Goal: Task Accomplishment & Management: Use online tool/utility

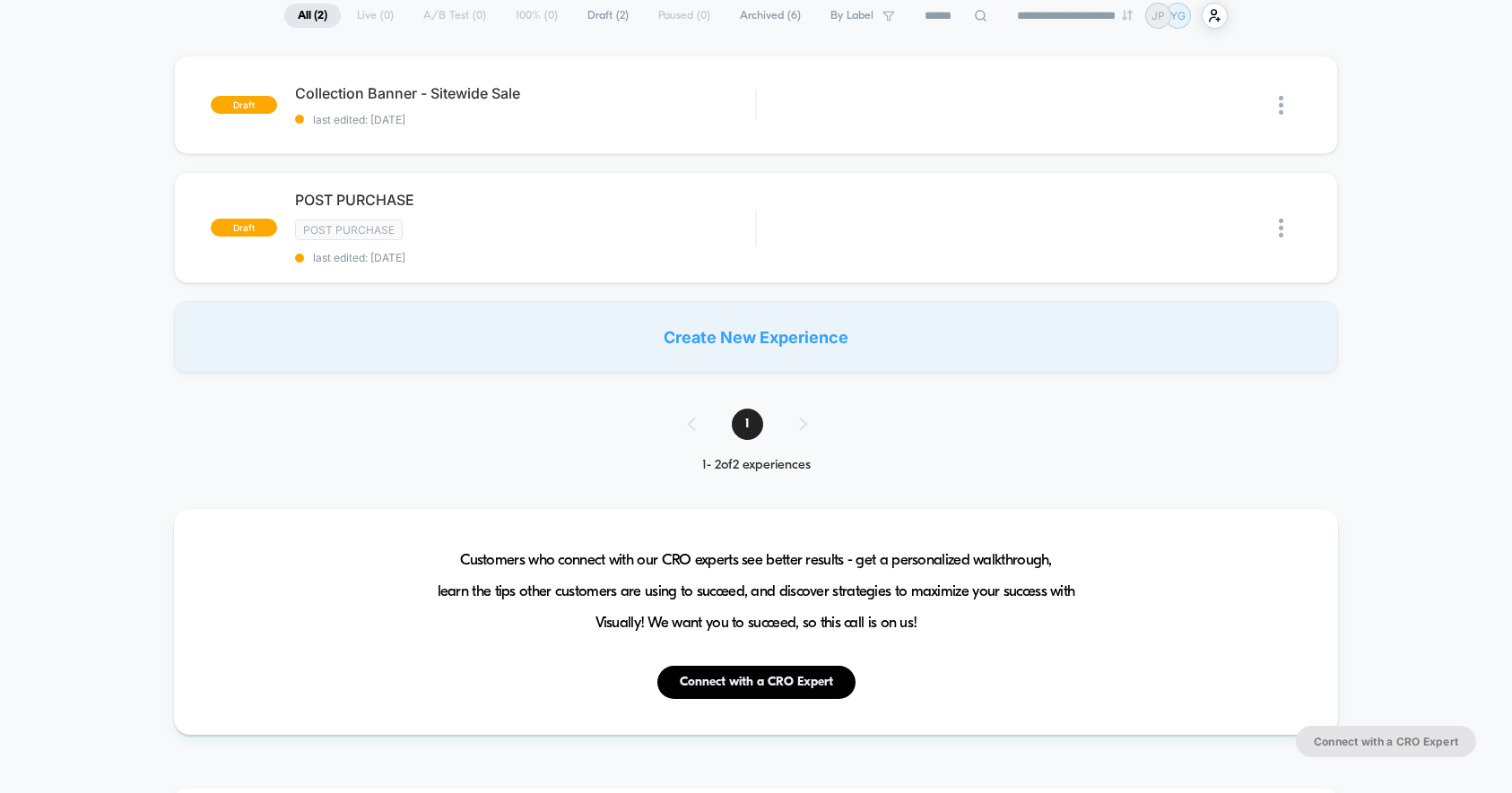
scroll to position [148, 0]
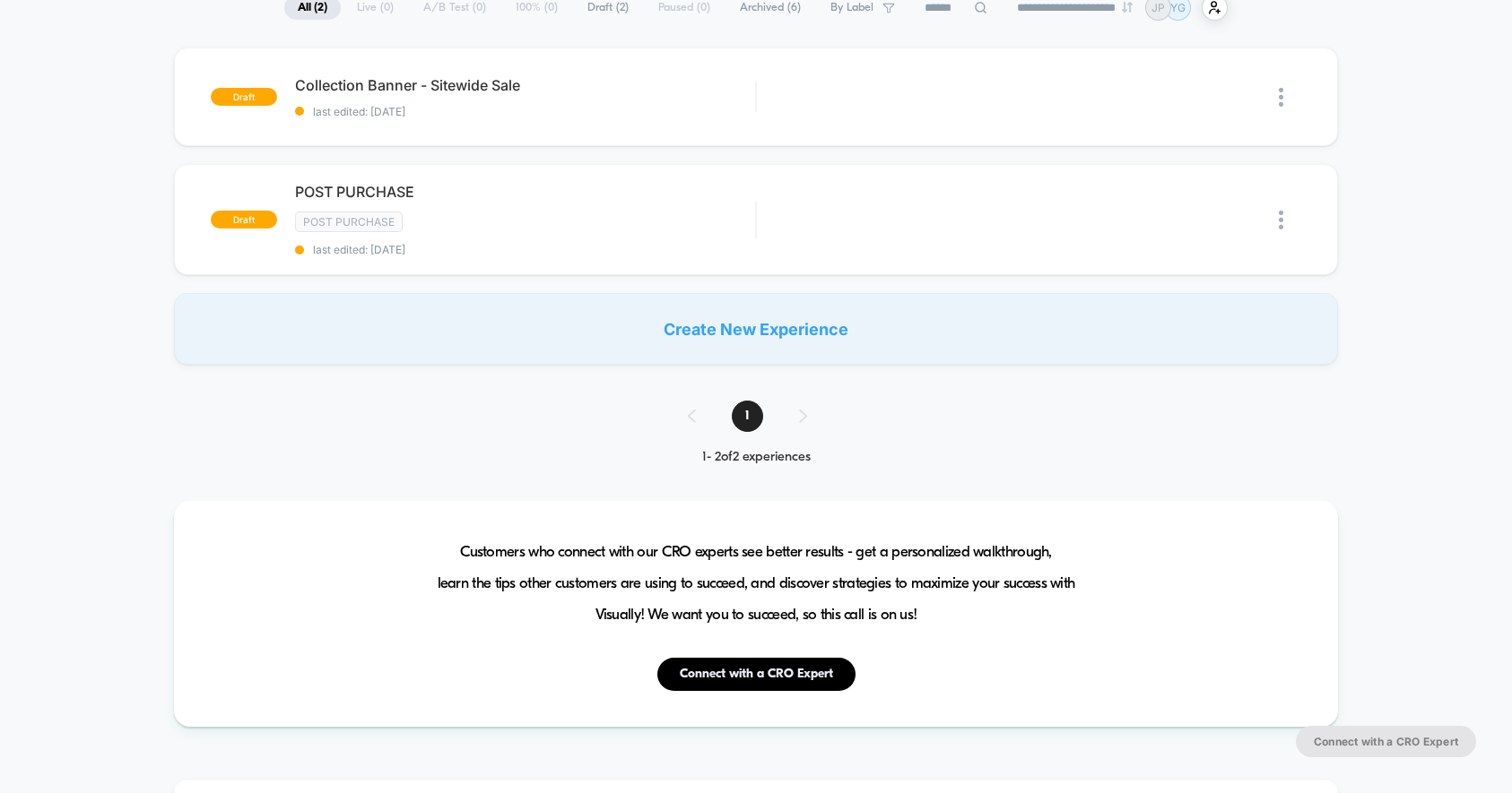
click at [726, 323] on div "Create New Experience" at bounding box center [756, 329] width 1164 height 72
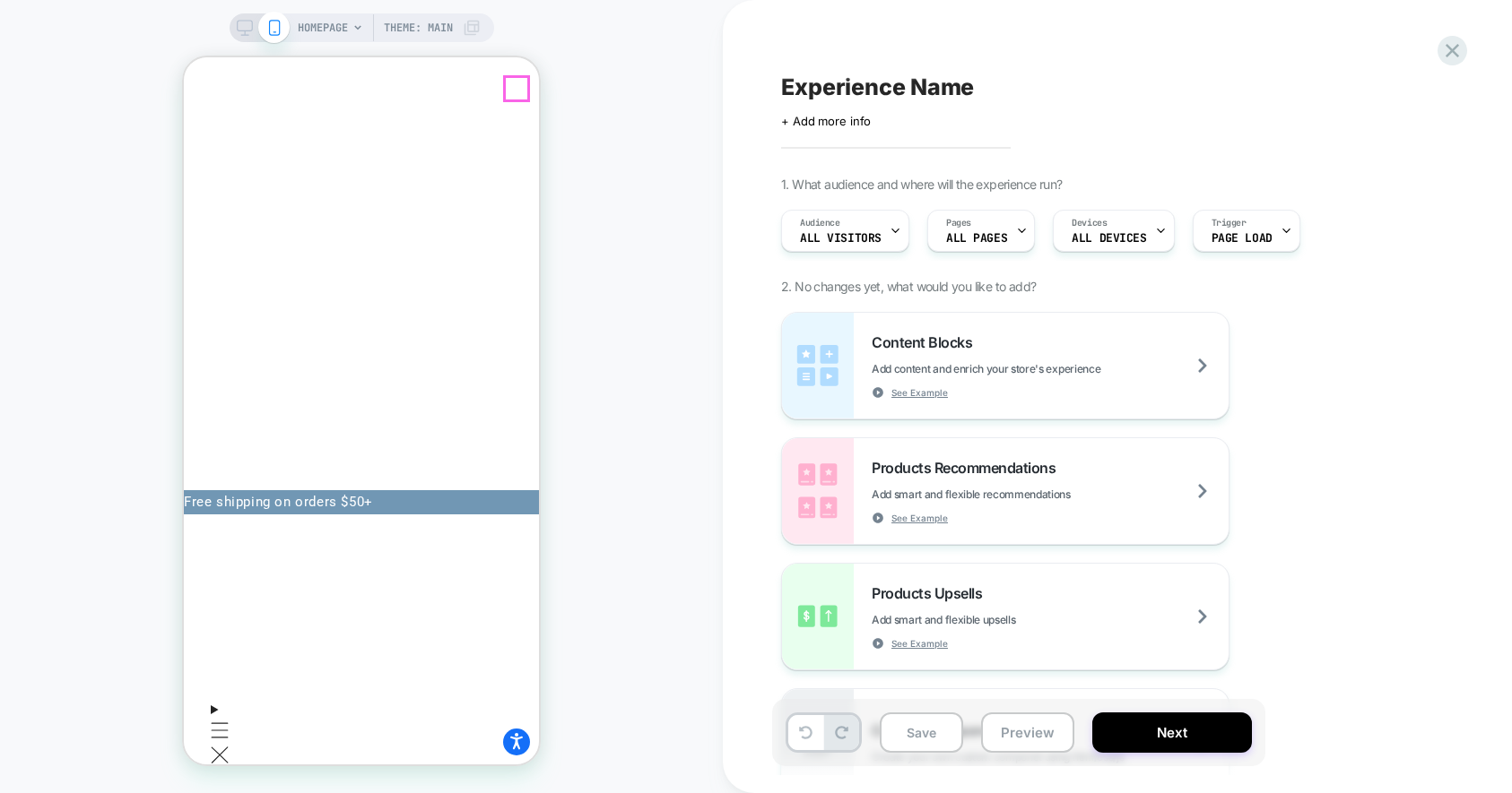
click at [223, 723] on icon "Menu" at bounding box center [220, 731] width 18 height 17
click at [306, 793] on summary "COLLECTION" at bounding box center [297, 802] width 135 height 18
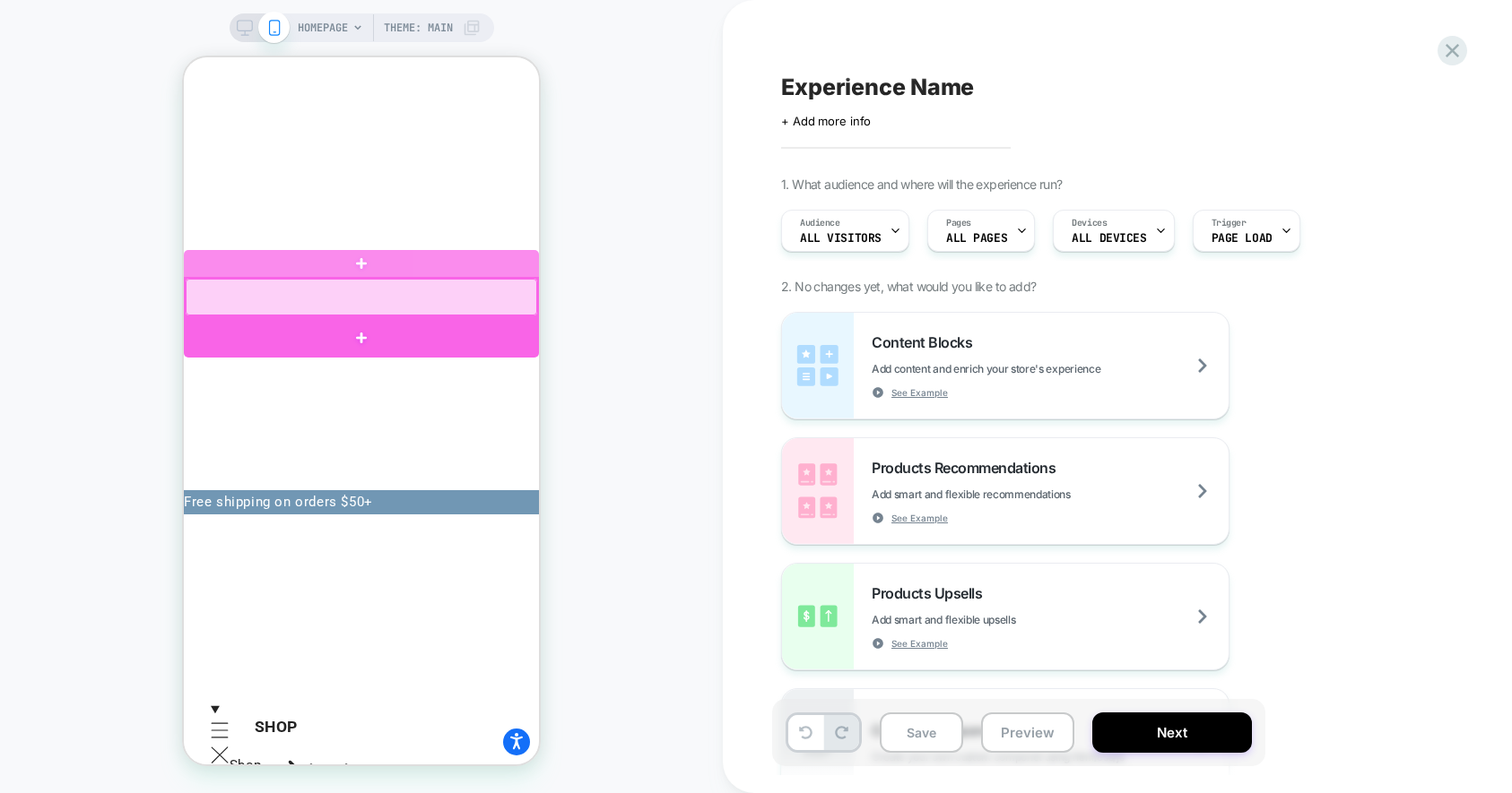
click at [314, 296] on div at bounding box center [361, 298] width 351 height 37
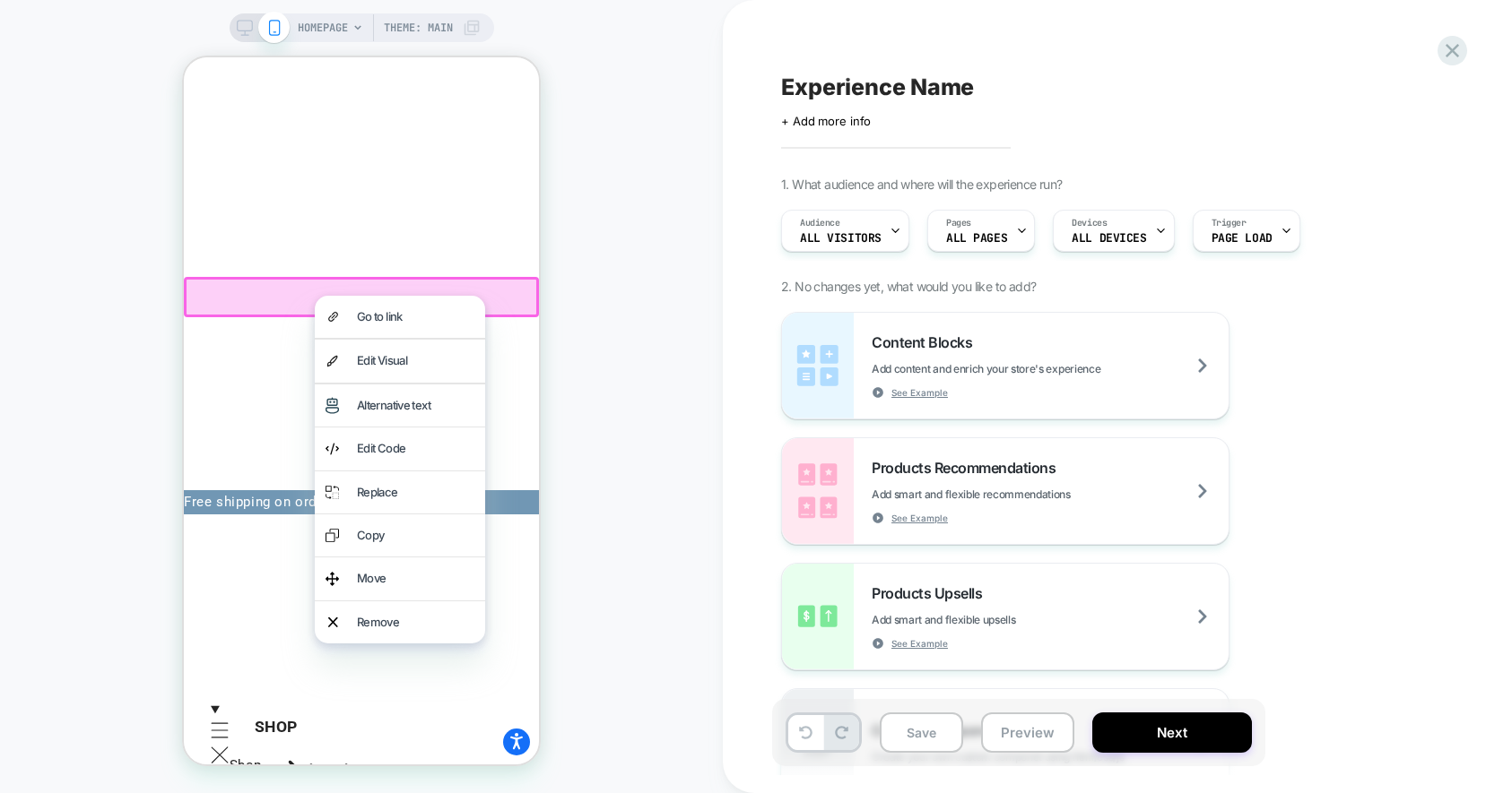
click at [255, 295] on div at bounding box center [361, 297] width 355 height 40
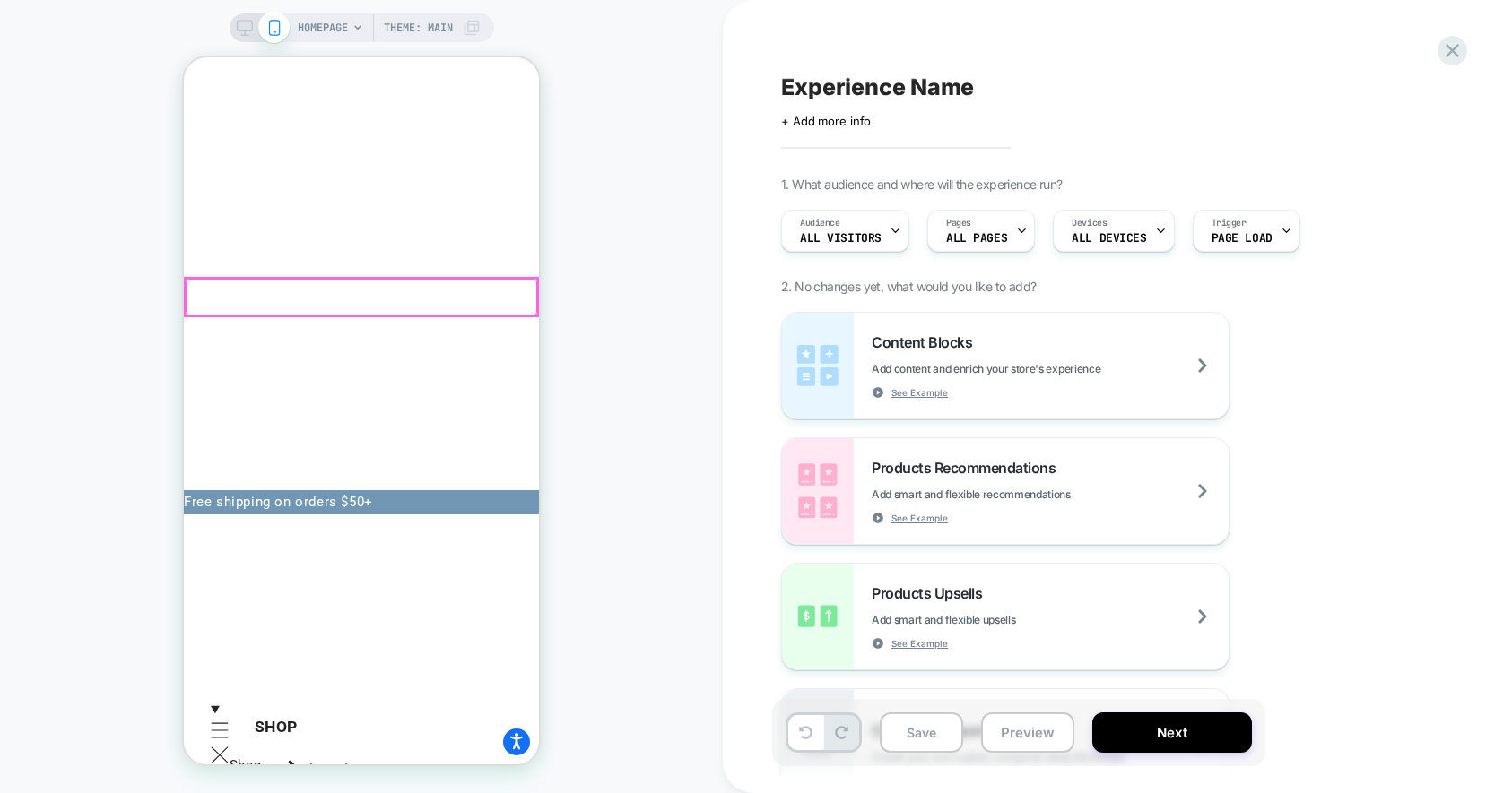
click at [350, 303] on div at bounding box center [361, 298] width 351 height 37
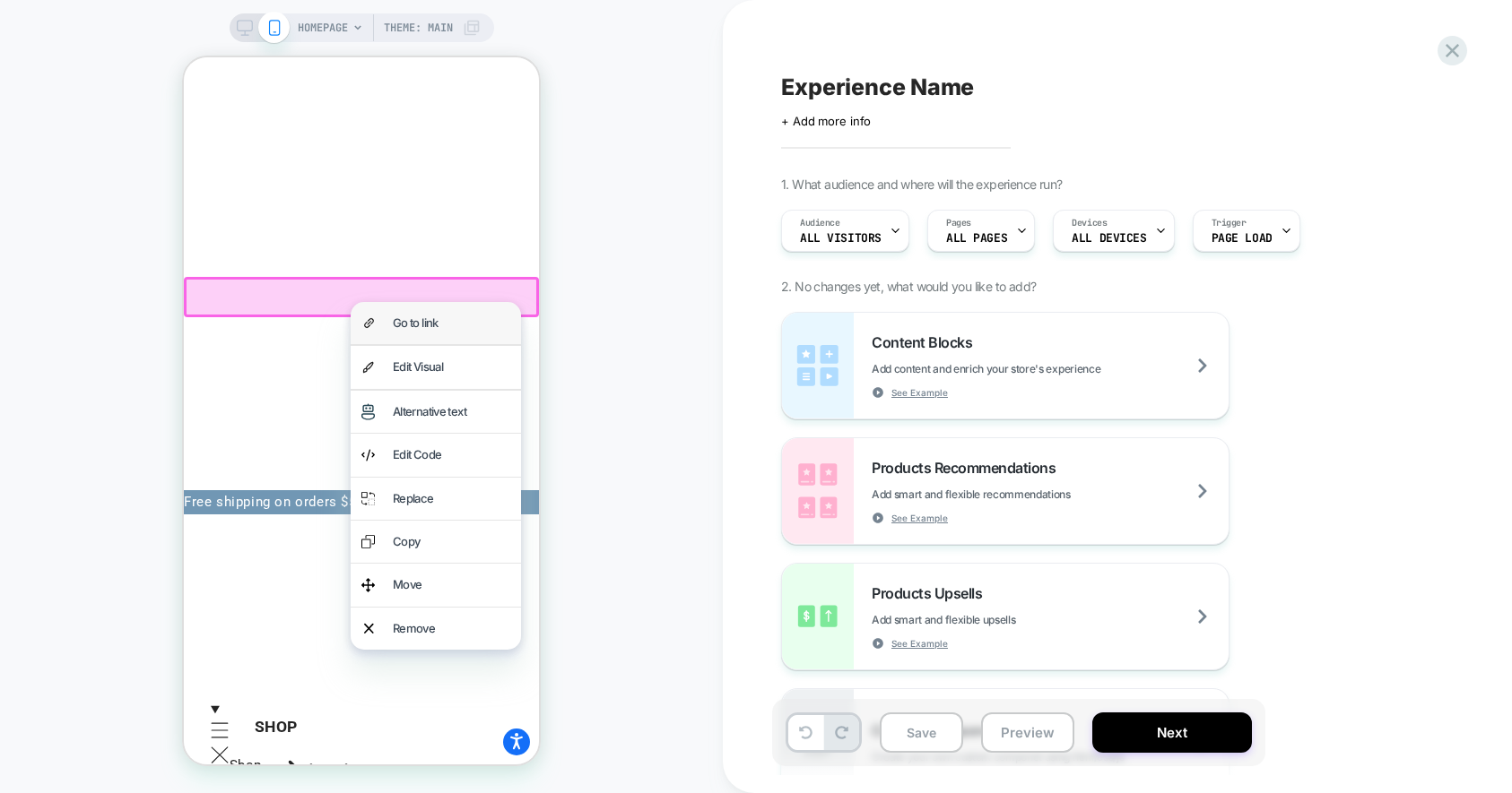
click at [393, 325] on div "Go to link" at bounding box center [451, 323] width 118 height 20
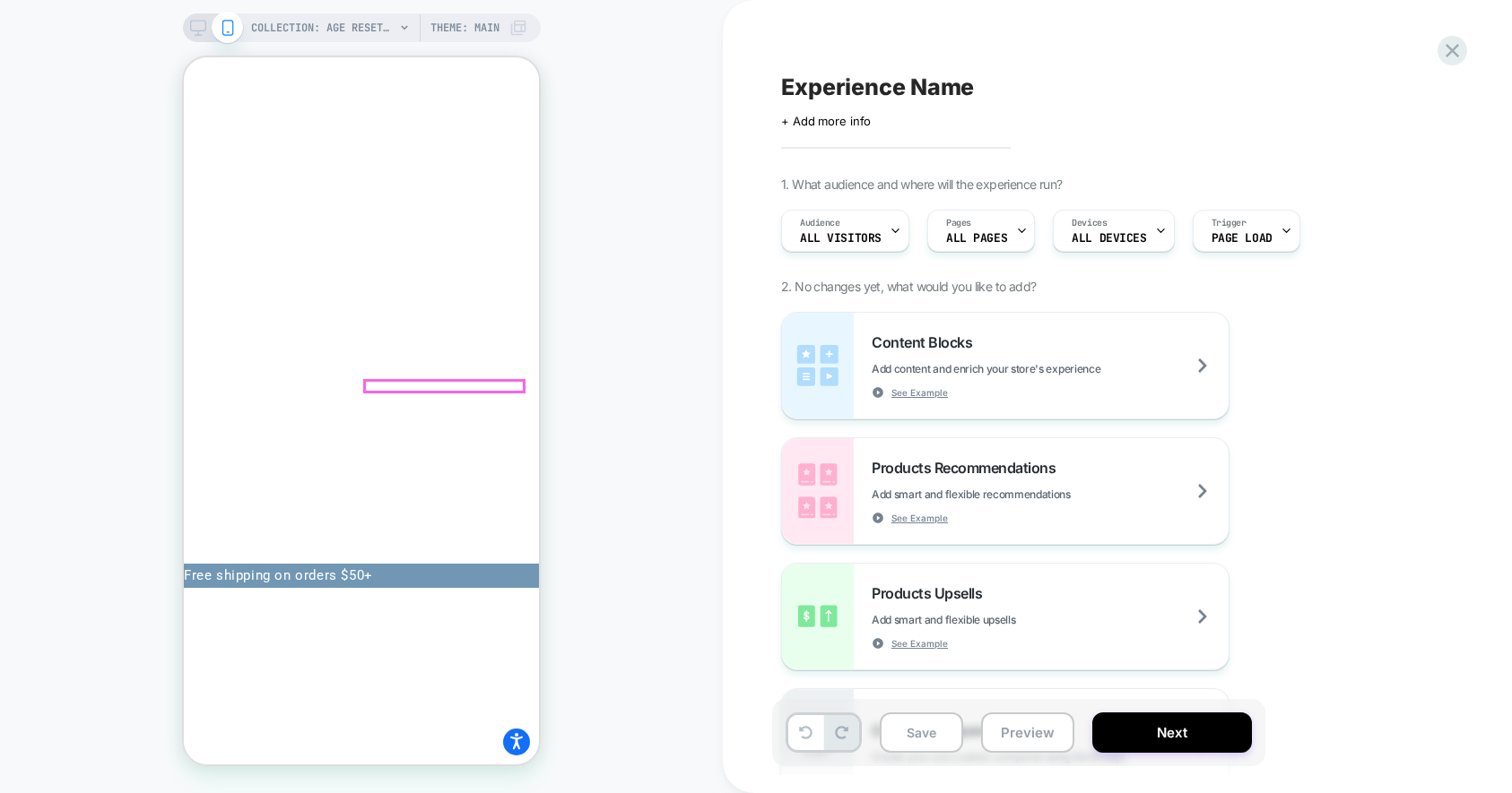
scroll to position [278, 0]
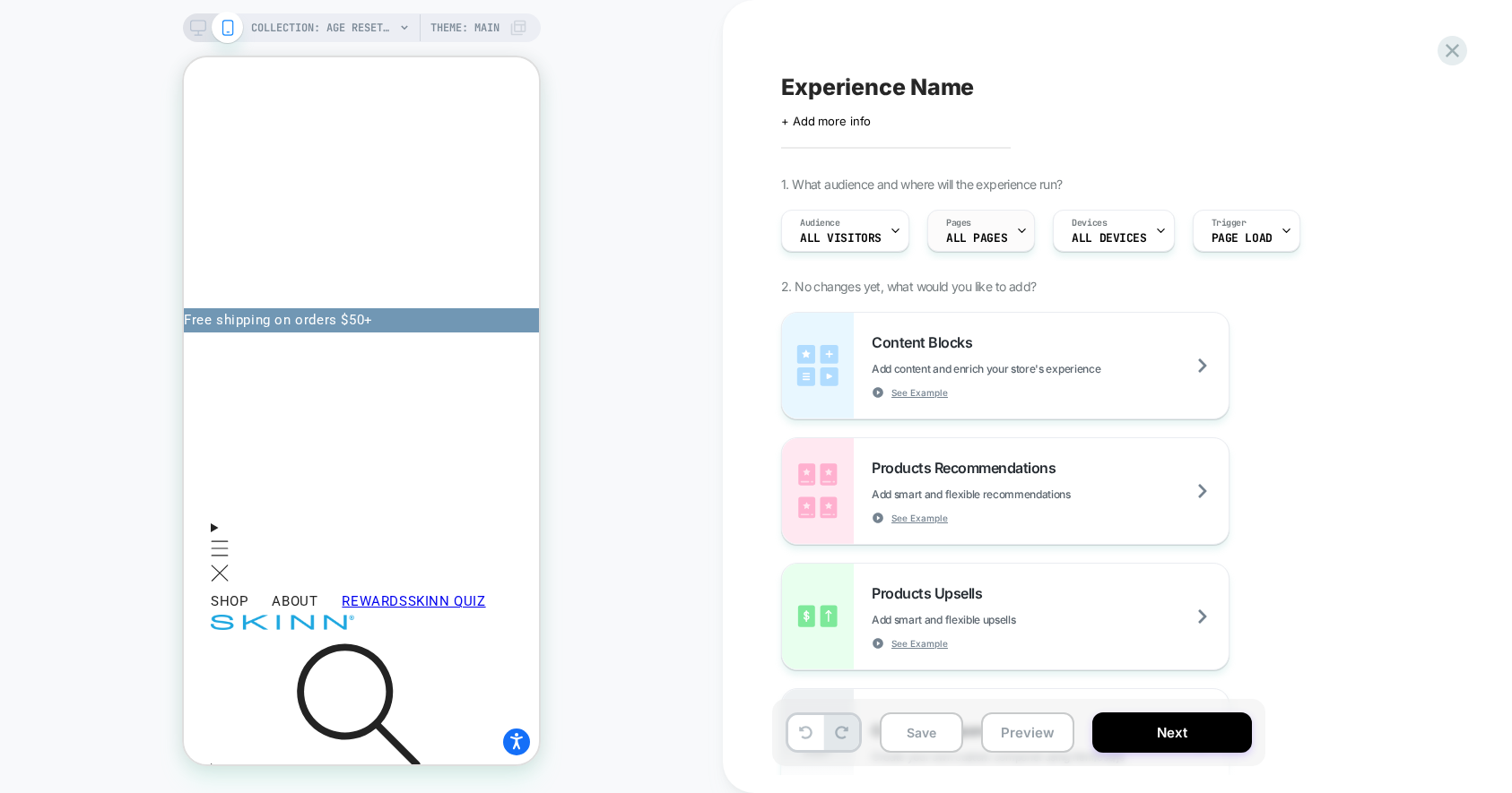
click at [1016, 234] on icon at bounding box center [1022, 231] width 12 height 12
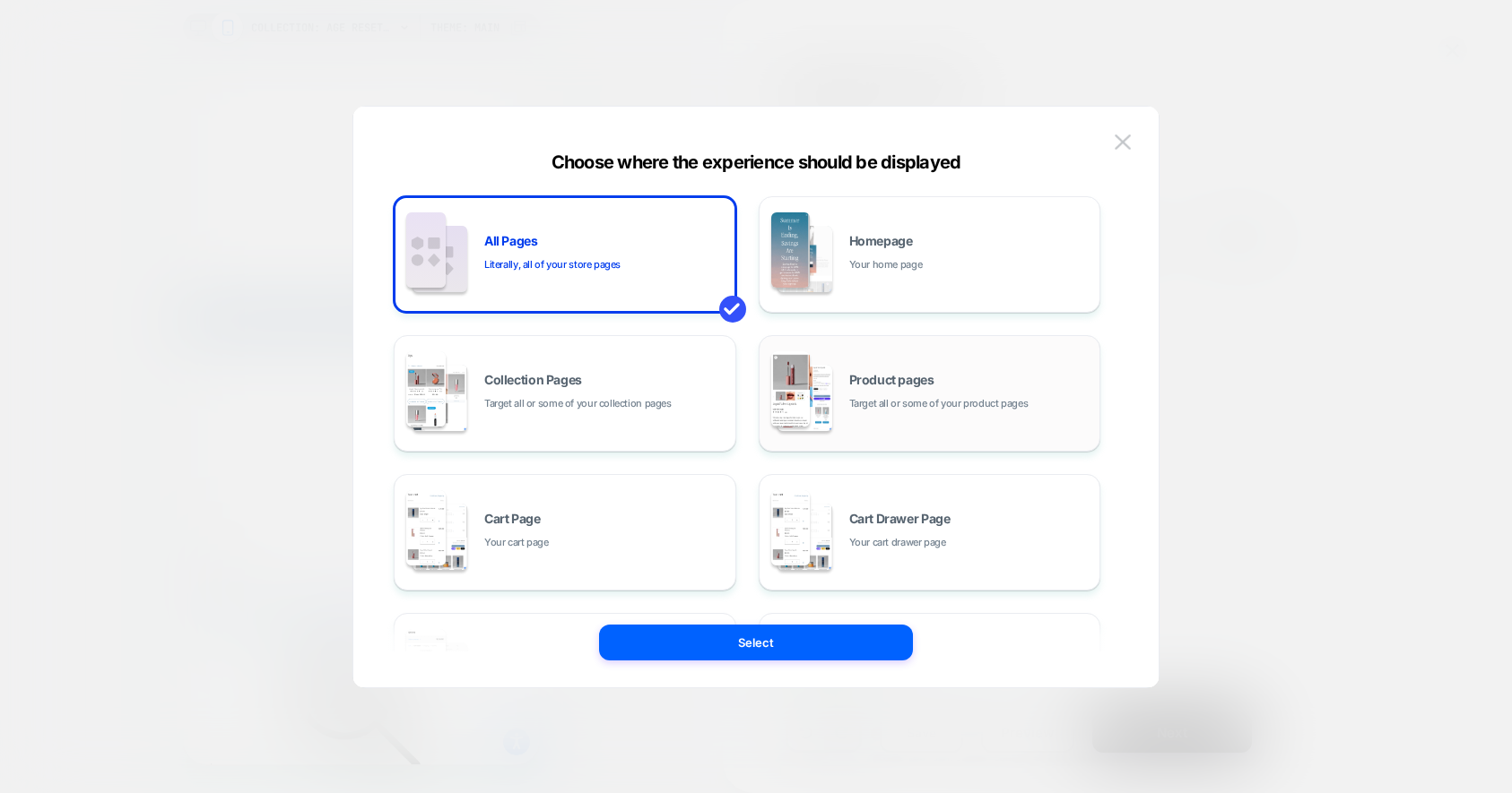
click at [934, 386] on div "Product pages Target all or some of your product pages" at bounding box center [970, 393] width 242 height 39
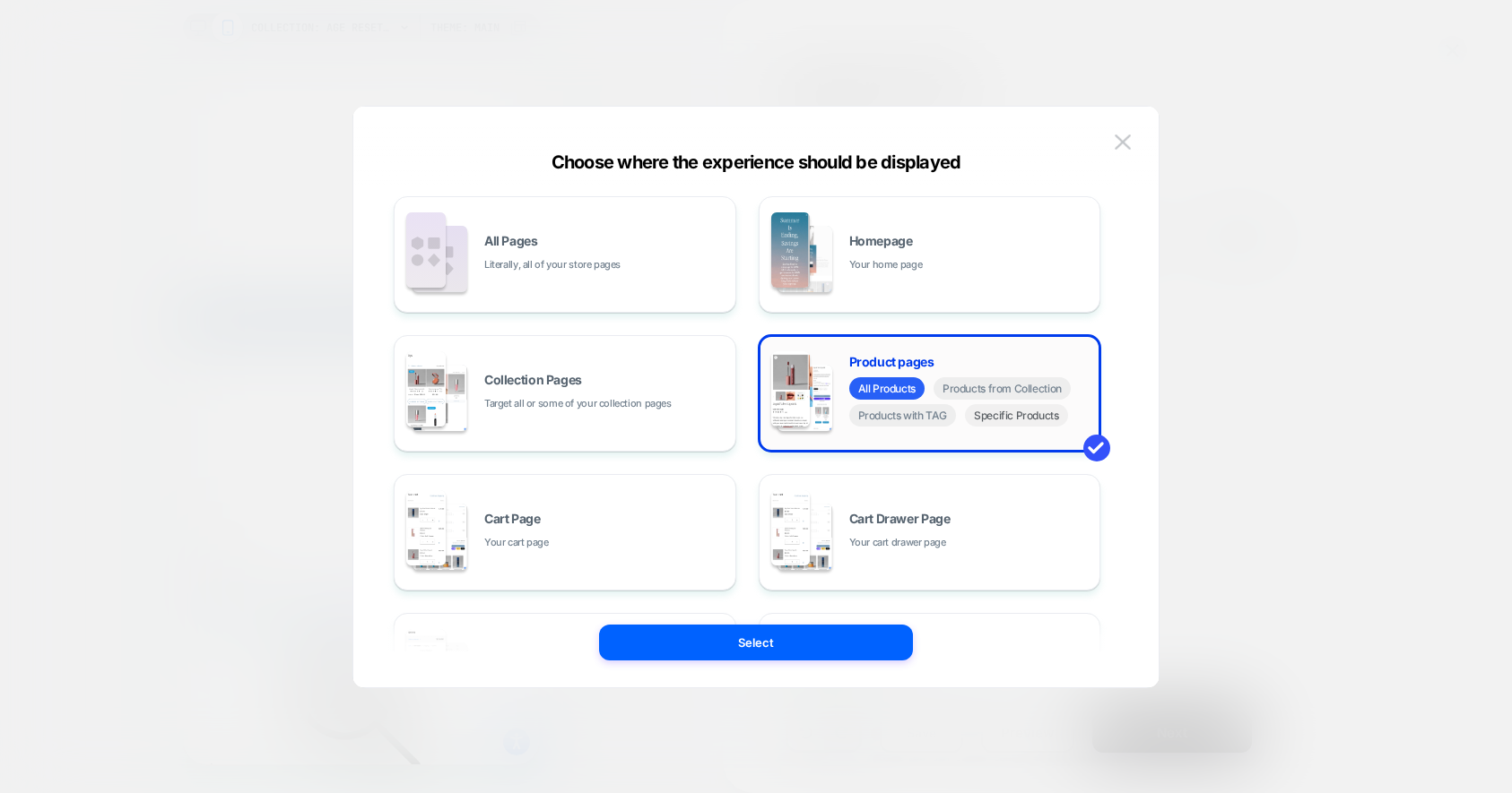
click at [1030, 417] on span "Specific Products" at bounding box center [1016, 415] width 103 height 22
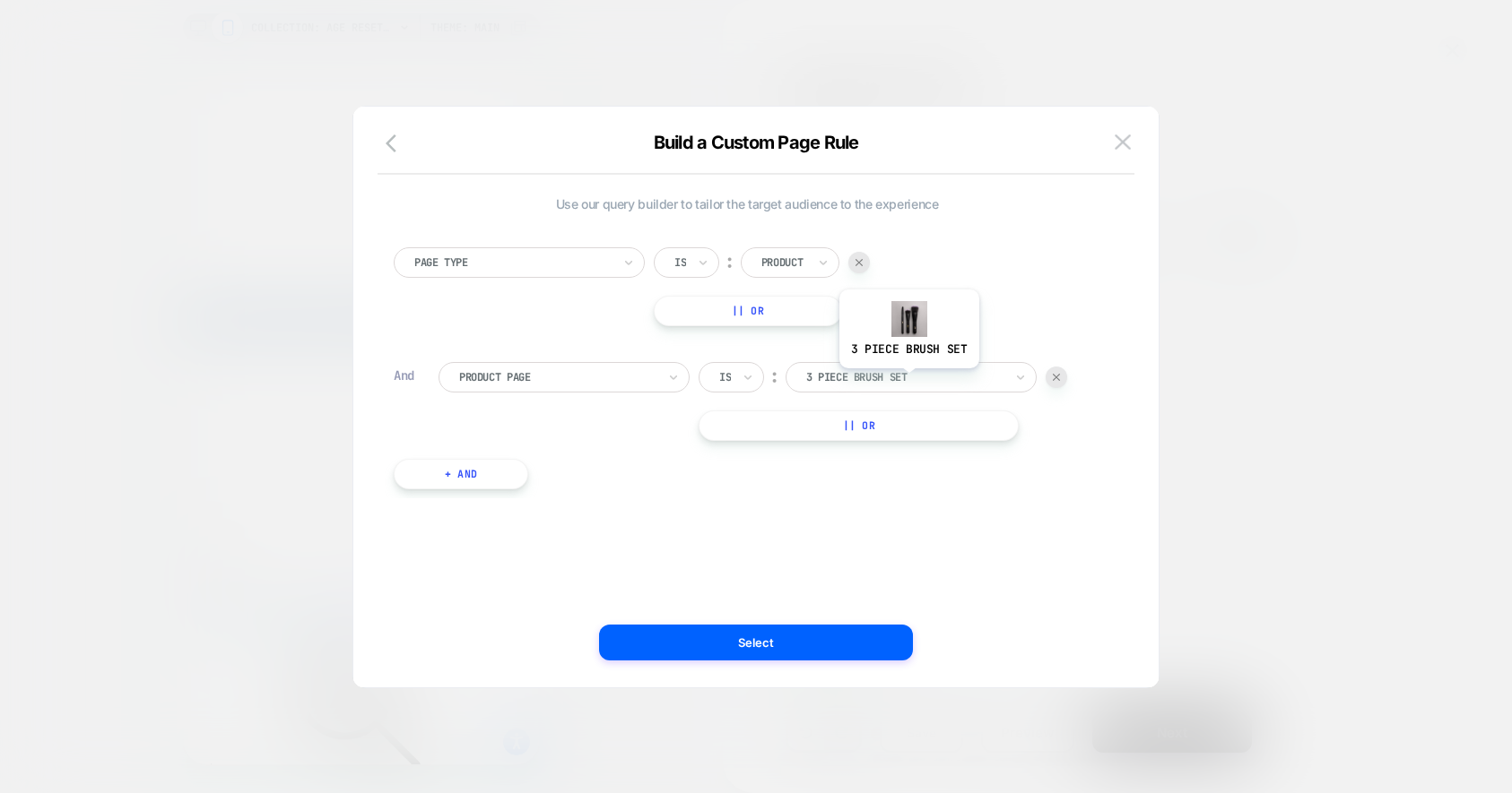
click at [907, 381] on div at bounding box center [904, 378] width 198 height 17
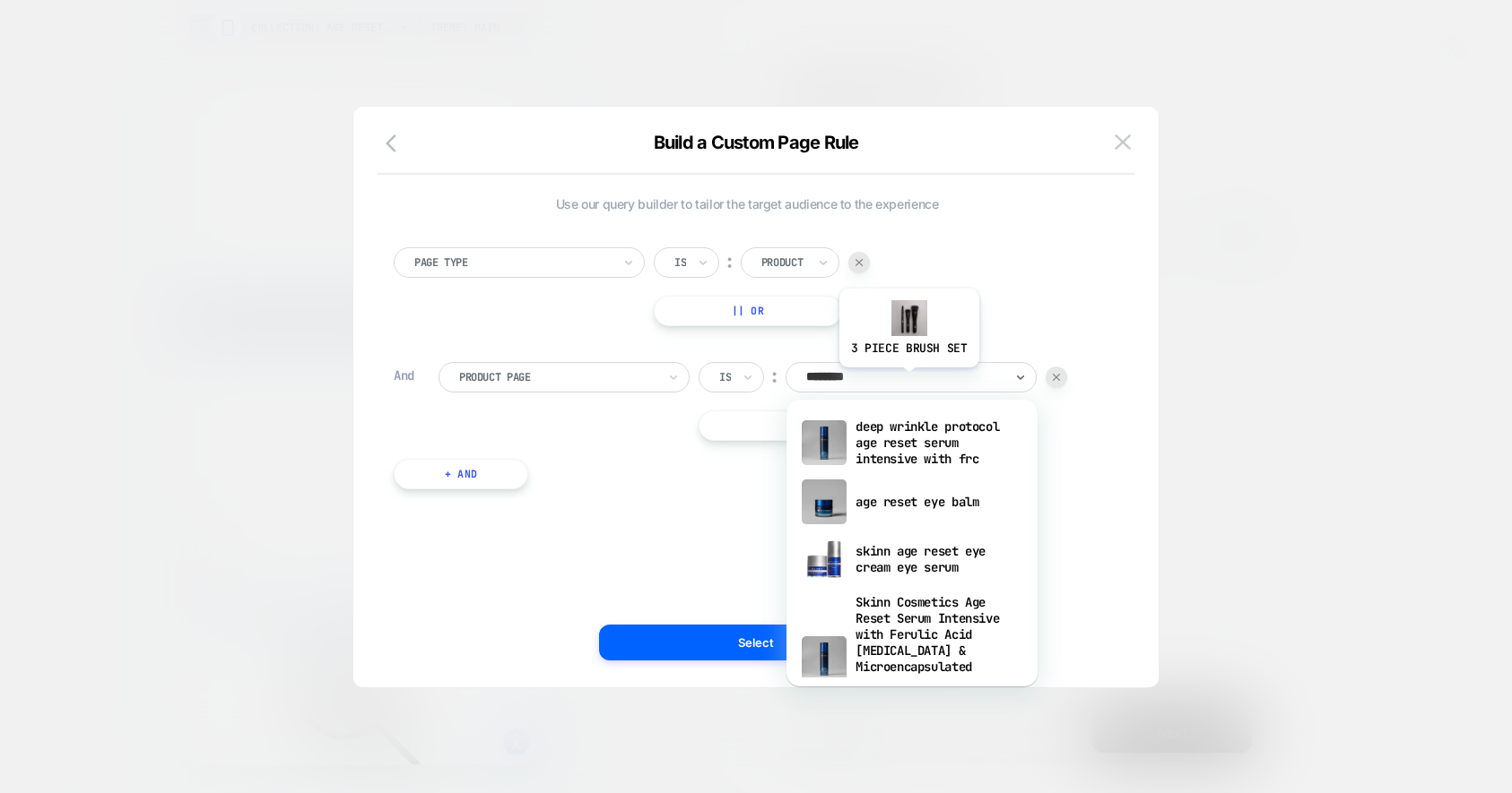
type input "*********"
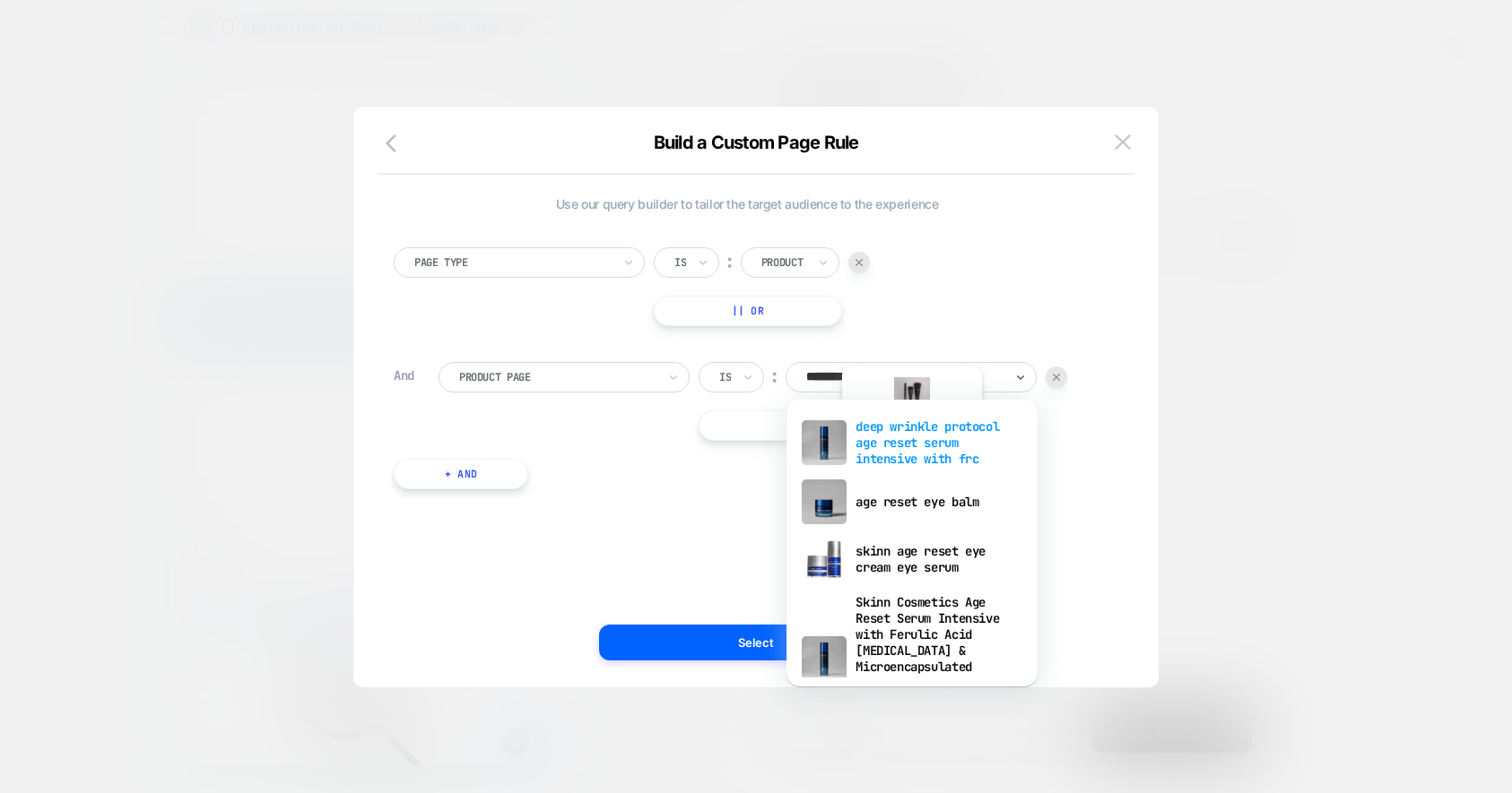
click at [910, 458] on div "deep wrinkle protocol age reset serum intensive with frc" at bounding box center [912, 443] width 234 height 61
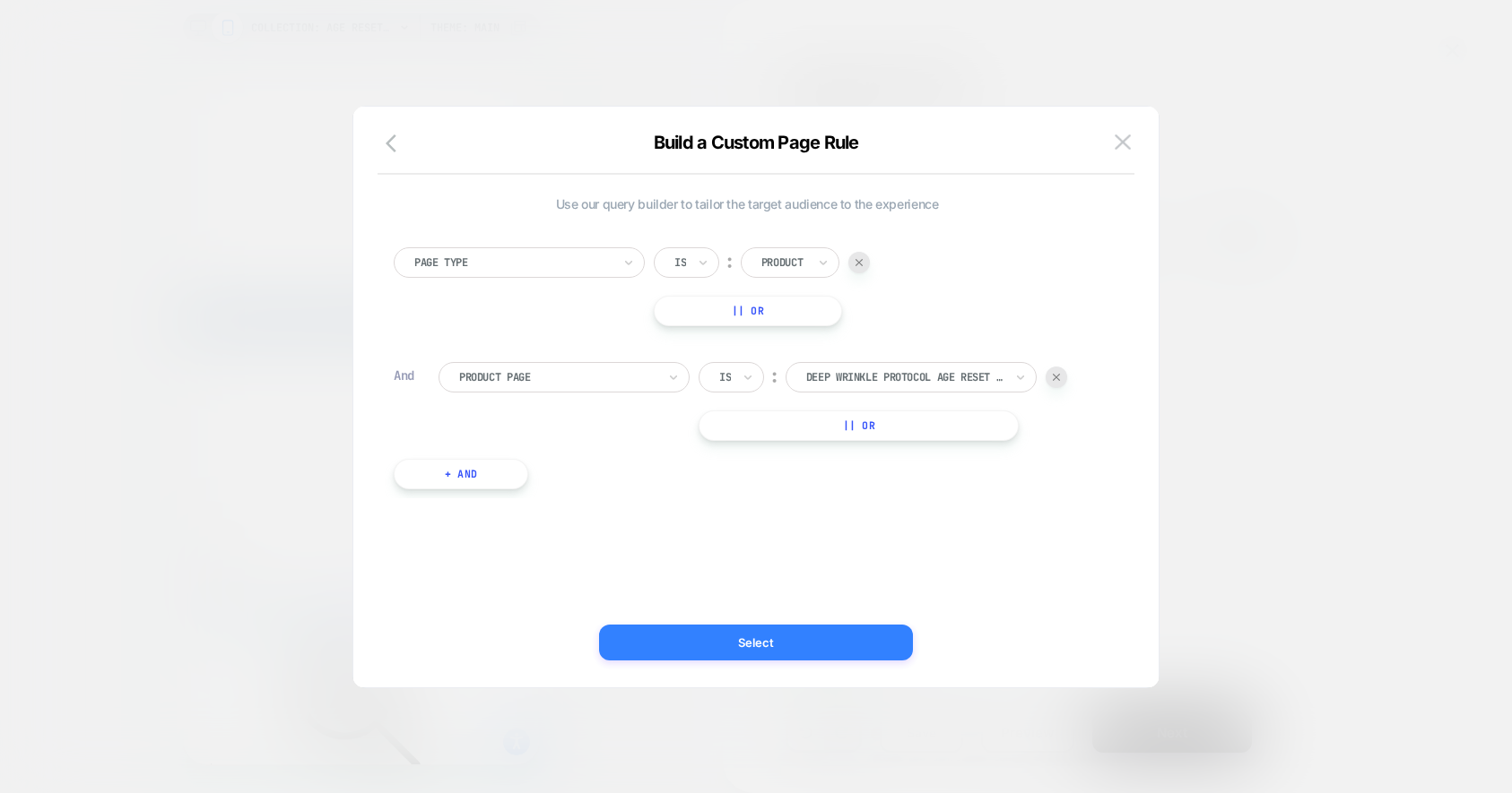
click at [792, 645] on button "Select" at bounding box center [756, 642] width 313 height 36
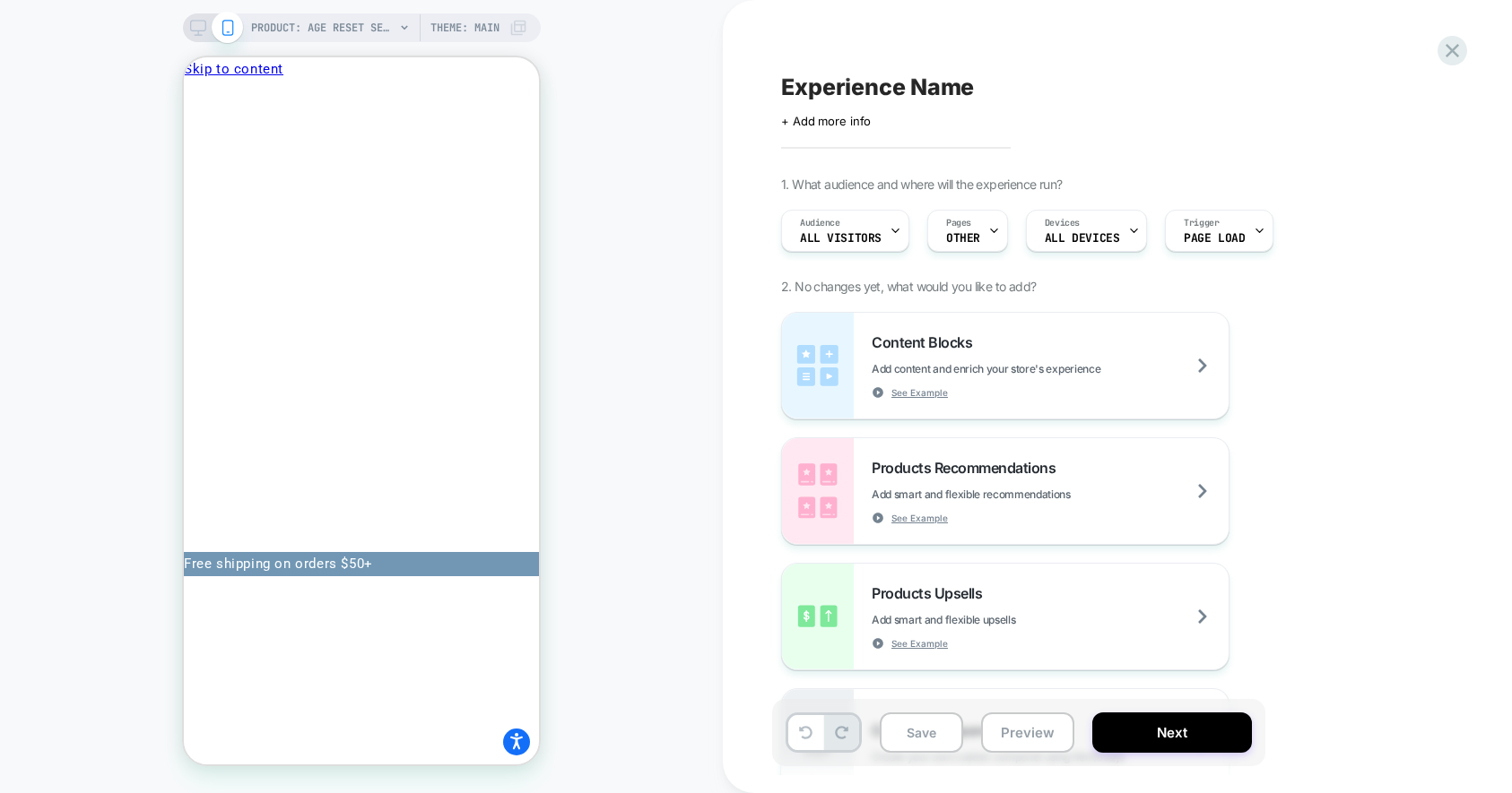
scroll to position [0, 0]
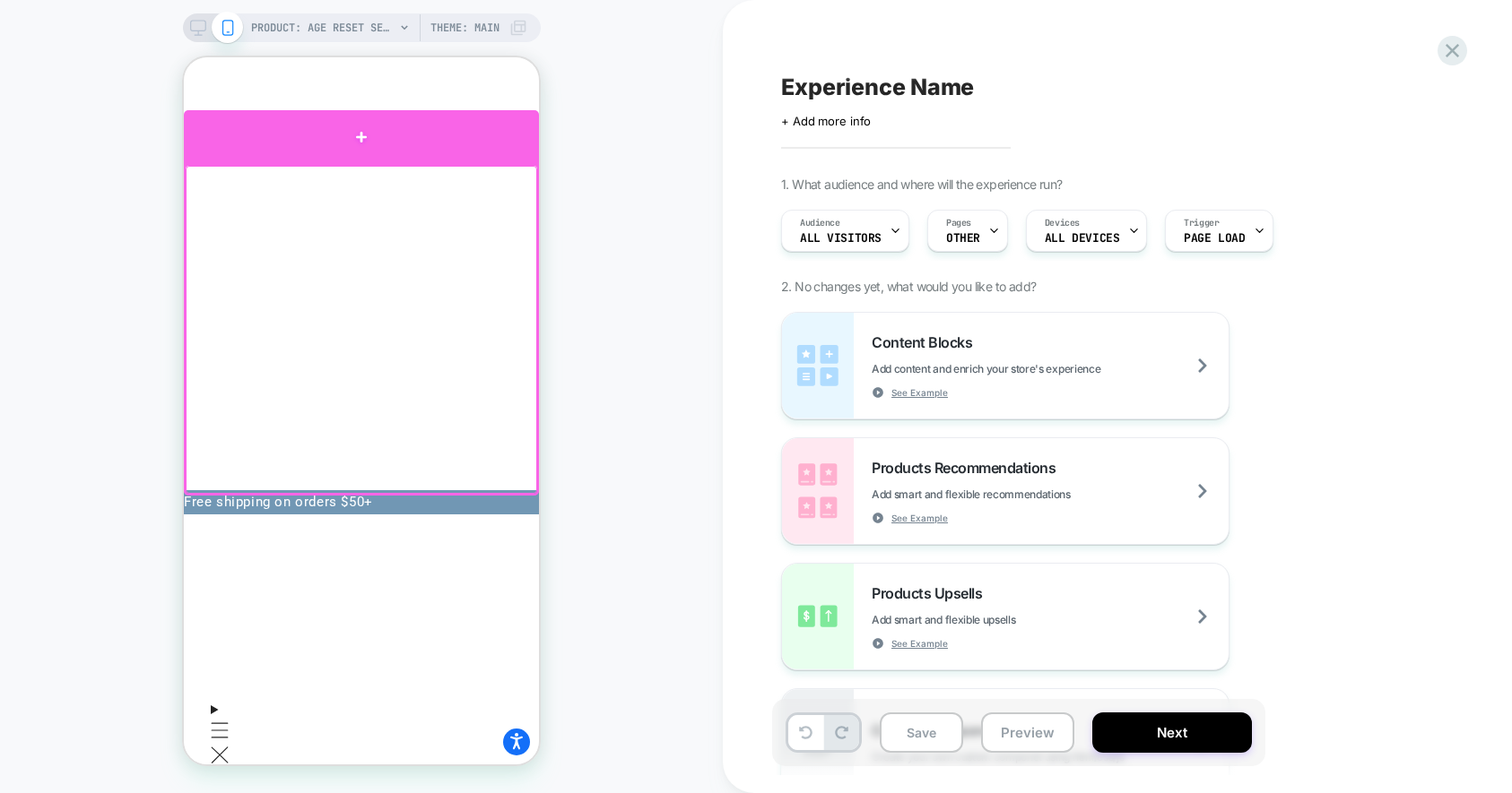
drag, startPoint x: 393, startPoint y: 643, endPoint x: 412, endPoint y: 159, distance: 484.4
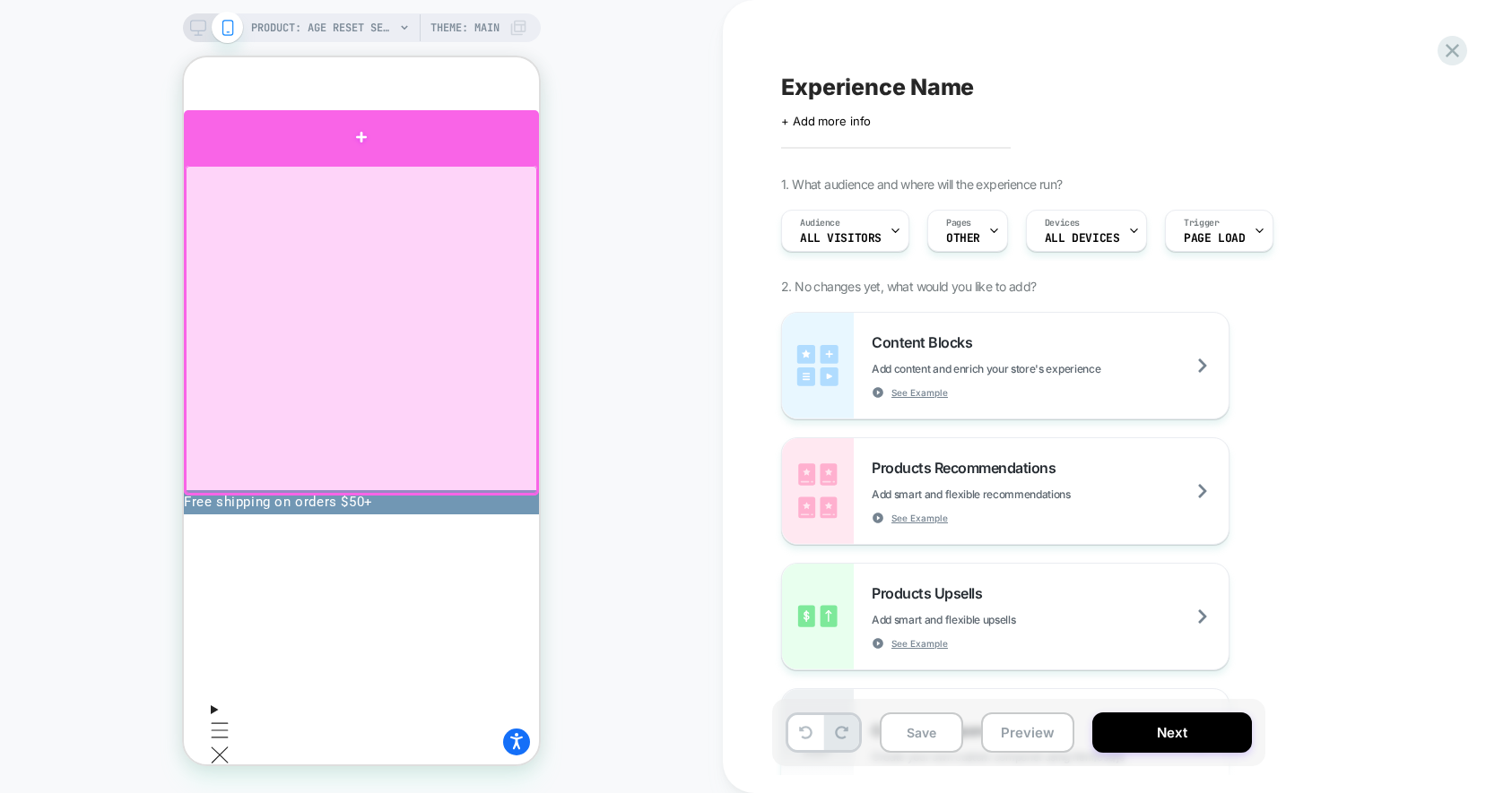
click at [412, 159] on div at bounding box center [361, 136] width 355 height 54
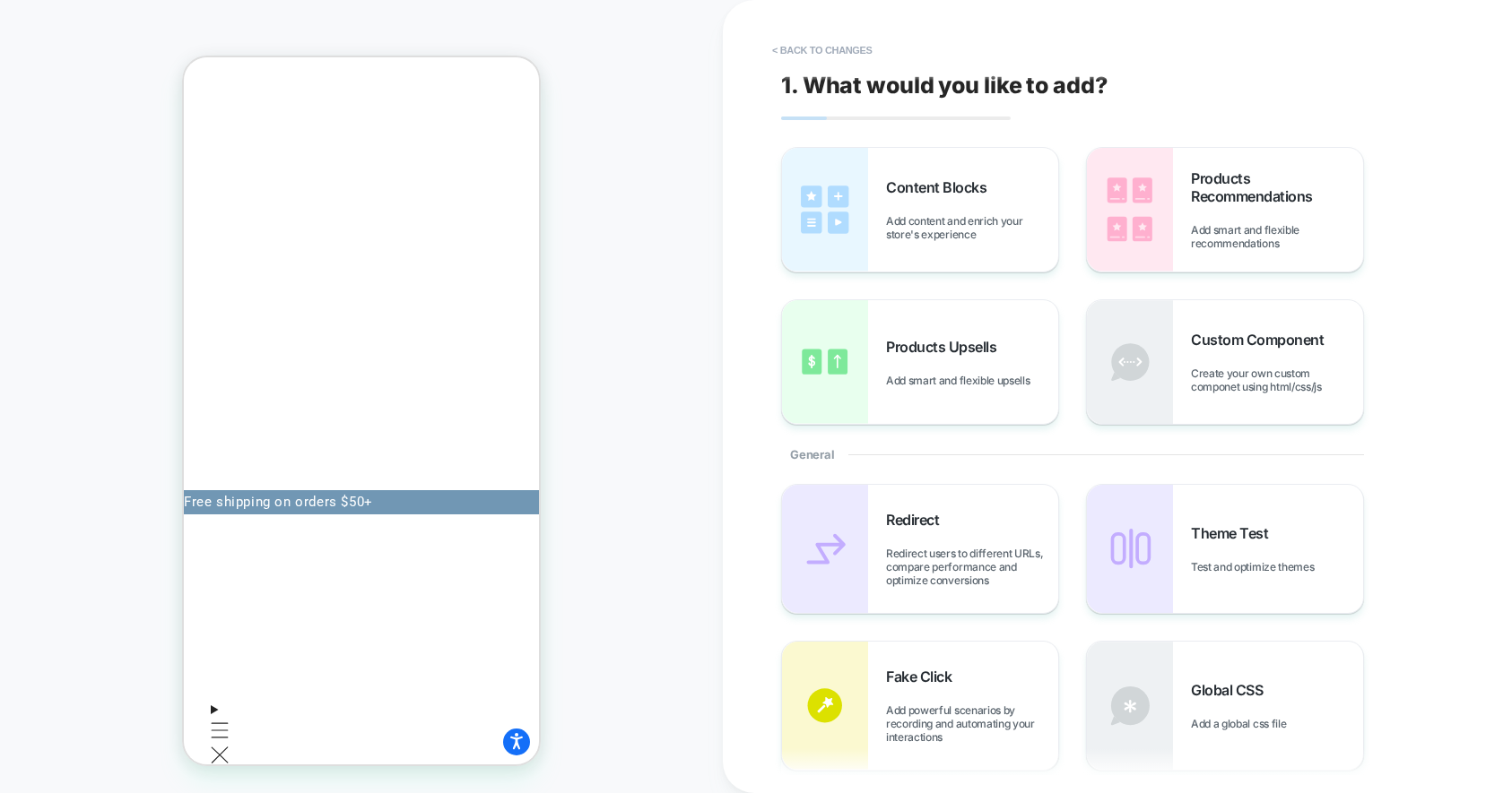
click at [620, 343] on div "PRODUCT: Age Reset Serum Intensive [deep wrinkle protocol with frc] PRODUCT: Ag…" at bounding box center [361, 396] width 723 height 758
click at [955, 197] on div "Content Blocks Add content and enrich your store's experience" at bounding box center [971, 209] width 172 height 62
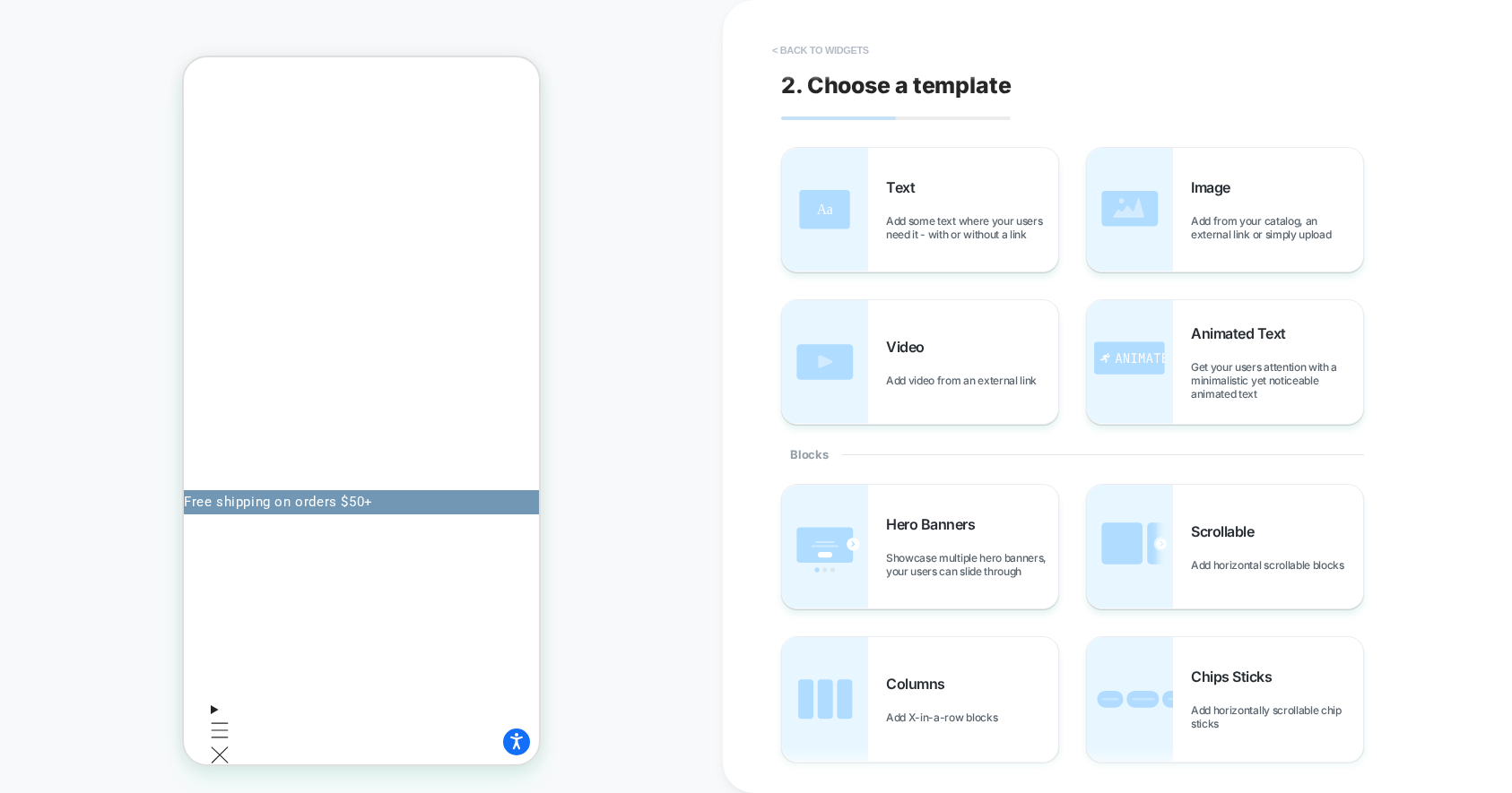
click at [801, 57] on button "< Back to widgets" at bounding box center [820, 50] width 115 height 28
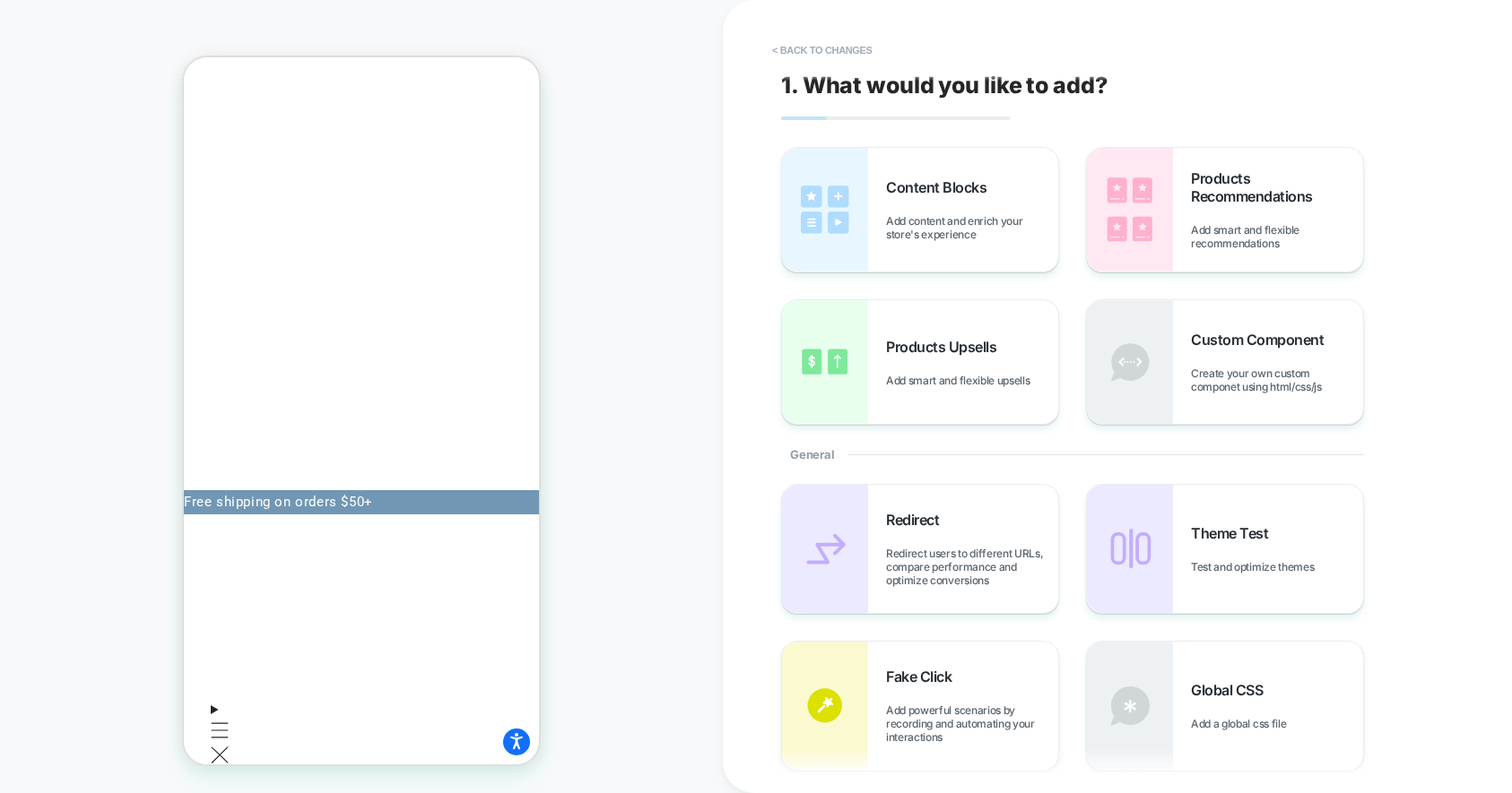
scroll to position [19, 0]
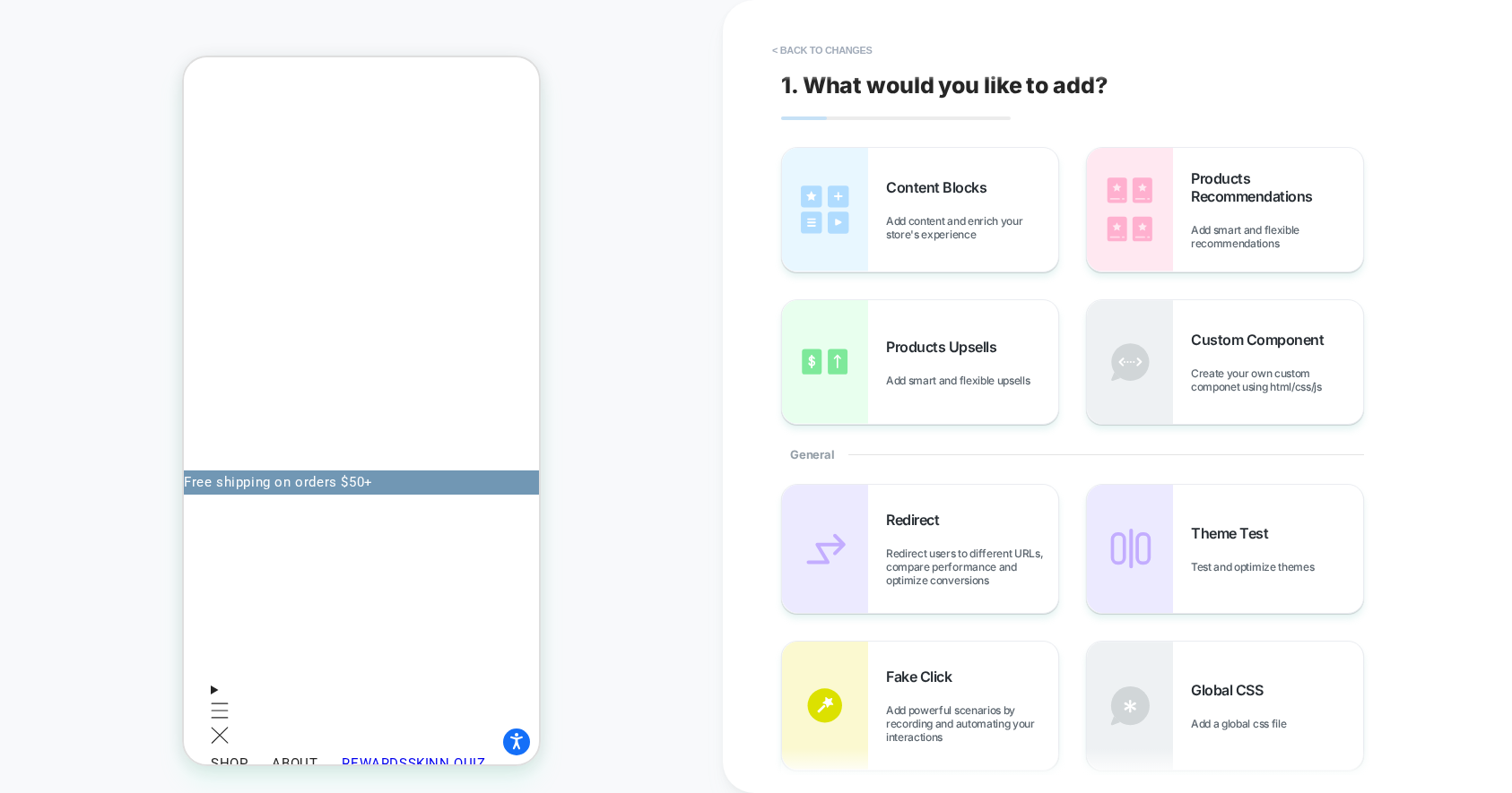
click at [841, 42] on button "< Back to changes" at bounding box center [822, 50] width 119 height 28
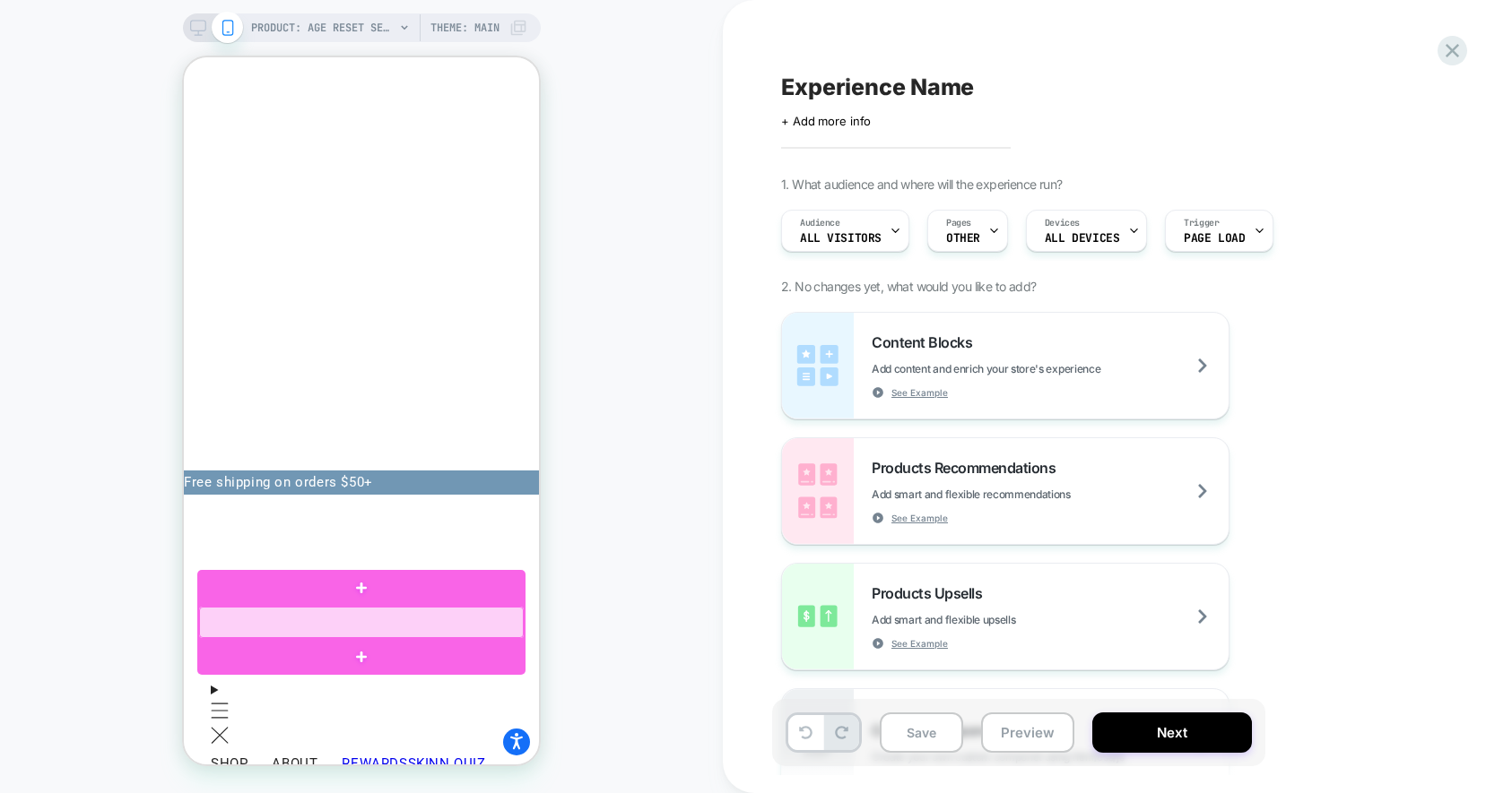
click at [326, 620] on div at bounding box center [362, 623] width 325 height 31
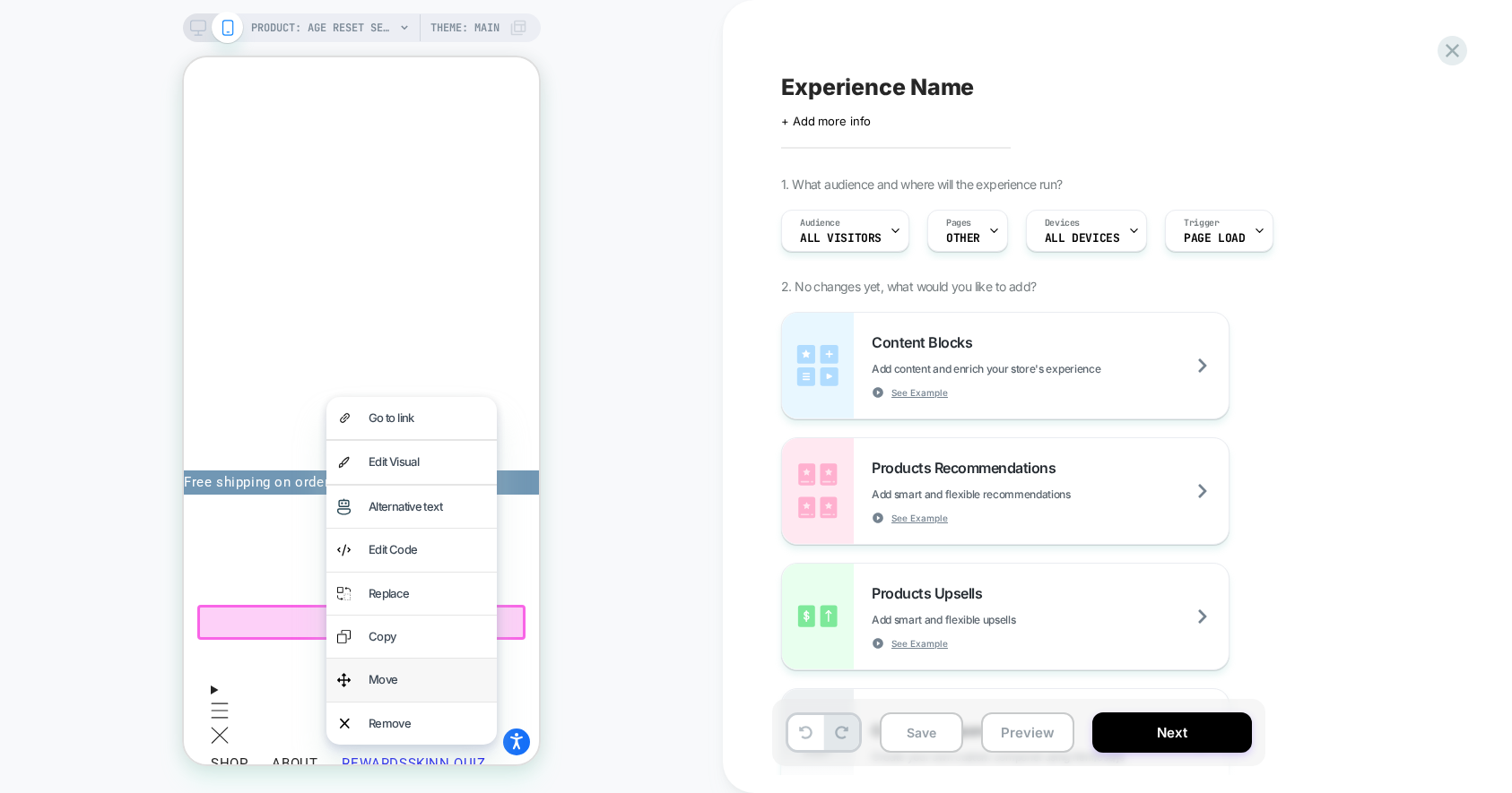
click at [418, 673] on div "Move" at bounding box center [427, 679] width 118 height 20
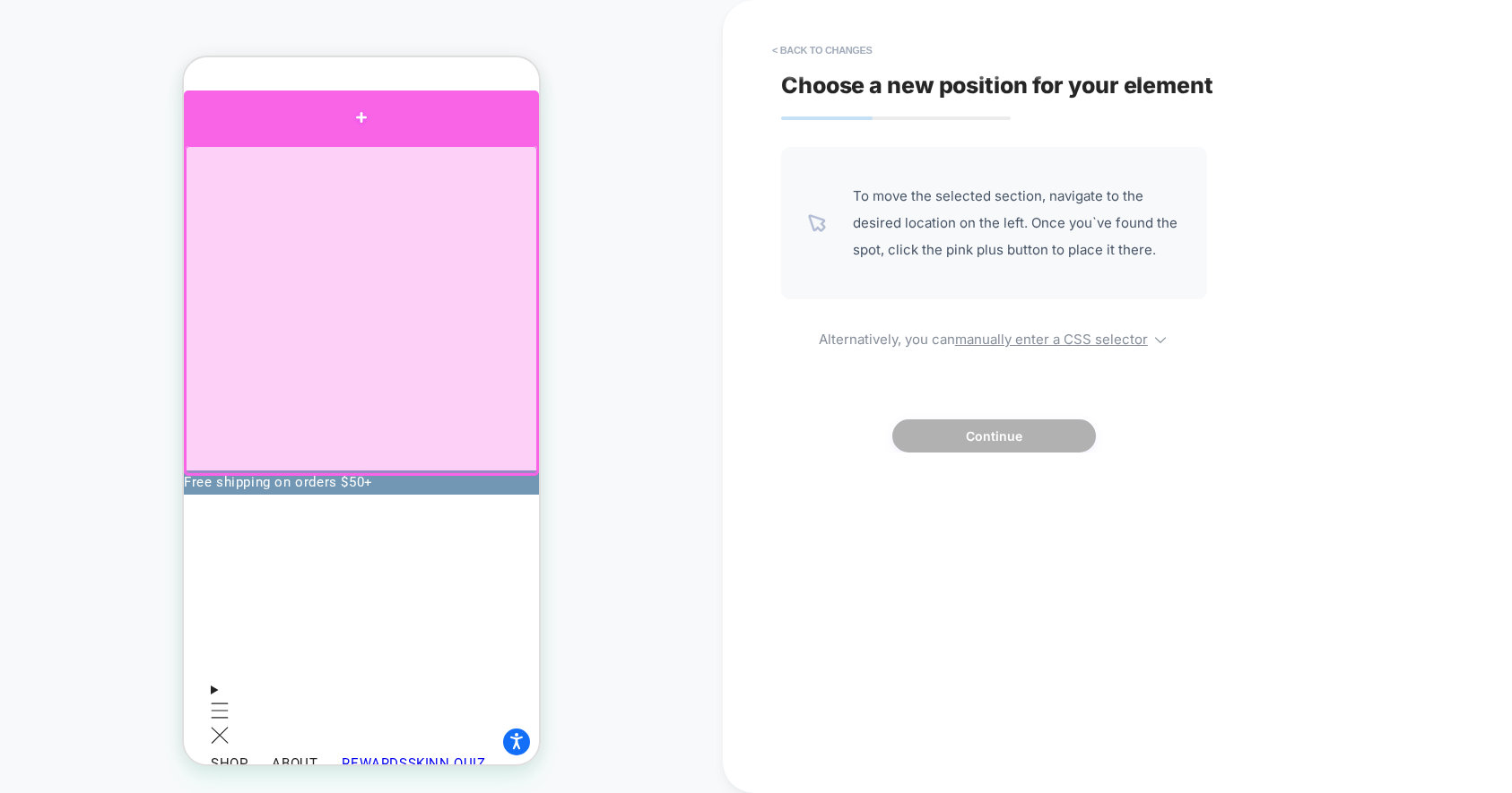
click at [346, 135] on div at bounding box center [361, 117] width 355 height 54
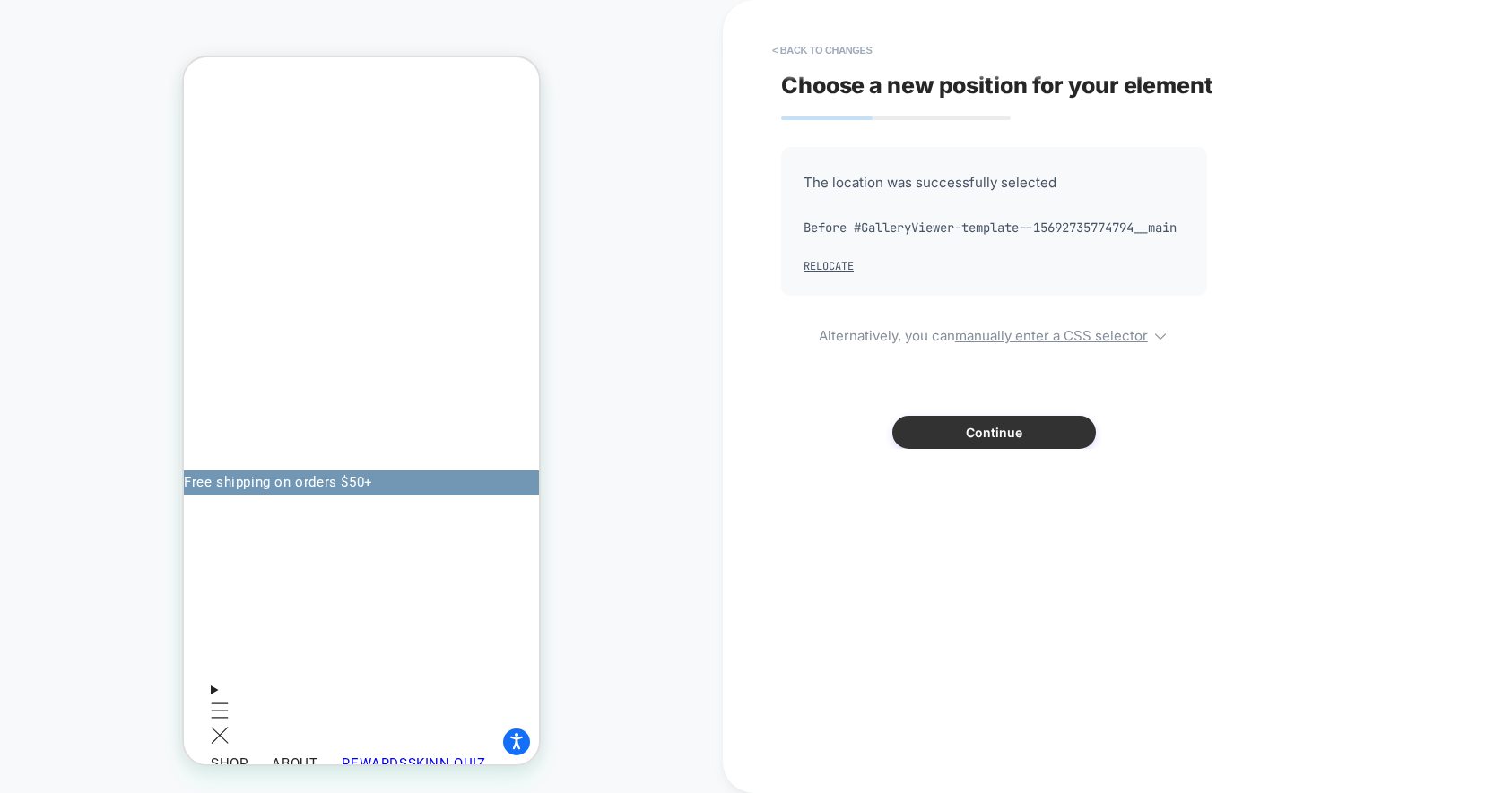
click at [1034, 450] on button "Continue" at bounding box center [993, 433] width 203 height 33
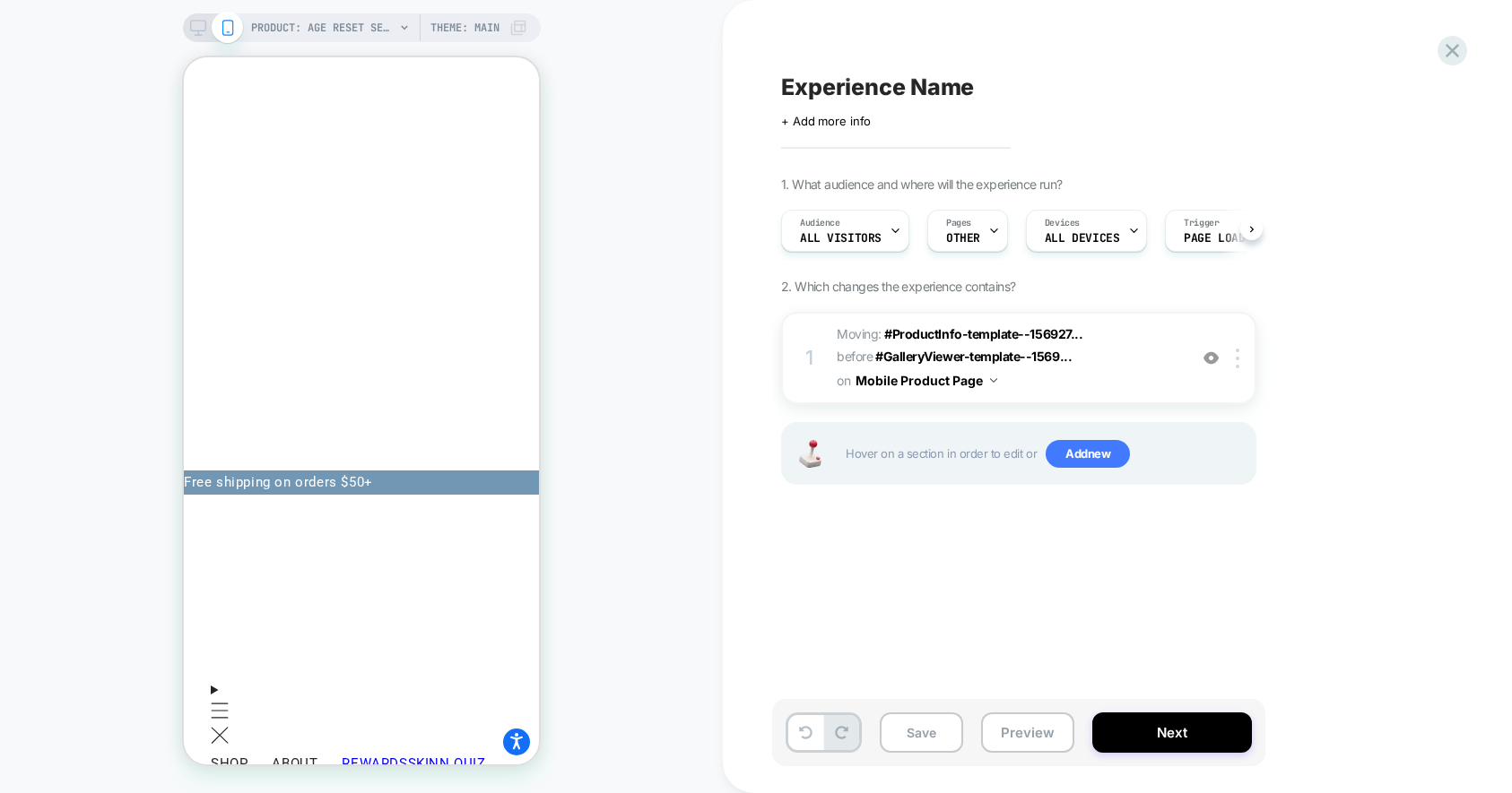
scroll to position [0, 1]
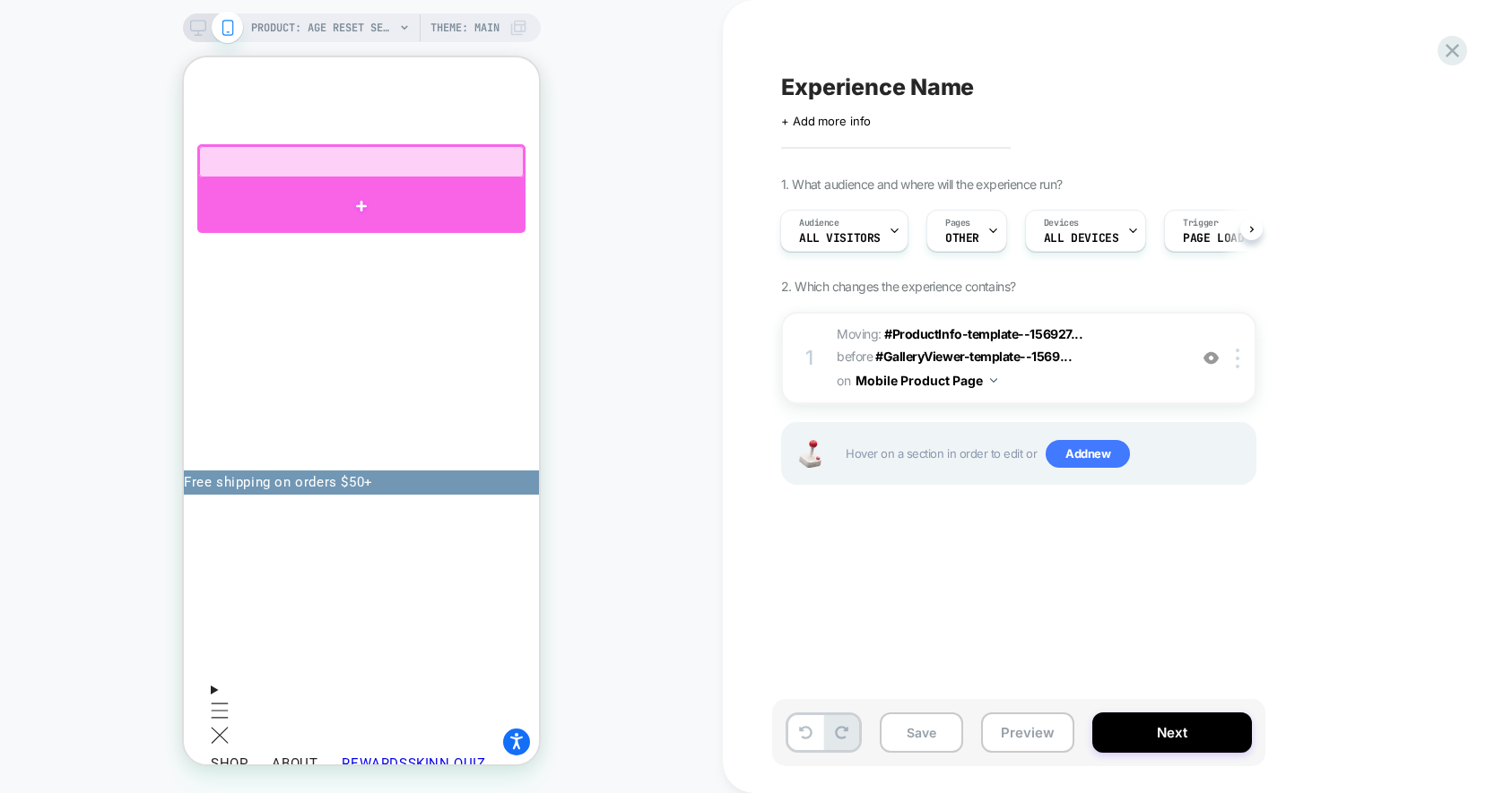
click at [292, 186] on div at bounding box center [361, 205] width 328 height 54
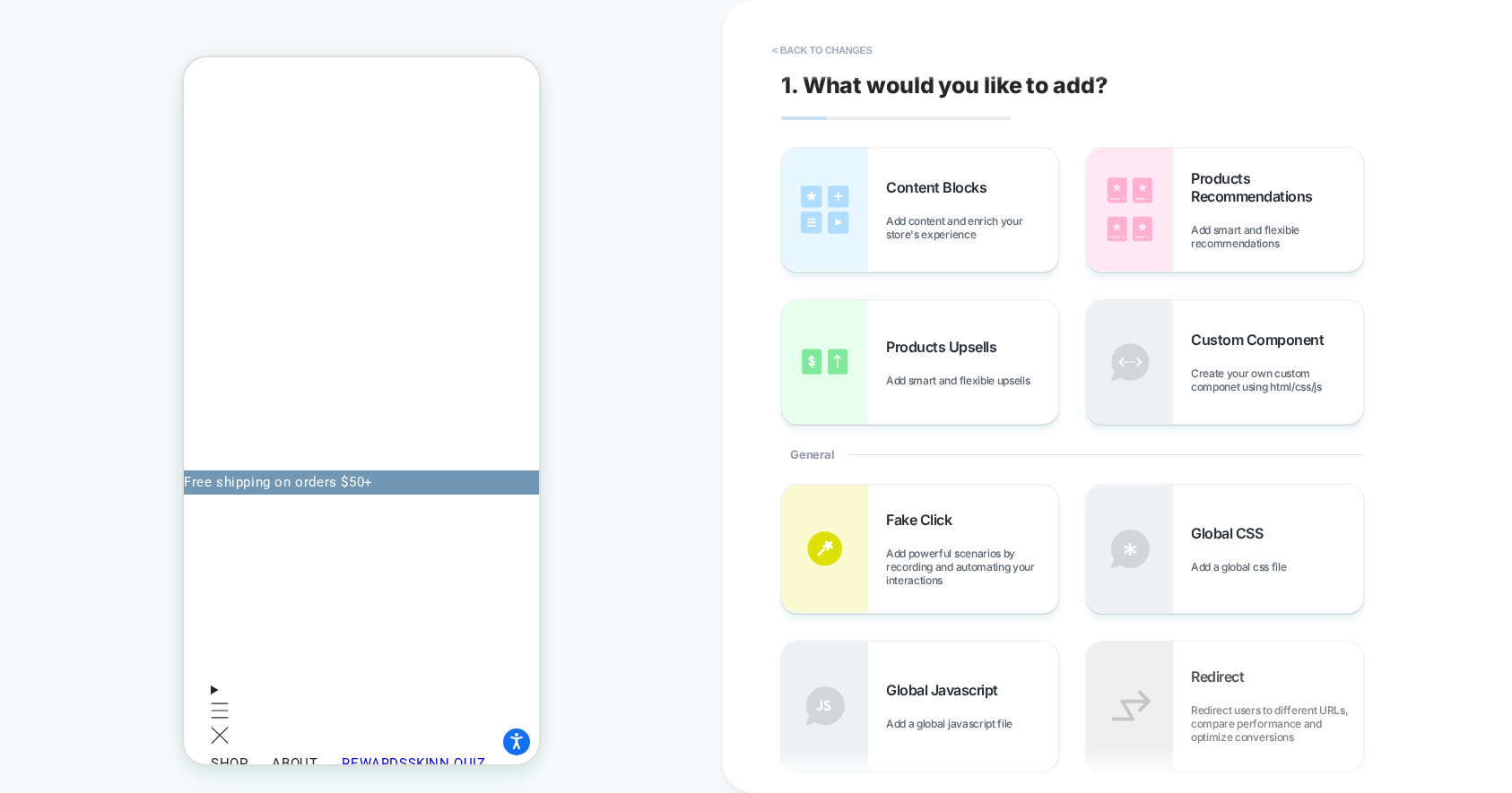
scroll to position [0, 0]
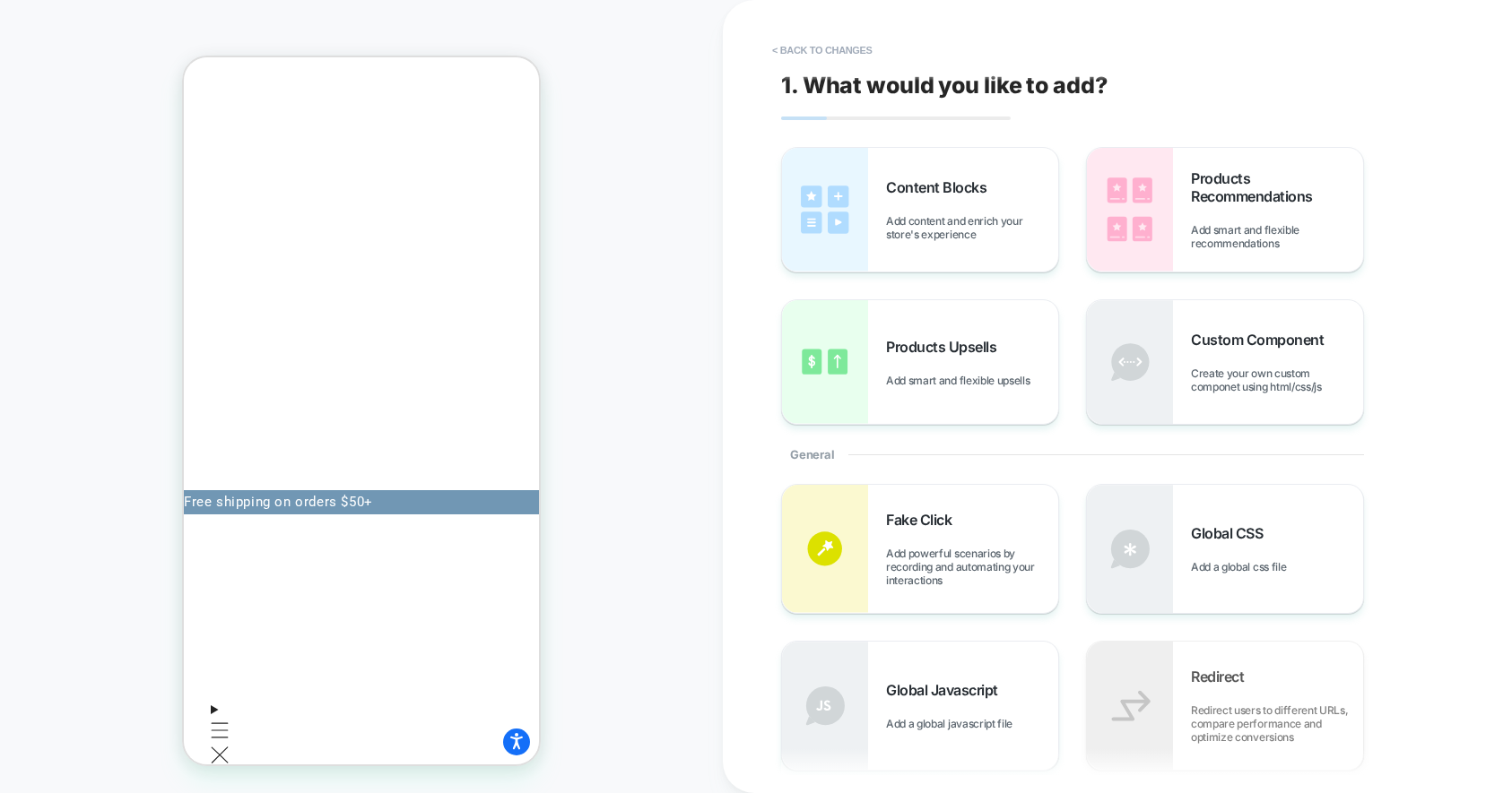
click at [801, 53] on button "< Back to changes" at bounding box center [822, 50] width 119 height 28
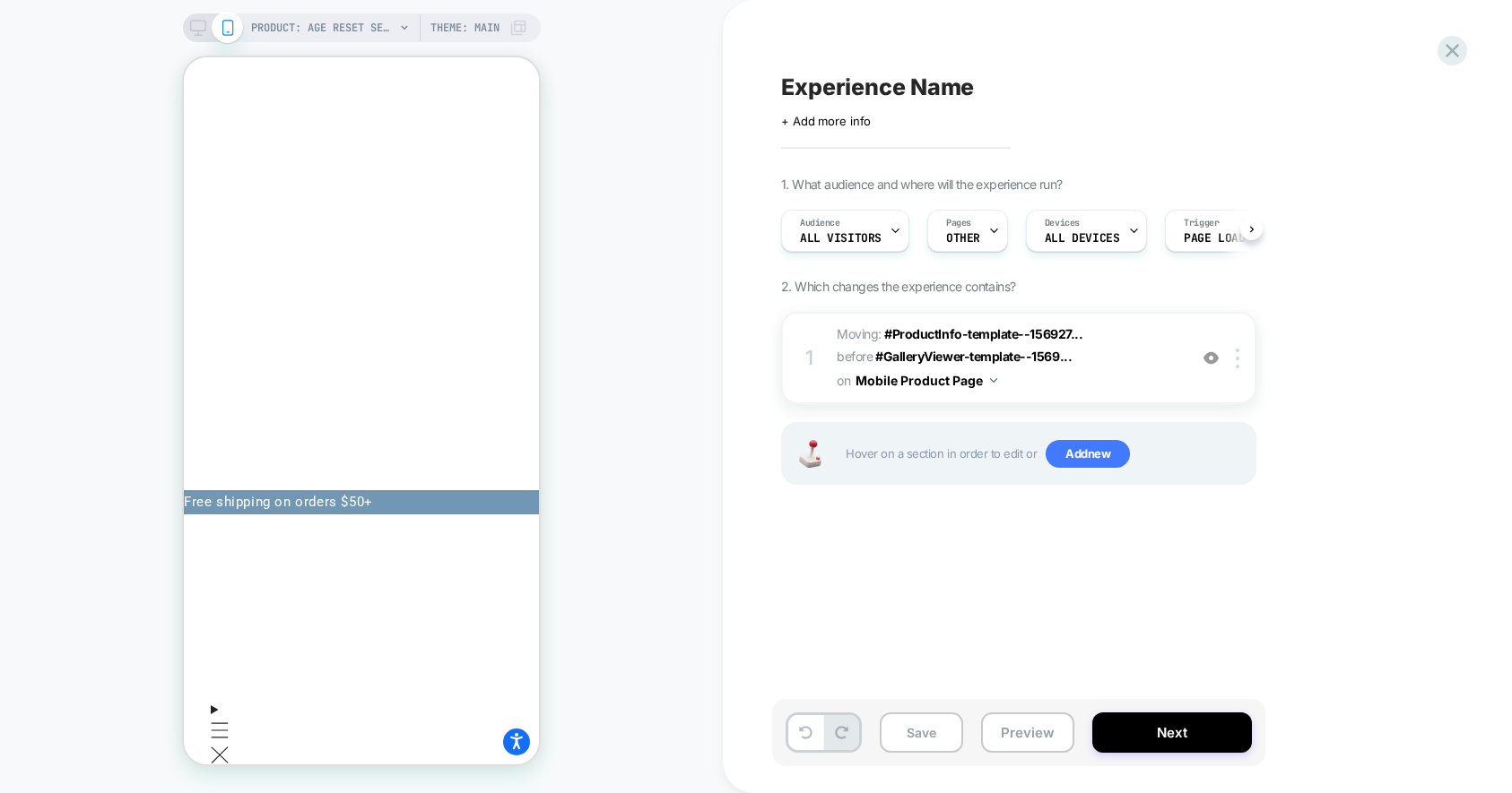
scroll to position [0, 1]
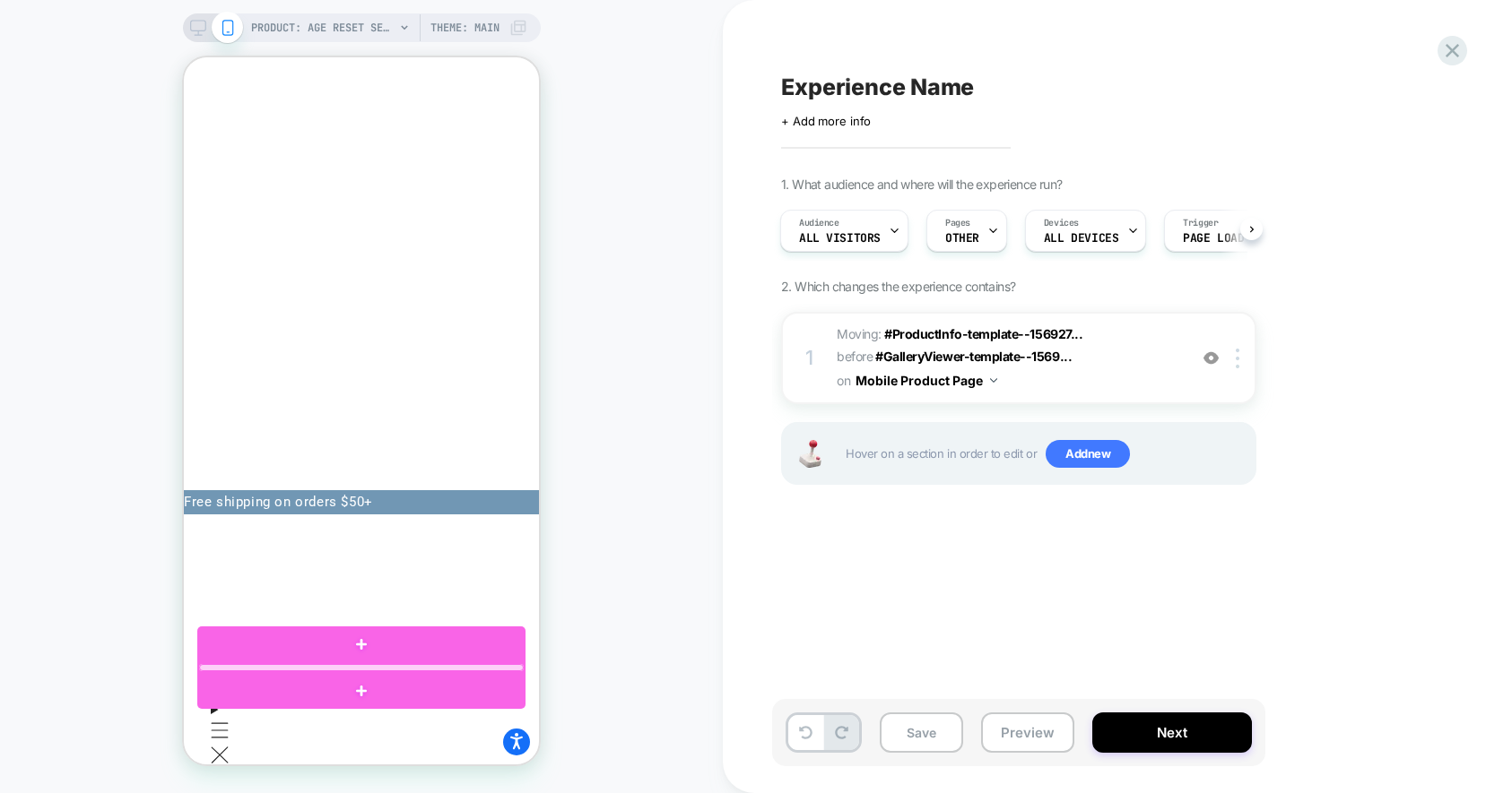
click at [238, 667] on div at bounding box center [362, 667] width 325 height 7
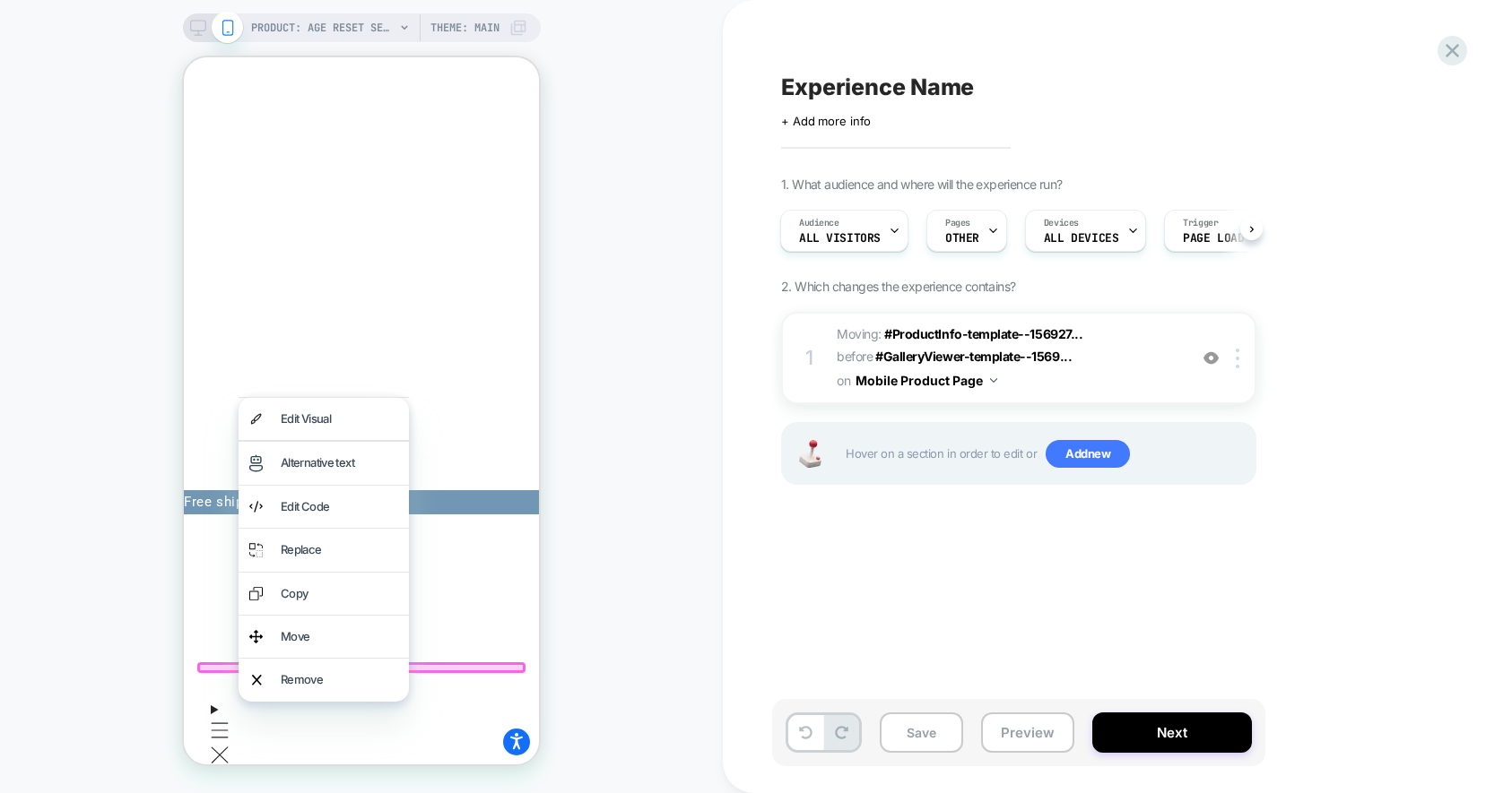
click at [222, 668] on div at bounding box center [361, 667] width 328 height 11
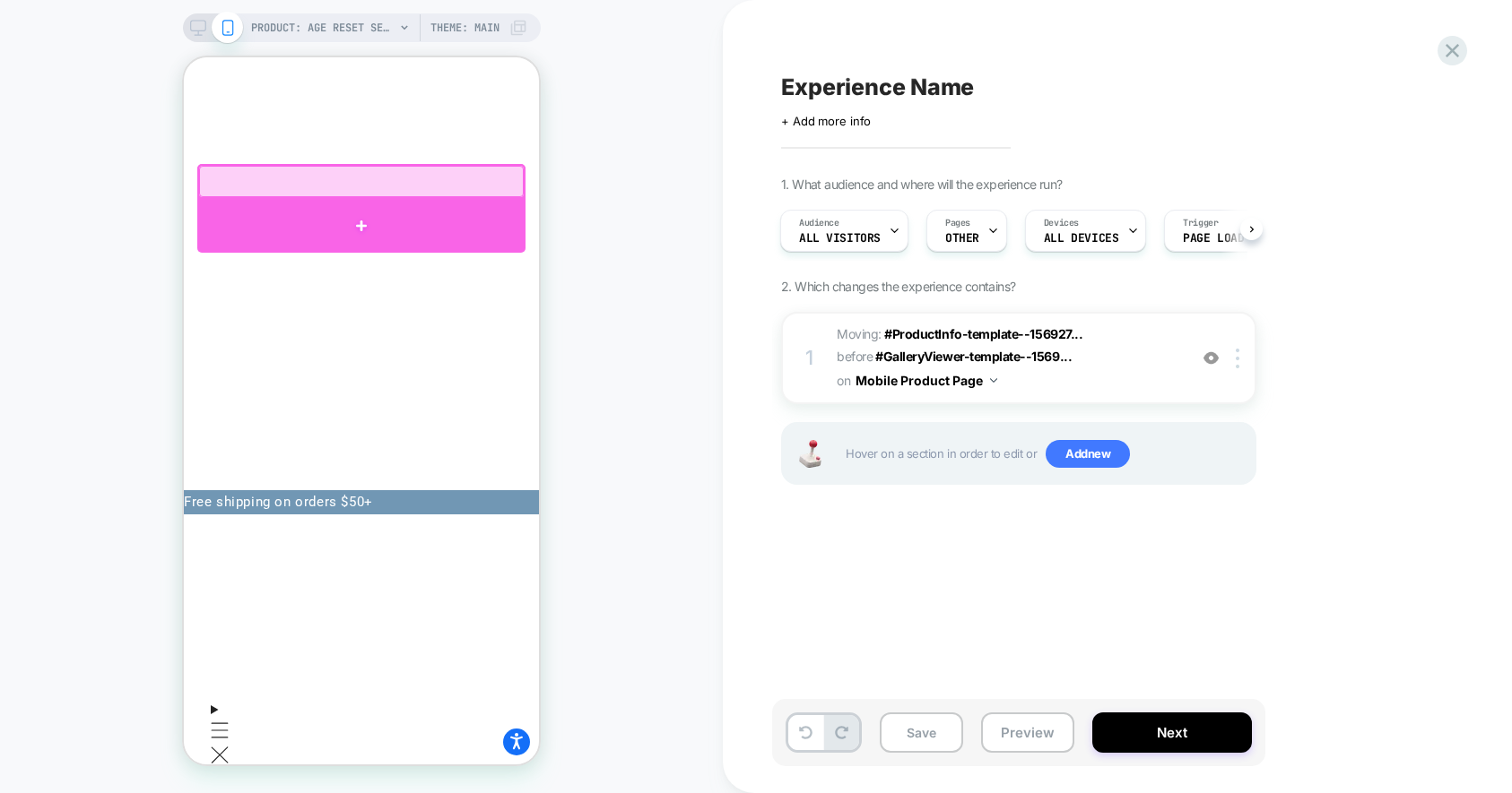
click at [269, 207] on div at bounding box center [361, 226] width 328 height 54
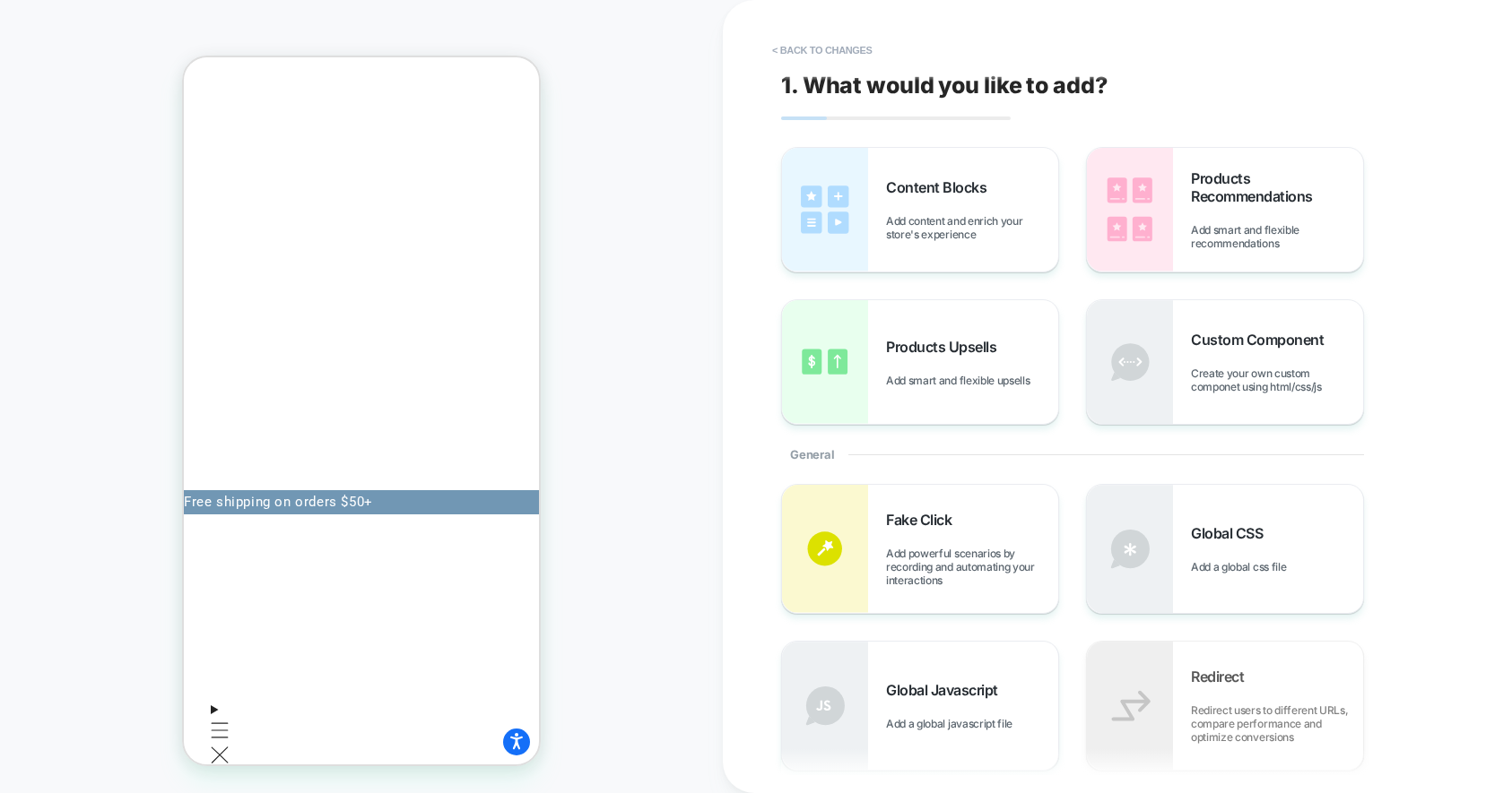
click at [594, 147] on div "PRODUCT: Age Reset Serum Intensive [deep wrinkle protocol with frc] PRODUCT: Ag…" at bounding box center [361, 396] width 723 height 758
click at [633, 409] on div "PRODUCT: Age Reset Serum Intensive [deep wrinkle protocol with frc] PRODUCT: Ag…" at bounding box center [361, 396] width 723 height 758
click at [713, 259] on div "PRODUCT: Age Reset Serum Intensive [deep wrinkle protocol with frc] PRODUCT: Ag…" at bounding box center [361, 396] width 723 height 758
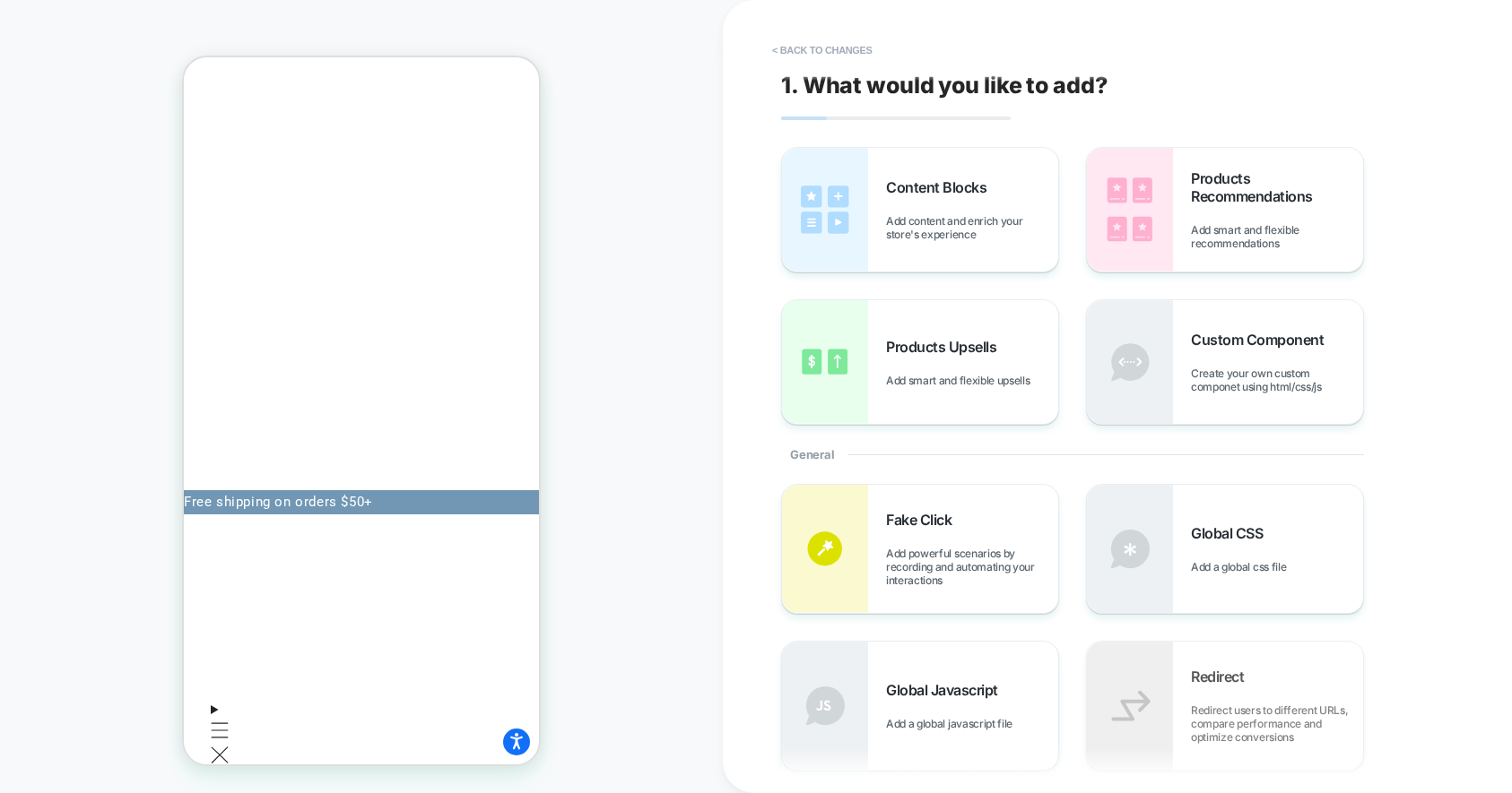
click at [657, 269] on div "PRODUCT: Age Reset Serum Intensive [deep wrinkle protocol with frc] PRODUCT: Ag…" at bounding box center [361, 396] width 723 height 758
click at [813, 51] on button "< Back to changes" at bounding box center [822, 50] width 119 height 28
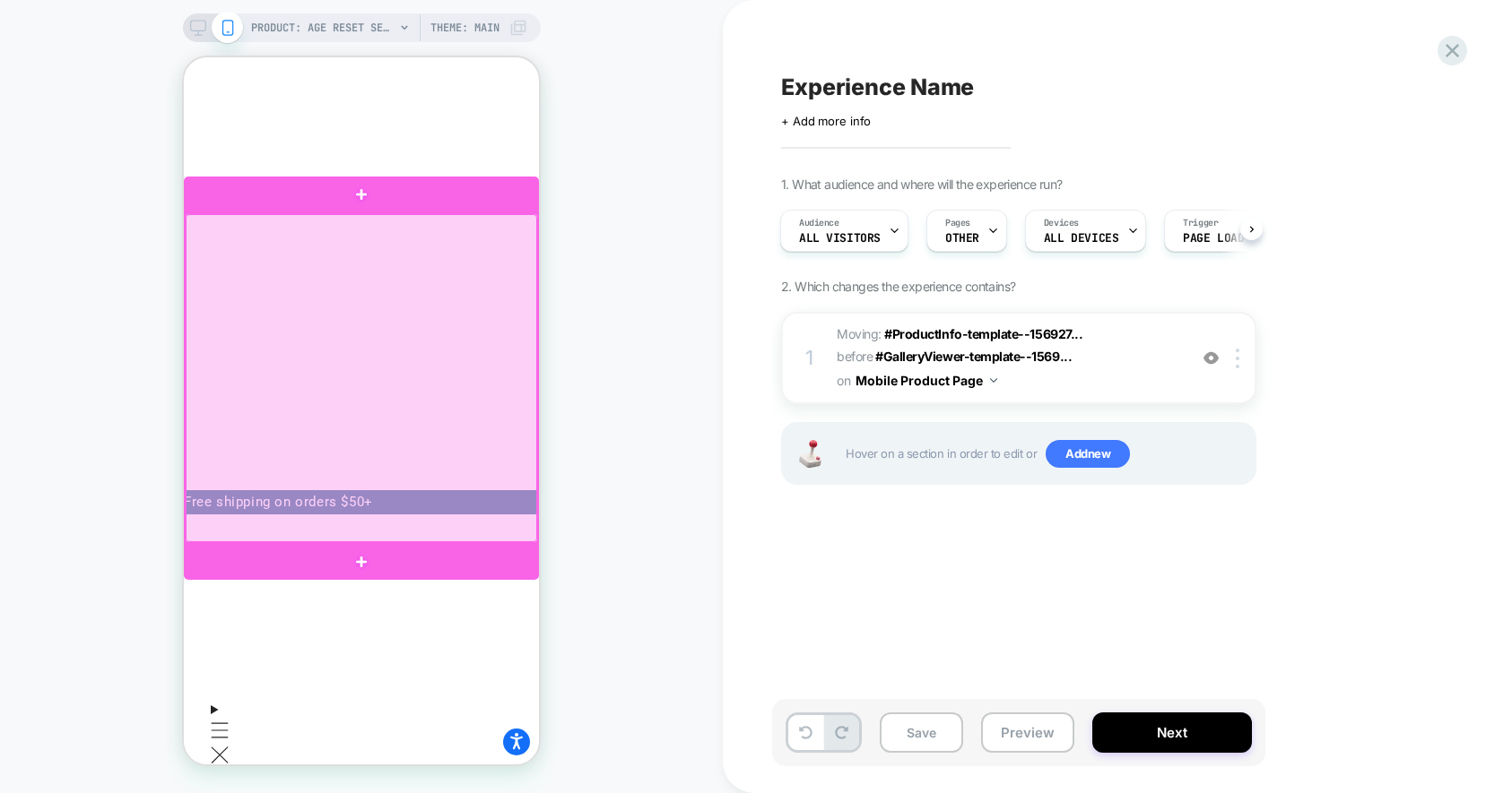
click at [334, 216] on div at bounding box center [361, 378] width 351 height 328
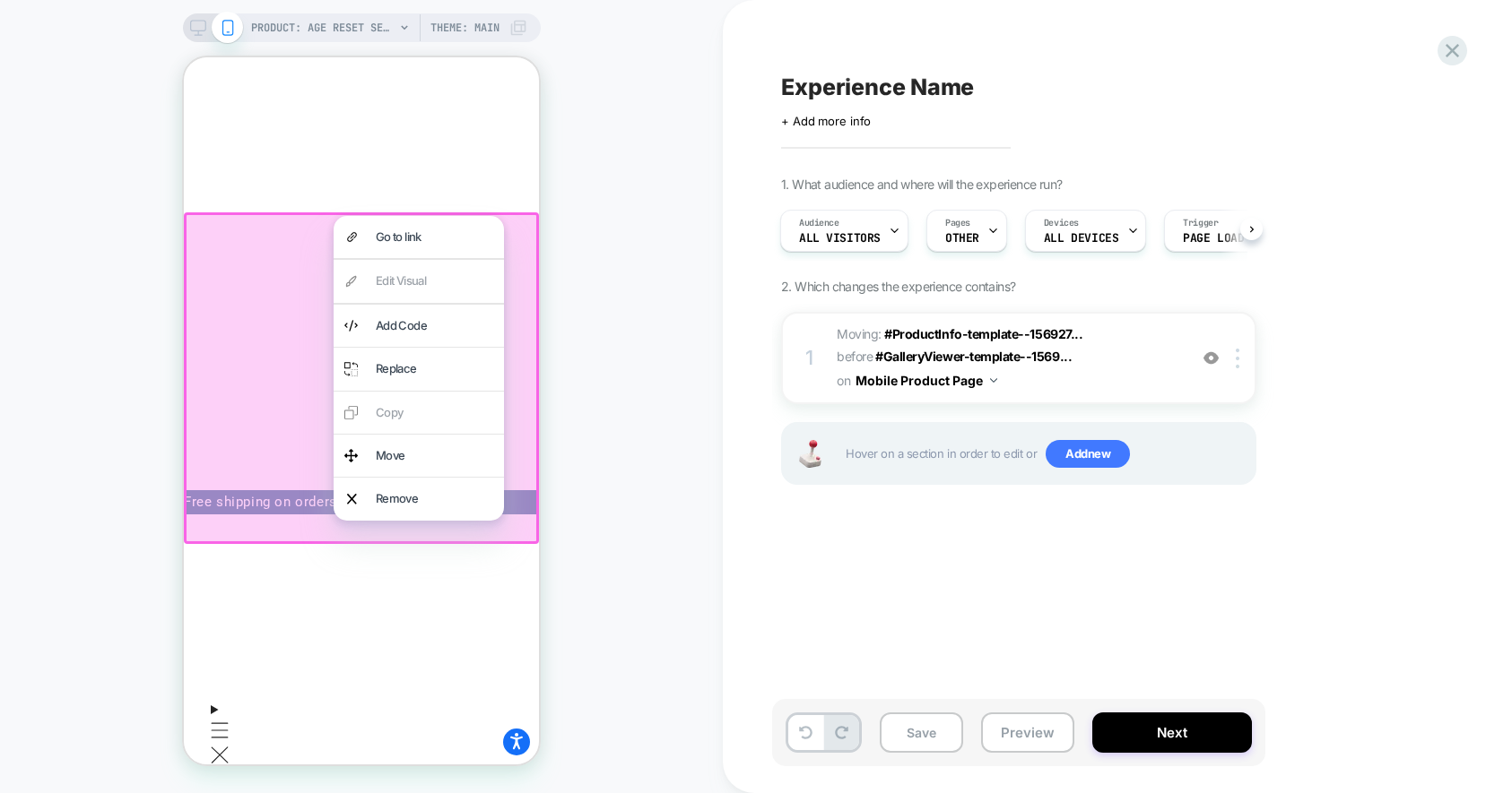
click at [301, 234] on div at bounding box center [361, 378] width 355 height 332
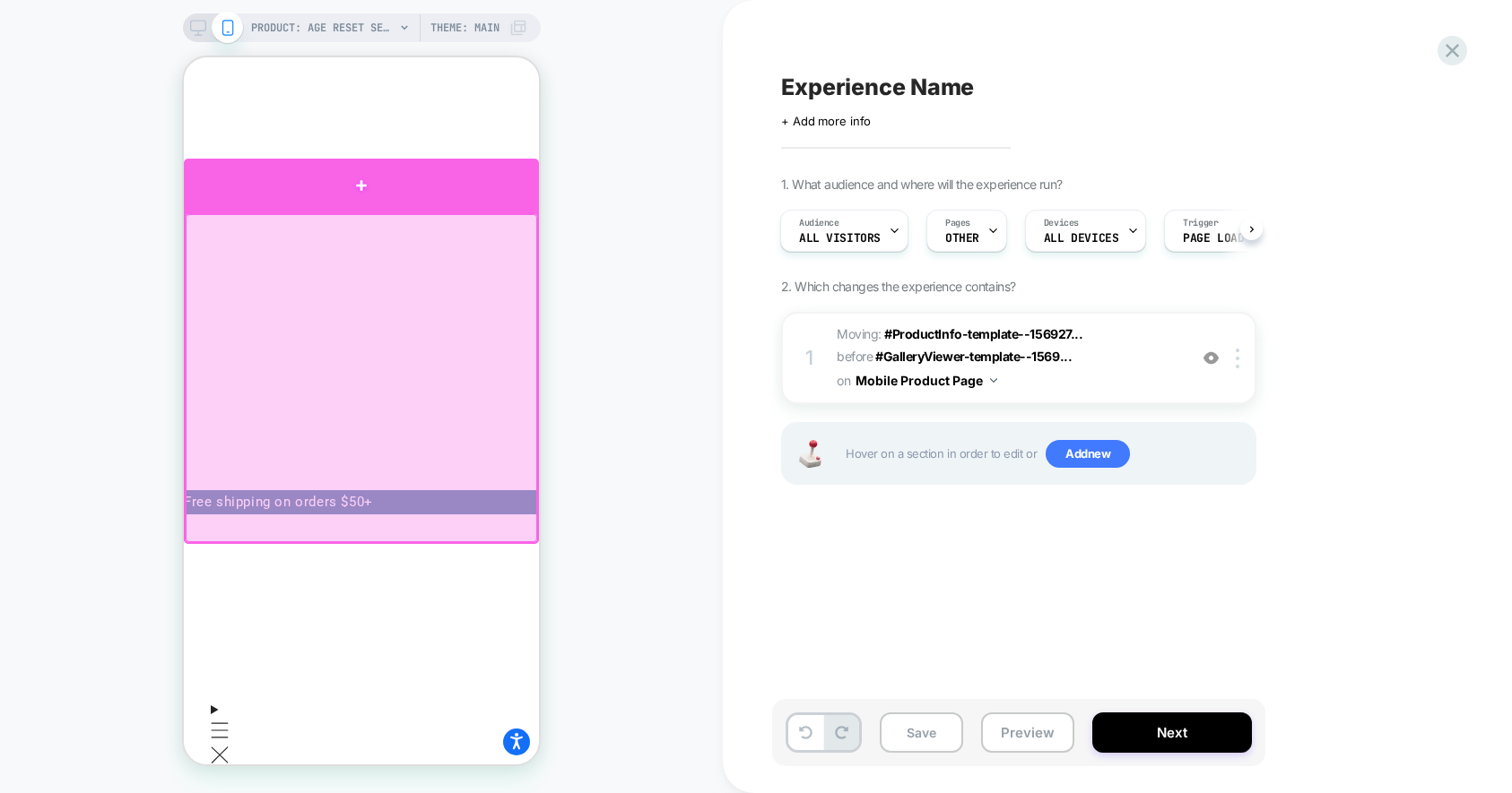
click at [304, 200] on div at bounding box center [361, 185] width 355 height 54
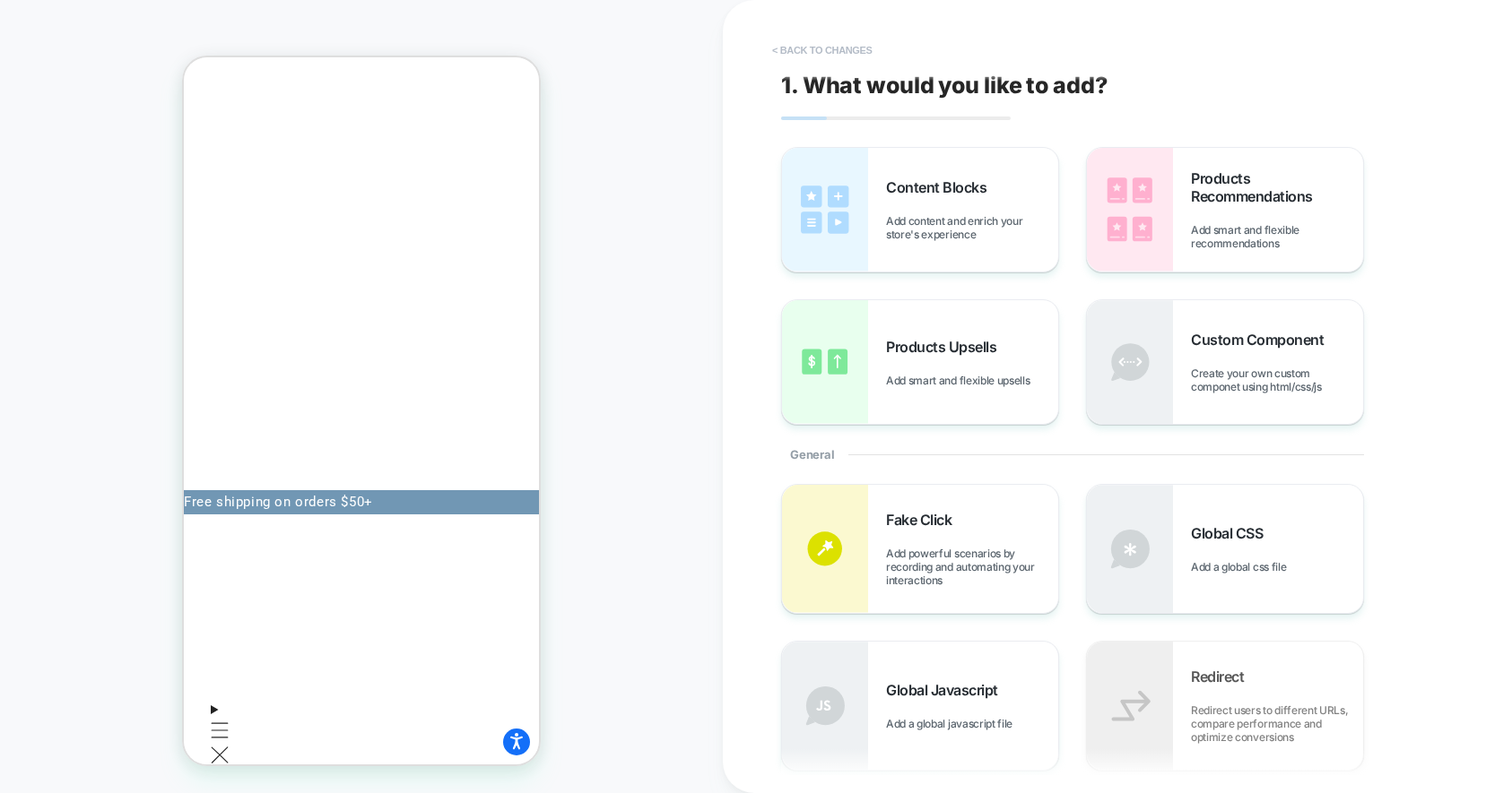
click at [797, 48] on button "< Back to changes" at bounding box center [822, 50] width 119 height 28
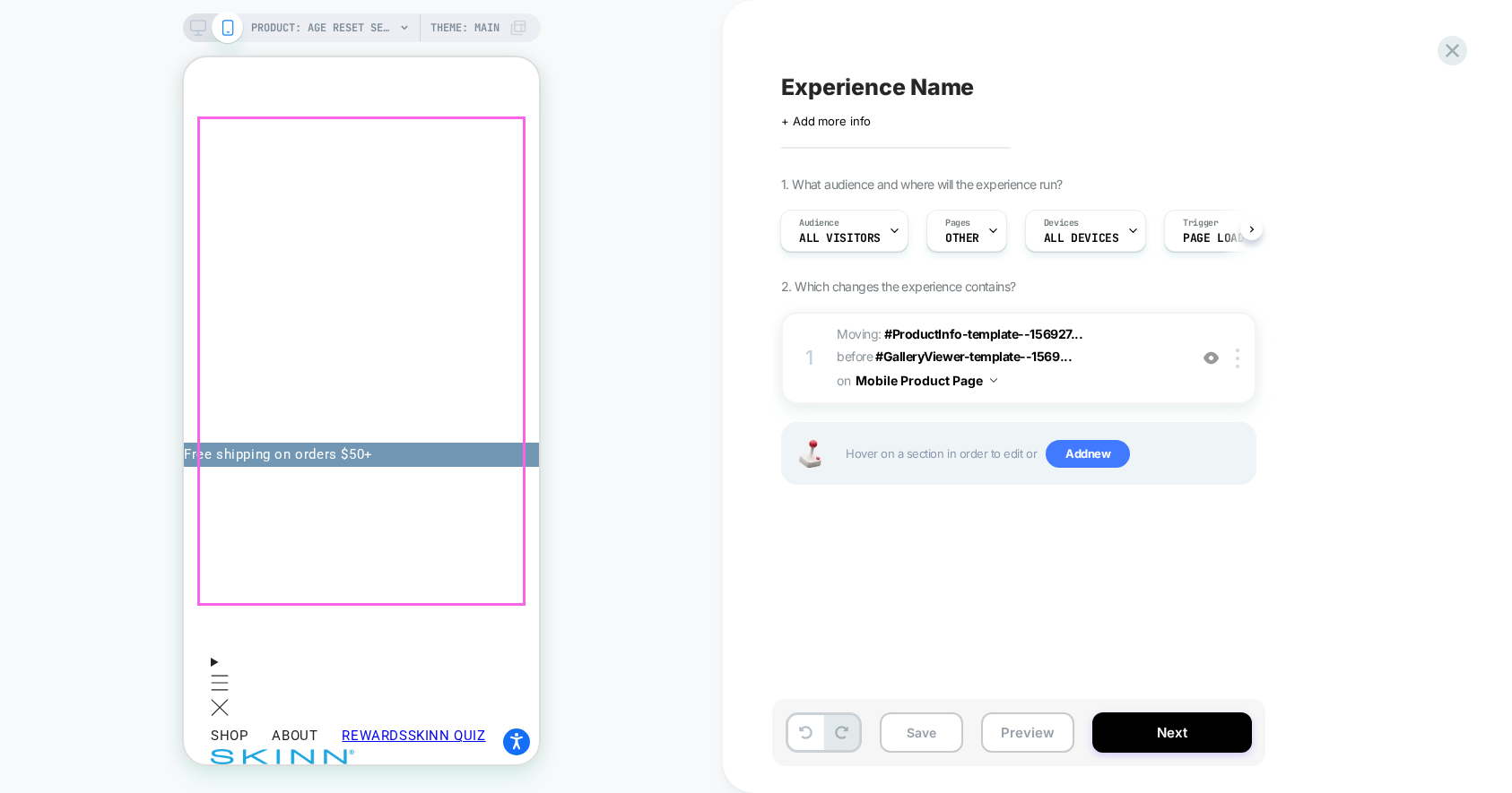
scroll to position [61, 0]
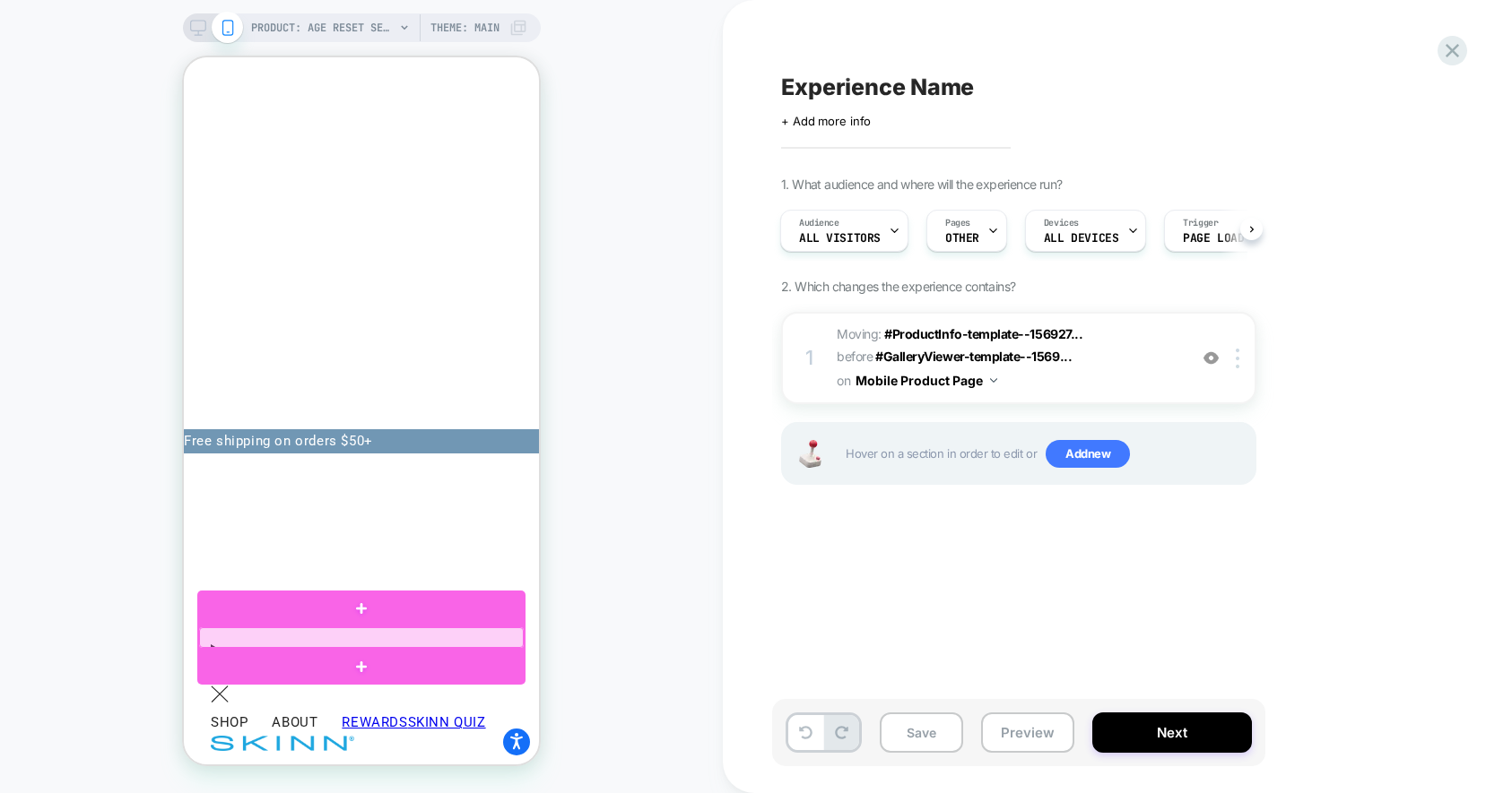
click at [325, 633] on div at bounding box center [362, 637] width 325 height 20
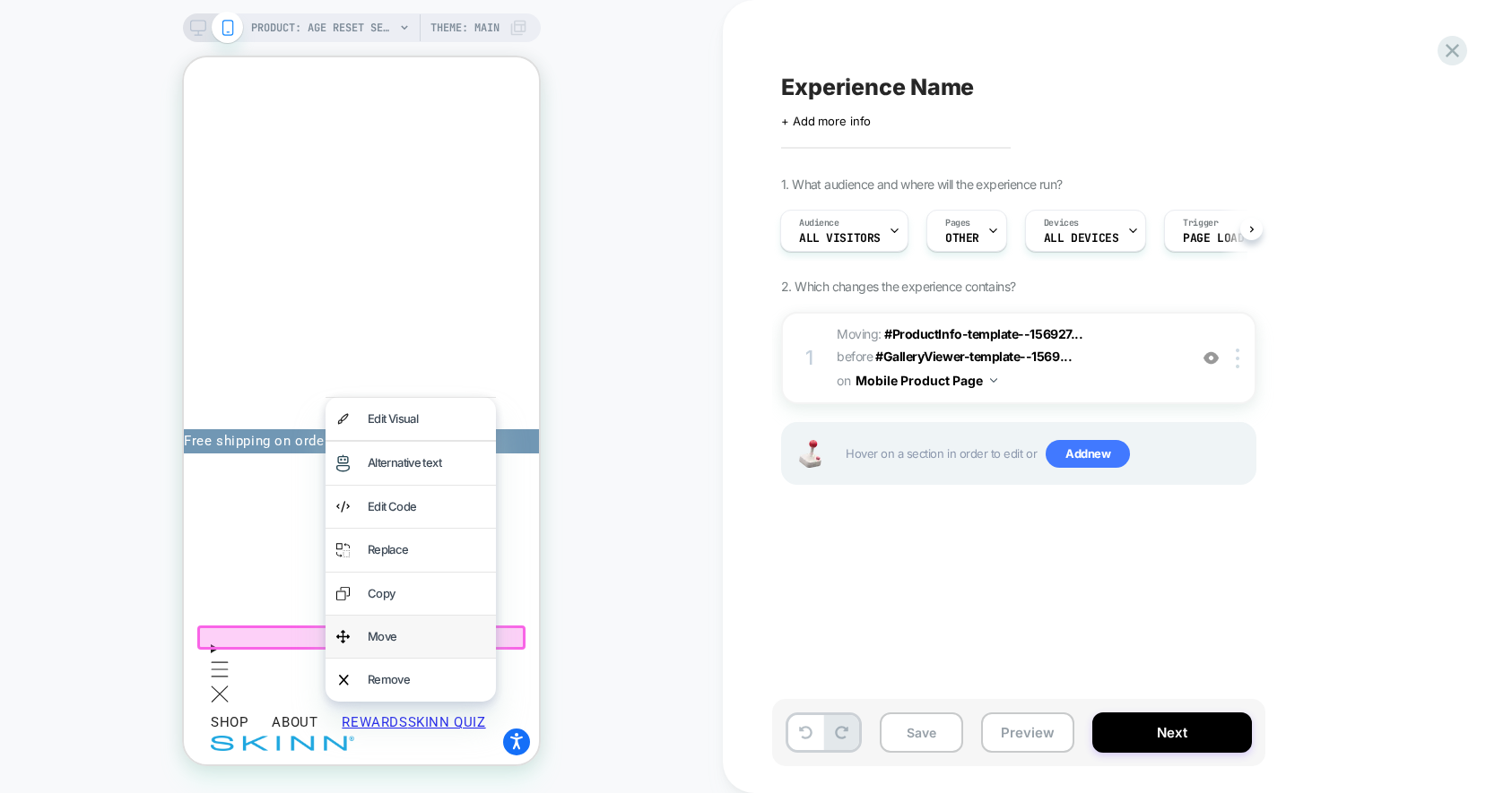
click at [371, 633] on div "Move" at bounding box center [426, 636] width 118 height 20
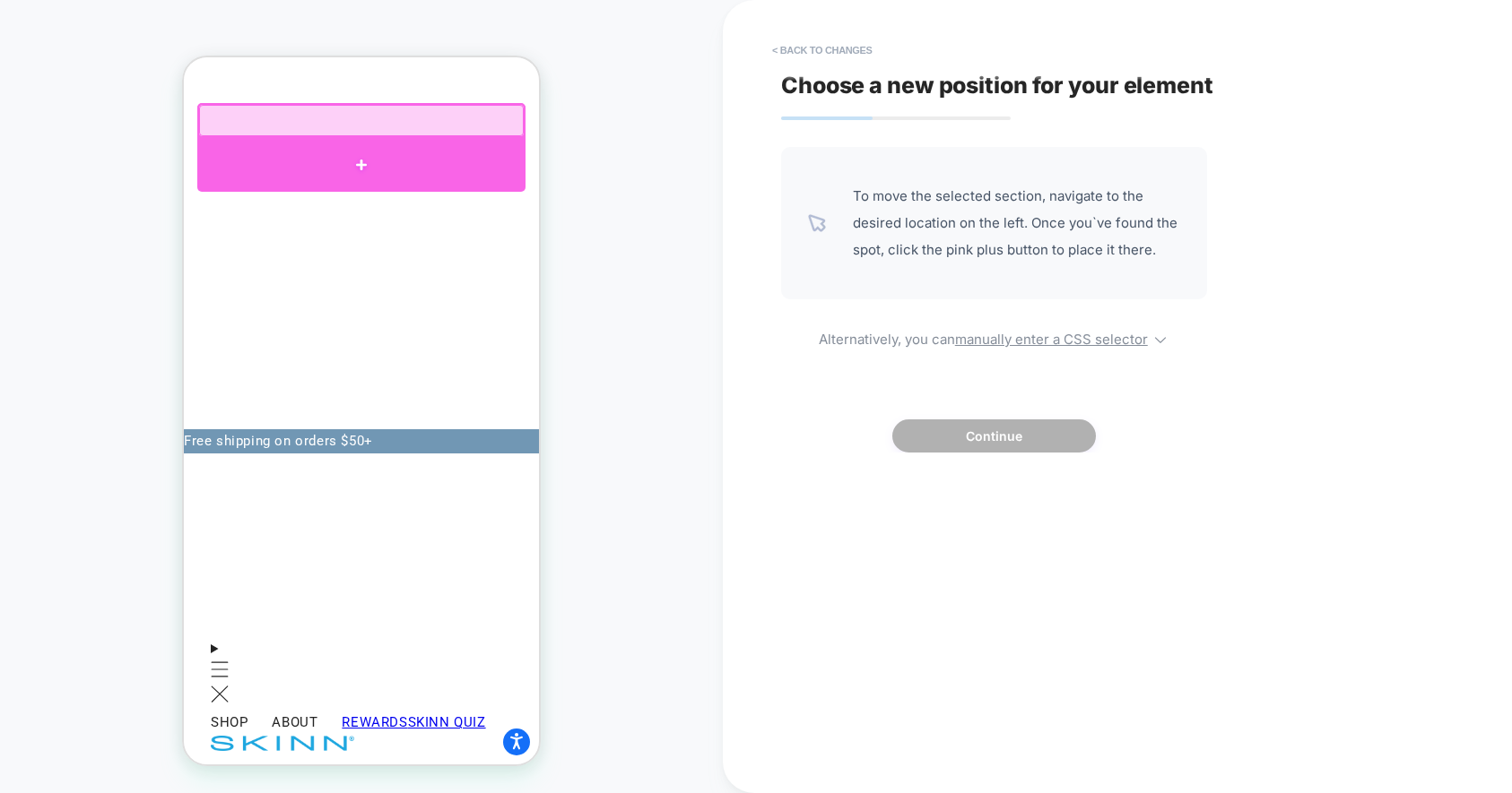
click at [334, 152] on div at bounding box center [361, 164] width 328 height 54
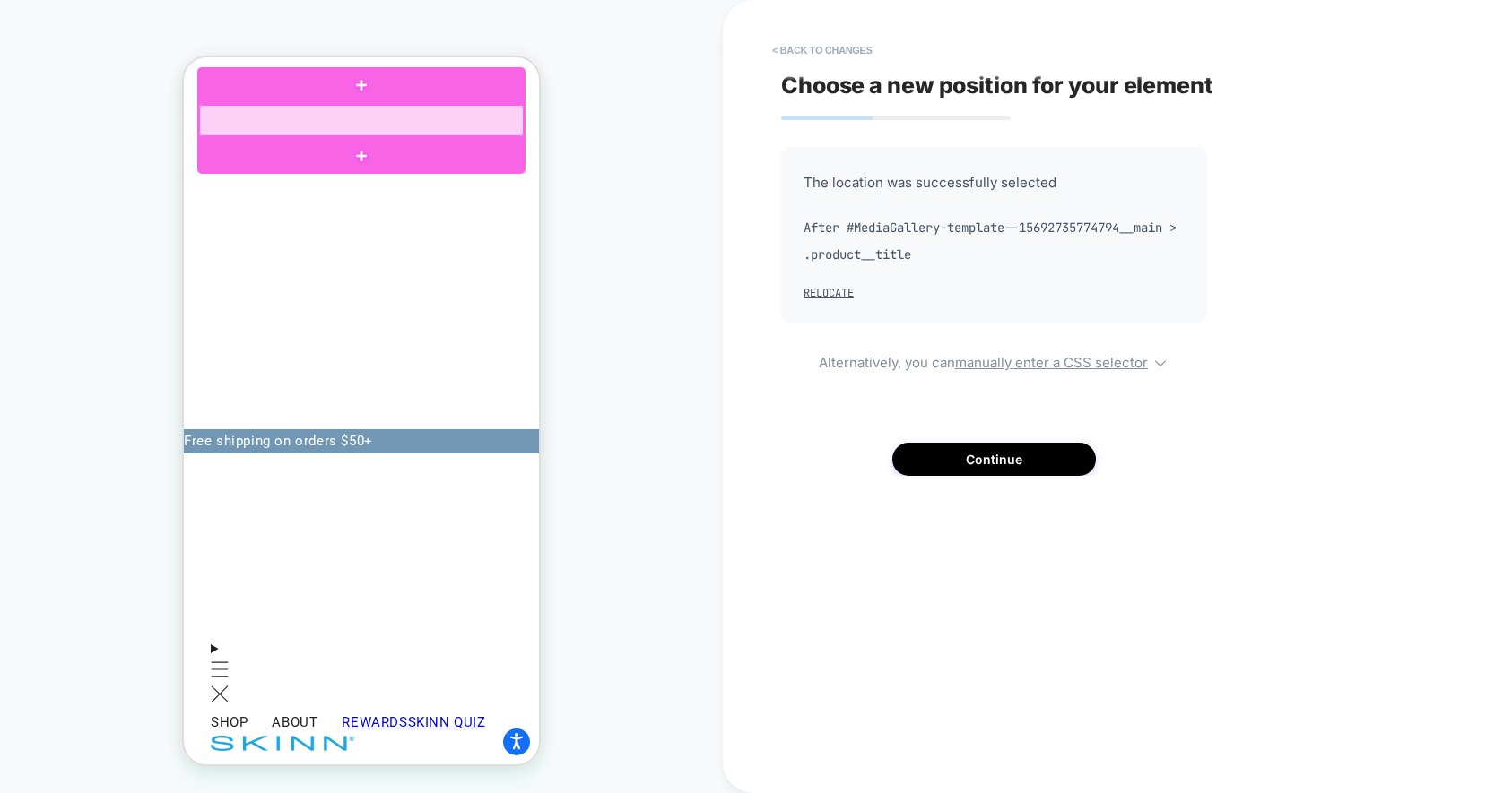
click at [337, 128] on div at bounding box center [362, 121] width 325 height 31
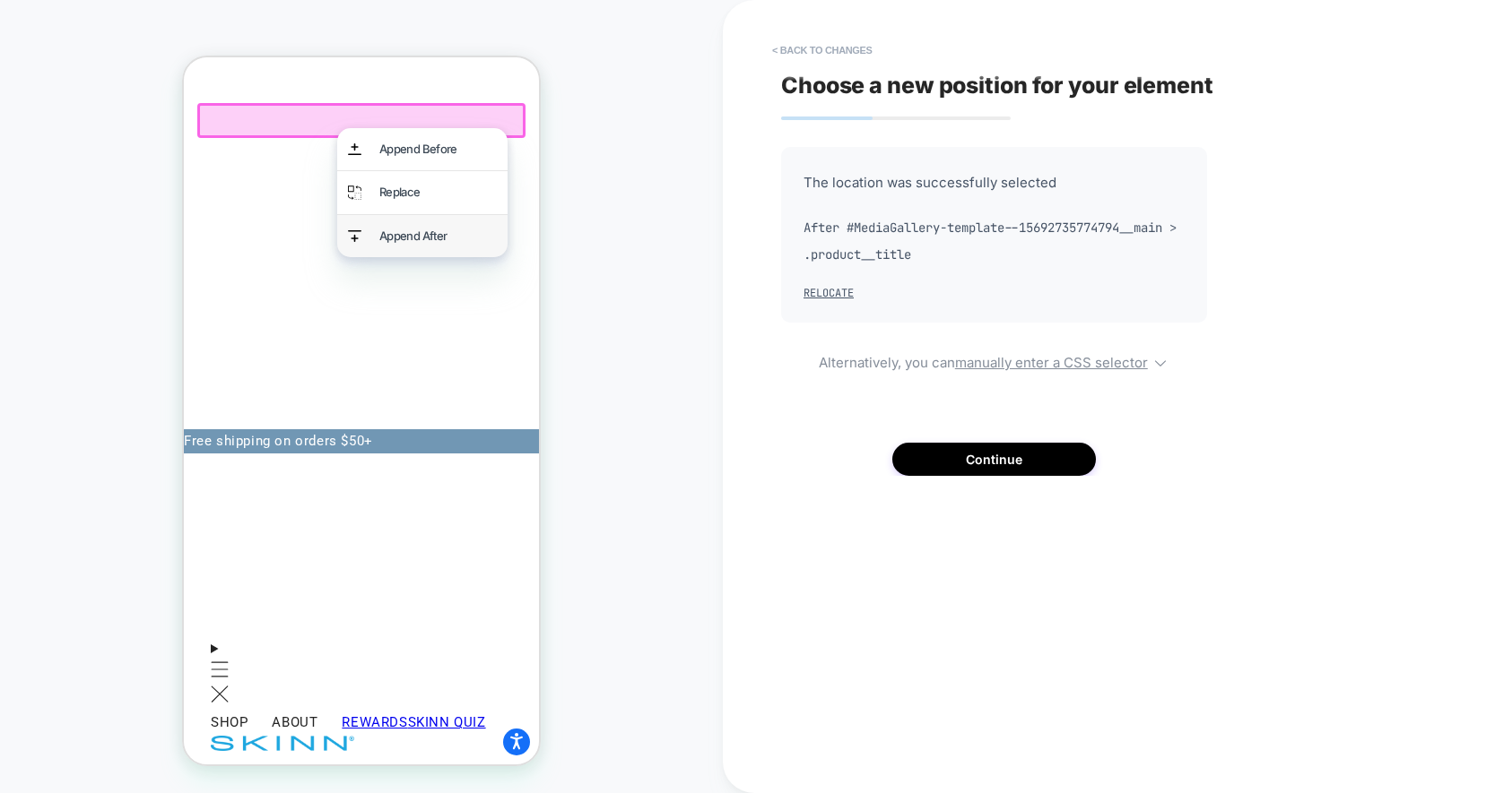
click at [402, 229] on div "Append After" at bounding box center [438, 235] width 118 height 20
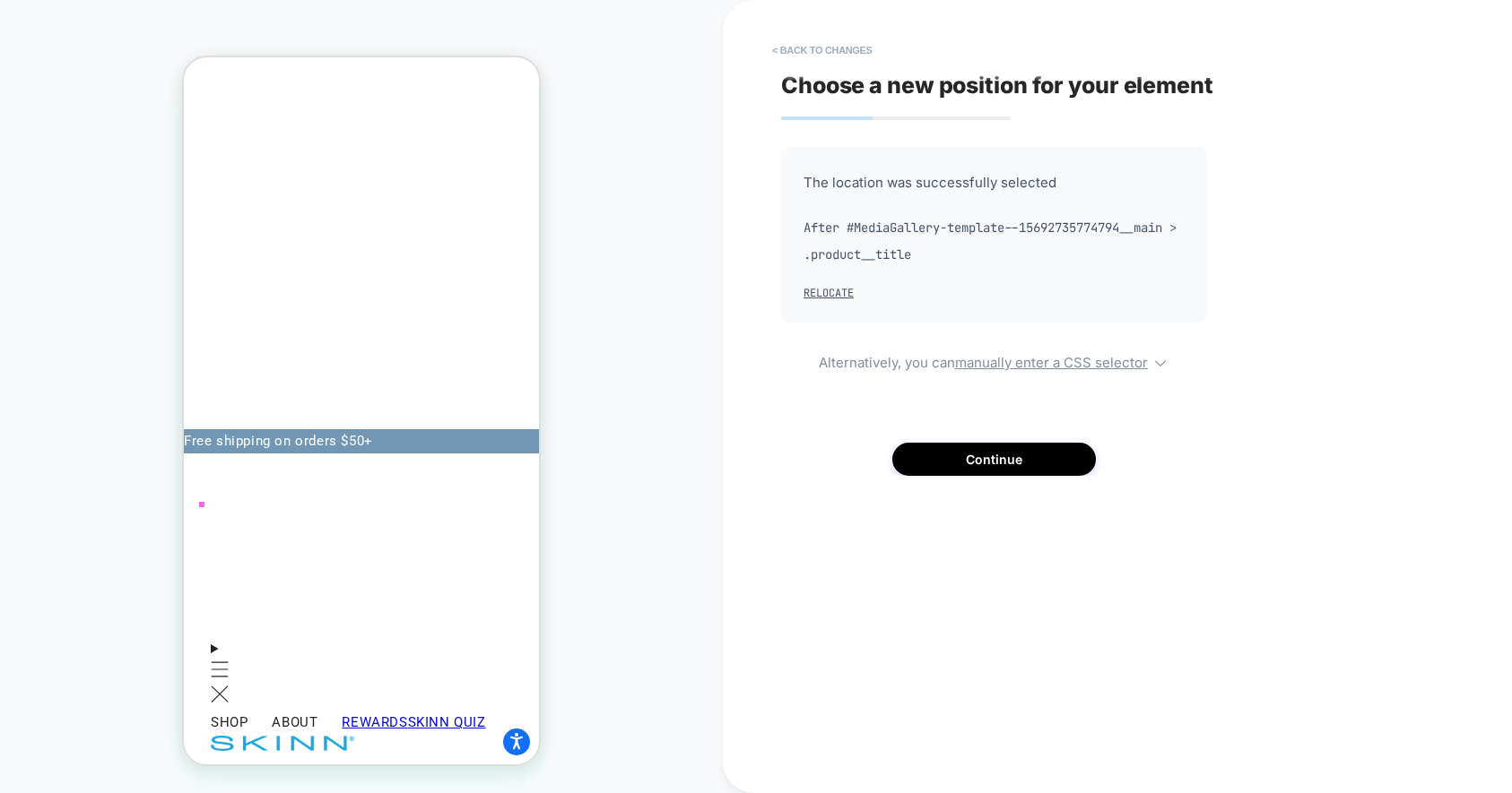
scroll to position [0, 0]
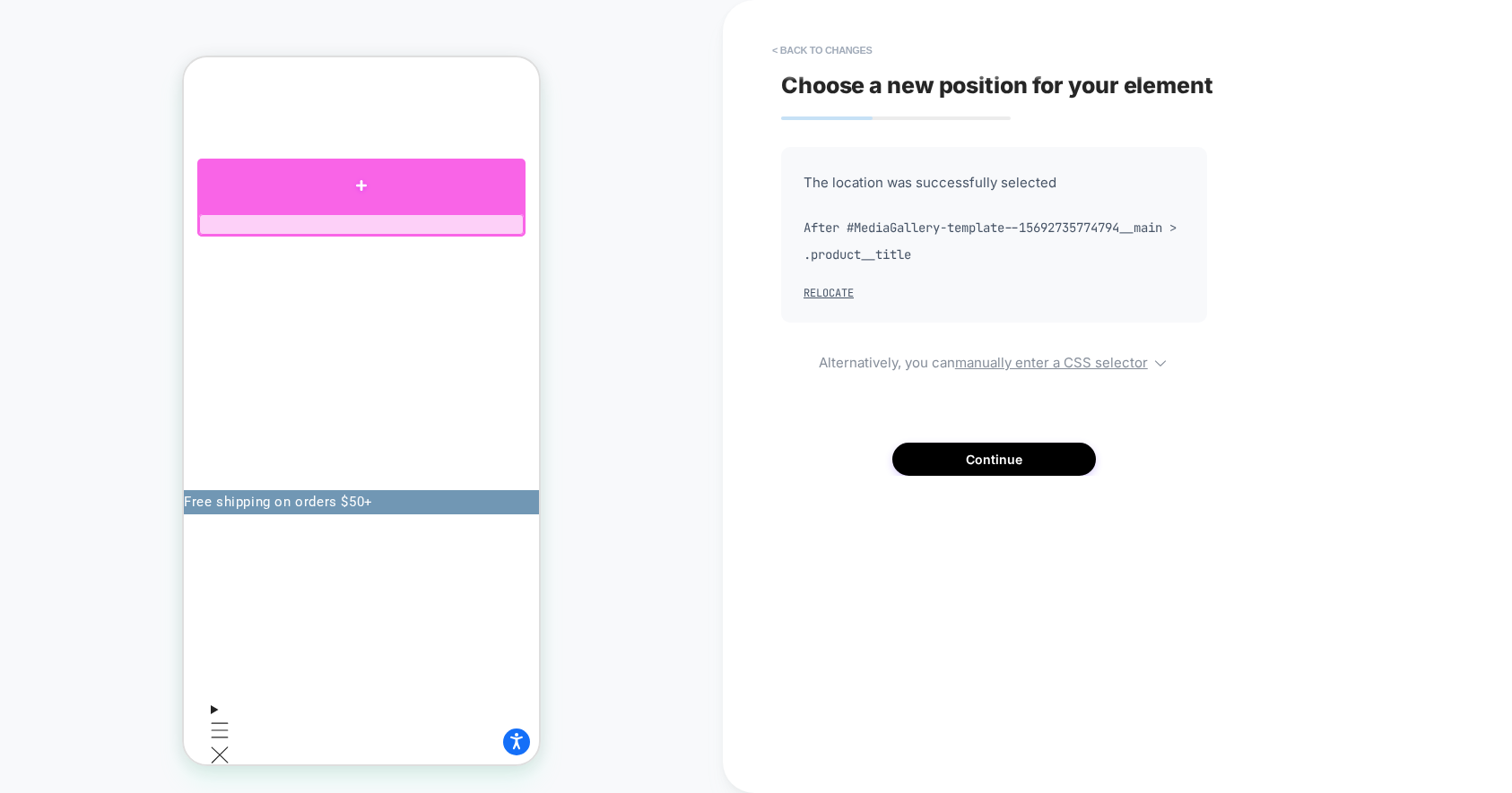
click at [352, 198] on div at bounding box center [361, 185] width 328 height 54
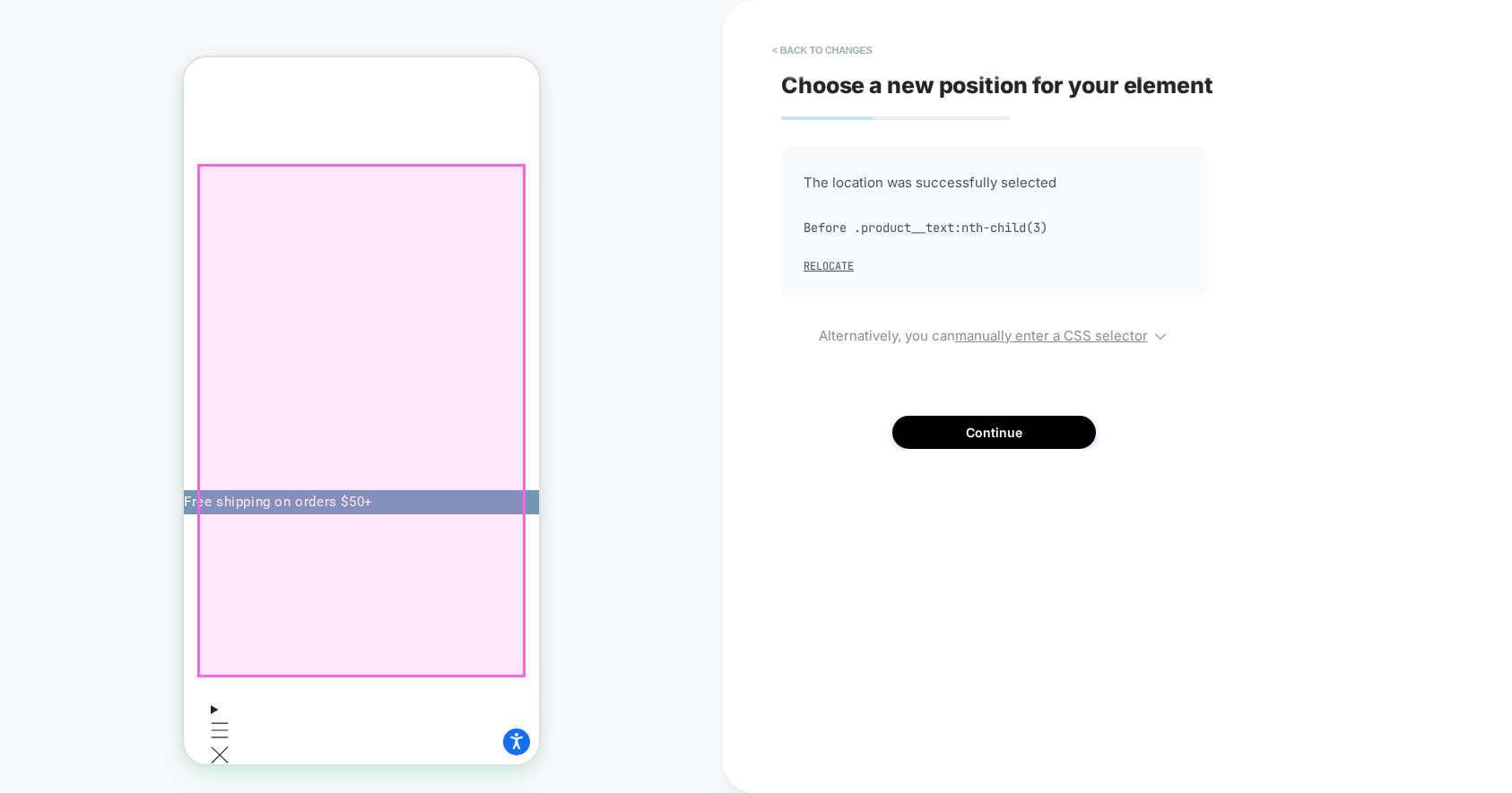
click at [357, 197] on div at bounding box center [362, 420] width 325 height 510
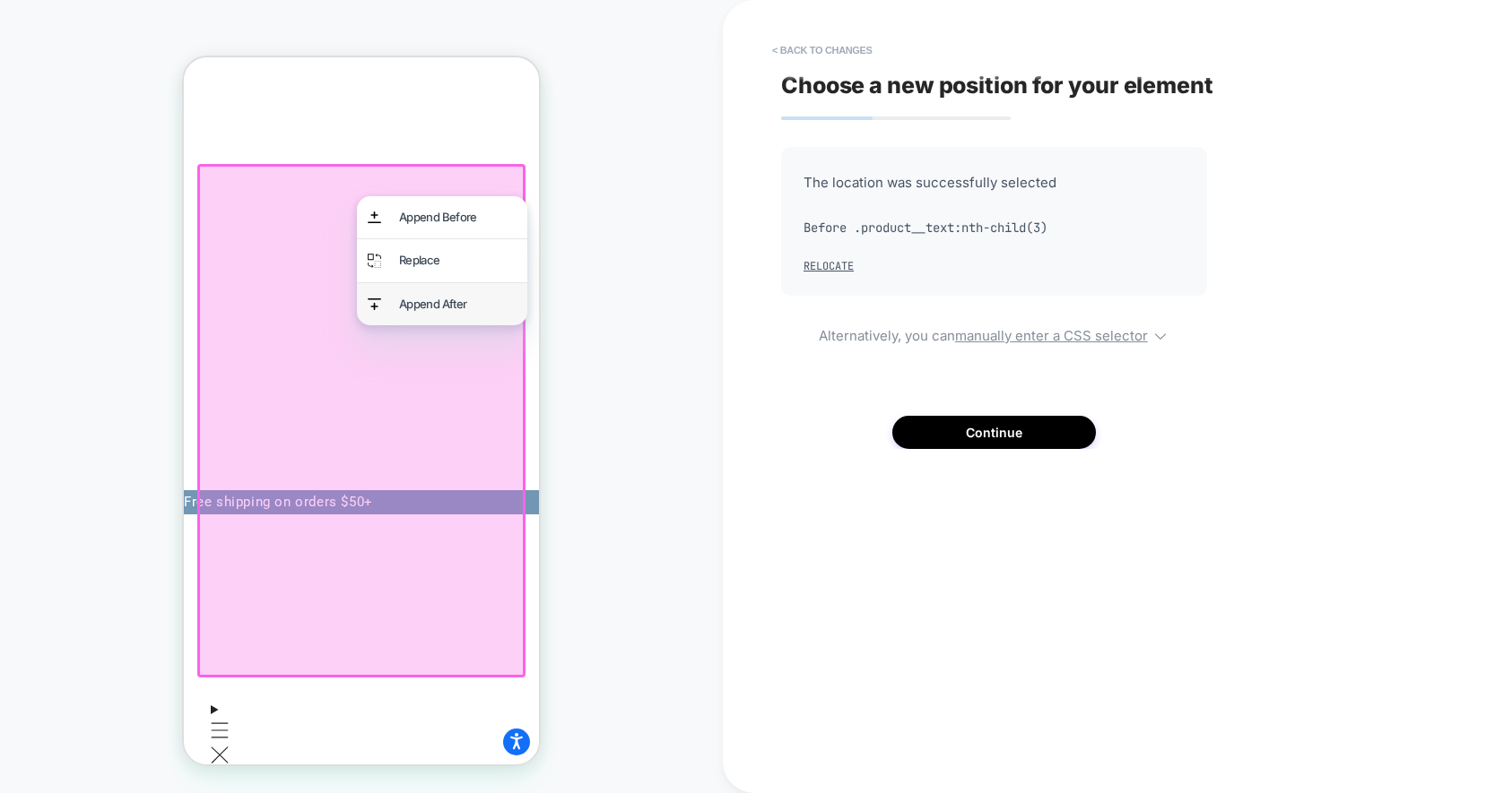
click at [414, 303] on div "Append After" at bounding box center [457, 304] width 118 height 20
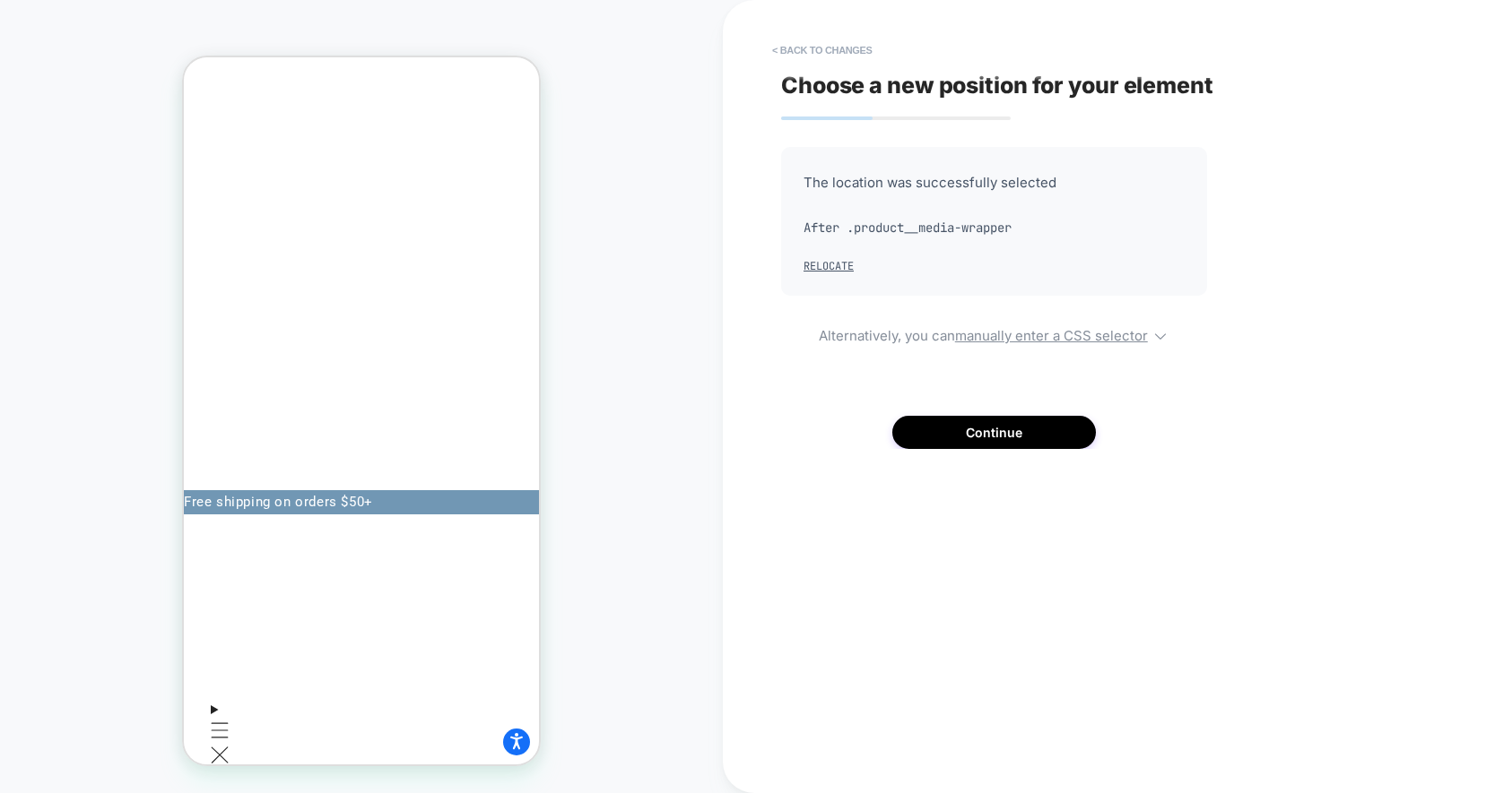
click at [671, 155] on div "PRODUCT: Age Reset Serum Intensive [deep wrinkle protocol with frc] PRODUCT: Ag…" at bounding box center [361, 396] width 723 height 758
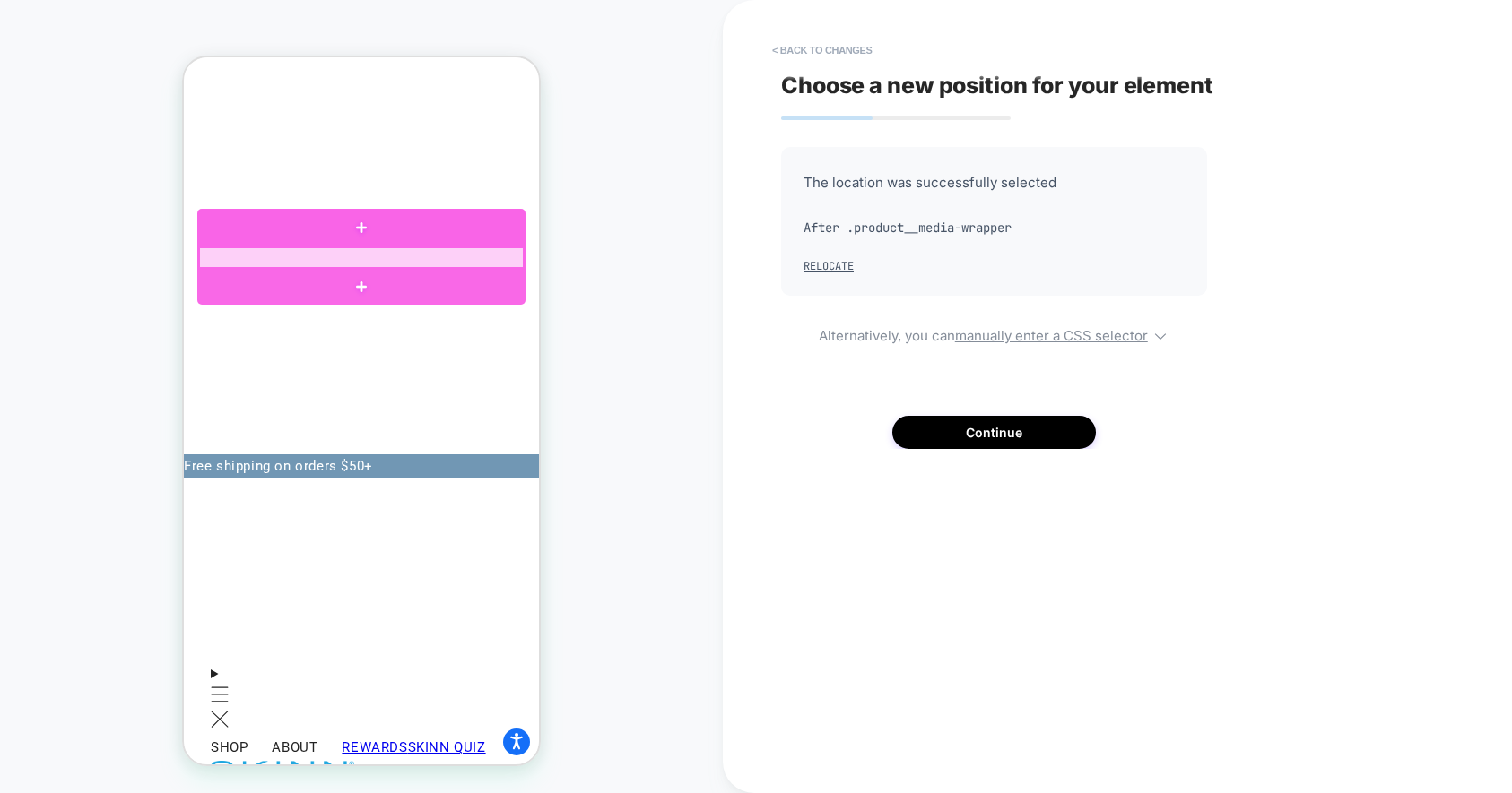
scroll to position [34, 0]
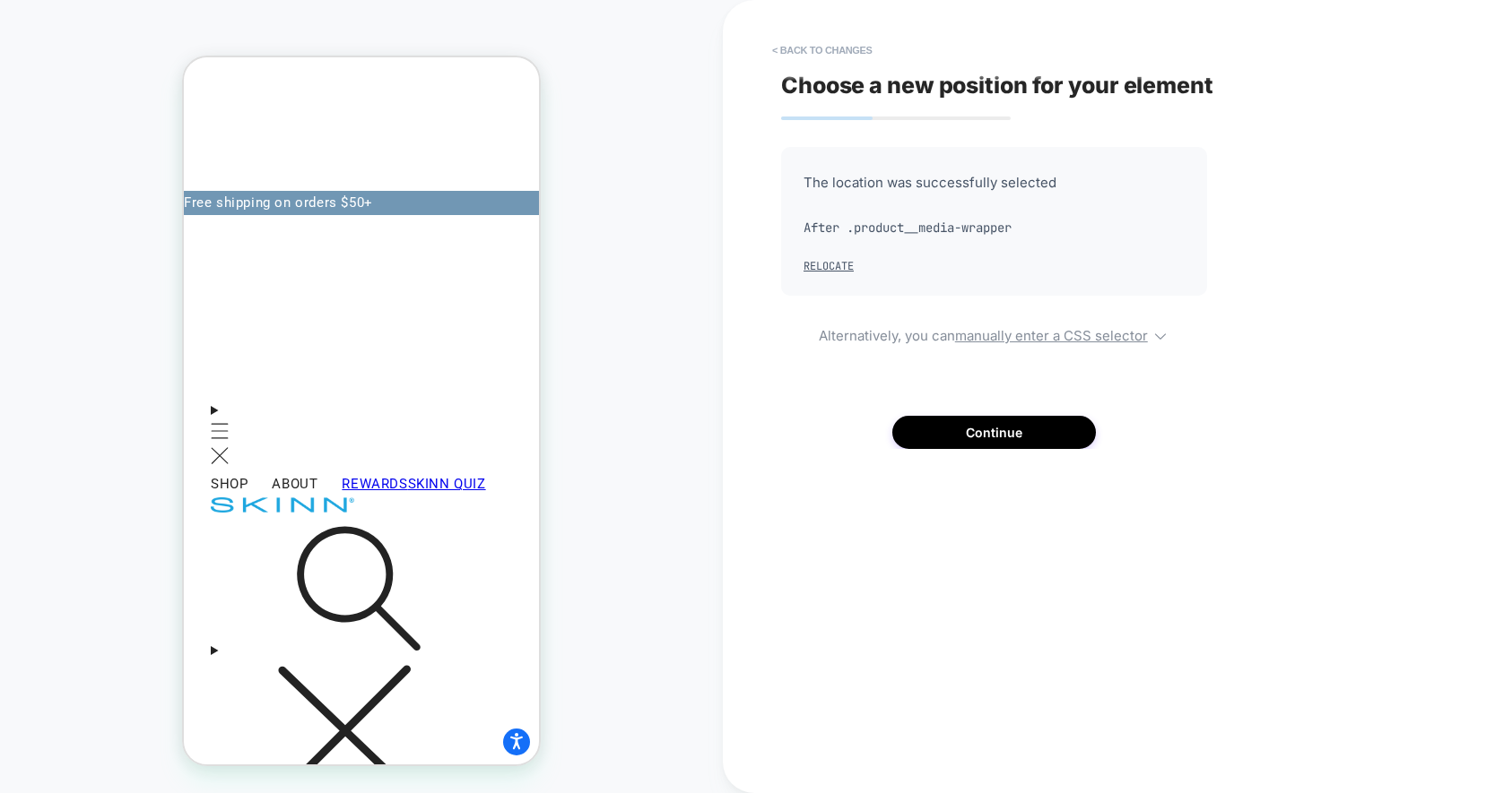
scroll to position [0, 0]
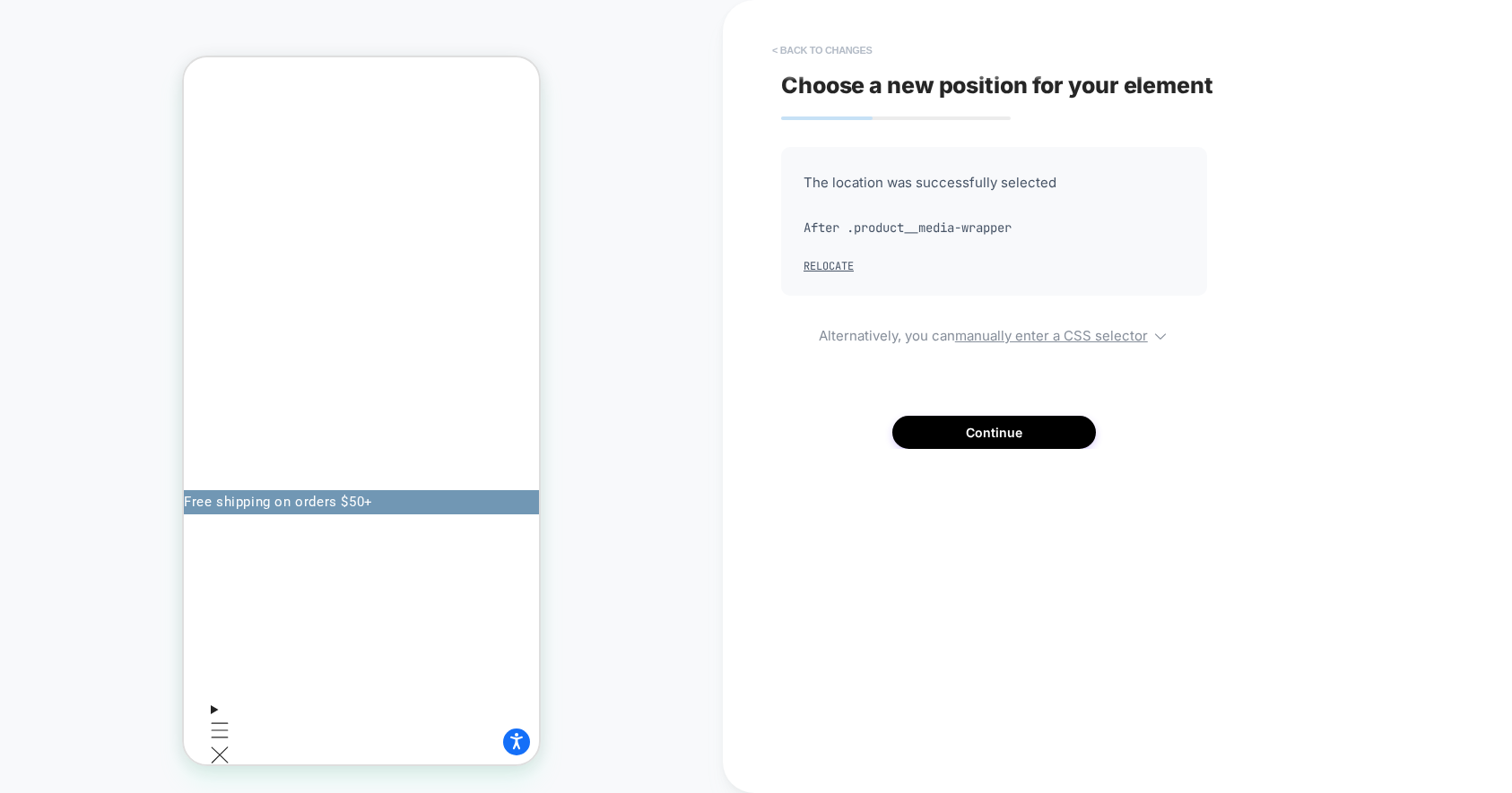
click at [829, 37] on button "< Back to changes" at bounding box center [822, 50] width 119 height 28
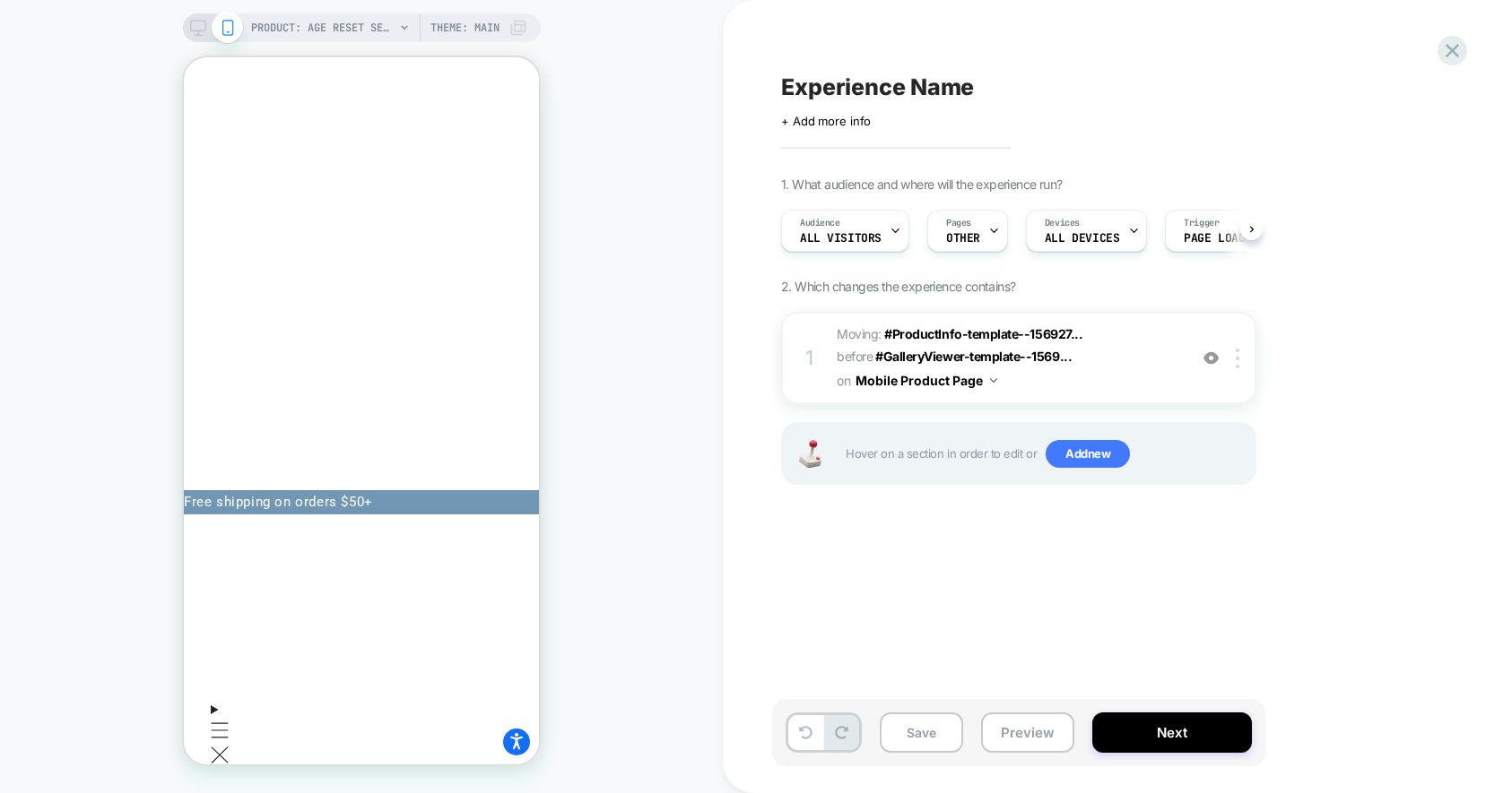
scroll to position [0, 1]
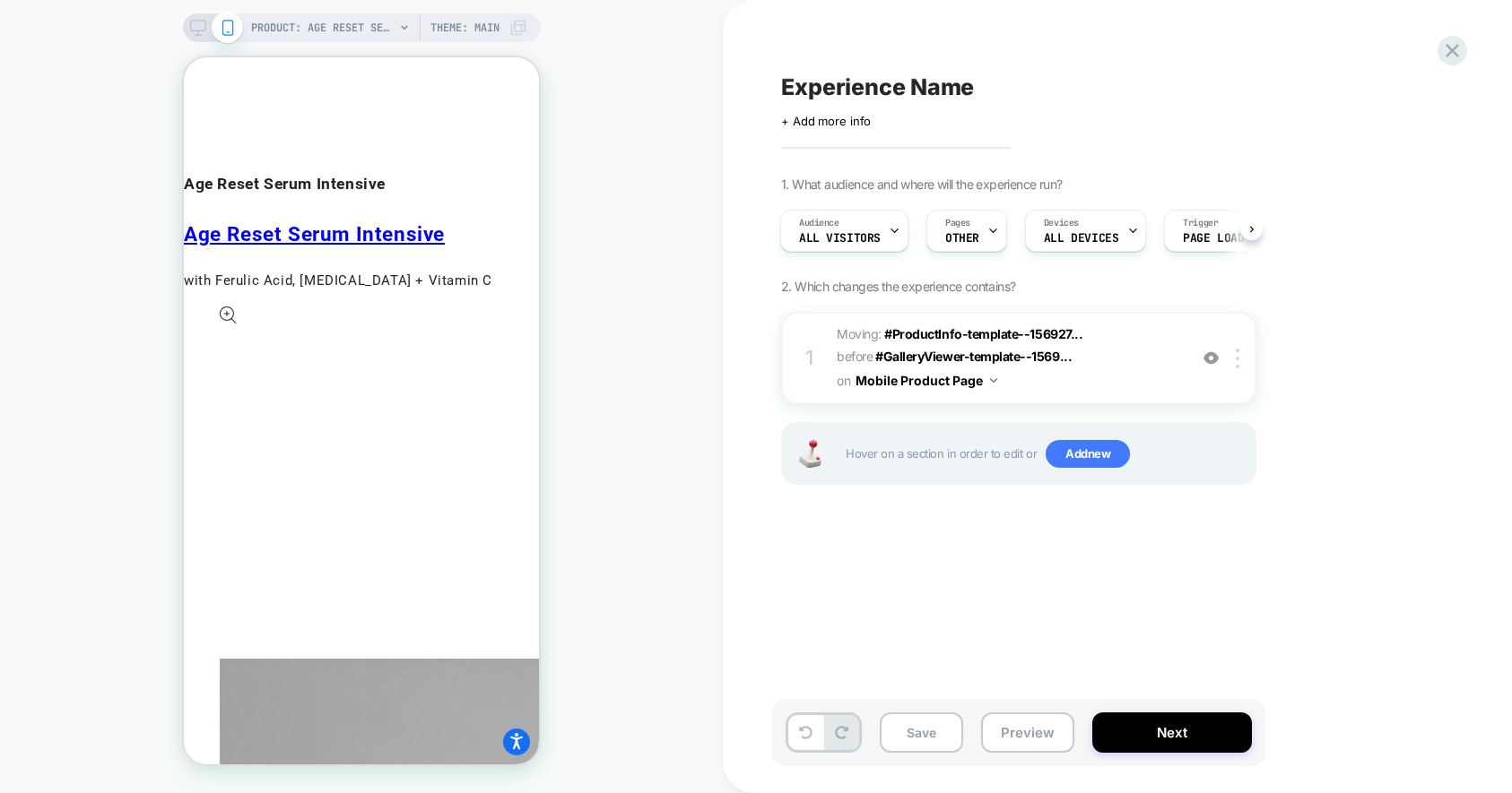
scroll to position [0, 0]
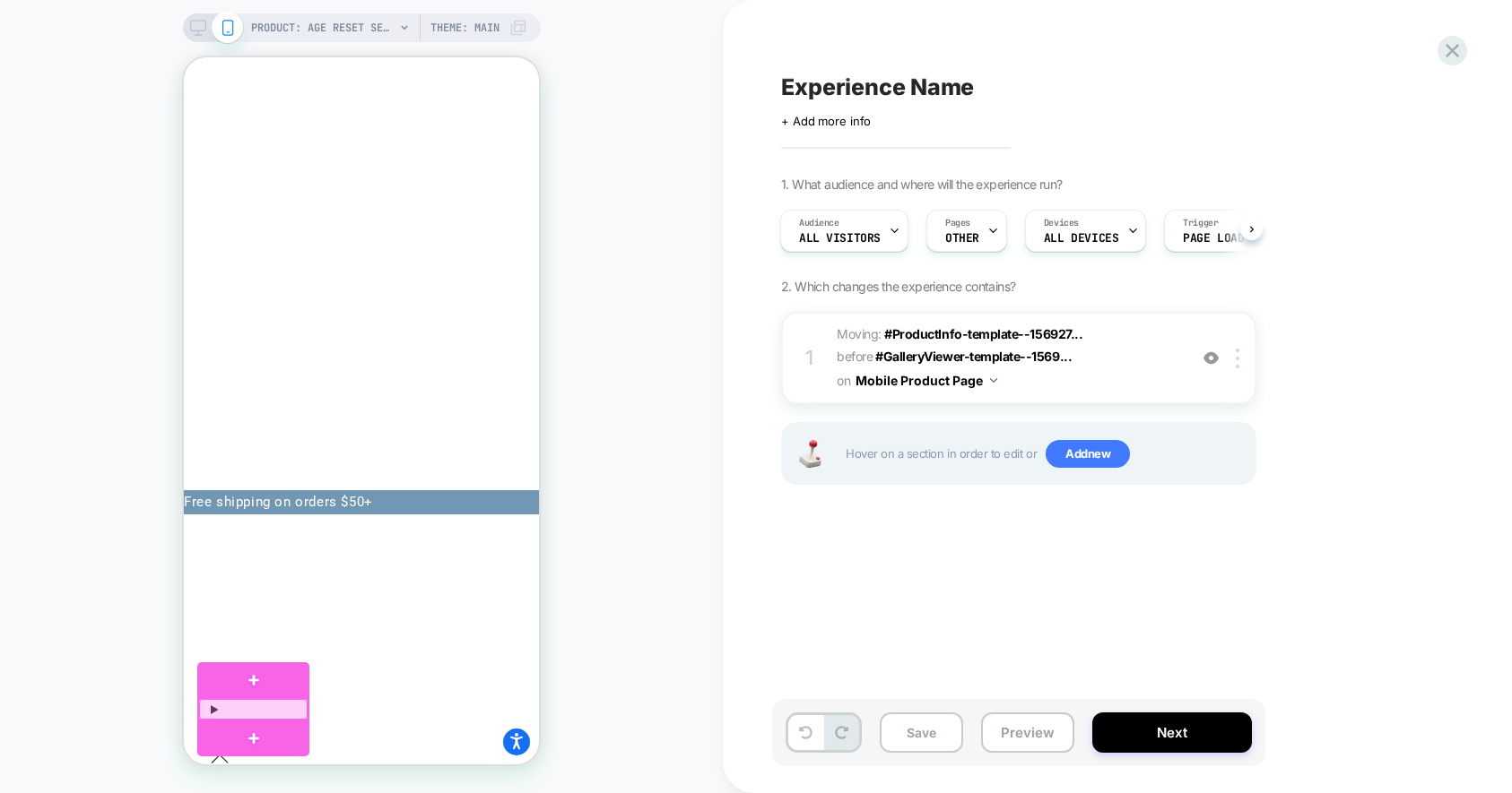
click at [286, 708] on div at bounding box center [253, 709] width 108 height 20
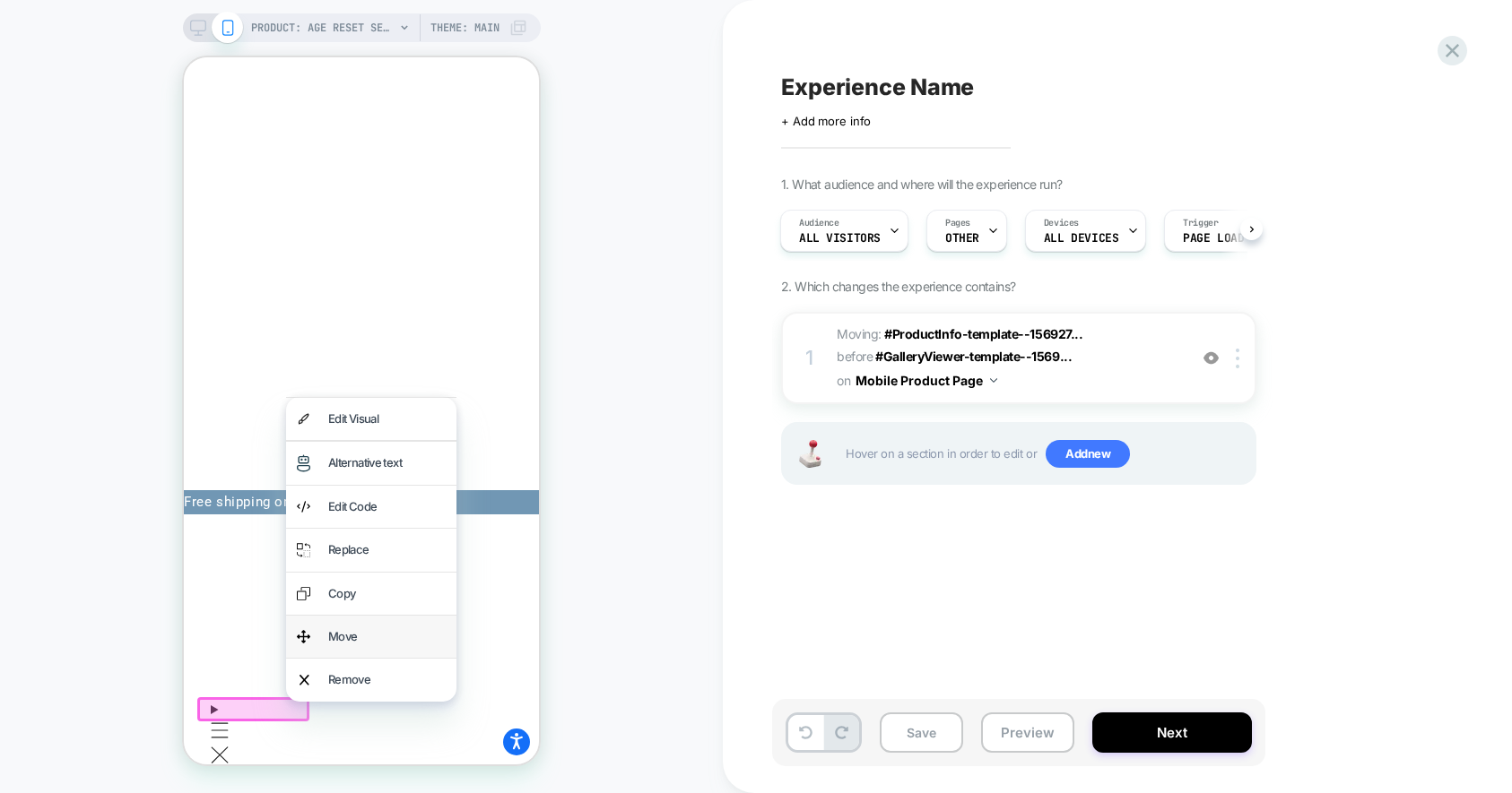
click at [364, 647] on div "Move" at bounding box center [371, 636] width 170 height 42
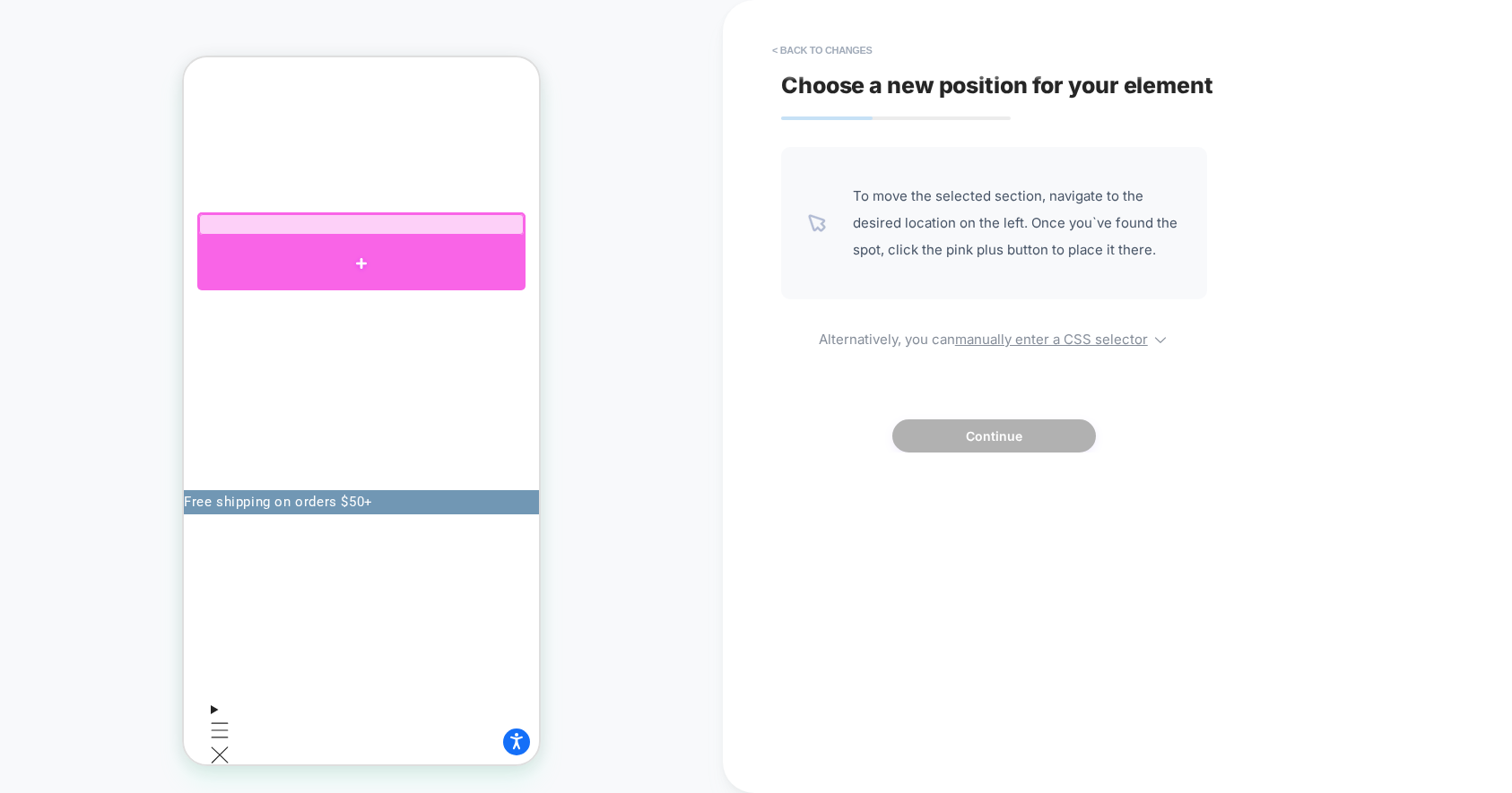
click at [315, 243] on div at bounding box center [361, 263] width 328 height 54
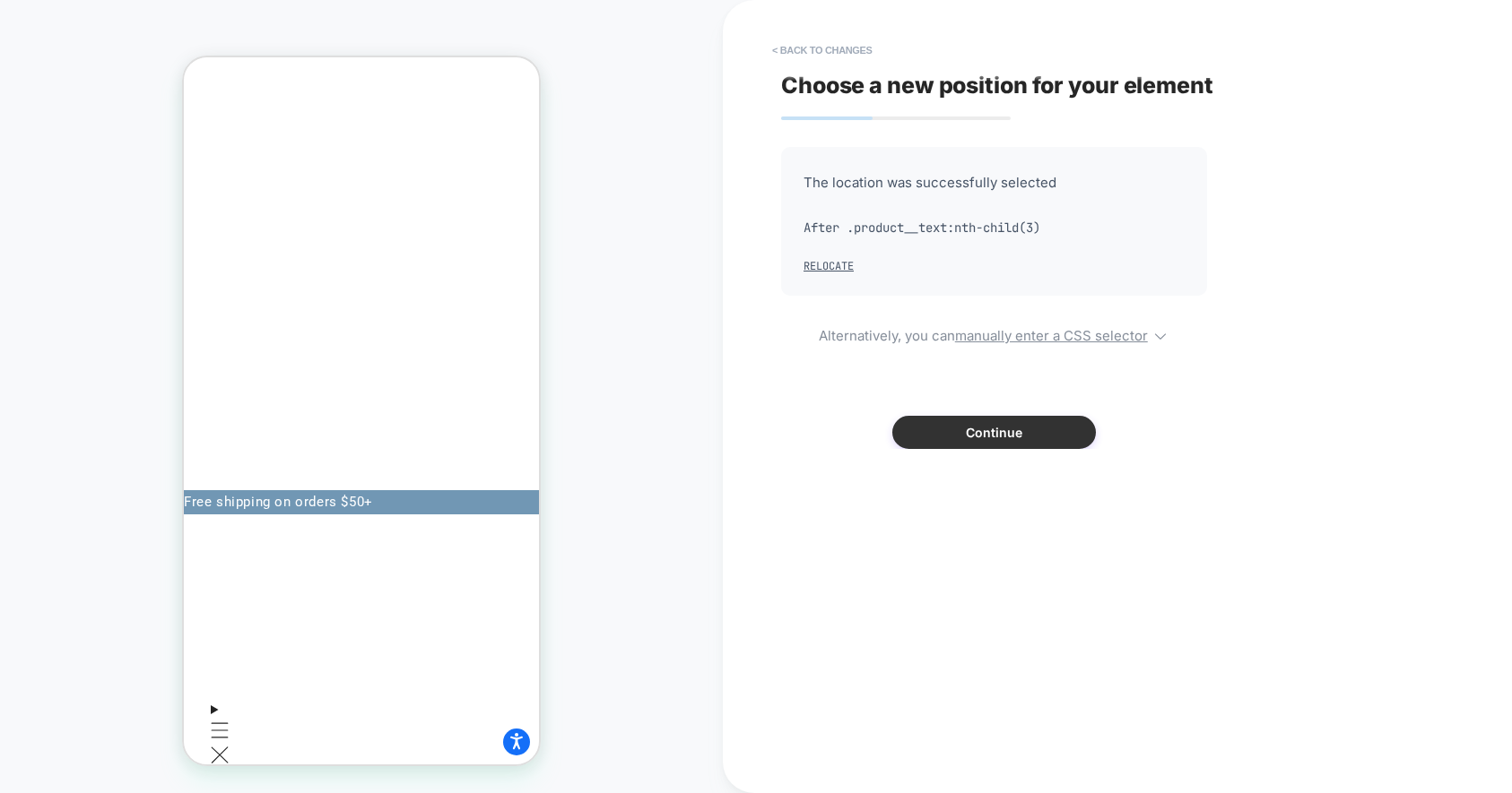
click at [975, 428] on button "Continue" at bounding box center [993, 433] width 203 height 33
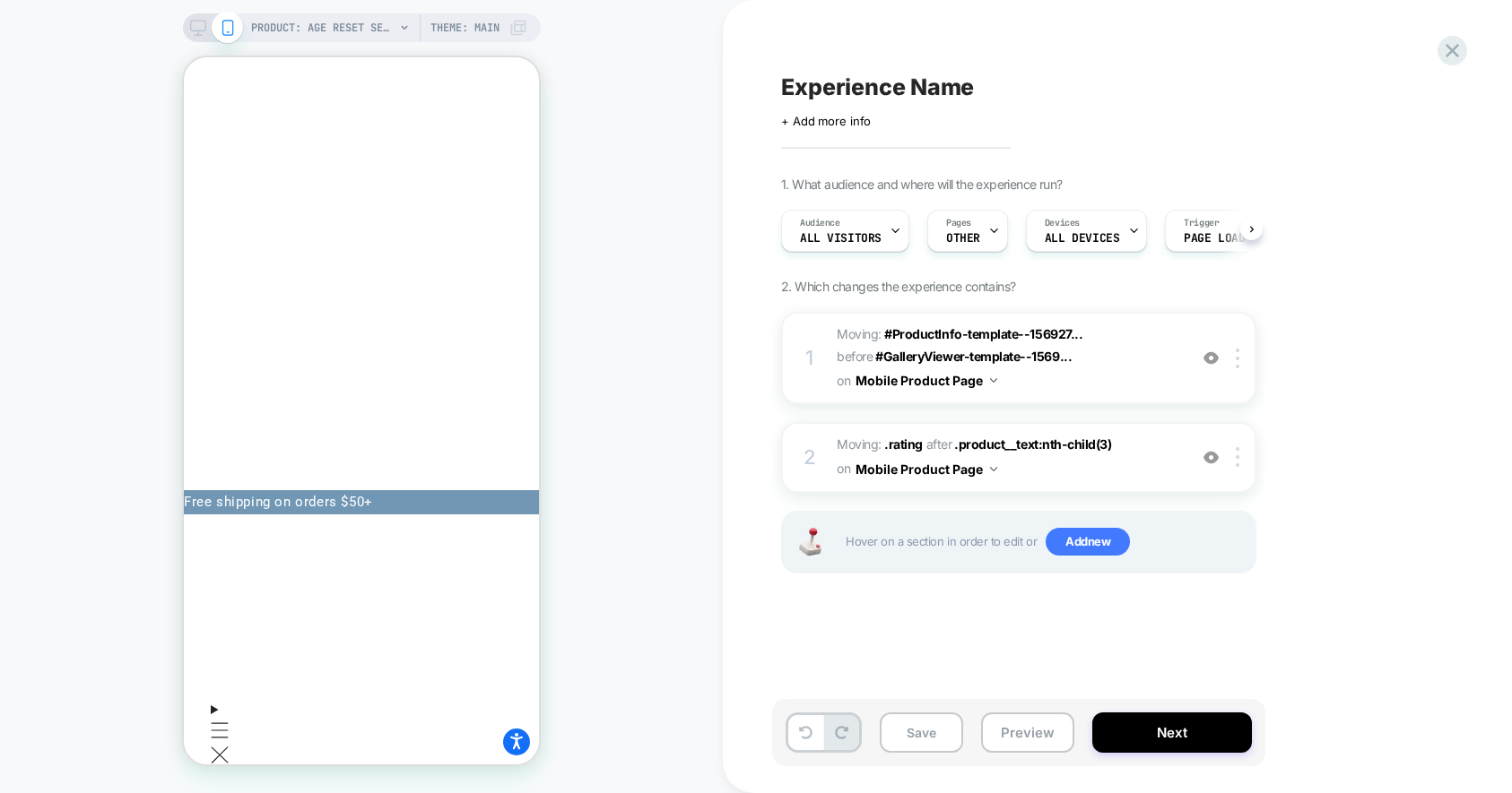
scroll to position [0, 1]
click at [211, 735] on div at bounding box center [208, 736] width 18 height 12
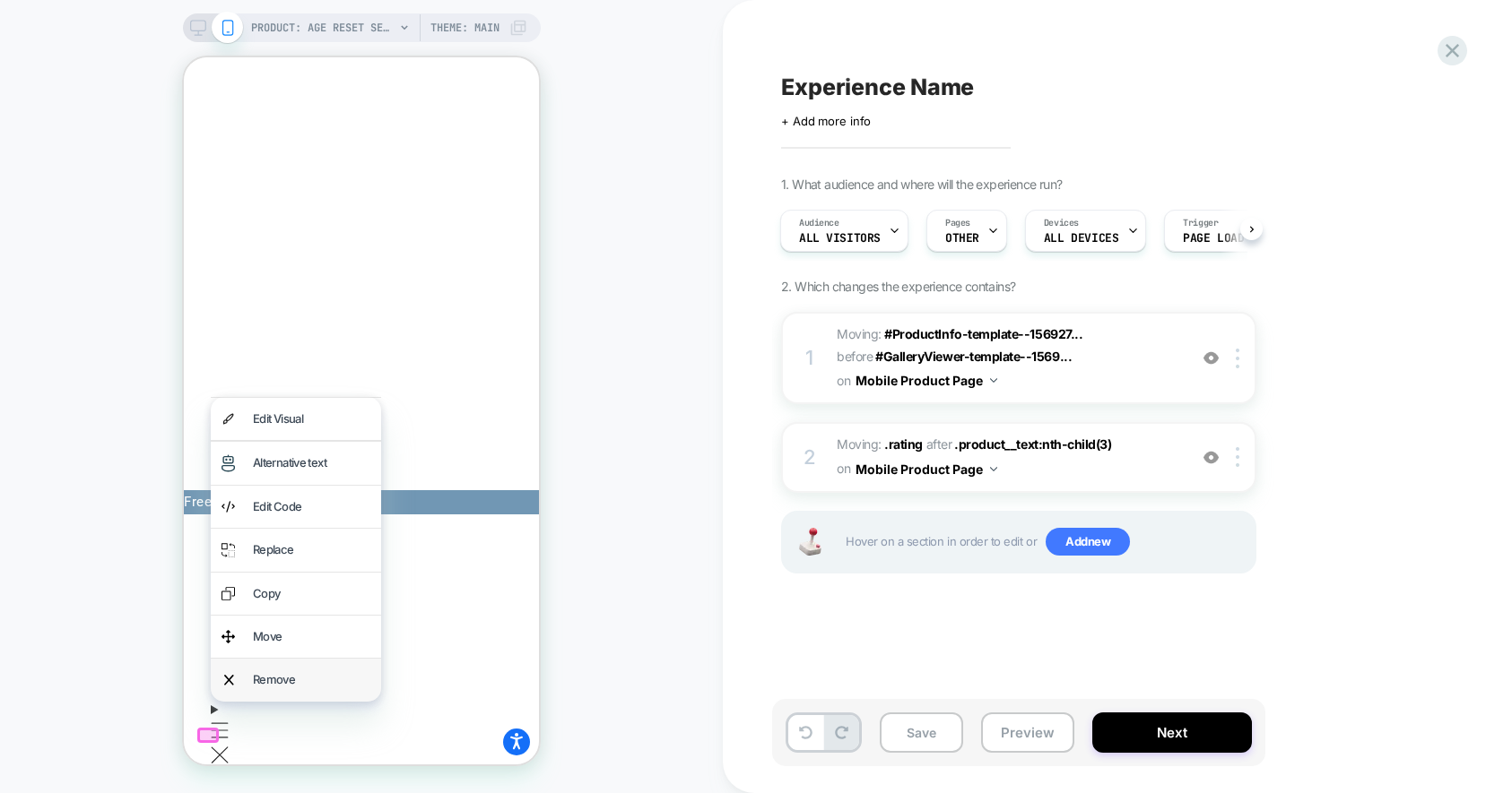
click at [284, 674] on div "Remove" at bounding box center [311, 679] width 118 height 20
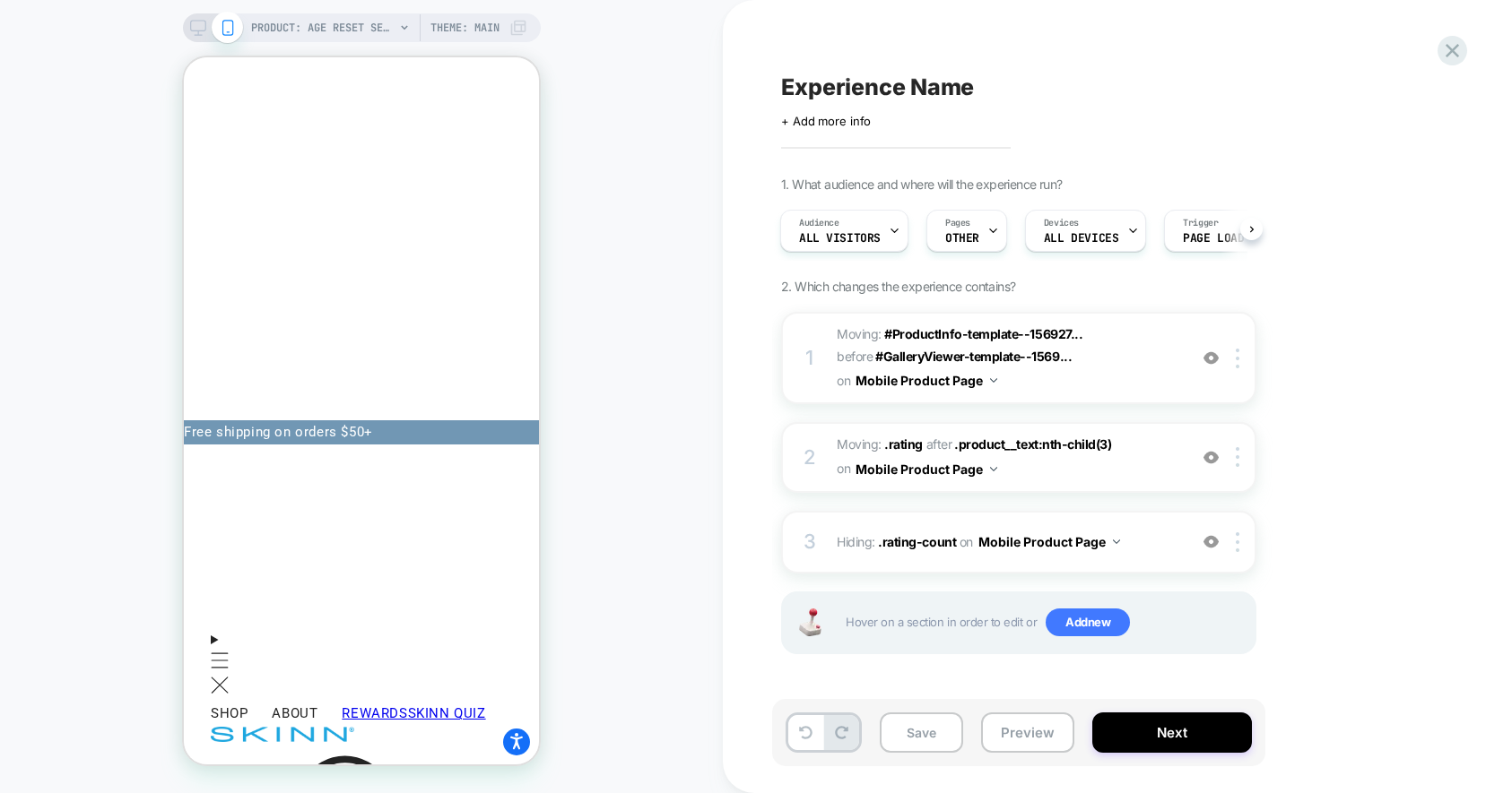
scroll to position [0, 0]
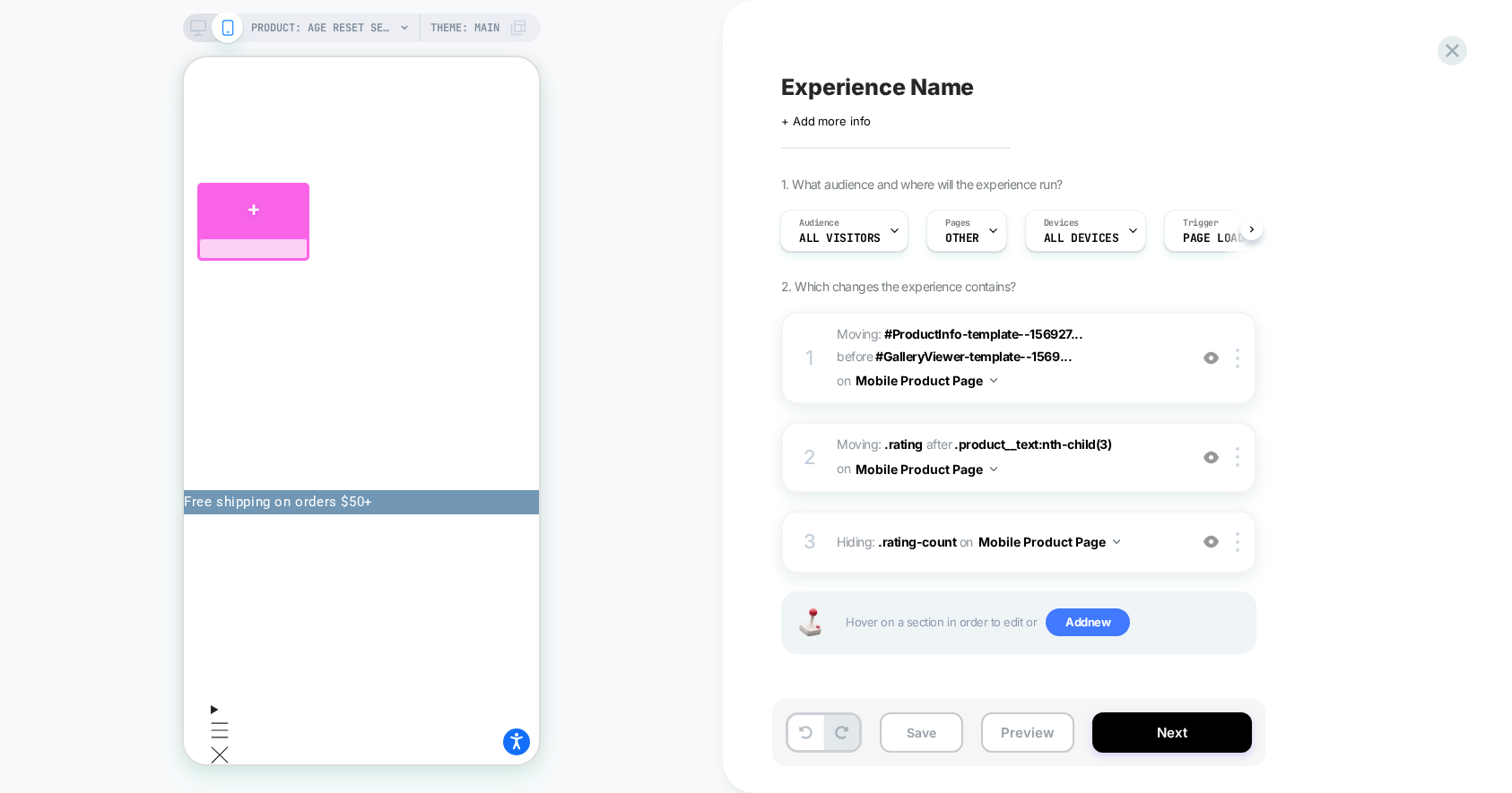
click at [298, 219] on div at bounding box center [253, 209] width 112 height 54
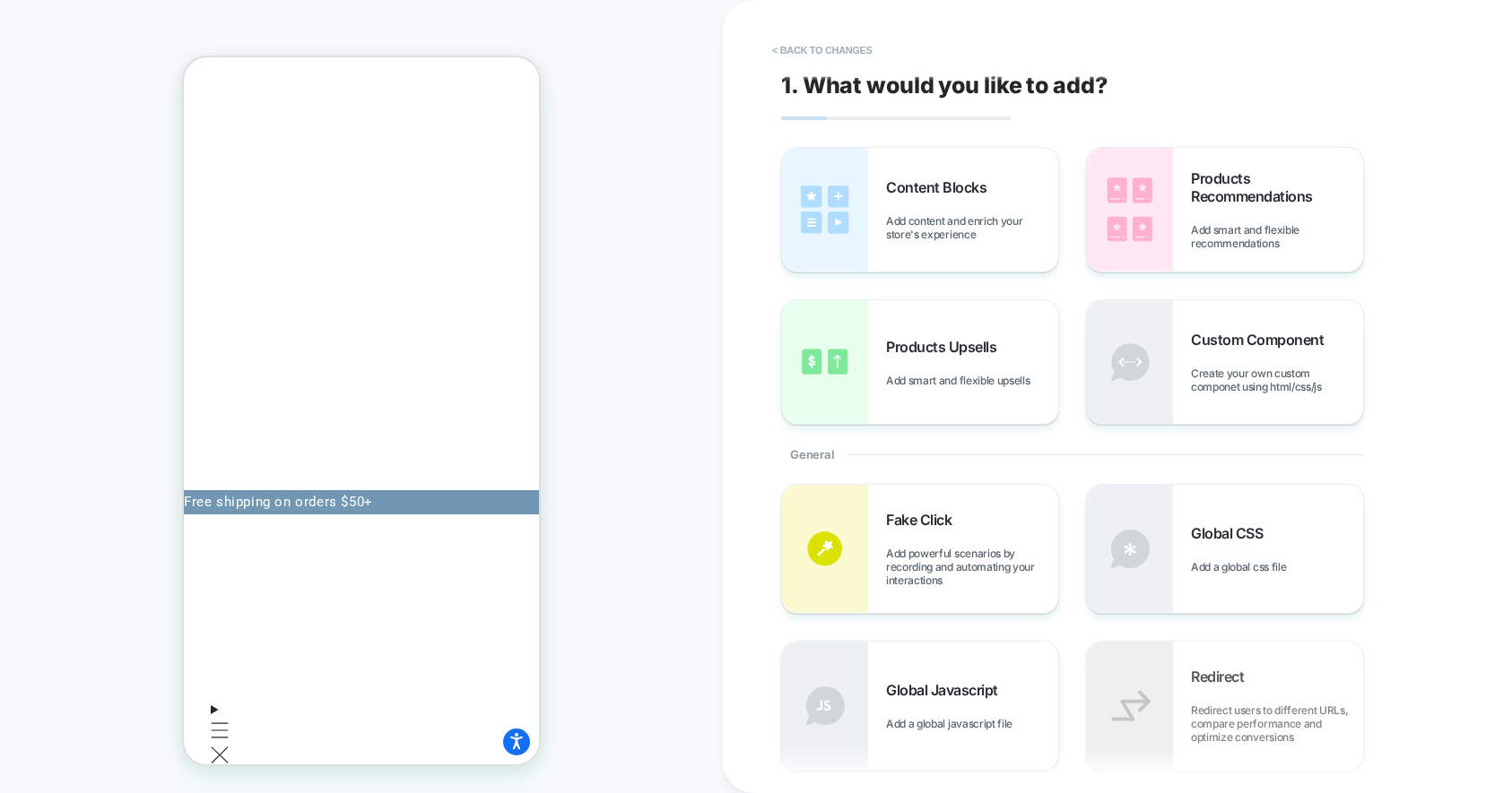
click at [815, 43] on button "< Back to changes" at bounding box center [822, 50] width 119 height 28
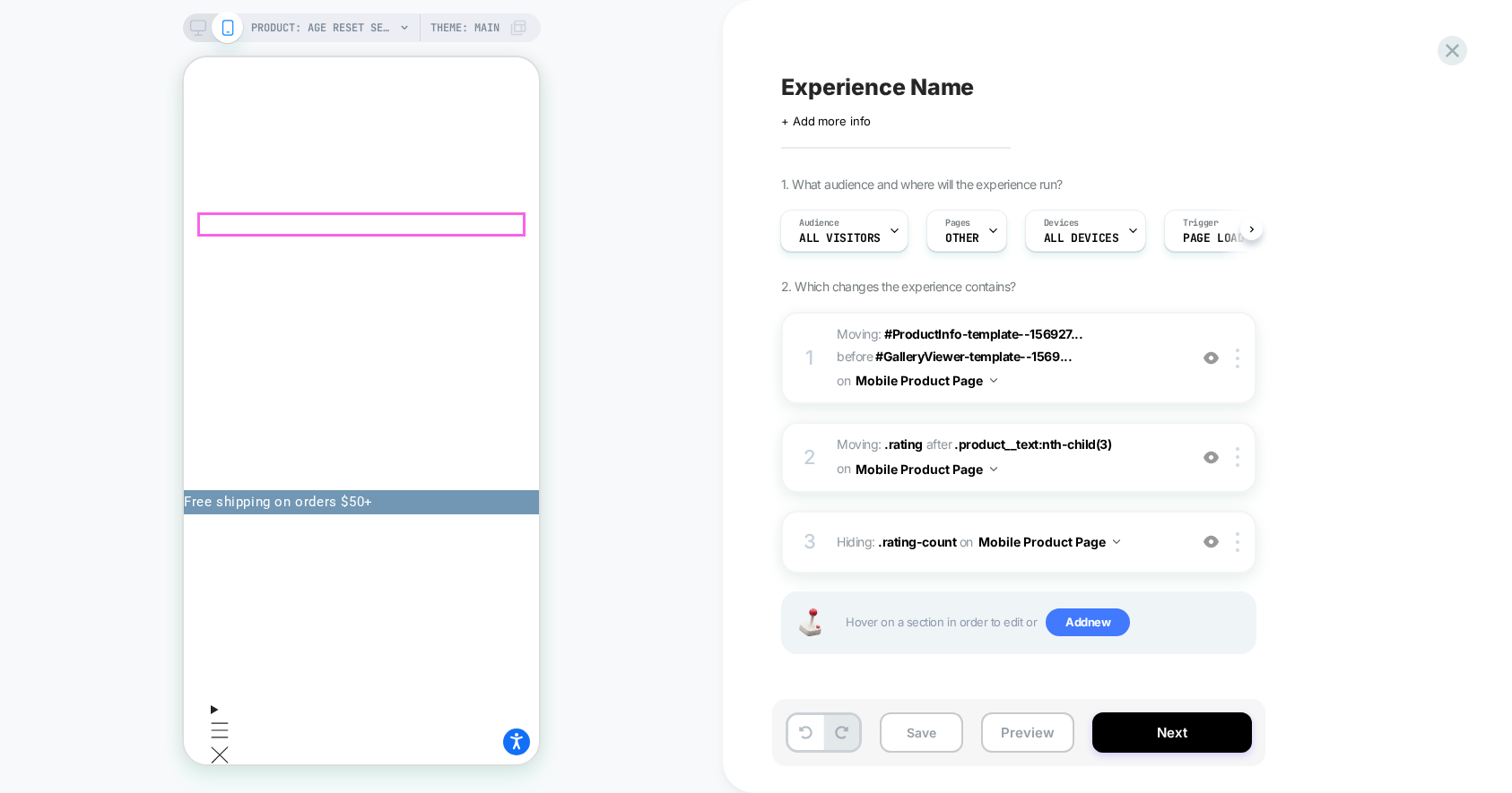
click at [632, 256] on div "PRODUCT: Age Reset Serum Intensive [deep wrinkle protocol with frc] PRODUCT: Ag…" at bounding box center [361, 396] width 723 height 758
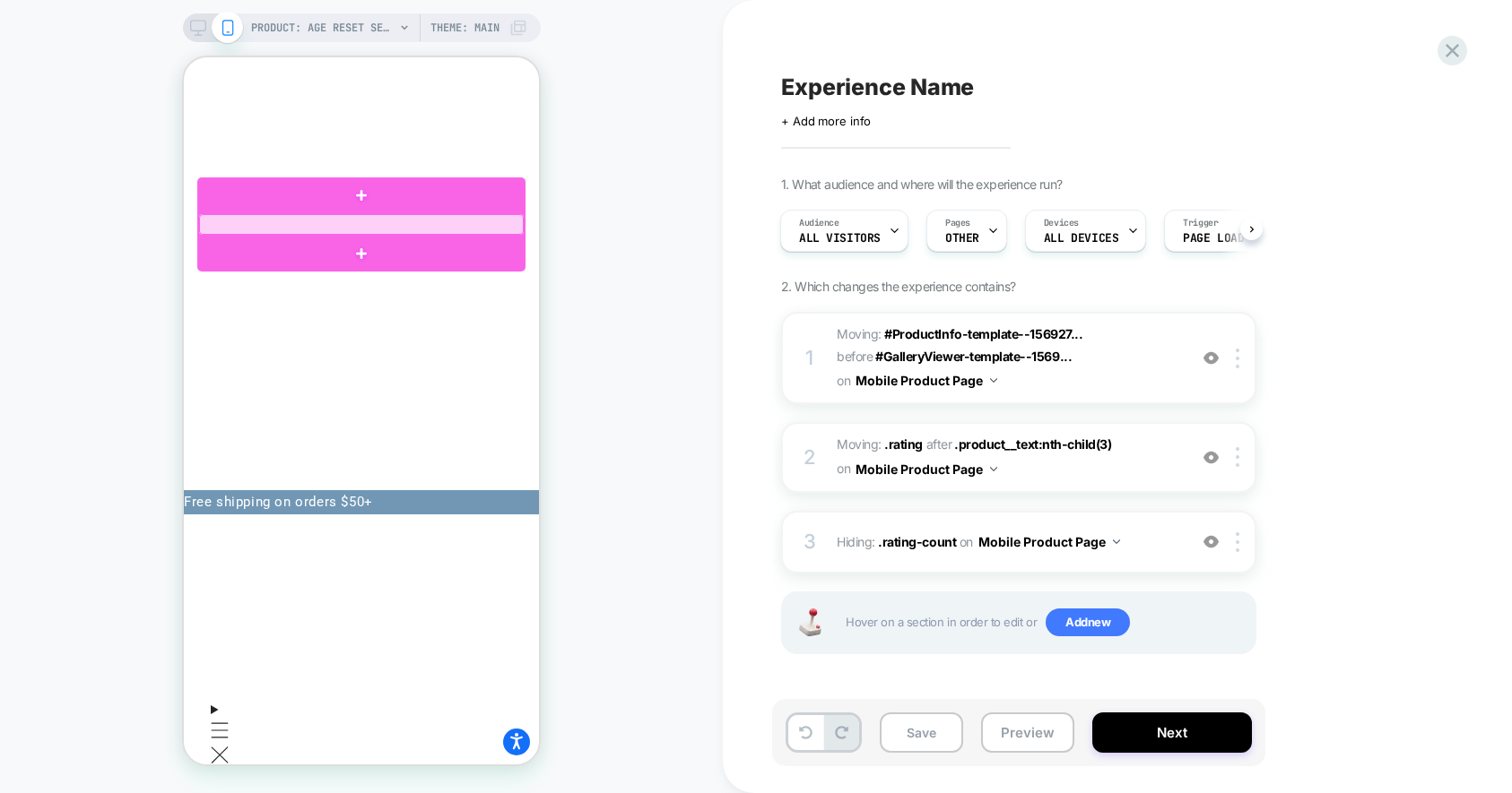
click at [378, 220] on div at bounding box center [362, 224] width 325 height 20
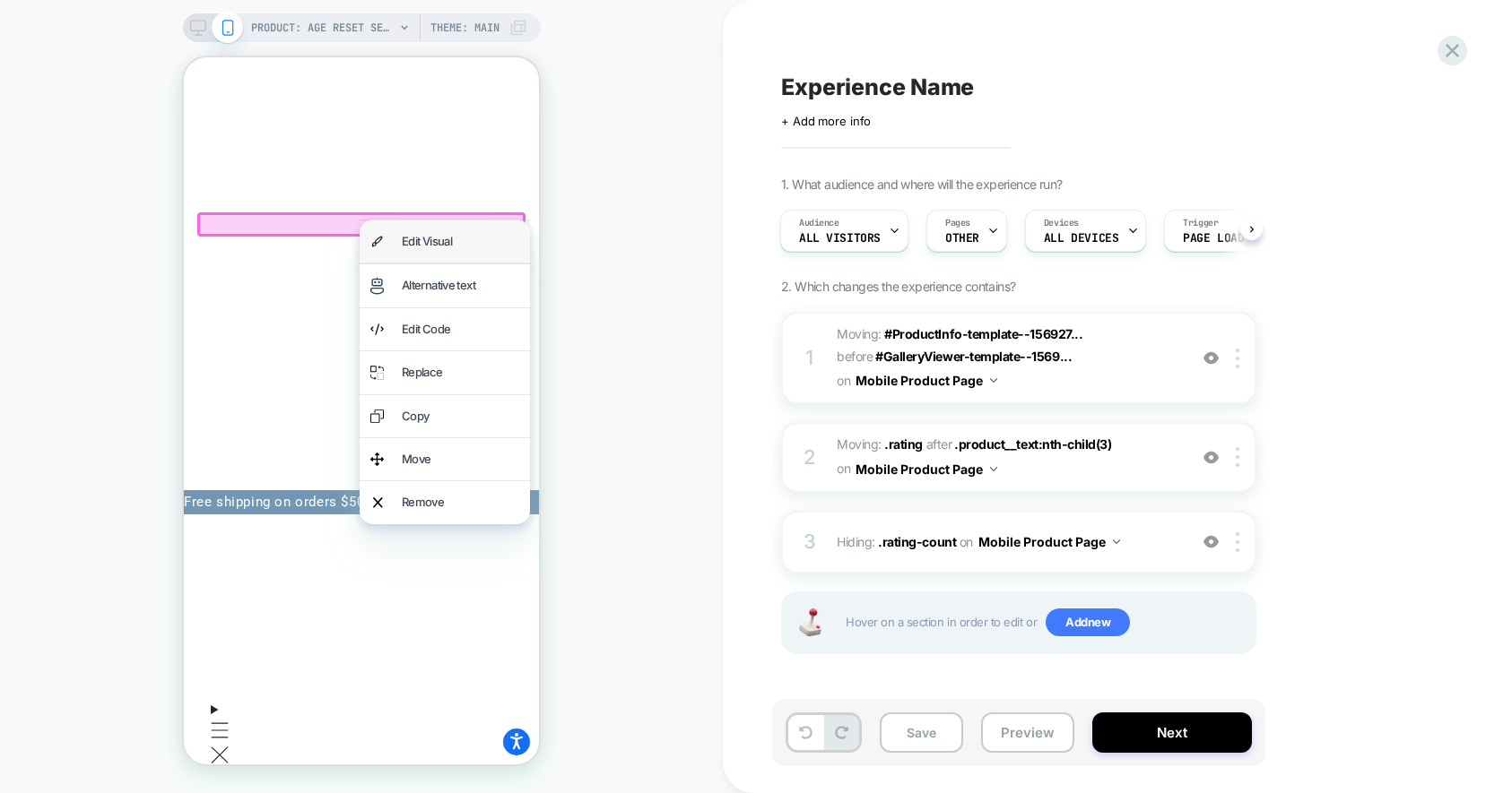
click at [416, 243] on div "Edit Visual" at bounding box center [460, 241] width 118 height 20
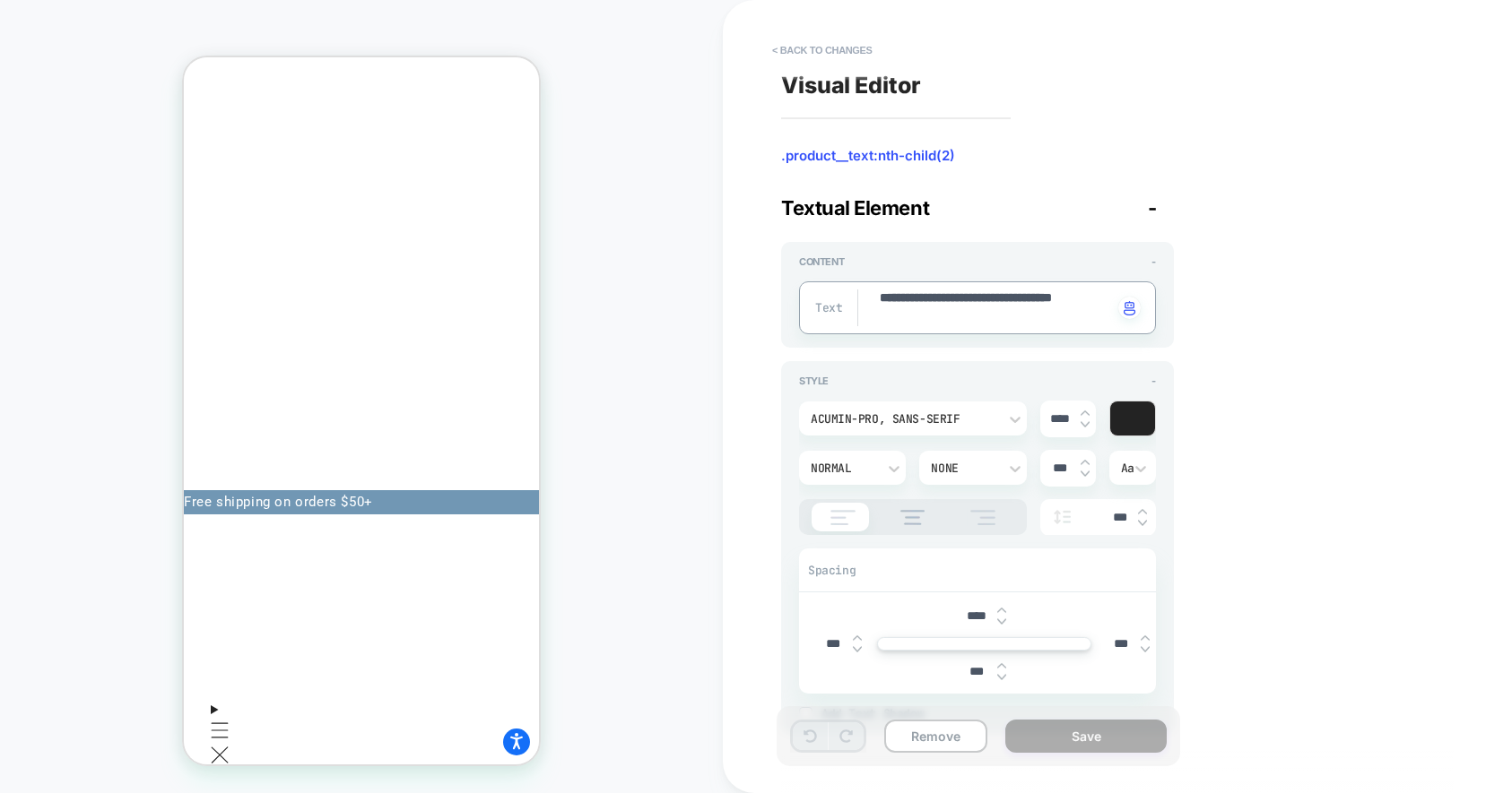
click at [893, 314] on textarea "**********" at bounding box center [994, 308] width 234 height 37
paste textarea "**********"
type textarea "*"
type textarea "**********"
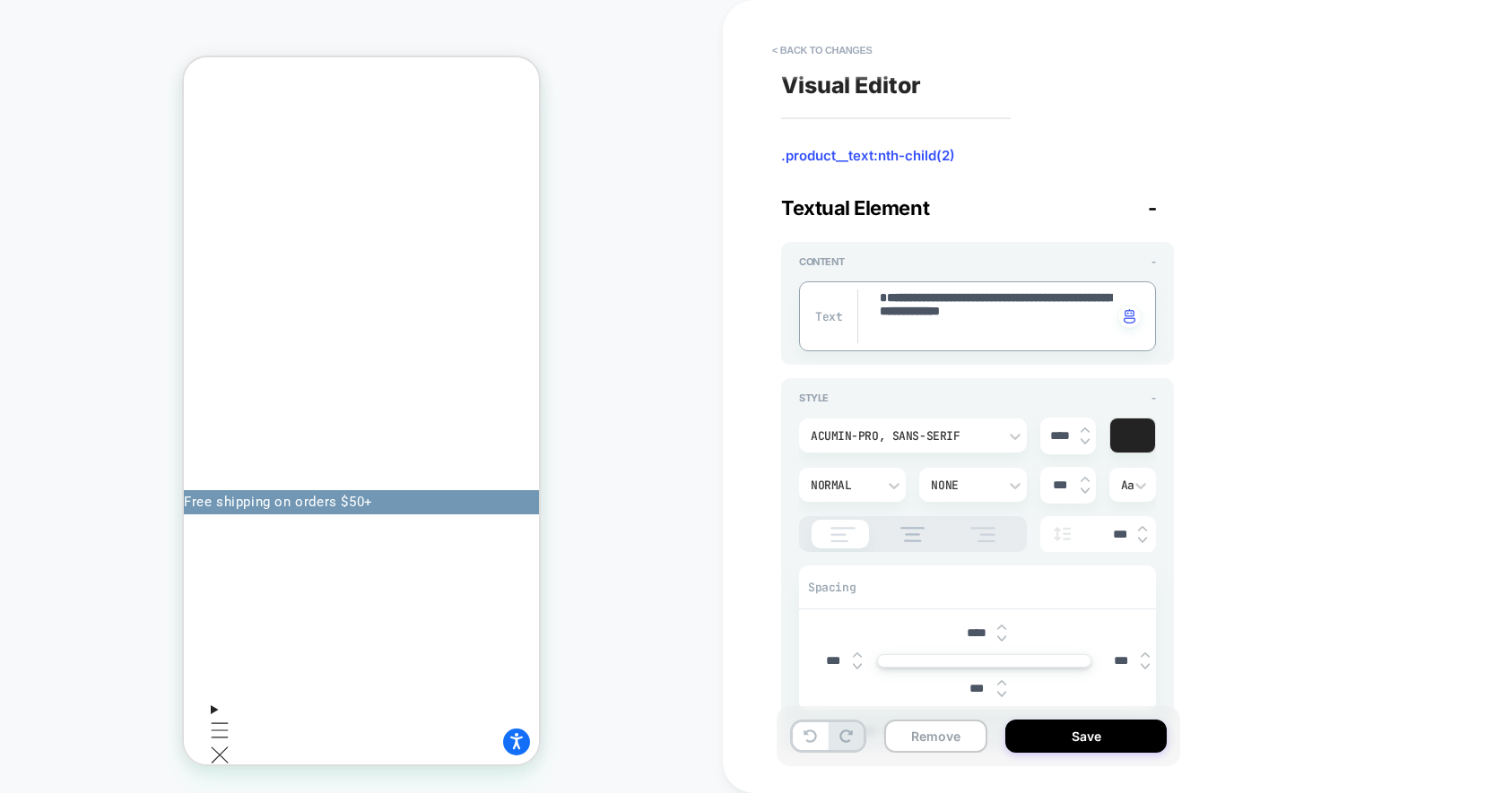
click at [888, 301] on textarea "**********" at bounding box center [994, 316] width 234 height 54
type textarea "*"
type textarea "**********"
type textarea "*"
type textarea "**********"
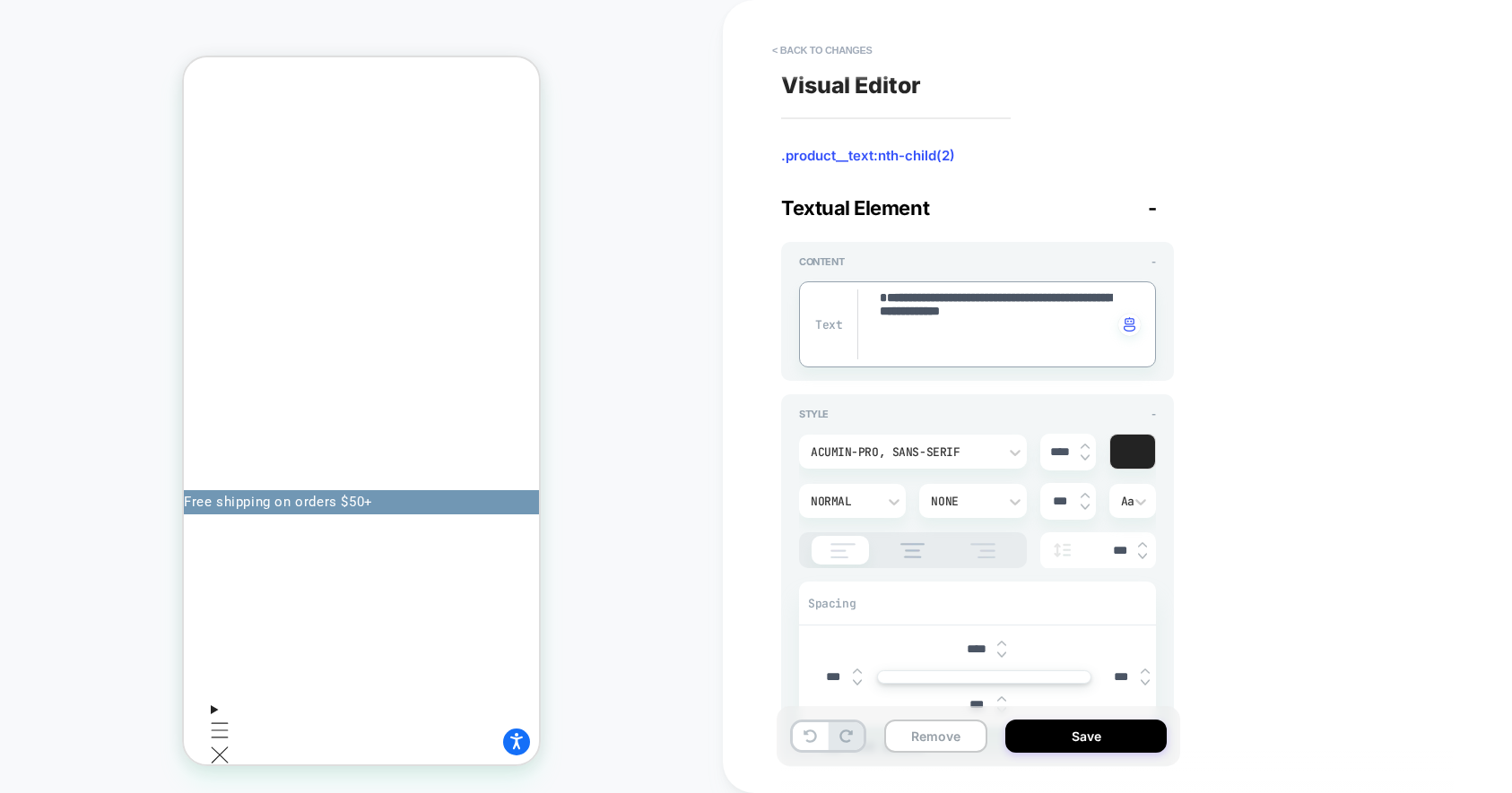
type textarea "*"
type textarea "**********"
type textarea "*"
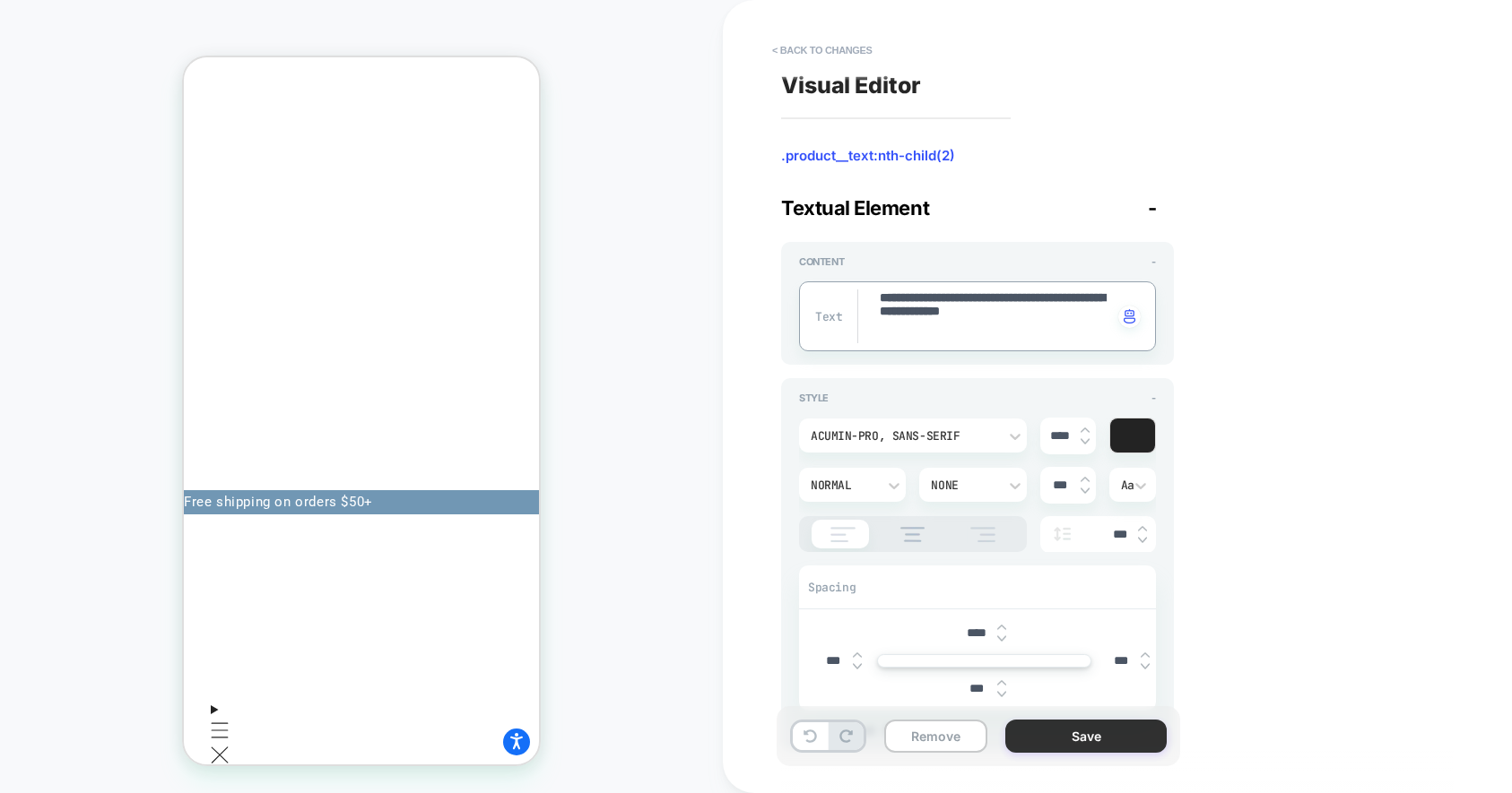
type textarea "**********"
click at [1091, 742] on button "Save" at bounding box center [1086, 737] width 162 height 33
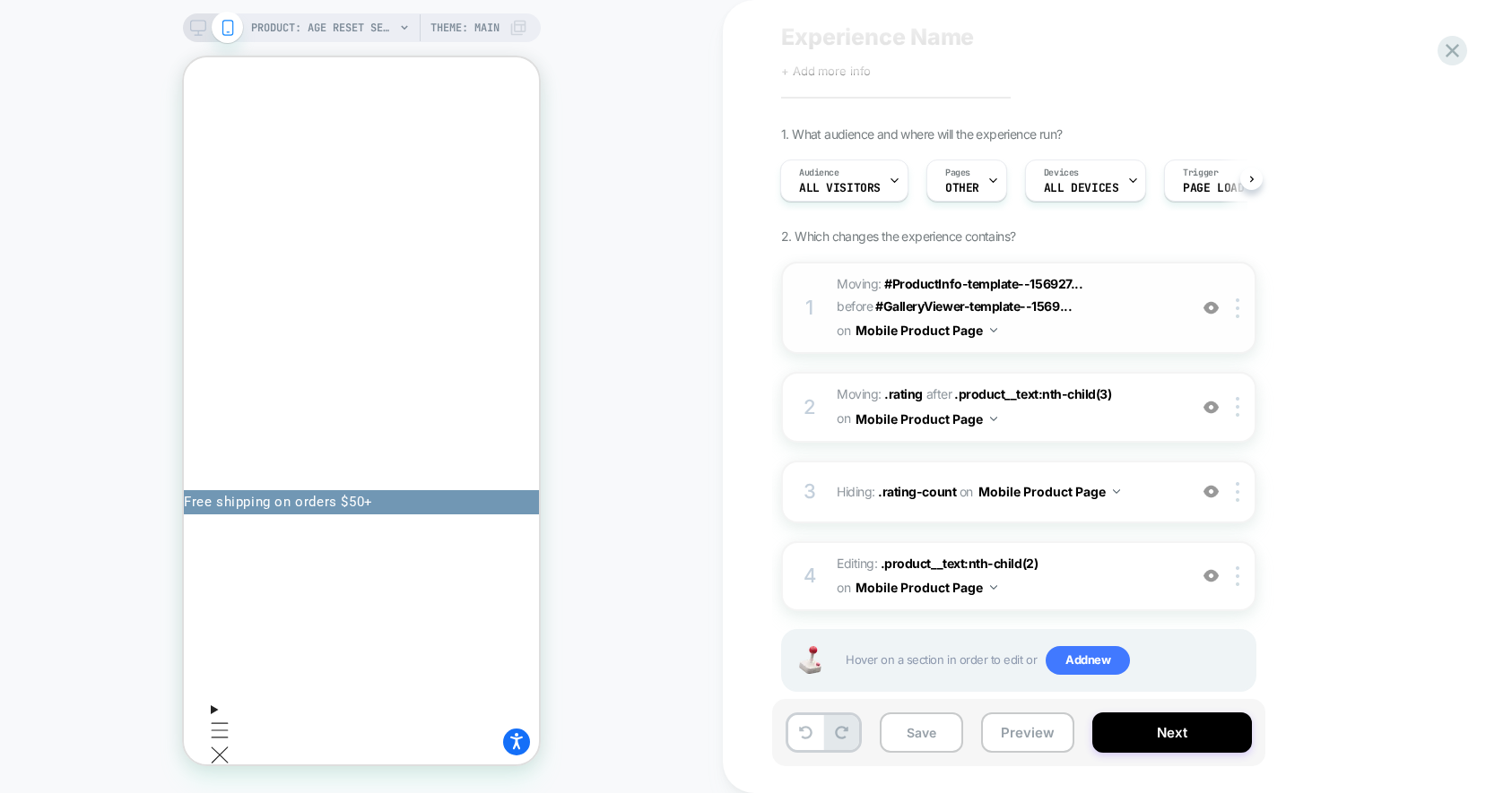
scroll to position [83, 0]
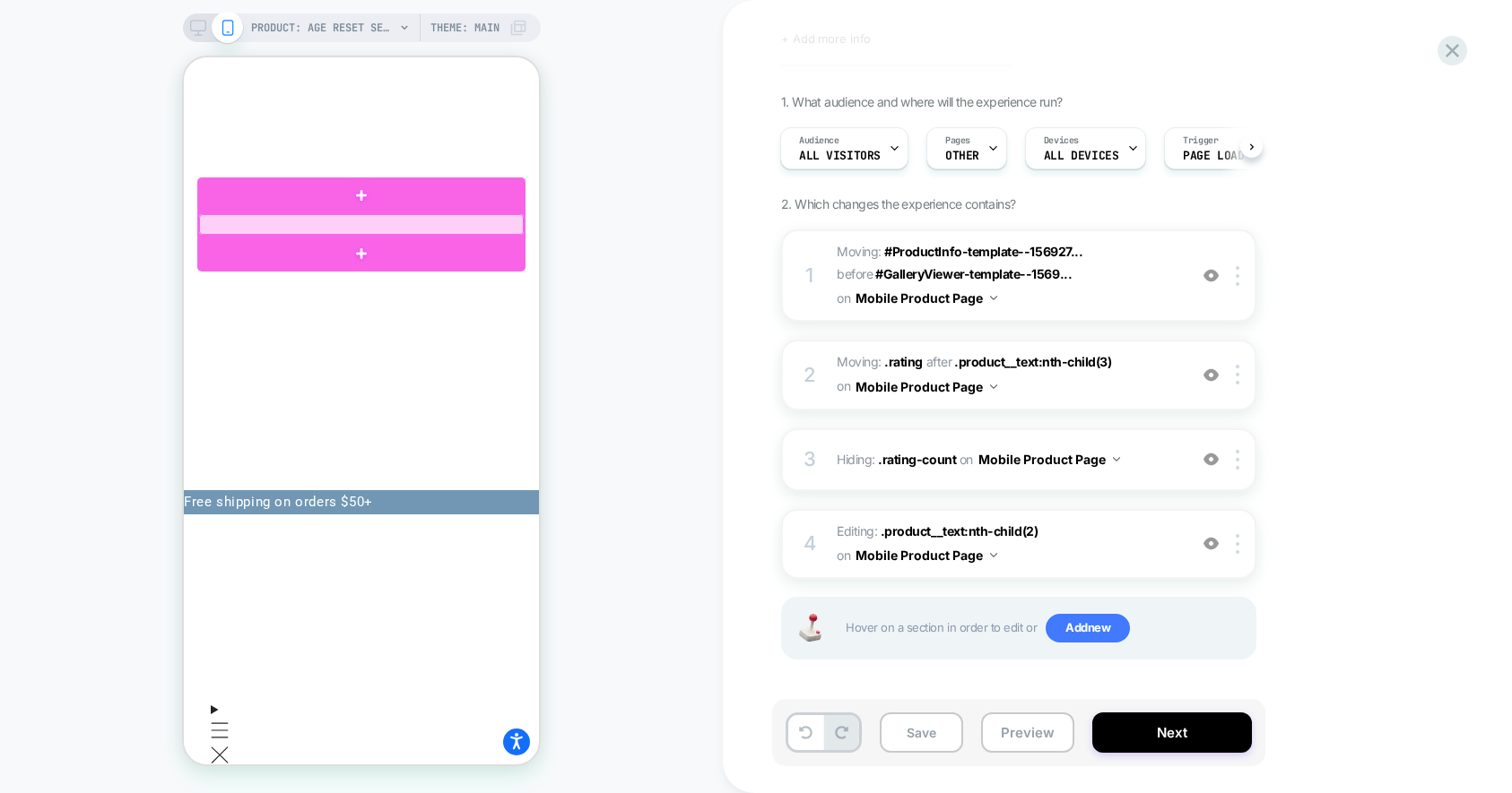
click at [412, 225] on div at bounding box center [362, 224] width 325 height 20
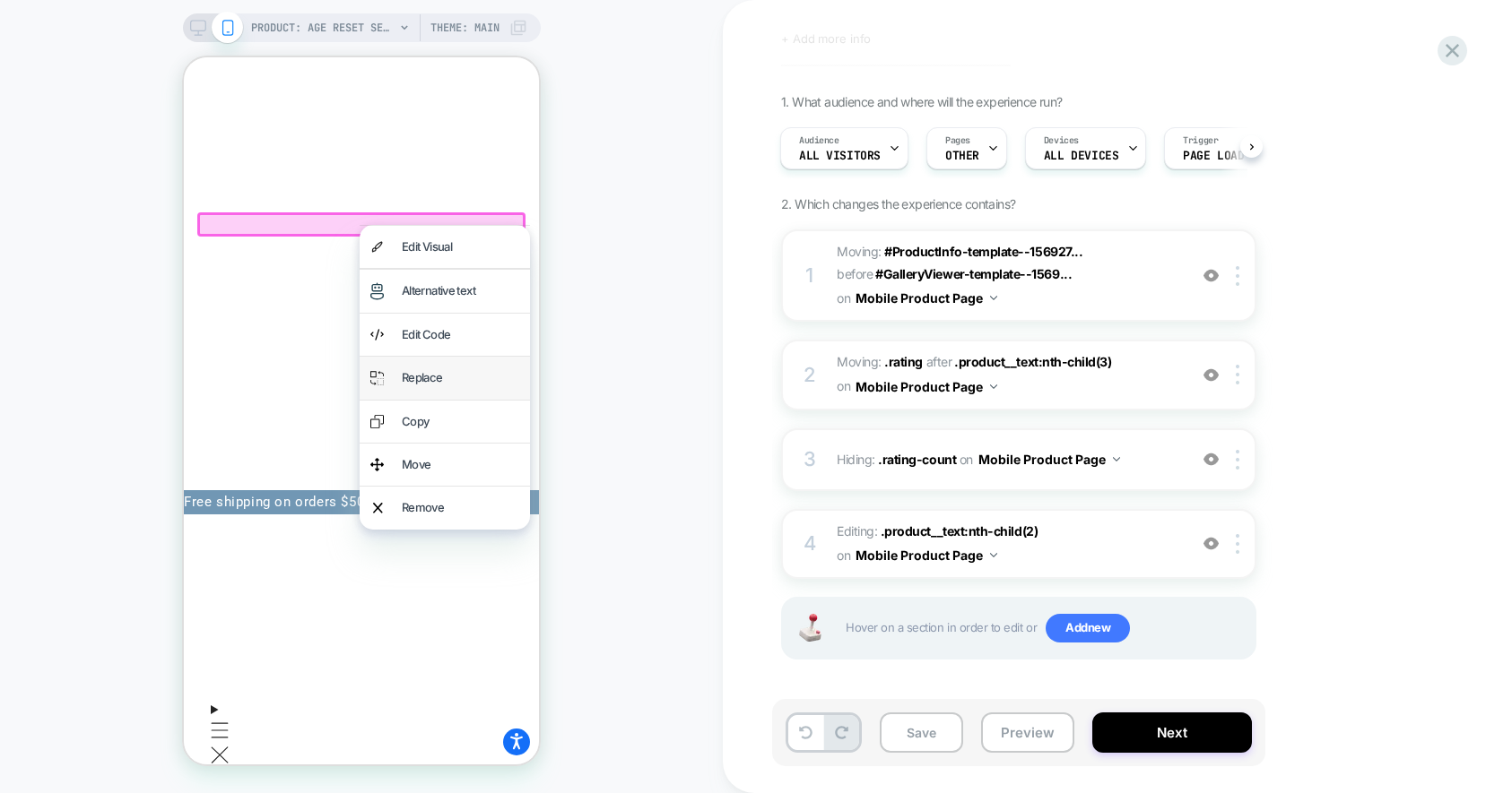
click at [411, 373] on div "Replace" at bounding box center [460, 378] width 118 height 20
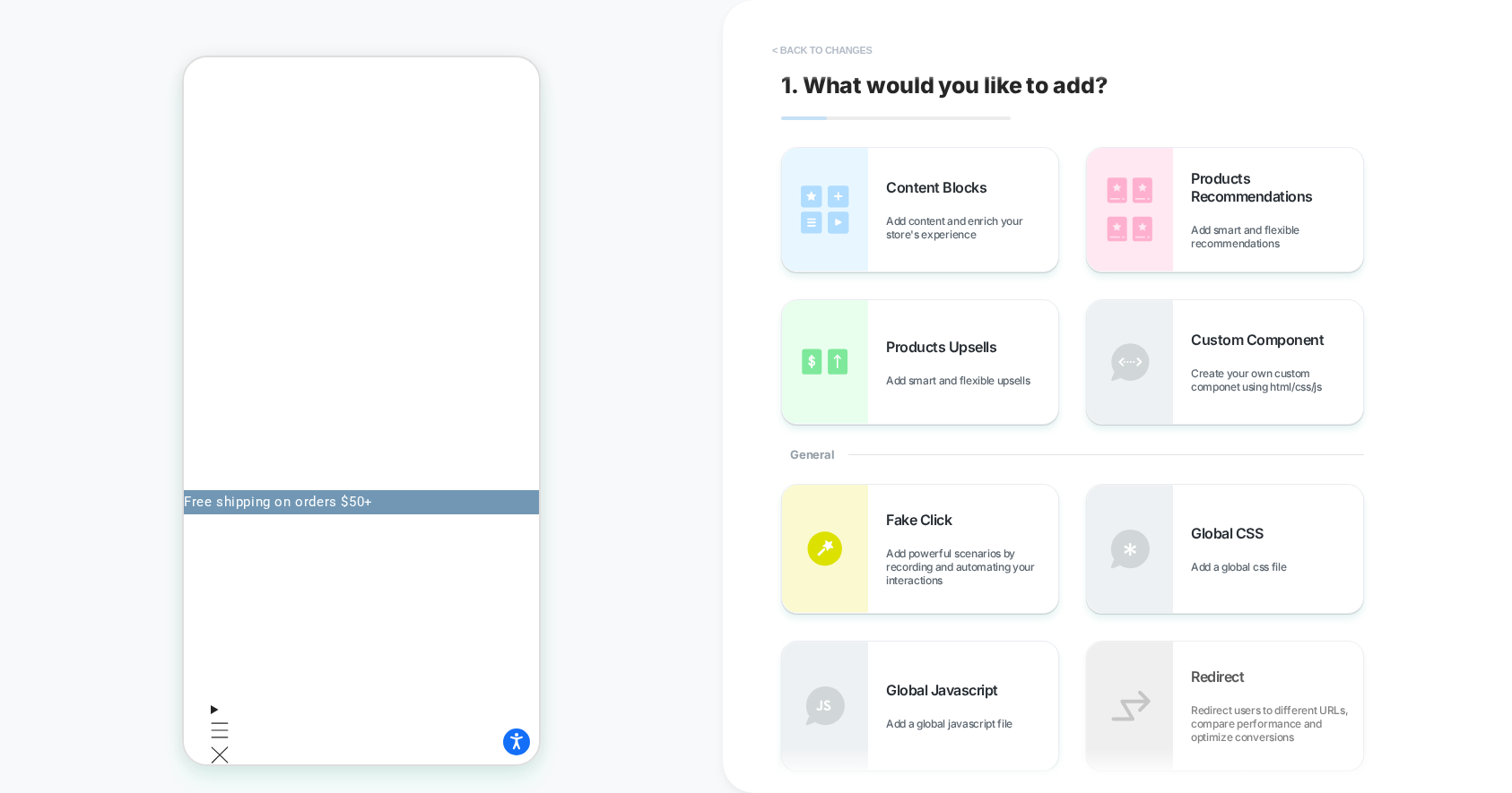
click at [809, 52] on button "< Back to changes" at bounding box center [822, 50] width 119 height 28
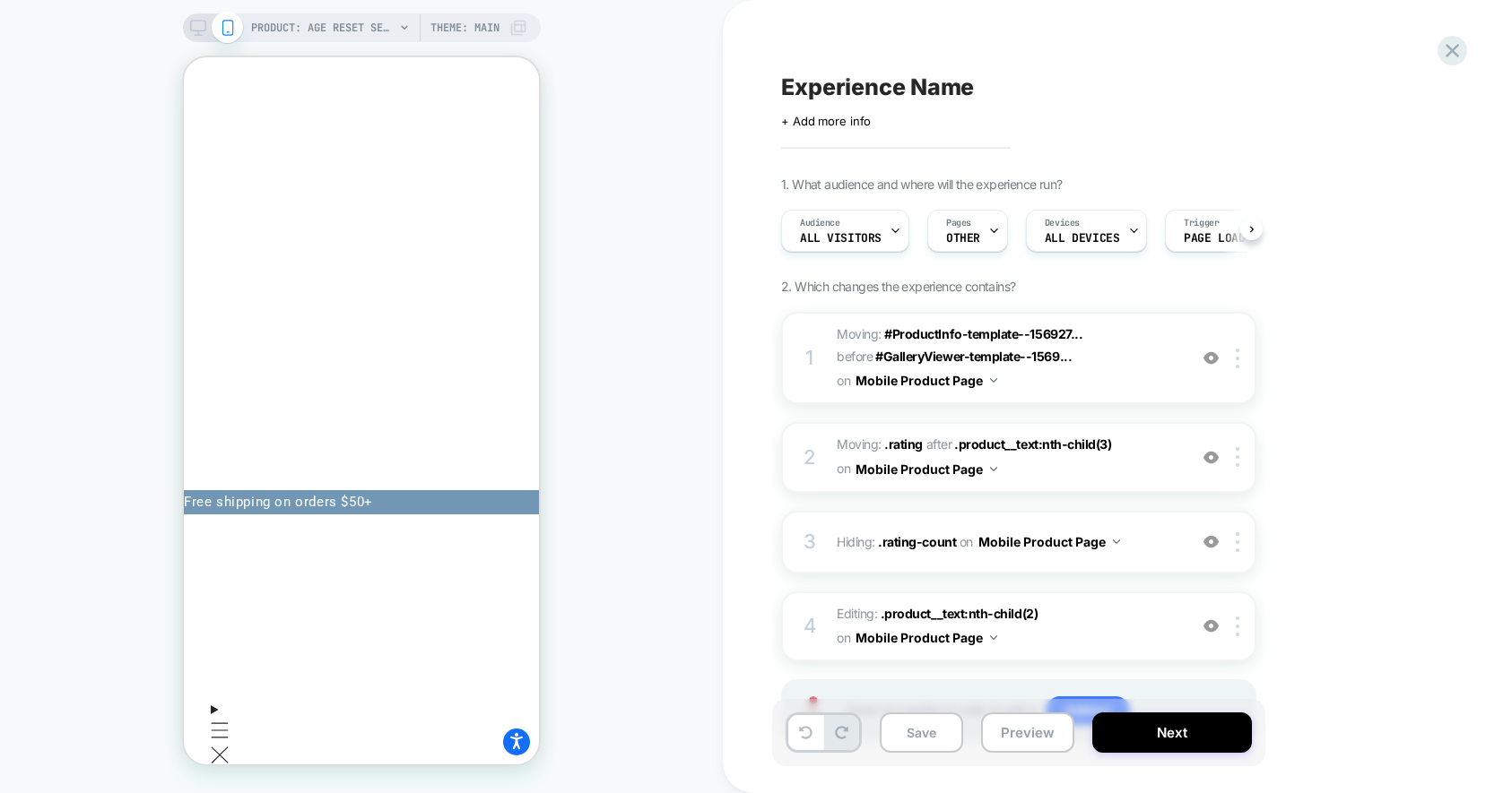
scroll to position [0, 1]
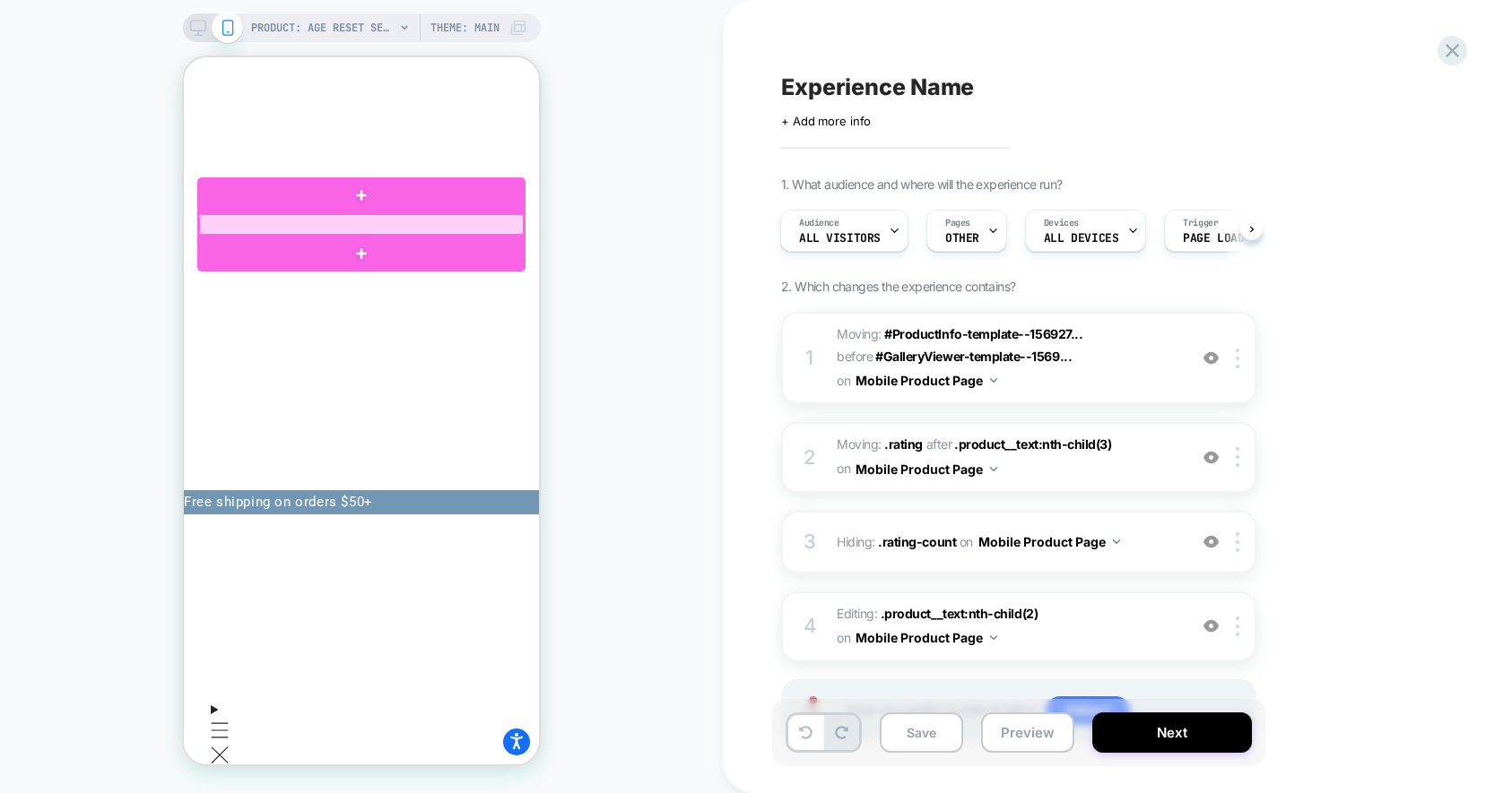
click at [376, 230] on div at bounding box center [362, 224] width 325 height 20
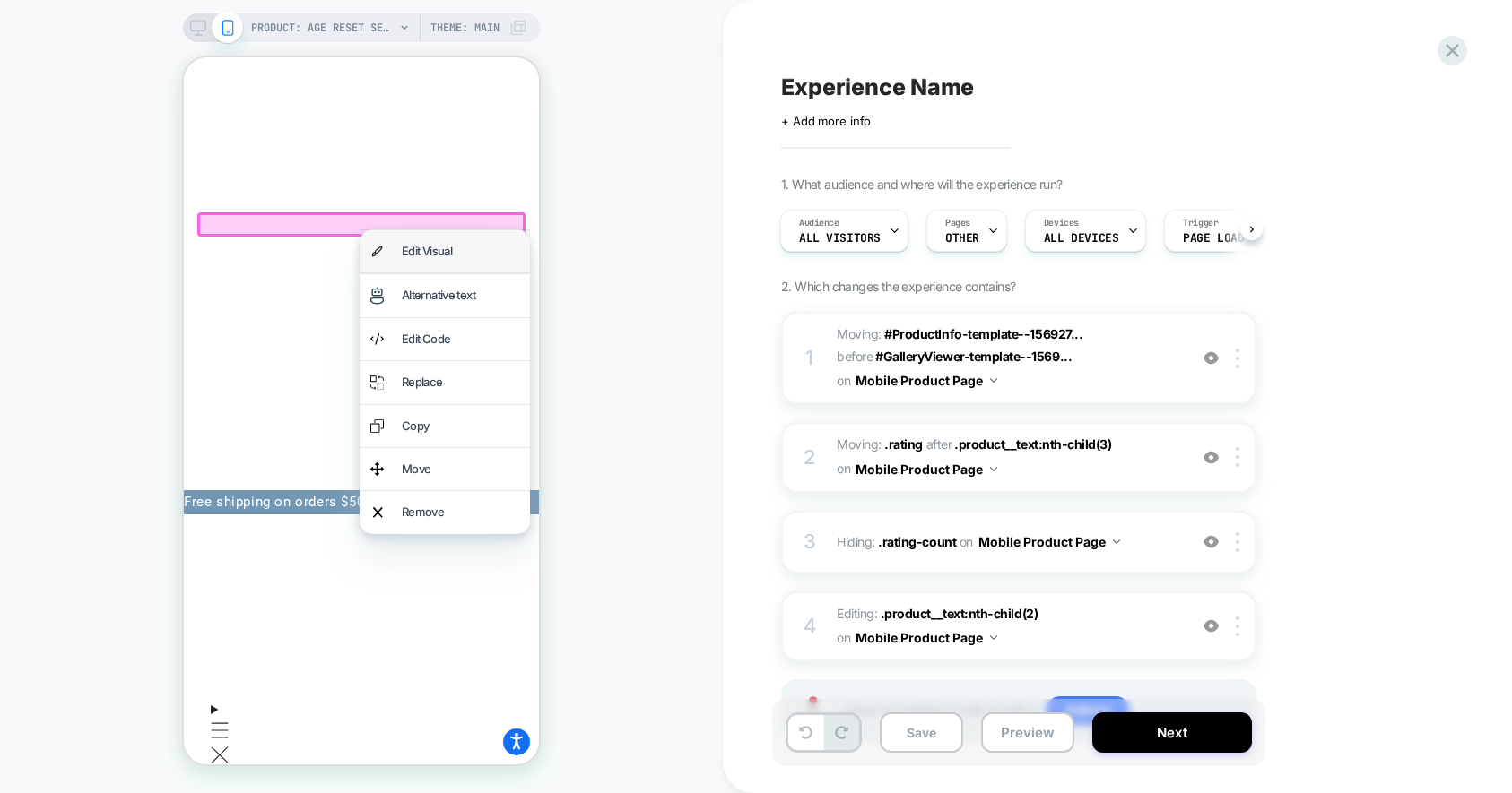
click at [414, 256] on div "Edit Visual" at bounding box center [460, 251] width 118 height 20
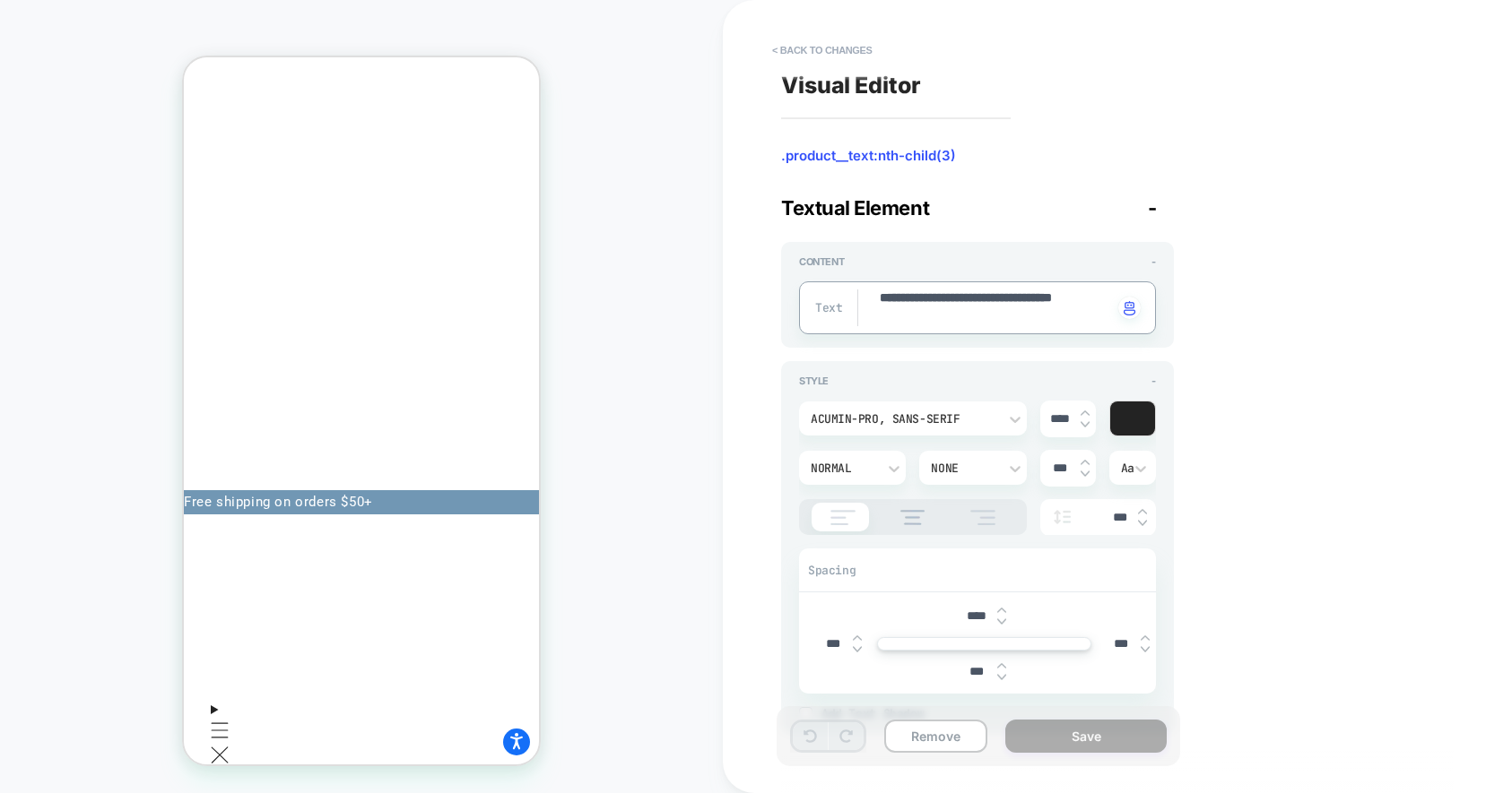
click at [919, 293] on textarea "**********" at bounding box center [994, 308] width 234 height 37
paste textarea "**********"
type textarea "*"
type textarea "**********"
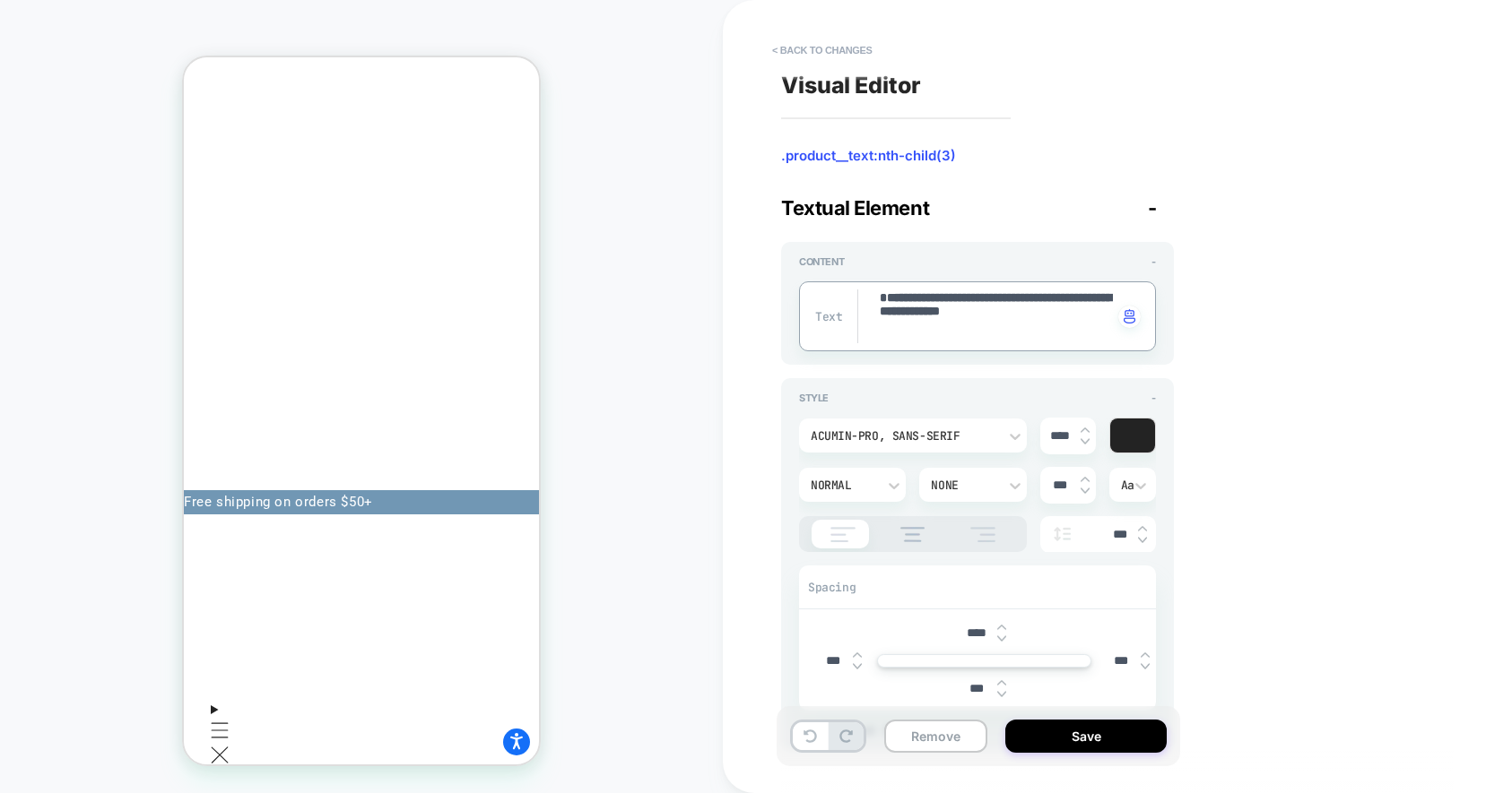
click at [887, 296] on textarea "**********" at bounding box center [994, 316] width 234 height 54
type textarea "*"
type textarea "**********"
type textarea "*"
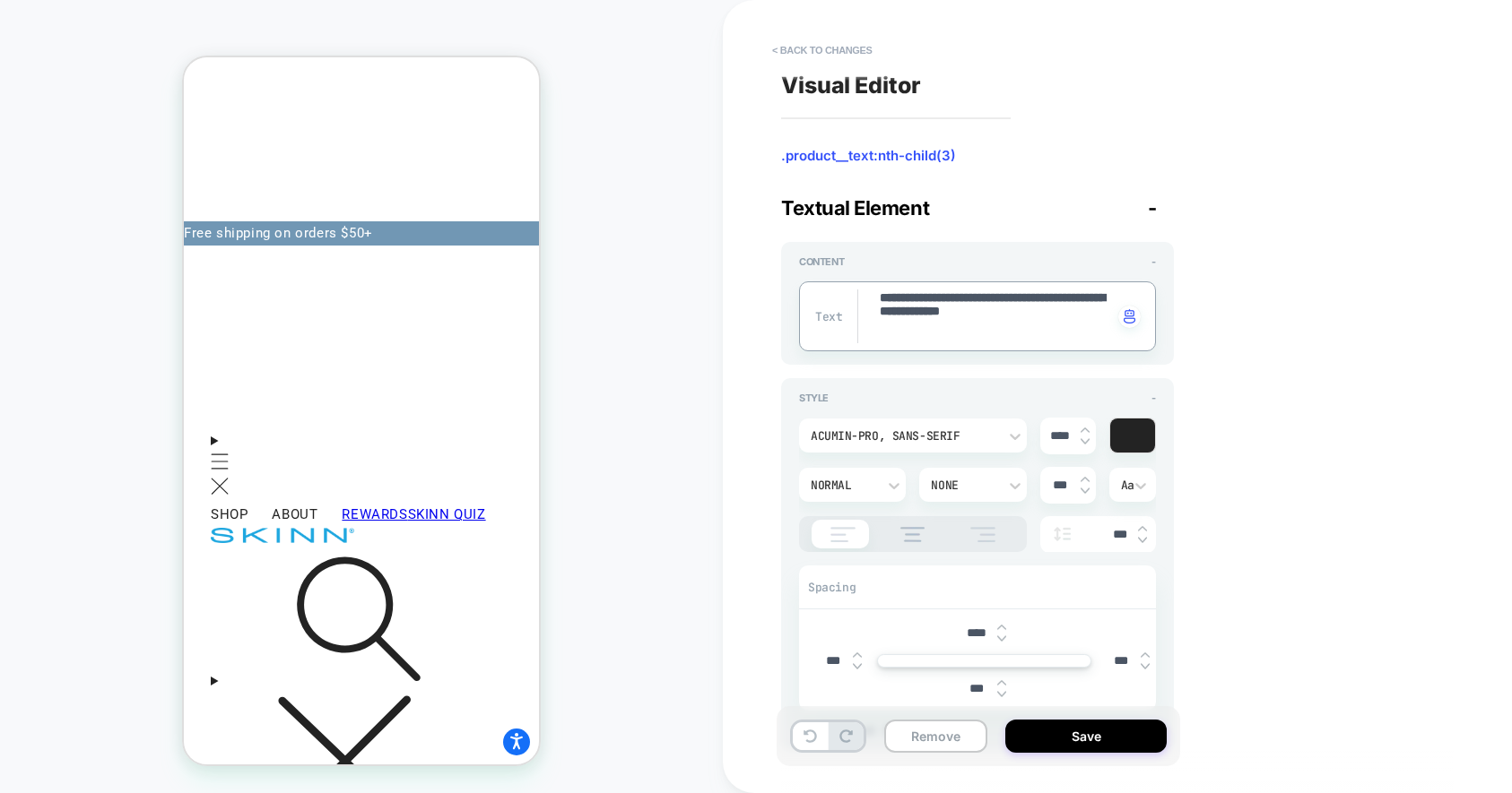
scroll to position [0, 0]
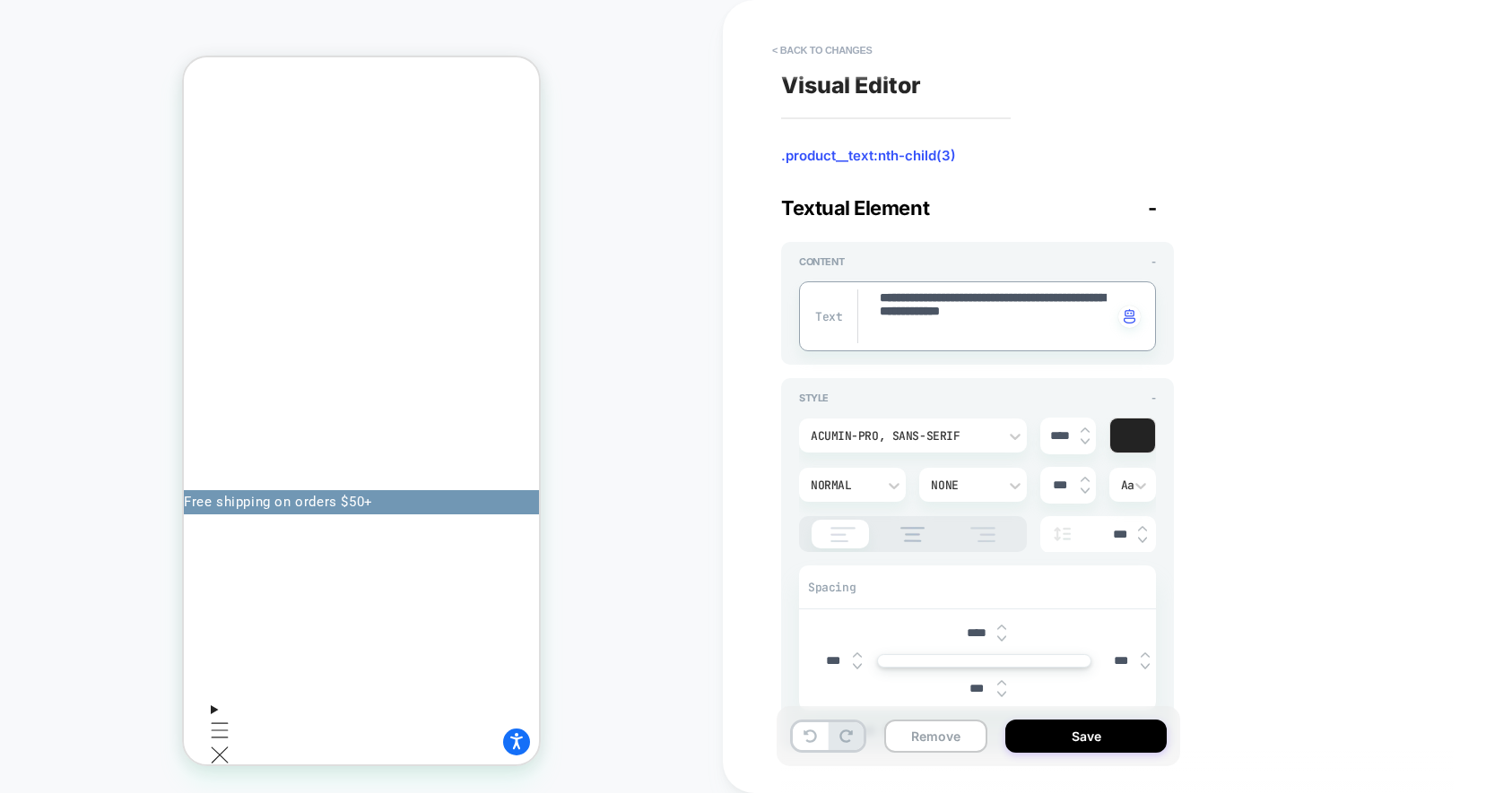
type textarea "**********"
click at [1087, 442] on img at bounding box center [1084, 442] width 9 height 7
type textarea "*"
type input "****"
click at [1087, 442] on img at bounding box center [1084, 442] width 9 height 7
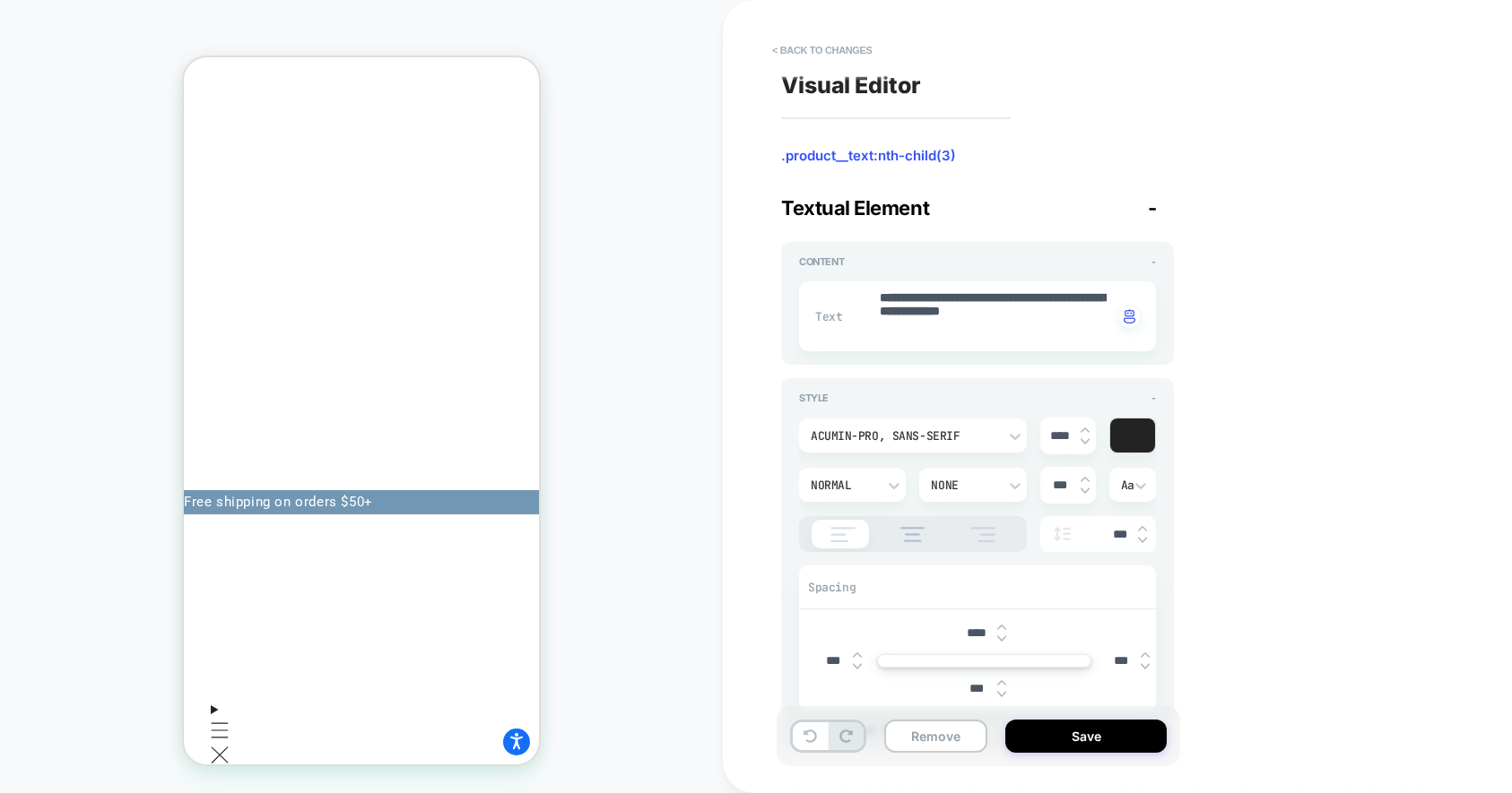
type textarea "*"
type input "****"
click at [1087, 442] on img at bounding box center [1084, 442] width 9 height 7
type textarea "*"
type input "****"
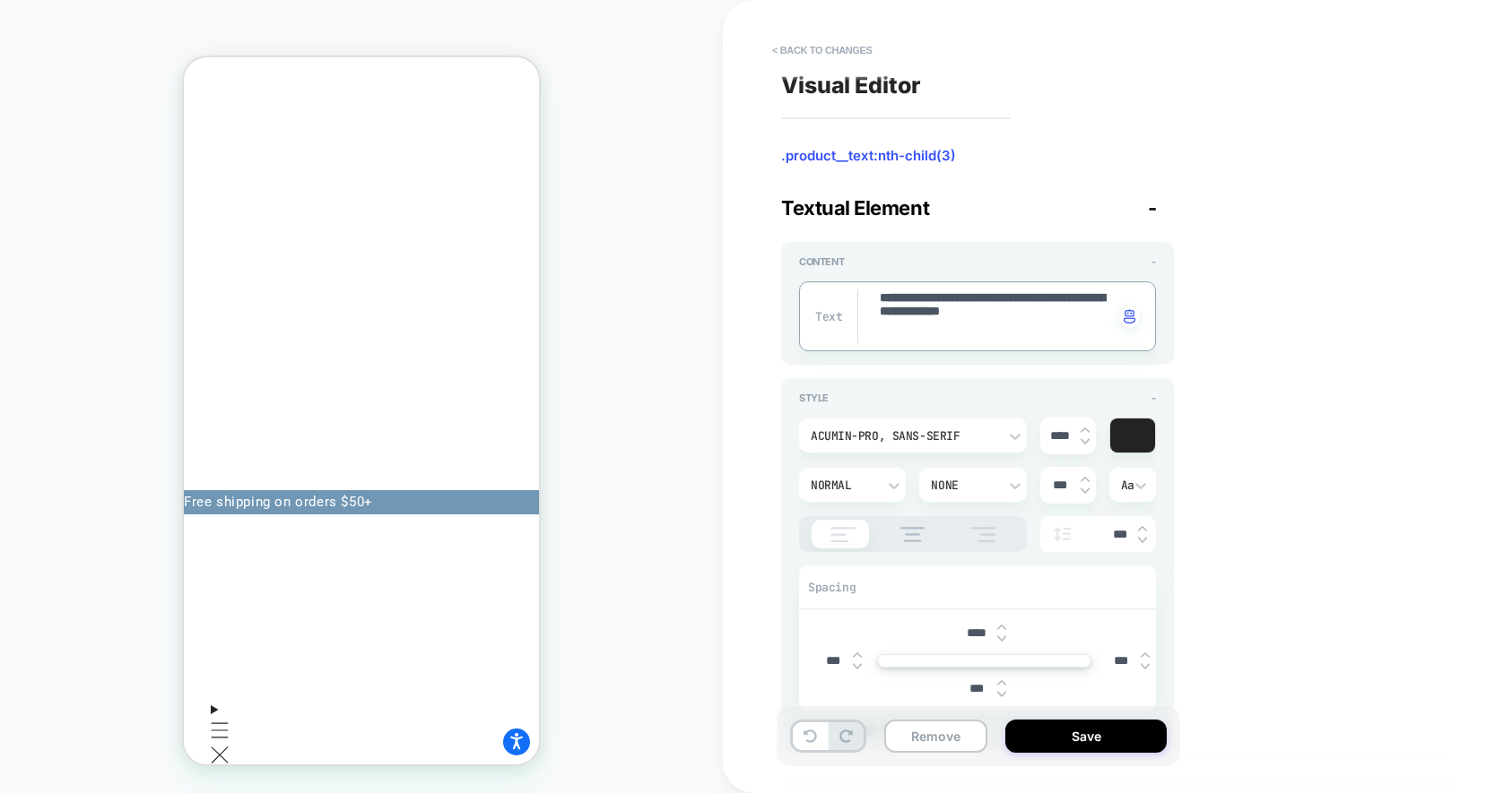
click at [1011, 316] on textarea "**********" at bounding box center [994, 316] width 234 height 54
click at [1062, 439] on input "****" at bounding box center [1060, 436] width 40 height 16
click at [1082, 429] on img at bounding box center [1084, 430] width 9 height 7
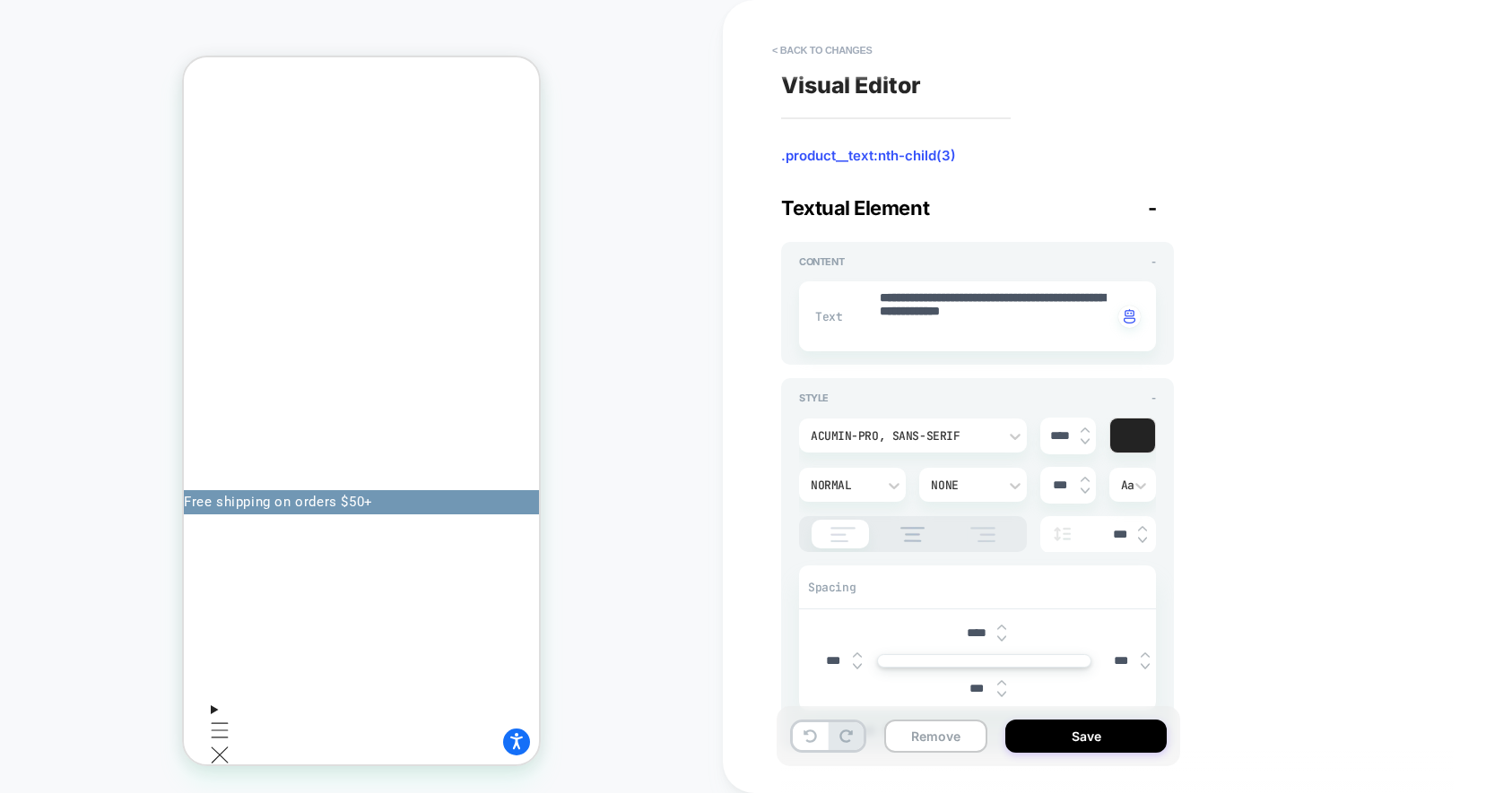
type textarea "*"
type input "****"
click at [1082, 429] on img at bounding box center [1084, 430] width 9 height 7
type textarea "*"
type input "****"
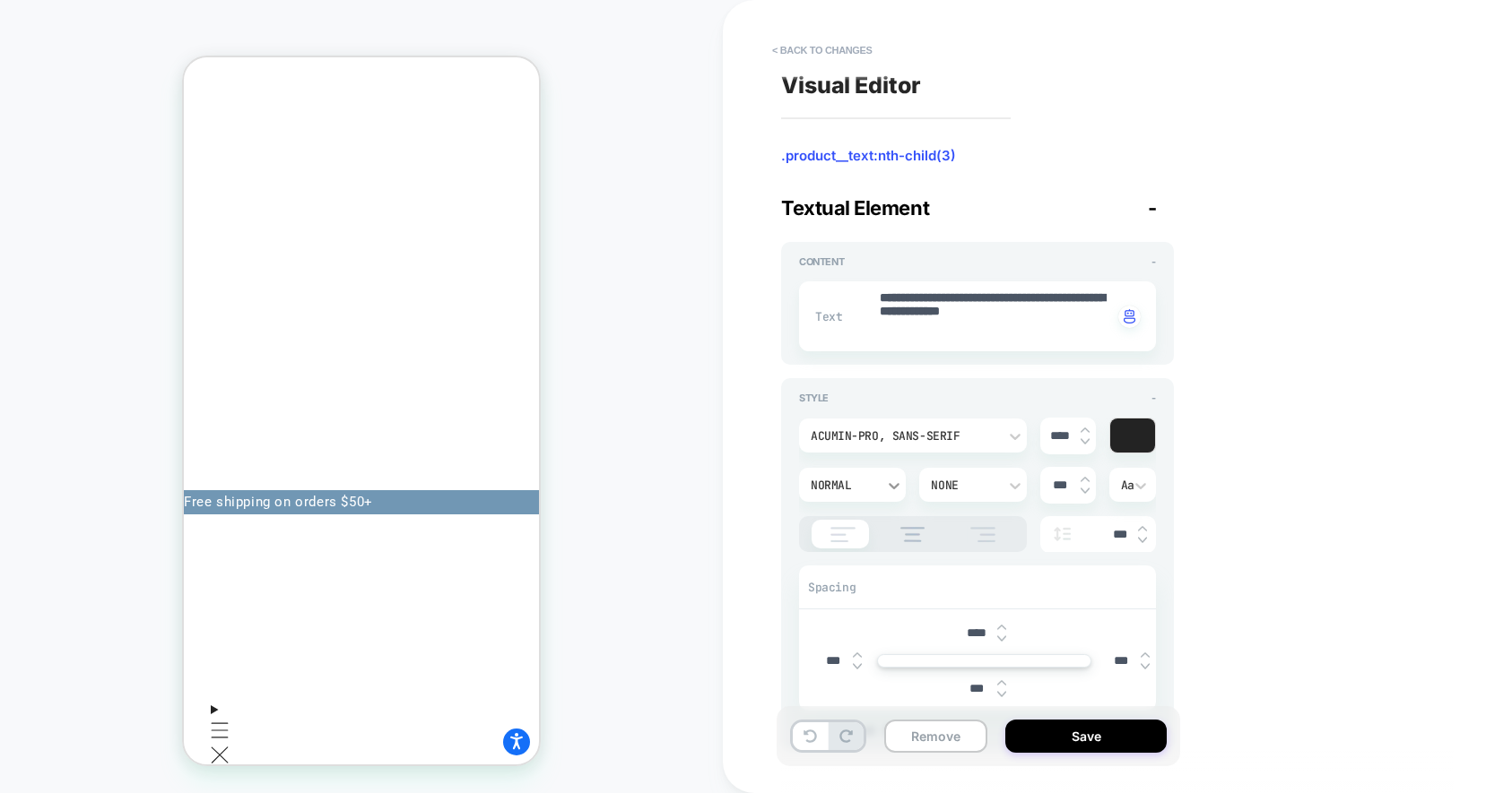
click at [886, 486] on icon at bounding box center [893, 486] width 18 height 18
click at [863, 354] on div "Medium" at bounding box center [851, 348] width 92 height 38
click at [908, 530] on img at bounding box center [913, 535] width 43 height 16
click at [846, 523] on div at bounding box center [913, 534] width 228 height 36
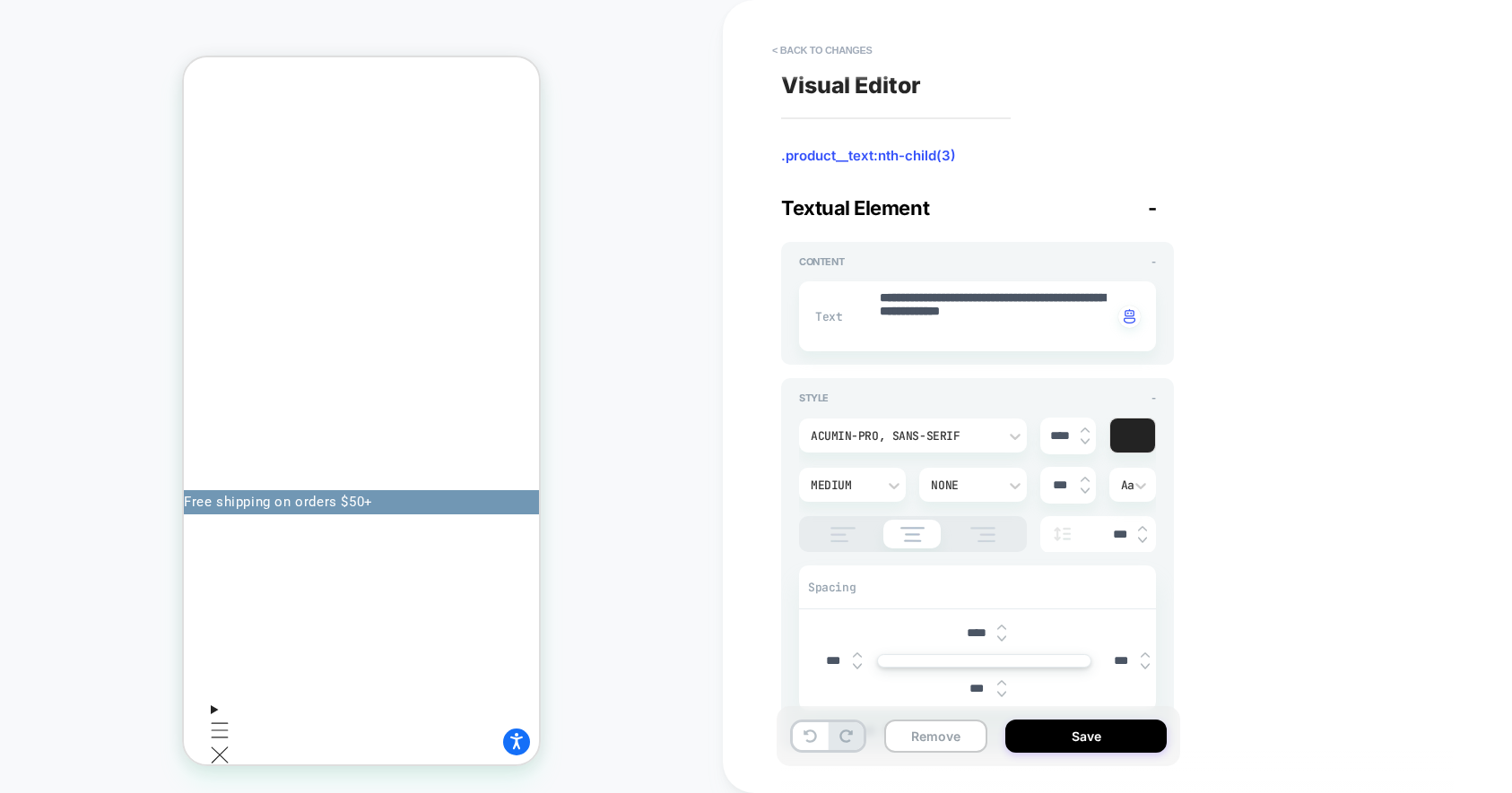
click at [840, 539] on img at bounding box center [843, 535] width 45 height 16
click at [1066, 741] on button "Save" at bounding box center [1086, 737] width 162 height 33
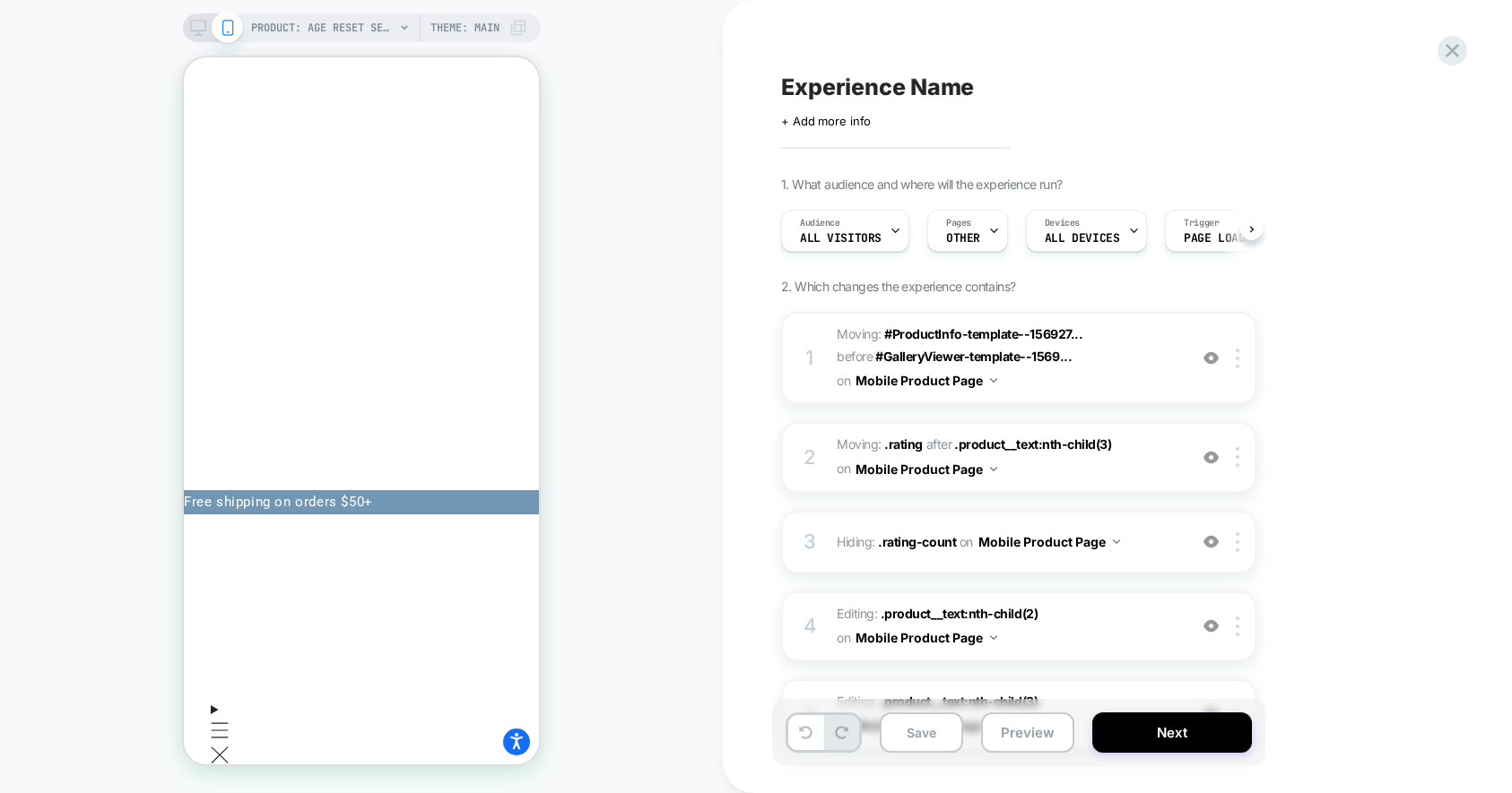
scroll to position [0, 1]
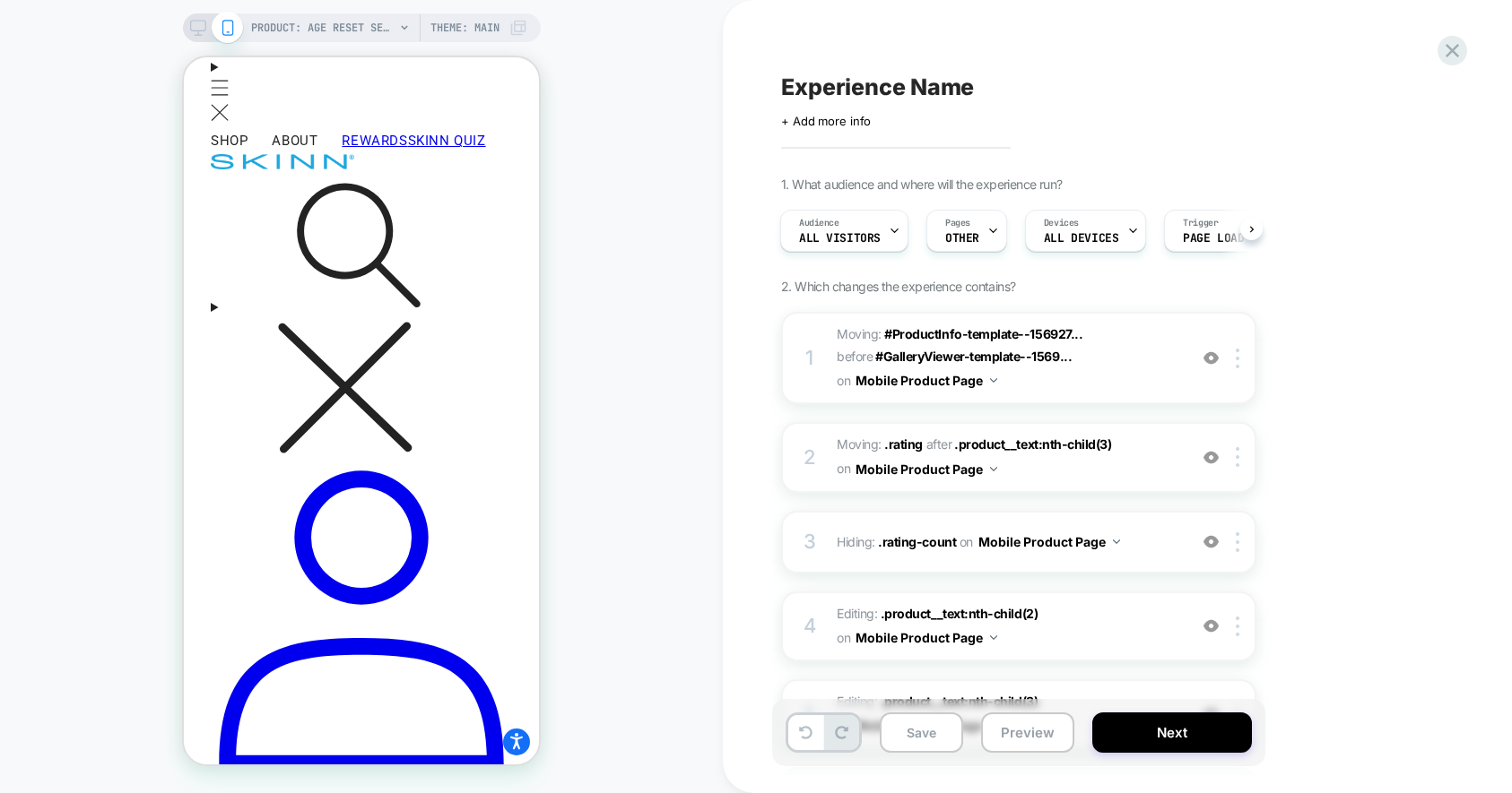
scroll to position [14, 0]
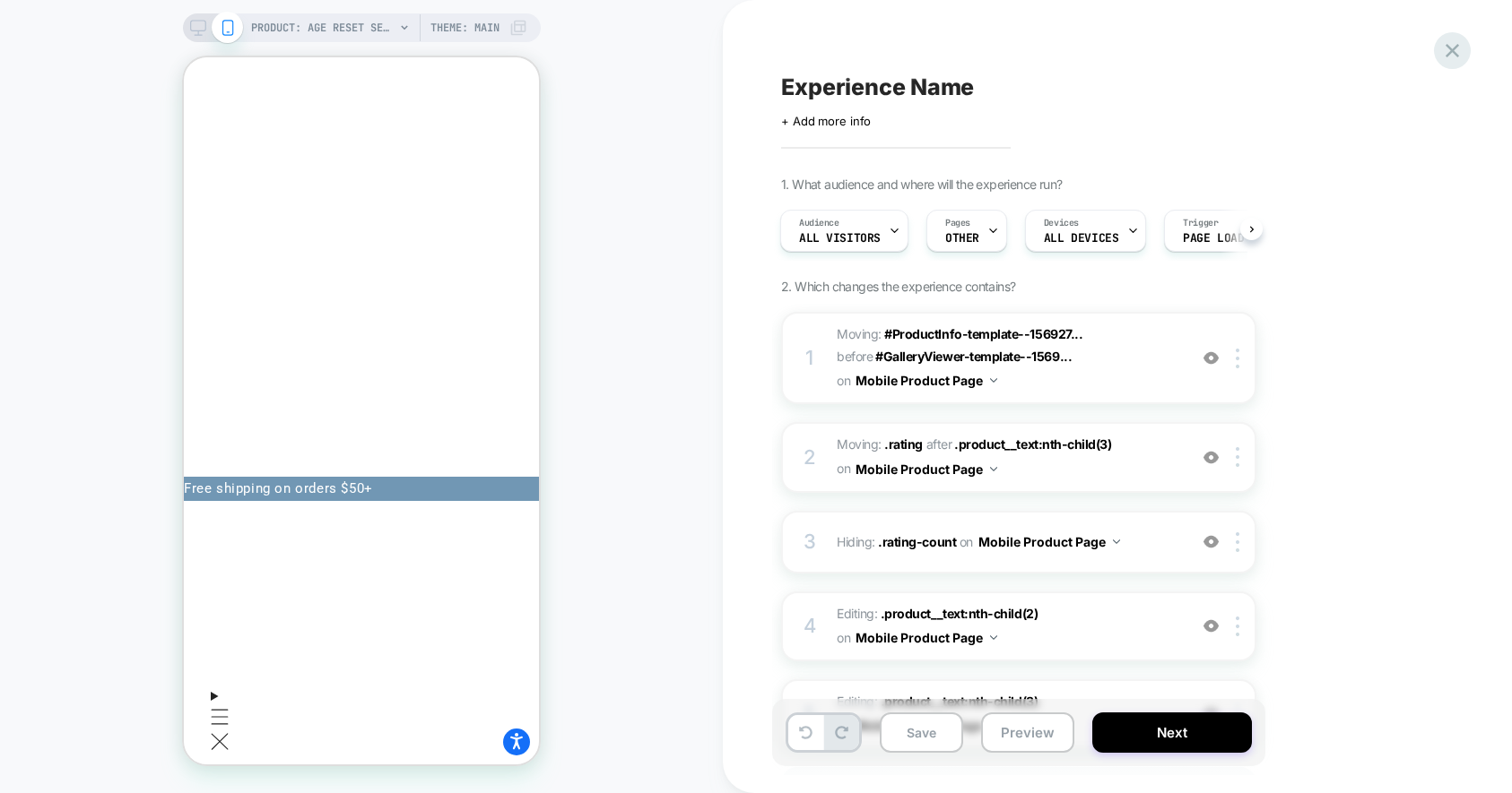
click at [1458, 51] on icon at bounding box center [1452, 51] width 24 height 24
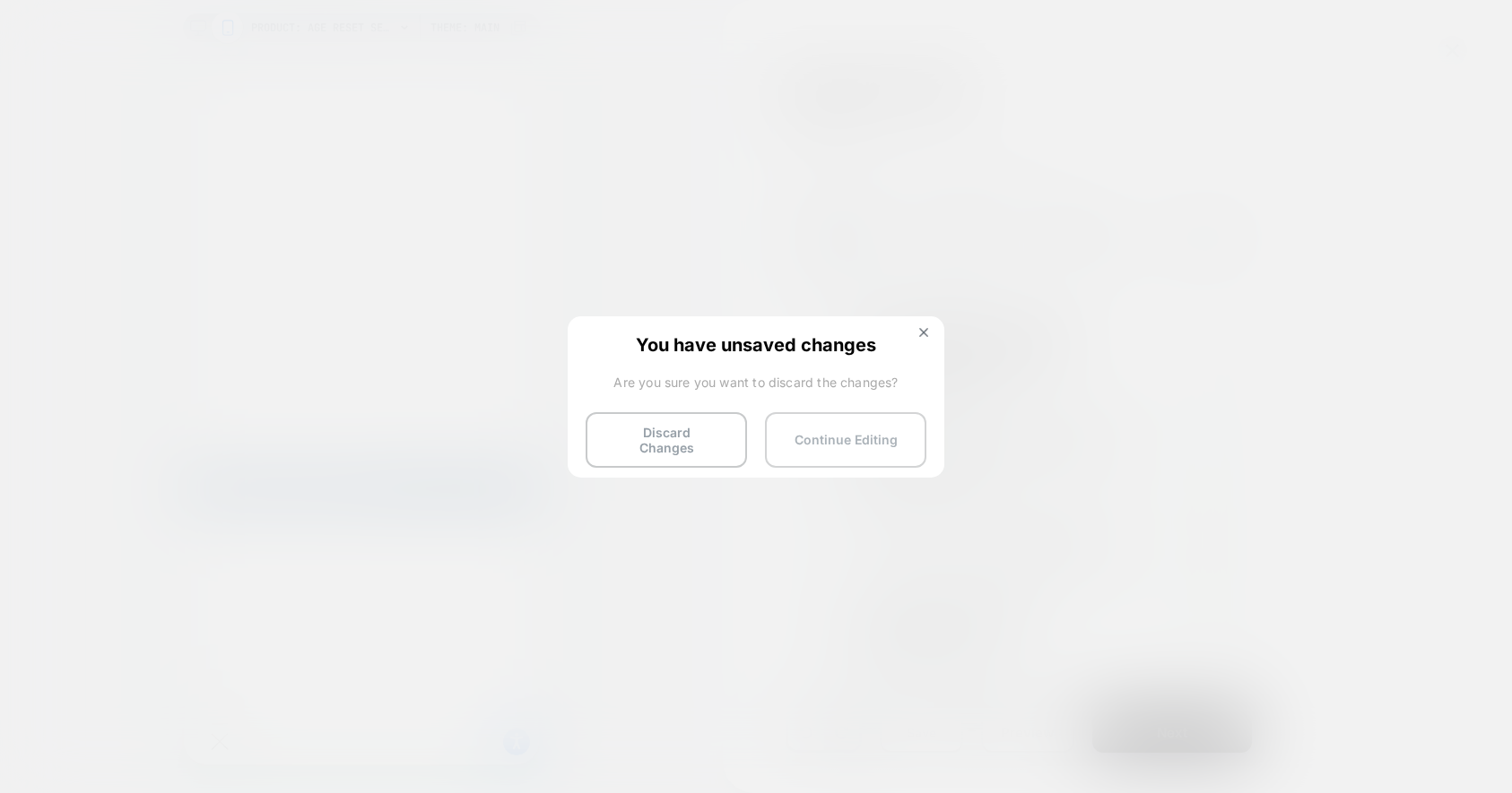
click at [844, 432] on button "Continue Editing" at bounding box center [846, 440] width 162 height 55
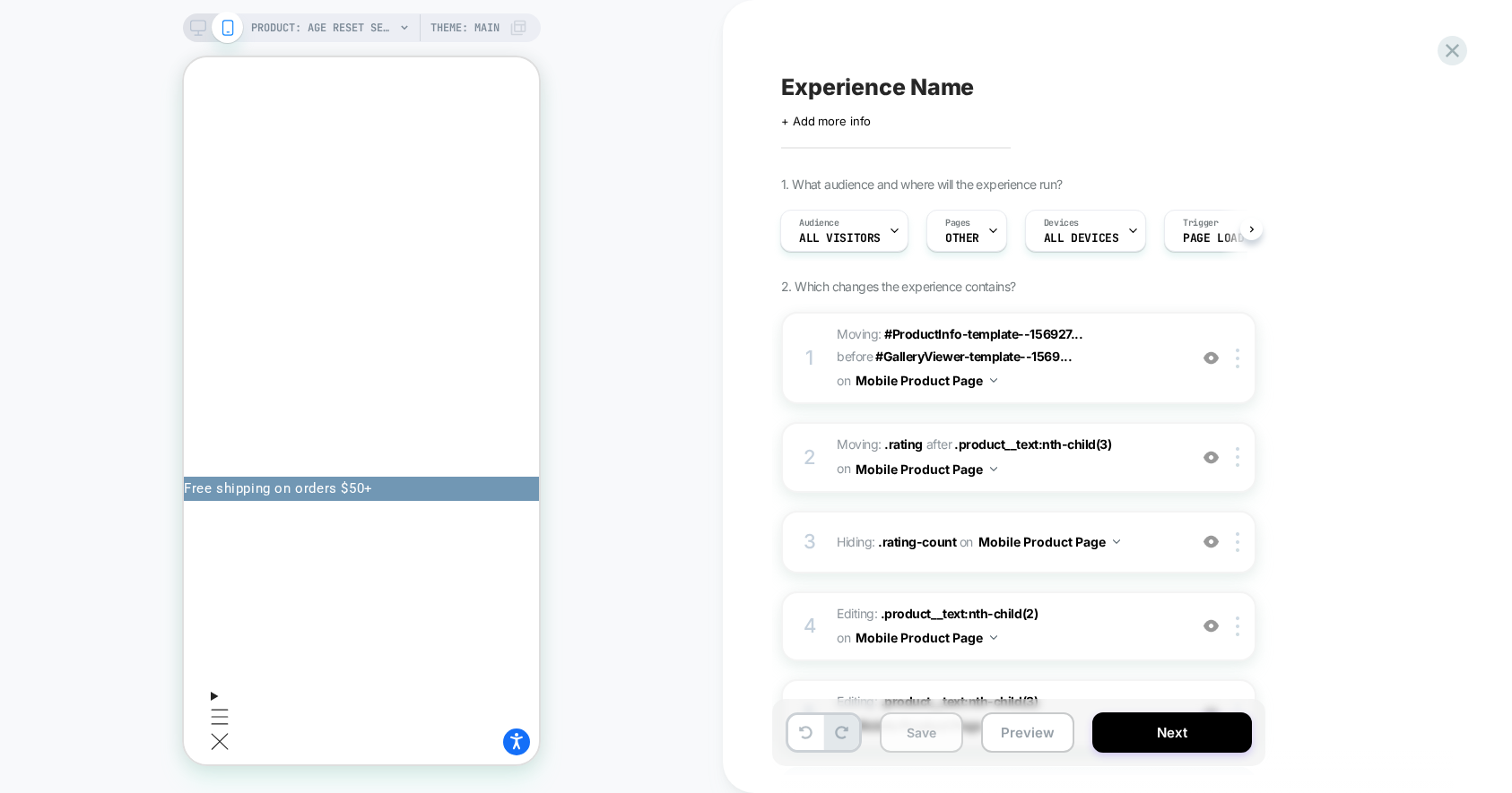
click at [923, 734] on button "Save" at bounding box center [921, 733] width 84 height 40
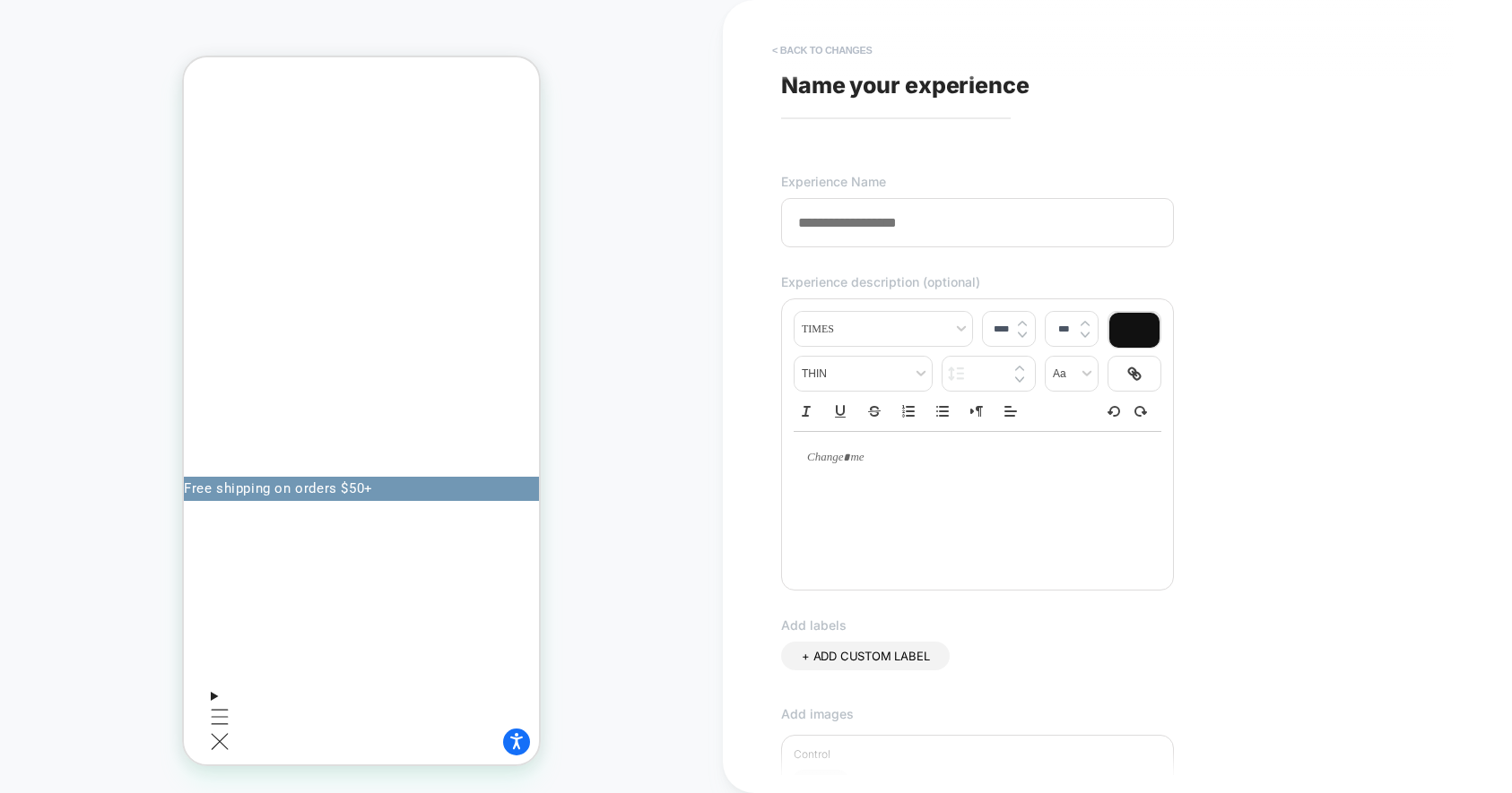
click at [820, 45] on button "< Back to changes" at bounding box center [822, 50] width 119 height 28
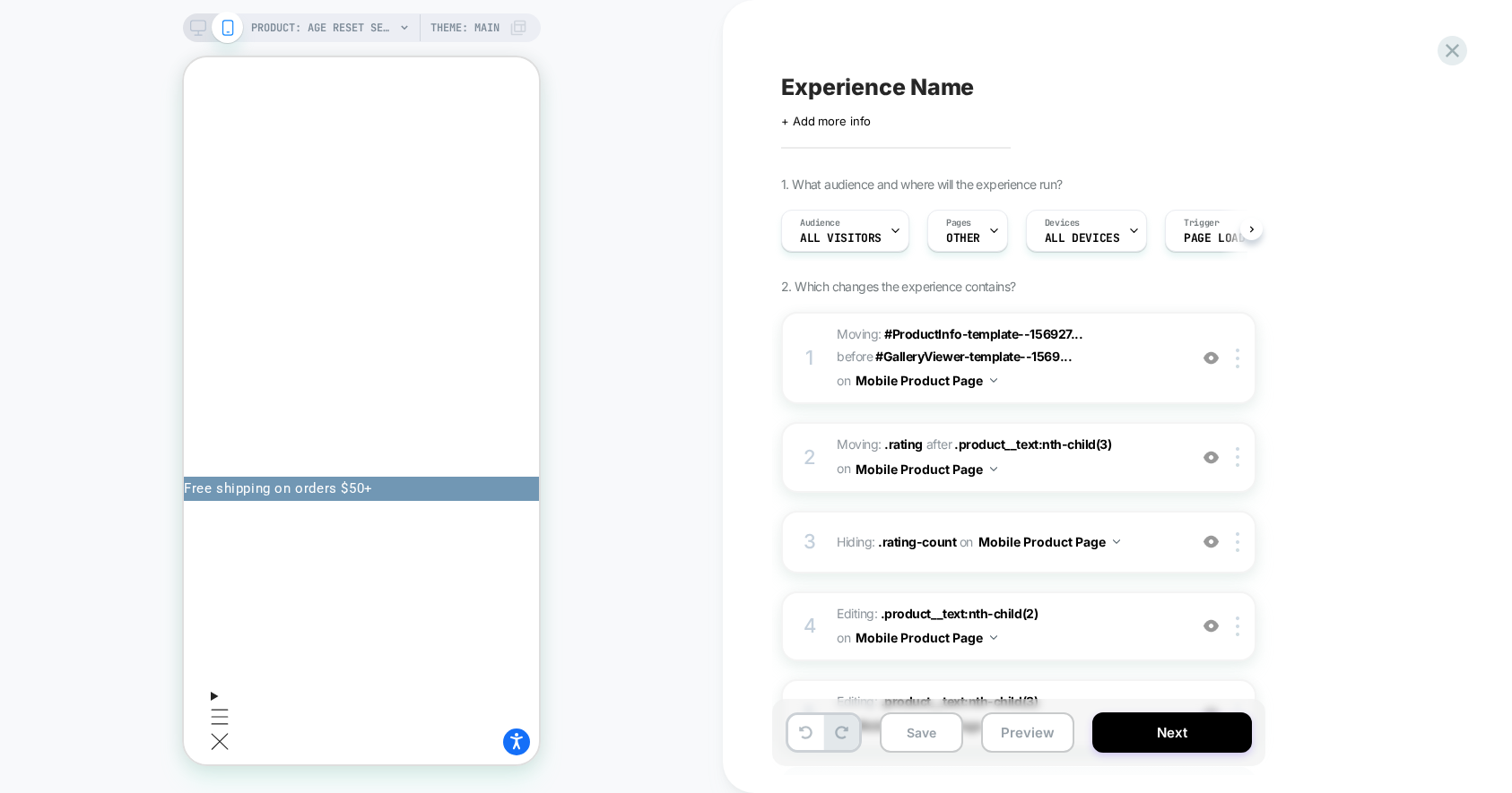
scroll to position [0, 1]
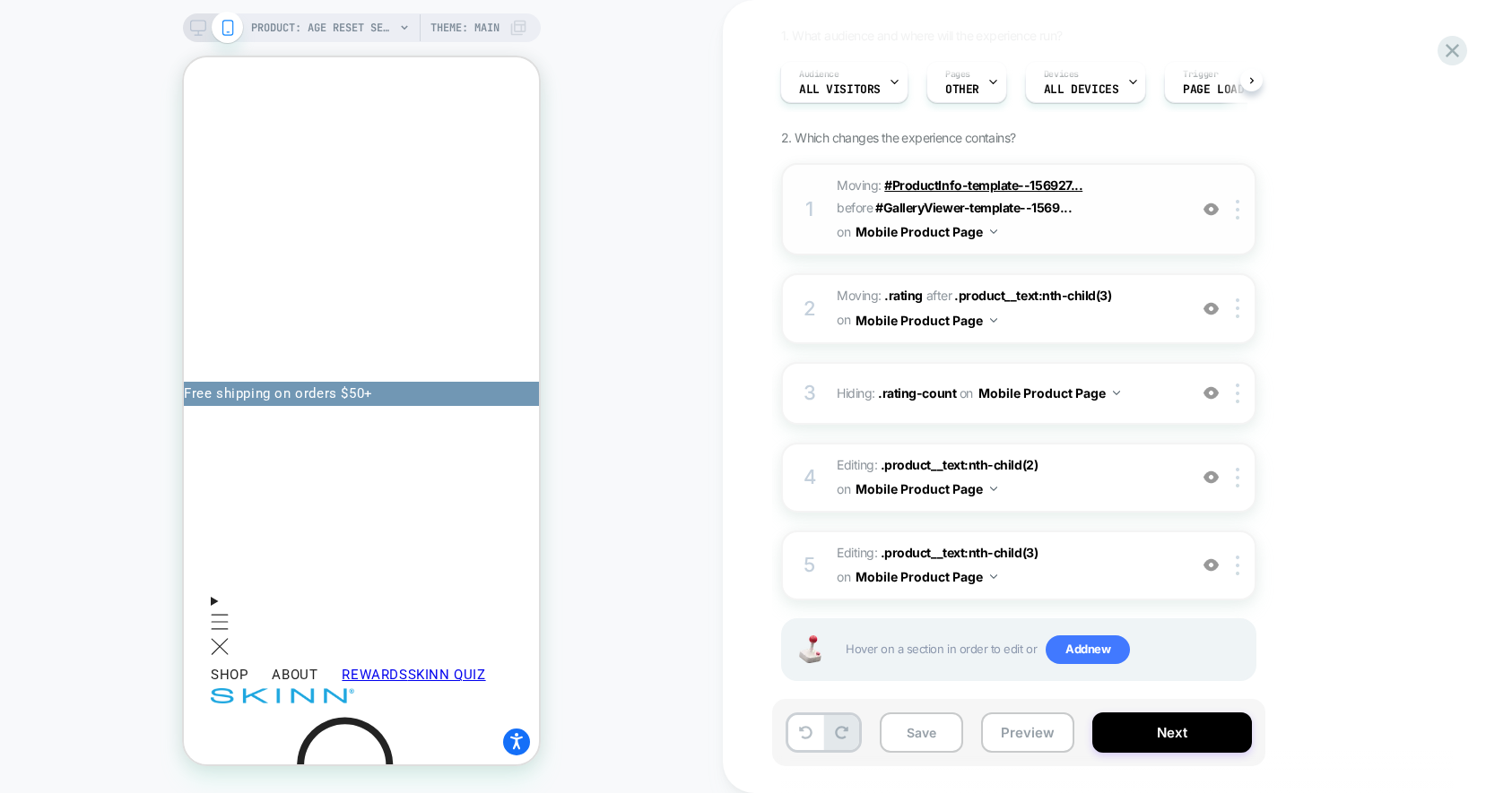
scroll to position [170, 0]
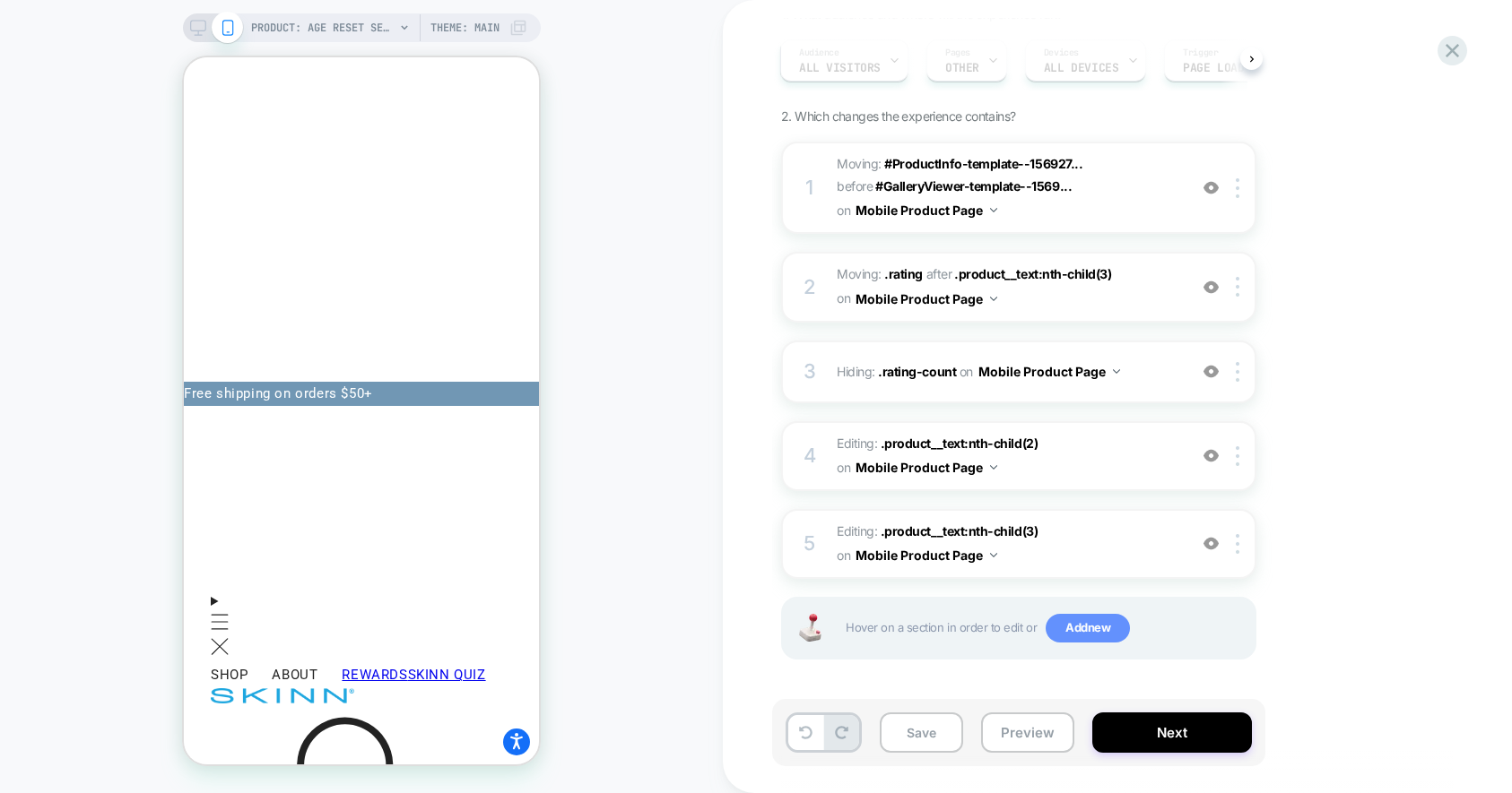
click at [1096, 638] on span "Add new" at bounding box center [1087, 628] width 85 height 28
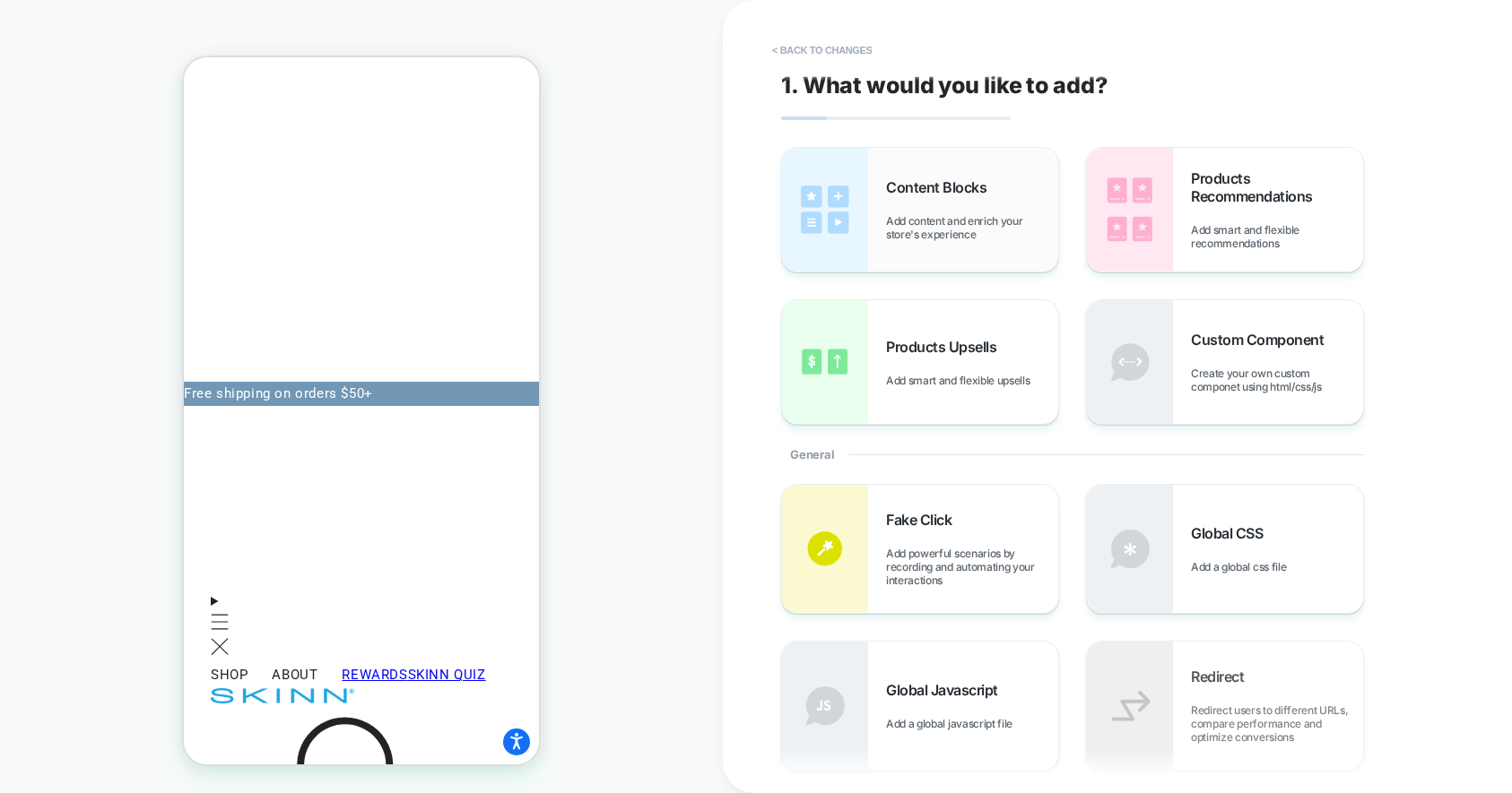
scroll to position [31, 0]
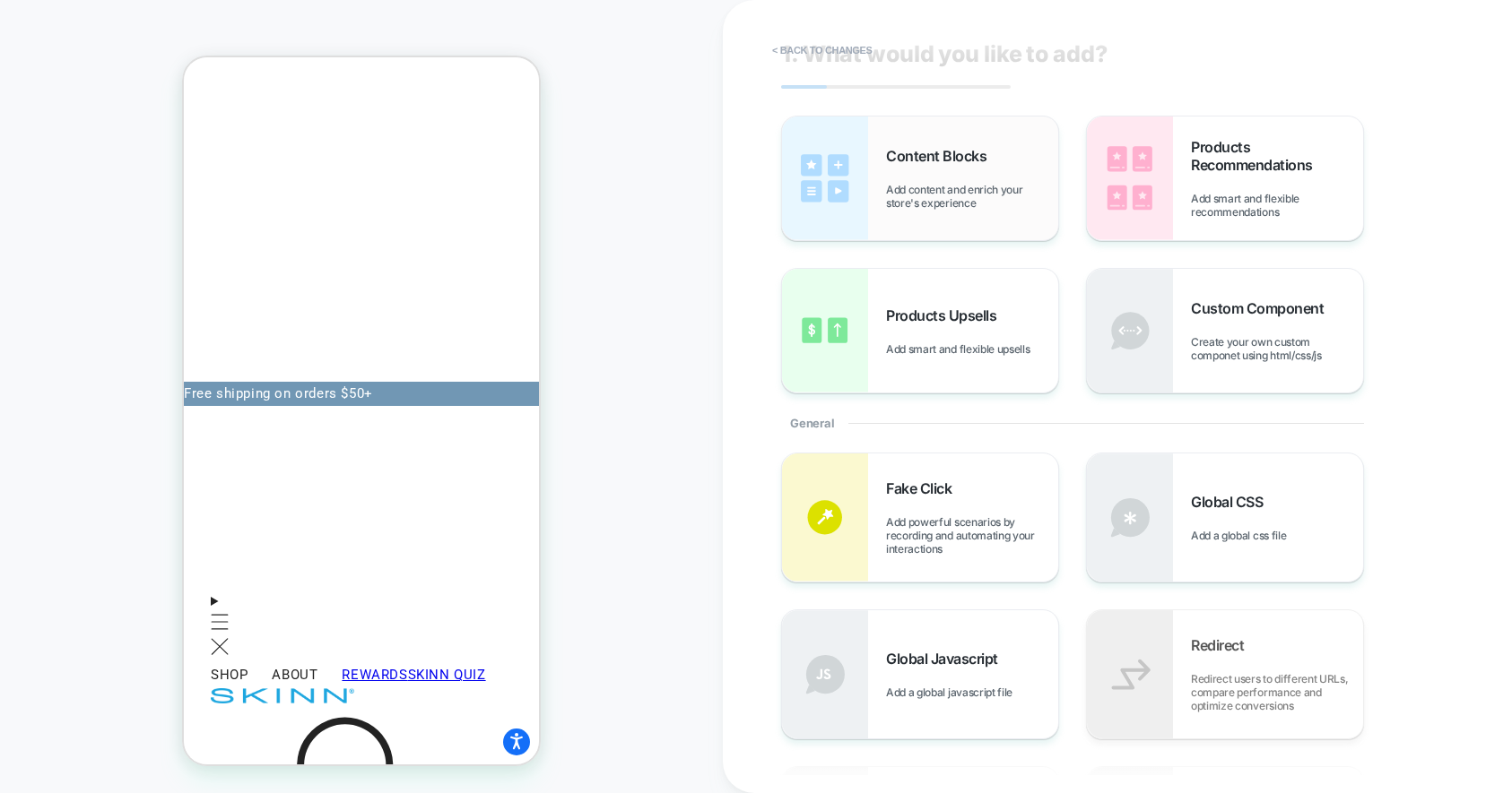
click at [966, 193] on span "Add content and enrich your store's experience" at bounding box center [971, 197] width 172 height 27
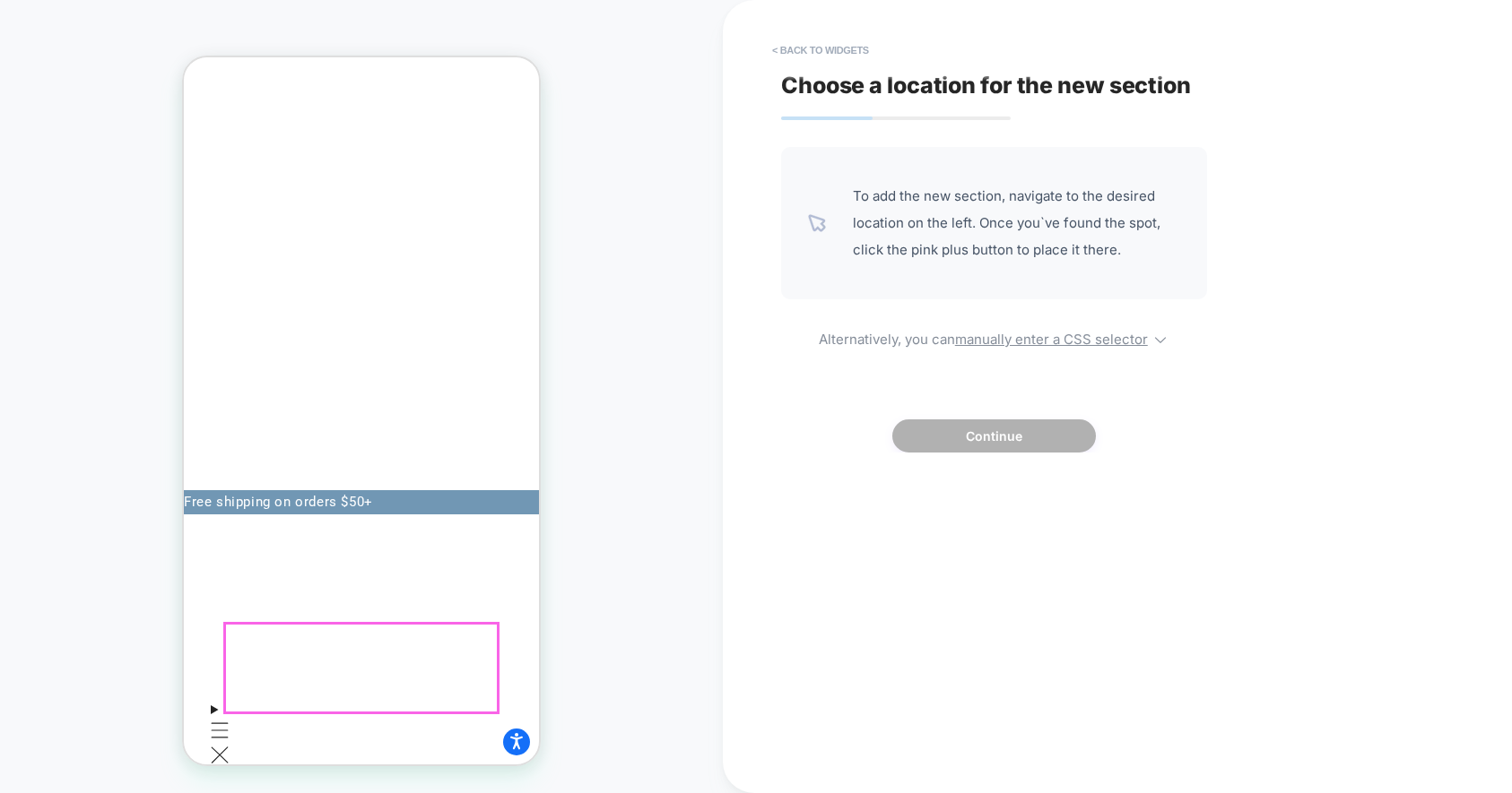
scroll to position [10, 0]
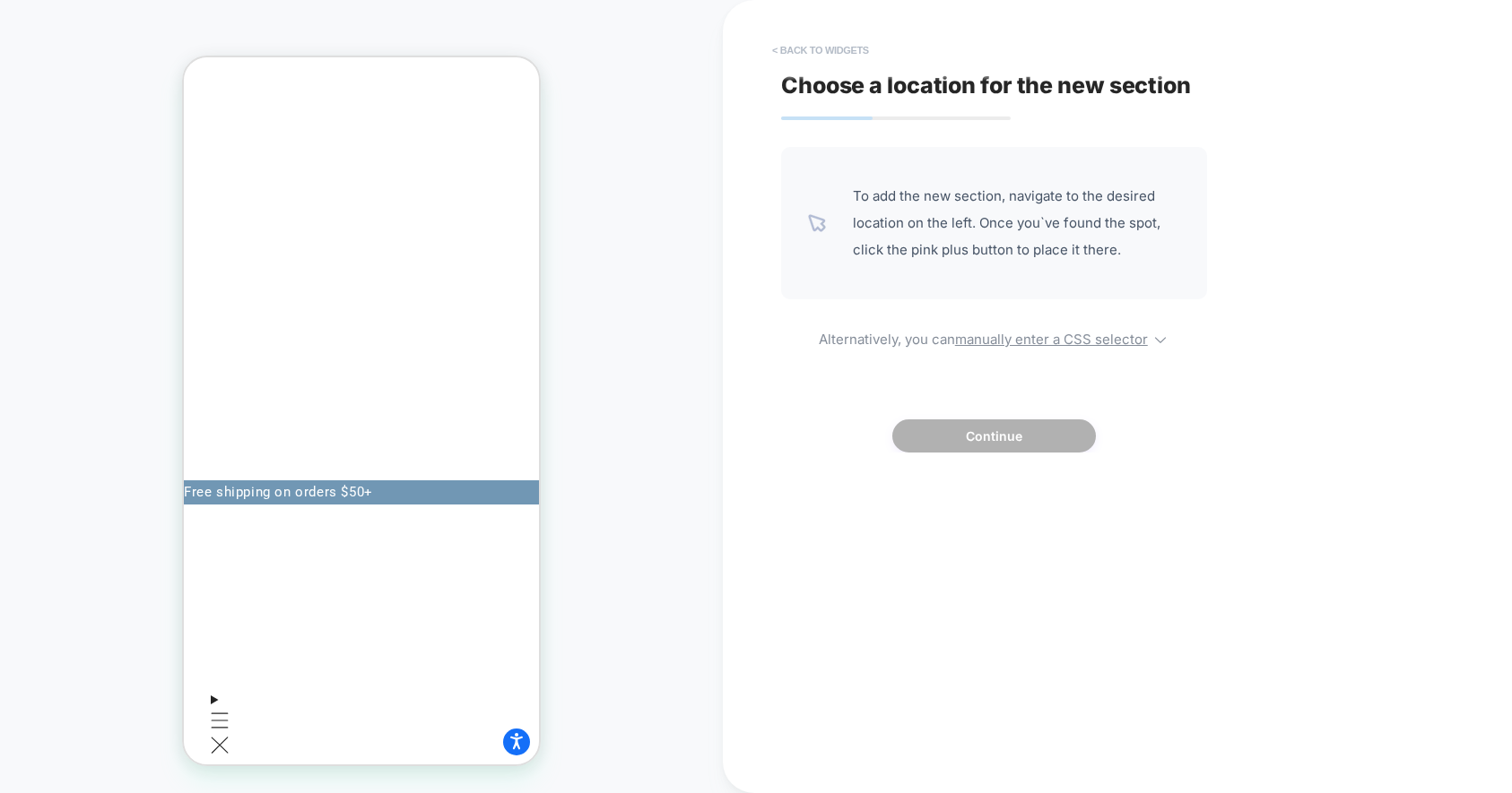
click at [839, 50] on button "< Back to widgets" at bounding box center [820, 50] width 115 height 28
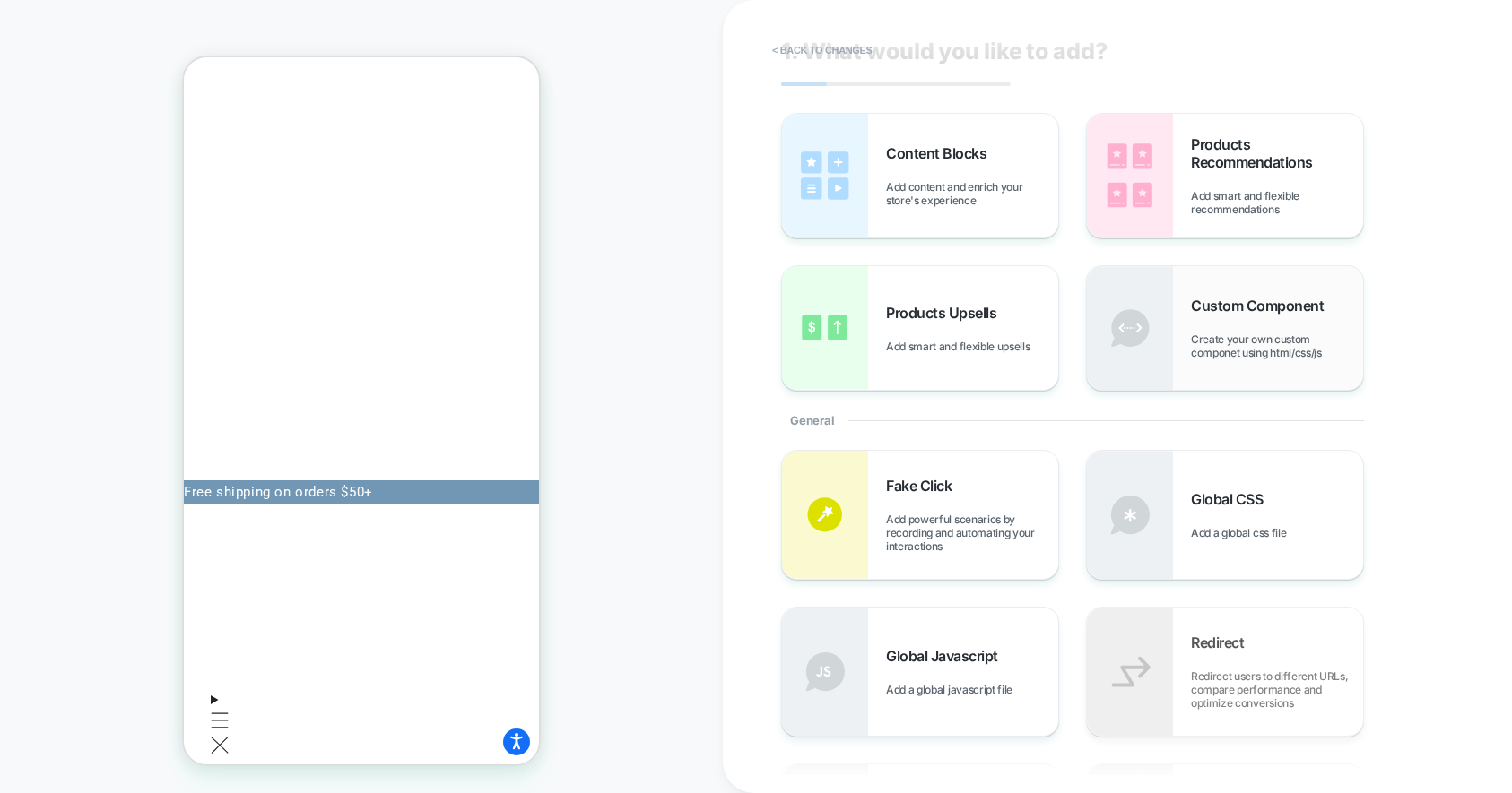
scroll to position [38, 0]
click at [1233, 525] on span "Add a global css file" at bounding box center [1242, 529] width 104 height 14
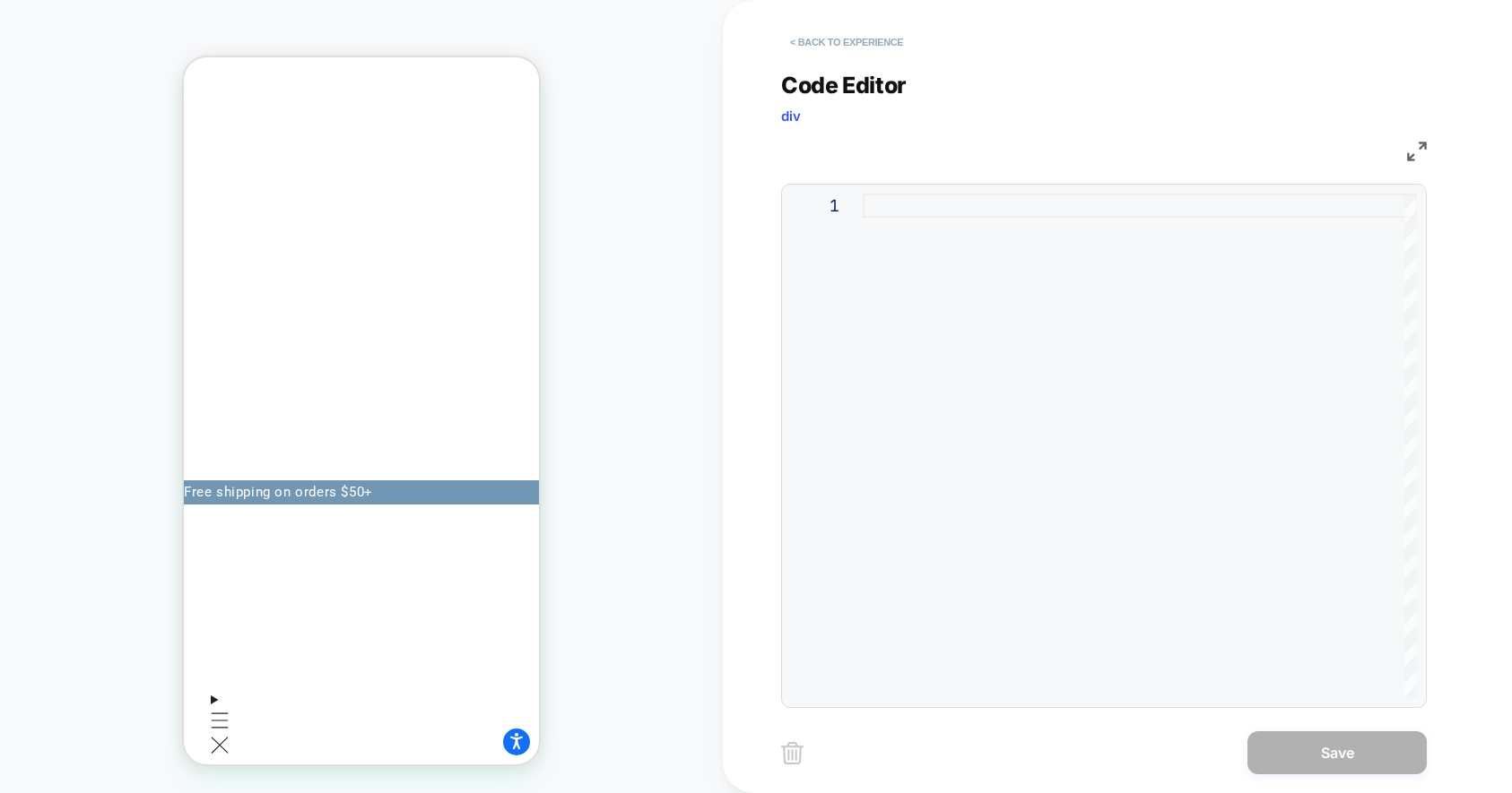
click at [846, 42] on button "< Back to experience" at bounding box center [846, 42] width 131 height 28
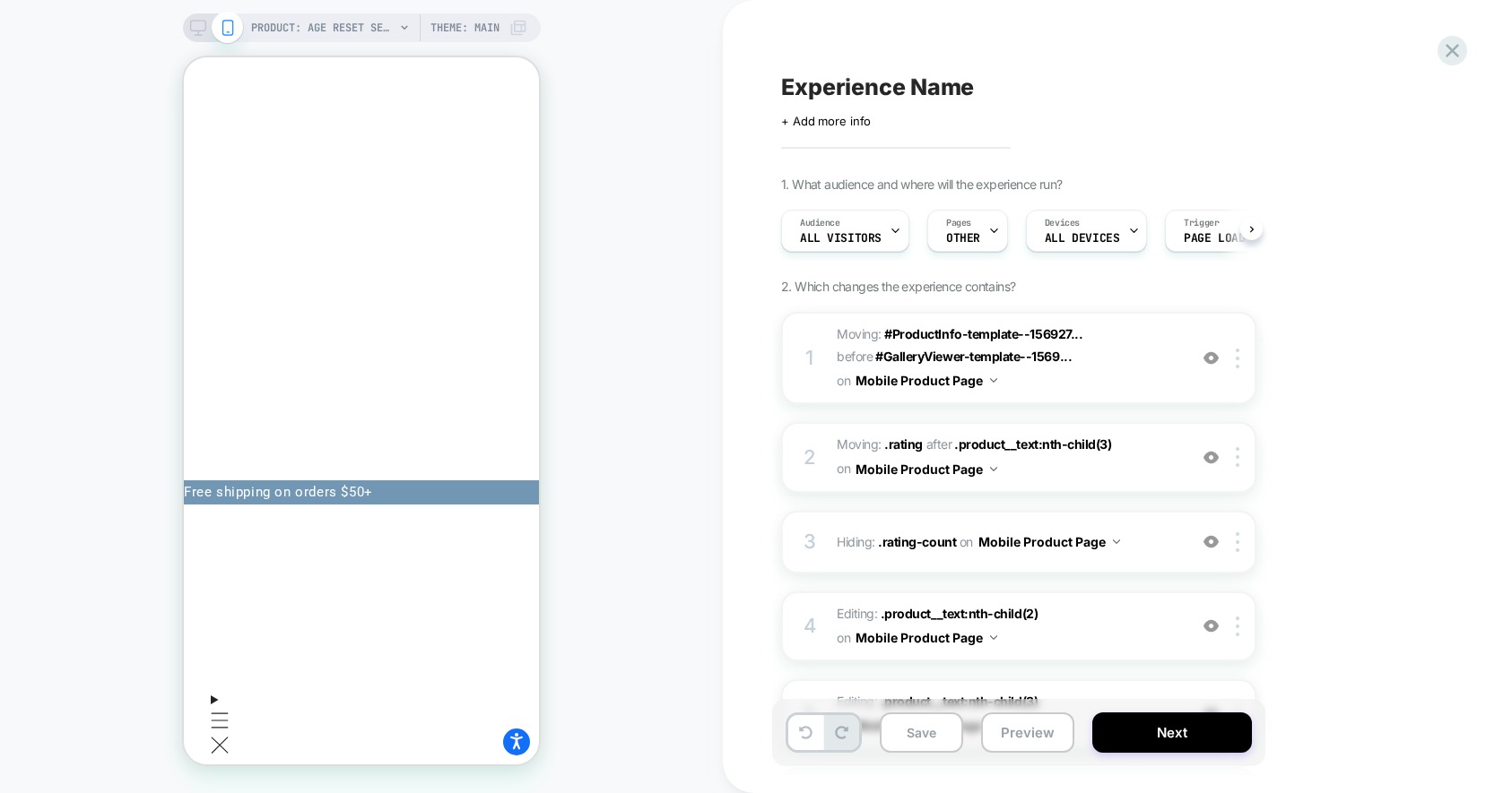
scroll to position [0, 1]
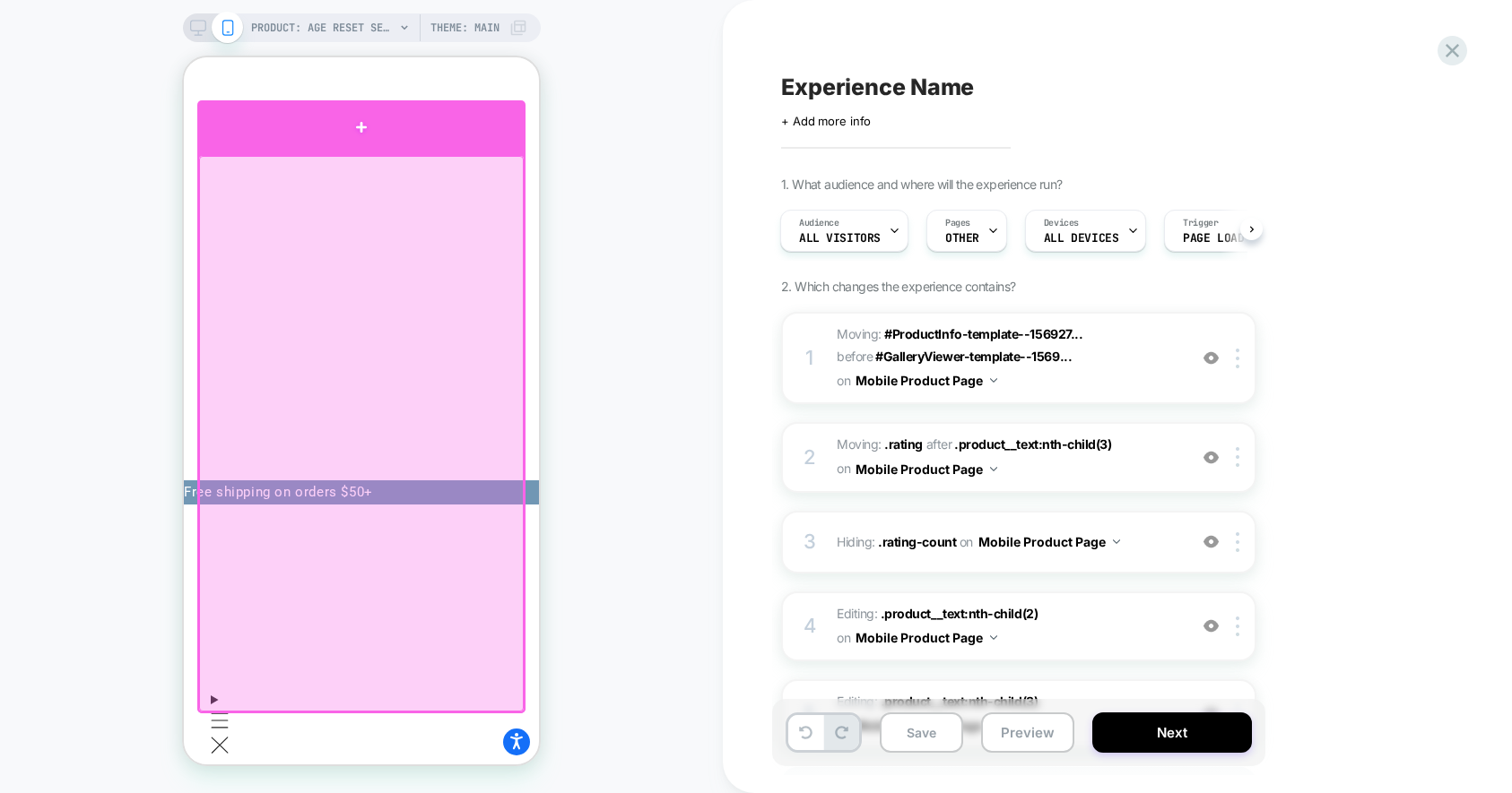
click at [342, 143] on div at bounding box center [361, 126] width 328 height 54
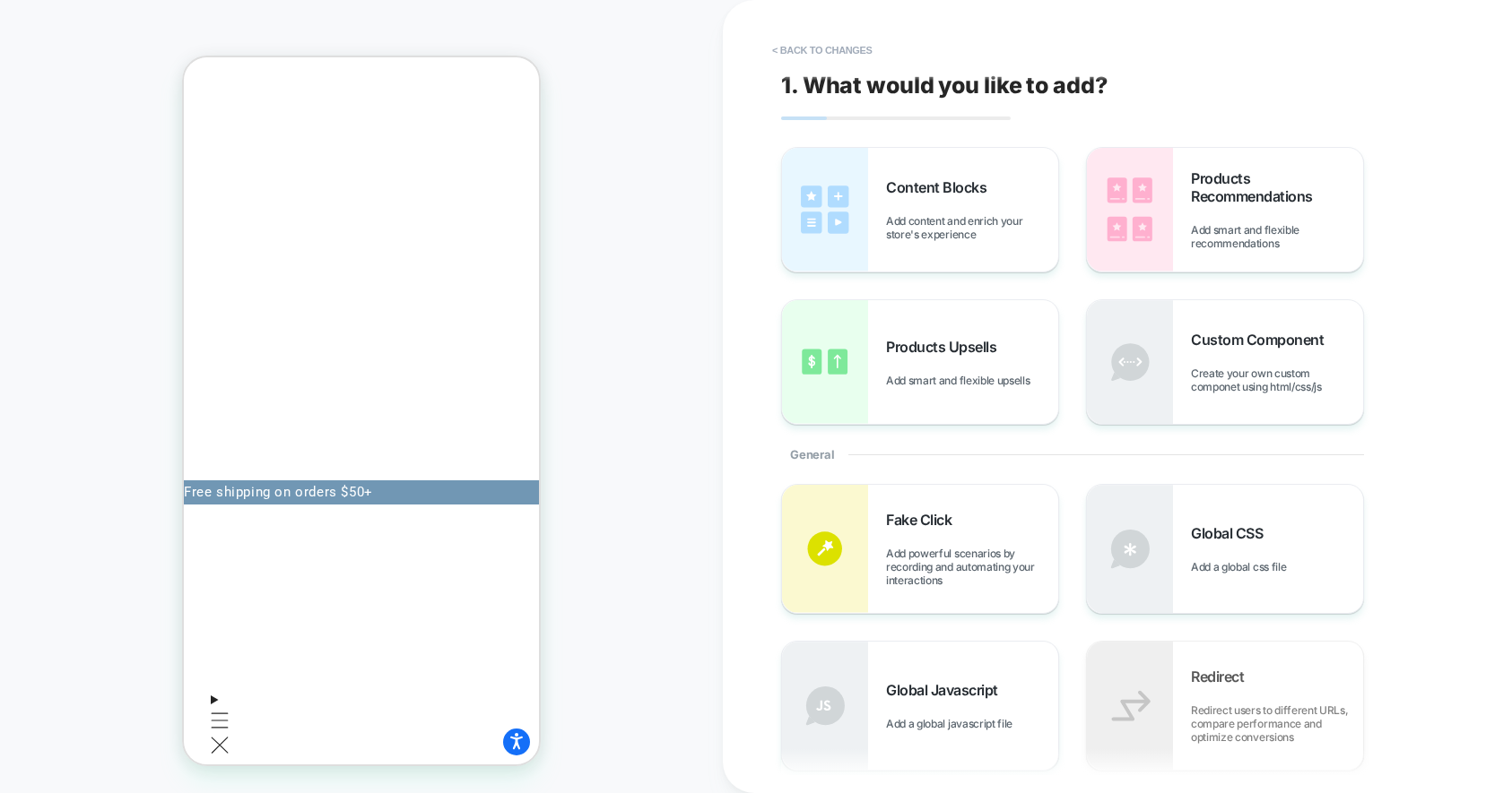
scroll to position [0, 0]
click at [931, 213] on div "Content Blocks Add content and enrich your store's experience" at bounding box center [971, 209] width 172 height 62
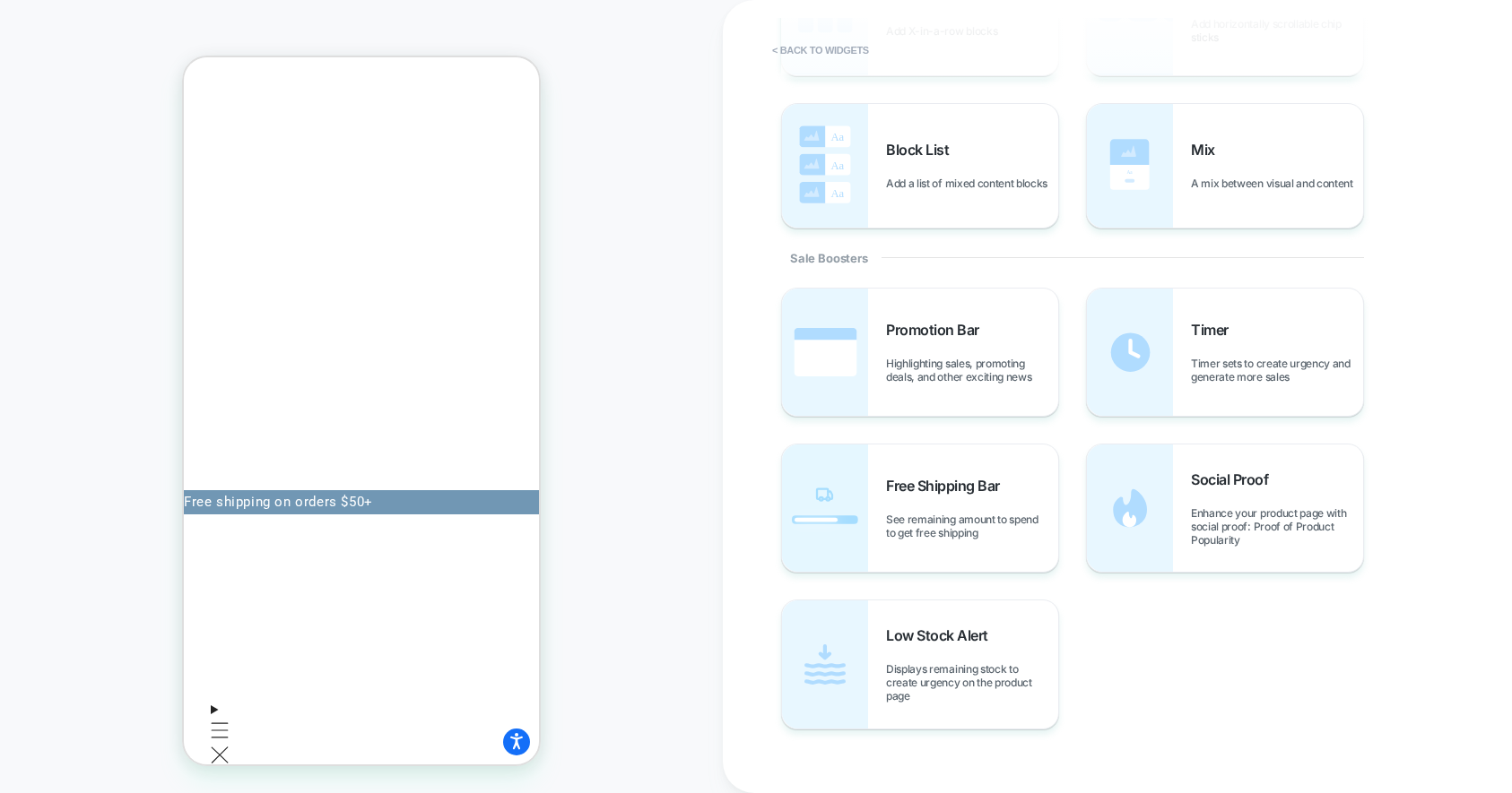
scroll to position [713, 0]
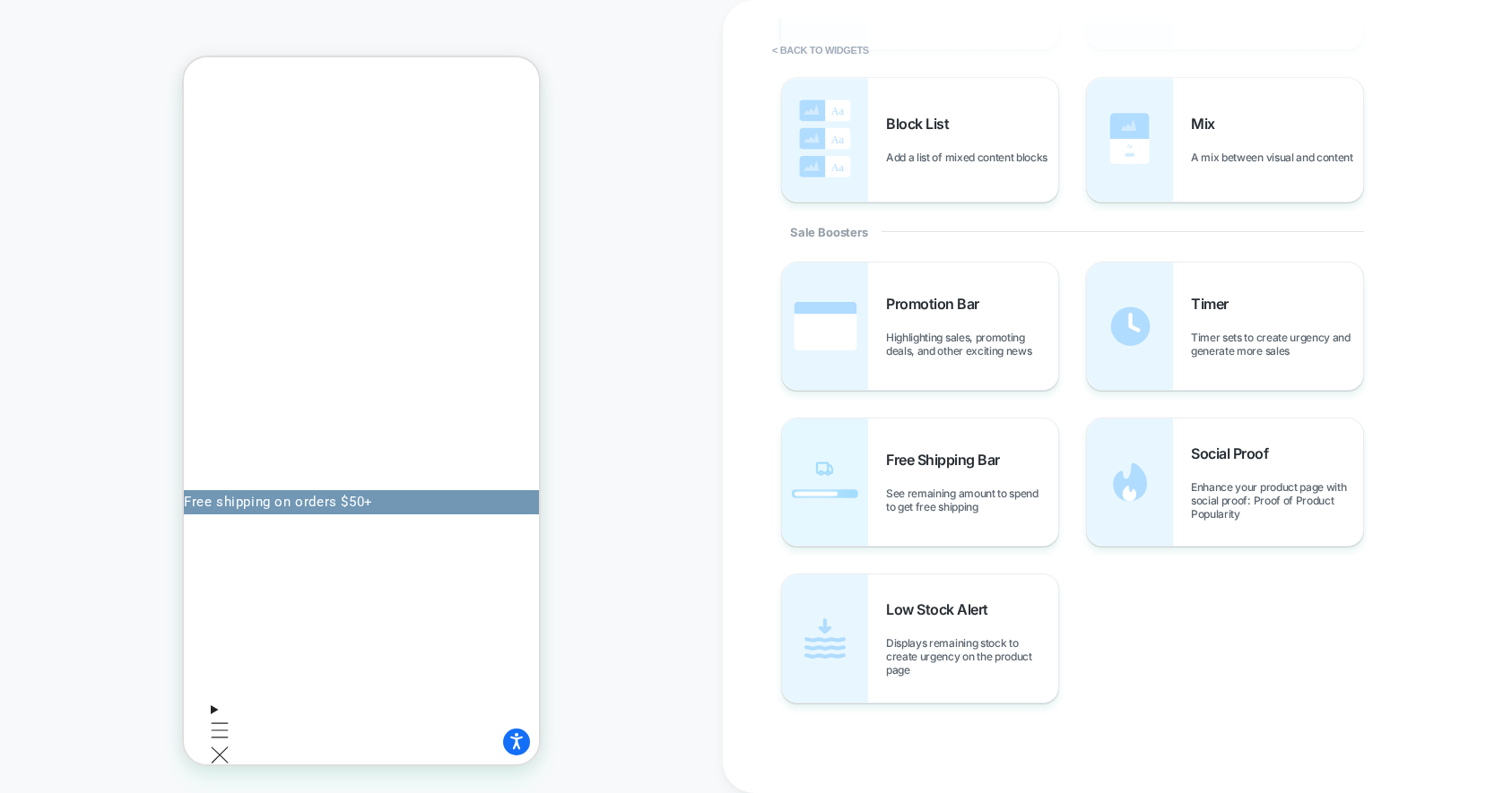
click at [622, 291] on div "PRODUCT: Age Reset Serum Intensive [deep wrinkle protocol with frc] PRODUCT: Ag…" at bounding box center [361, 396] width 723 height 758
click at [798, 46] on button "< Back to widgets" at bounding box center [820, 50] width 115 height 28
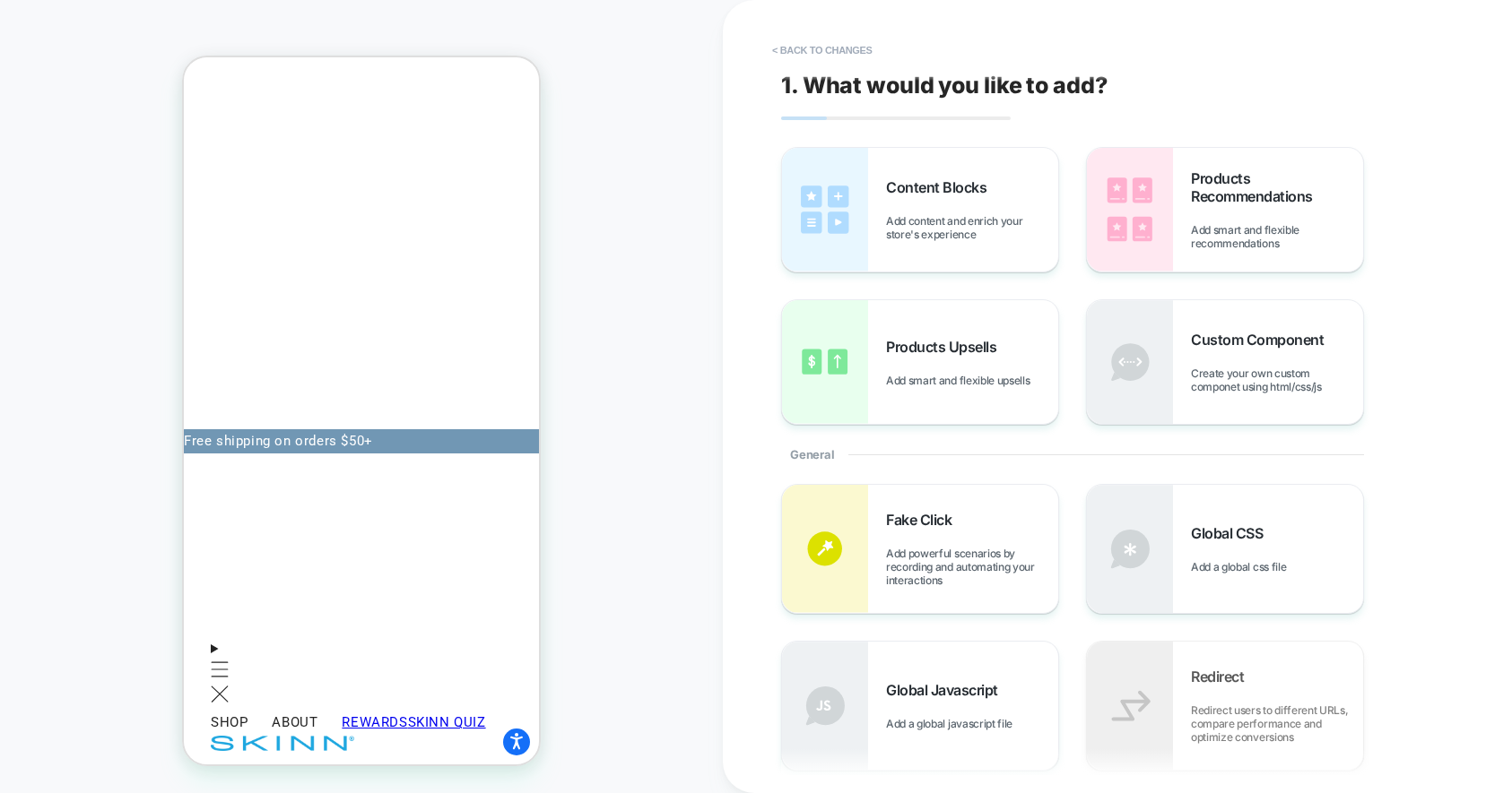
scroll to position [69, 0]
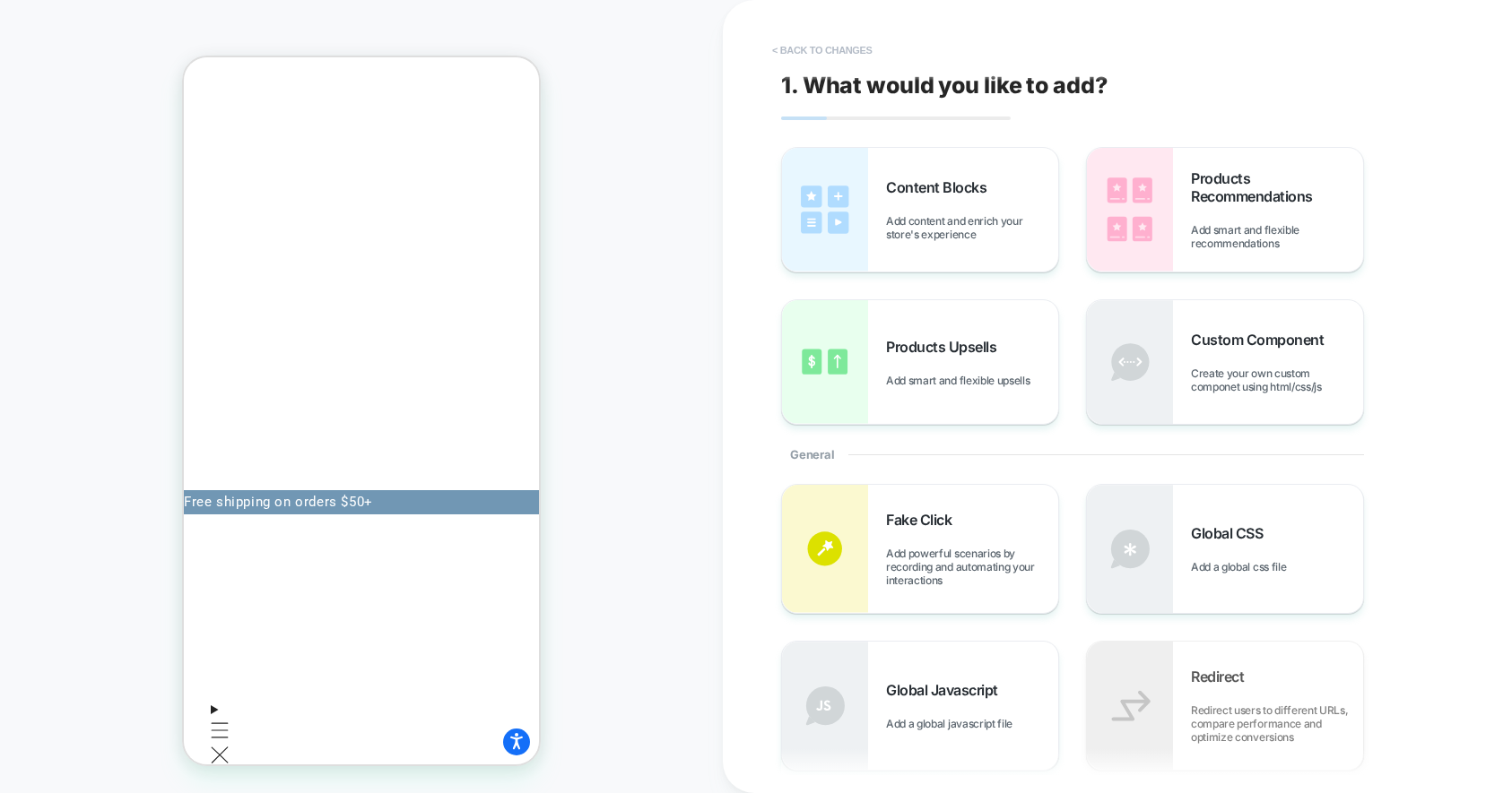
click at [785, 54] on button "< Back to changes" at bounding box center [822, 50] width 119 height 28
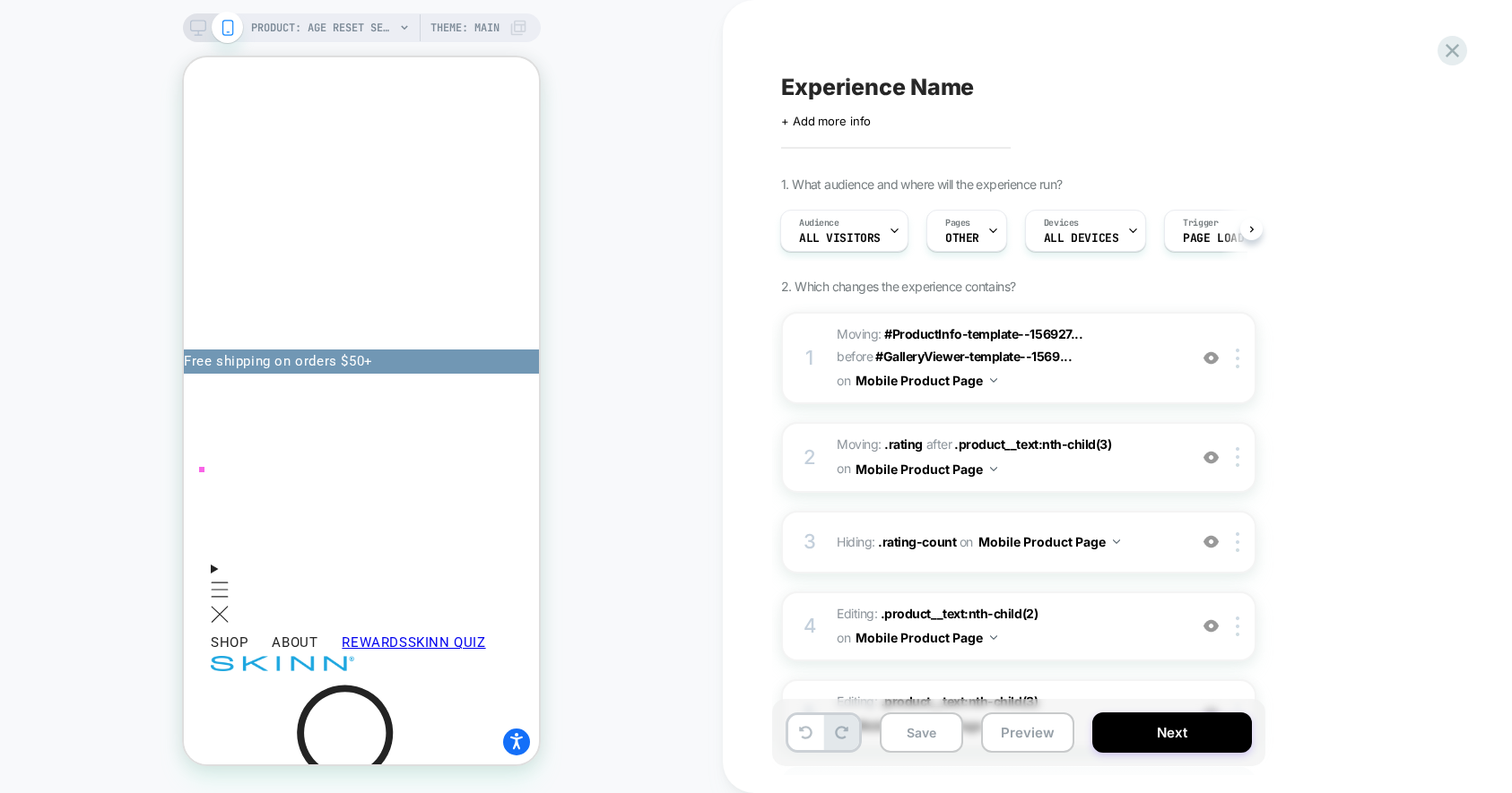
scroll to position [145, 0]
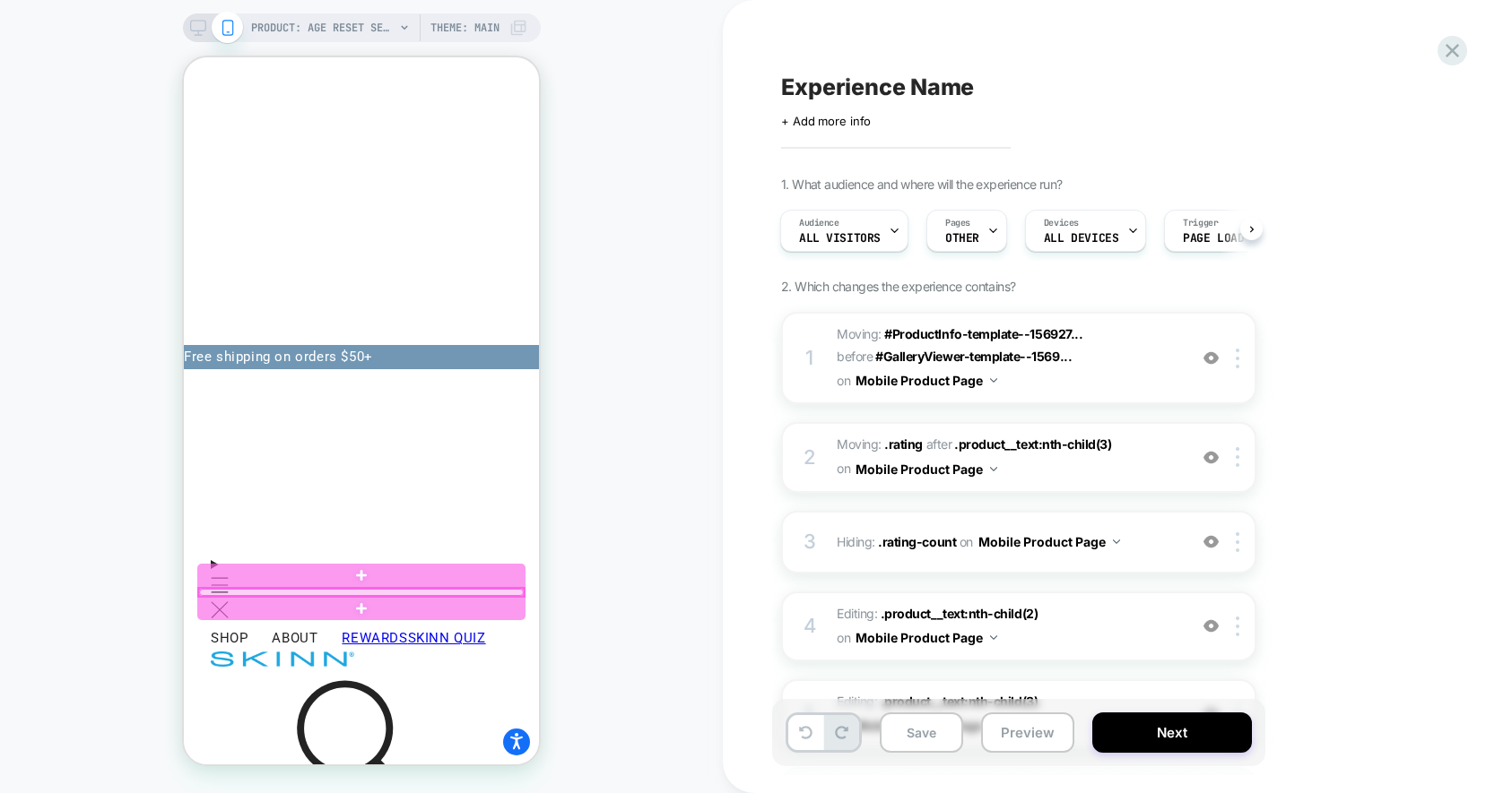
click at [240, 594] on div at bounding box center [362, 592] width 325 height 7
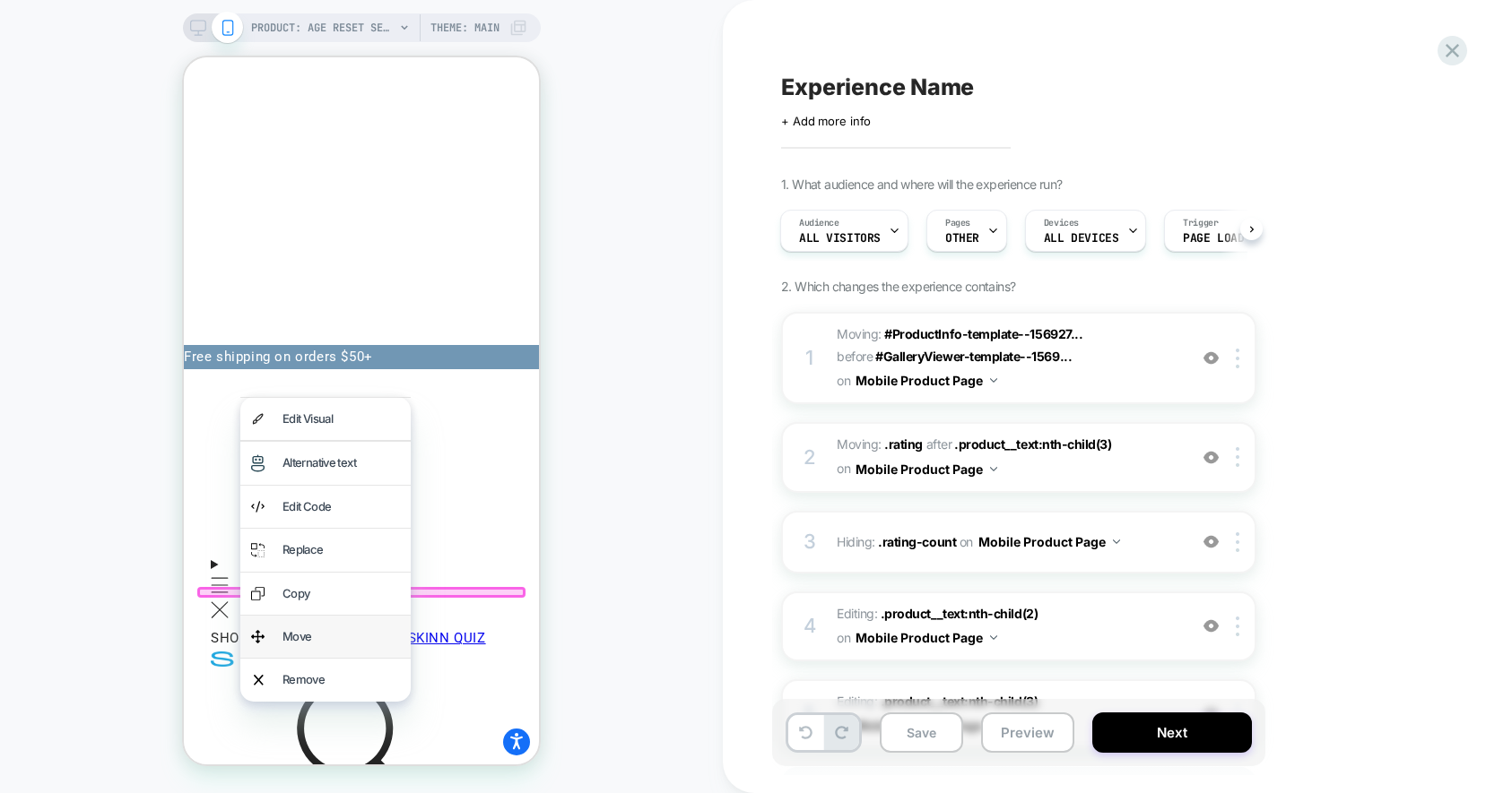
click at [306, 625] on div "Move" at bounding box center [325, 636] width 170 height 42
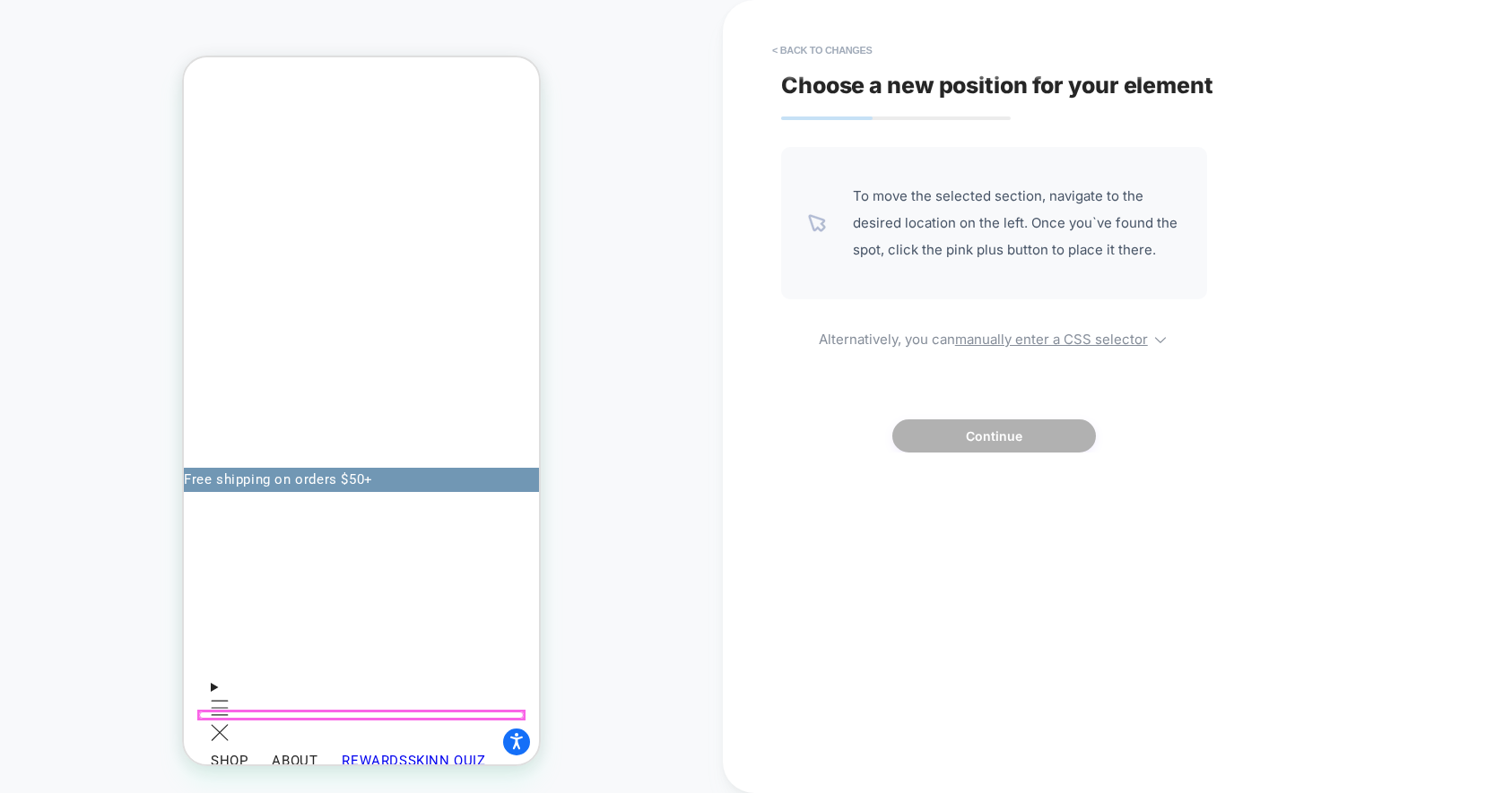
scroll to position [0, 0]
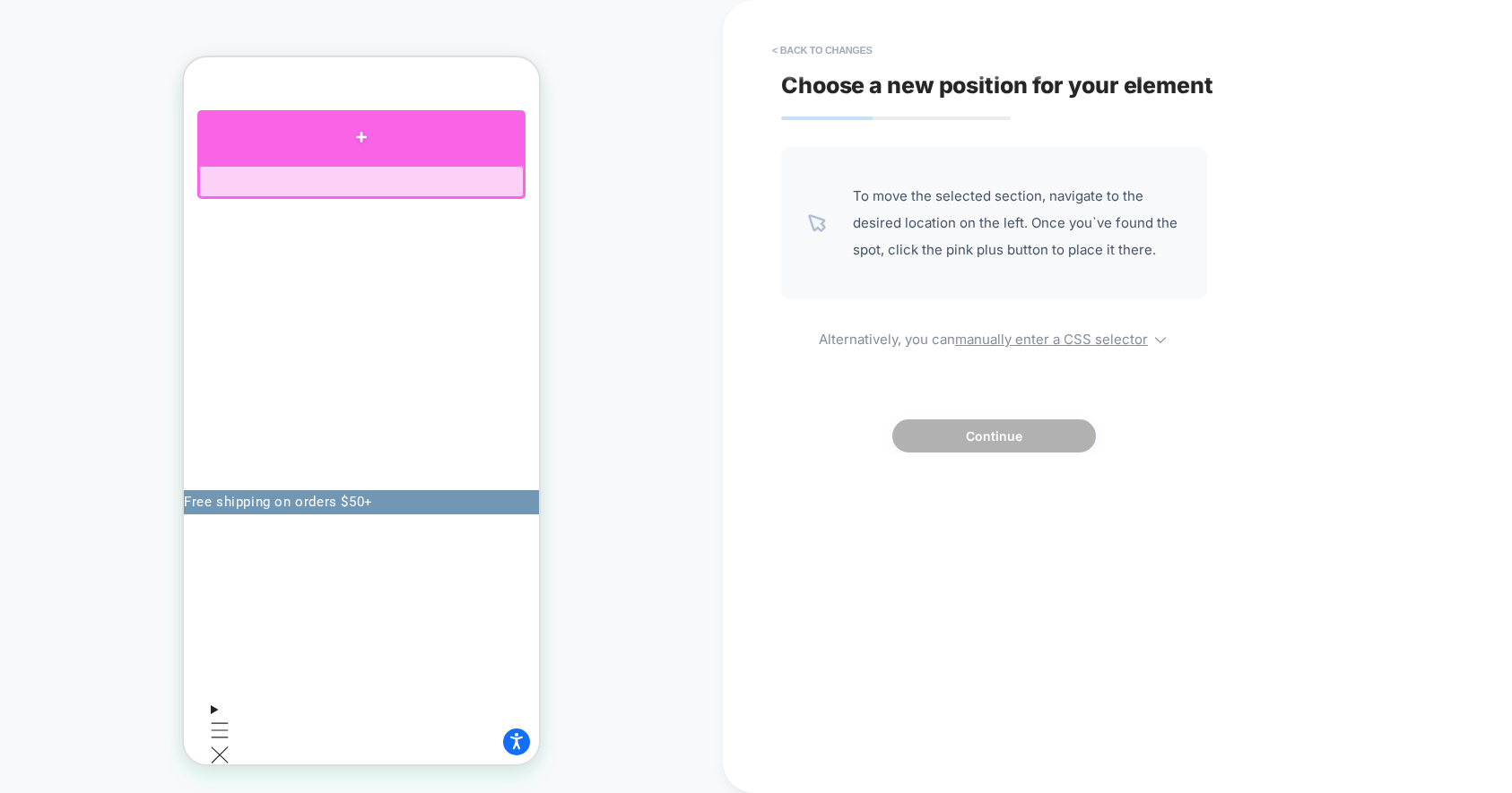
click at [302, 158] on div at bounding box center [361, 136] width 328 height 54
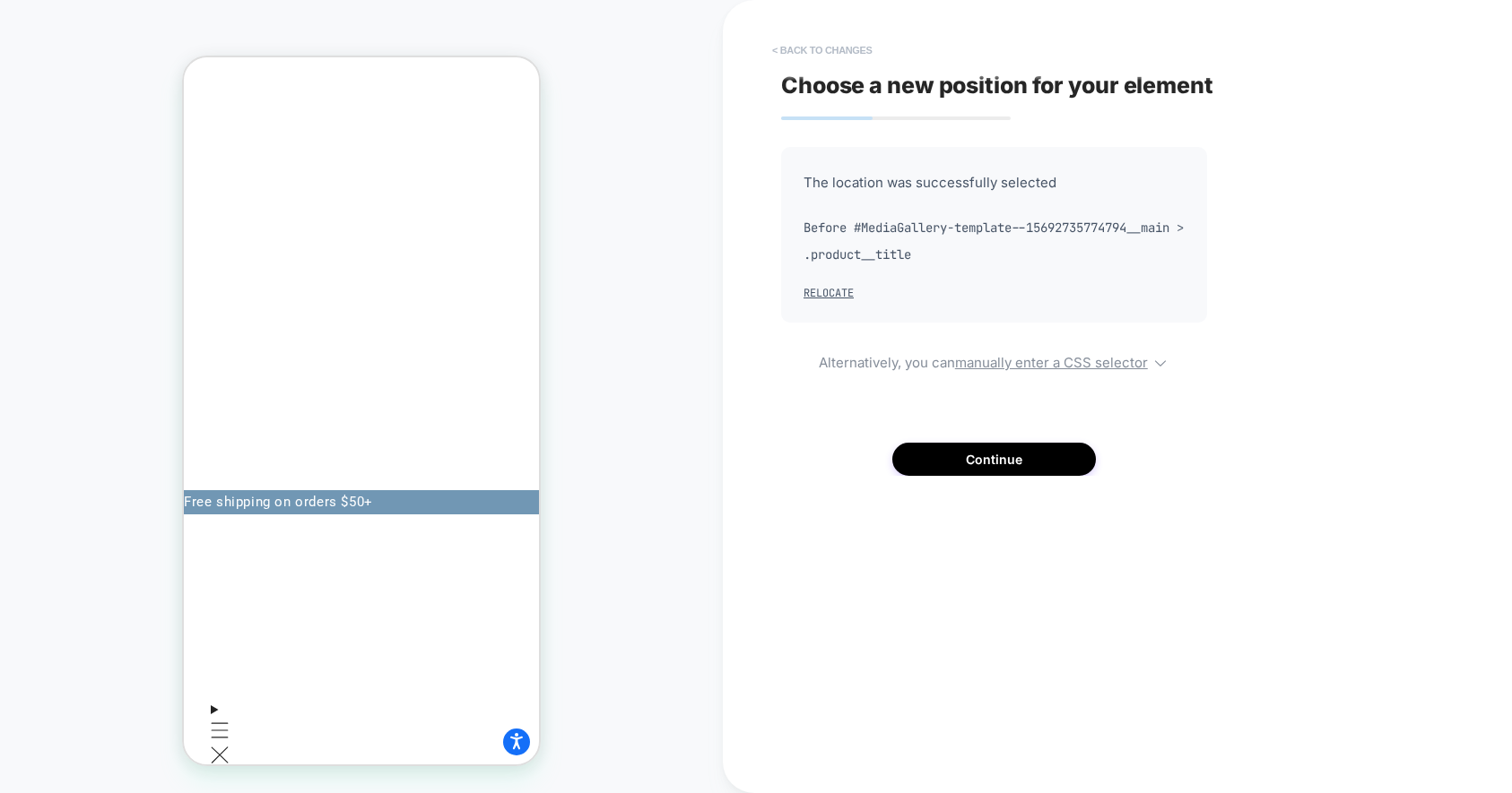
click at [823, 45] on button "< Back to changes" at bounding box center [822, 50] width 119 height 28
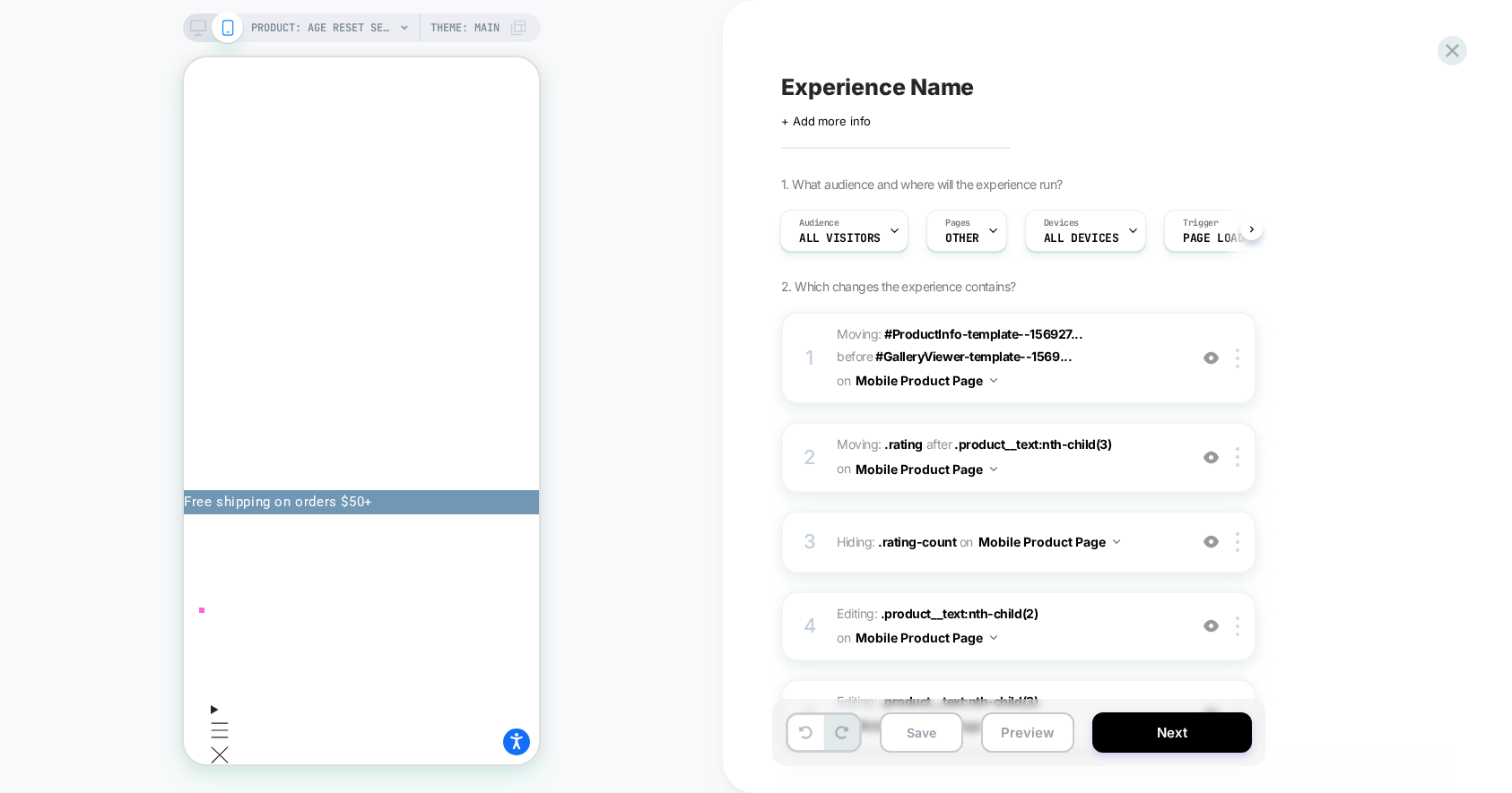
scroll to position [21, 0]
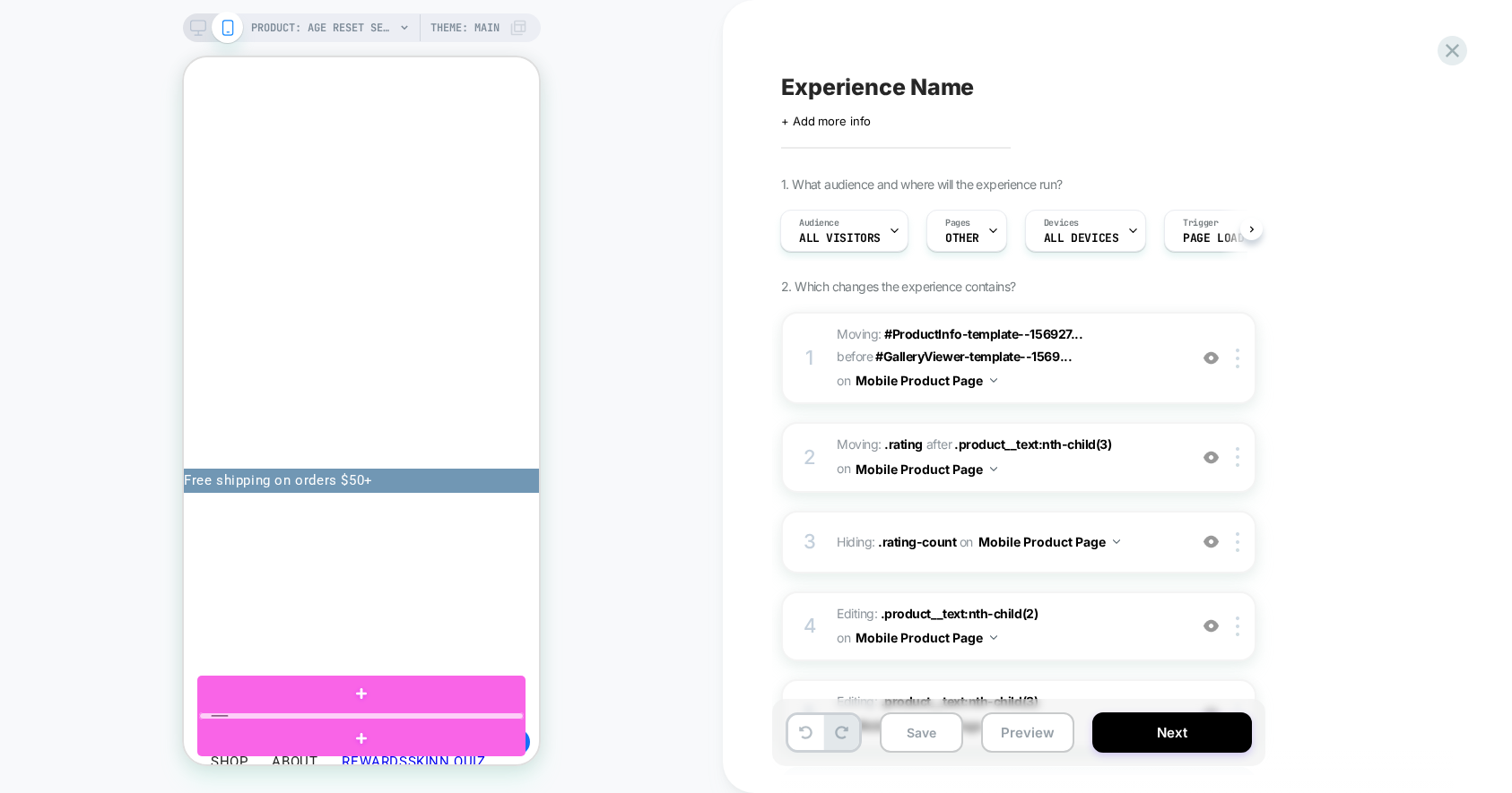
click at [246, 716] on div at bounding box center [362, 716] width 325 height 7
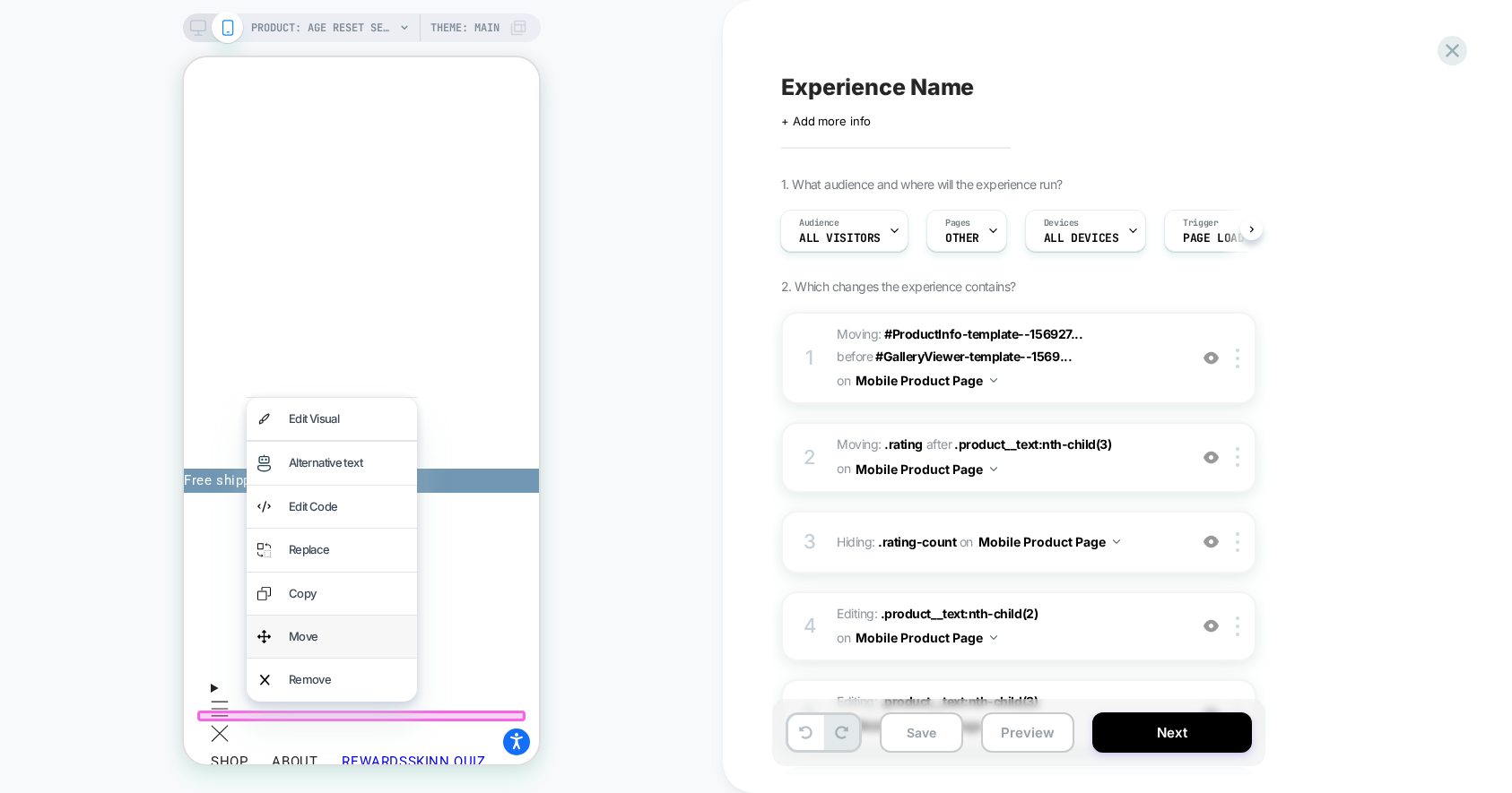
click at [312, 631] on div "Move" at bounding box center [347, 636] width 118 height 20
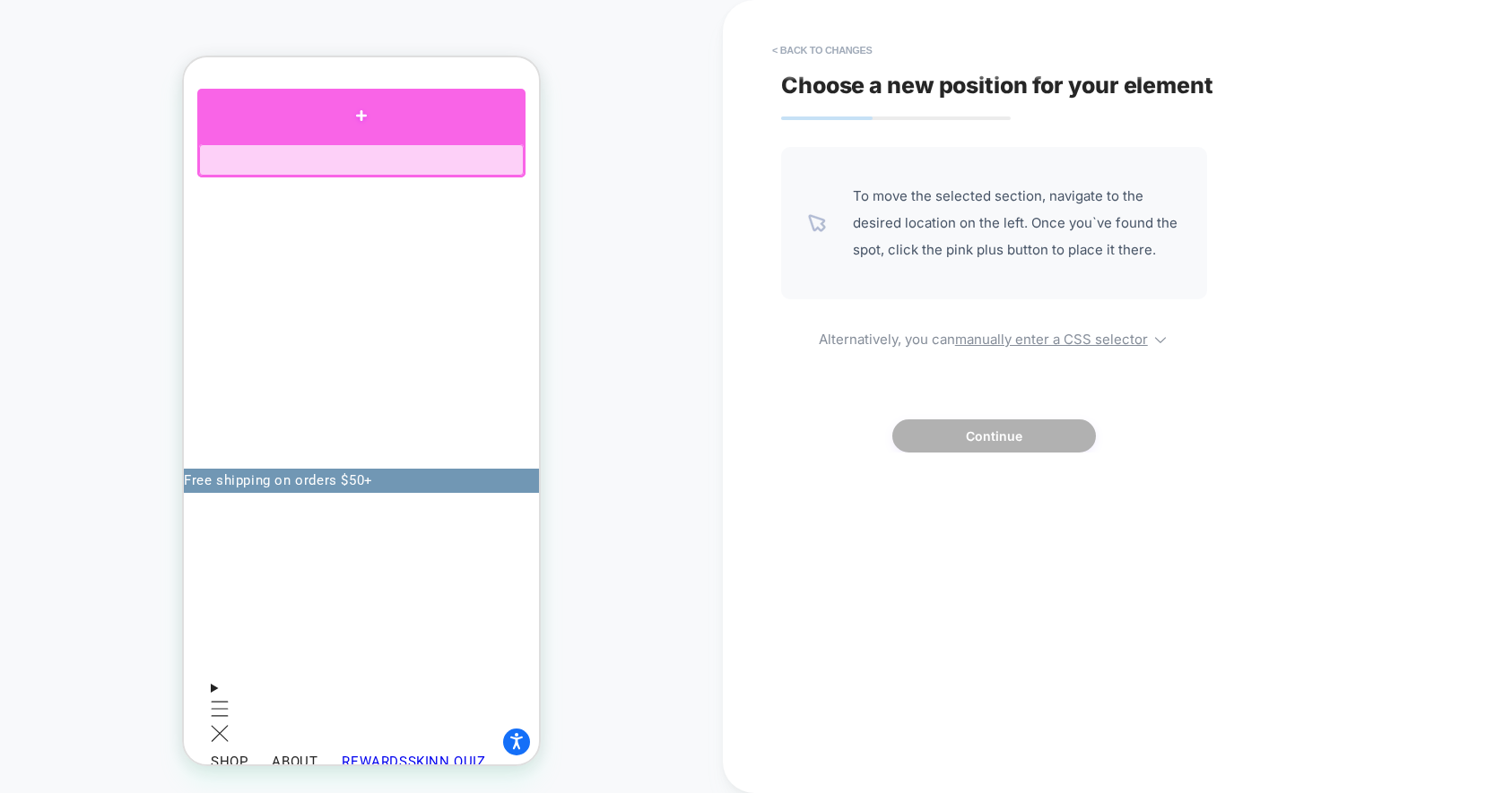
click at [358, 126] on div at bounding box center [361, 115] width 328 height 54
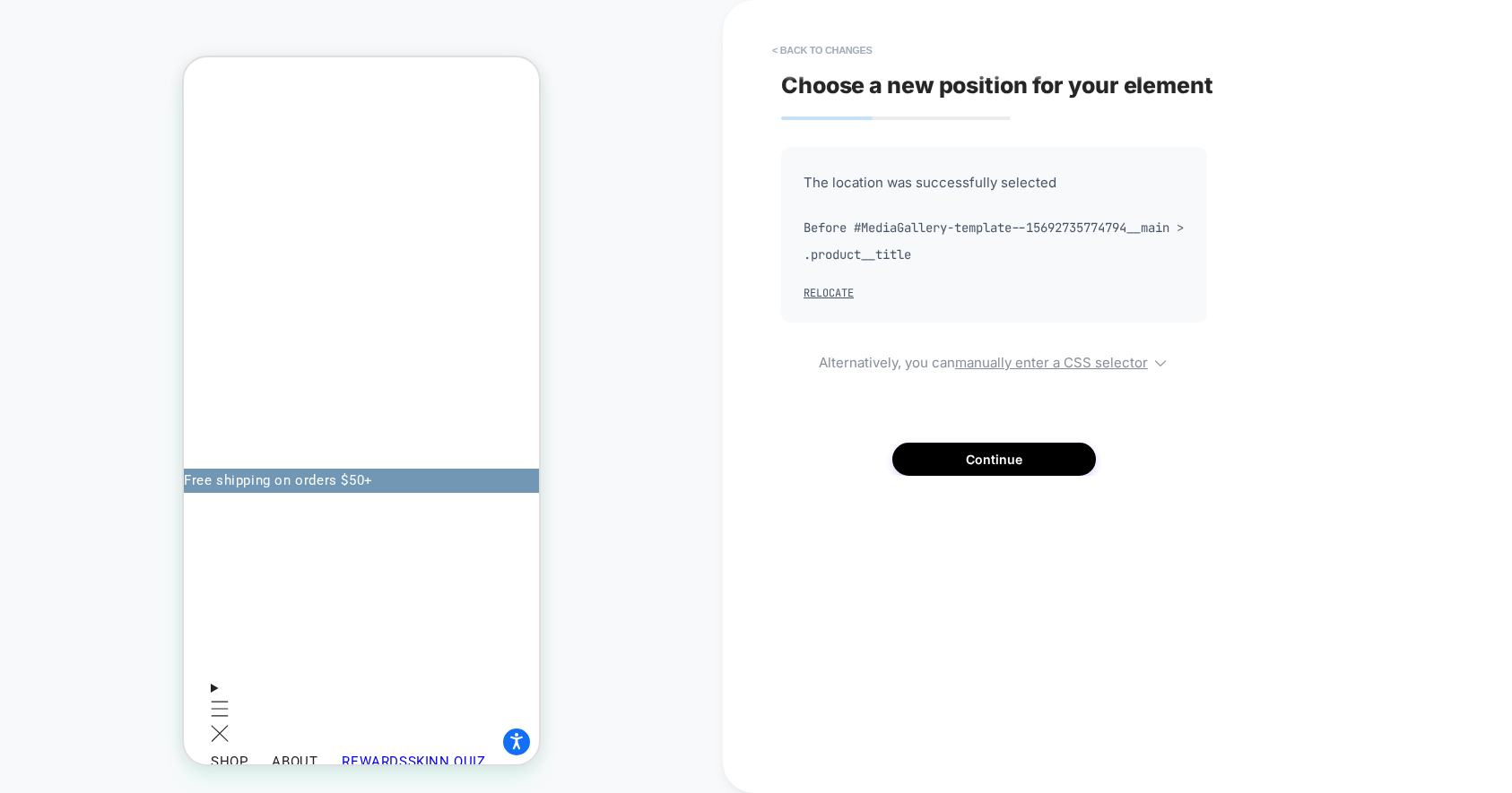
click at [752, 270] on div "< Back to changes Choose a new position for your element The location was succe…" at bounding box center [1117, 396] width 789 height 793
click at [825, 48] on button "< Back to changes" at bounding box center [822, 50] width 119 height 28
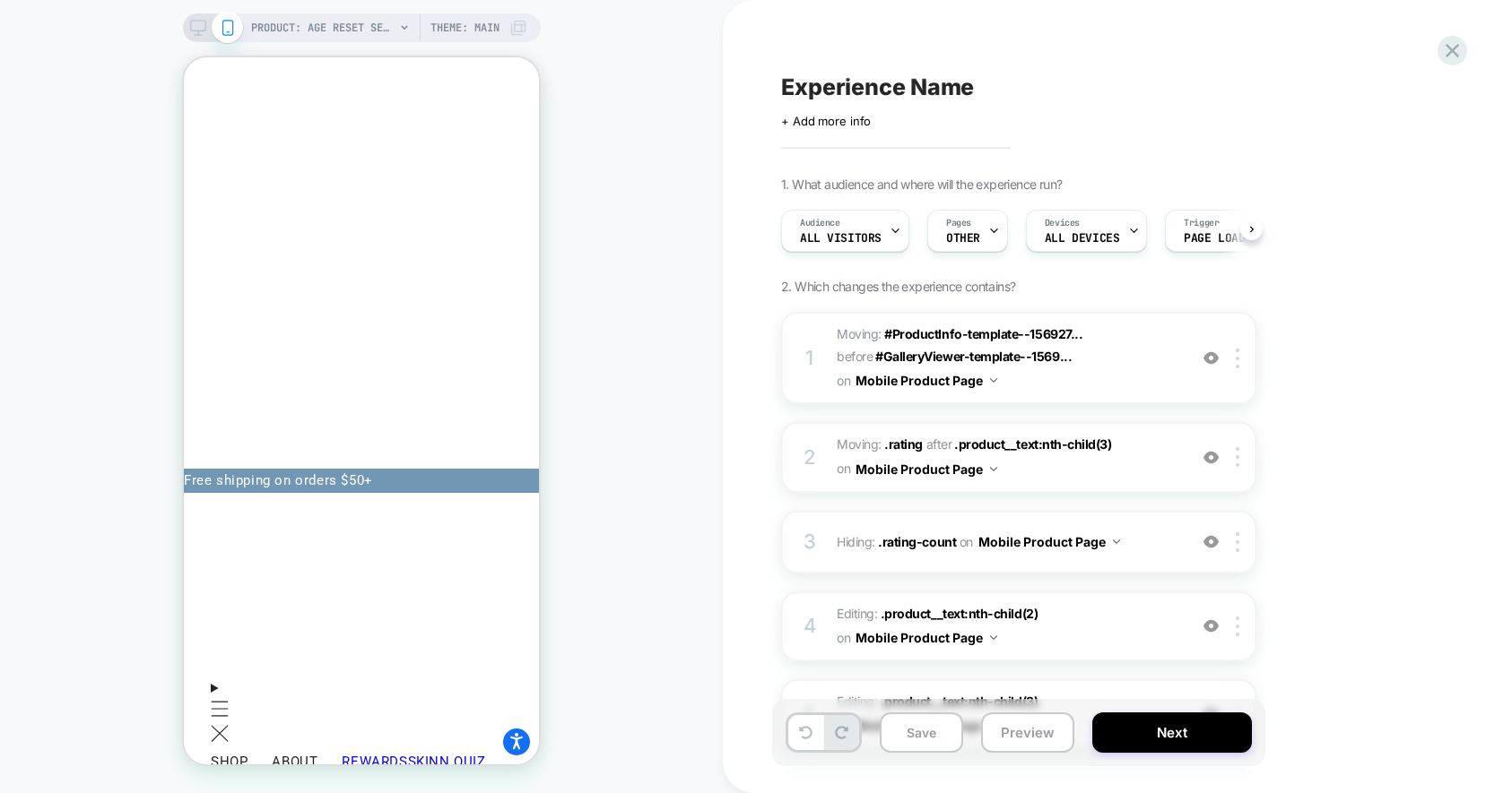
scroll to position [0, 1]
click at [623, 413] on div "PRODUCT: Age Reset Serum Intensive [deep wrinkle protocol with frc] PRODUCT: Ag…" at bounding box center [361, 396] width 723 height 758
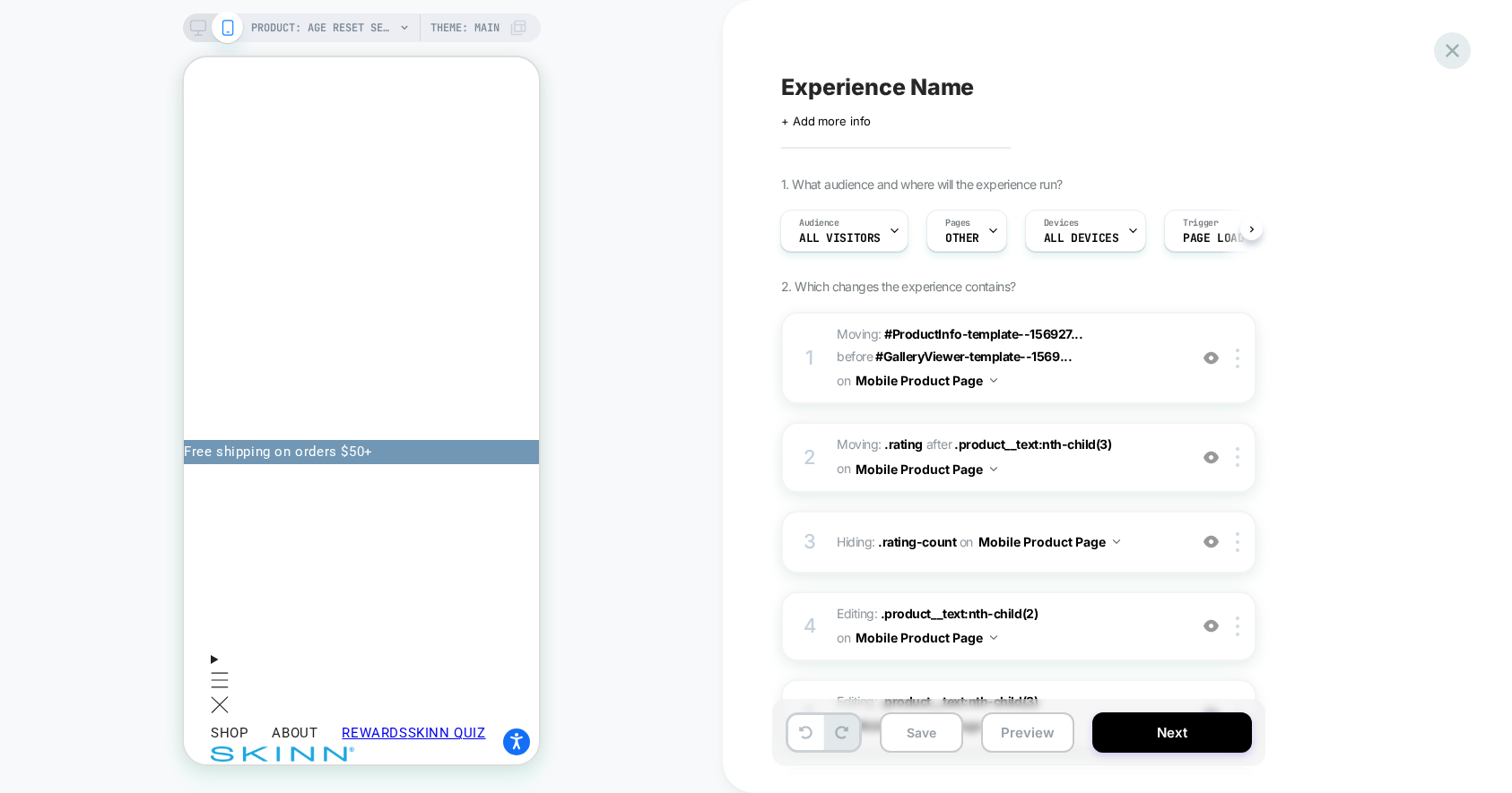
click at [1458, 49] on icon at bounding box center [1452, 51] width 24 height 24
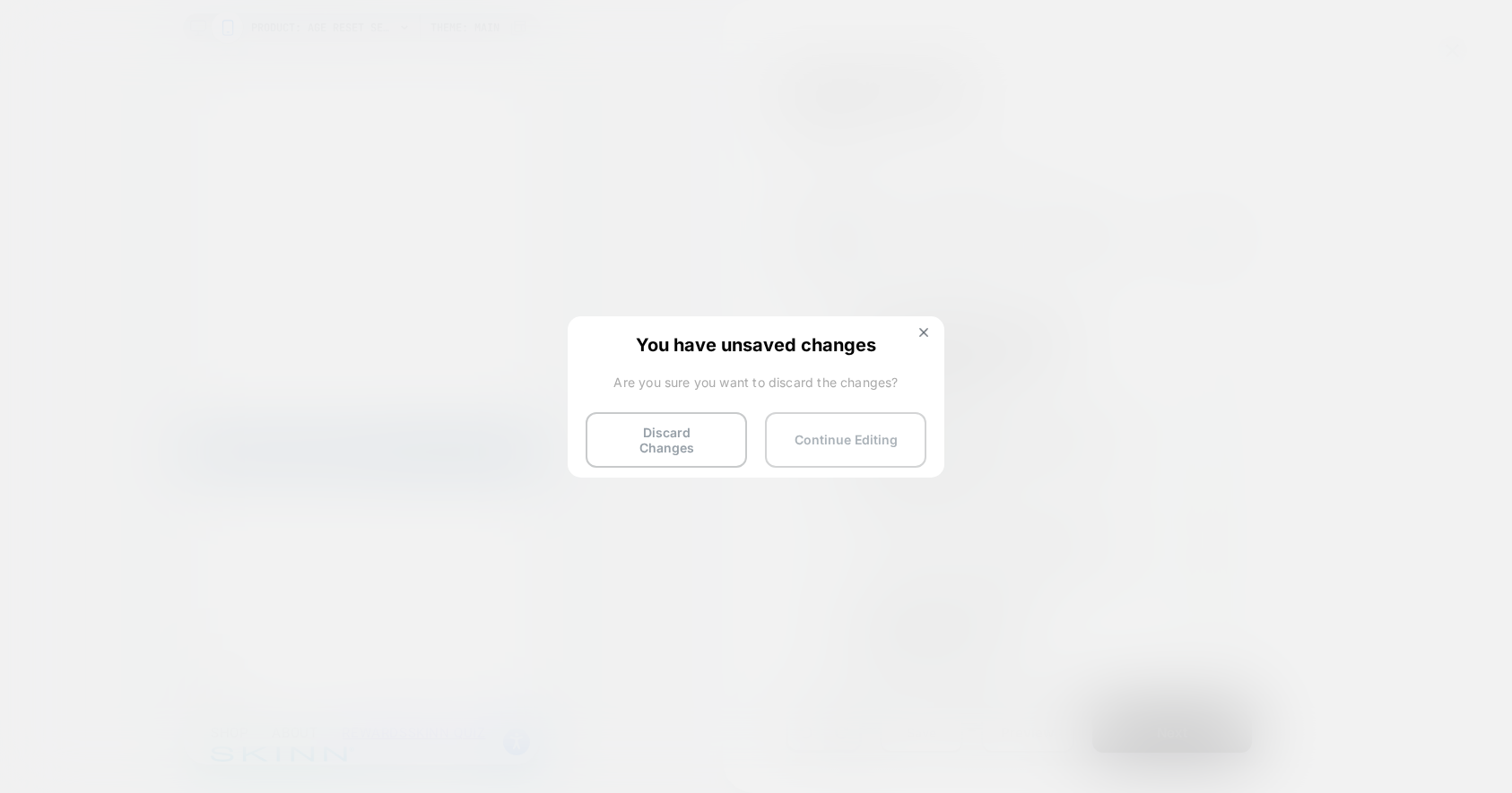
click at [895, 423] on button "Continue Editing" at bounding box center [846, 440] width 162 height 55
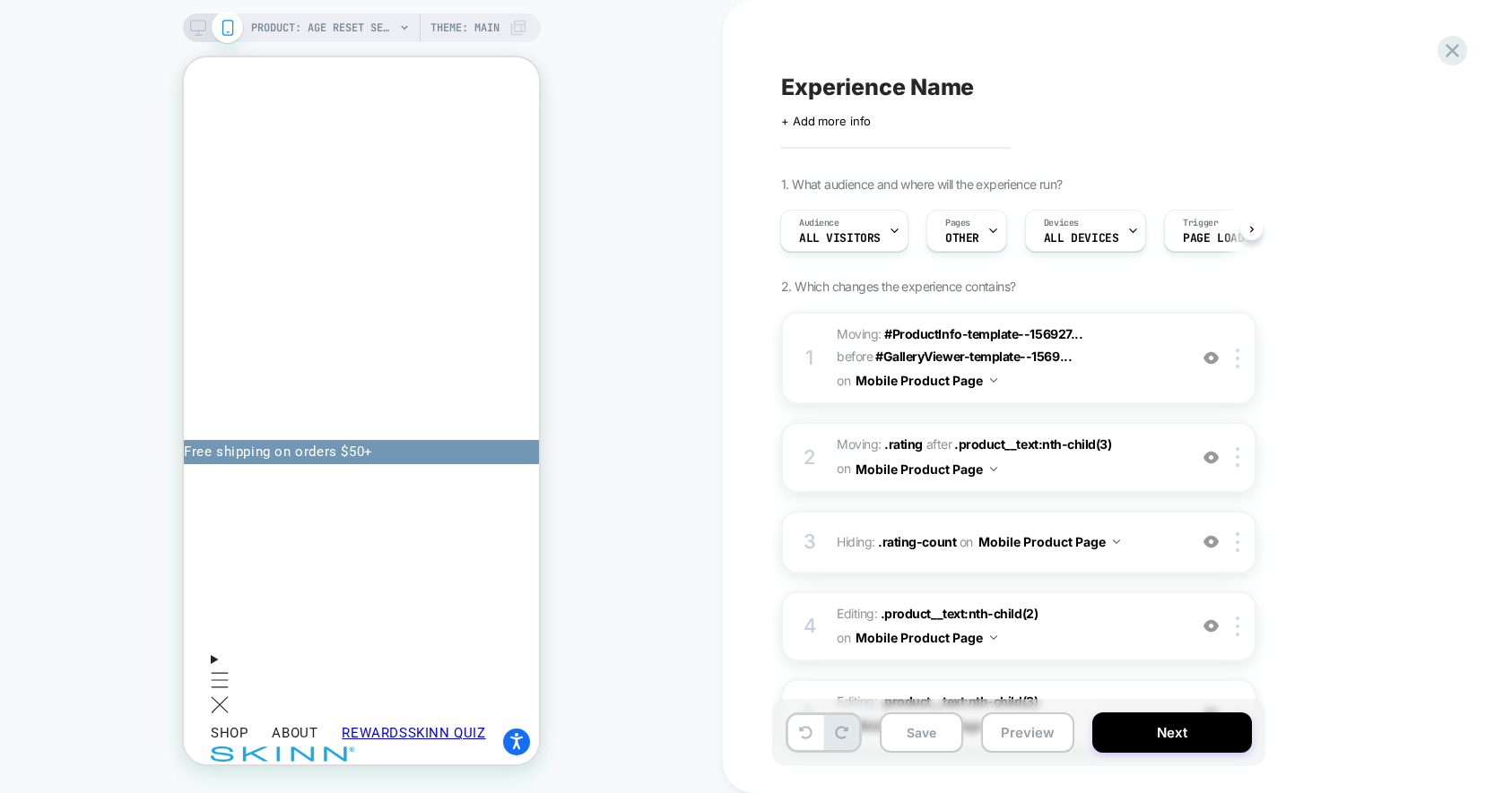
click at [566, 187] on div "PRODUCT: Age Reset Serum Intensive [deep wrinkle protocol with frc] PRODUCT: Ag…" at bounding box center [361, 396] width 723 height 758
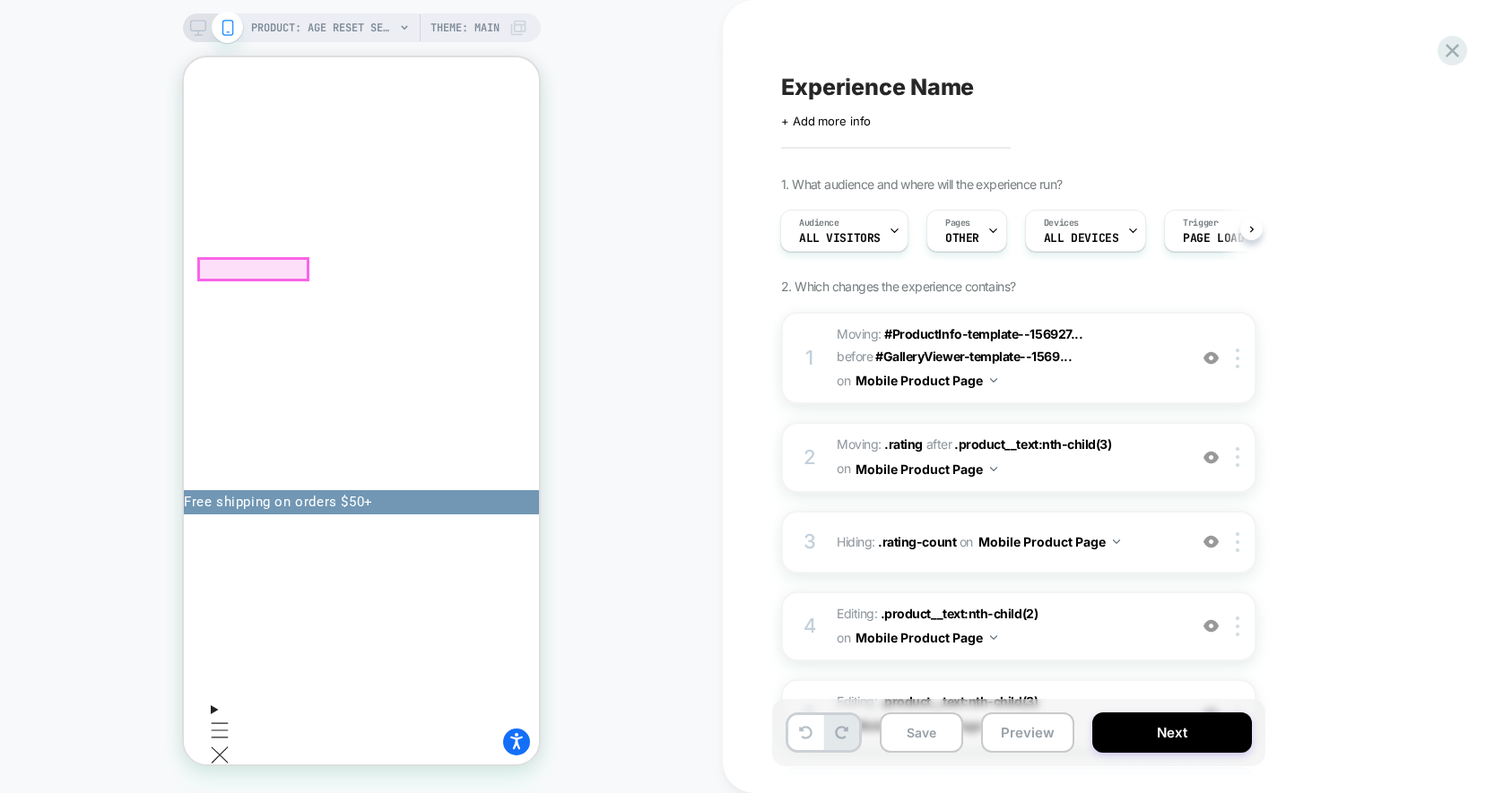
click at [1213, 542] on img at bounding box center [1211, 542] width 16 height 16
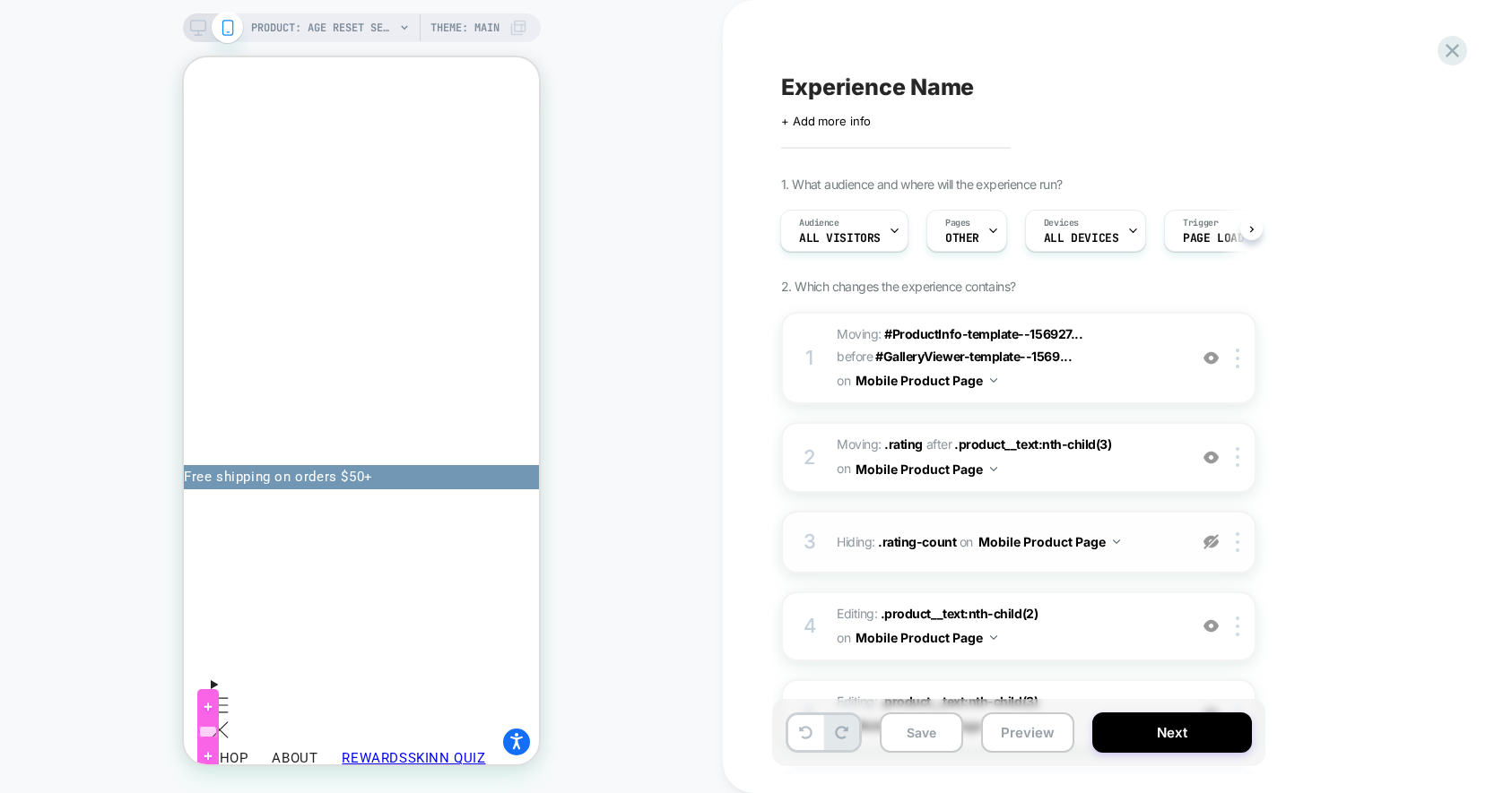
click at [212, 733] on div at bounding box center [208, 732] width 18 height 12
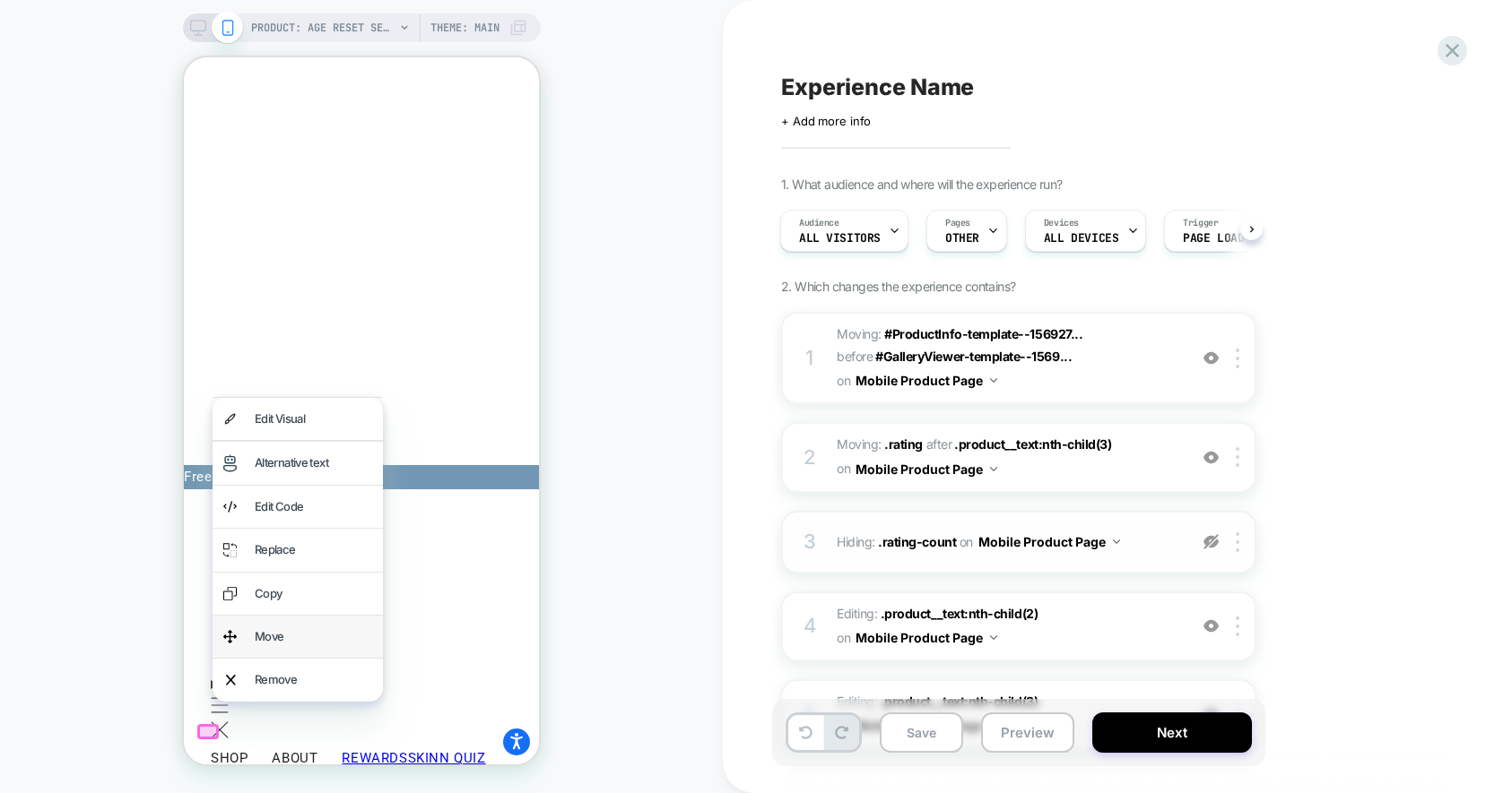
click at [294, 633] on div "Move" at bounding box center [313, 636] width 118 height 20
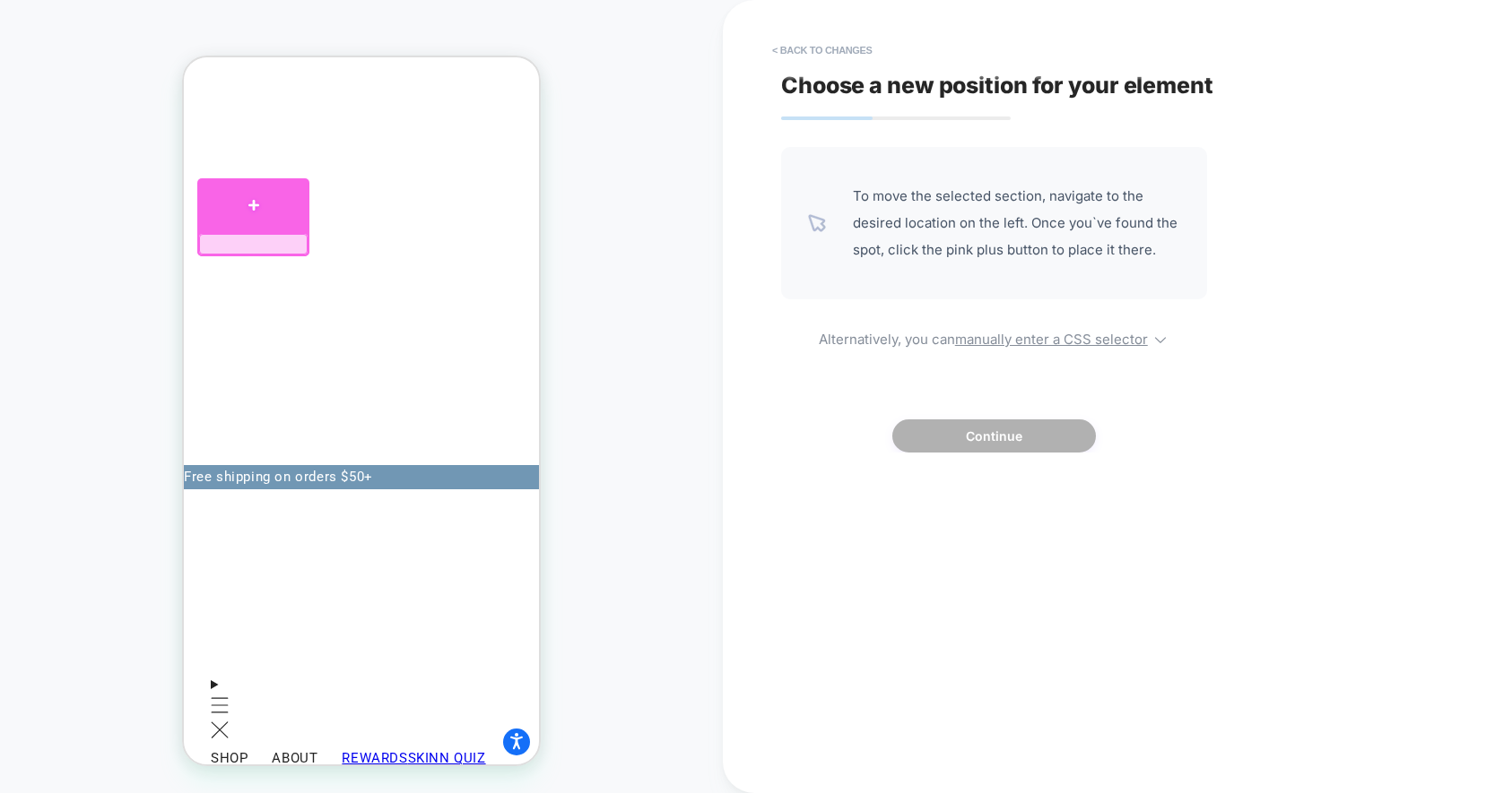
click at [283, 212] on div at bounding box center [253, 204] width 112 height 54
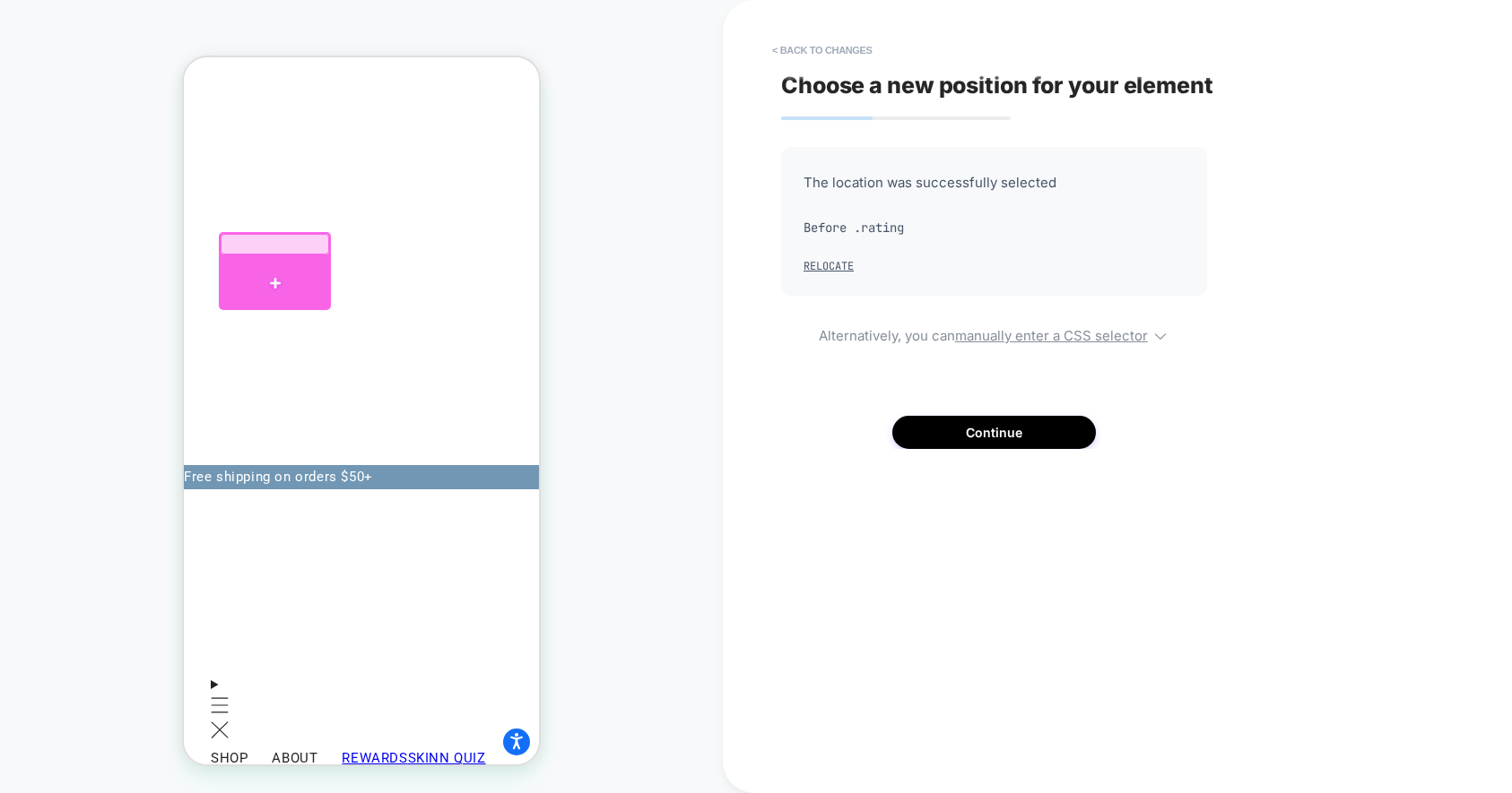
click at [253, 268] on div at bounding box center [274, 283] width 112 height 54
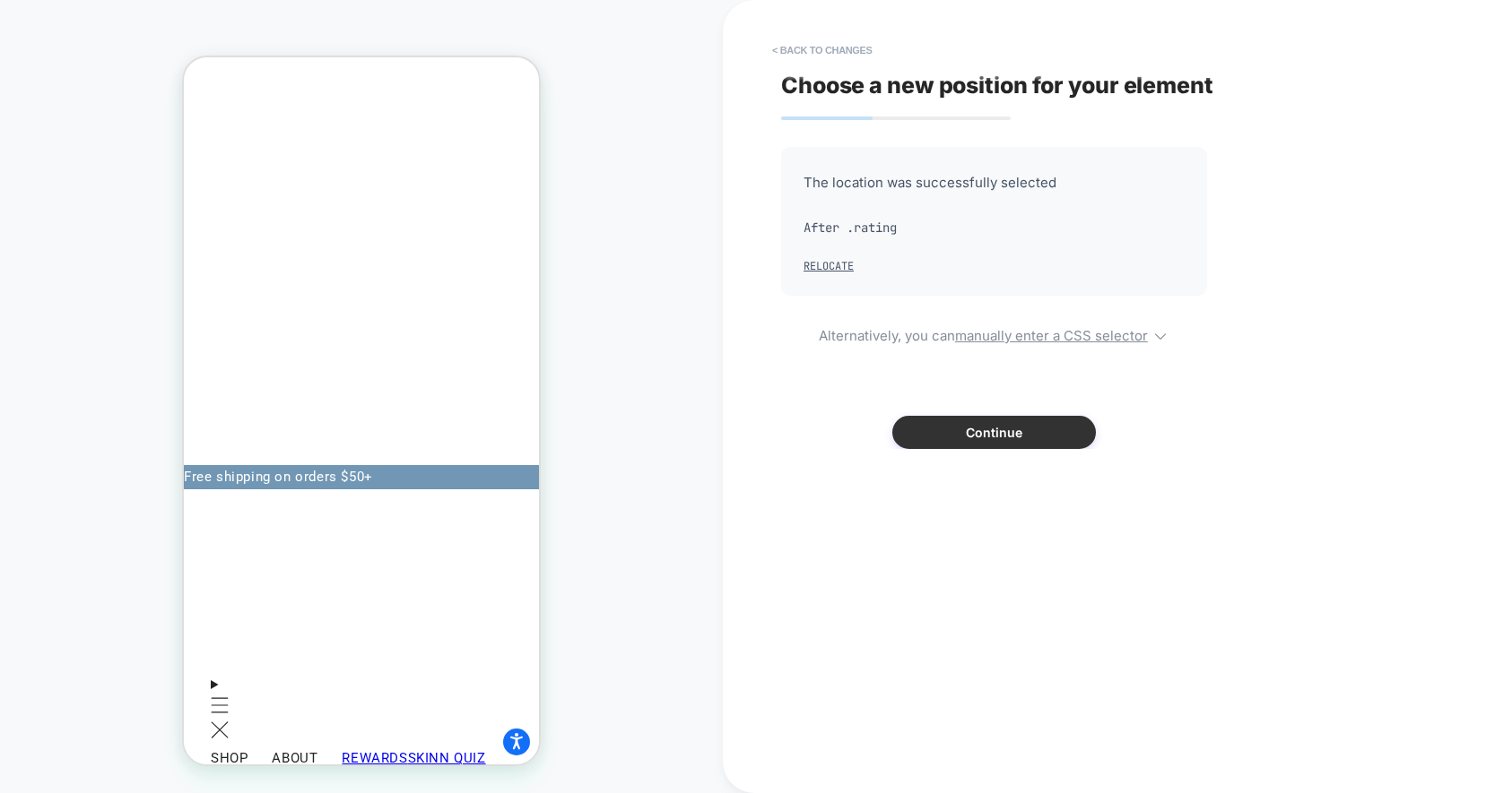
click at [975, 437] on button "Continue" at bounding box center [993, 433] width 203 height 33
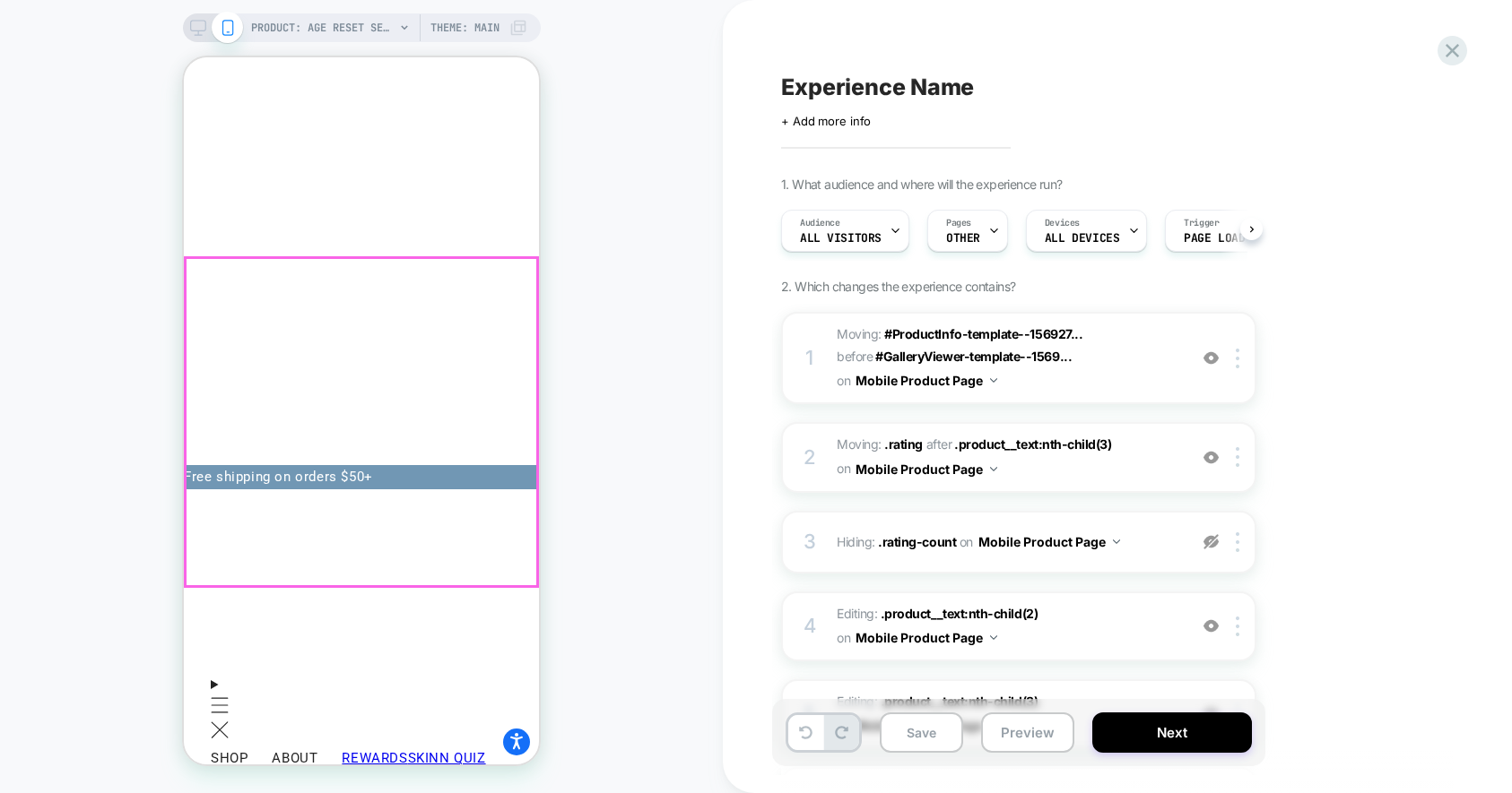
scroll to position [0, 1]
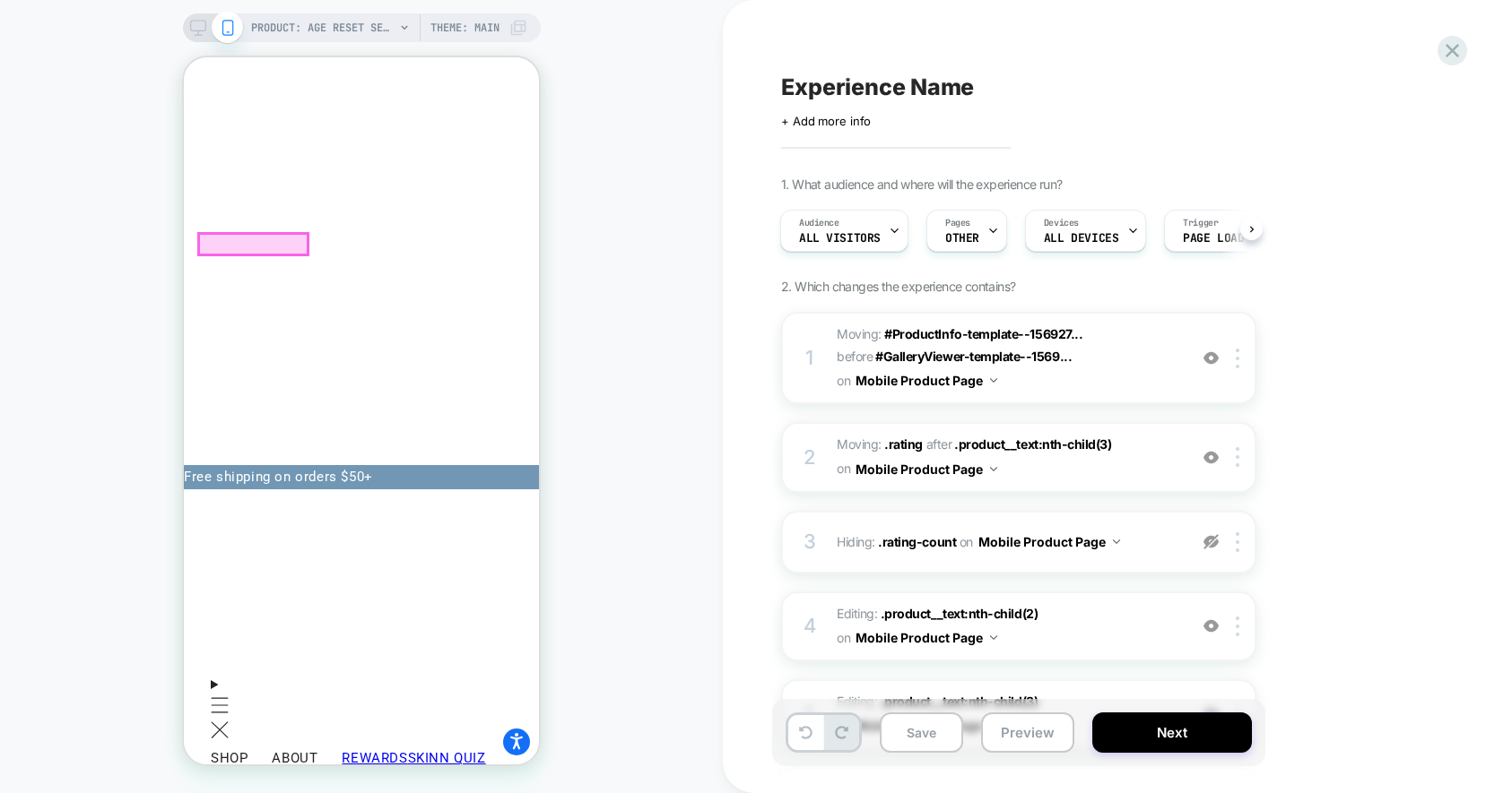
click at [291, 245] on div at bounding box center [253, 243] width 108 height 20
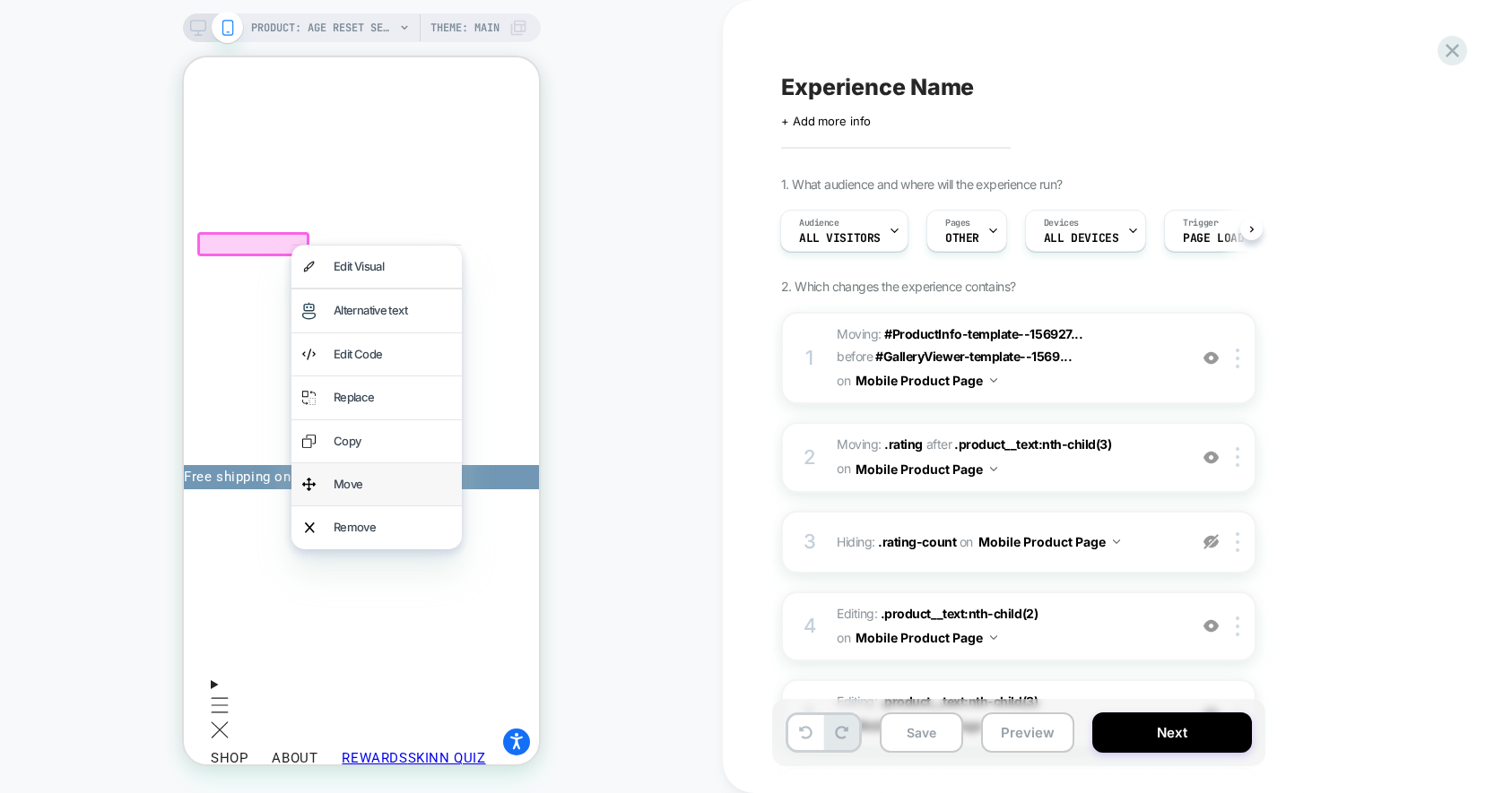
click at [349, 478] on div "Move" at bounding box center [392, 484] width 118 height 20
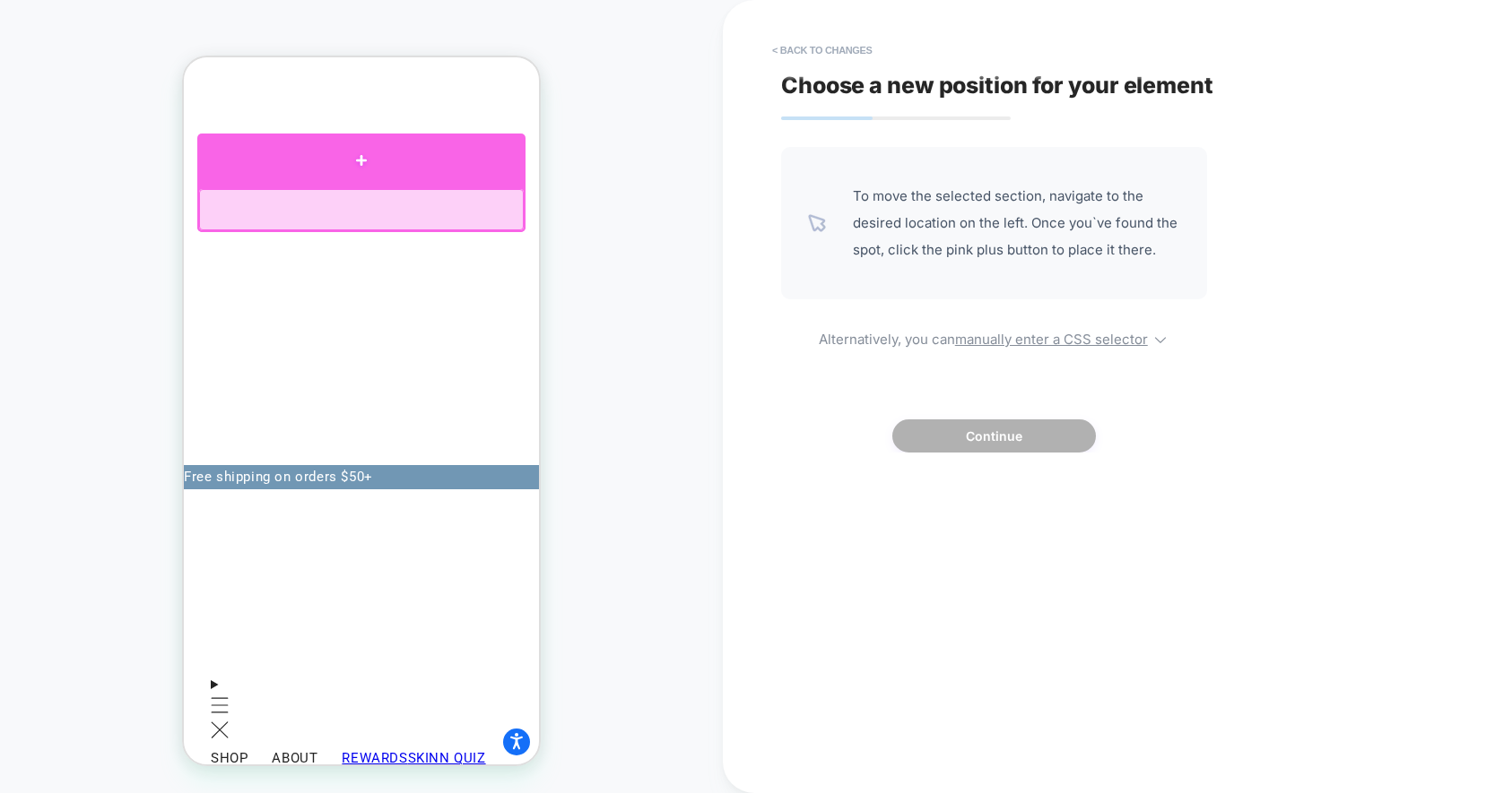
click at [337, 177] on div at bounding box center [361, 160] width 328 height 54
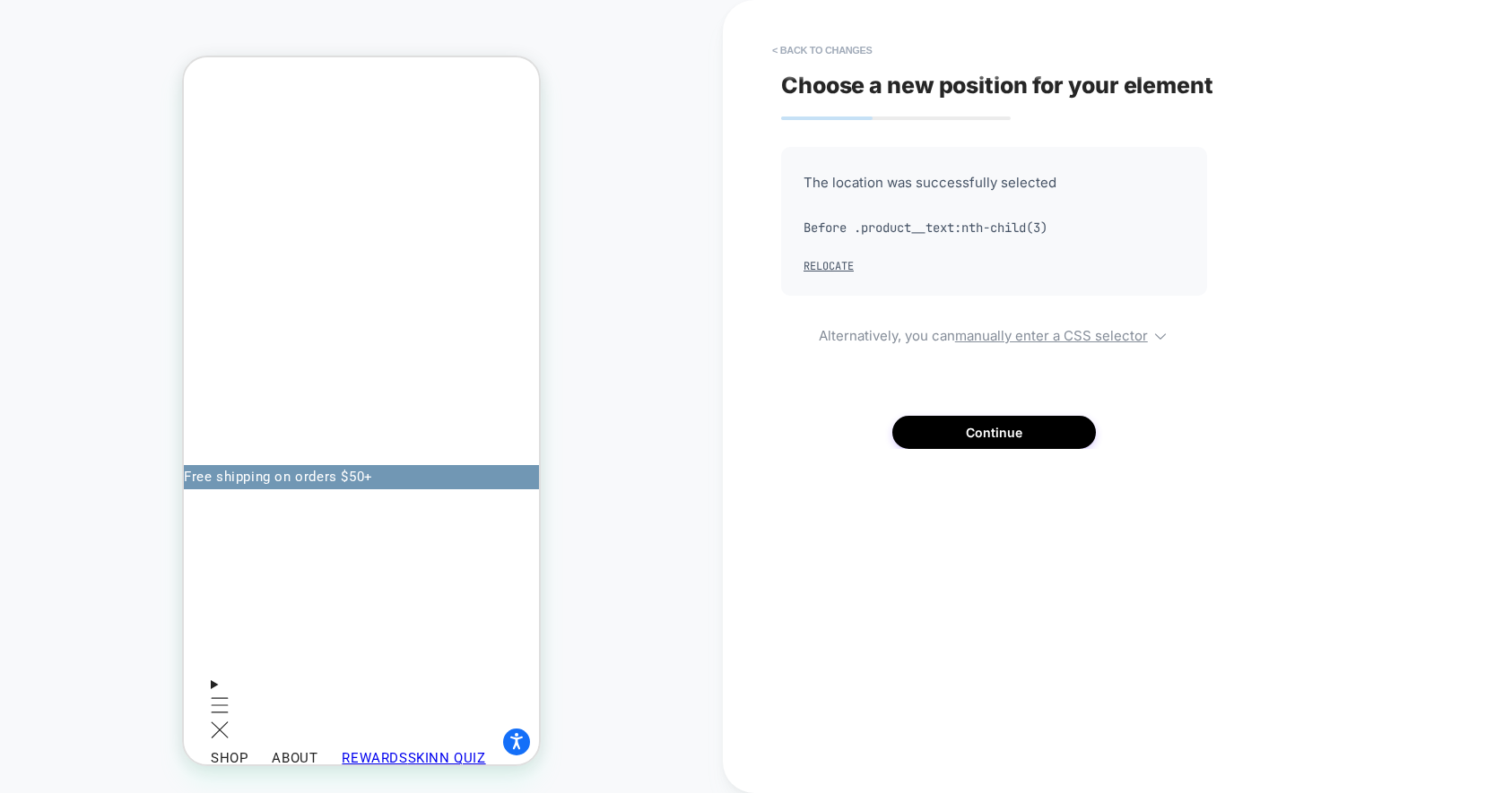
click at [609, 191] on div "PRODUCT: Age Reset Serum Intensive [deep wrinkle protocol with frc] PRODUCT: Ag…" at bounding box center [361, 396] width 723 height 758
click at [922, 429] on button "Continue" at bounding box center [993, 433] width 203 height 33
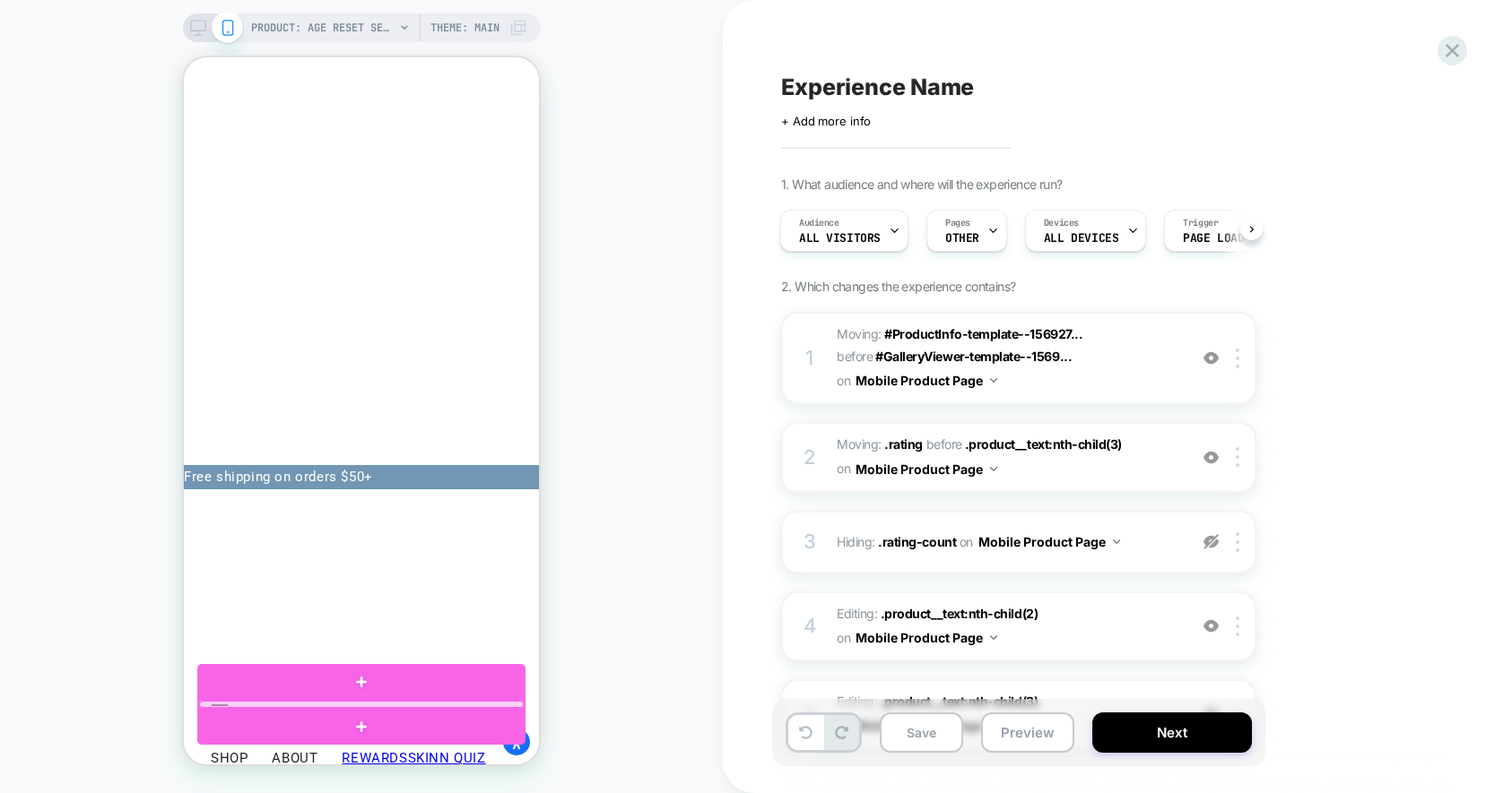
click at [245, 703] on div at bounding box center [362, 704] width 325 height 7
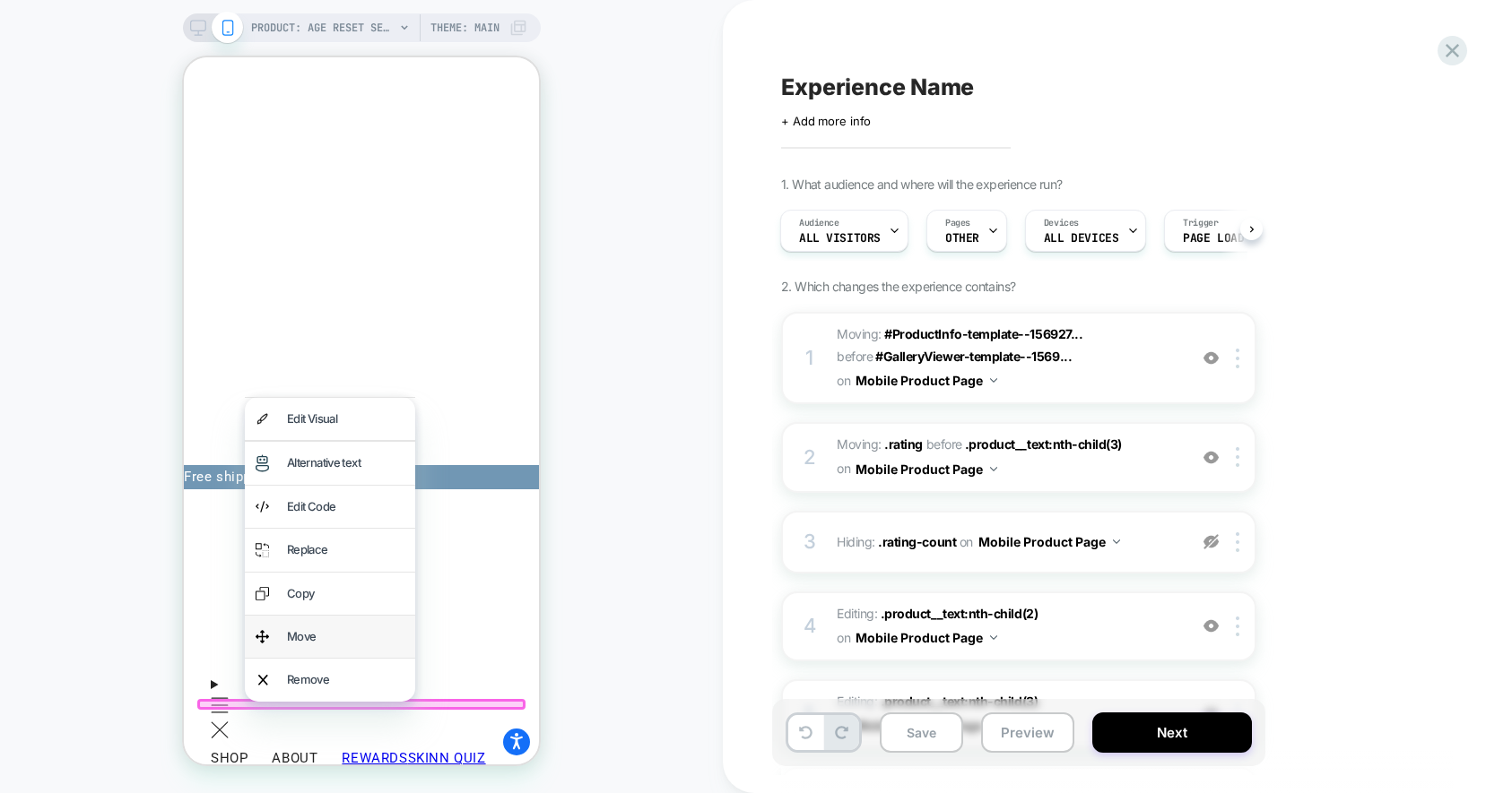
click at [312, 644] on div "Move" at bounding box center [345, 636] width 118 height 20
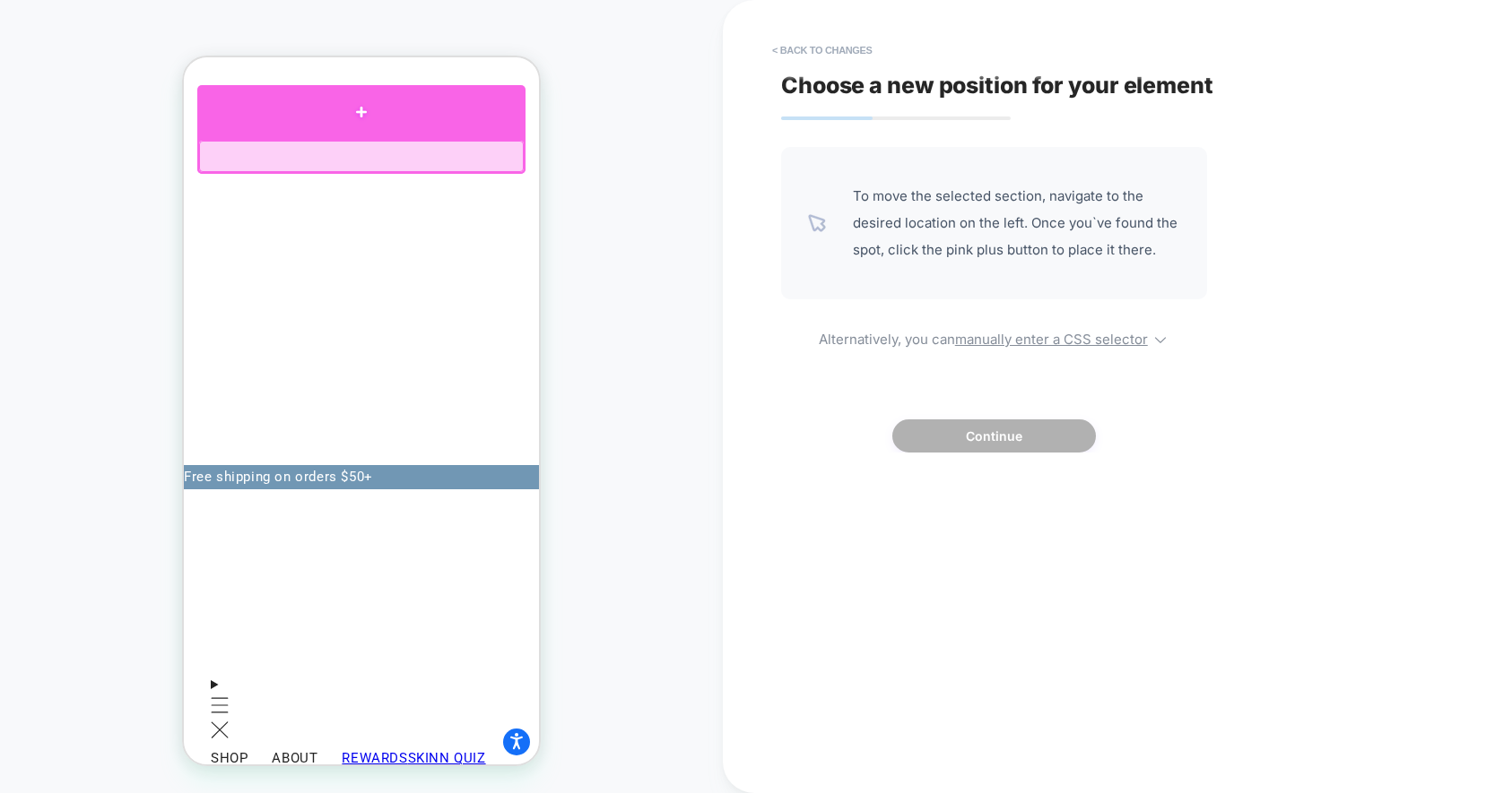
click at [307, 120] on div at bounding box center [361, 112] width 328 height 54
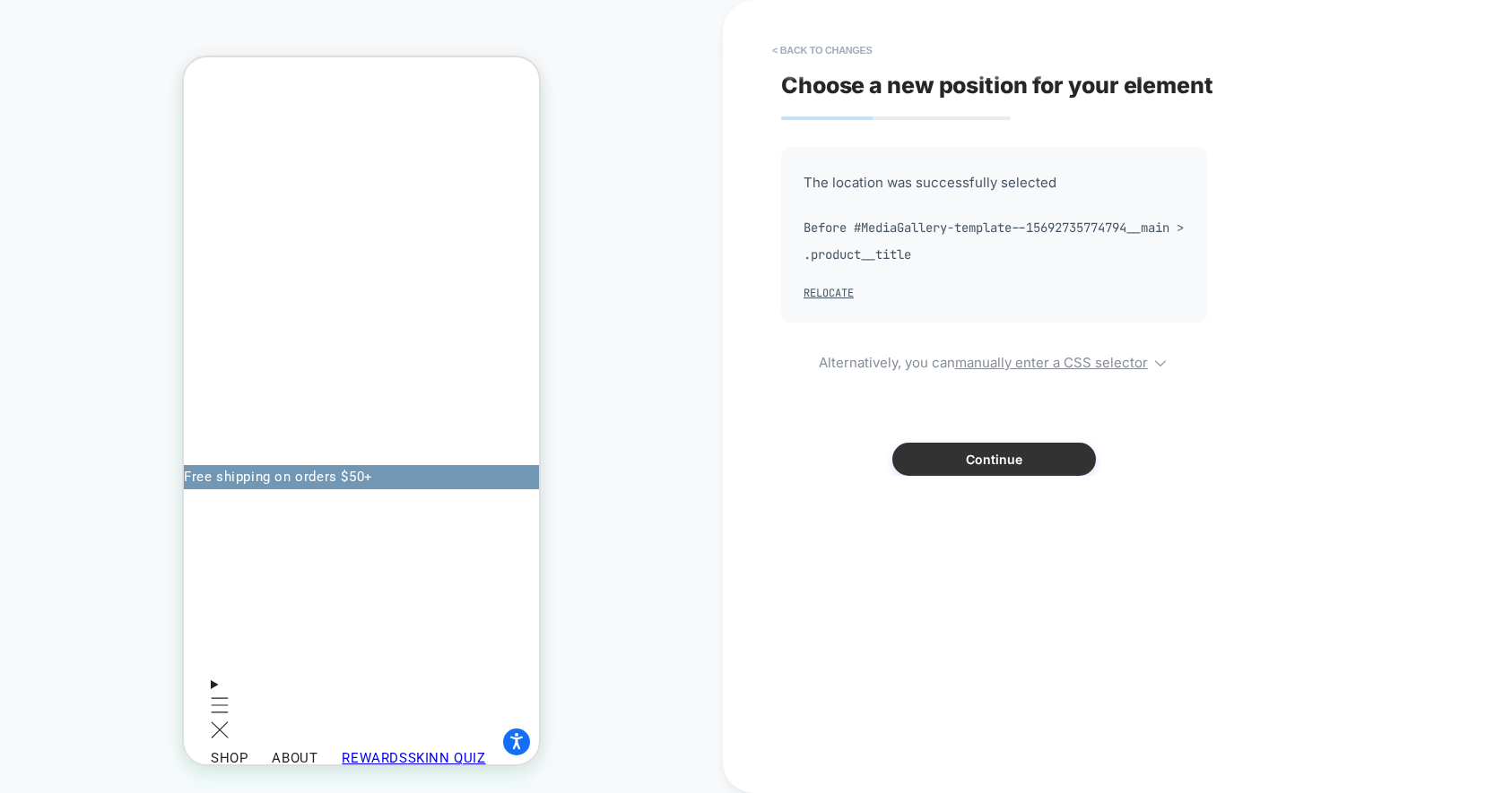
click at [941, 459] on button "Continue" at bounding box center [993, 459] width 203 height 33
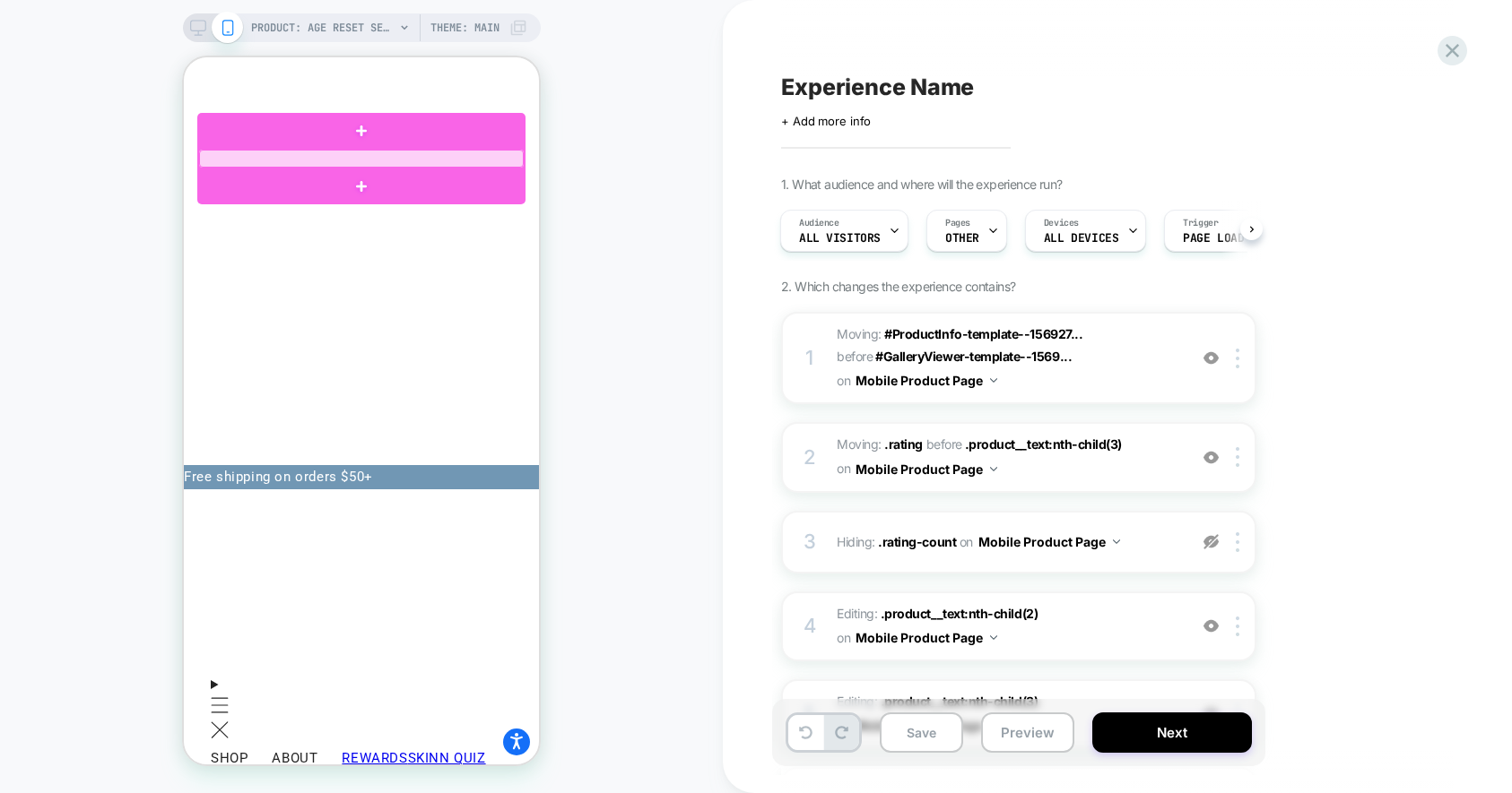
click at [330, 152] on div at bounding box center [362, 159] width 325 height 18
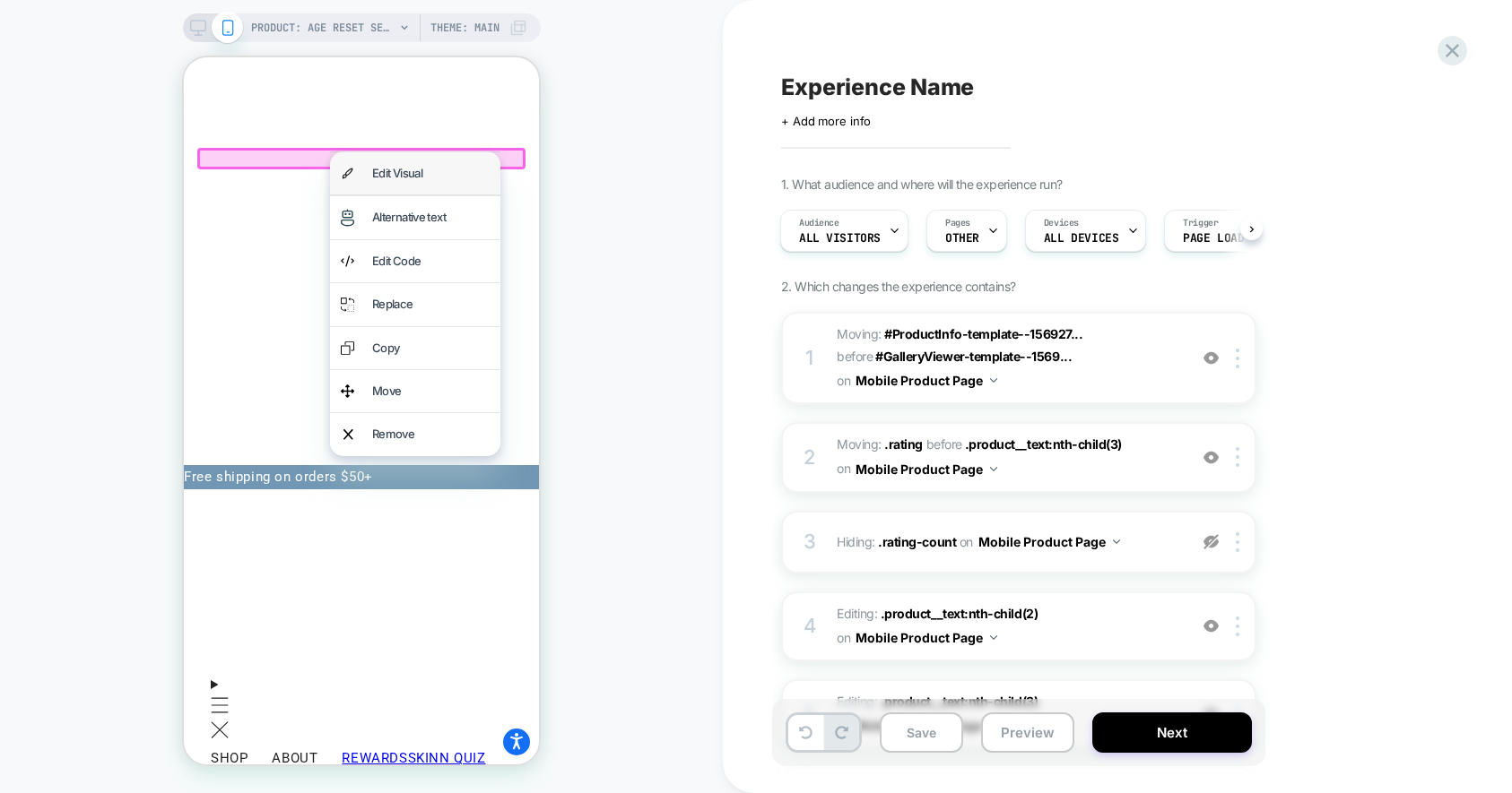
click at [411, 185] on div "Edit Visual" at bounding box center [414, 173] width 170 height 42
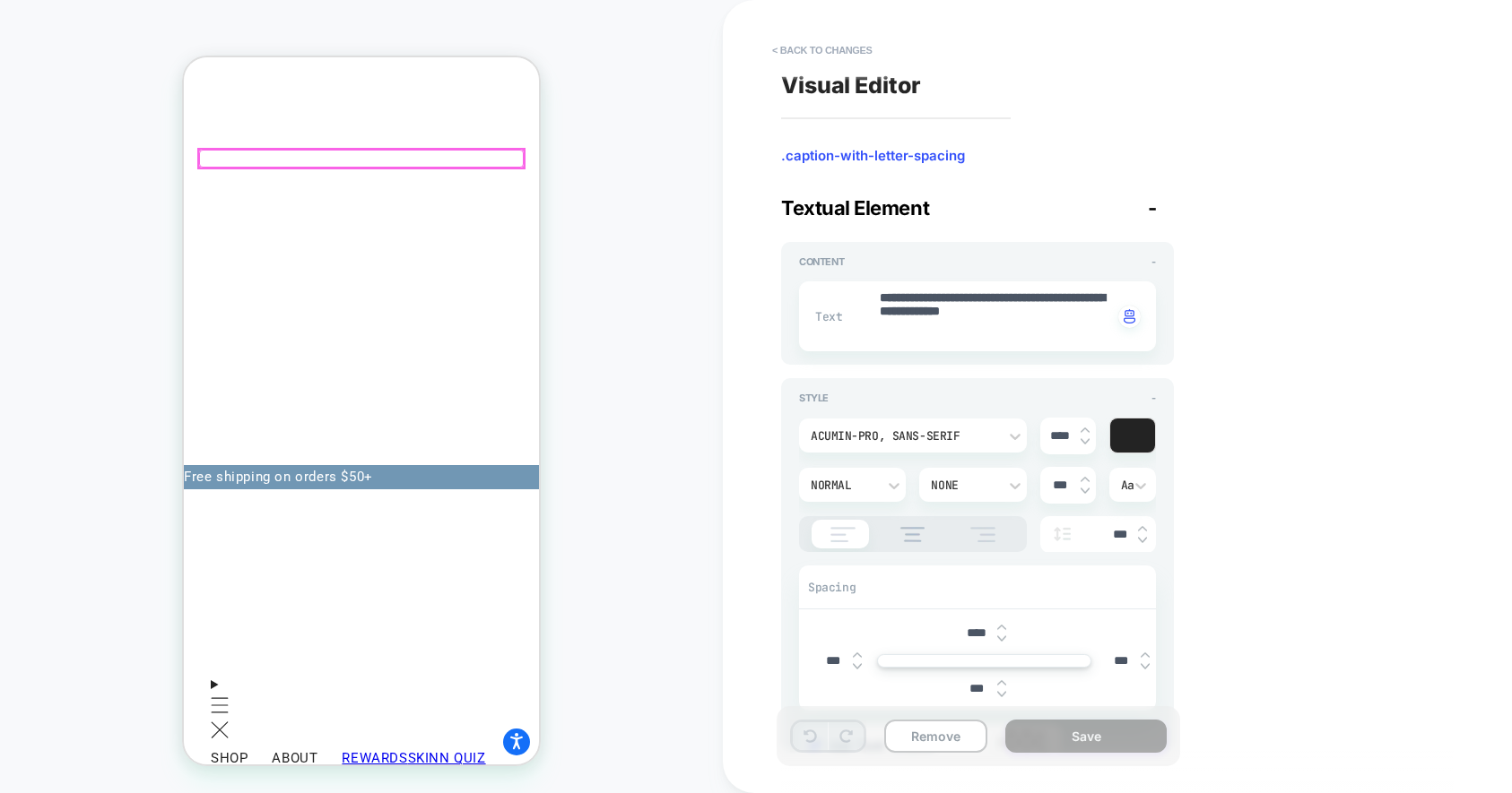
scroll to position [0, 0]
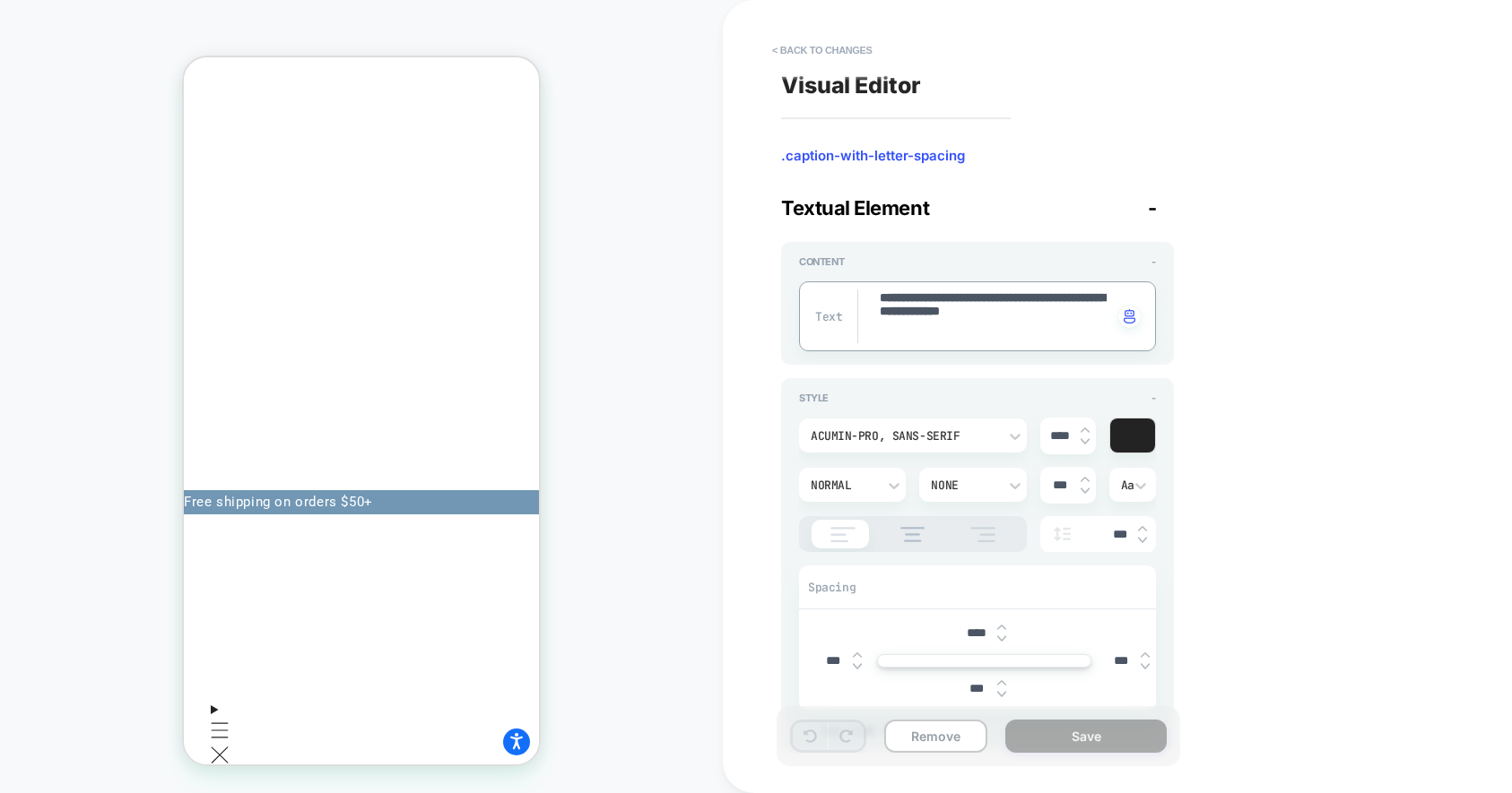
click at [901, 326] on textarea "**********" at bounding box center [994, 316] width 234 height 54
type textarea "*"
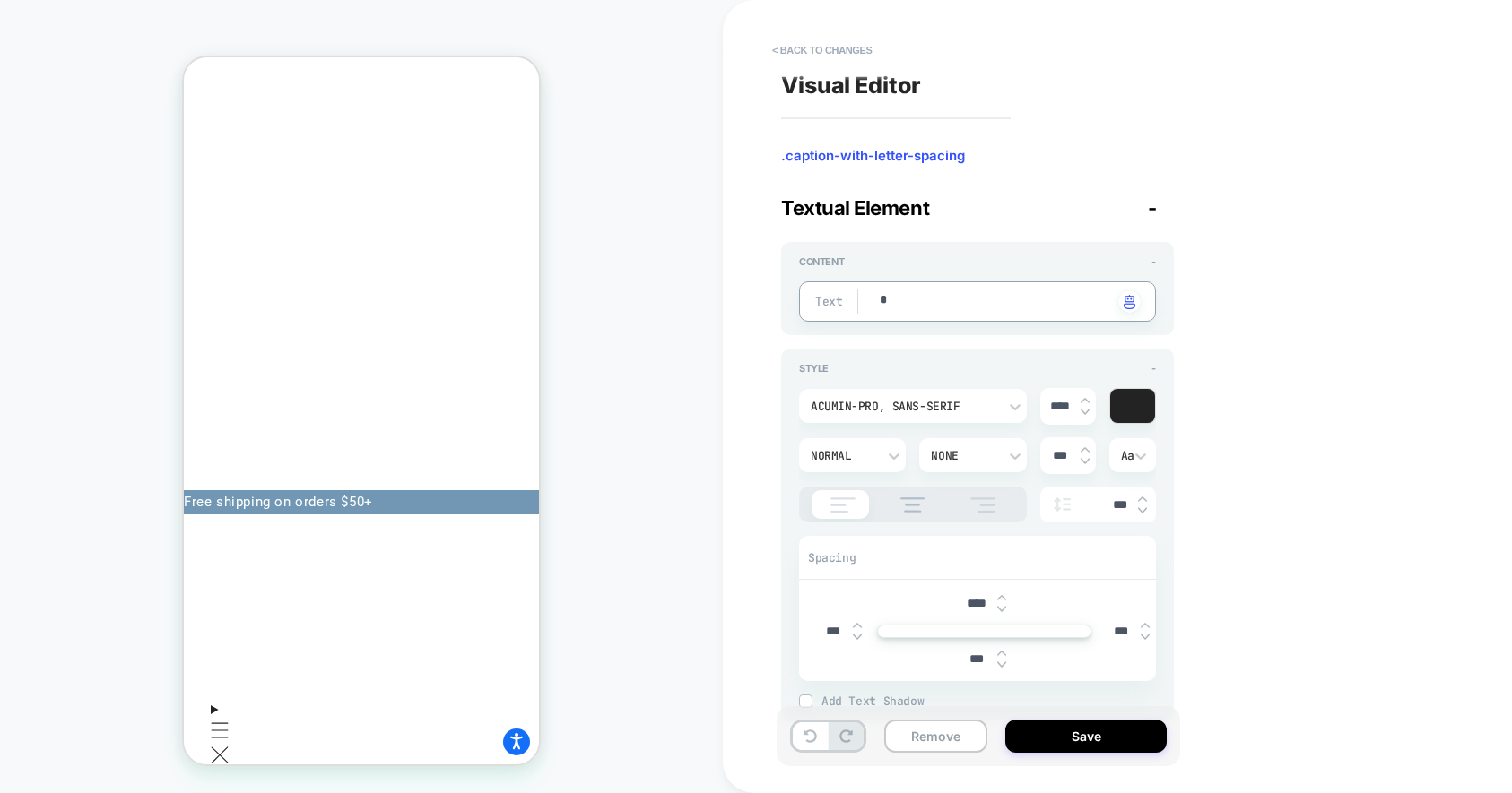
type textarea "*"
type textarea "**"
type textarea "*"
type textarea "***"
type textarea "*"
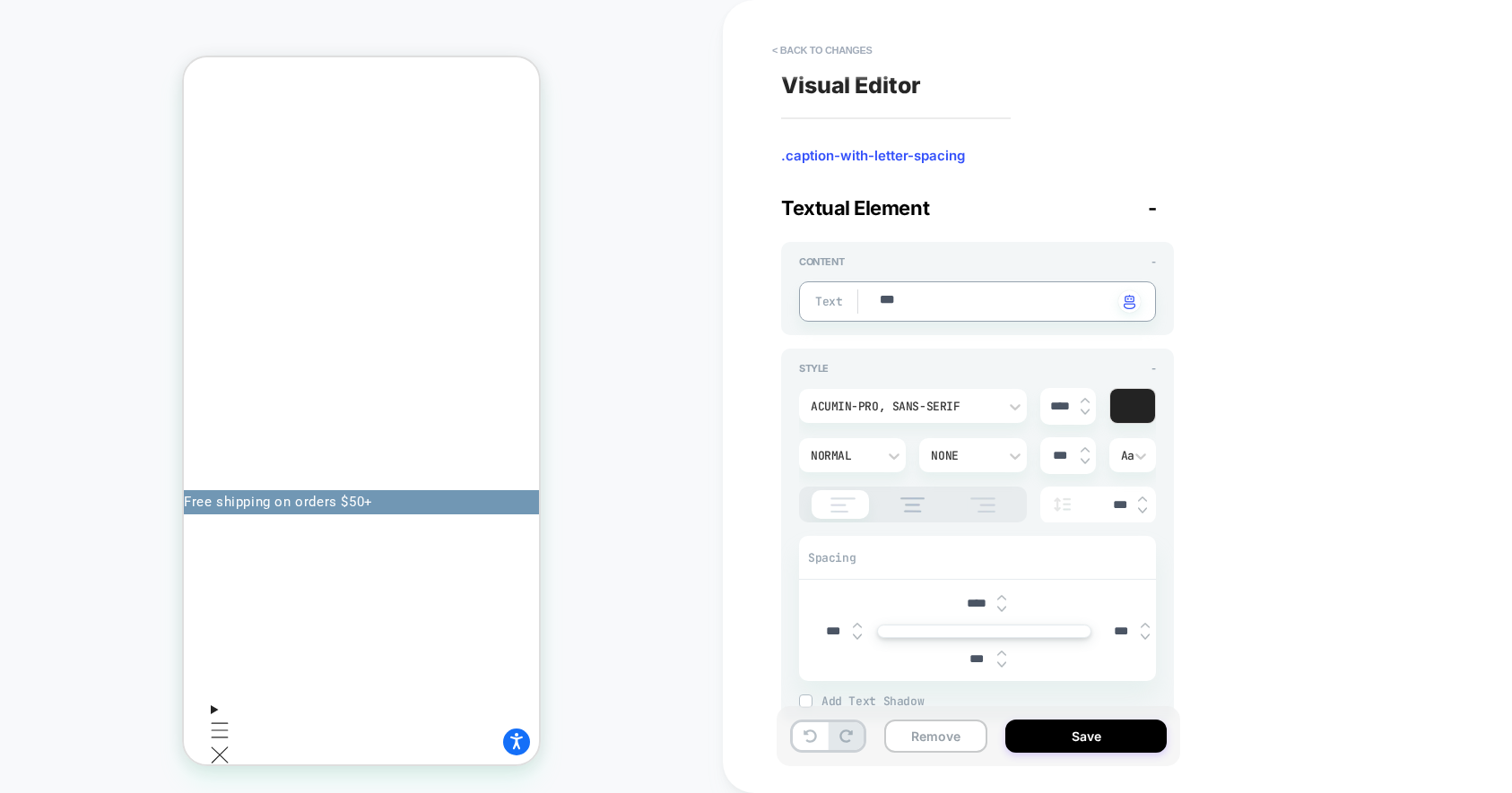
type textarea "***"
type textarea "*"
type textarea "*****"
type textarea "*"
type textarea "******"
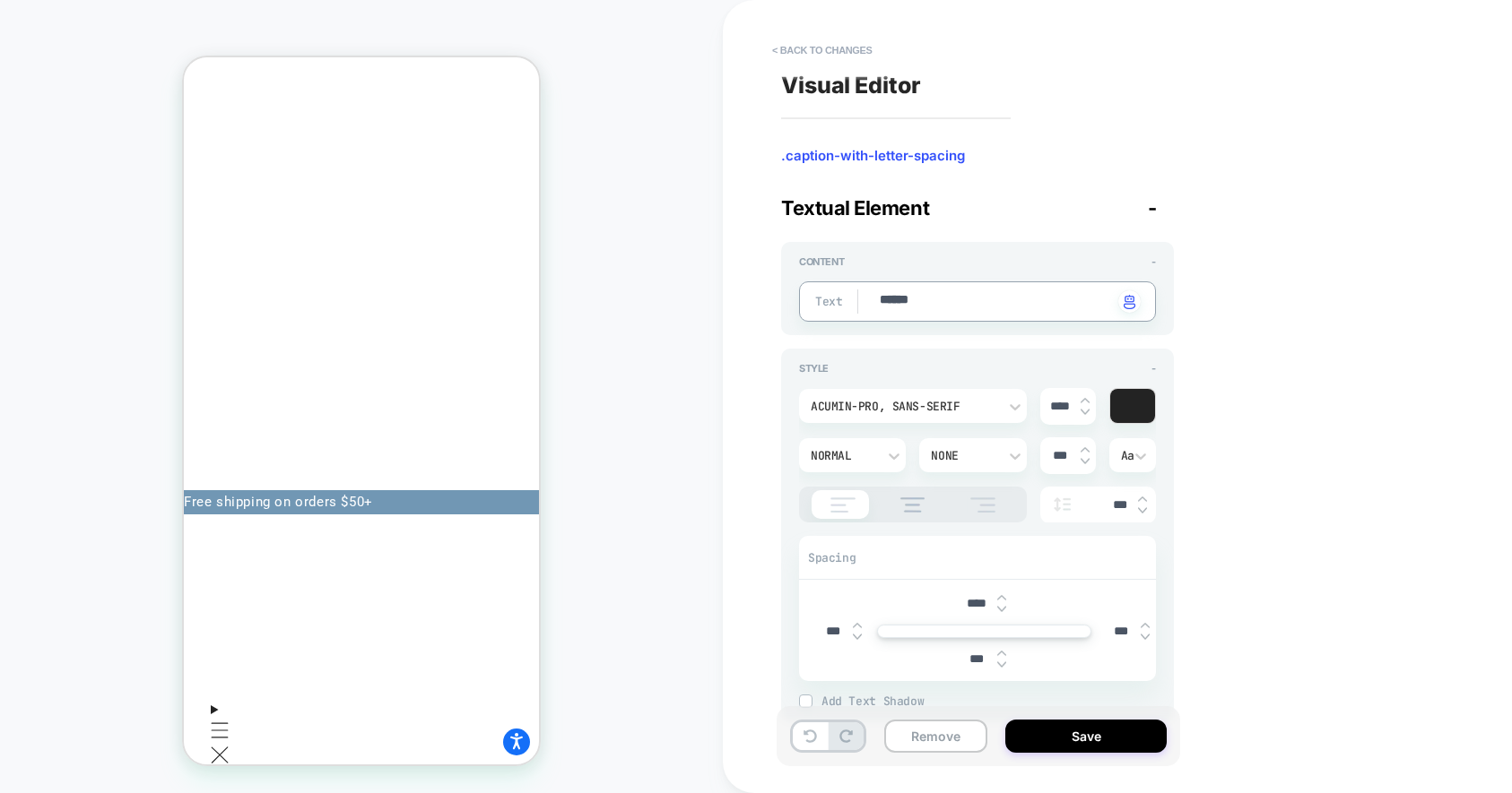
type textarea "*"
type textarea "*******"
type textarea "*"
type textarea "********"
type textarea "*"
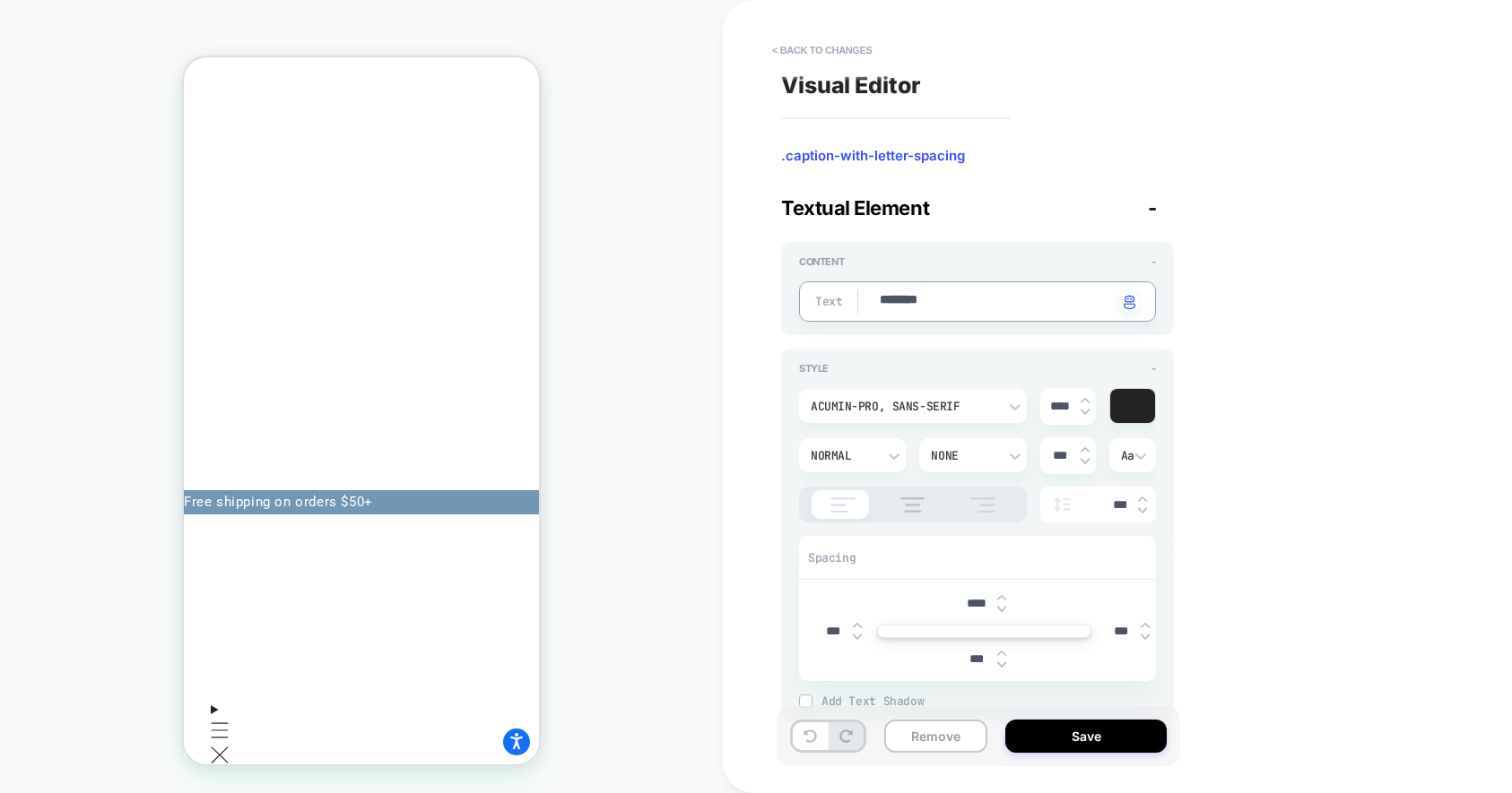
type textarea "*********"
type textarea "*"
type textarea "*********"
click at [1058, 725] on button "Save" at bounding box center [1086, 737] width 162 height 33
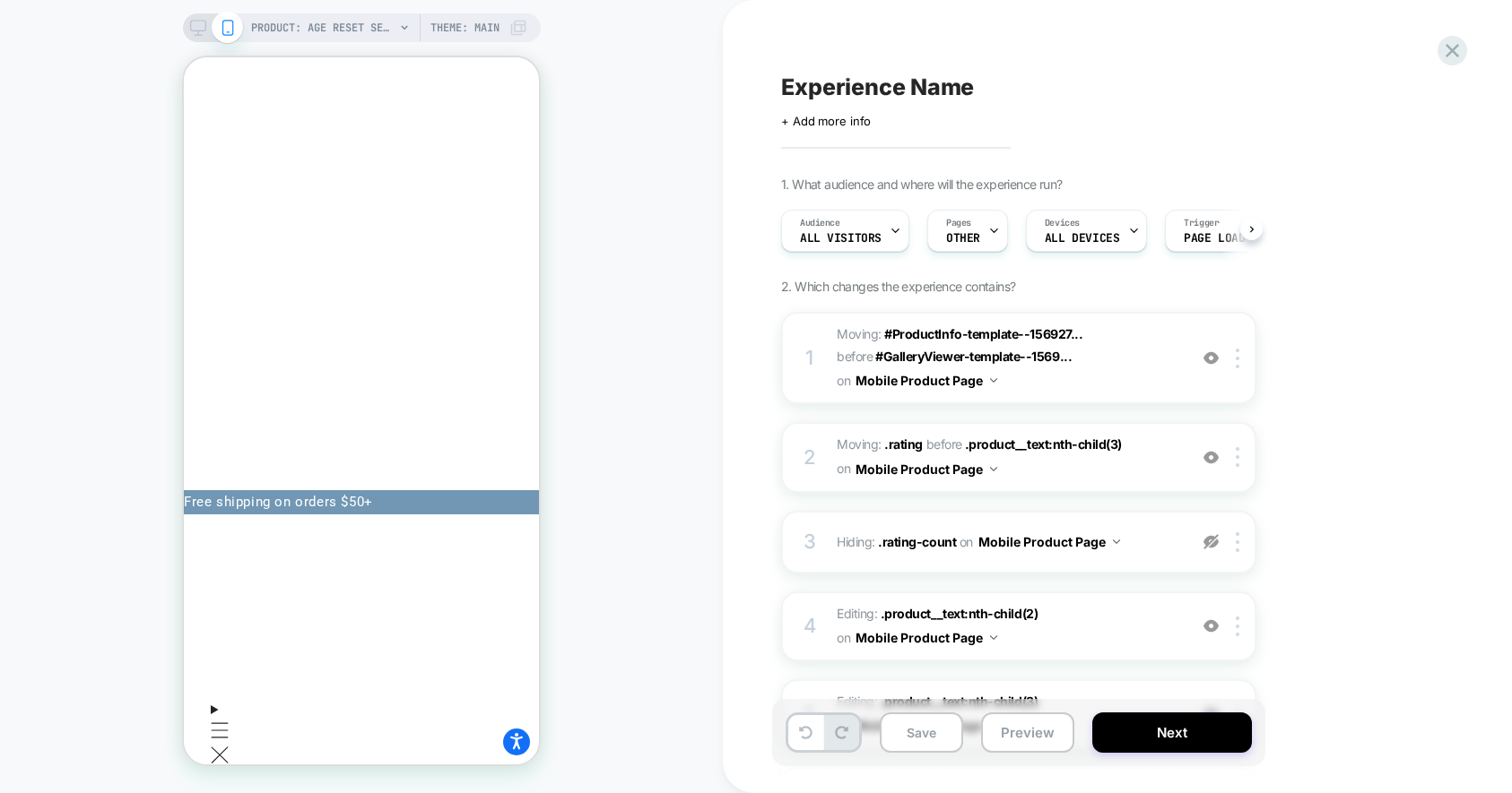
scroll to position [0, 1]
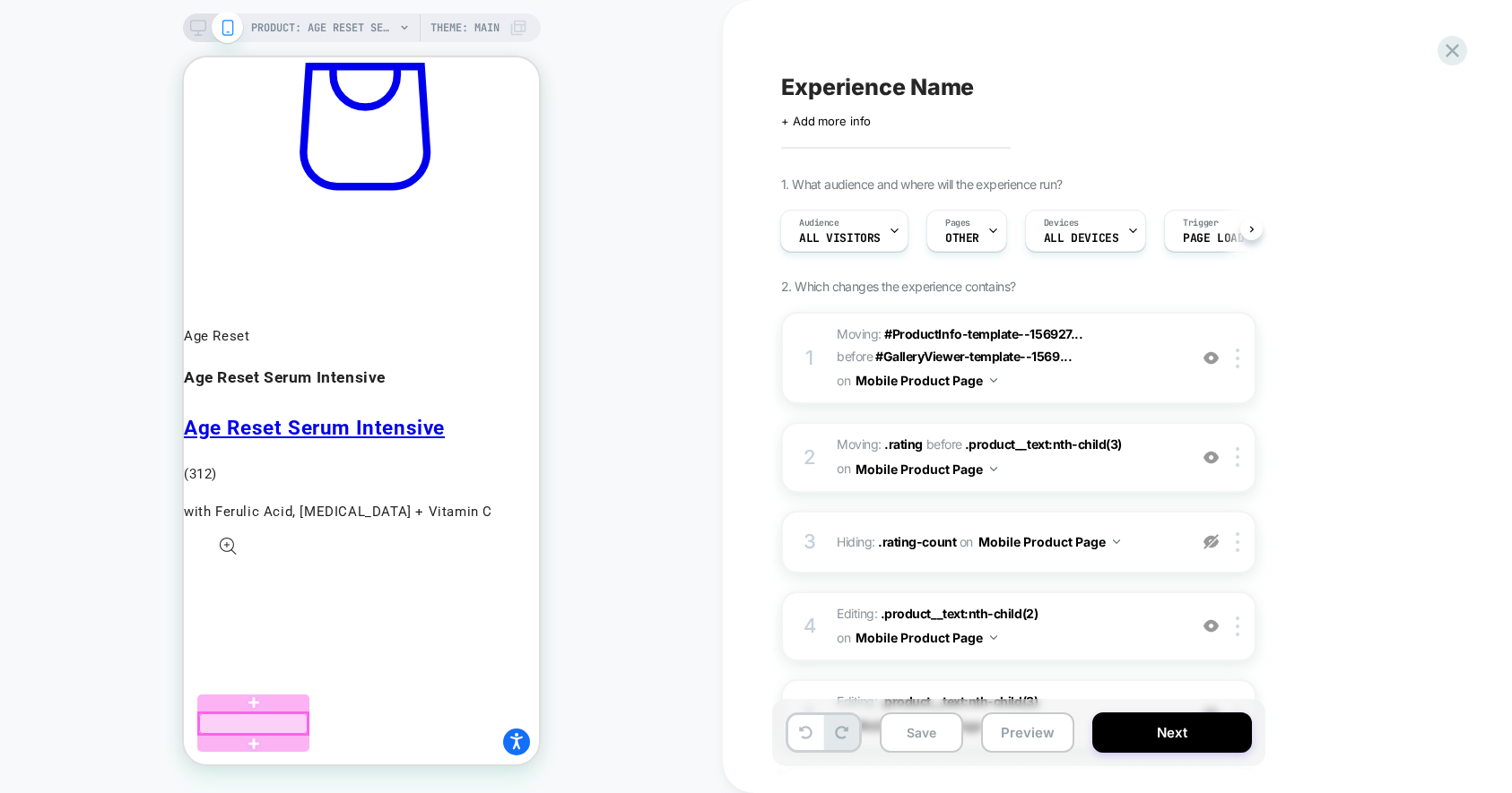
scroll to position [0, 0]
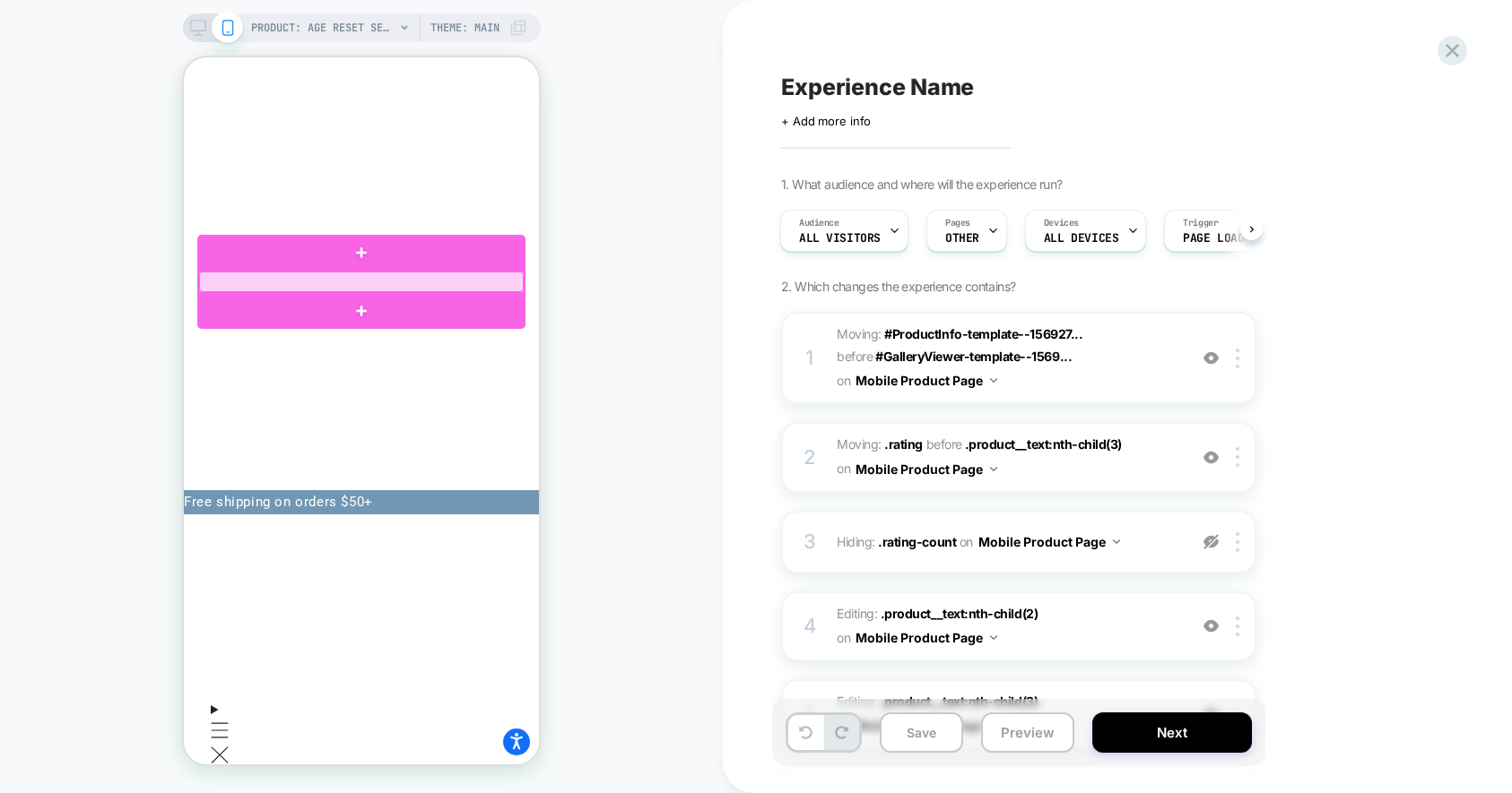
click at [363, 285] on div at bounding box center [362, 281] width 325 height 20
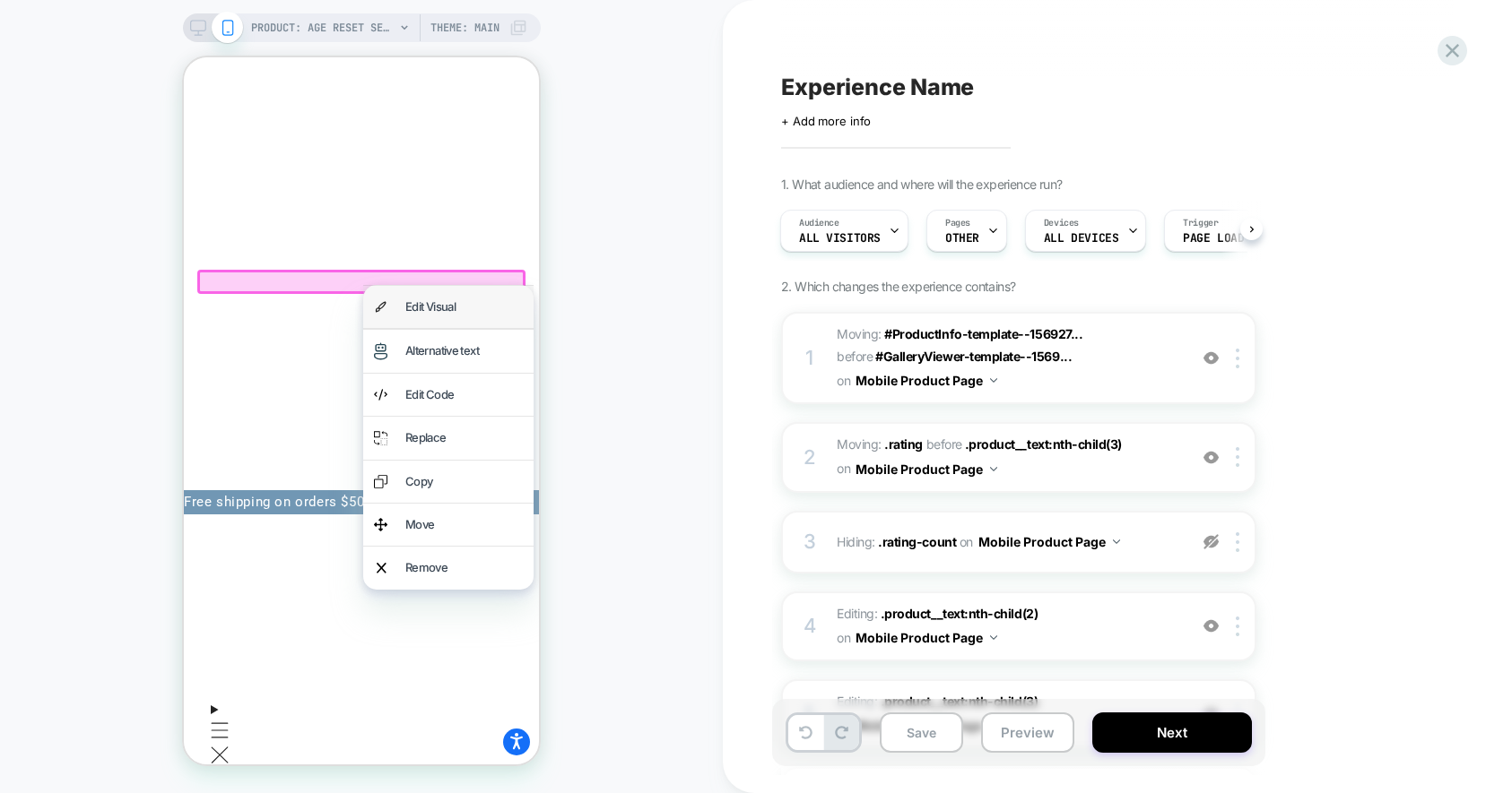
click at [428, 307] on div "Edit Visual" at bounding box center [463, 306] width 118 height 20
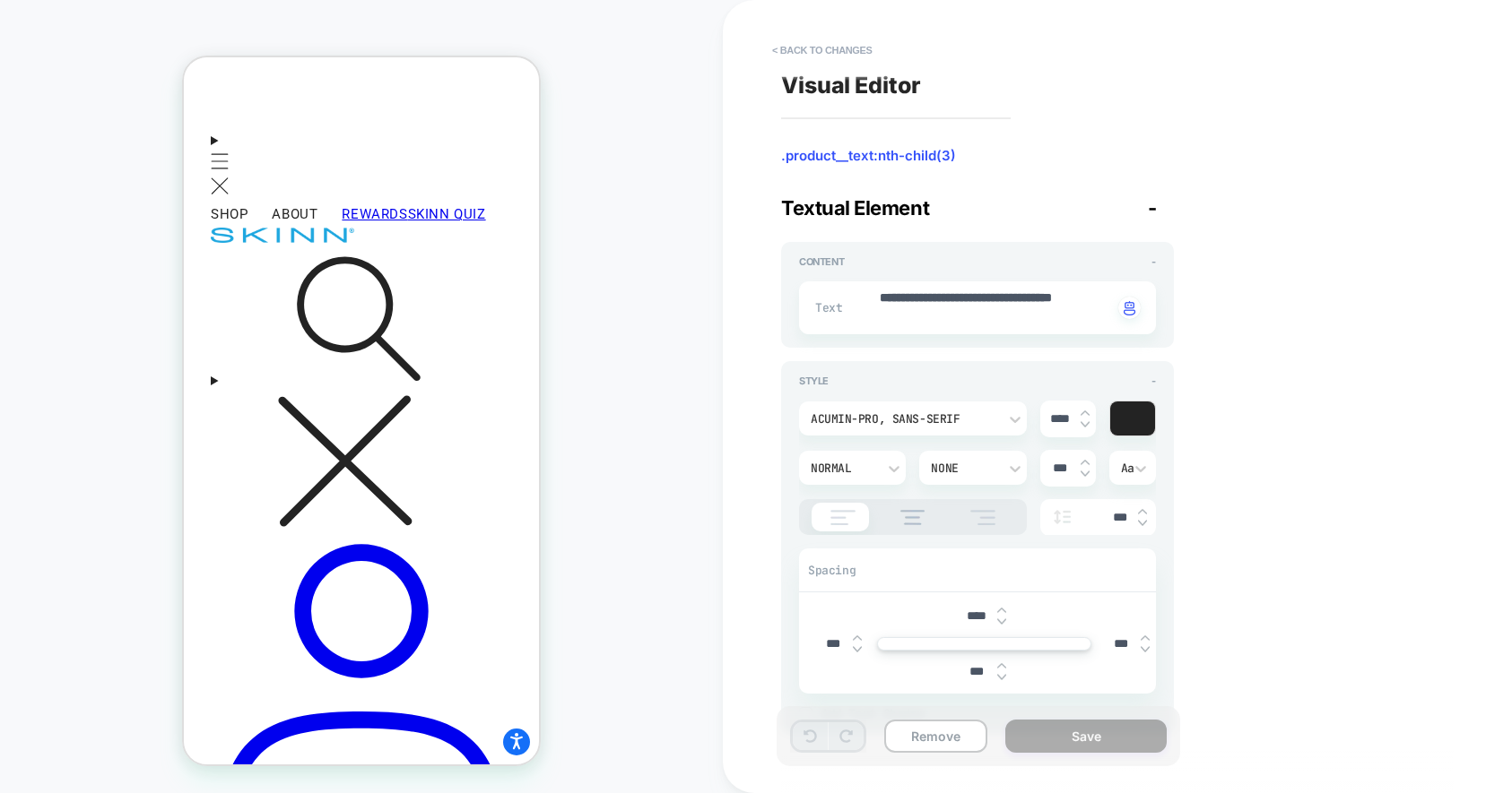
scroll to position [575, 0]
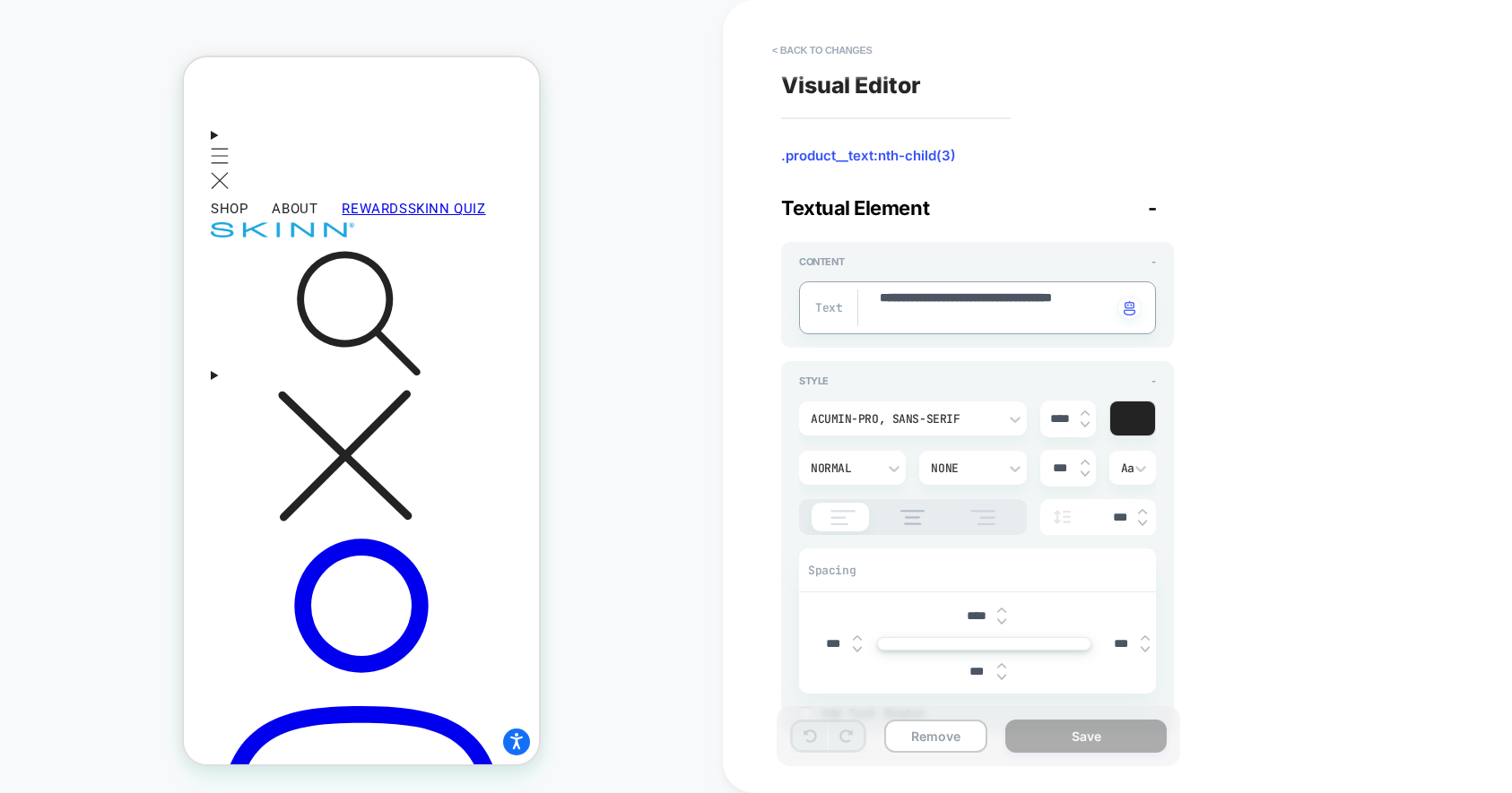
click at [908, 304] on textarea "**********" at bounding box center [994, 308] width 234 height 37
paste textarea "**********"
type textarea "*"
type textarea "**********"
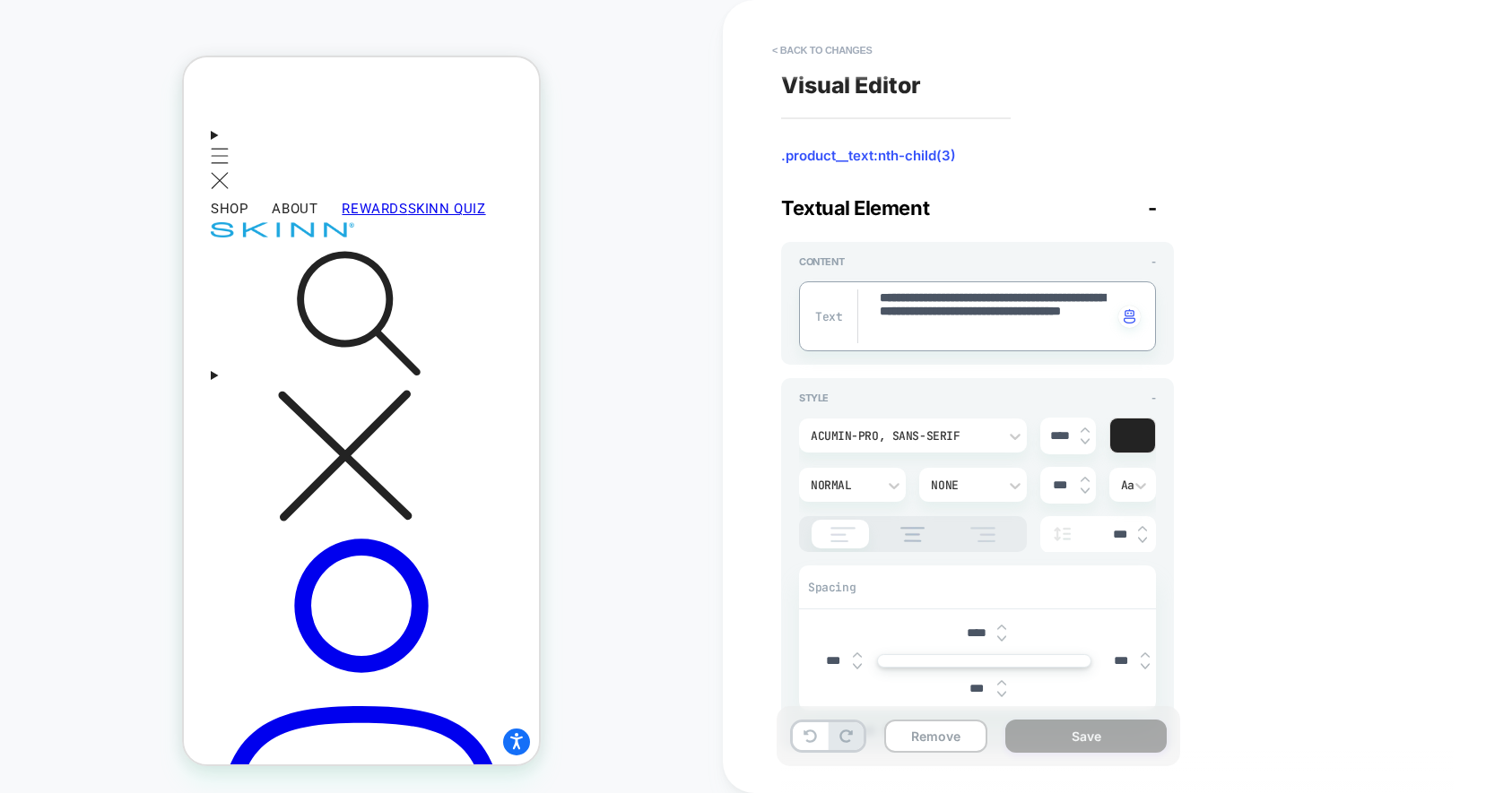
type textarea "*"
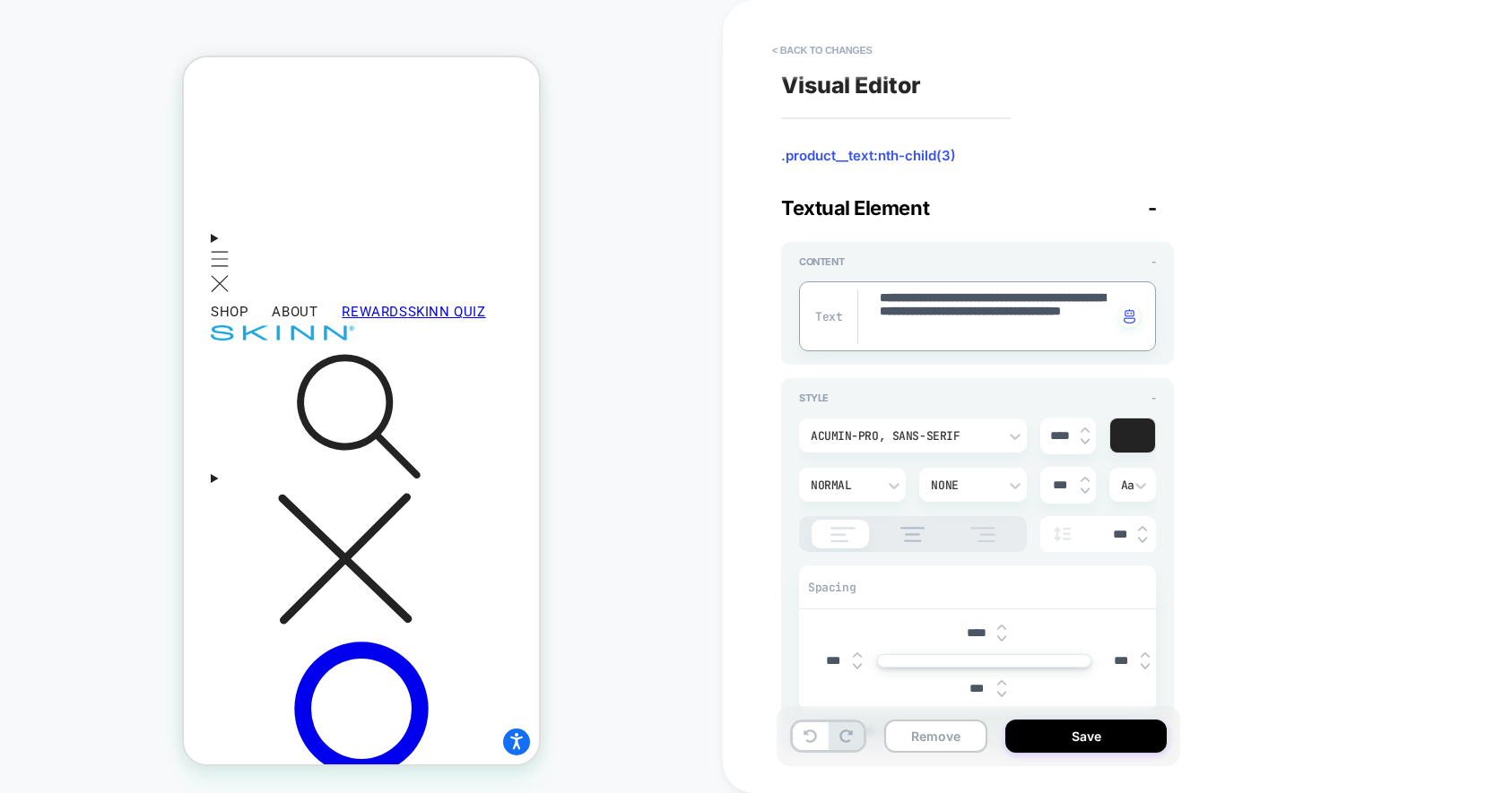
scroll to position [485, 0]
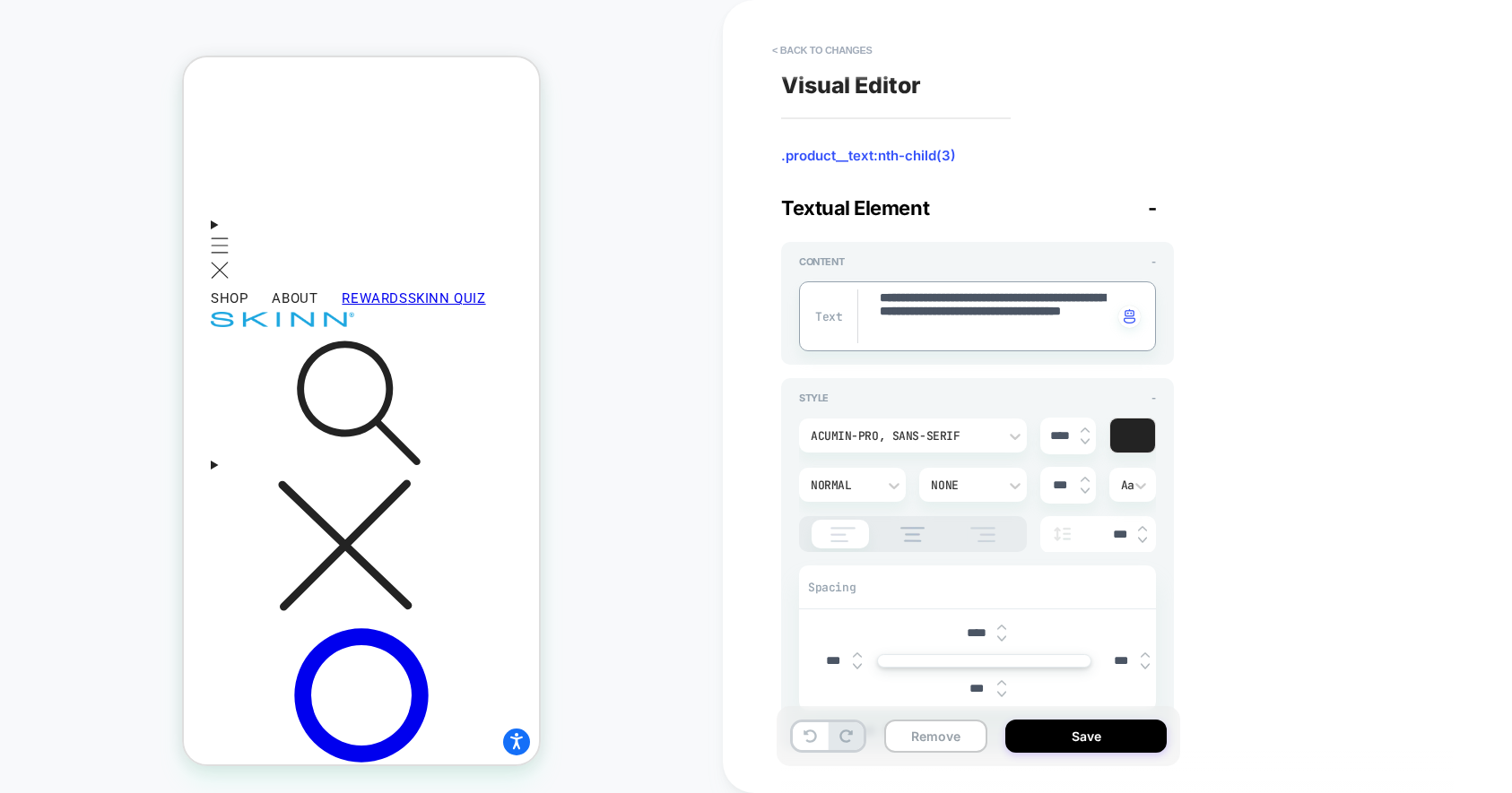
click at [1000, 313] on textarea "**********" at bounding box center [994, 316] width 234 height 54
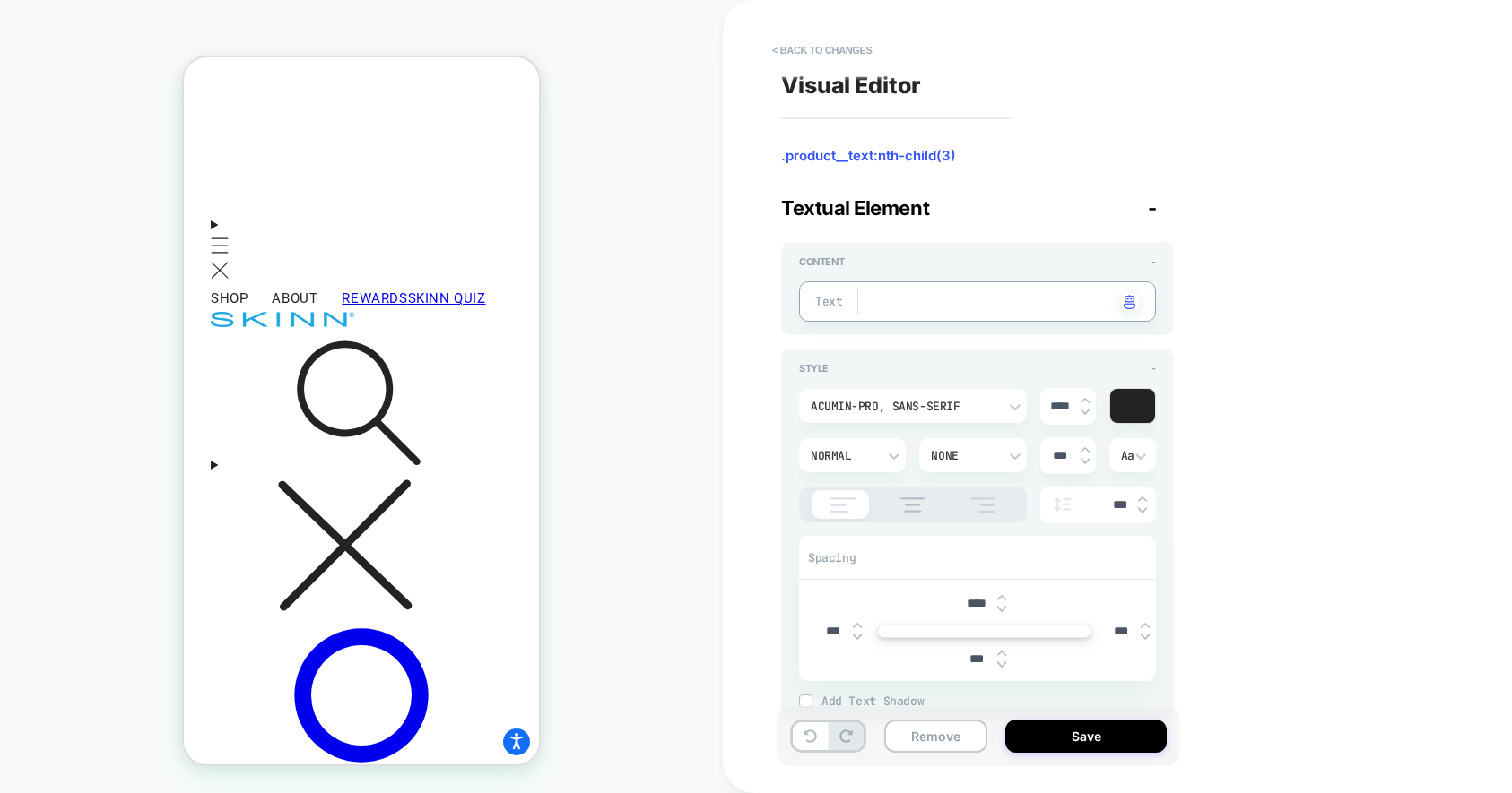
scroll to position [0, 0]
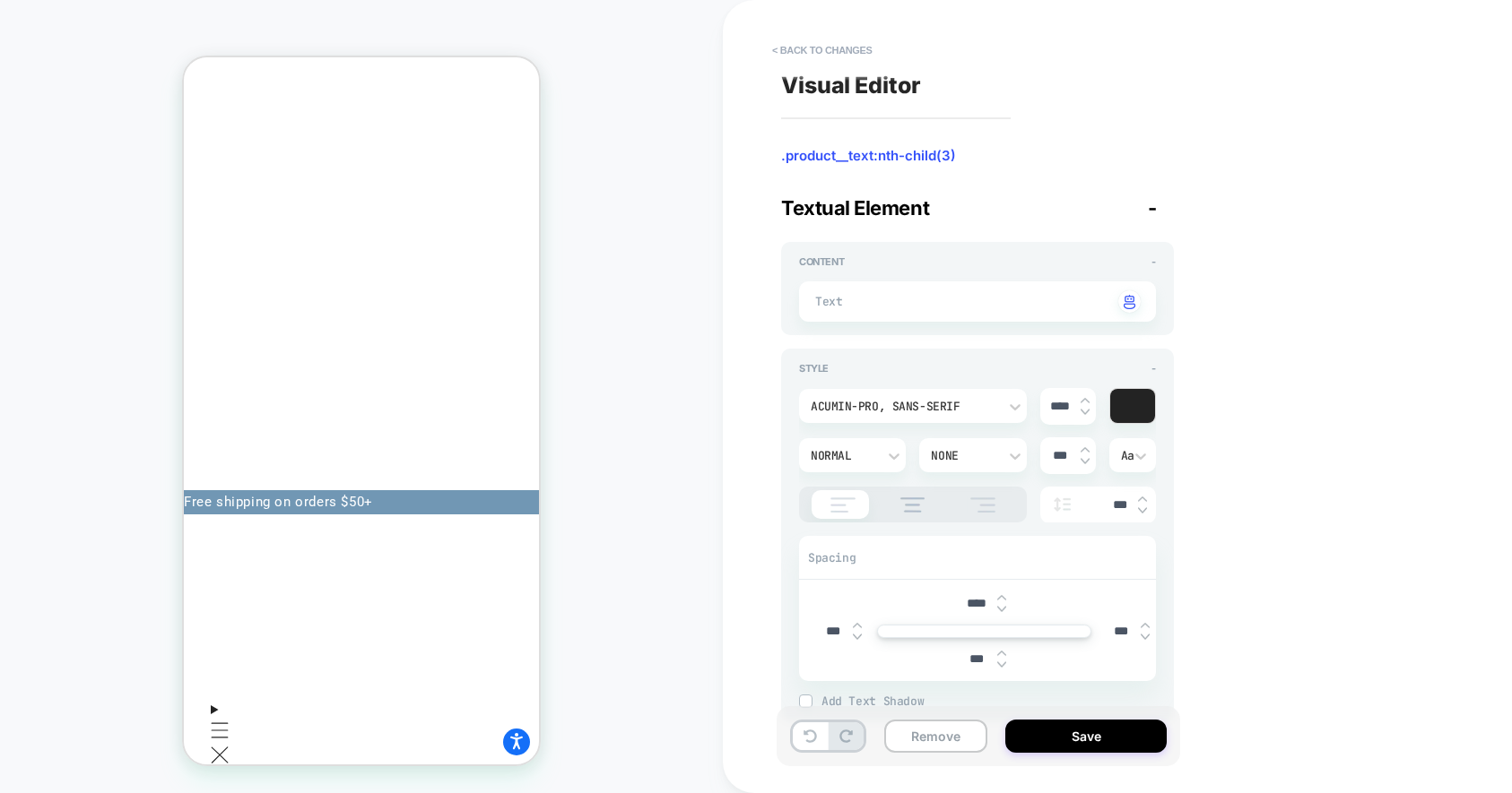
click at [961, 726] on button "Remove" at bounding box center [936, 737] width 103 height 33
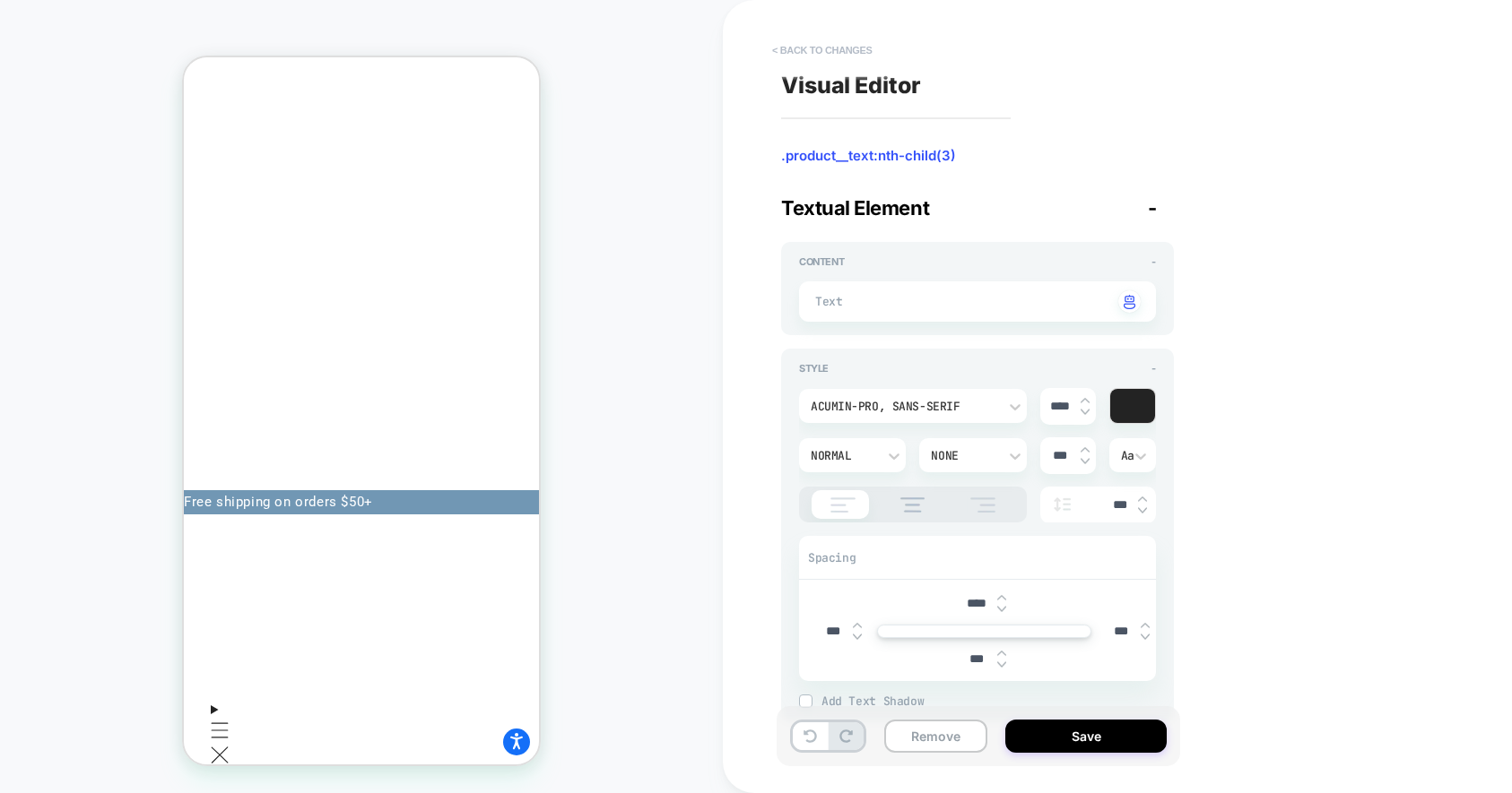
click at [810, 52] on button "< Back to changes" at bounding box center [822, 50] width 119 height 28
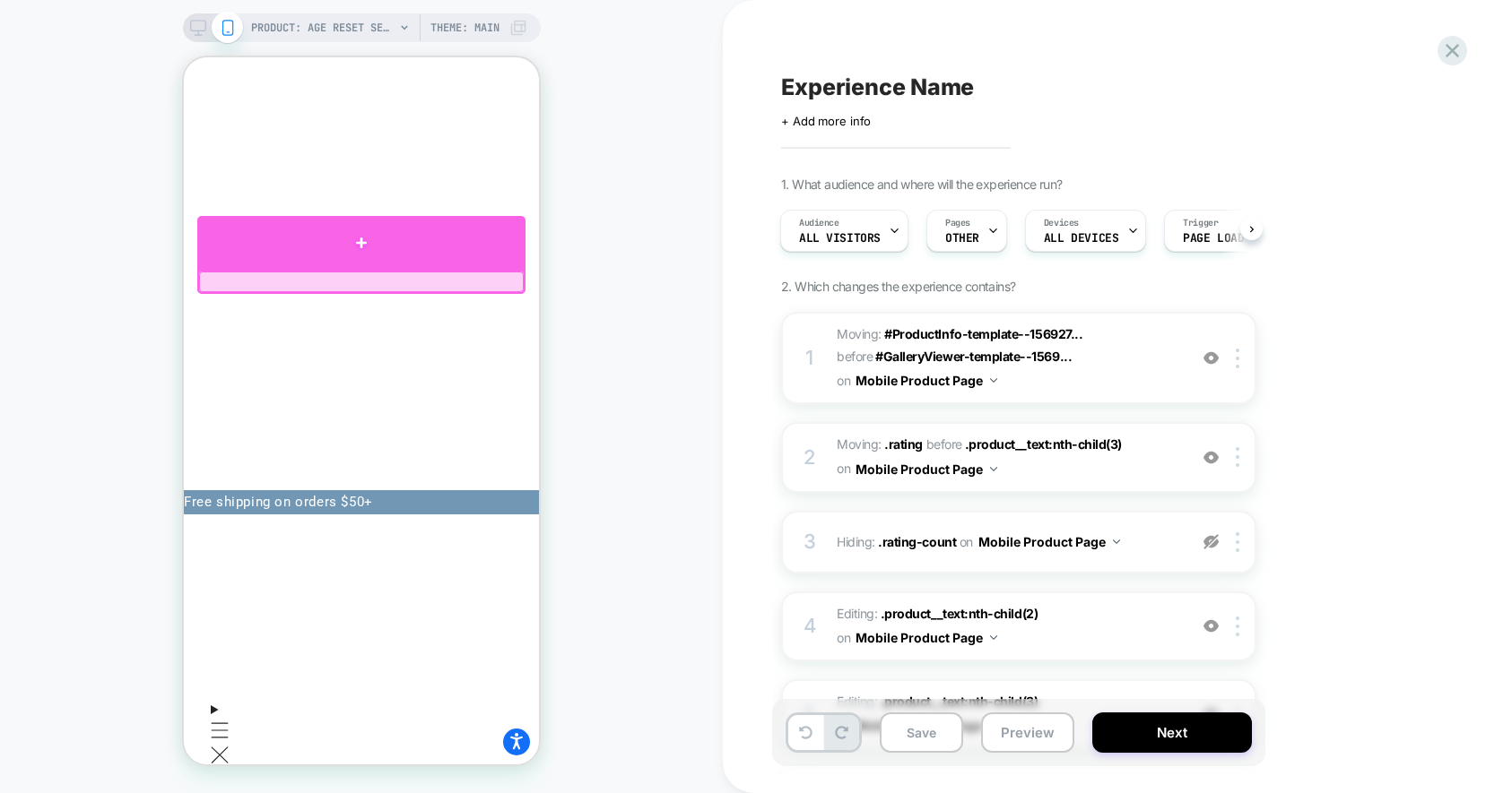
click at [361, 243] on div at bounding box center [361, 242] width 328 height 54
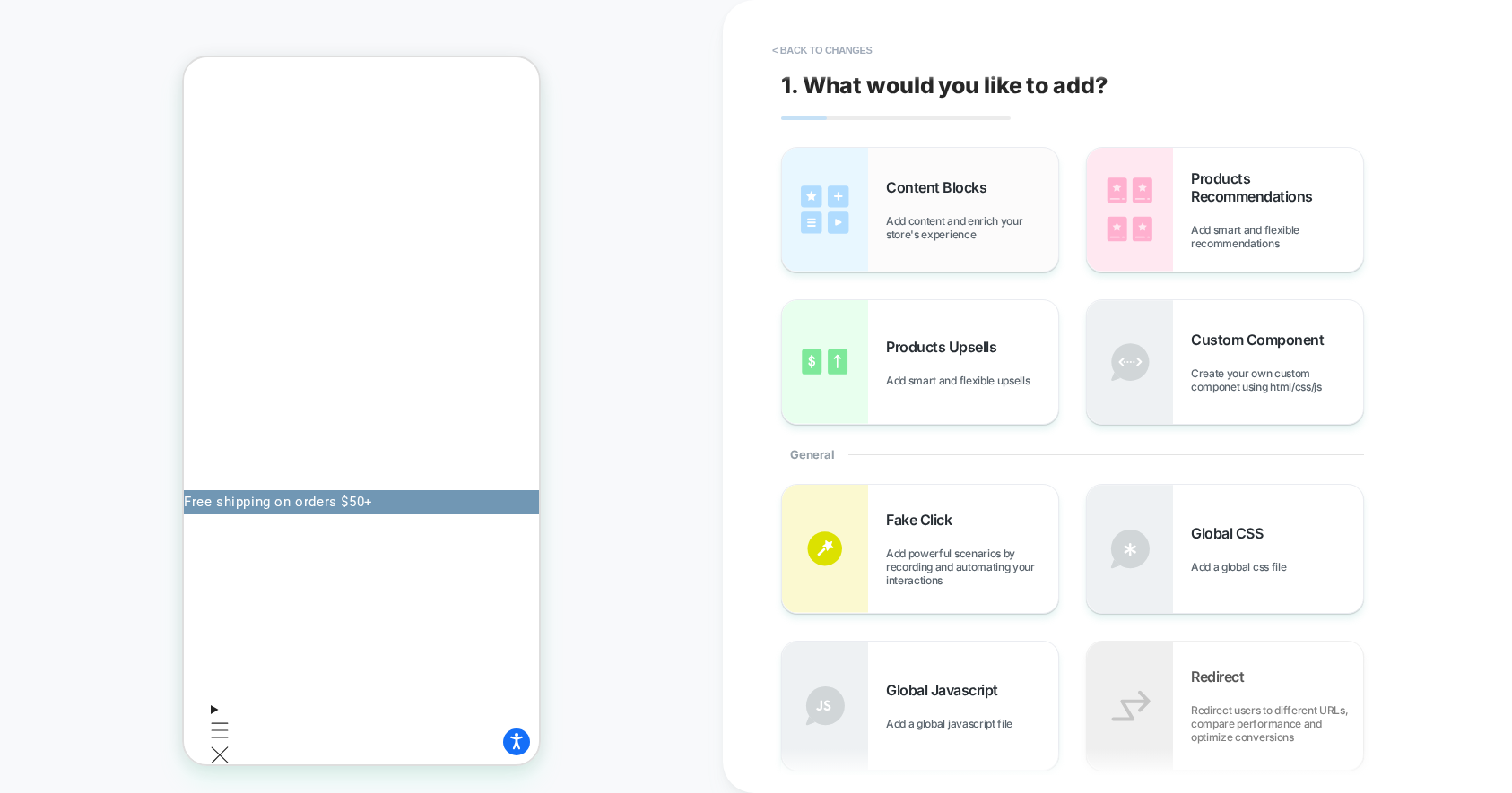
click at [970, 190] on span "Content Blocks" at bounding box center [940, 187] width 109 height 18
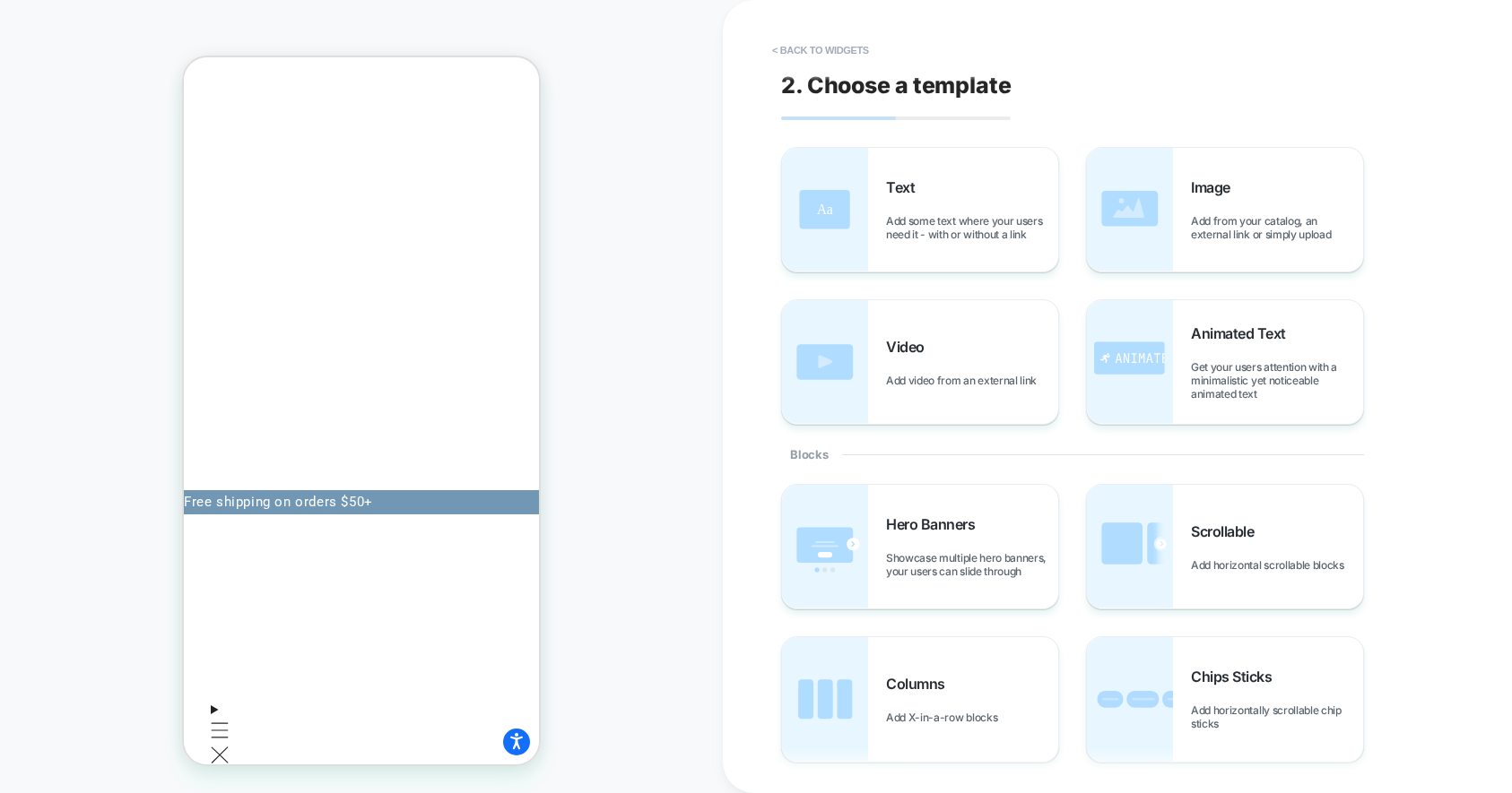
click at [970, 190] on div "Text Add some text where your users need it - with or without a link" at bounding box center [971, 209] width 172 height 62
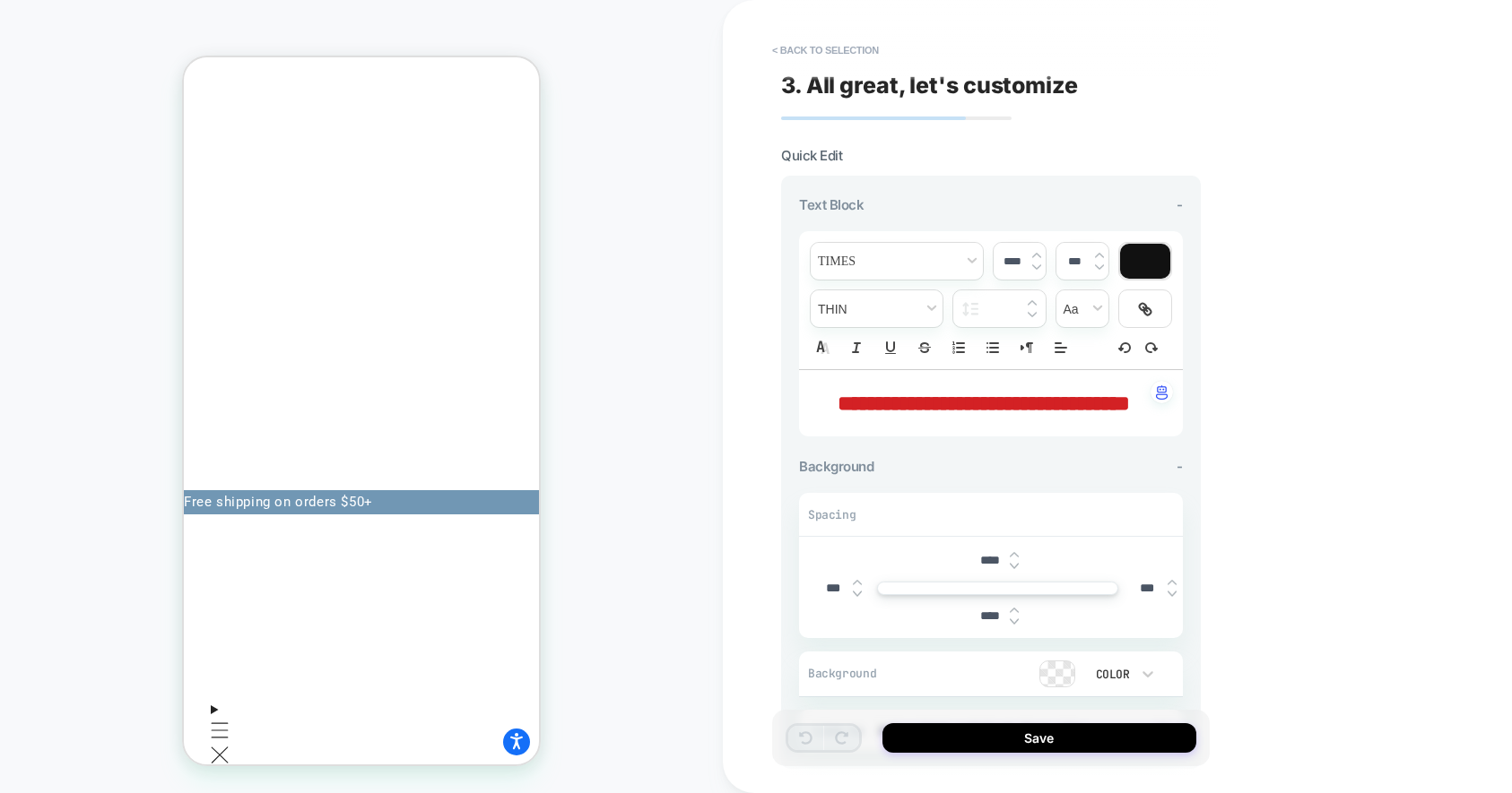
click at [956, 415] on p "**********" at bounding box center [984, 403] width 335 height 30
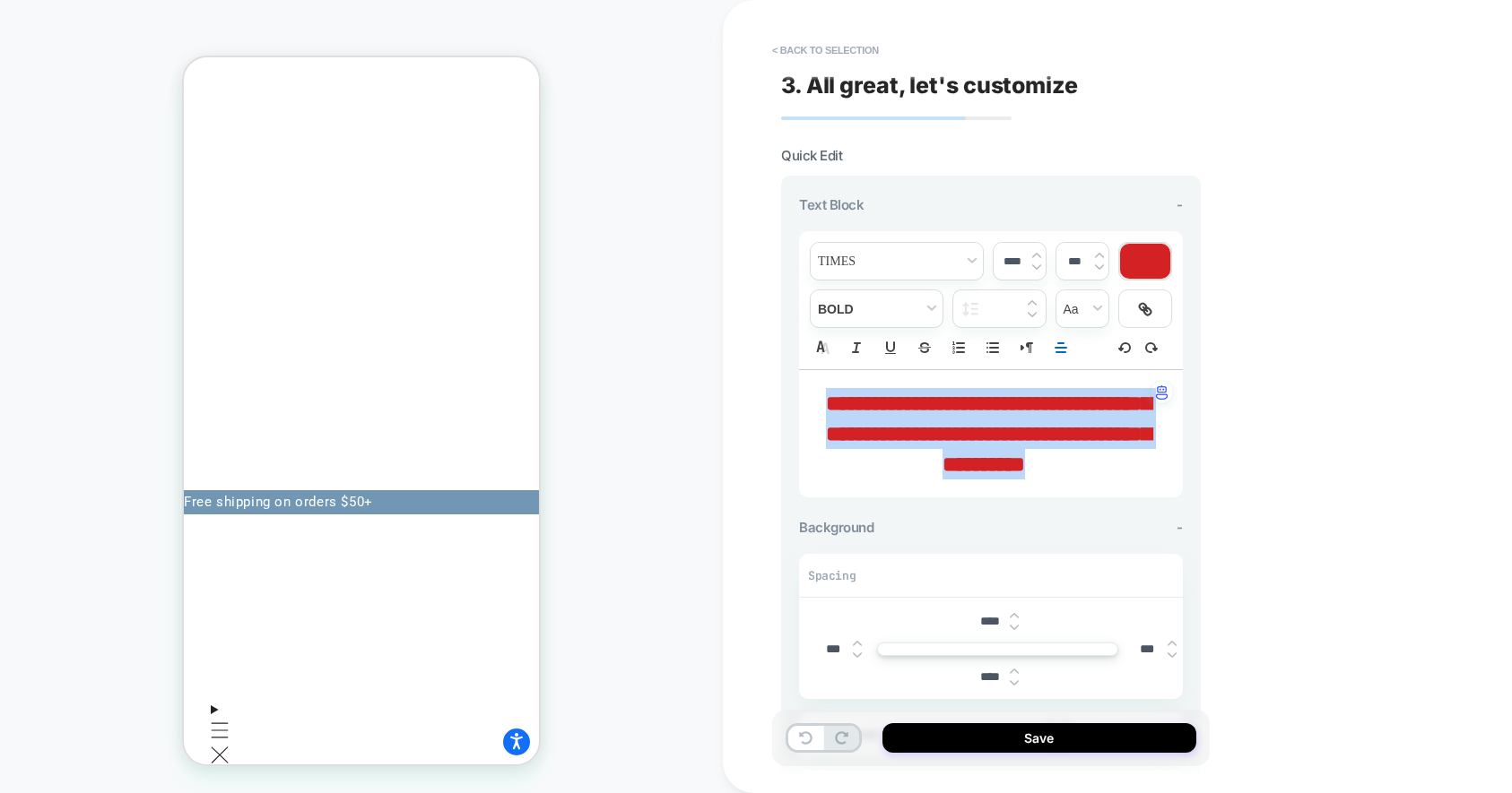
drag, startPoint x: 1070, startPoint y: 487, endPoint x: 827, endPoint y: 382, distance: 264.7
click at [827, 382] on div "**********" at bounding box center [990, 434] width 383 height 127
click at [1012, 269] on div "****" at bounding box center [1019, 262] width 52 height 37
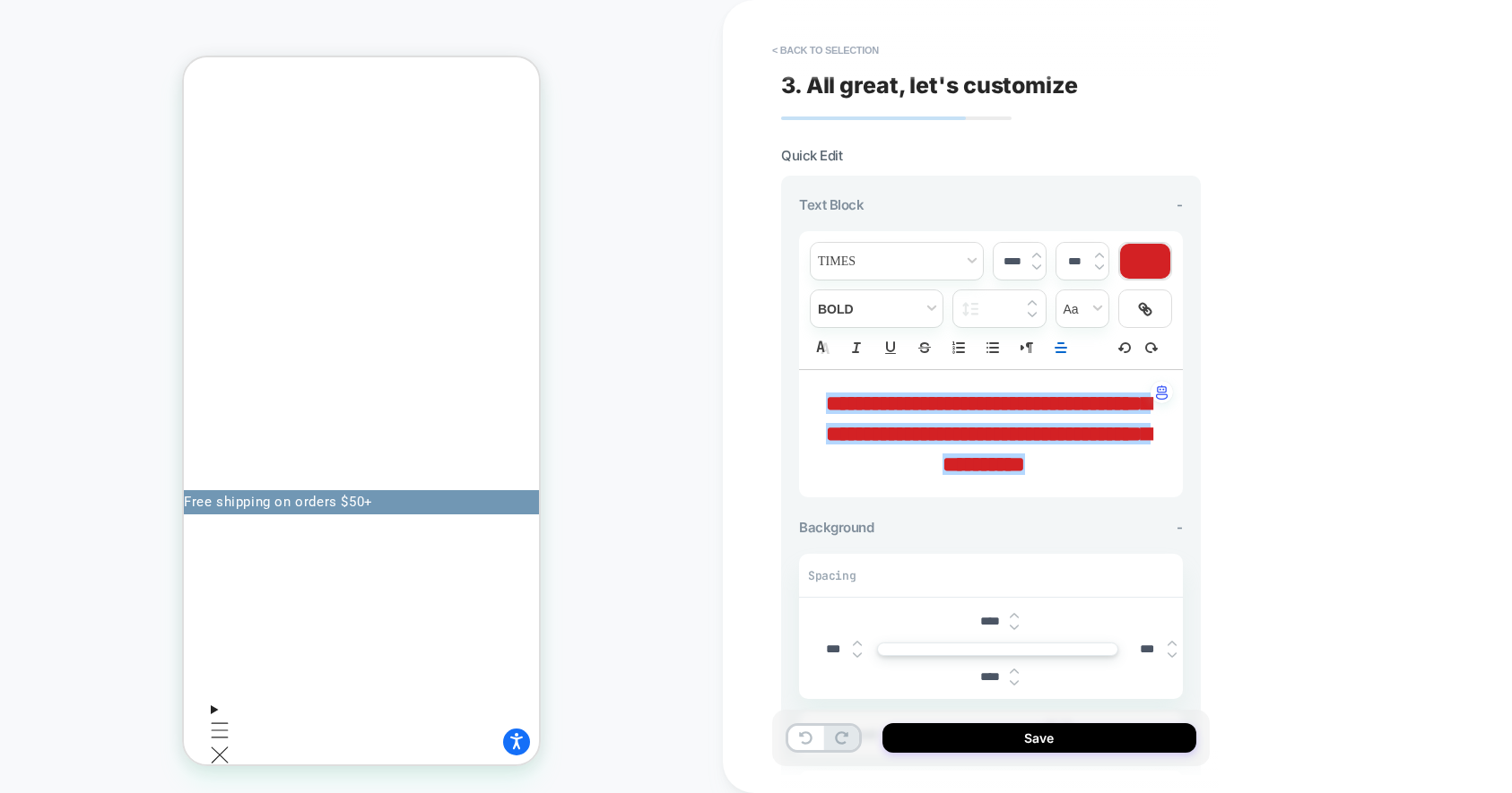
click at [1012, 264] on input "****" at bounding box center [1012, 262] width 37 height 14
type input "****"
click at [890, 271] on span "font" at bounding box center [896, 262] width 172 height 37
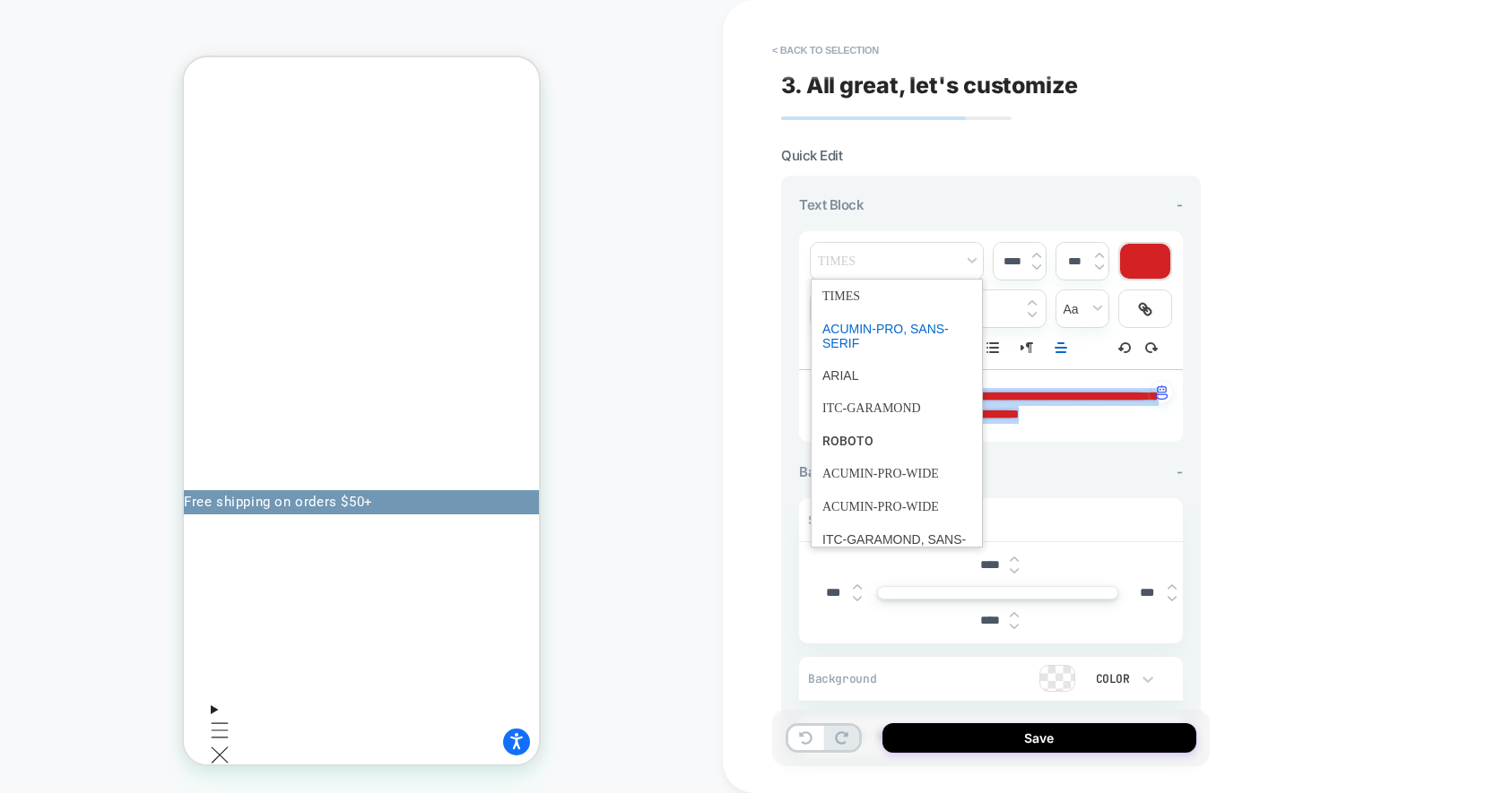
click at [895, 331] on span "font" at bounding box center [896, 337] width 149 height 47
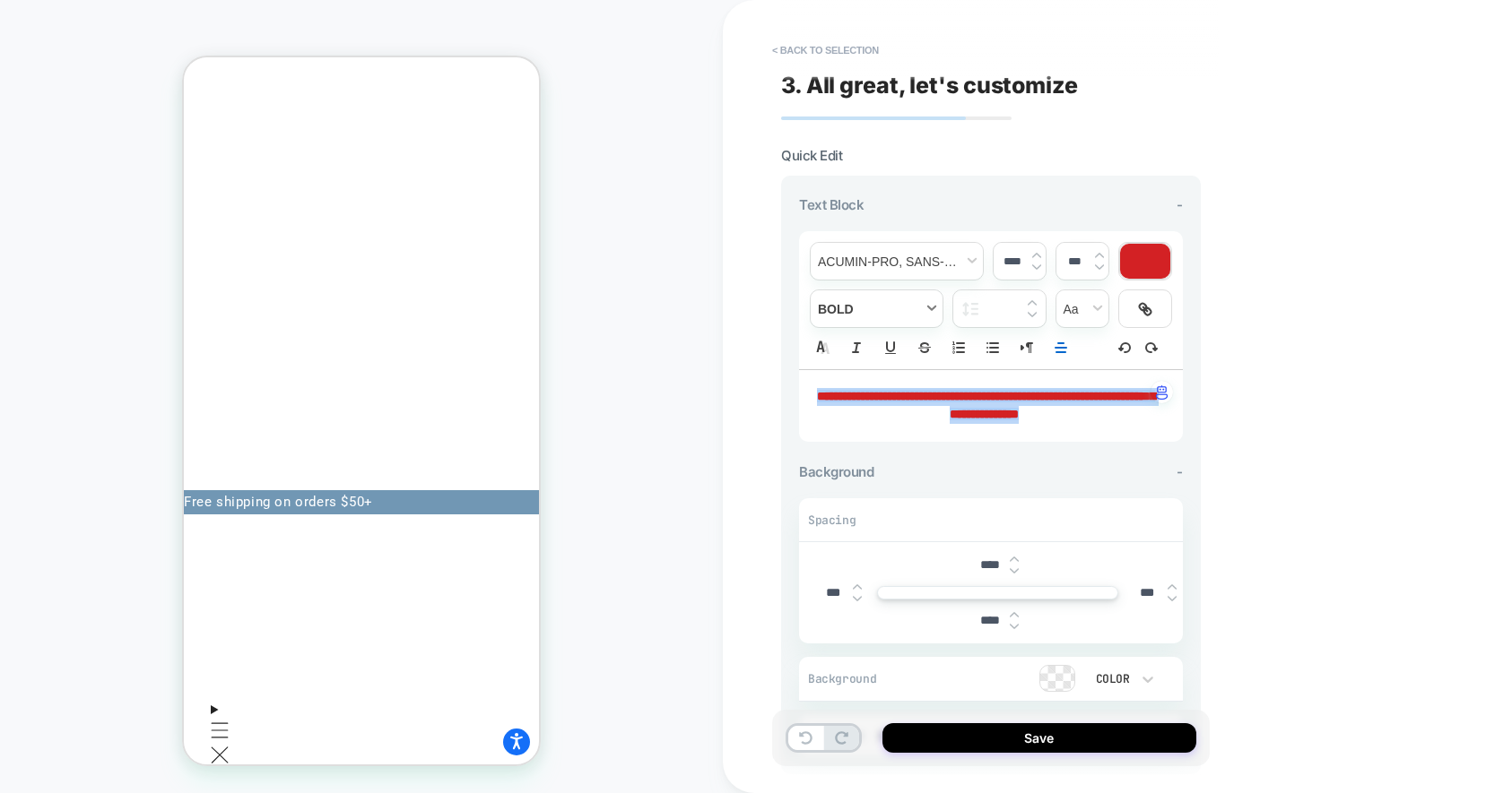
click at [892, 307] on span "fontWeight" at bounding box center [876, 309] width 131 height 37
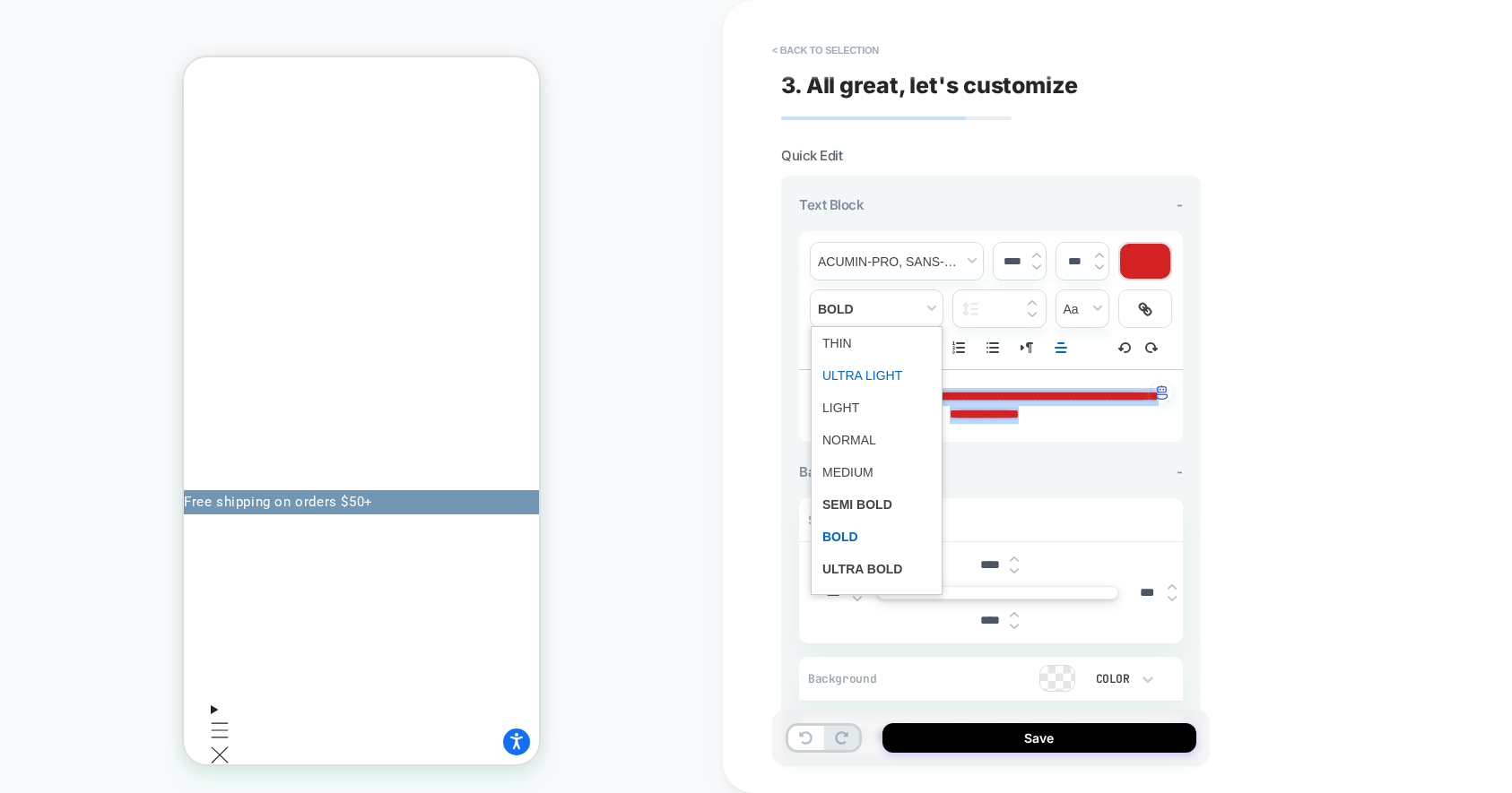
click at [869, 371] on span "fontWeight" at bounding box center [876, 375] width 108 height 32
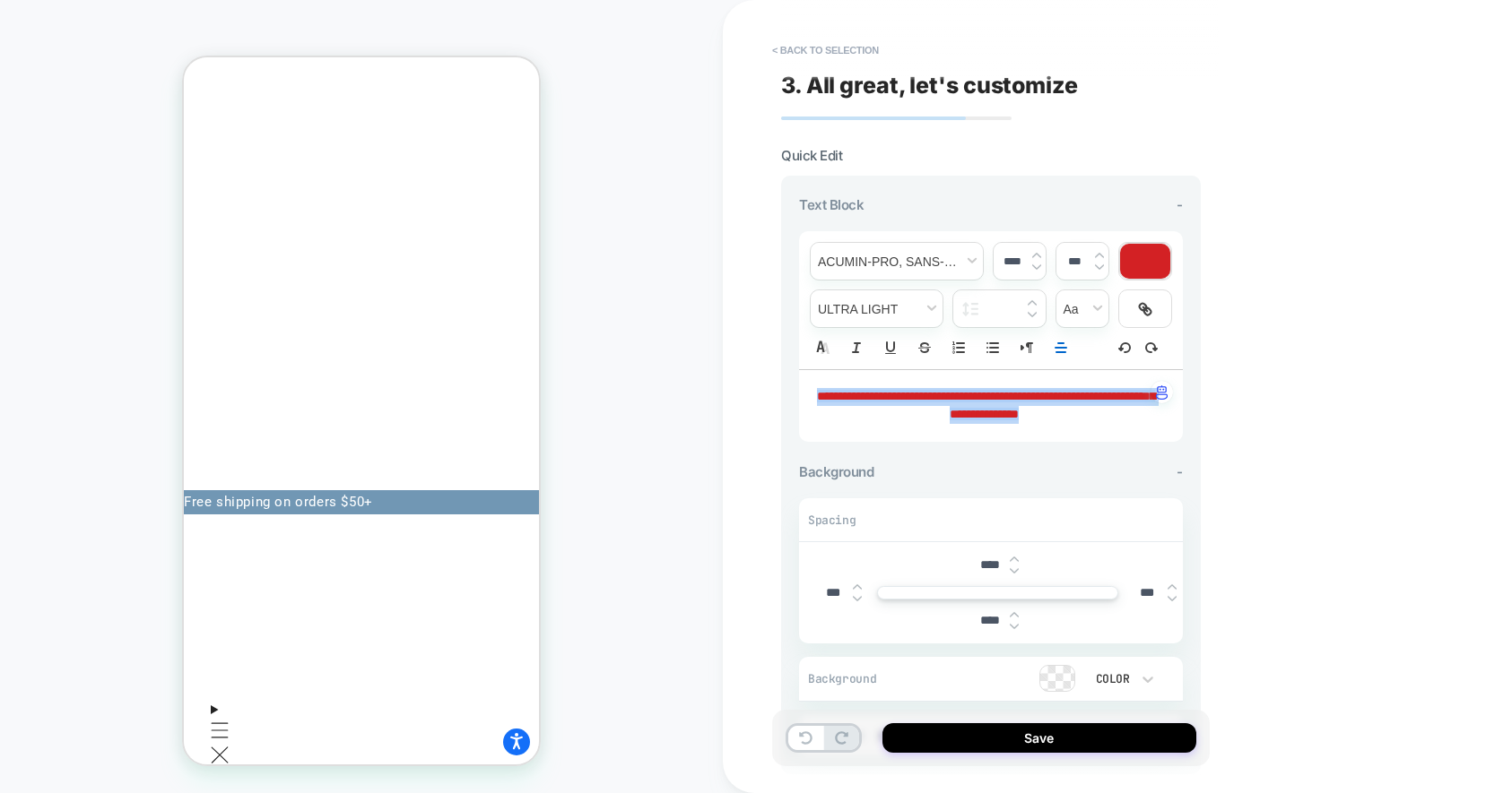
click at [1121, 253] on div at bounding box center [1145, 262] width 51 height 35
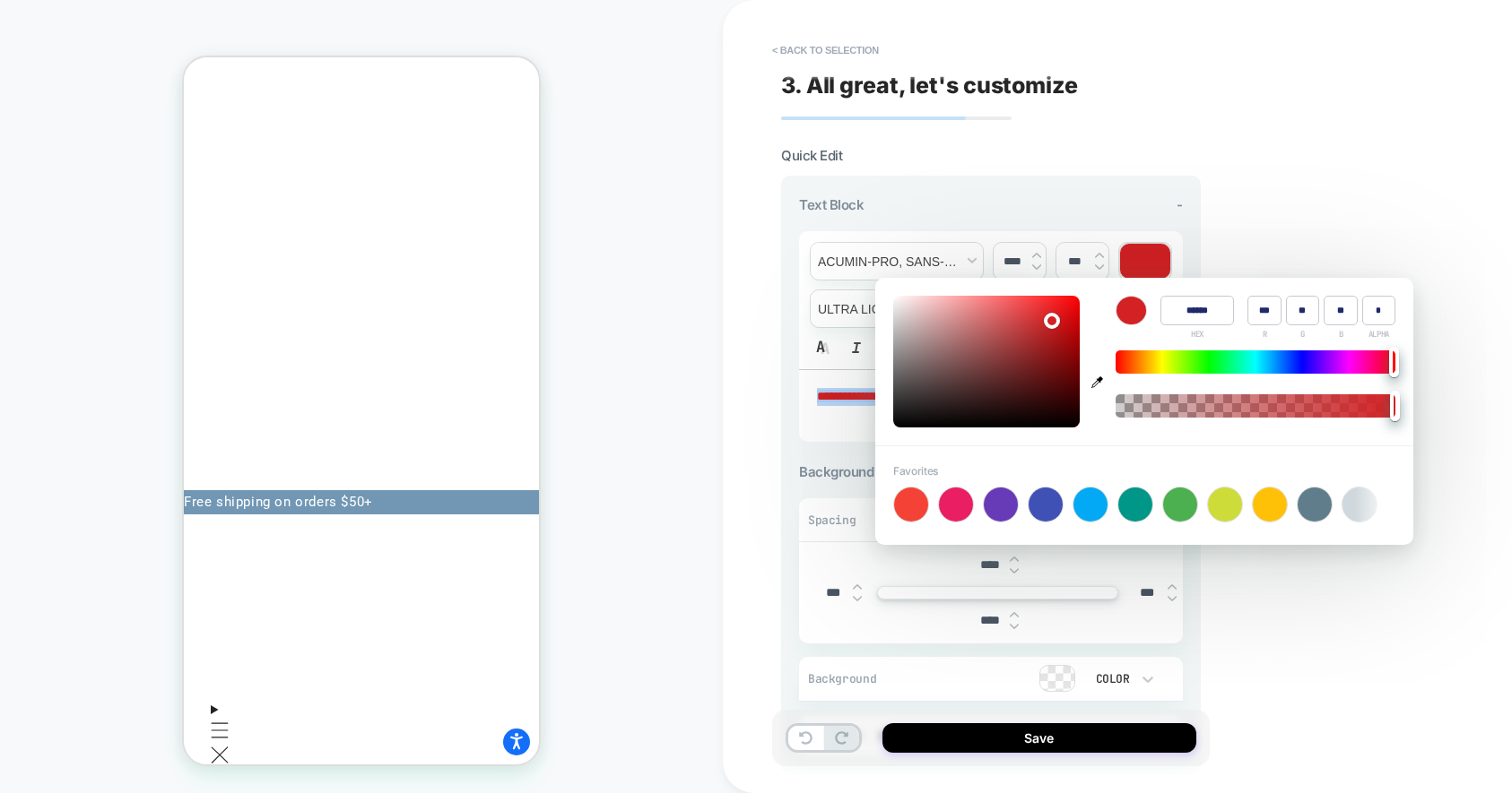
type input "******"
type input "**"
type input "*"
type input "******"
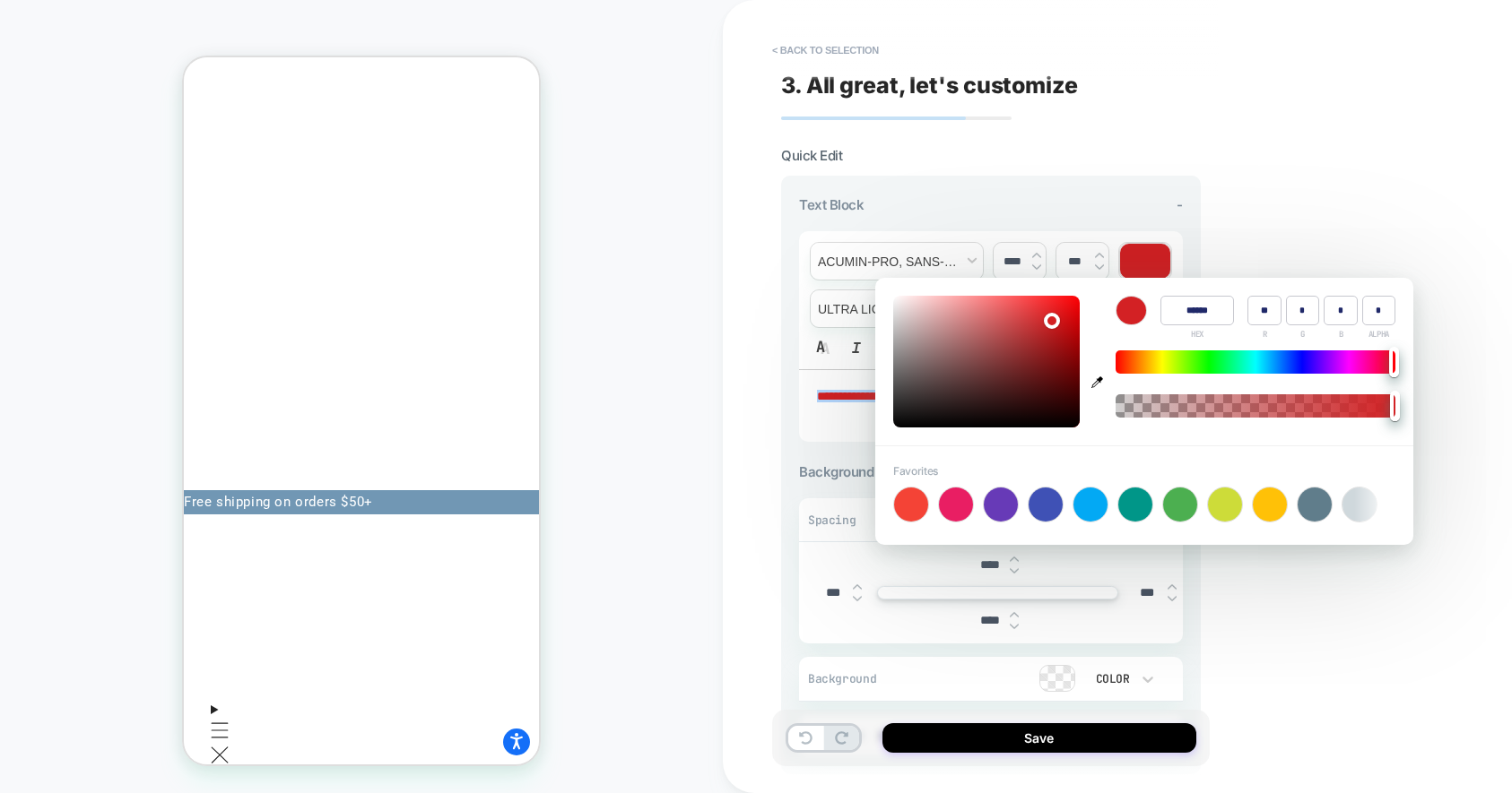
type input "*"
type input "******"
type input "*"
type input "******"
type input "*"
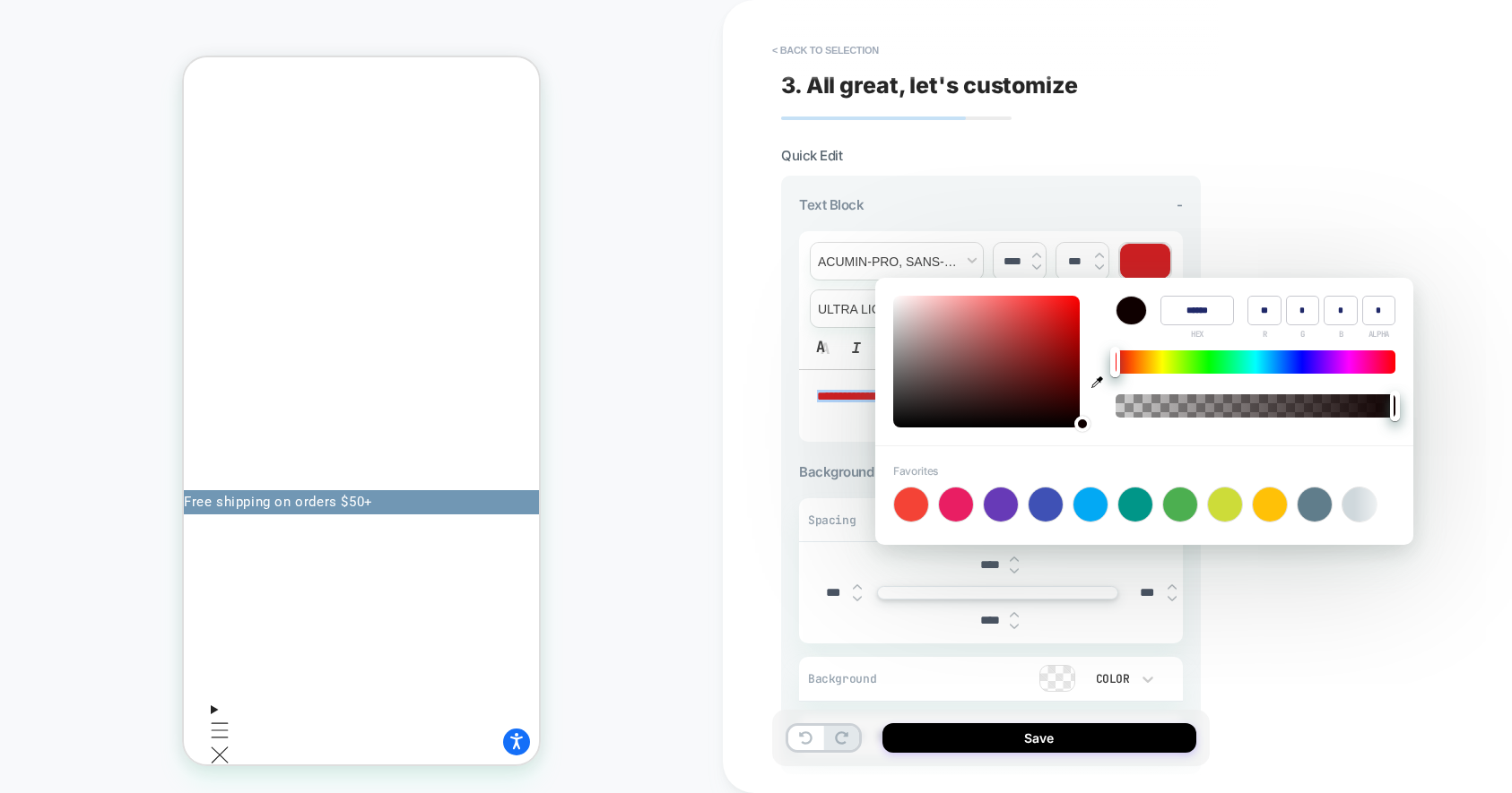
type input "******"
type input "*"
type input "******"
type input "*"
drag, startPoint x: 1056, startPoint y: 420, endPoint x: 1088, endPoint y: 427, distance: 32.8
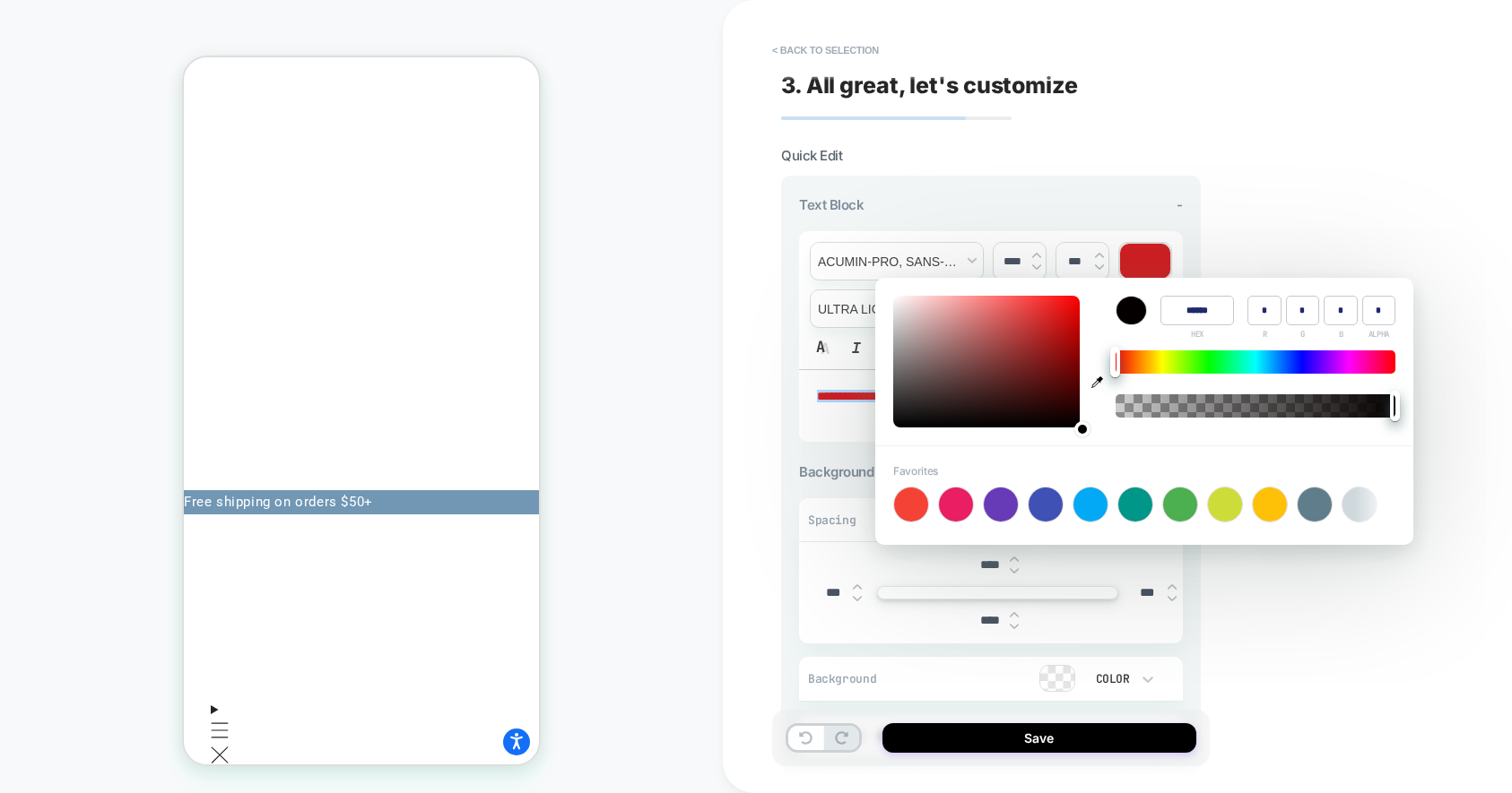
click at [1079, 427] on div at bounding box center [987, 361] width 187 height 131
click at [1084, 214] on div "**********" at bounding box center [990, 321] width 383 height 249
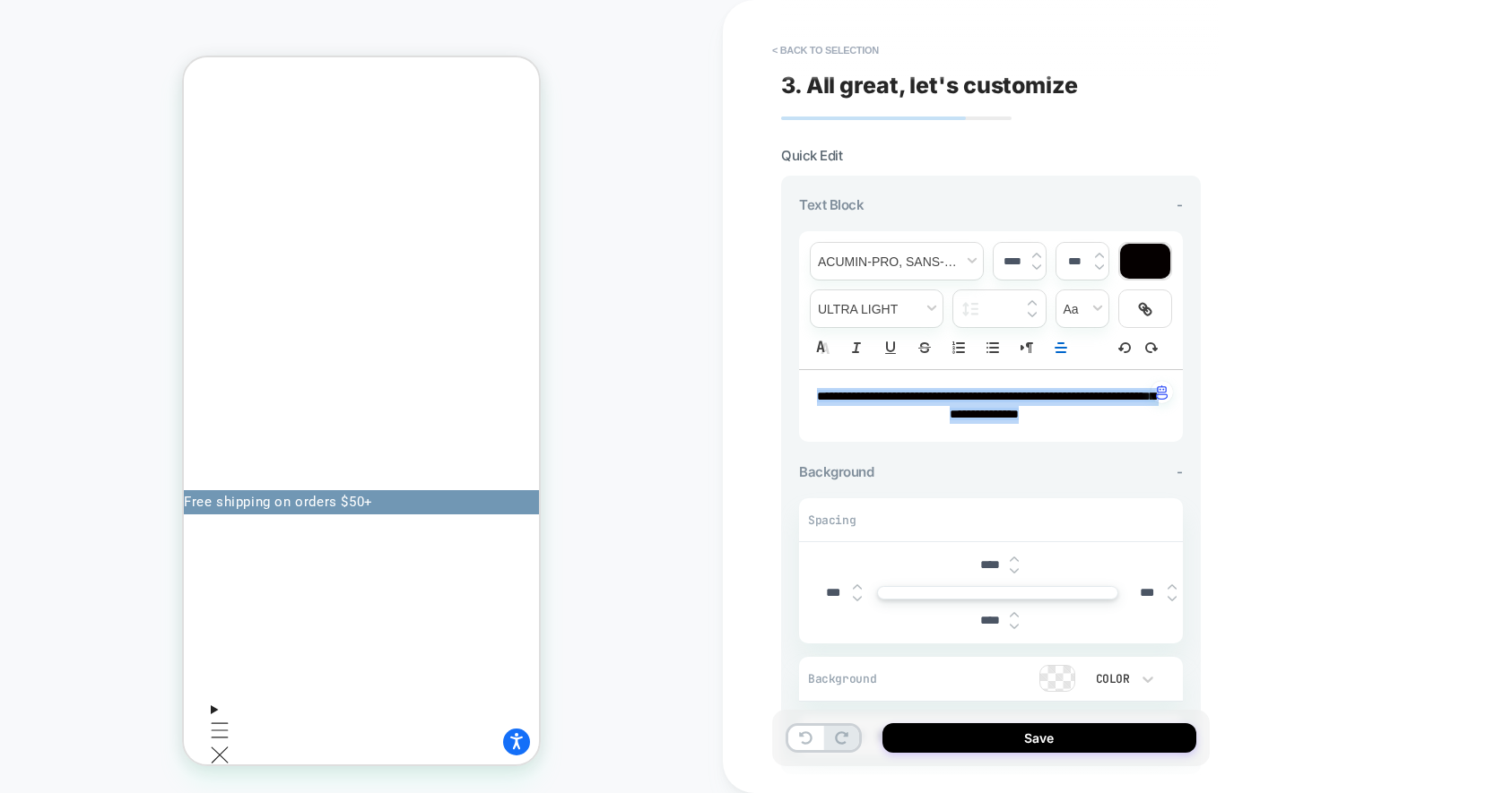
click at [1063, 348] on icon "Align" at bounding box center [1061, 347] width 17 height 17
click at [1060, 371] on line "Align" at bounding box center [1061, 371] width 10 height 0
click at [1022, 400] on span "**********" at bounding box center [985, 405] width 338 height 30
click at [813, 388] on div "**********" at bounding box center [990, 407] width 383 height 72
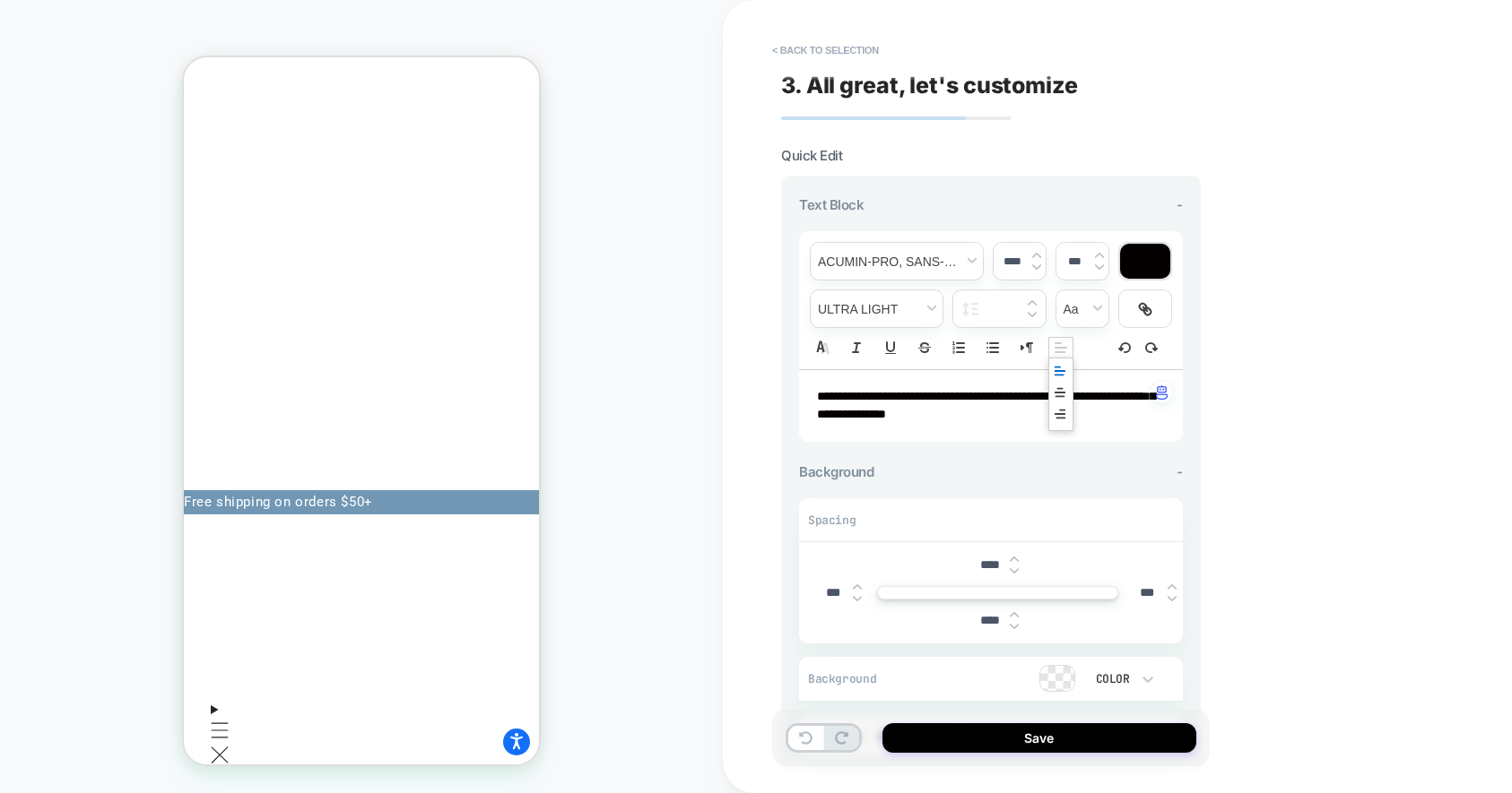
click at [1058, 353] on icon "Align" at bounding box center [1061, 347] width 17 height 17
click at [1029, 348] on icon "Right to Left" at bounding box center [1026, 347] width 17 height 17
click at [1030, 348] on polygon "Right to Left" at bounding box center [1031, 349] width 2 height 4
click at [1029, 348] on icon "Right to Left" at bounding box center [1026, 347] width 17 height 17
click at [1030, 348] on polygon "Right to Left" at bounding box center [1031, 349] width 2 height 4
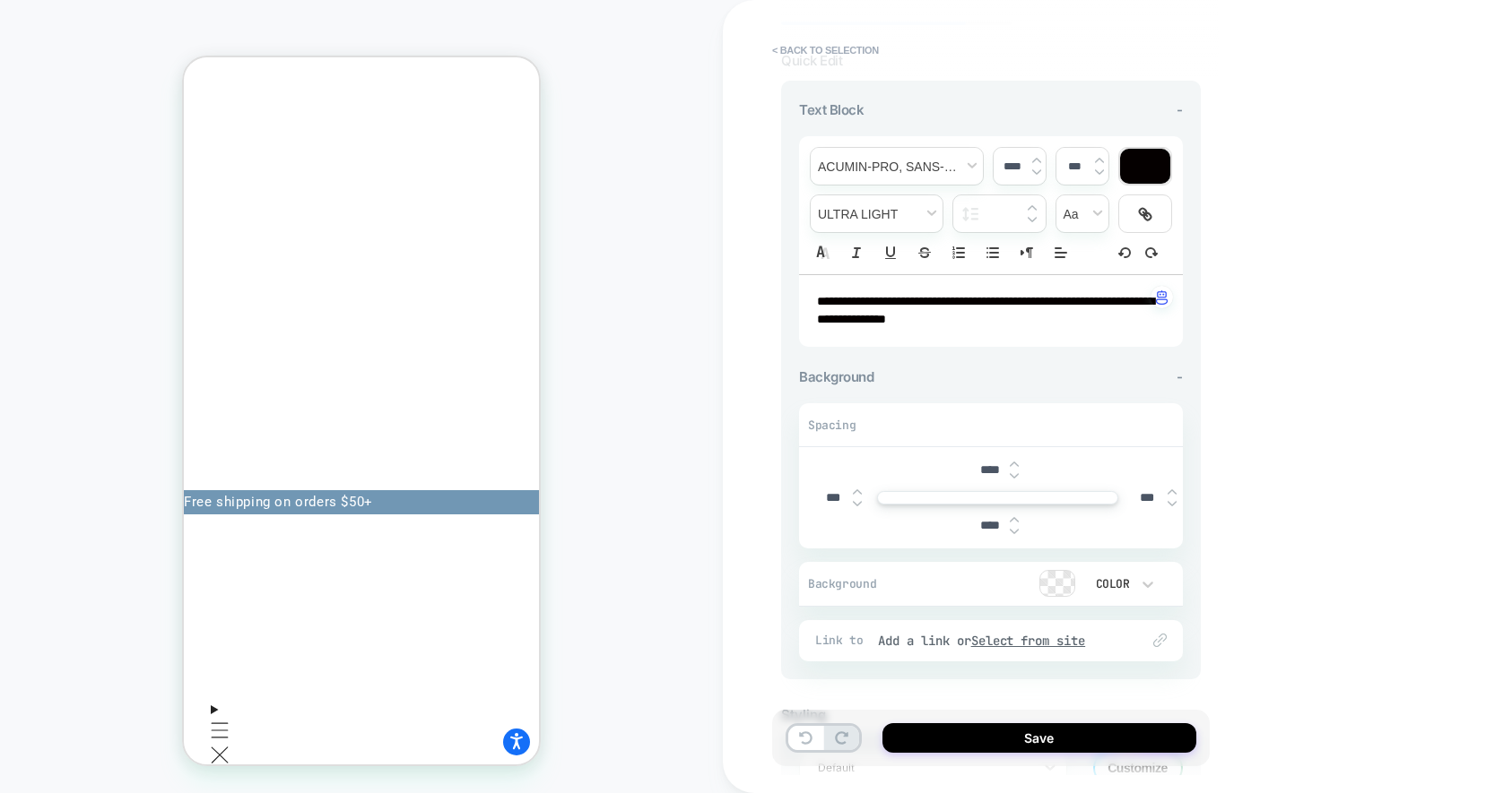
scroll to position [118, 0]
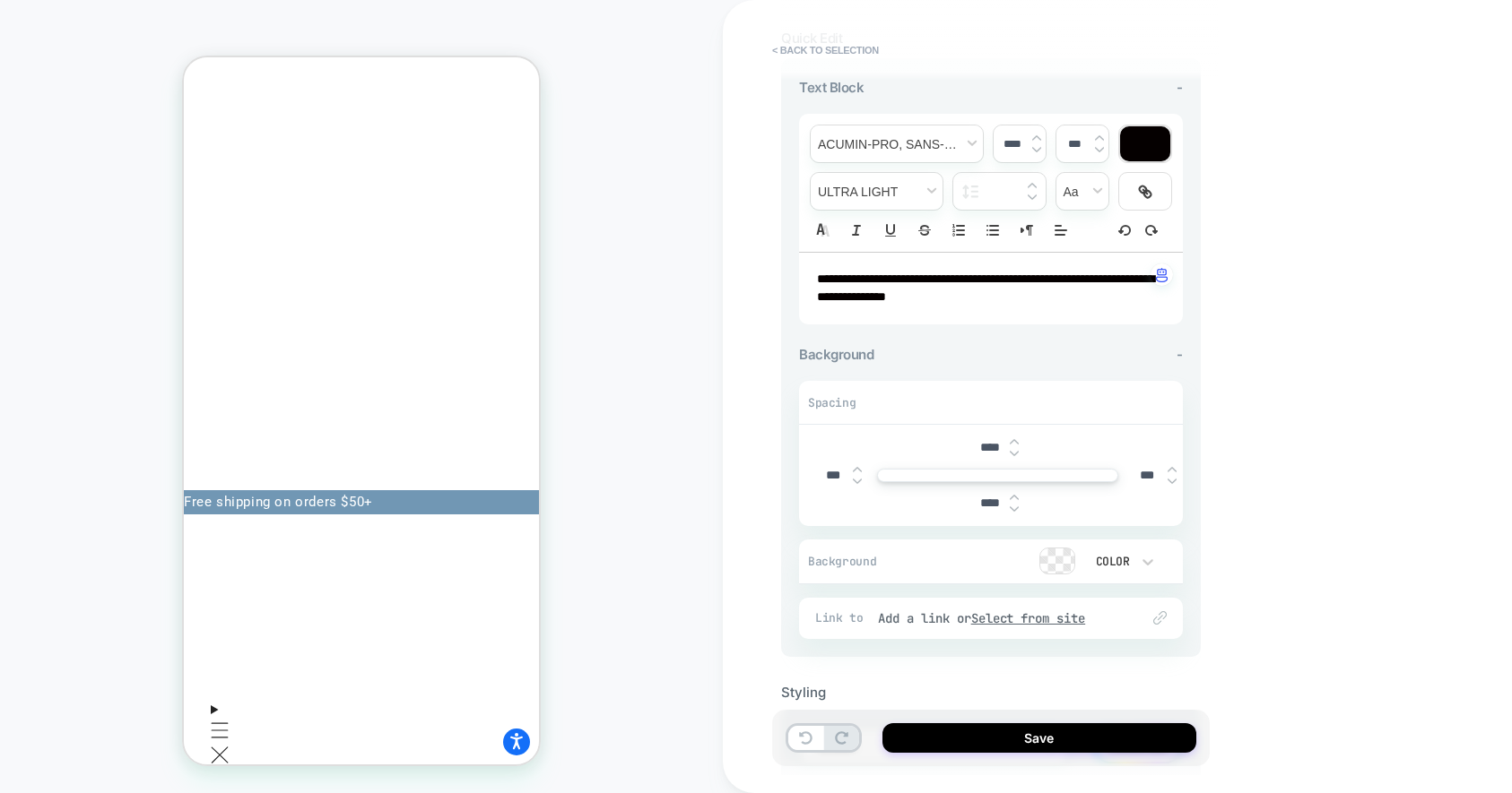
click at [1014, 451] on img at bounding box center [1014, 453] width 9 height 7
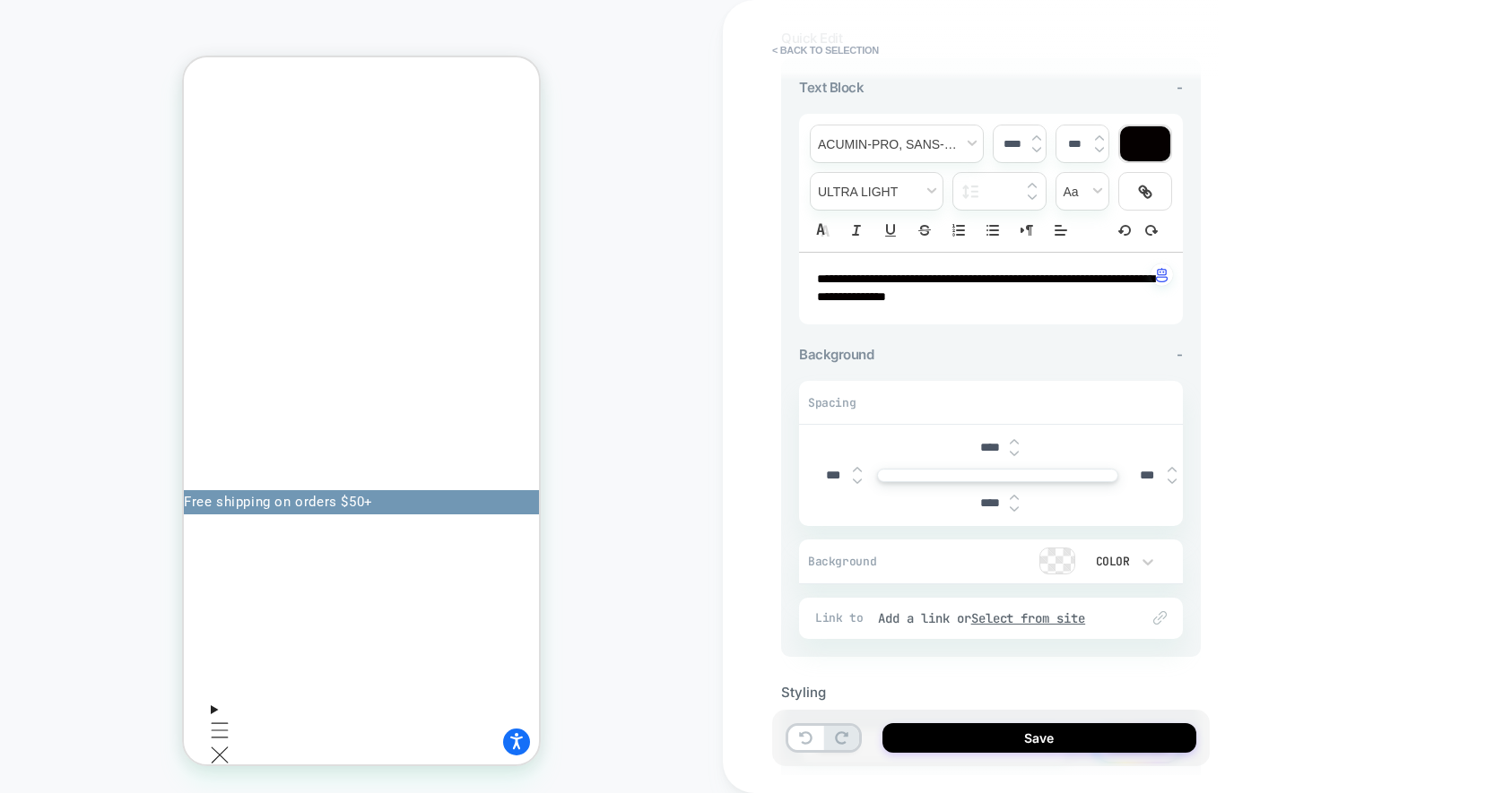
click at [1014, 451] on img at bounding box center [1014, 453] width 9 height 7
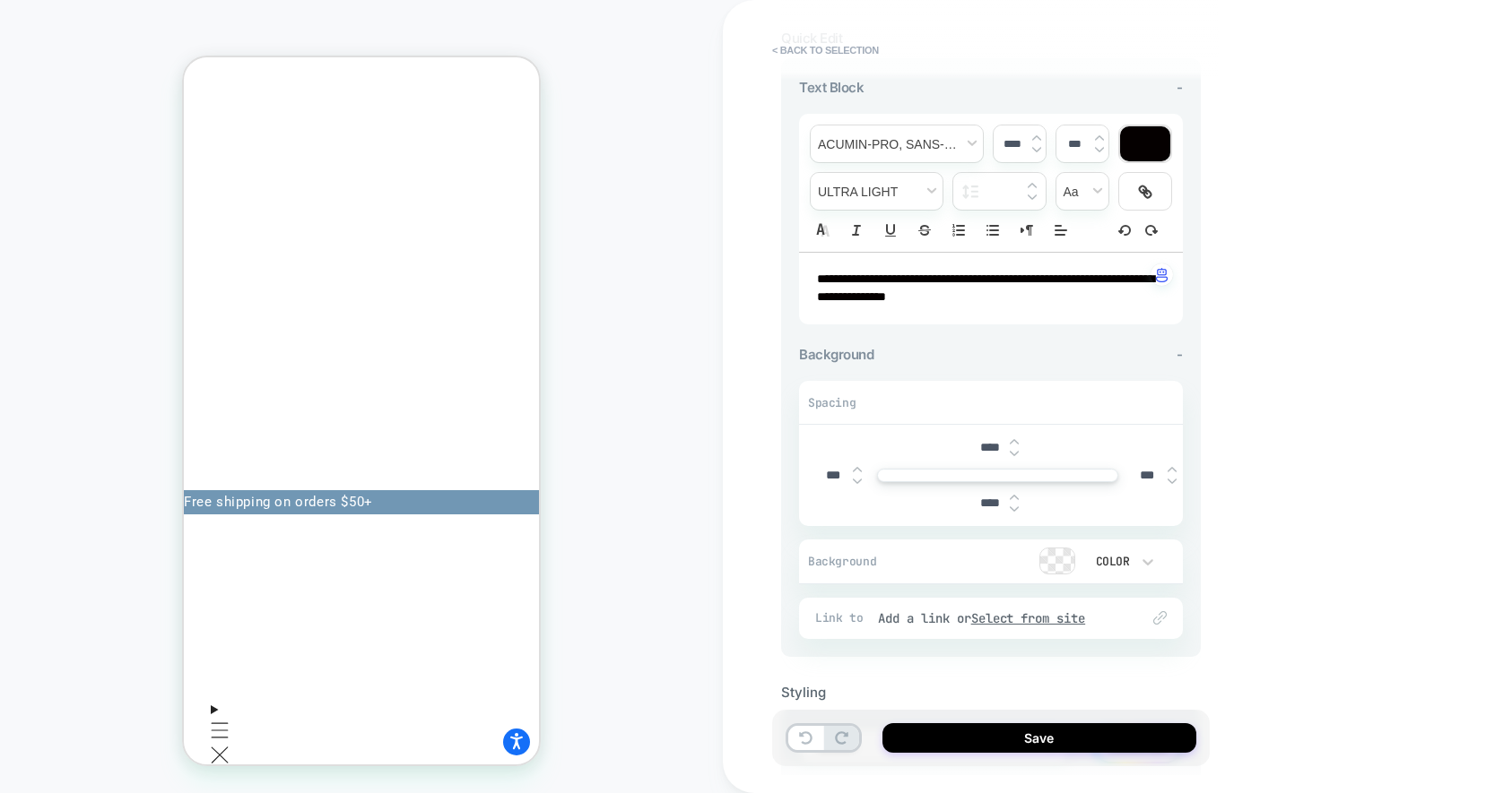
click at [1014, 451] on img at bounding box center [1014, 453] width 9 height 7
type input "***"
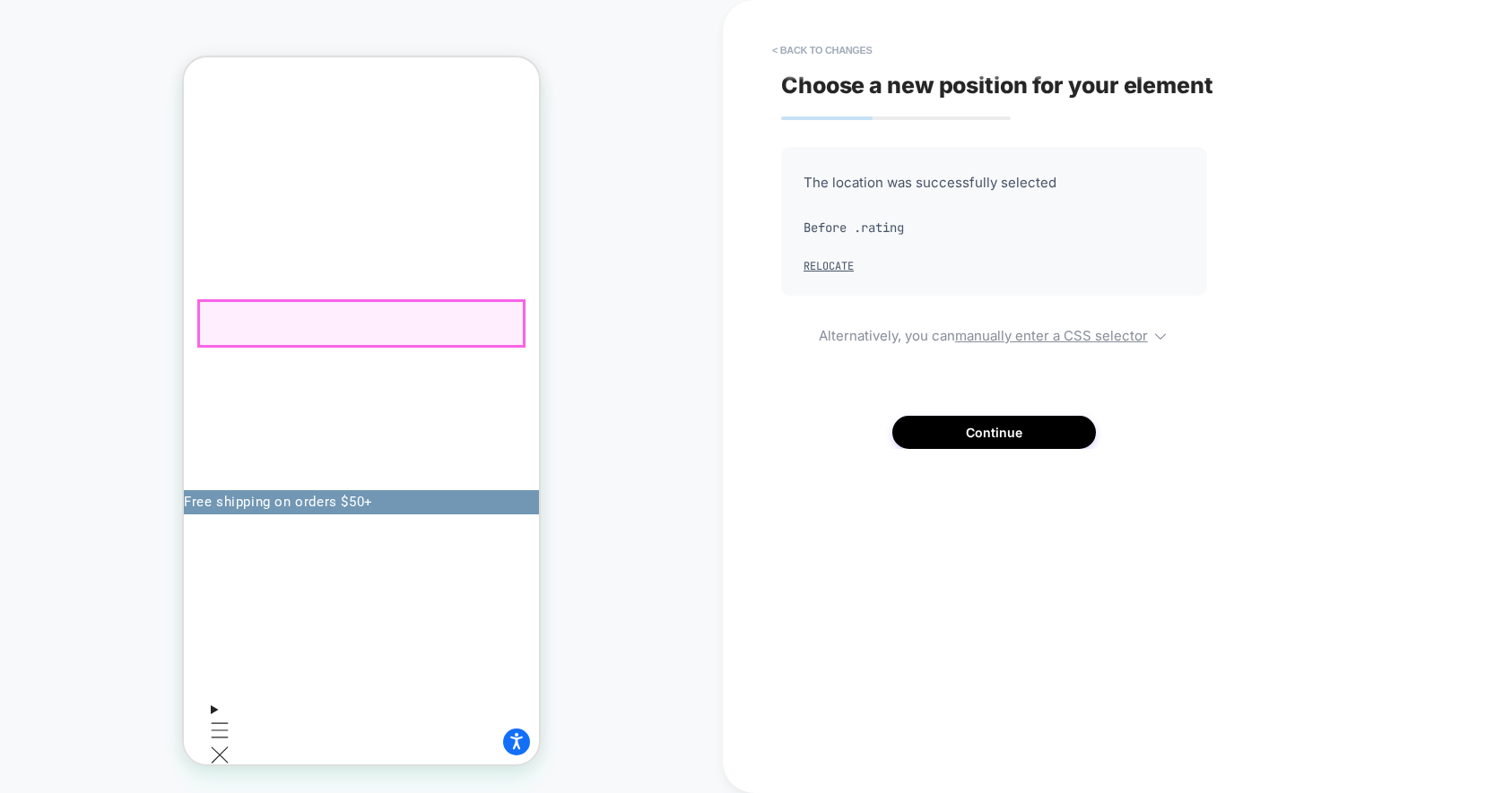
scroll to position [0, 183]
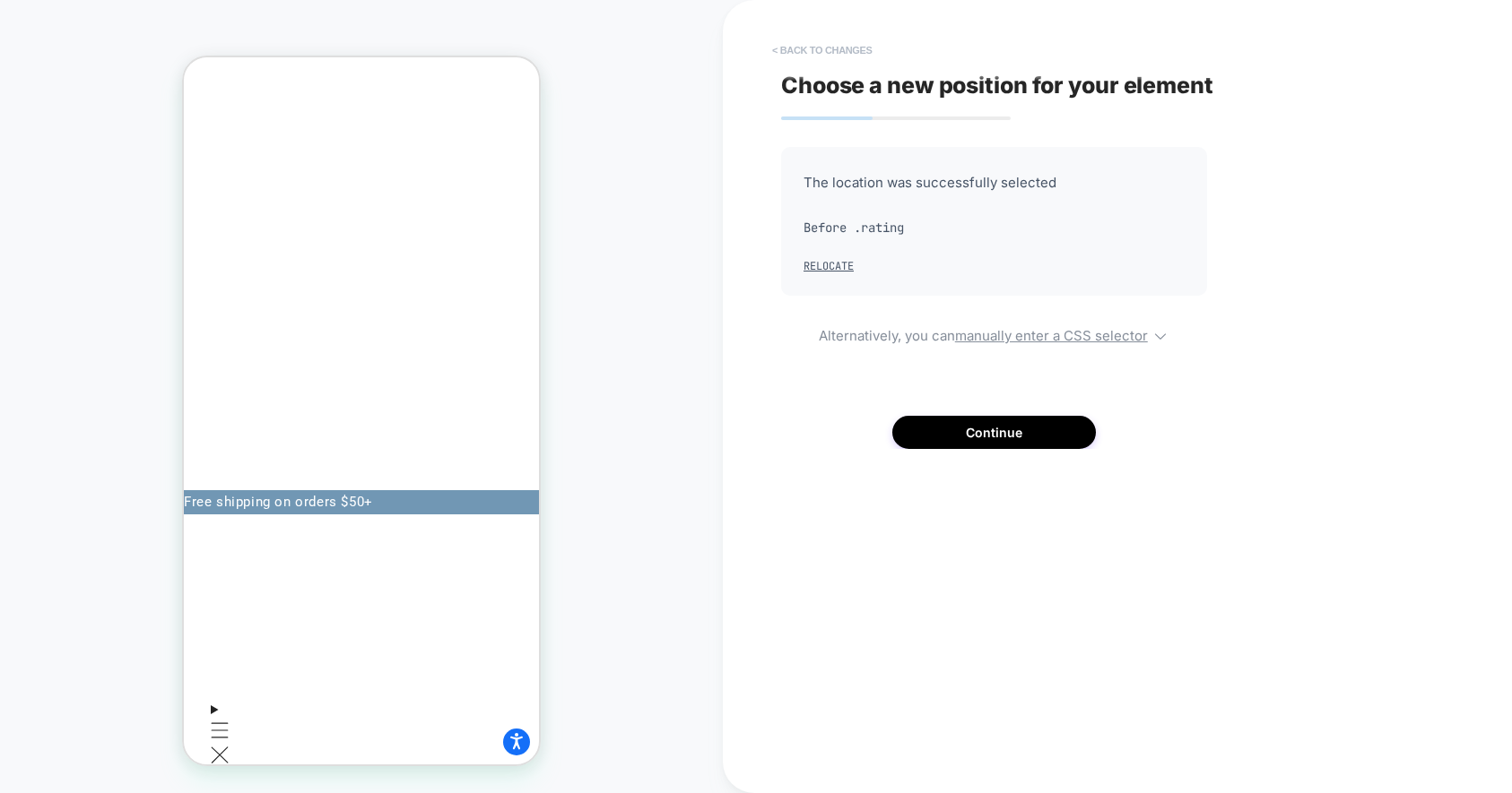
click at [844, 46] on button "< Back to changes" at bounding box center [822, 50] width 119 height 28
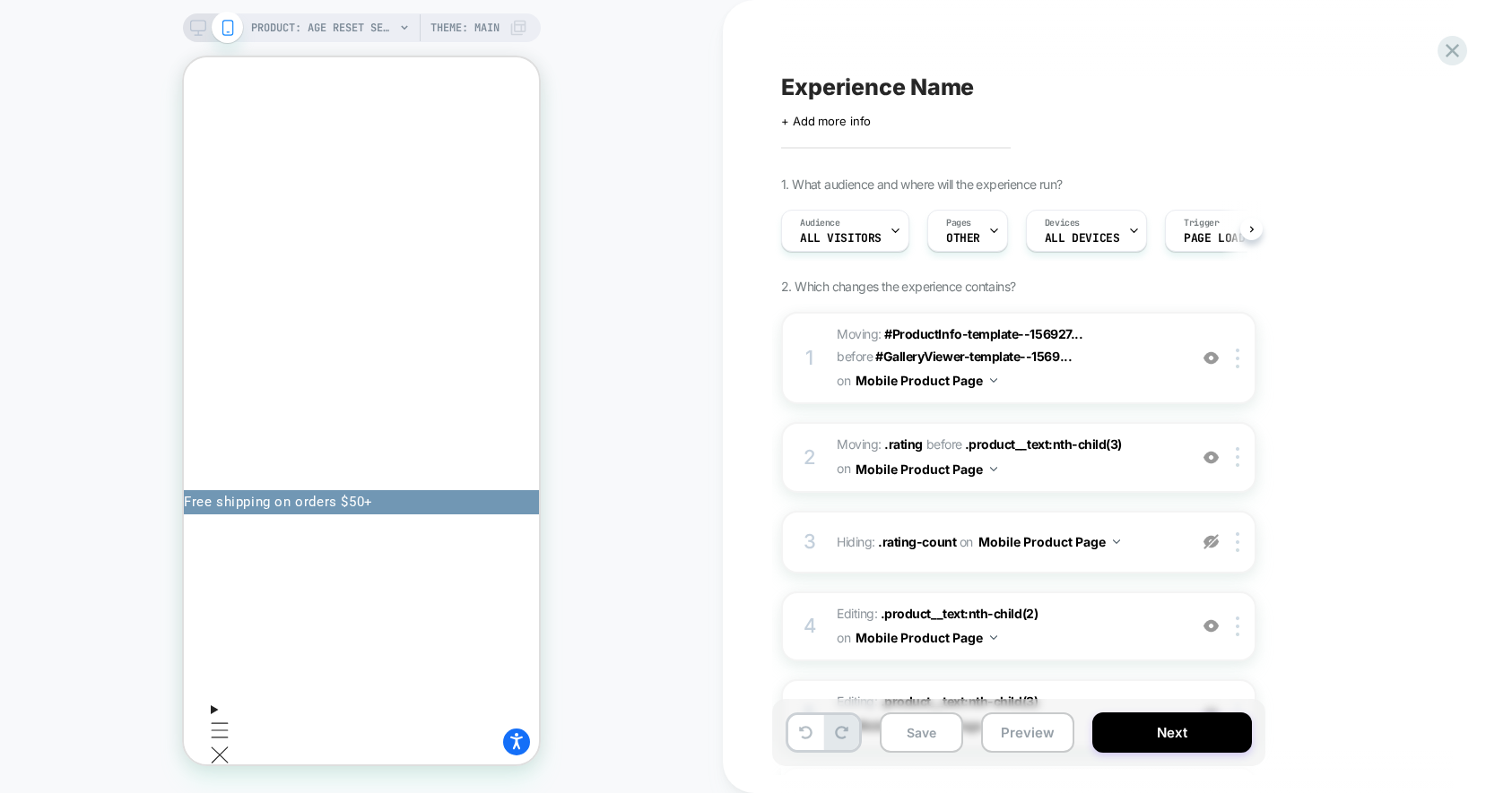
scroll to position [0, 1]
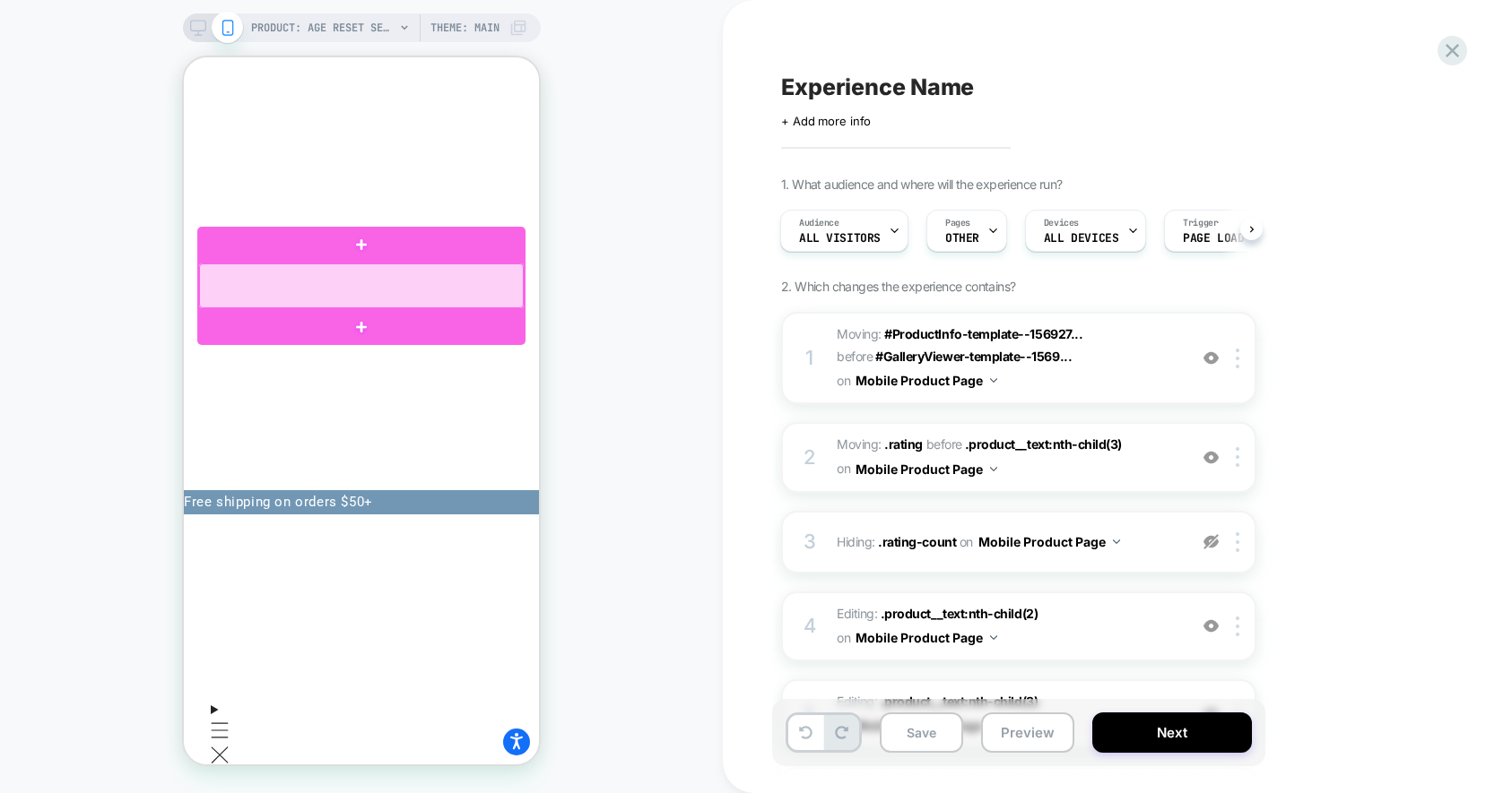
click at [380, 283] on div at bounding box center [362, 286] width 325 height 45
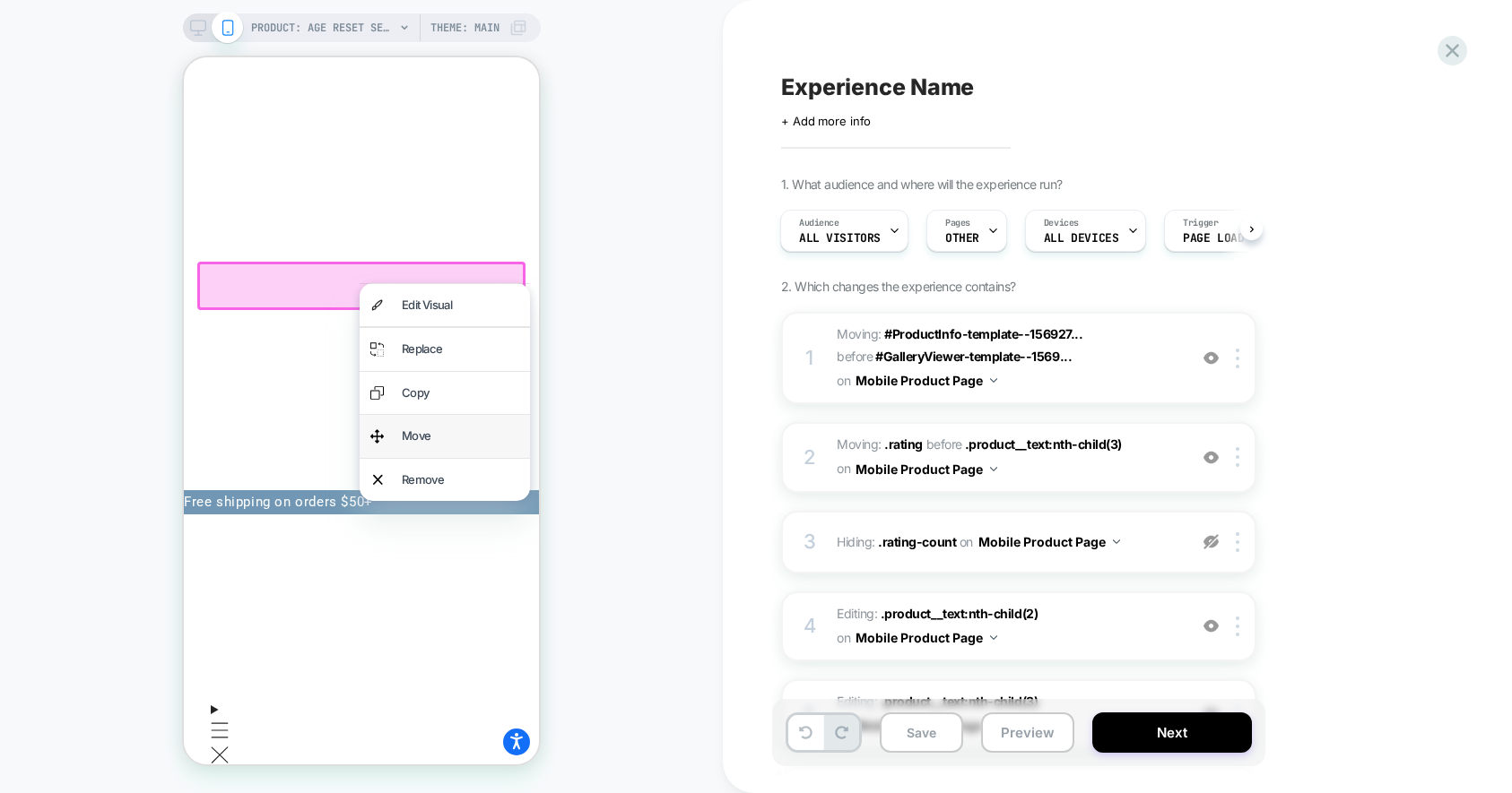
click at [430, 432] on div "Move" at bounding box center [460, 436] width 118 height 20
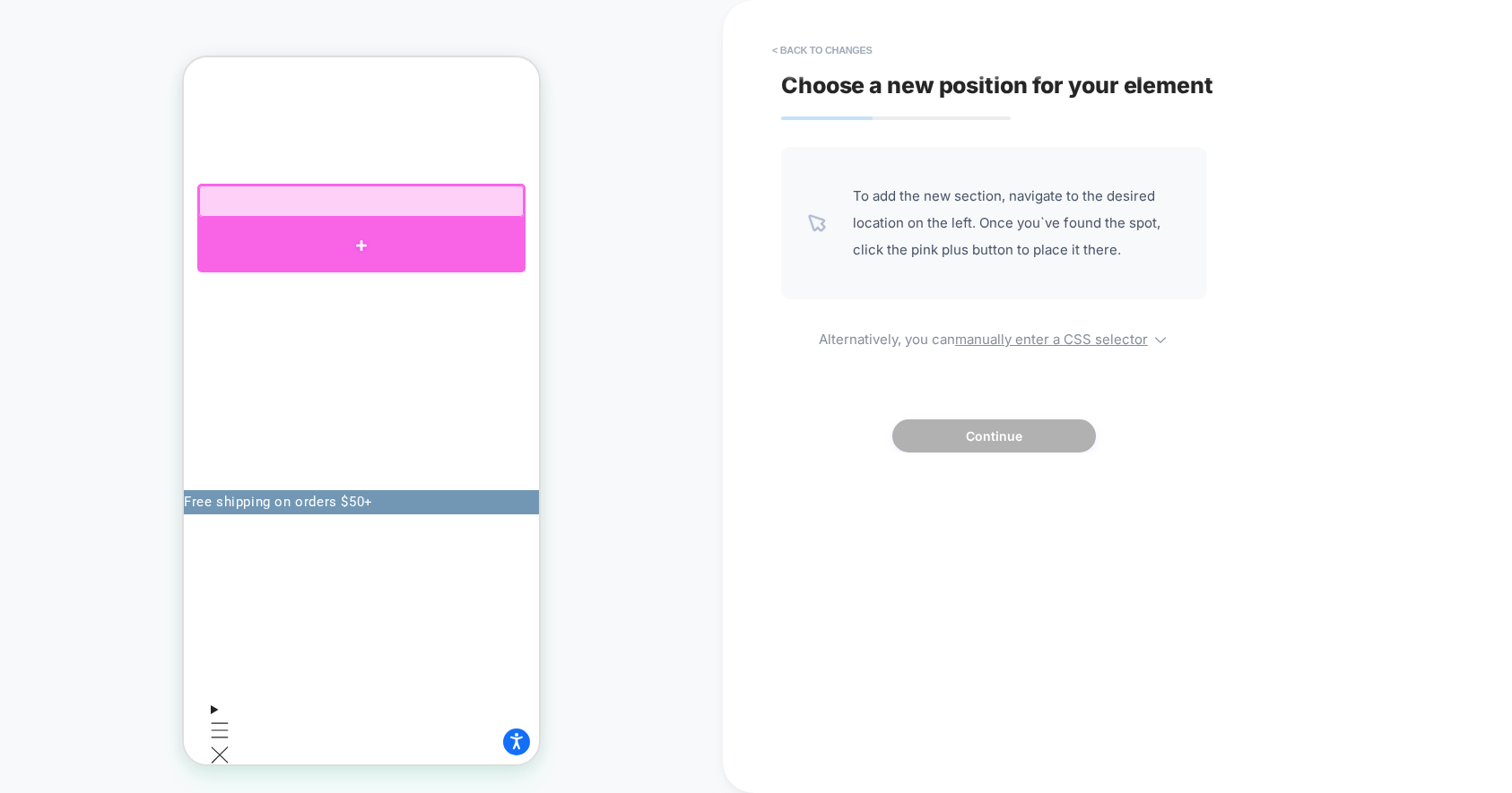
click at [301, 222] on div at bounding box center [361, 245] width 328 height 54
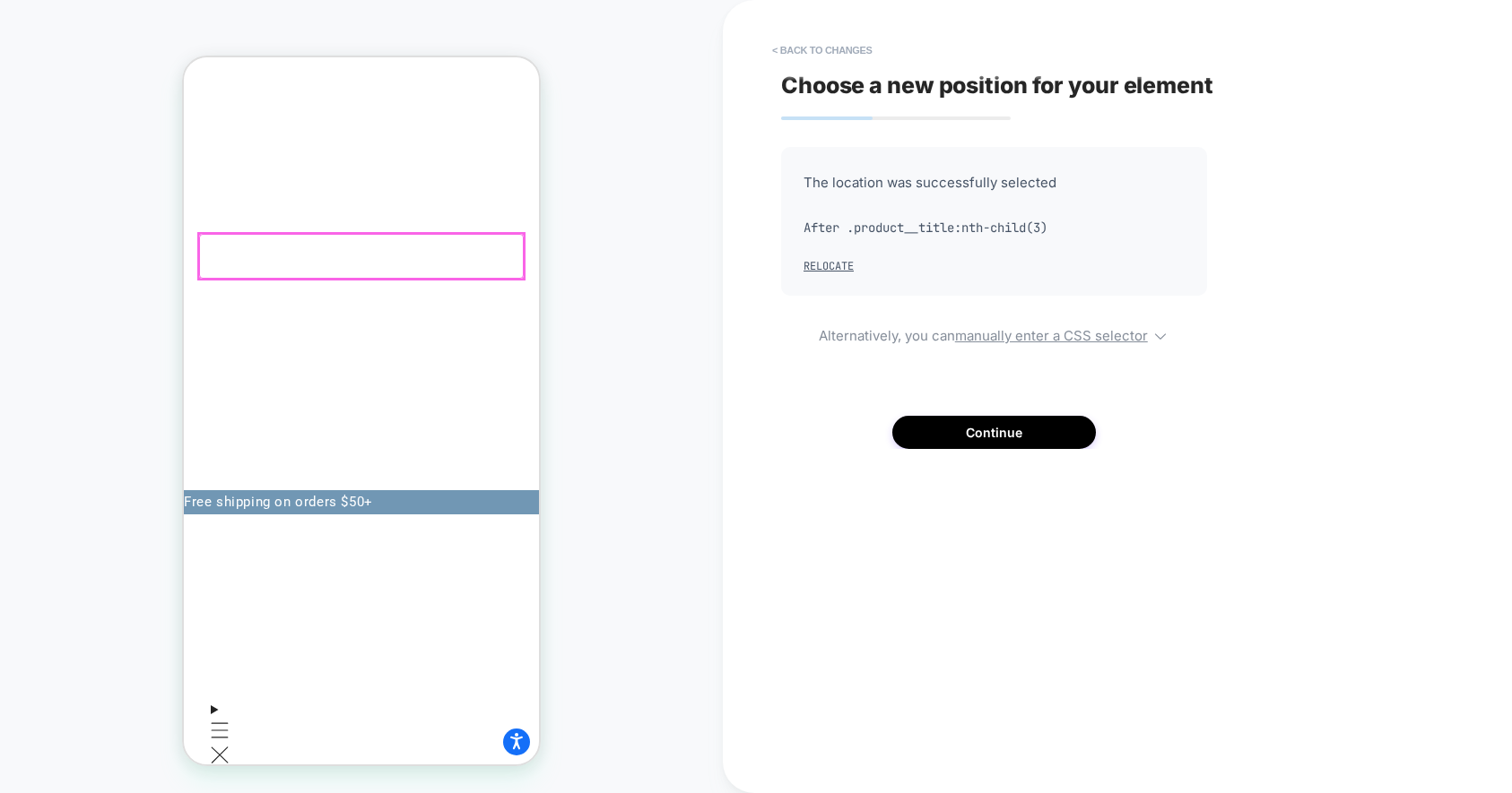
click at [315, 262] on div at bounding box center [362, 256] width 325 height 45
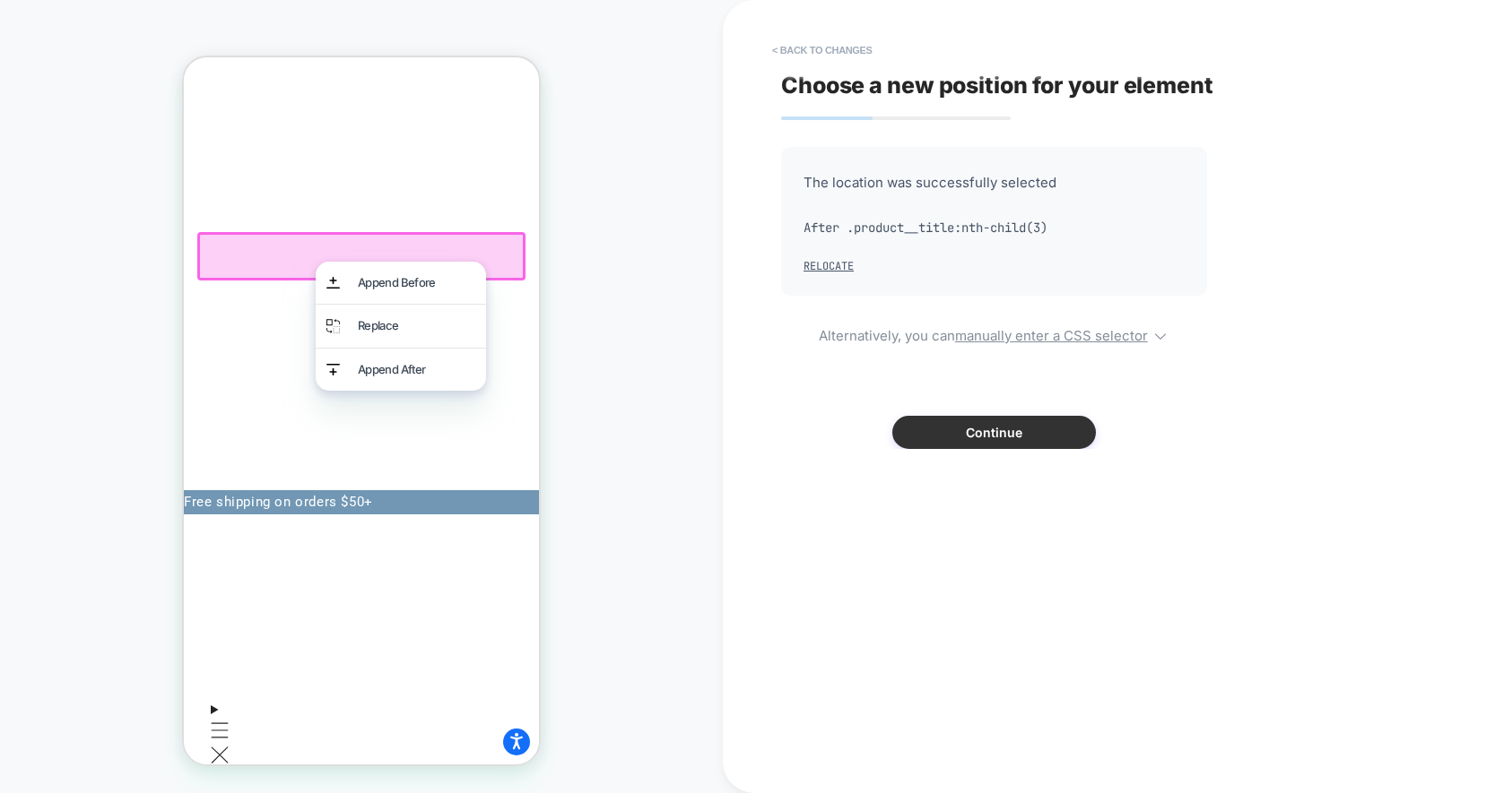
click at [967, 423] on button "Continue" at bounding box center [993, 433] width 203 height 33
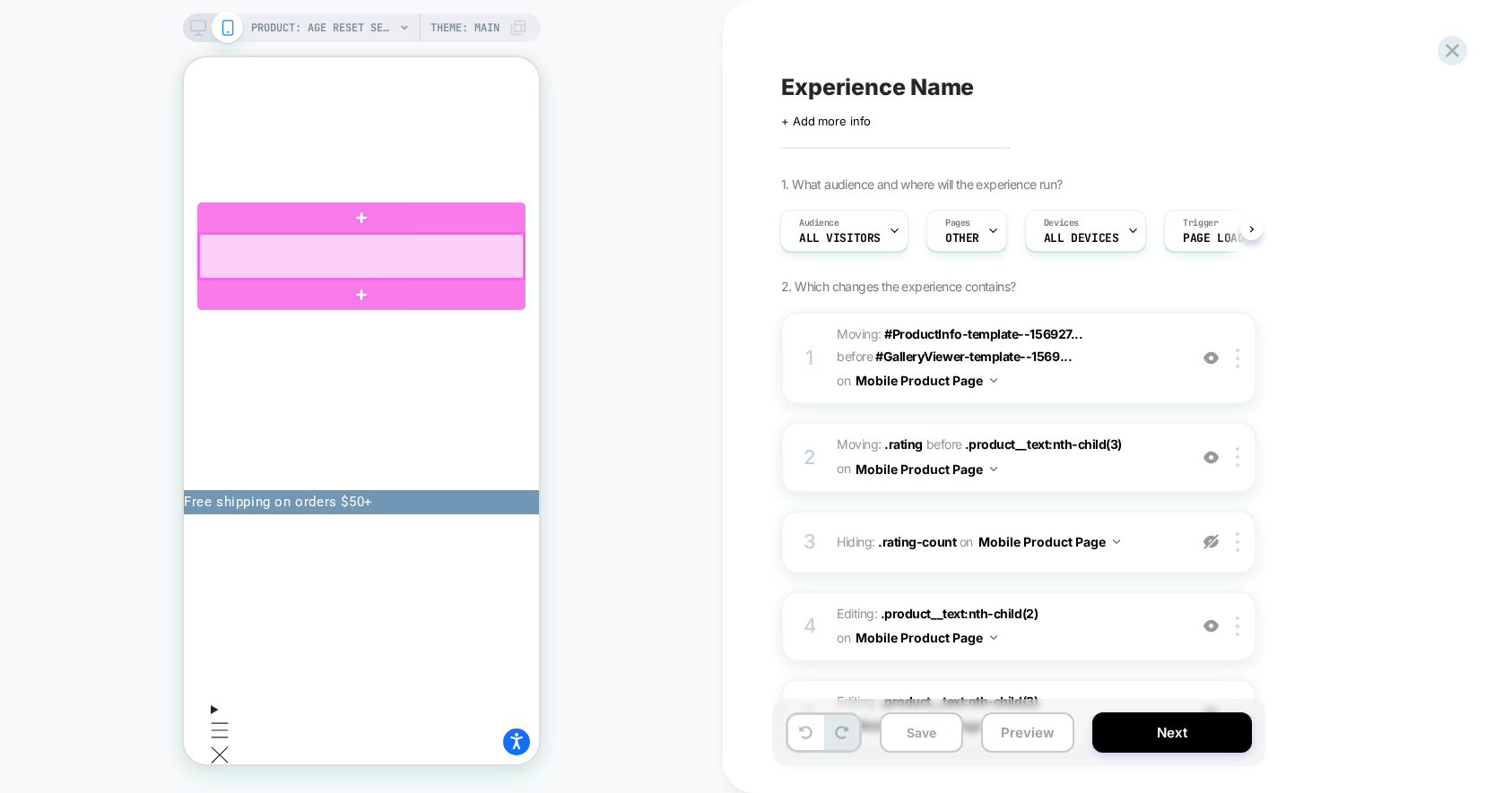
click at [425, 253] on div at bounding box center [362, 256] width 325 height 45
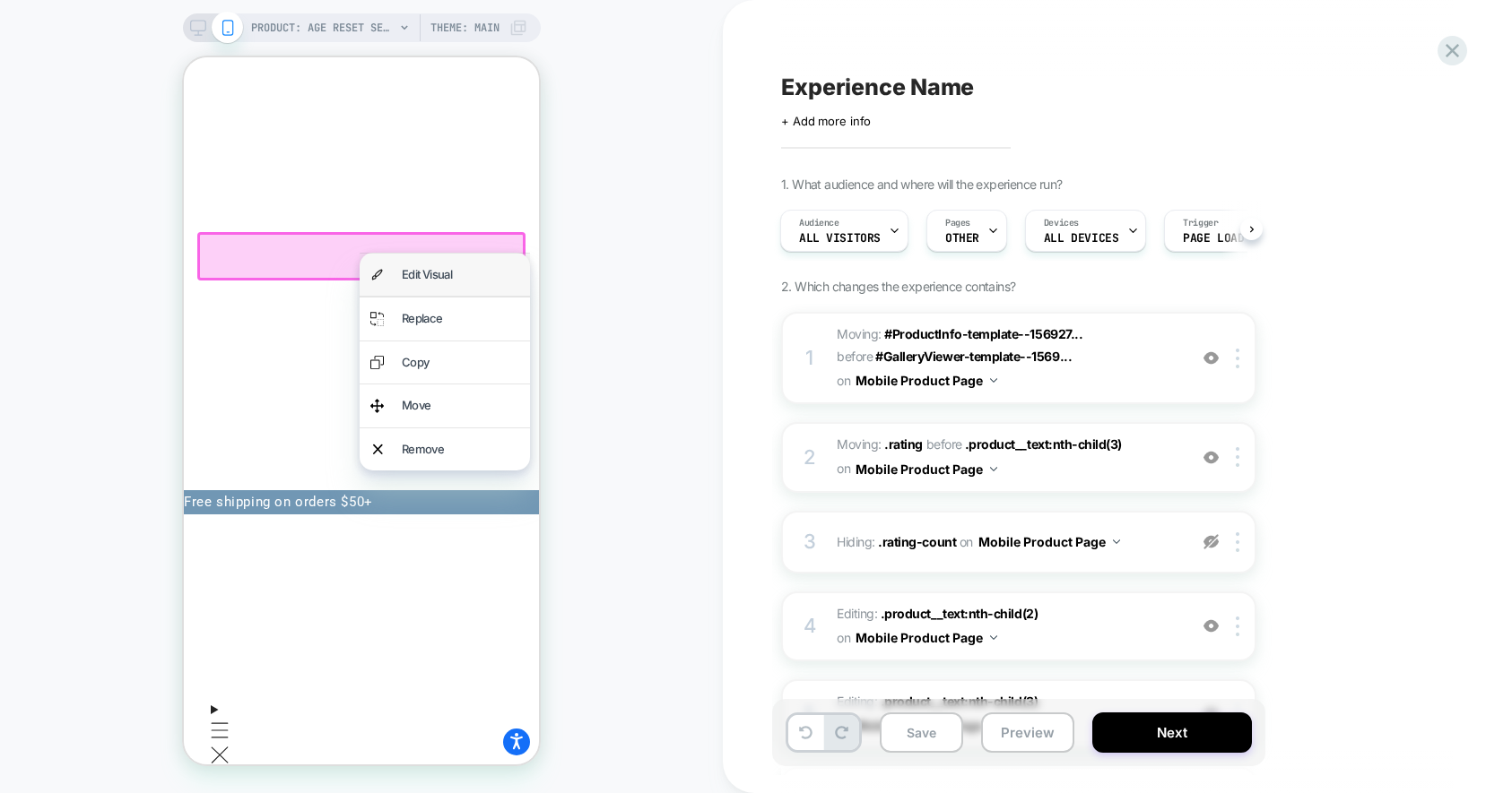
click at [429, 270] on div "Edit Visual" at bounding box center [460, 274] width 118 height 20
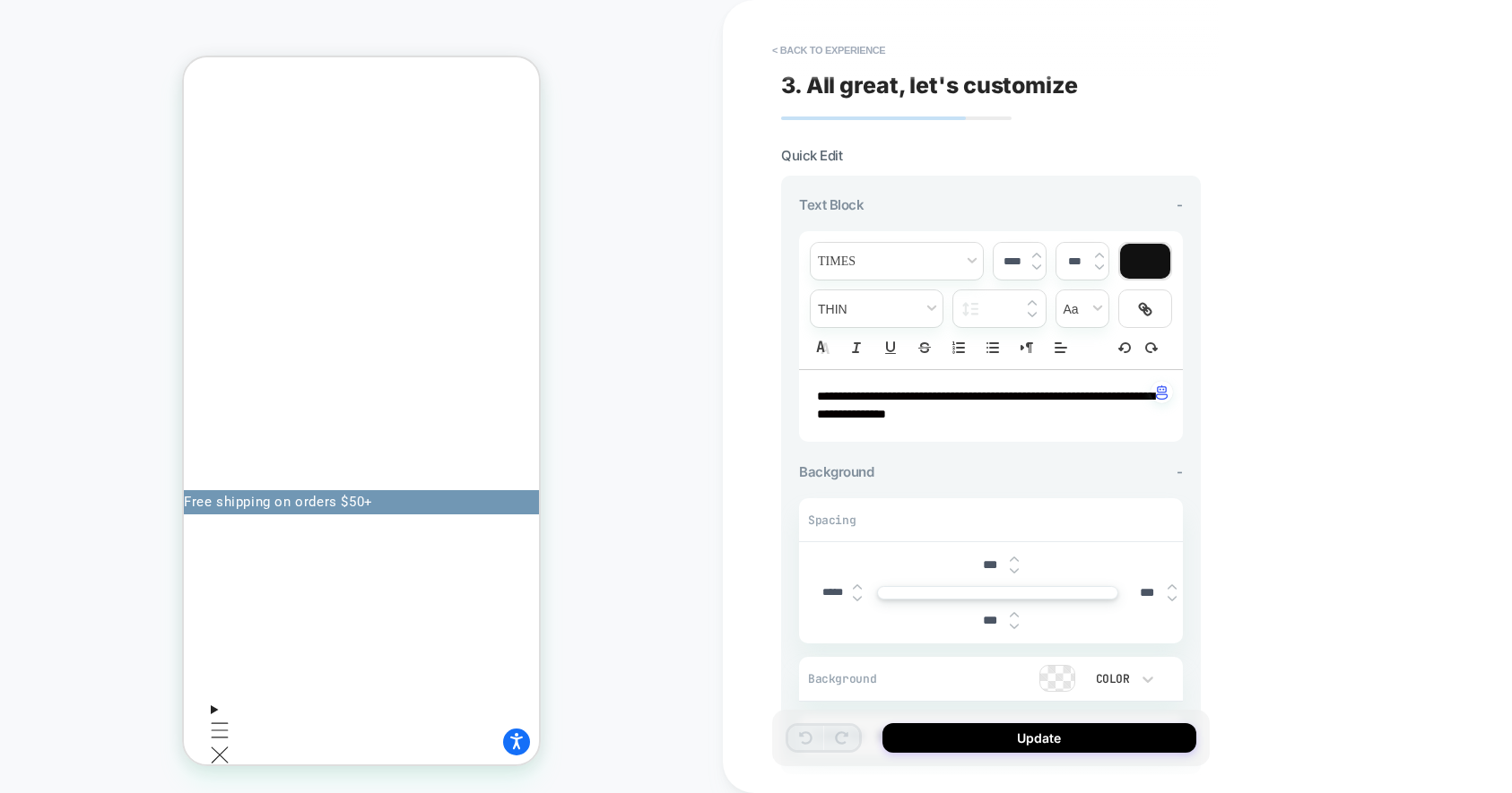
click at [1014, 567] on img at bounding box center [1014, 570] width 9 height 7
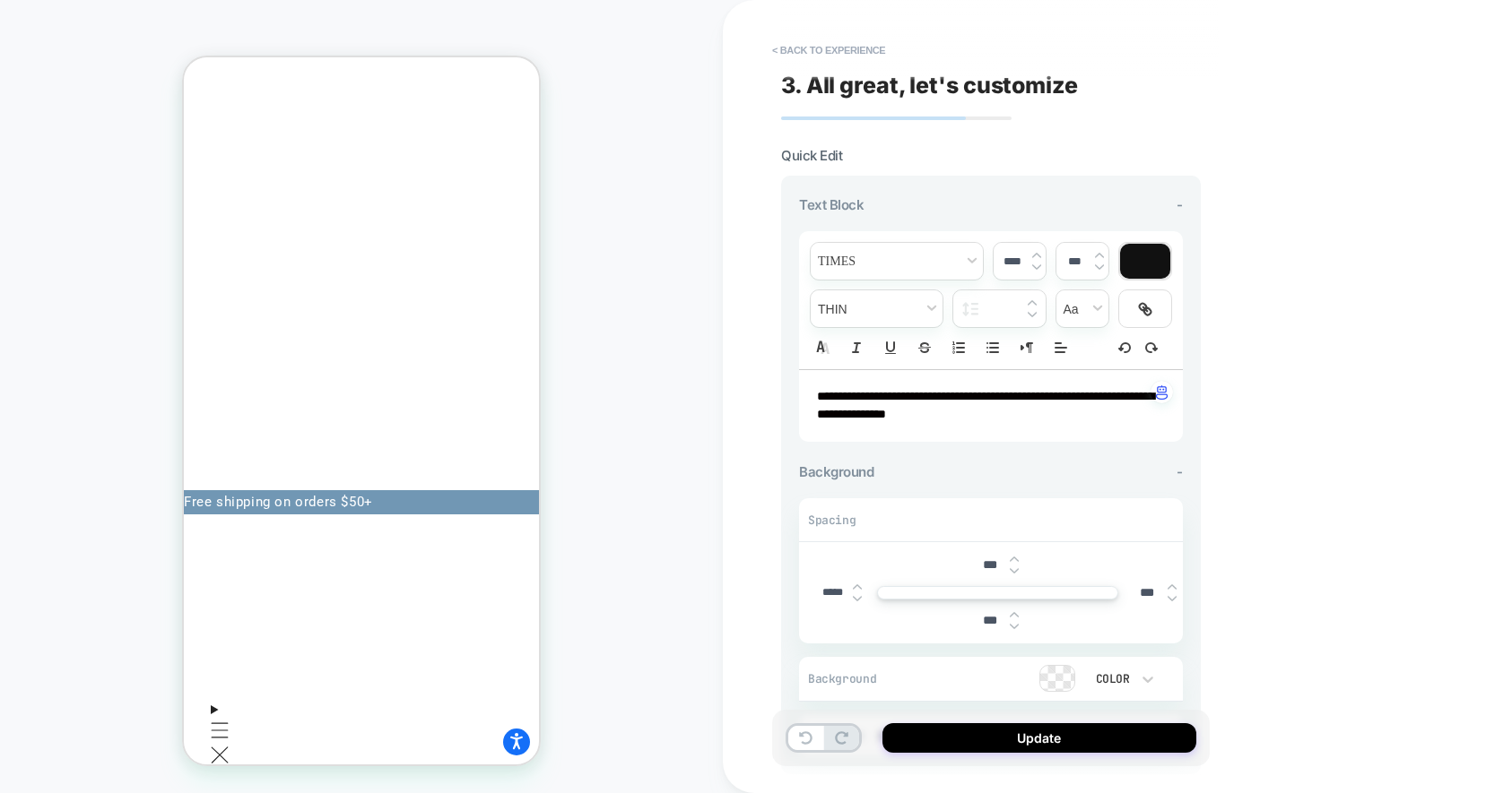
click at [1014, 567] on img at bounding box center [1014, 570] width 9 height 7
type input "****"
click at [1355, 288] on div "**********" at bounding box center [1117, 396] width 789 height 793
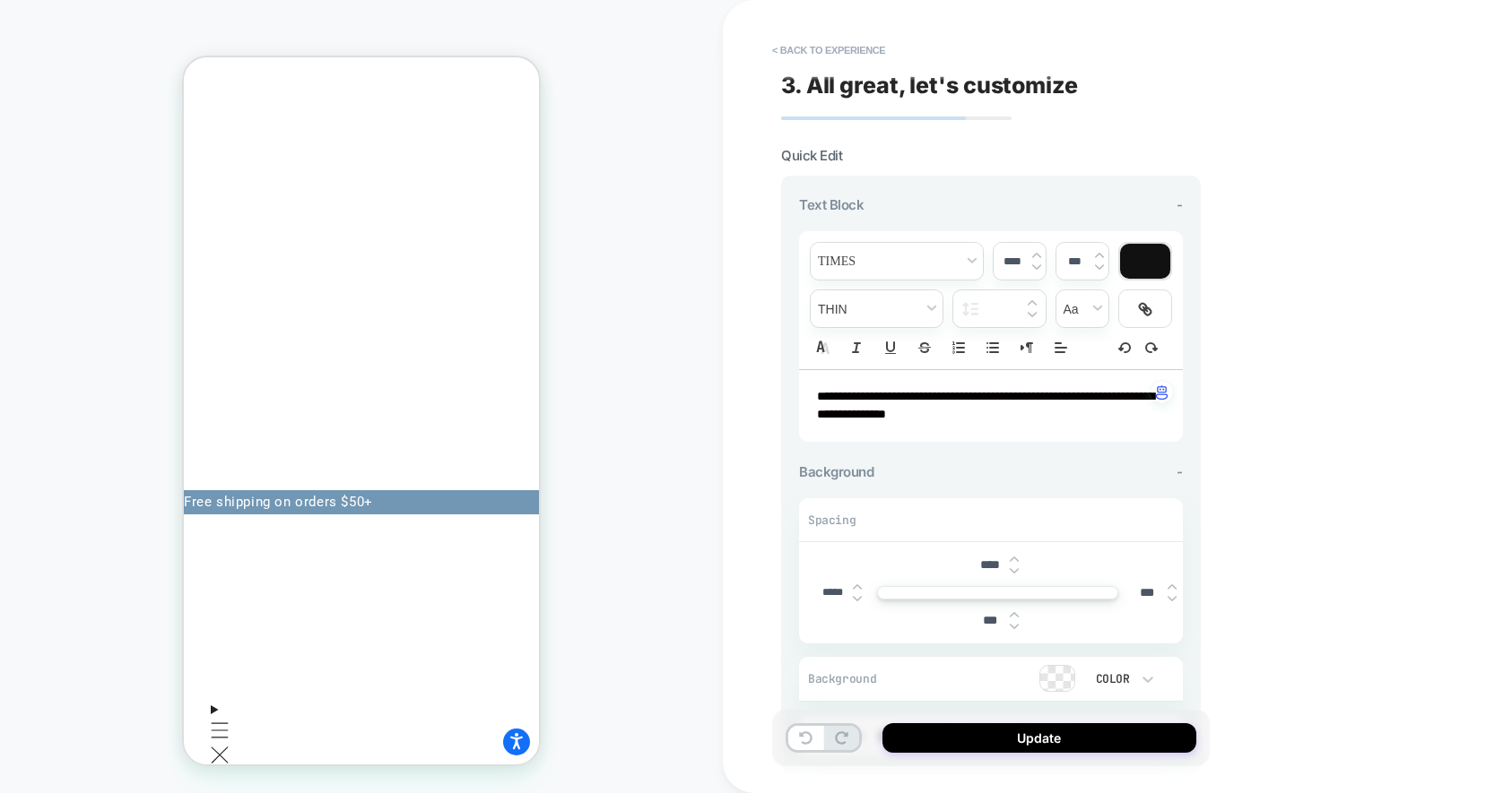
click at [1061, 744] on button "Update" at bounding box center [1039, 739] width 313 height 29
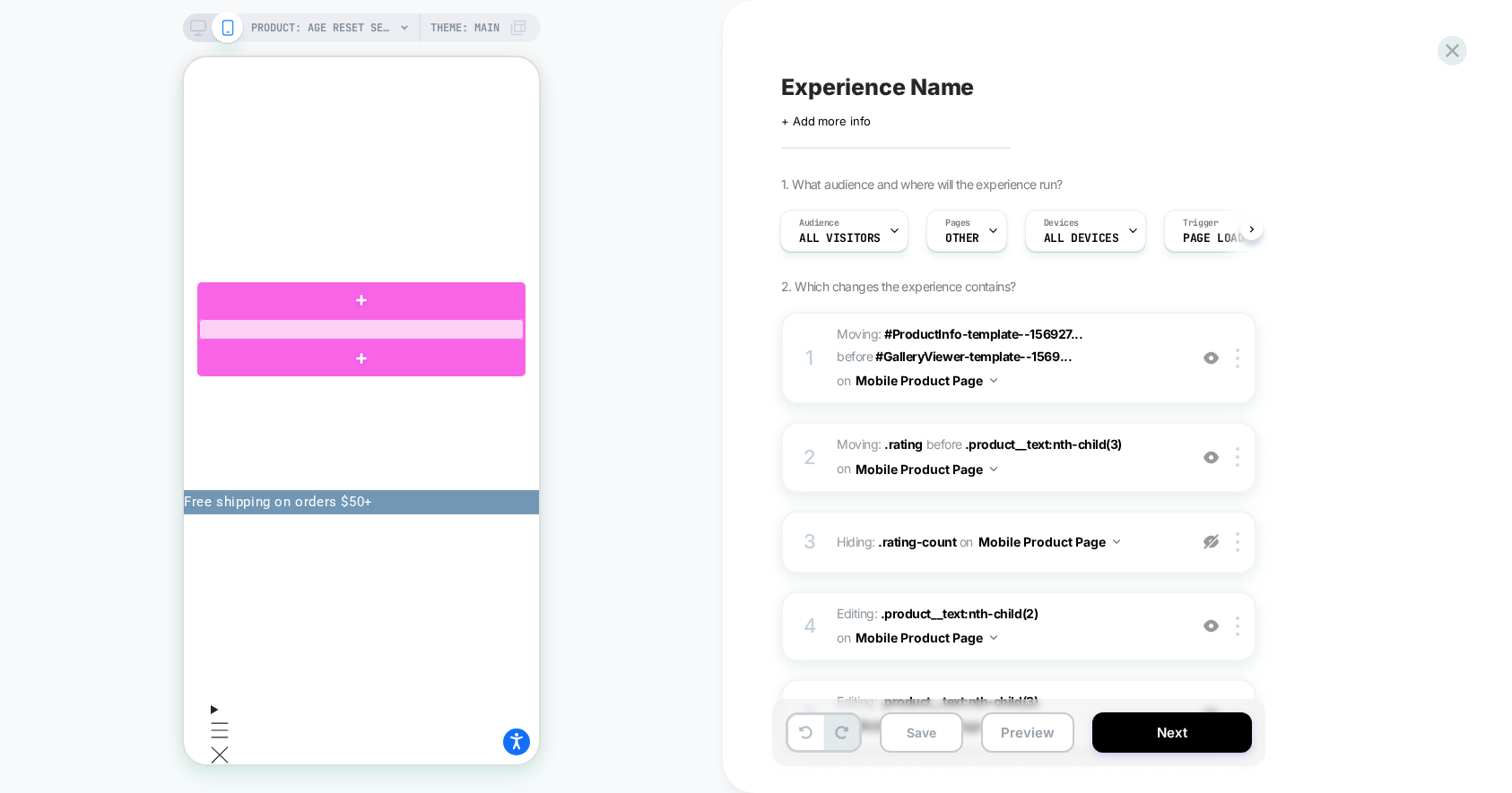
click at [328, 329] on div at bounding box center [362, 329] width 325 height 20
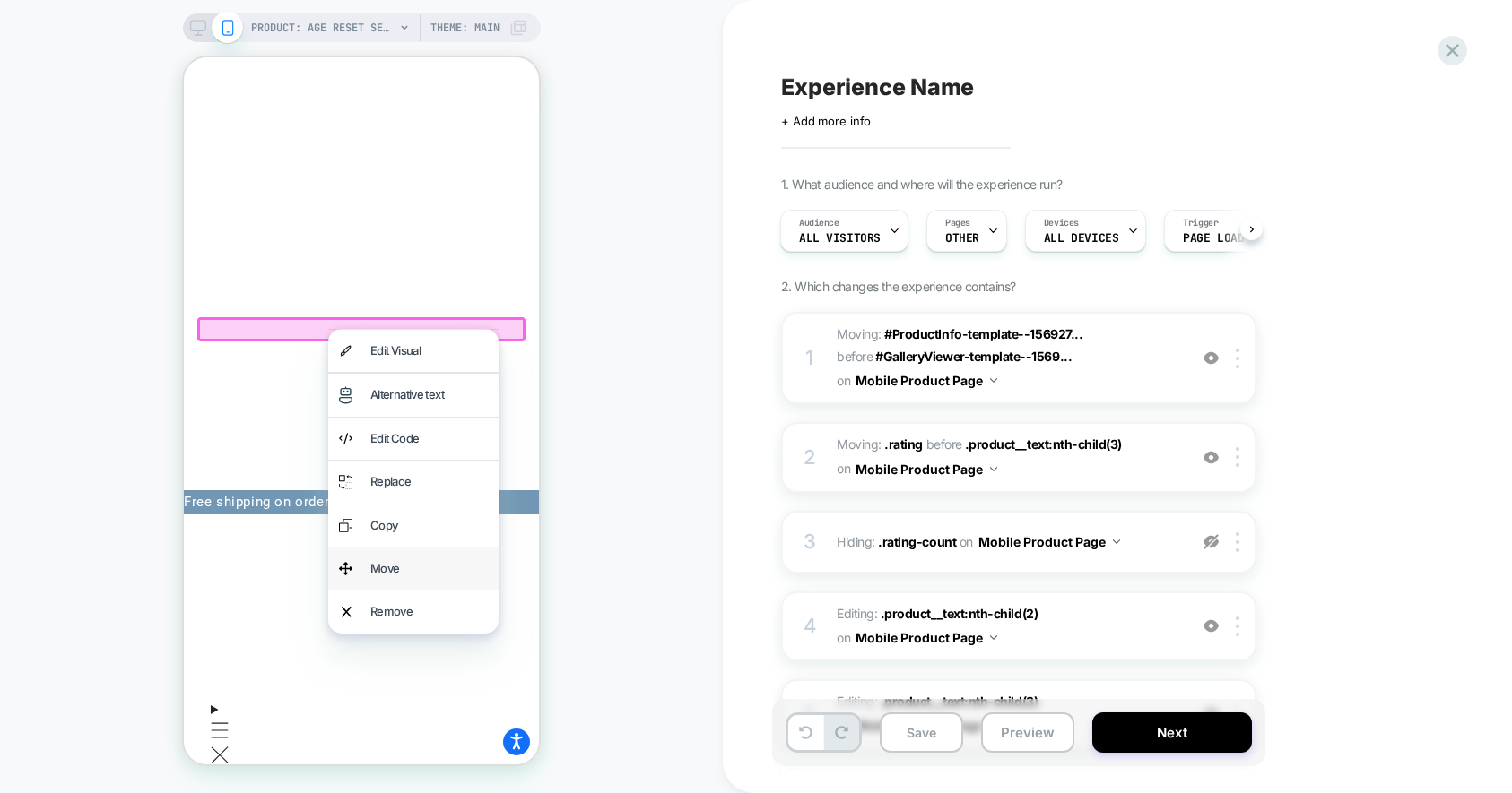
click at [400, 577] on div "Move" at bounding box center [429, 568] width 118 height 20
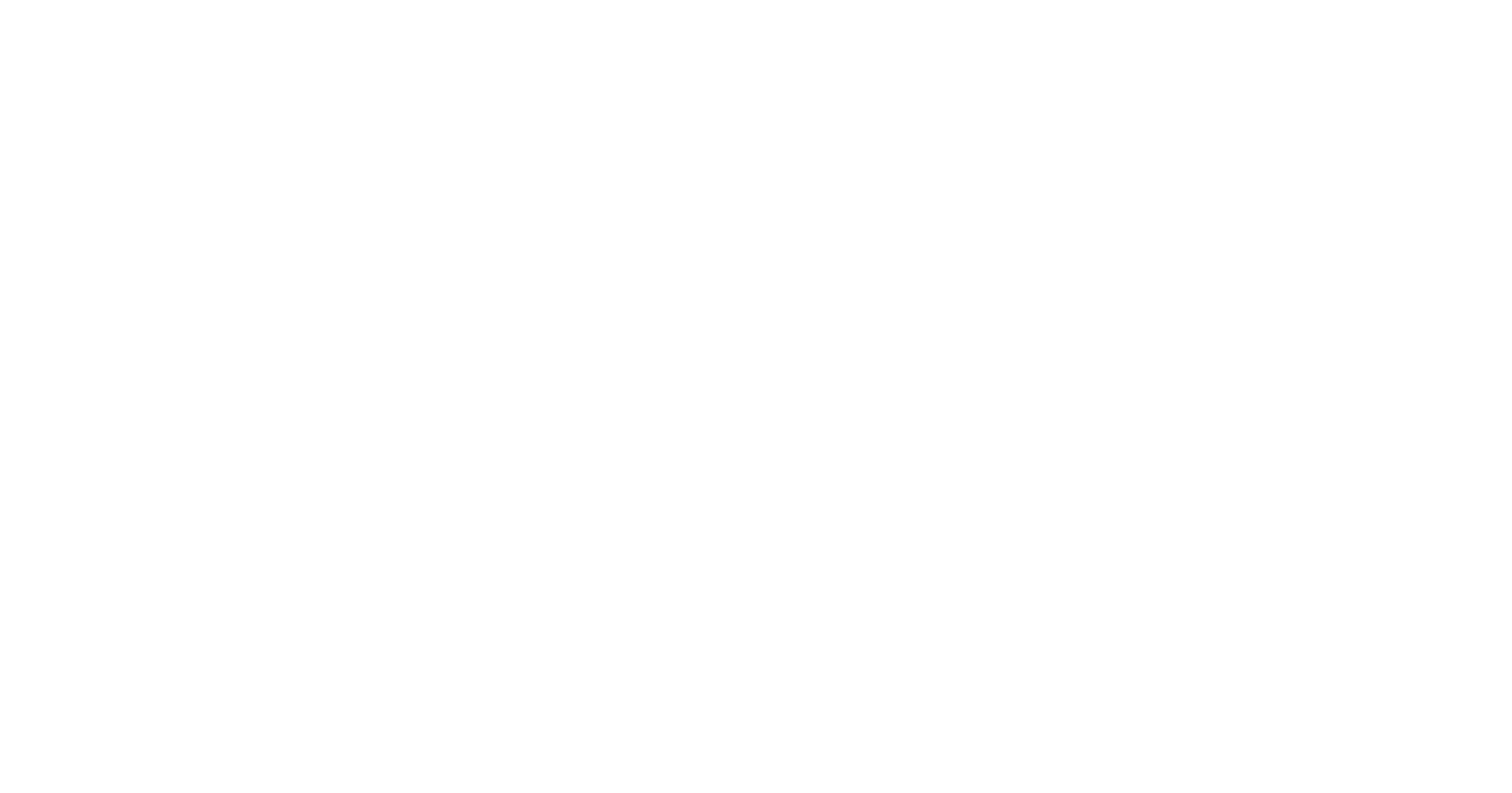
click at [417, 7] on html "*" at bounding box center [756, 3] width 1512 height 7
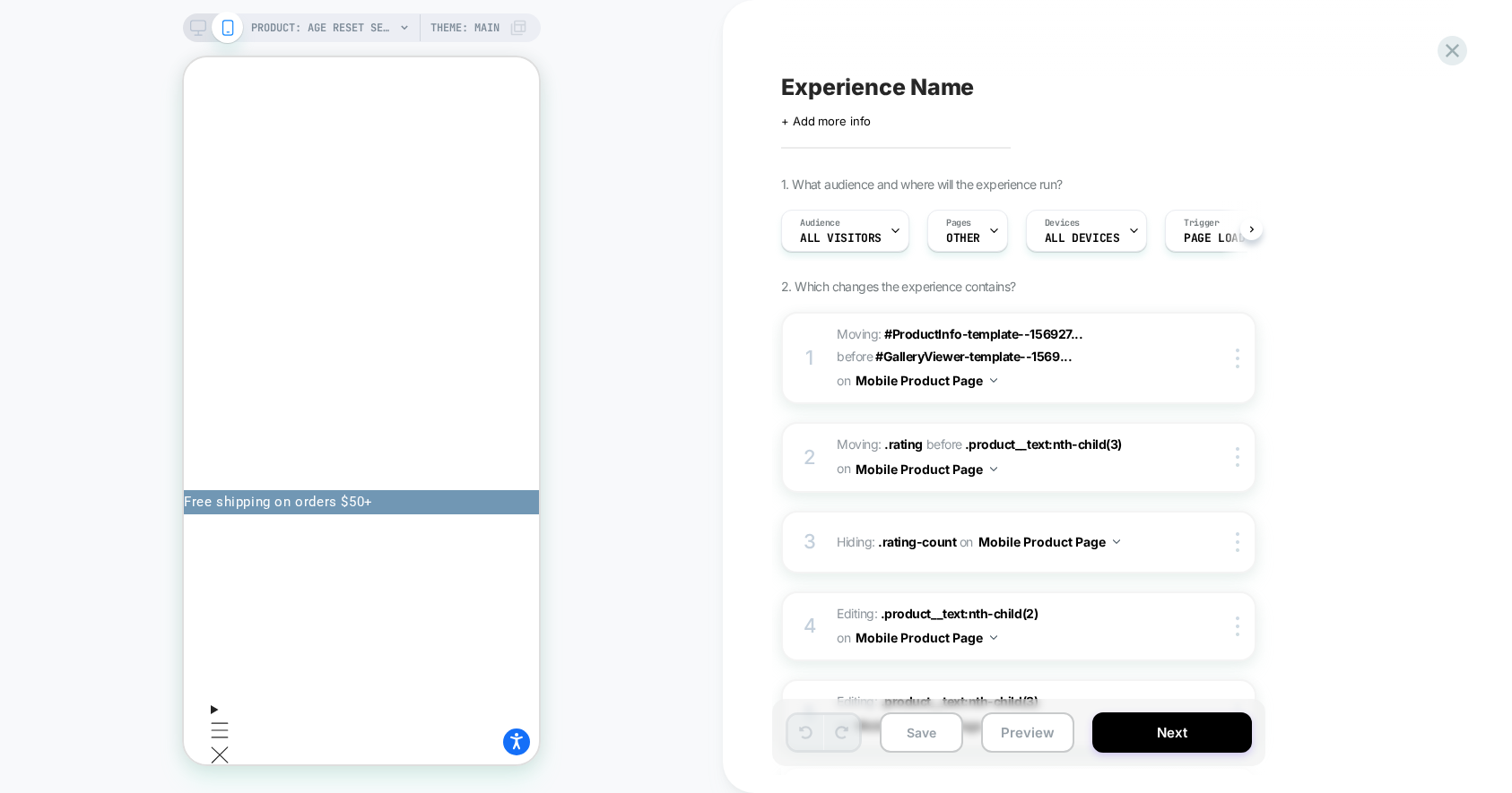
scroll to position [0, 1]
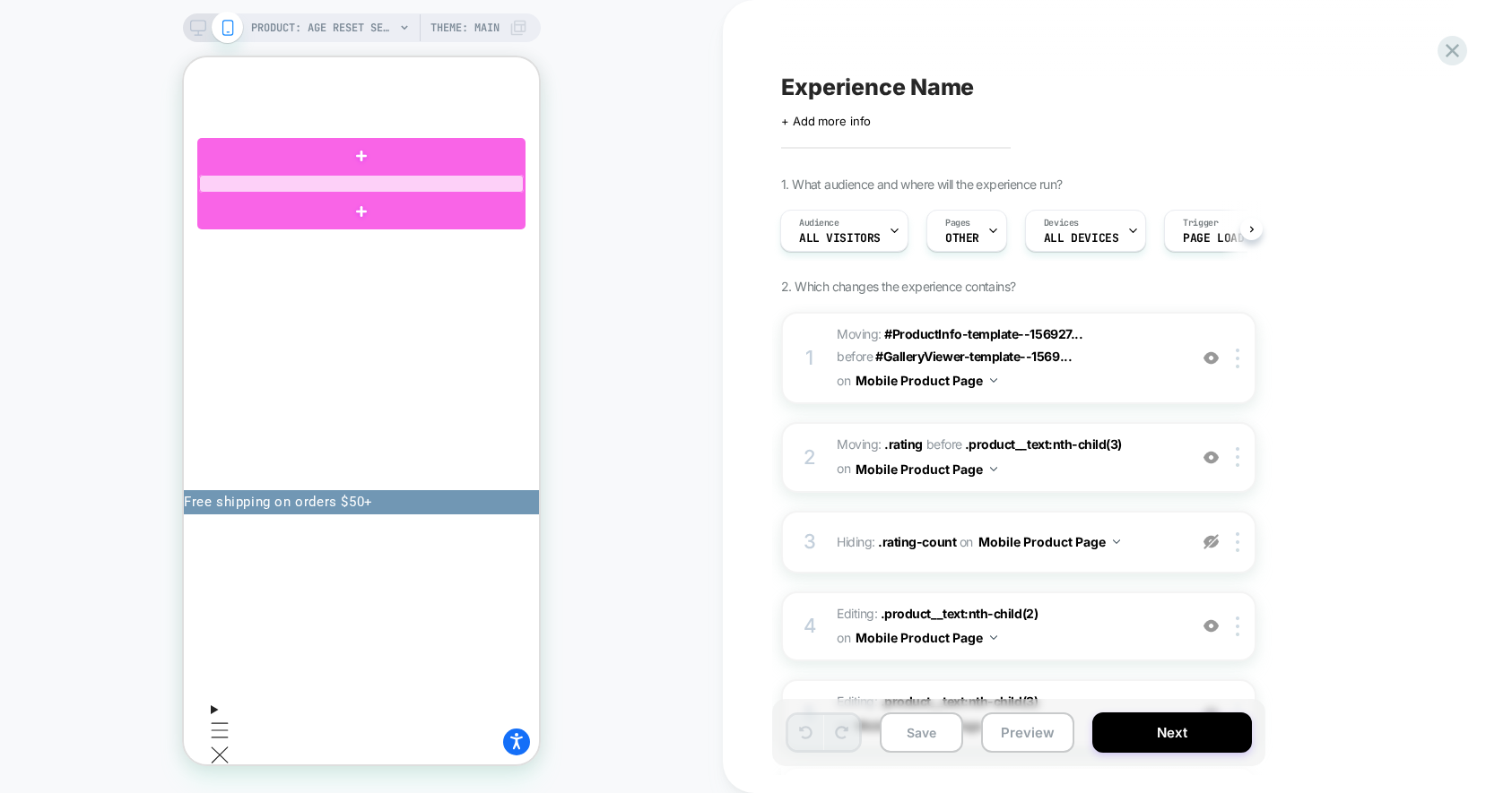
click at [432, 188] on div at bounding box center [362, 184] width 325 height 18
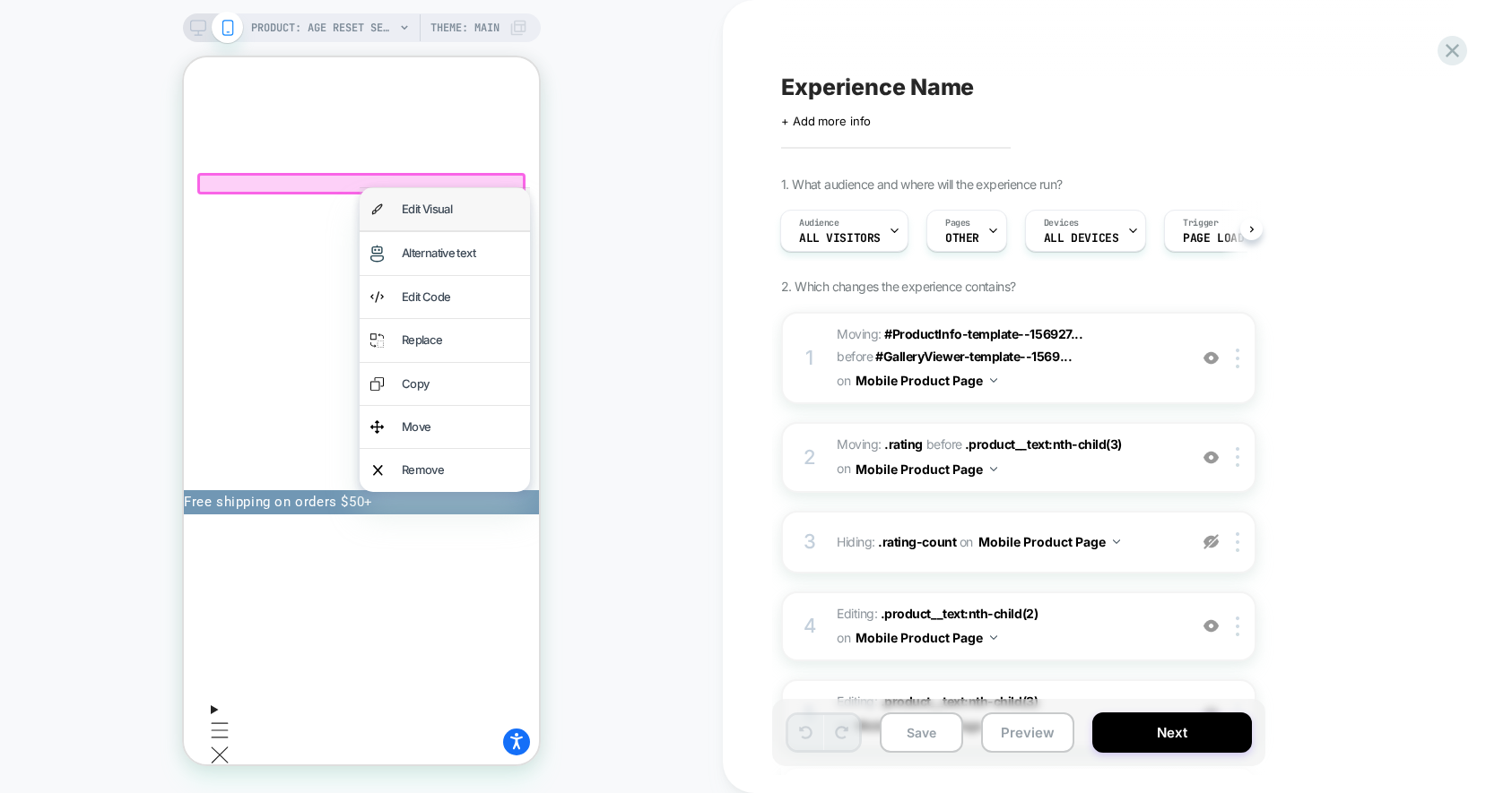
click at [437, 204] on div "Edit Visual" at bounding box center [460, 209] width 118 height 20
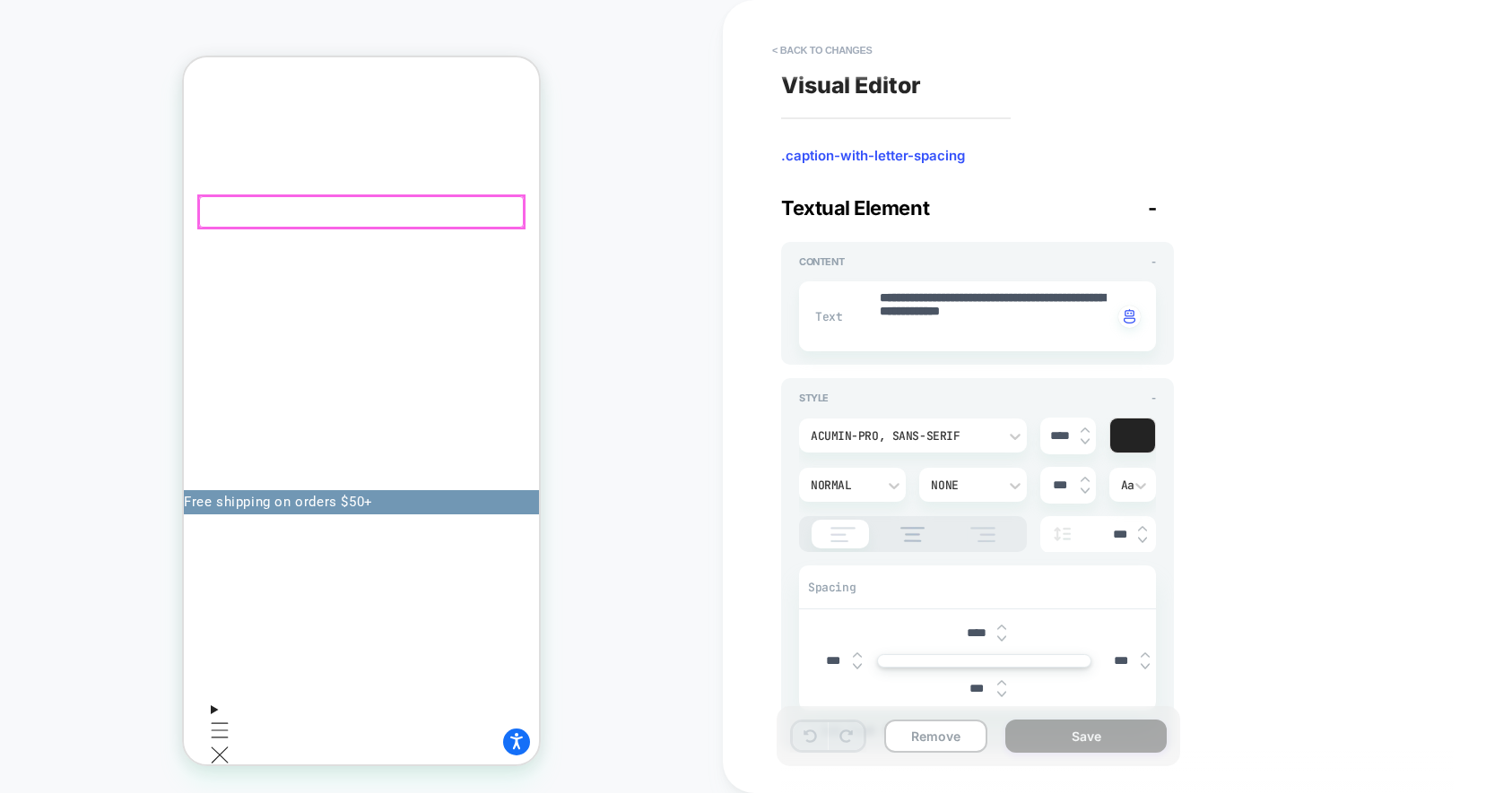
click at [877, 313] on div at bounding box center [857, 316] width 40 height 54
click at [880, 313] on textarea "**********" at bounding box center [994, 316] width 234 height 54
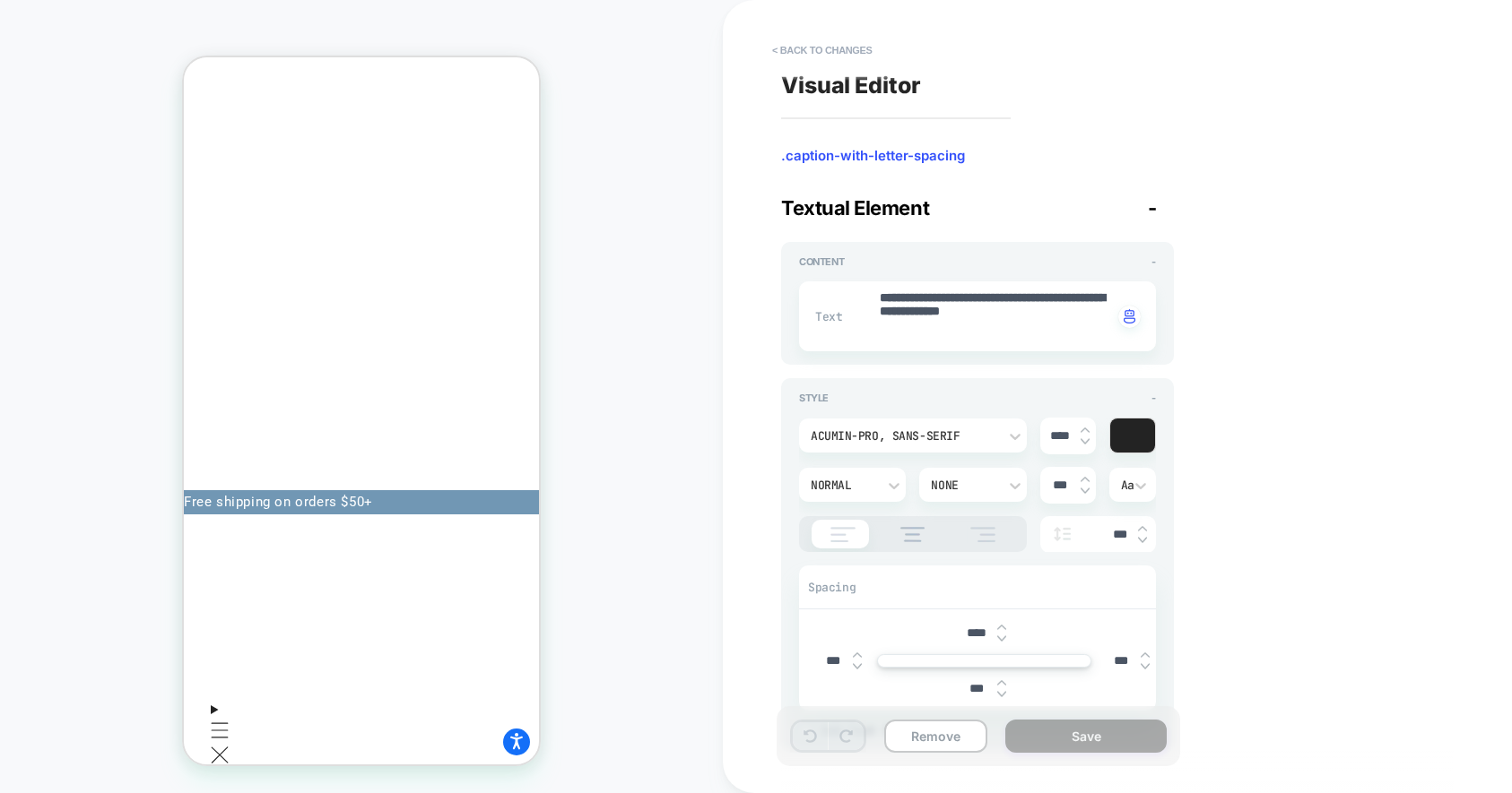
click at [638, 198] on div "PRODUCT: Age Reset Serum Intensive [deep wrinkle protocol with frc] PRODUCT: Ag…" at bounding box center [361, 396] width 723 height 758
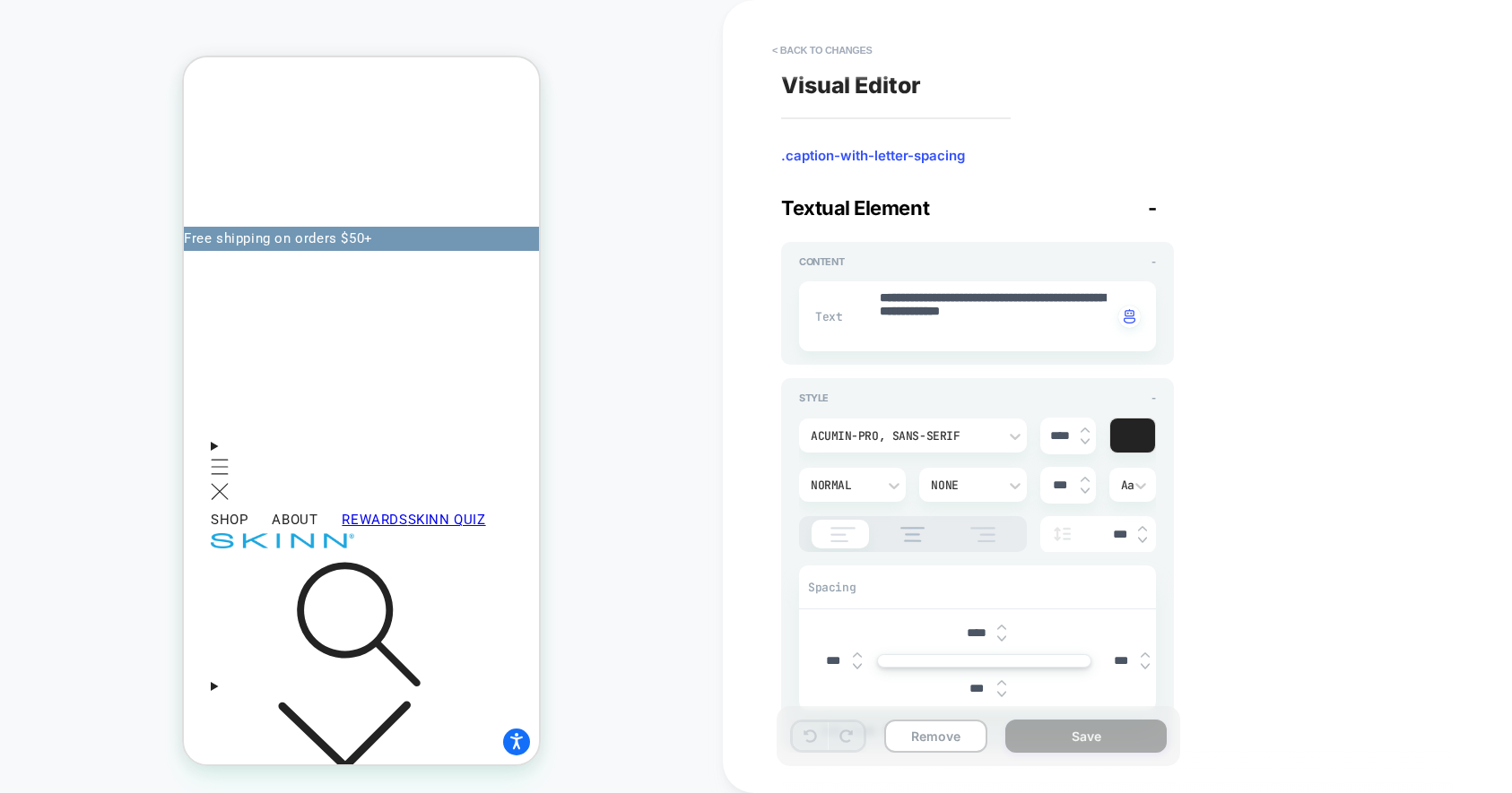
scroll to position [269, 0]
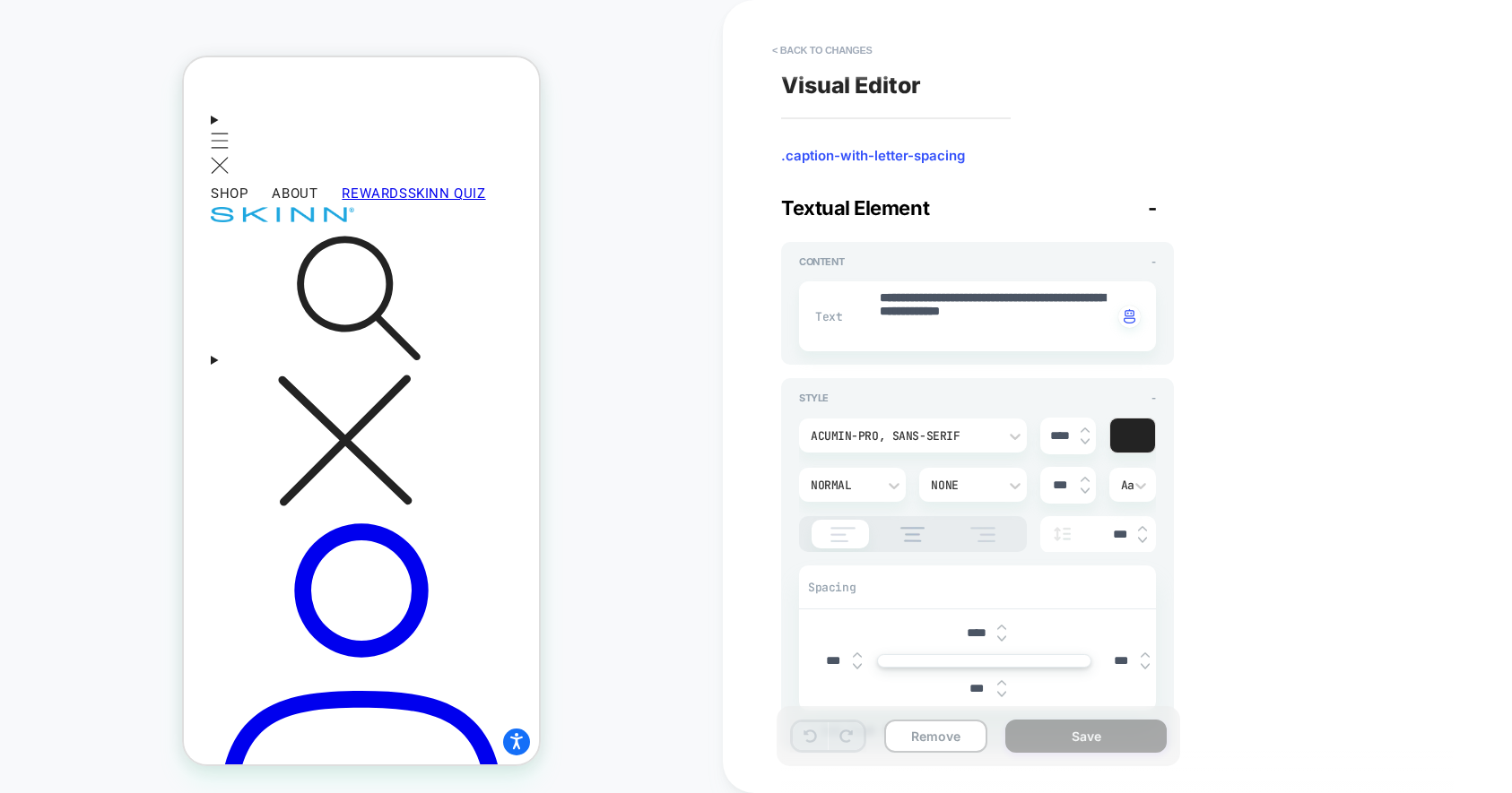
scroll to position [0, 0]
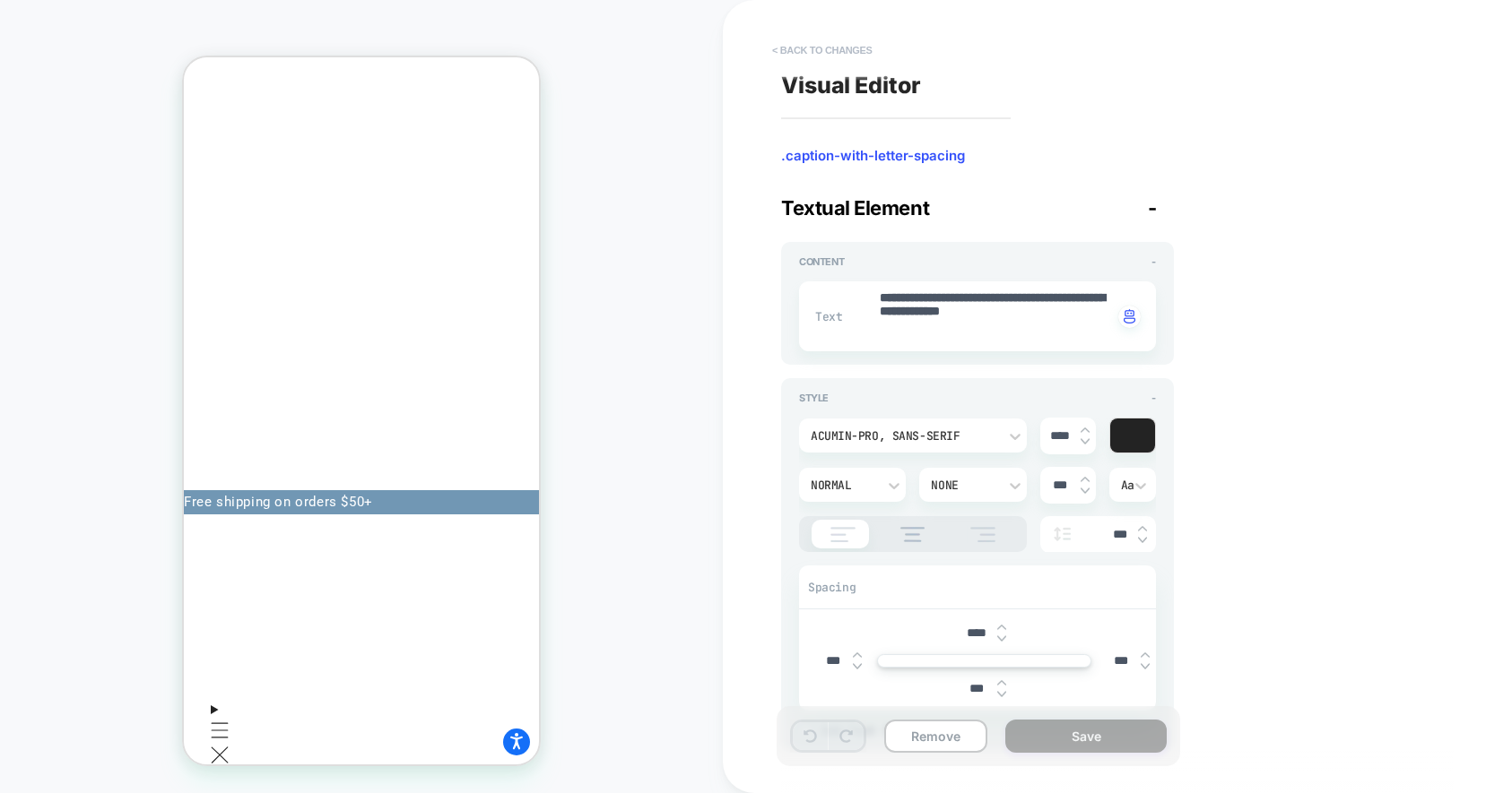
click at [848, 46] on button "< Back to changes" at bounding box center [822, 50] width 119 height 28
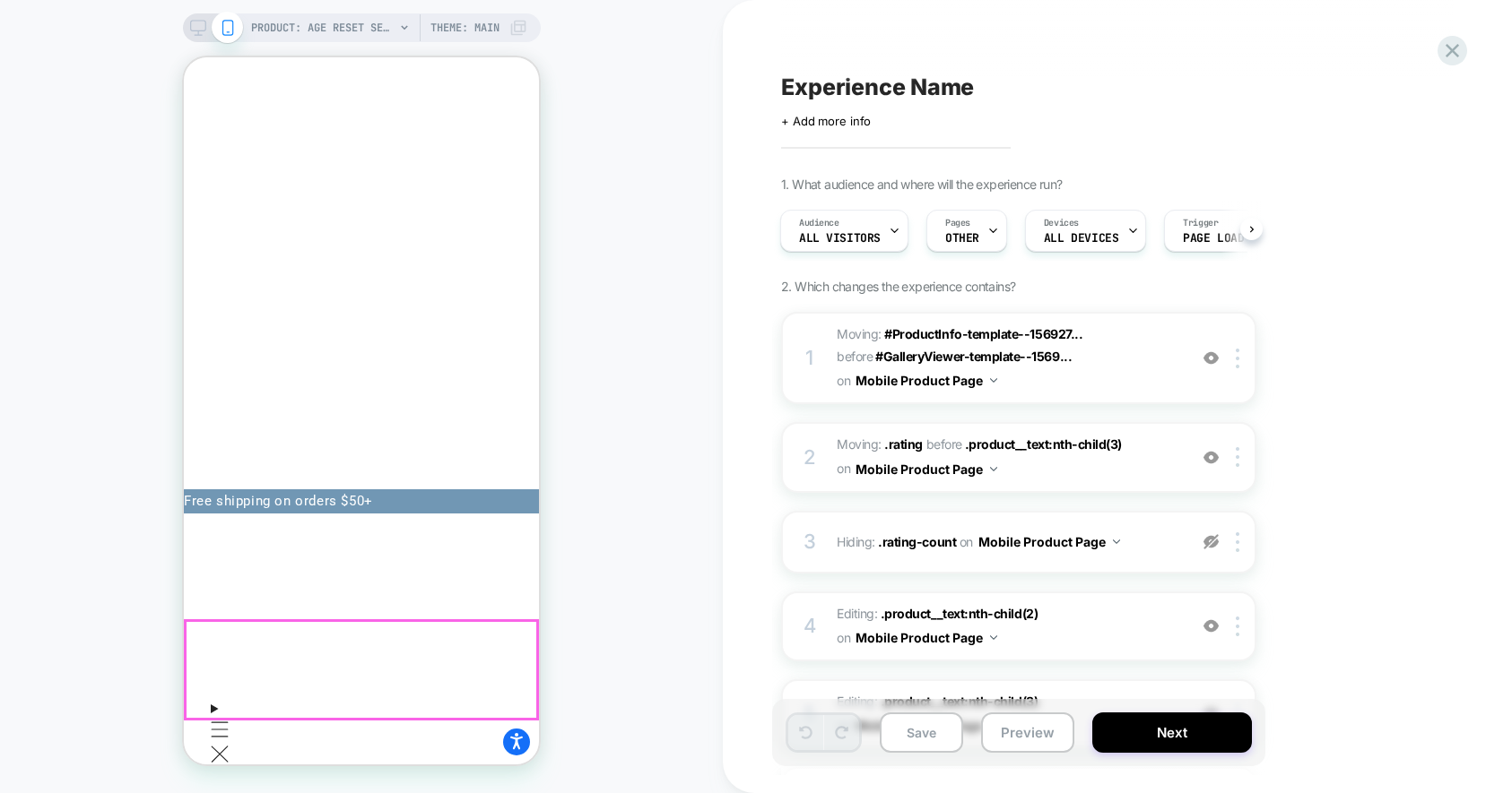
scroll to position [66, 0]
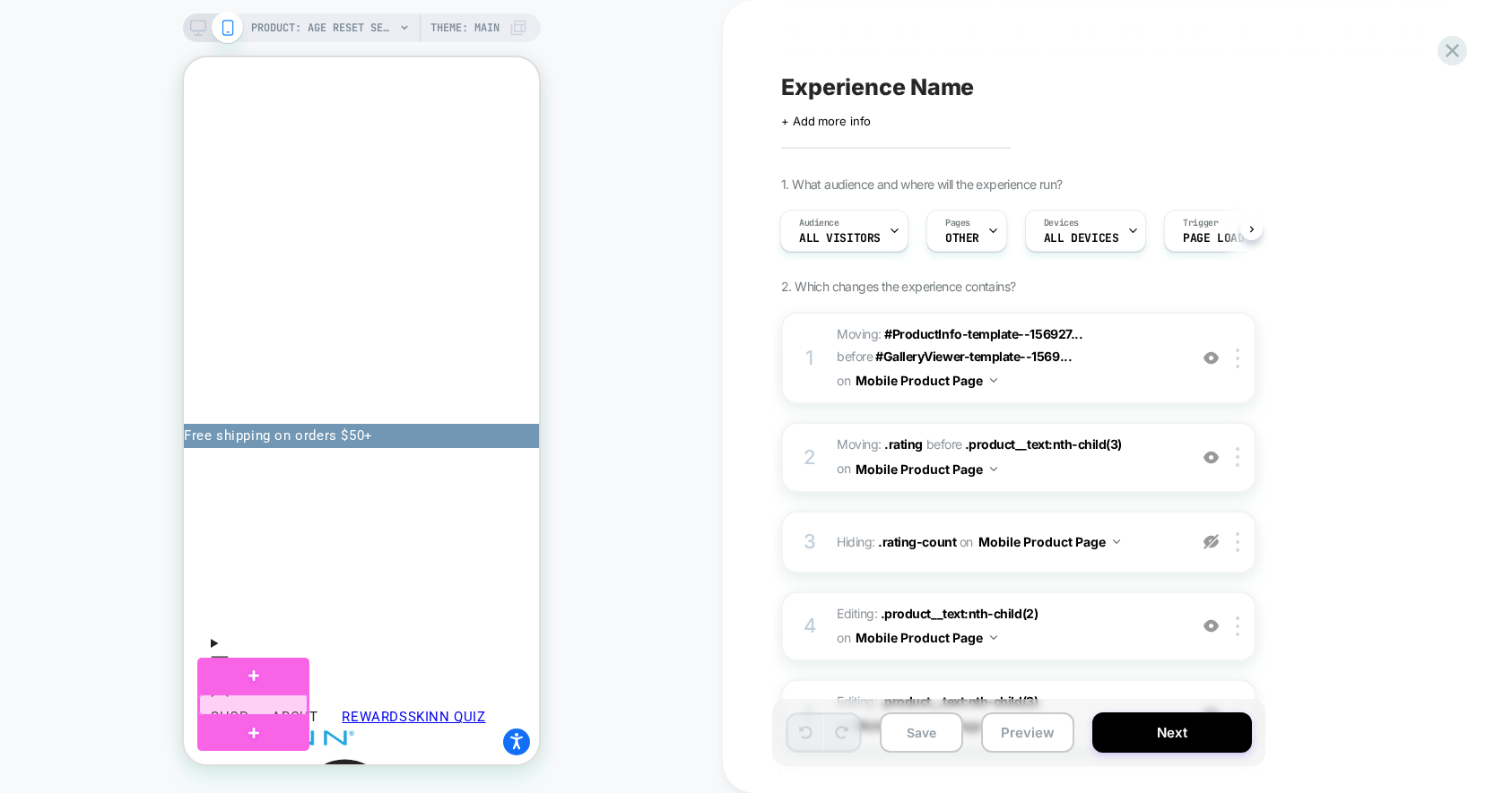
click at [279, 704] on div at bounding box center [253, 704] width 108 height 20
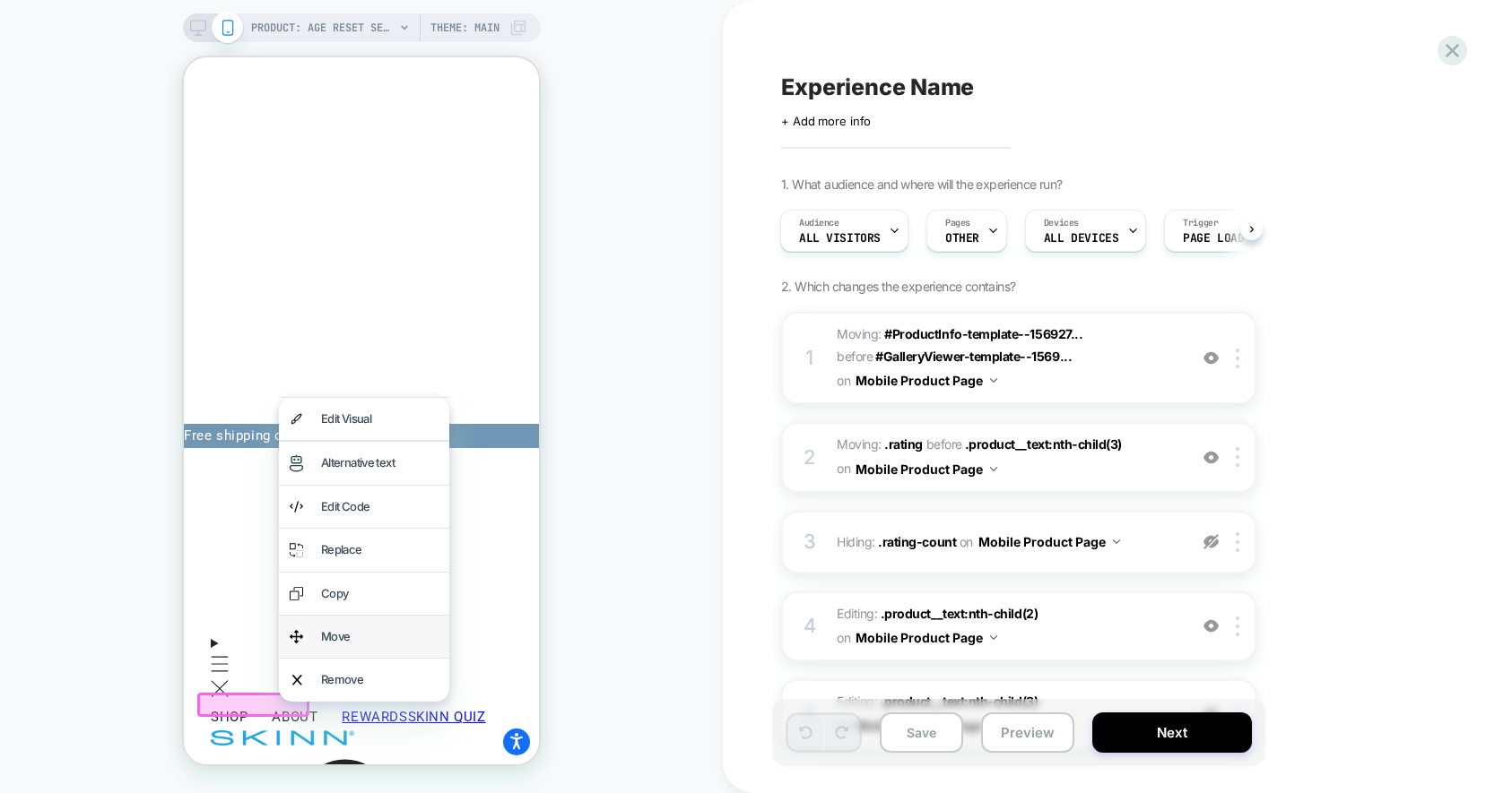
click at [341, 631] on div "Move" at bounding box center [379, 636] width 118 height 20
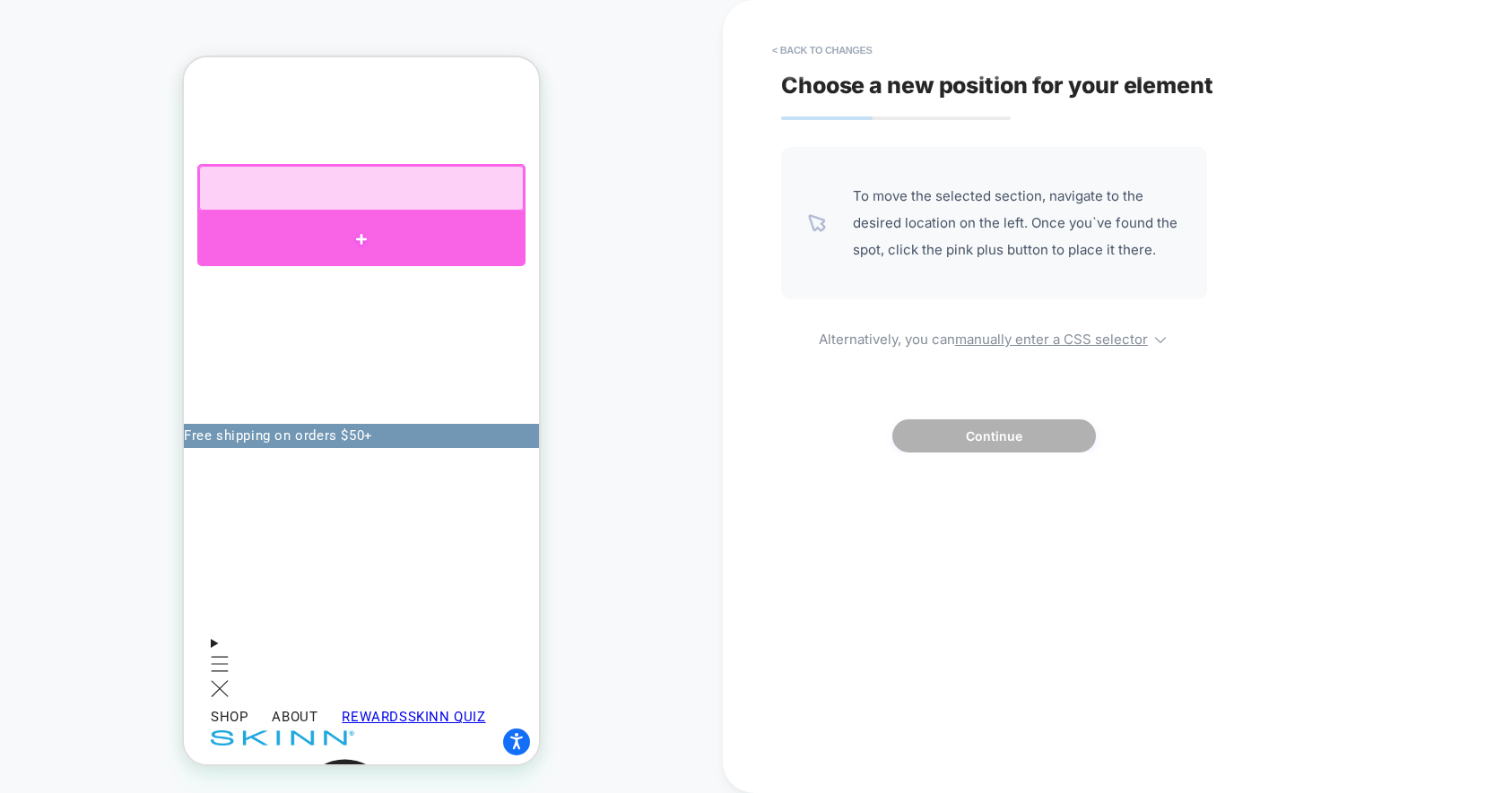
click at [283, 223] on div at bounding box center [361, 238] width 328 height 54
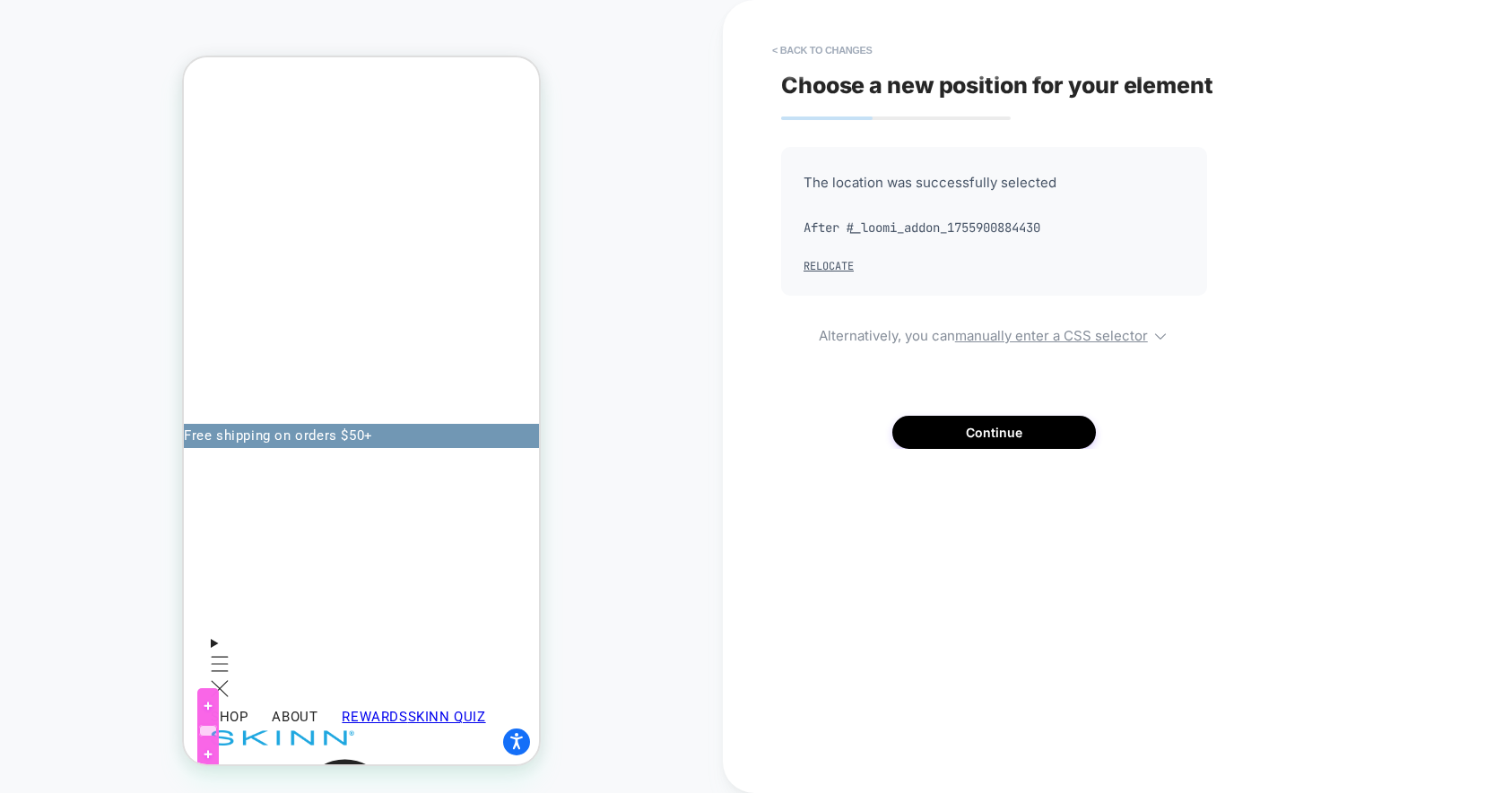
click at [215, 727] on div at bounding box center [208, 731] width 18 height 12
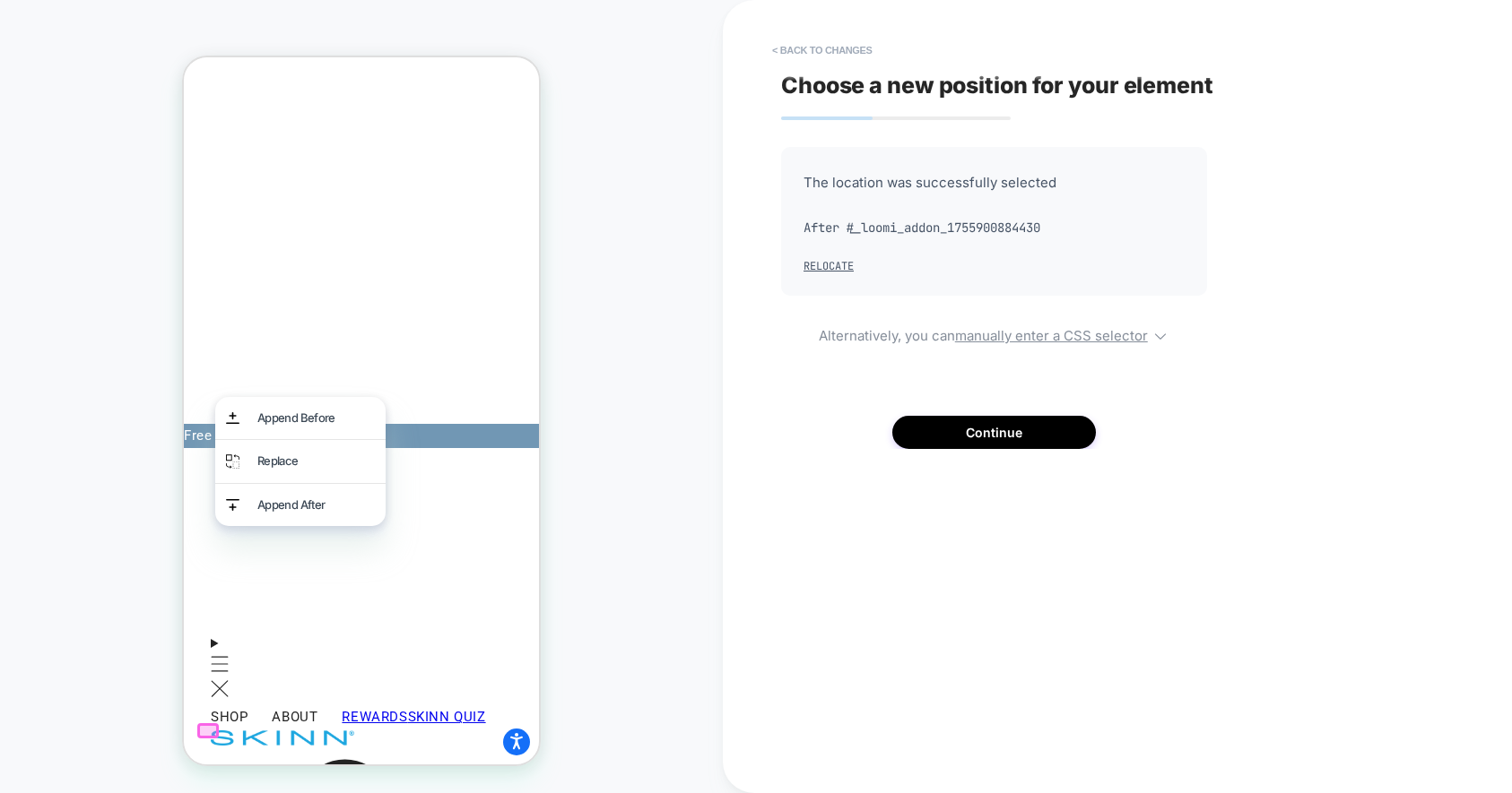
click at [208, 732] on div at bounding box center [208, 732] width 21 height 16
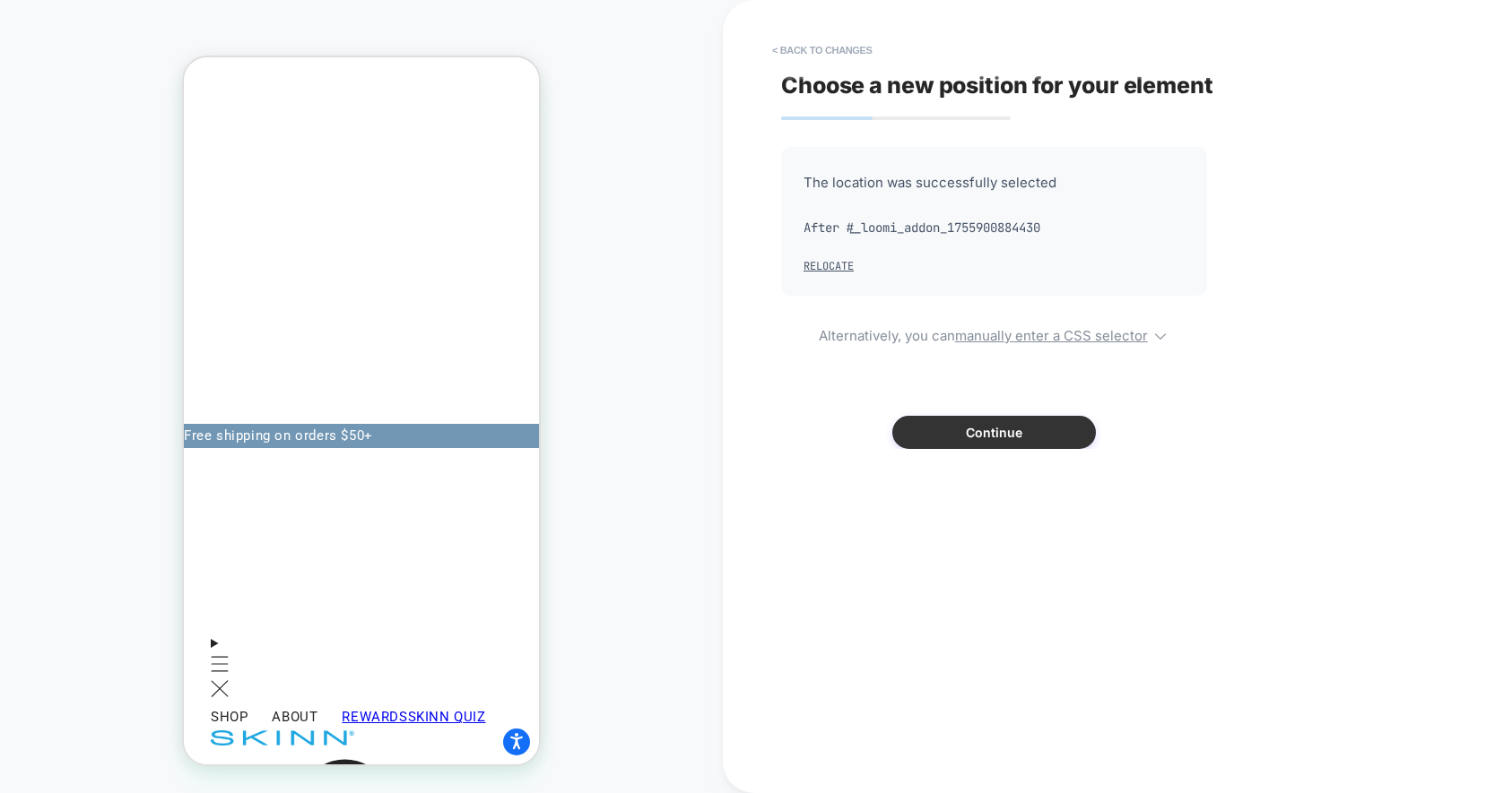
click at [939, 433] on button "Continue" at bounding box center [993, 433] width 203 height 33
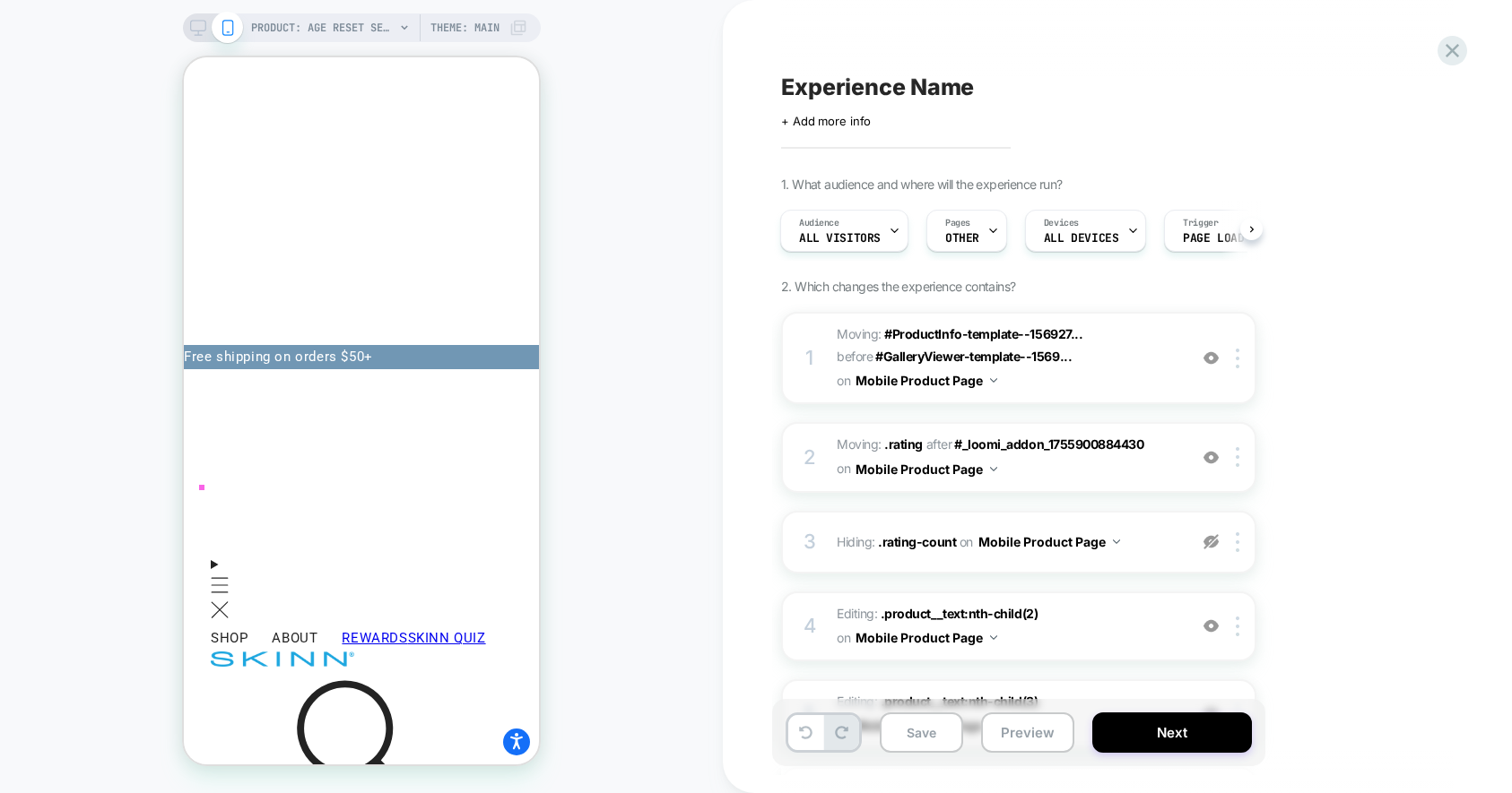
scroll to position [0, 0]
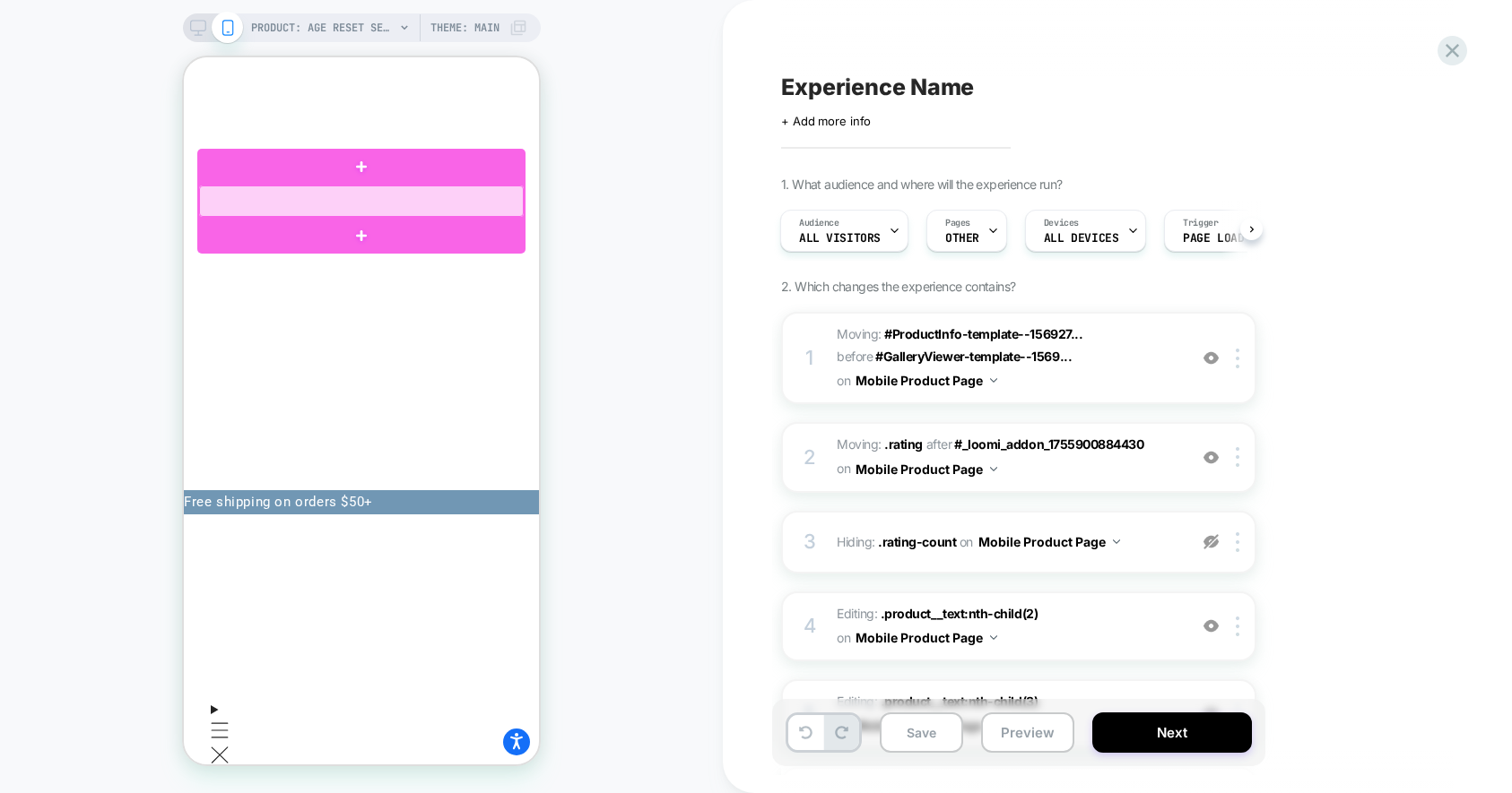
click at [399, 206] on div at bounding box center [362, 201] width 325 height 31
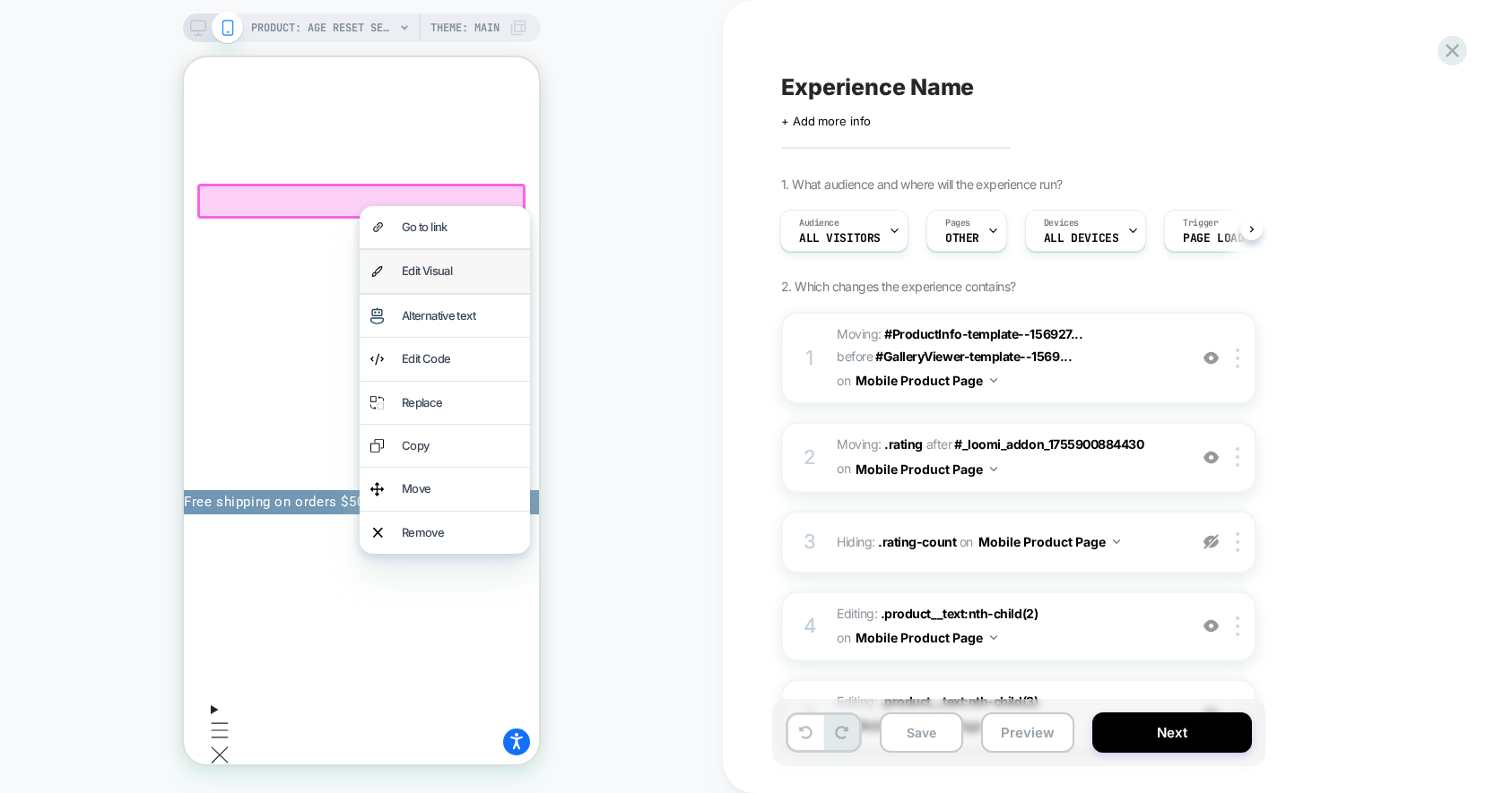
click at [450, 273] on div "Edit Visual" at bounding box center [460, 270] width 118 height 20
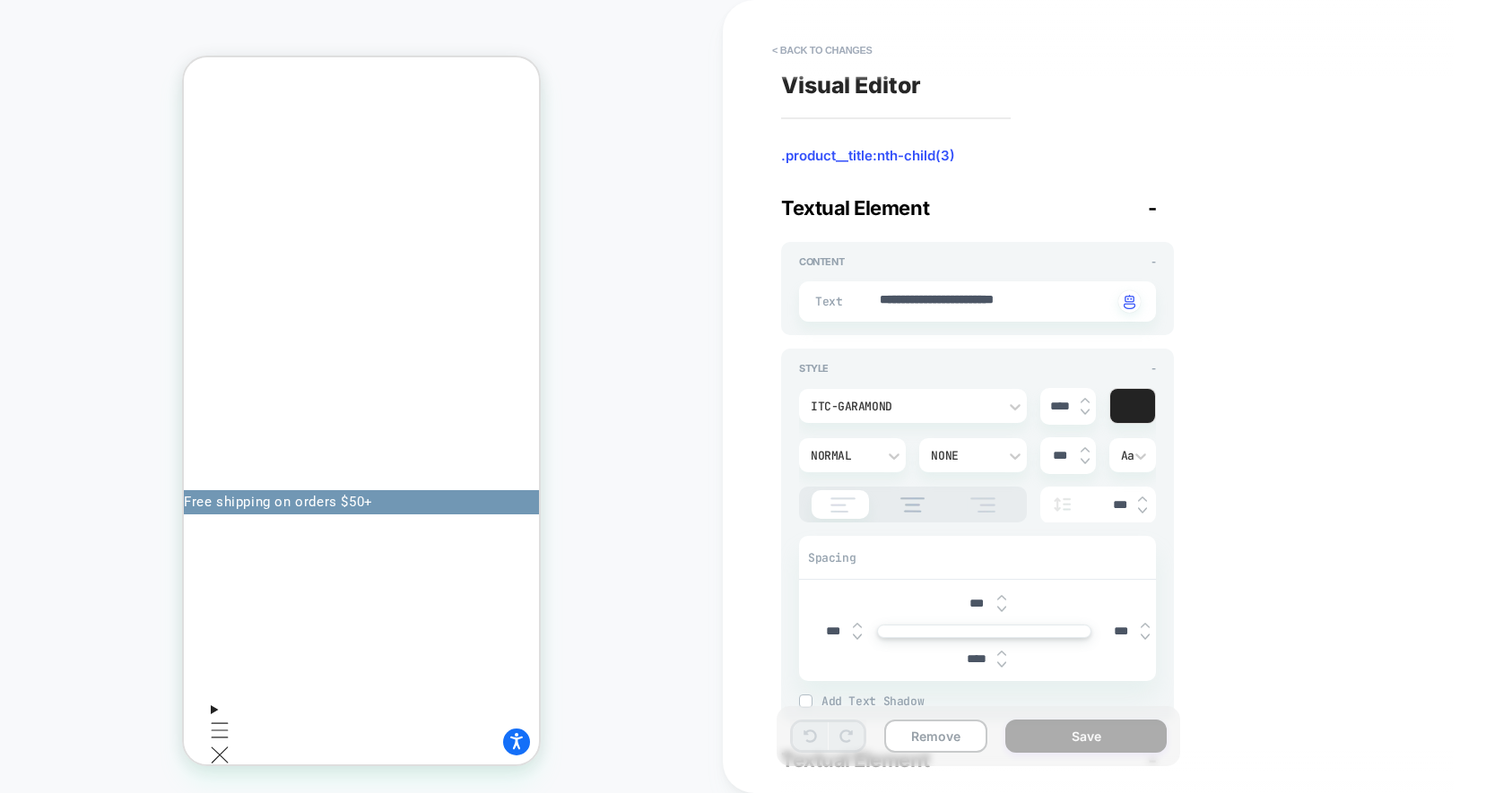
click at [999, 663] on img at bounding box center [1001, 665] width 9 height 7
type textarea "*"
type input "****"
click at [999, 663] on img at bounding box center [1001, 665] width 9 height 7
type textarea "*"
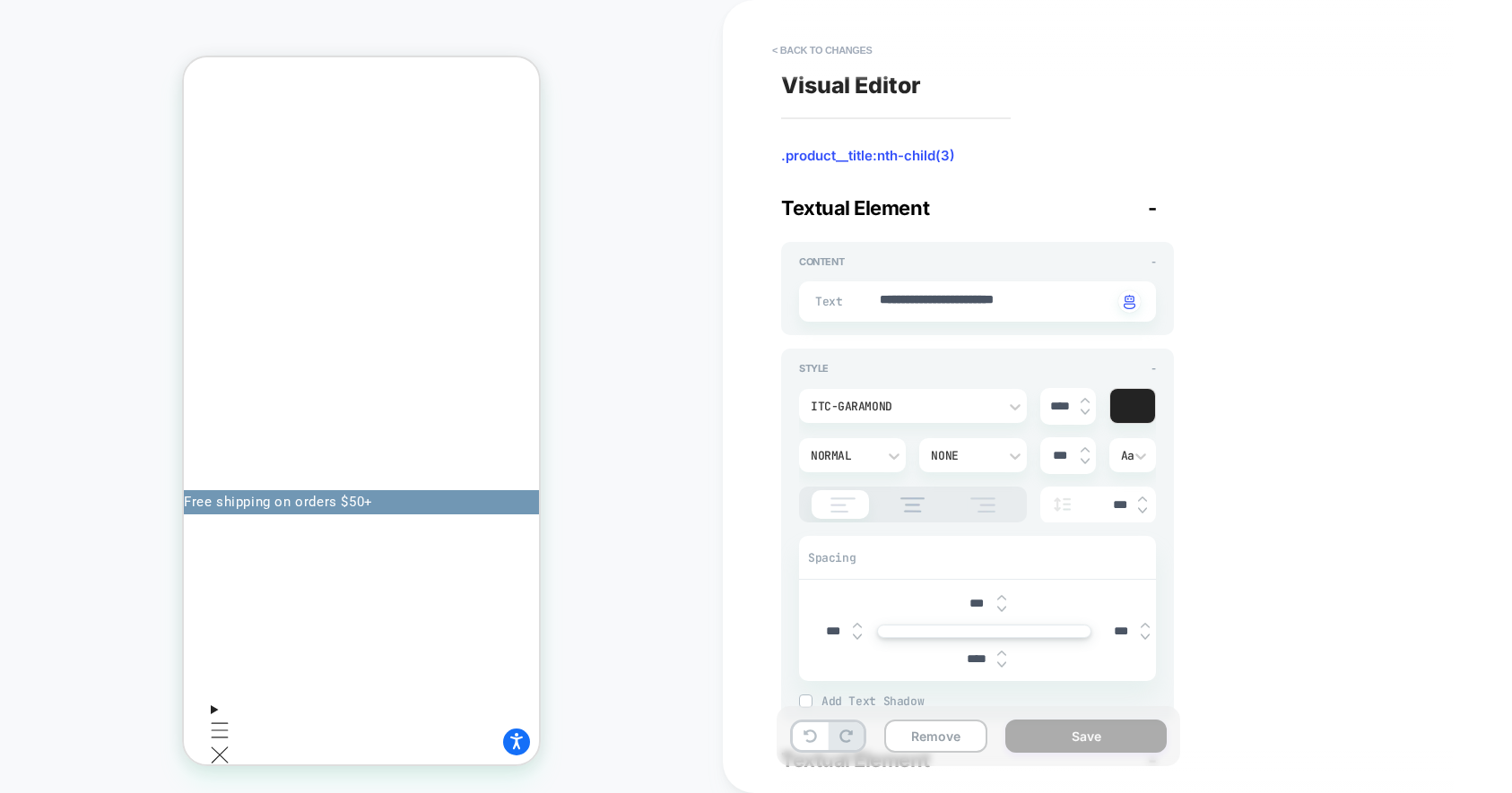
type input "****"
click at [999, 663] on img at bounding box center [1001, 665] width 9 height 7
type textarea "*"
type input "****"
click at [999, 663] on img at bounding box center [1001, 665] width 9 height 7
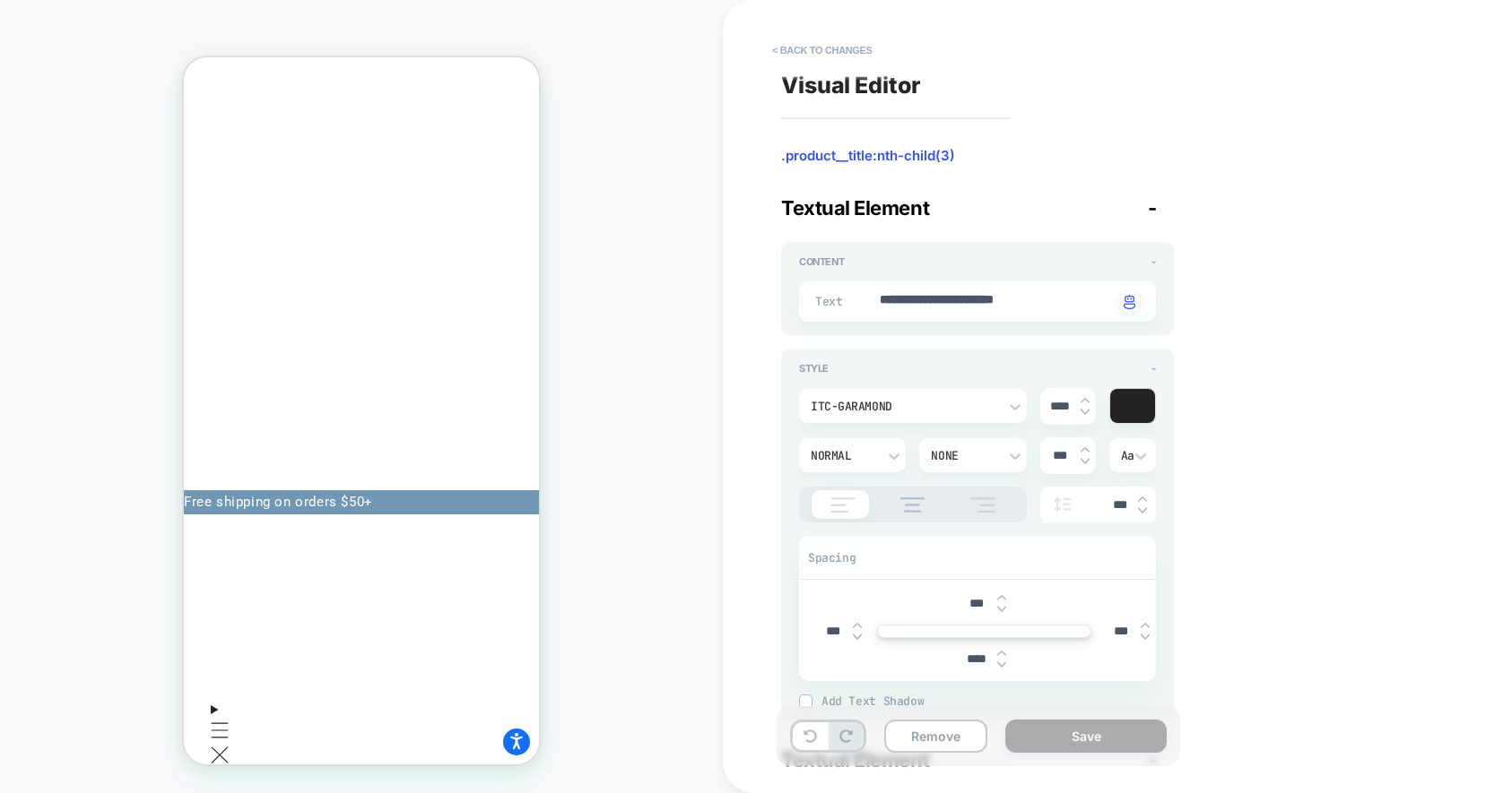
type textarea "*"
type input "****"
click at [999, 663] on img at bounding box center [1001, 665] width 9 height 7
type textarea "*"
type input "****"
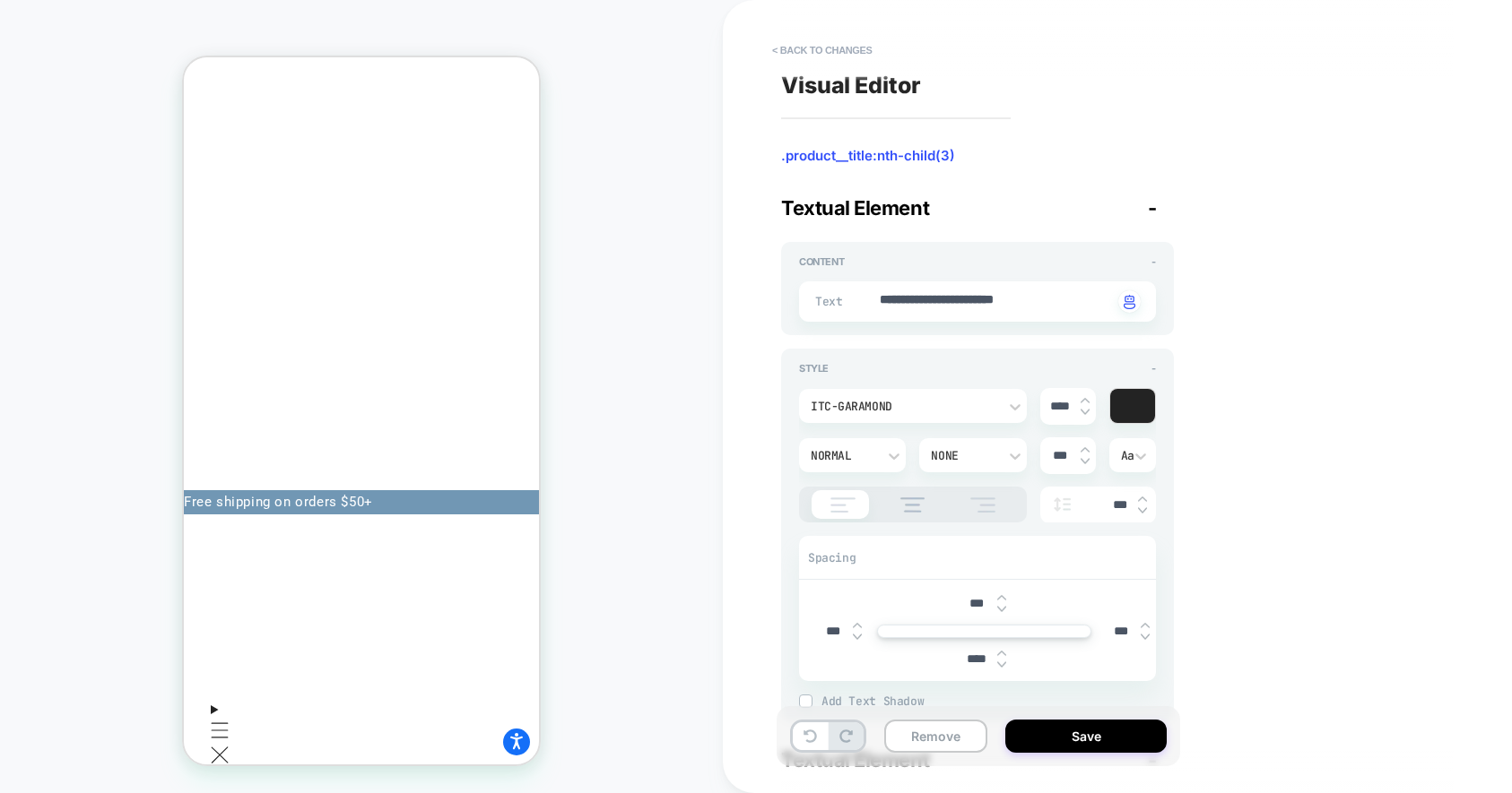
click at [999, 663] on img at bounding box center [1001, 665] width 9 height 7
type textarea "*"
type input "***"
click at [999, 663] on img at bounding box center [1001, 665] width 9 height 7
type textarea "*"
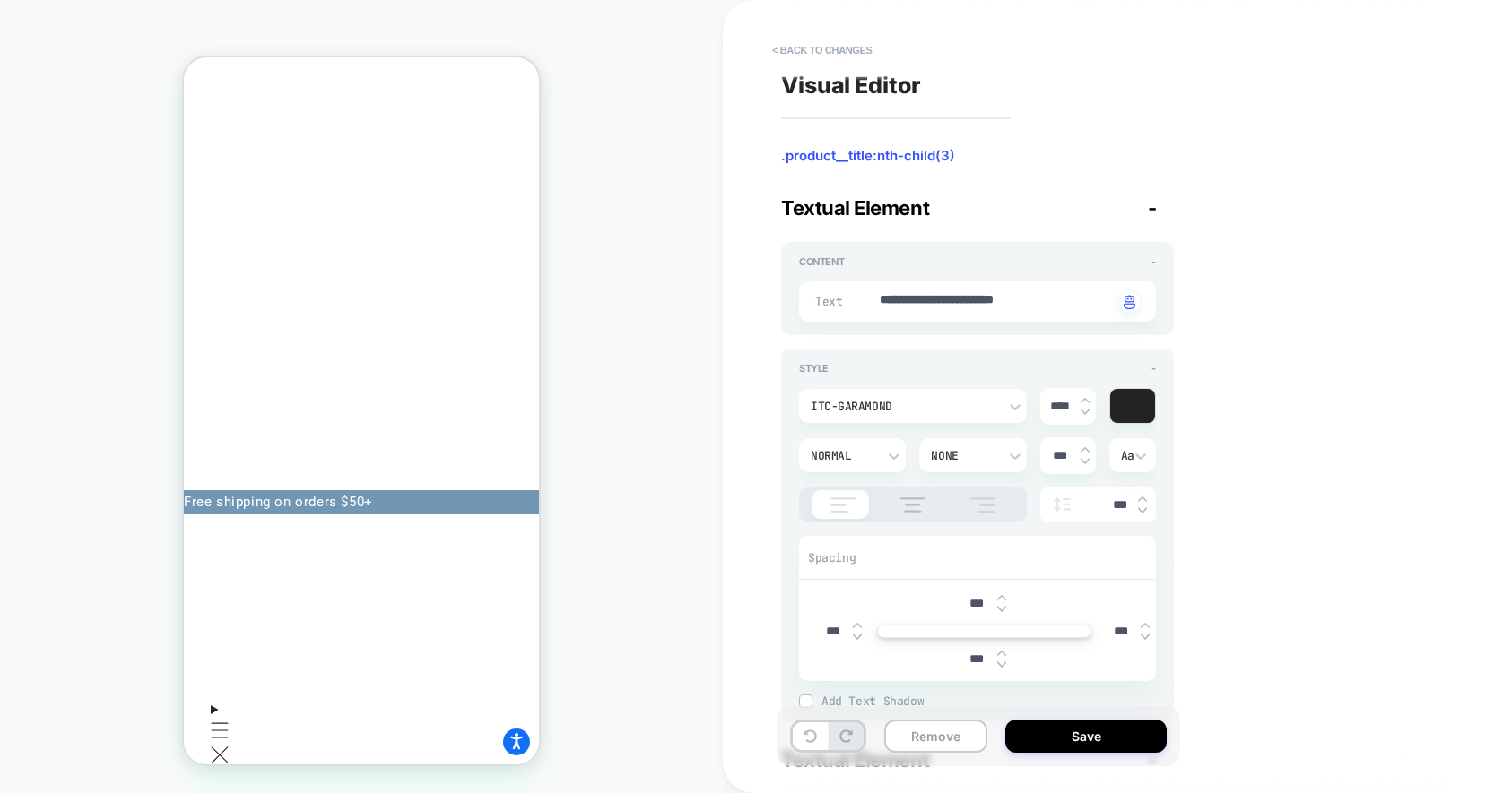
type input "***"
click at [999, 663] on img at bounding box center [1001, 665] width 9 height 7
type textarea "*"
type input "***"
click at [999, 663] on img at bounding box center [1001, 665] width 9 height 7
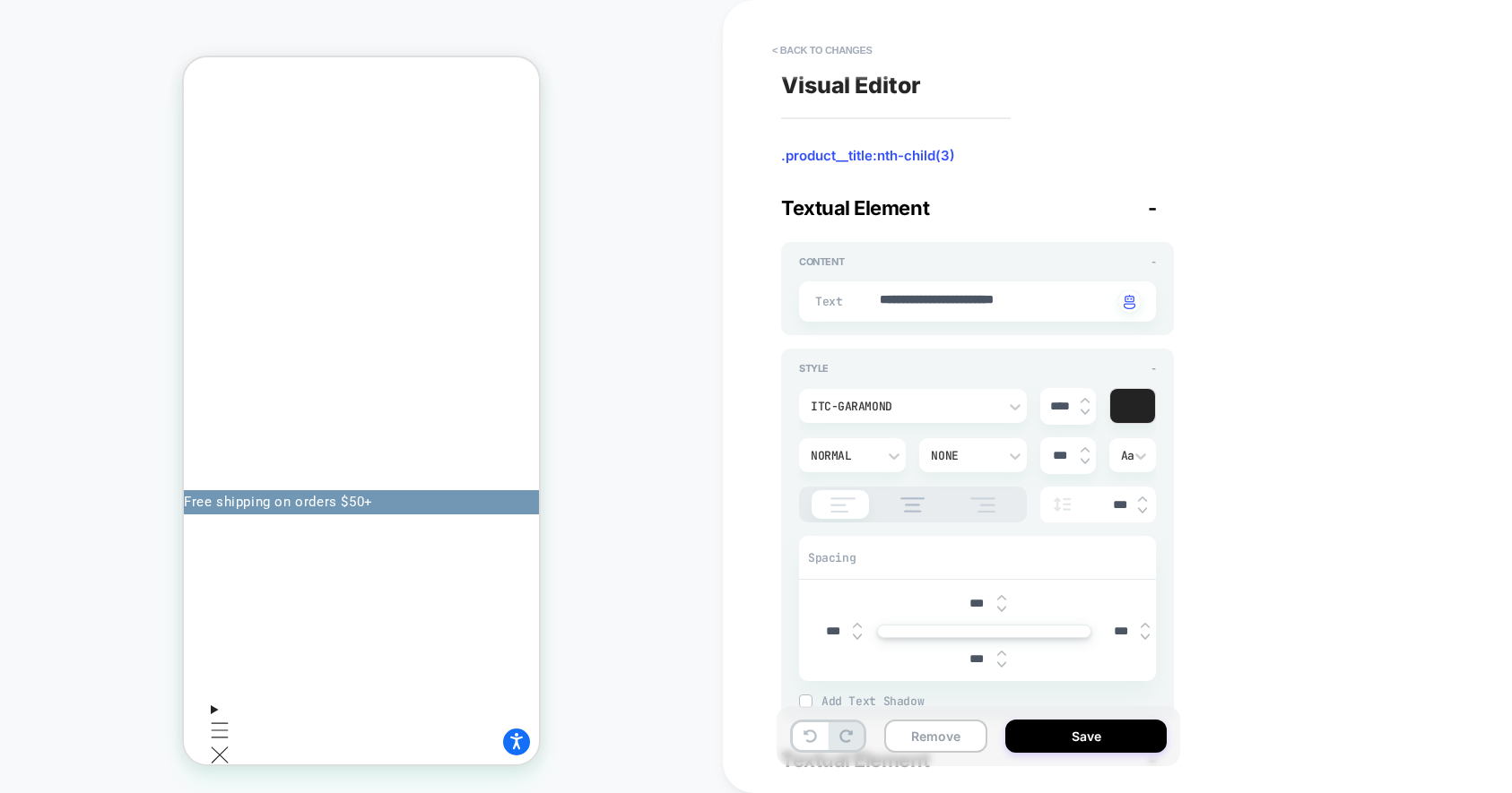
type textarea "*"
type input "***"
click at [999, 663] on img at bounding box center [1001, 665] width 9 height 7
type textarea "*"
type input "***"
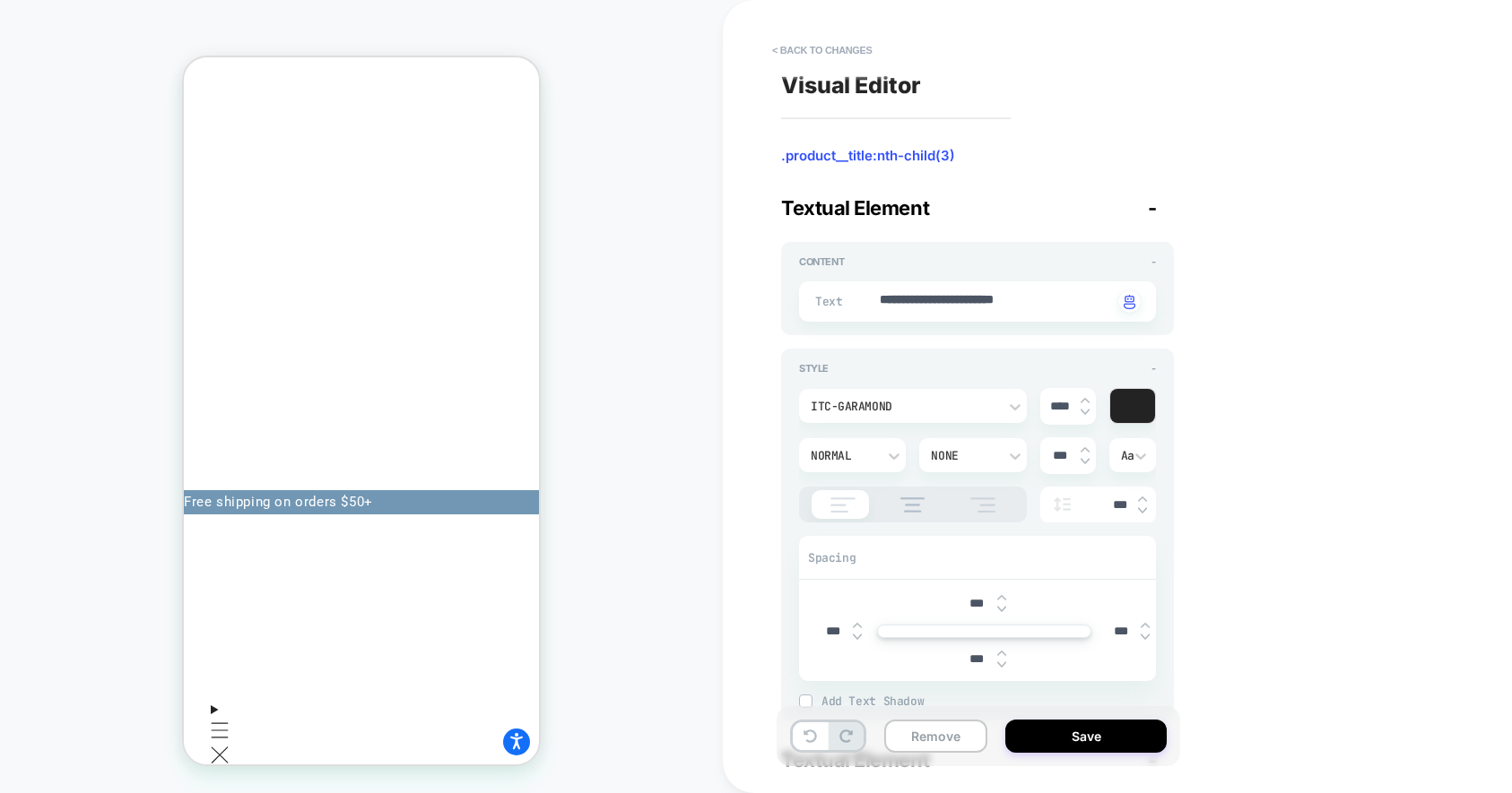
click at [999, 663] on img at bounding box center [1001, 665] width 9 height 7
type textarea "*"
type input "***"
click at [999, 663] on img at bounding box center [1001, 665] width 9 height 7
type textarea "*"
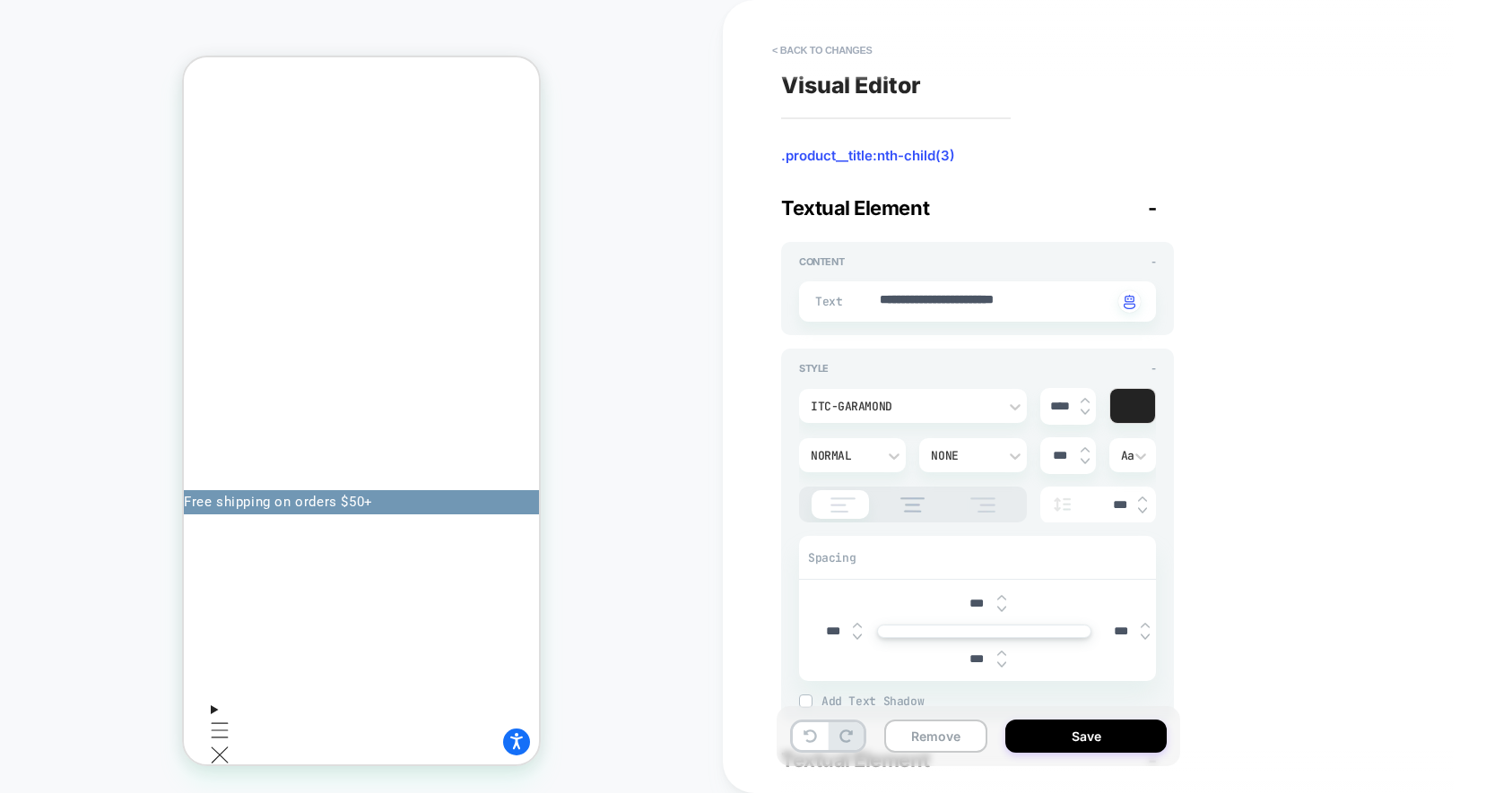
type input "***"
click at [1077, 747] on button "Save" at bounding box center [1086, 737] width 162 height 33
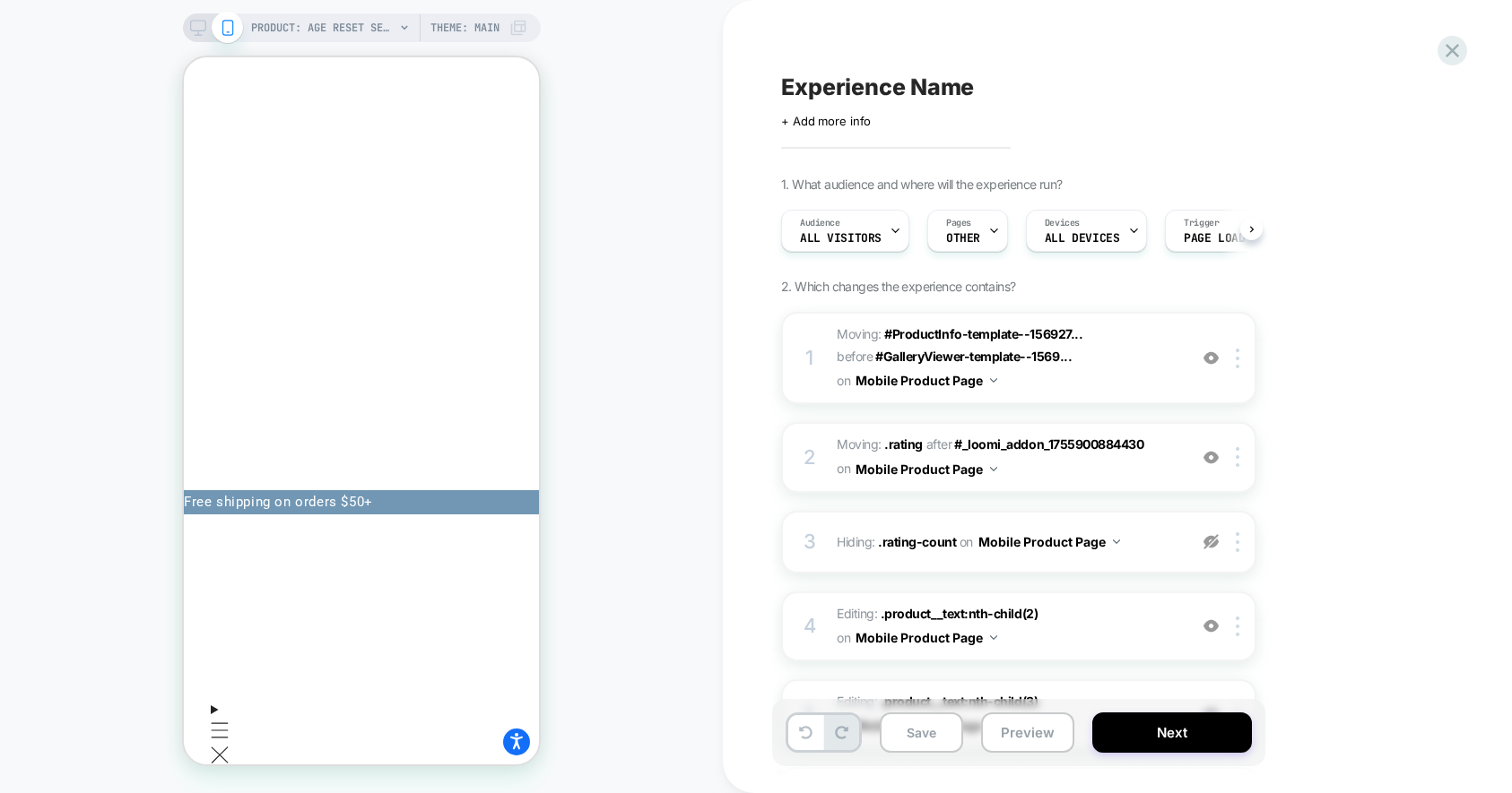
scroll to position [0, 1]
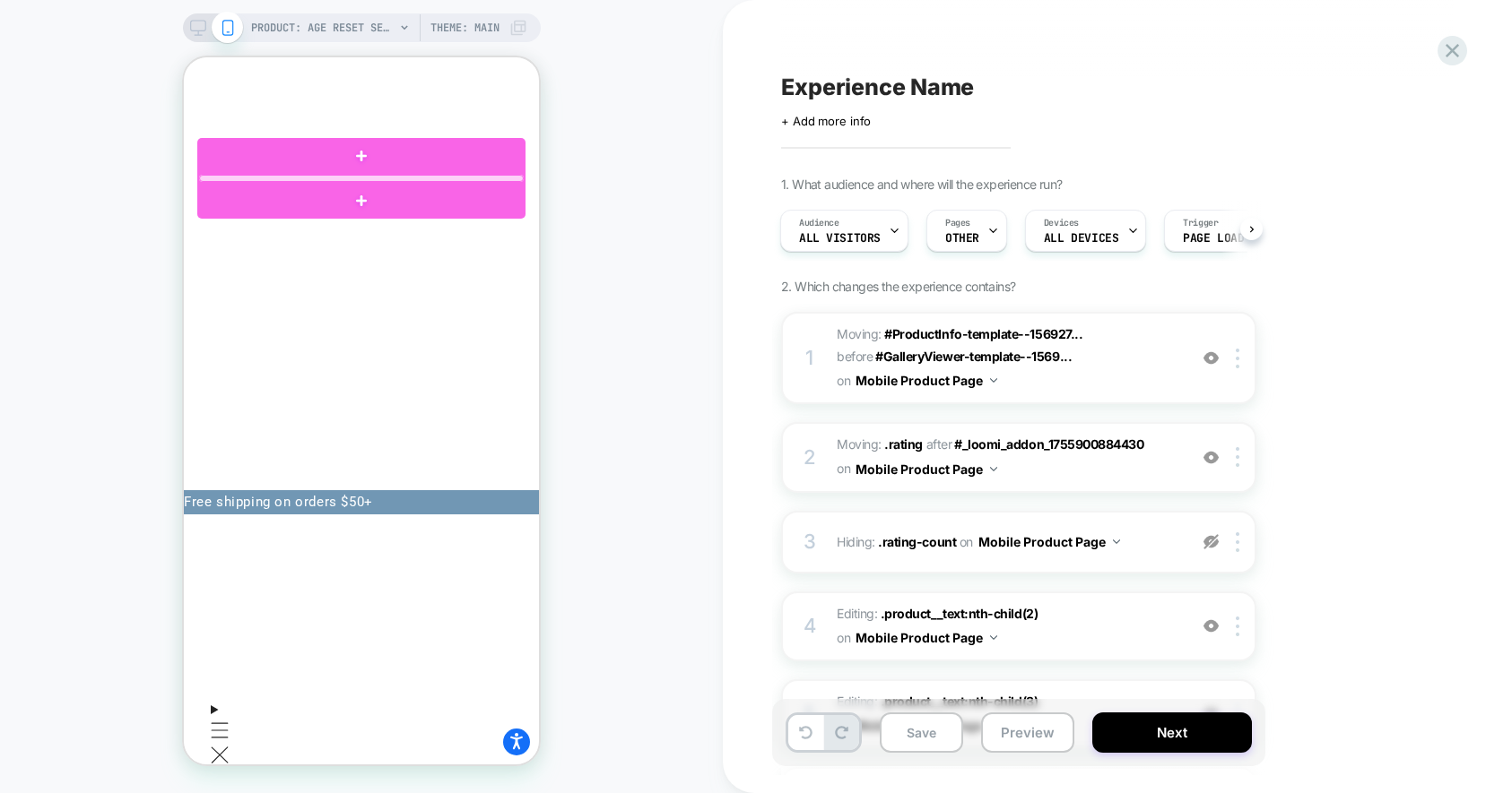
click at [245, 177] on div at bounding box center [362, 178] width 325 height 7
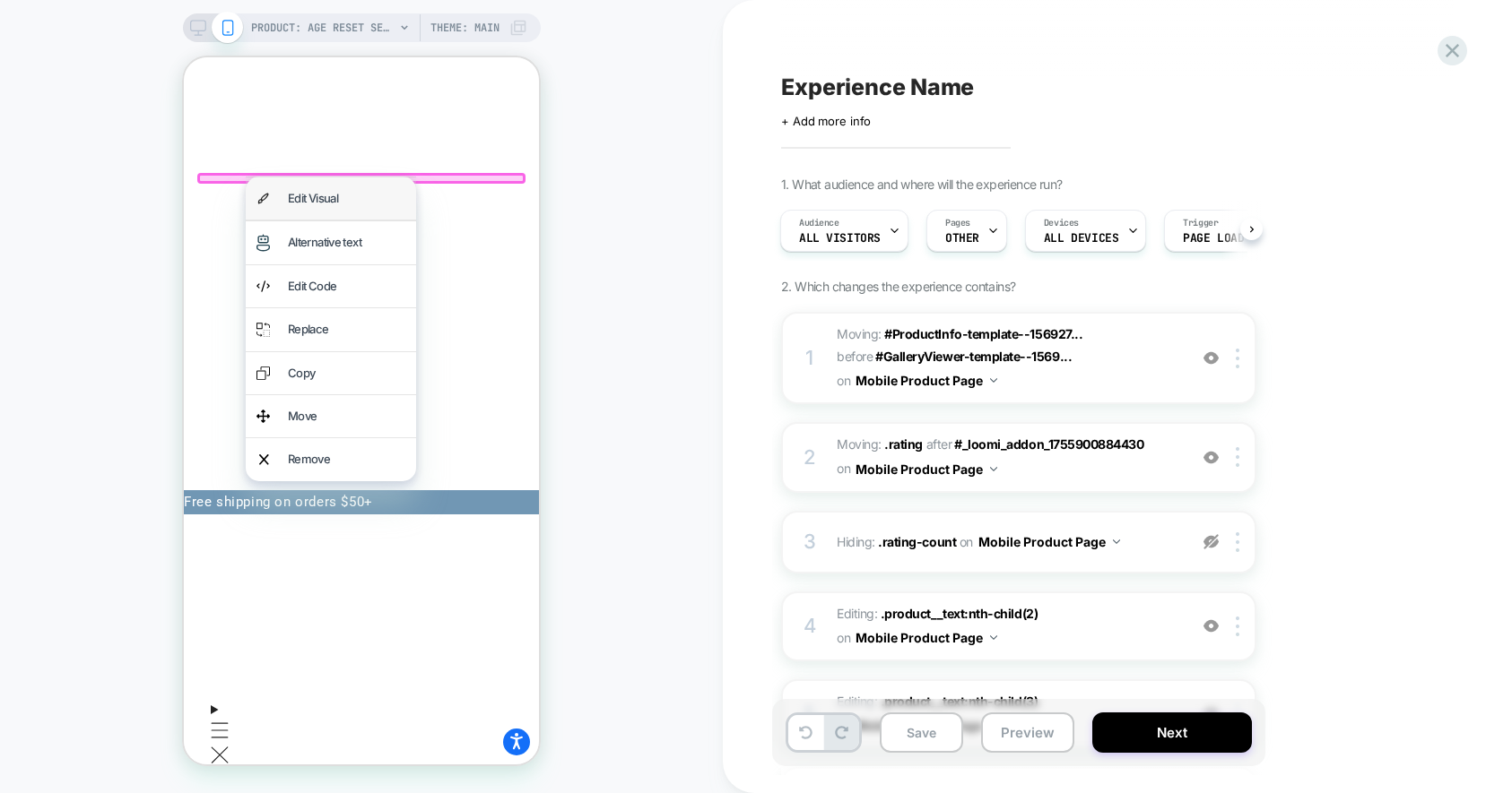
click at [306, 194] on div "Edit Visual" at bounding box center [346, 198] width 118 height 20
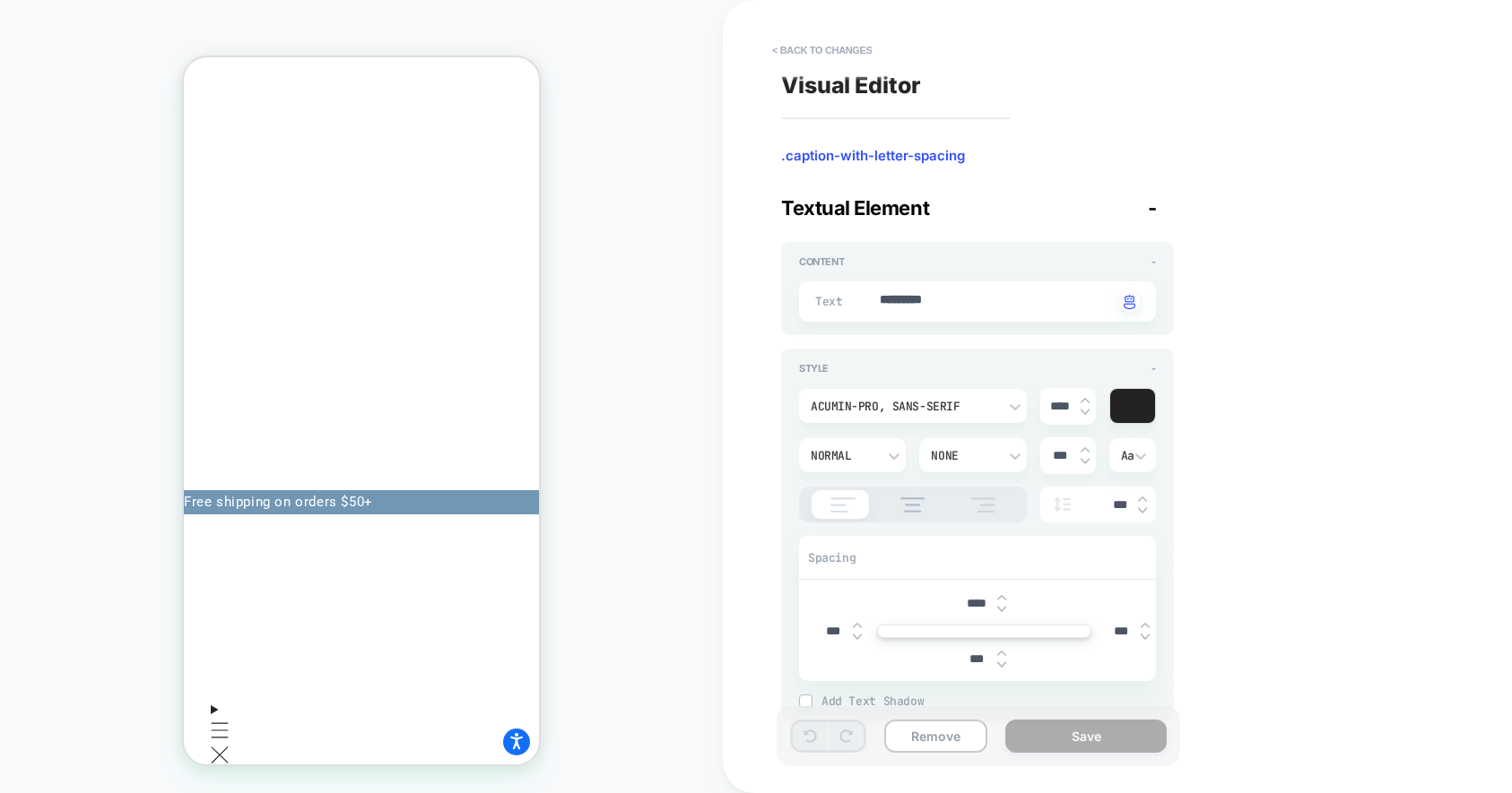
click at [1004, 662] on img at bounding box center [1001, 665] width 9 height 7
type textarea "*"
type input "****"
click at [1004, 647] on div "****" at bounding box center [984, 660] width 55 height 37
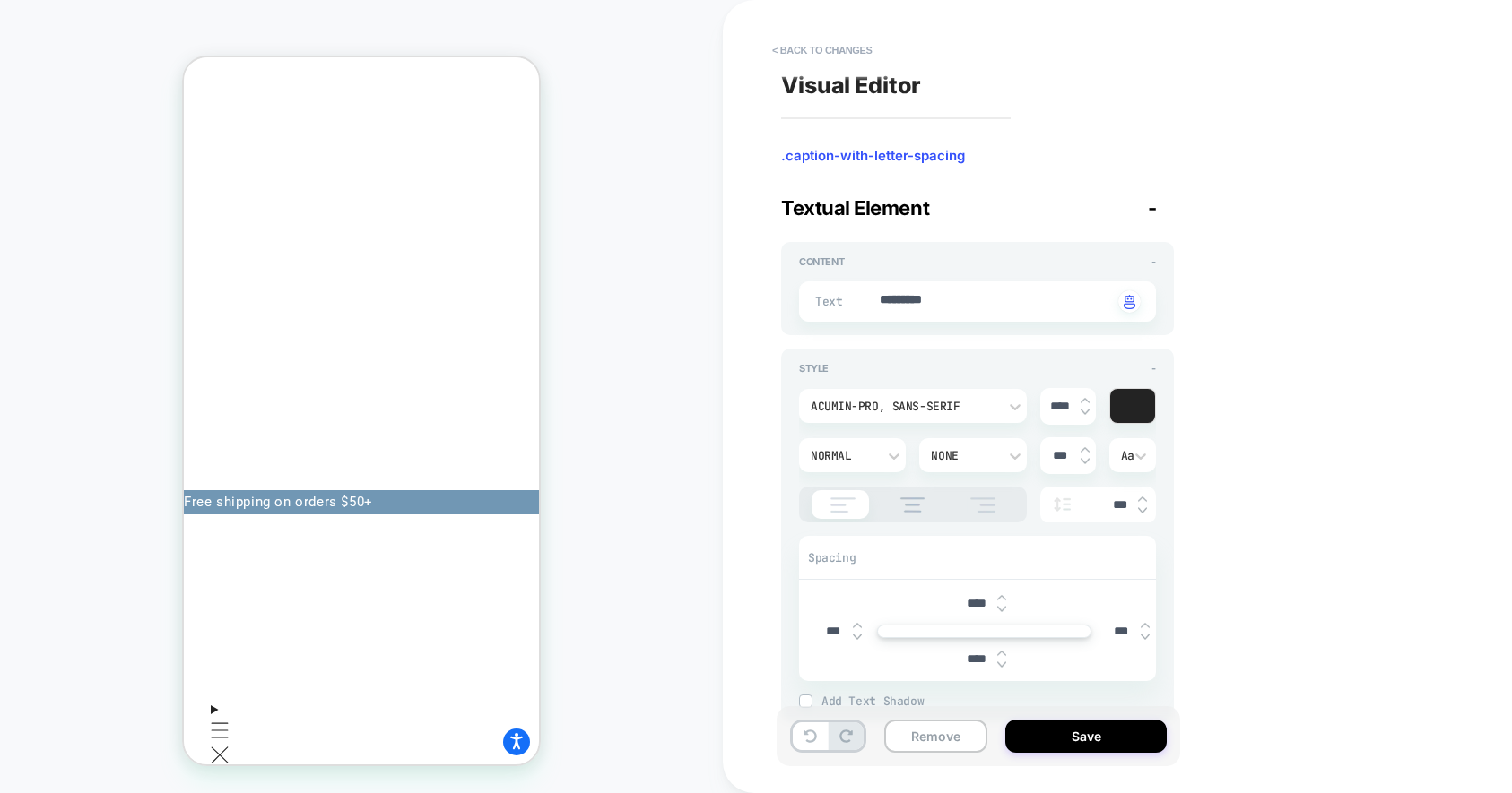
click at [999, 650] on img at bounding box center [1001, 653] width 9 height 7
type textarea "*"
type input "***"
click at [999, 650] on img at bounding box center [1001, 653] width 9 height 7
type textarea "*"
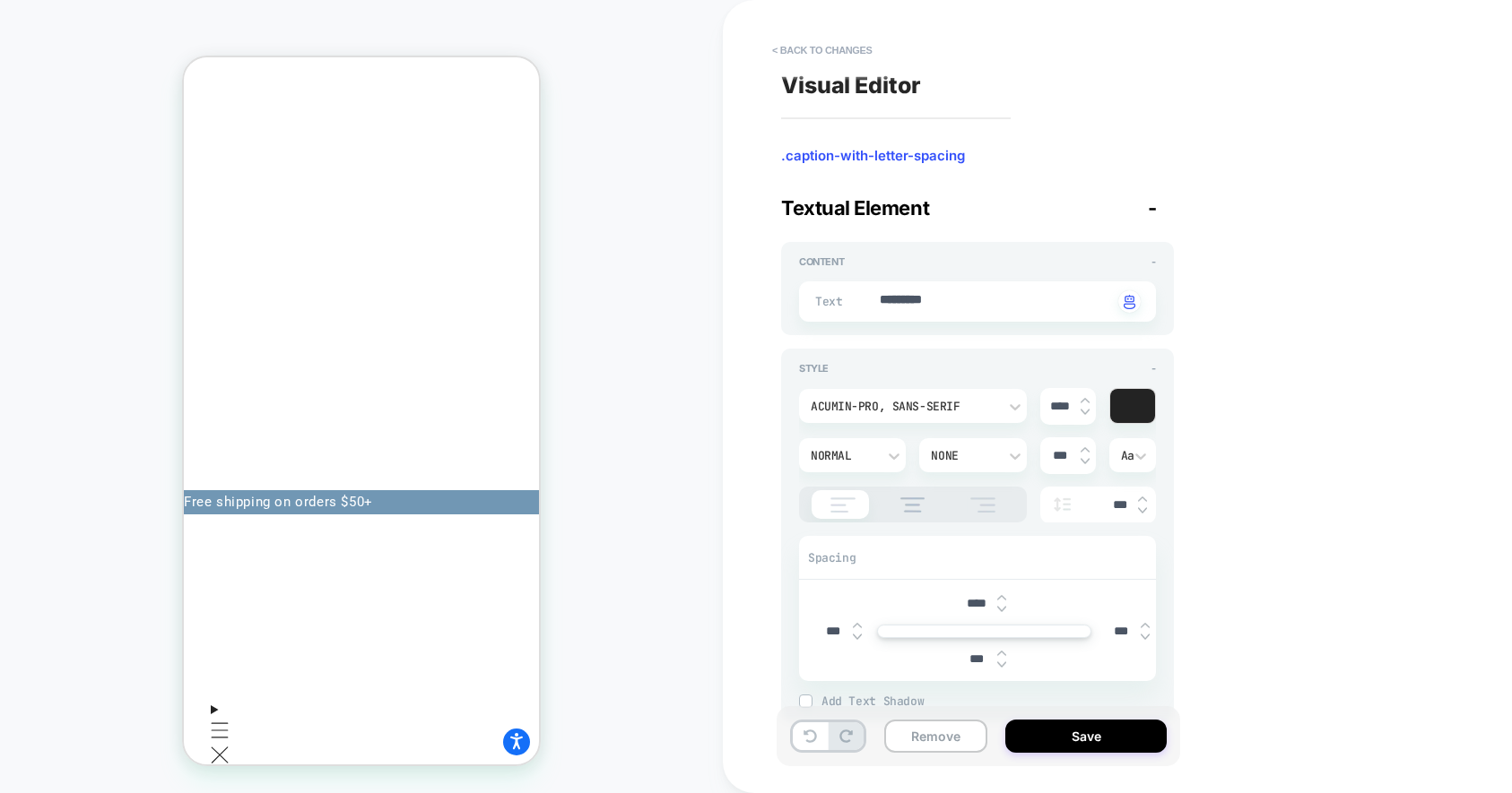
type input "***"
click at [999, 650] on img at bounding box center [1001, 653] width 9 height 7
type textarea "*"
type input "***"
click at [999, 650] on img at bounding box center [1001, 653] width 9 height 7
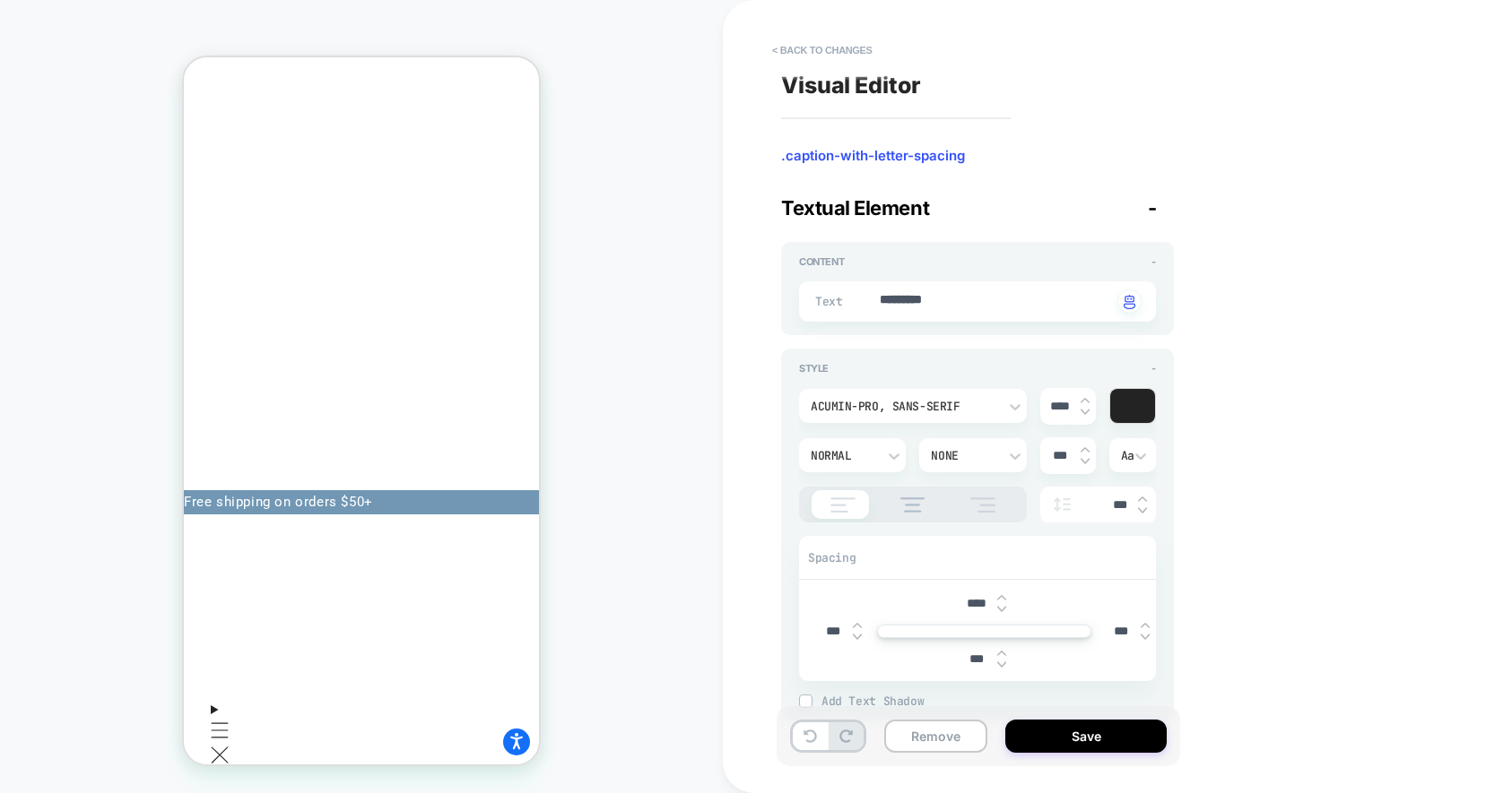
type textarea "*"
type input "***"
click at [999, 650] on img at bounding box center [1001, 653] width 9 height 7
type textarea "*"
type input "***"
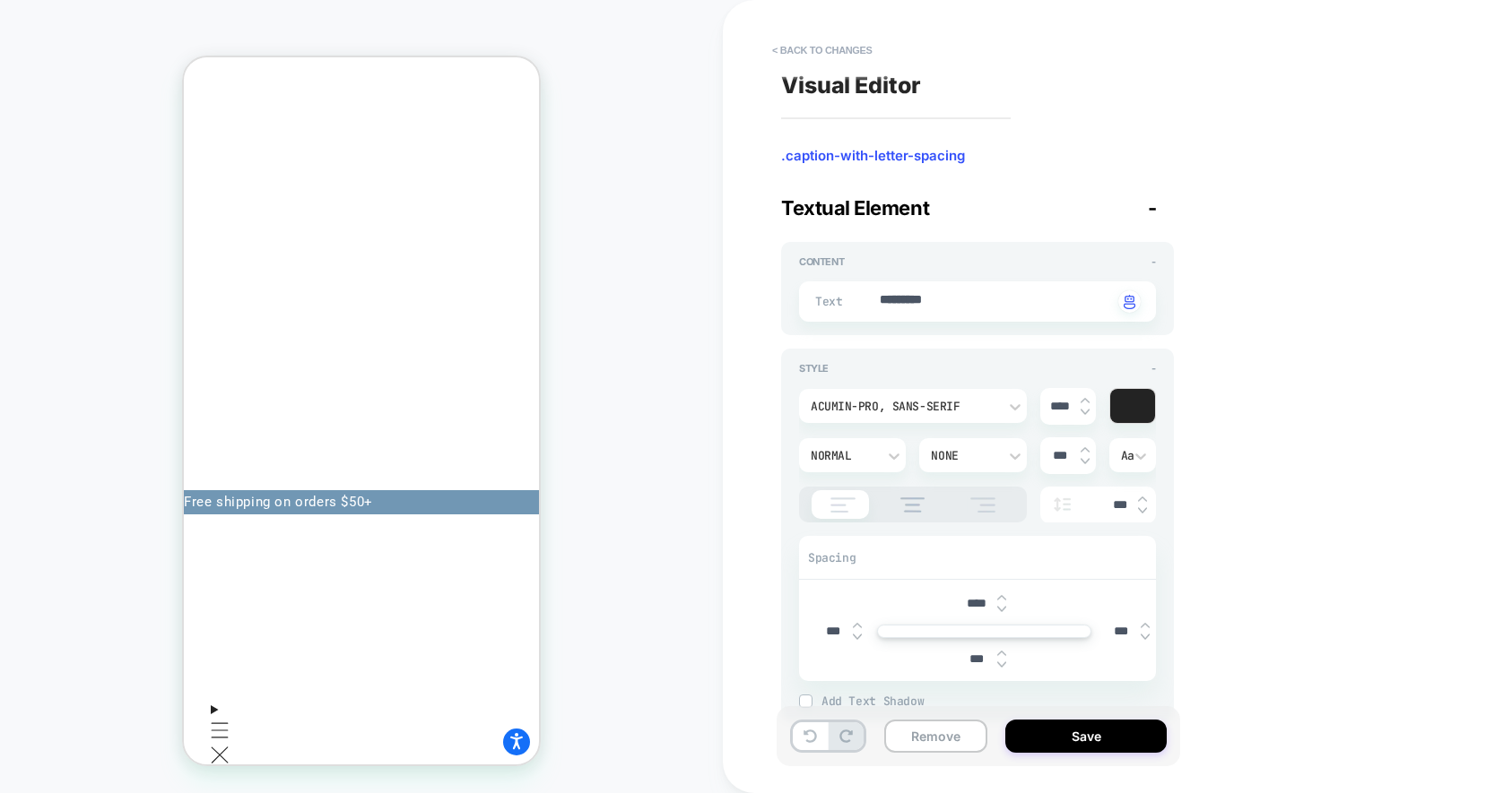
click at [999, 650] on img at bounding box center [1001, 653] width 9 height 7
type textarea "*"
type input "***"
click at [1130, 427] on div "acumin-pro, sans-serif **** Normal None *** Aa ***" at bounding box center [977, 455] width 357 height 134
click at [1130, 415] on div at bounding box center [1133, 406] width 45 height 34
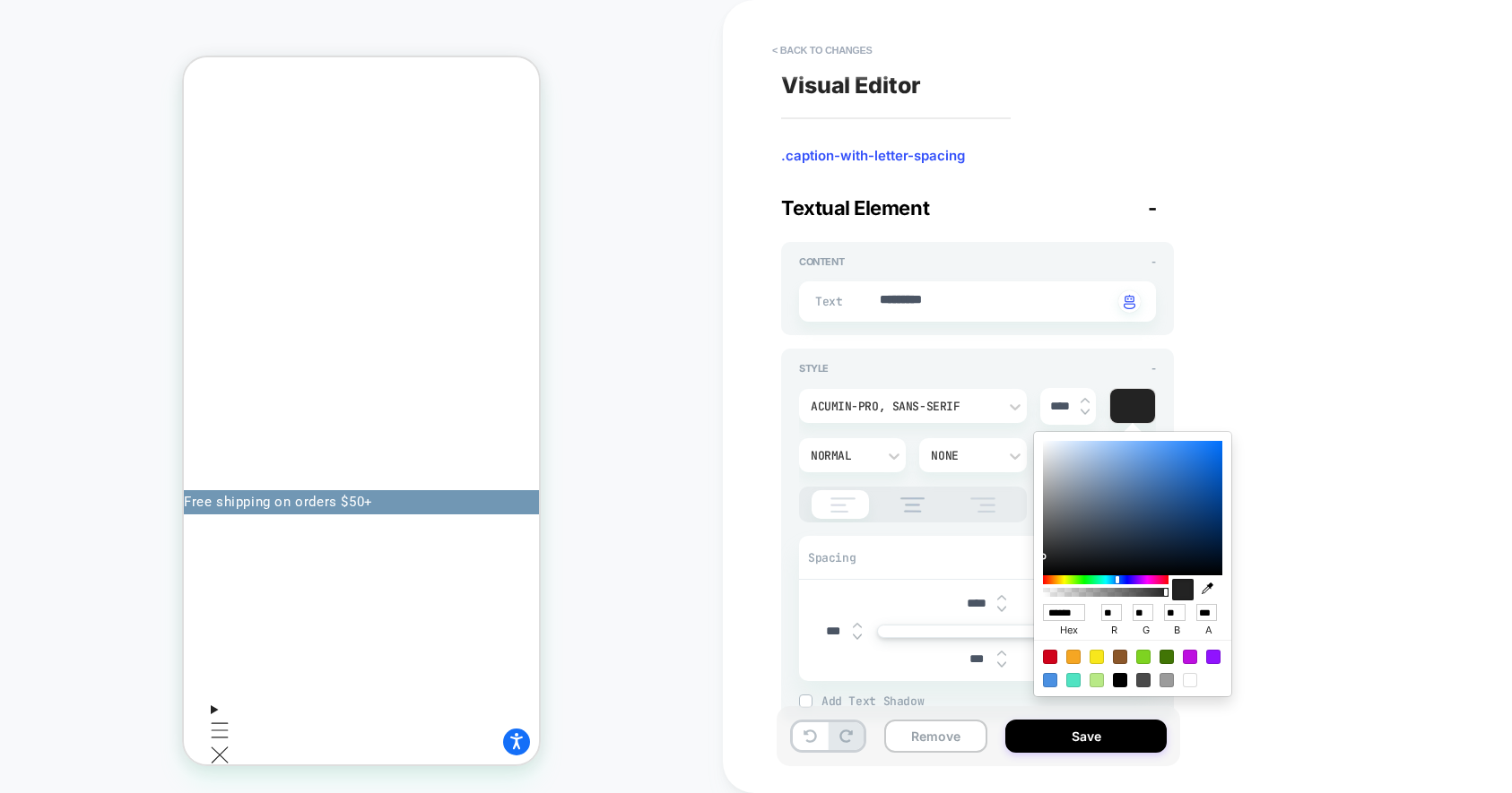
drag, startPoint x: 1129, startPoint y: 582, endPoint x: 1117, endPoint y: 581, distance: 12.0
click at [1117, 581] on div at bounding box center [1105, 580] width 126 height 9
type textarea "*"
type input "******"
type input "**"
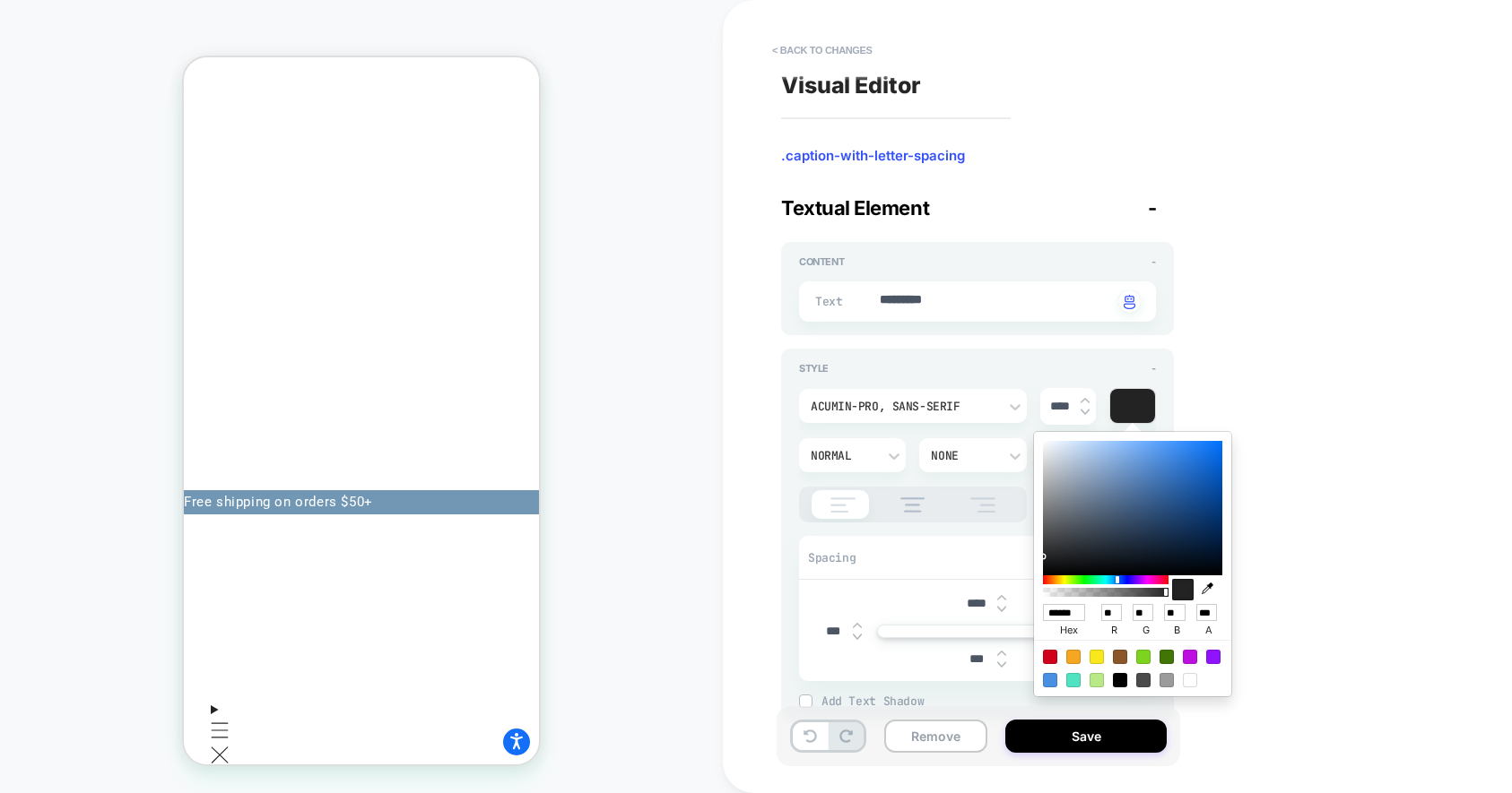
type input "**"
type input "***"
type textarea "*"
type input "******"
type input "**"
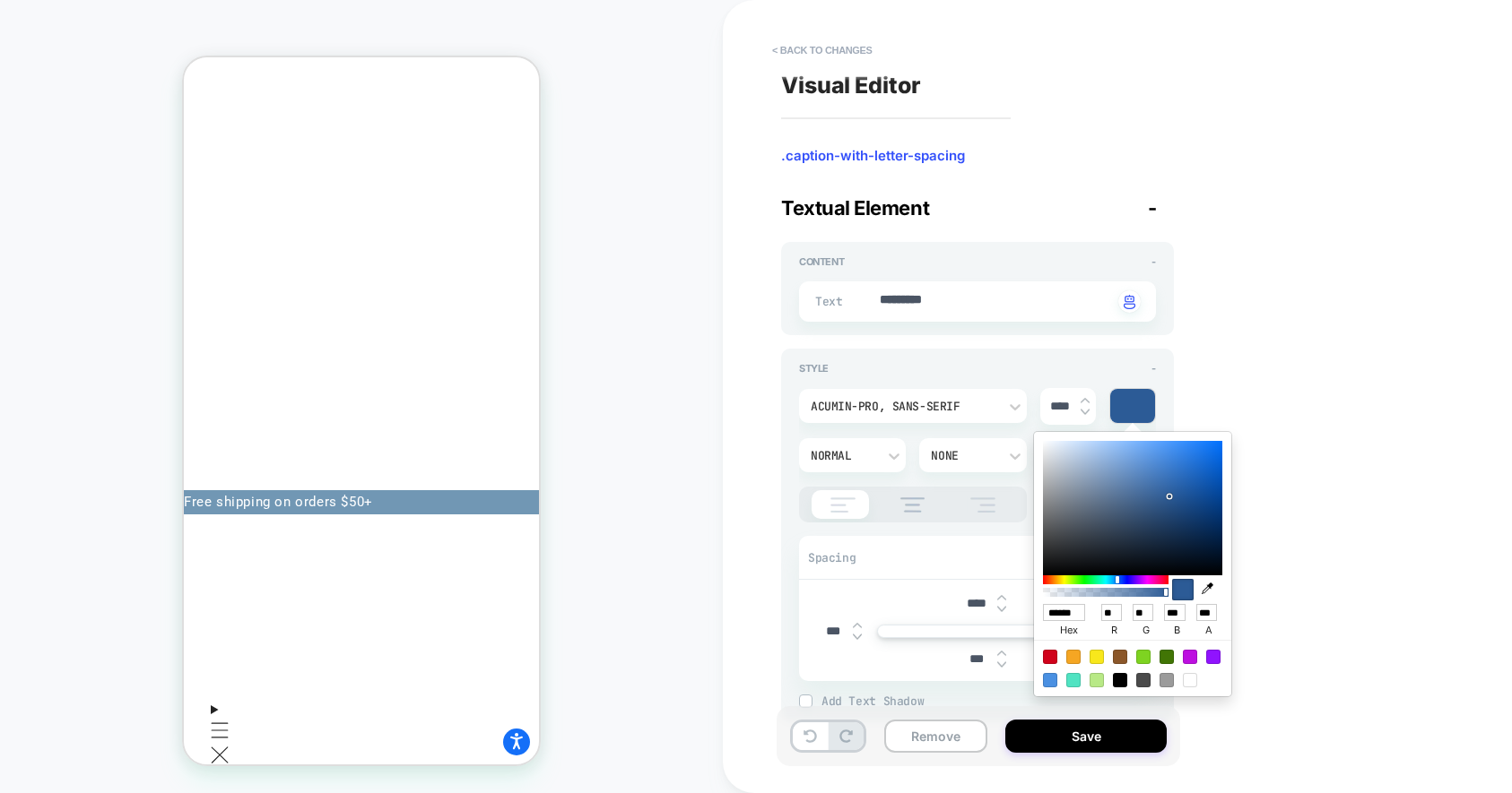
type input "***"
type textarea "*"
type input "******"
type input "**"
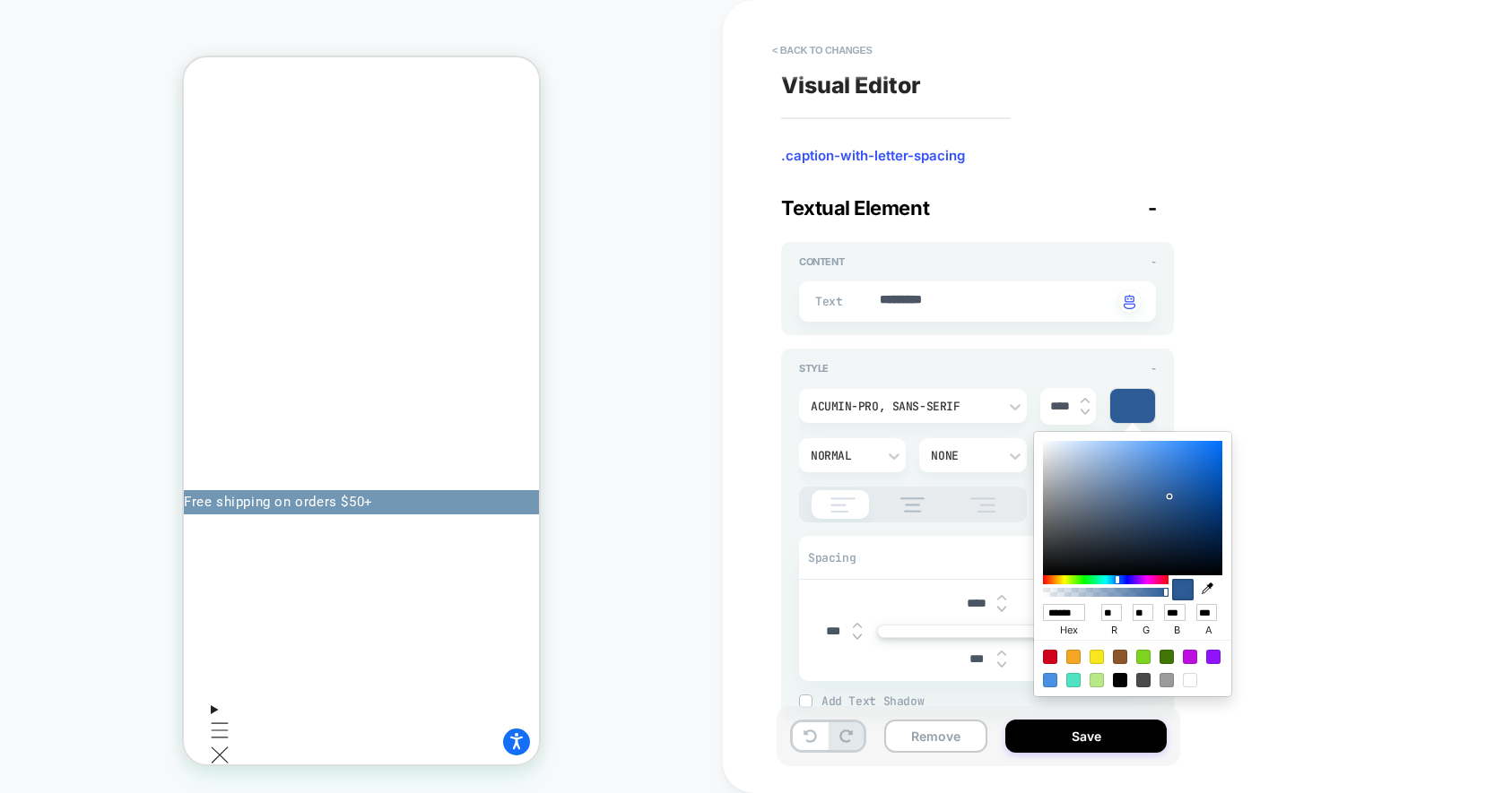
type input "***"
type textarea "*"
type input "******"
type input "**"
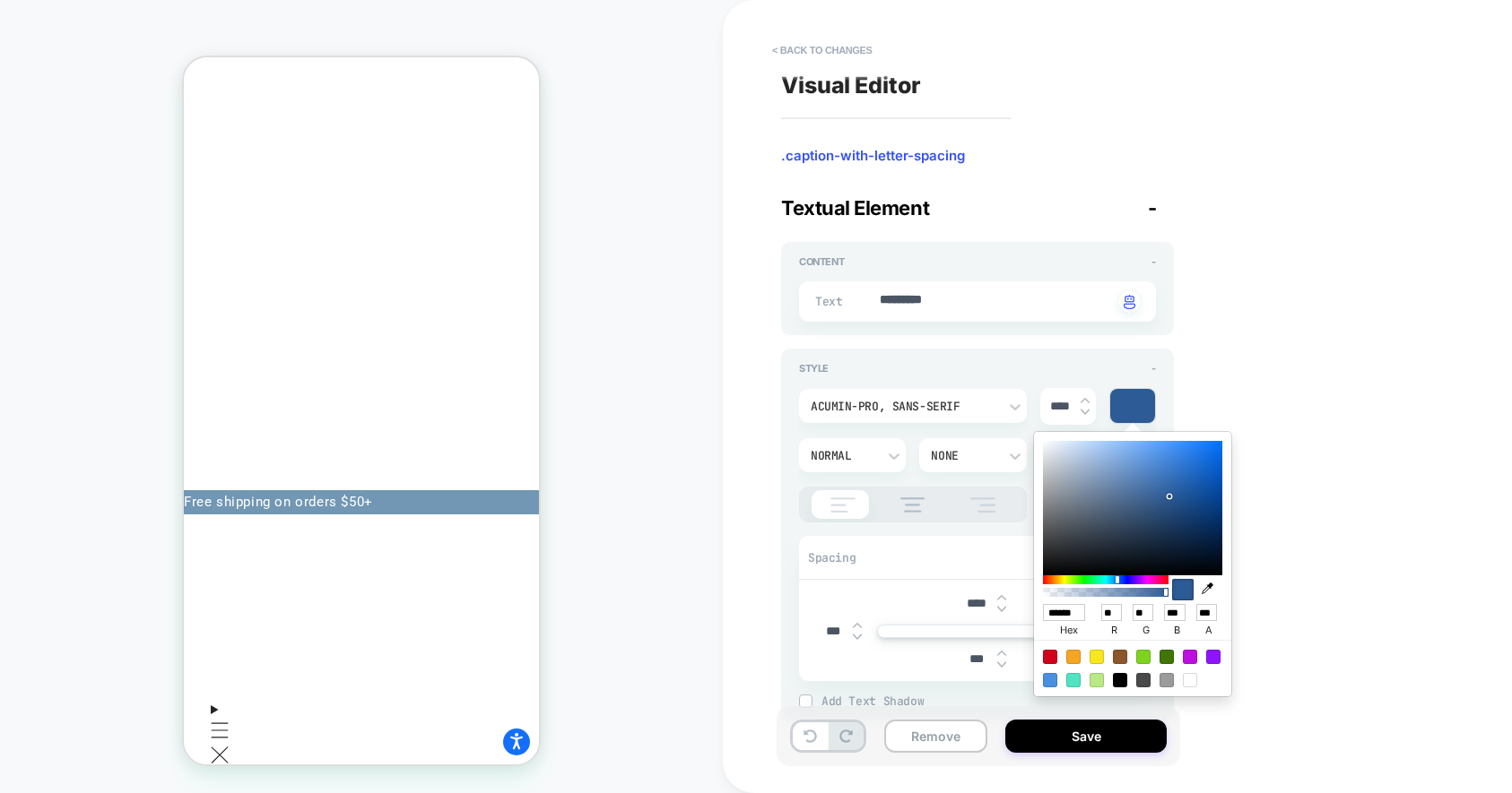
type input "***"
type textarea "*"
type input "******"
type input "***"
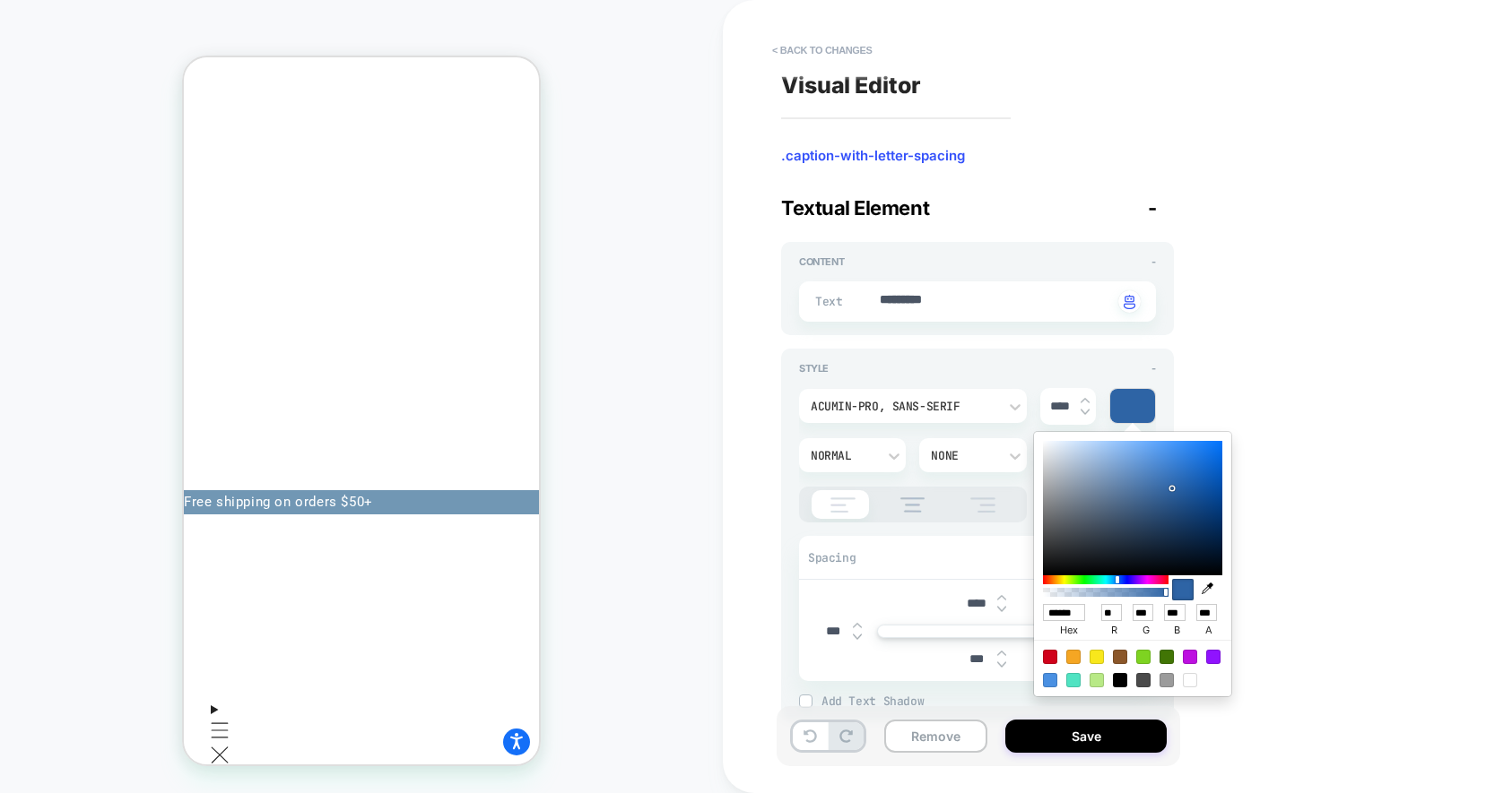
click at [1171, 488] on div at bounding box center [1133, 508] width 179 height 134
click at [1271, 681] on div "Visual Editor .caption-with-letter-spacing Textual Element - Content - Text ***…" at bounding box center [1107, 396] width 672 height 758
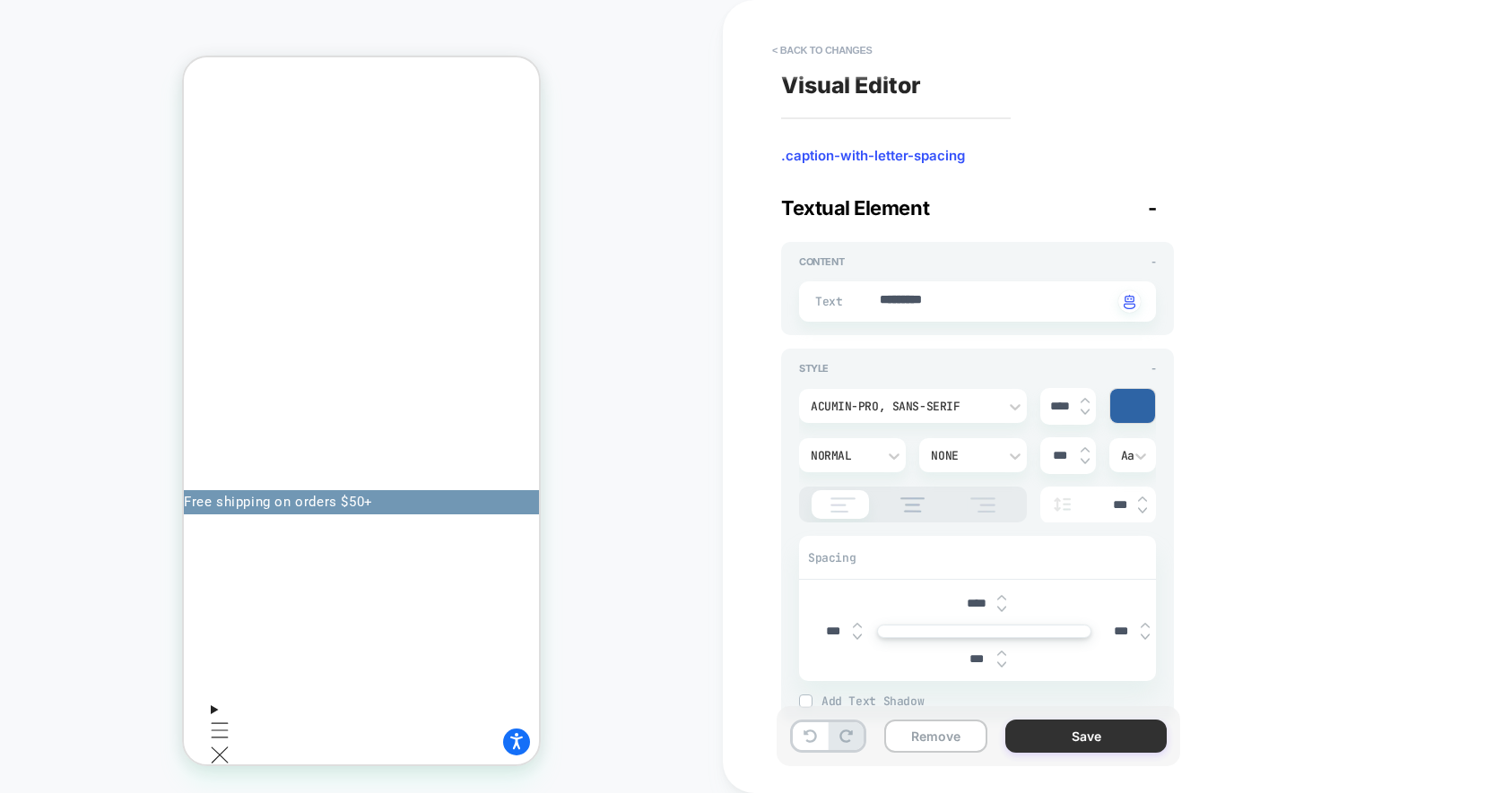
click at [1121, 743] on button "Save" at bounding box center [1086, 737] width 162 height 33
type textarea "*"
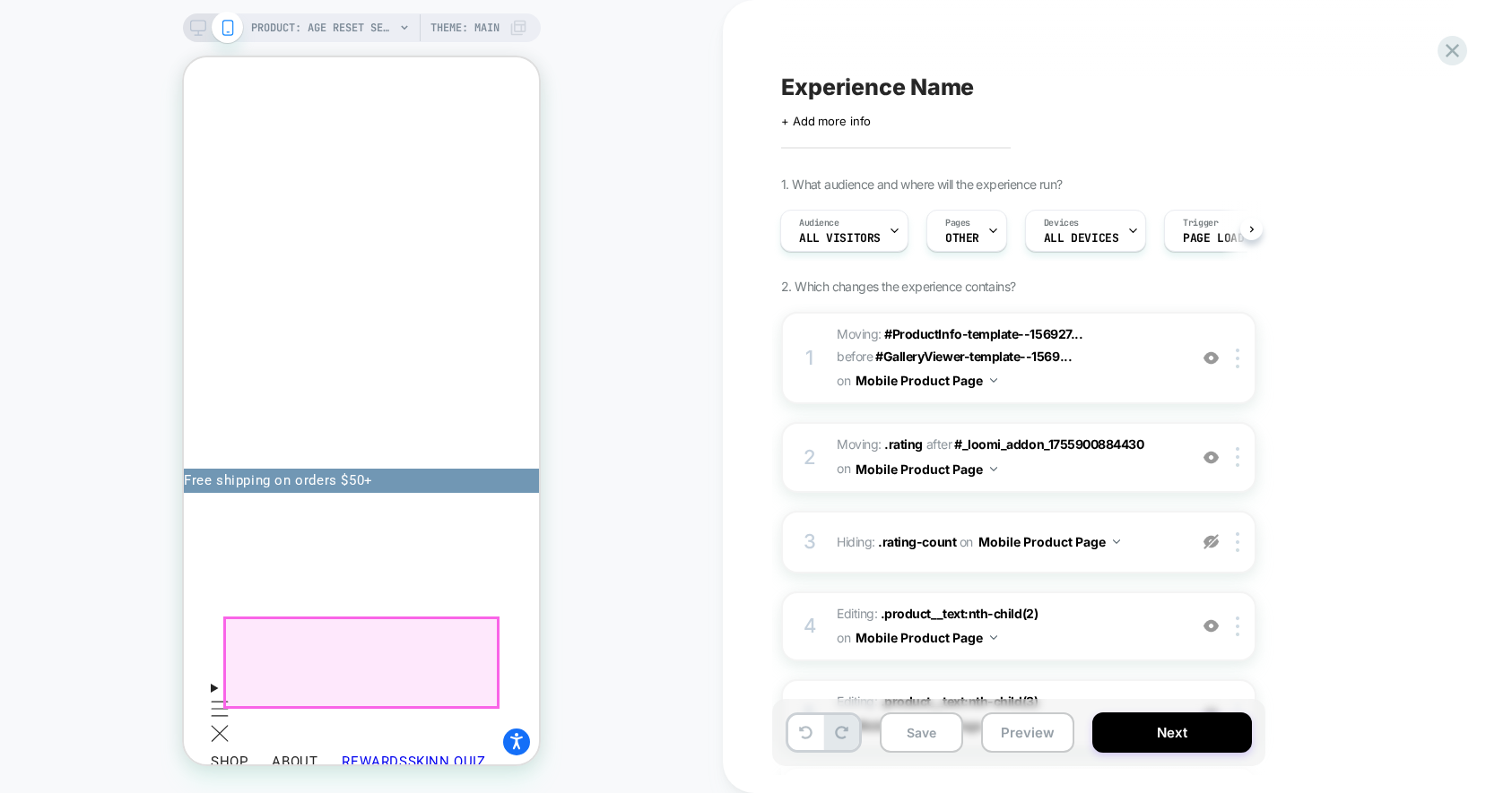
scroll to position [31, 0]
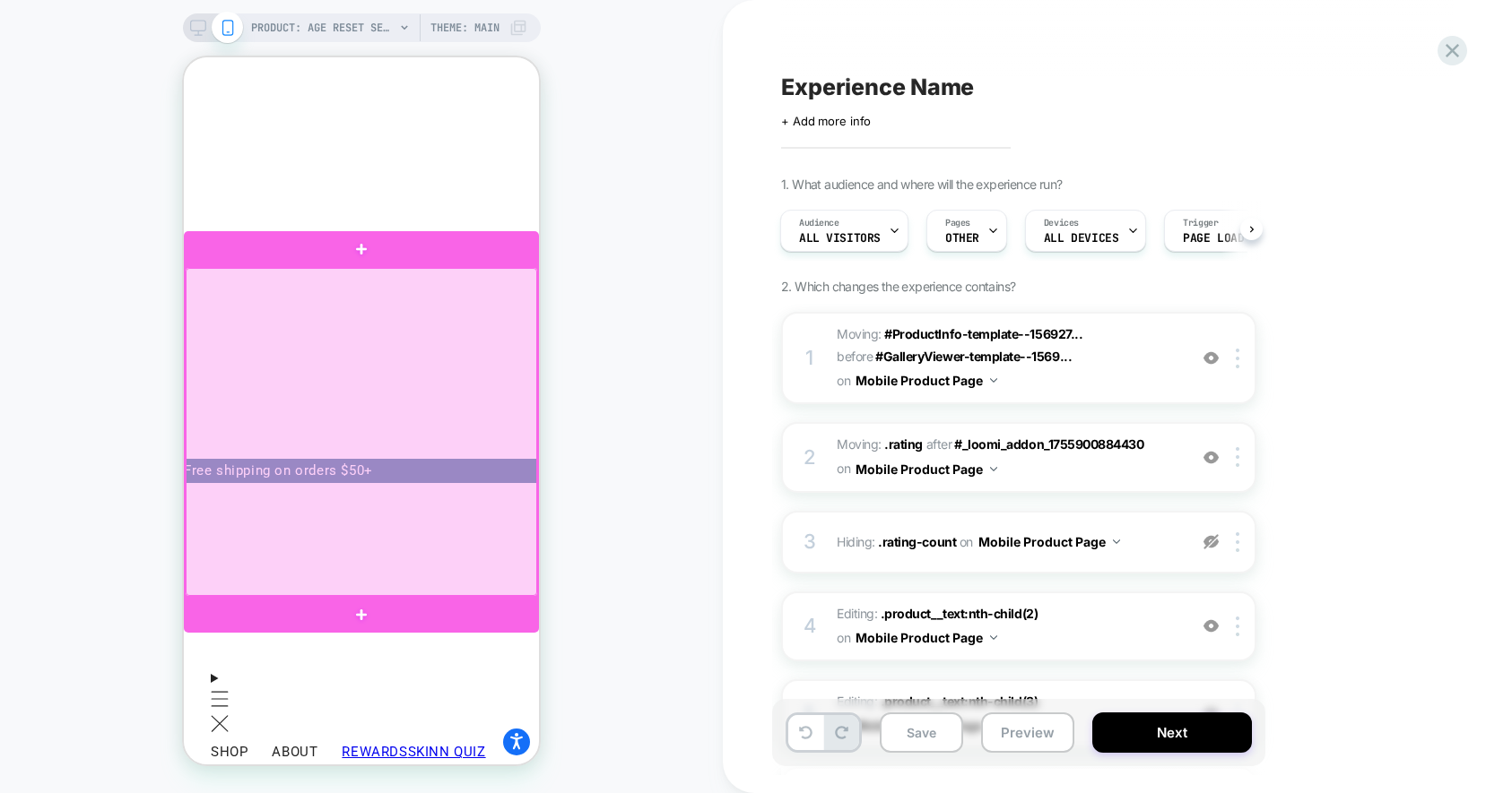
click at [441, 321] on div at bounding box center [361, 432] width 351 height 328
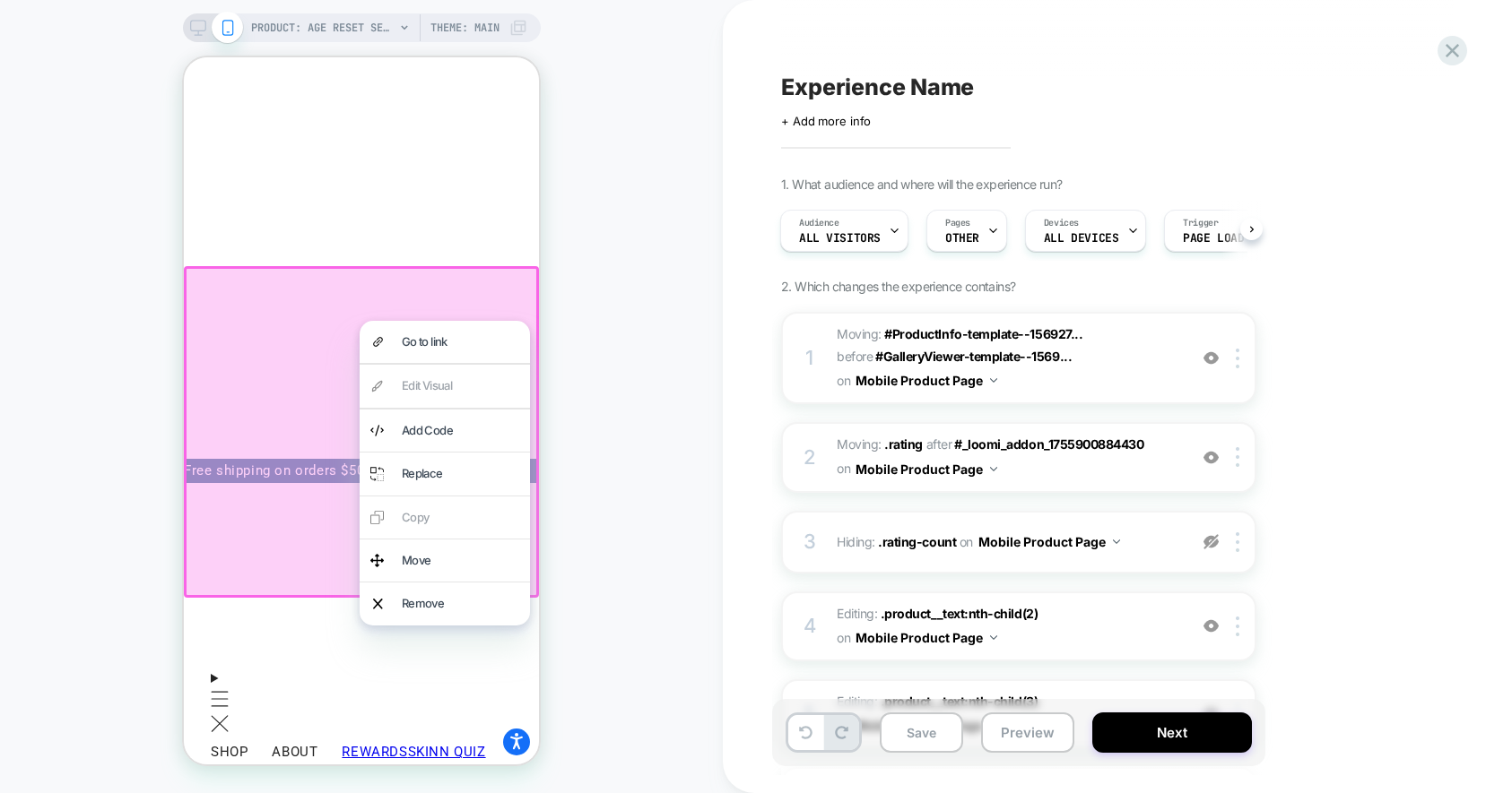
click at [218, 489] on div at bounding box center [361, 432] width 355 height 332
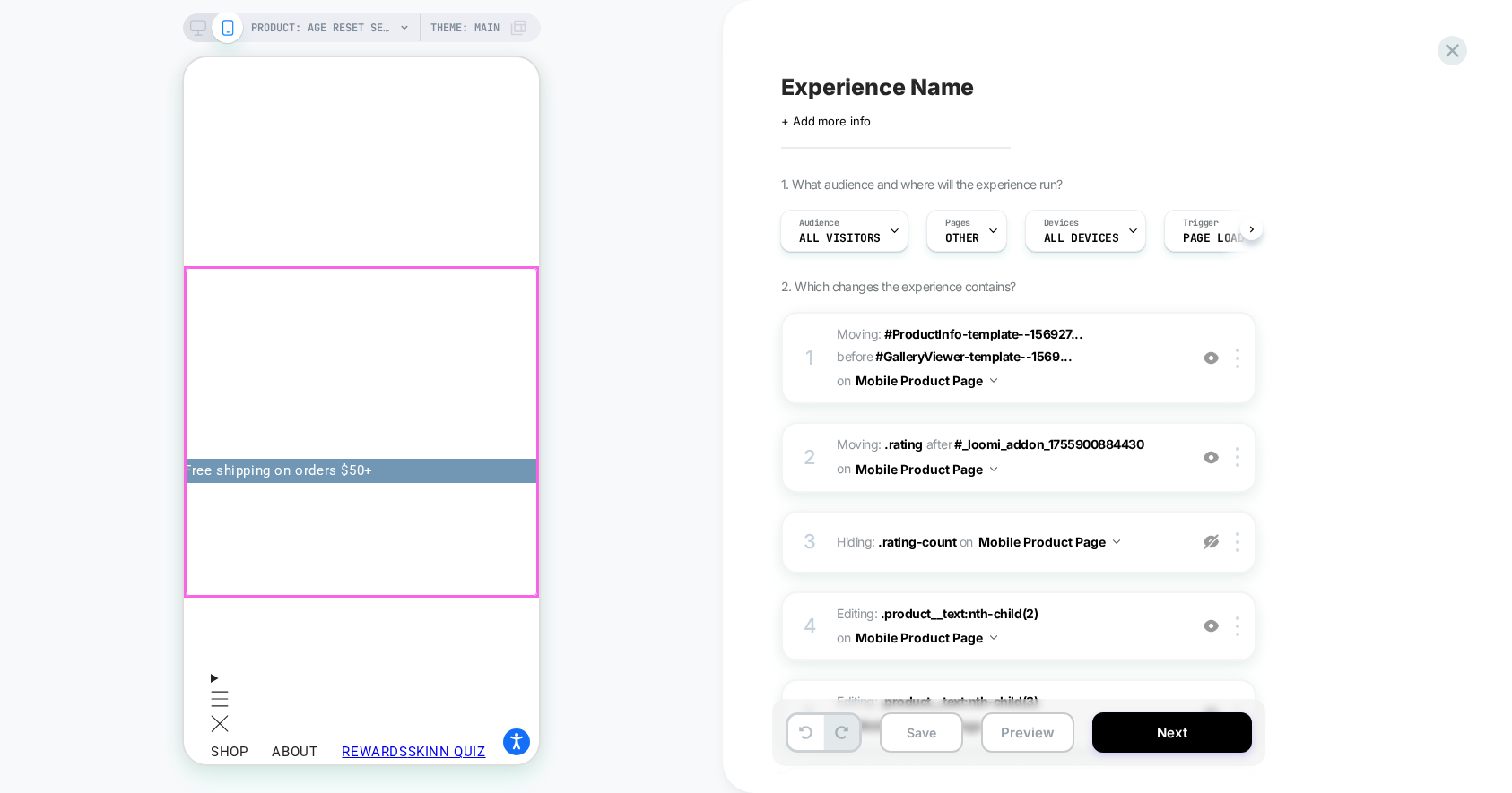
click at [261, 476] on div at bounding box center [361, 432] width 351 height 328
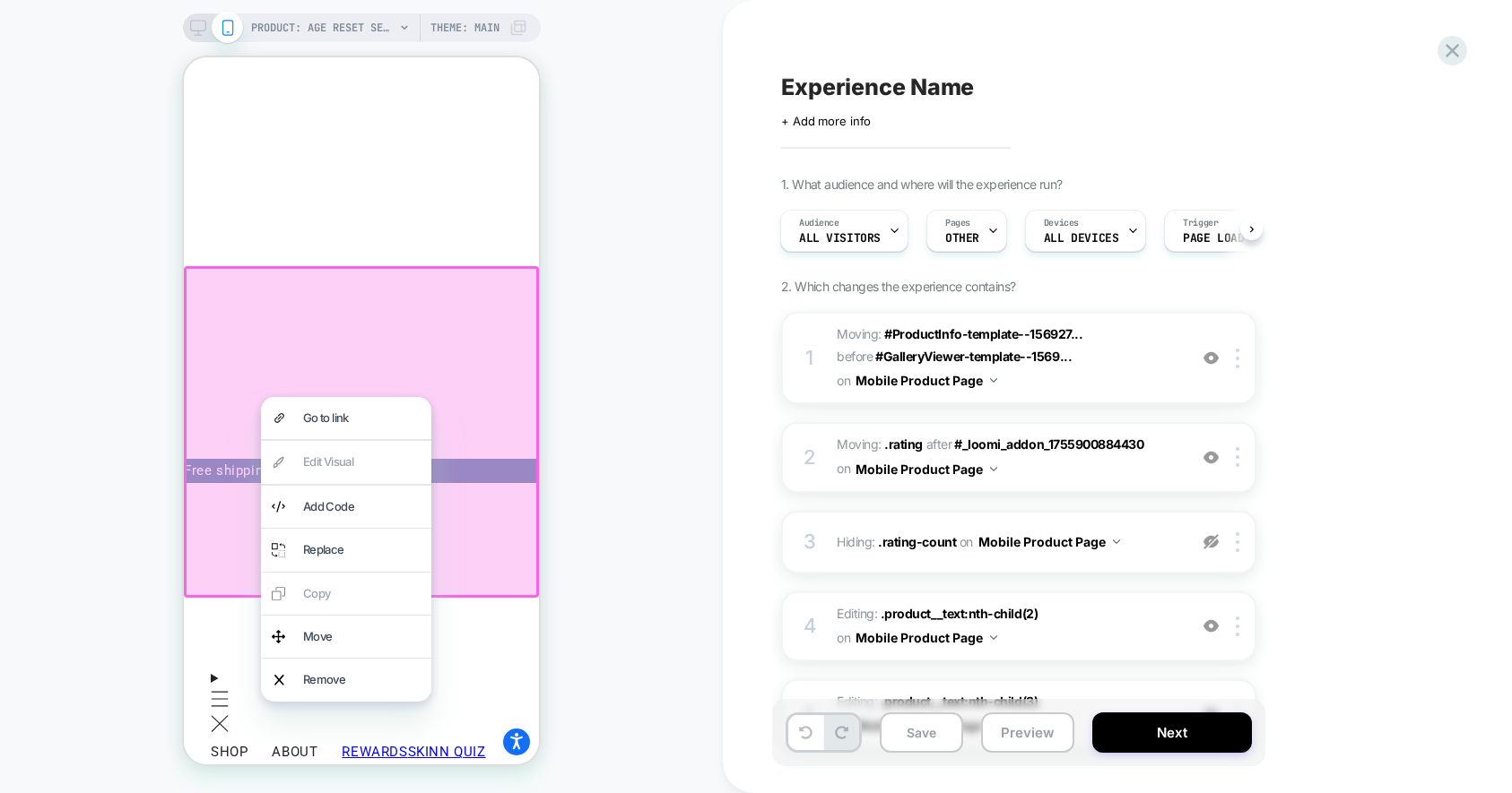
click at [466, 328] on div at bounding box center [361, 432] width 355 height 332
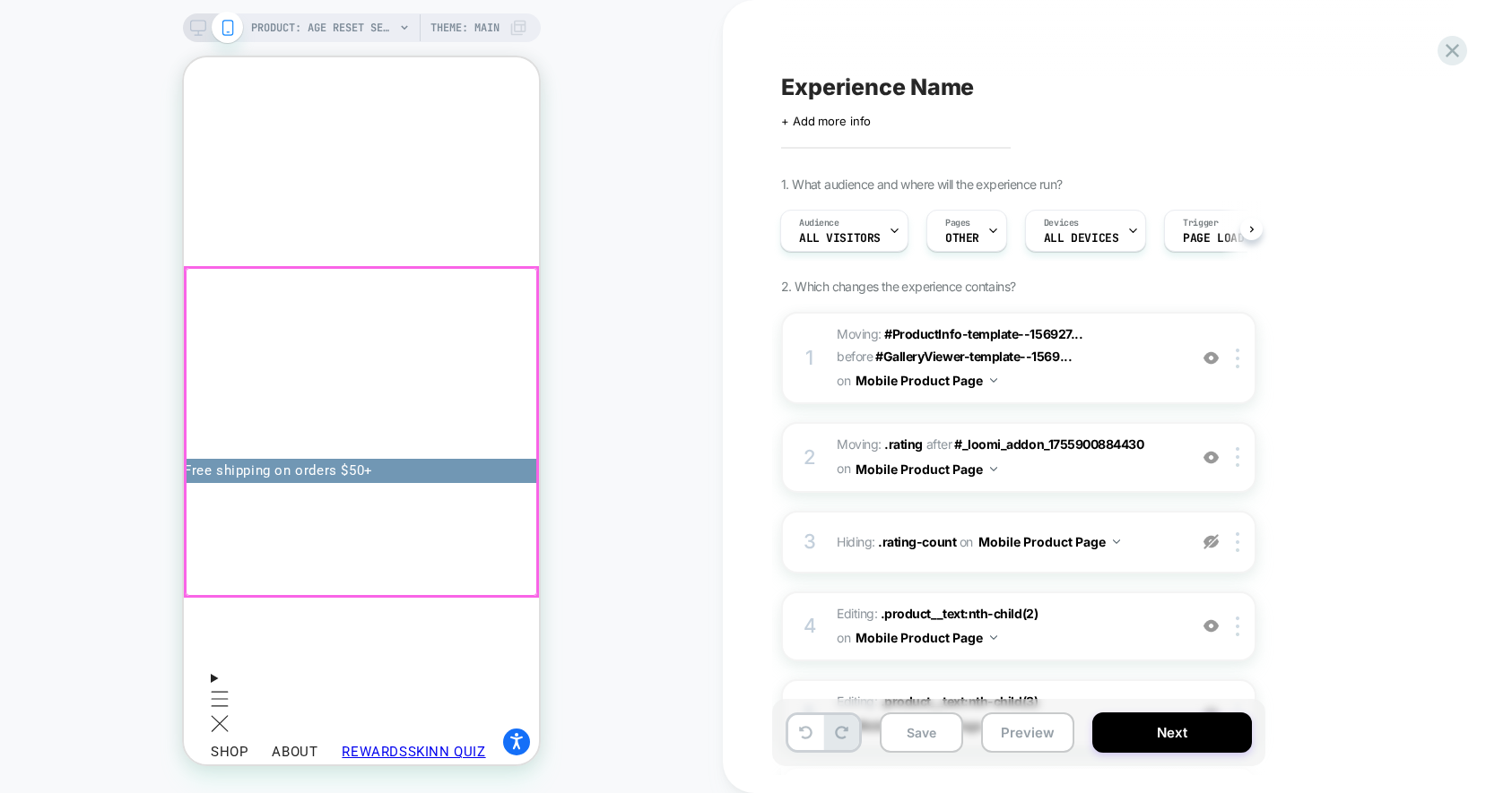
click at [467, 328] on div at bounding box center [361, 432] width 351 height 328
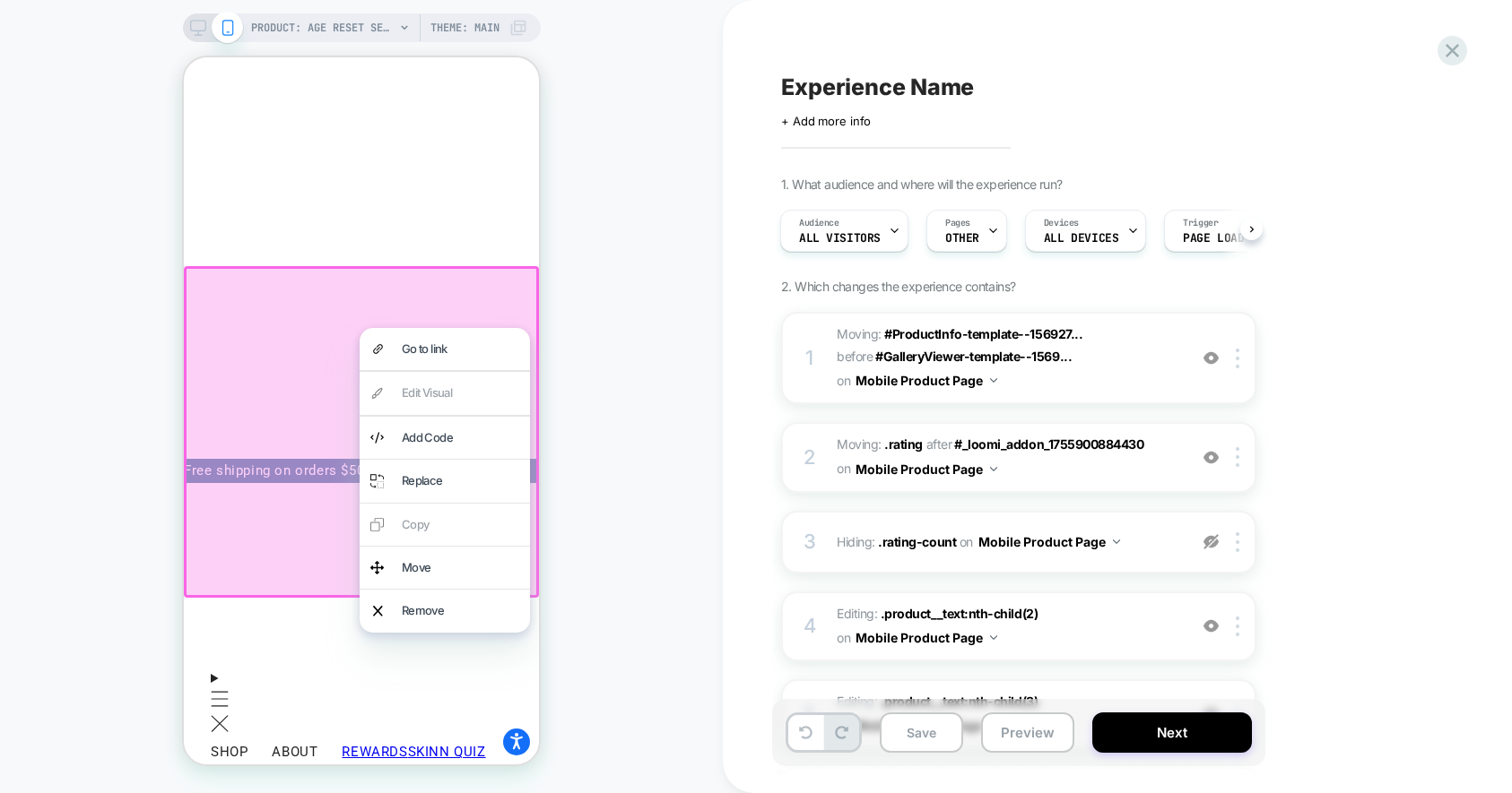
click at [258, 452] on div at bounding box center [361, 432] width 355 height 332
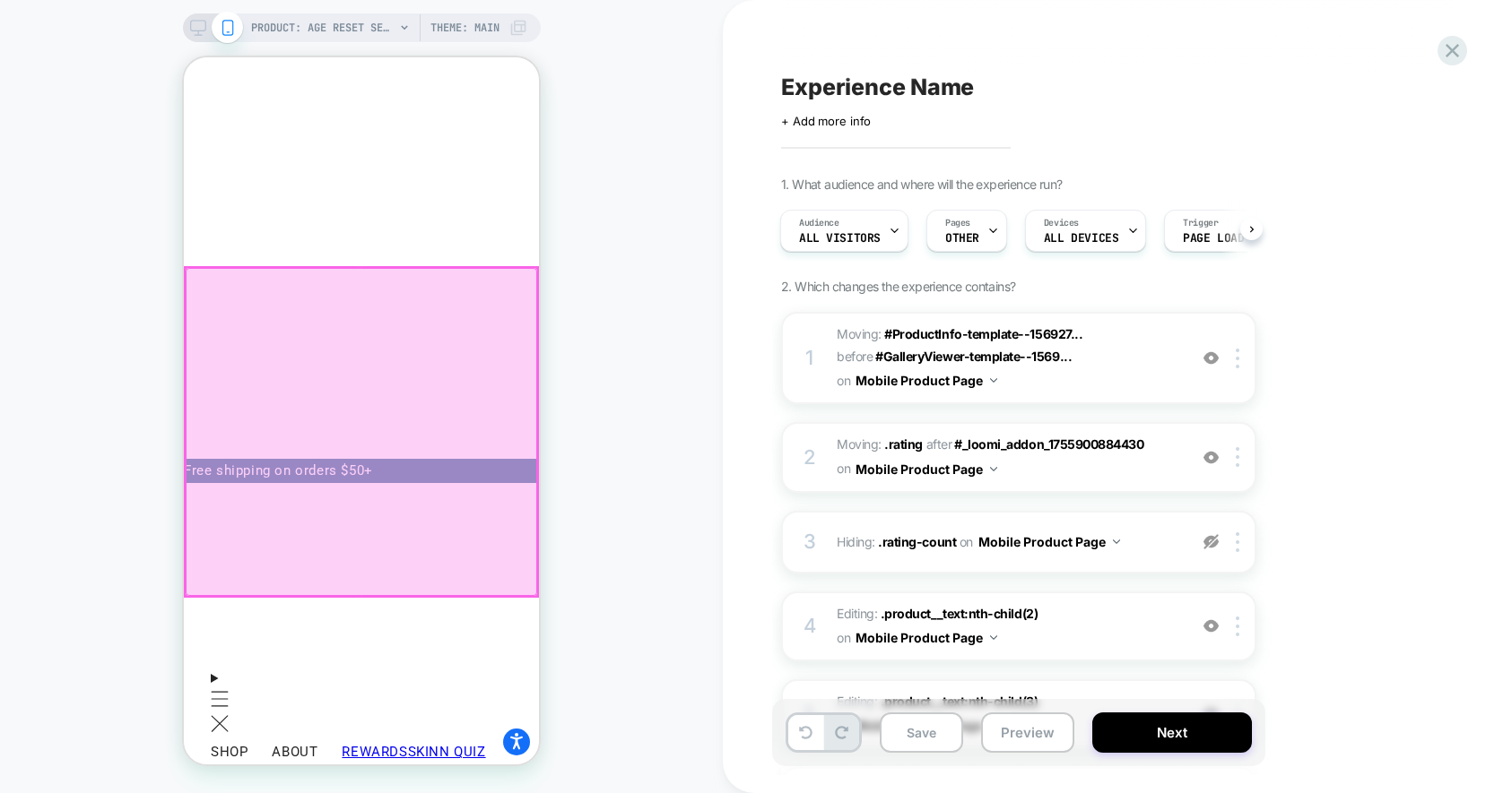
click at [440, 428] on div at bounding box center [361, 432] width 351 height 328
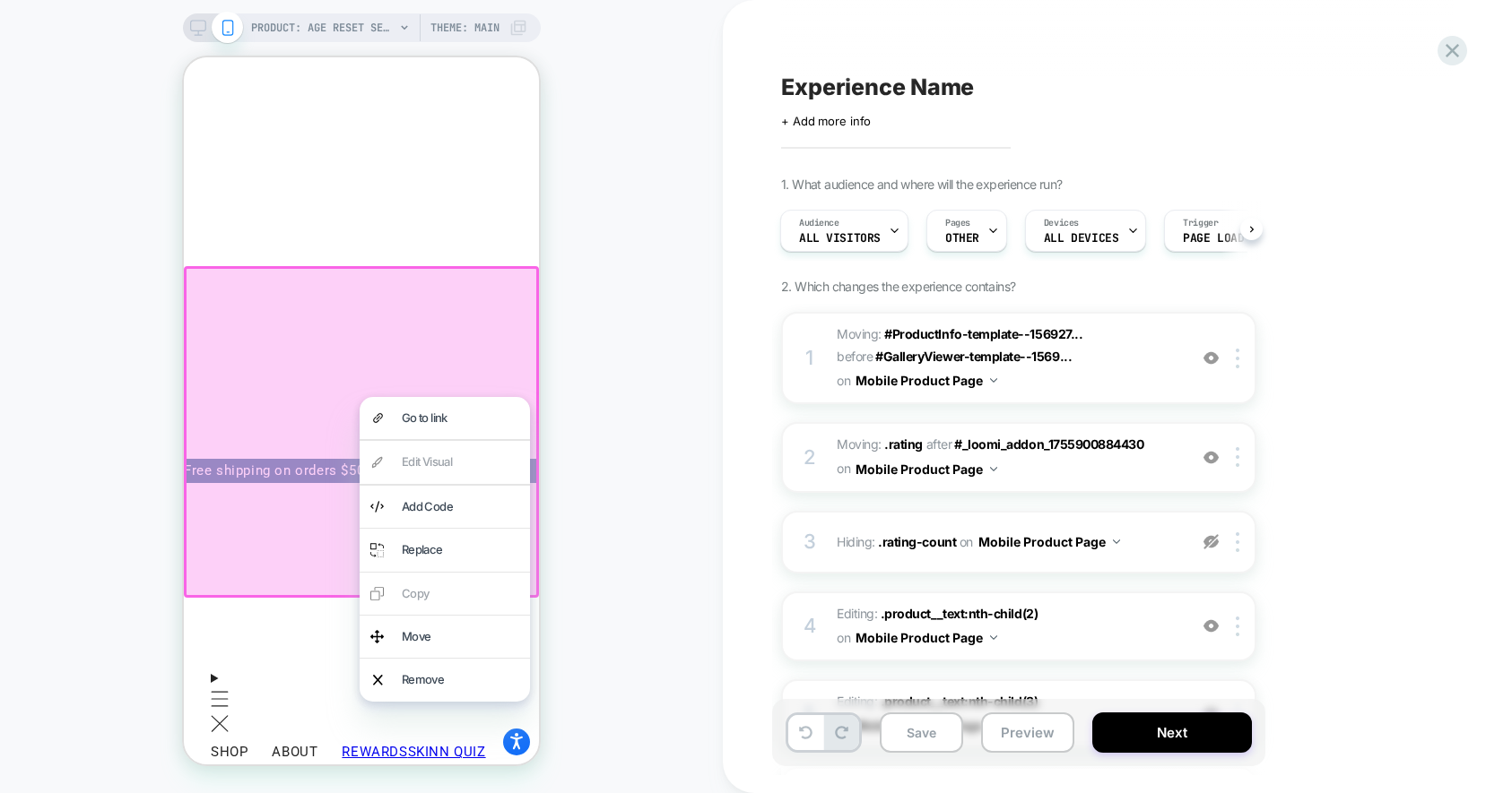
click at [642, 437] on div "PRODUCT: Age Reset Serum Intensive [deep wrinkle protocol with frc] PRODUCT: Ag…" at bounding box center [361, 396] width 723 height 758
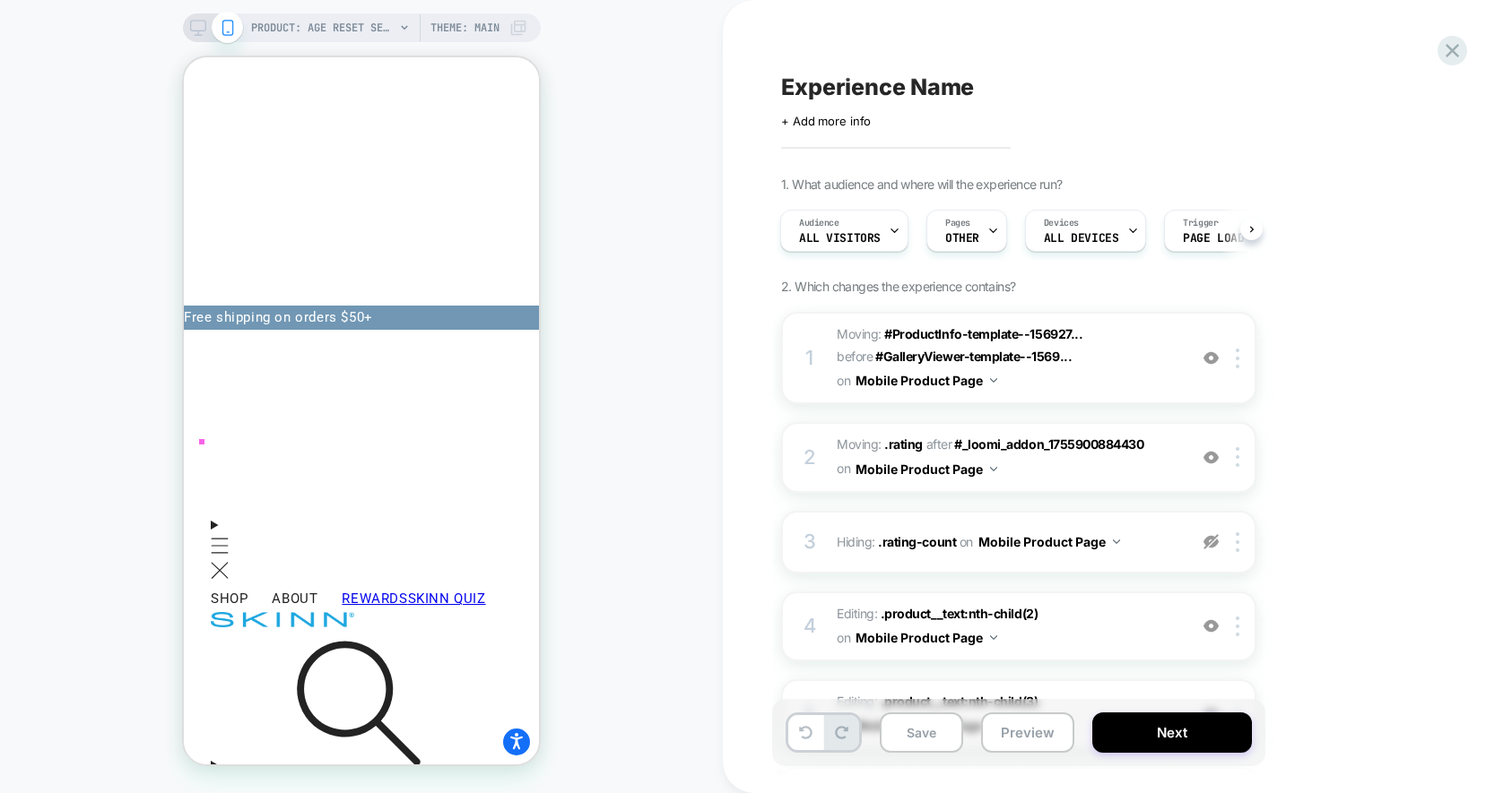
scroll to position [195, 0]
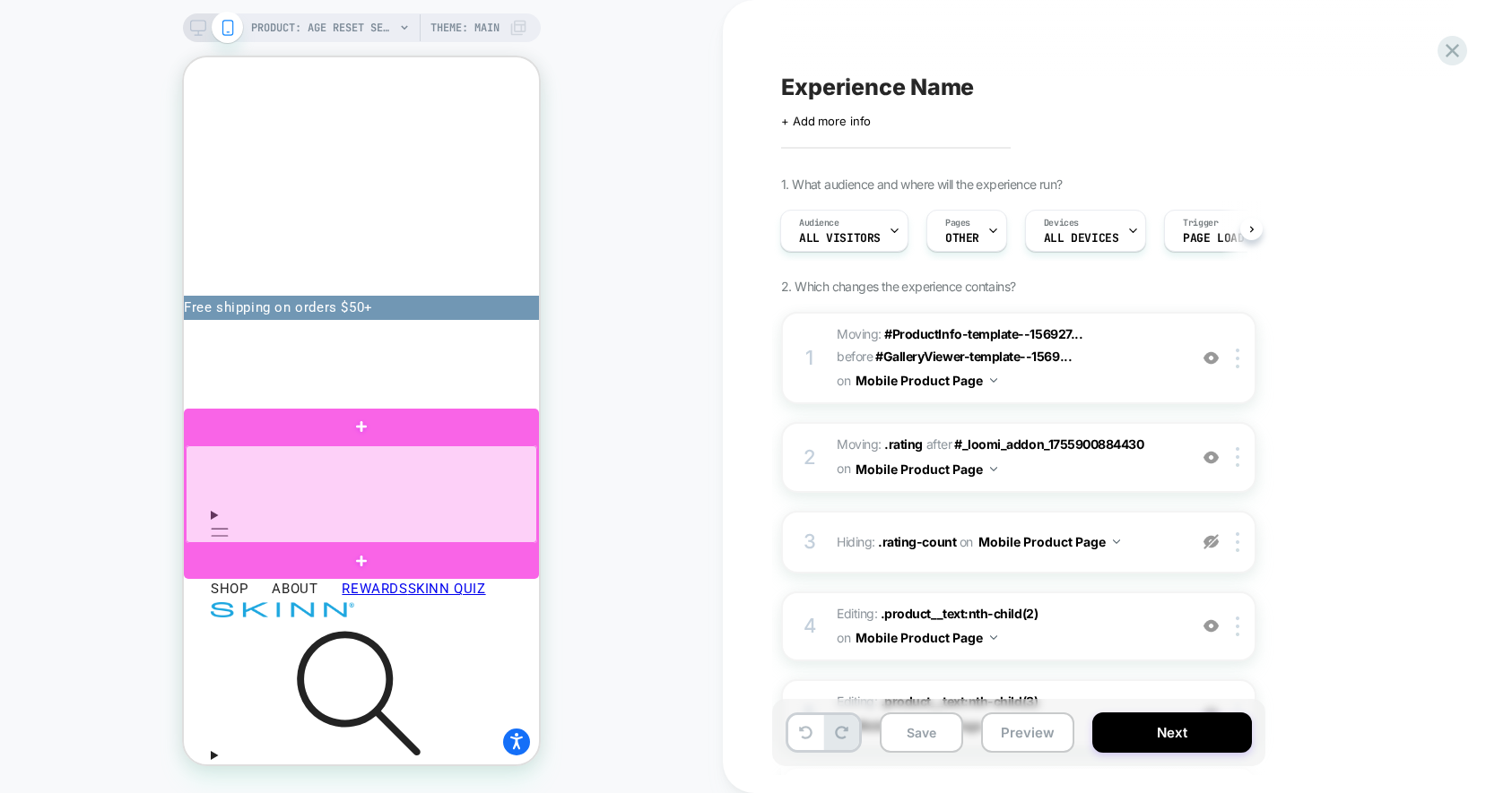
click at [489, 520] on div at bounding box center [361, 494] width 351 height 97
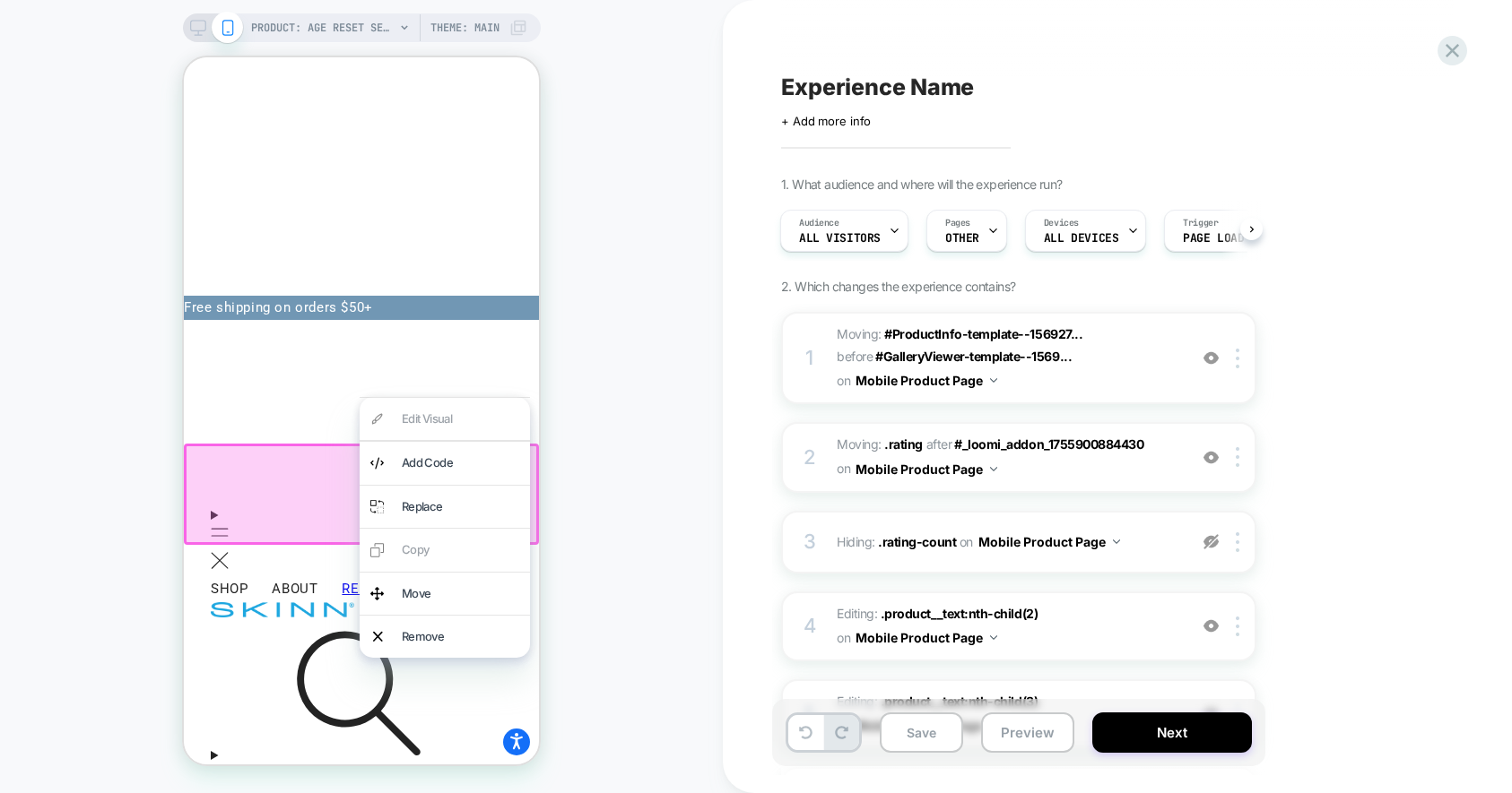
click at [289, 518] on div at bounding box center [361, 493] width 355 height 100
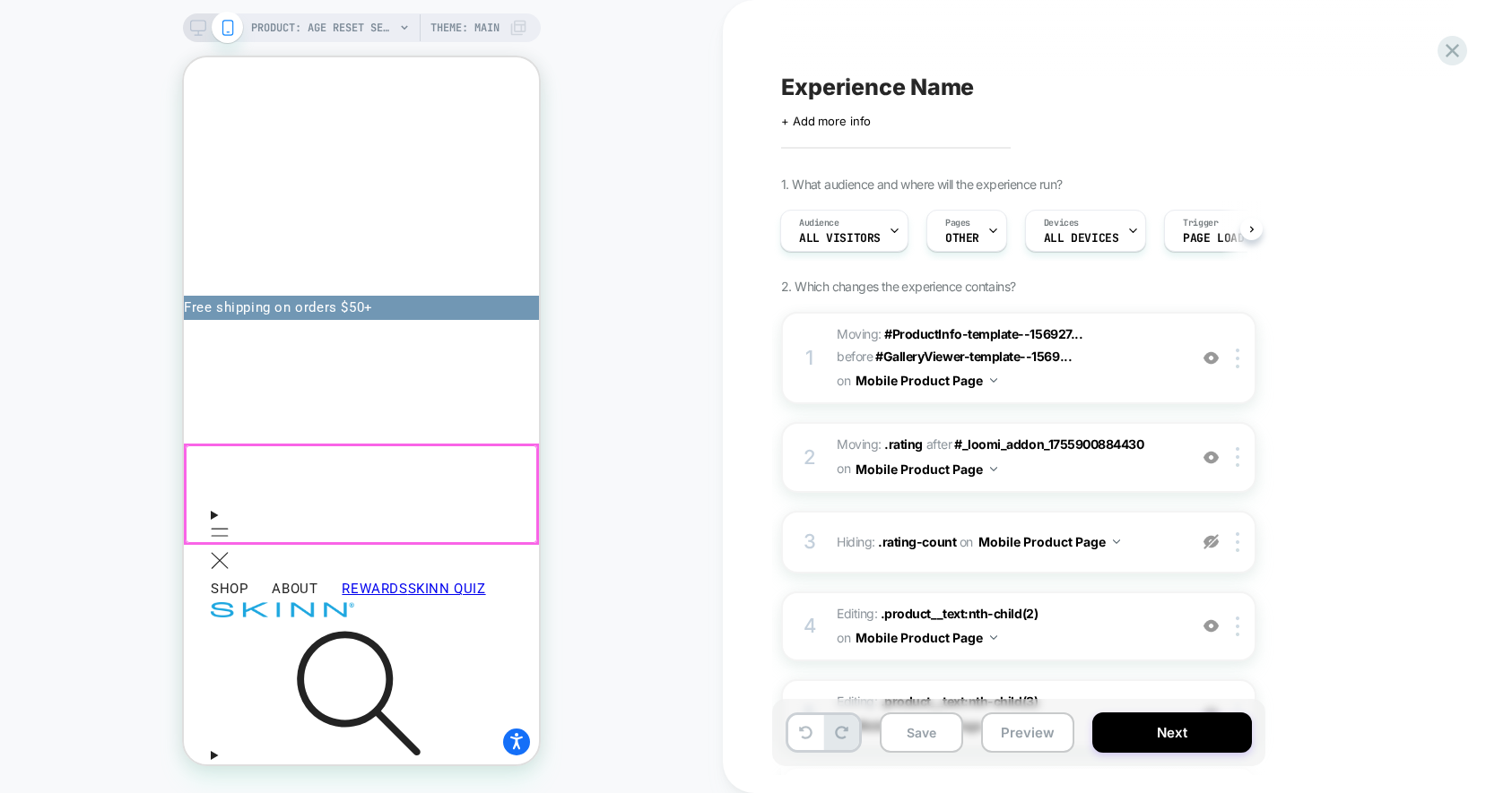
click at [290, 518] on div at bounding box center [361, 494] width 351 height 97
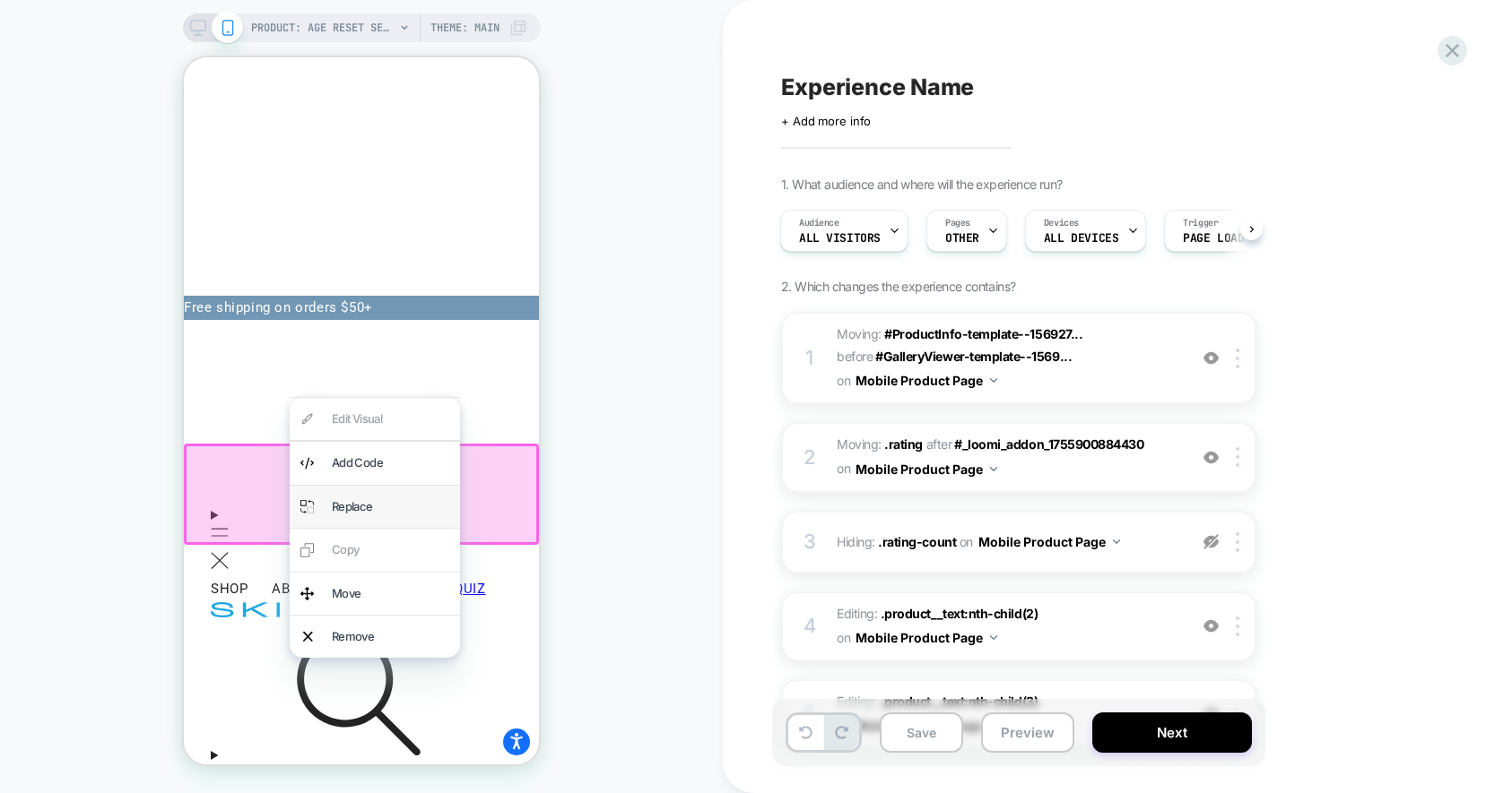
click at [386, 498] on div "Replace" at bounding box center [390, 506] width 118 height 20
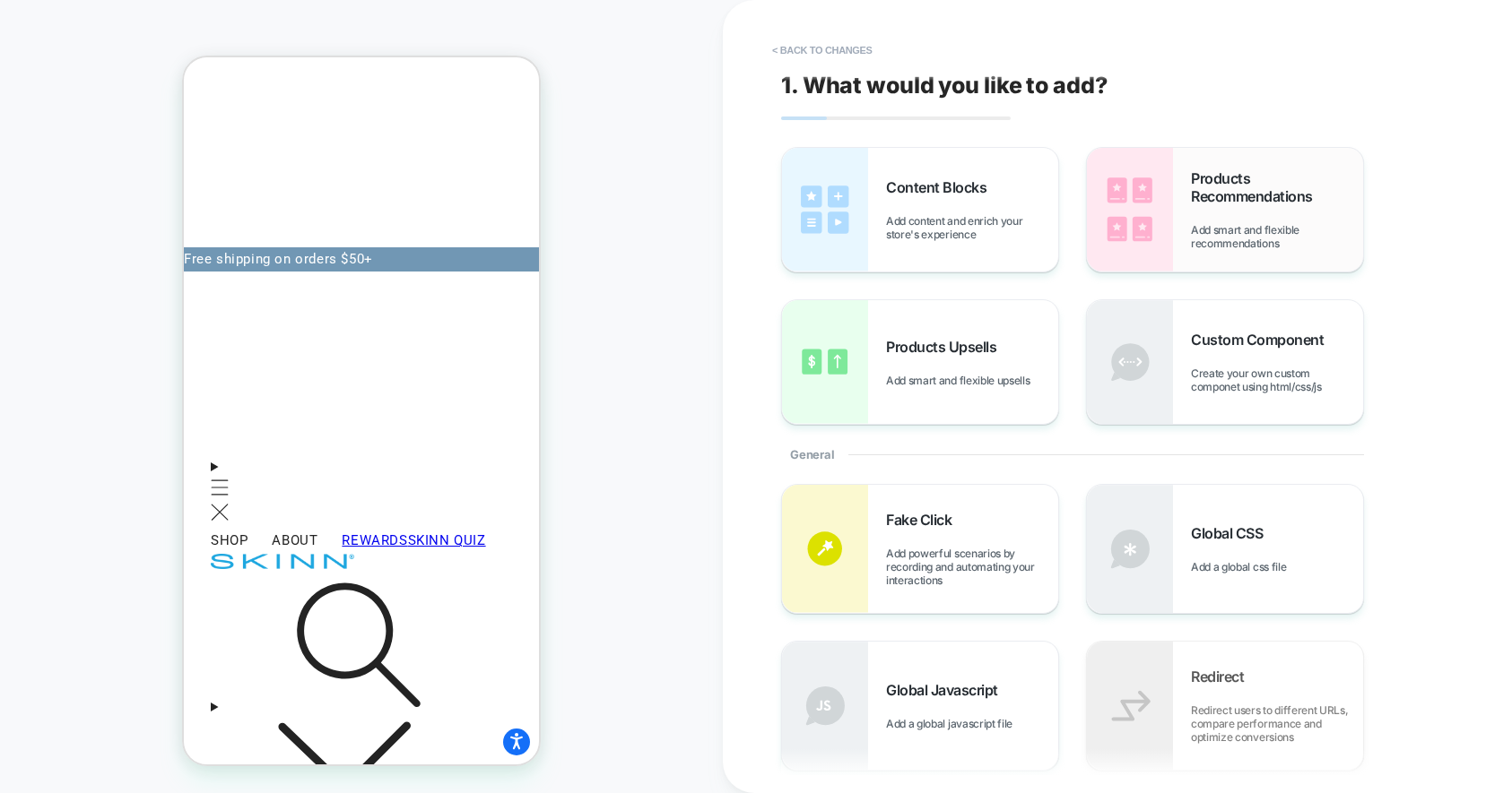
scroll to position [16, 0]
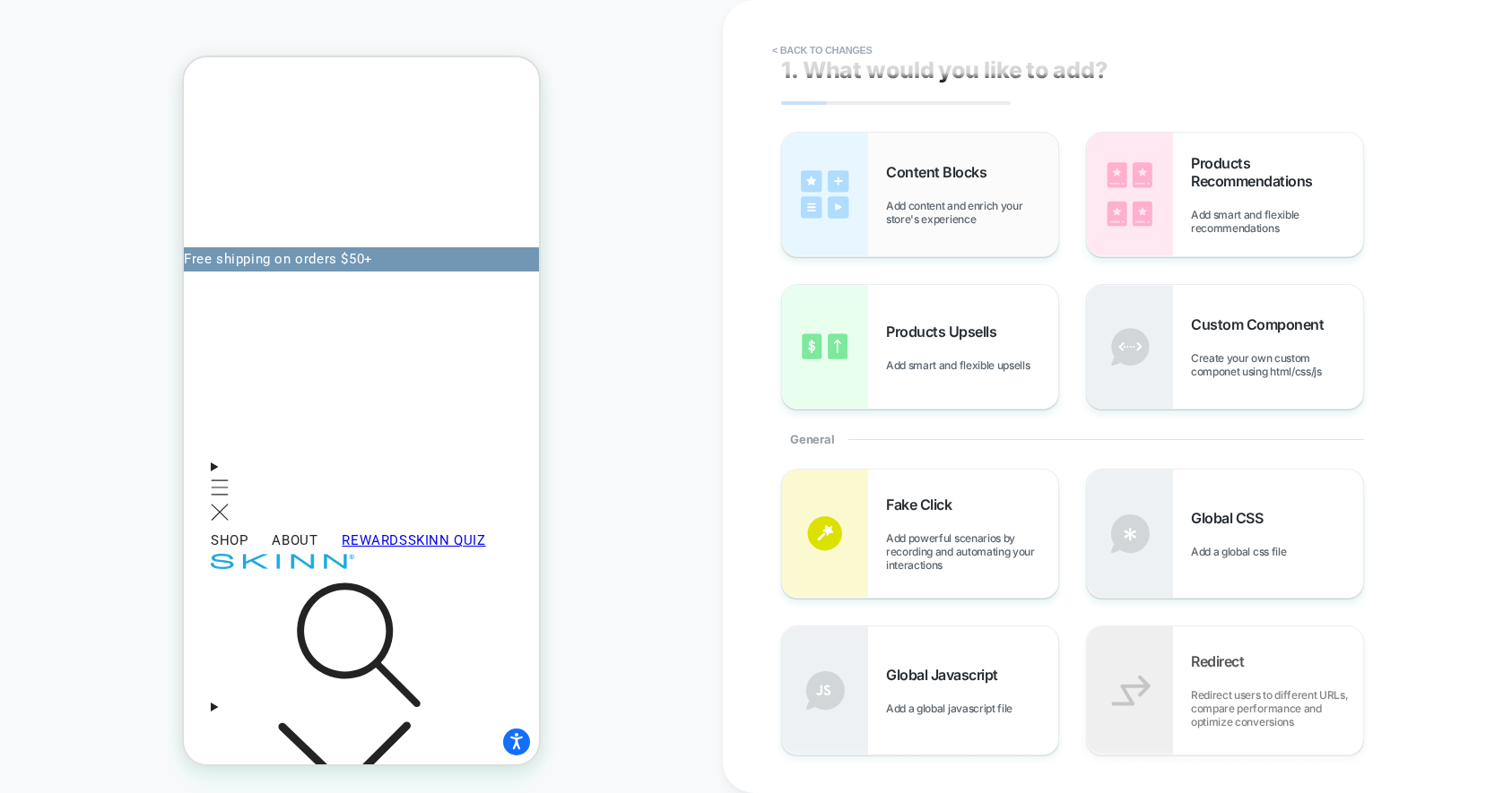
click at [922, 173] on span "Content Blocks" at bounding box center [940, 172] width 109 height 18
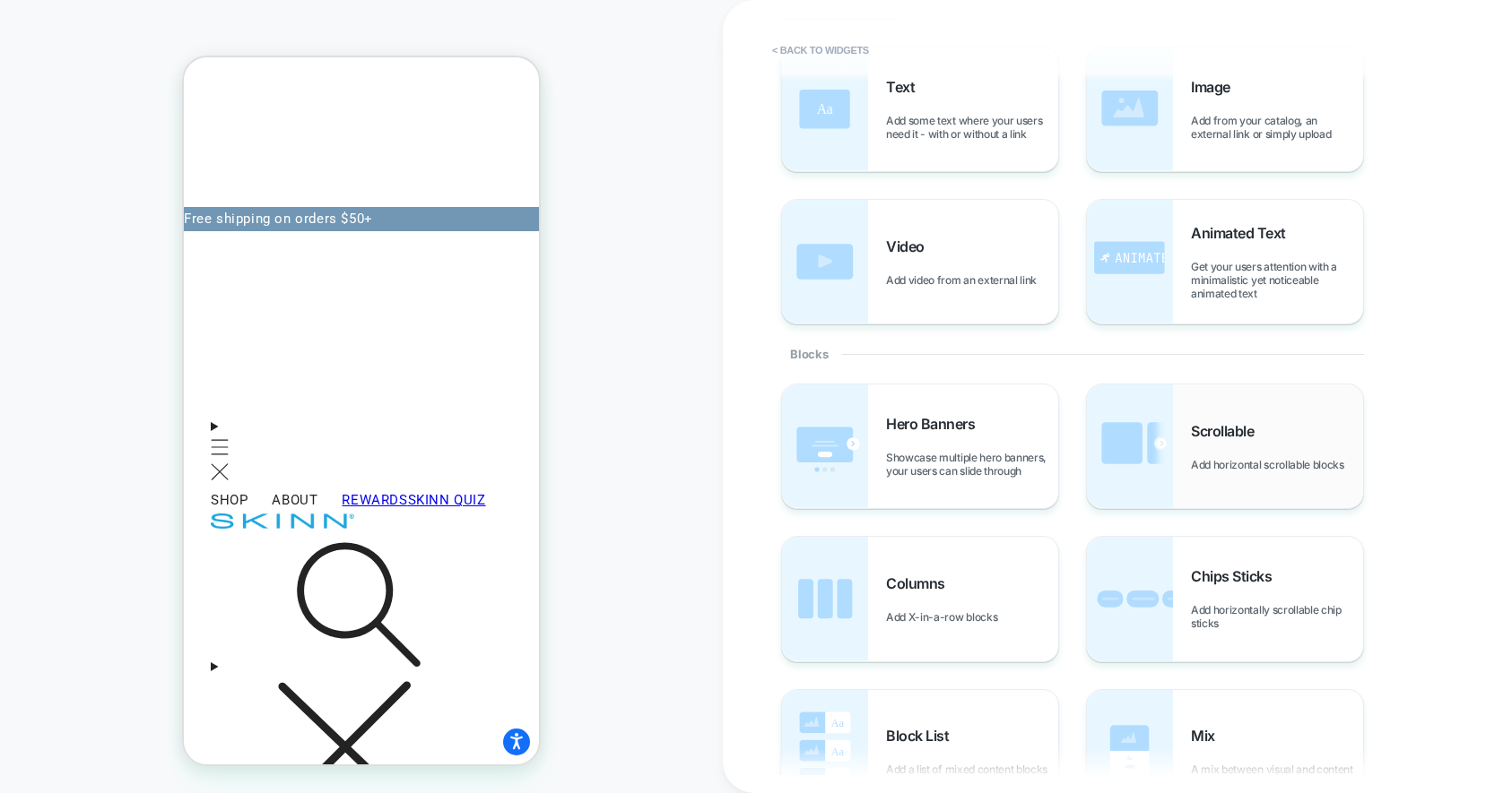
scroll to position [0, 0]
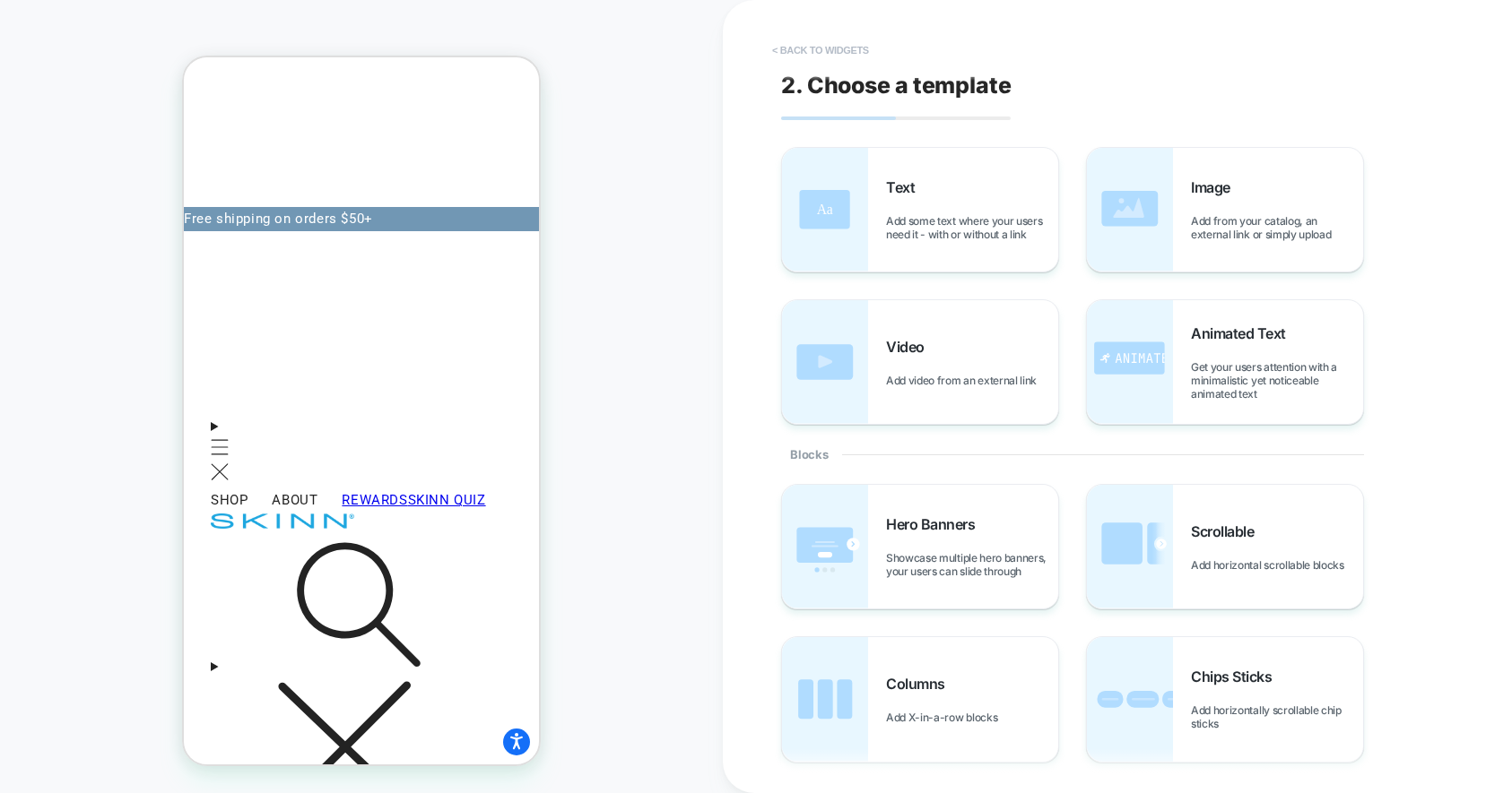
click at [824, 39] on button "< Back to widgets" at bounding box center [820, 50] width 115 height 28
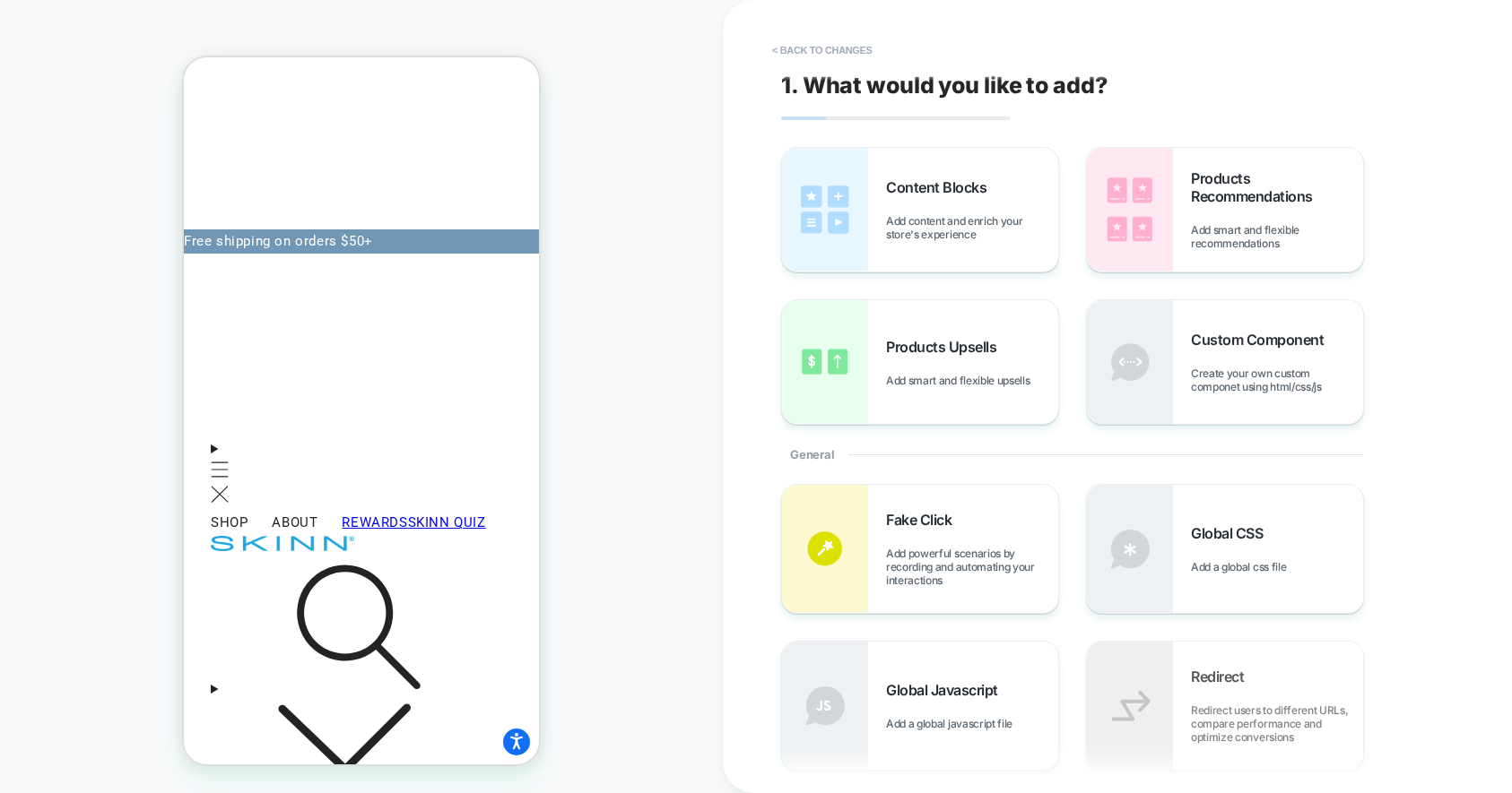
scroll to position [243, 0]
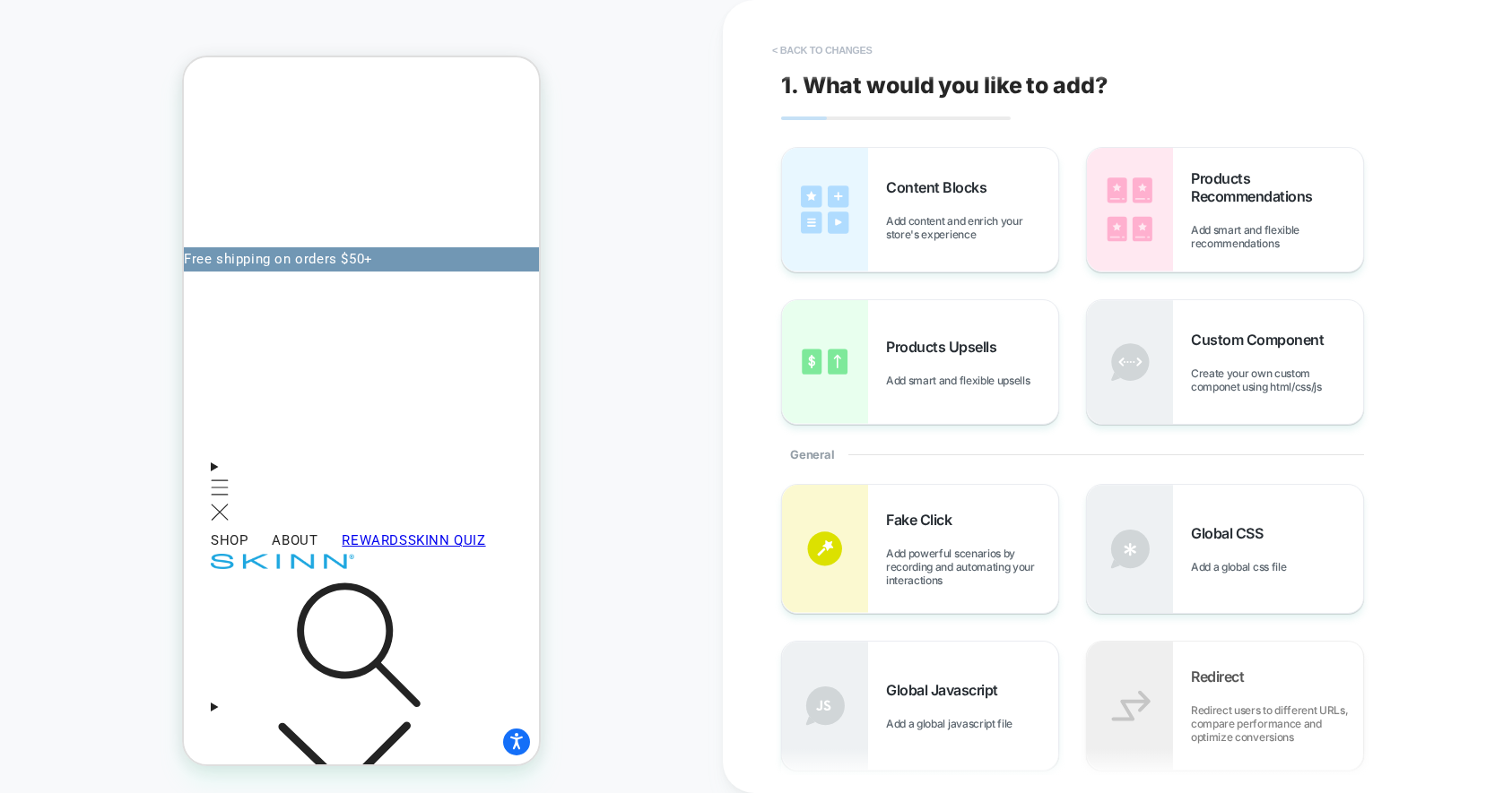
click at [846, 42] on button "< Back to changes" at bounding box center [822, 50] width 119 height 28
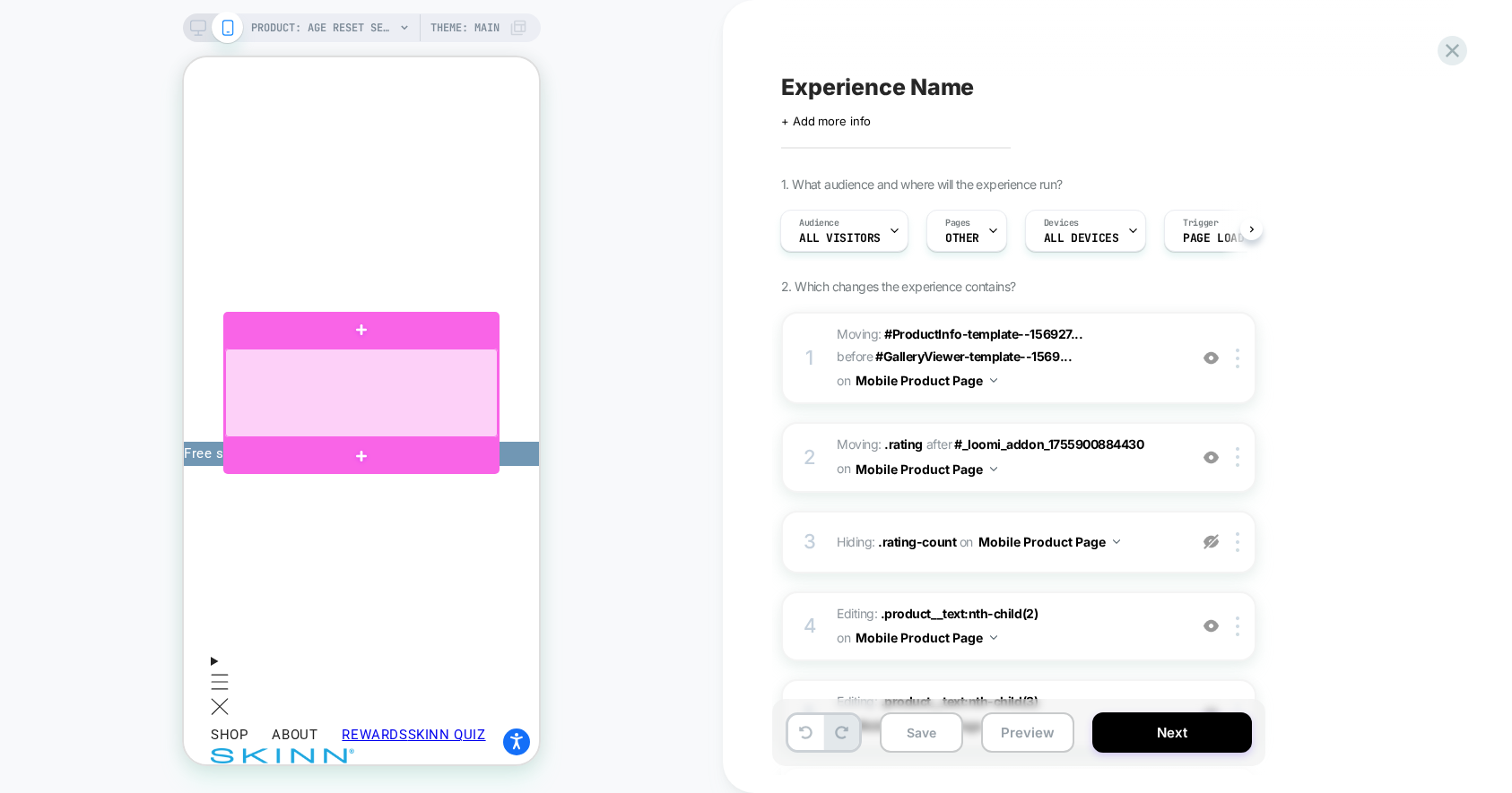
scroll to position [50, 0]
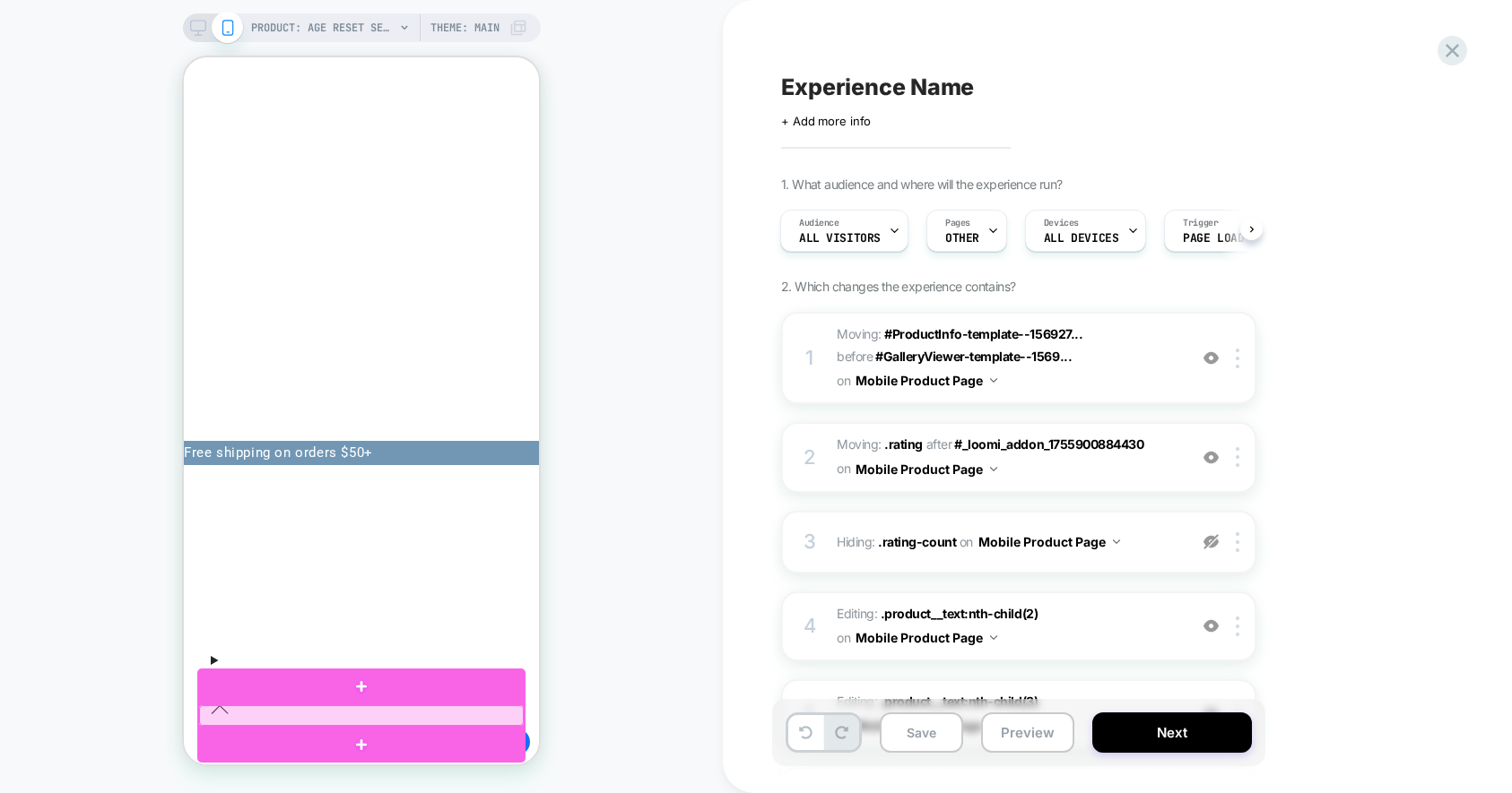
click at [423, 707] on div at bounding box center [362, 715] width 325 height 20
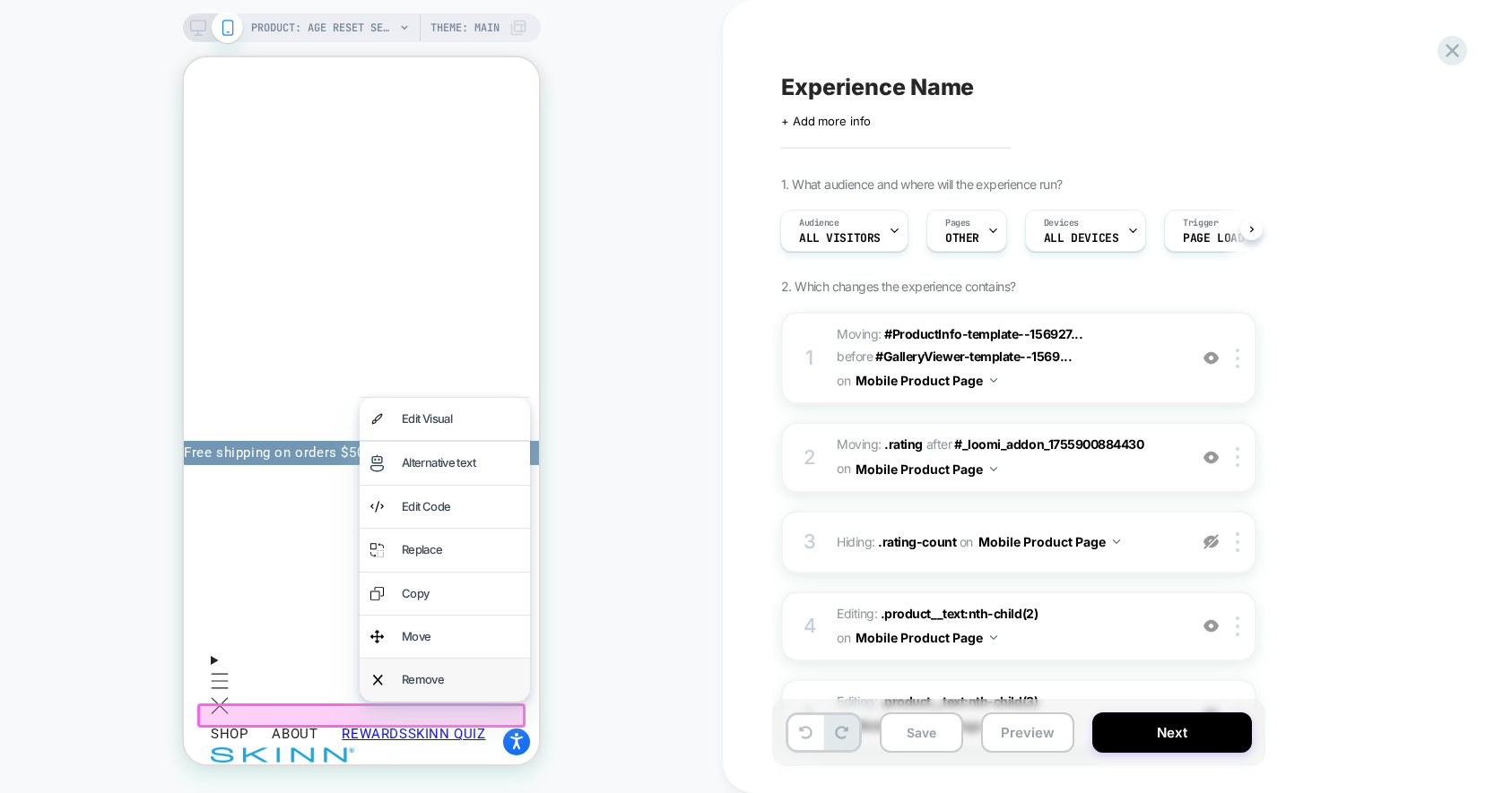
click at [442, 671] on div "Remove" at bounding box center [460, 679] width 118 height 20
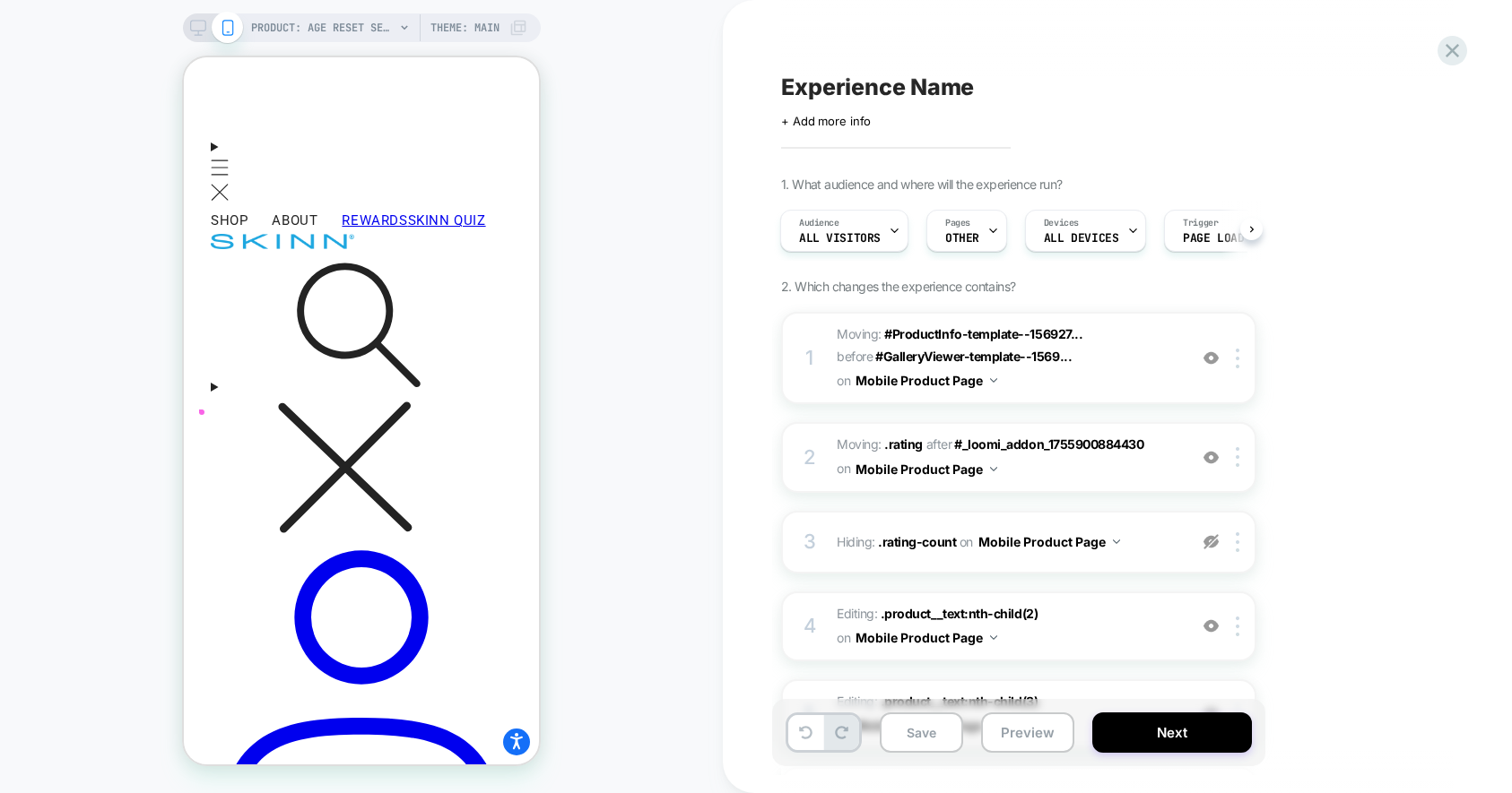
scroll to position [576, 0]
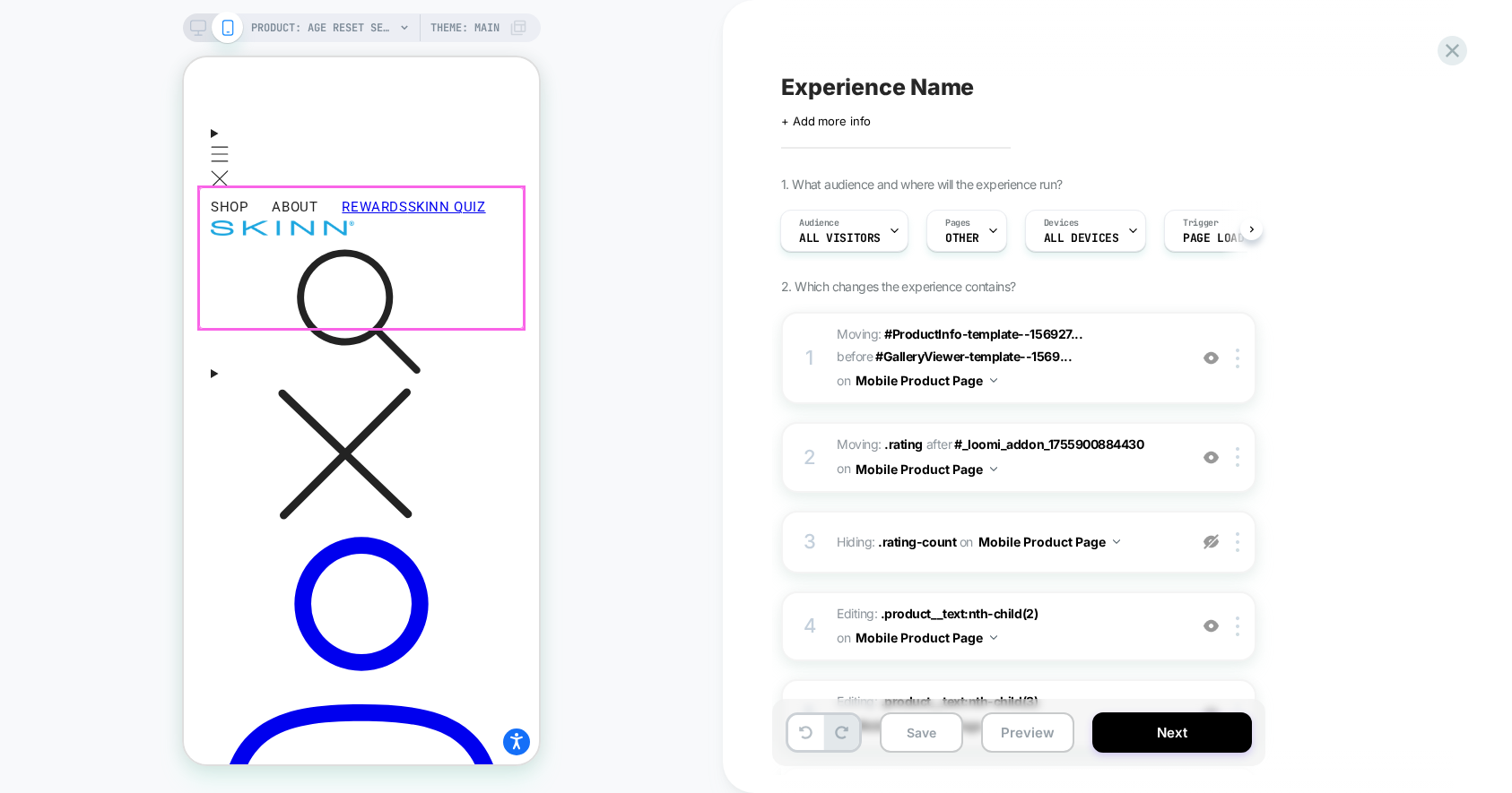
click at [418, 254] on div at bounding box center [362, 259] width 325 height 142
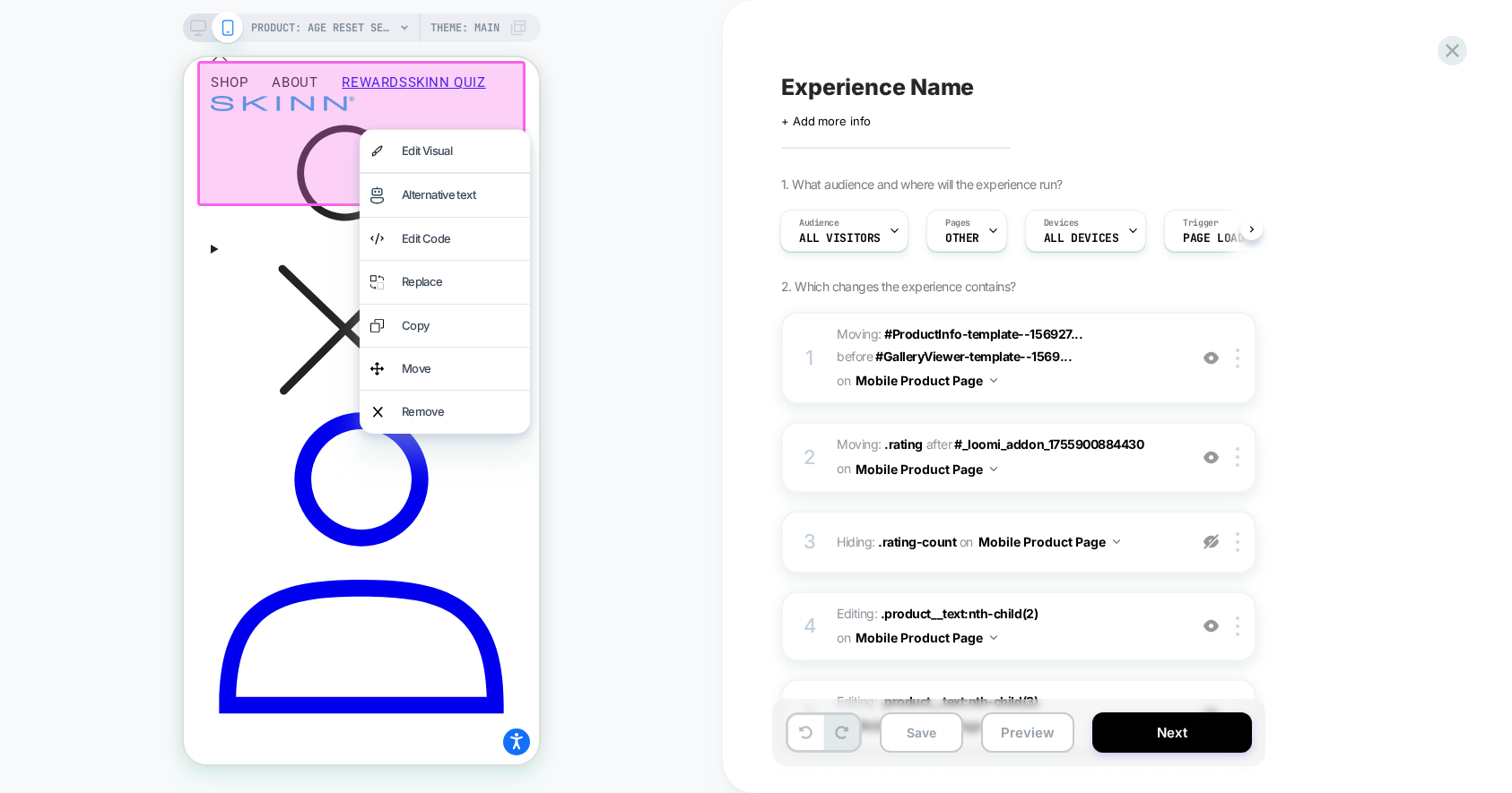
scroll to position [698, 0]
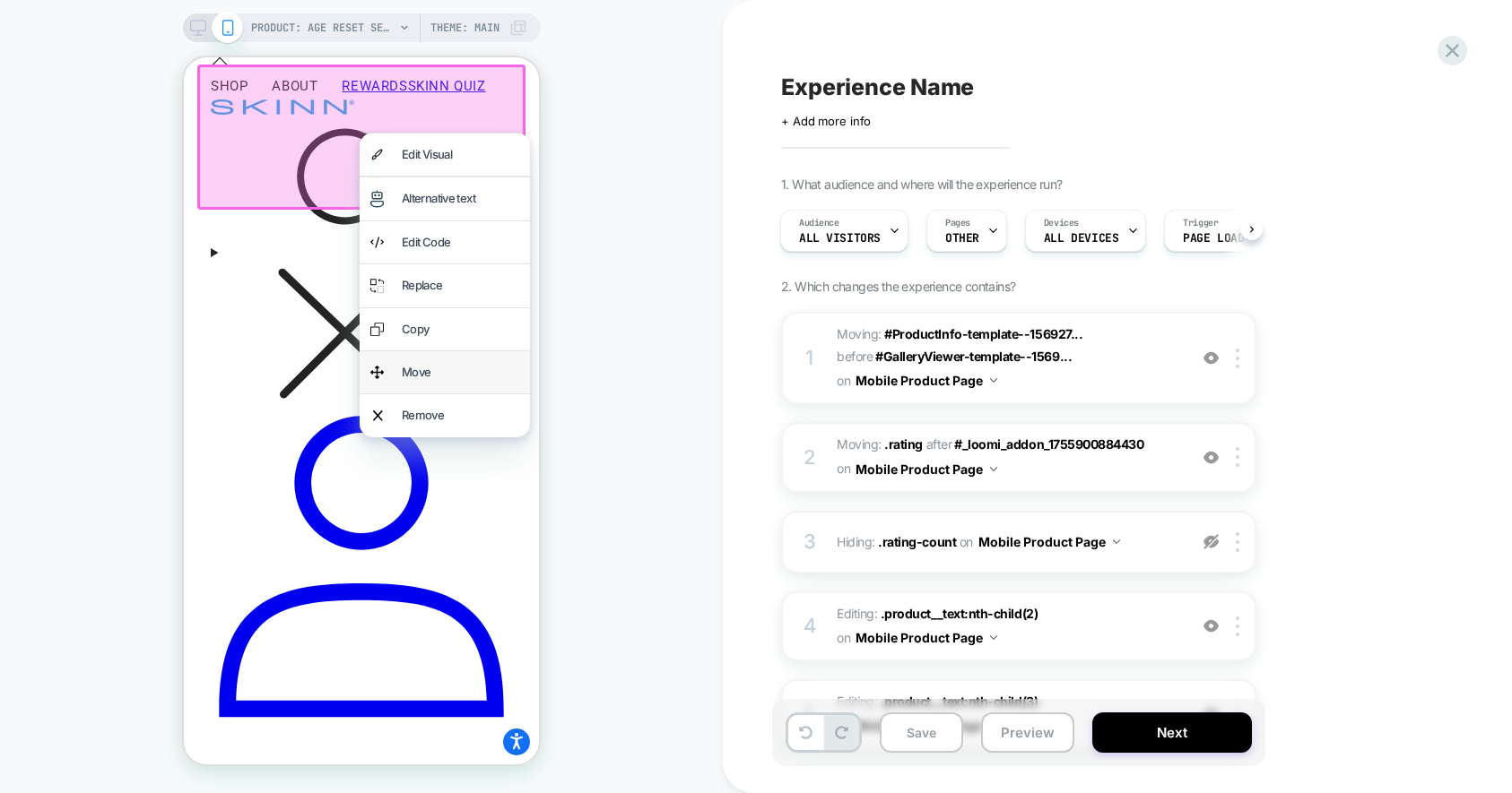
click at [450, 375] on div "Move" at bounding box center [460, 372] width 118 height 20
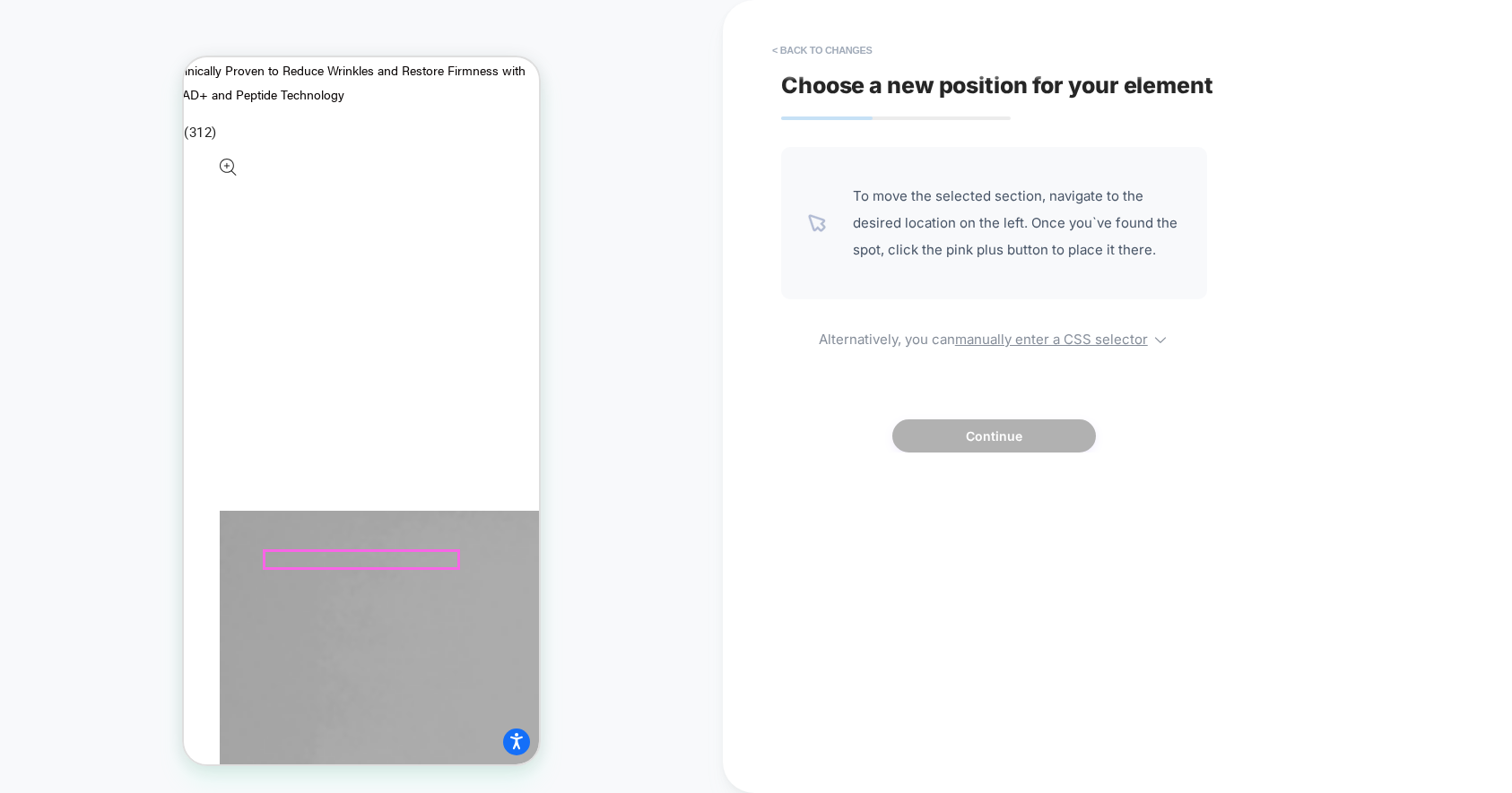
scroll to position [1745, 0]
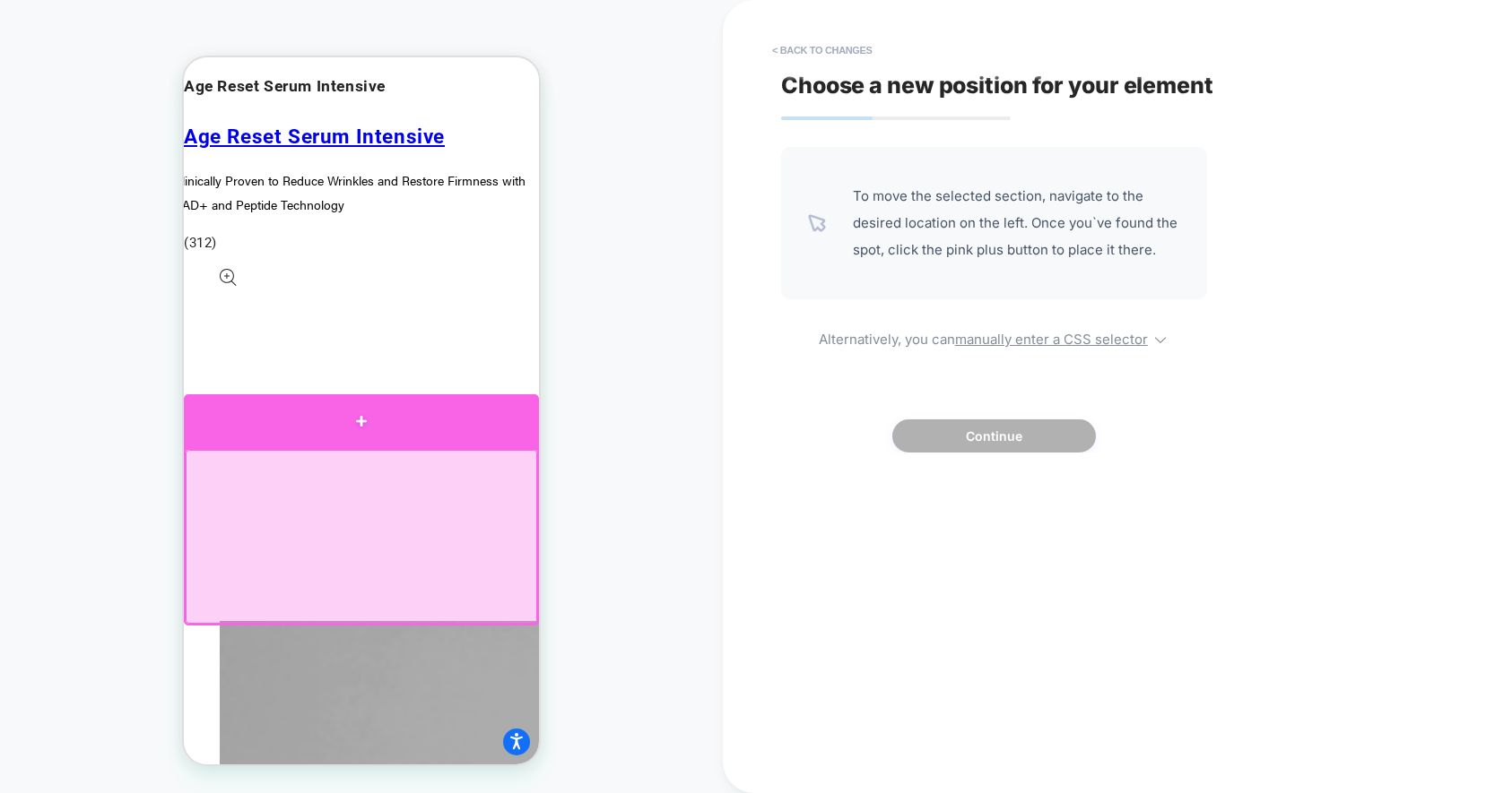
click at [378, 432] on div at bounding box center [361, 420] width 355 height 54
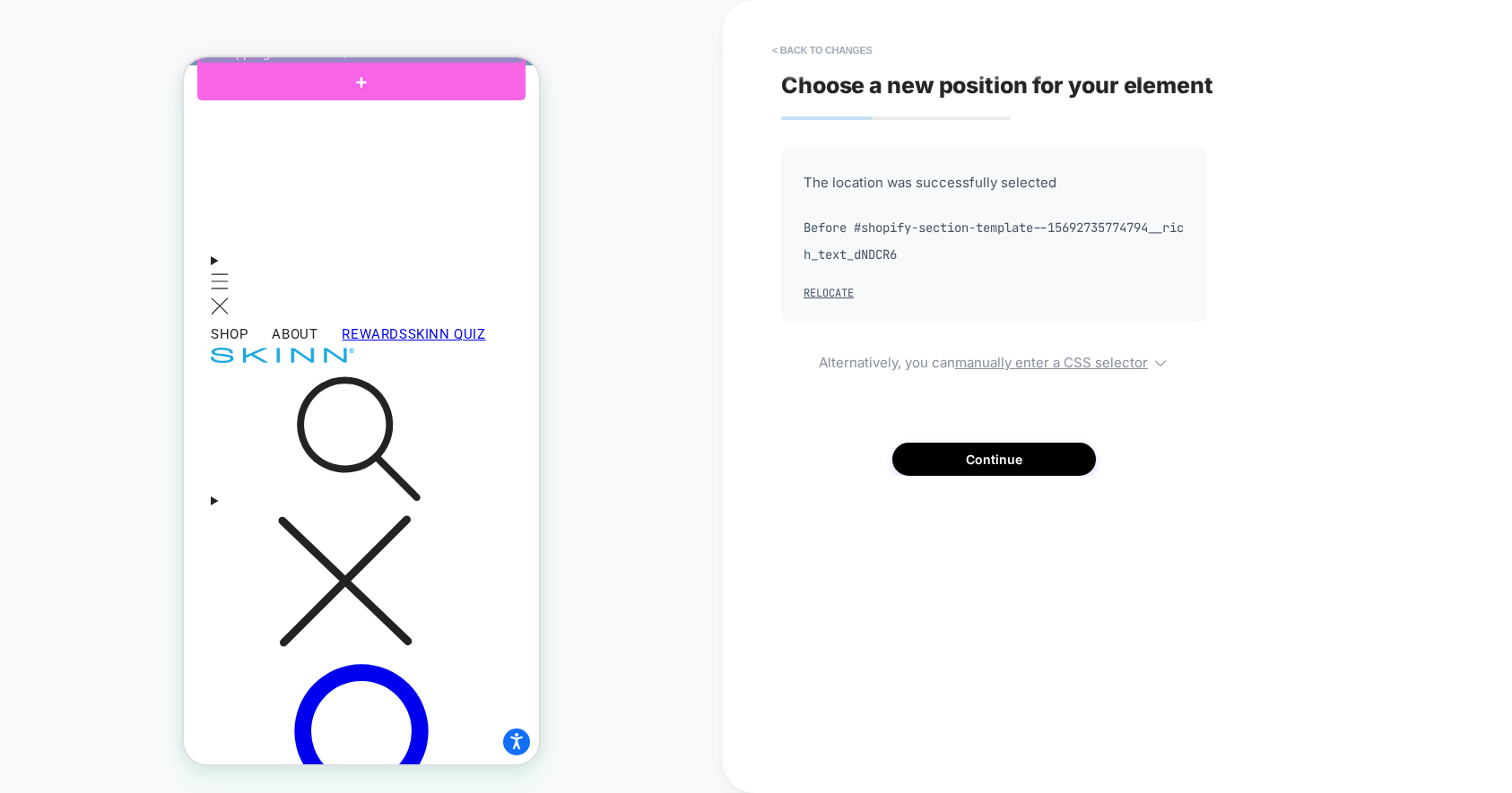
scroll to position [438, 0]
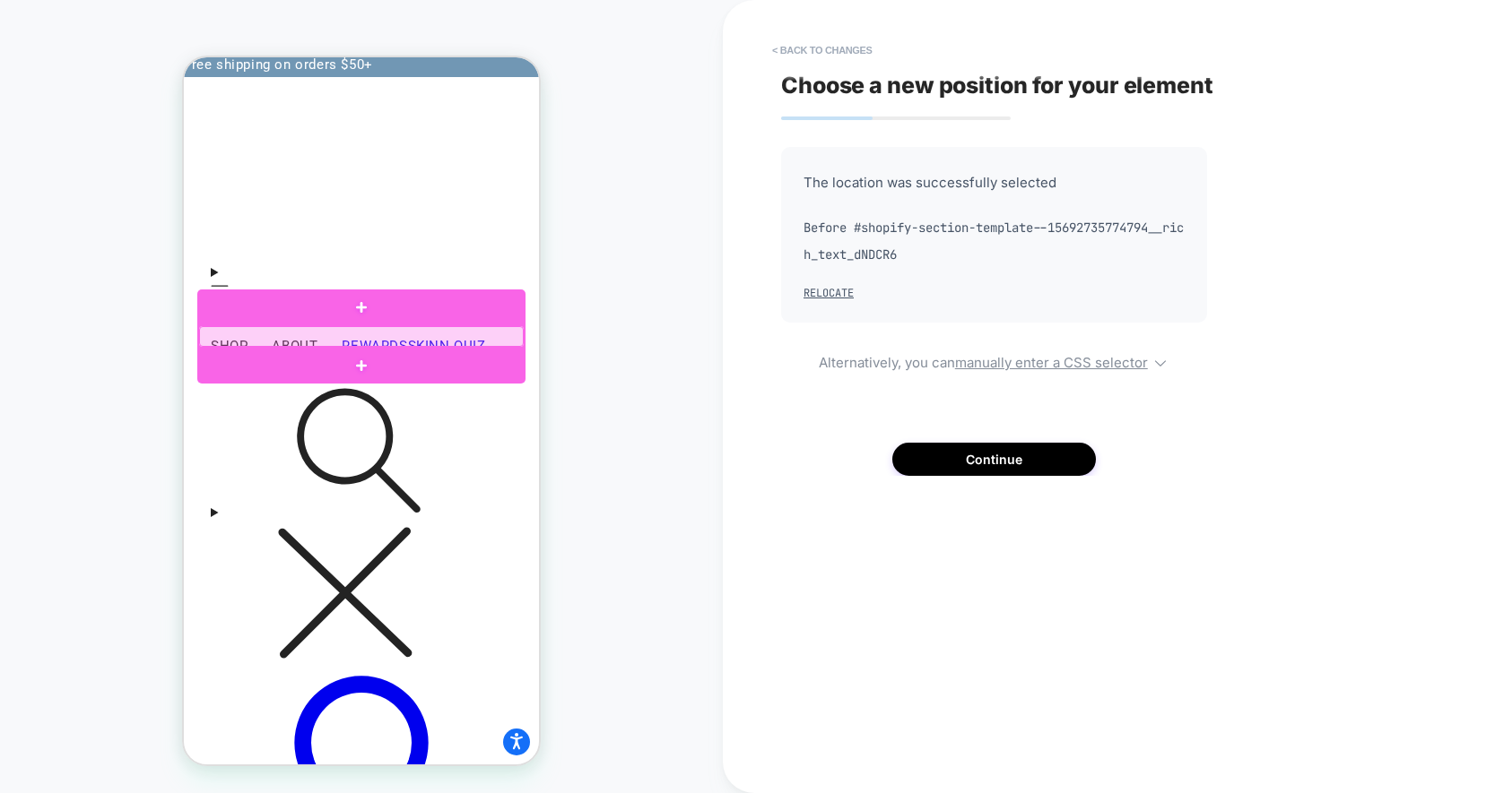
click at [275, 337] on div at bounding box center [362, 336] width 325 height 20
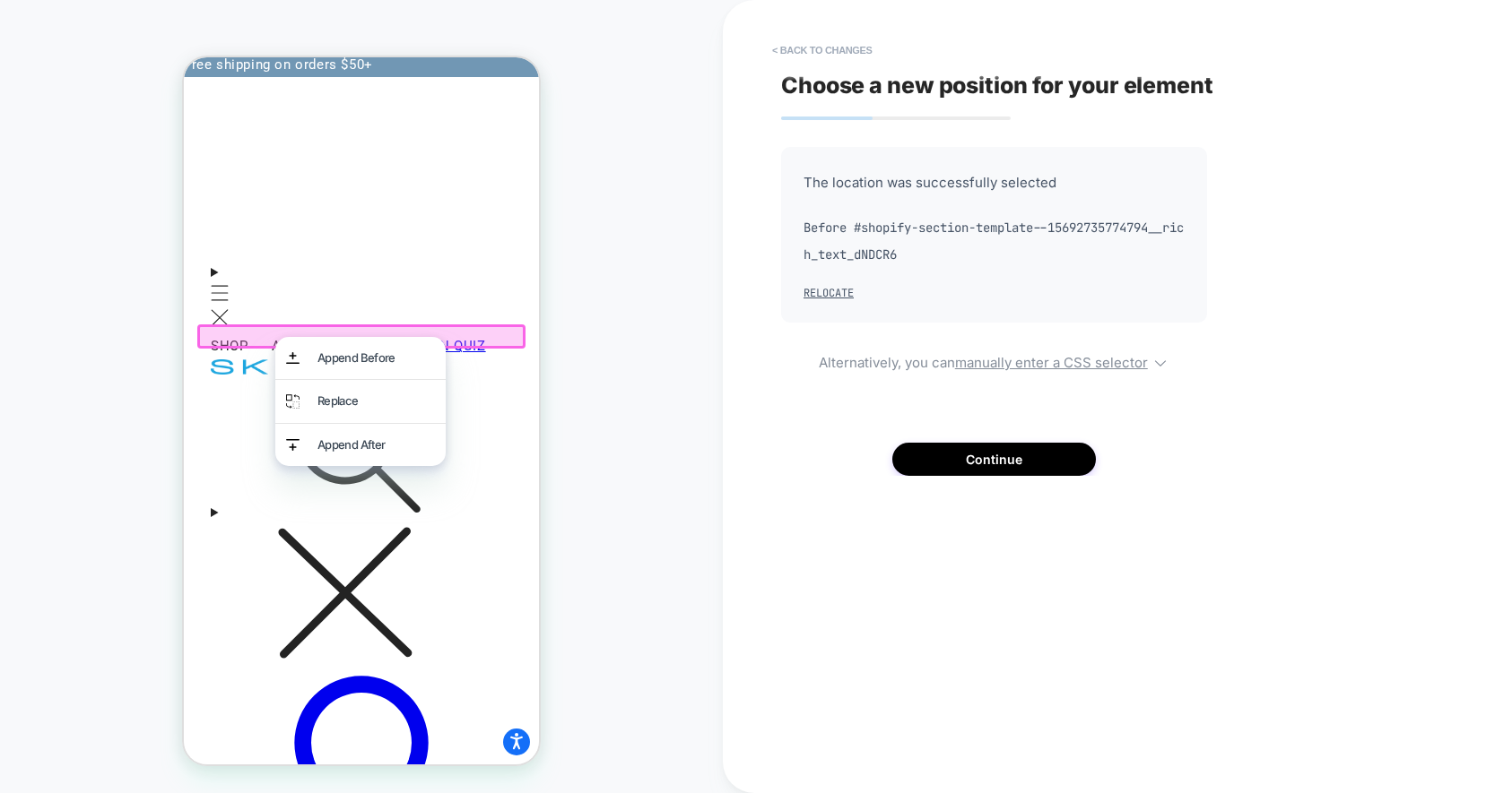
click at [244, 334] on div at bounding box center [361, 337] width 328 height 24
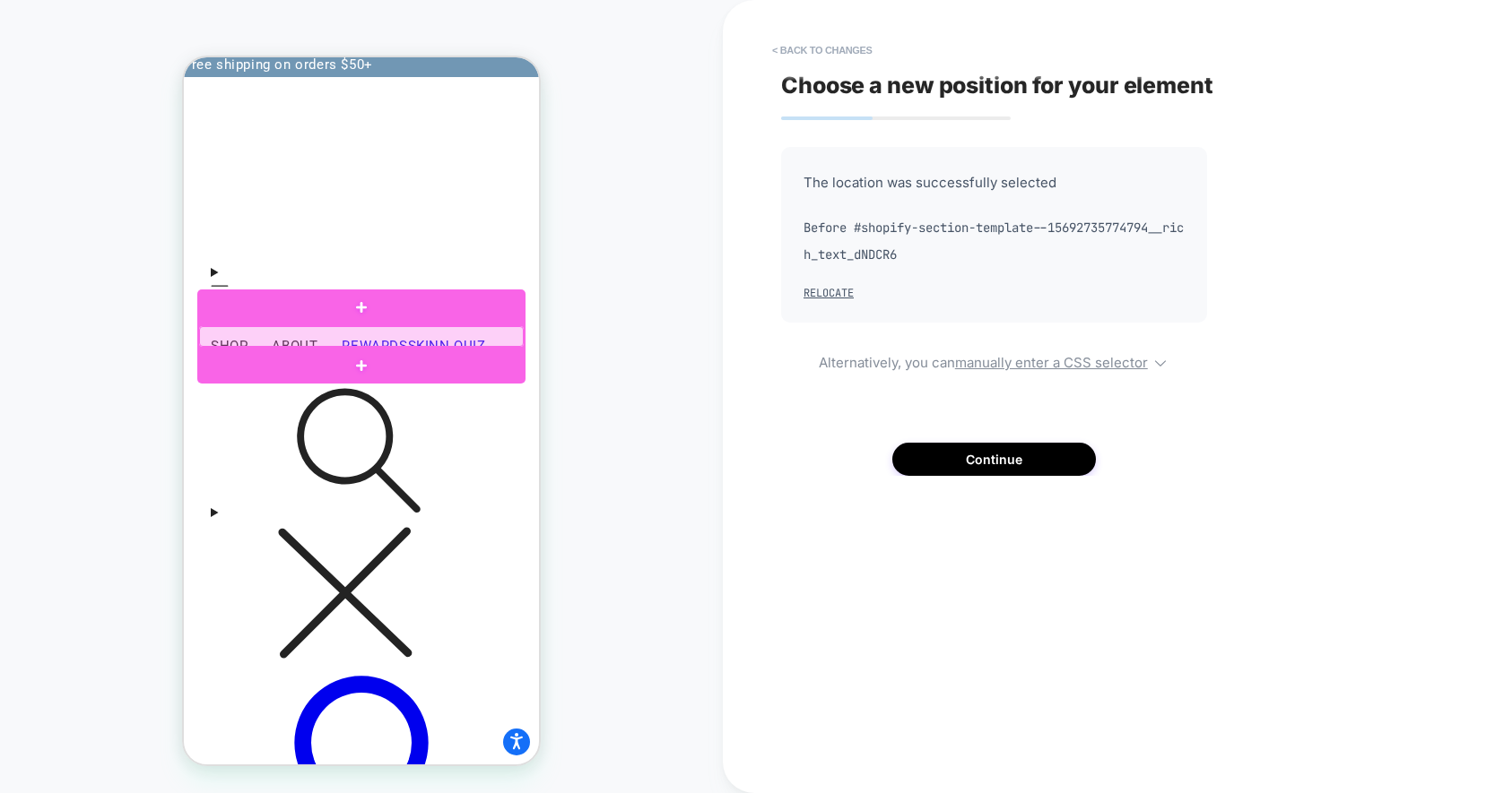
click at [331, 334] on div at bounding box center [362, 336] width 325 height 20
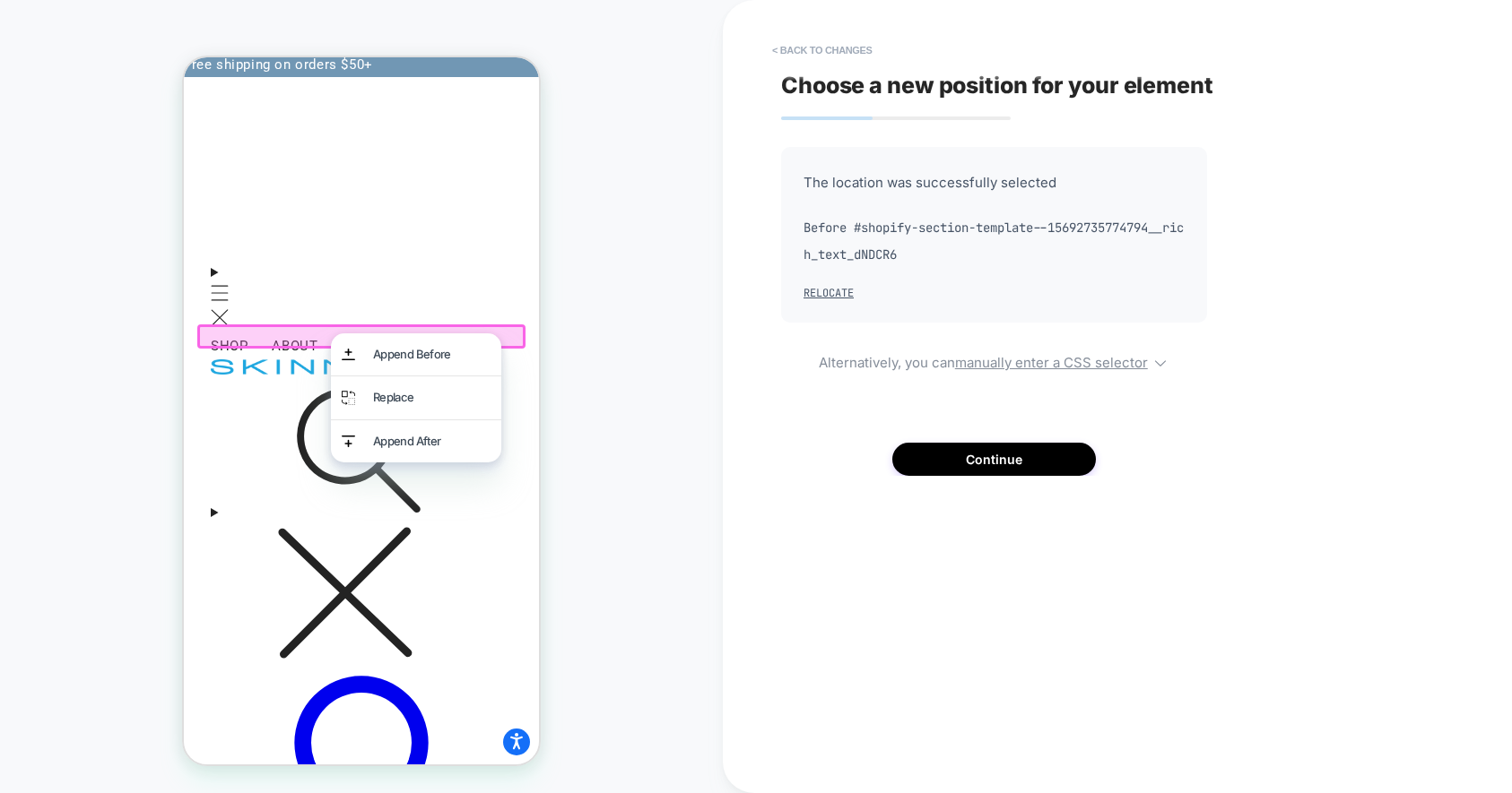
click at [301, 340] on div at bounding box center [361, 337] width 328 height 24
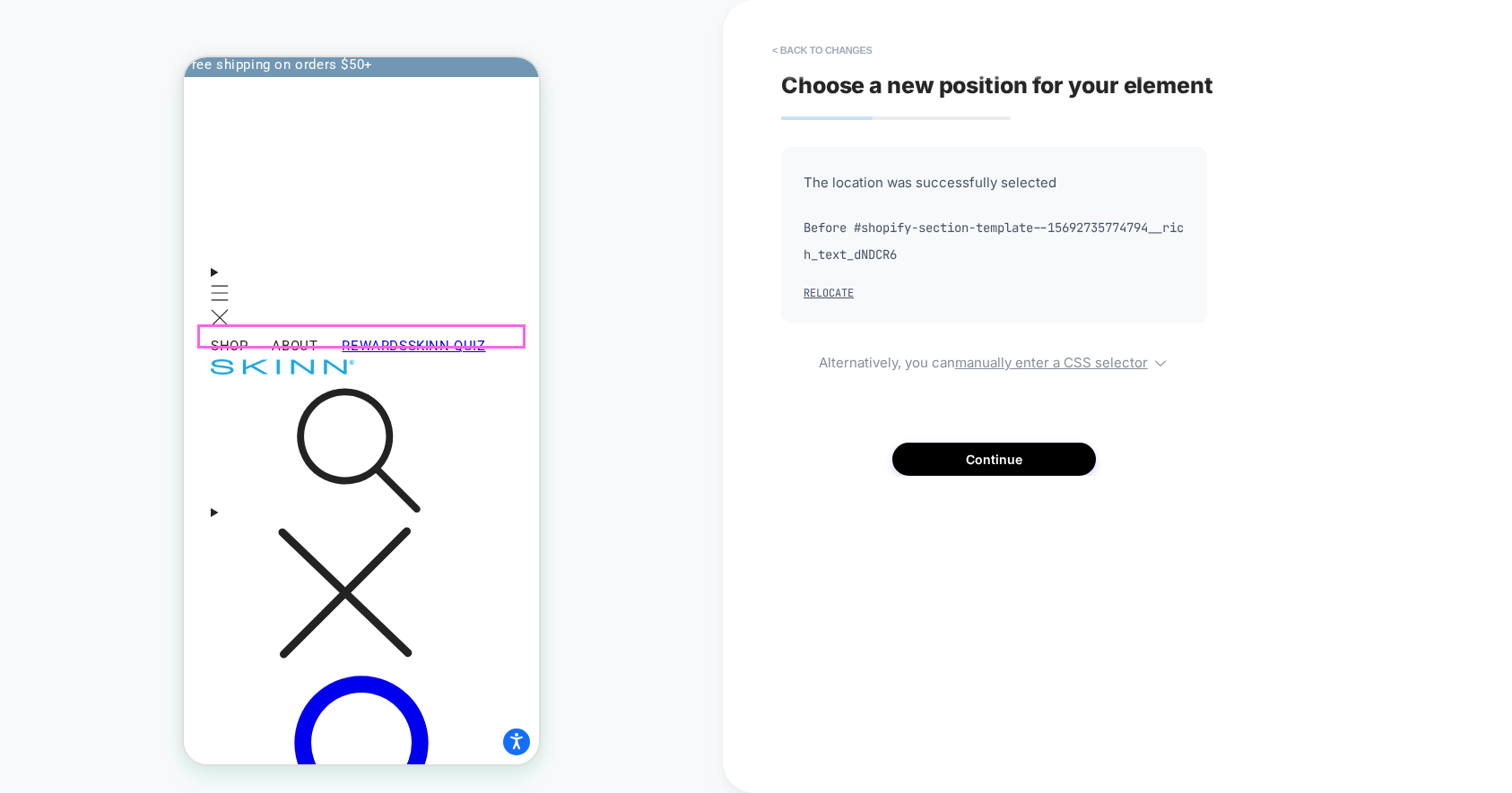
click at [304, 333] on div at bounding box center [362, 336] width 325 height 20
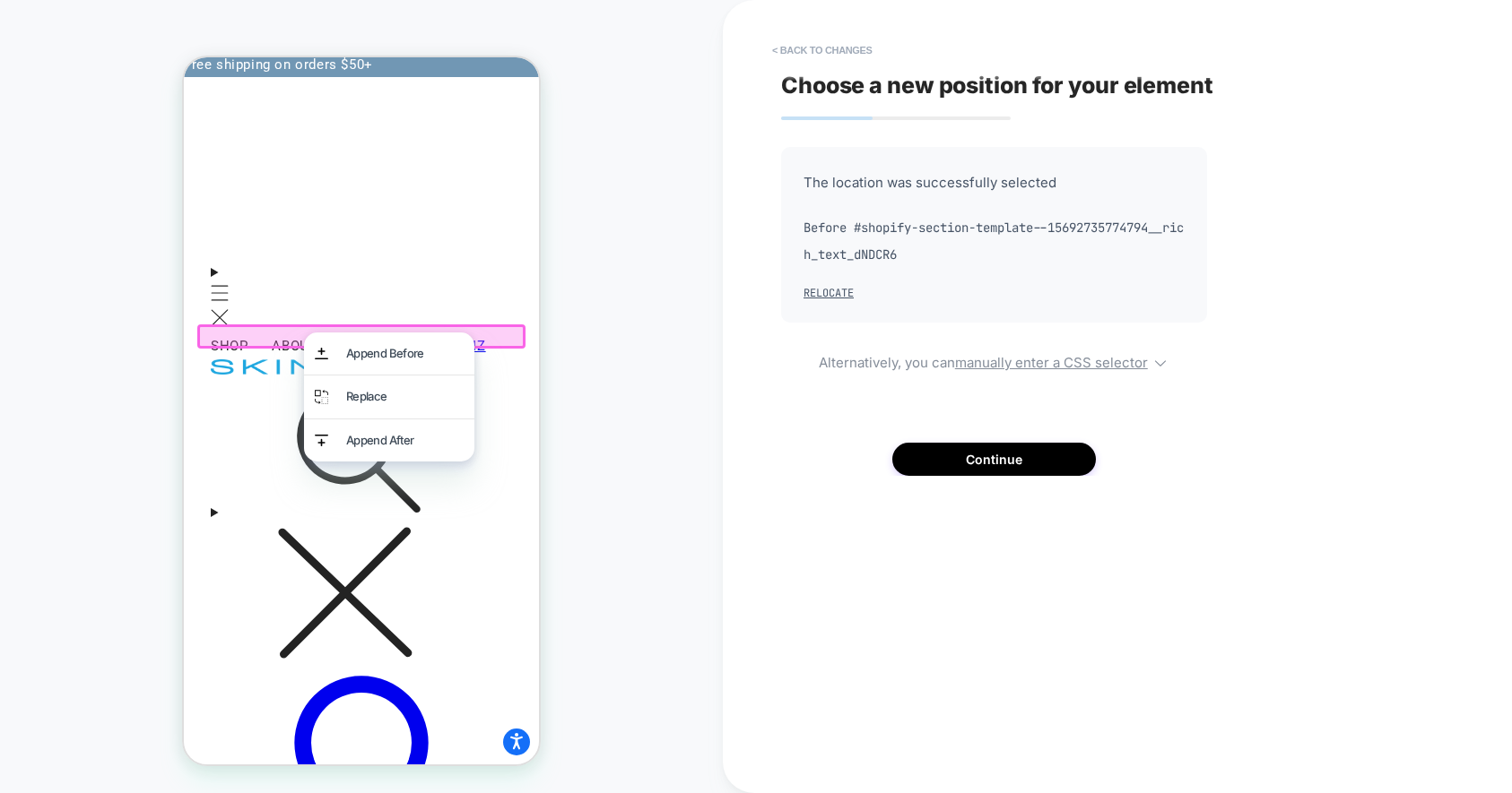
click at [279, 331] on div at bounding box center [361, 337] width 328 height 24
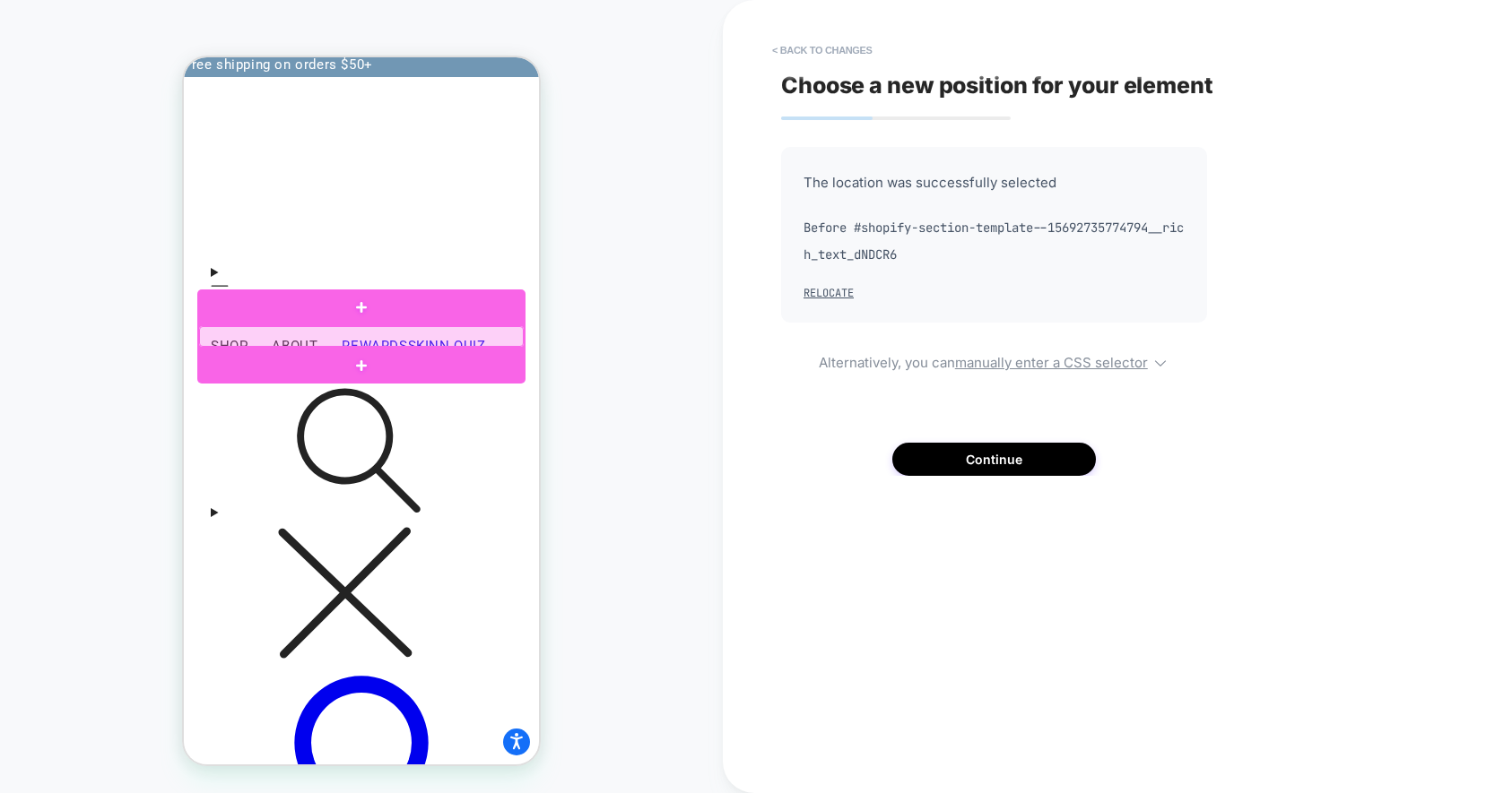
click at [292, 337] on div at bounding box center [362, 336] width 325 height 20
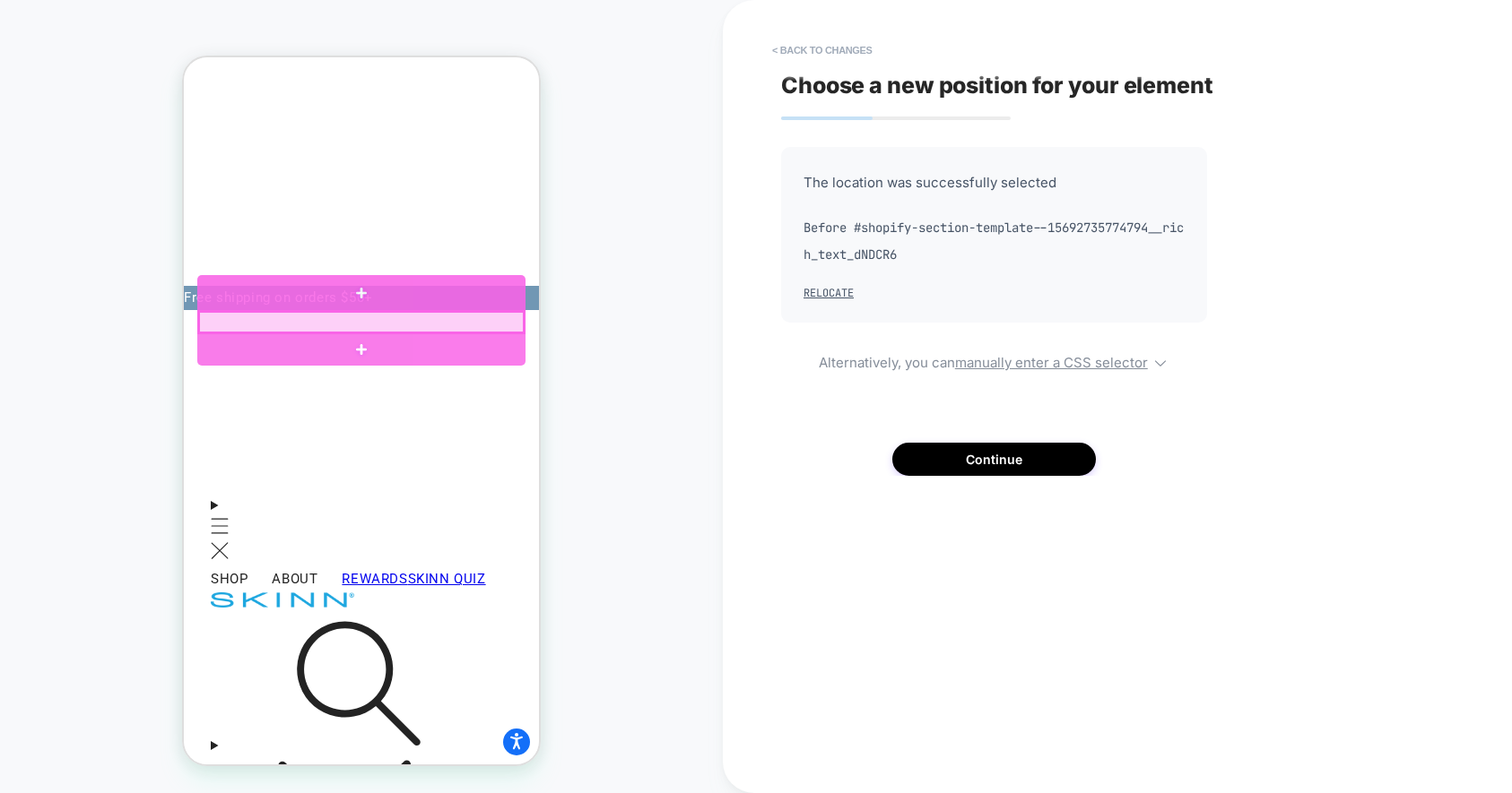
scroll to position [155, 0]
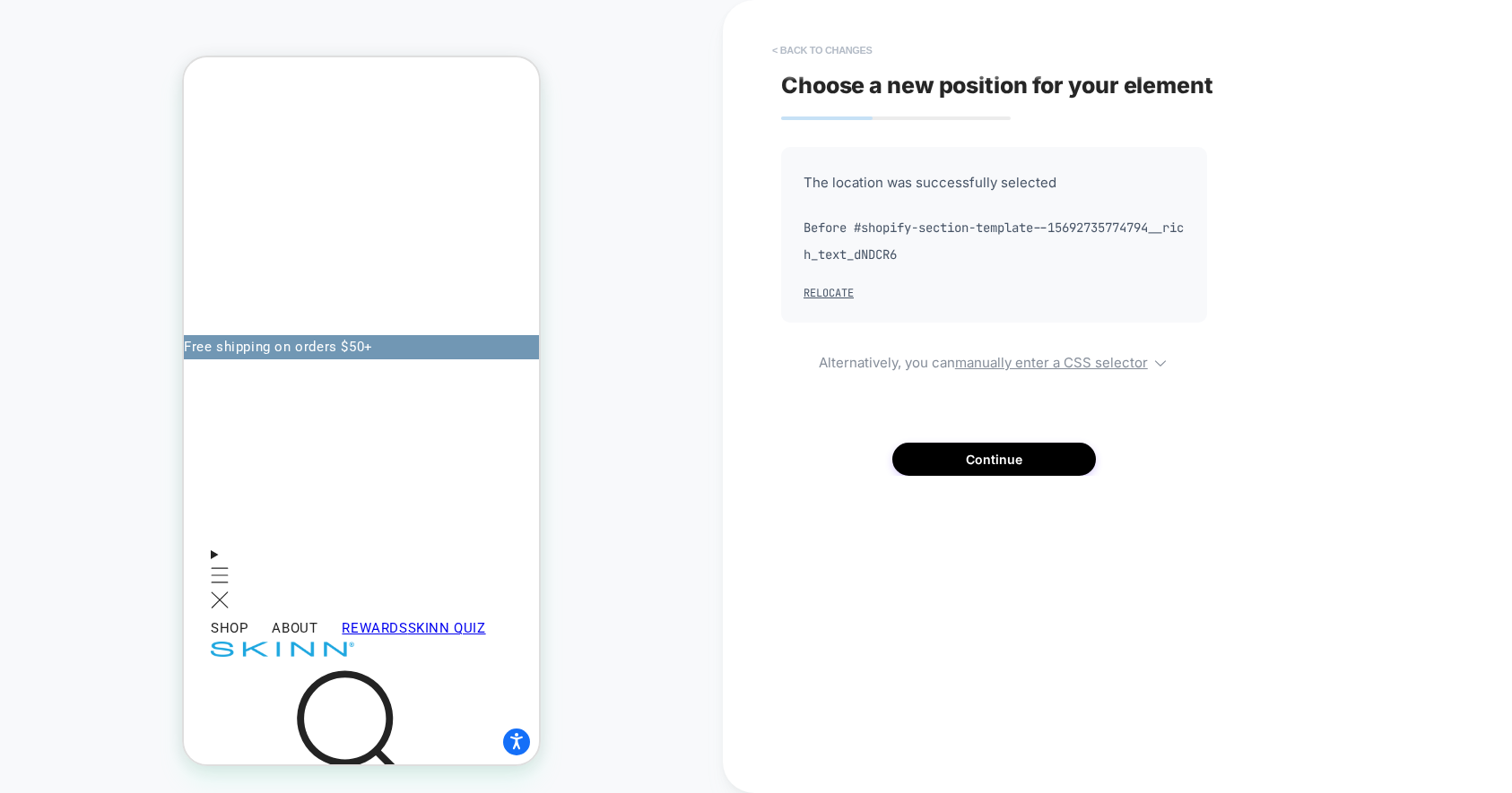
click at [795, 48] on button "< Back to changes" at bounding box center [822, 50] width 119 height 28
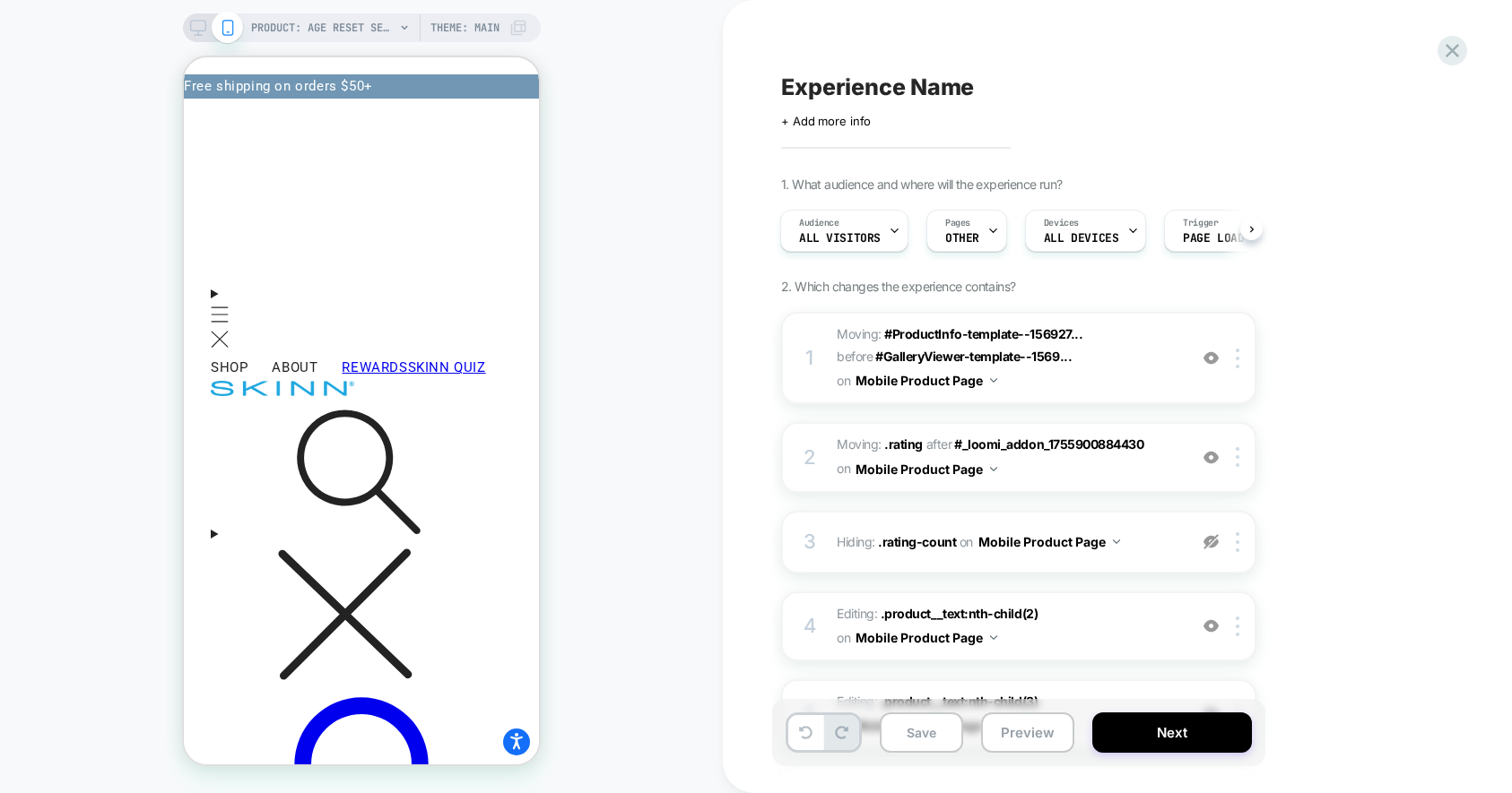
scroll to position [475, 0]
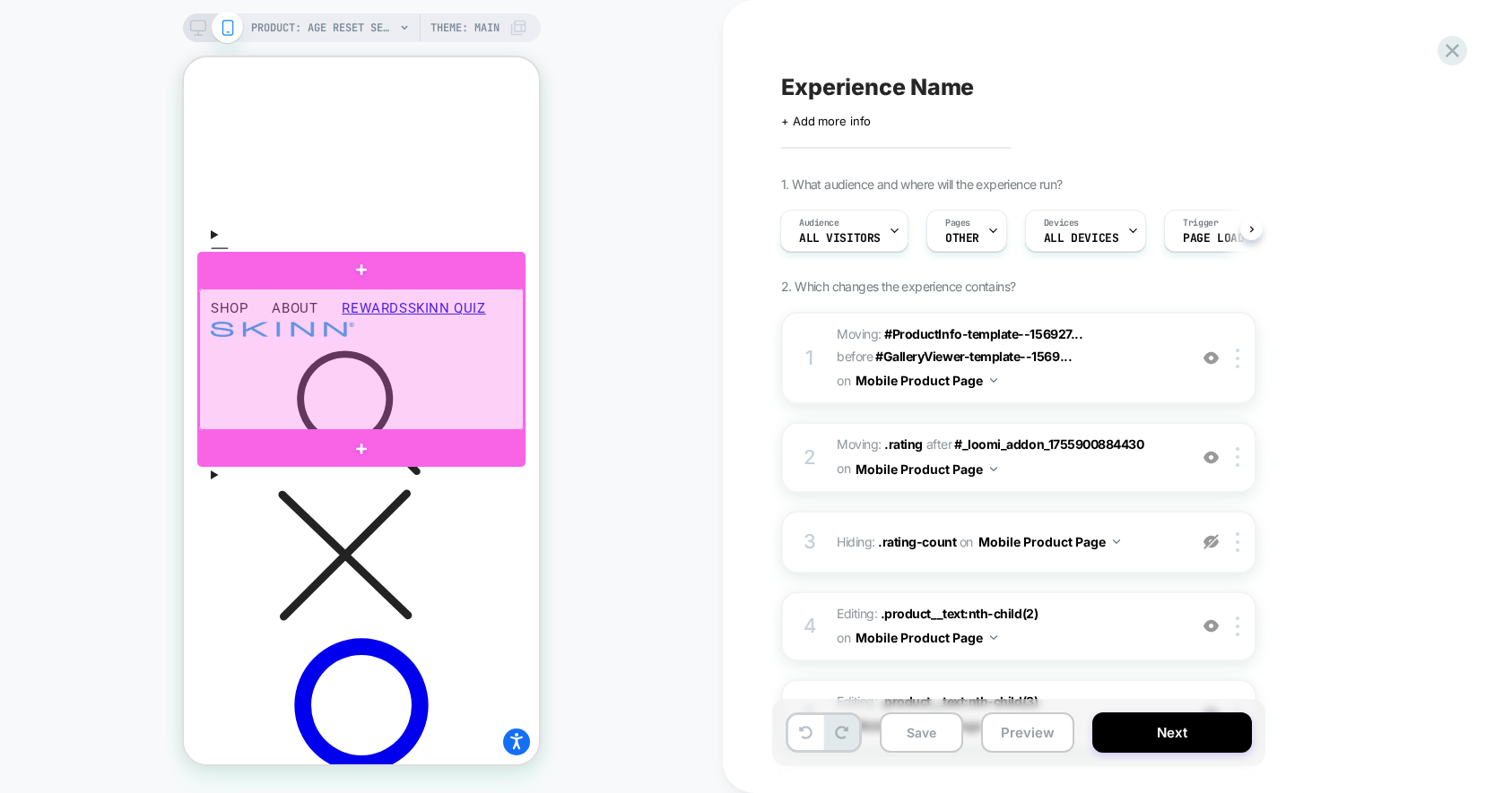
click at [387, 334] on div at bounding box center [362, 360] width 325 height 142
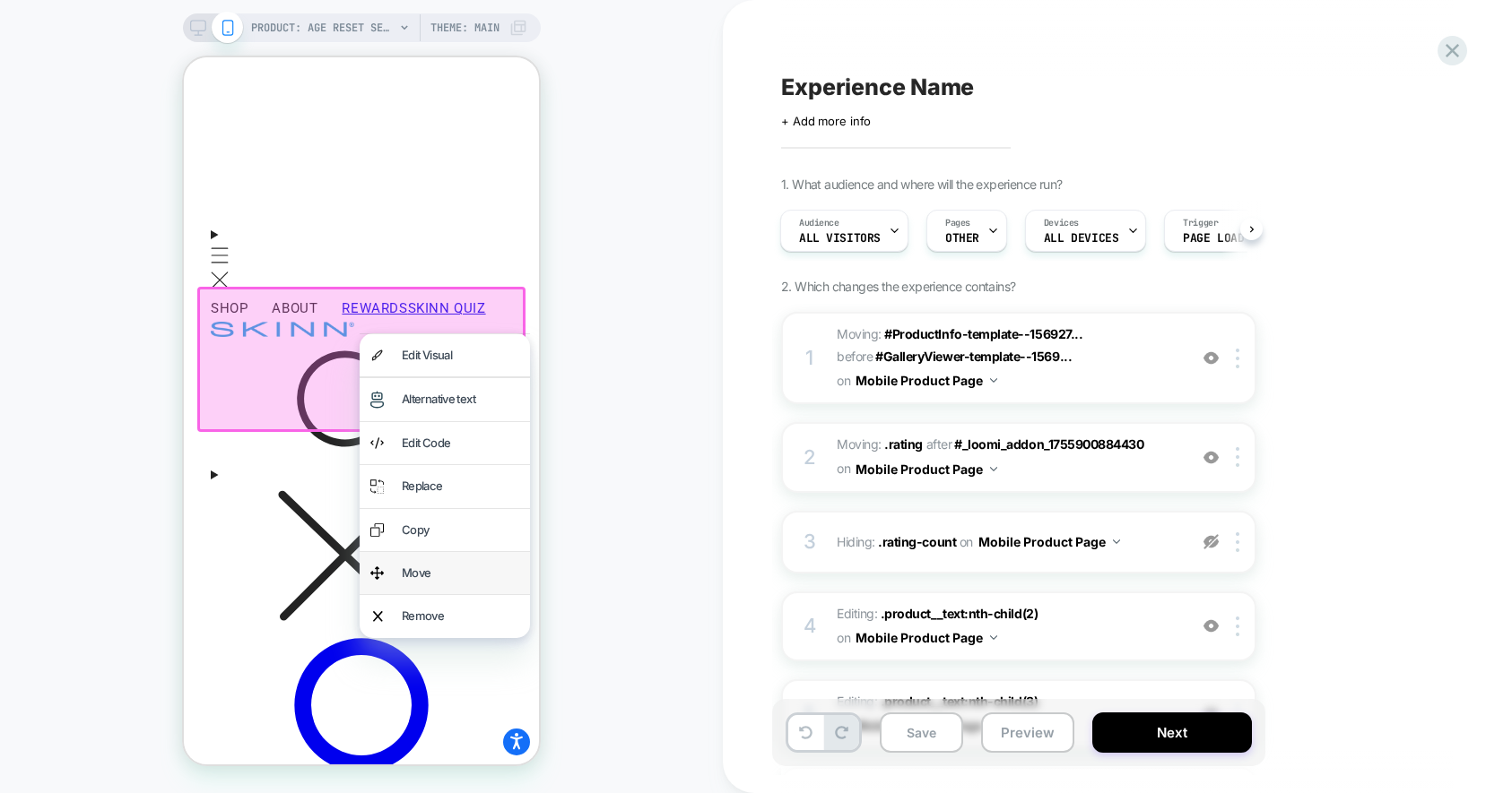
click at [428, 570] on div "Move" at bounding box center [460, 573] width 118 height 20
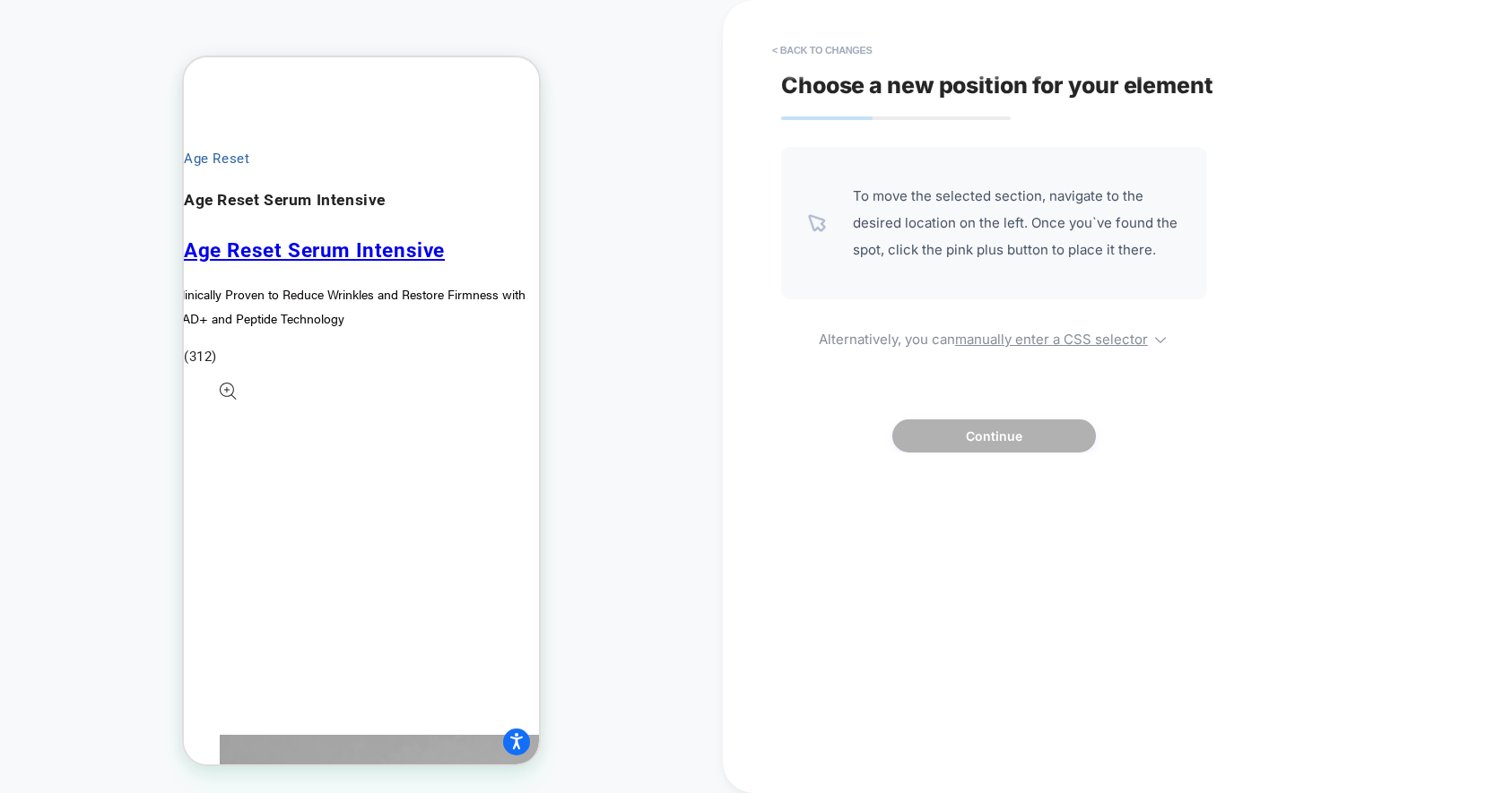
scroll to position [1630, 0]
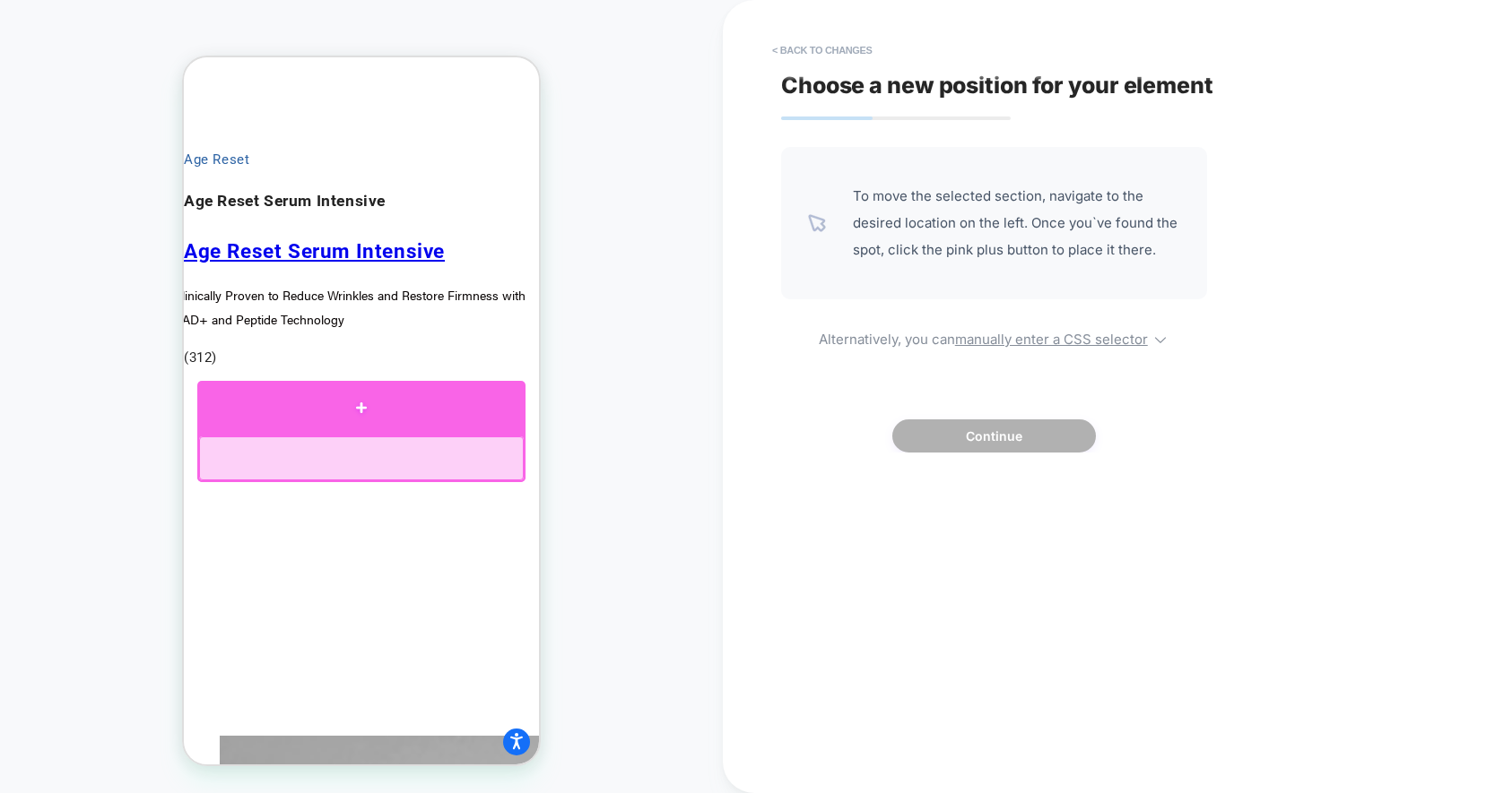
click at [363, 410] on div at bounding box center [361, 408] width 328 height 54
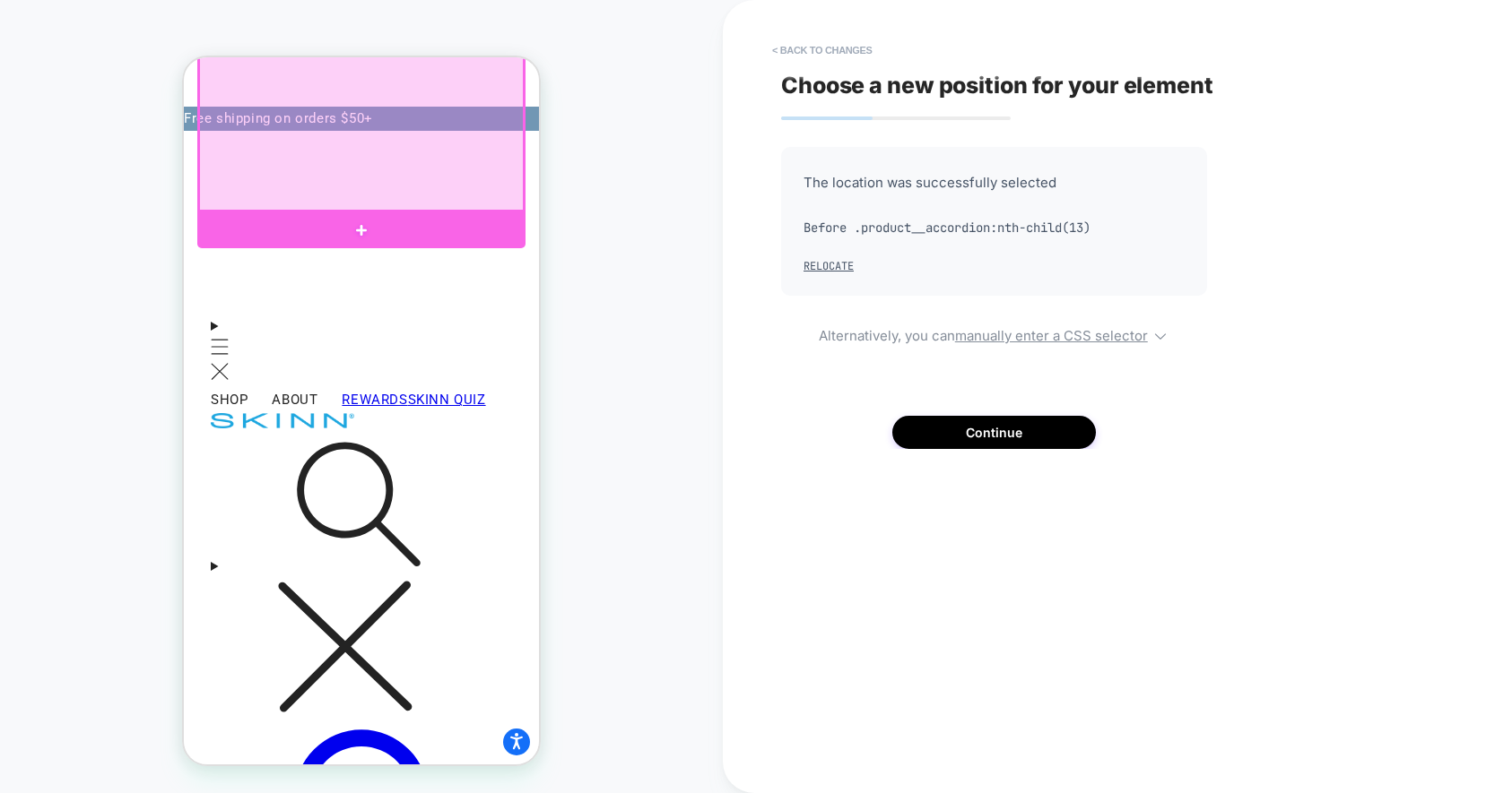
scroll to position [384, 0]
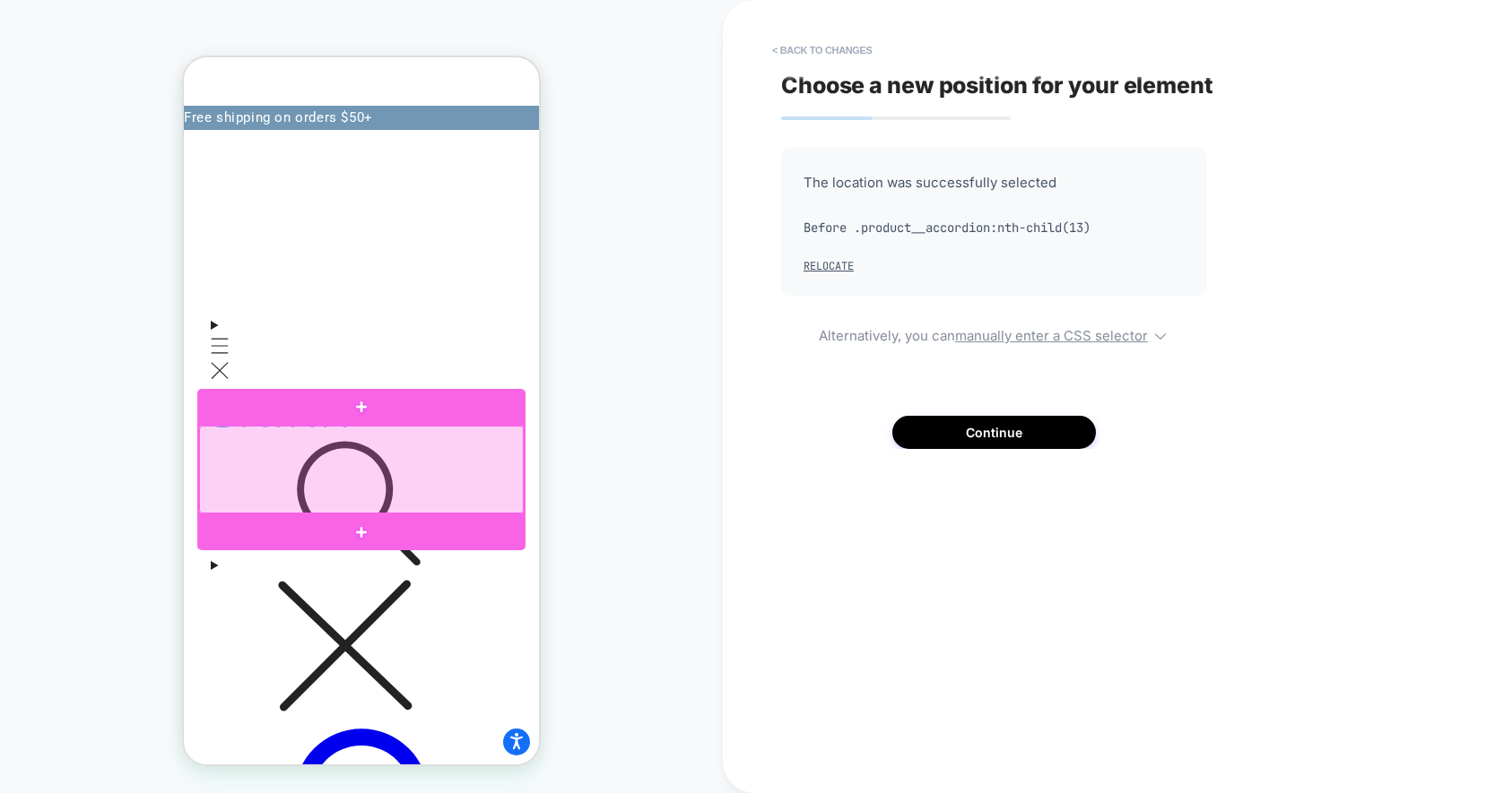
click at [474, 485] on div at bounding box center [362, 470] width 325 height 88
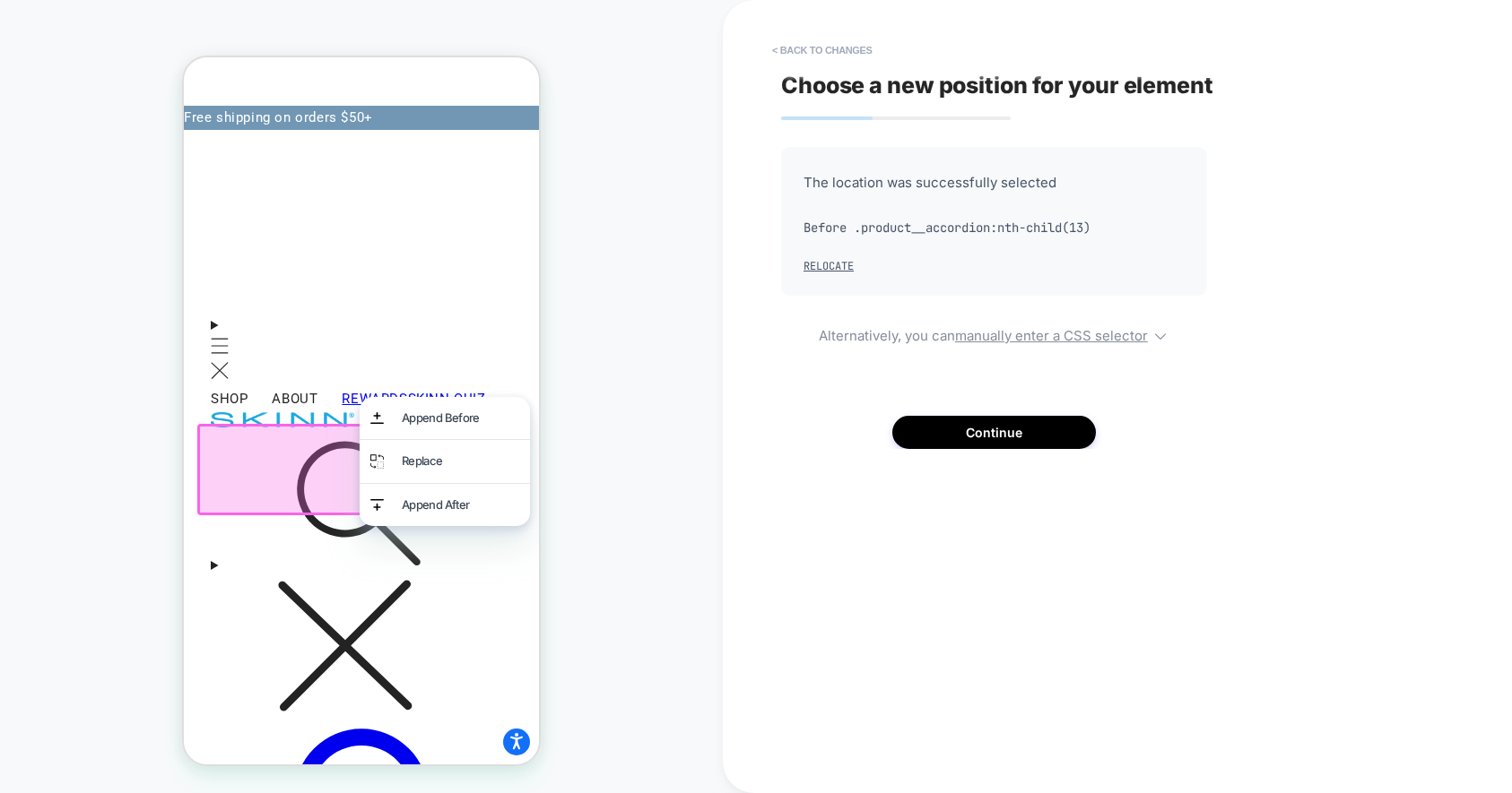
click at [242, 463] on div at bounding box center [361, 470] width 328 height 91
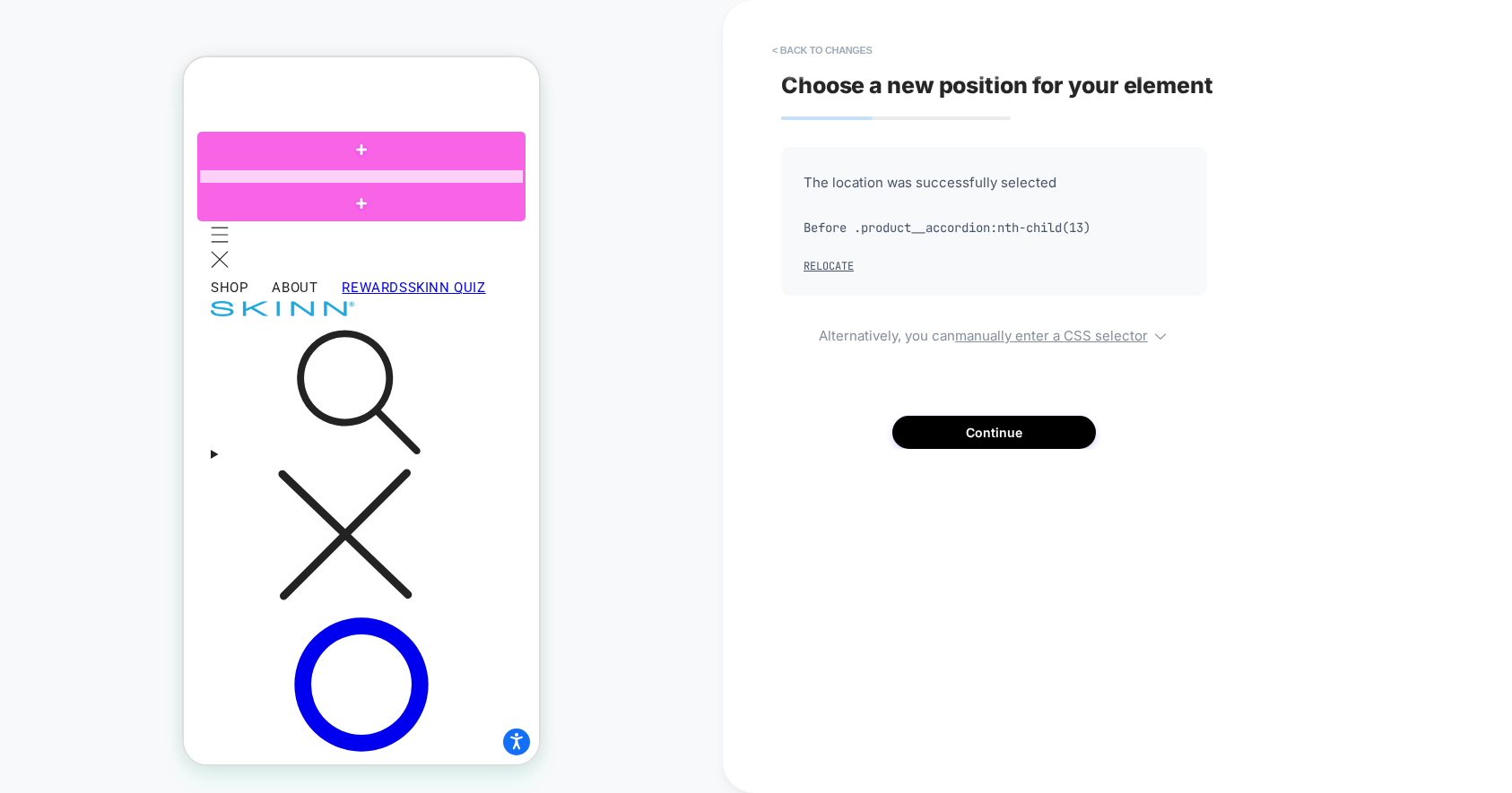
scroll to position [499, 0]
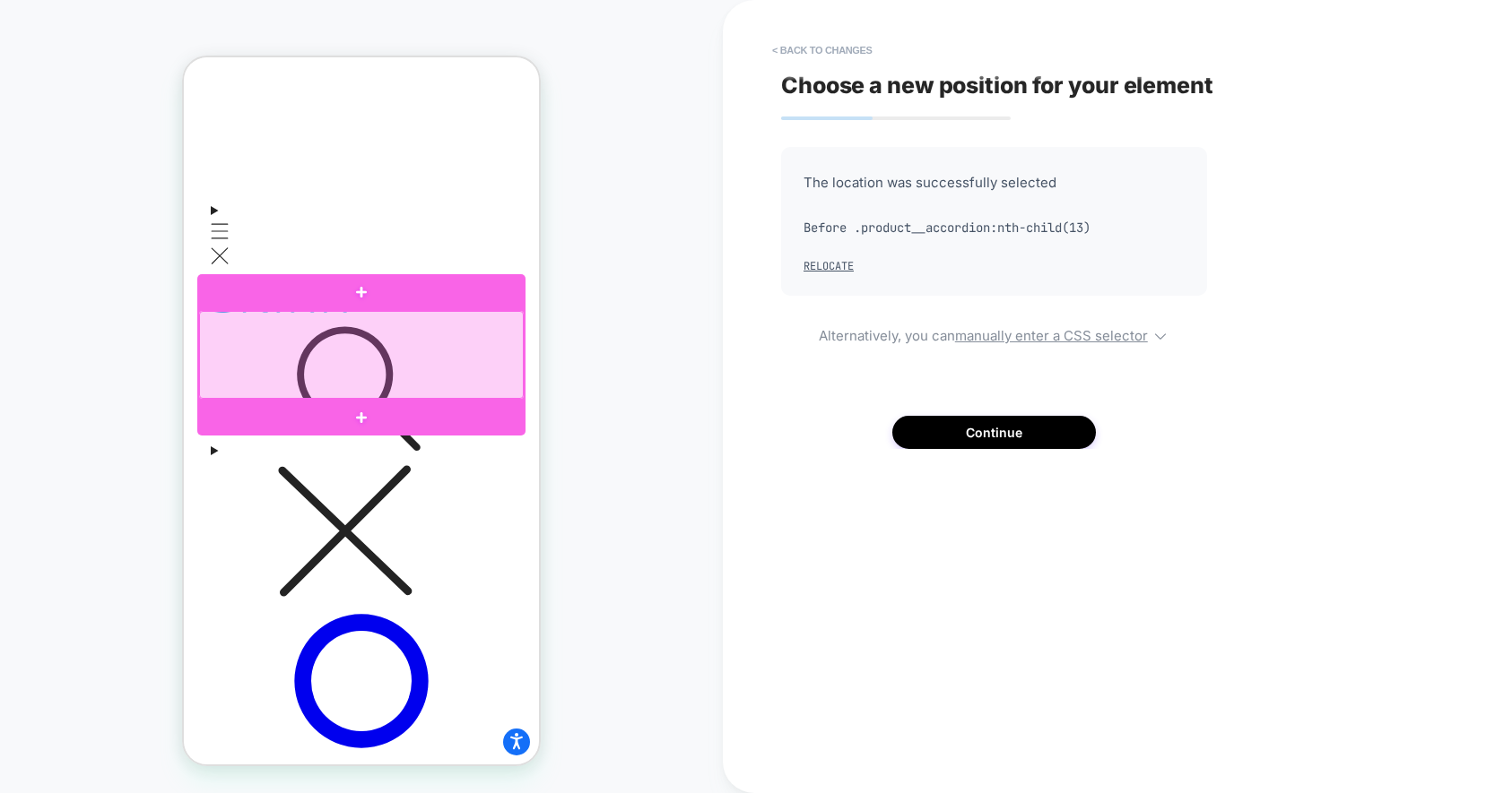
click at [452, 342] on div at bounding box center [362, 355] width 325 height 88
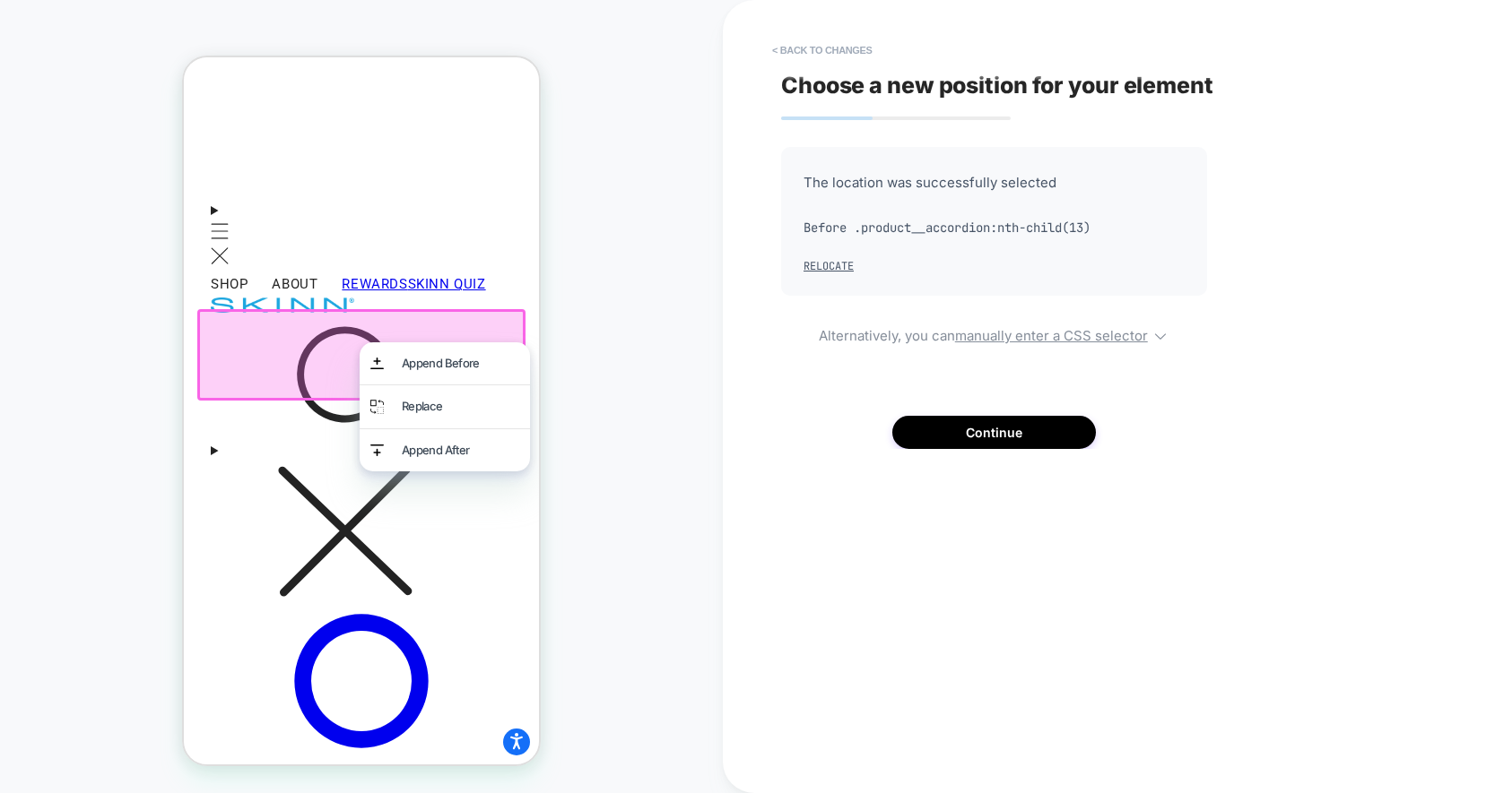
click at [275, 351] on div at bounding box center [361, 355] width 328 height 91
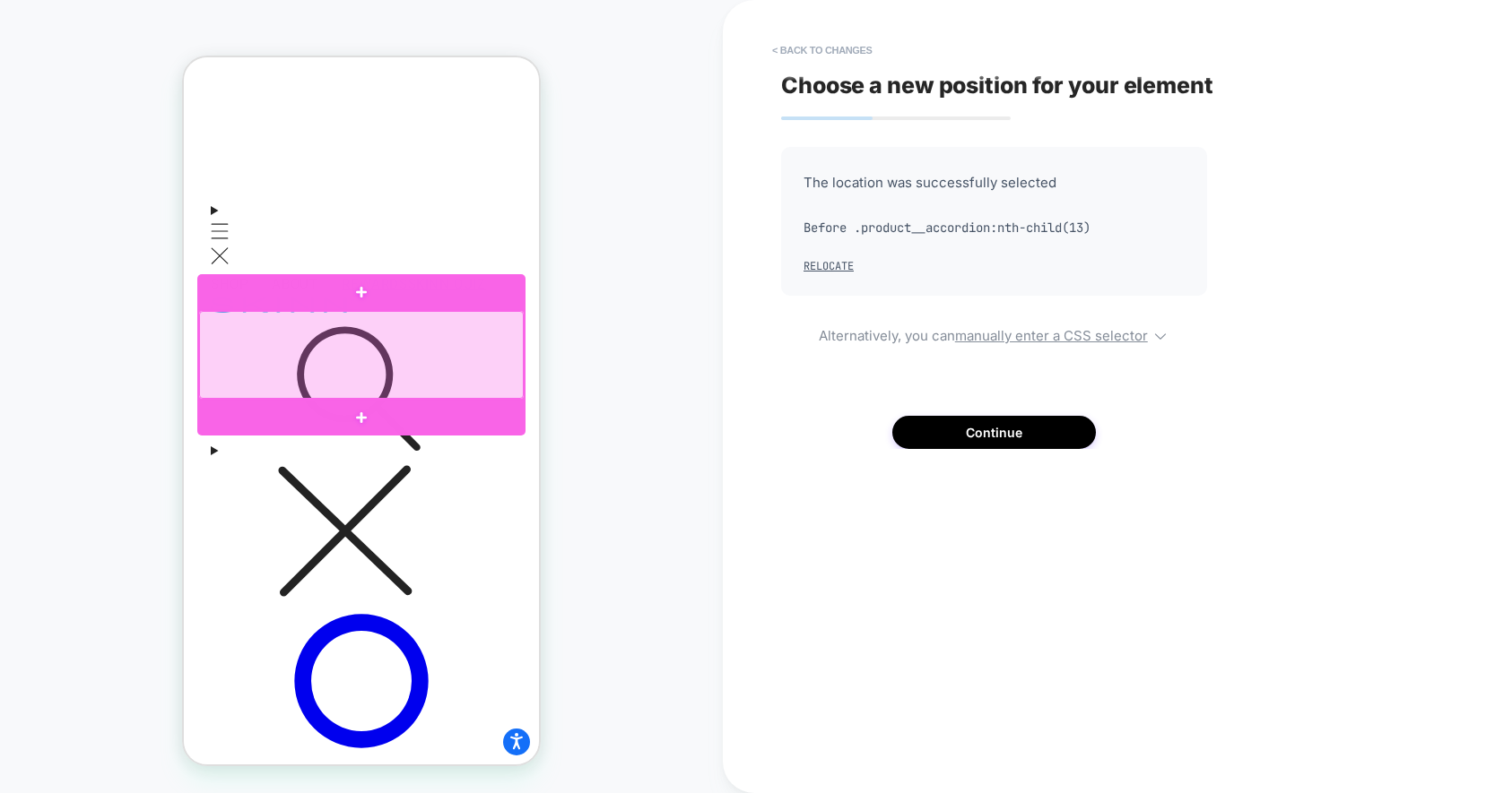
click at [280, 367] on div at bounding box center [362, 355] width 325 height 88
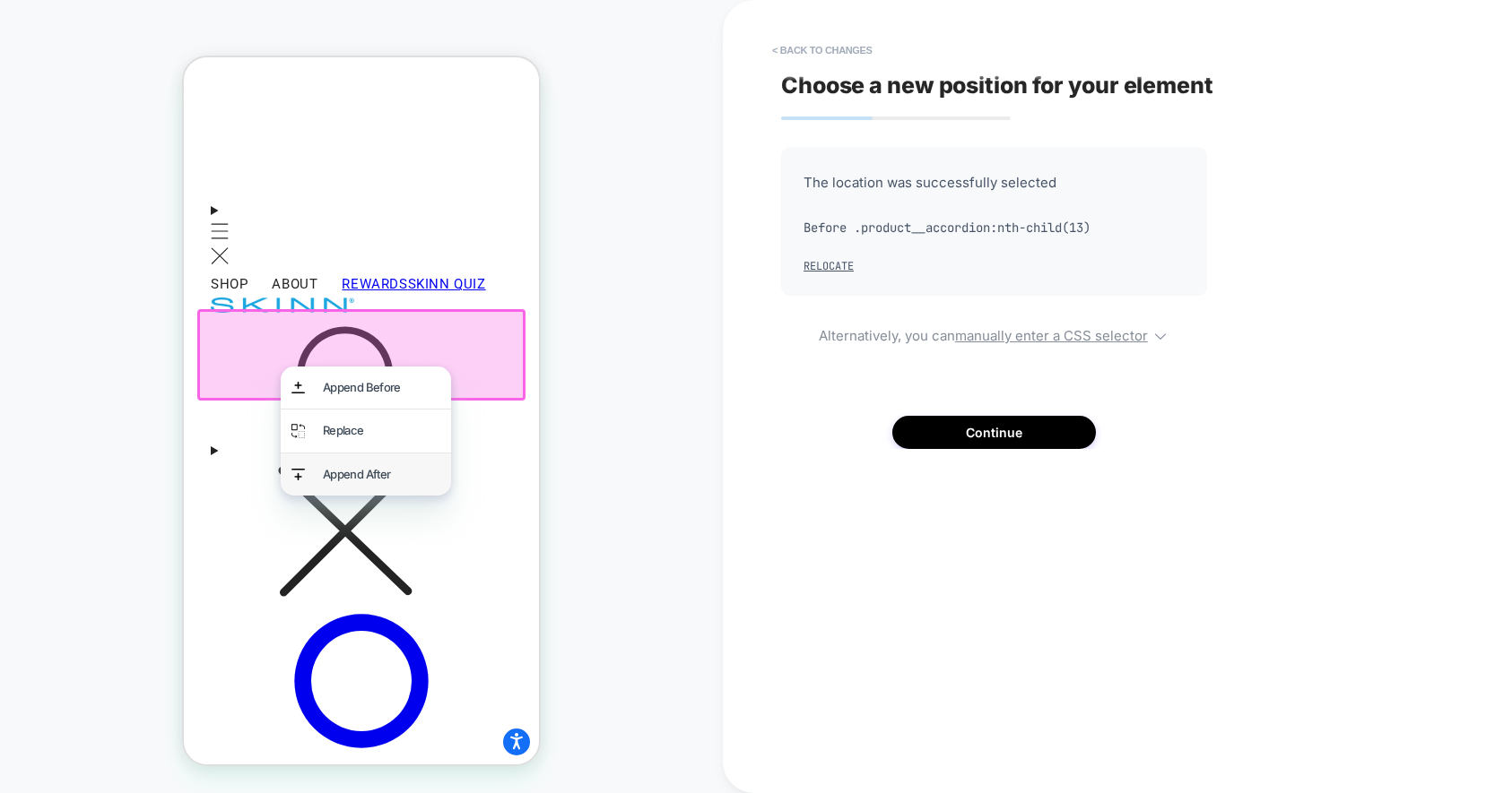
click at [367, 479] on div "Append After" at bounding box center [381, 474] width 118 height 20
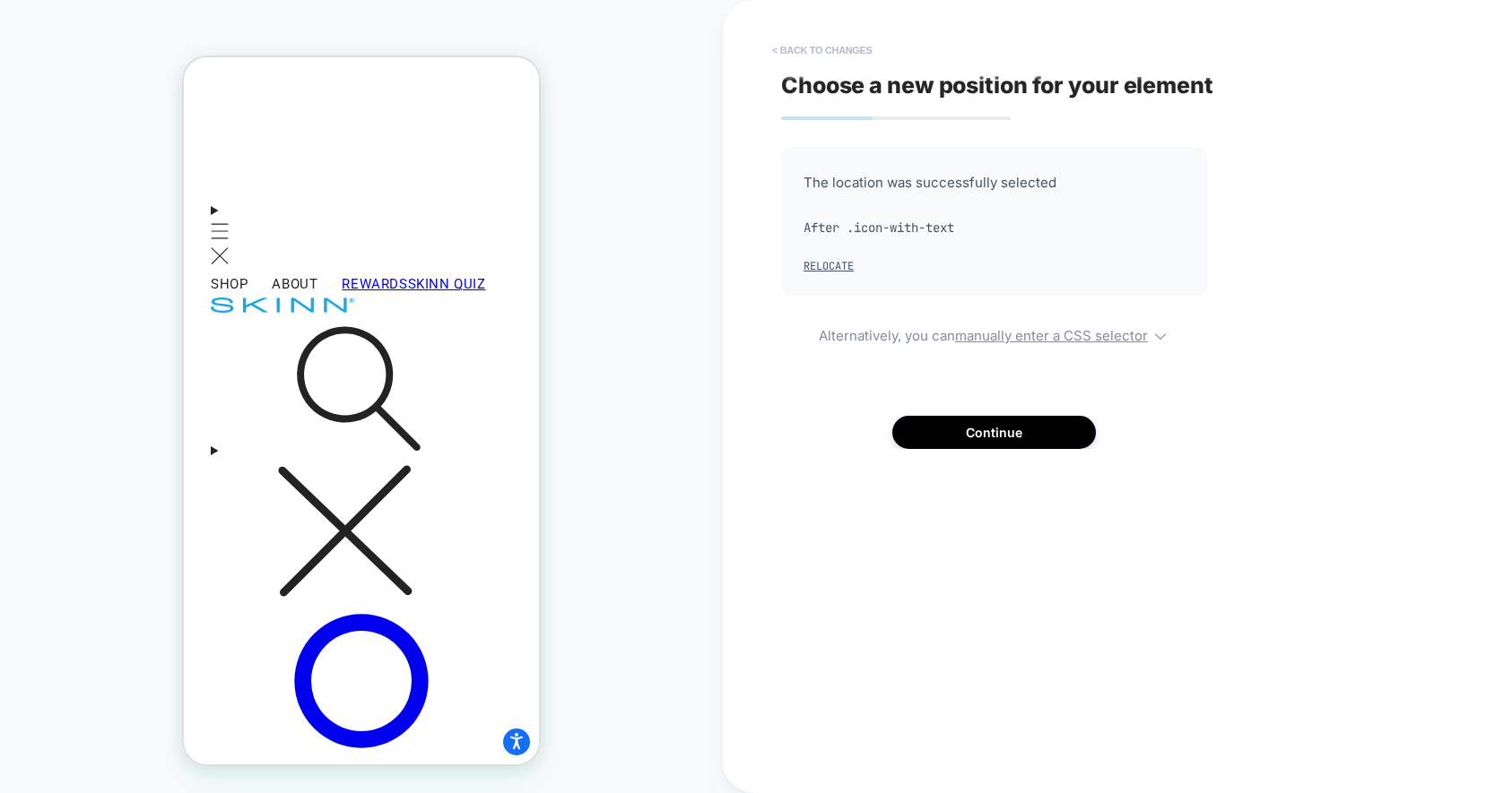
click at [827, 45] on button "< Back to changes" at bounding box center [822, 50] width 119 height 28
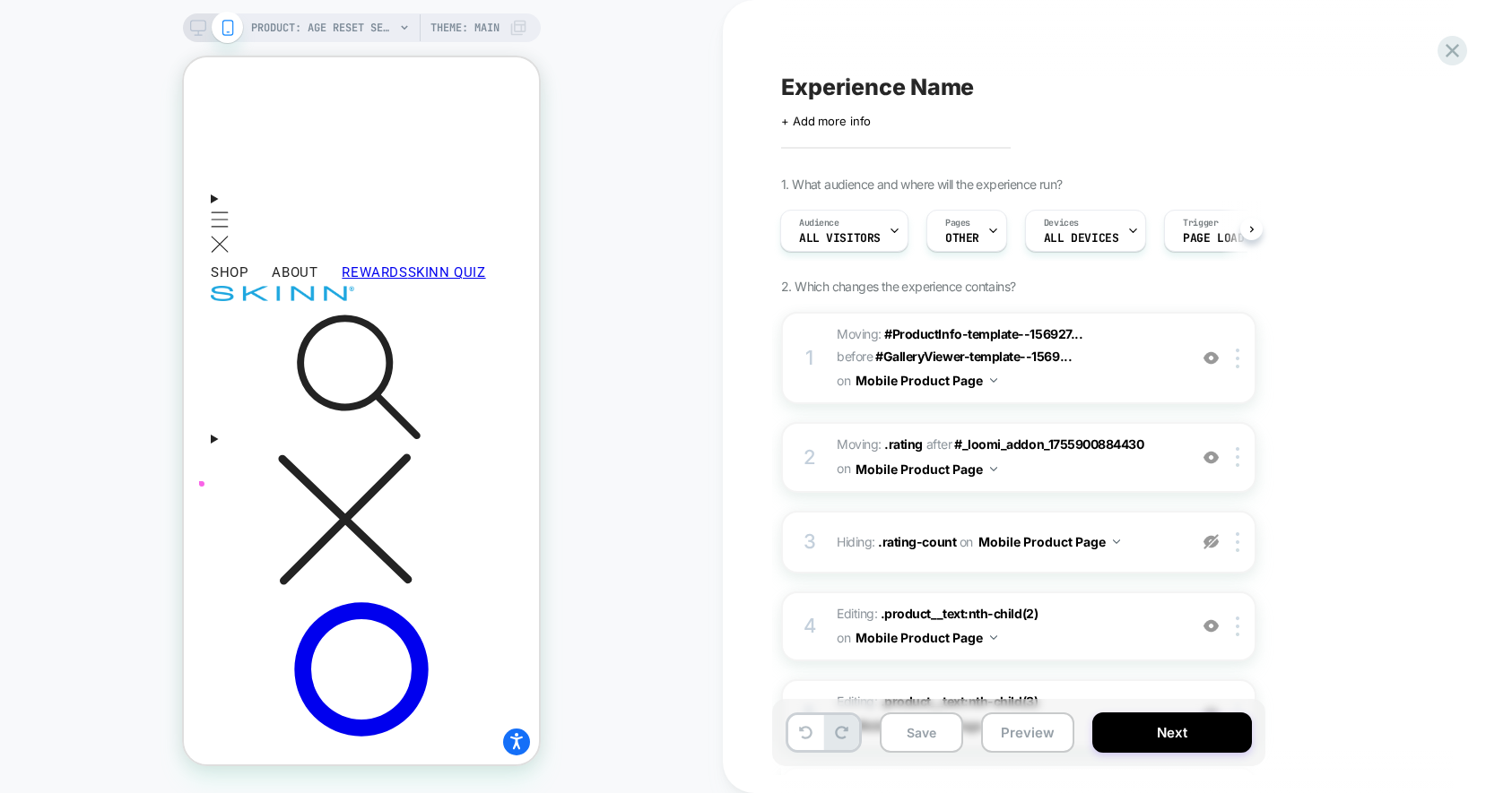
scroll to position [513, 0]
click at [1071, 221] on span "Devices" at bounding box center [1062, 223] width 35 height 13
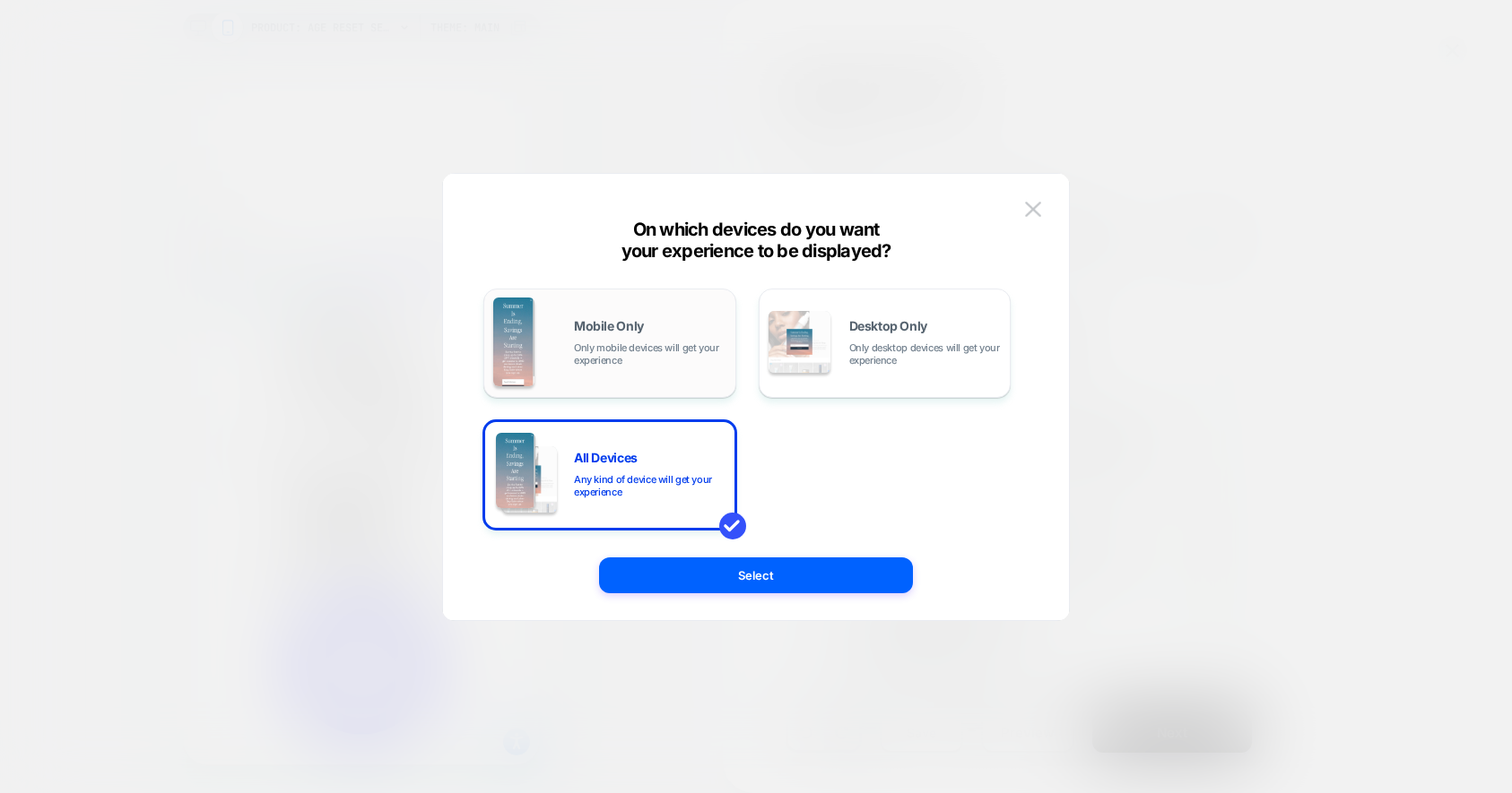
click at [669, 325] on div "Mobile Only Only mobile devices will get your experience" at bounding box center [650, 343] width 153 height 47
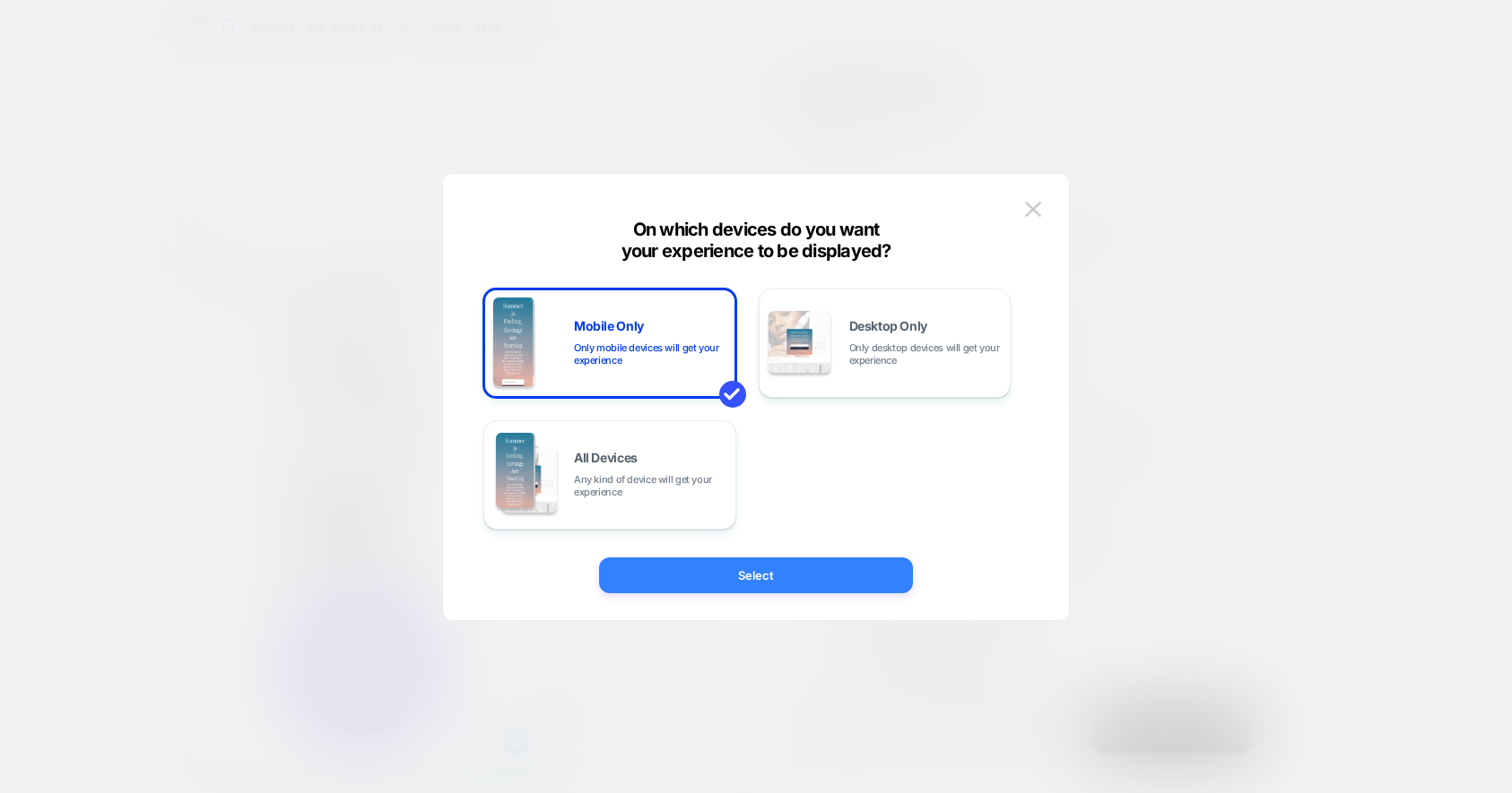
click at [809, 564] on button "Select" at bounding box center [756, 575] width 313 height 36
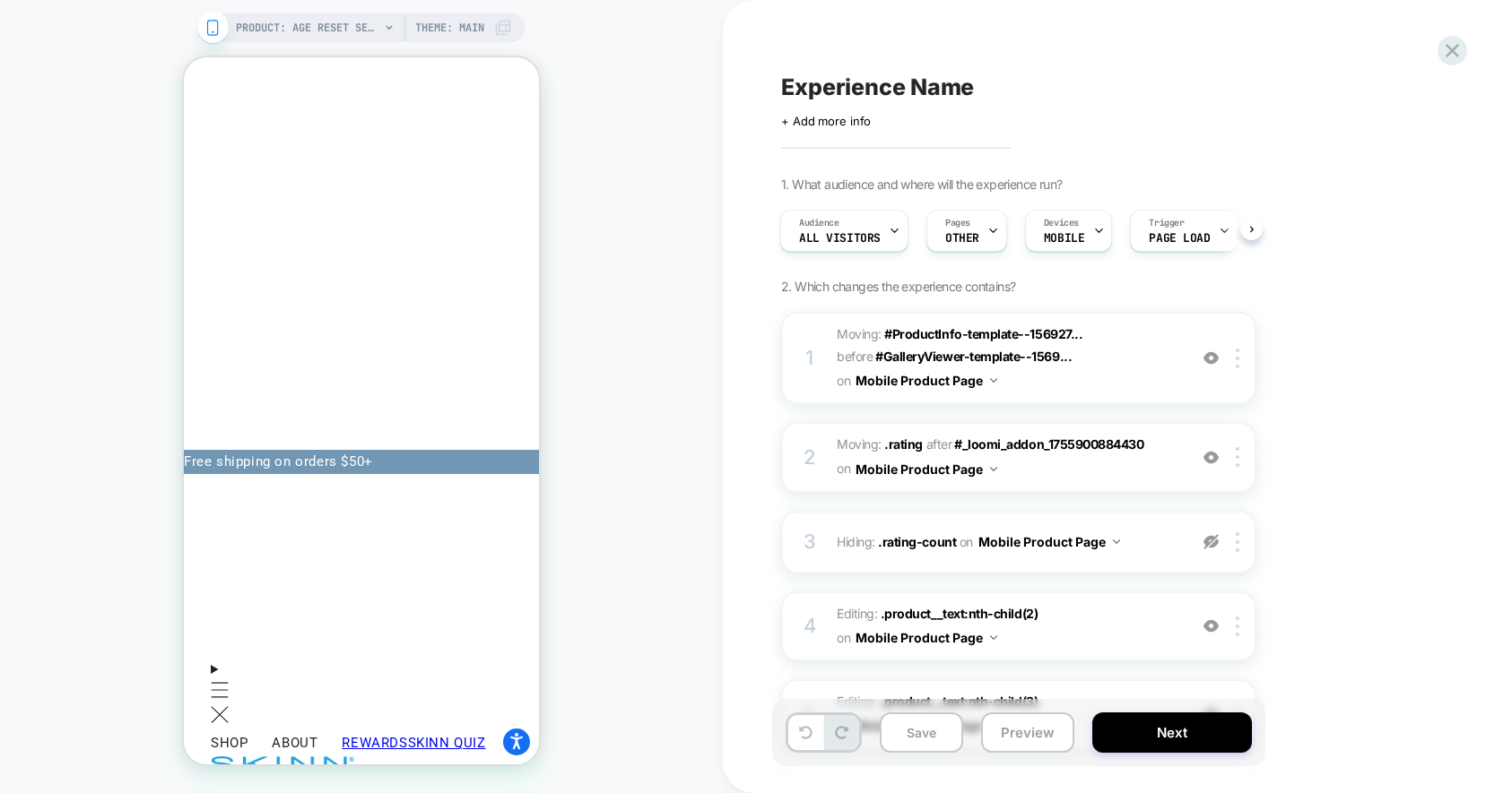
scroll to position [119, 0]
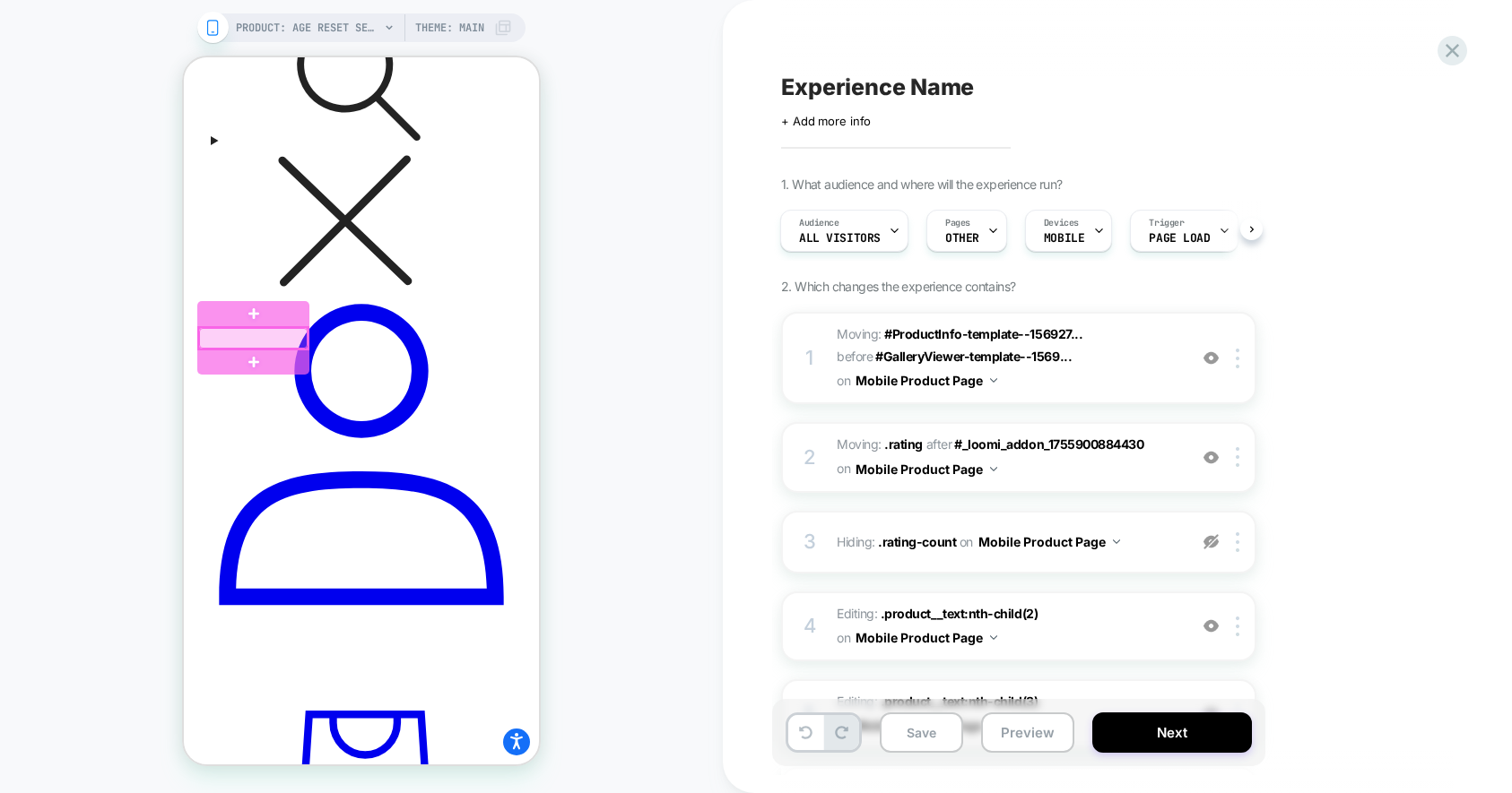
scroll to position [0, 0]
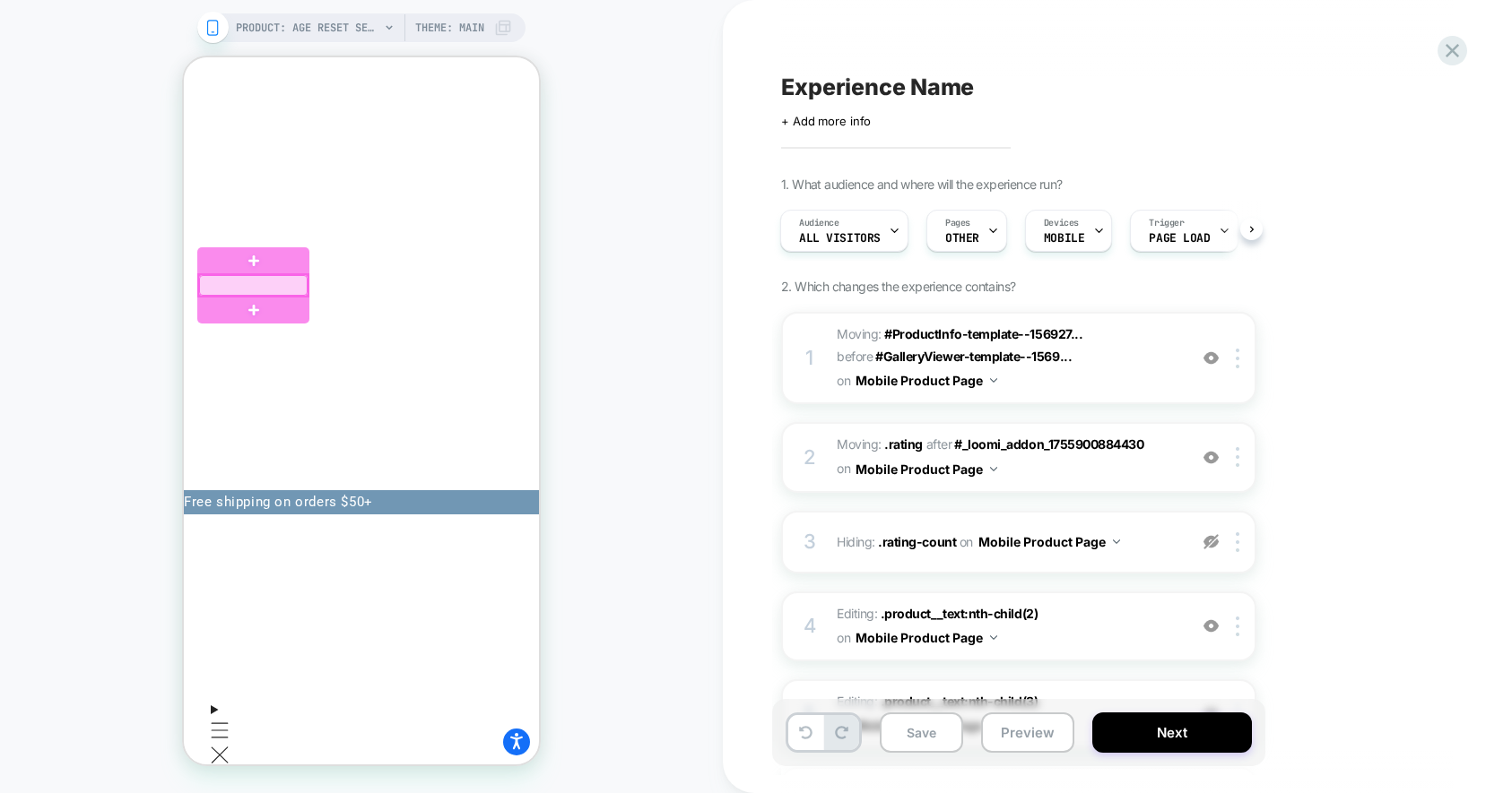
click at [267, 289] on div at bounding box center [253, 285] width 108 height 20
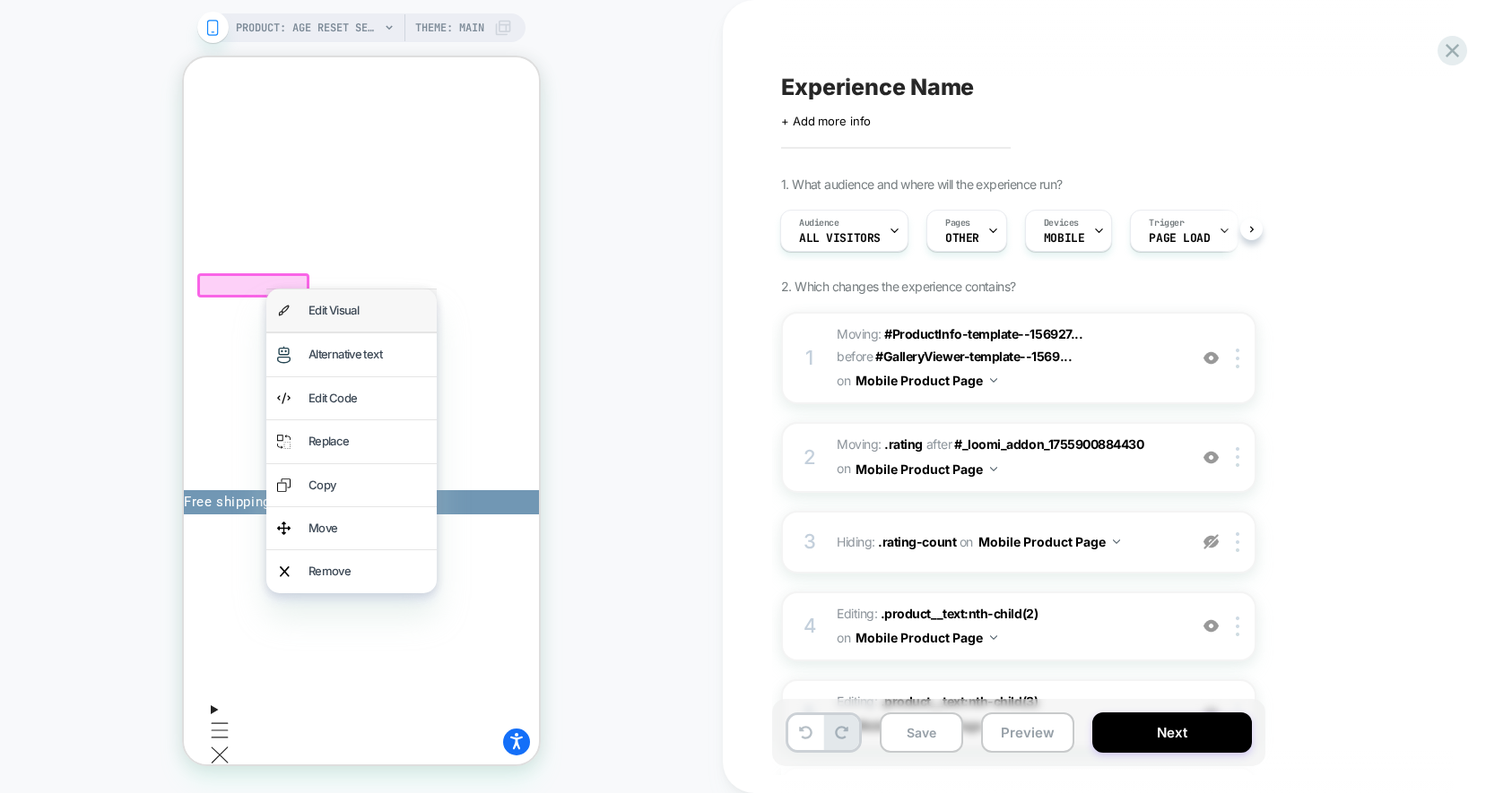
click at [321, 309] on div "Edit Visual" at bounding box center [367, 310] width 118 height 20
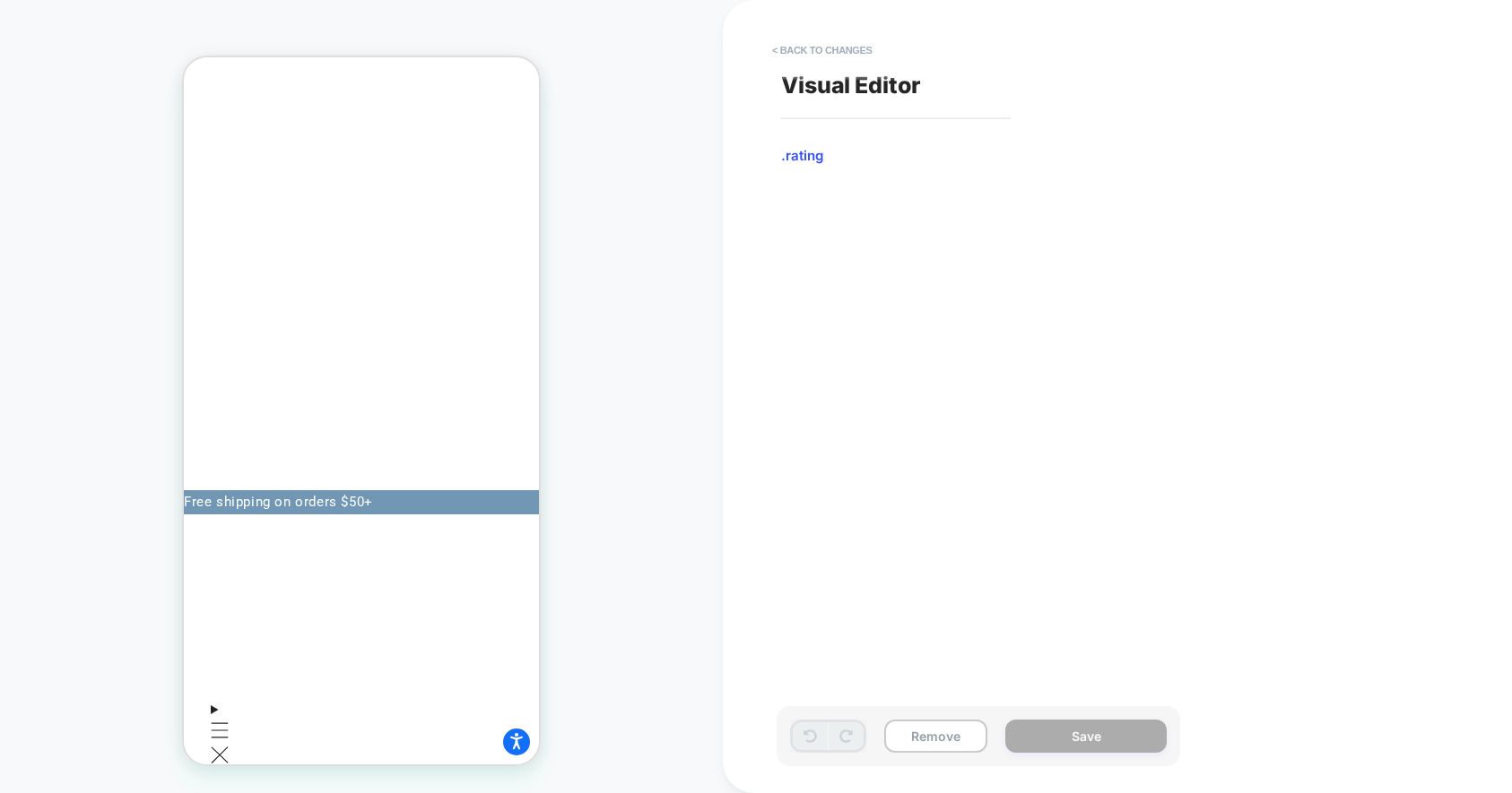
click at [799, 163] on span ".rating" at bounding box center [978, 156] width 393 height 18
click at [789, 164] on span ".rating" at bounding box center [978, 156] width 393 height 18
click at [791, 157] on span ".rating" at bounding box center [978, 156] width 393 height 18
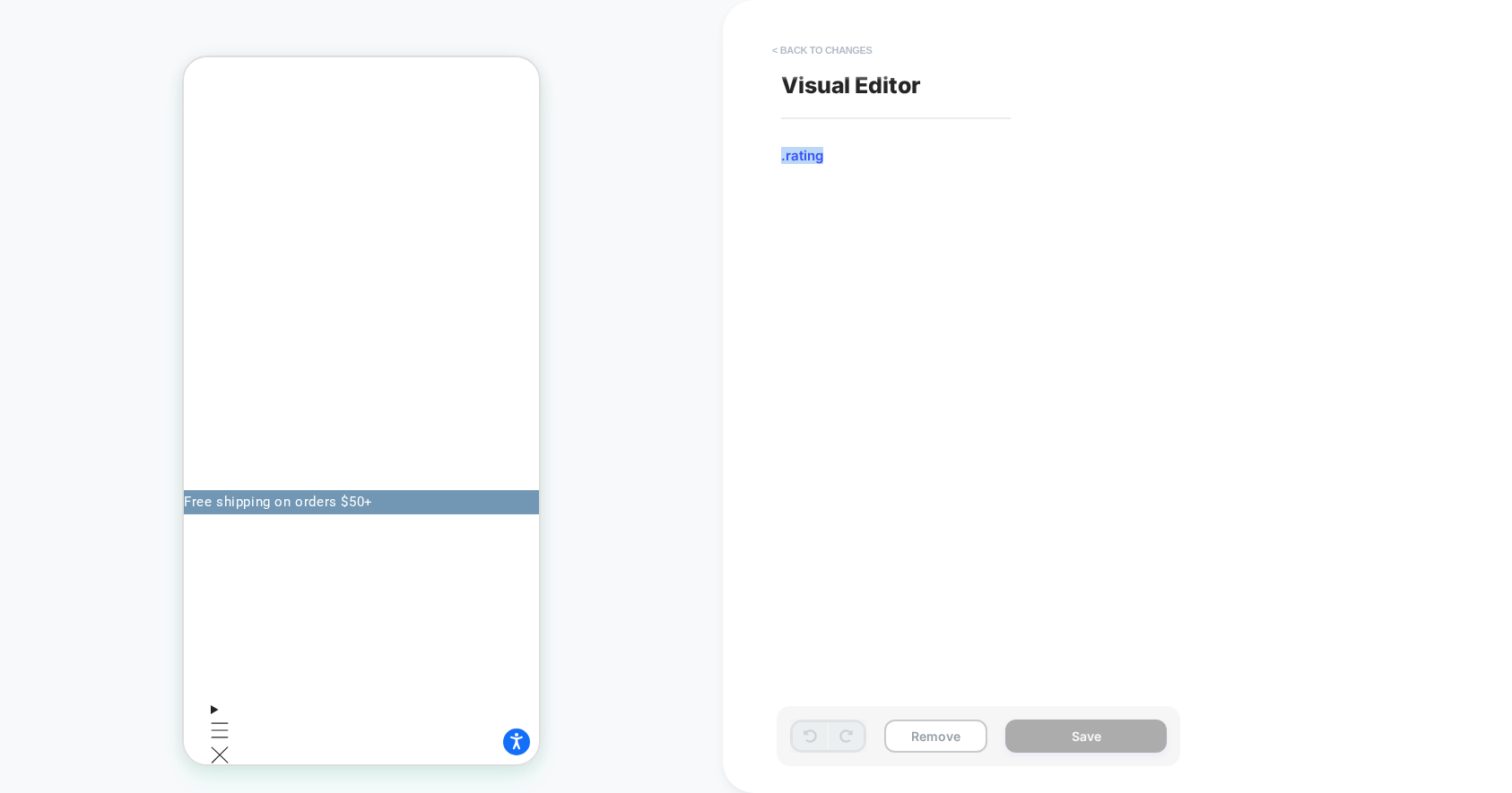
click at [831, 54] on button "< Back to changes" at bounding box center [822, 50] width 119 height 28
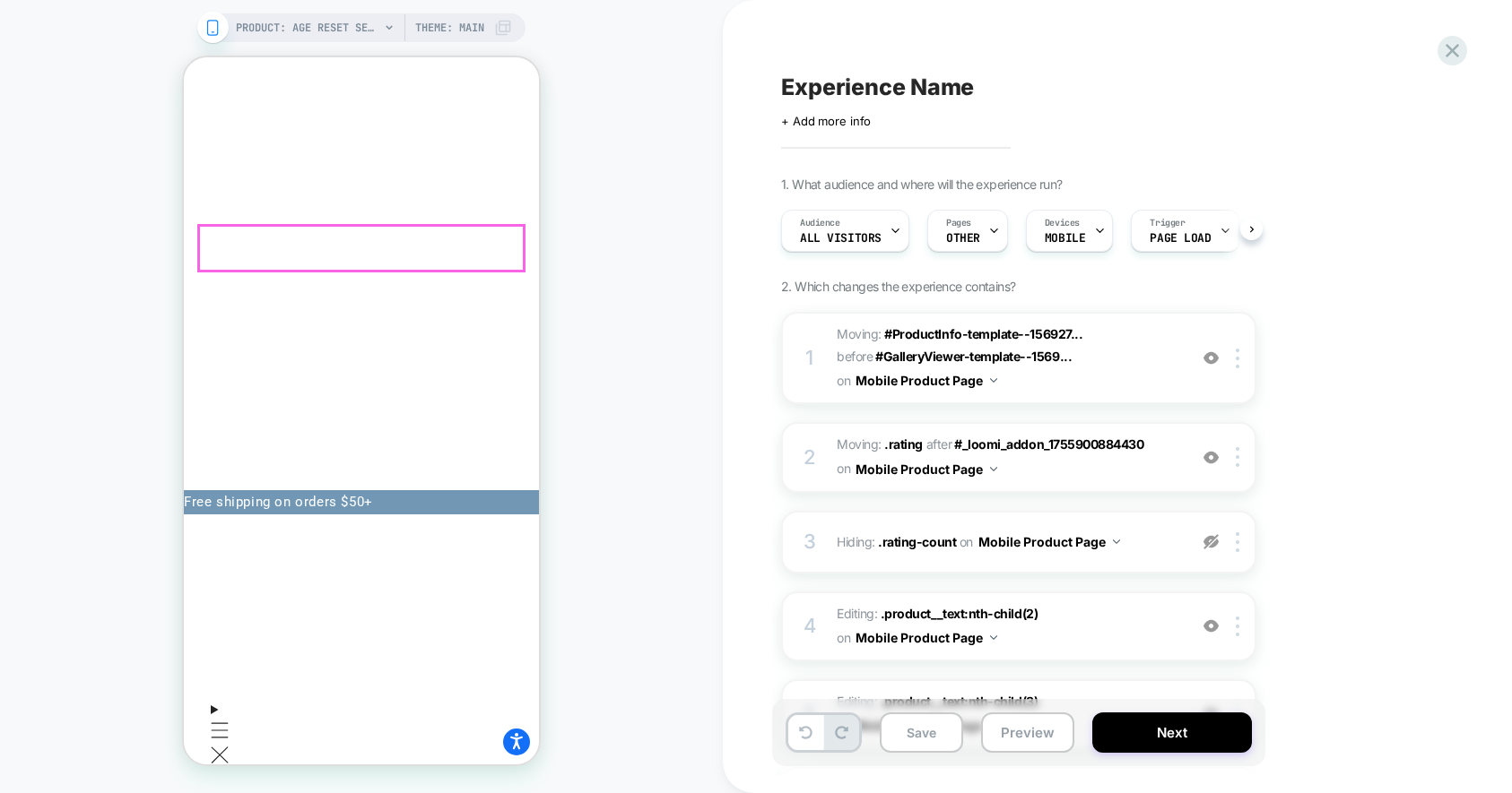
scroll to position [0, 1]
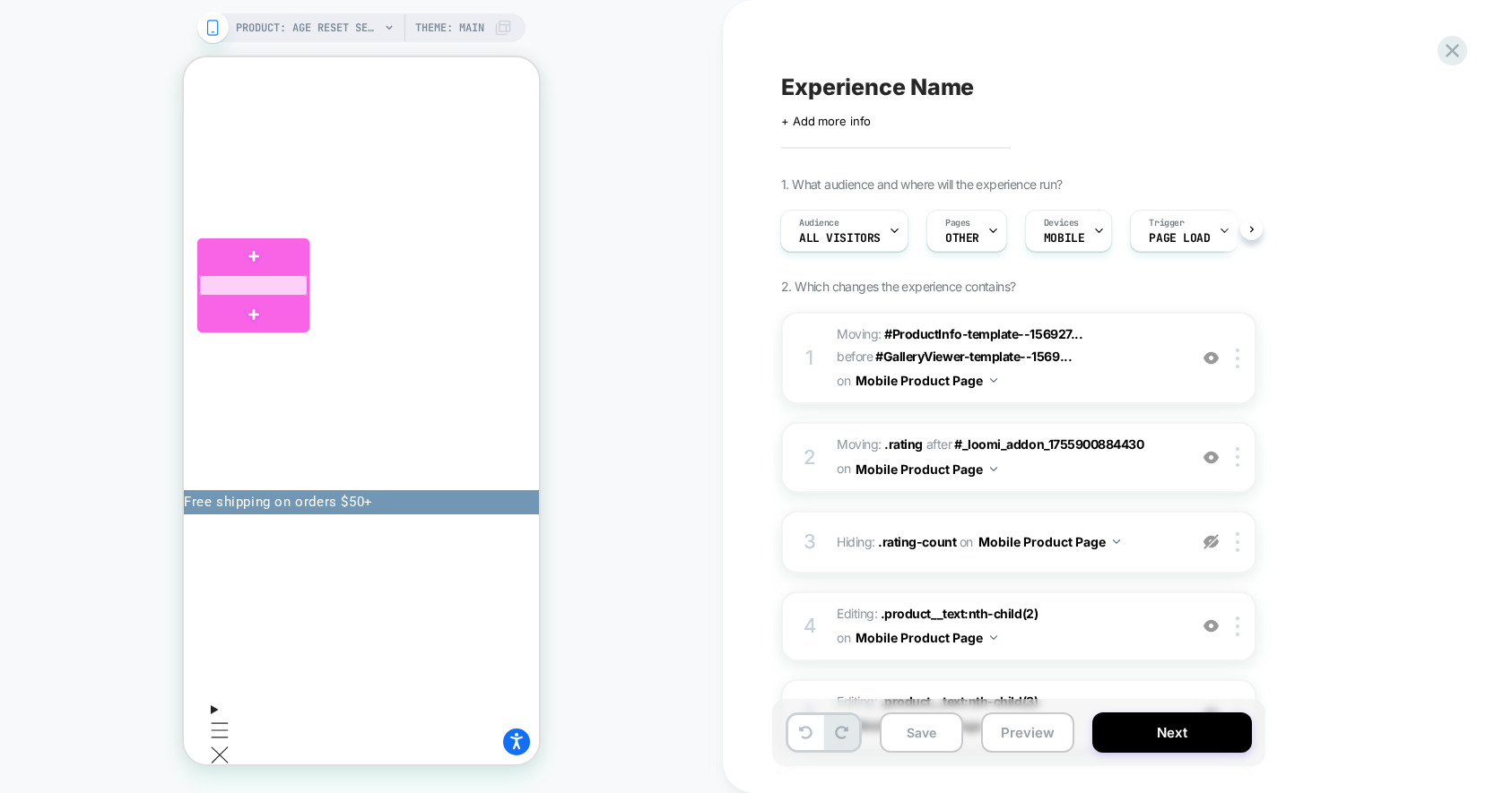
click at [279, 280] on div at bounding box center [253, 285] width 108 height 20
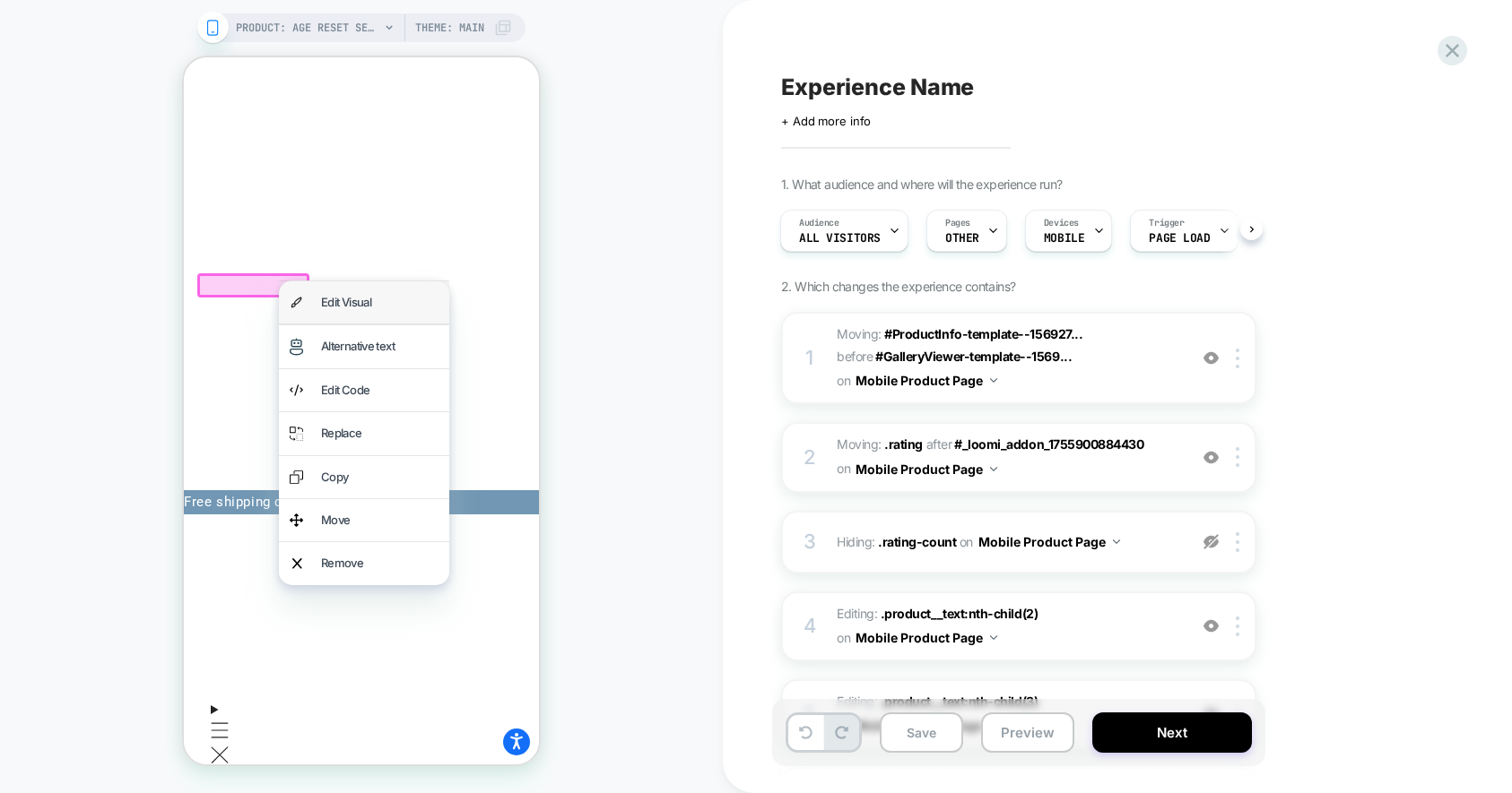
click at [334, 299] on div "Edit Visual" at bounding box center [379, 302] width 118 height 20
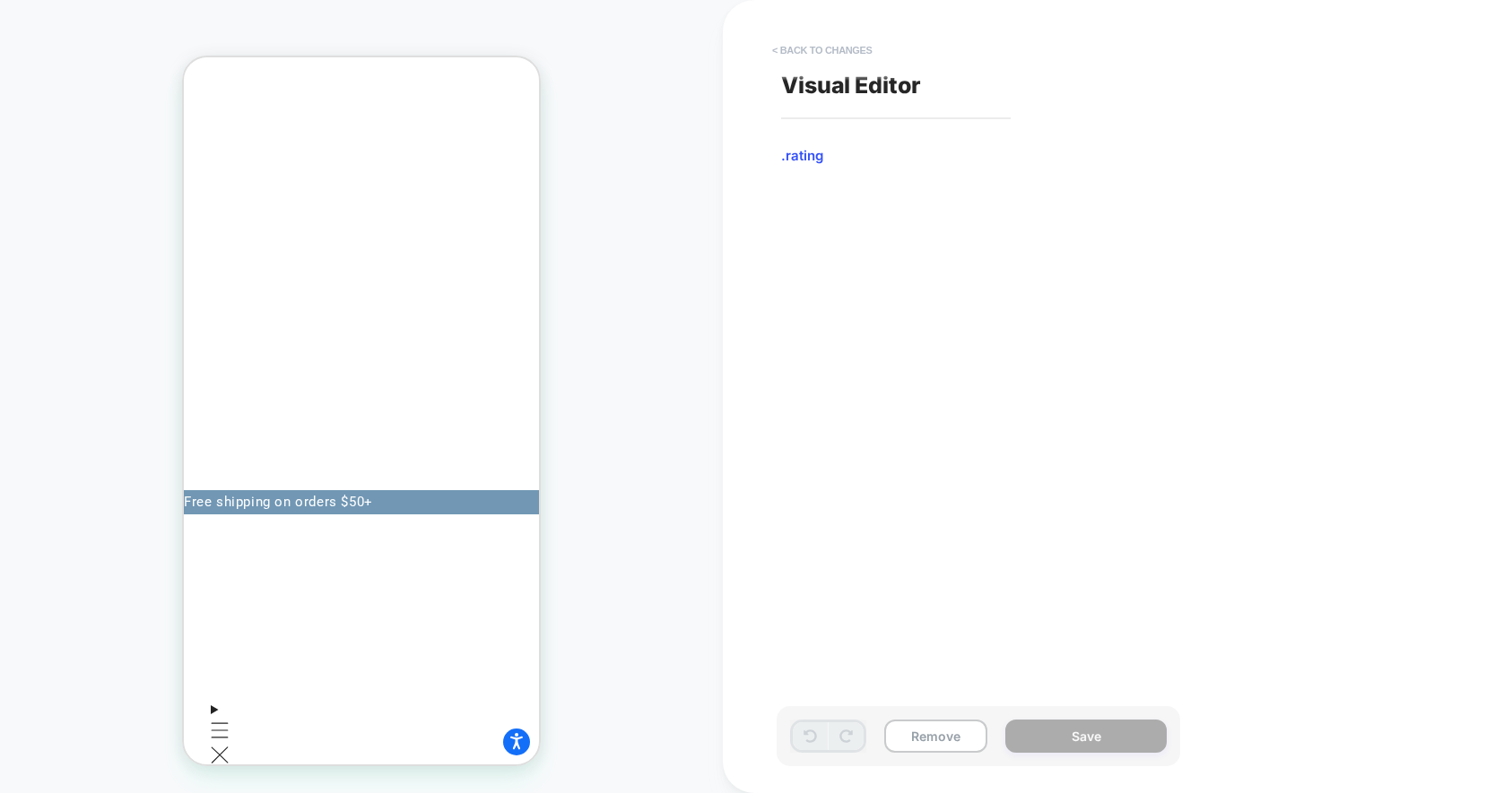
click at [834, 43] on button "< Back to changes" at bounding box center [822, 50] width 119 height 28
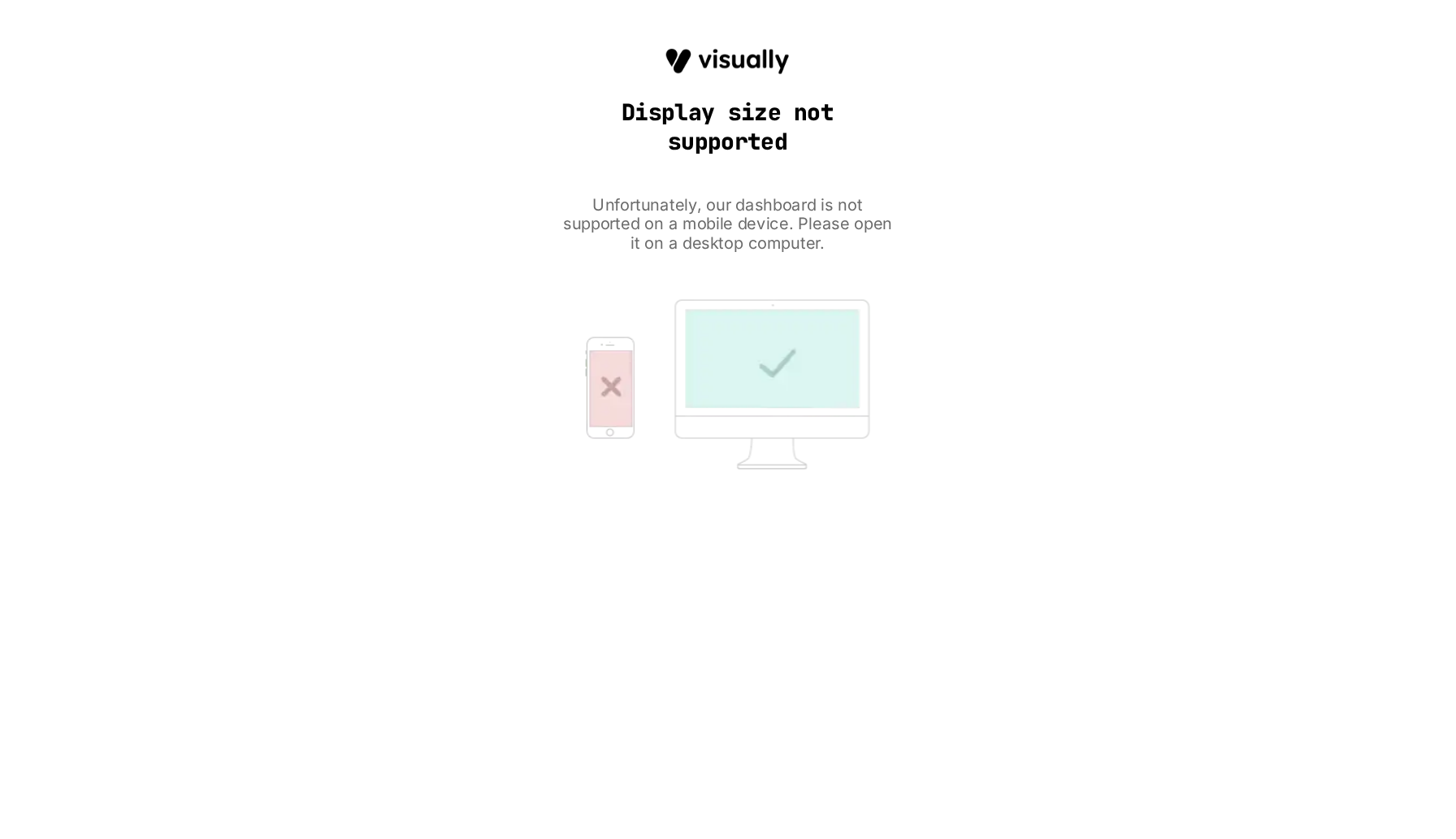
scroll to position [0, 0]
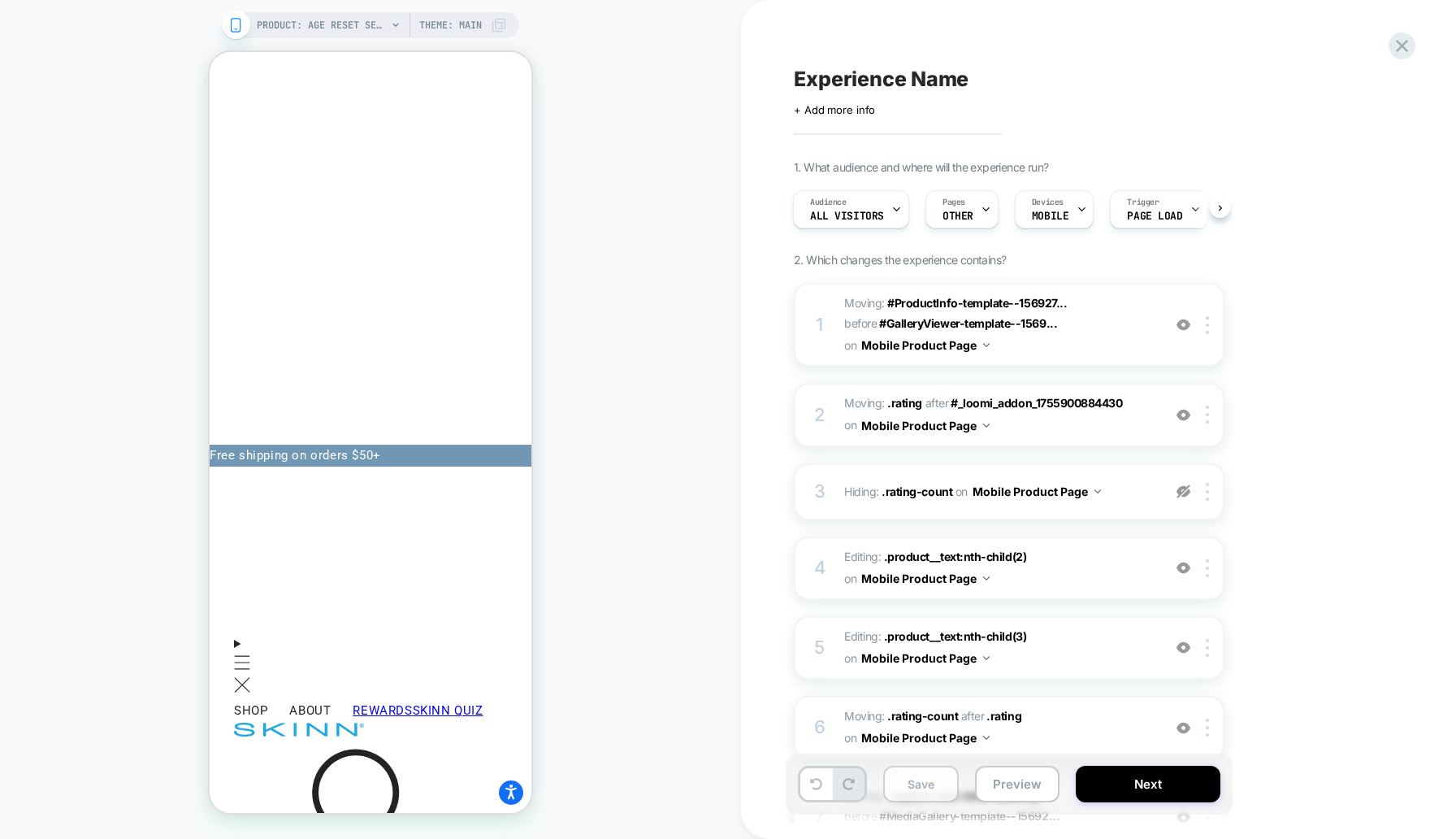
click at [929, 719] on button "Save" at bounding box center [922, 783] width 76 height 36
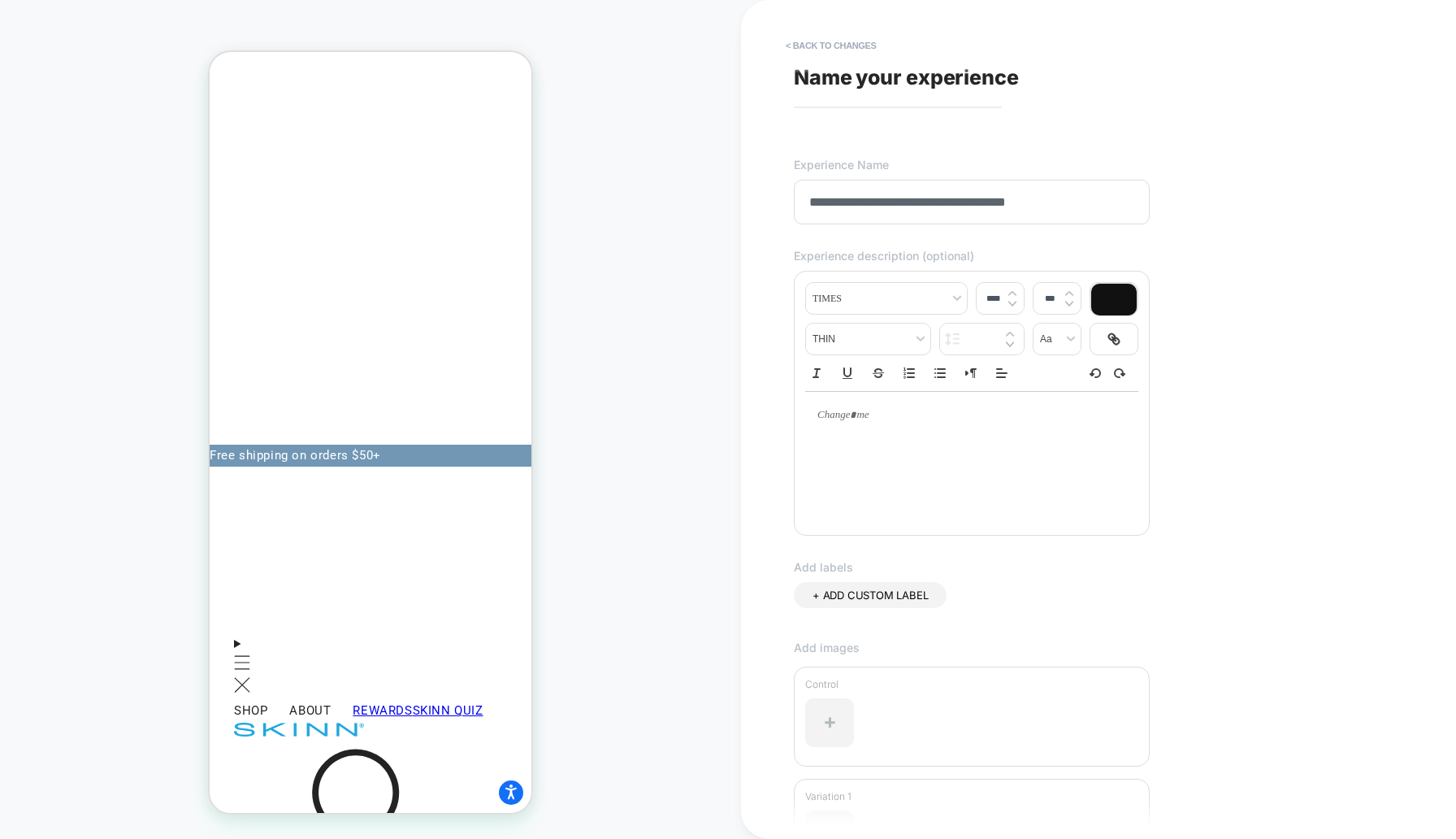
type input "**********"
click at [1324, 699] on div "Add images Control Variation 1" at bounding box center [1090, 777] width 594 height 274
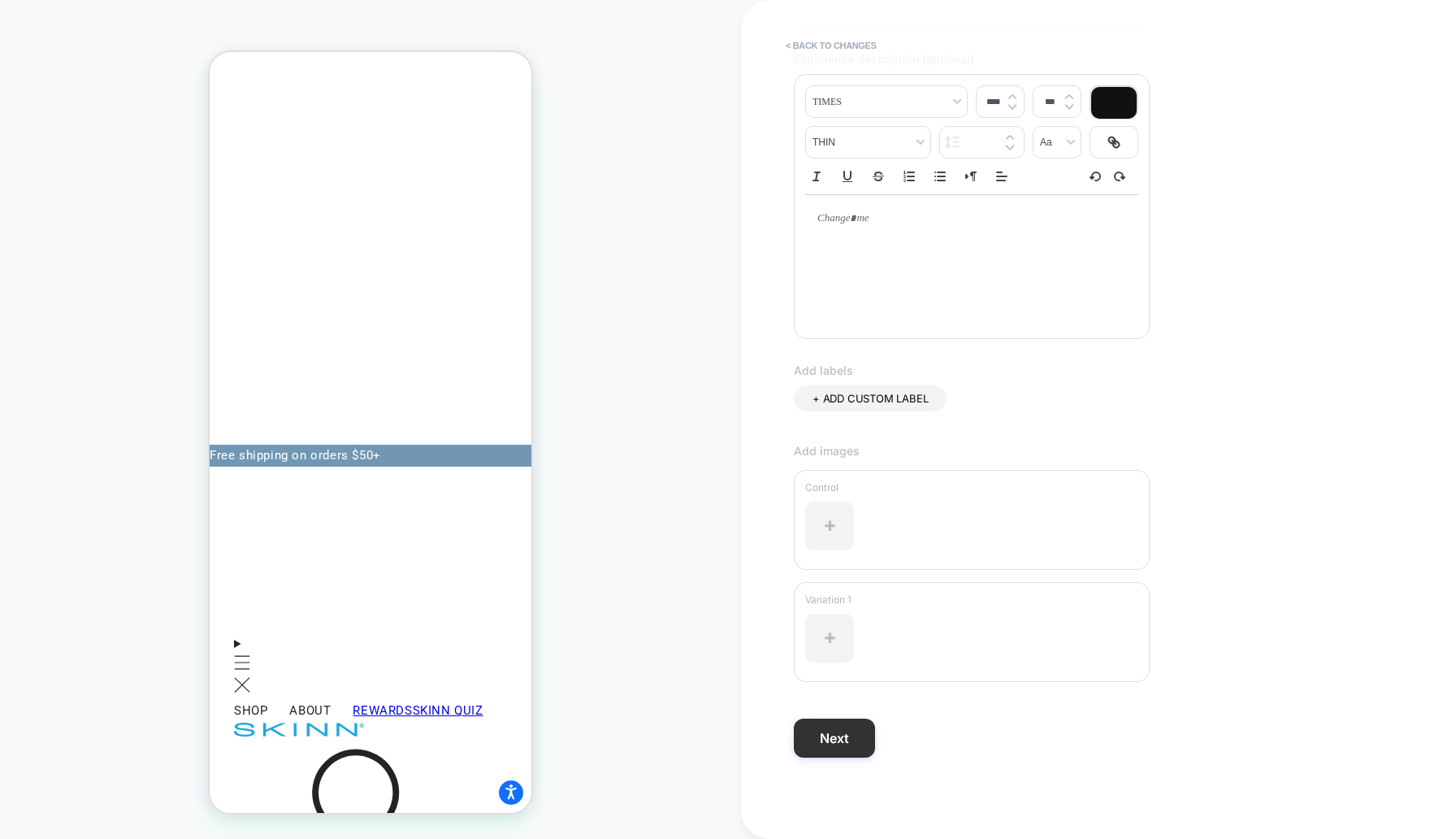
click at [828, 719] on button "Next" at bounding box center [834, 738] width 81 height 39
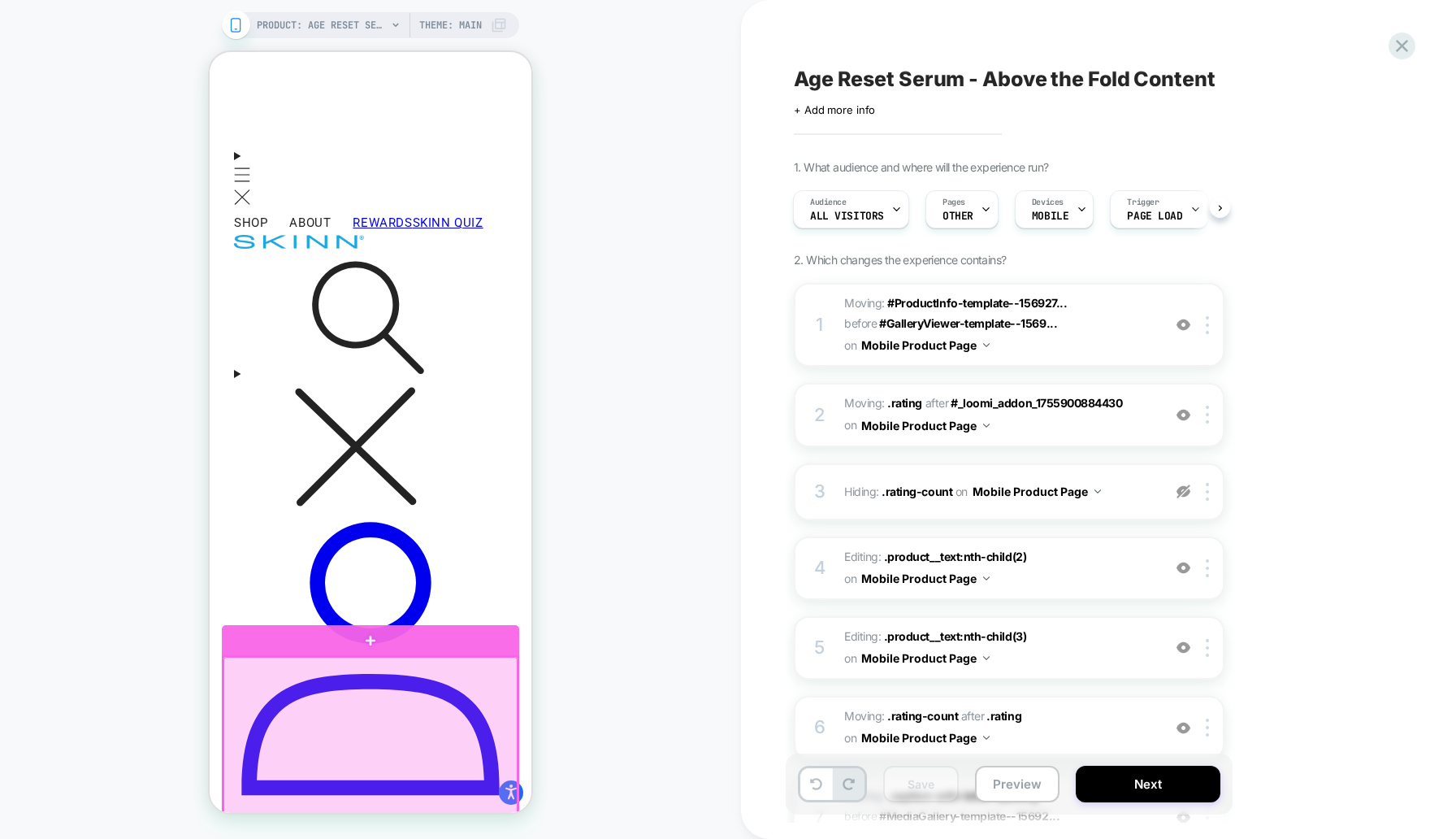
scroll to position [501, 0]
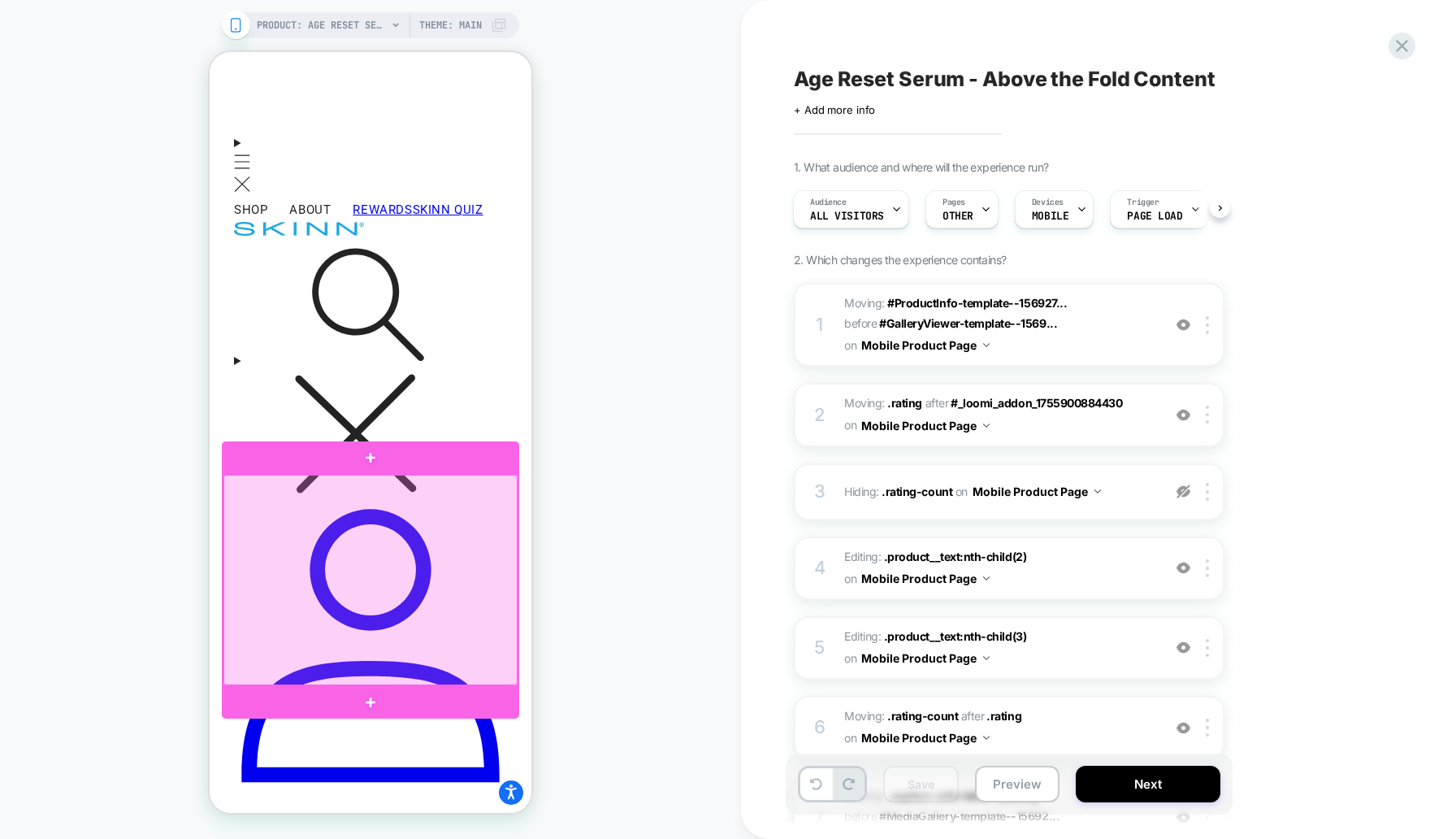
click at [451, 506] on div at bounding box center [370, 580] width 295 height 211
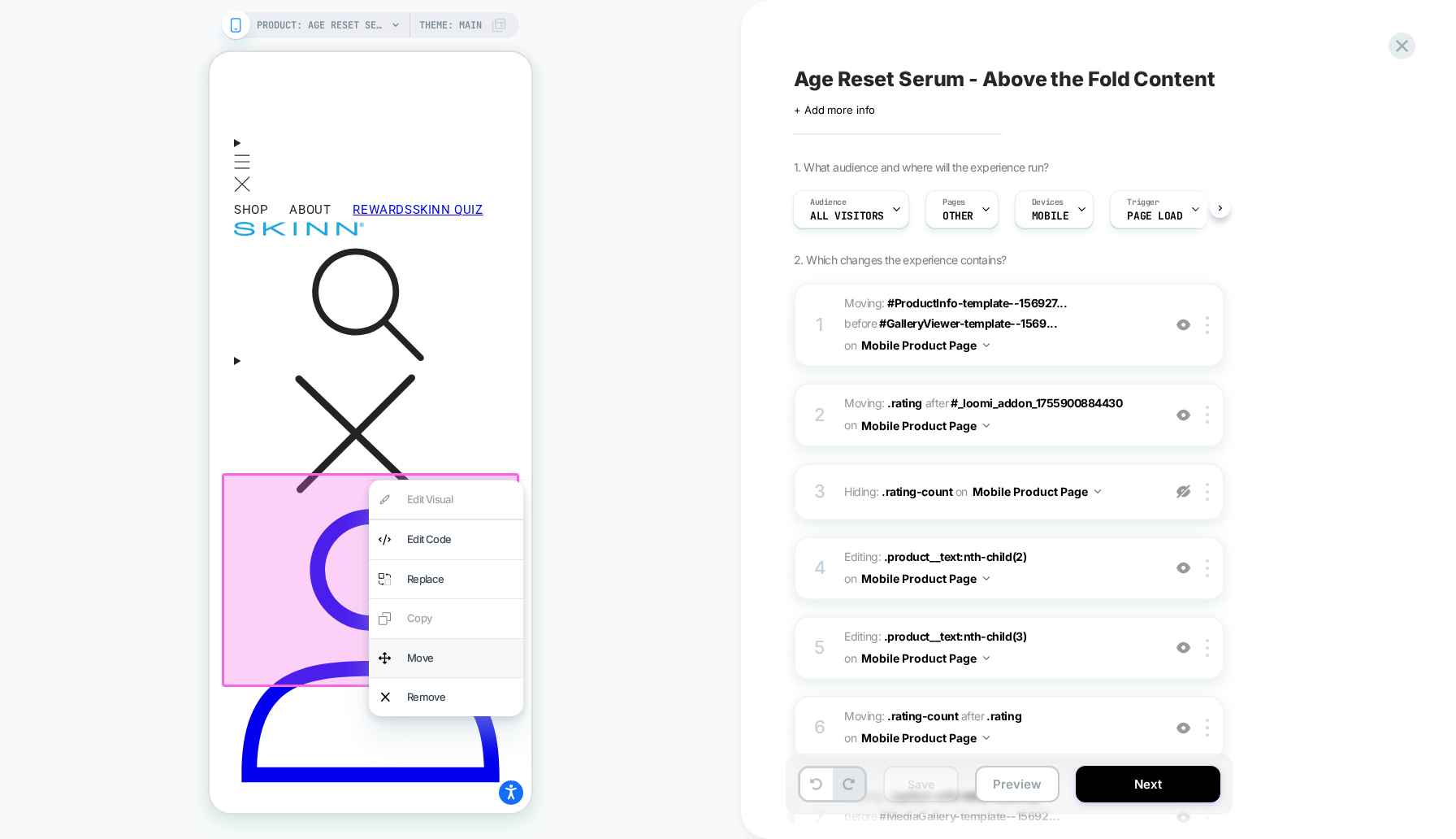
click at [441, 661] on div "Move" at bounding box center [460, 657] width 107 height 19
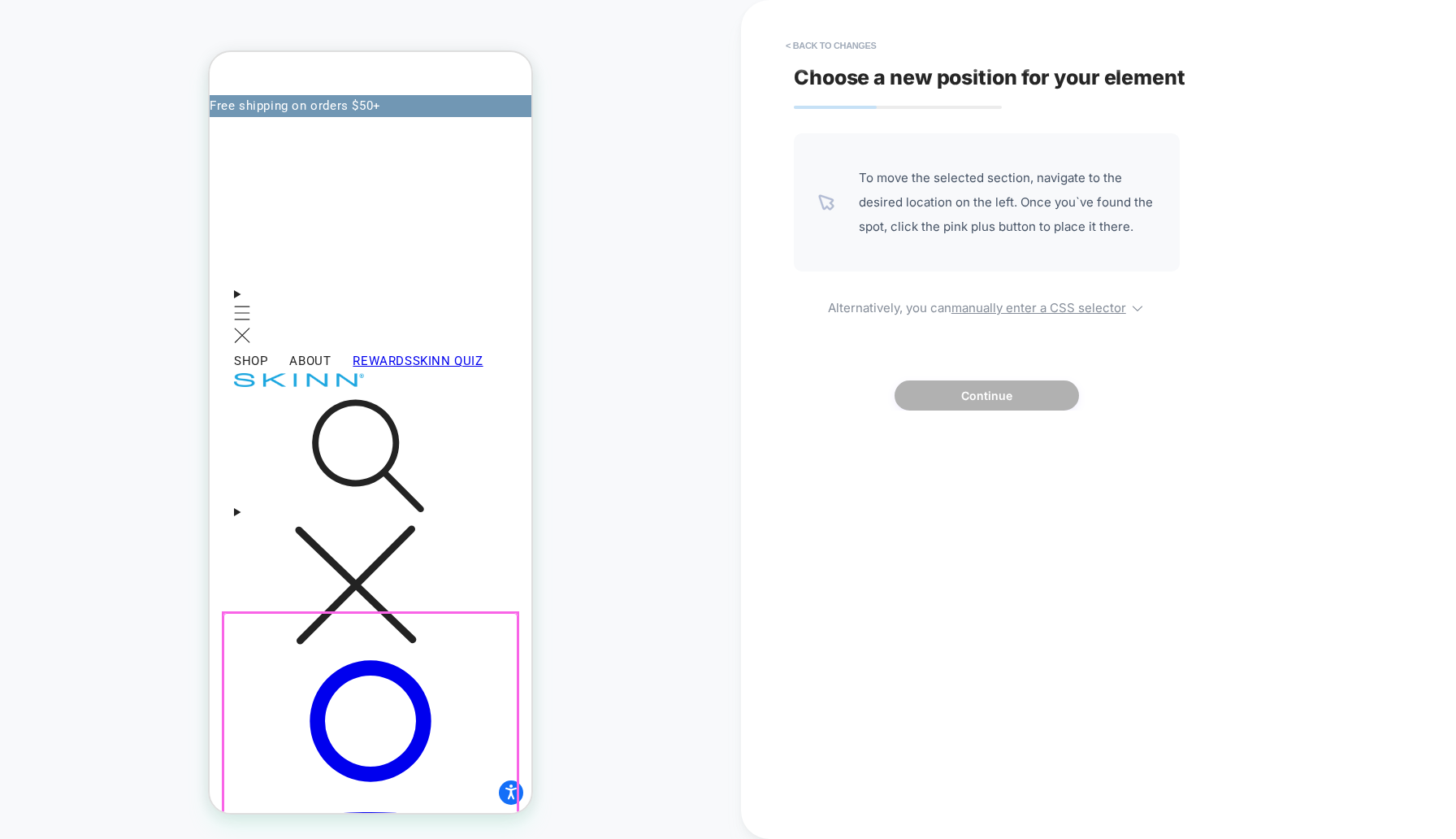
scroll to position [289, 0]
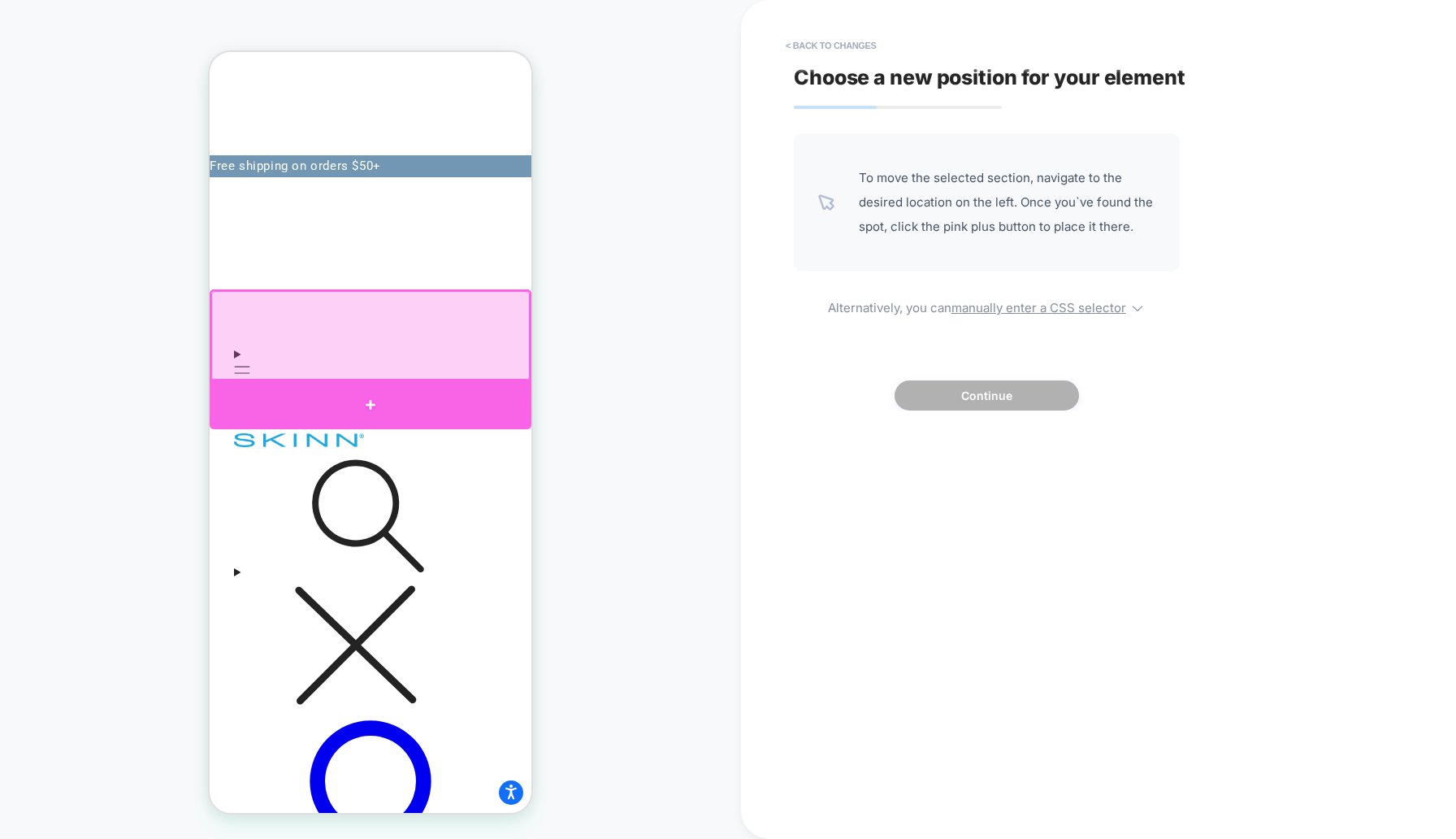
click at [421, 404] on div at bounding box center [370, 405] width 322 height 49
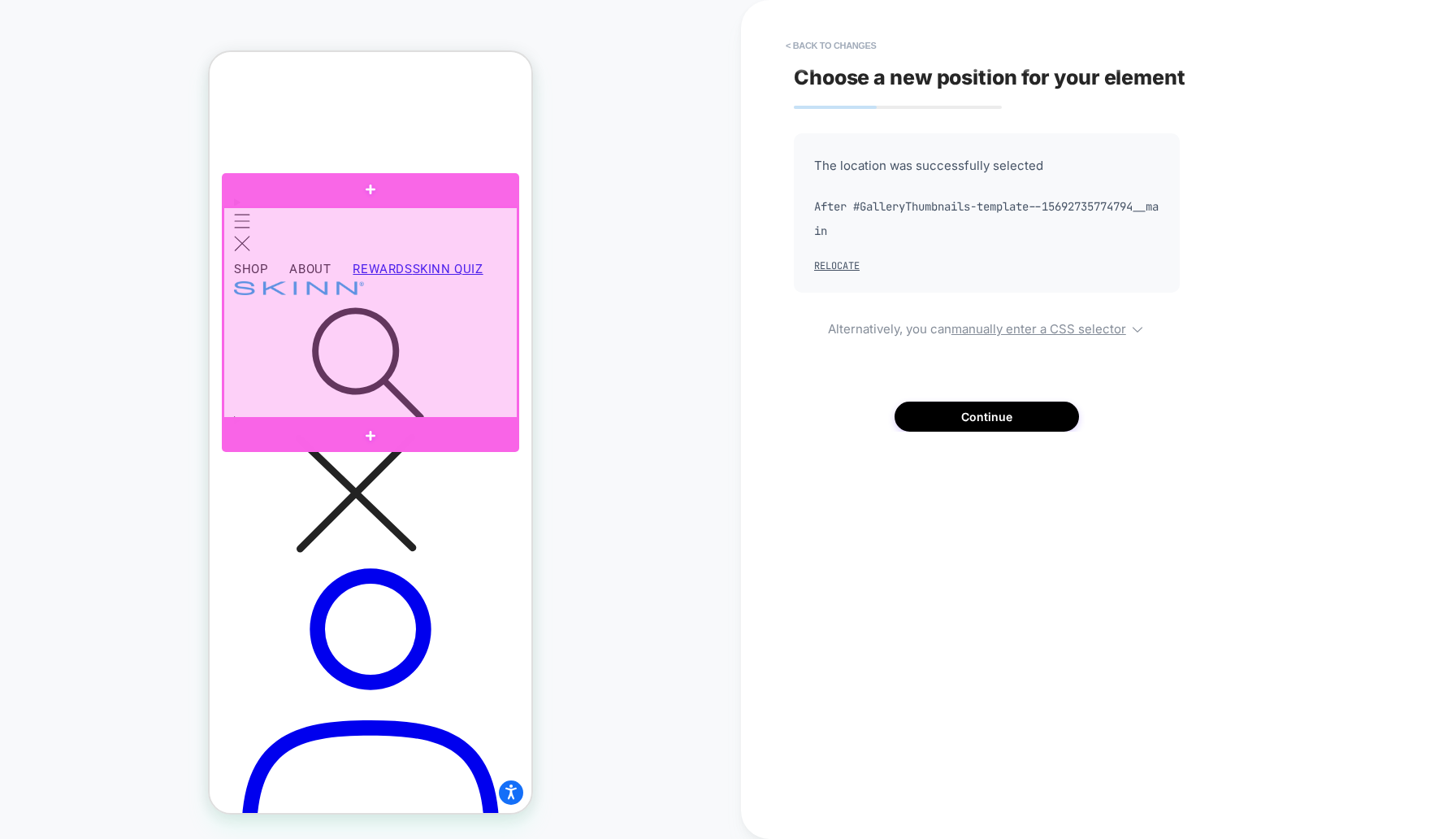
scroll to position [484, 0]
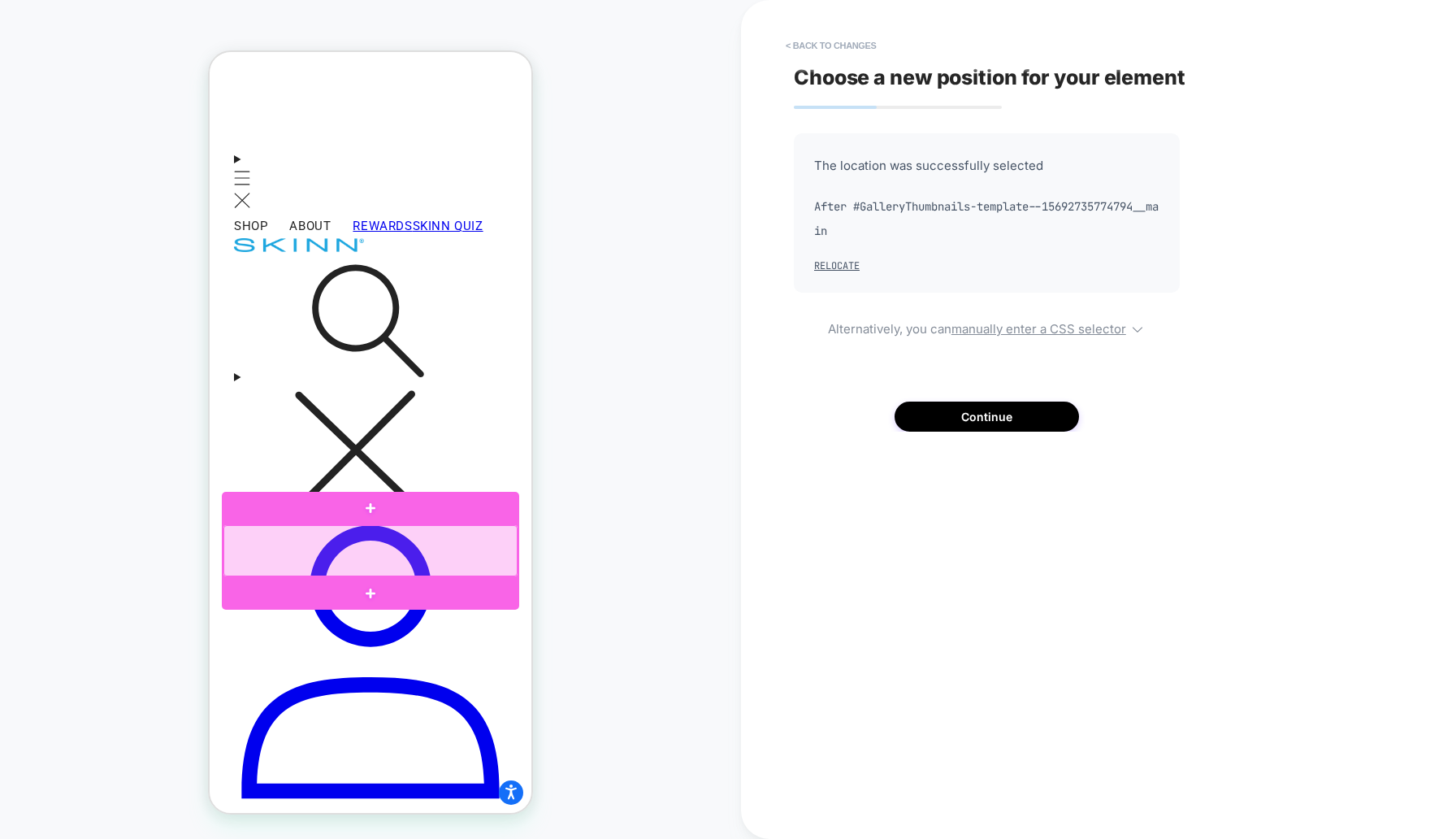
click at [409, 558] on div at bounding box center [370, 551] width 295 height 51
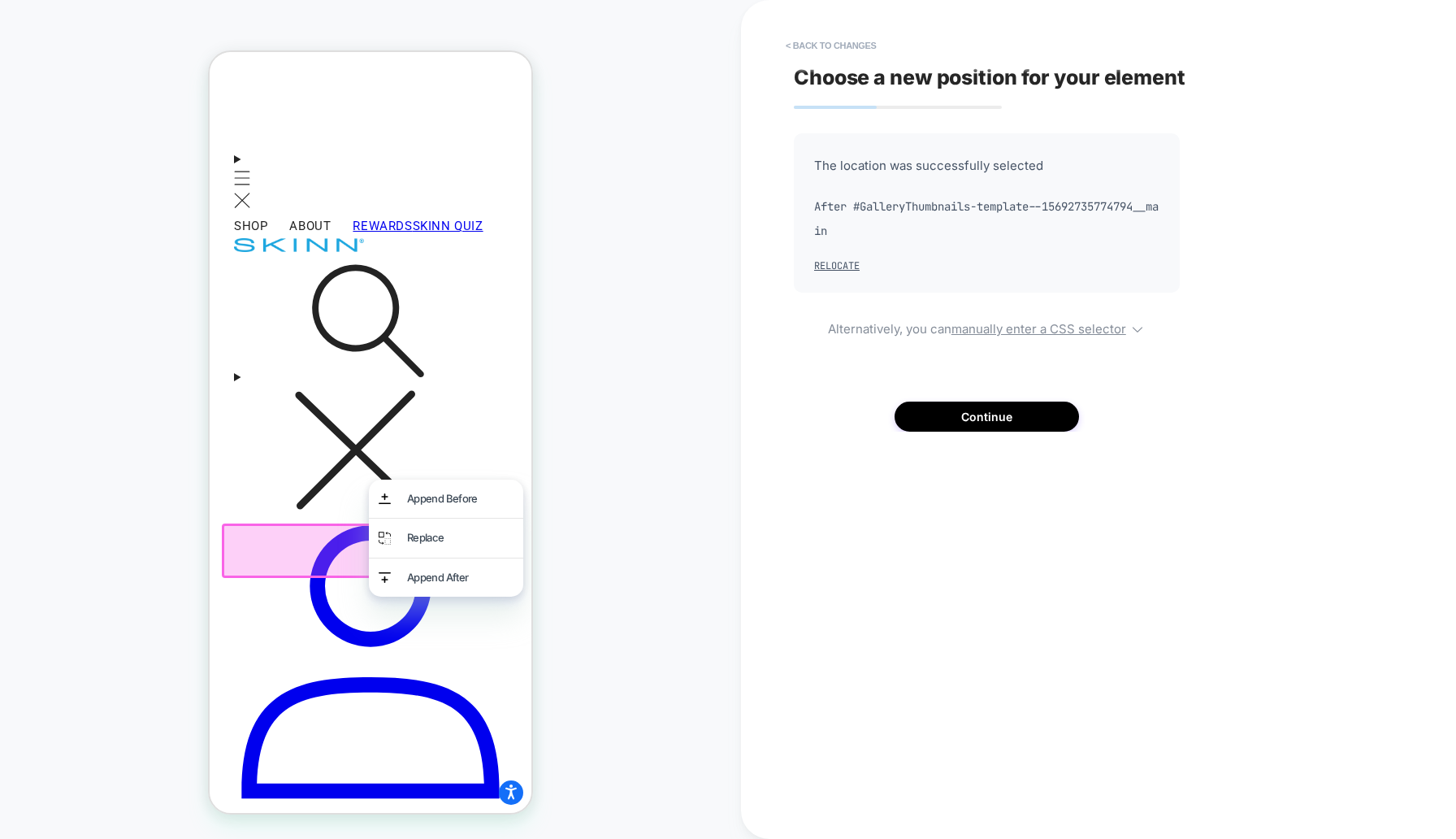
click at [347, 543] on div at bounding box center [370, 551] width 297 height 55
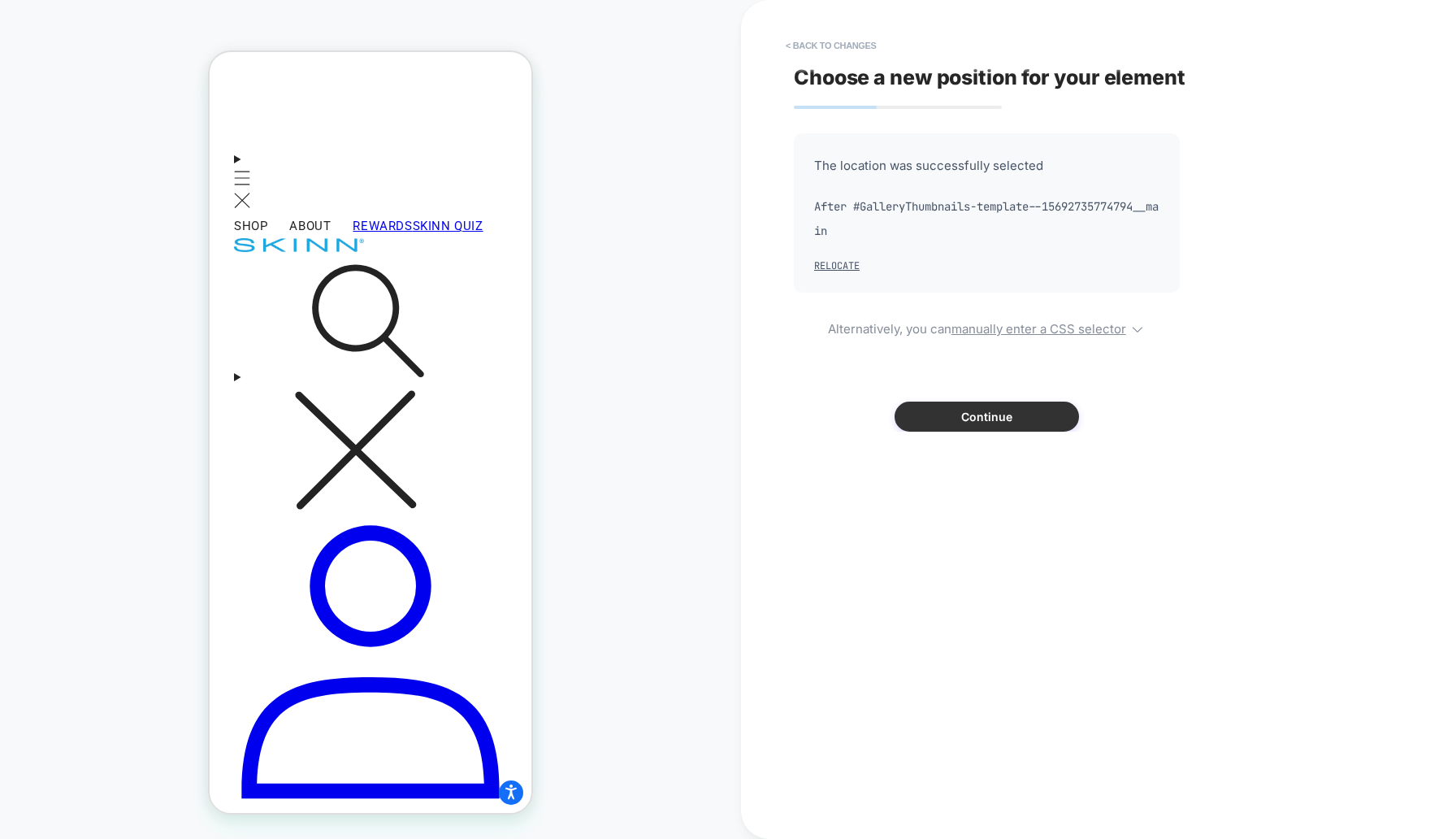
click at [967, 413] on button "Continue" at bounding box center [986, 416] width 184 height 30
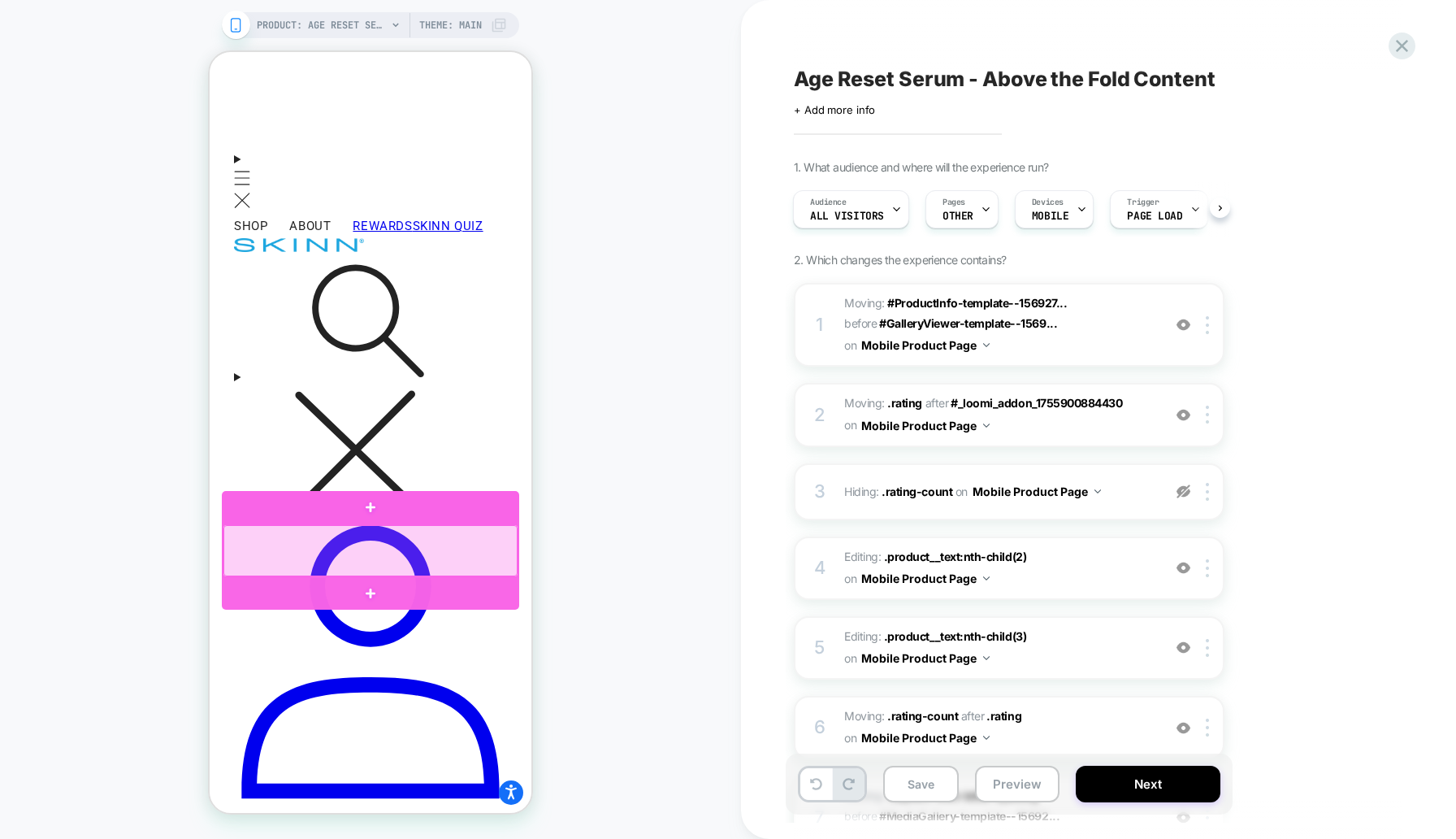
click at [433, 545] on div at bounding box center [370, 551] width 295 height 51
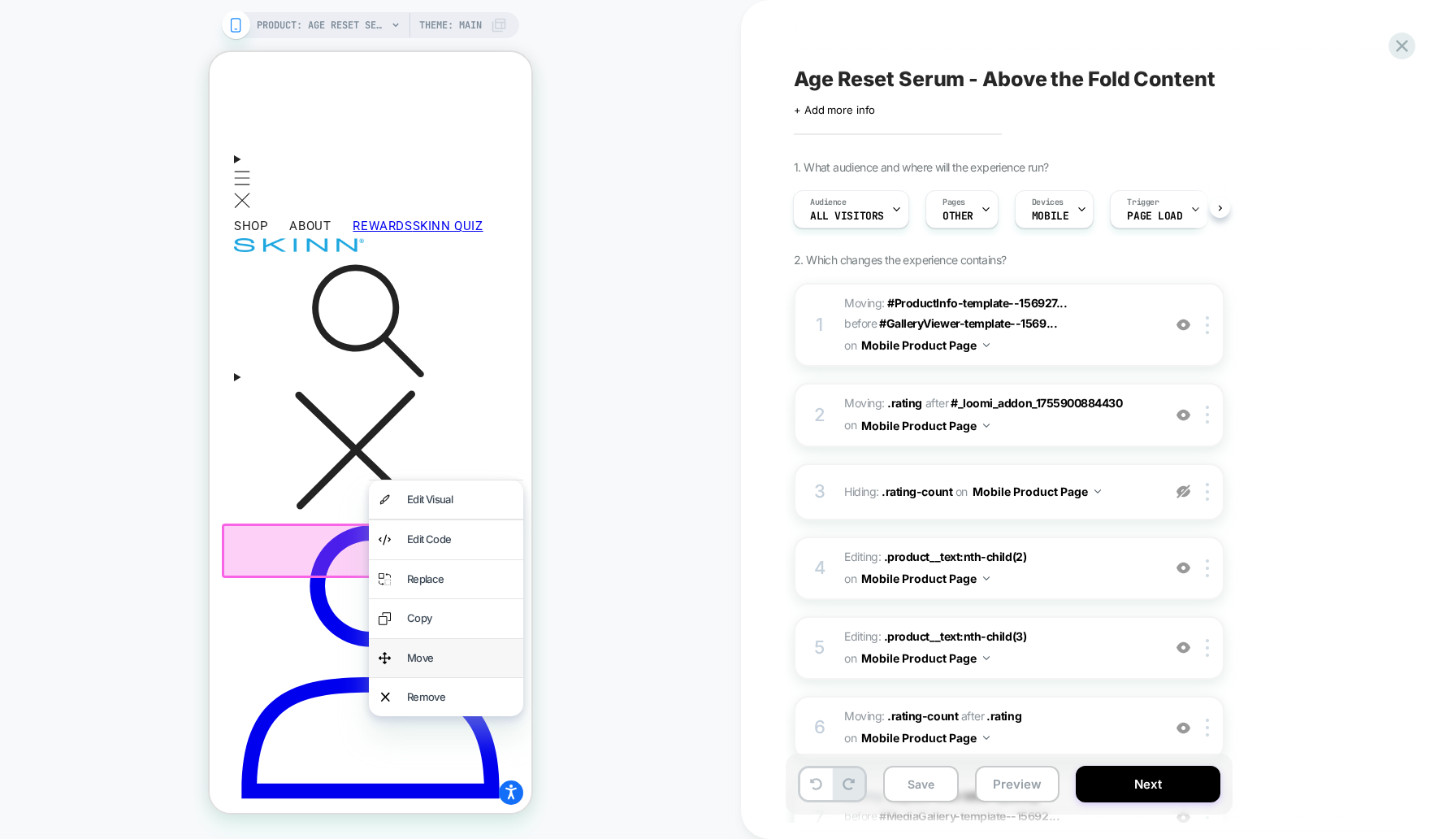
click at [448, 657] on div "Move" at bounding box center [460, 657] width 107 height 19
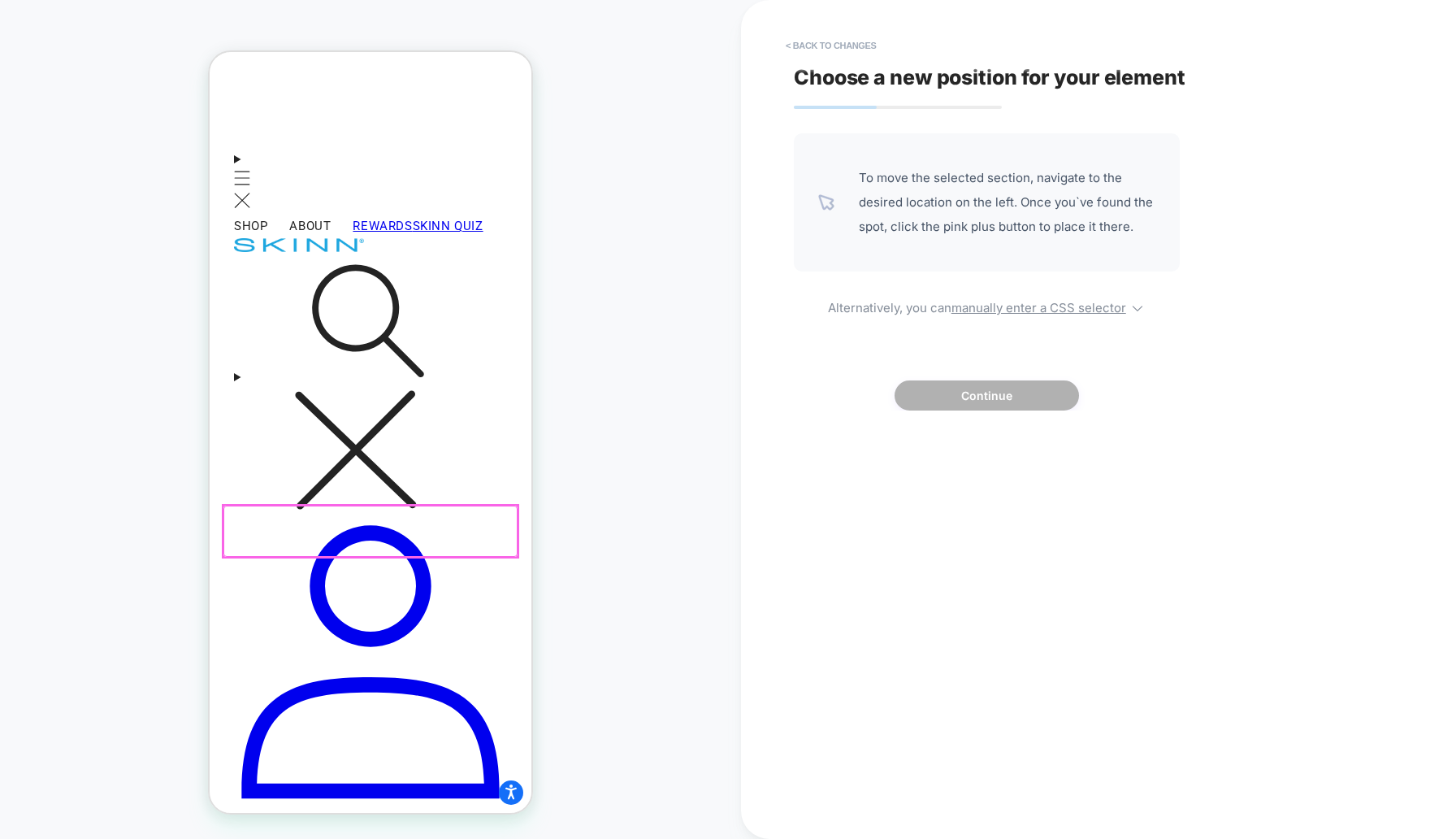
scroll to position [397, 0]
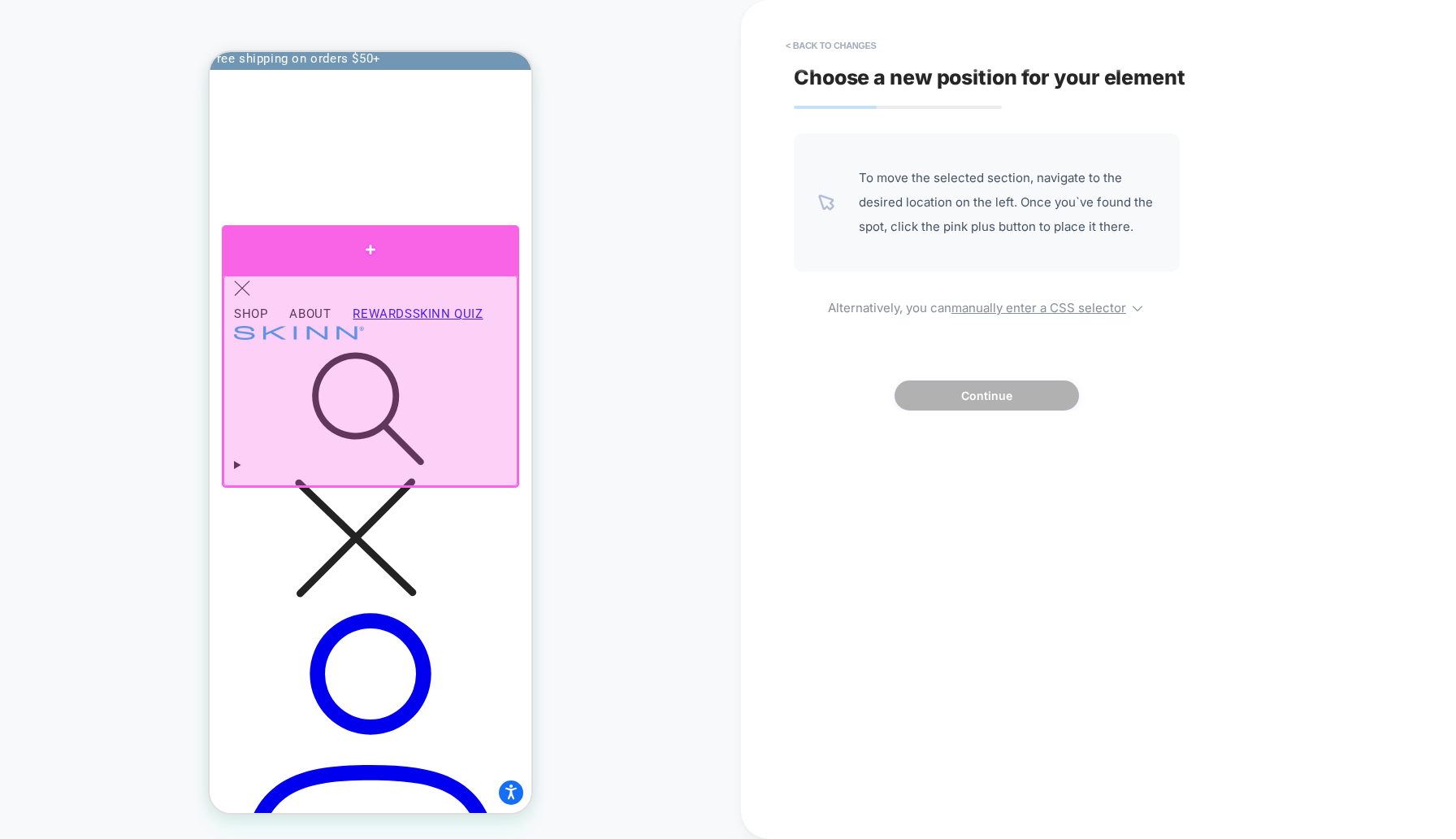
click at [469, 254] on div at bounding box center [370, 249] width 297 height 49
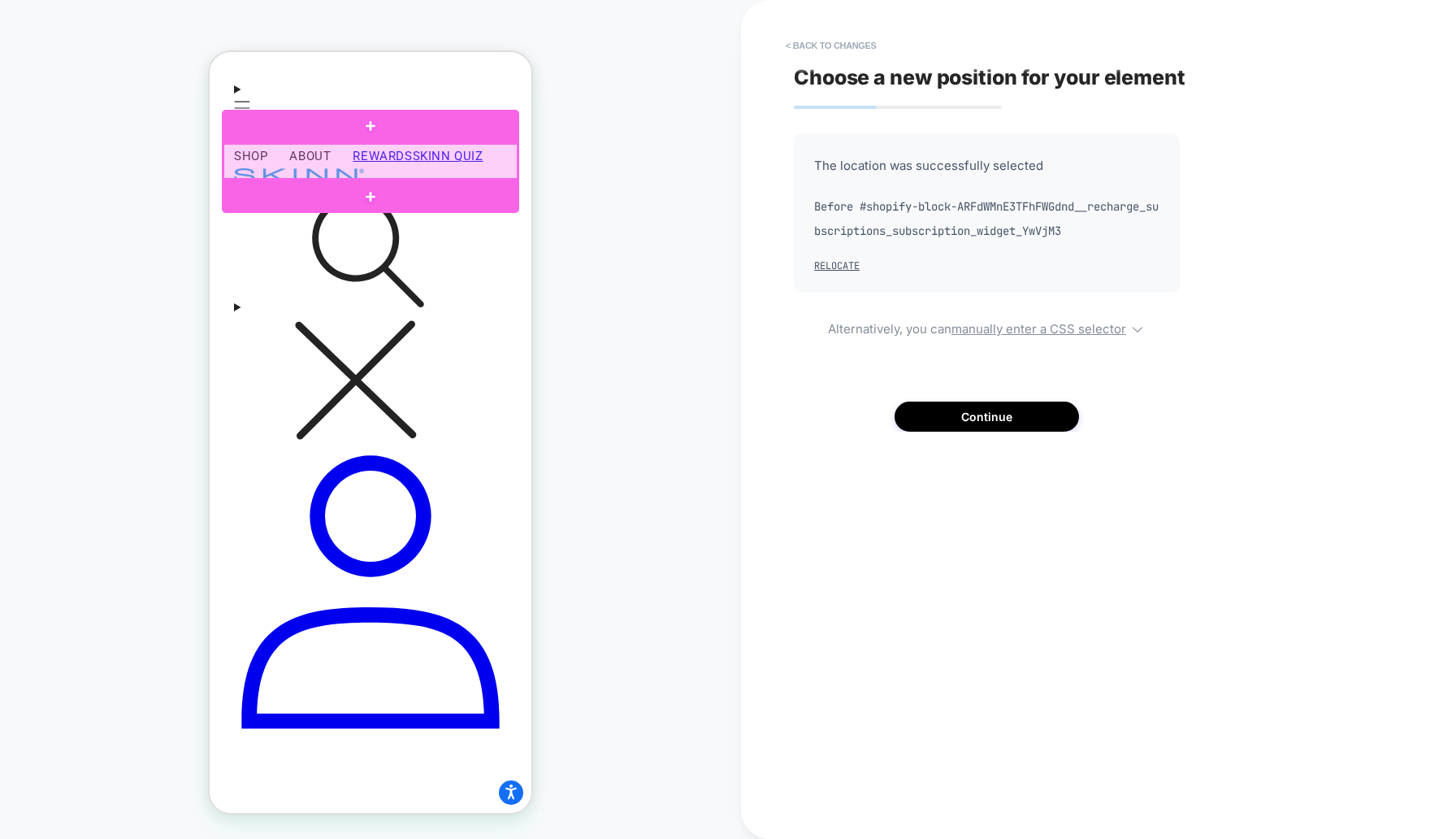
scroll to position [583, 0]
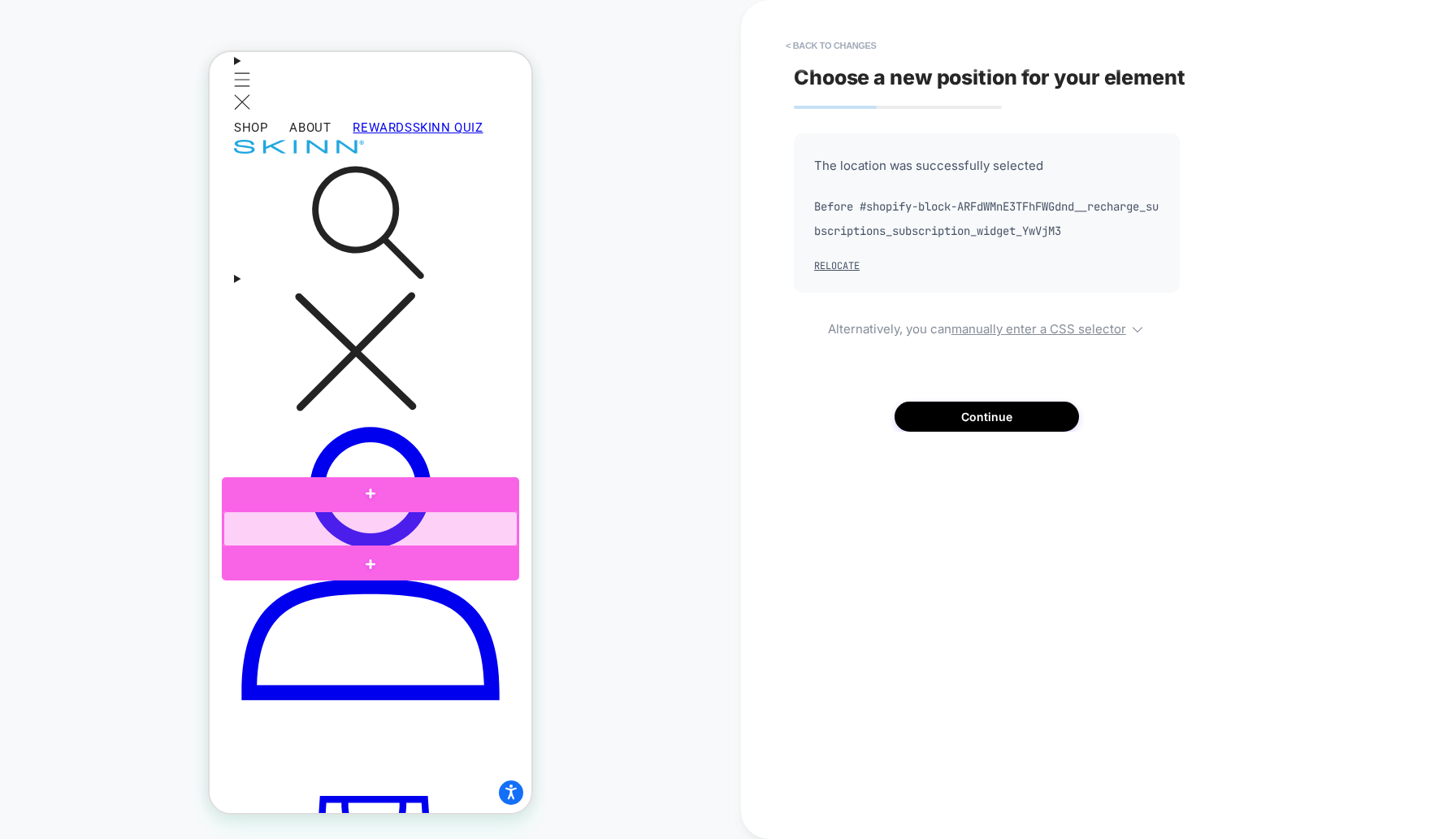
click at [423, 518] on div at bounding box center [370, 529] width 295 height 35
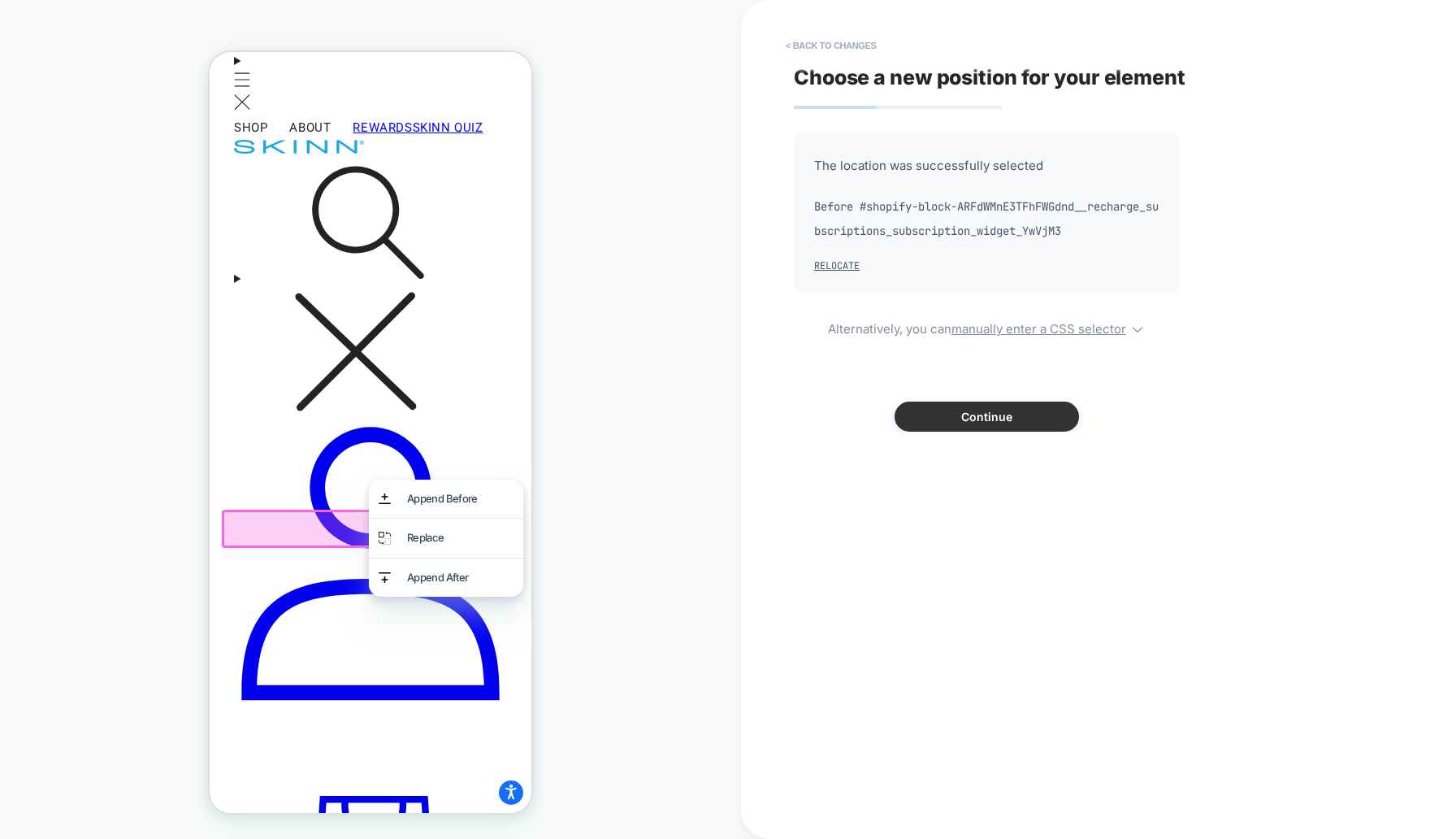
click at [955, 417] on button "Continue" at bounding box center [986, 416] width 184 height 30
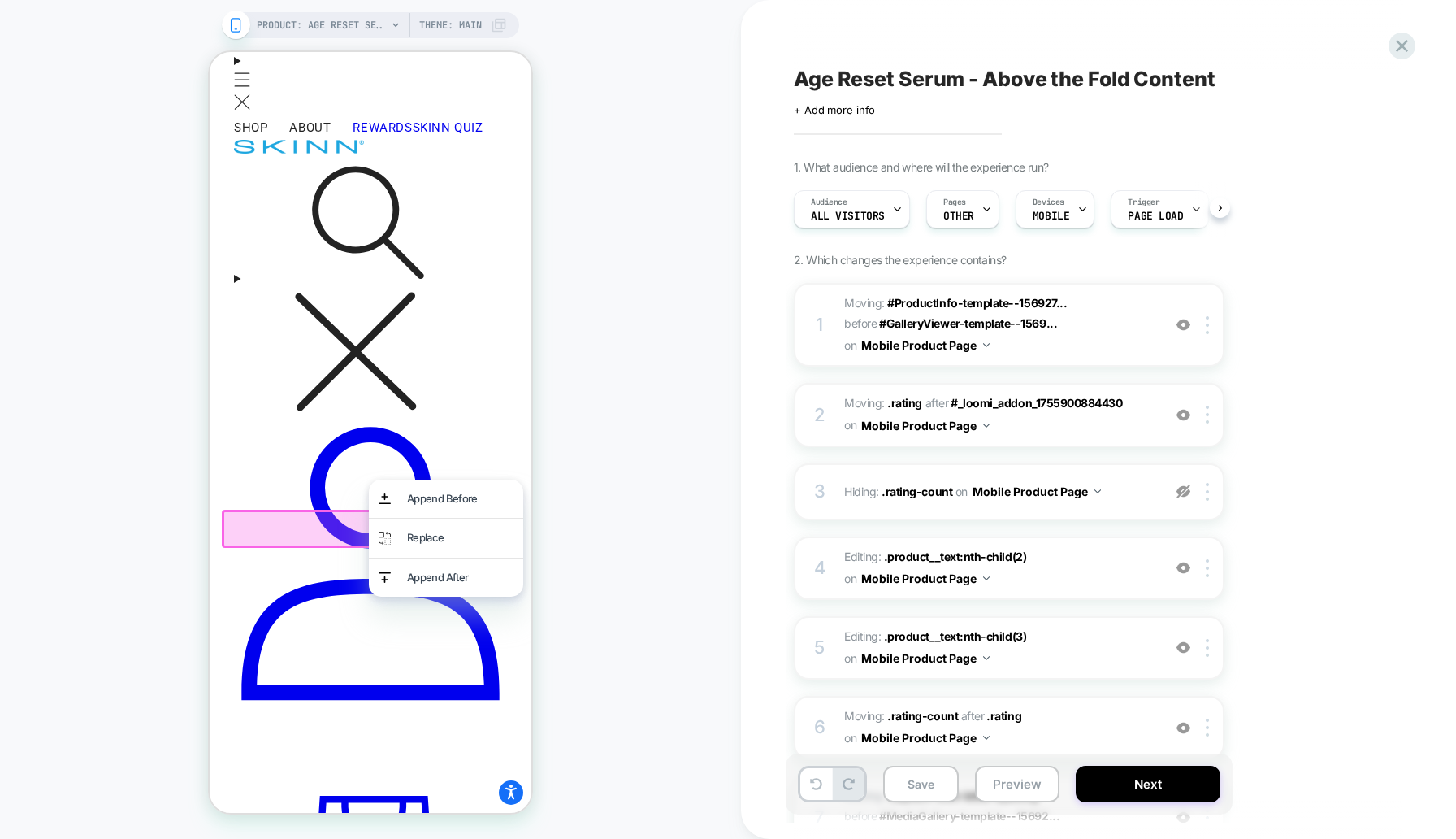
scroll to position [0, 1]
click at [549, 398] on div "PRODUCT: Age Reset Serum Intensive [deep wrinkle protocol with frc] PRODUCT: Ag…" at bounding box center [370, 419] width 741 height 806
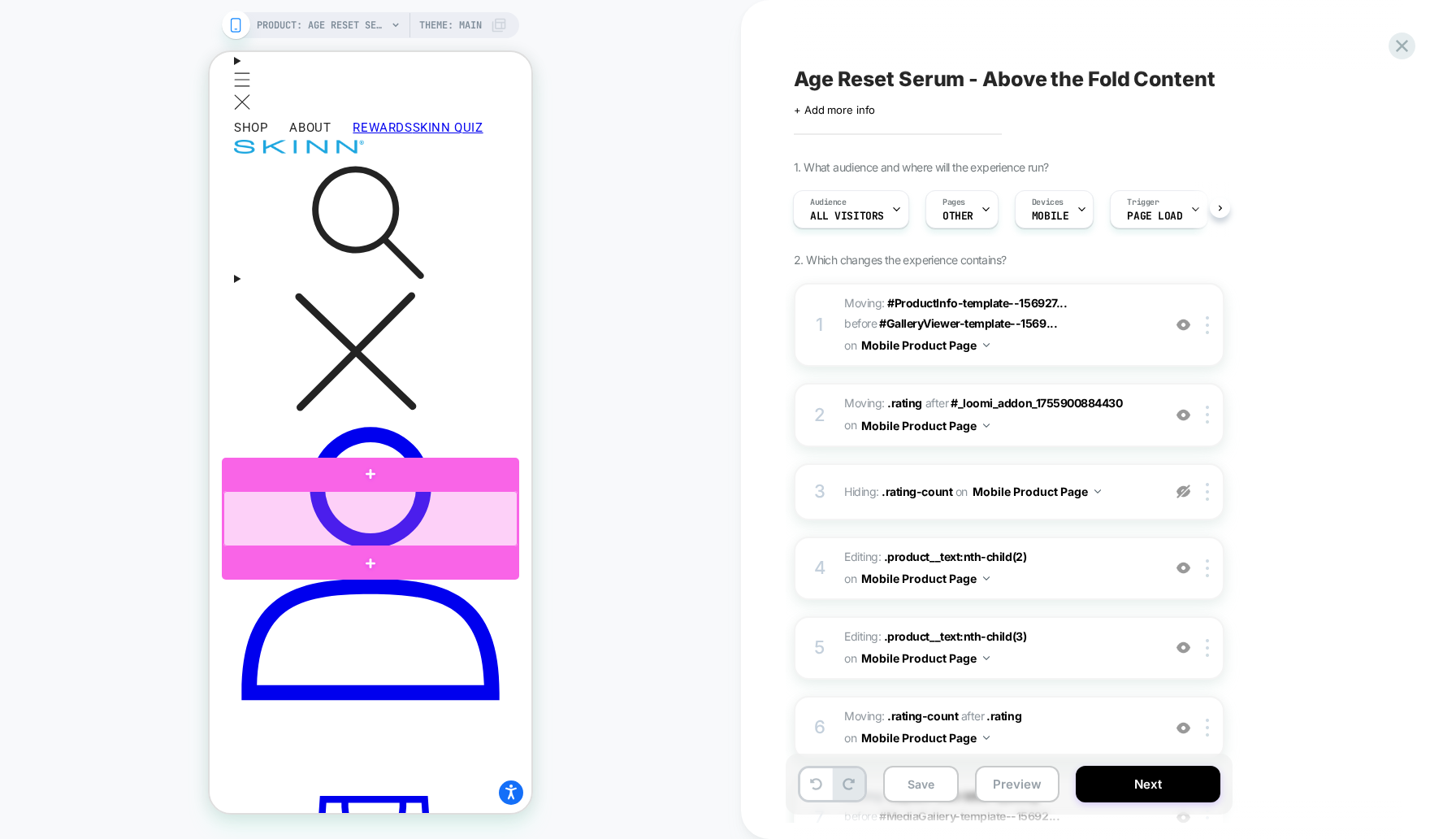
click at [441, 507] on div at bounding box center [370, 520] width 295 height 56
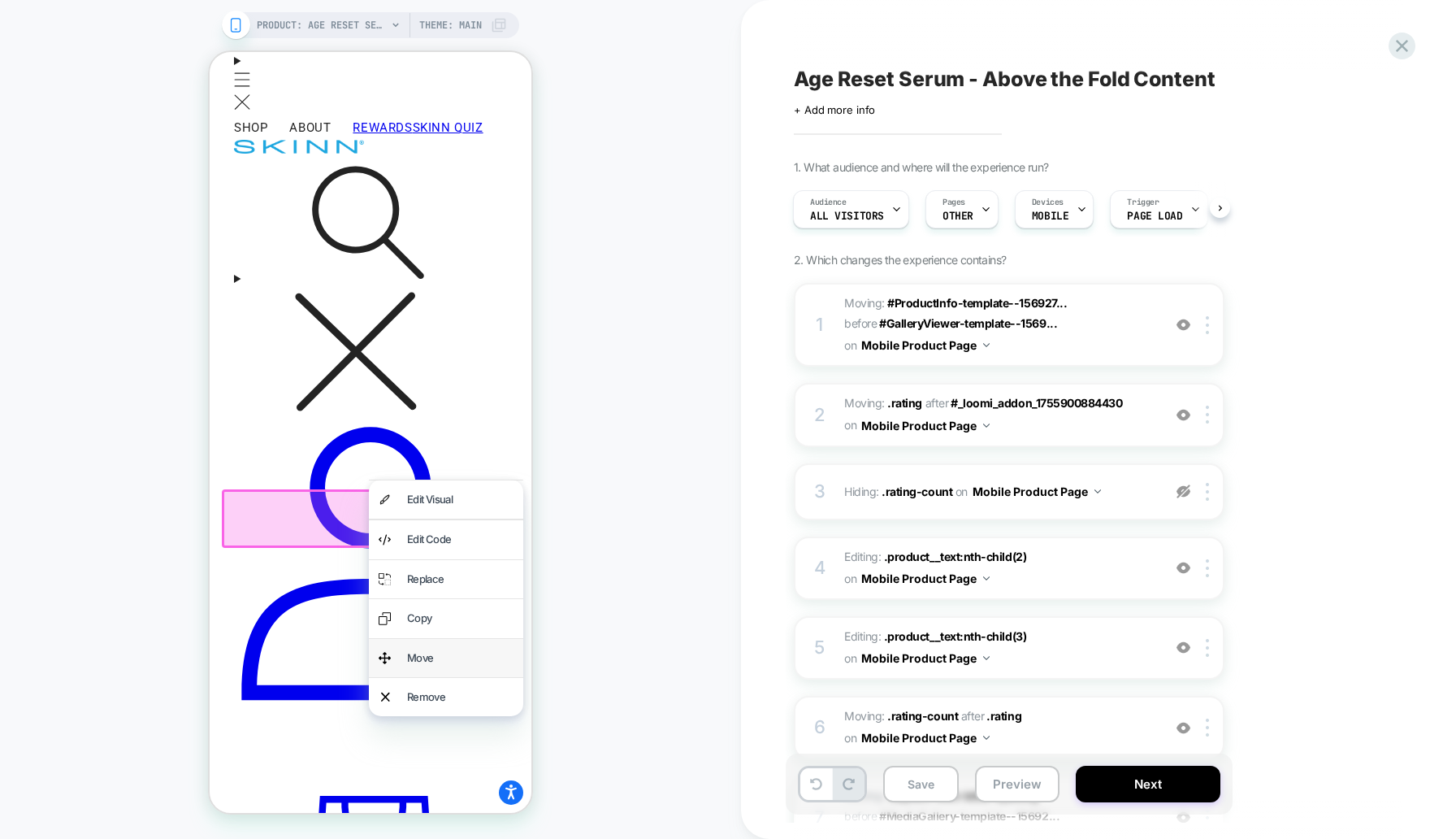
click at [426, 662] on div "Move" at bounding box center [460, 657] width 107 height 19
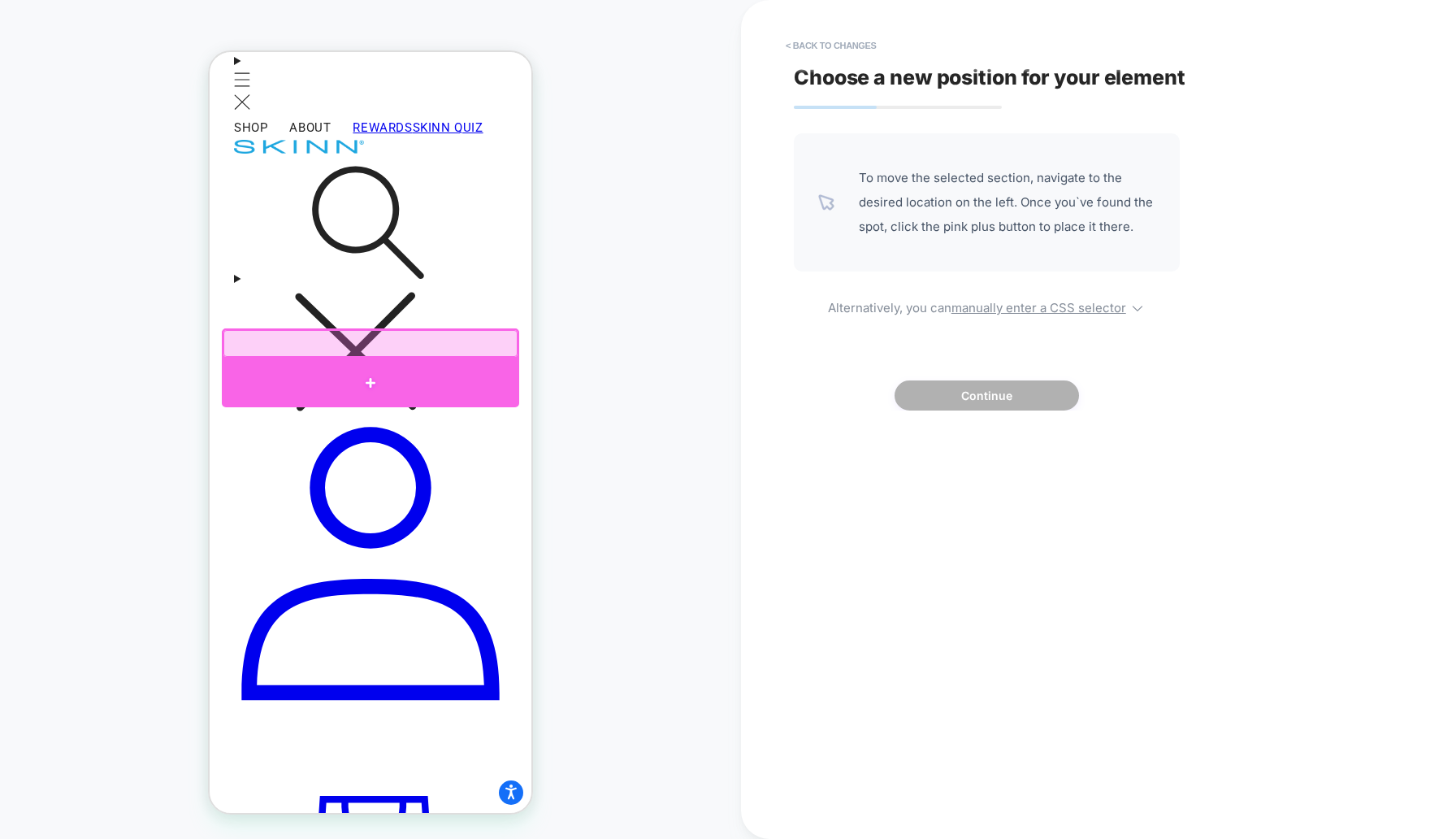
click at [419, 367] on div at bounding box center [370, 382] width 297 height 49
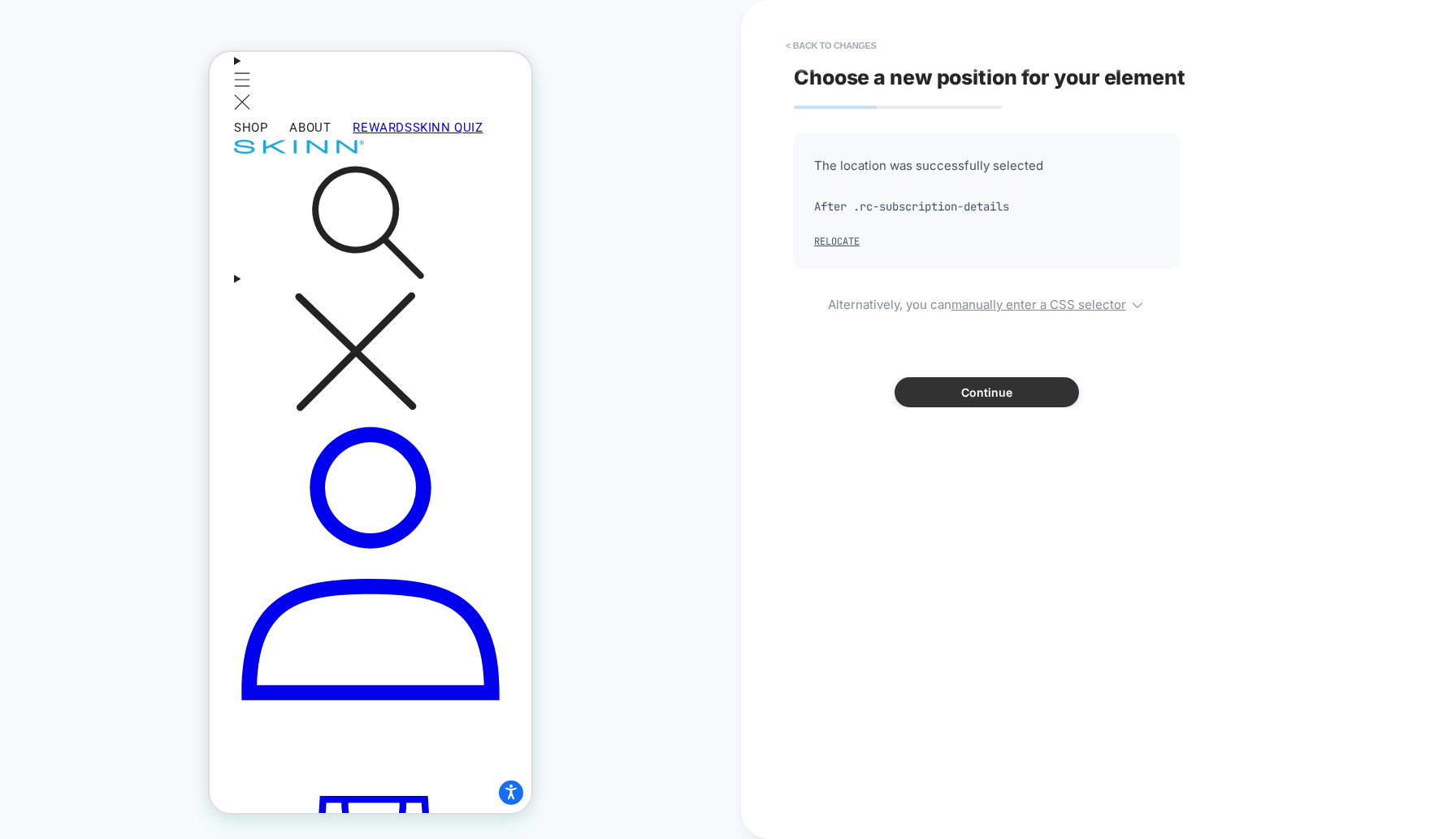
click at [946, 397] on button "Continue" at bounding box center [986, 393] width 184 height 30
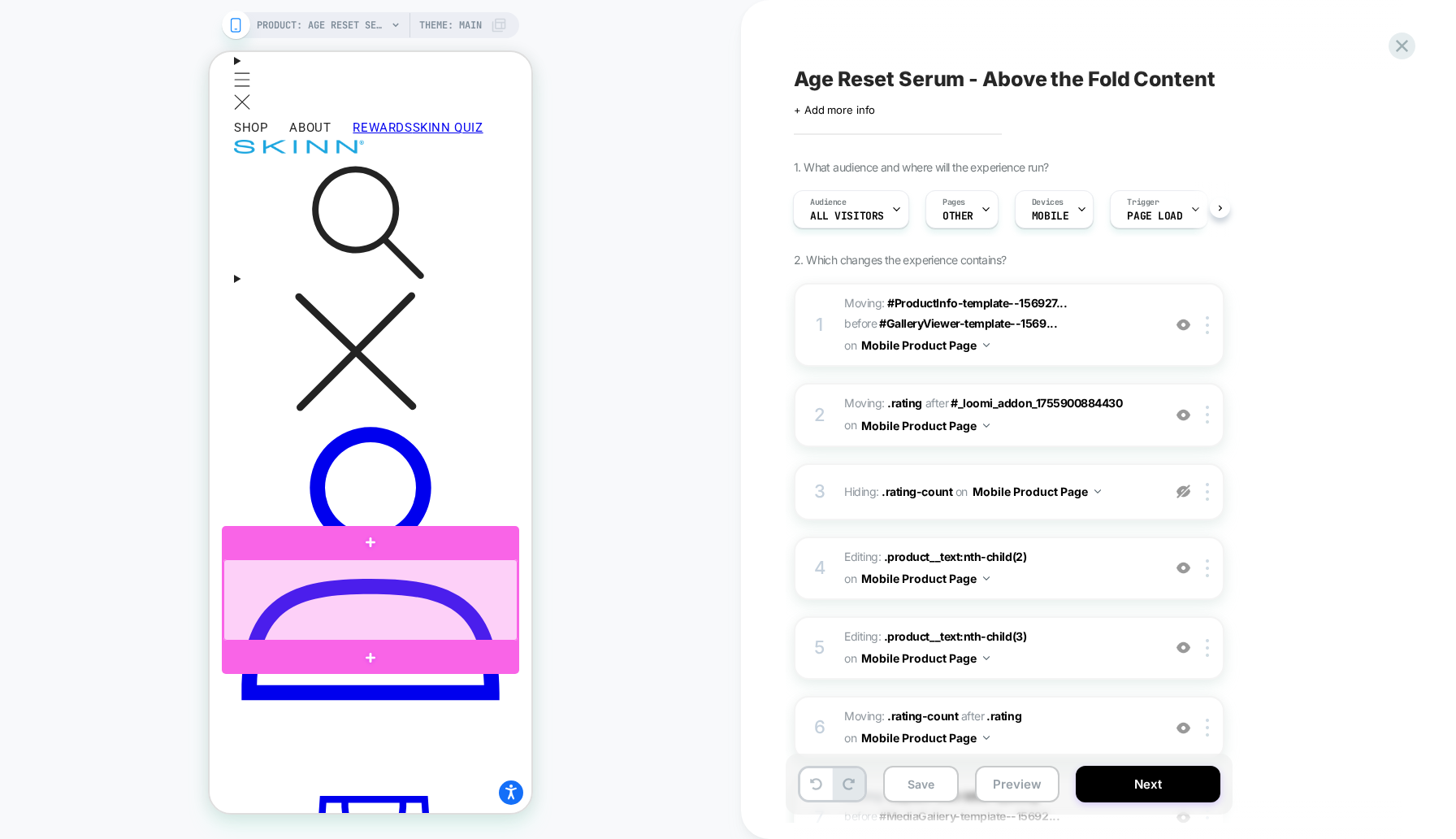
click at [496, 598] on div at bounding box center [370, 600] width 295 height 81
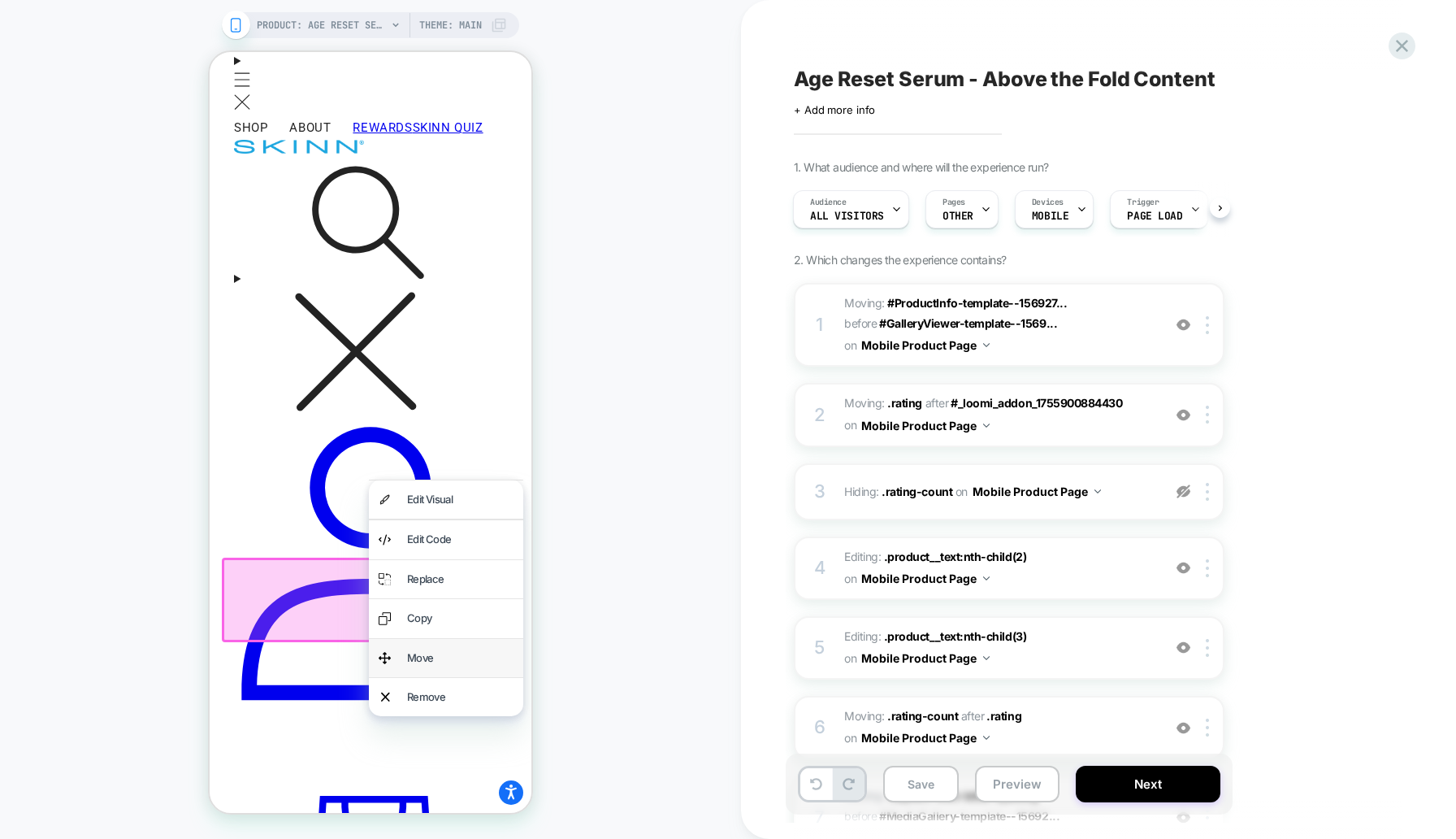
click at [427, 659] on div "Move" at bounding box center [460, 657] width 107 height 19
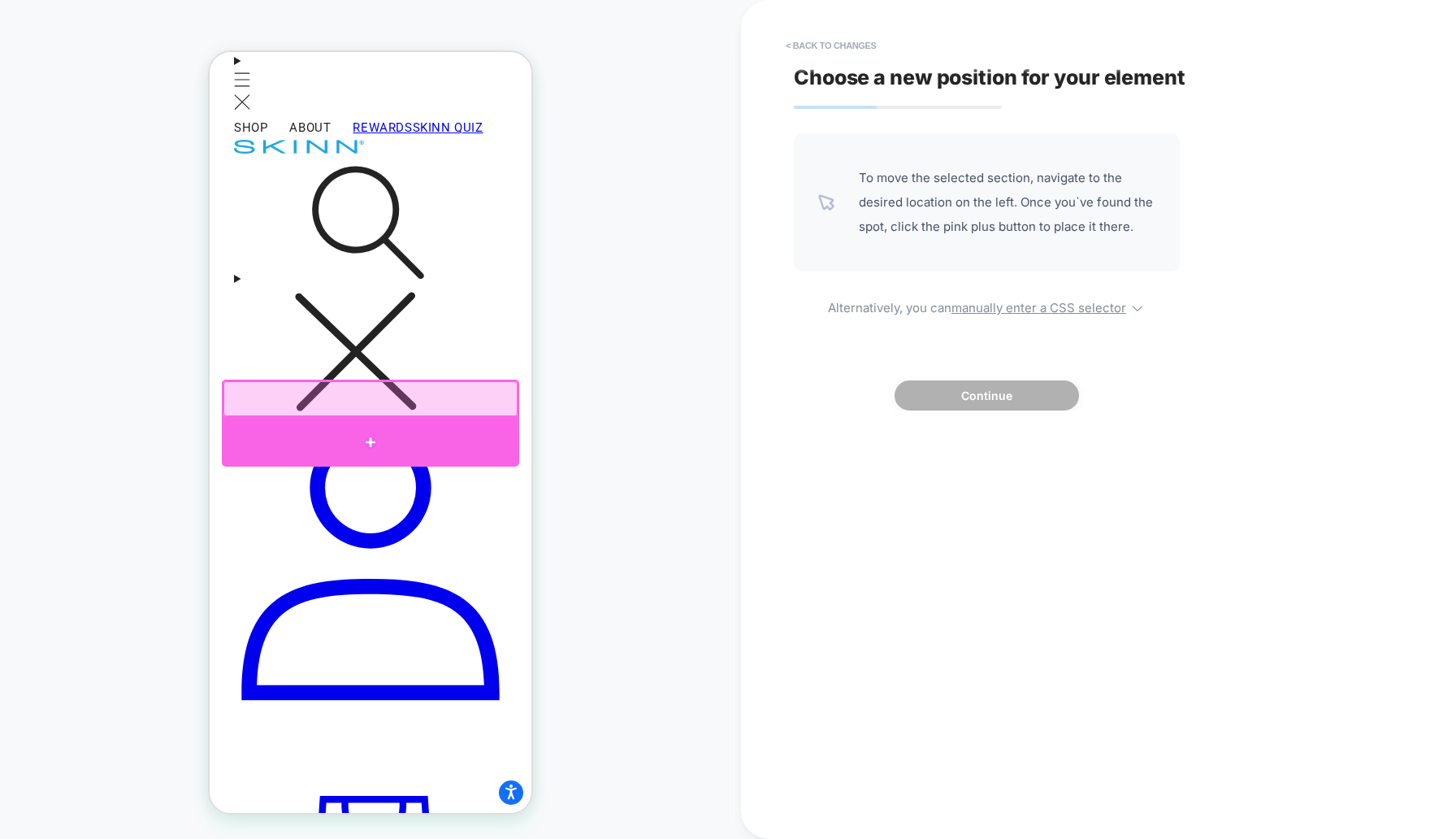
click at [370, 442] on div at bounding box center [370, 442] width 297 height 49
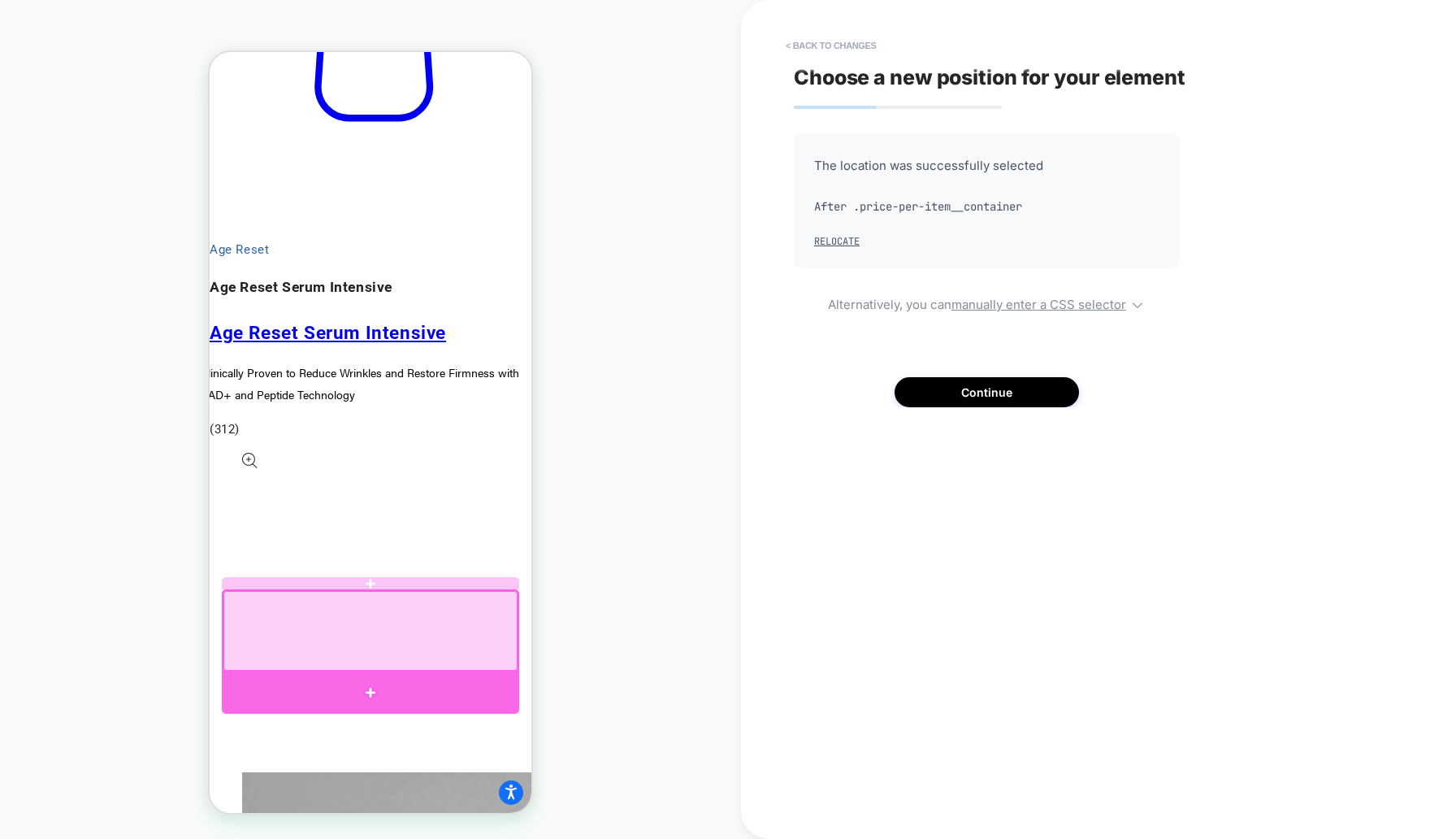
scroll to position [1376, 0]
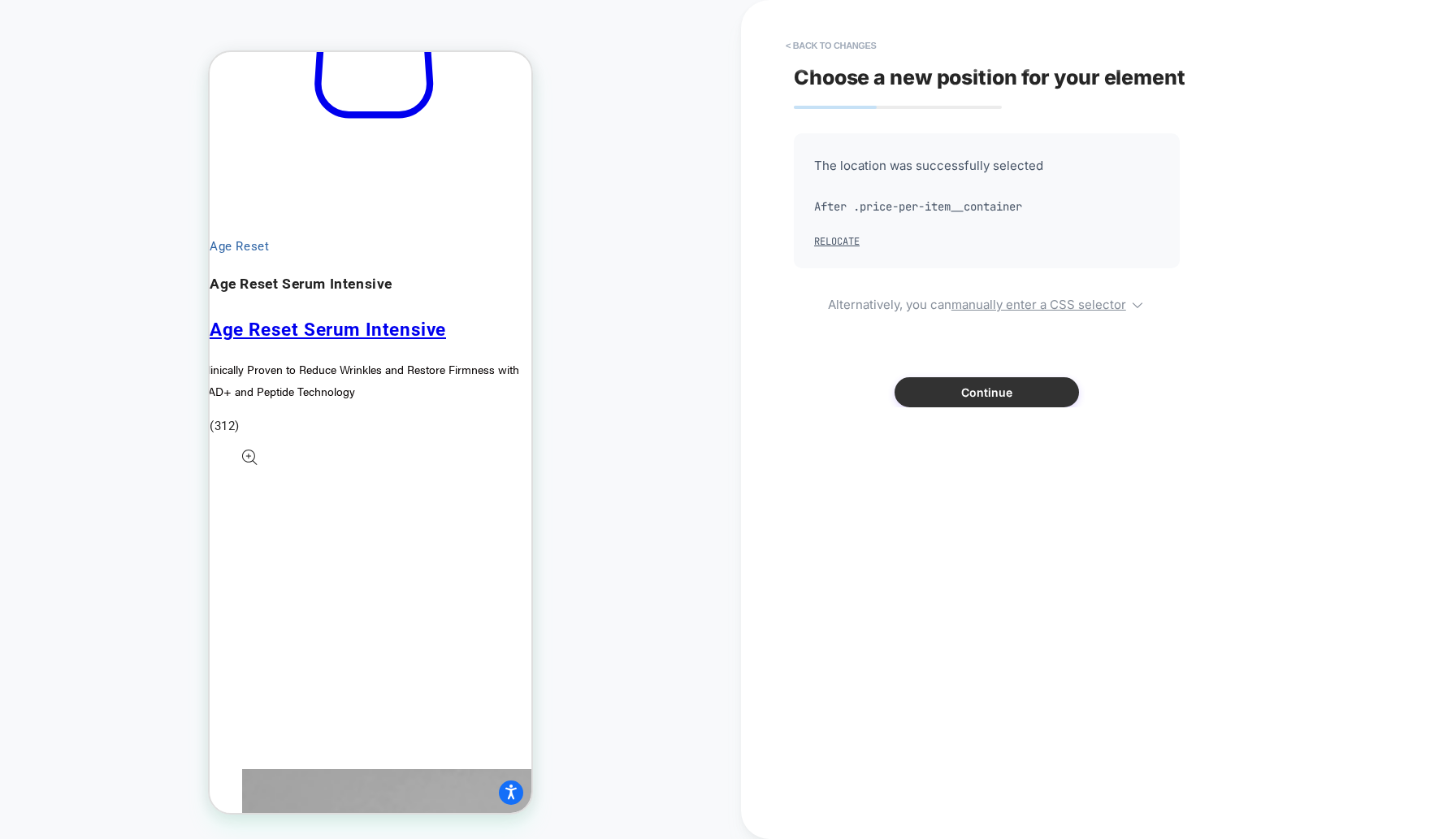
click at [979, 386] on button "Continue" at bounding box center [986, 393] width 184 height 30
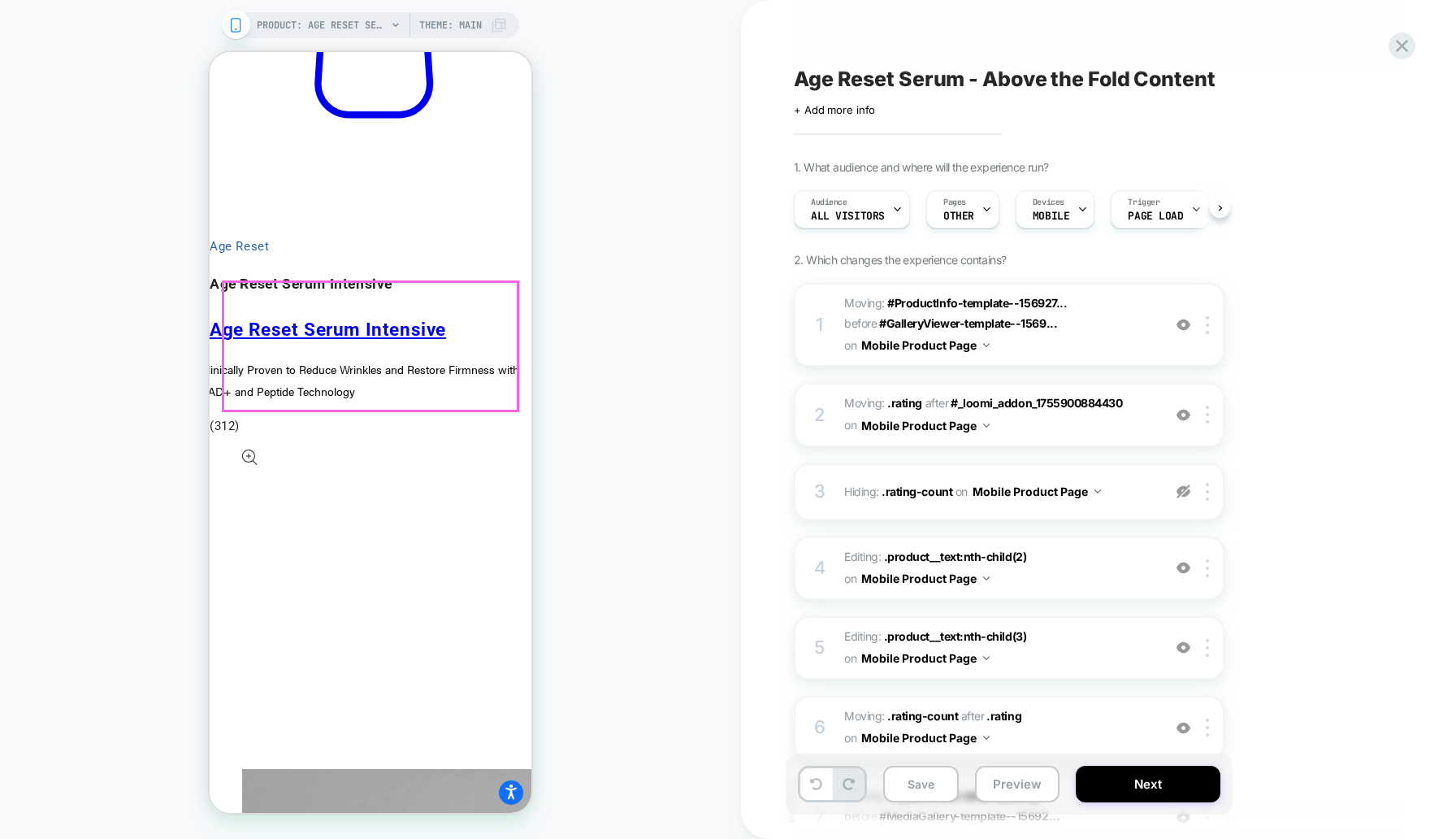
scroll to position [0, 1]
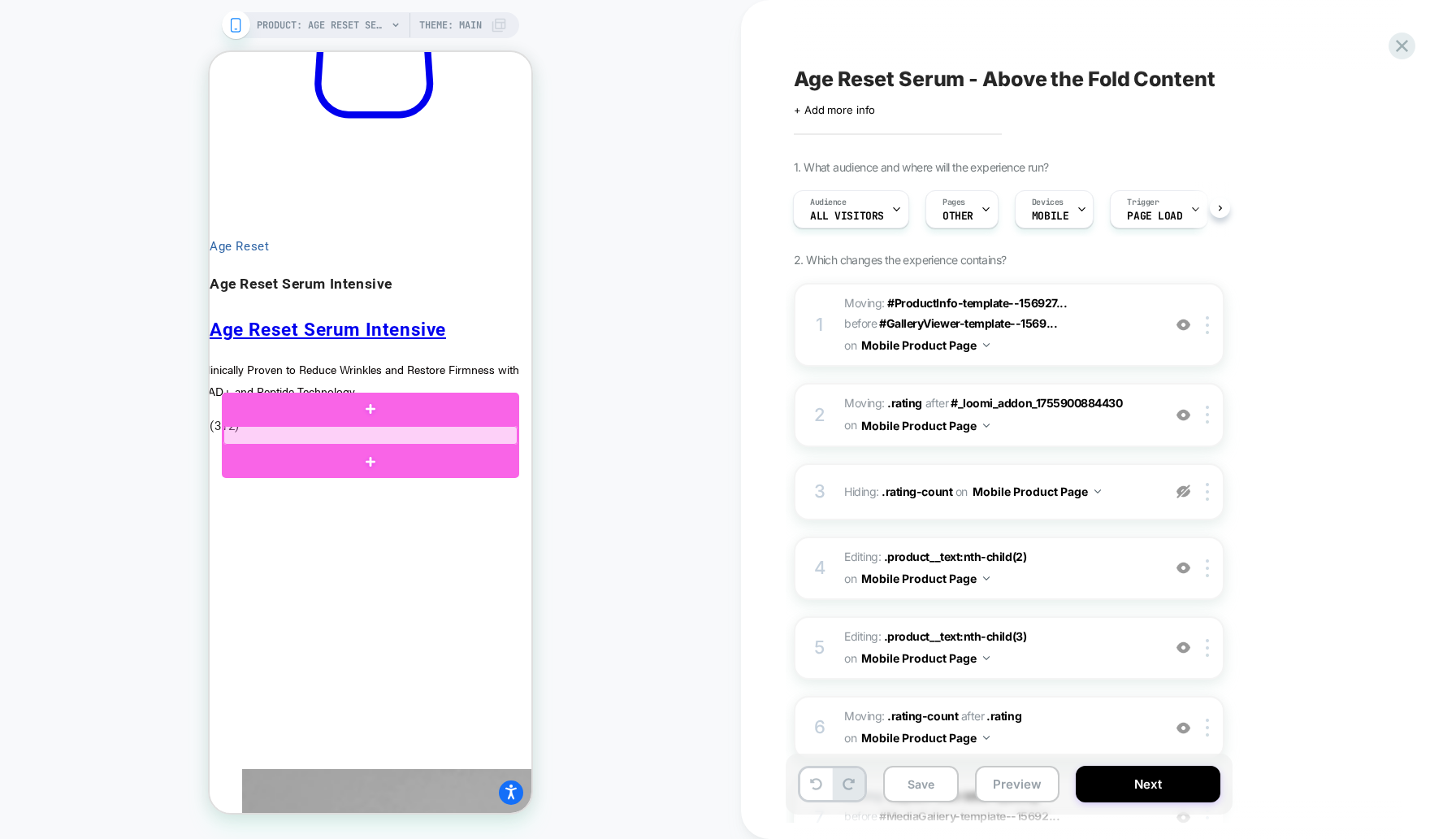
click at [287, 439] on div at bounding box center [370, 435] width 295 height 19
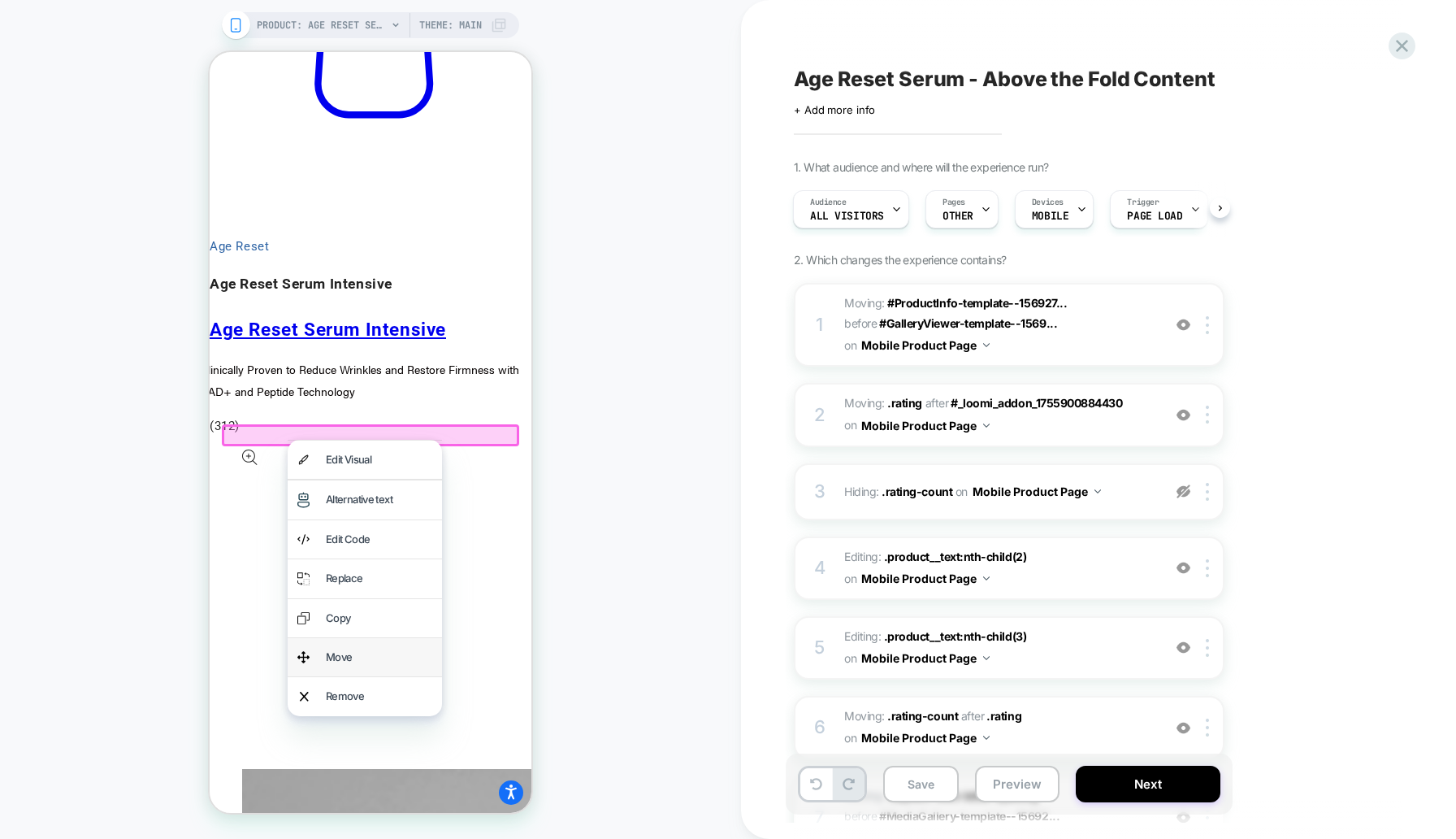
click at [364, 653] on div "Move" at bounding box center [378, 656] width 107 height 19
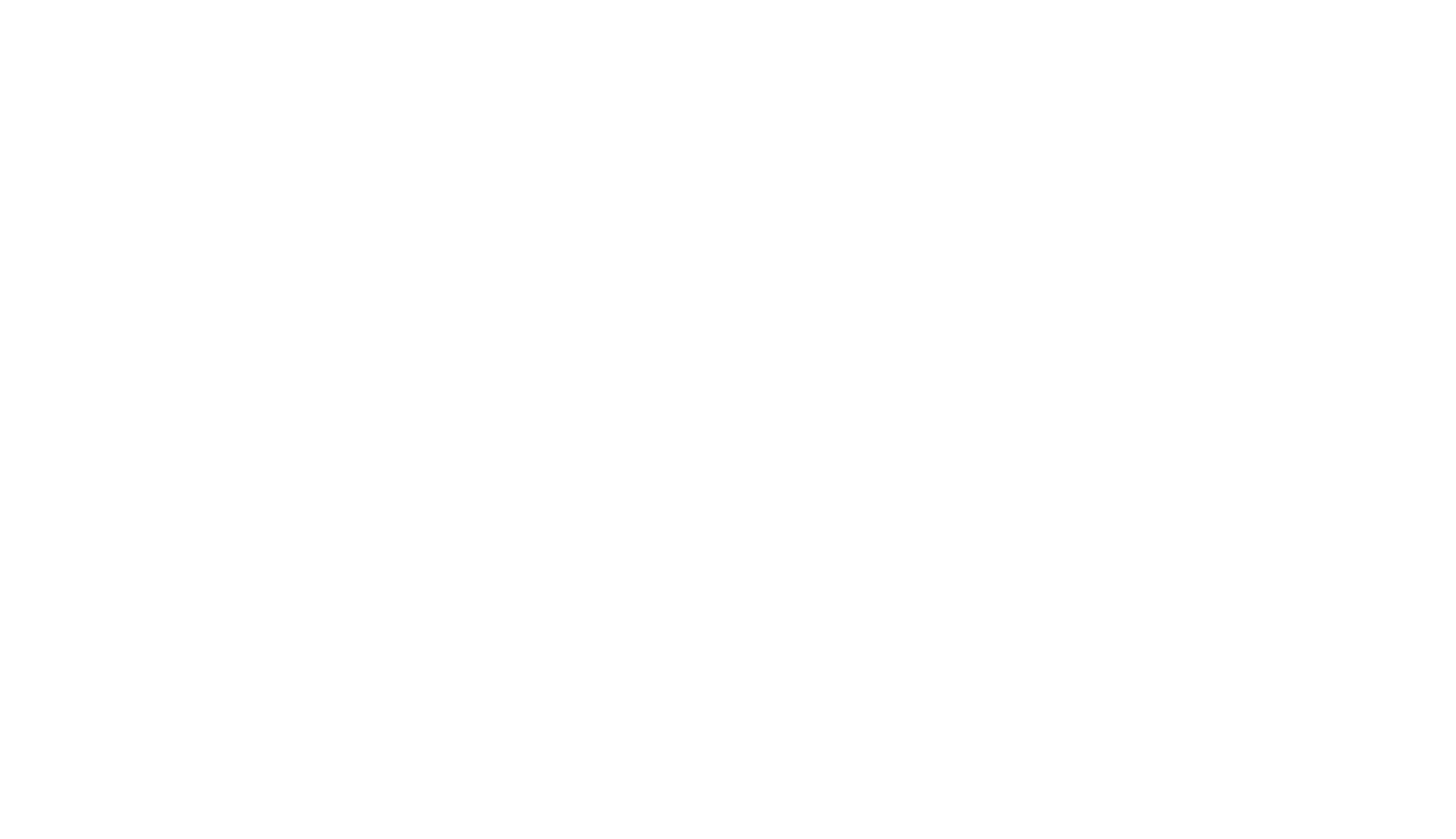
click at [395, 6] on html "*" at bounding box center [728, 3] width 1456 height 6
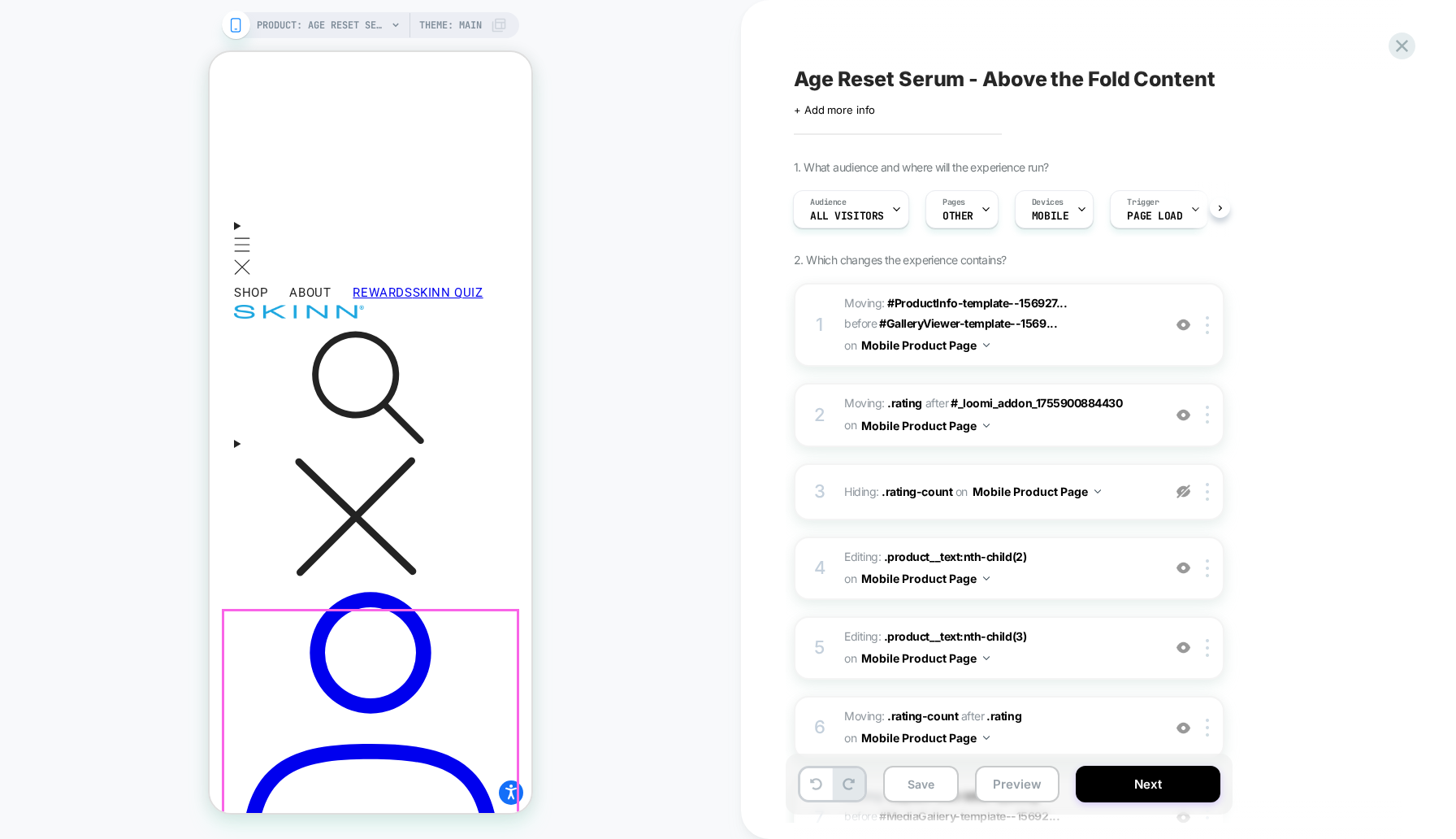
scroll to position [428, 0]
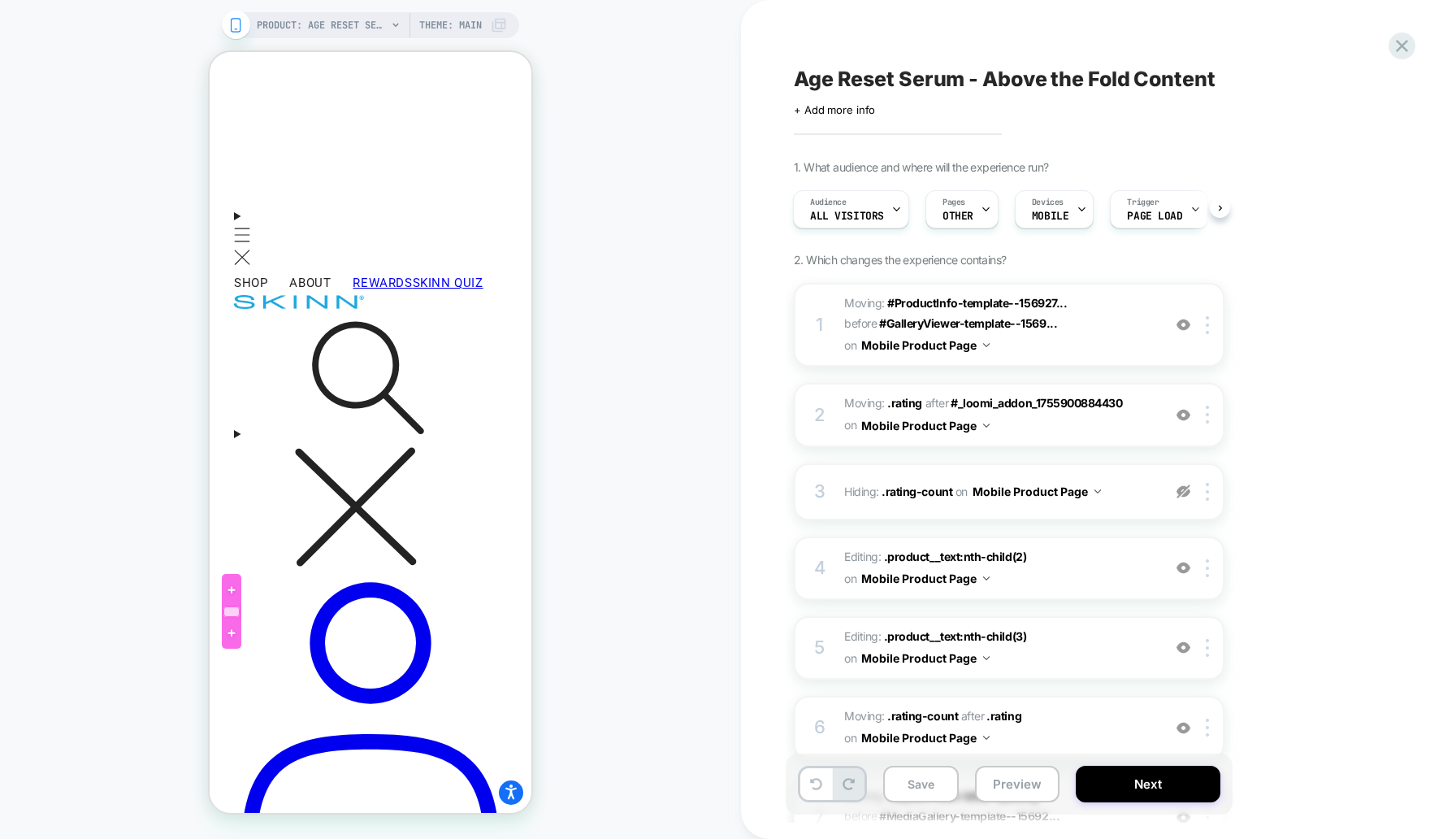
click at [238, 611] on div at bounding box center [231, 611] width 16 height 11
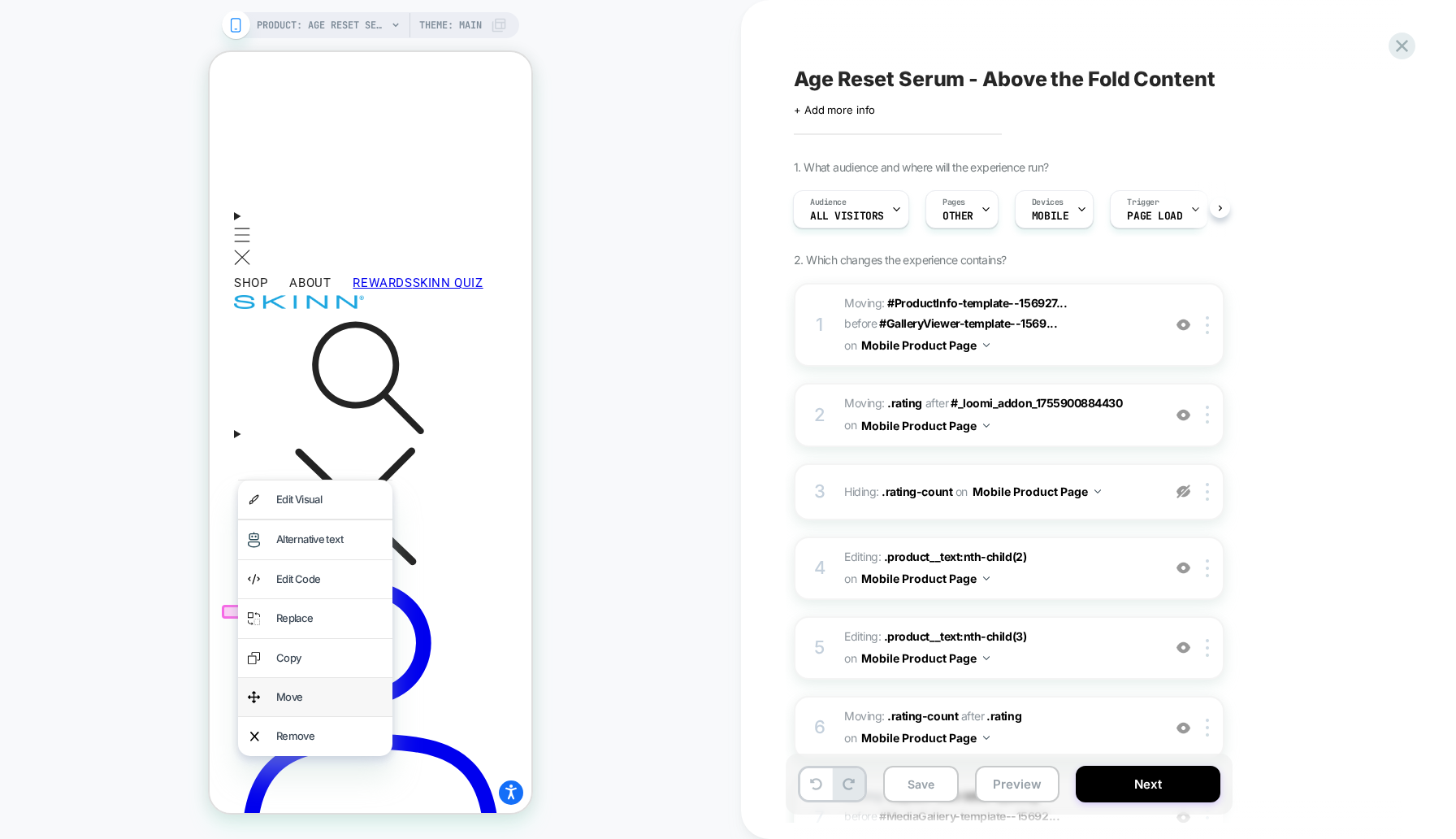
click at [302, 690] on div "Move" at bounding box center [329, 697] width 107 height 19
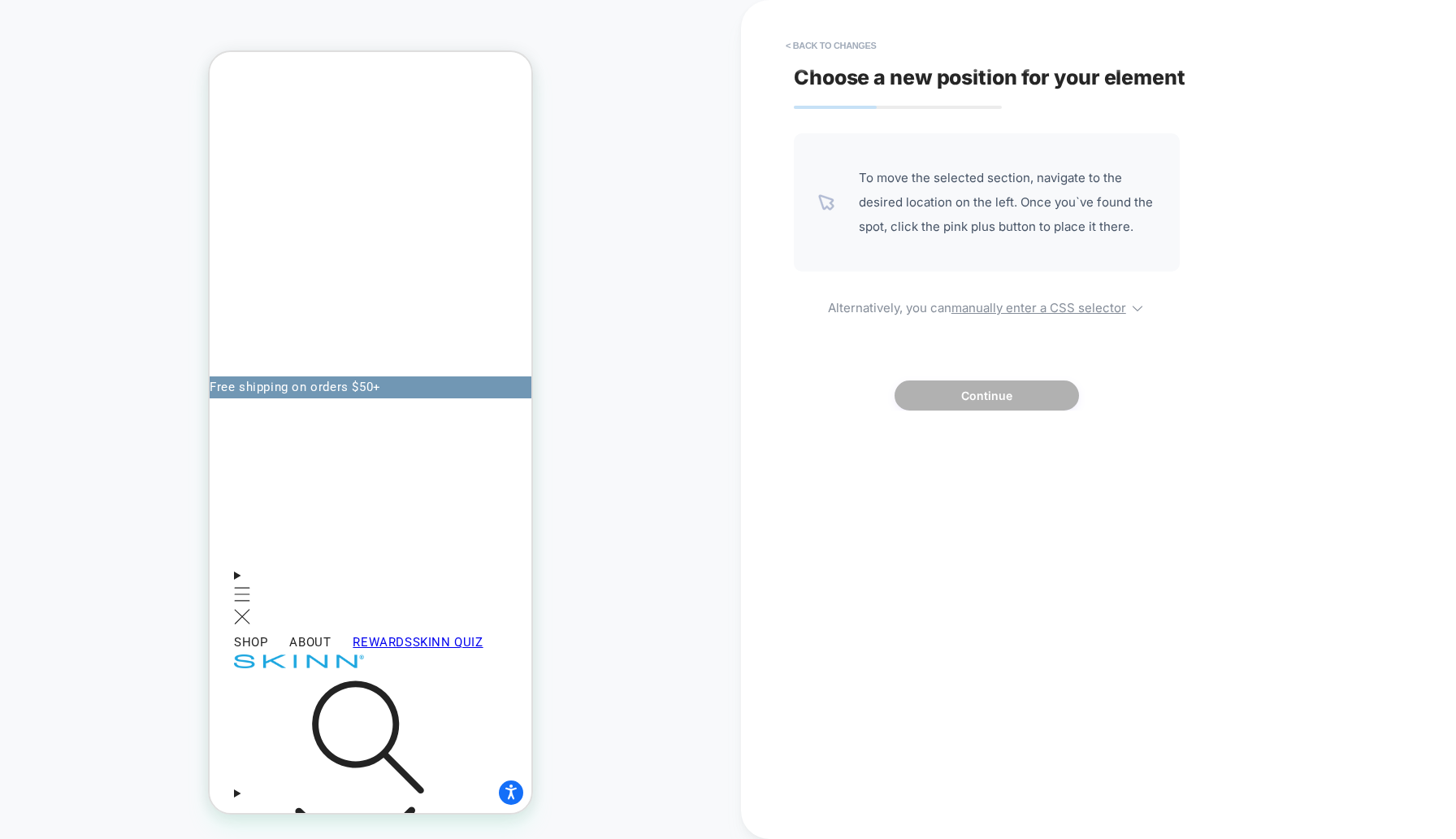
scroll to position [0, 0]
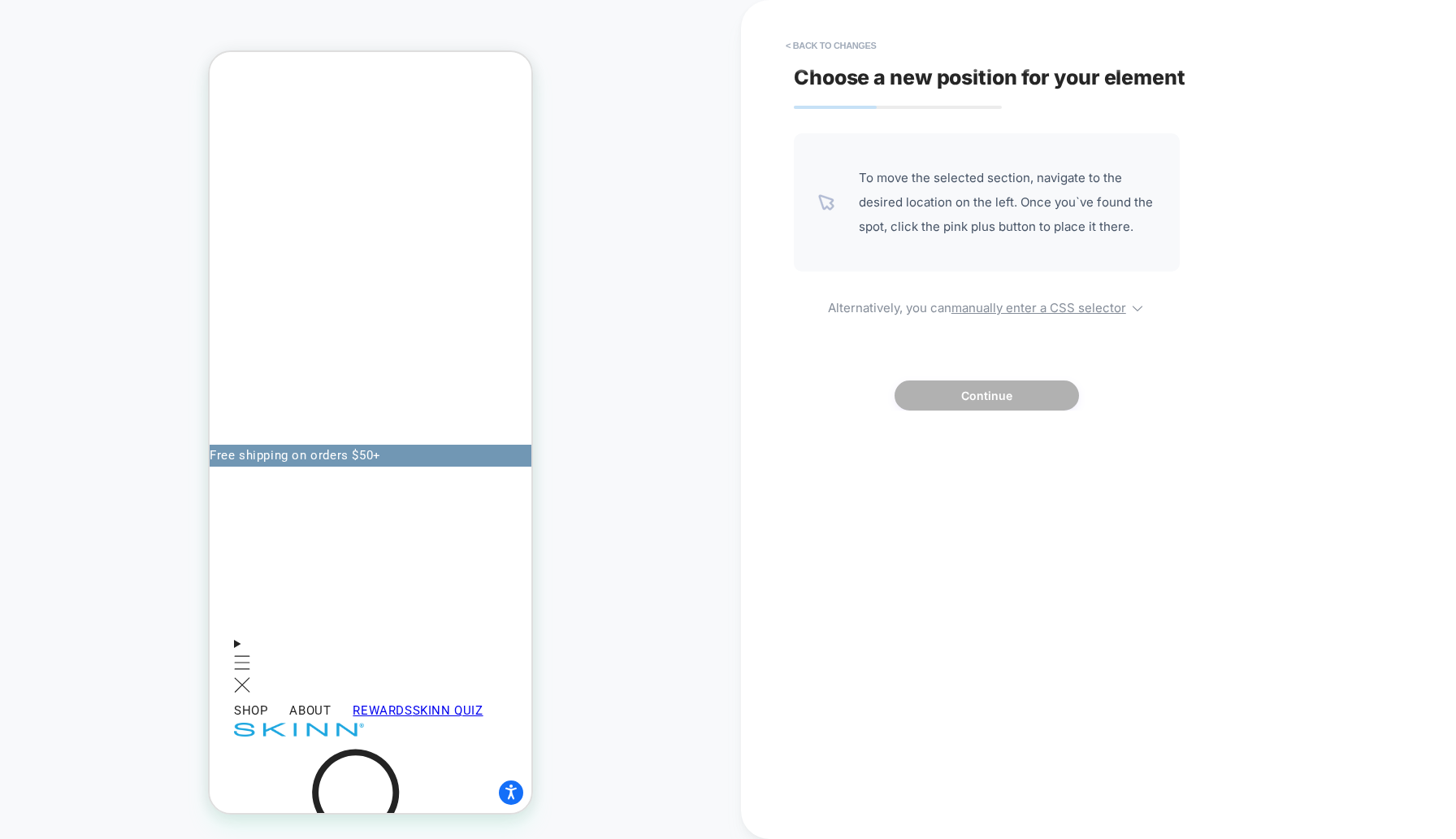
click at [696, 355] on div "PRODUCT: Age Reset Serum Intensive [deep wrinkle protocol with frc] PRODUCT: Ag…" at bounding box center [370, 419] width 741 height 806
click at [851, 50] on button "< Back to changes" at bounding box center [832, 45] width 108 height 26
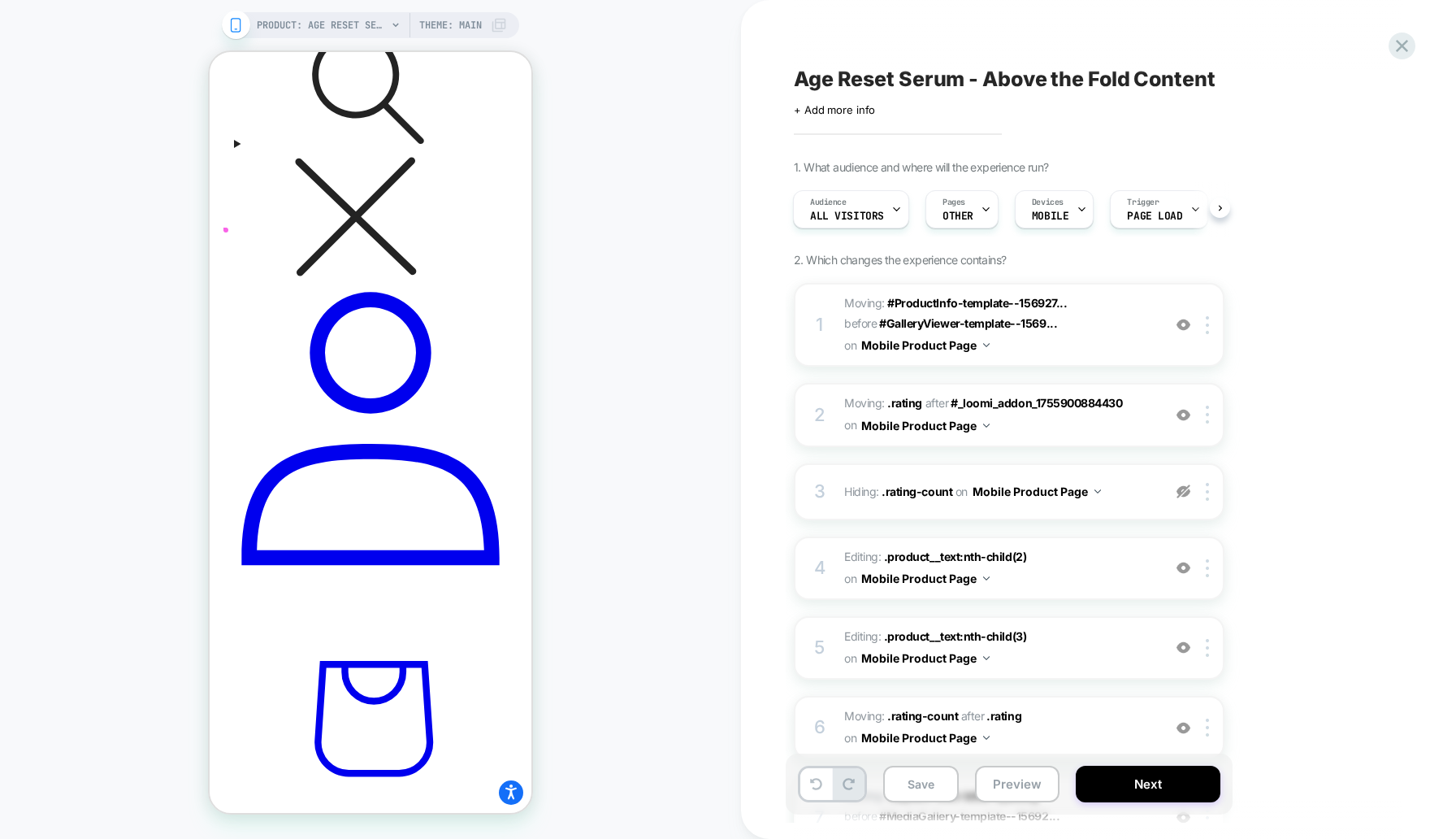
scroll to position [719, 0]
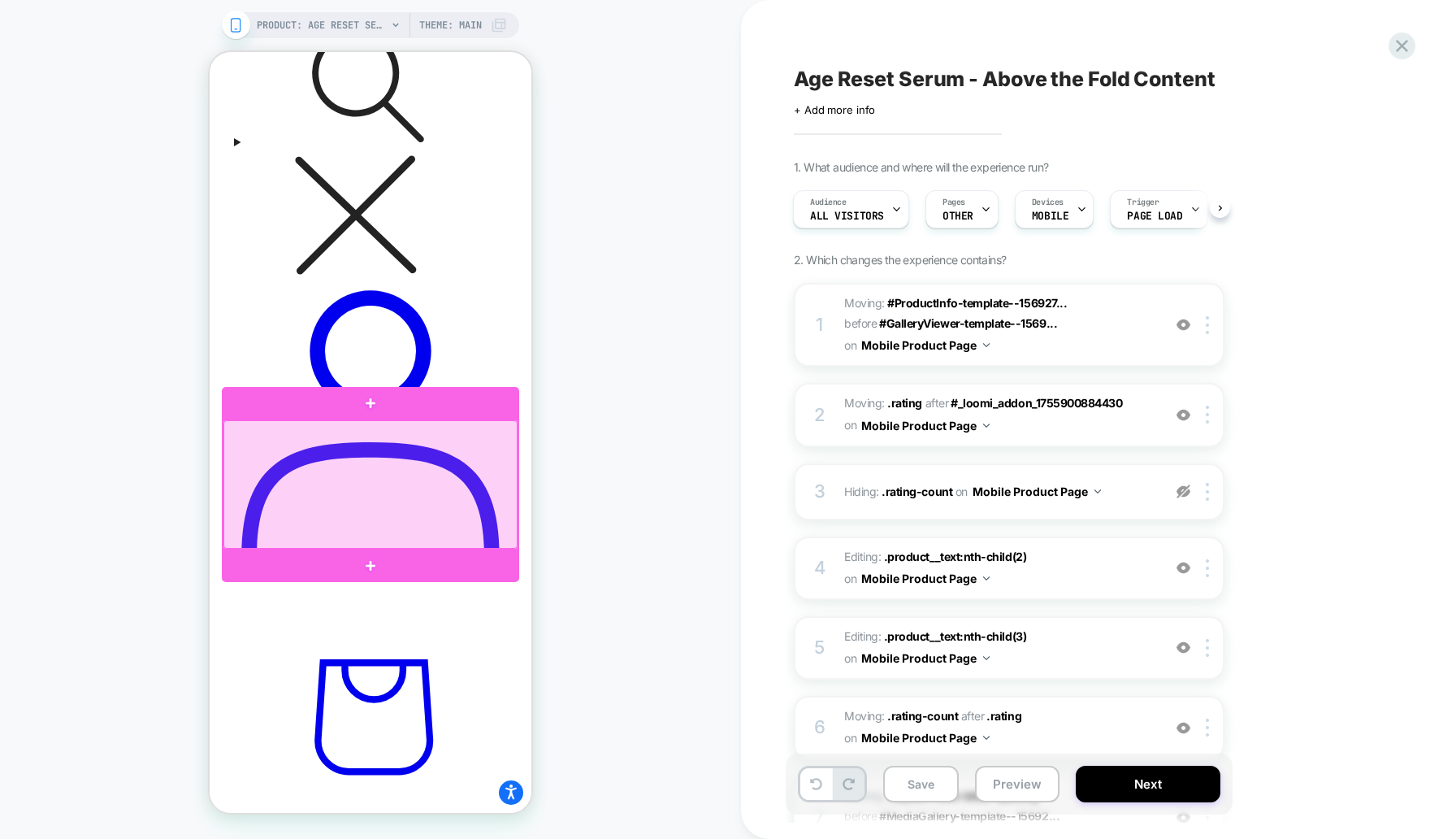
click at [392, 458] on div at bounding box center [370, 484] width 295 height 129
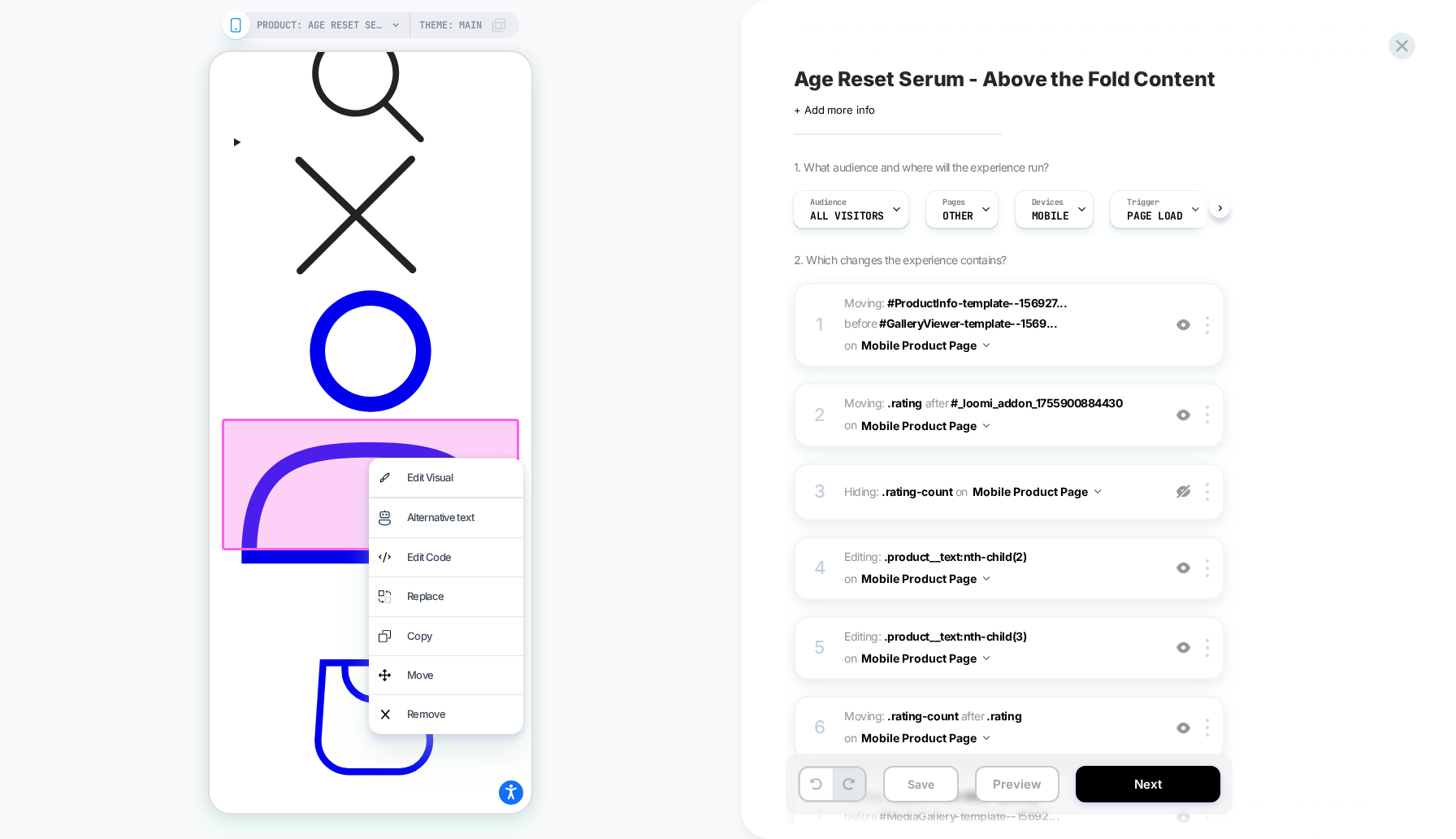
click at [579, 299] on div "PRODUCT: Age Reset Serum Intensive [deep wrinkle protocol with frc] PRODUCT: Ag…" at bounding box center [370, 419] width 741 height 806
click at [556, 290] on div "PRODUCT: Age Reset Serum Intensive [deep wrinkle protocol with frc] PRODUCT: Ag…" at bounding box center [370, 419] width 741 height 806
click at [600, 438] on div "PRODUCT: Age Reset Serum Intensive [deep wrinkle protocol with frc] PRODUCT: Ag…" at bounding box center [370, 419] width 741 height 806
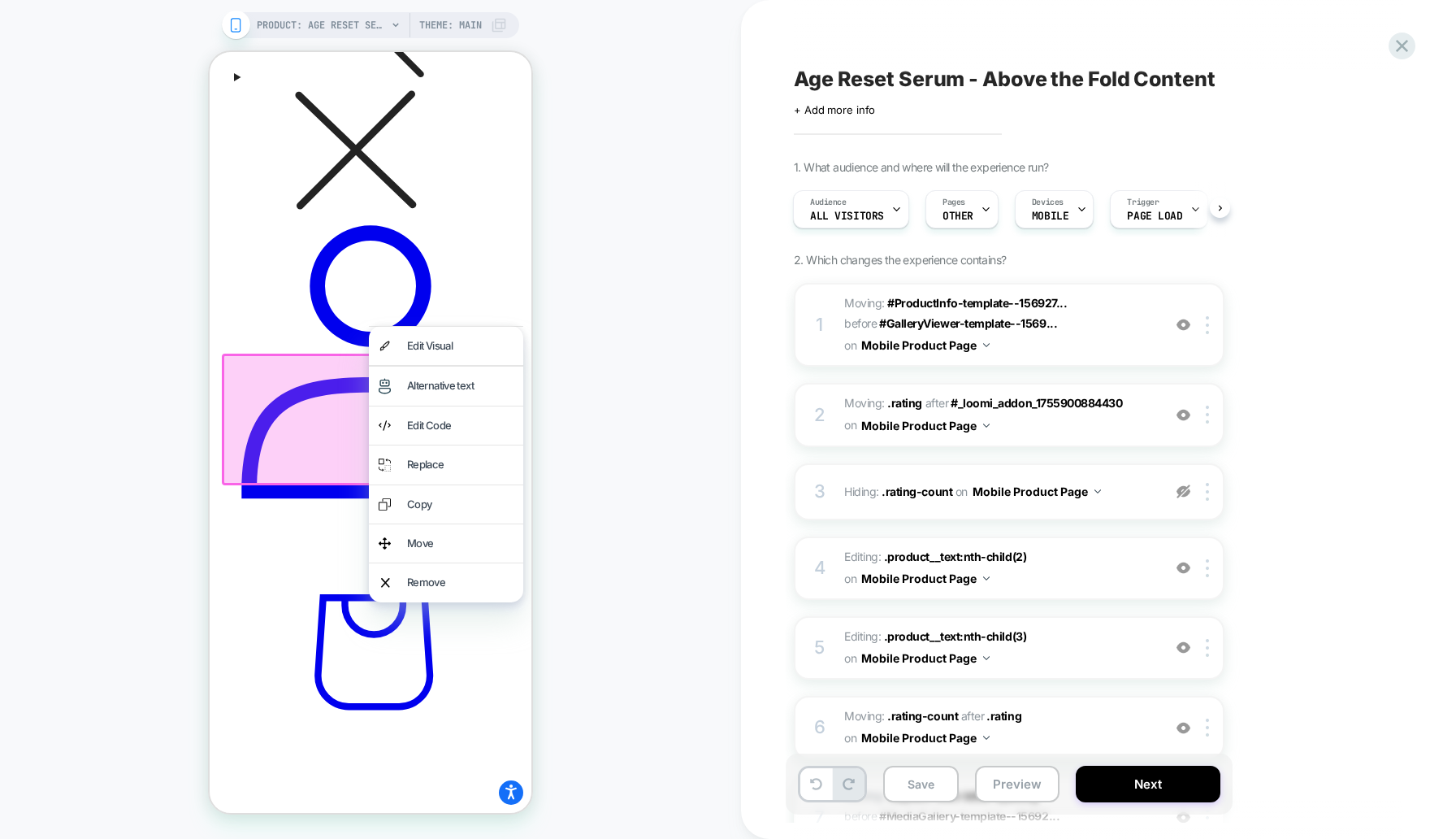
scroll to position [851, 0]
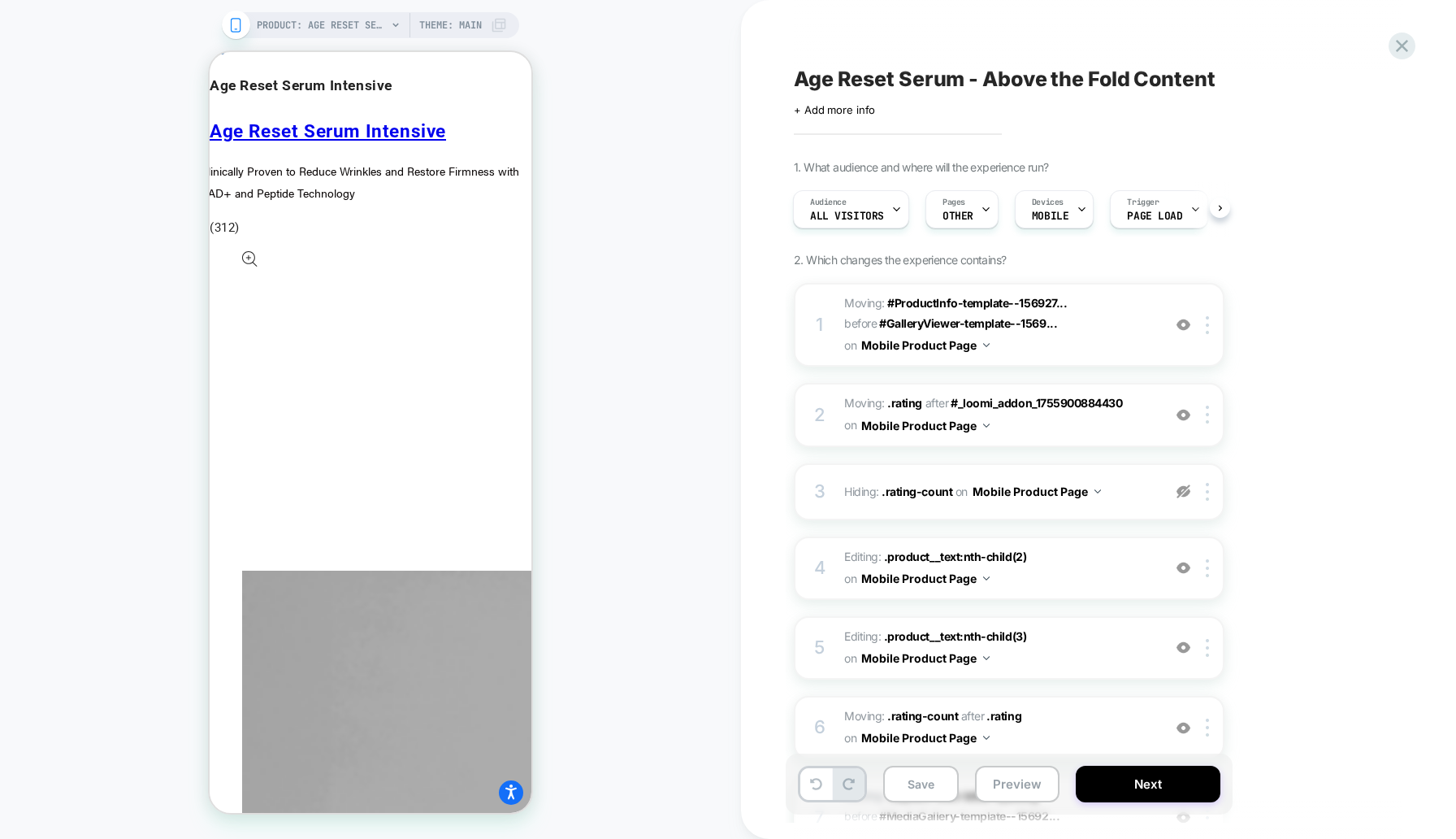
scroll to position [1578, 0]
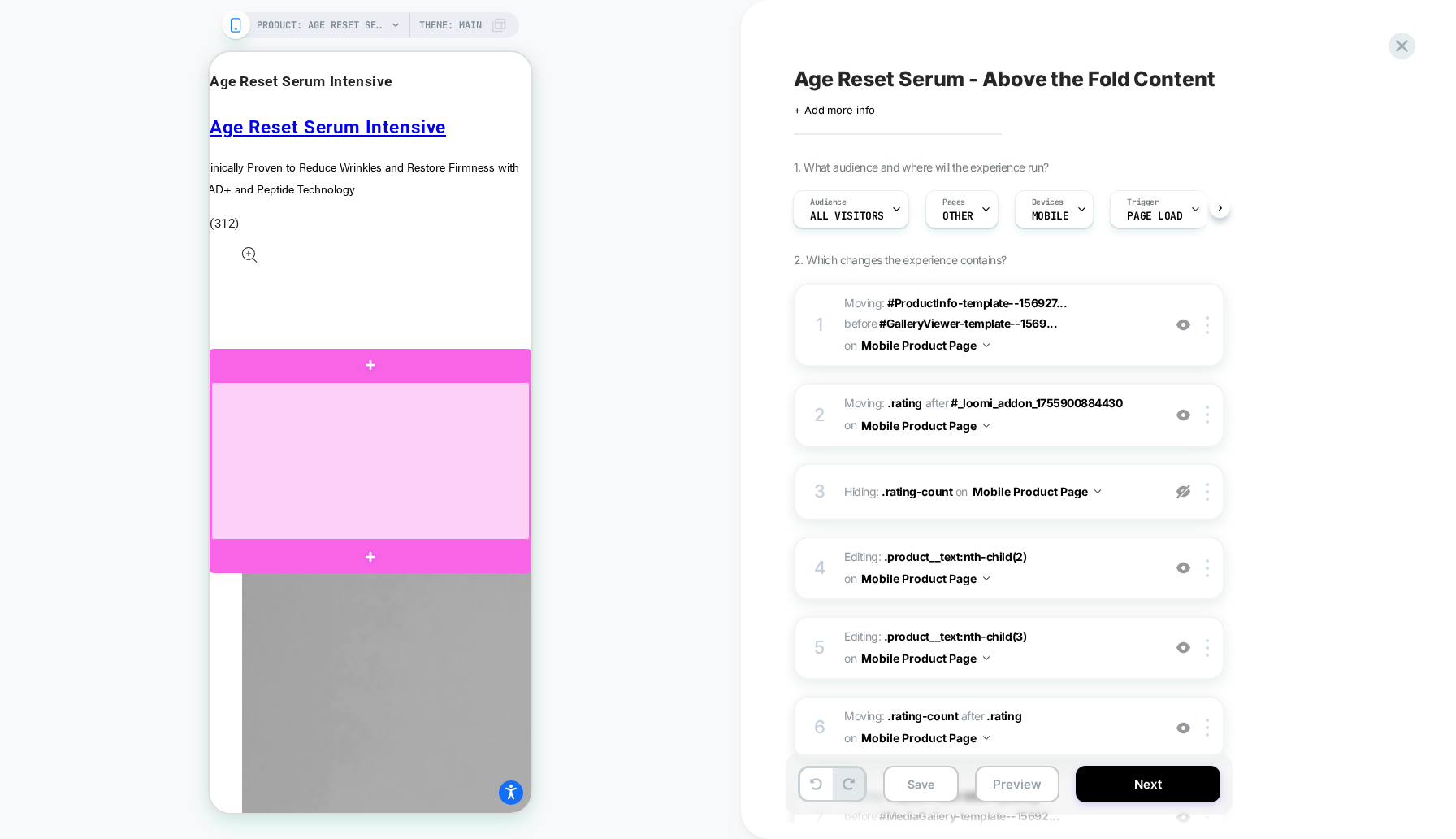
click at [517, 432] on div at bounding box center [370, 461] width 318 height 157
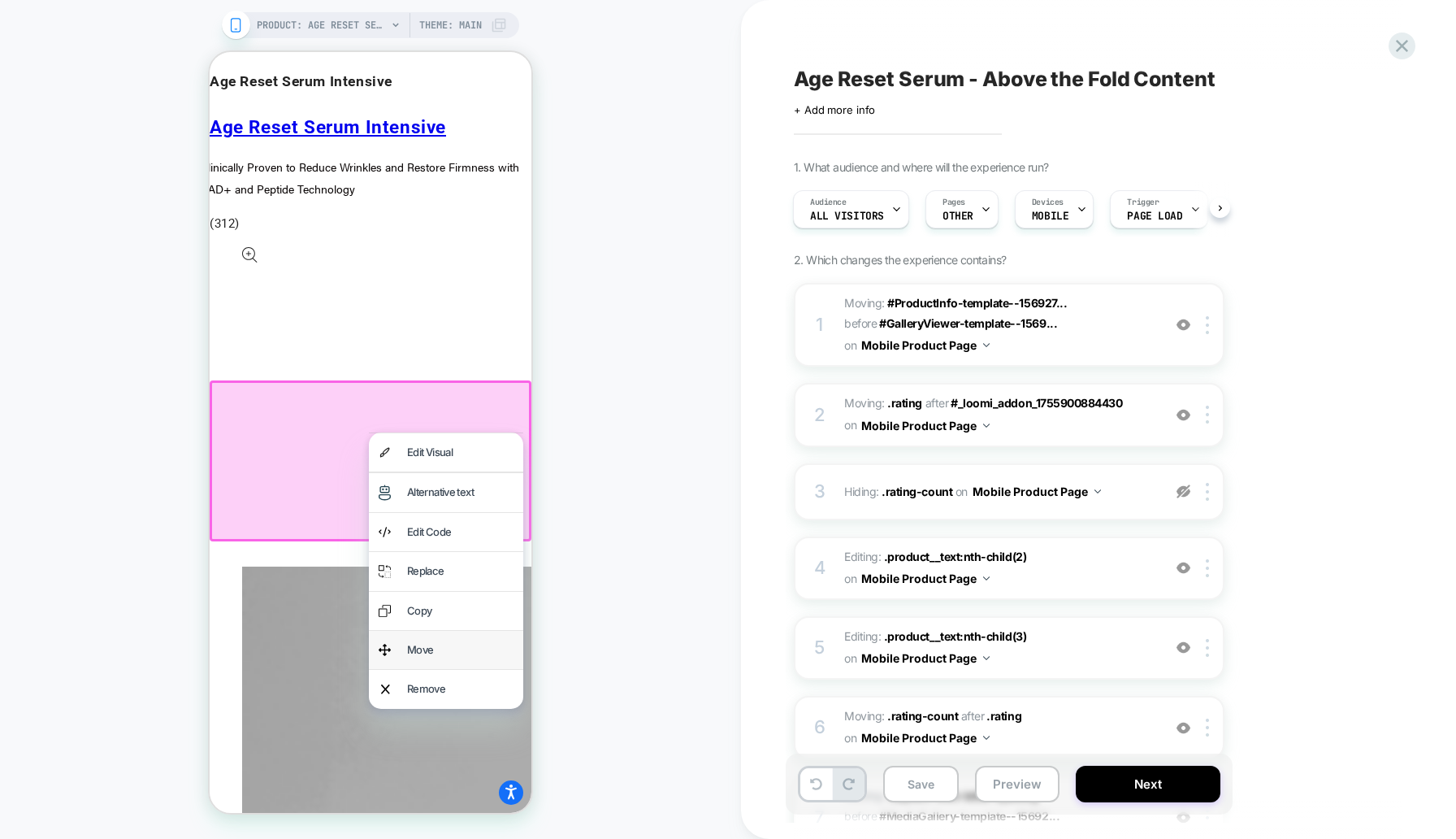
click at [440, 662] on div "Move" at bounding box center [445, 649] width 154 height 38
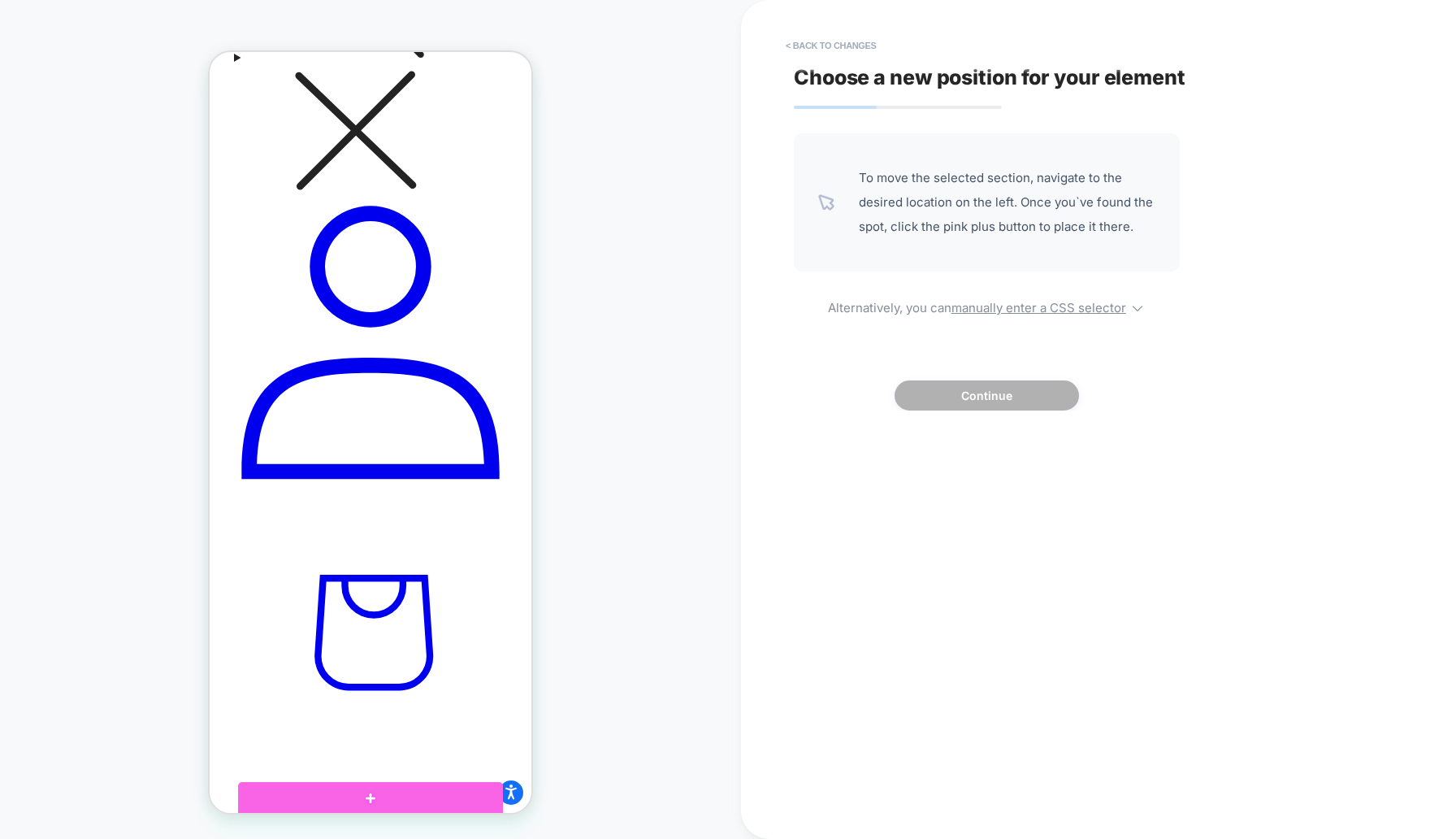
scroll to position [801, 0]
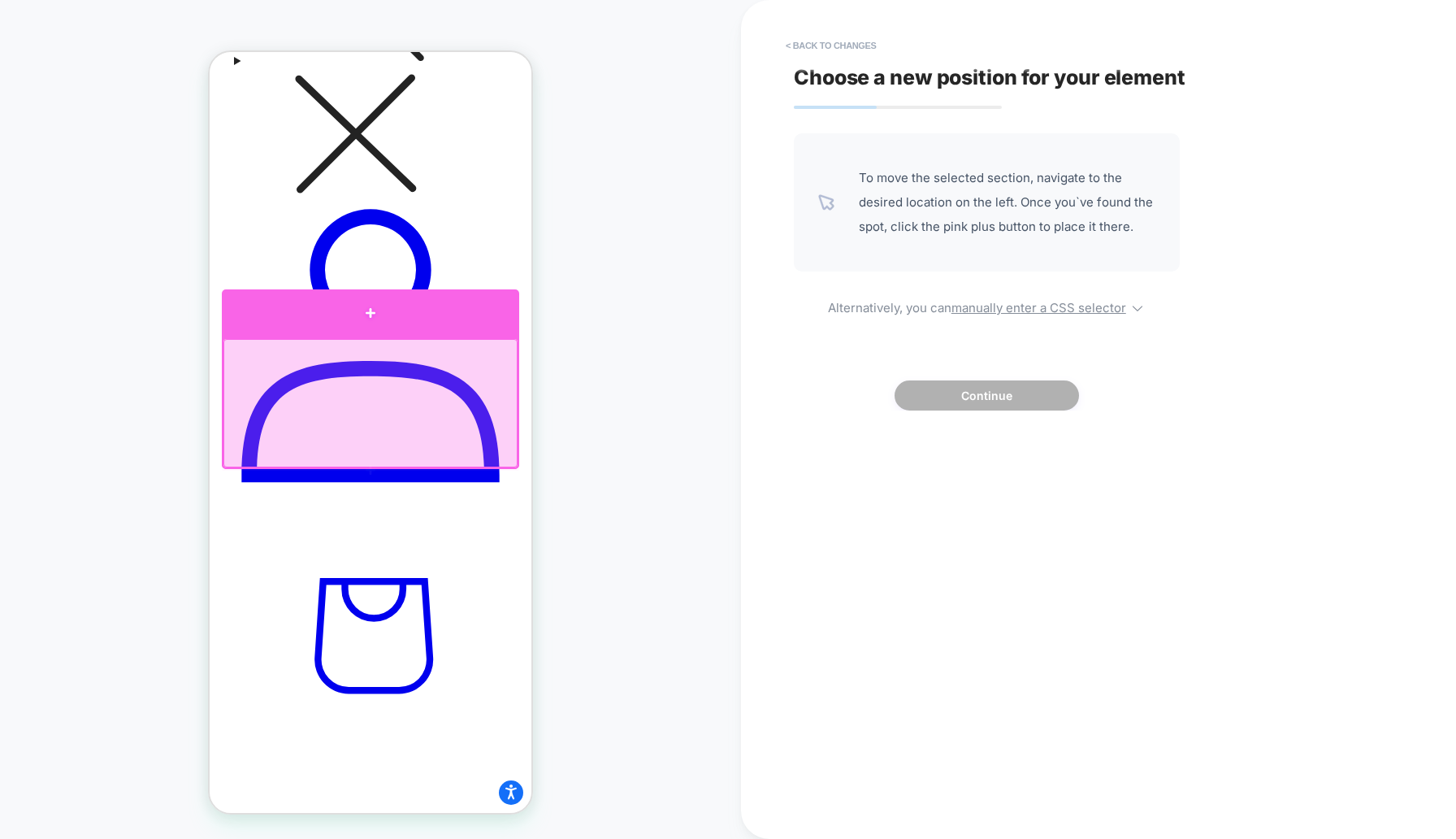
click at [487, 326] on div at bounding box center [370, 313] width 297 height 48
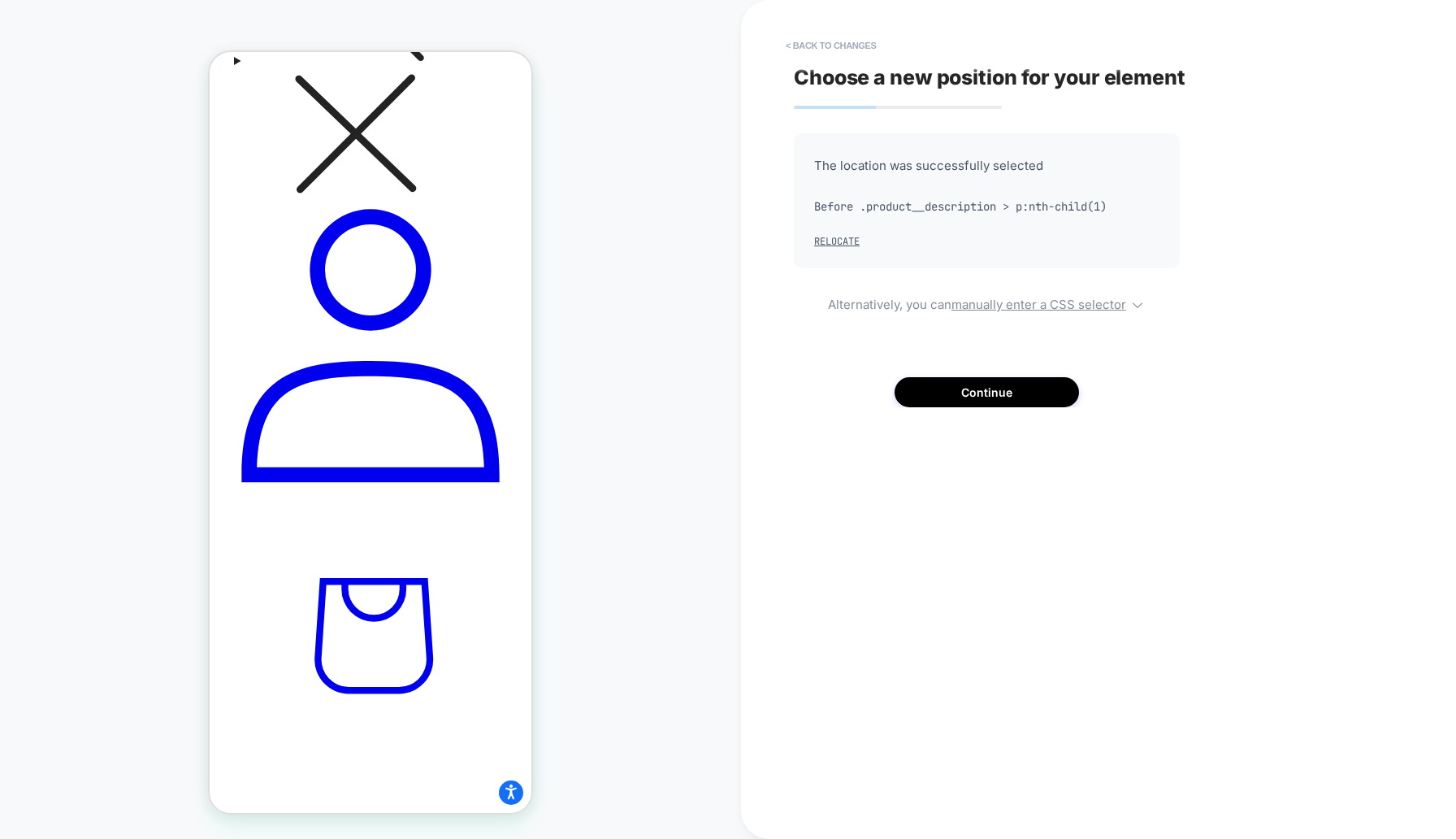
click at [595, 358] on div "PRODUCT: Age Reset Serum Intensive [deep wrinkle protocol with frc] PRODUCT: Ag…" at bounding box center [370, 419] width 741 height 806
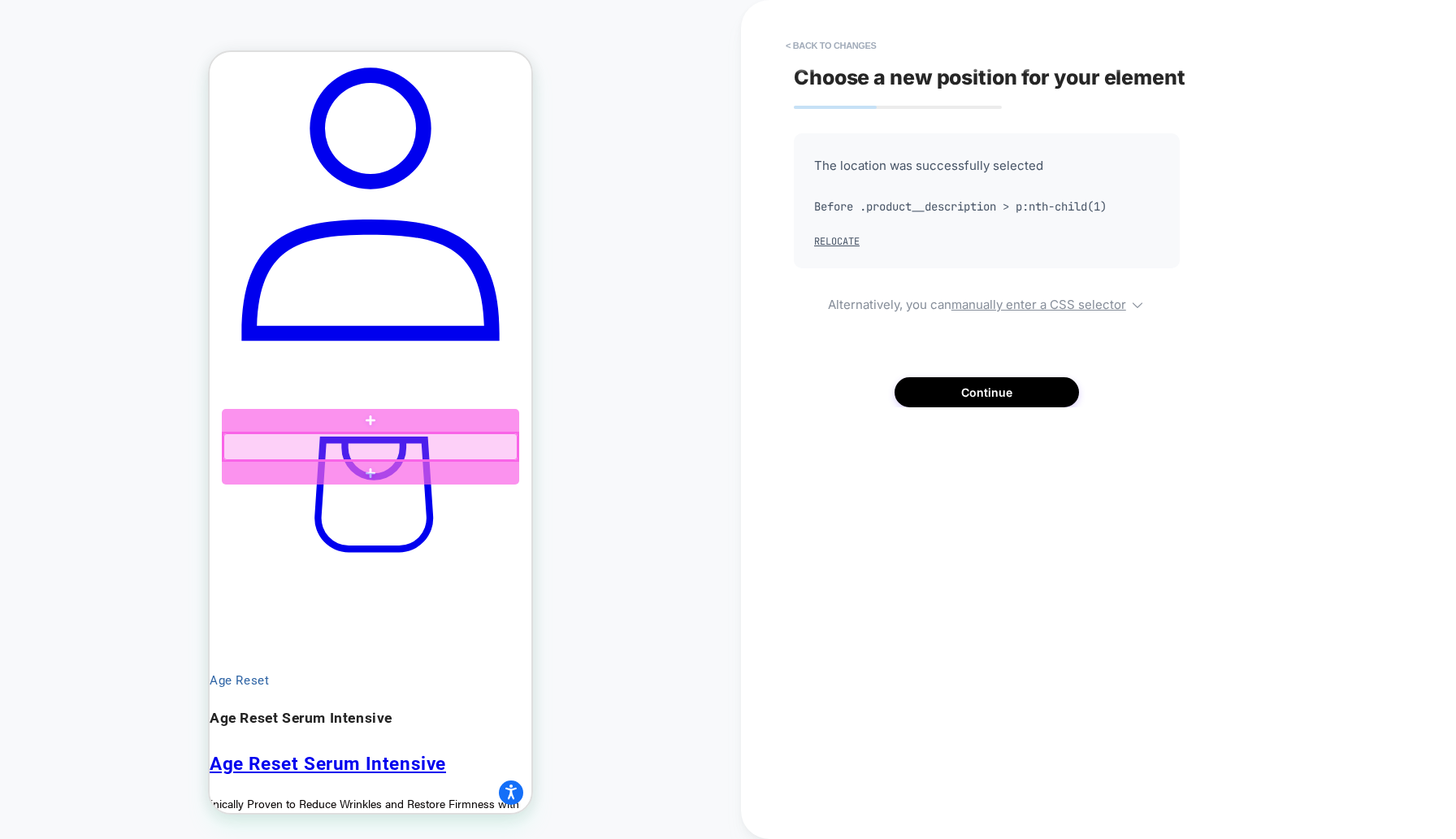
scroll to position [944, 0]
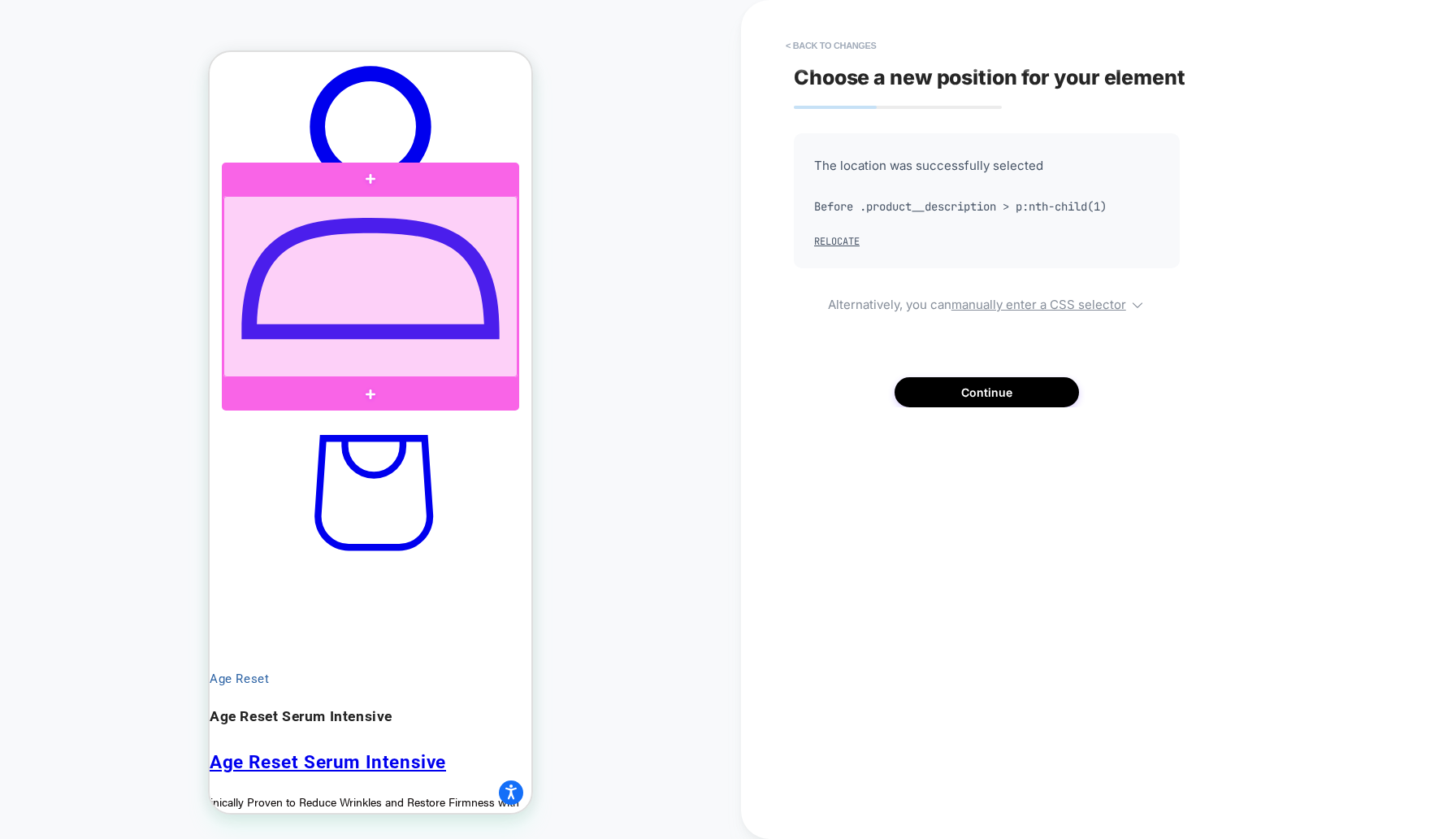
click at [494, 345] on div at bounding box center [370, 286] width 295 height 181
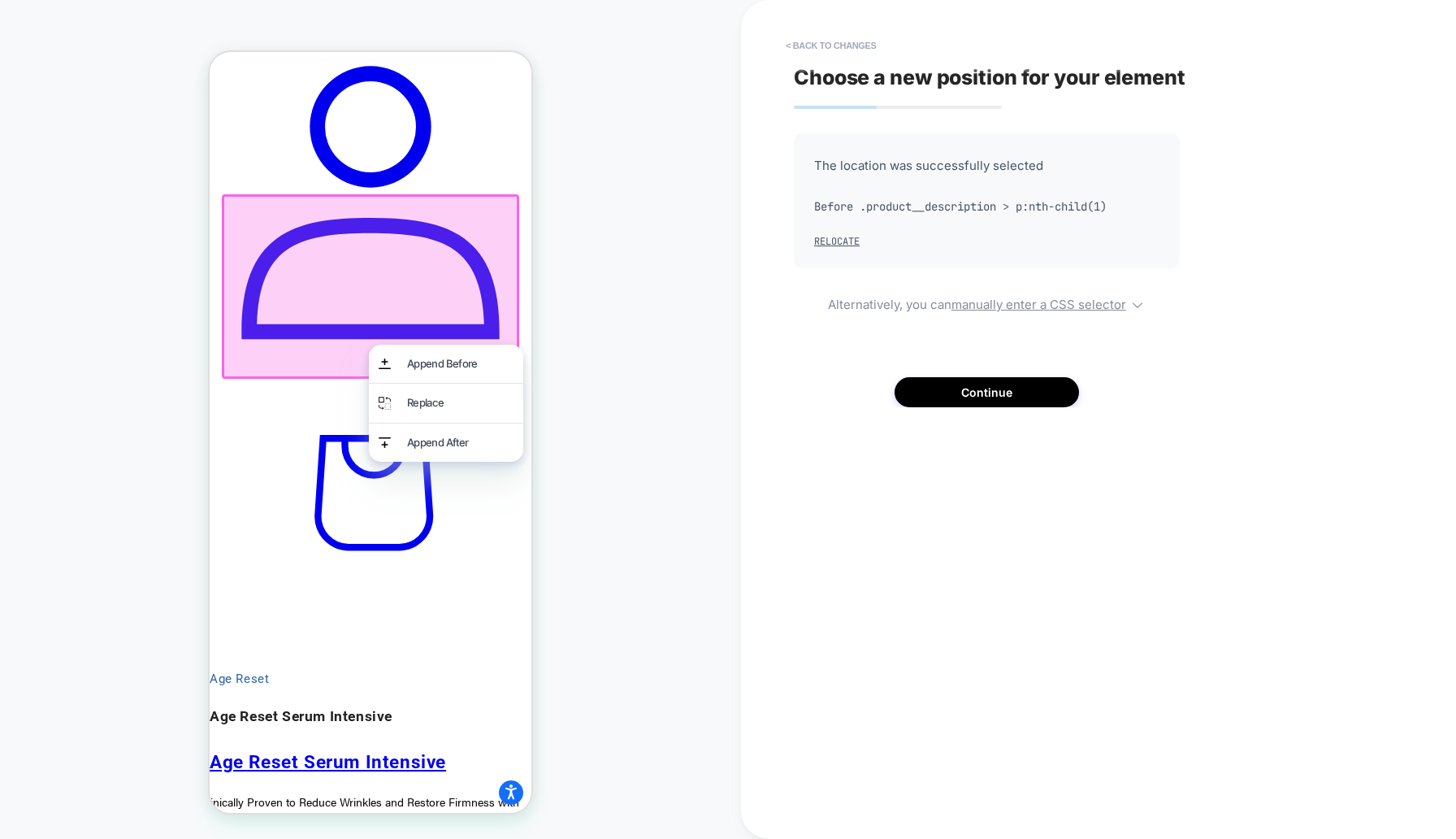
click at [545, 293] on div "PRODUCT: Age Reset Serum Intensive [deep wrinkle protocol with frc] PRODUCT: Ag…" at bounding box center [370, 419] width 741 height 806
click at [965, 378] on button "Continue" at bounding box center [986, 393] width 184 height 30
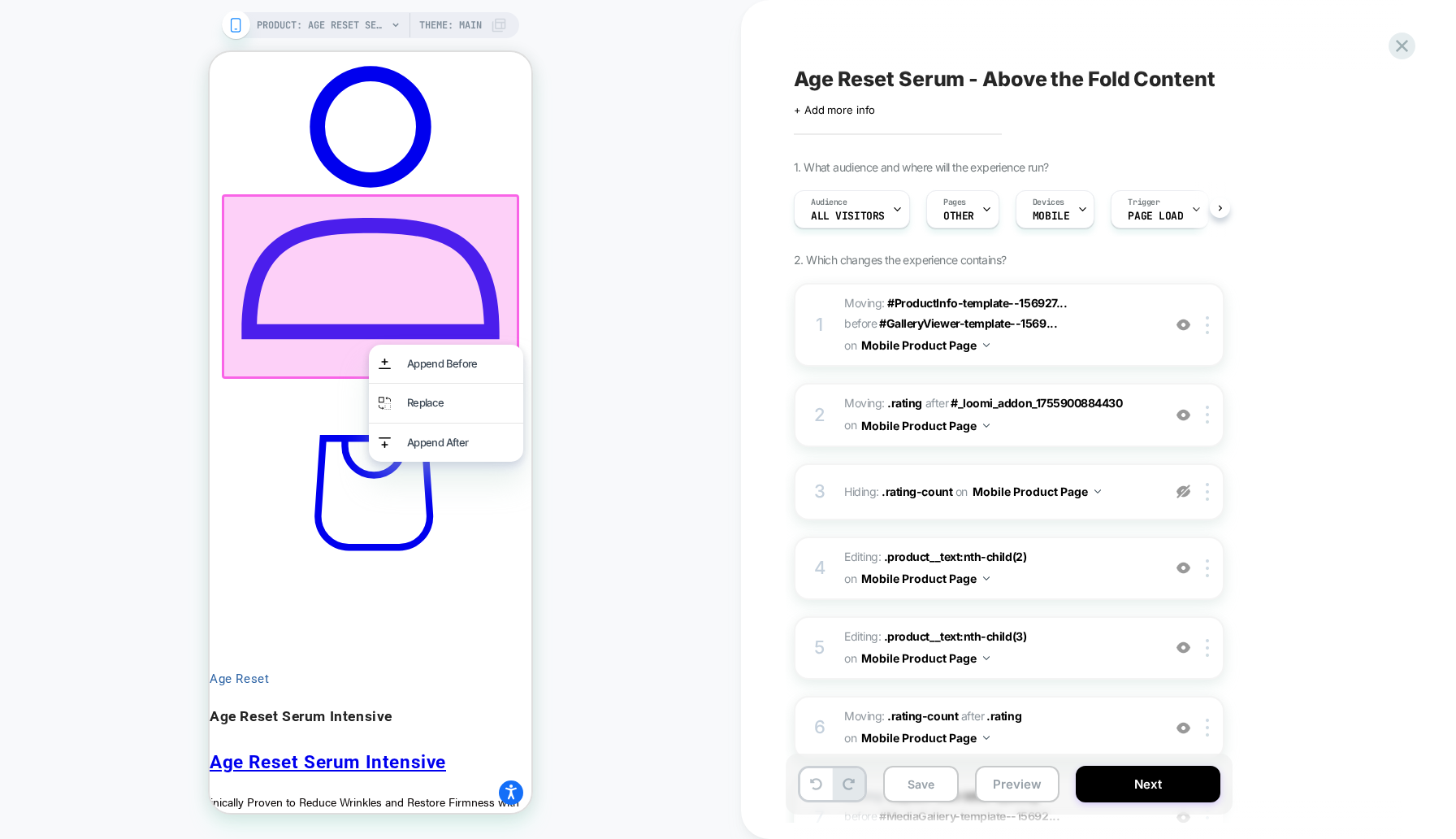
scroll to position [0, 1]
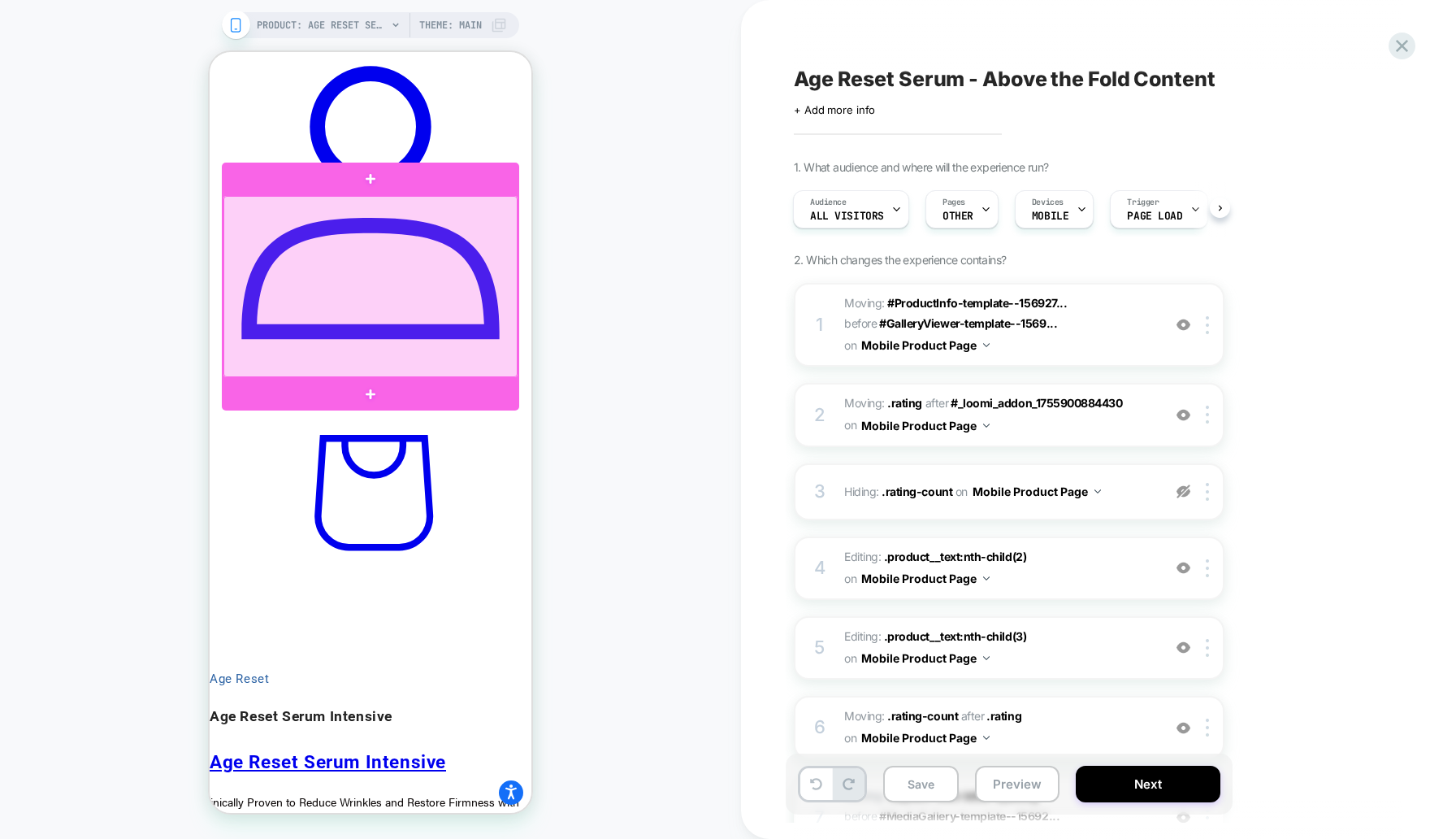
click at [501, 316] on div at bounding box center [370, 286] width 295 height 181
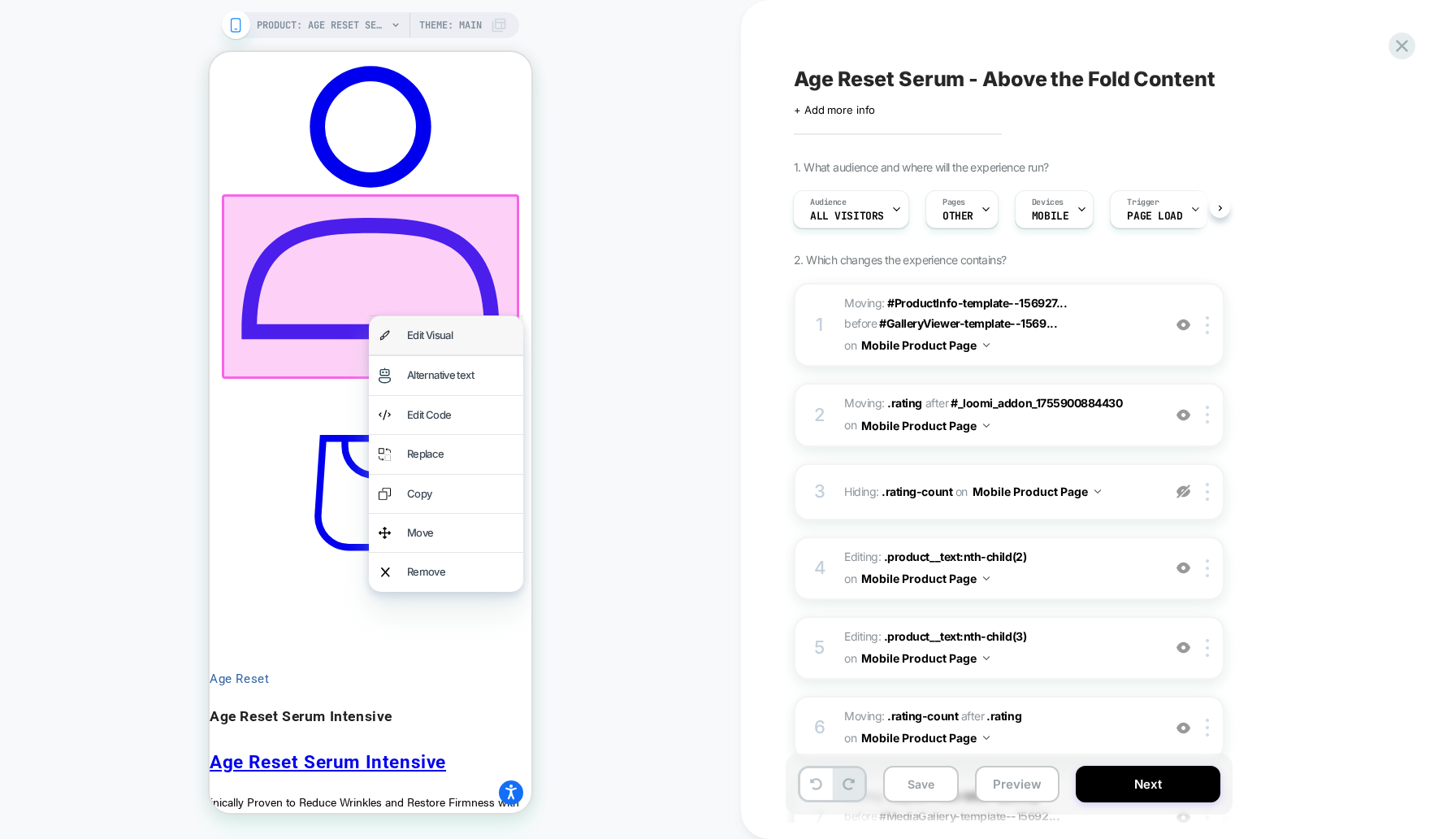
click at [485, 333] on div "Edit Visual" at bounding box center [460, 334] width 107 height 19
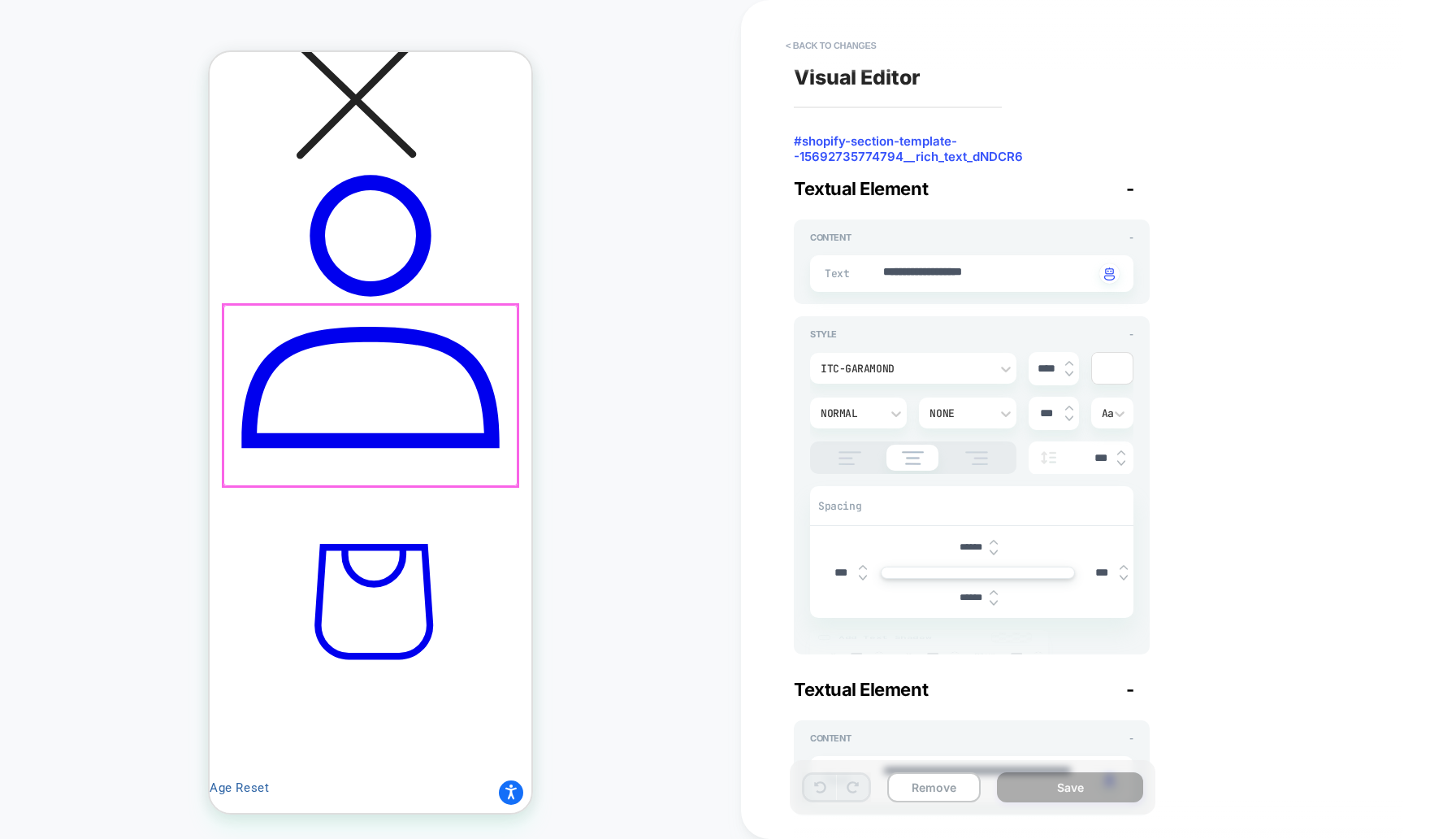
scroll to position [798, 0]
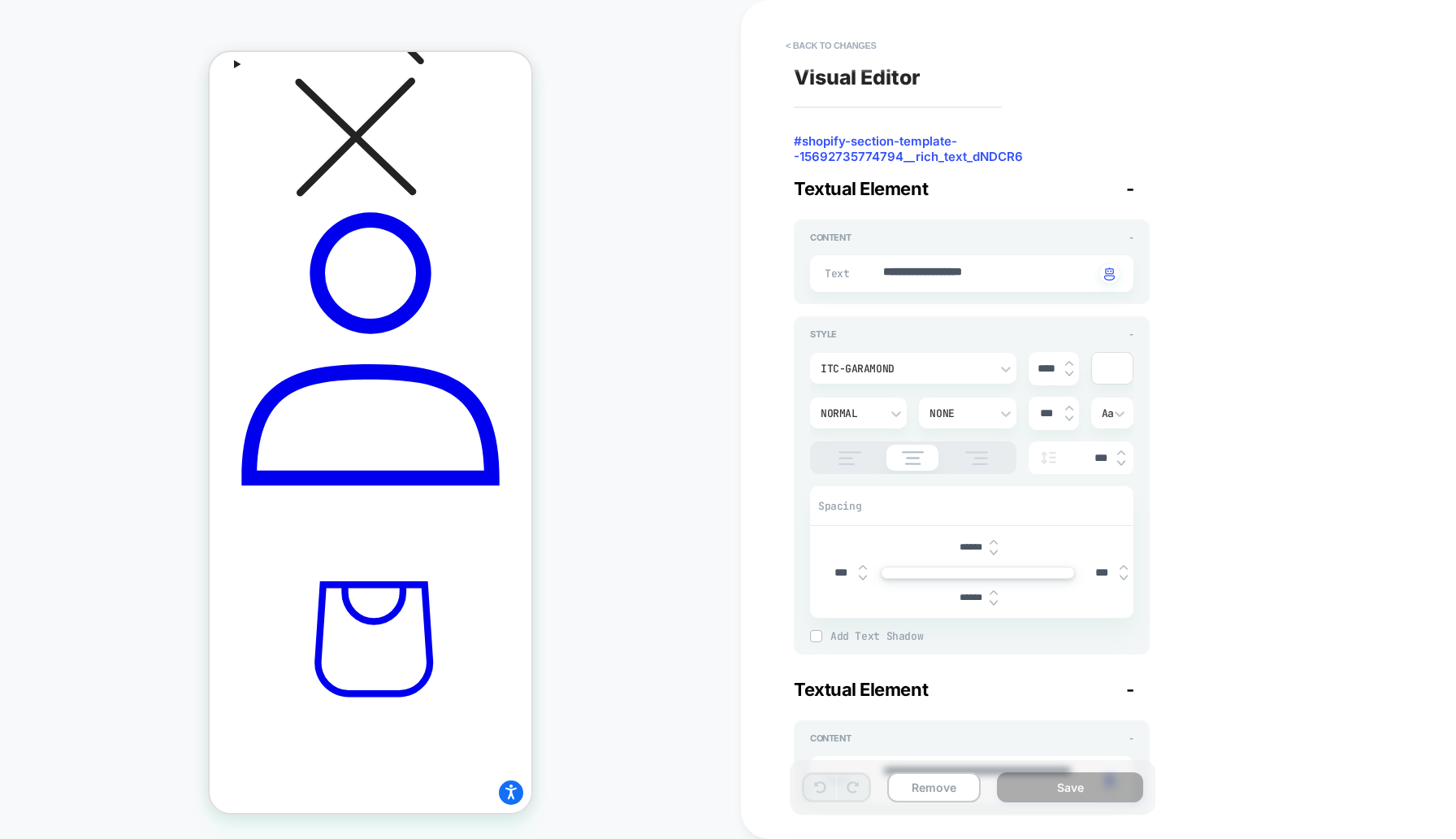
click at [995, 604] on img at bounding box center [993, 603] width 8 height 6
type textarea "*"
type input "******"
type textarea "*"
type input "******"
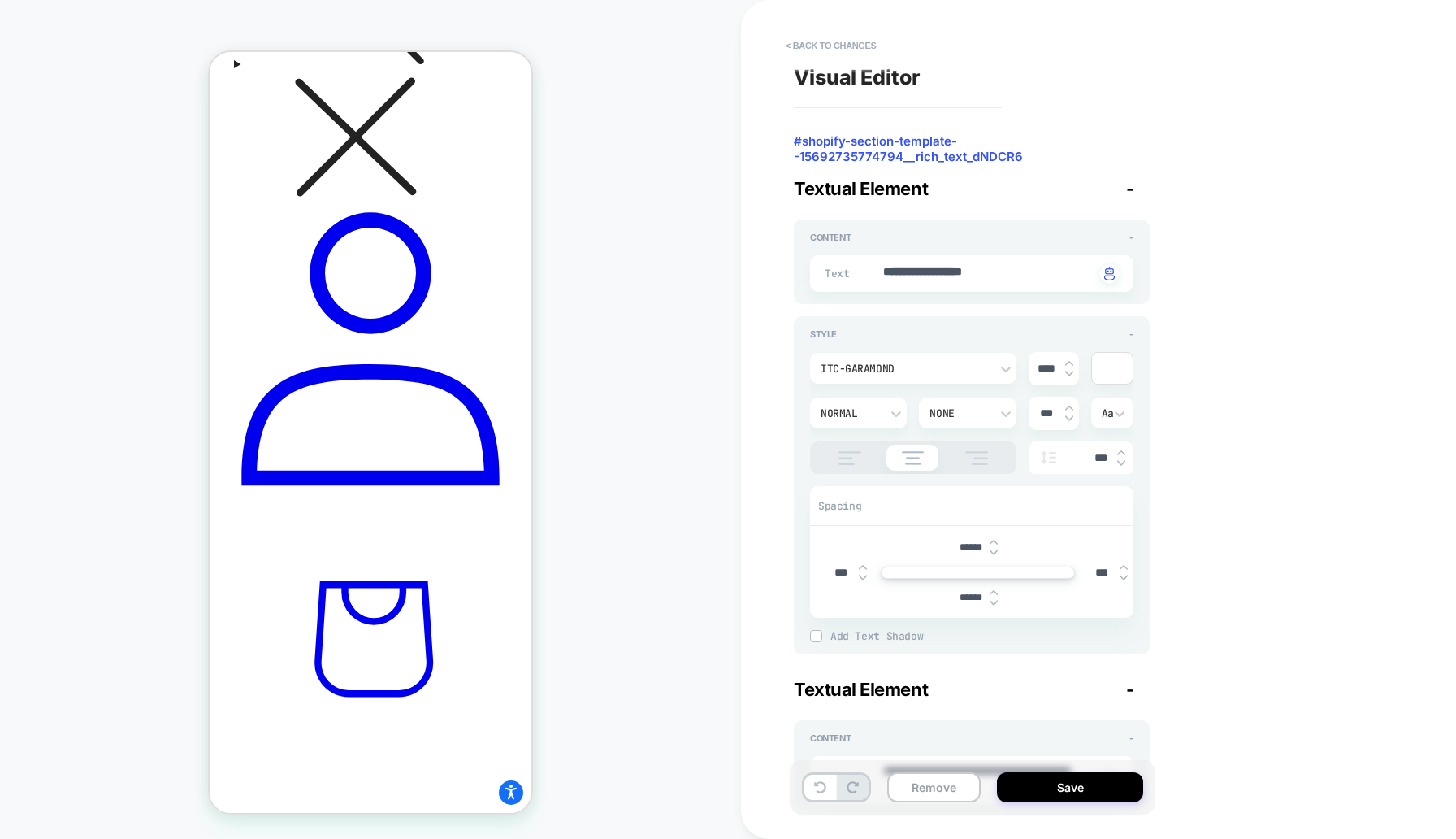
click at [995, 604] on img at bounding box center [993, 603] width 8 height 6
type textarea "*"
type input "******"
click at [995, 604] on img at bounding box center [993, 603] width 8 height 6
type textarea "*"
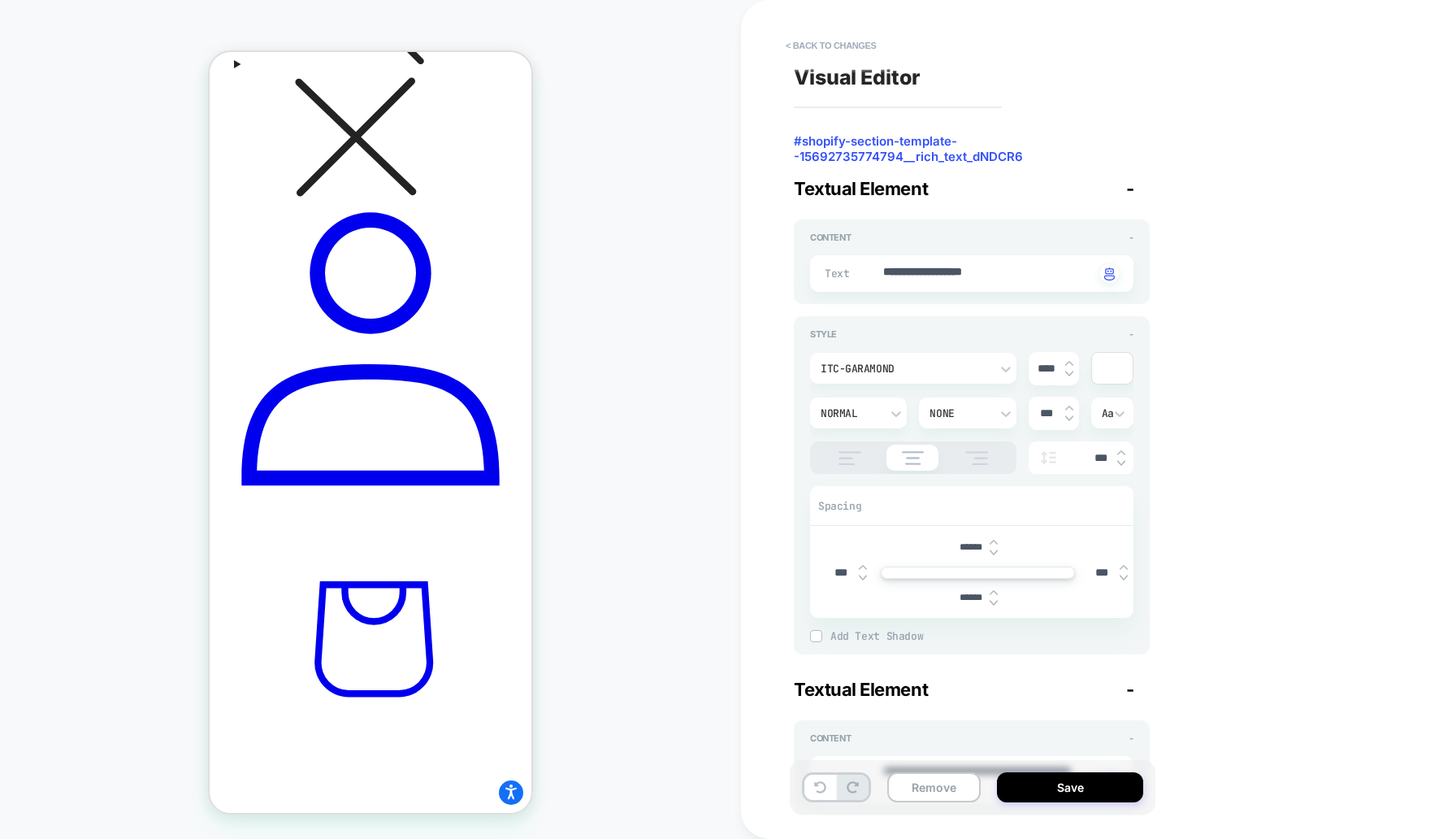
type input "******"
click at [995, 604] on img at bounding box center [993, 603] width 8 height 6
type textarea "*"
type input "******"
click at [995, 604] on img at bounding box center [993, 603] width 8 height 6
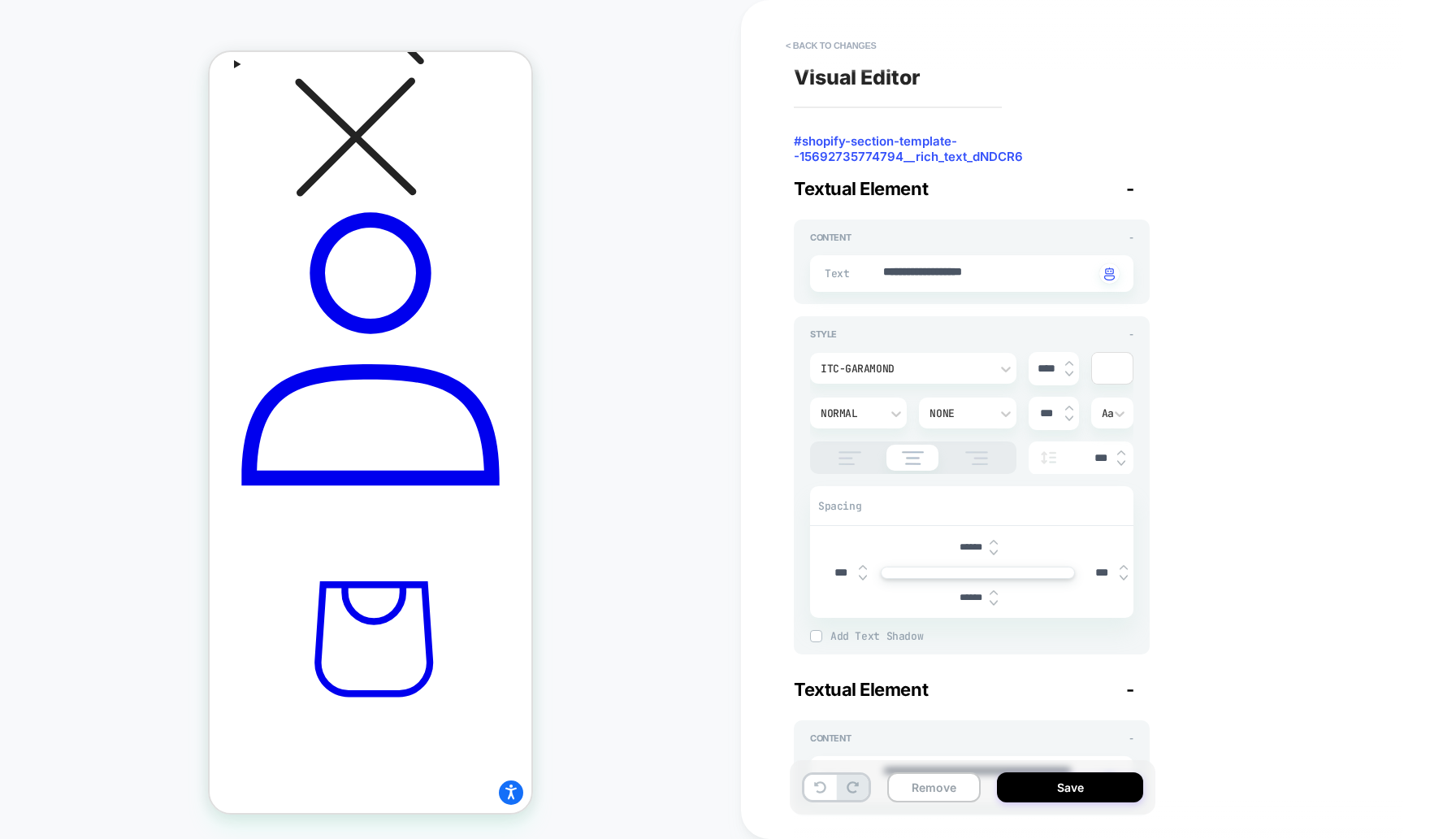
type textarea "*"
type input "******"
click at [995, 604] on img at bounding box center [993, 603] width 8 height 6
type textarea "*"
type input "******"
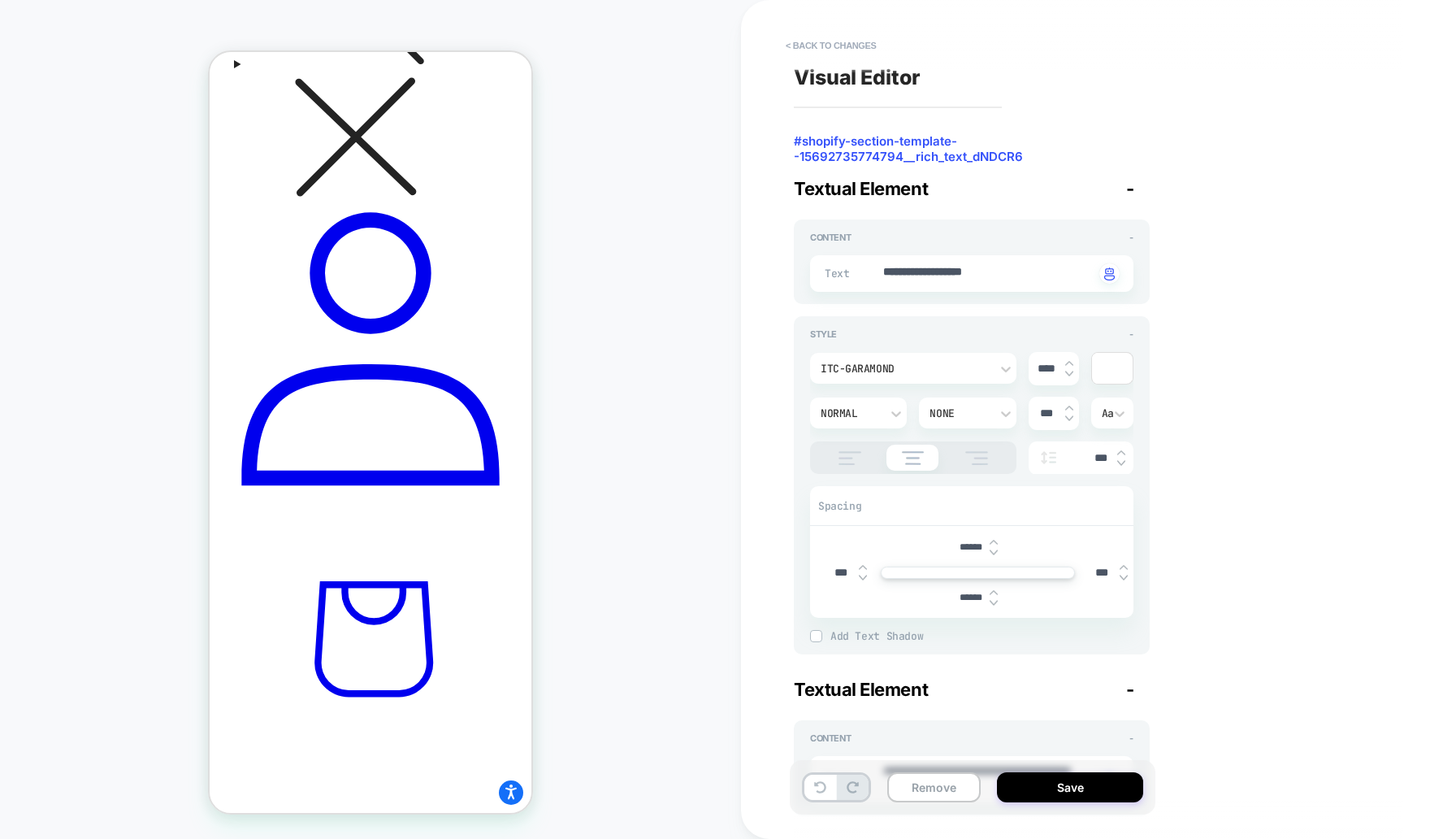
click at [995, 604] on img at bounding box center [993, 603] width 8 height 6
type textarea "*"
type input "******"
click at [995, 604] on img at bounding box center [993, 603] width 8 height 6
type textarea "*"
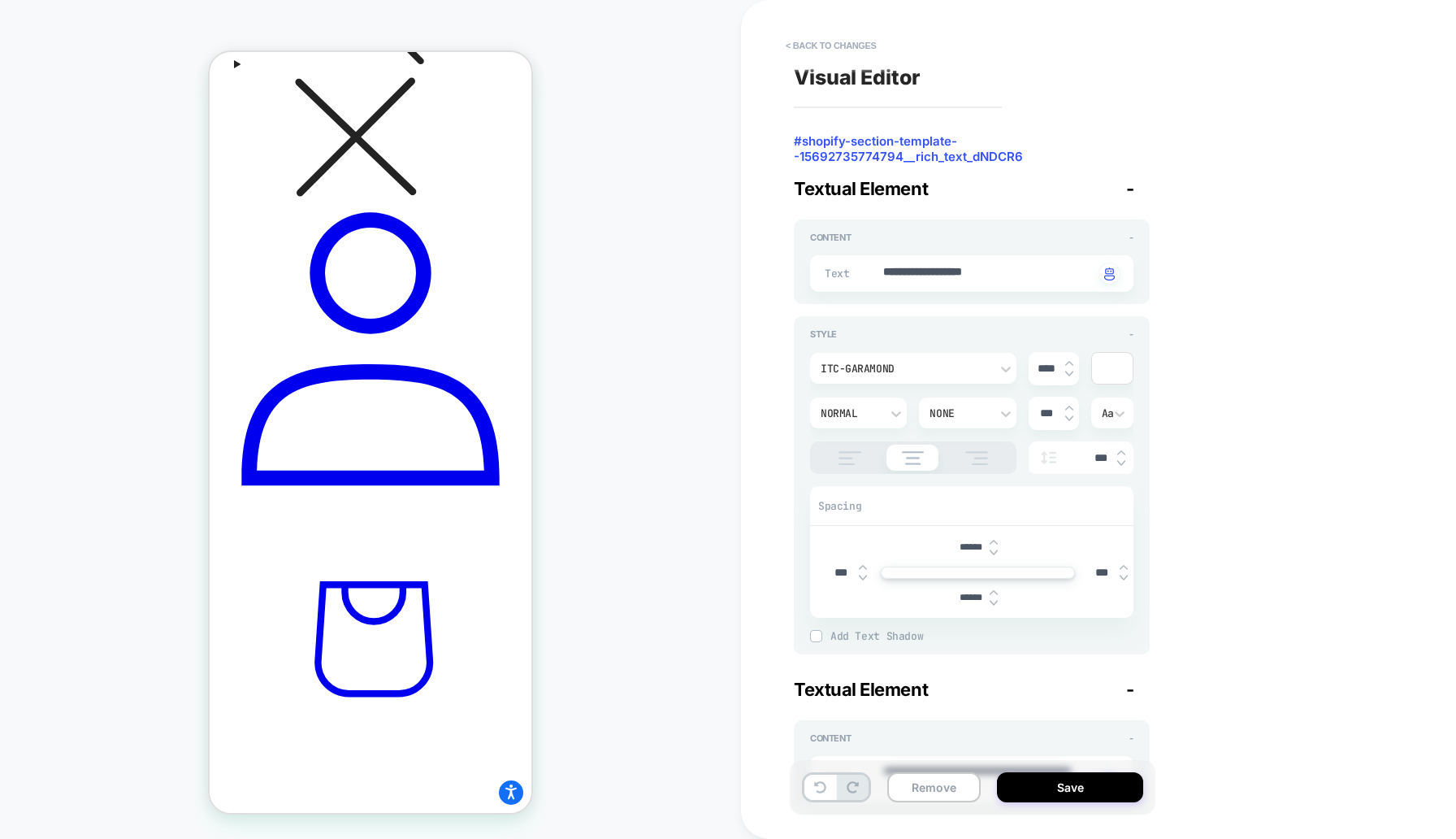
type input "******"
click at [995, 604] on img at bounding box center [993, 603] width 8 height 6
type textarea "*"
type input "******"
click at [995, 604] on img at bounding box center [993, 603] width 8 height 6
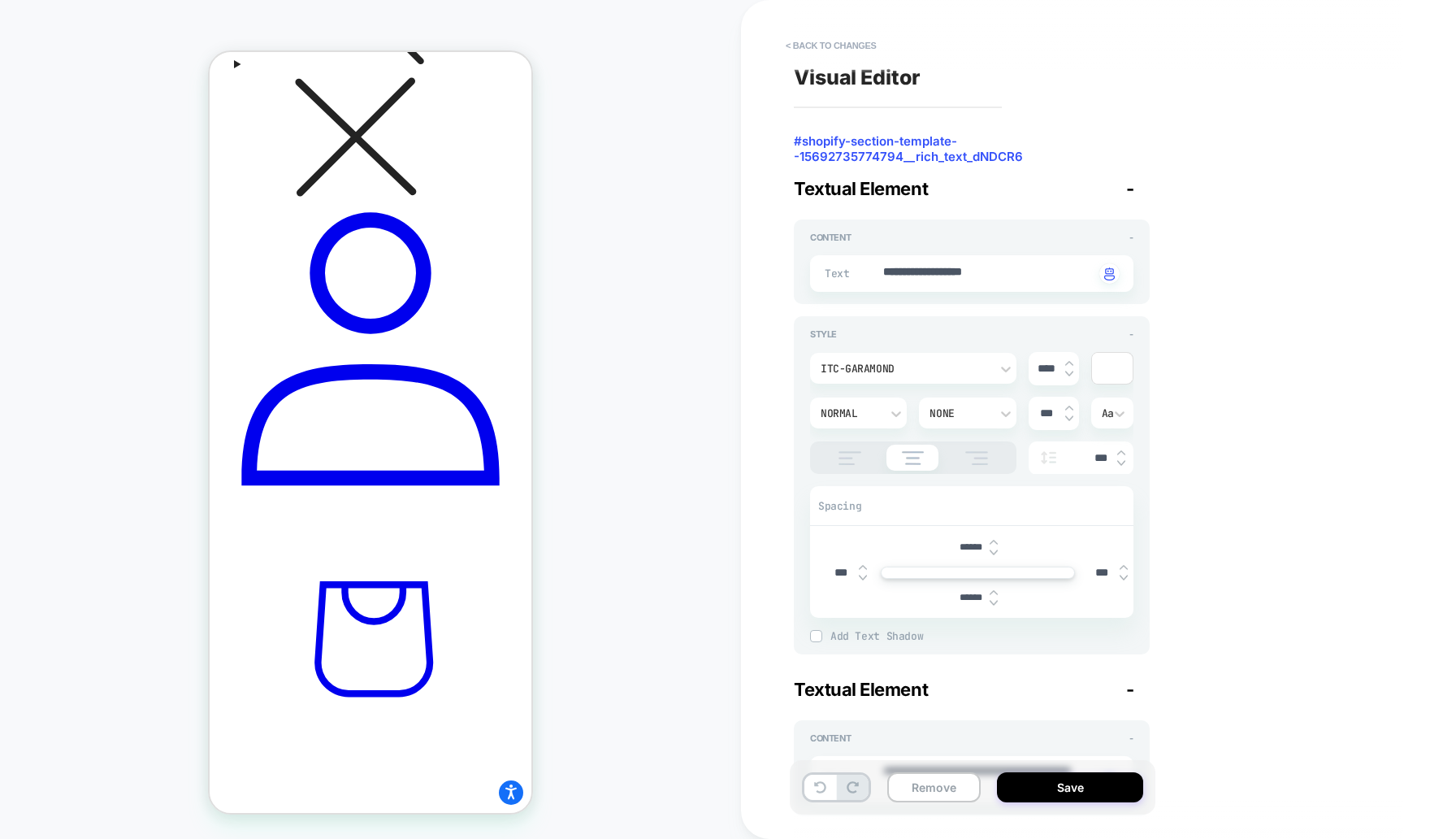
type textarea "*"
type input "******"
click at [995, 604] on img at bounding box center [993, 603] width 8 height 6
type textarea "*"
type input "******"
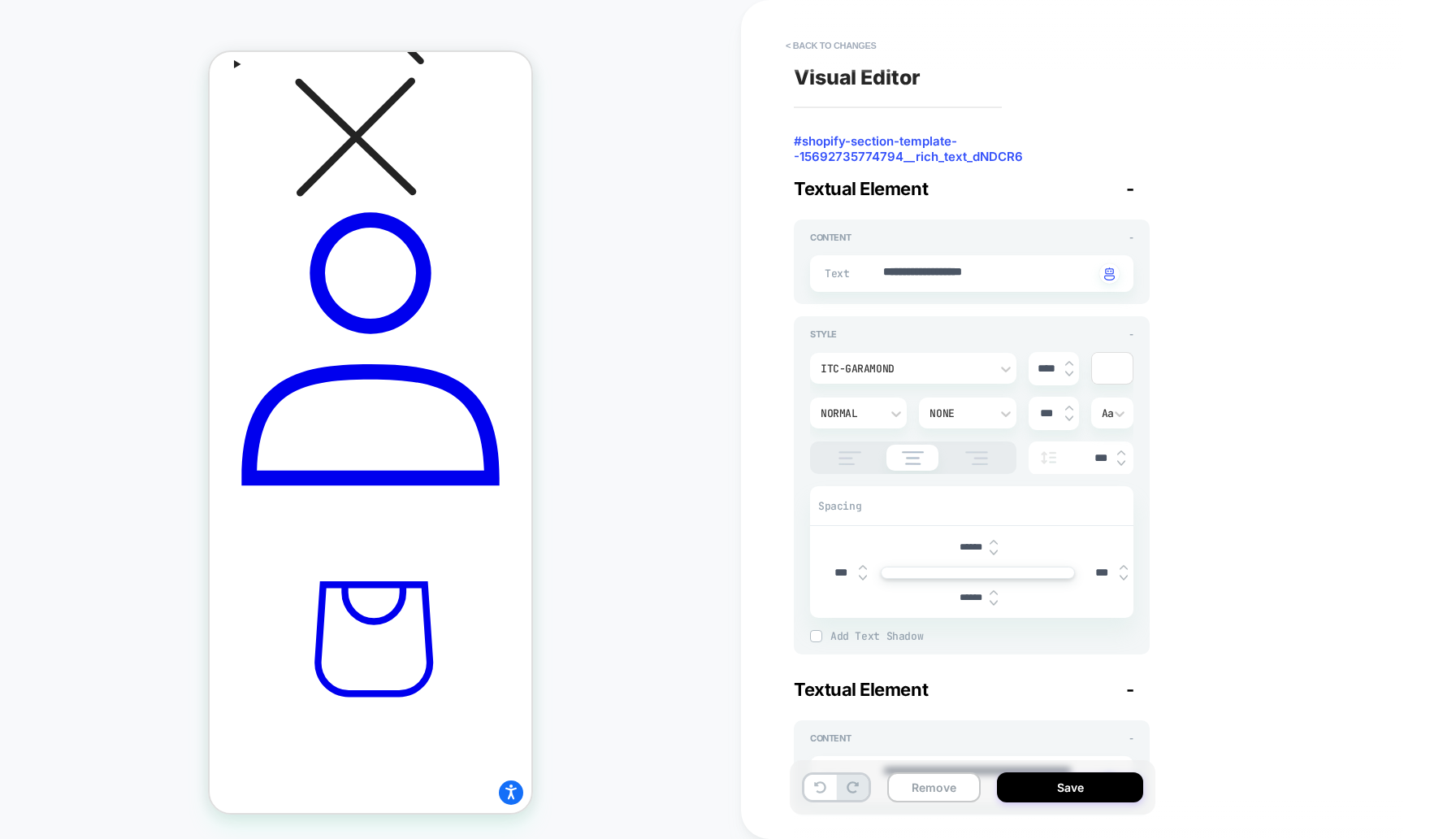
click at [995, 604] on img at bounding box center [993, 603] width 8 height 6
type textarea "*"
type input "******"
click at [995, 604] on img at bounding box center [993, 603] width 8 height 6
type textarea "*"
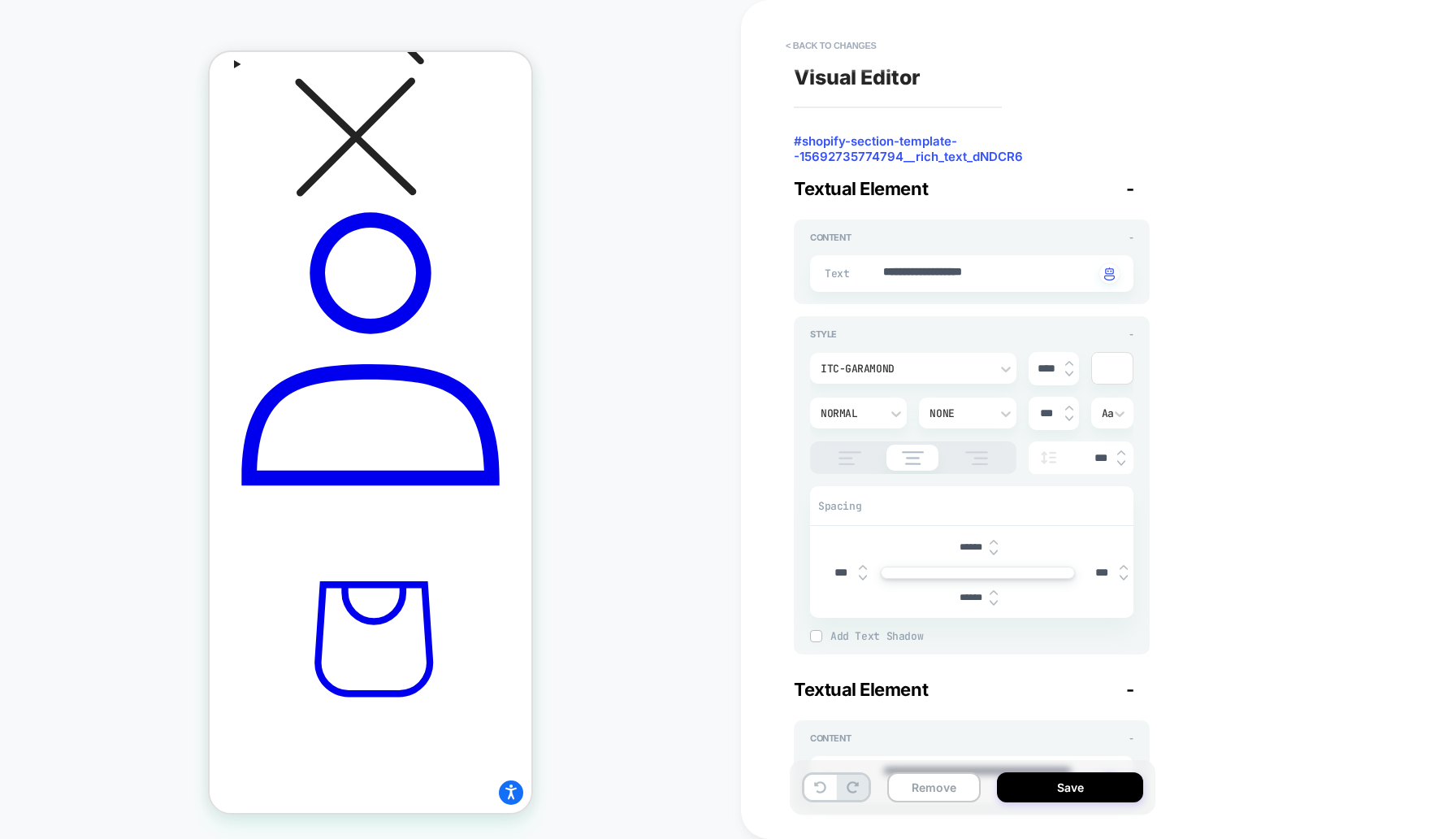
type input "******"
click at [995, 604] on img at bounding box center [993, 603] width 8 height 6
type textarea "*"
type input "******"
click at [995, 604] on img at bounding box center [993, 603] width 8 height 6
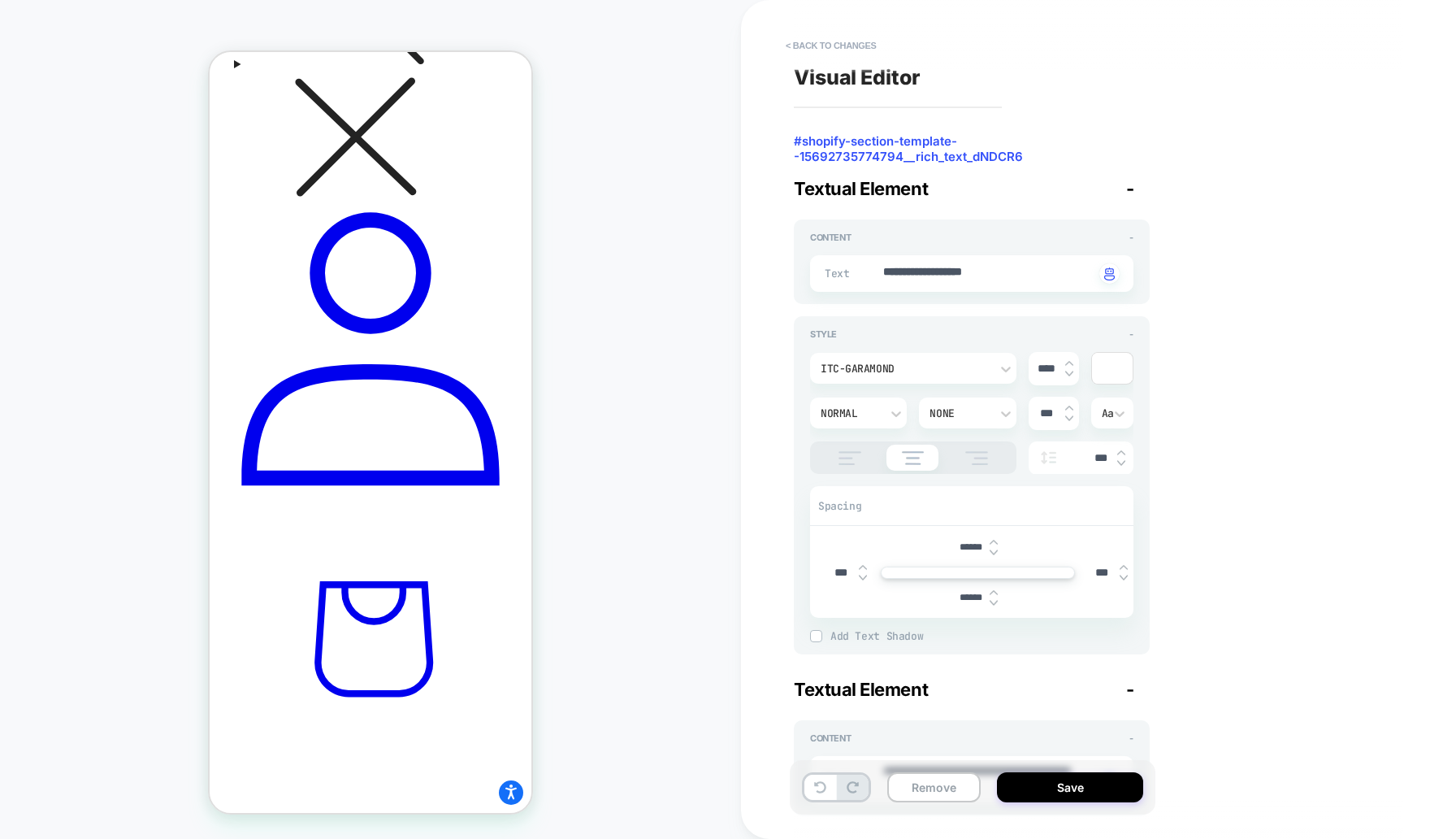
type textarea "*"
type input "******"
click at [995, 604] on img at bounding box center [993, 603] width 8 height 6
type textarea "*"
type input "******"
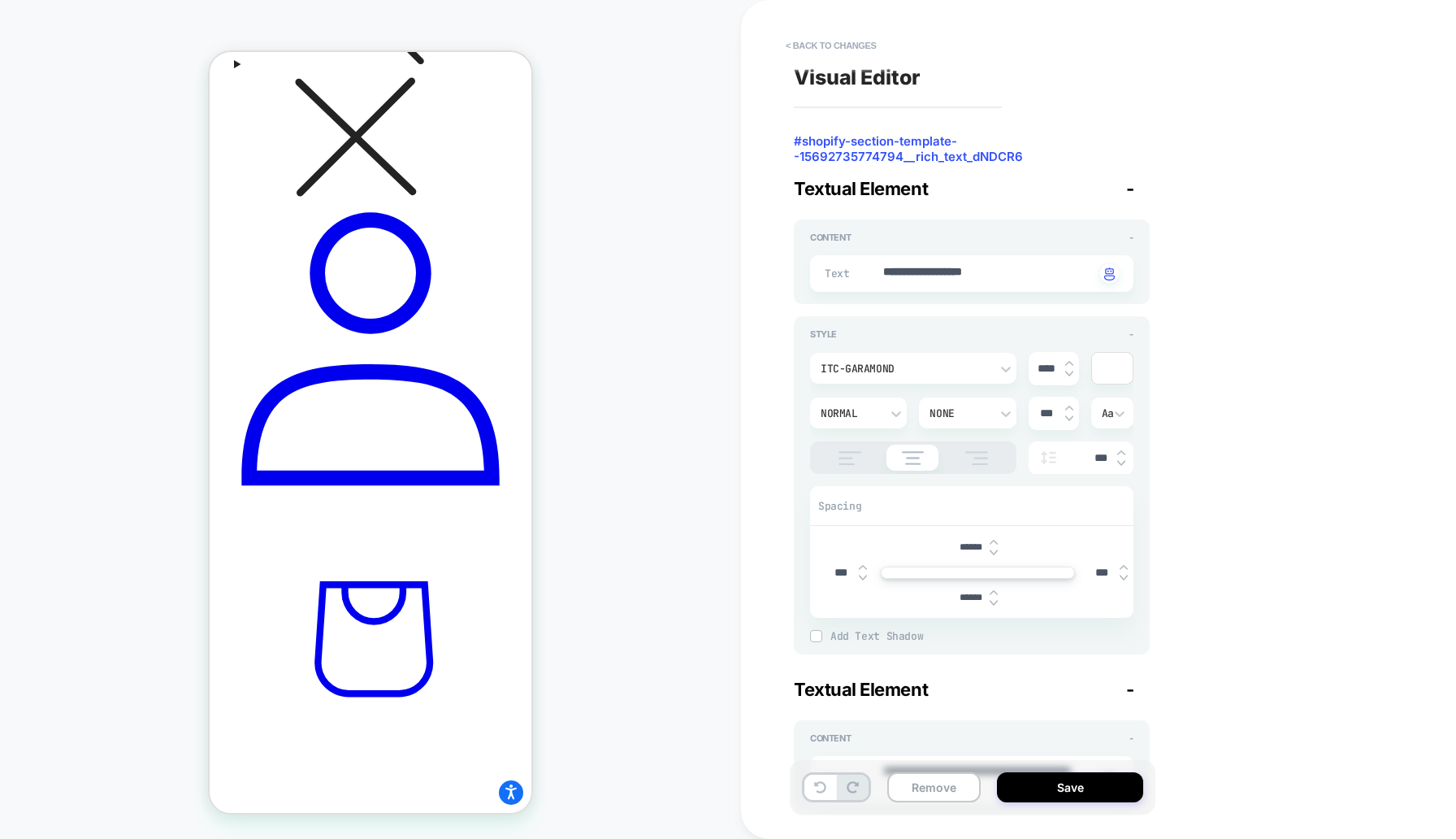
click at [995, 604] on img at bounding box center [993, 603] width 8 height 6
type textarea "*"
type input "******"
click at [995, 604] on img at bounding box center [993, 603] width 8 height 6
type textarea "*"
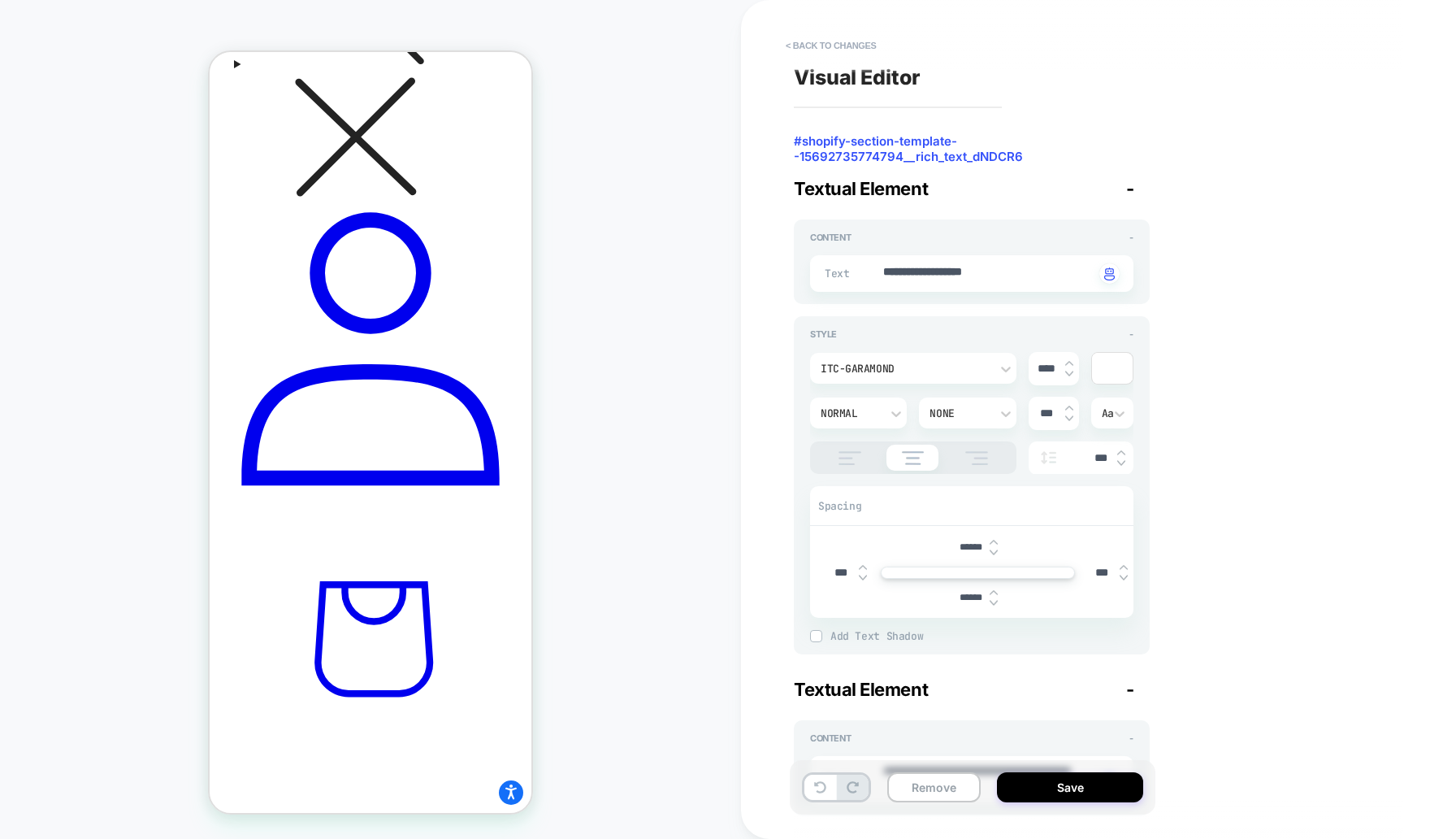
type input "******"
click at [995, 550] on img at bounding box center [993, 552] width 8 height 6
type textarea "*"
type input "******"
click at [995, 550] on img at bounding box center [993, 552] width 8 height 6
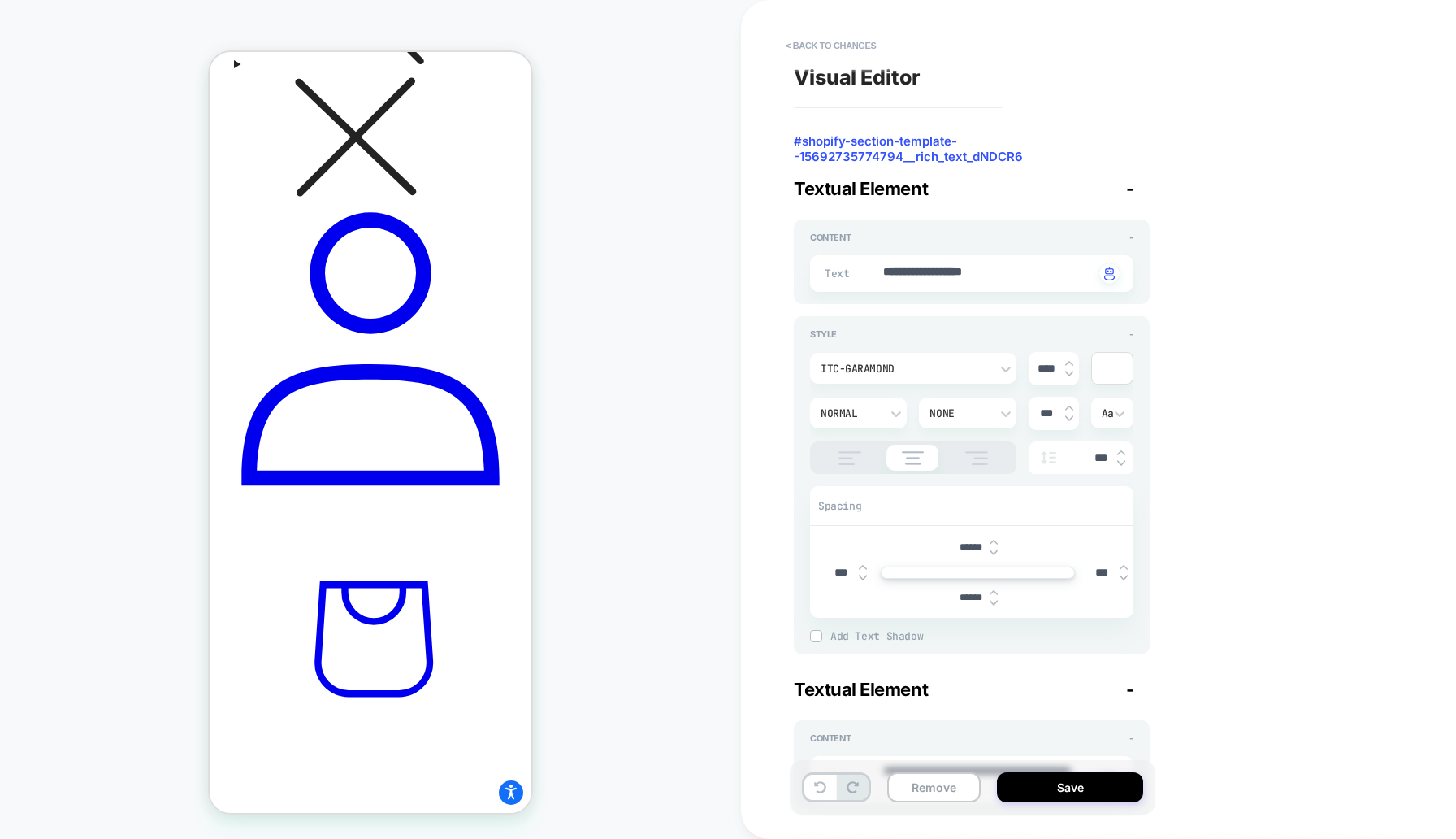
type textarea "*"
type input "******"
click at [995, 550] on img at bounding box center [993, 552] width 8 height 6
type textarea "*"
type input "******"
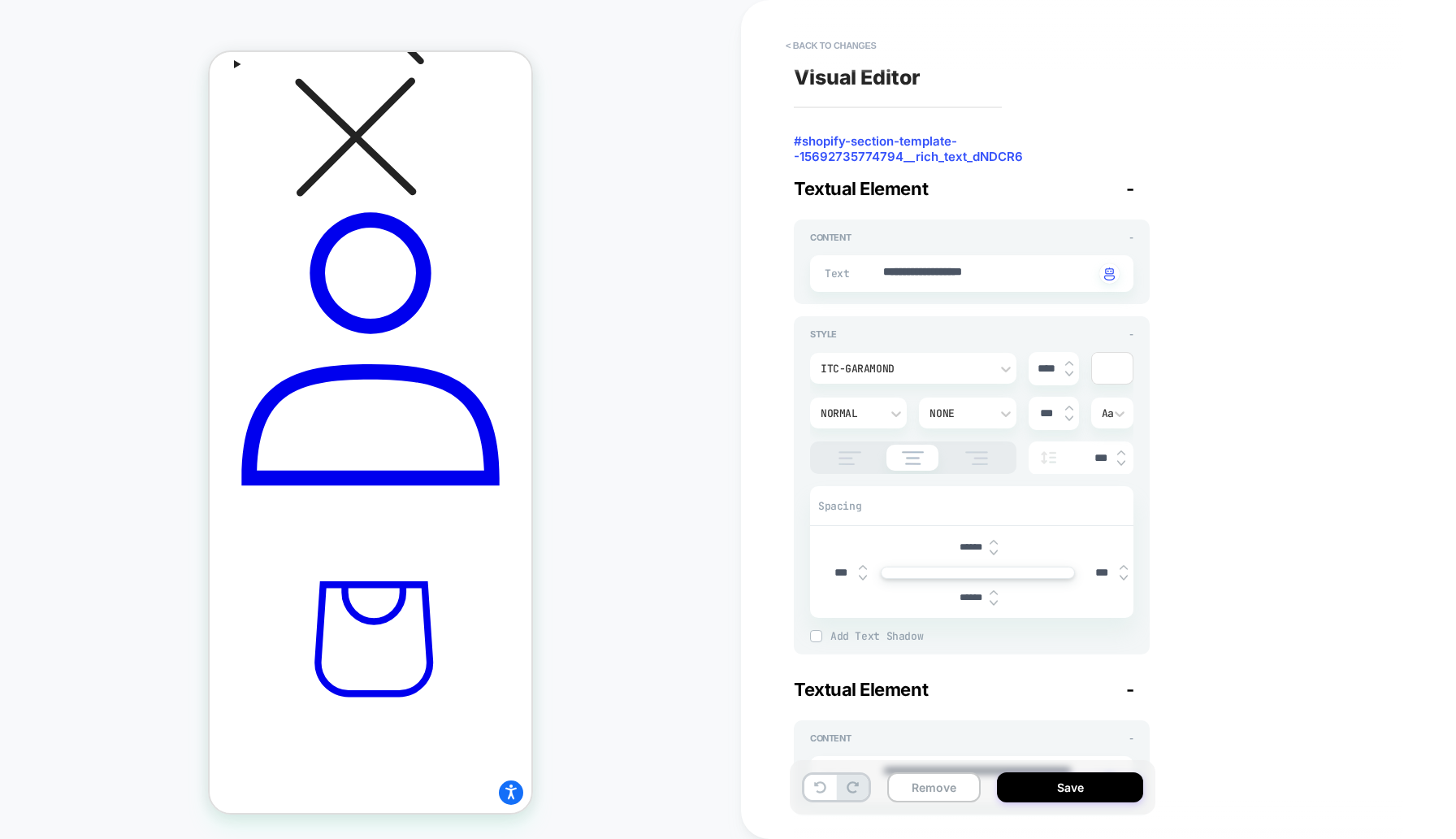
click at [995, 550] on img at bounding box center [993, 552] width 8 height 6
type textarea "*"
type input "******"
click at [995, 550] on img at bounding box center [993, 552] width 8 height 6
type textarea "*"
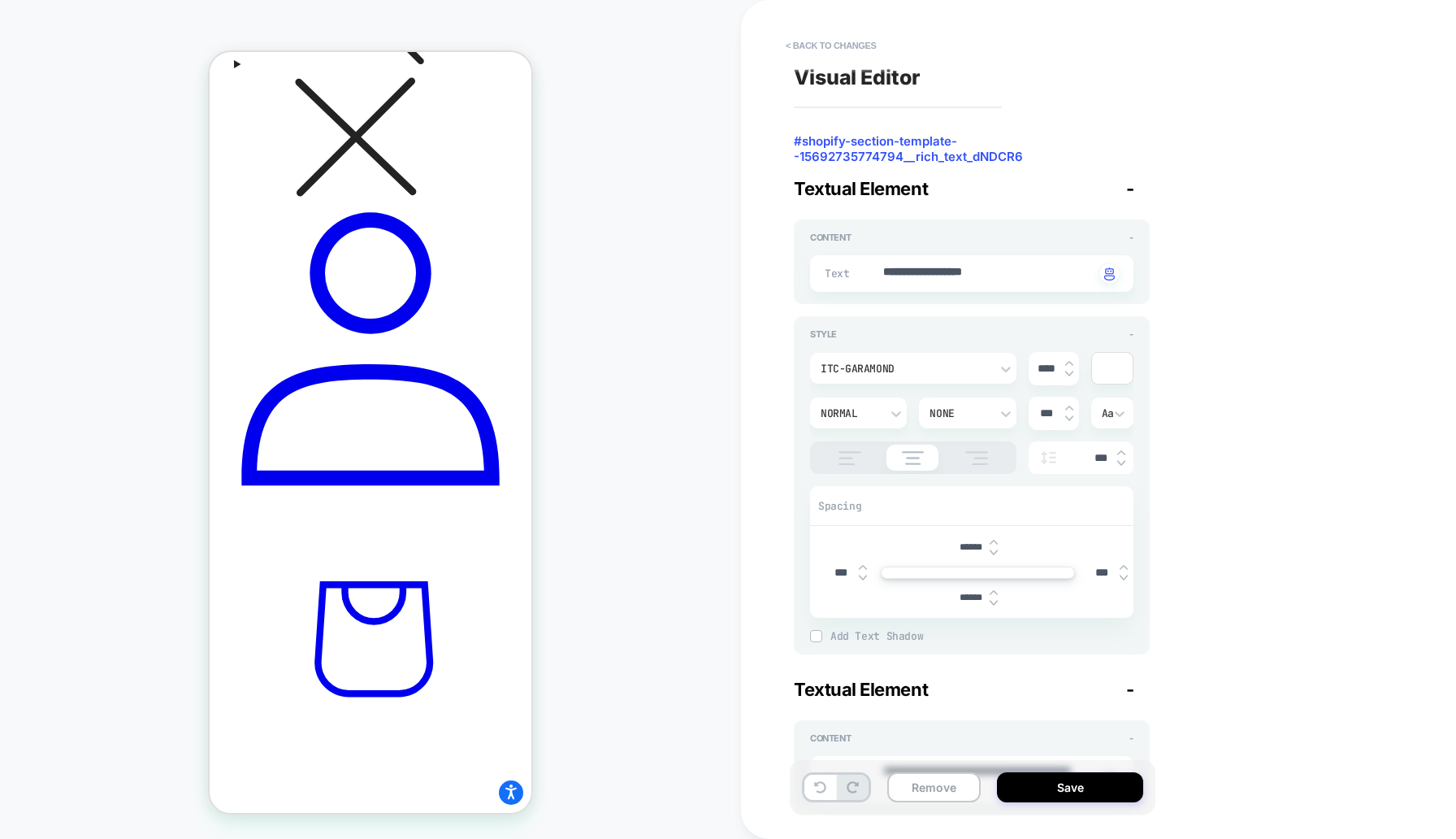
type input "******"
click at [995, 550] on img at bounding box center [993, 552] width 8 height 6
type textarea "*"
type input "******"
click at [995, 550] on img at bounding box center [993, 552] width 8 height 6
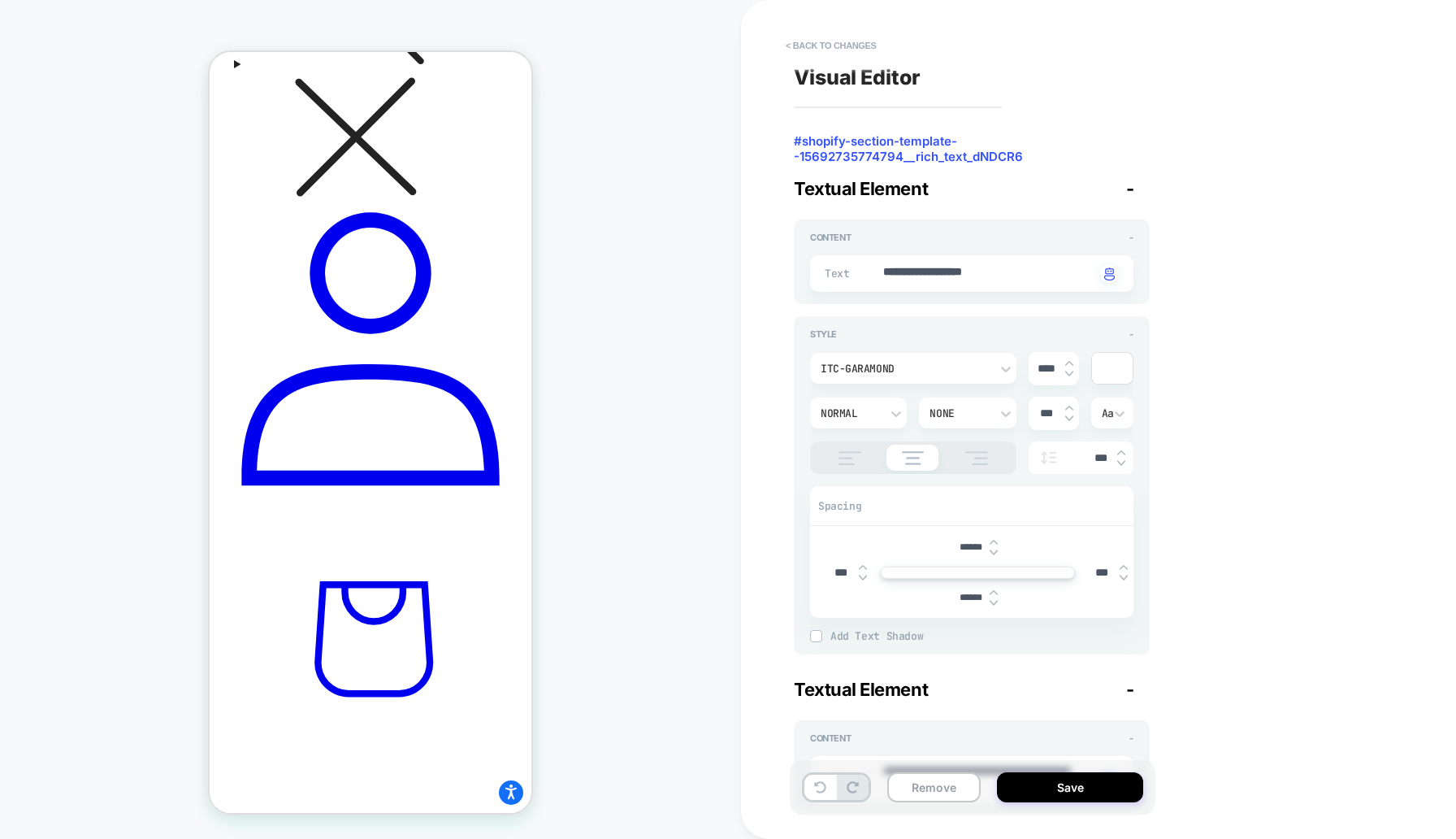
type textarea "*"
type input "******"
click at [995, 550] on img at bounding box center [993, 552] width 8 height 6
type textarea "*"
type input "******"
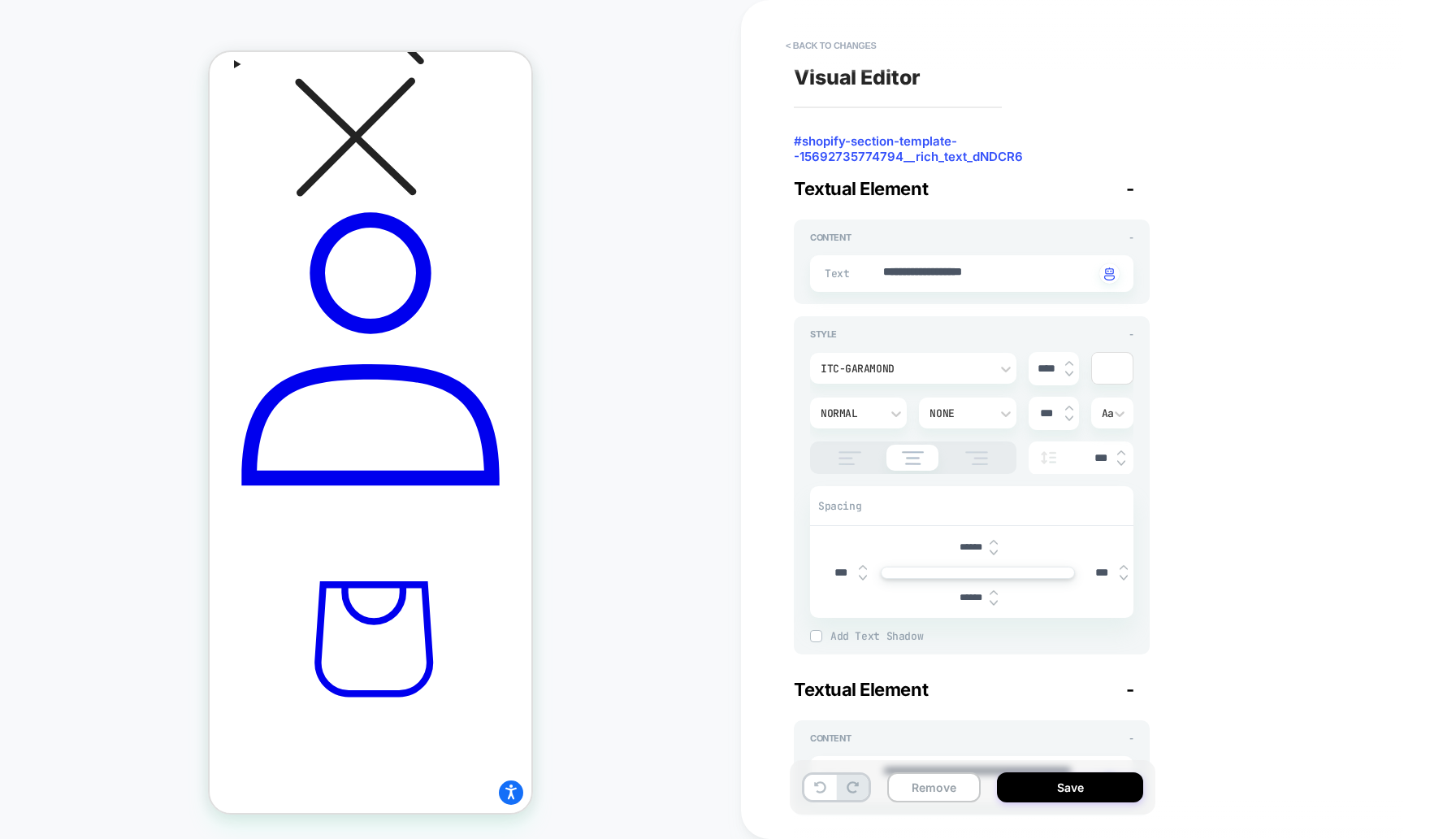
click at [995, 550] on img at bounding box center [993, 552] width 8 height 6
type textarea "*"
type input "******"
click at [995, 550] on img at bounding box center [993, 552] width 8 height 6
type textarea "*"
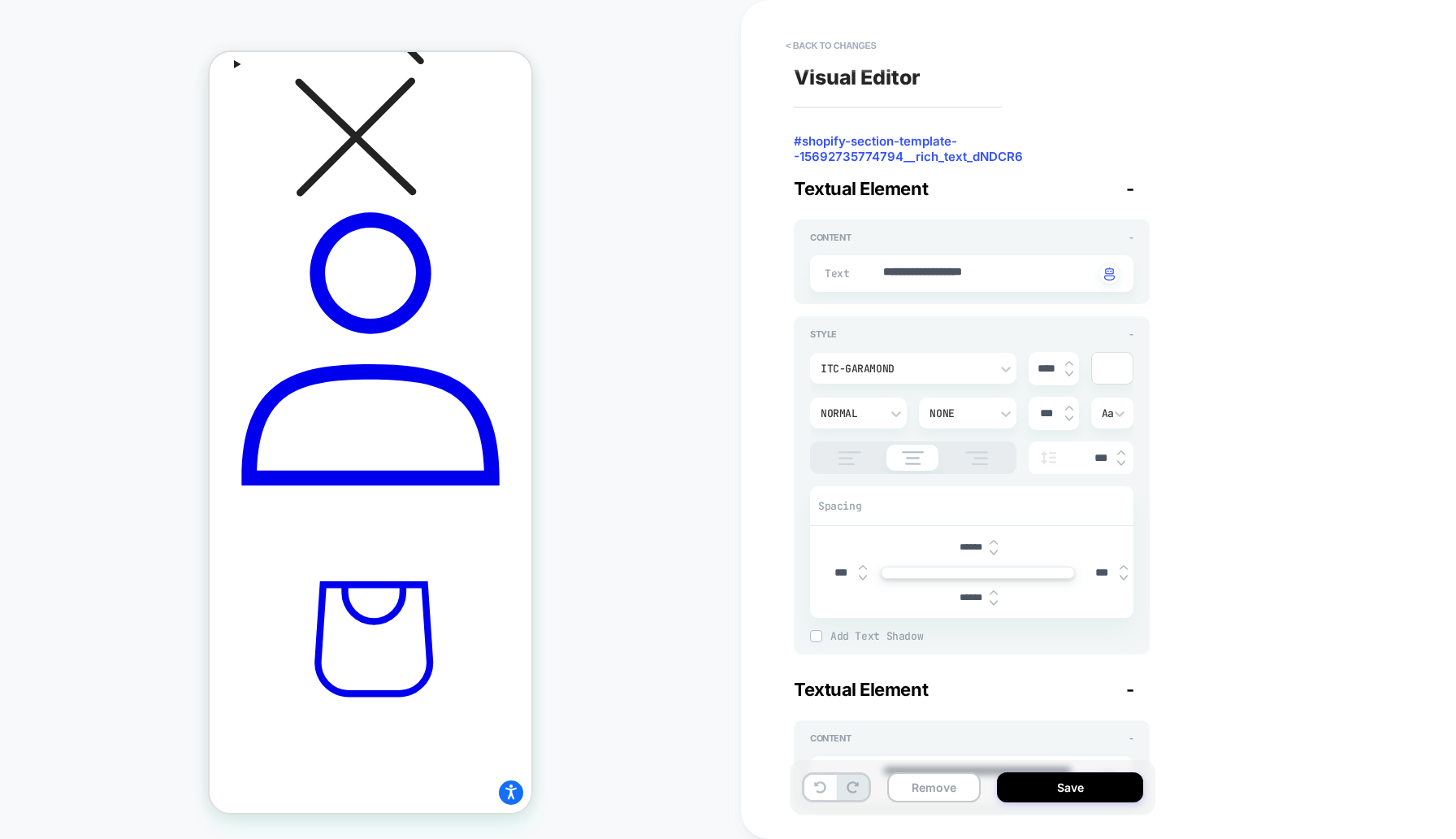
type input "******"
click at [995, 550] on img at bounding box center [993, 552] width 8 height 6
type textarea "*"
type input "******"
click at [995, 550] on img at bounding box center [993, 552] width 8 height 6
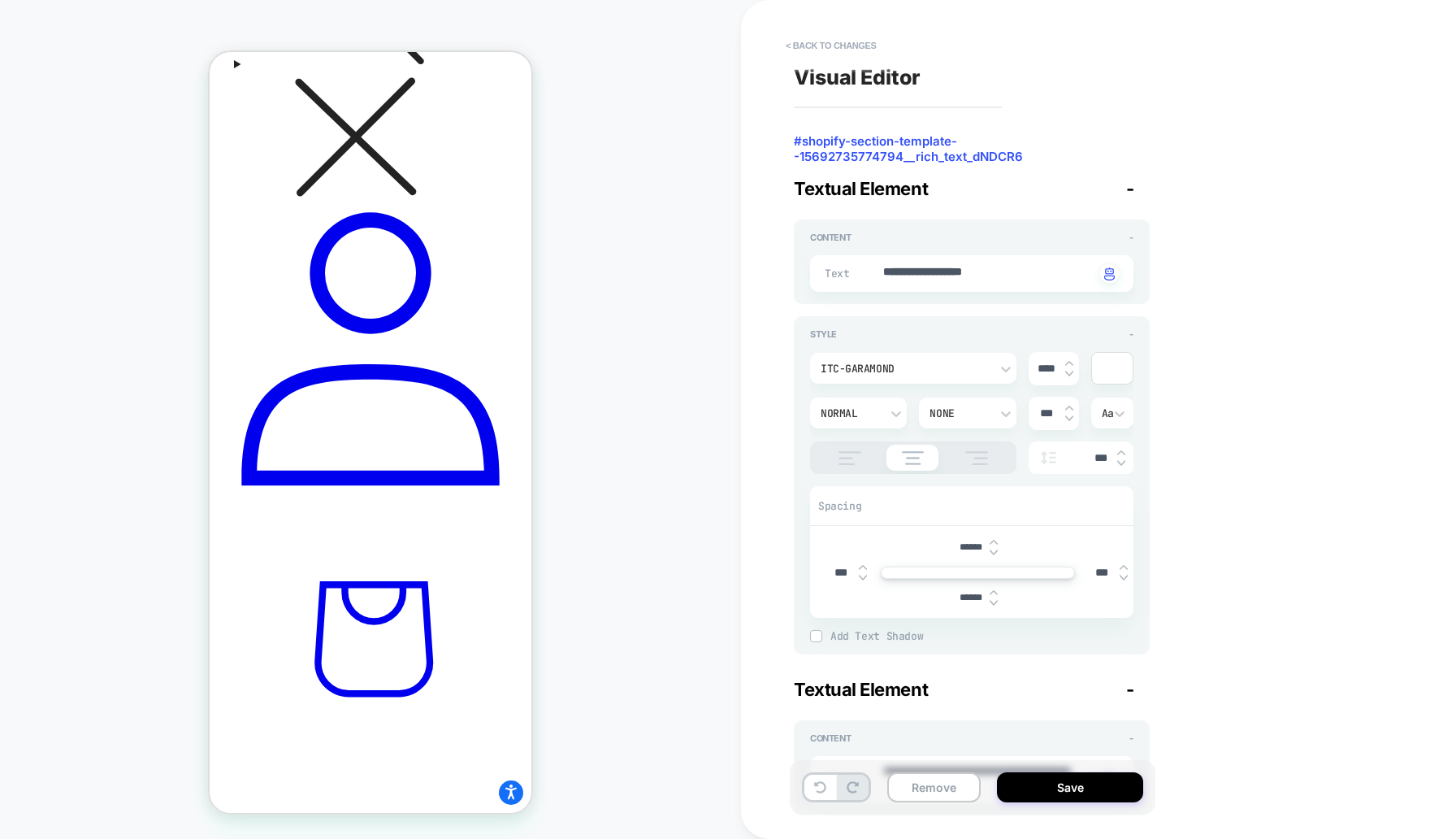
type textarea "*"
type input "******"
click at [995, 550] on img at bounding box center [993, 552] width 8 height 6
type textarea "*"
type input "******"
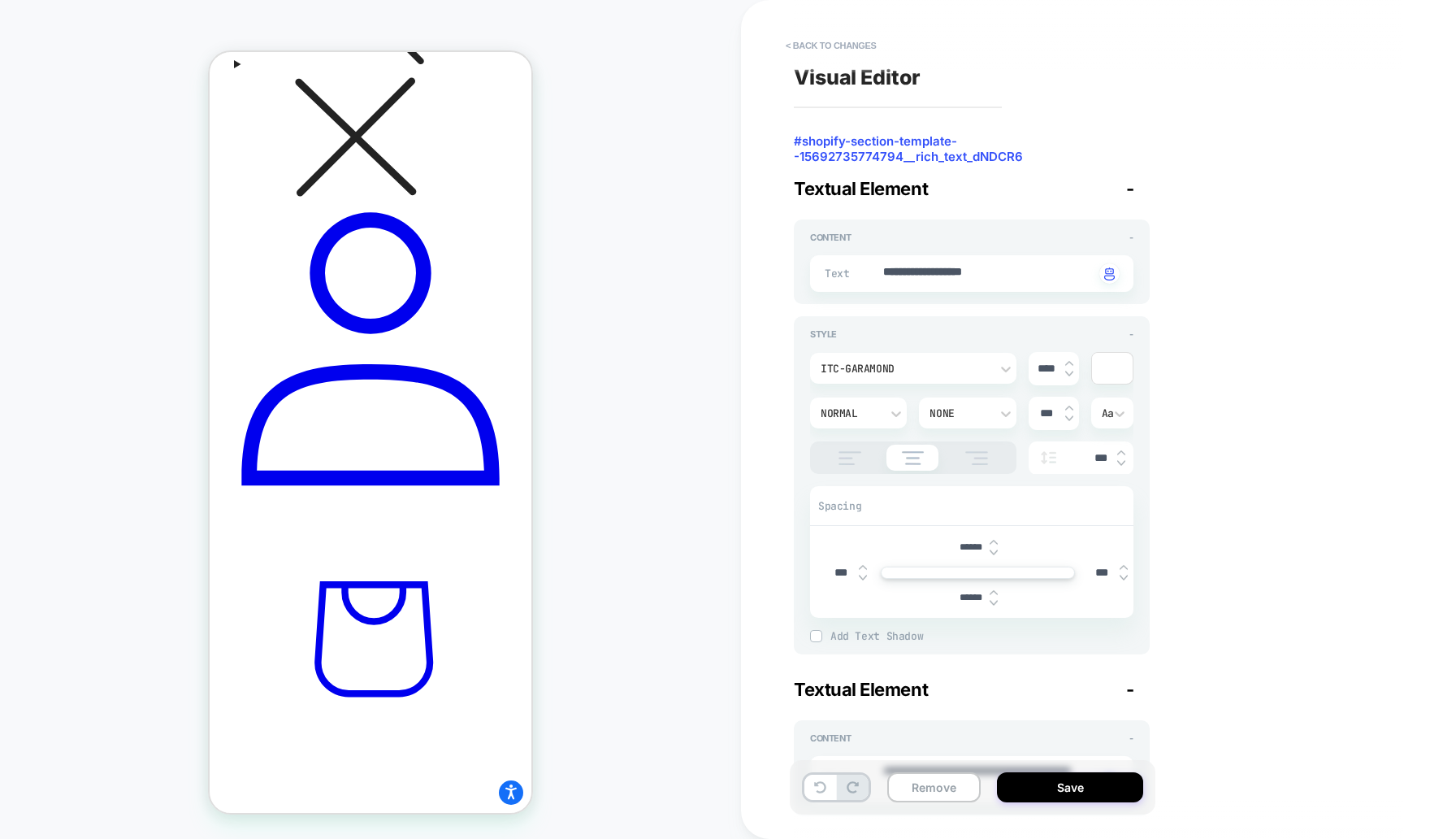
click at [995, 550] on img at bounding box center [993, 552] width 8 height 6
type textarea "*"
type input "******"
click at [995, 550] on img at bounding box center [993, 552] width 8 height 6
type textarea "*"
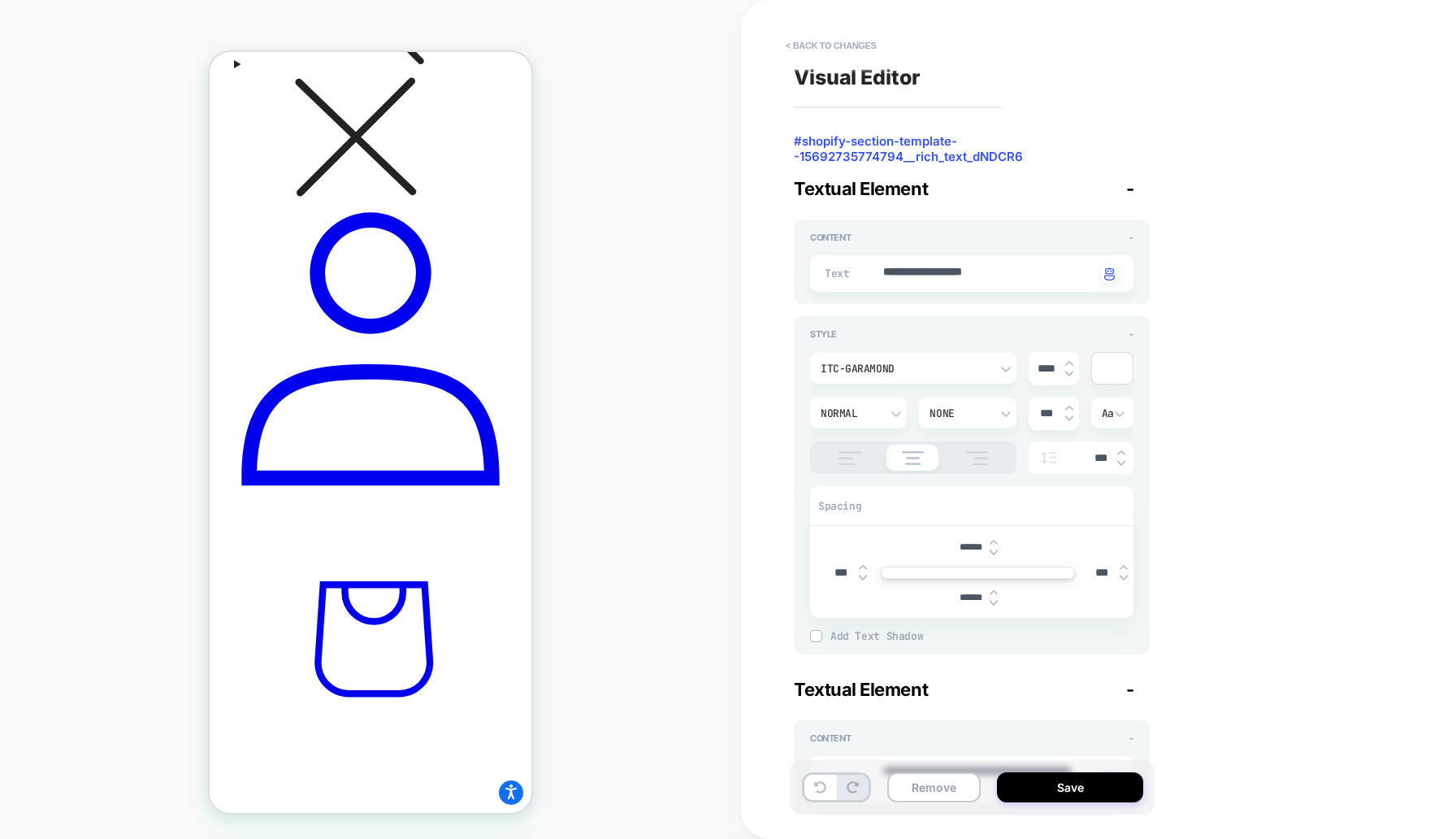
type input "******"
click at [995, 550] on img at bounding box center [993, 552] width 8 height 6
type textarea "*"
type input "******"
click at [995, 550] on img at bounding box center [993, 552] width 8 height 6
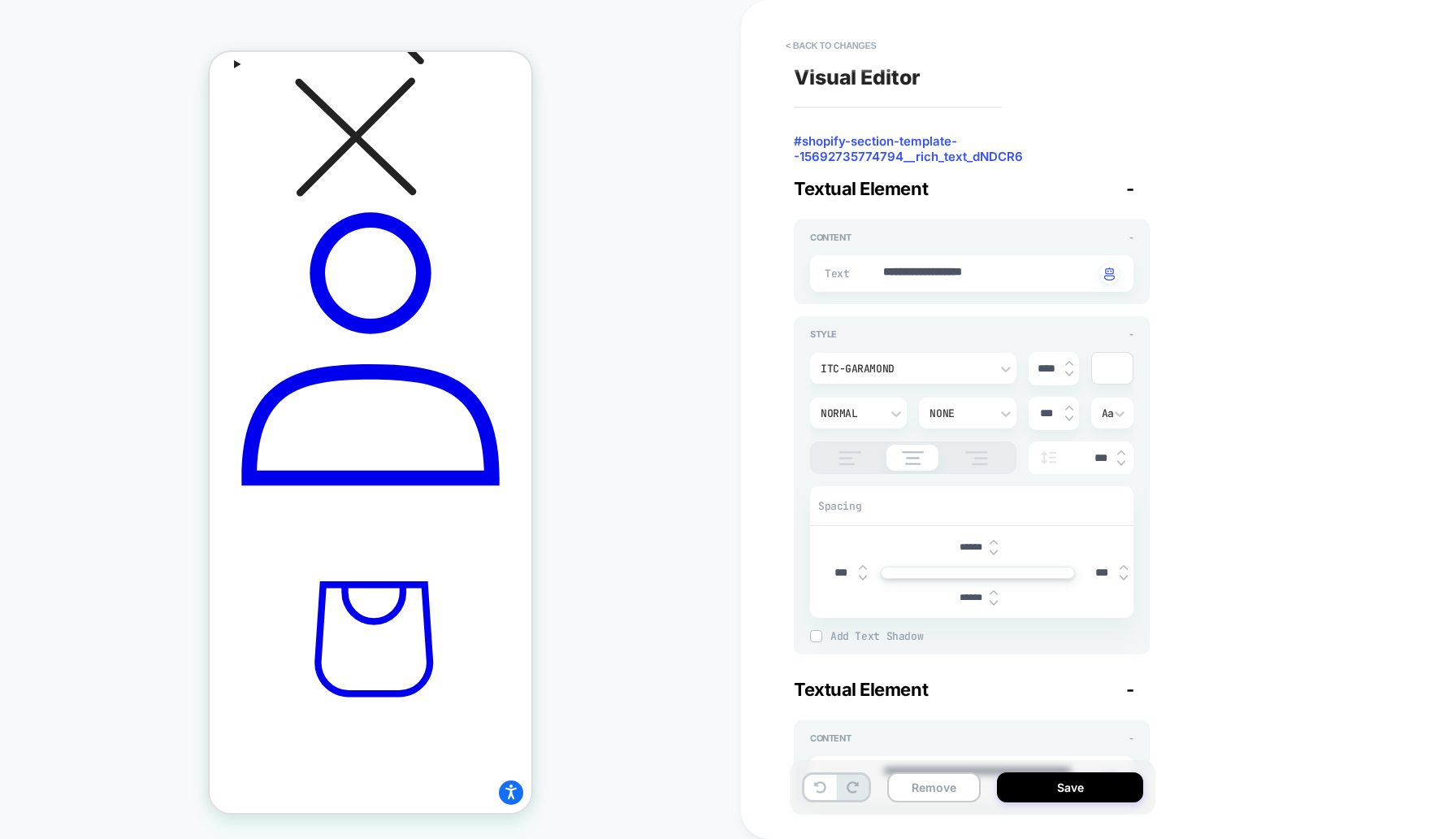
type textarea "*"
type input "******"
click at [995, 550] on img at bounding box center [993, 552] width 8 height 6
type textarea "*"
type input "******"
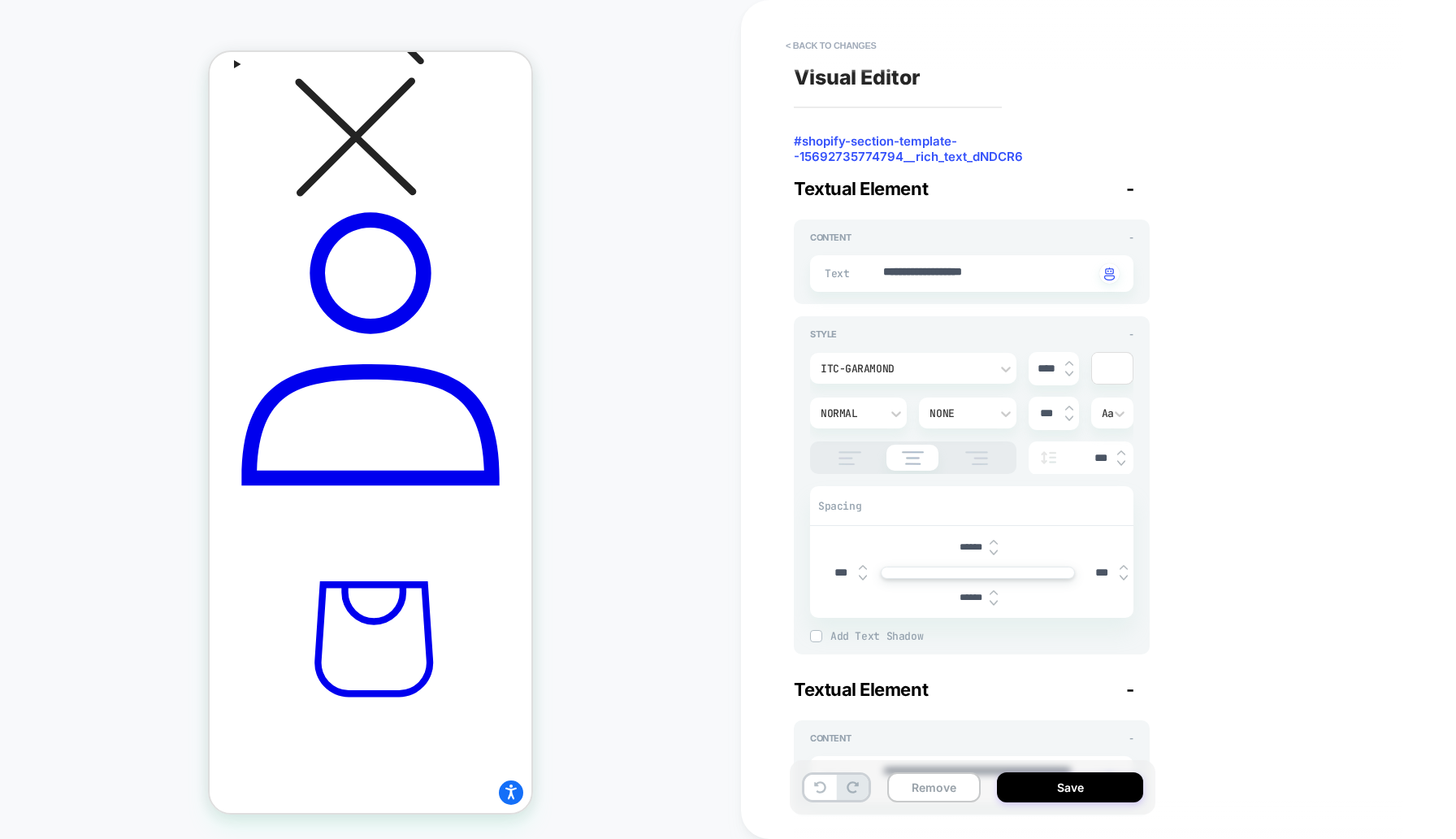
click at [995, 550] on img at bounding box center [993, 552] width 8 height 6
type textarea "*"
type input "******"
click at [995, 550] on img at bounding box center [993, 552] width 8 height 6
type textarea "*"
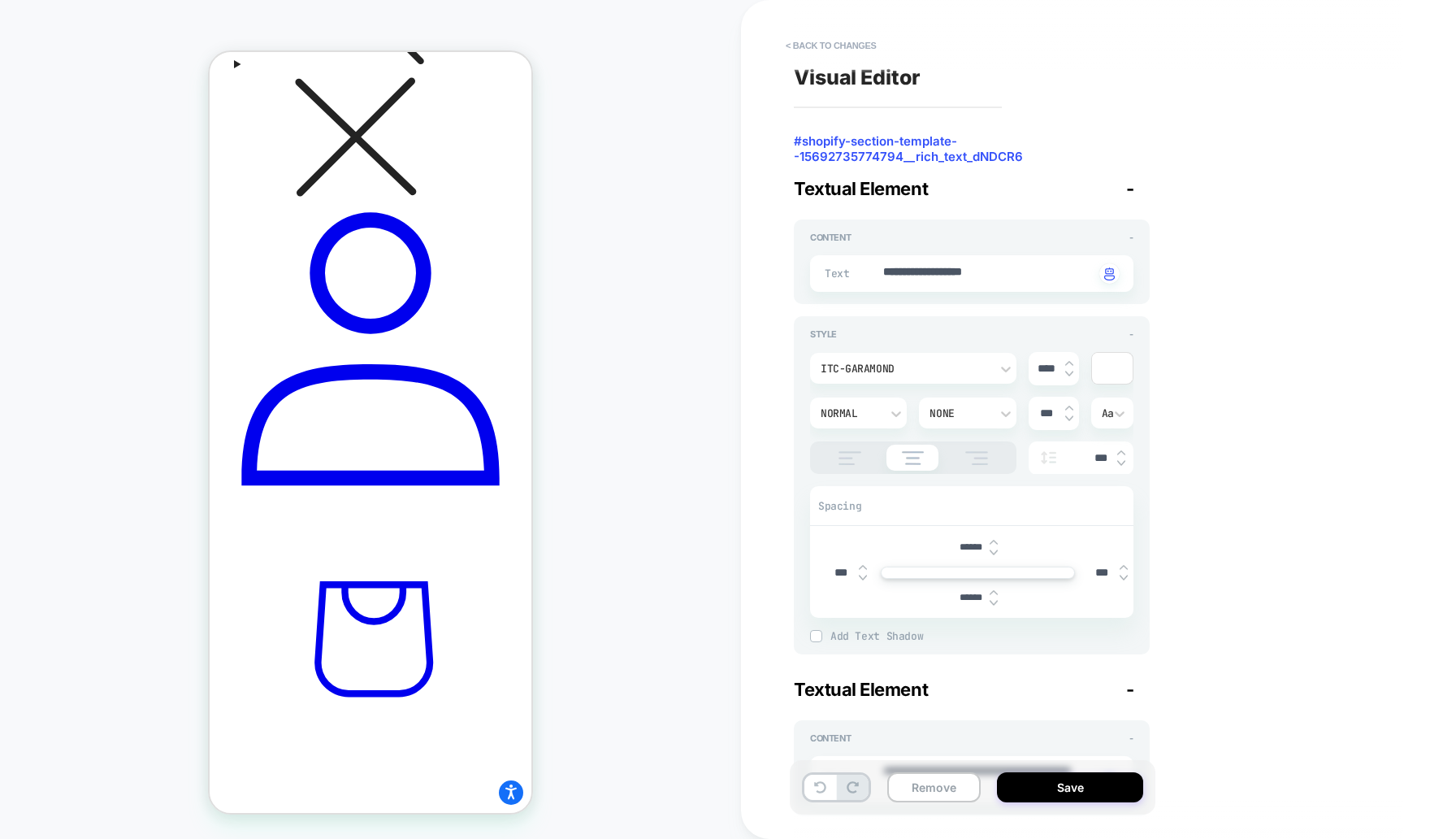
type input "******"
click at [995, 550] on img at bounding box center [993, 552] width 8 height 6
type textarea "*"
type input "******"
click at [995, 550] on img at bounding box center [993, 552] width 8 height 6
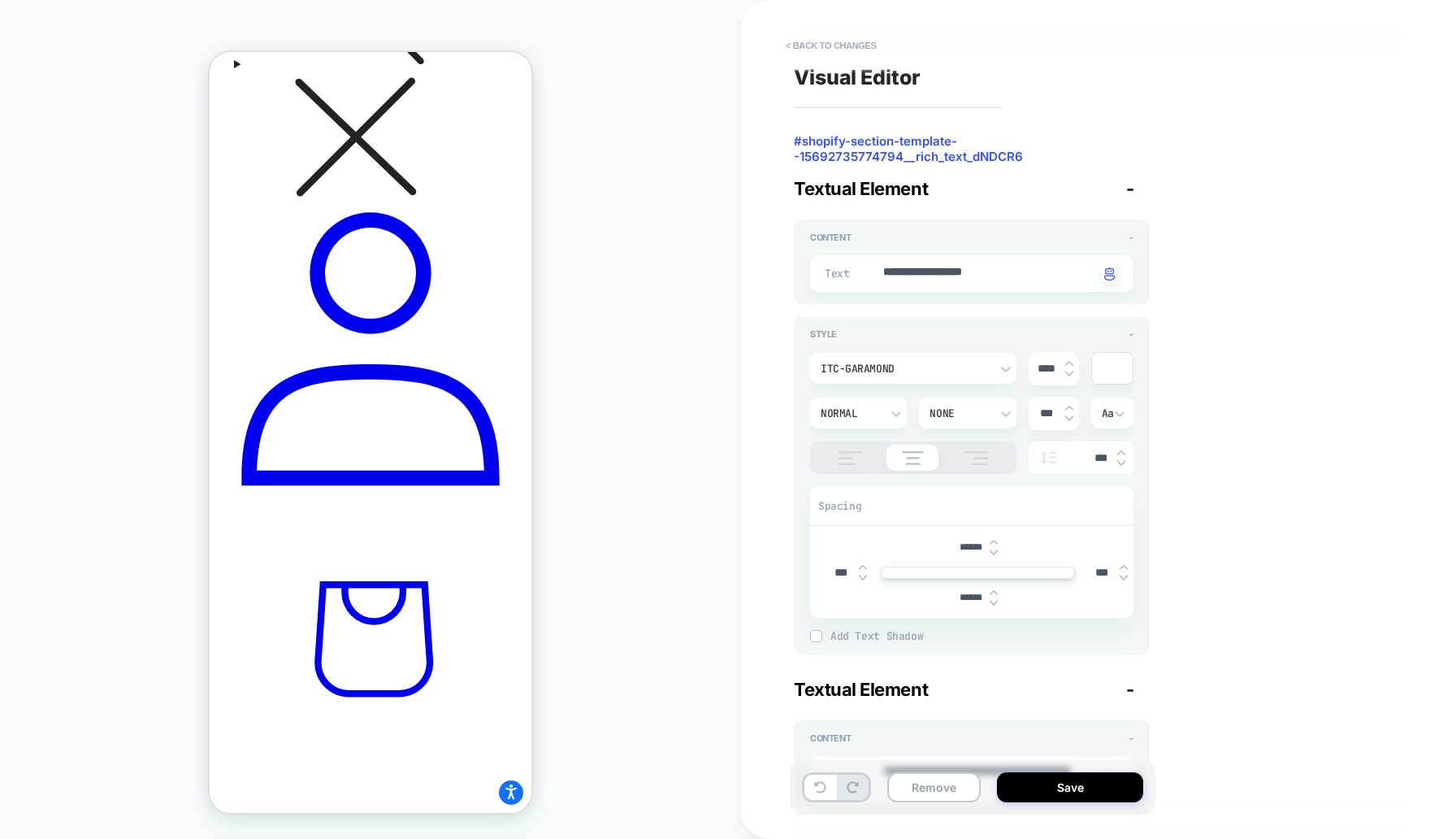
type textarea "*"
type input "******"
click at [995, 550] on img at bounding box center [993, 552] width 8 height 6
type textarea "*"
type input "******"
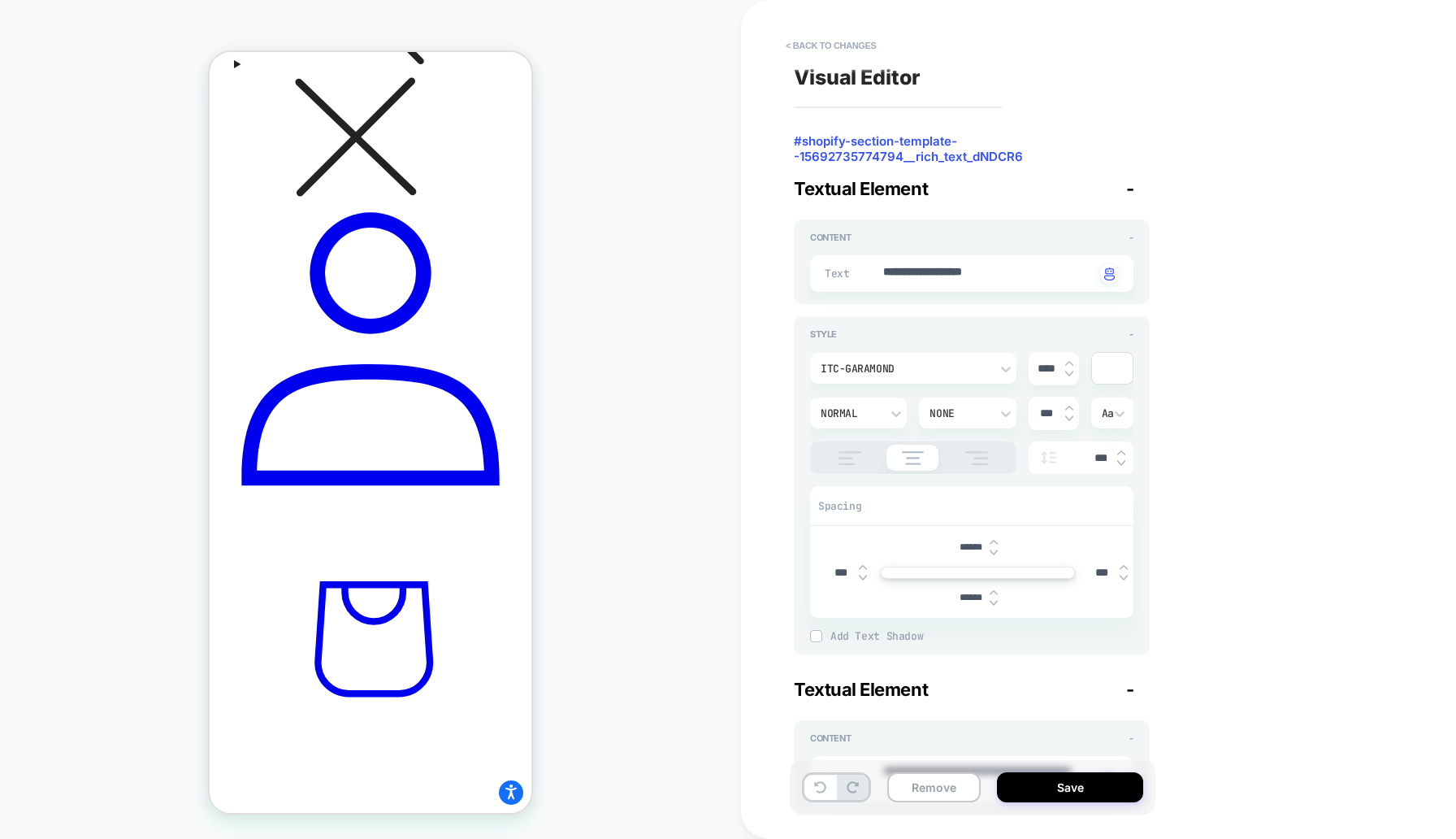
click at [994, 539] on img at bounding box center [993, 542] width 8 height 6
type textarea "*"
type input "******"
click at [982, 270] on textarea "**********" at bounding box center [988, 273] width 213 height 19
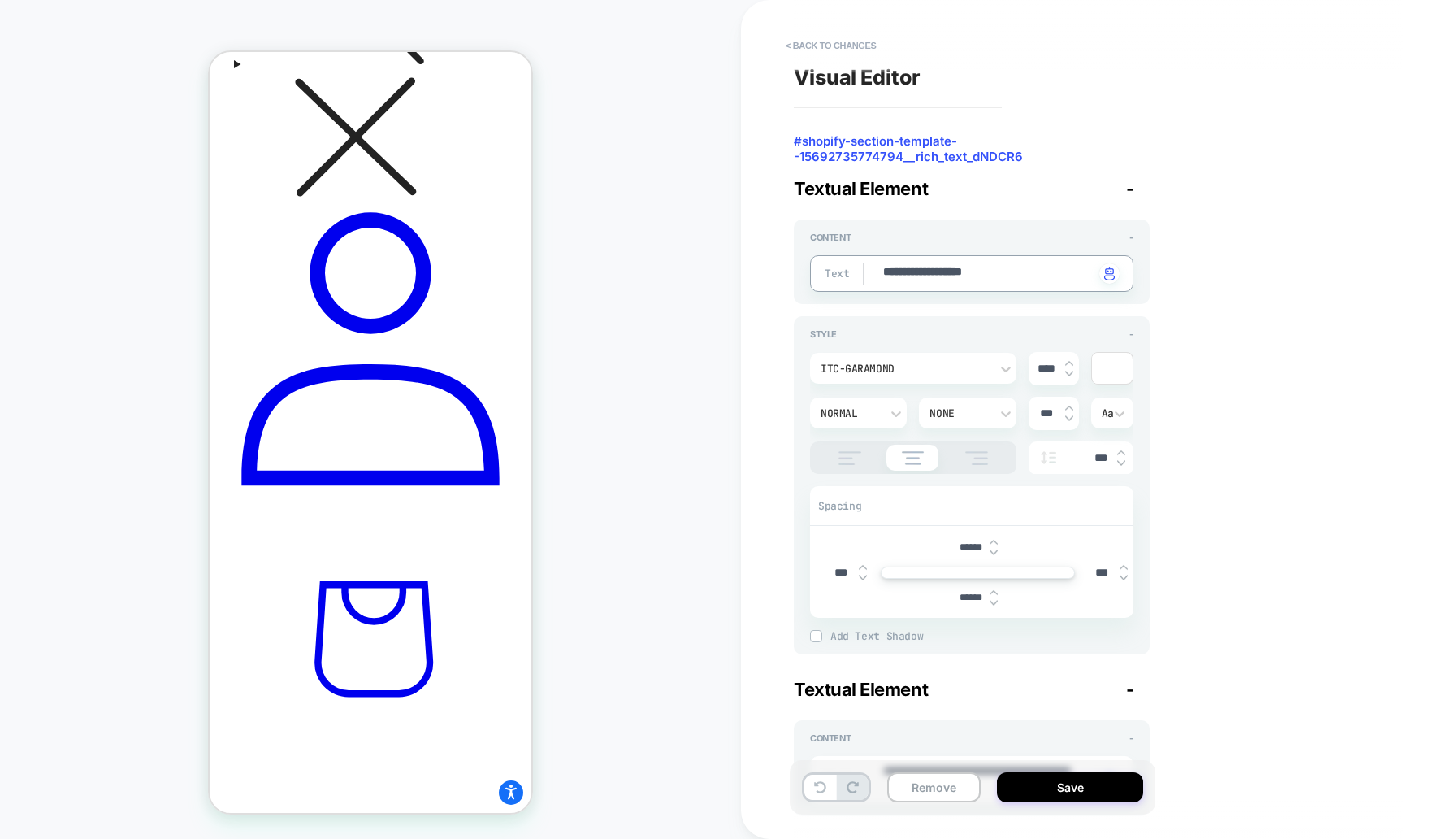
click at [1071, 362] on img at bounding box center [1069, 363] width 8 height 6
type textarea "*"
type input "****"
click at [1071, 362] on img at bounding box center [1069, 363] width 8 height 6
type textarea "*"
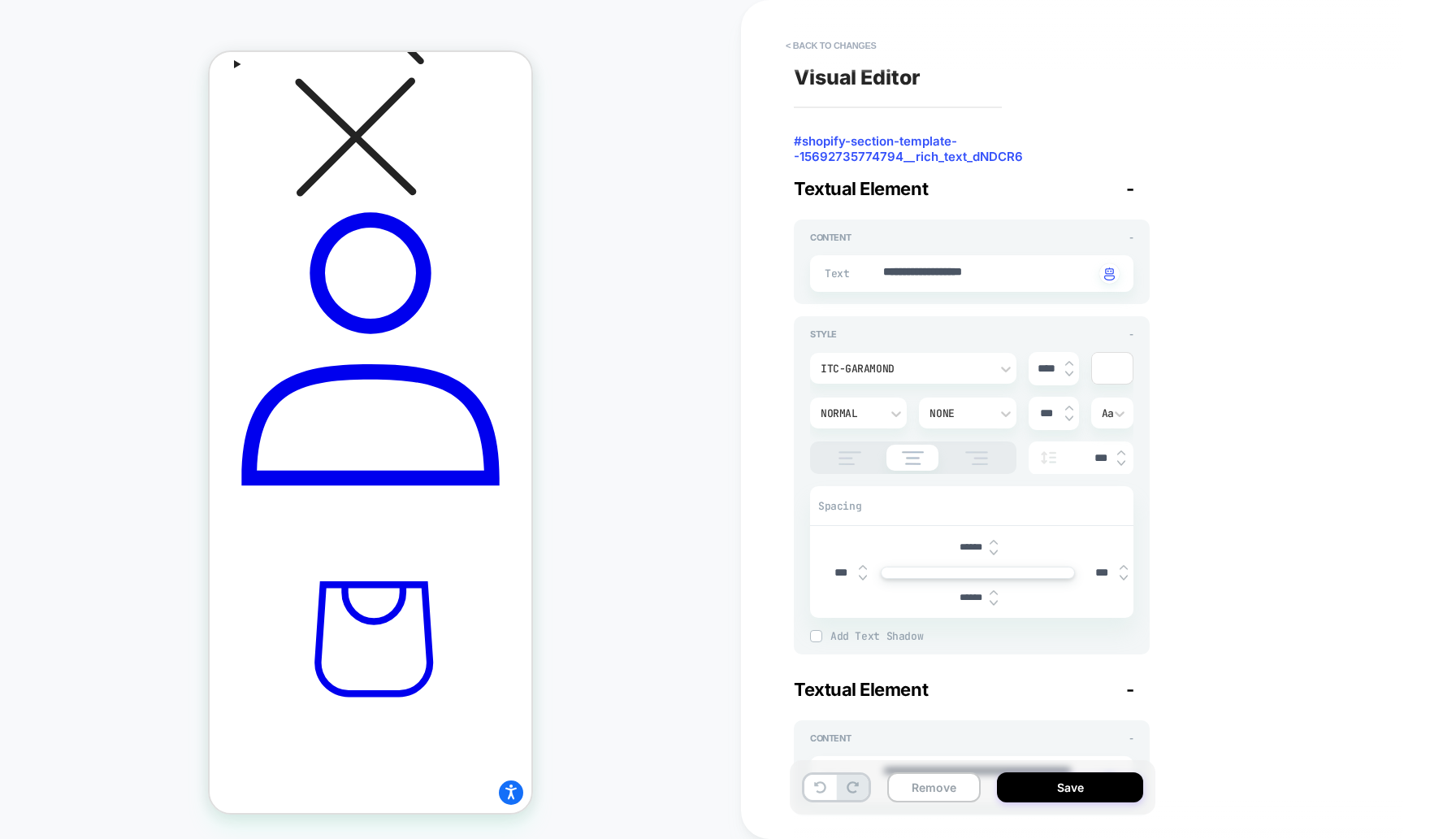
type input "****"
click at [1071, 362] on img at bounding box center [1069, 363] width 8 height 6
type textarea "*"
type input "****"
click at [1071, 362] on img at bounding box center [1069, 363] width 8 height 6
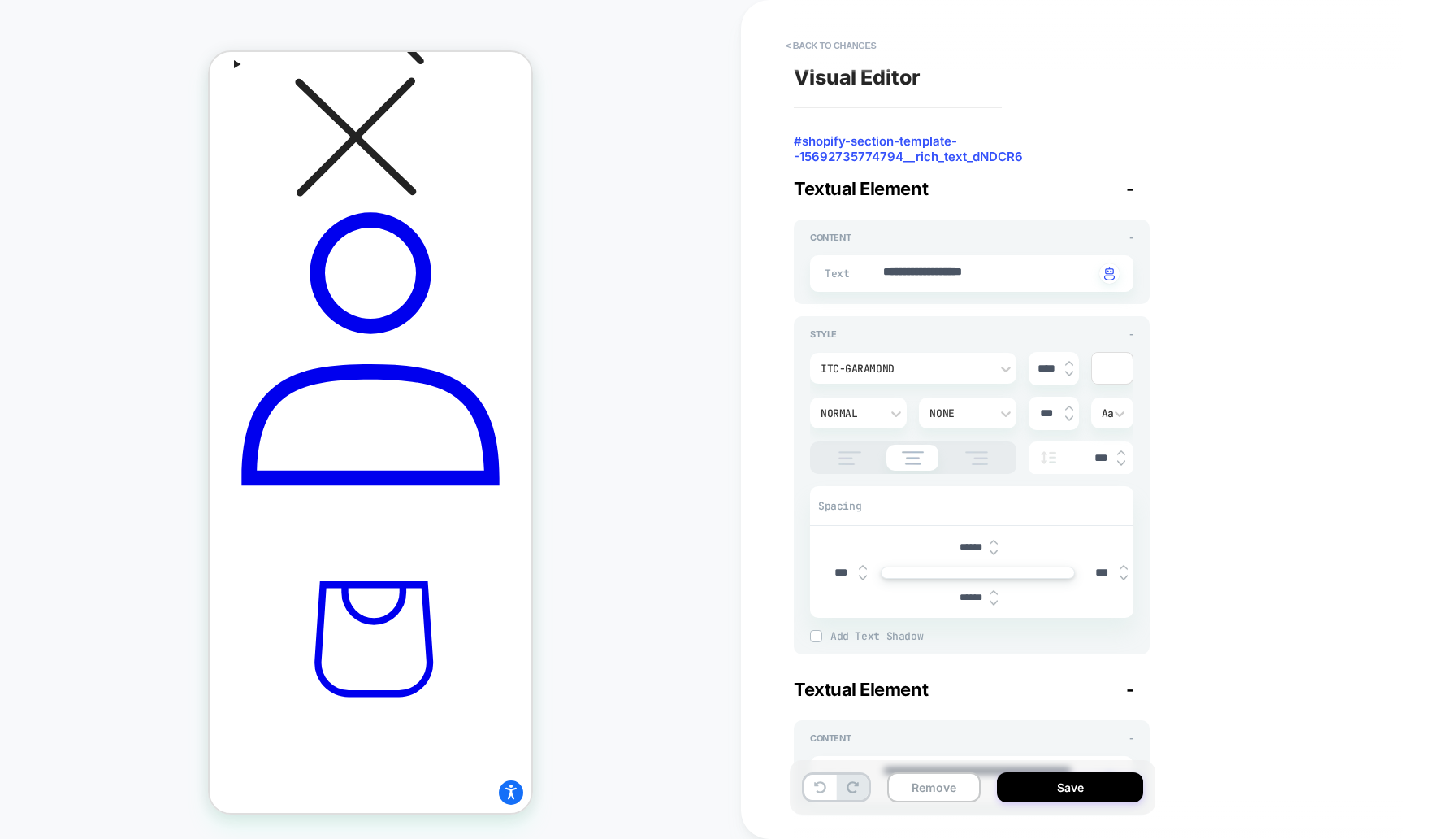
type textarea "*"
type input "****"
click at [1071, 362] on img at bounding box center [1069, 363] width 8 height 6
type textarea "*"
type input "****"
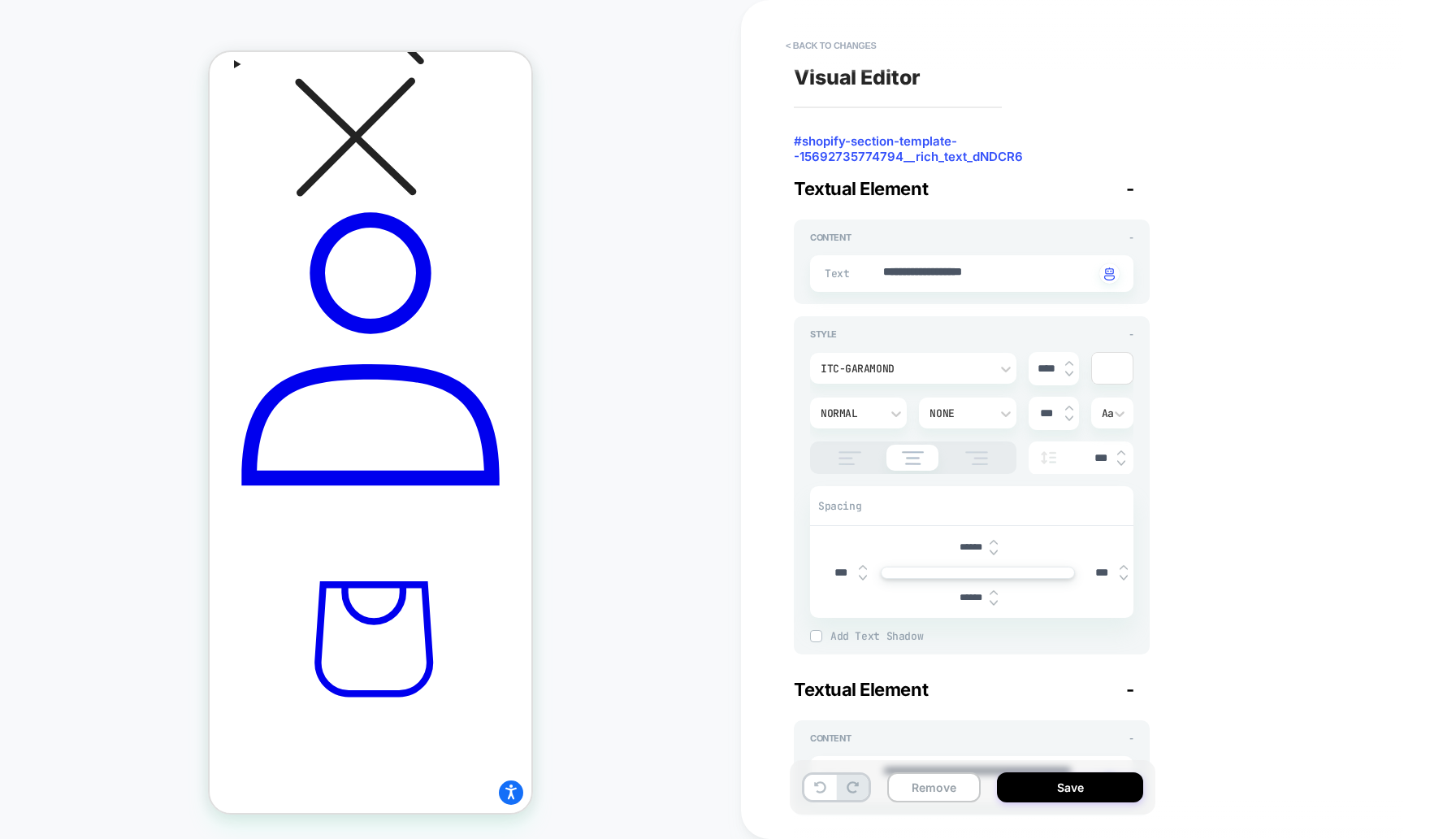
click at [1071, 362] on img at bounding box center [1069, 363] width 8 height 6
type textarea "*"
type input "****"
type textarea "*"
type input "****"
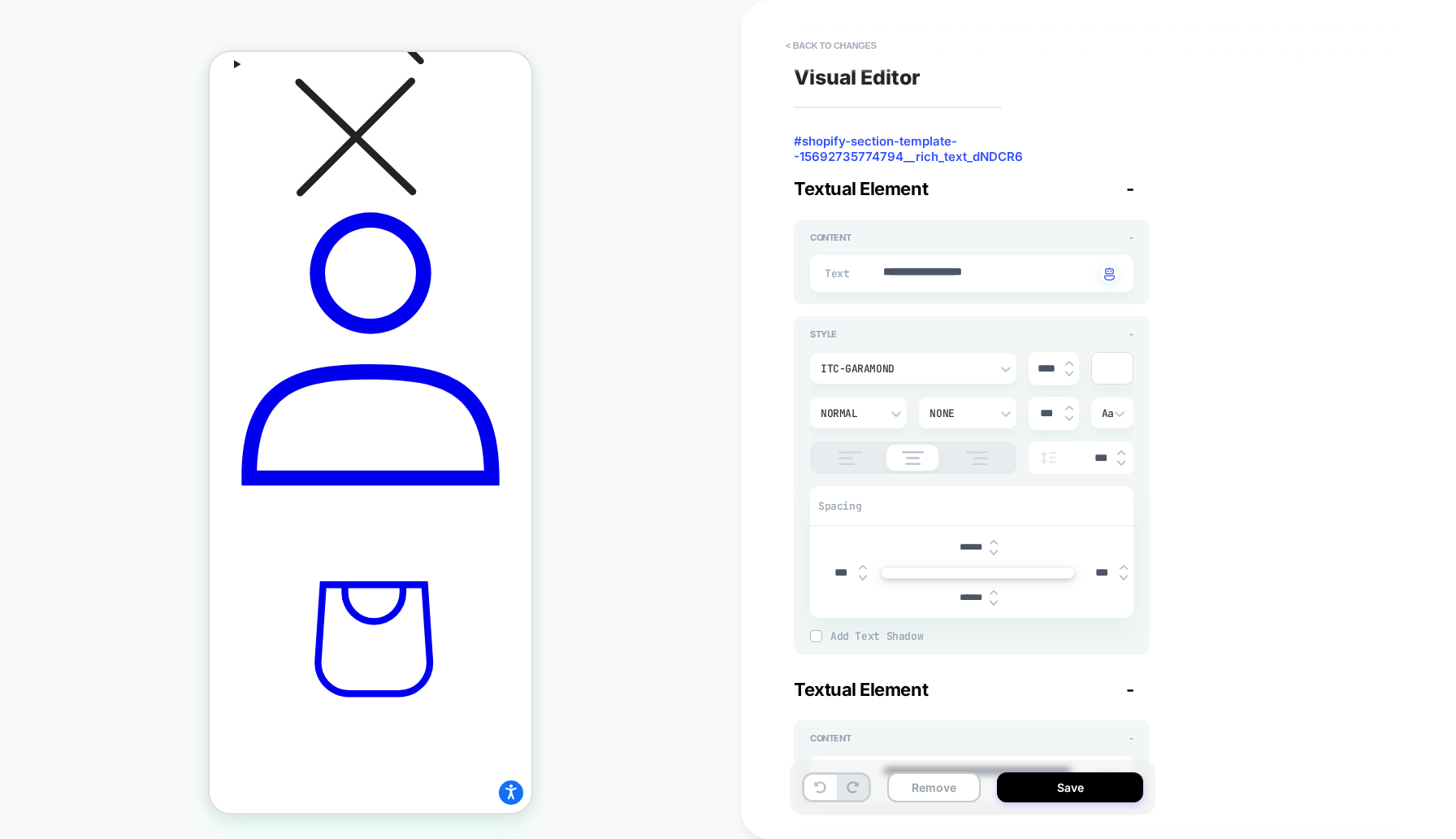
click at [1071, 362] on img at bounding box center [1069, 363] width 8 height 6
type textarea "*"
type input "****"
click at [1071, 362] on img at bounding box center [1069, 363] width 8 height 6
type textarea "*"
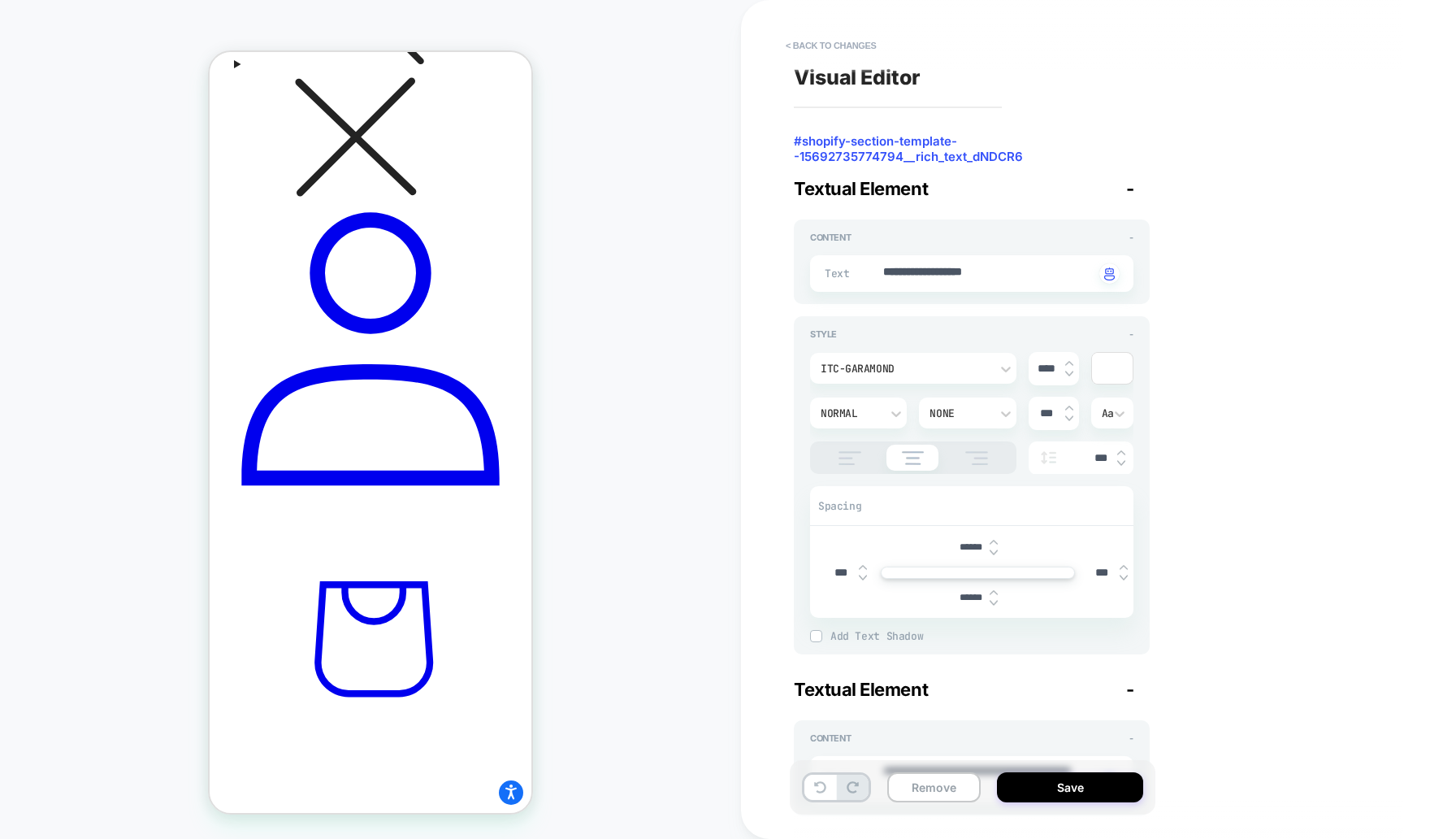
type input "****"
click at [1071, 362] on img at bounding box center [1069, 363] width 8 height 6
type textarea "*"
type input "****"
click at [1071, 362] on img at bounding box center [1069, 363] width 8 height 6
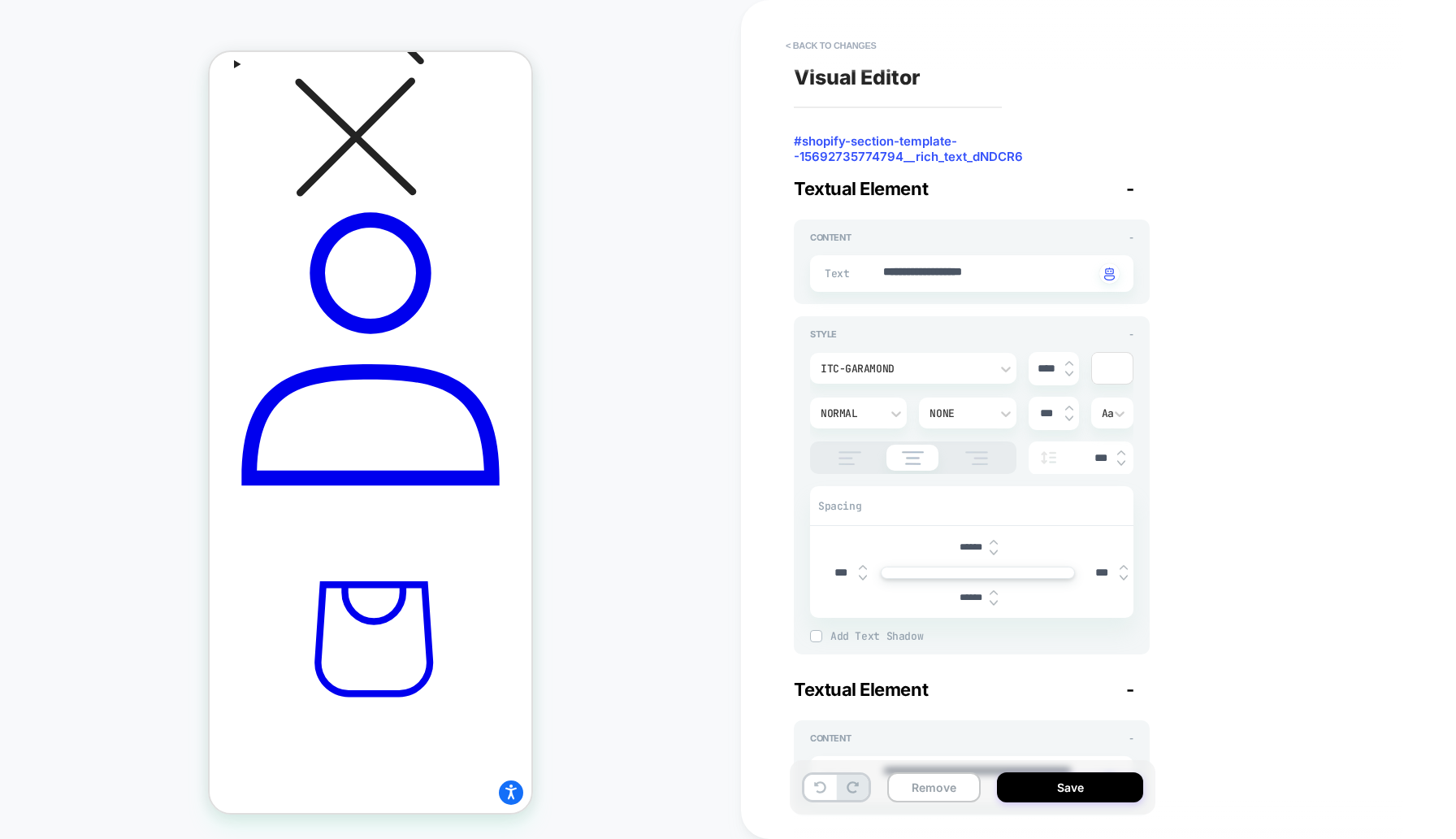
type textarea "*"
type input "****"
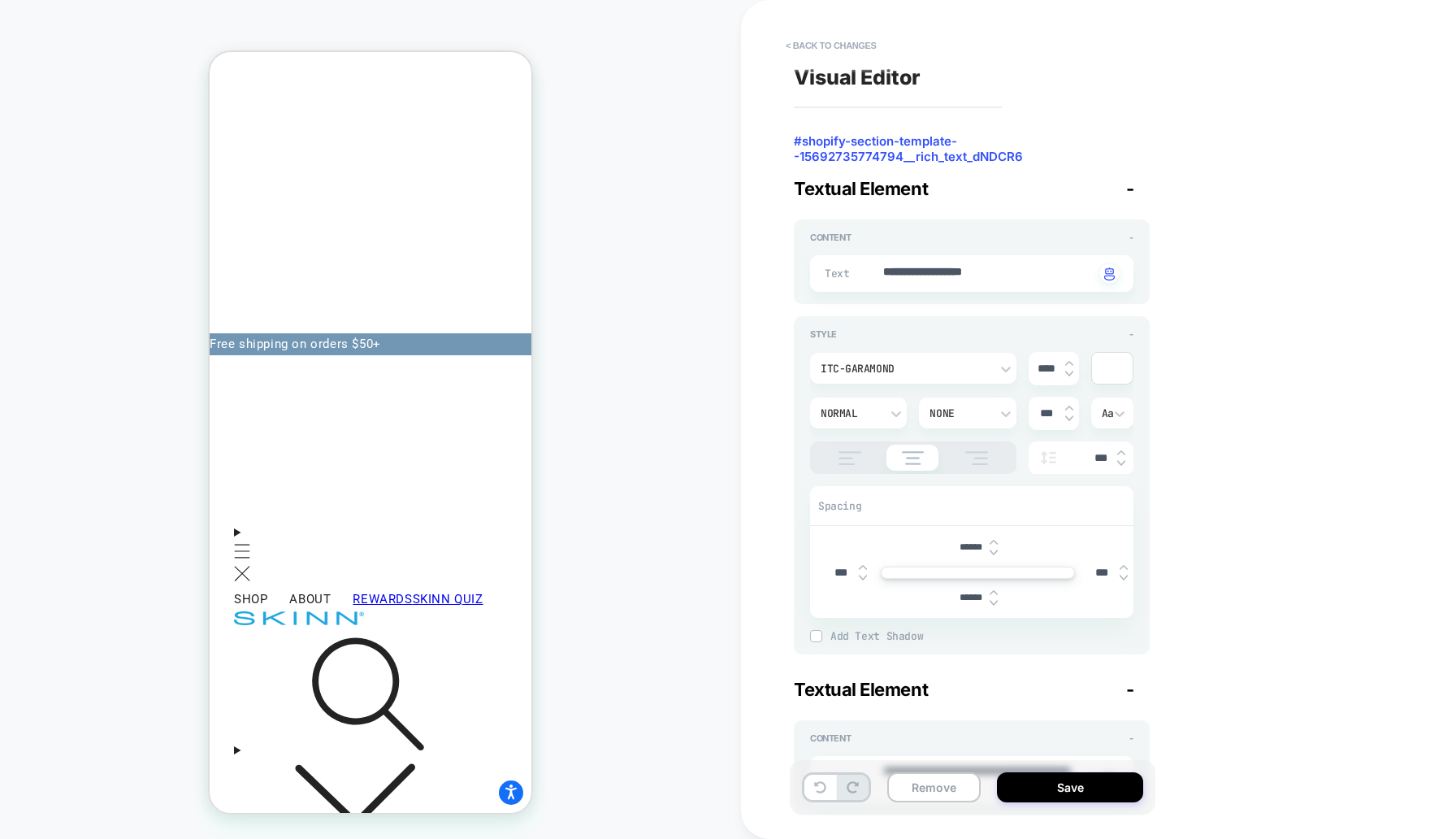
scroll to position [0, 0]
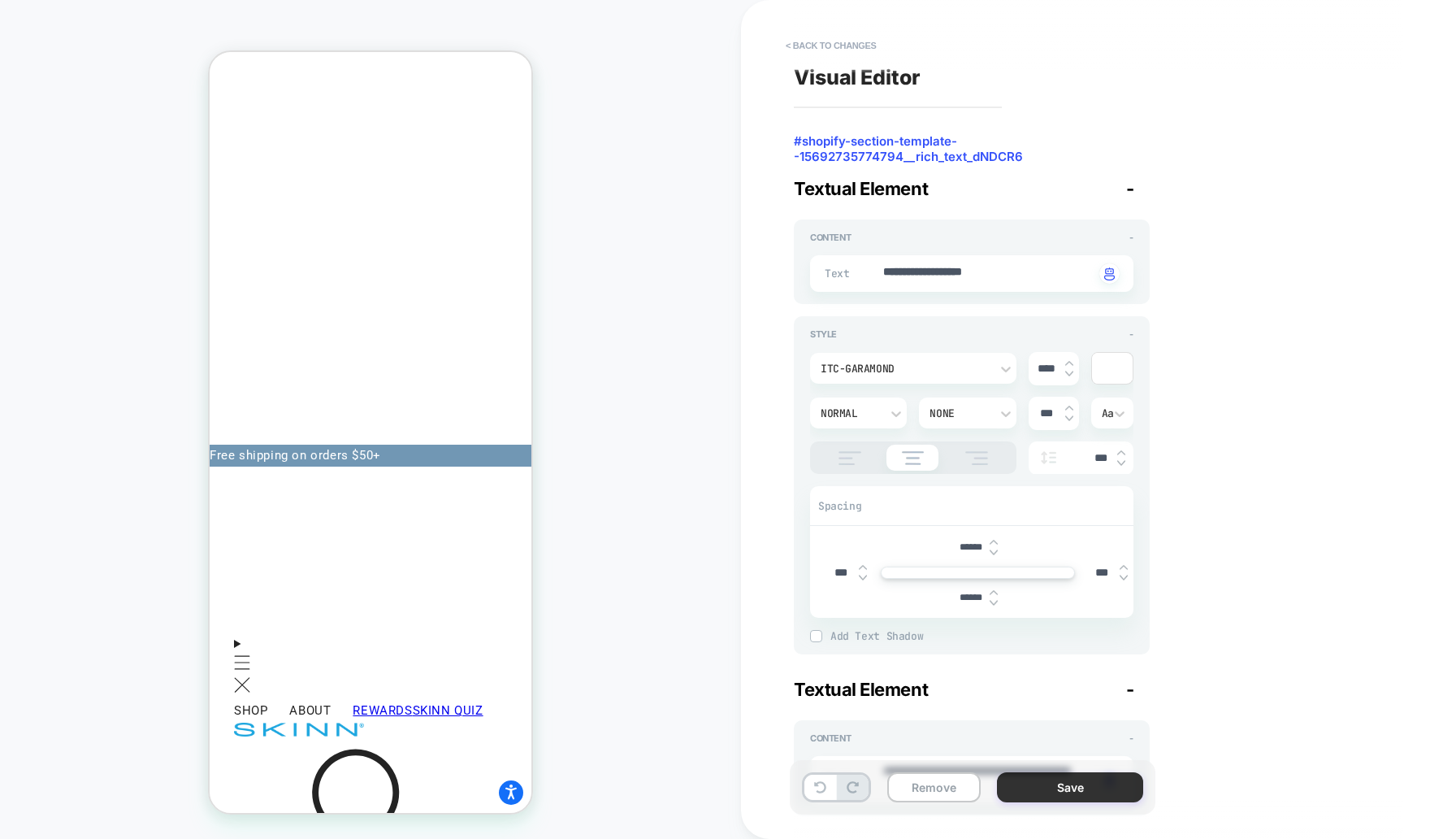
click at [1057, 788] on button "Save" at bounding box center [1071, 787] width 146 height 30
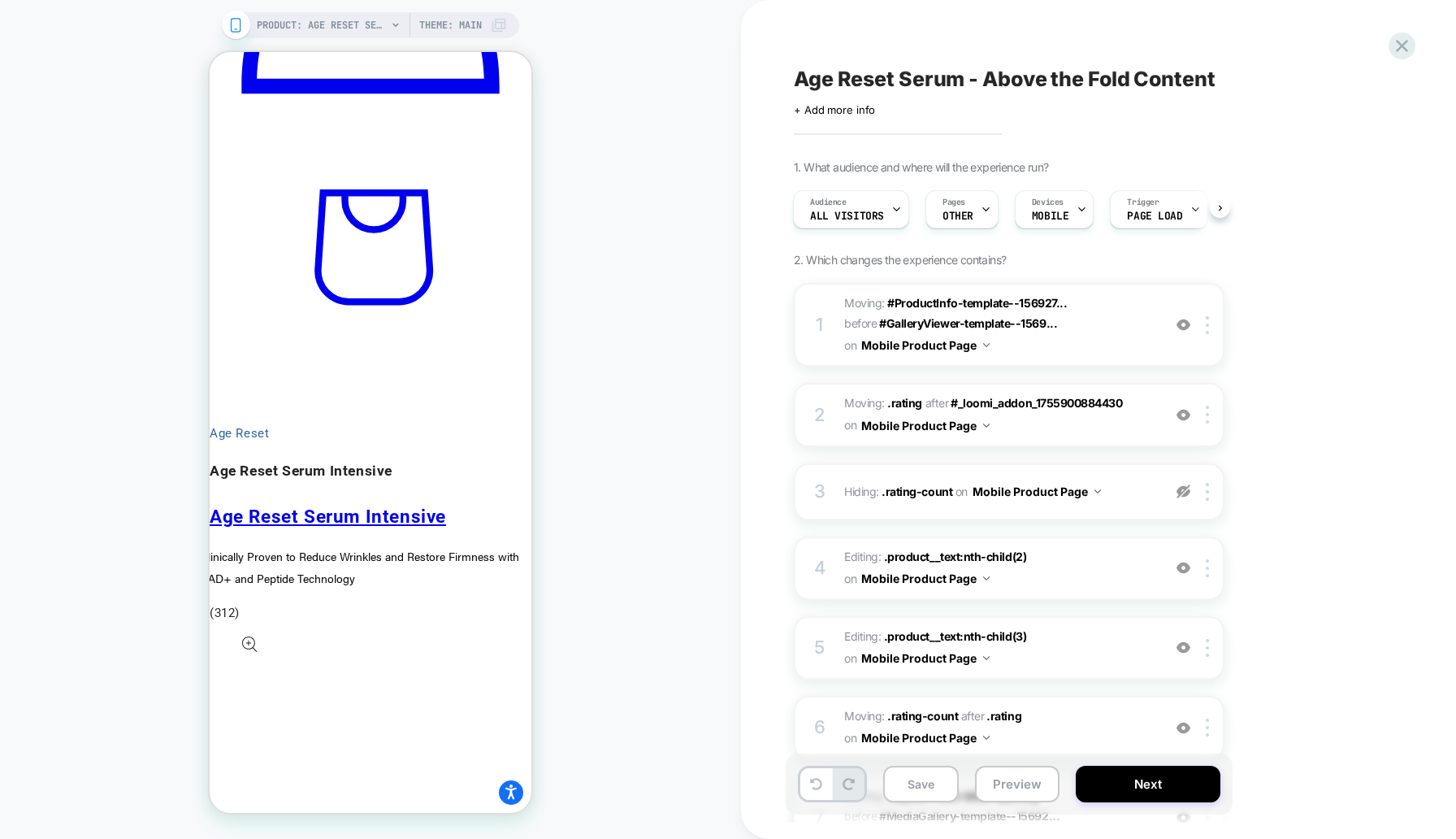
scroll to position [1172, 0]
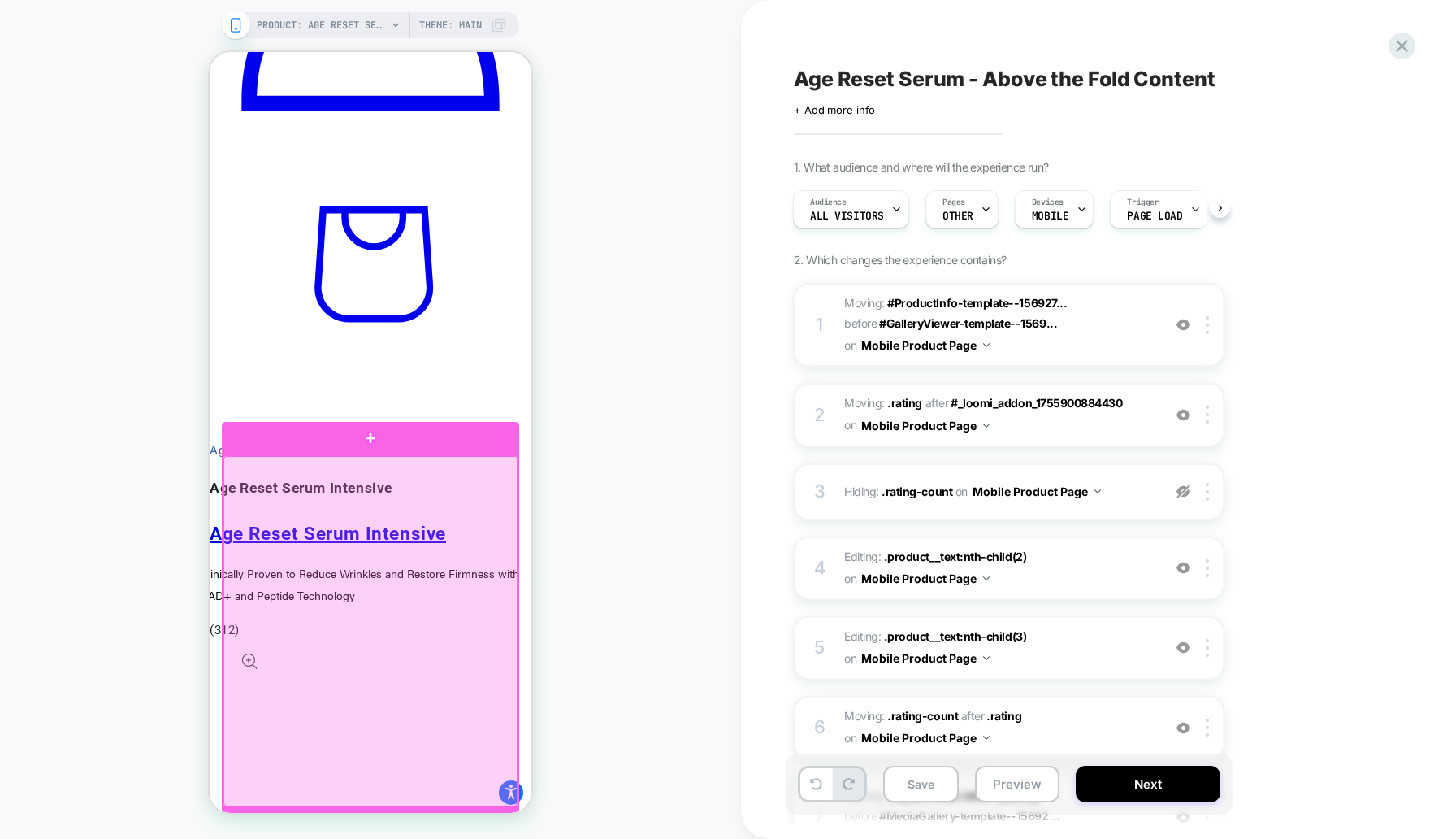
click at [460, 471] on div at bounding box center [370, 632] width 295 height 351
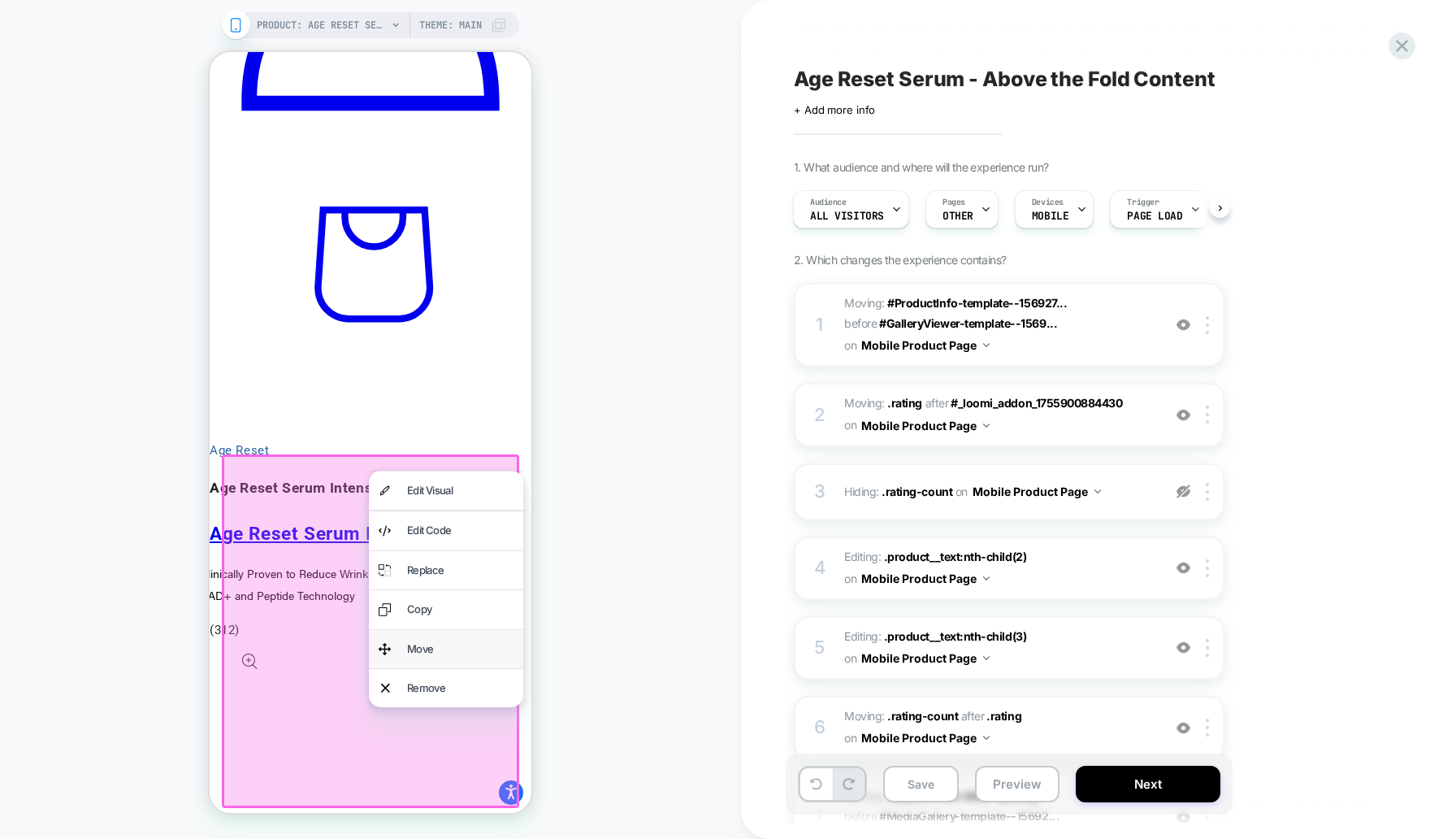
click at [457, 647] on div "Move" at bounding box center [460, 648] width 107 height 19
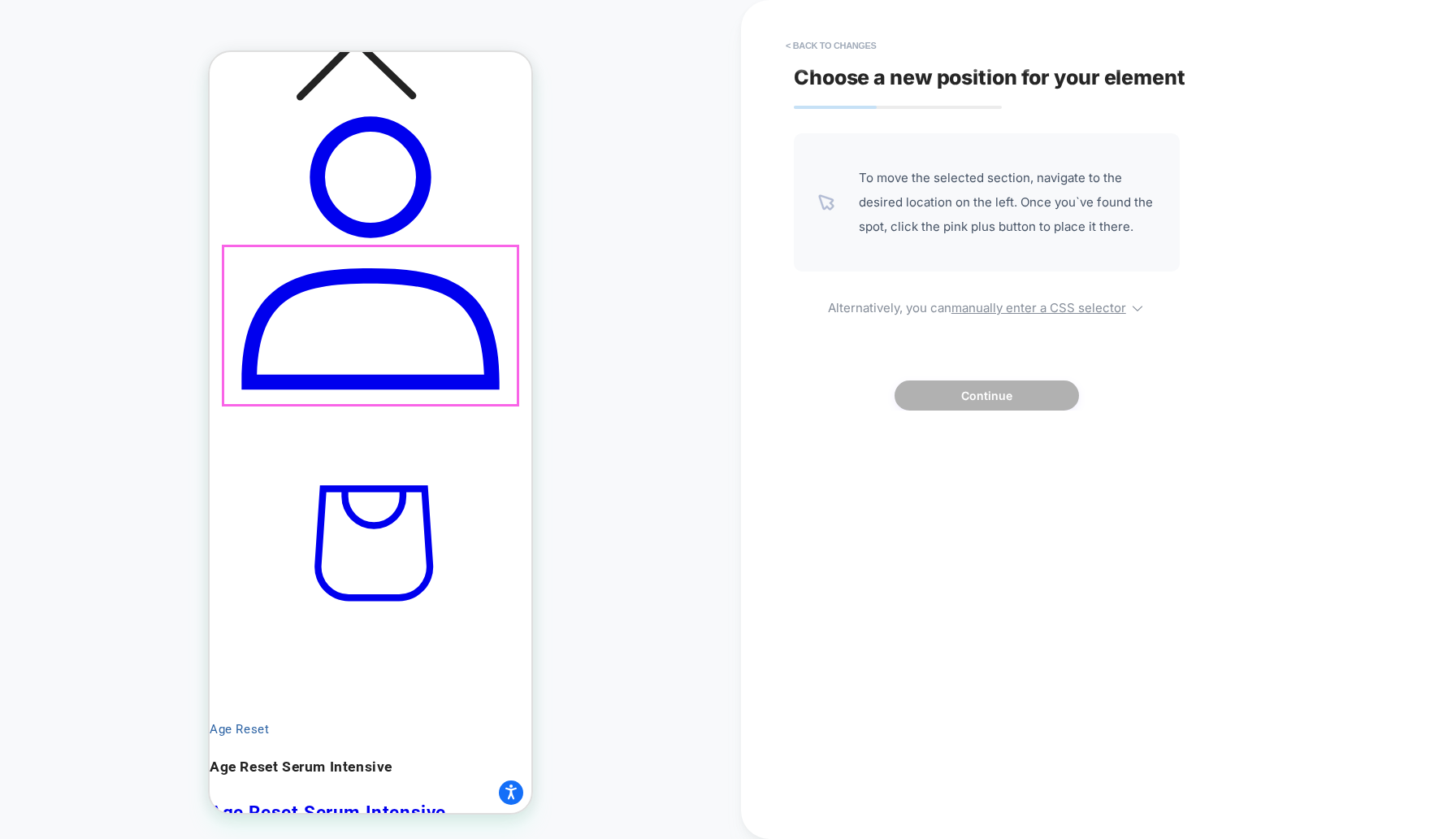
scroll to position [877, 0]
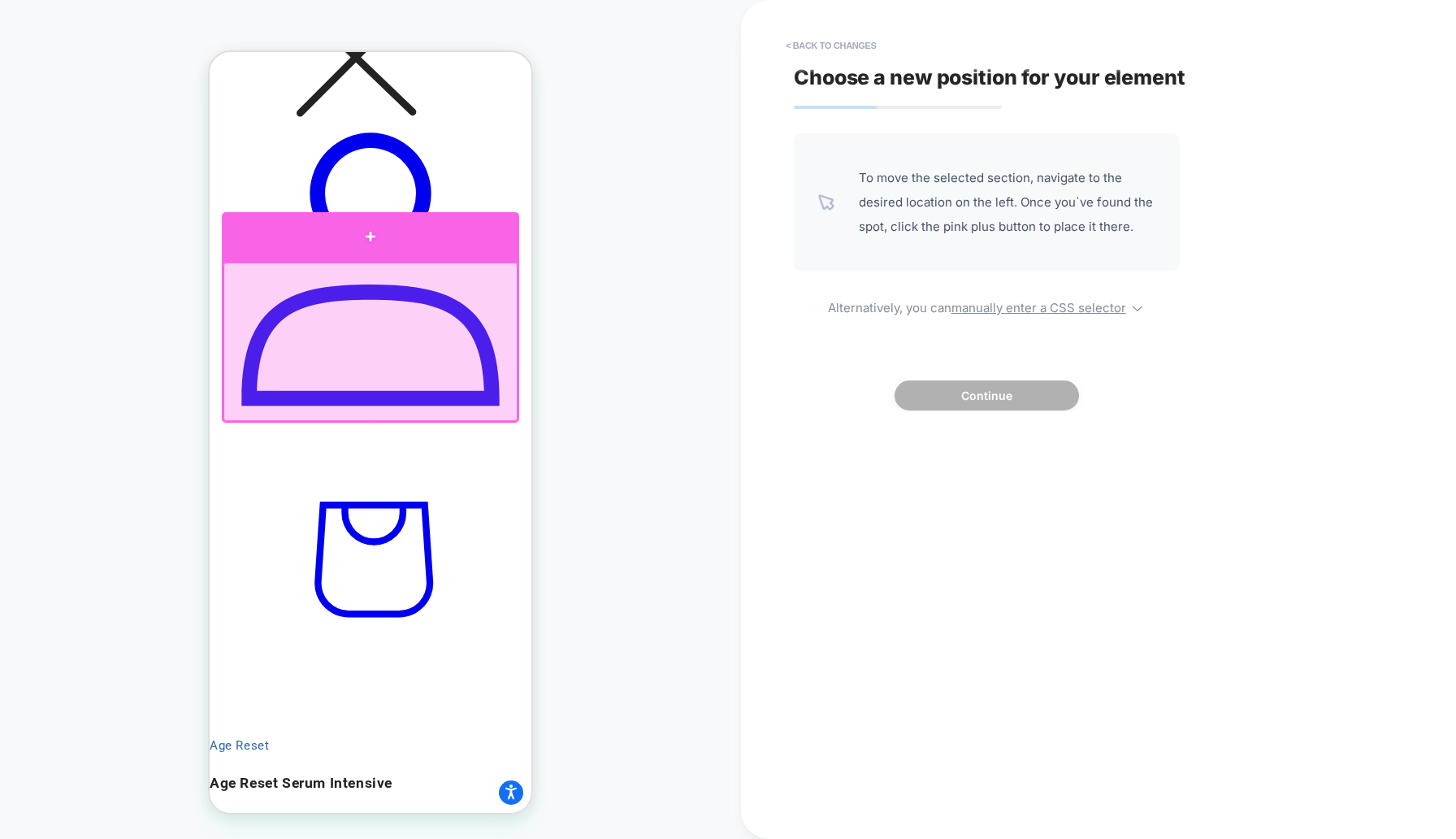
click at [459, 243] on div at bounding box center [370, 236] width 297 height 49
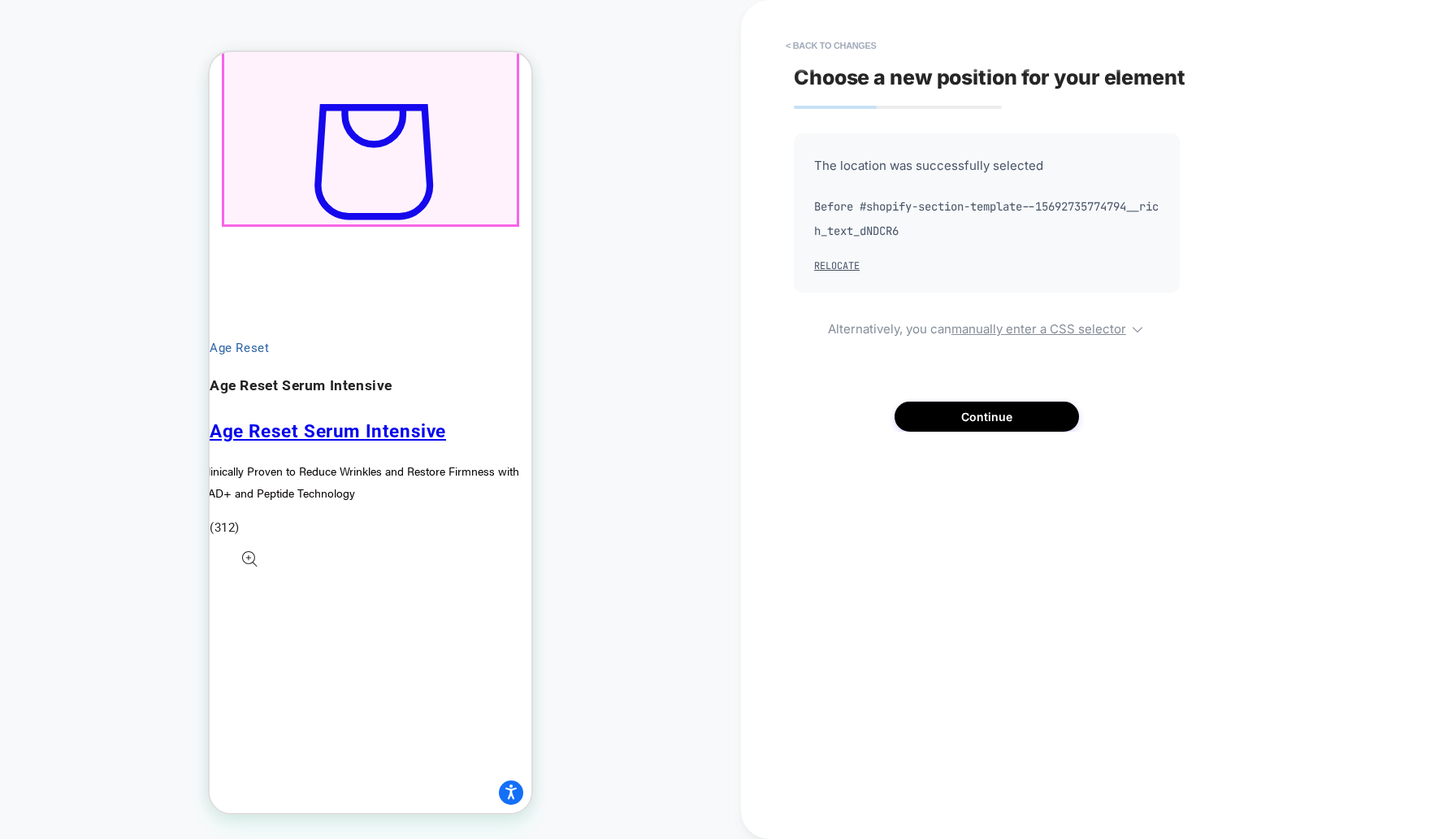
scroll to position [1277, 0]
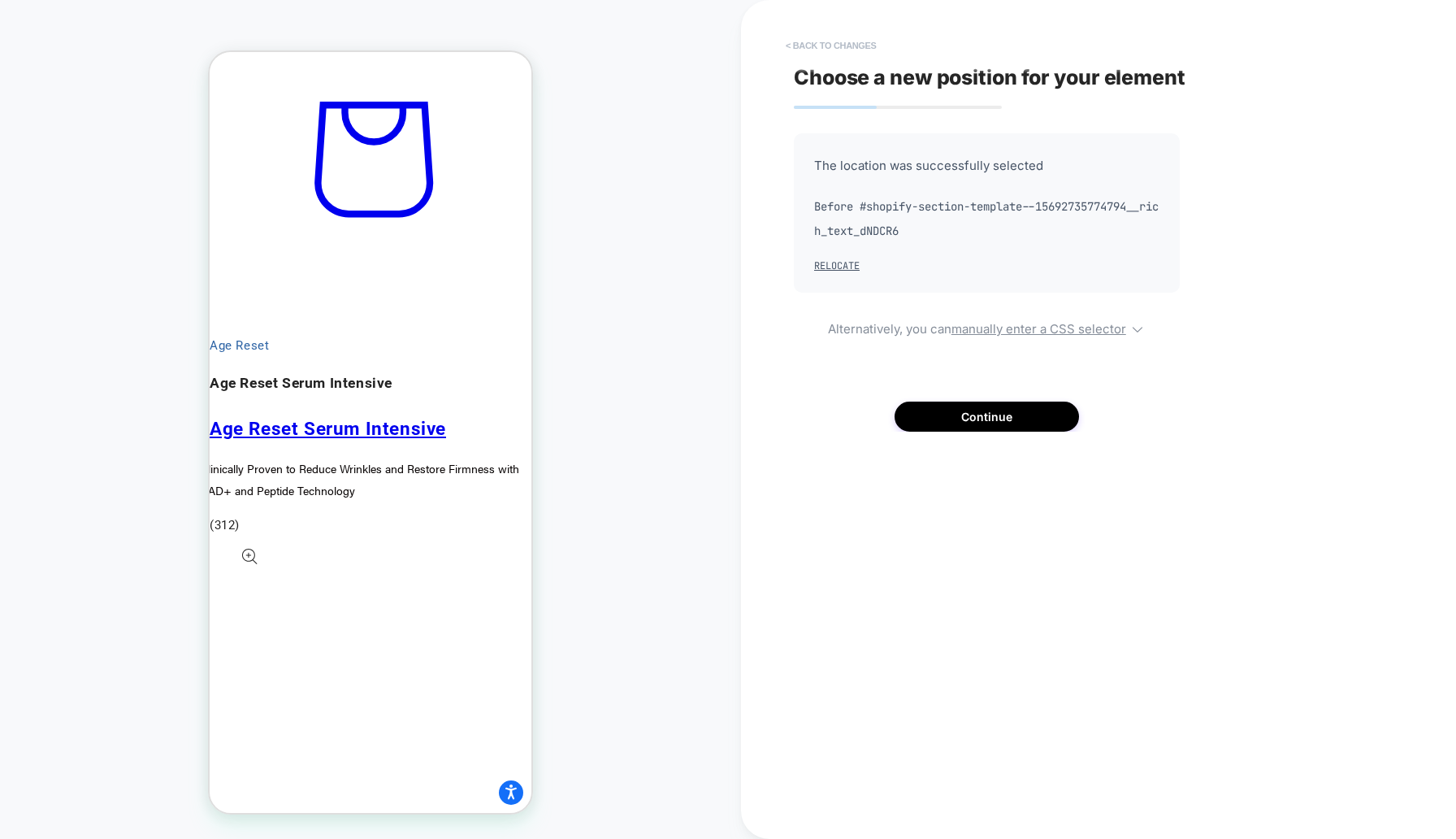
click at [839, 48] on button "< Back to changes" at bounding box center [832, 45] width 108 height 26
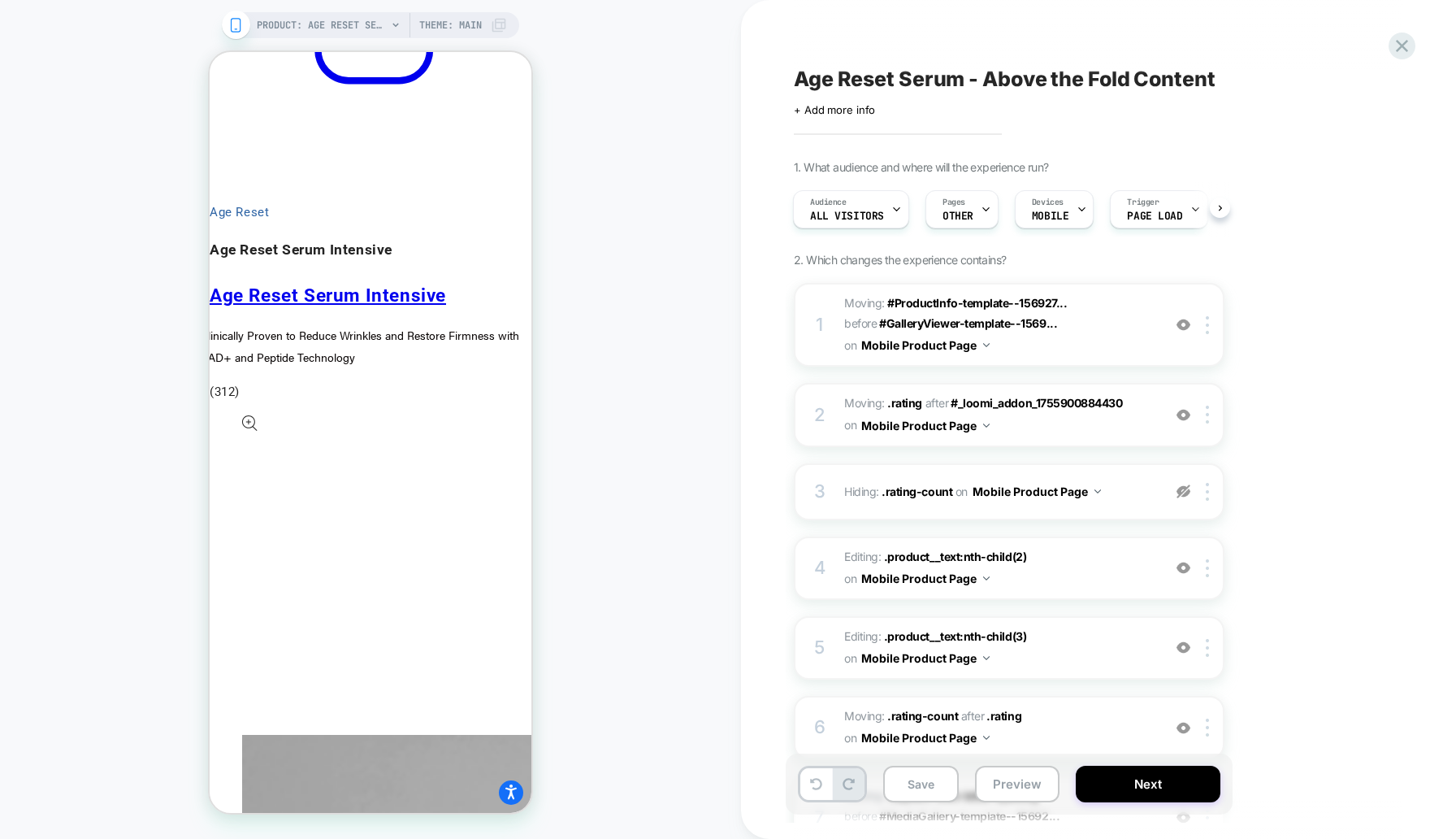
scroll to position [1347, 0]
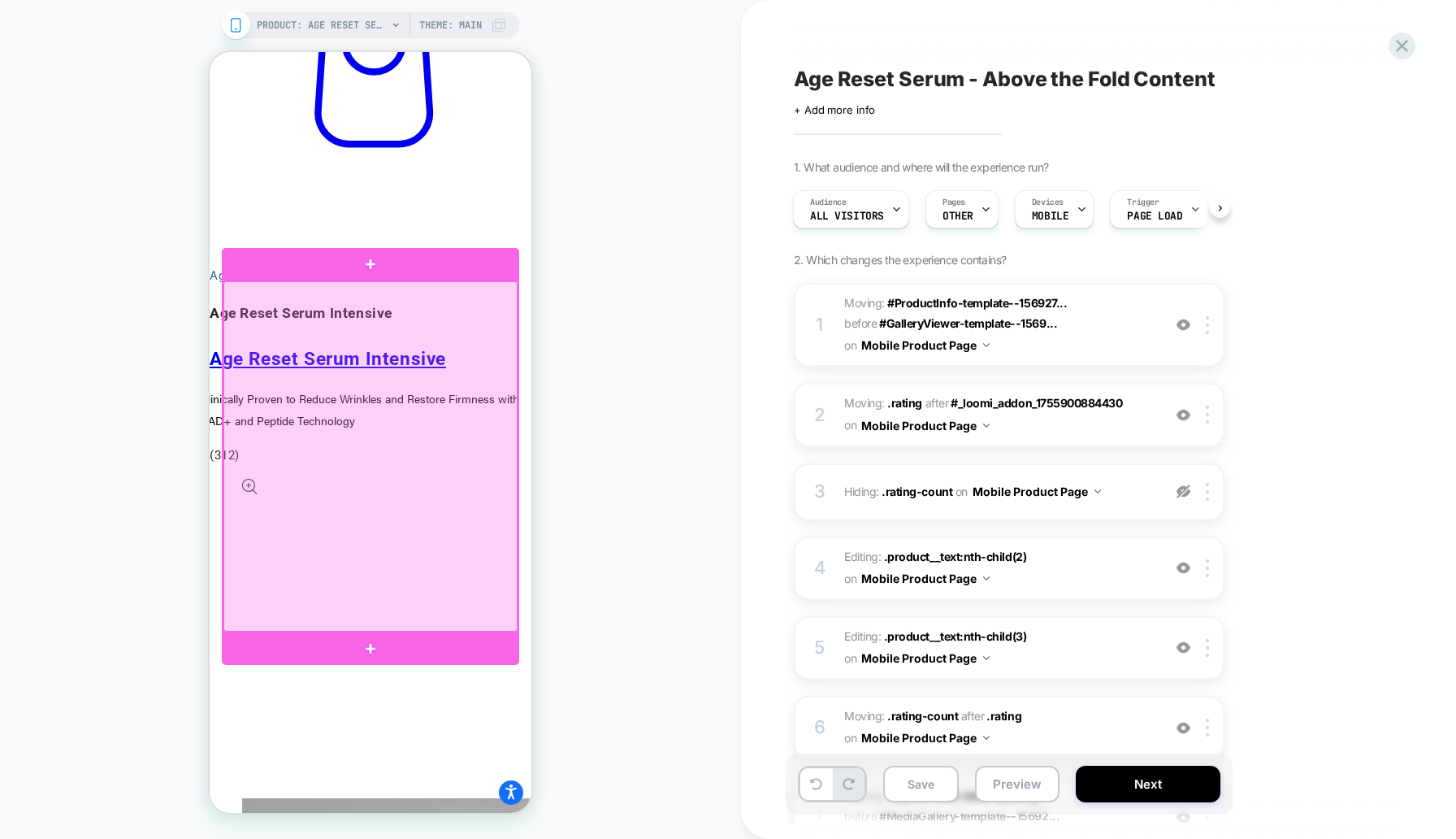
click at [512, 314] on div at bounding box center [370, 457] width 295 height 351
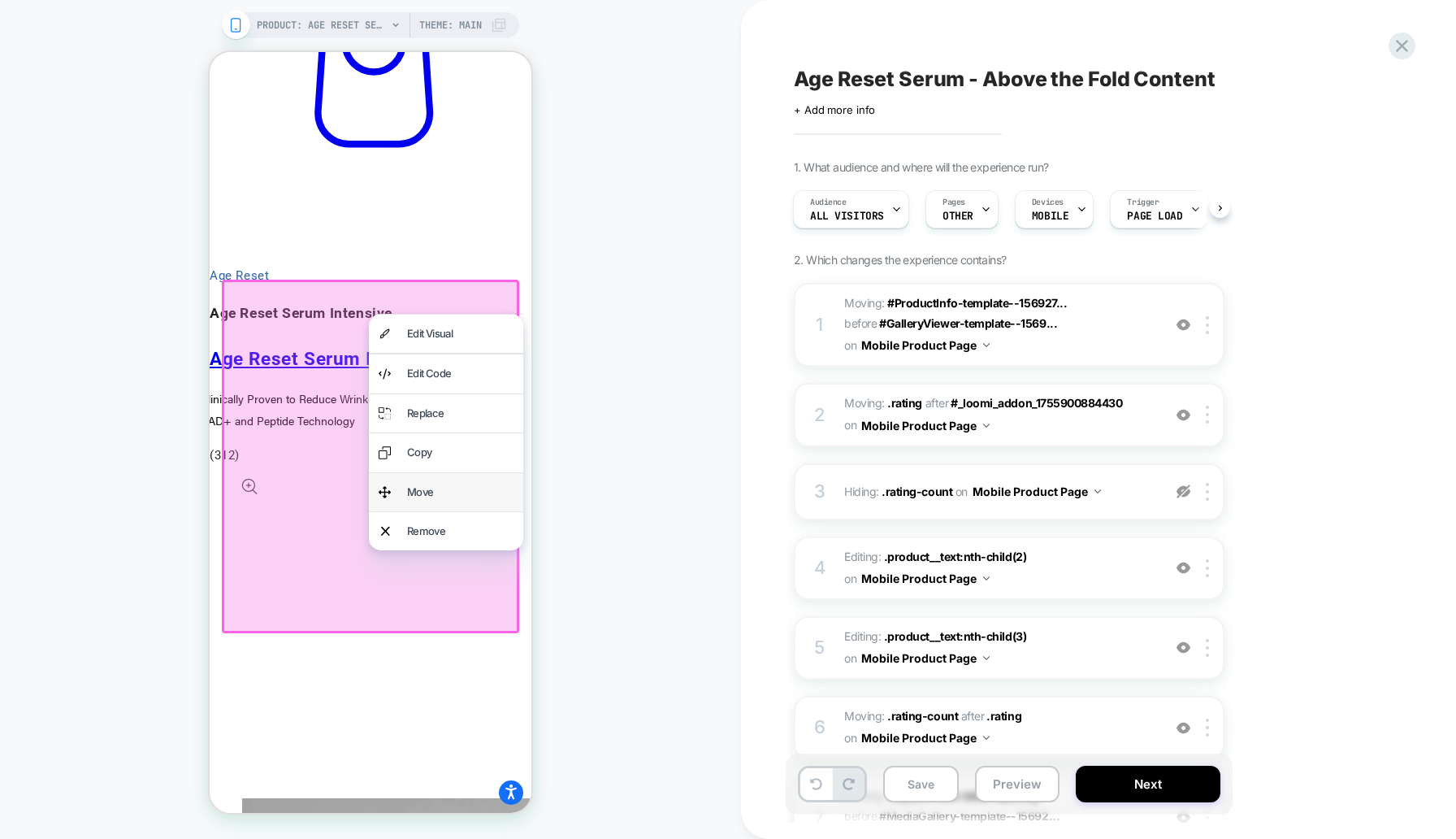
click at [465, 484] on div "Move" at bounding box center [460, 491] width 107 height 19
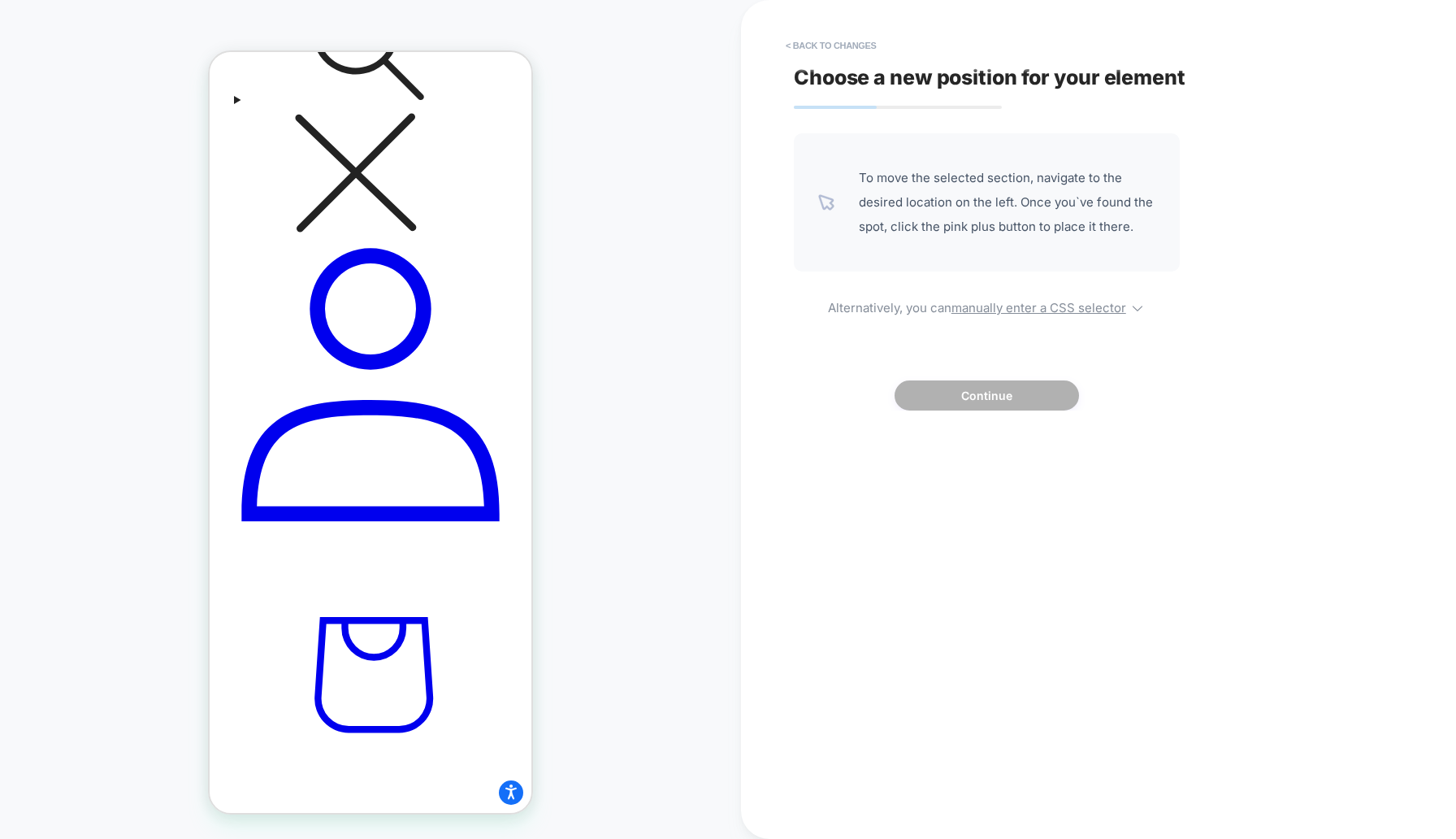
scroll to position [648, 0]
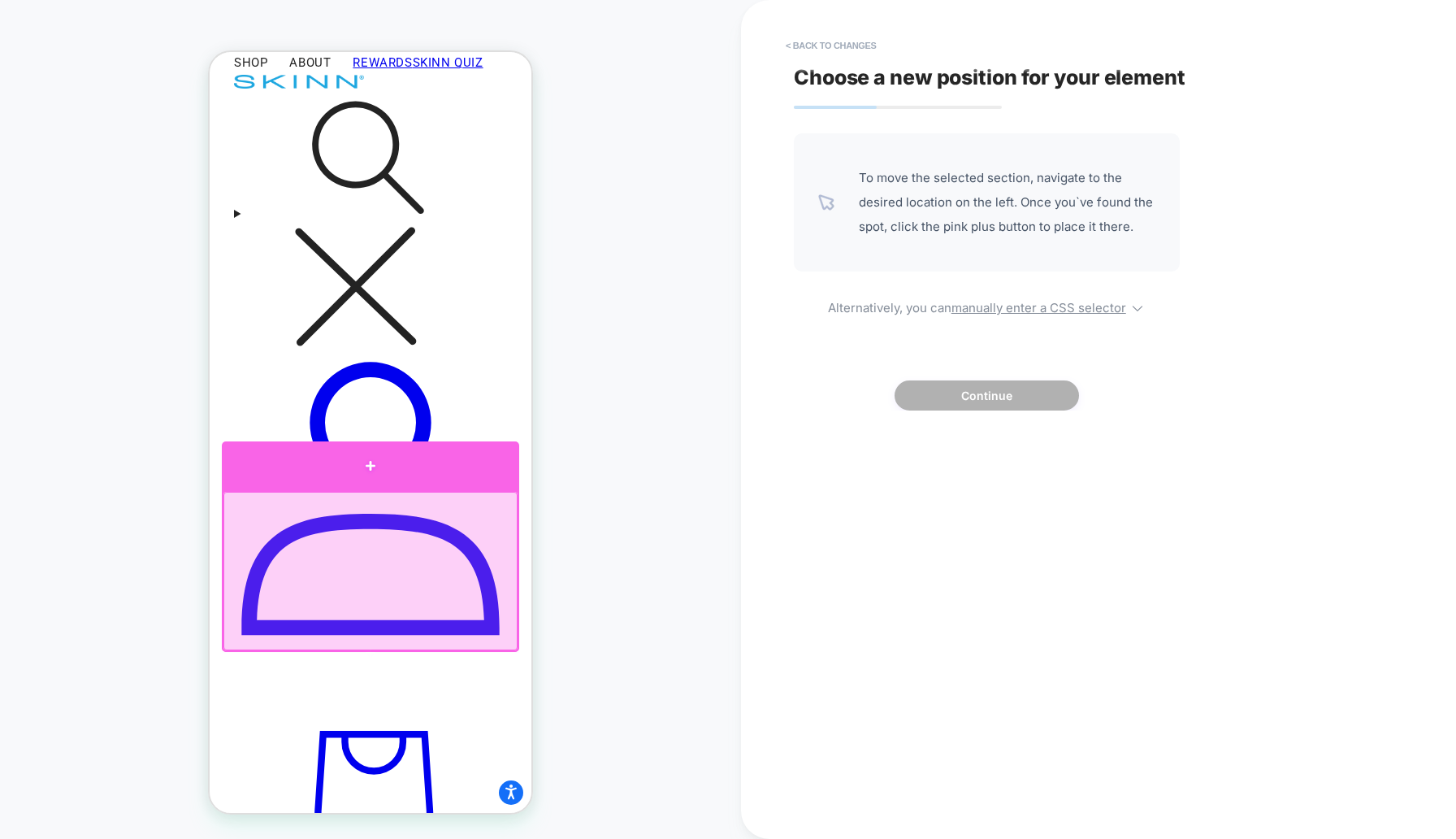
click at [362, 477] on div at bounding box center [370, 465] width 297 height 49
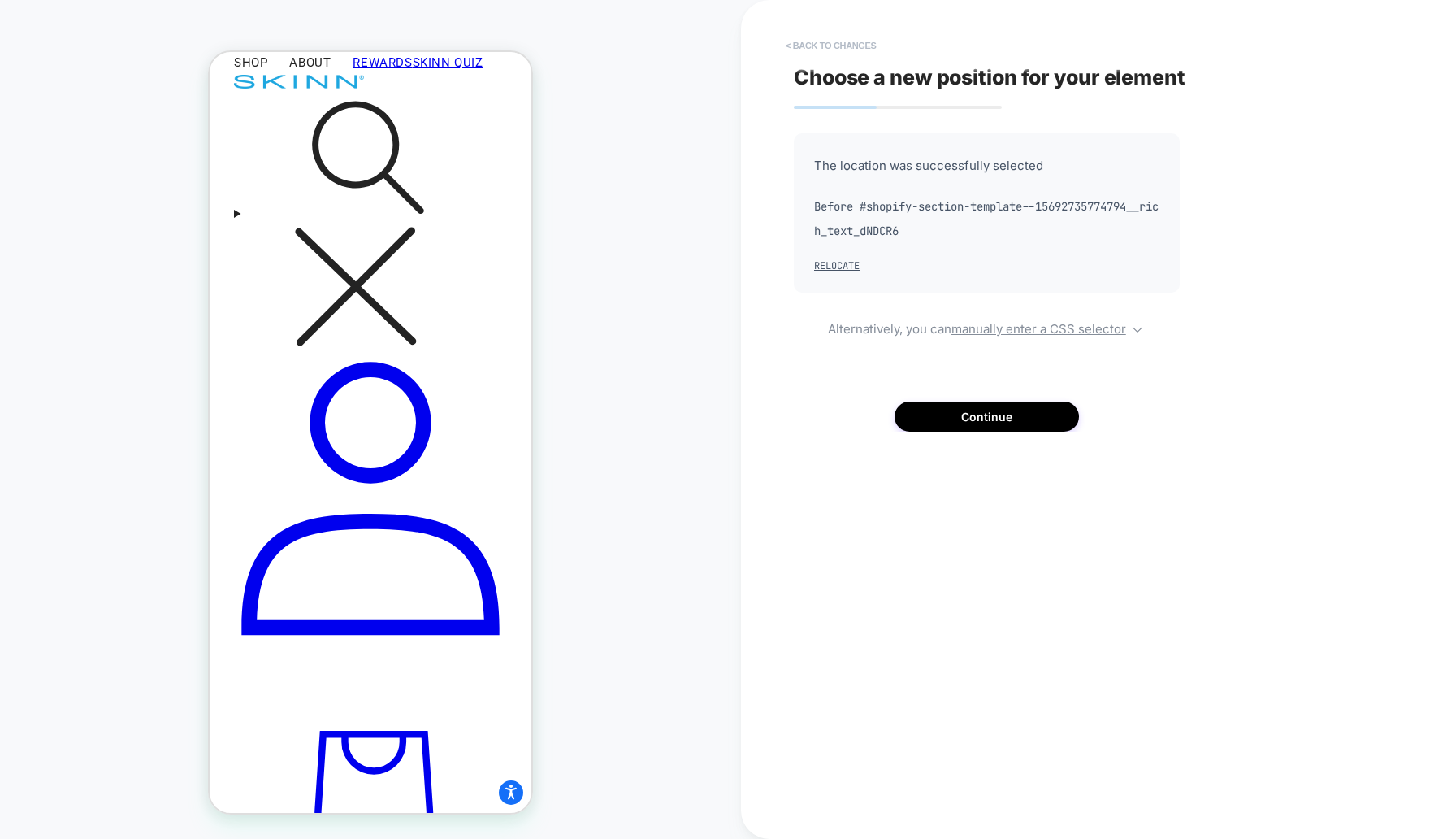
click at [843, 44] on button "< Back to changes" at bounding box center [832, 45] width 108 height 26
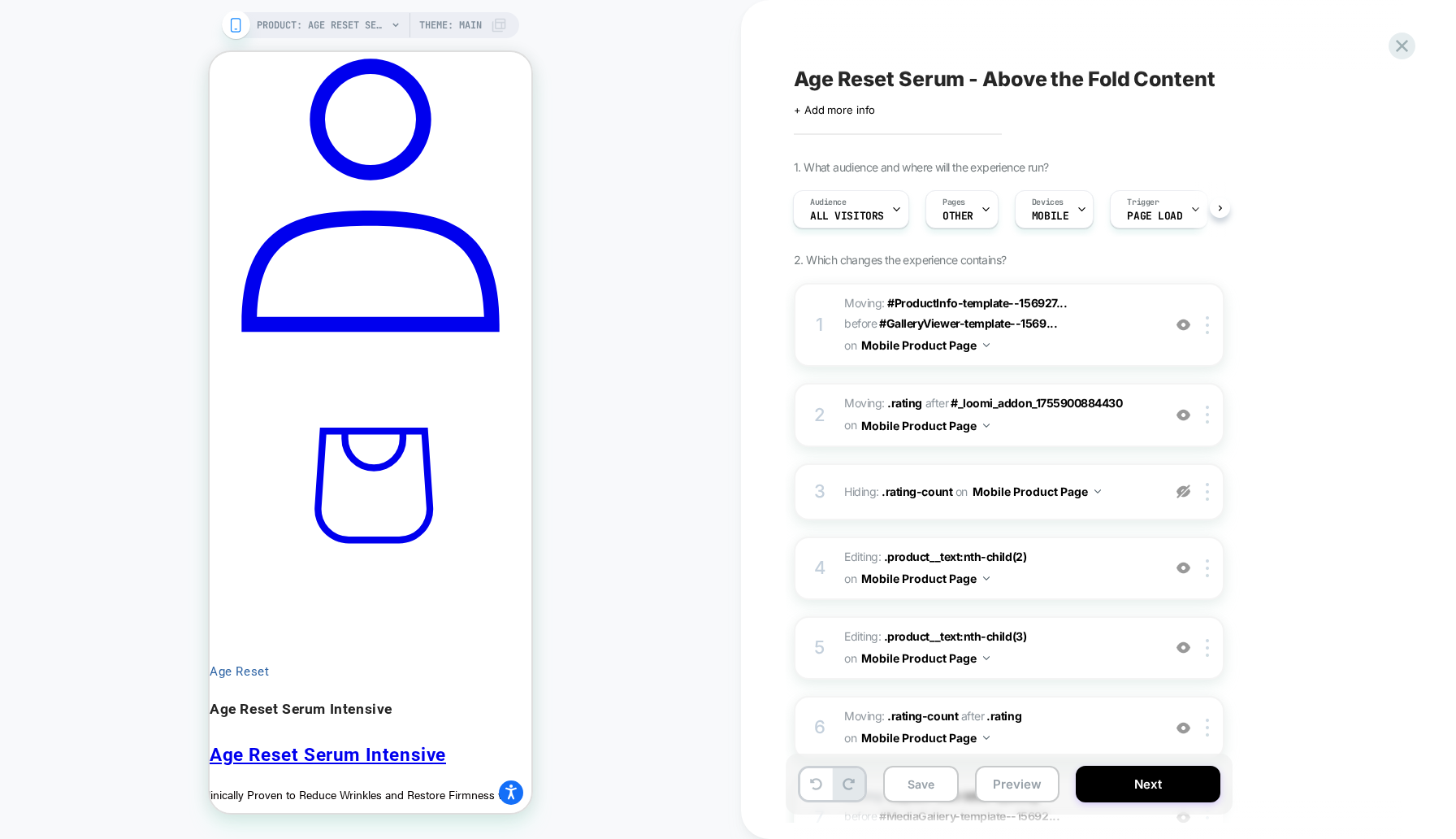
scroll to position [955, 0]
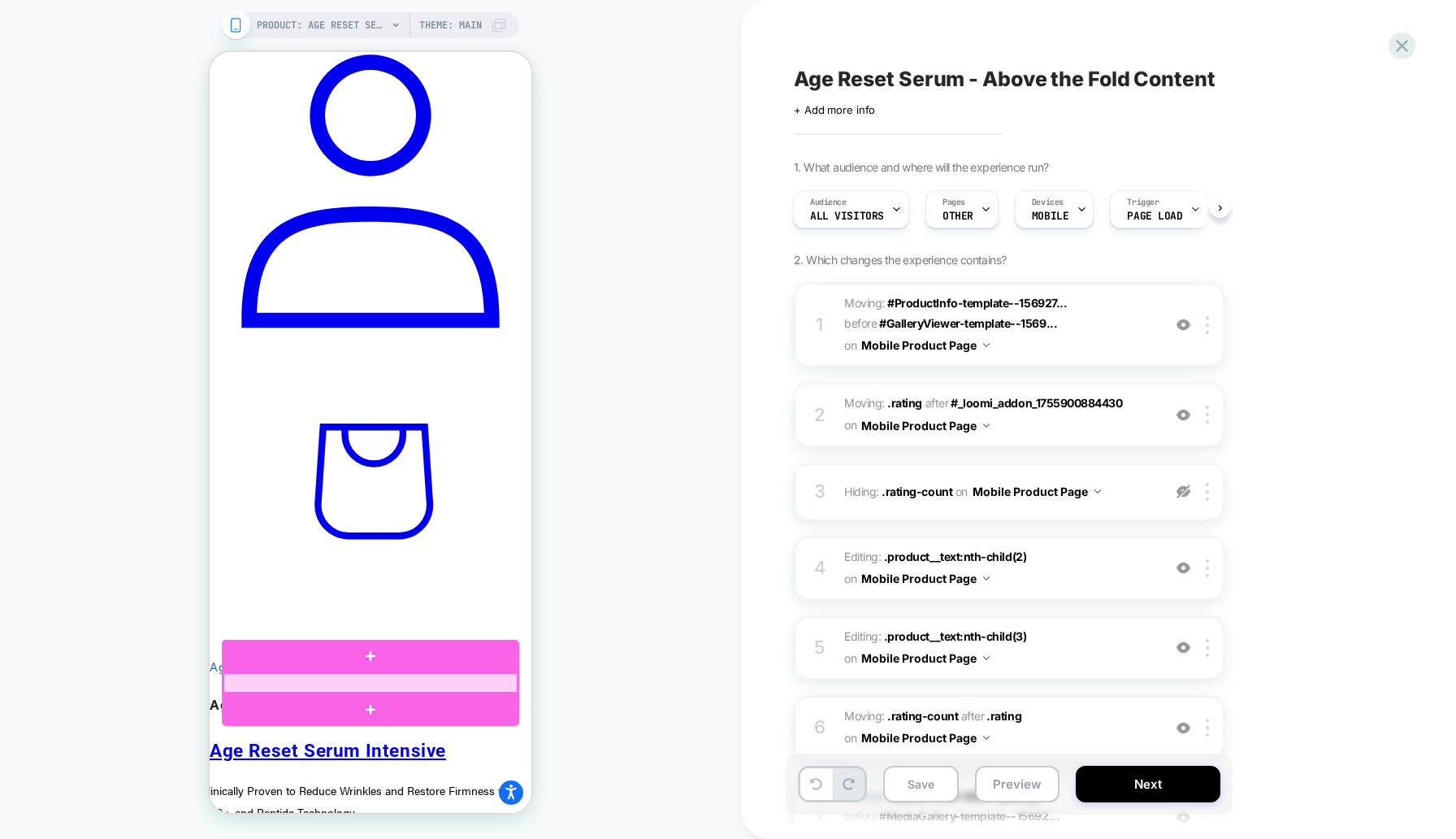
click at [423, 683] on div at bounding box center [370, 683] width 295 height 20
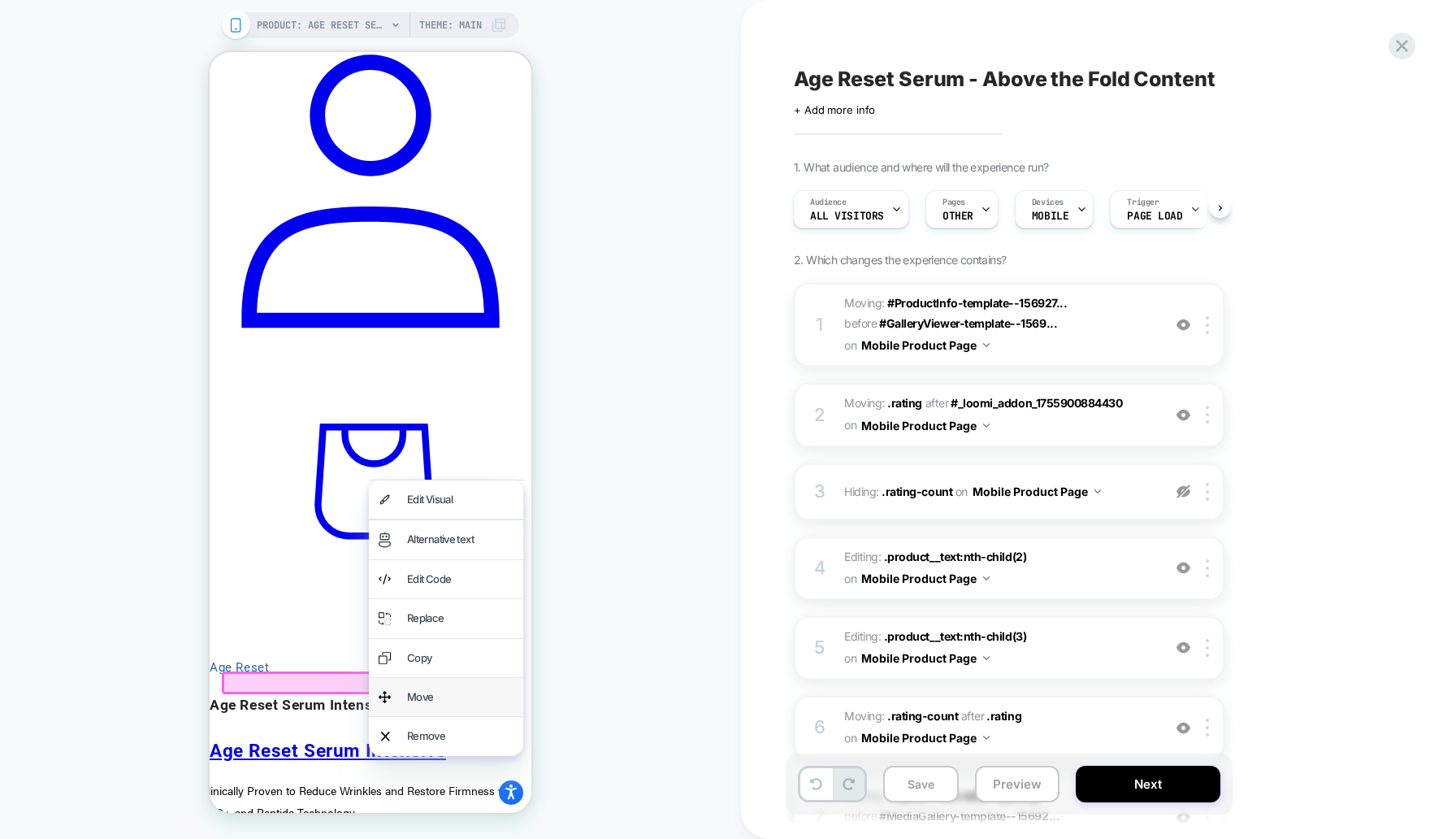
click at [437, 688] on div "Move" at bounding box center [460, 697] width 107 height 19
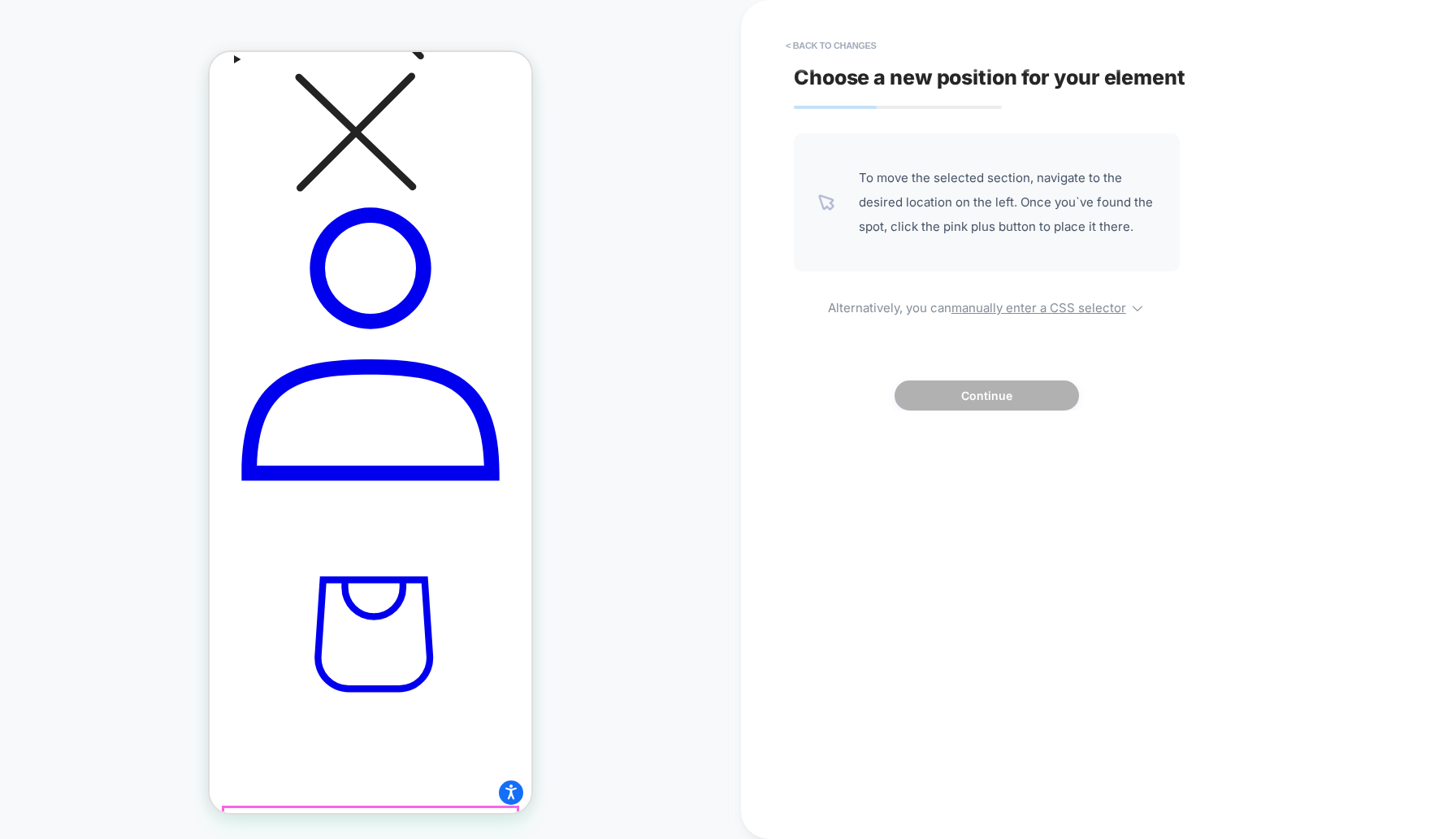
scroll to position [678, 0]
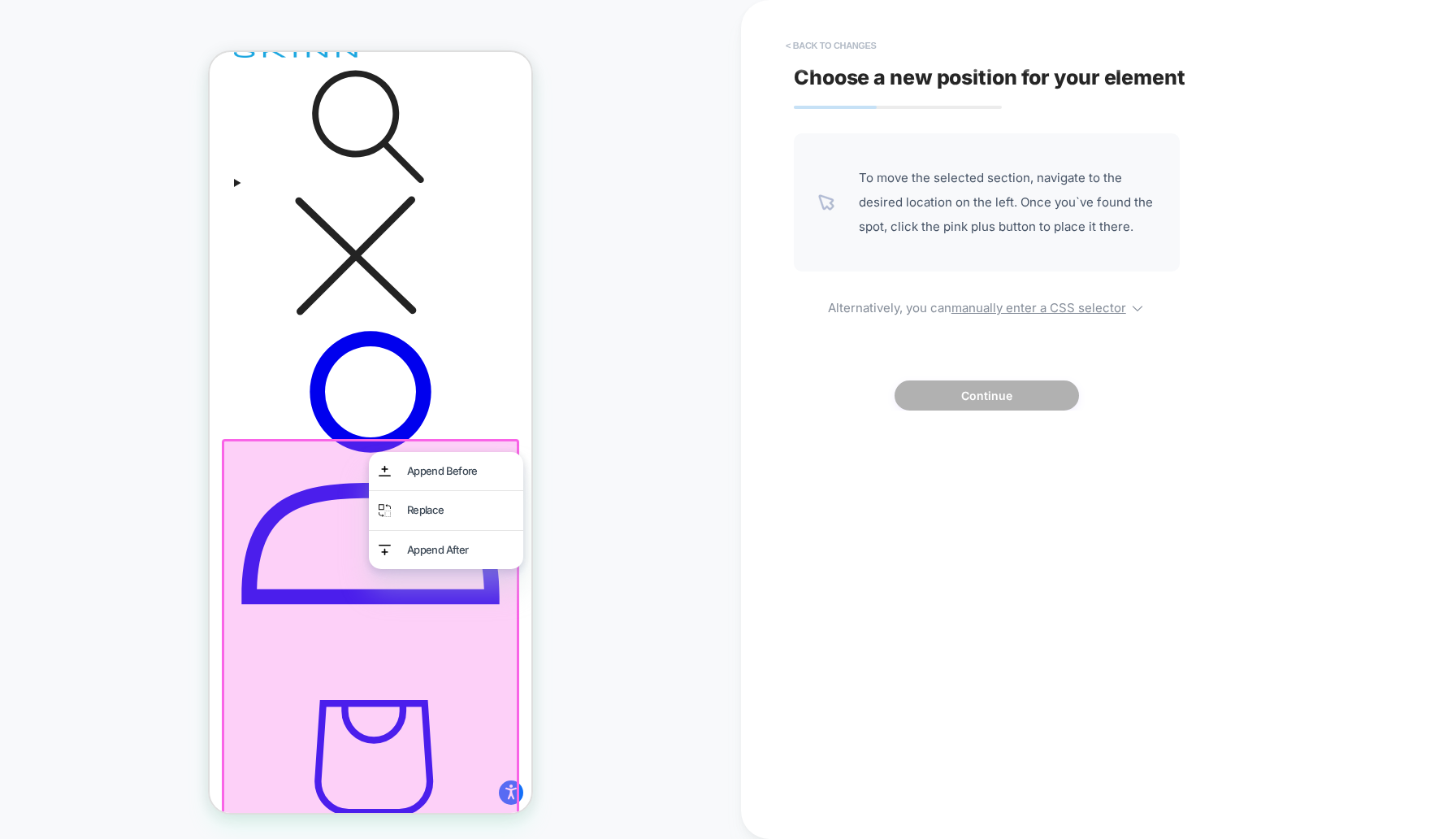
click at [827, 48] on button "< Back to changes" at bounding box center [832, 45] width 108 height 26
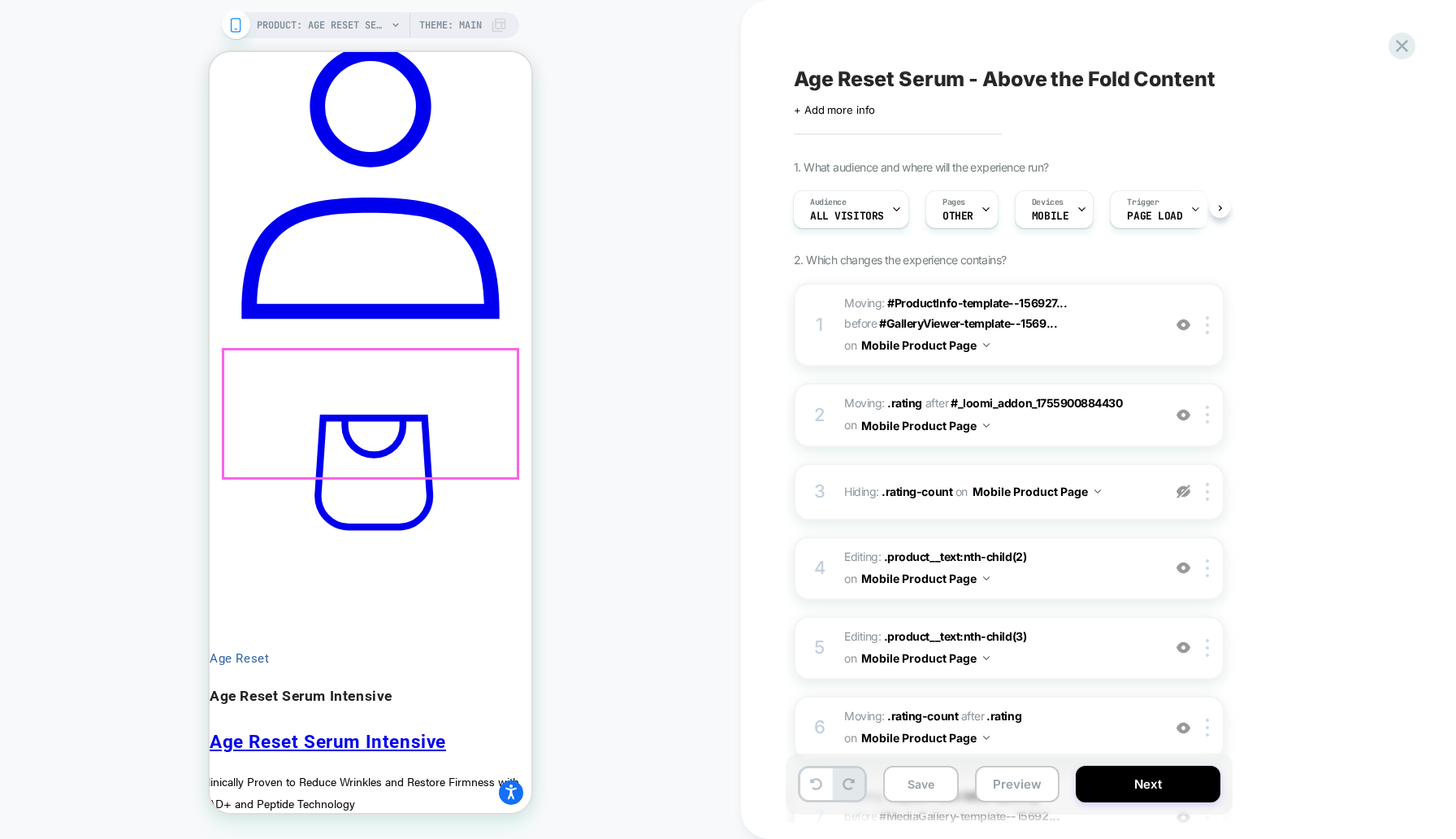
scroll to position [972, 0]
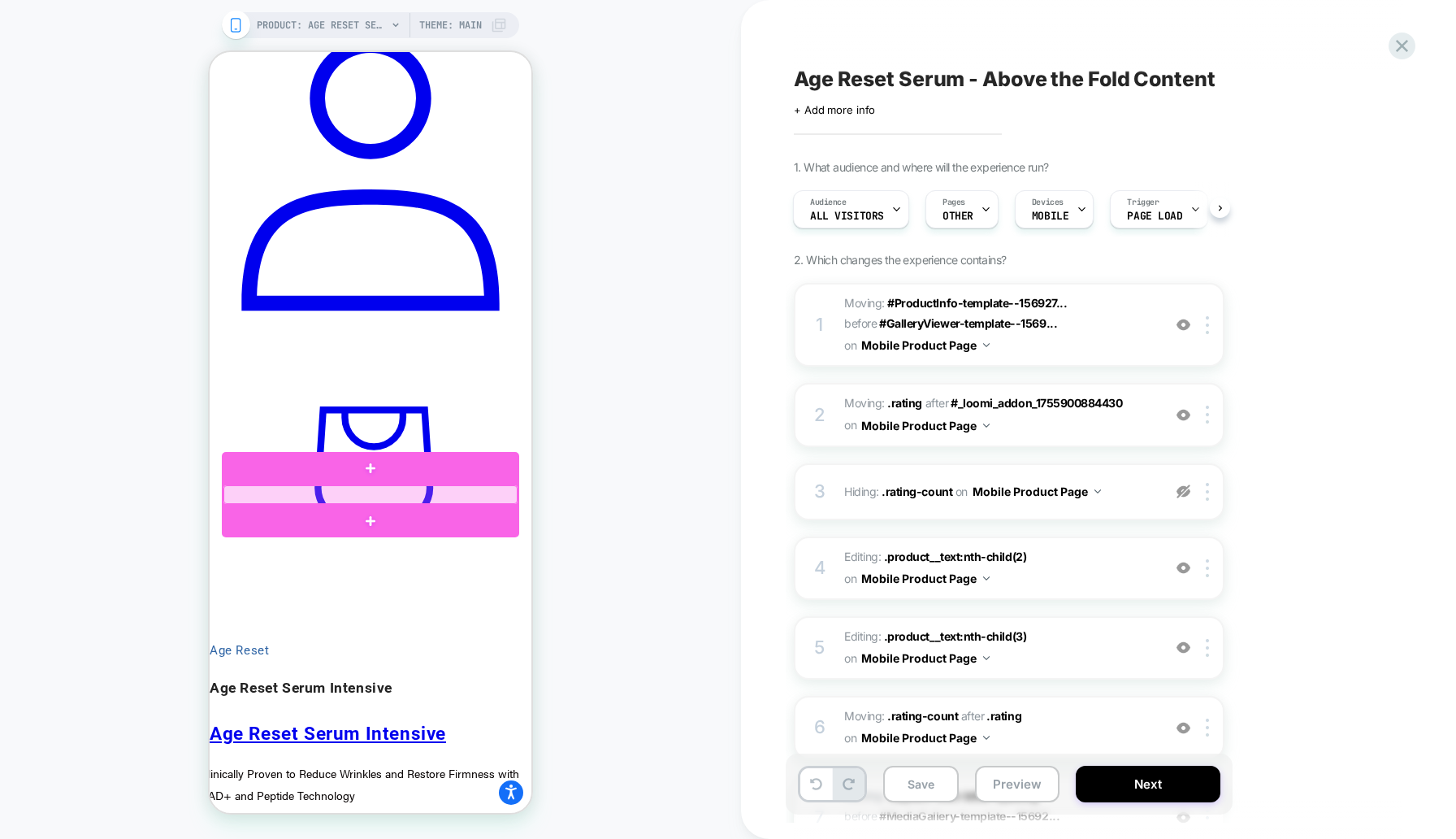
click at [289, 499] on div at bounding box center [370, 494] width 295 height 19
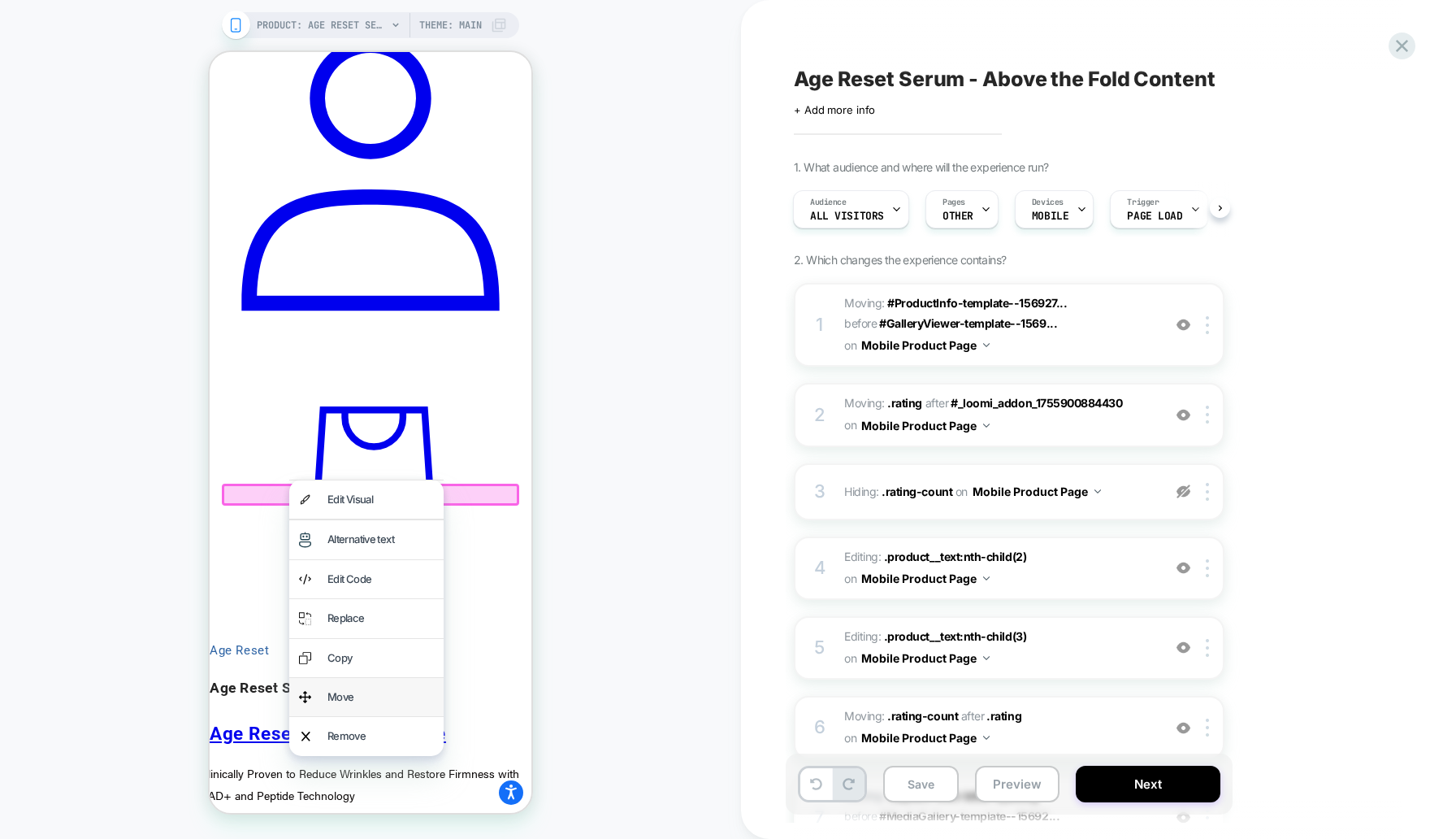
click at [360, 685] on div "Move" at bounding box center [366, 696] width 154 height 38
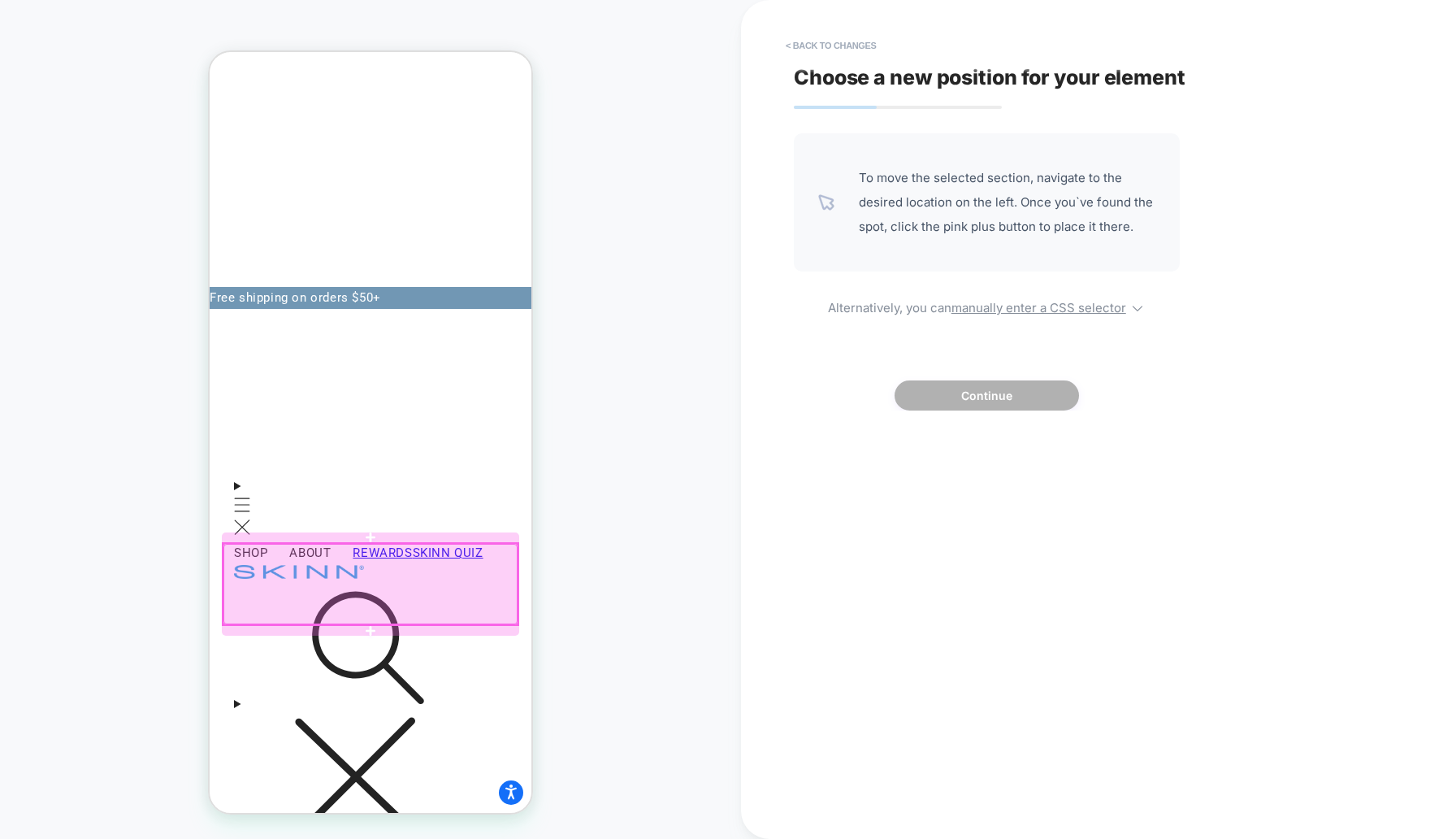
scroll to position [154, 0]
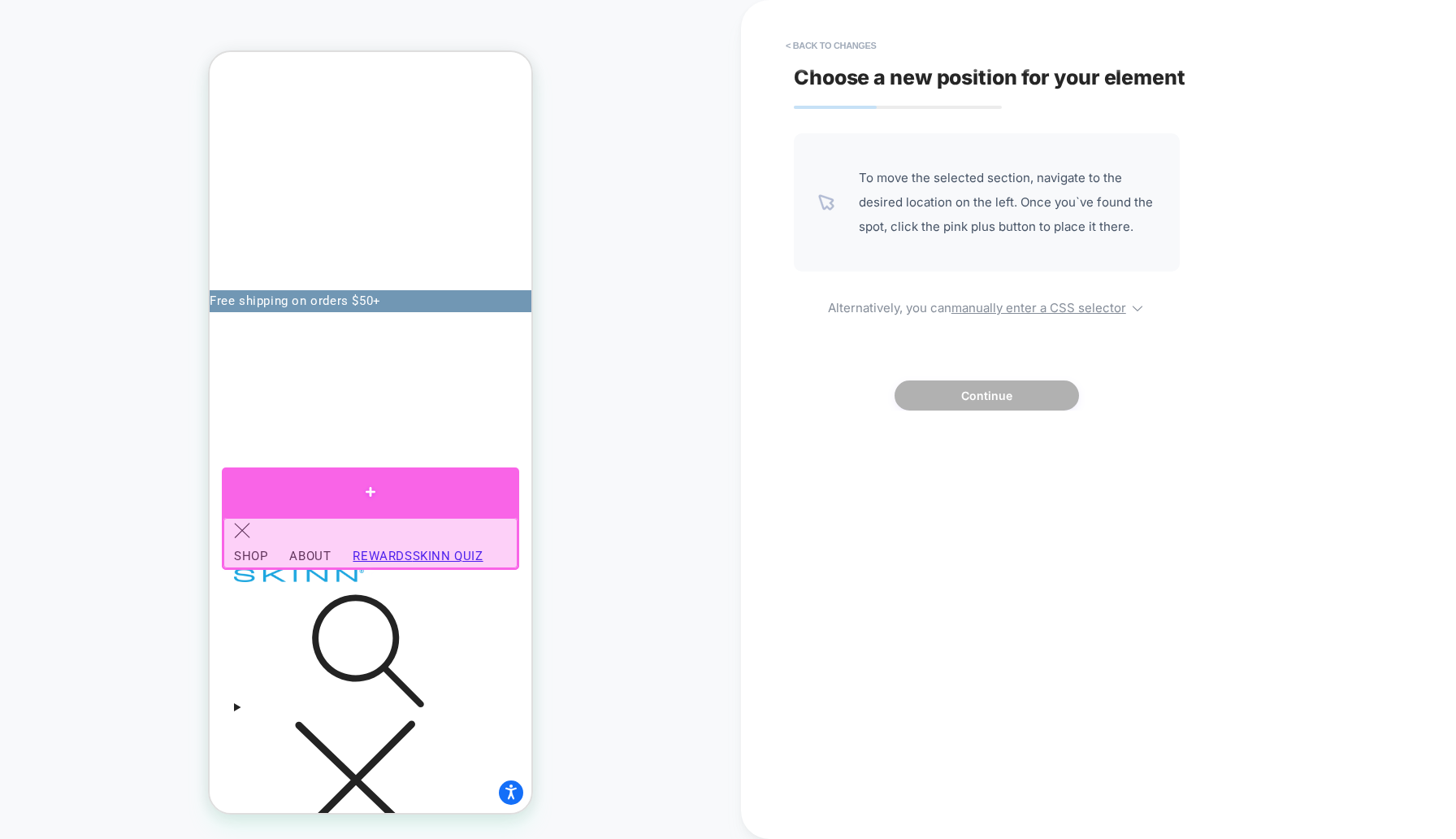
click at [280, 496] on div at bounding box center [370, 491] width 297 height 48
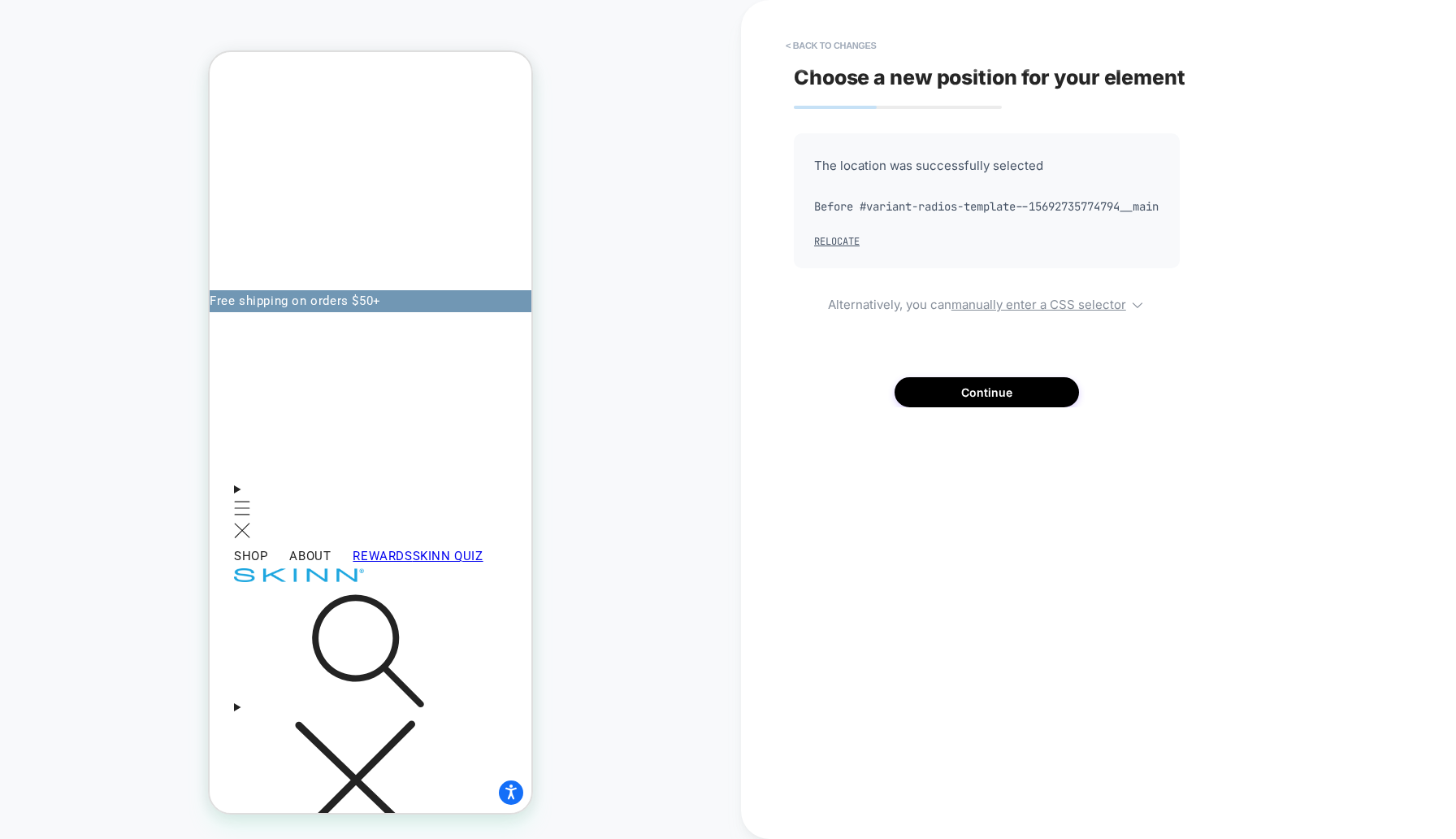
click at [563, 432] on div "PRODUCT: Age Reset Serum Intensive [deep wrinkle protocol with frc] PRODUCT: Ag…" at bounding box center [370, 419] width 741 height 806
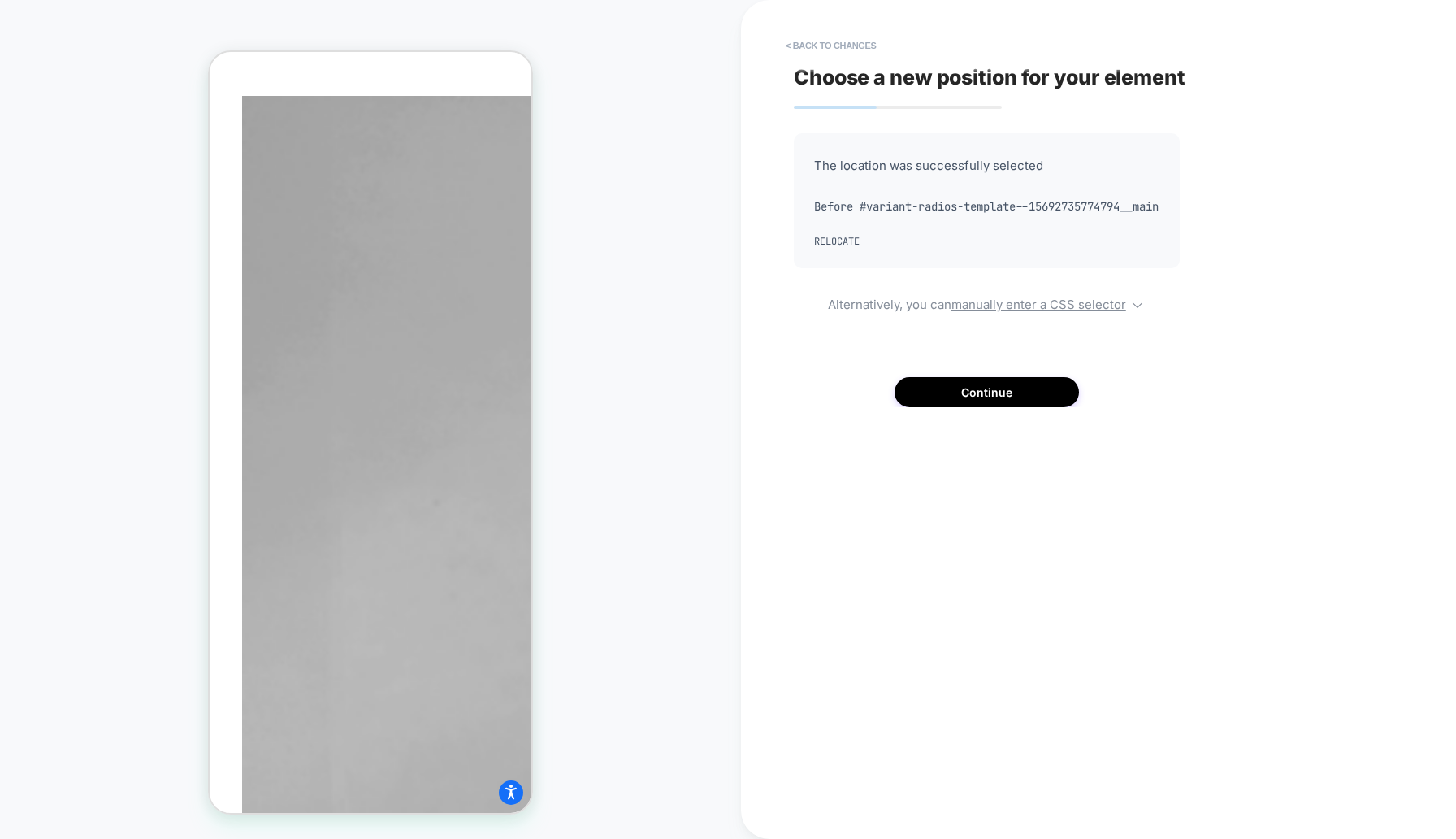
scroll to position [2057, 0]
click at [923, 408] on button "Continue" at bounding box center [986, 393] width 184 height 30
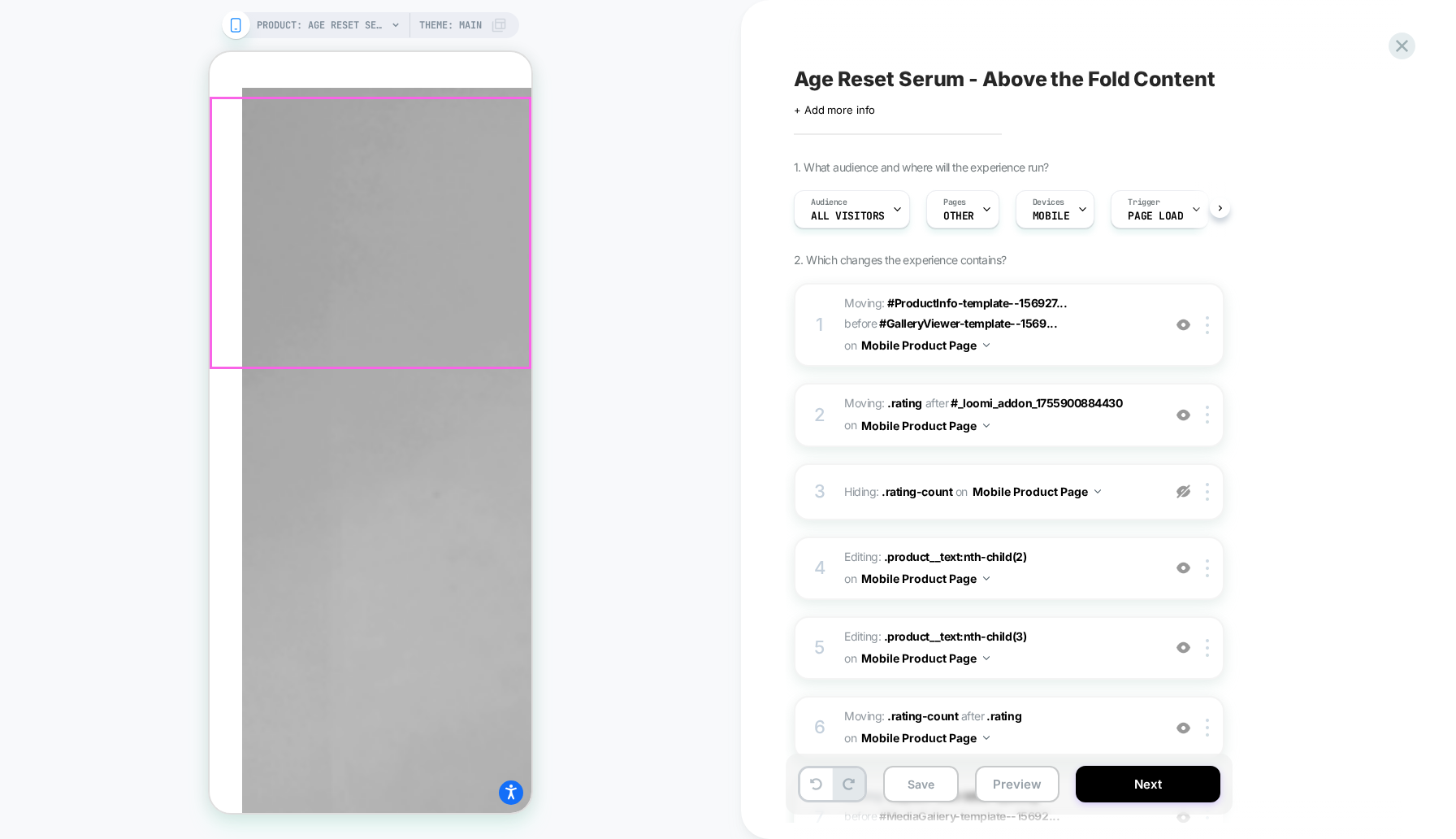
scroll to position [0, 1]
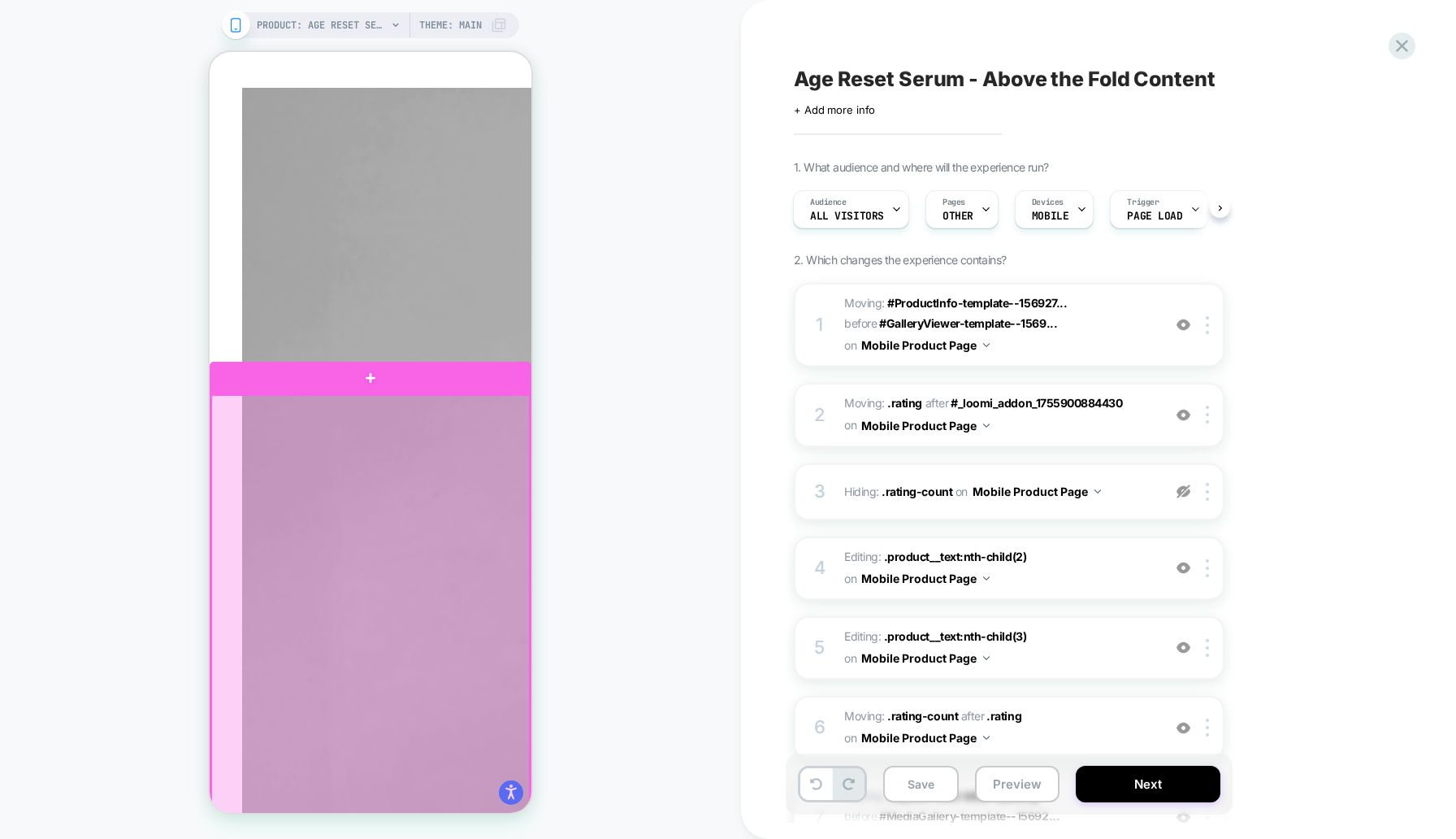
click at [443, 454] on div at bounding box center [370, 796] width 318 height 802
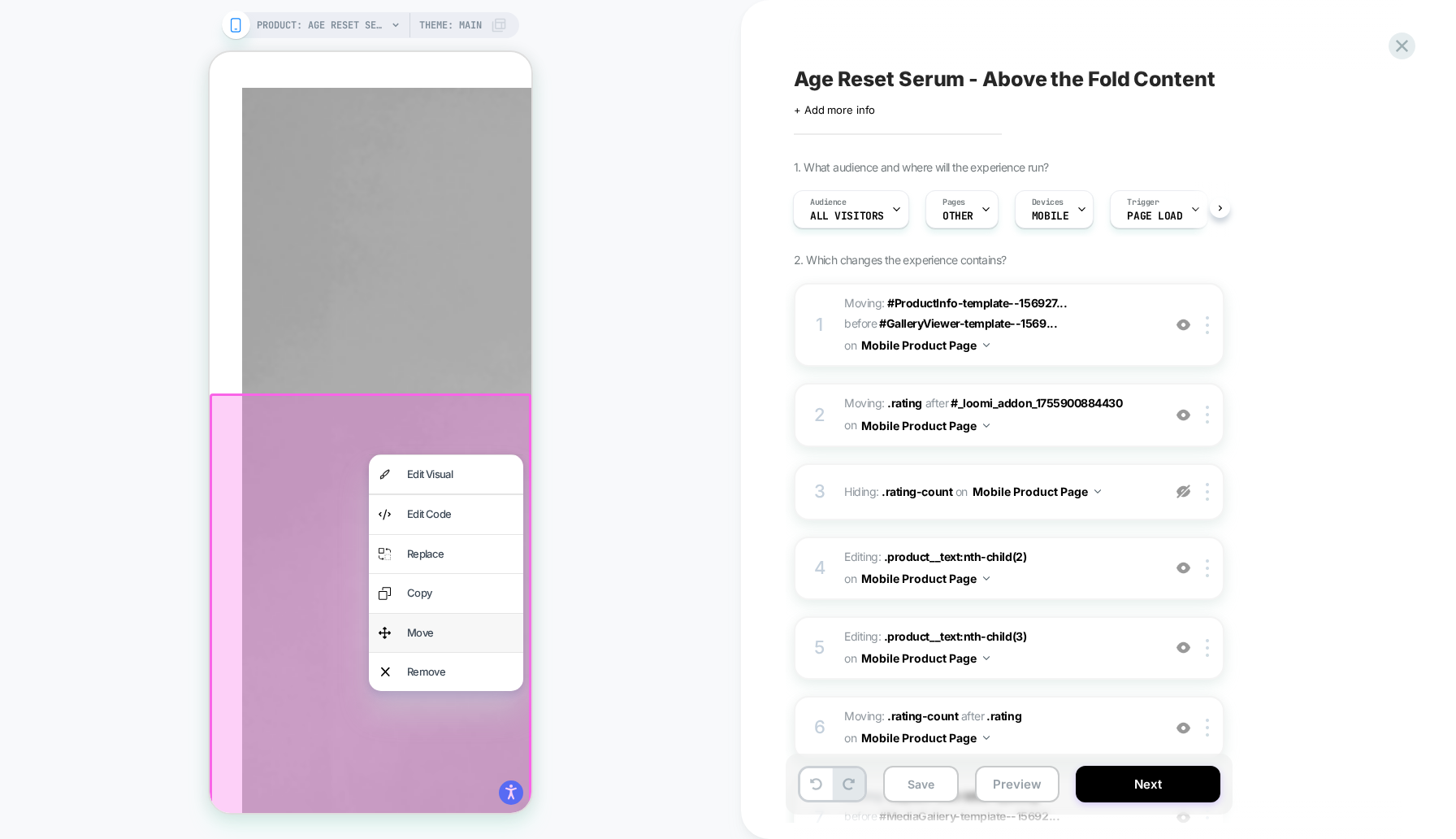
click at [452, 620] on div "Move" at bounding box center [445, 633] width 154 height 38
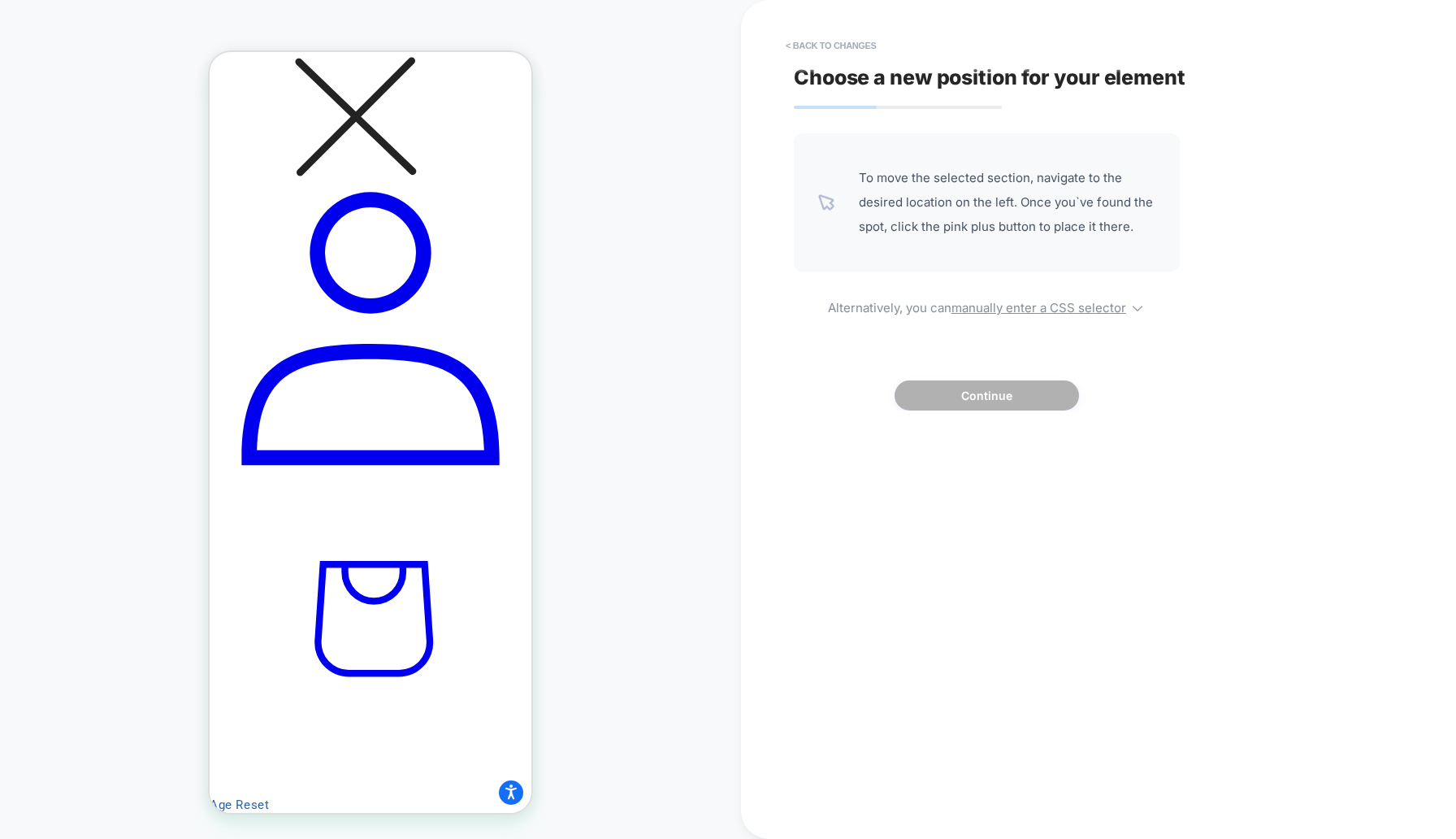
scroll to position [799, 0]
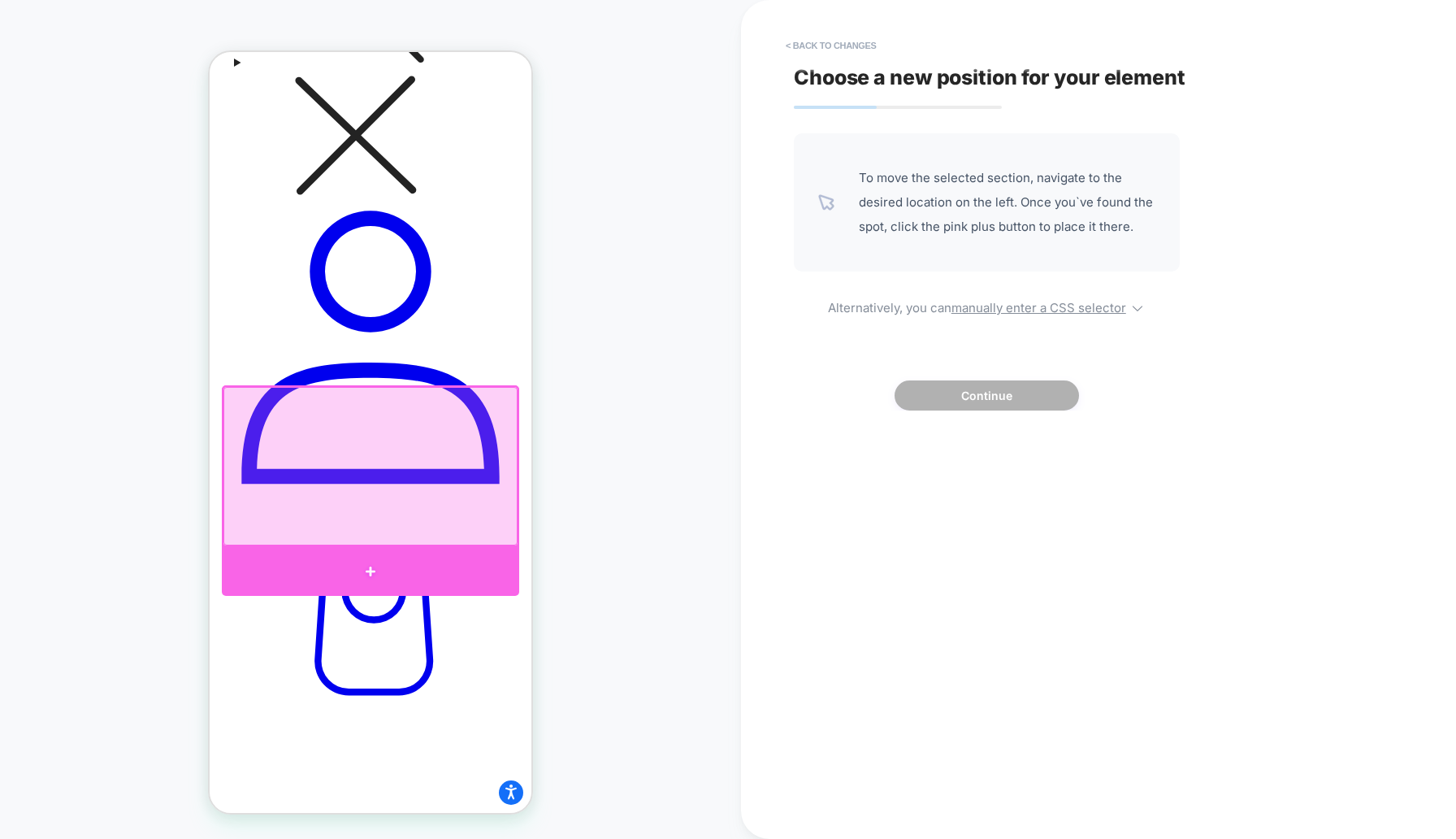
click at [450, 552] on div at bounding box center [370, 571] width 297 height 49
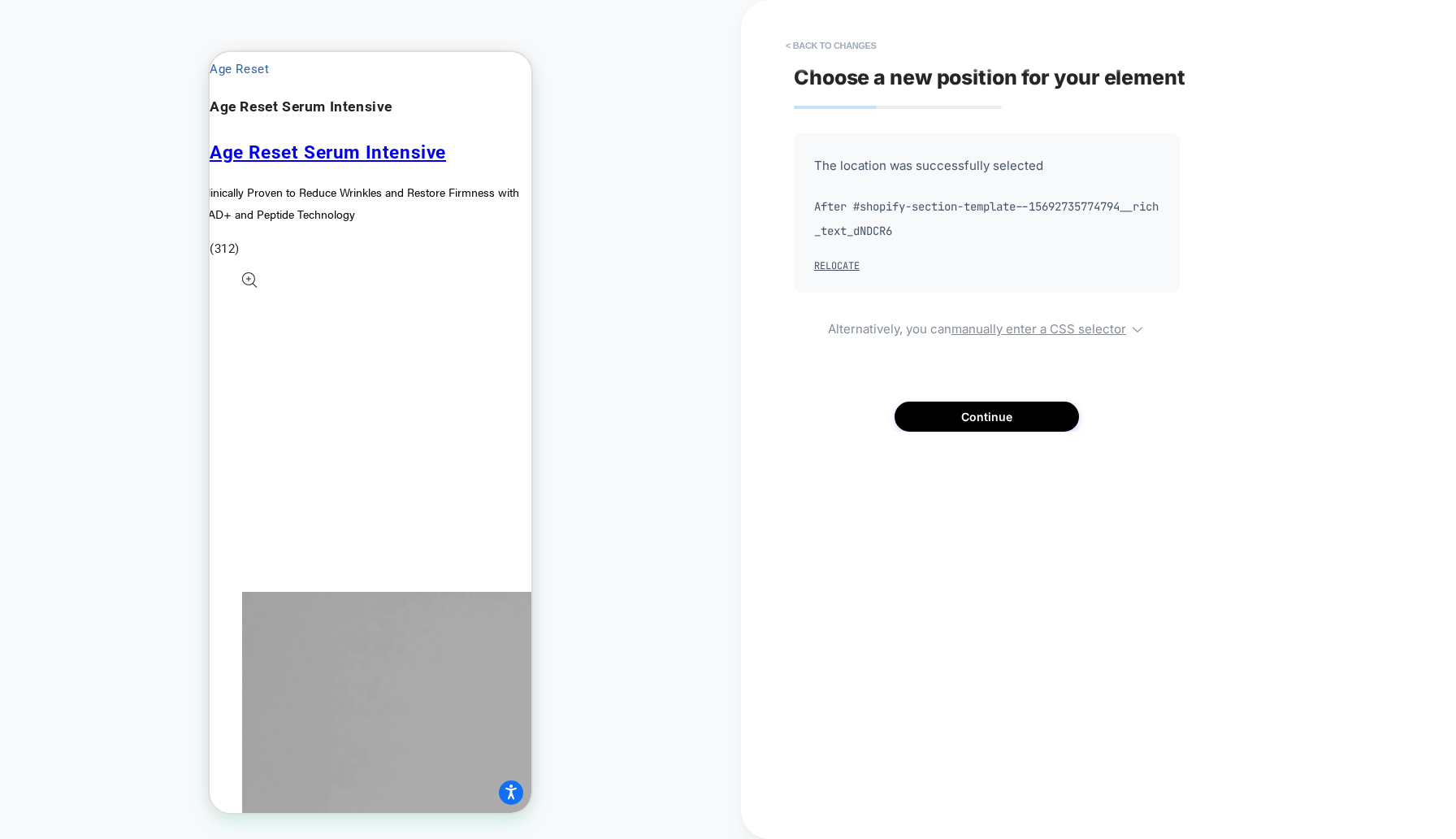
scroll to position [1564, 0]
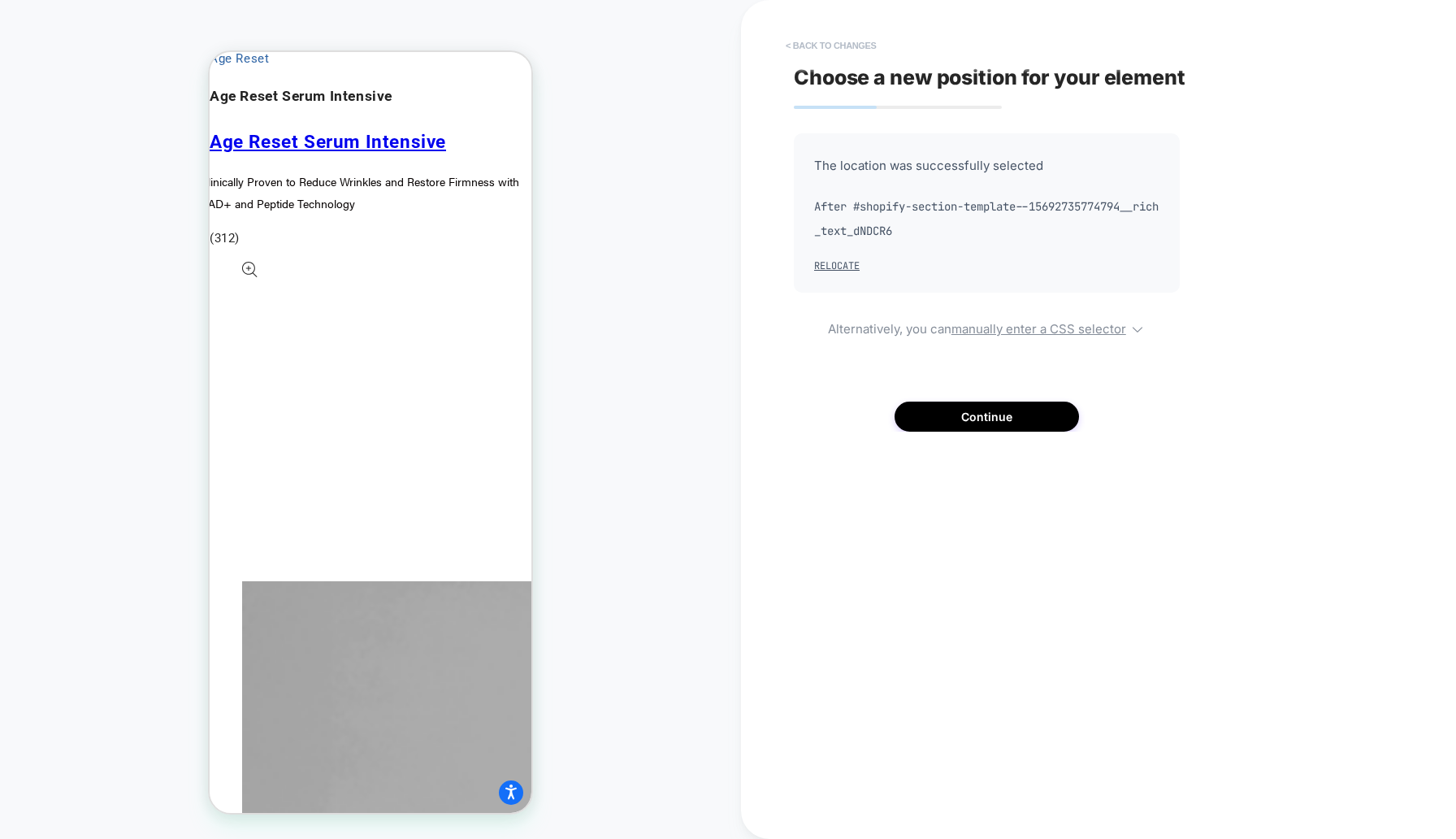
click at [838, 43] on button "< Back to changes" at bounding box center [832, 45] width 108 height 26
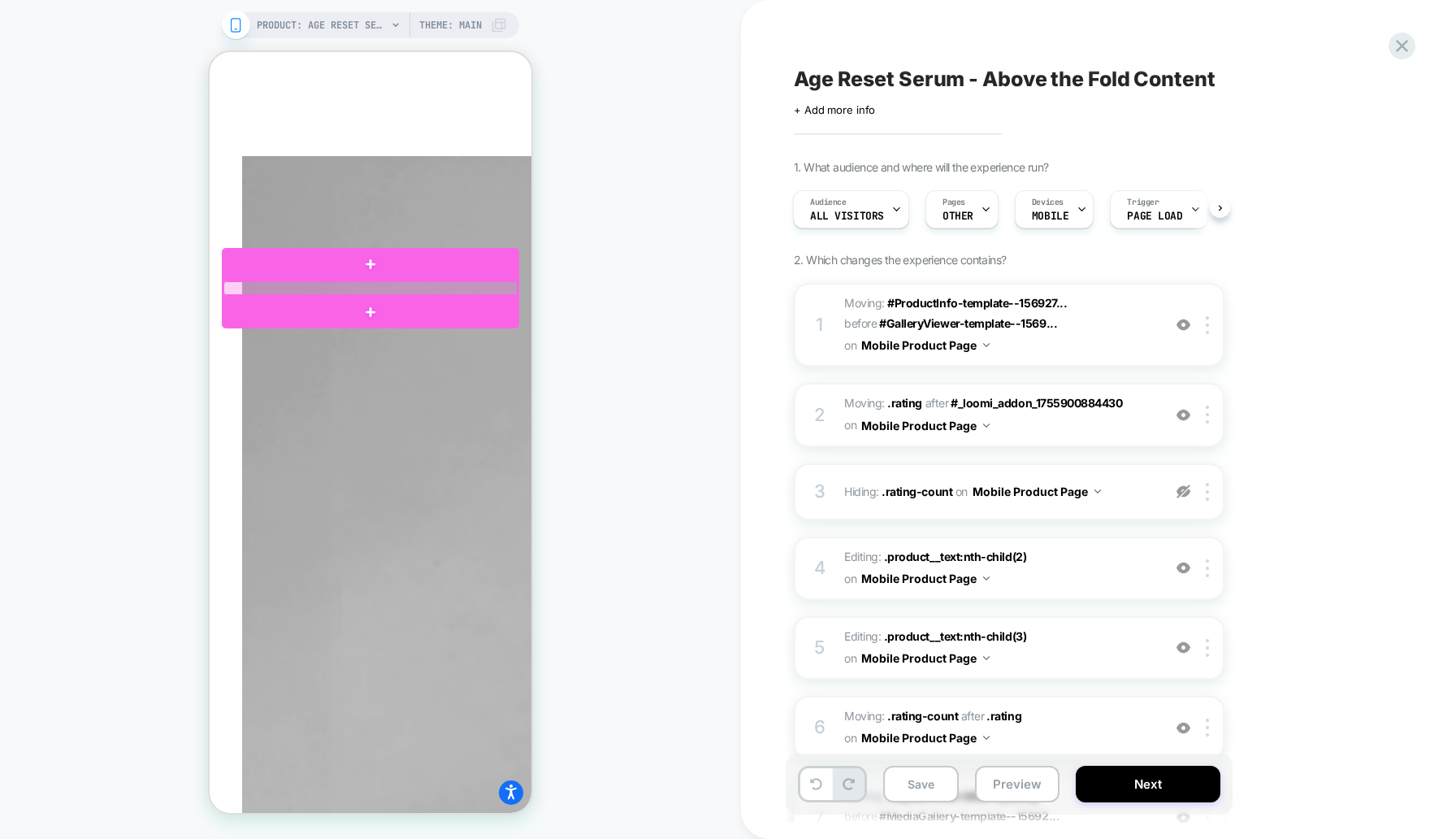
scroll to position [1991, 0]
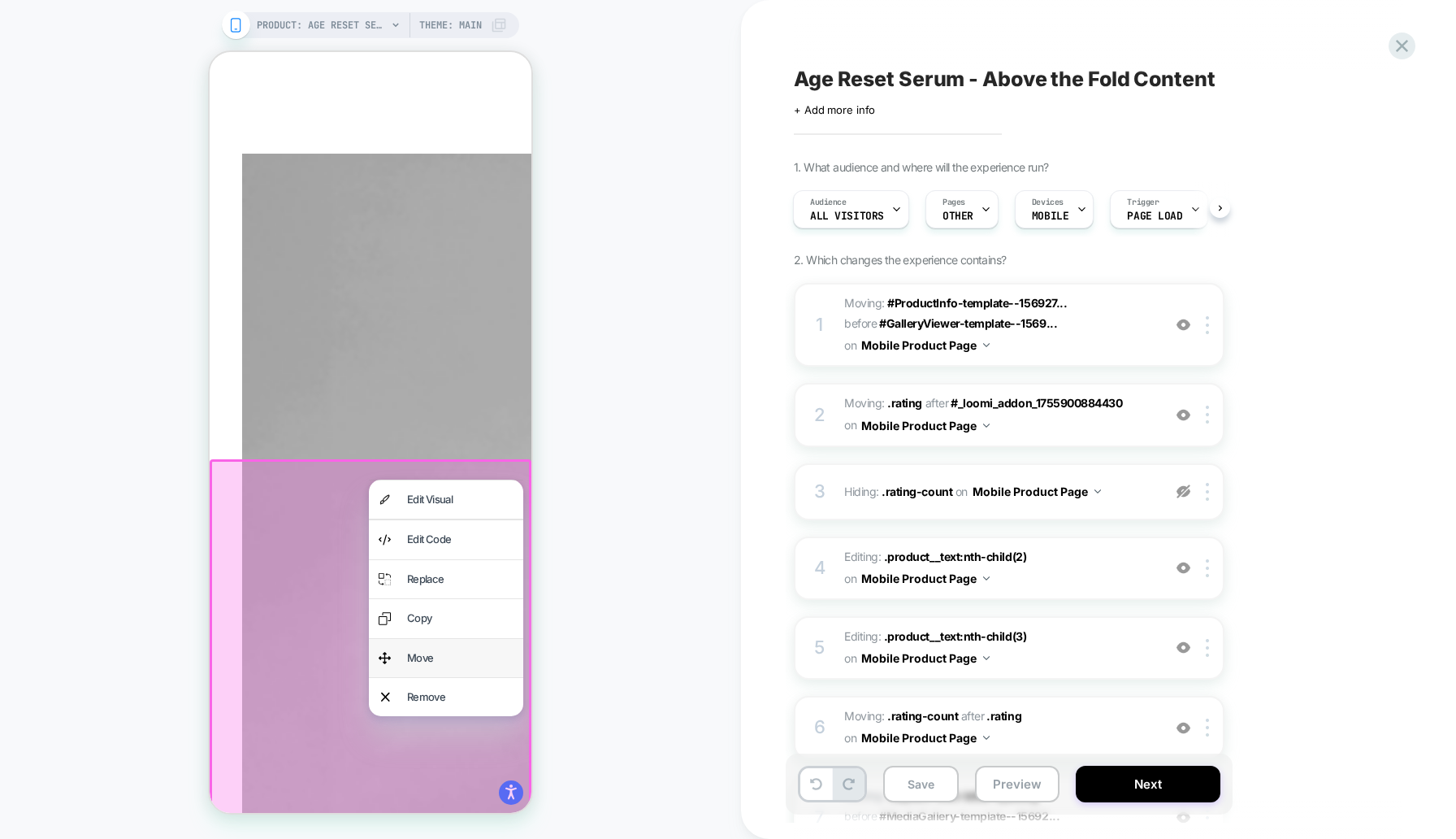
click at [455, 653] on div "Move" at bounding box center [460, 657] width 107 height 19
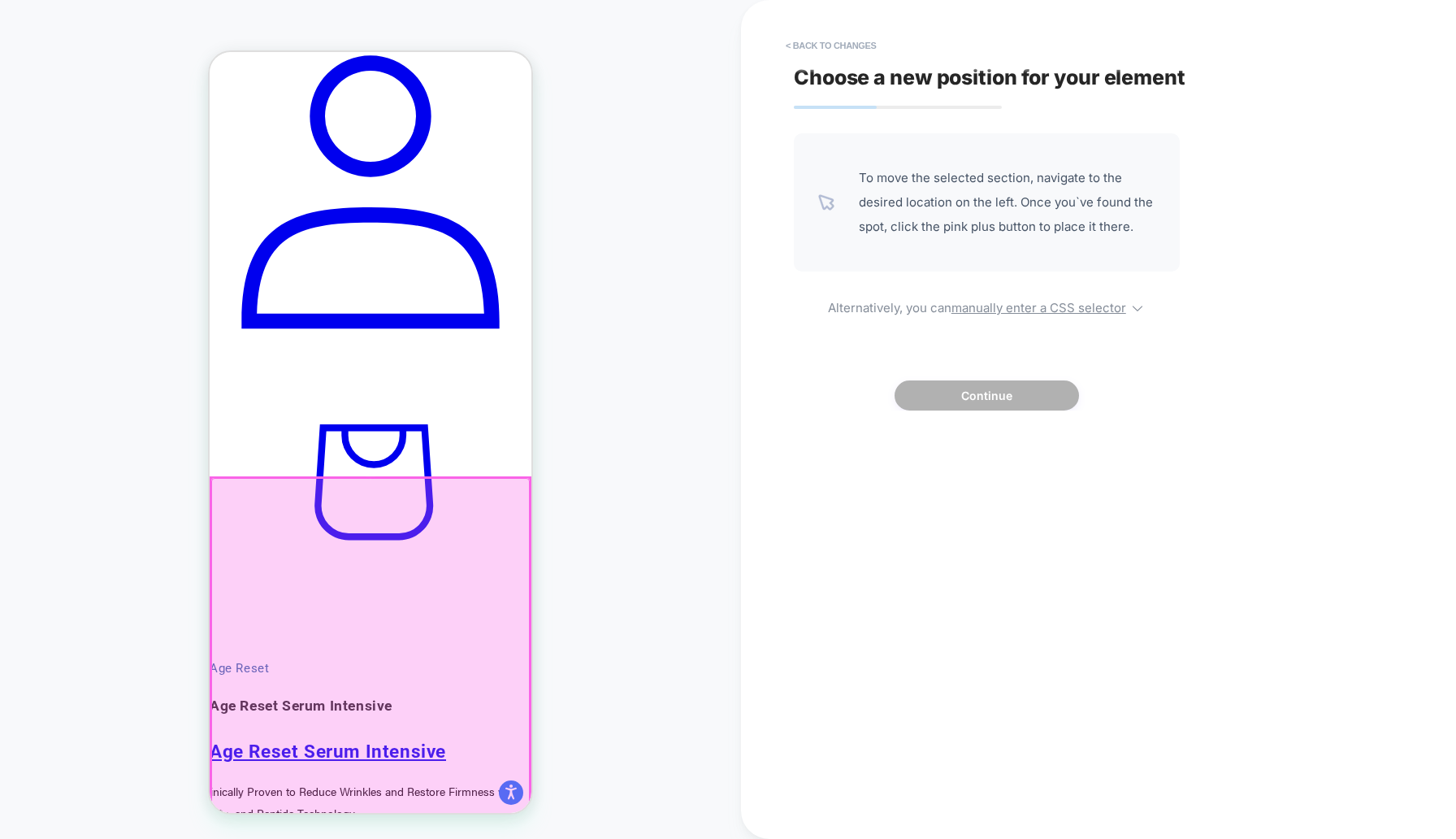
scroll to position [935, 0]
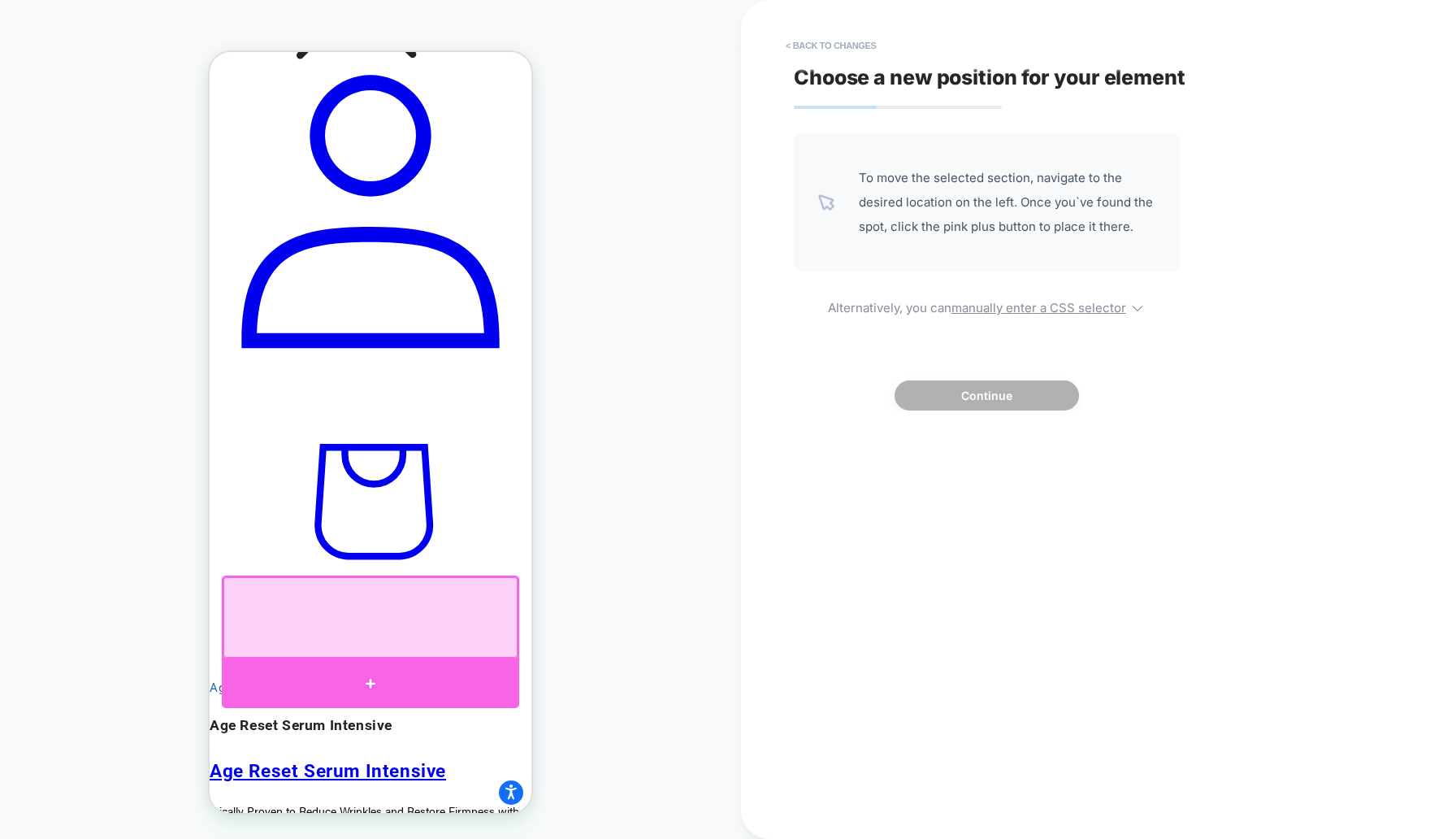
click at [426, 667] on div at bounding box center [370, 683] width 297 height 49
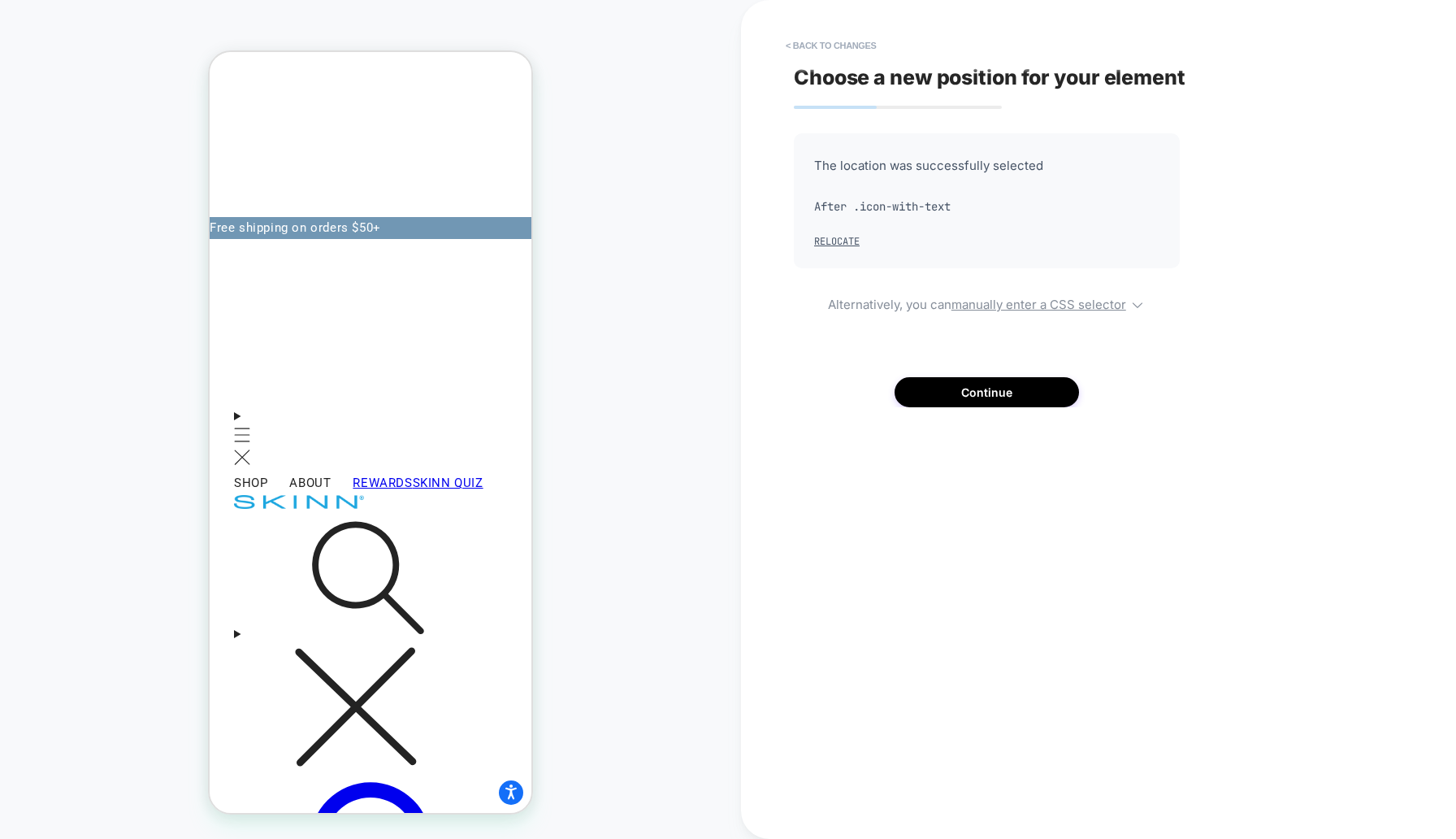
scroll to position [127, 0]
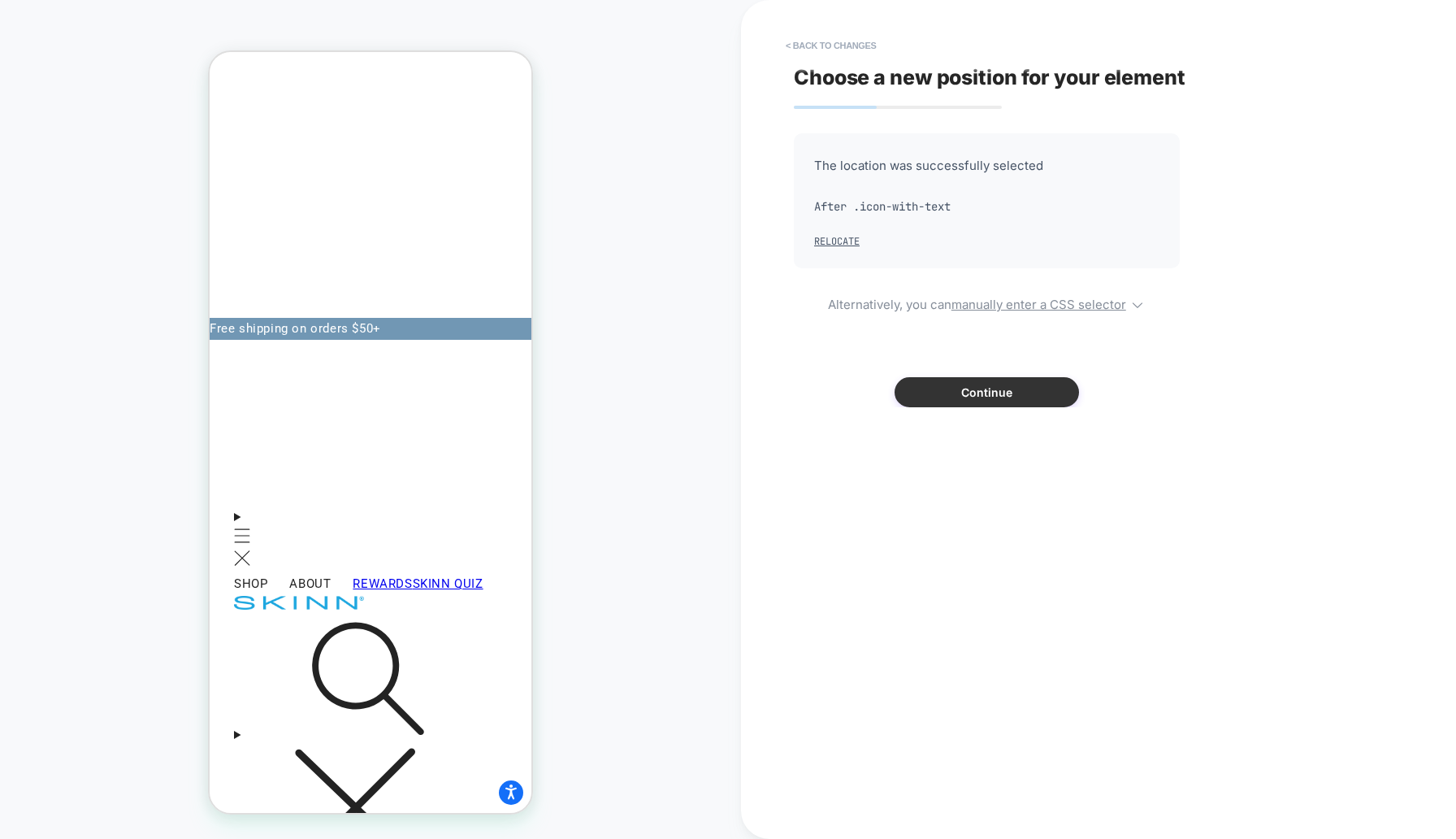
click at [978, 402] on button "Continue" at bounding box center [986, 393] width 184 height 30
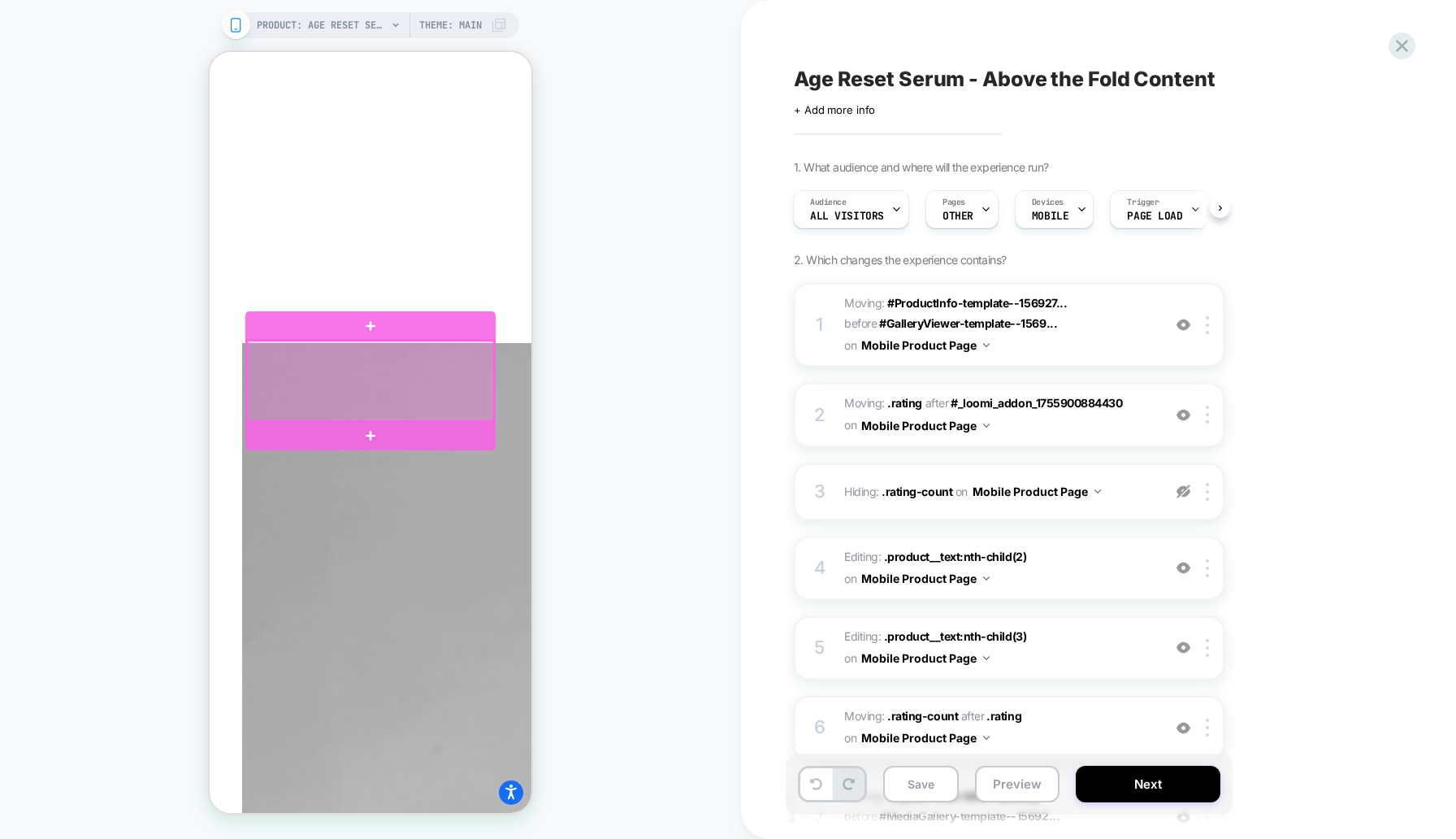
scroll to position [1851, 0]
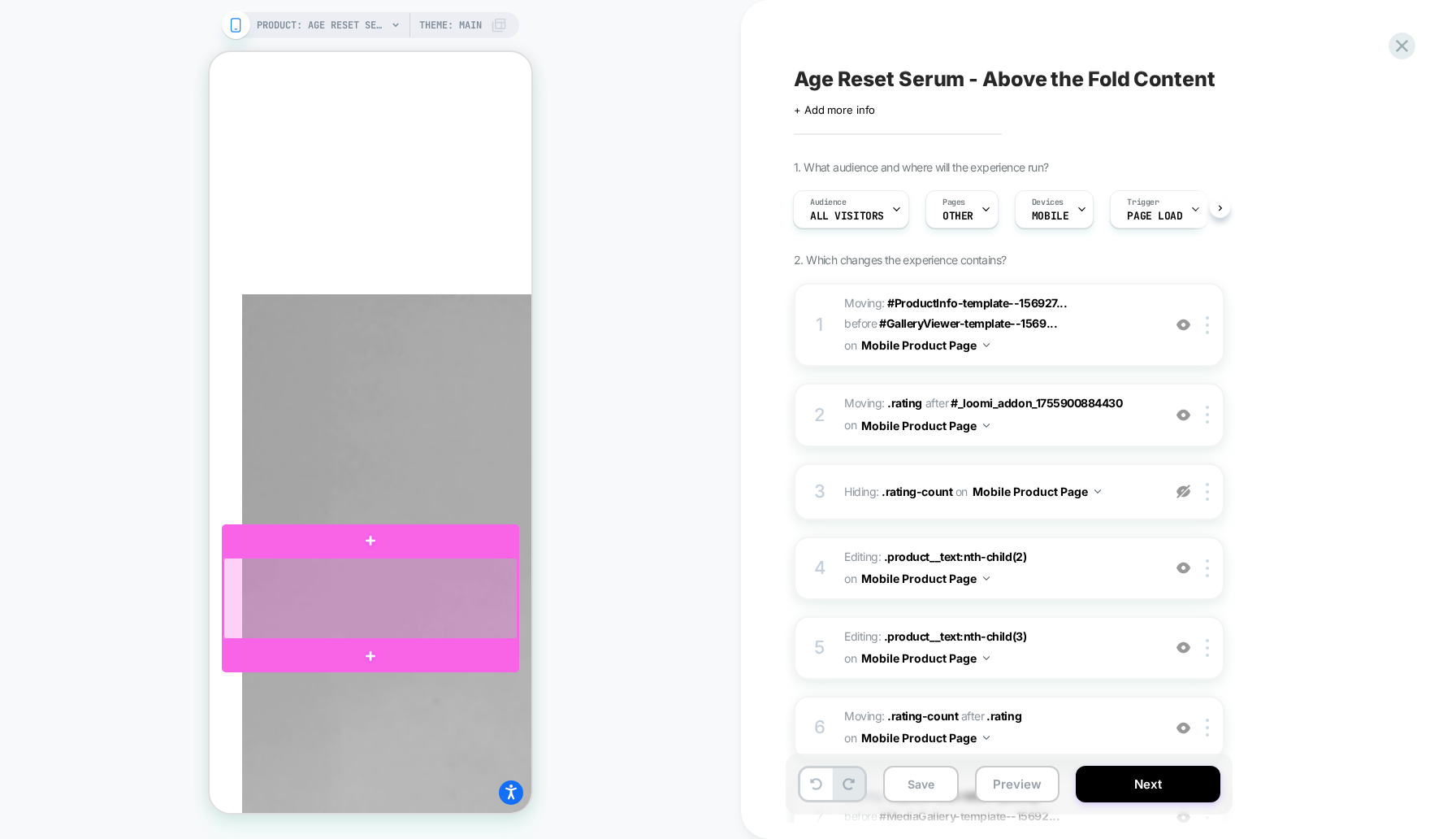
click at [509, 597] on div at bounding box center [370, 598] width 295 height 81
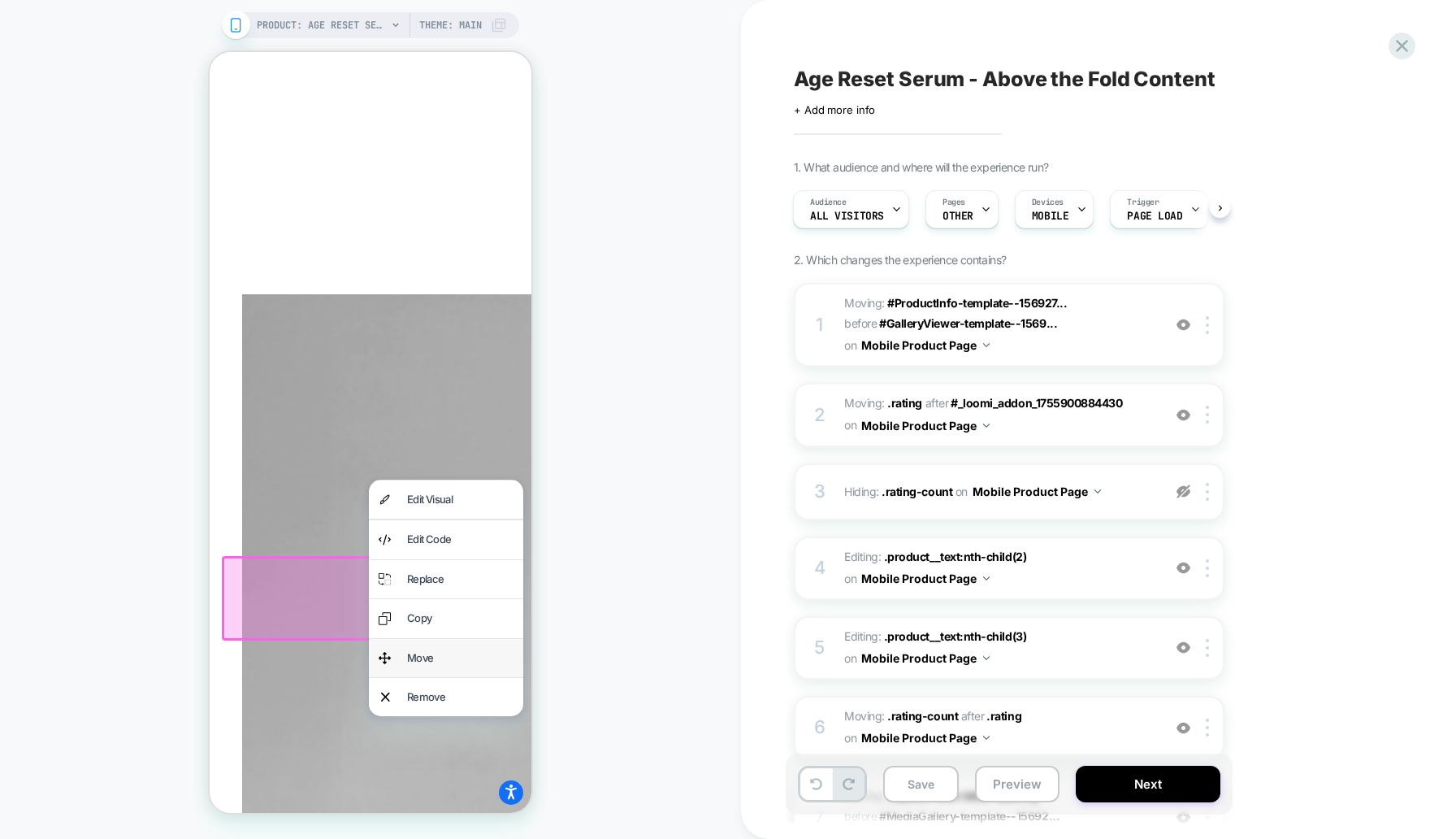
click at [480, 647] on div "Move" at bounding box center [445, 657] width 154 height 38
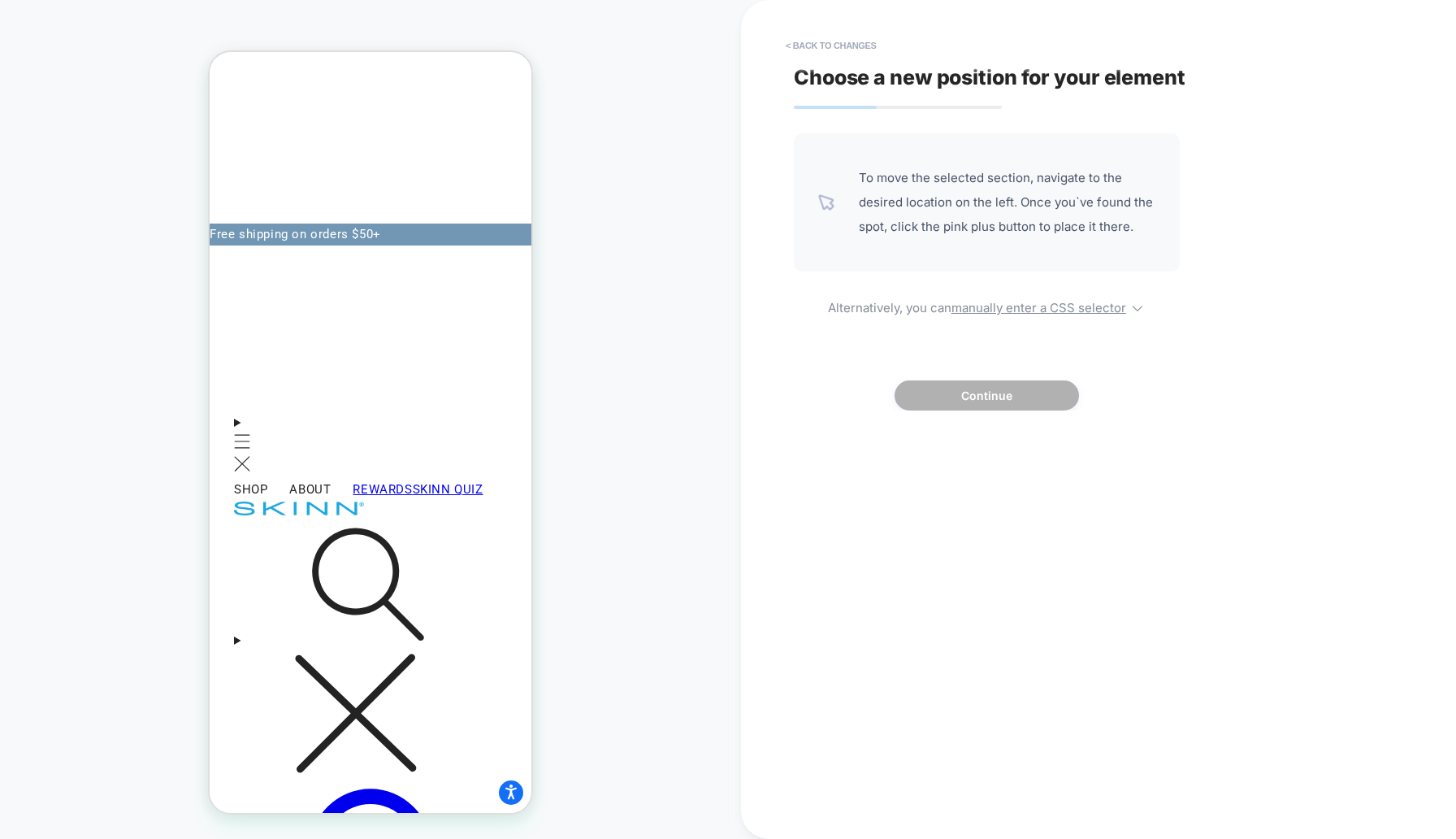
scroll to position [472, 0]
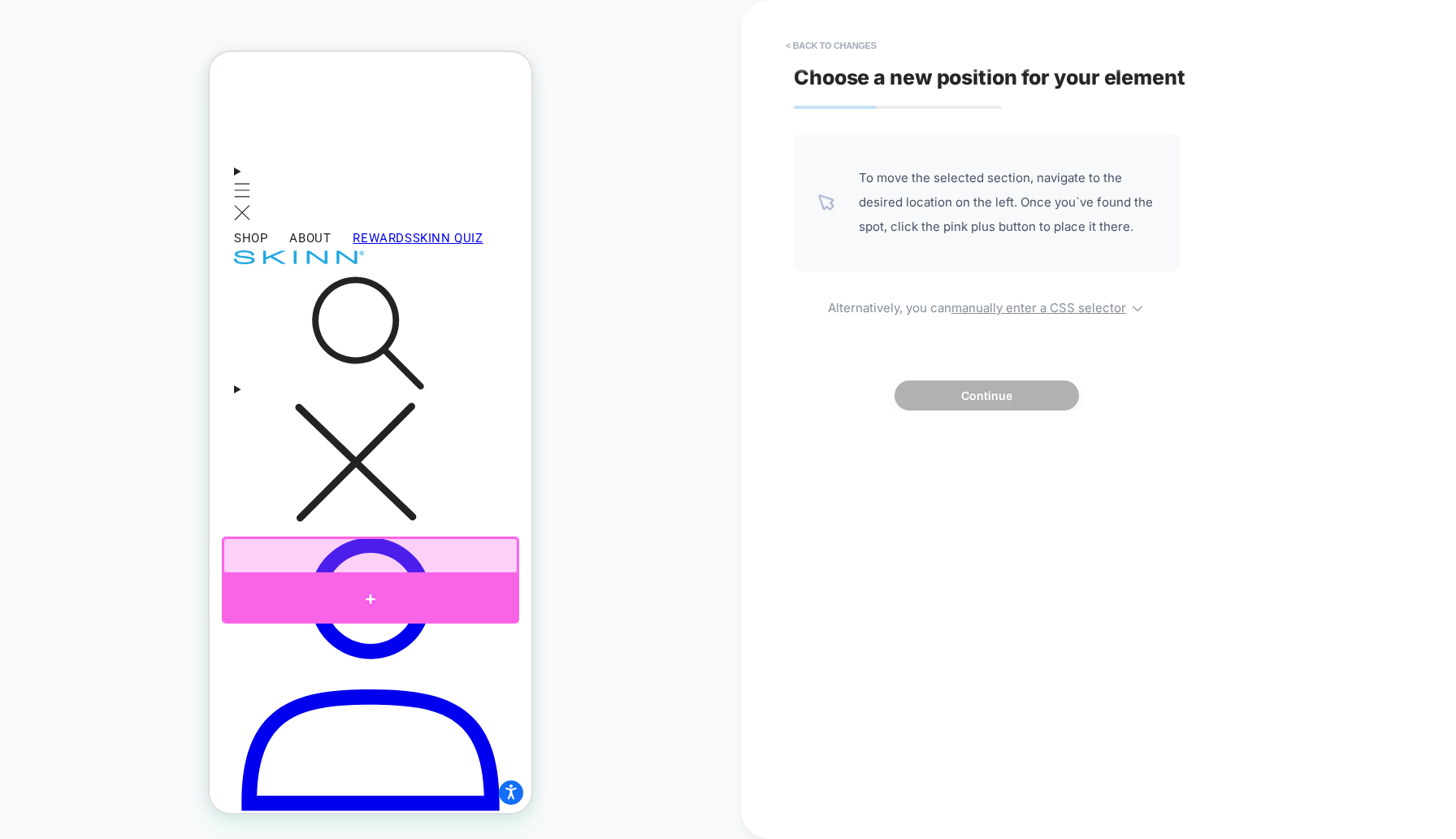
click at [429, 583] on div at bounding box center [370, 598] width 297 height 49
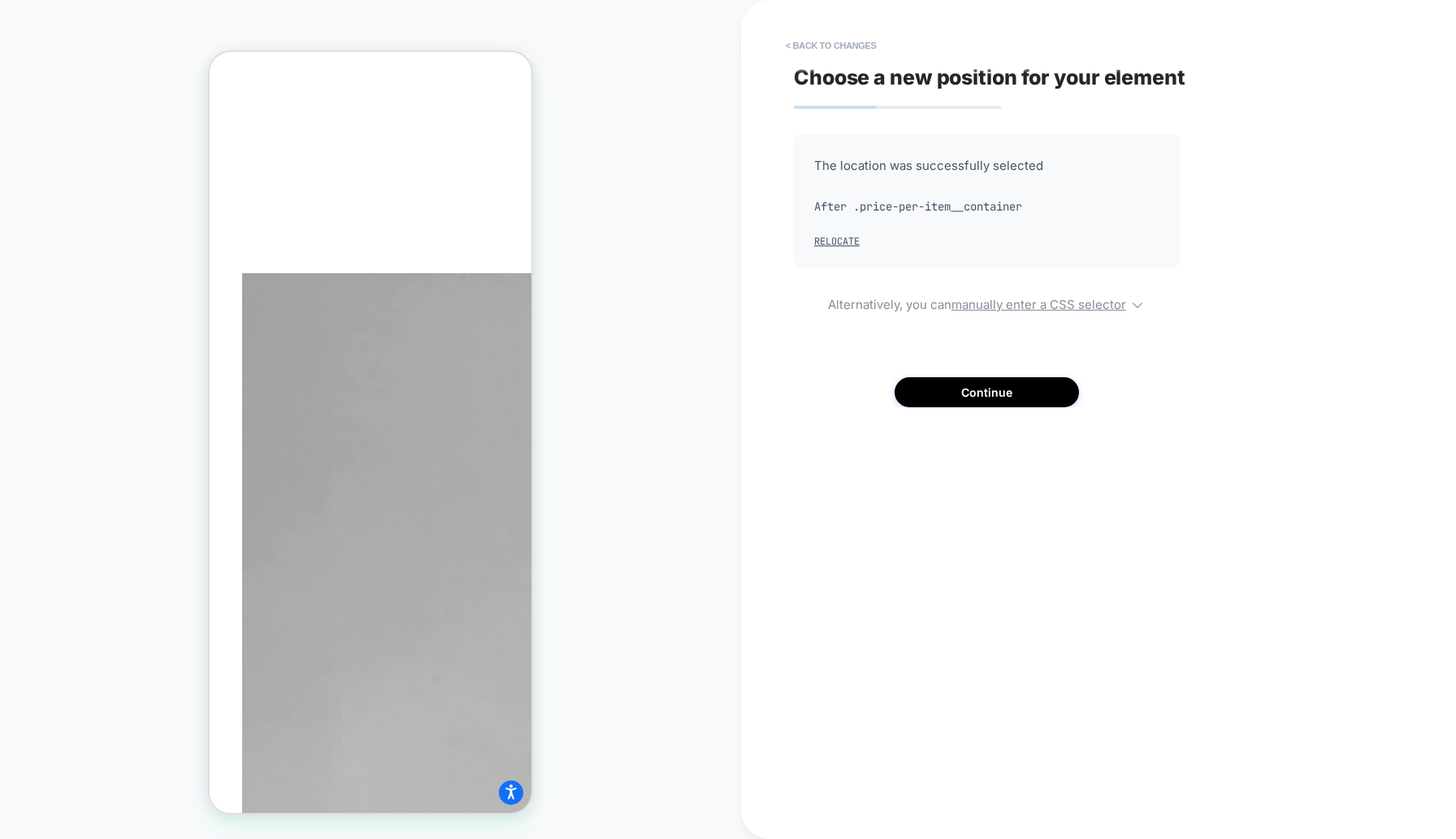
scroll to position [2096, 0]
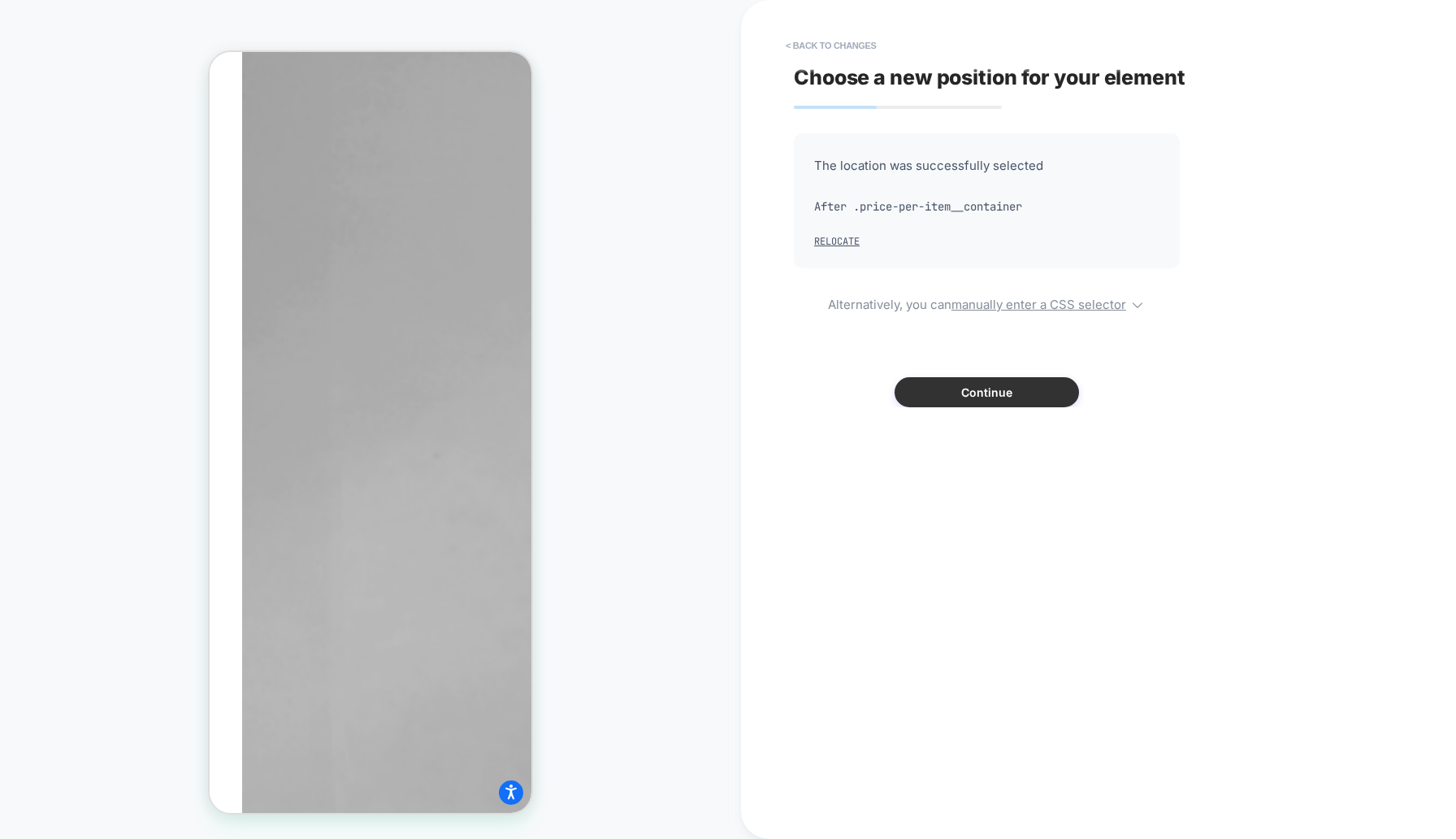
click at [975, 395] on button "Continue" at bounding box center [986, 393] width 184 height 30
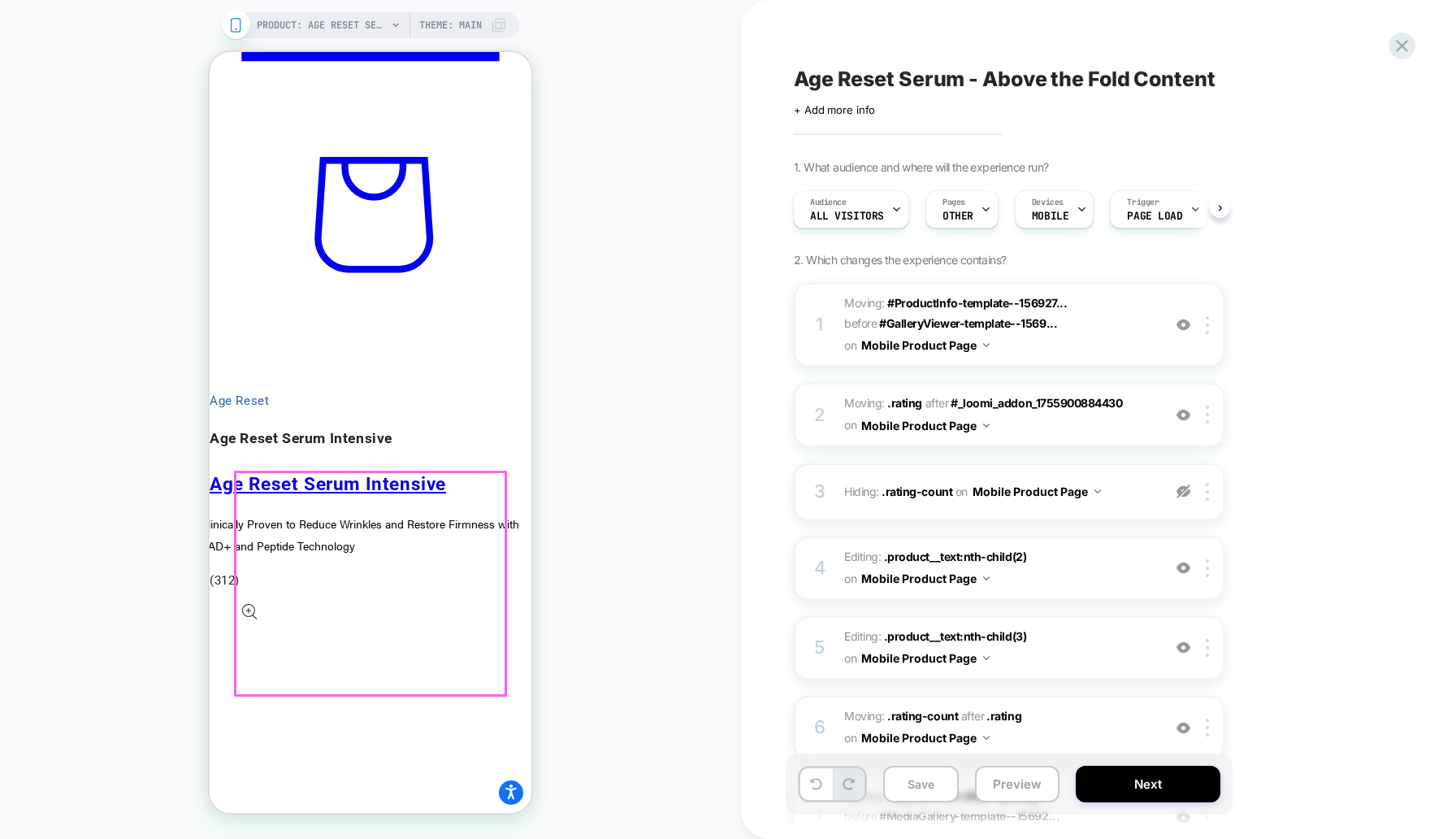
scroll to position [1404, 0]
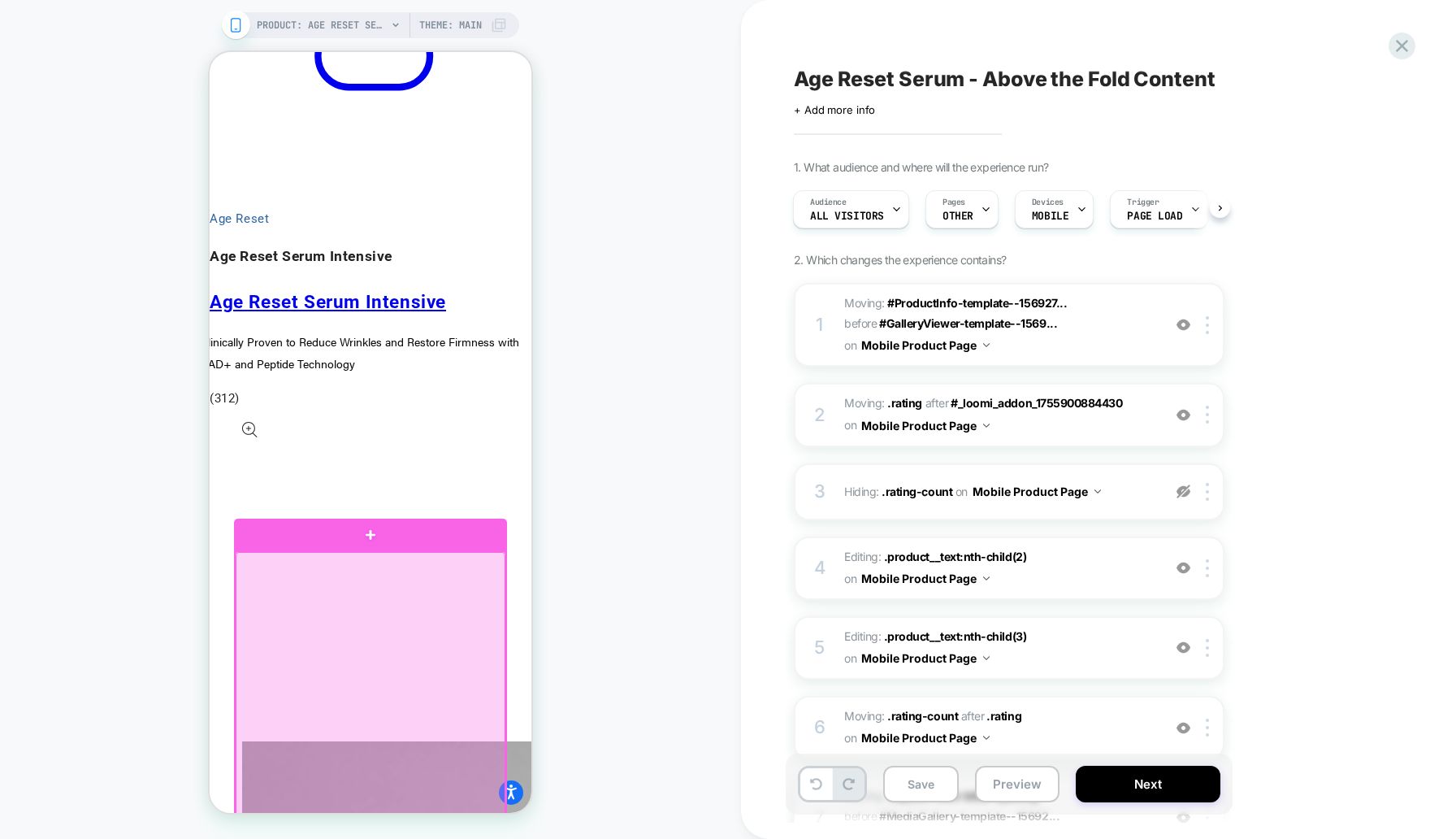
click at [489, 596] on div at bounding box center [370, 790] width 270 height 475
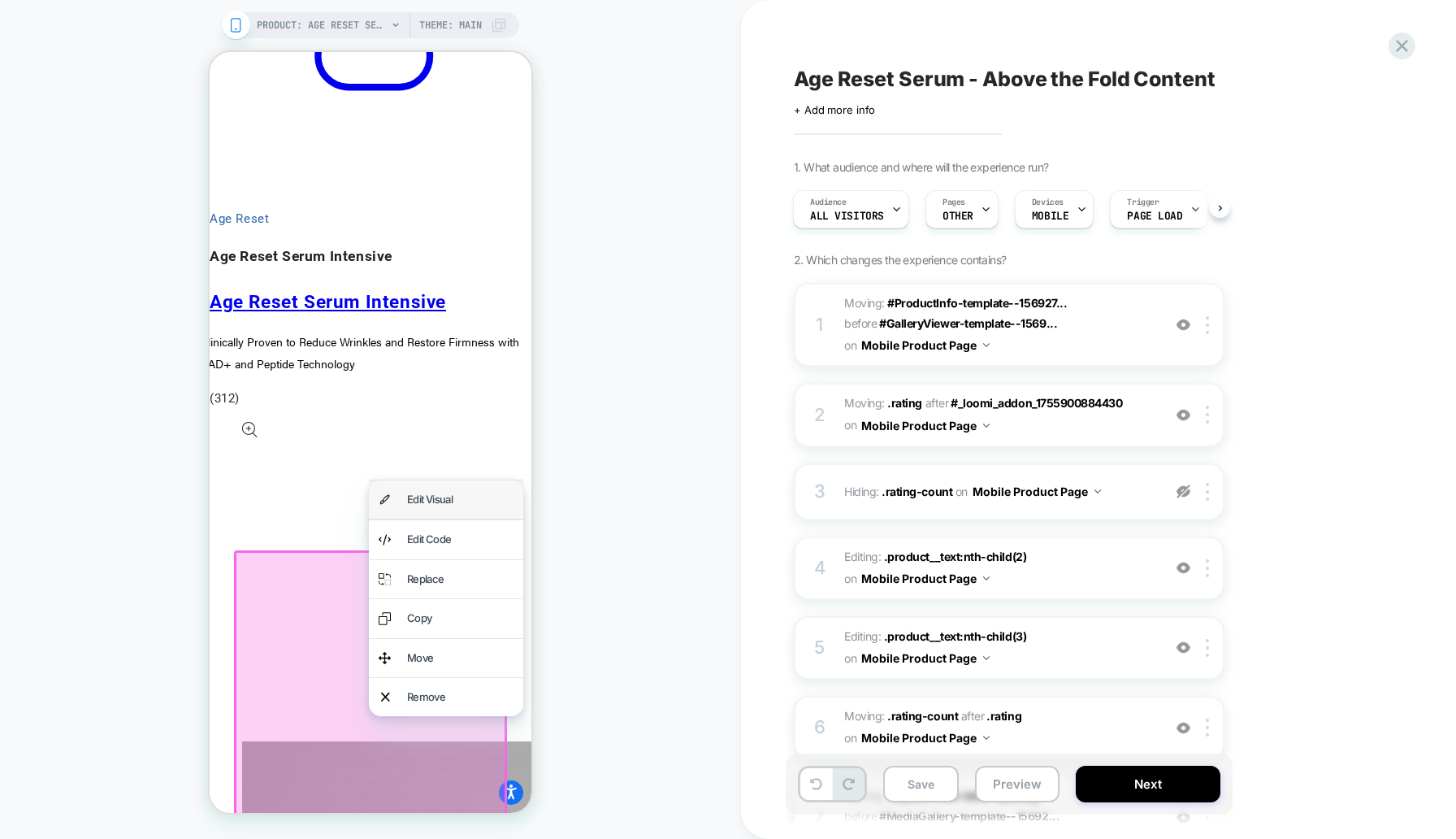
click at [474, 505] on div "Edit Visual" at bounding box center [460, 499] width 107 height 19
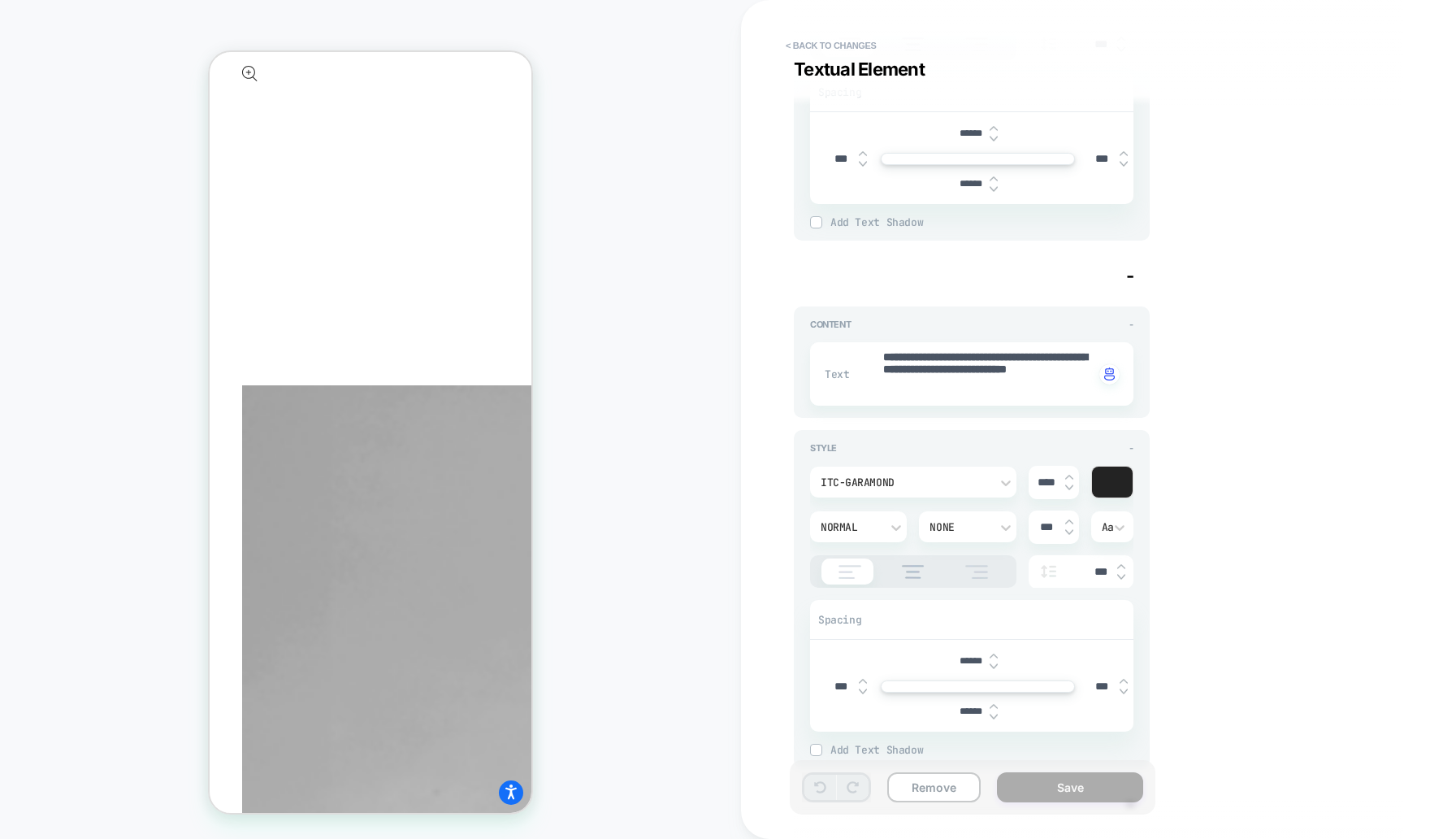
scroll to position [0, 0]
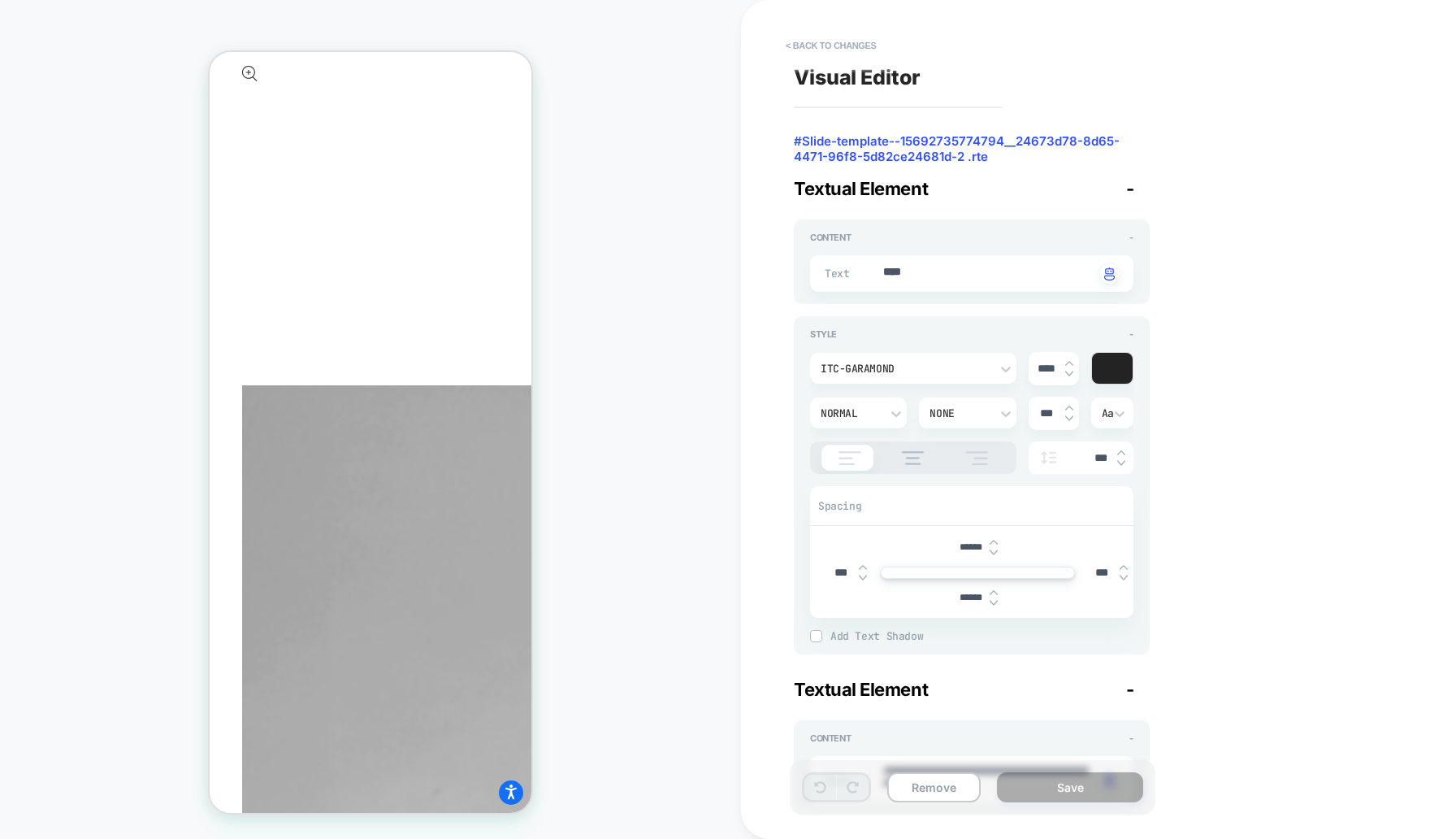
click at [997, 553] on div "******" at bounding box center [978, 548] width 50 height 34
click at [997, 551] on div "******" at bounding box center [978, 548] width 50 height 34
click at [996, 551] on img at bounding box center [993, 552] width 8 height 6
type textarea "*"
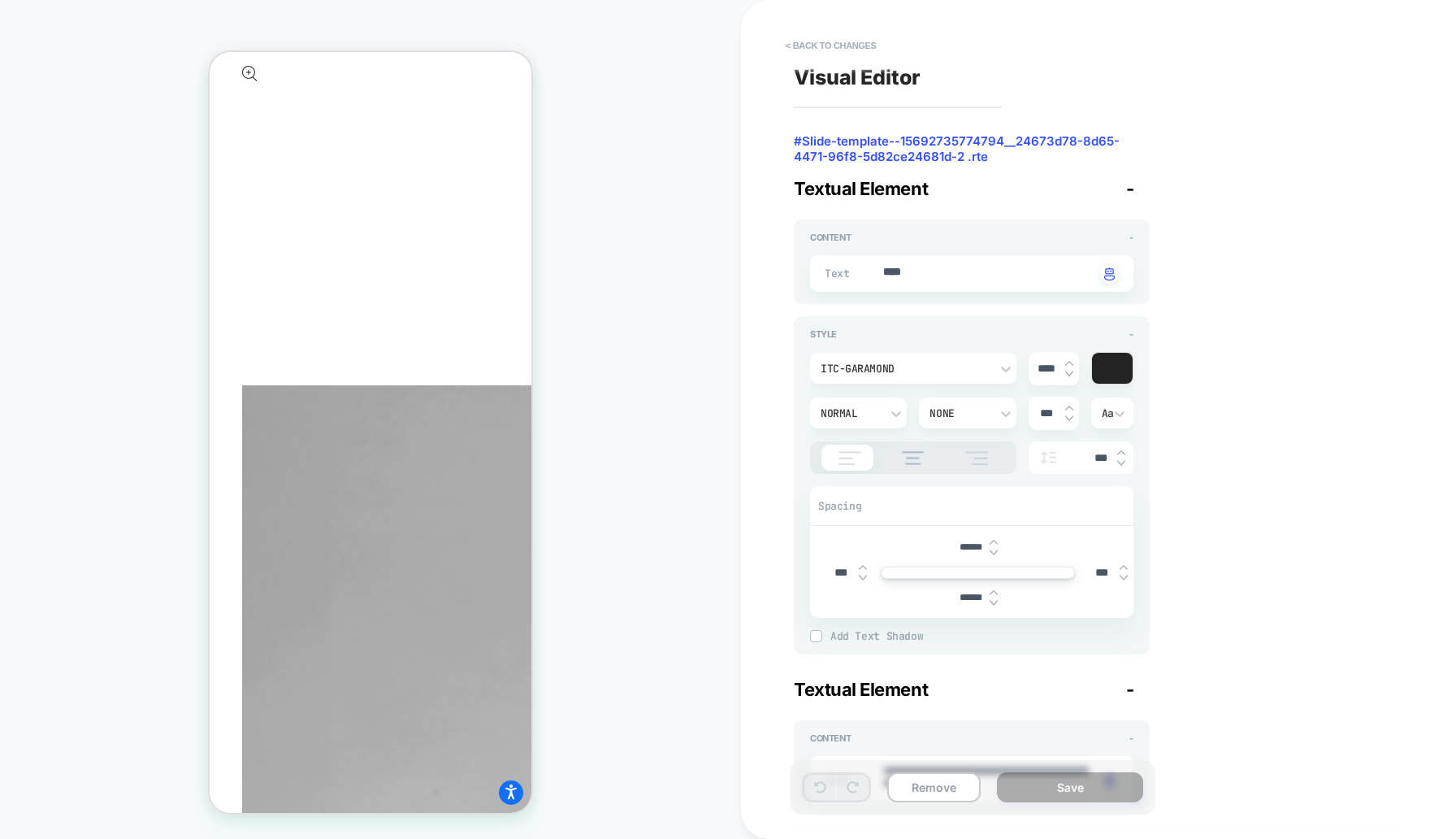
type input "******"
click at [996, 551] on img at bounding box center [993, 552] width 8 height 6
type textarea "*"
type input "******"
click at [996, 551] on img at bounding box center [993, 552] width 8 height 6
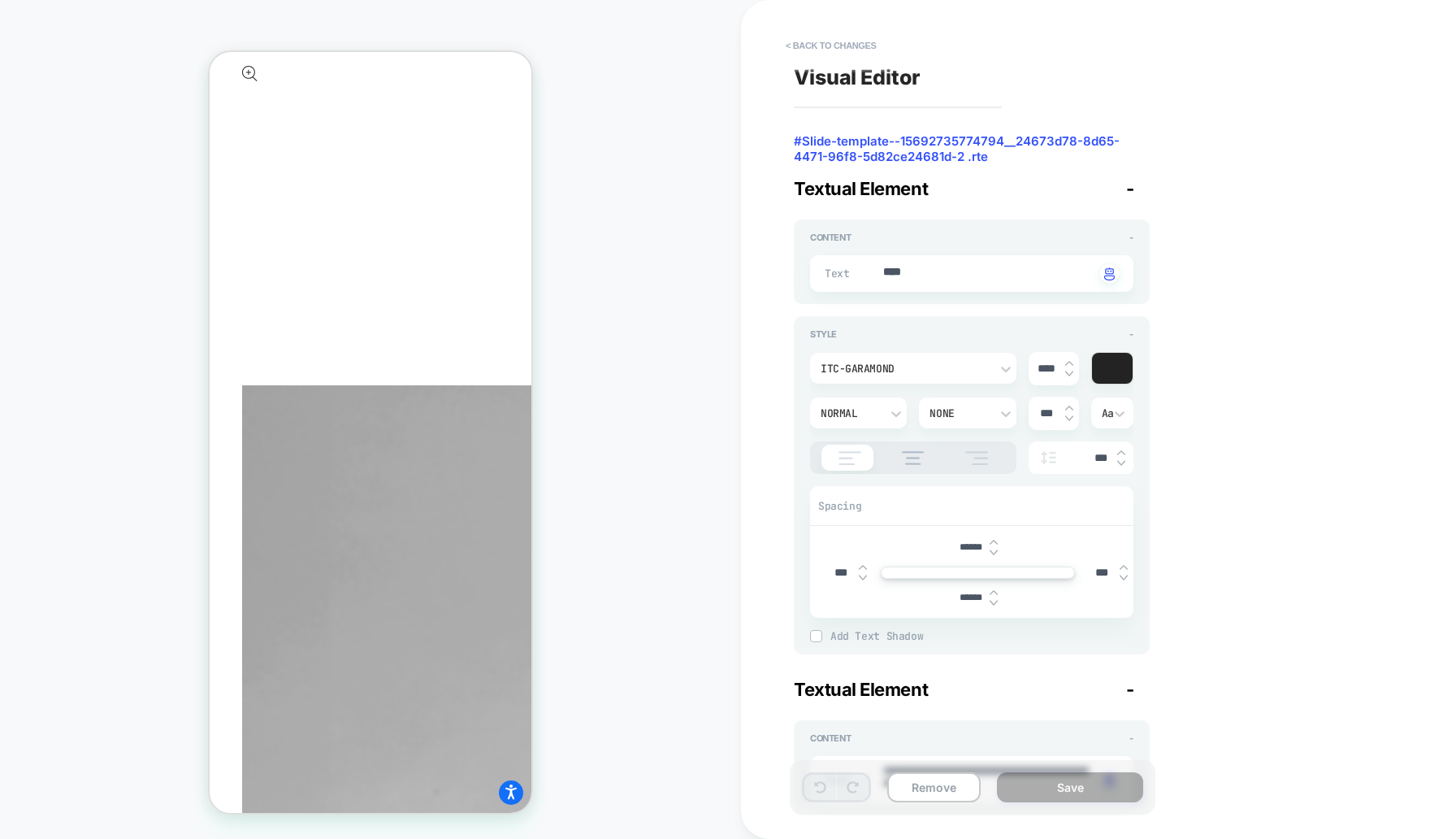
type textarea "*"
type input "******"
click at [996, 551] on img at bounding box center [993, 552] width 8 height 6
type textarea "*"
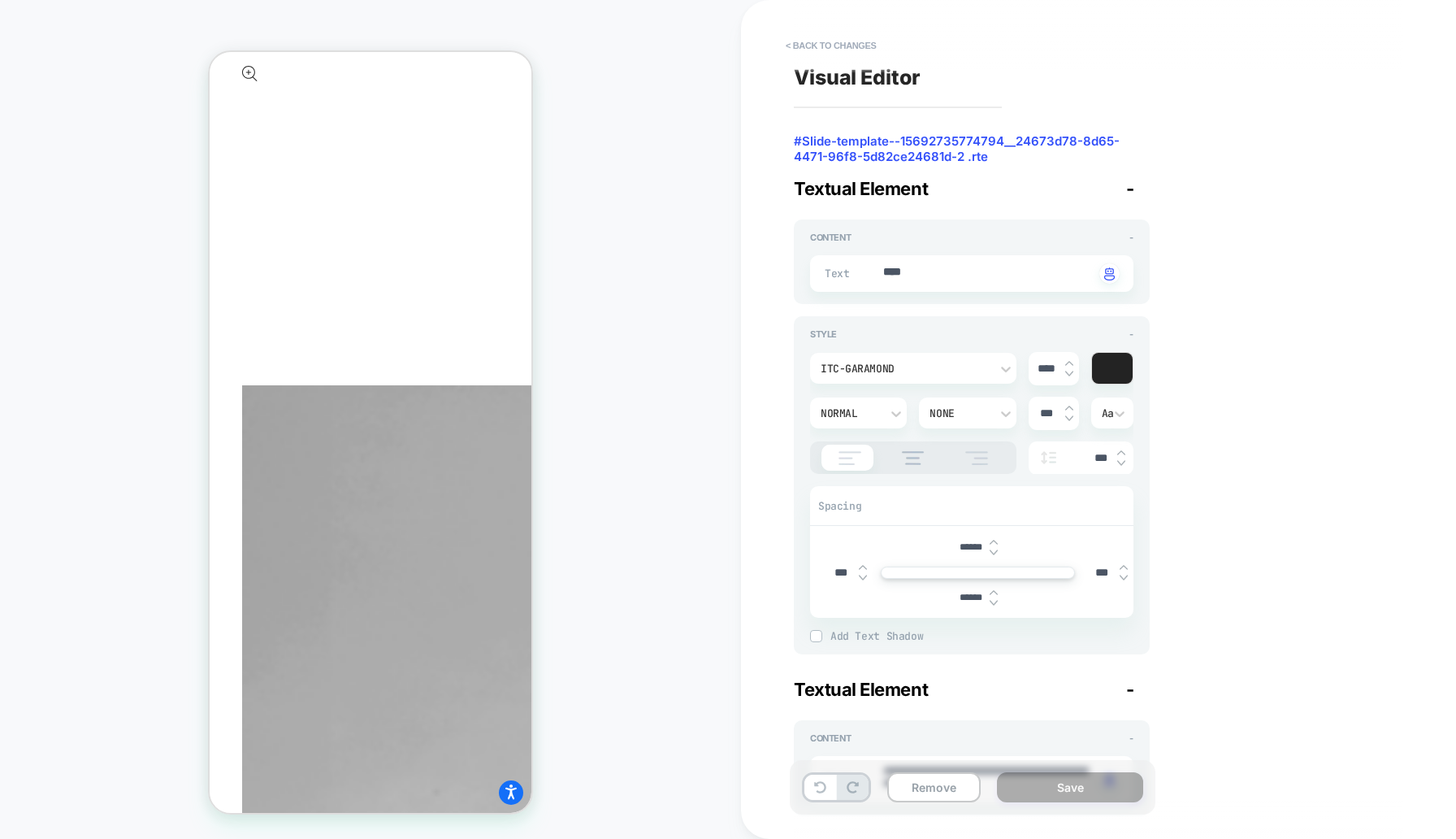
type input "******"
click at [996, 551] on img at bounding box center [993, 552] width 8 height 6
type textarea "*"
type input "******"
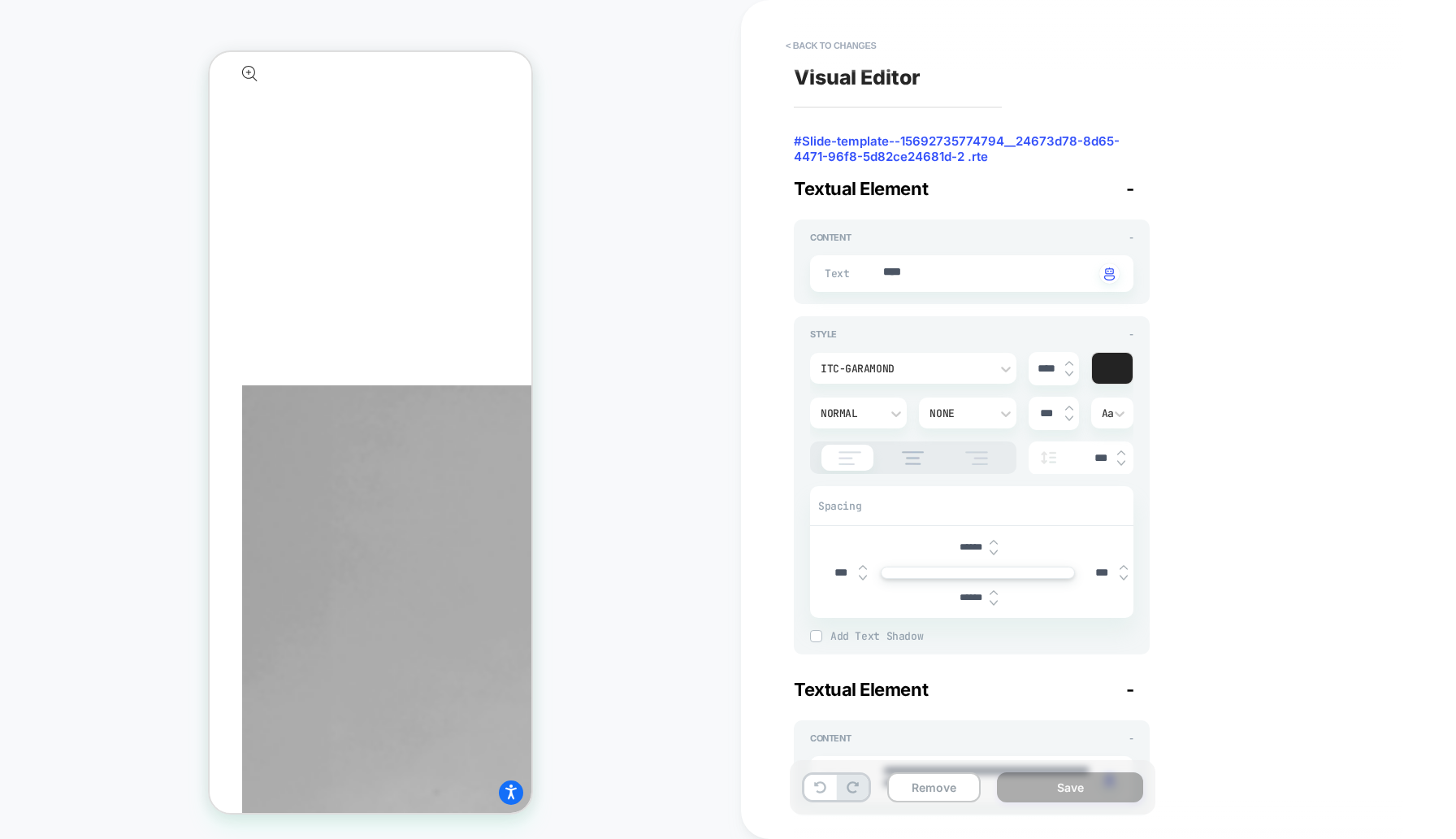
click at [996, 551] on img at bounding box center [993, 552] width 8 height 6
type textarea "*"
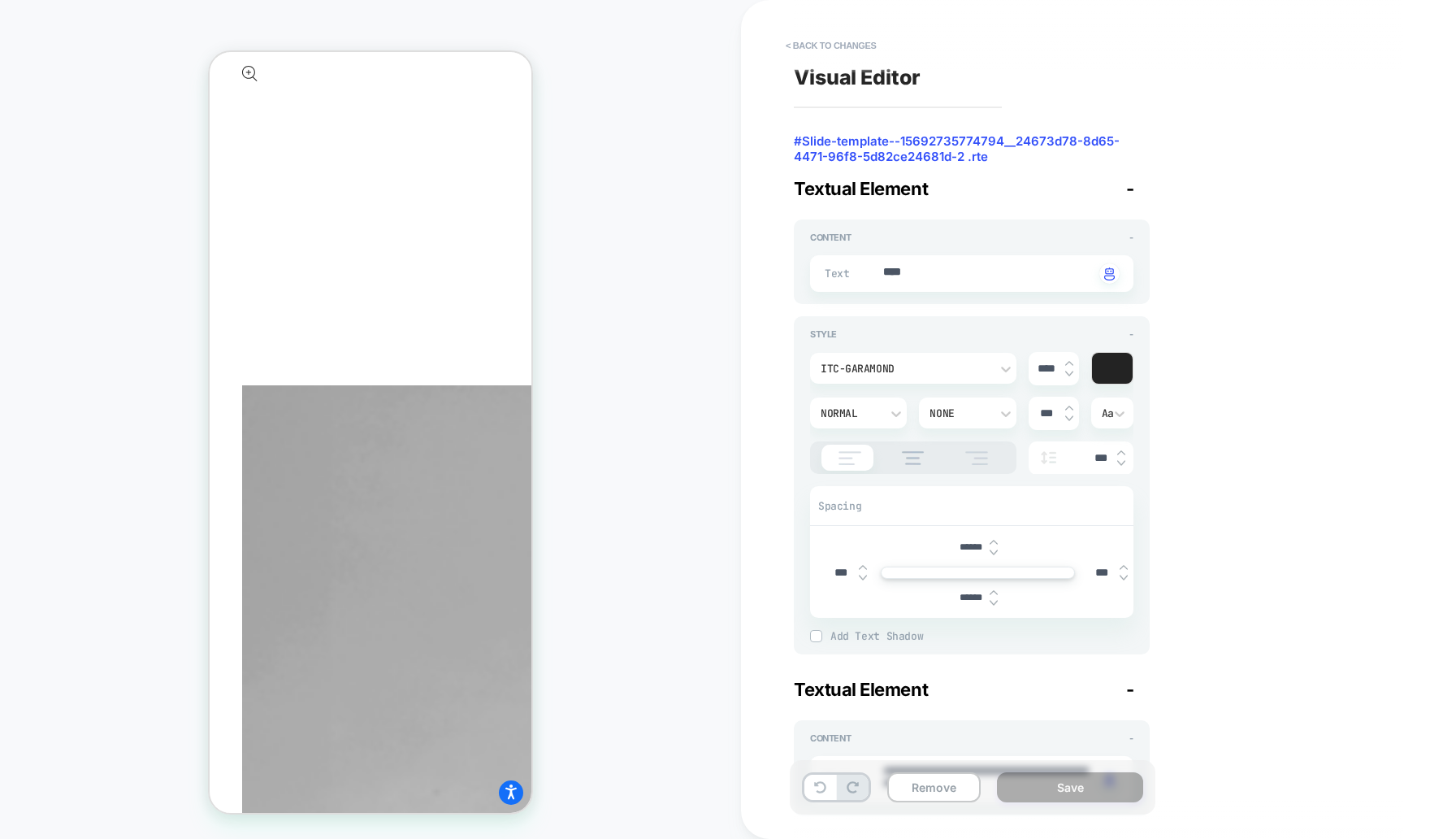
type input "******"
click at [996, 551] on img at bounding box center [993, 552] width 8 height 6
type textarea "*"
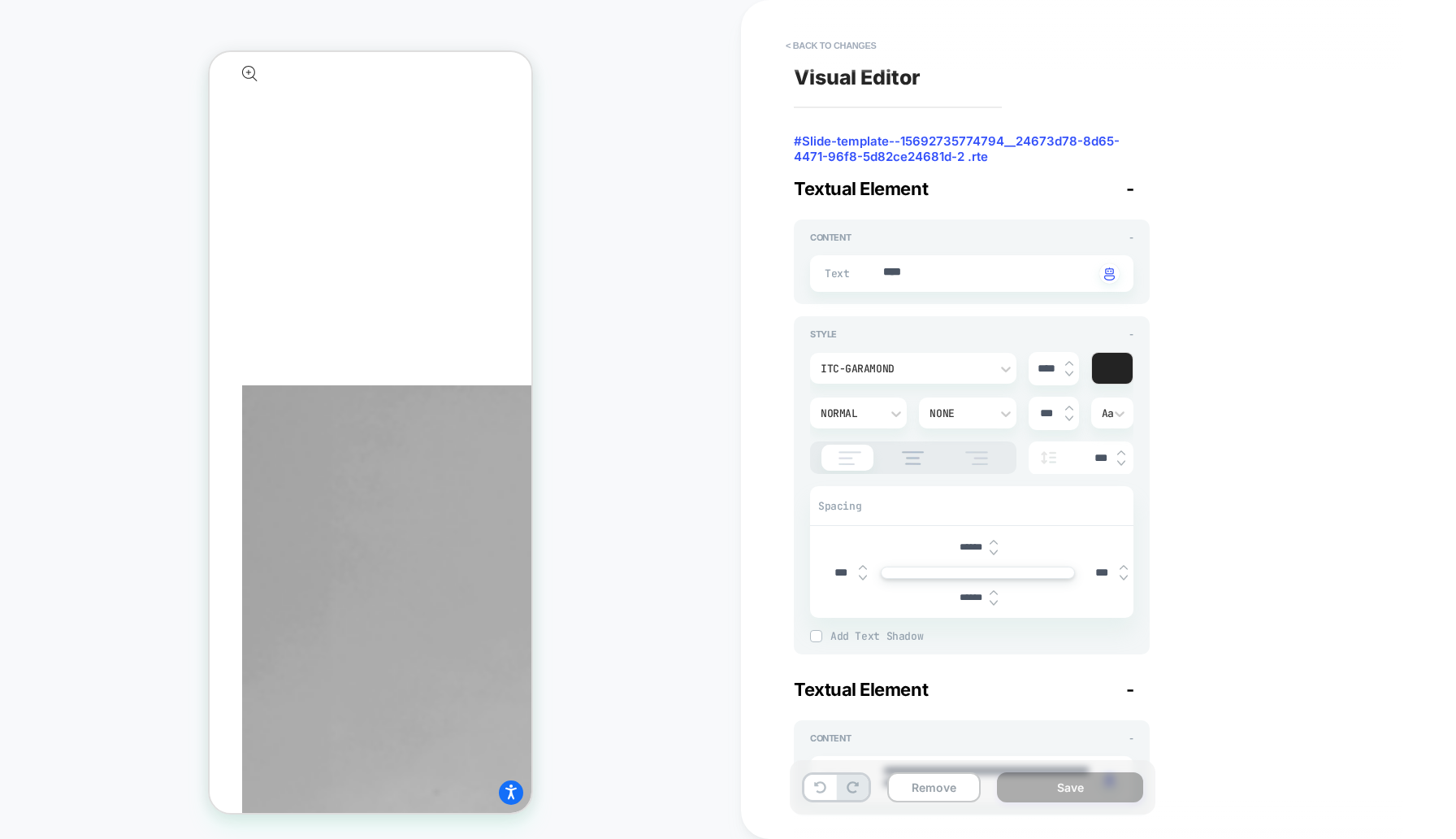
type input "******"
click at [996, 551] on img at bounding box center [993, 552] width 8 height 6
type textarea "*"
type input "******"
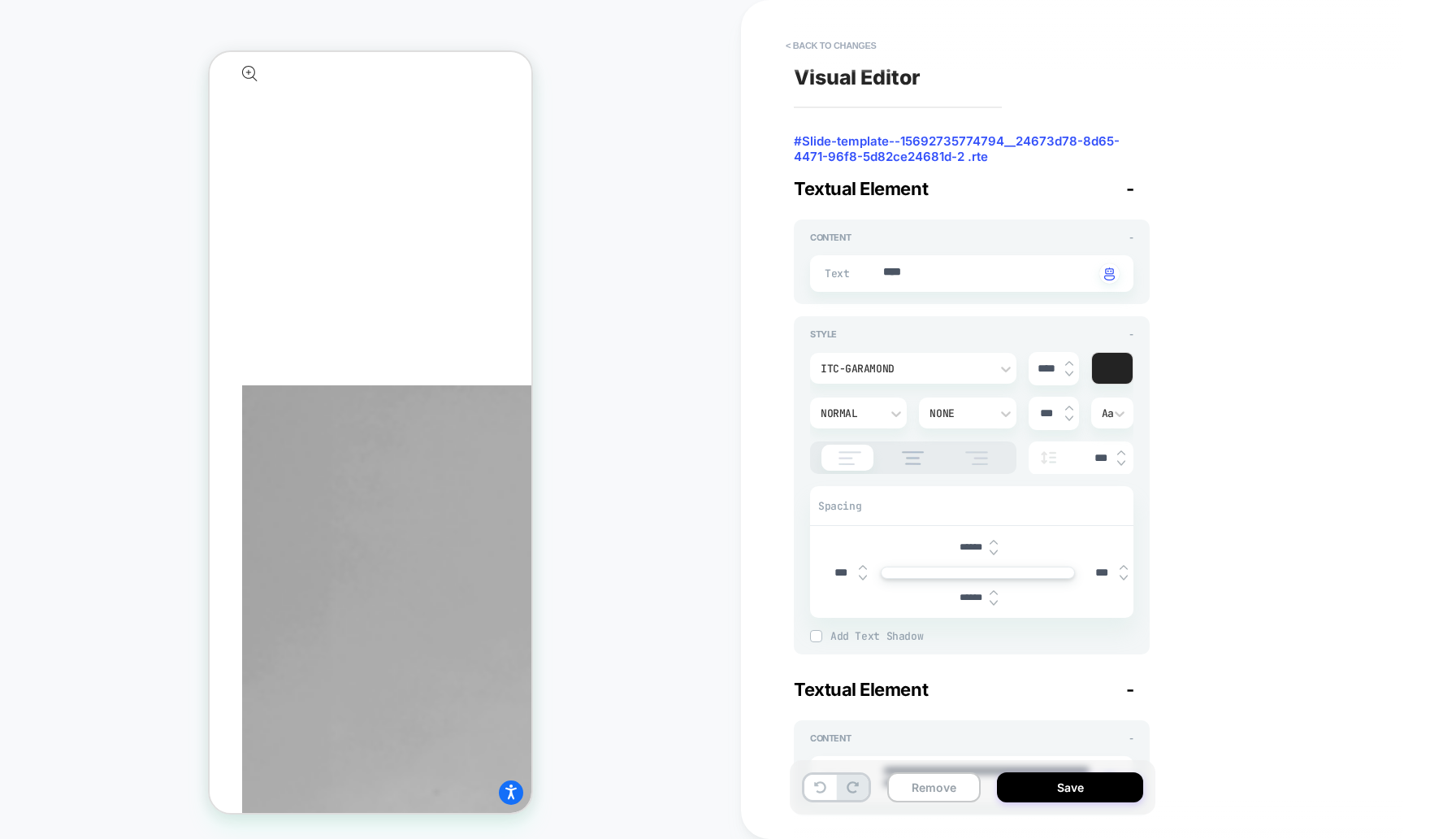
click at [996, 551] on img at bounding box center [993, 552] width 8 height 6
type textarea "*"
type input "******"
click at [996, 551] on img at bounding box center [993, 552] width 8 height 6
type textarea "*"
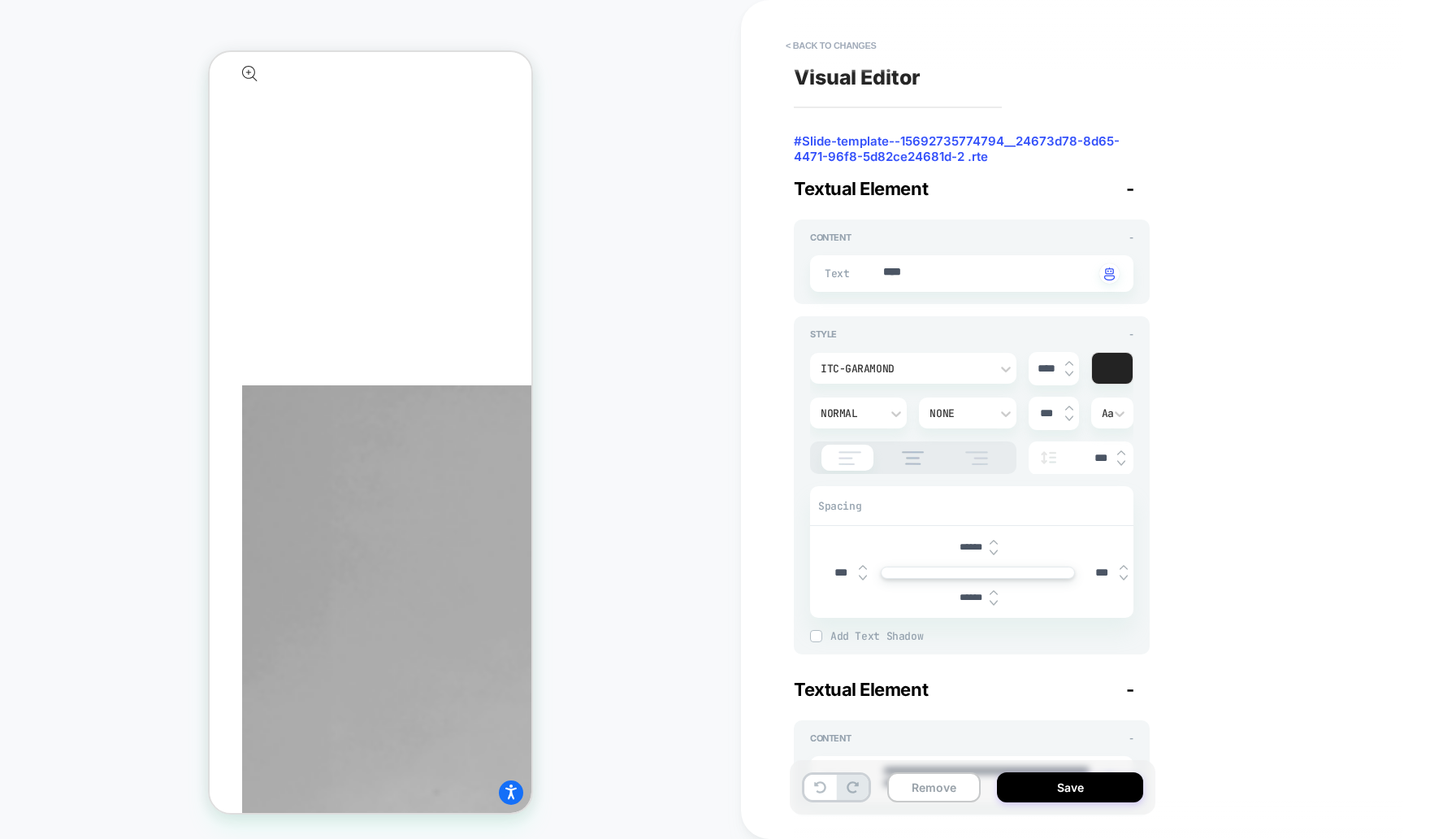
type input "******"
click at [996, 551] on img at bounding box center [993, 552] width 8 height 6
type textarea "*"
type input "******"
click at [996, 551] on img at bounding box center [993, 552] width 8 height 6
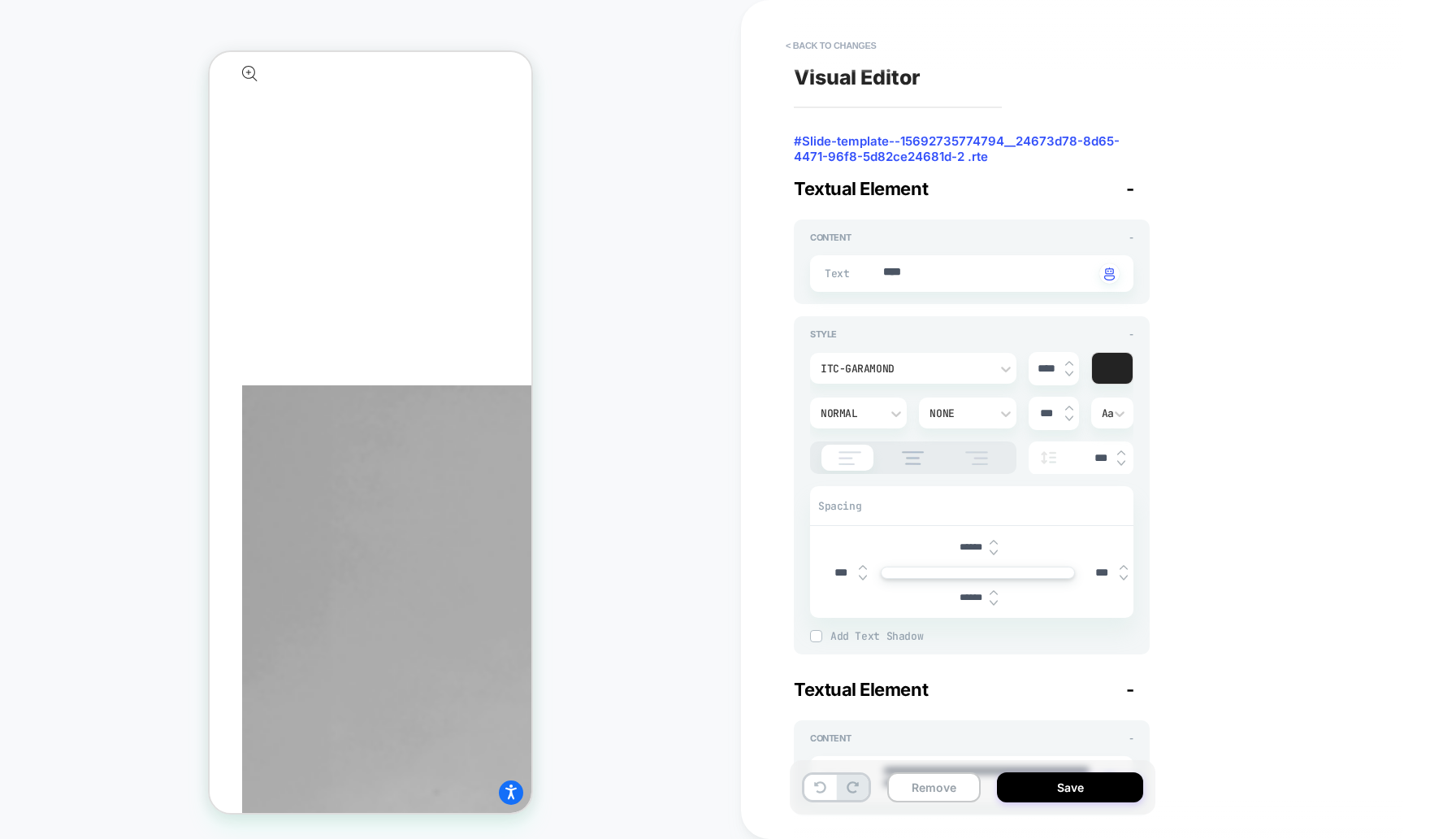
click at [996, 551] on img at bounding box center [993, 552] width 8 height 6
type textarea "*"
type input "******"
click at [965, 547] on input "******" at bounding box center [971, 548] width 36 height 12
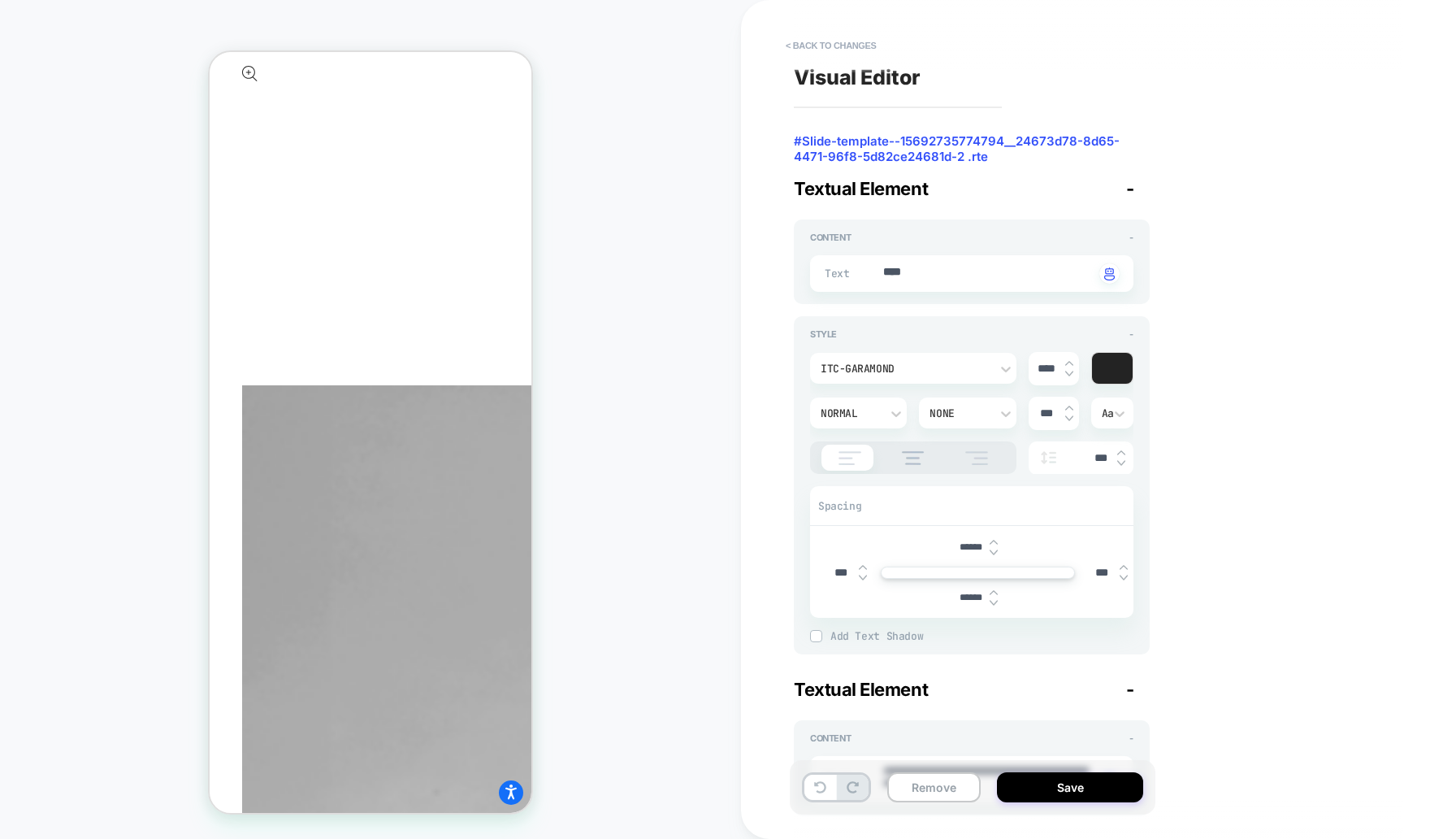
type textarea "*"
type input "***"
type textarea "*"
type input "****"
type textarea "*"
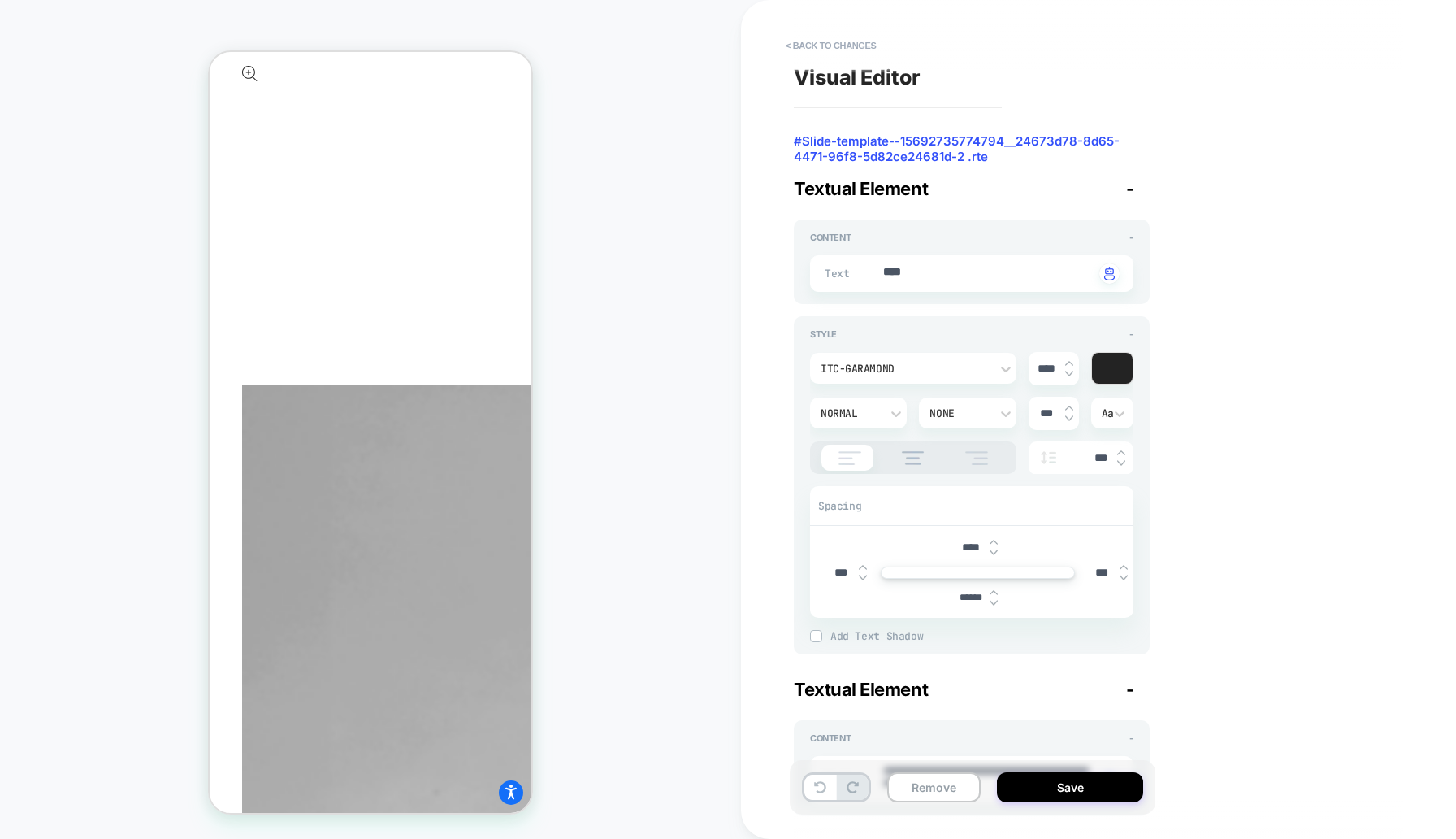
type input "****"
click at [972, 598] on input "******" at bounding box center [971, 598] width 36 height 12
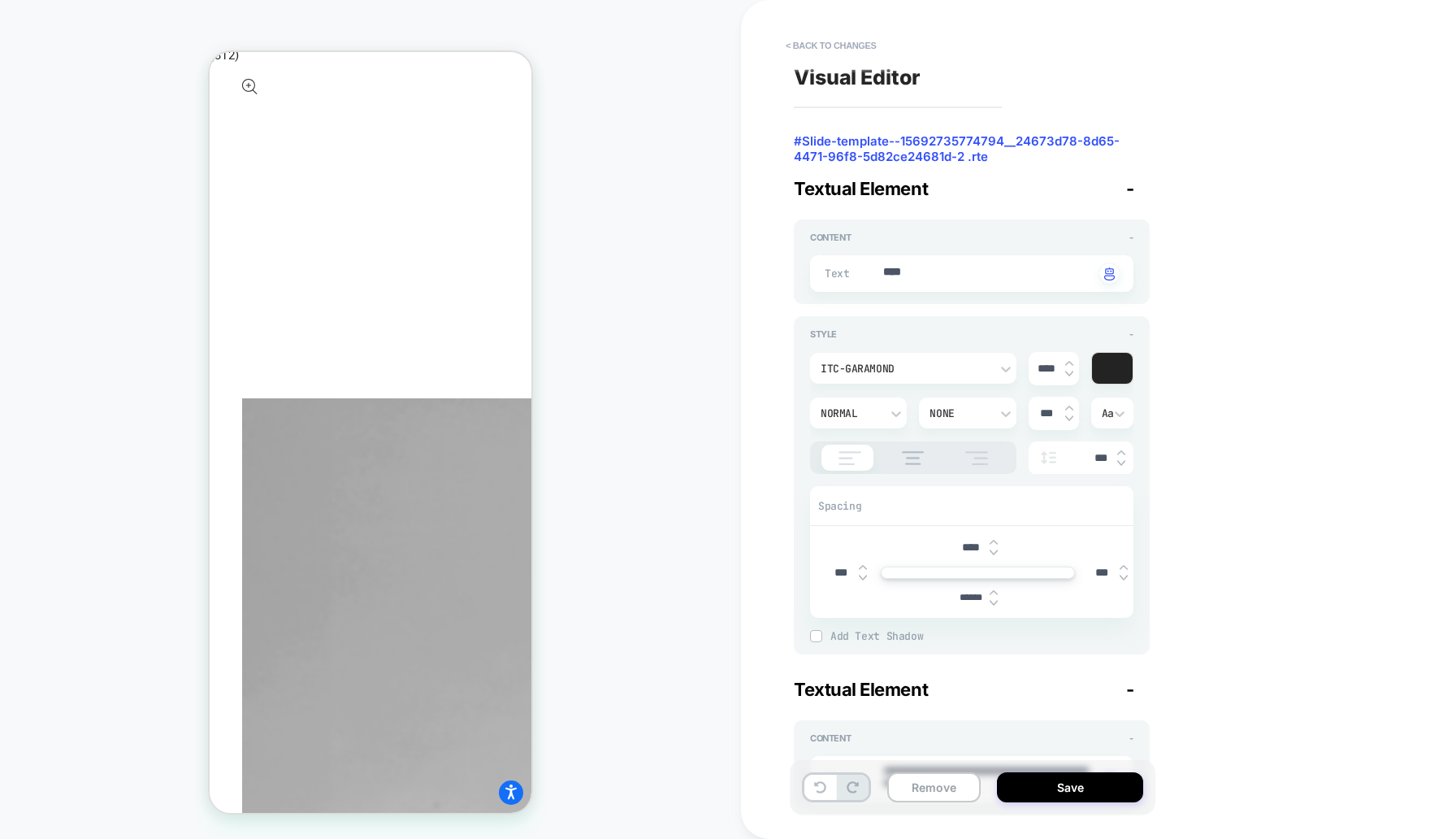
click at [964, 547] on input "****" at bounding box center [971, 548] width 36 height 14
paste input "**"
type textarea "*"
type input "******"
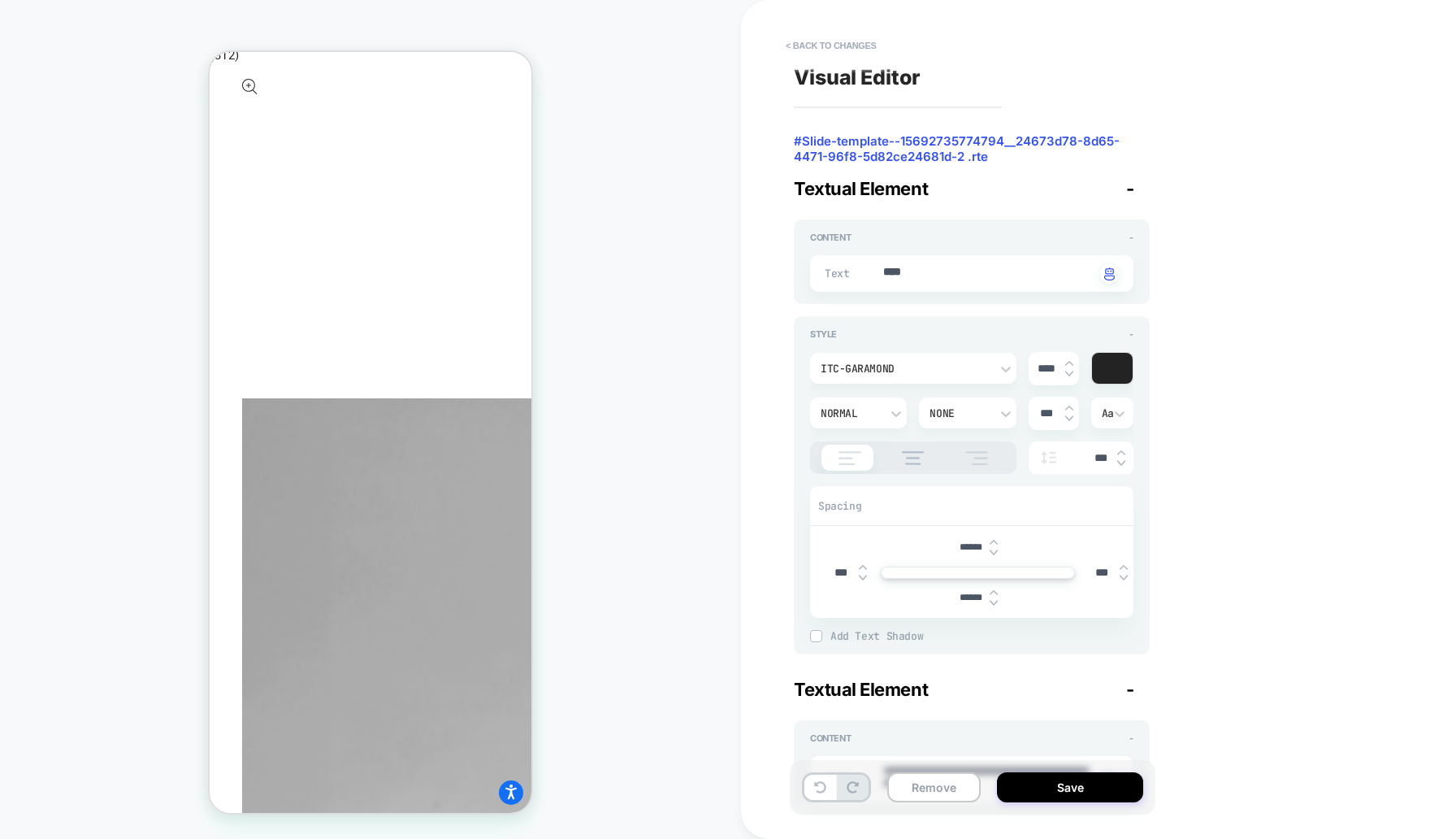
type textarea "*"
type input "******"
click at [1065, 650] on div "Style - ITC-Garamond **** Normal None *** Aa *** Spacing ****** *** *** ****** …" at bounding box center [972, 484] width 356 height 338
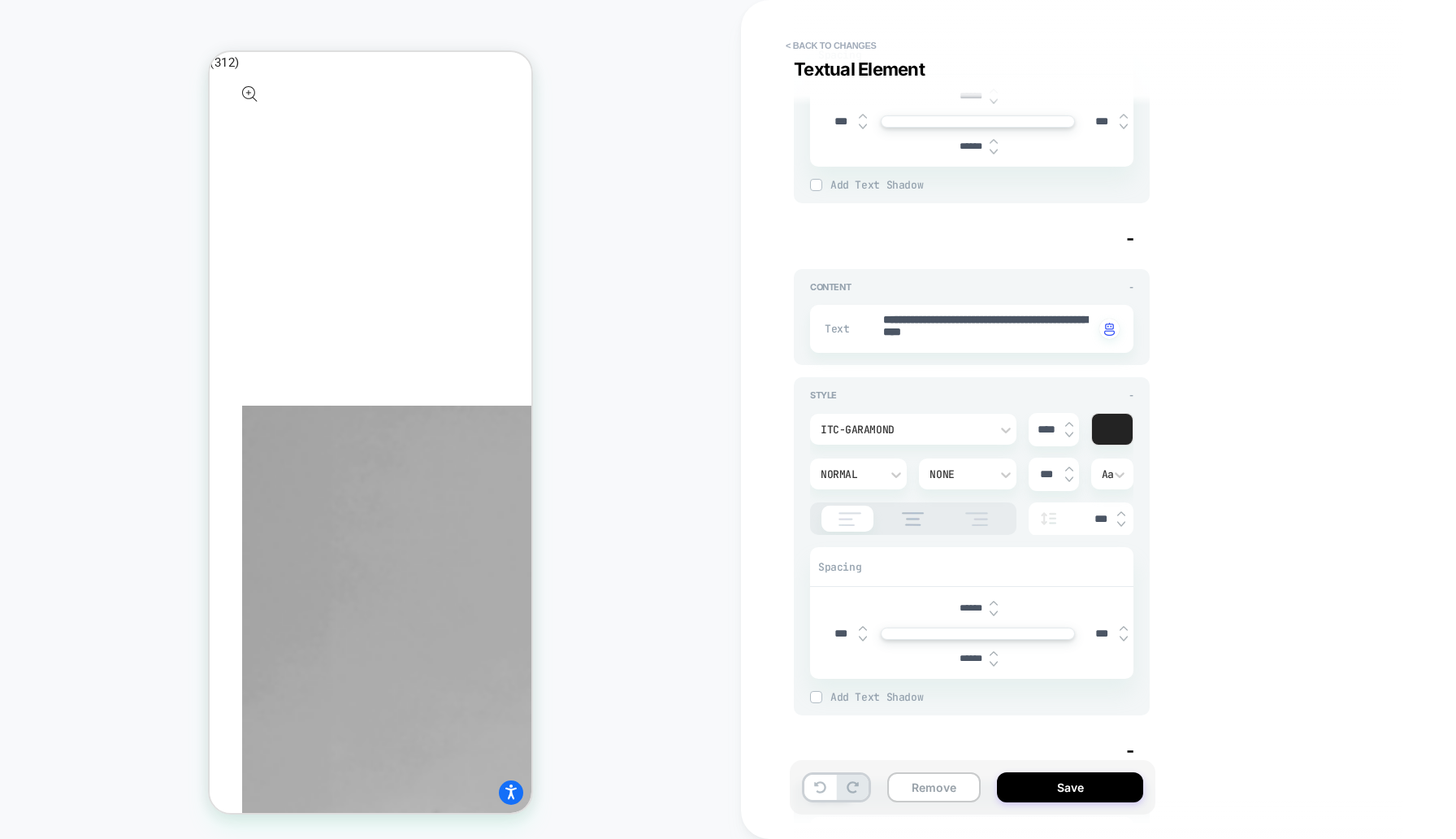
scroll to position [454, 0]
click at [993, 607] on img at bounding box center [993, 610] width 8 height 6
type textarea "*"
type input "******"
click at [993, 607] on img at bounding box center [993, 610] width 8 height 6
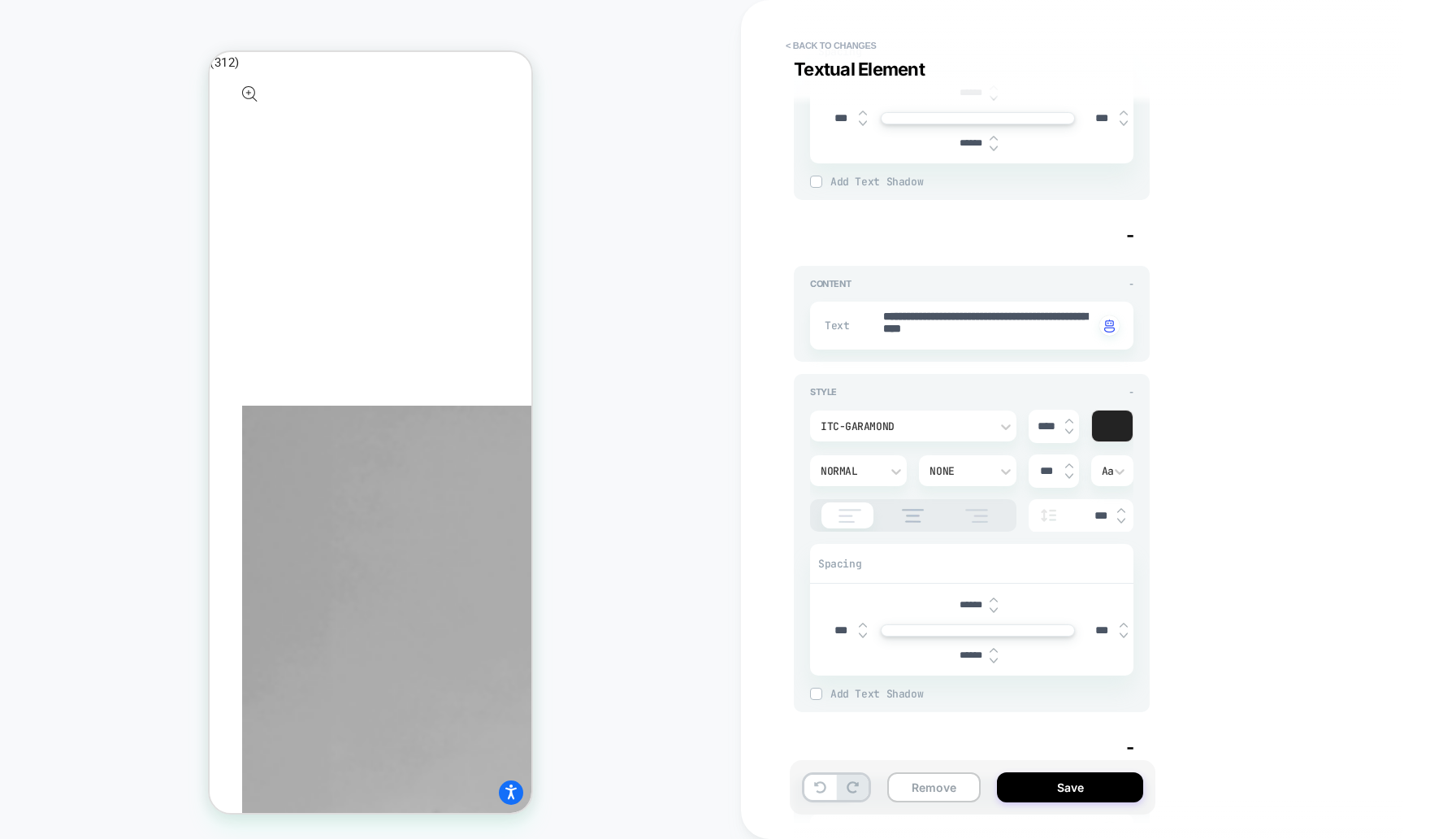
type textarea "*"
type input "******"
click at [993, 607] on img at bounding box center [993, 610] width 8 height 6
type textarea "*"
type input "******"
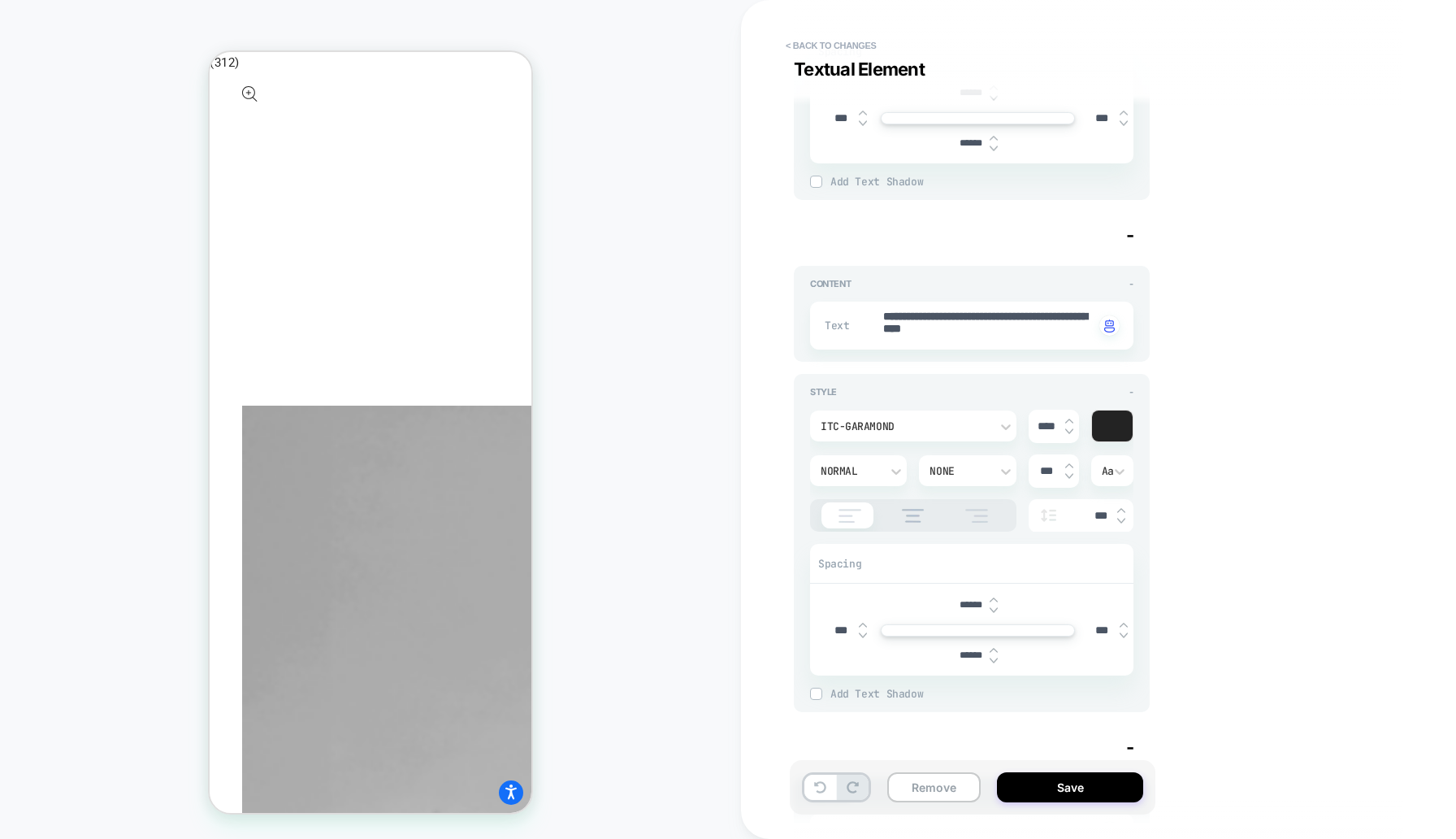
click at [993, 607] on img at bounding box center [993, 610] width 8 height 6
type textarea "*"
type input "******"
click at [993, 607] on img at bounding box center [993, 610] width 8 height 6
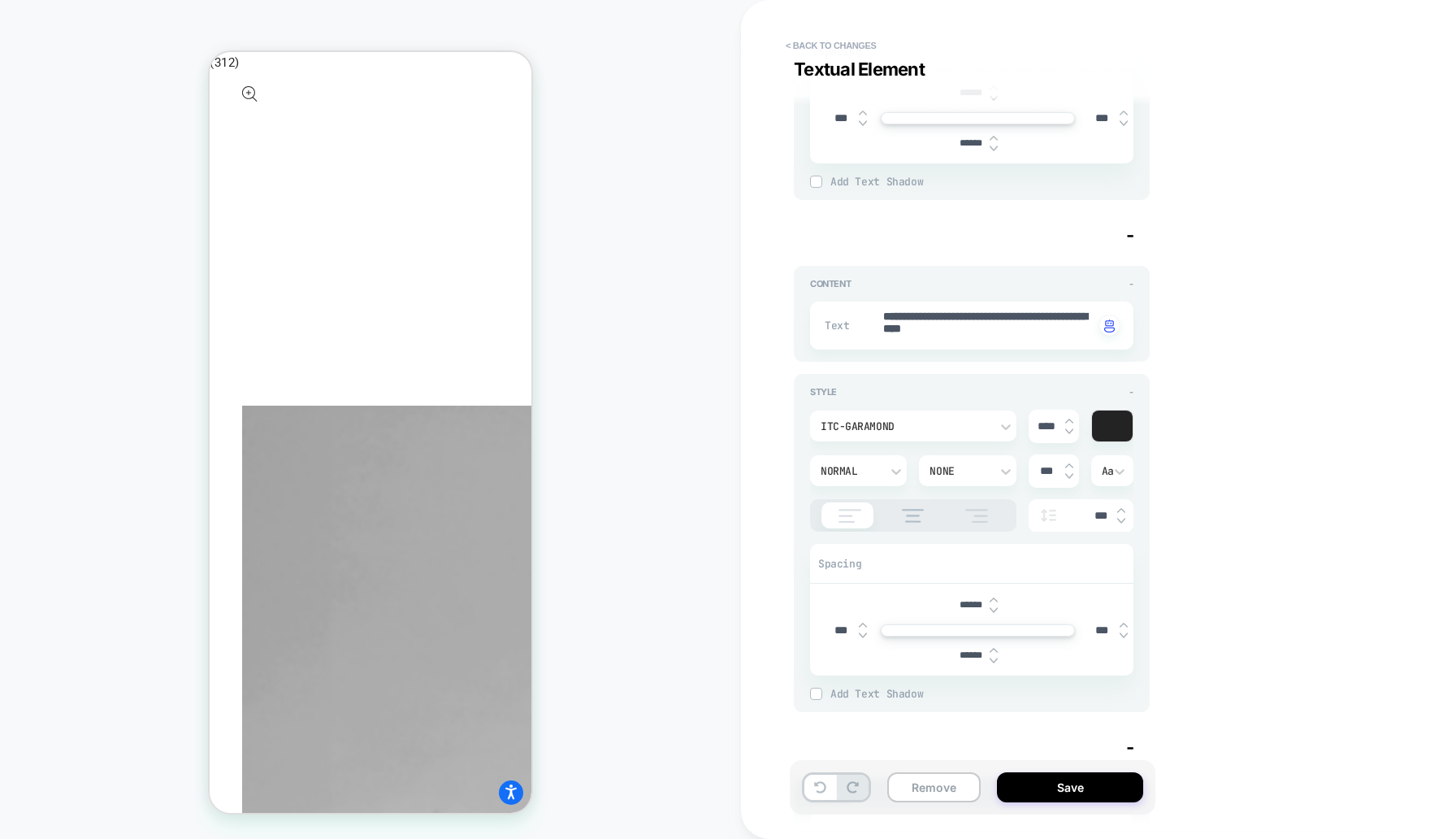
type textarea "*"
type input "******"
click at [976, 605] on input "******" at bounding box center [971, 605] width 36 height 12
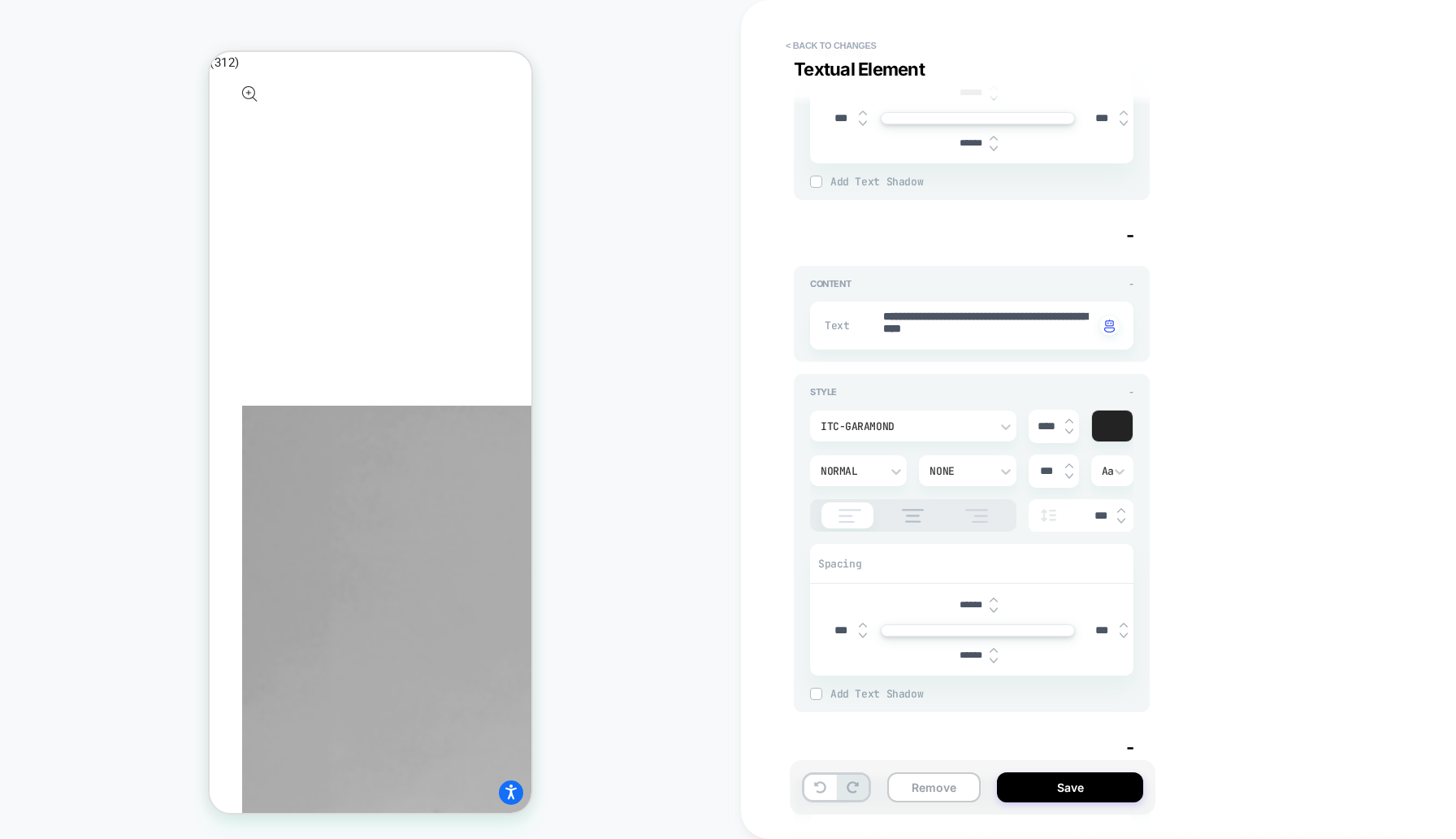
type textarea "*"
type input "***"
type textarea "*"
type input "***"
click at [1135, 558] on div "Style - ITC-Garamond **** Normal None *** Aa *** Spacing *** *** *** ****** Add…" at bounding box center [972, 543] width 356 height 338
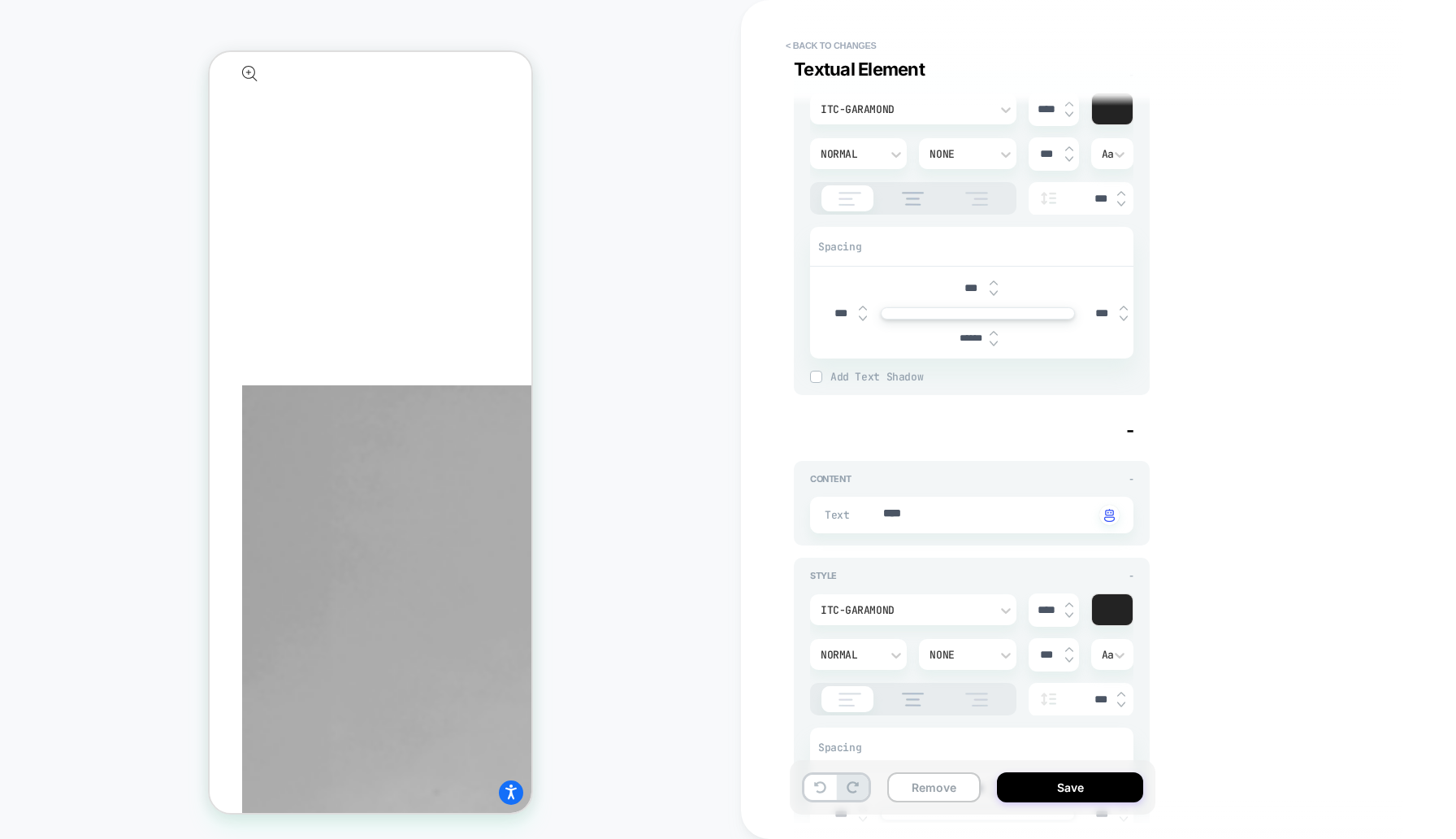
scroll to position [969, 0]
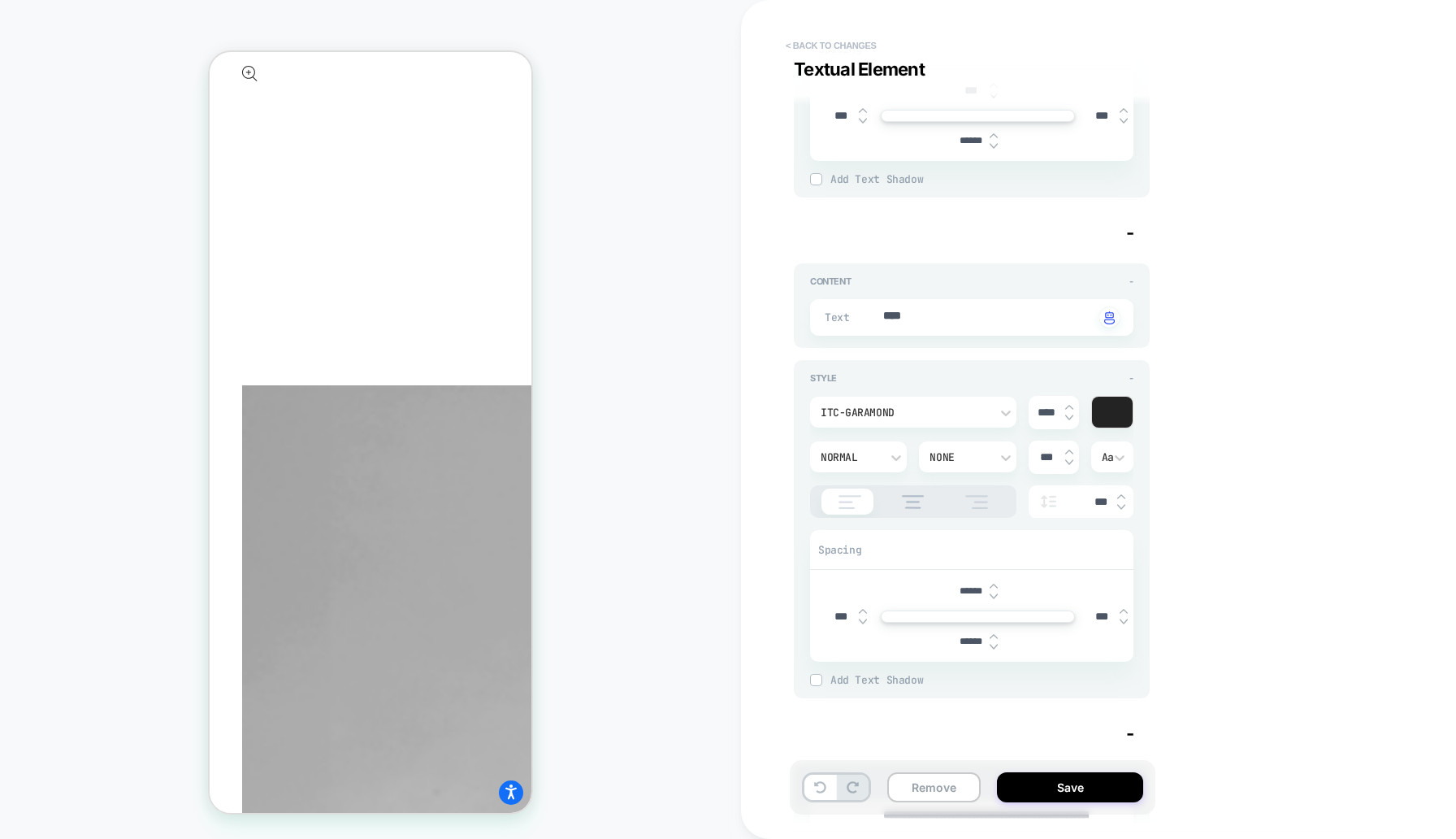
click at [847, 46] on button "< Back to changes" at bounding box center [832, 45] width 108 height 26
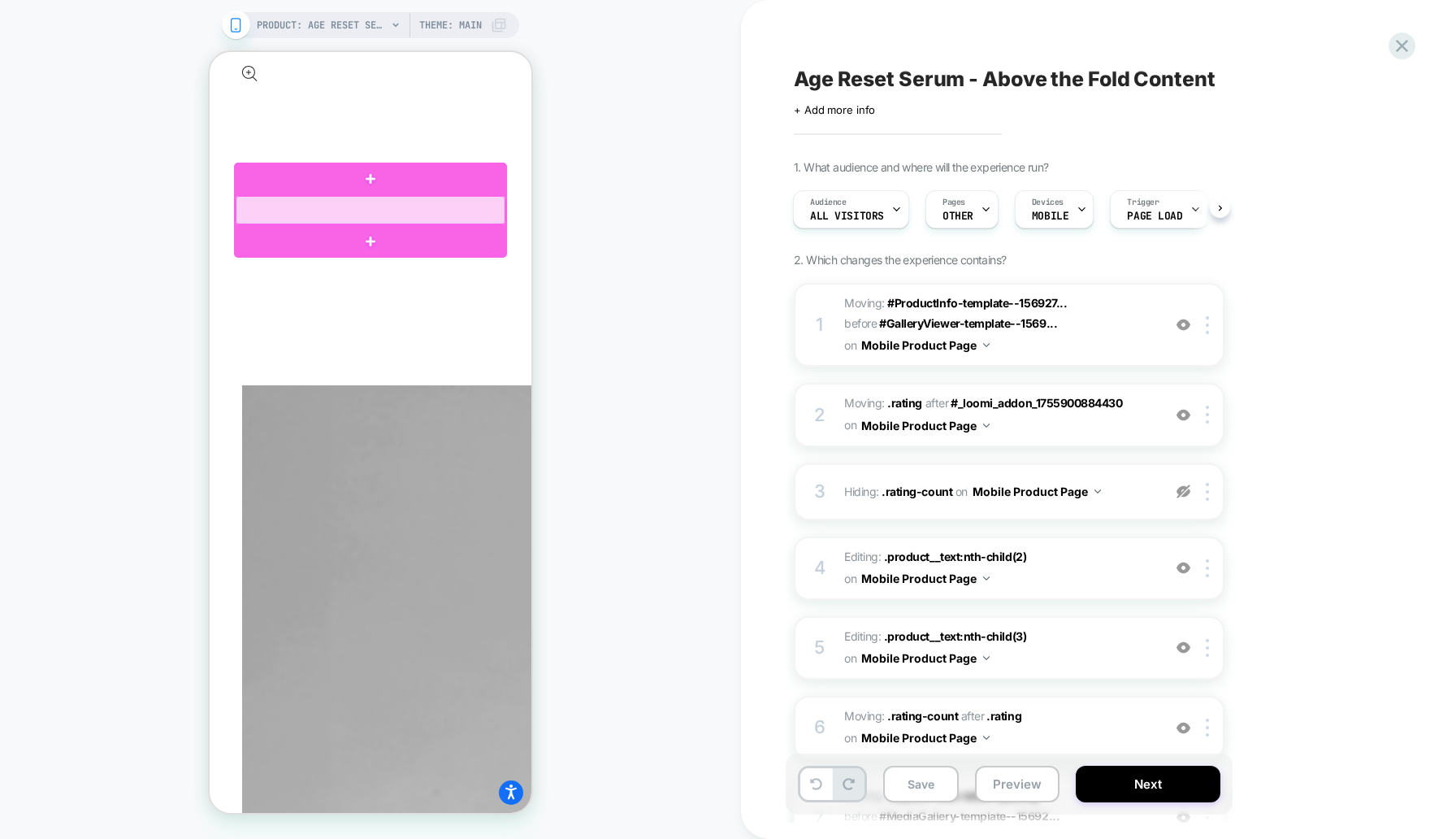
click at [262, 206] on div at bounding box center [370, 210] width 270 height 28
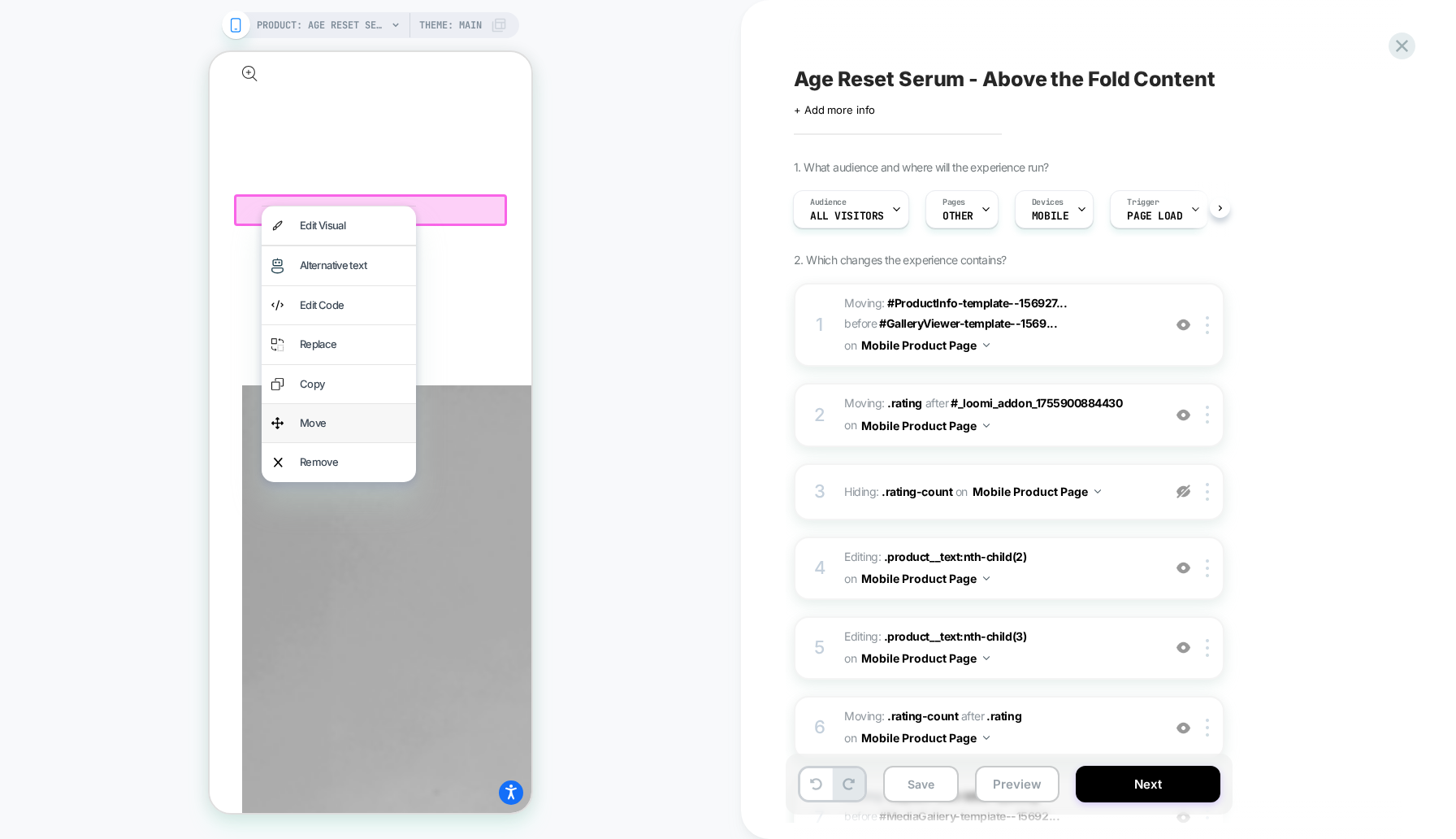
click at [336, 414] on div "Move" at bounding box center [353, 423] width 107 height 19
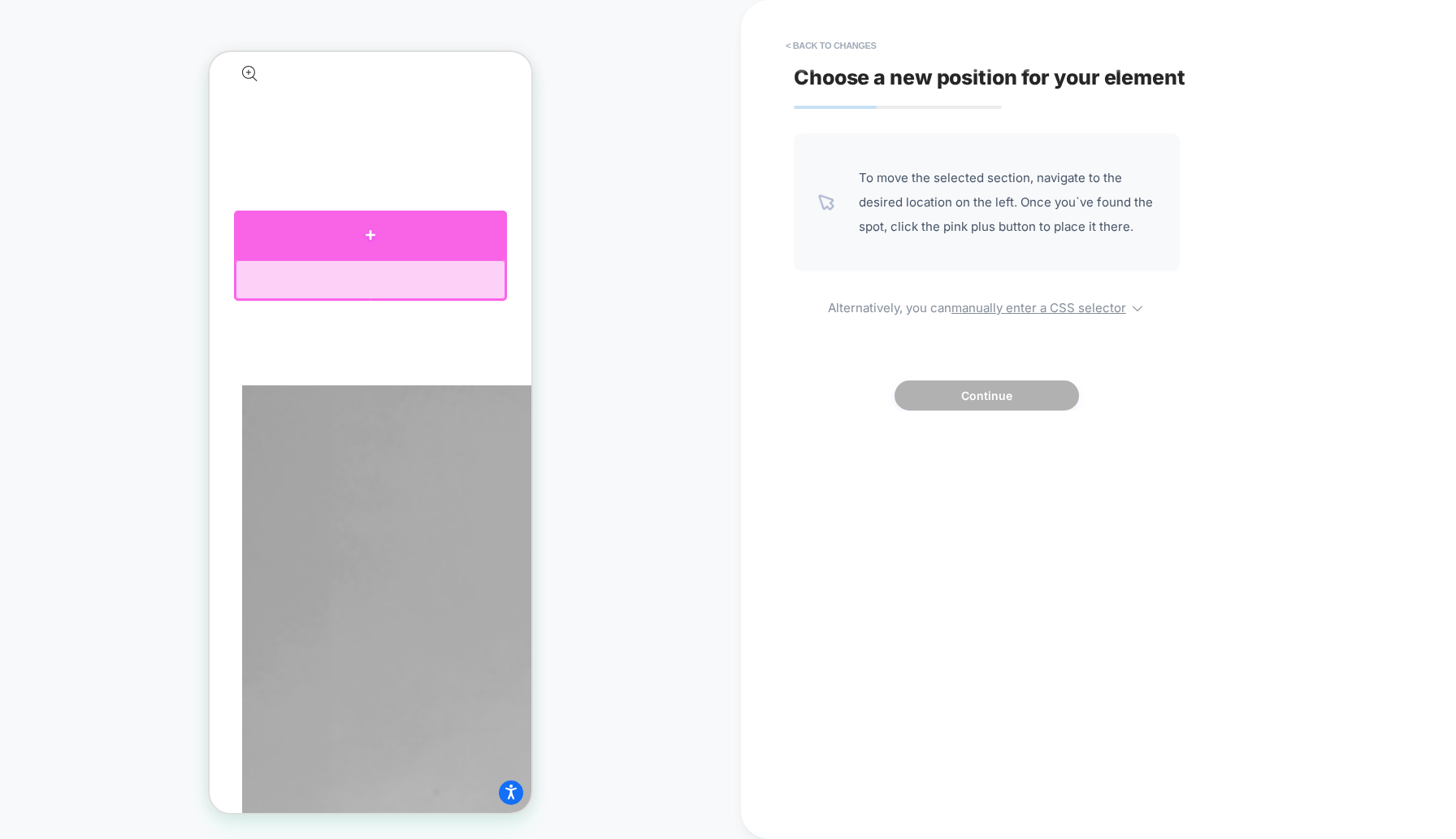
click at [254, 250] on div at bounding box center [370, 235] width 273 height 48
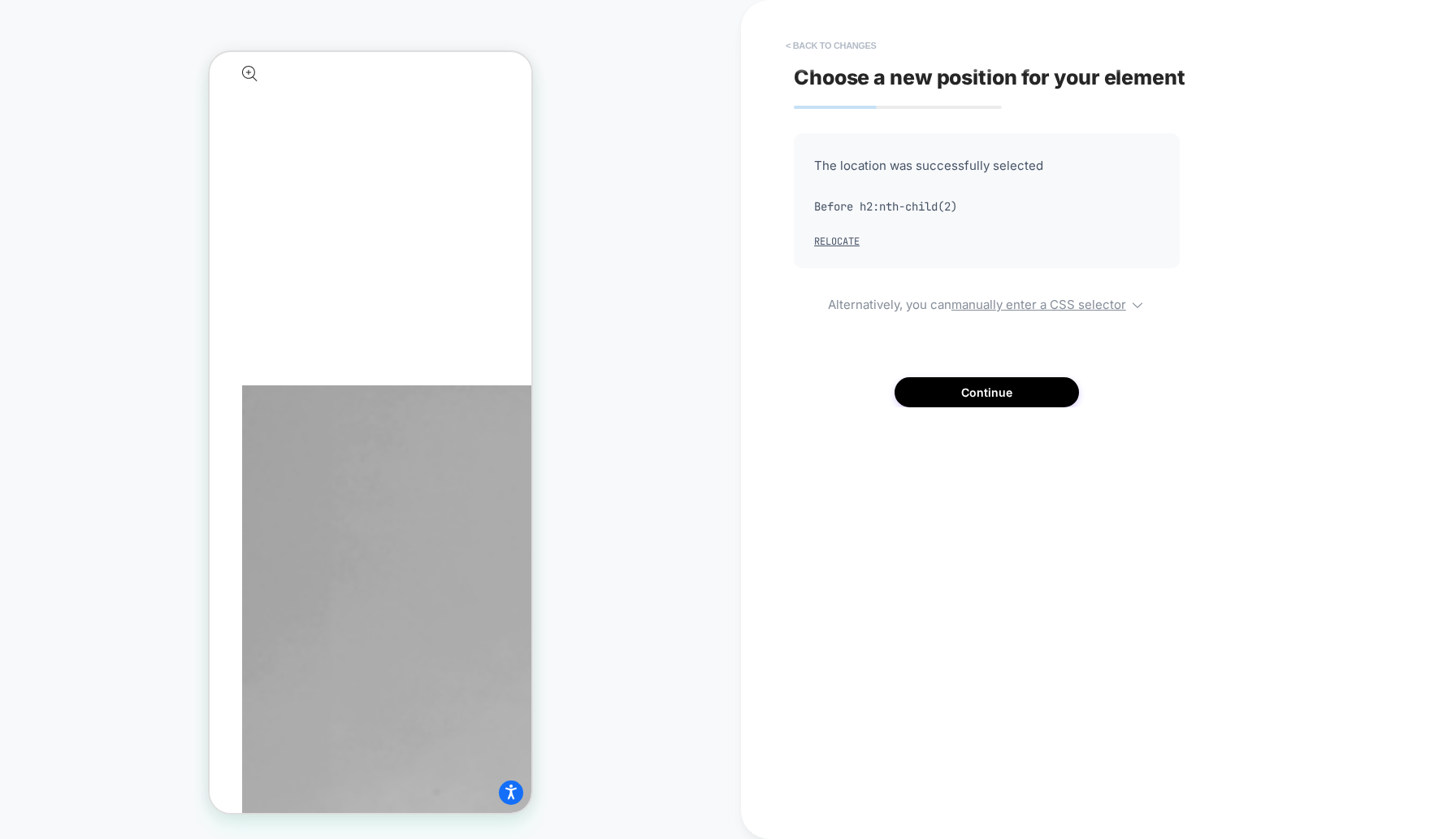
click at [824, 40] on button "< Back to changes" at bounding box center [832, 45] width 108 height 26
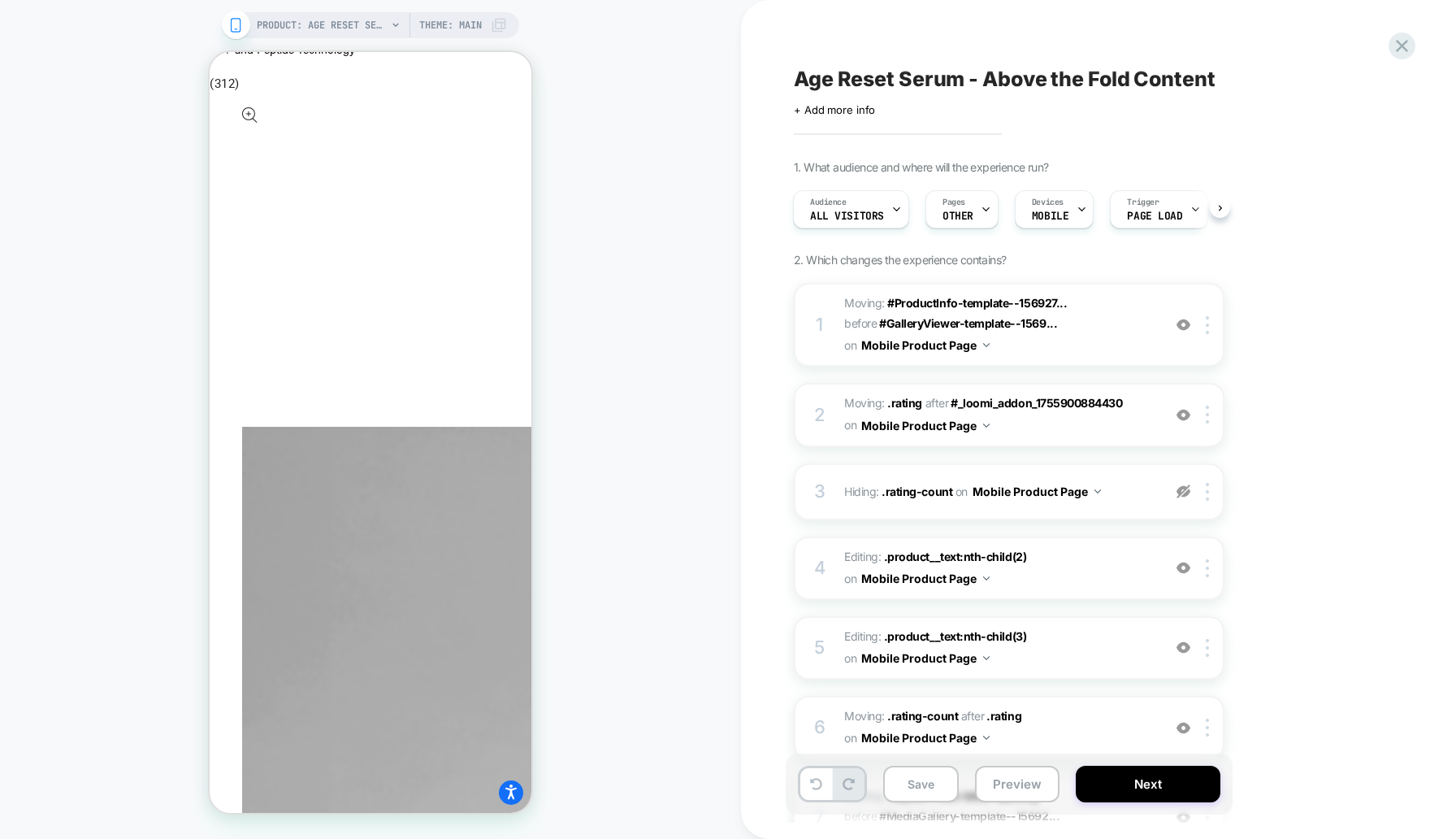
scroll to position [242, 0]
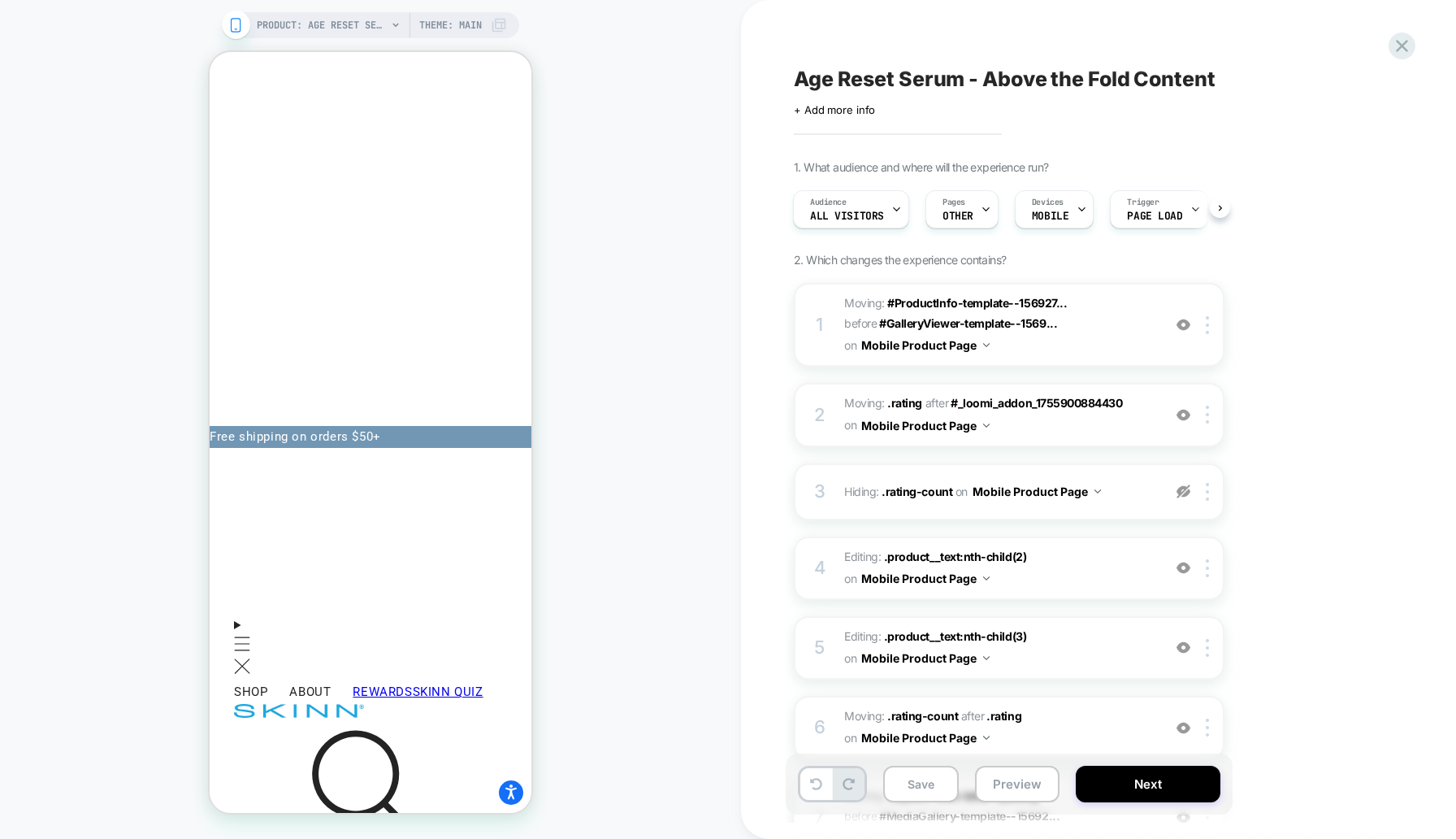
scroll to position [0, 0]
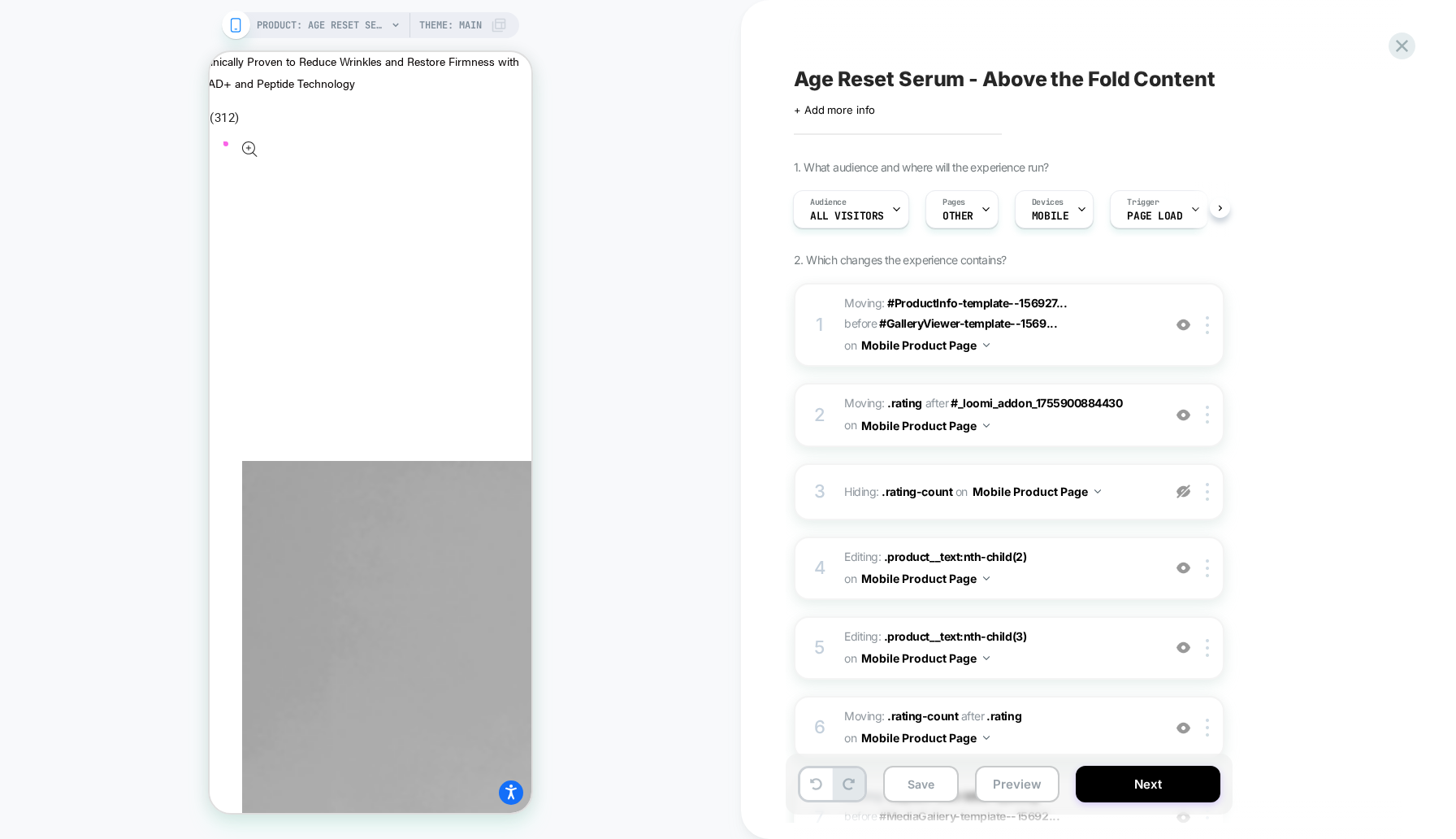
scroll to position [1809, 0]
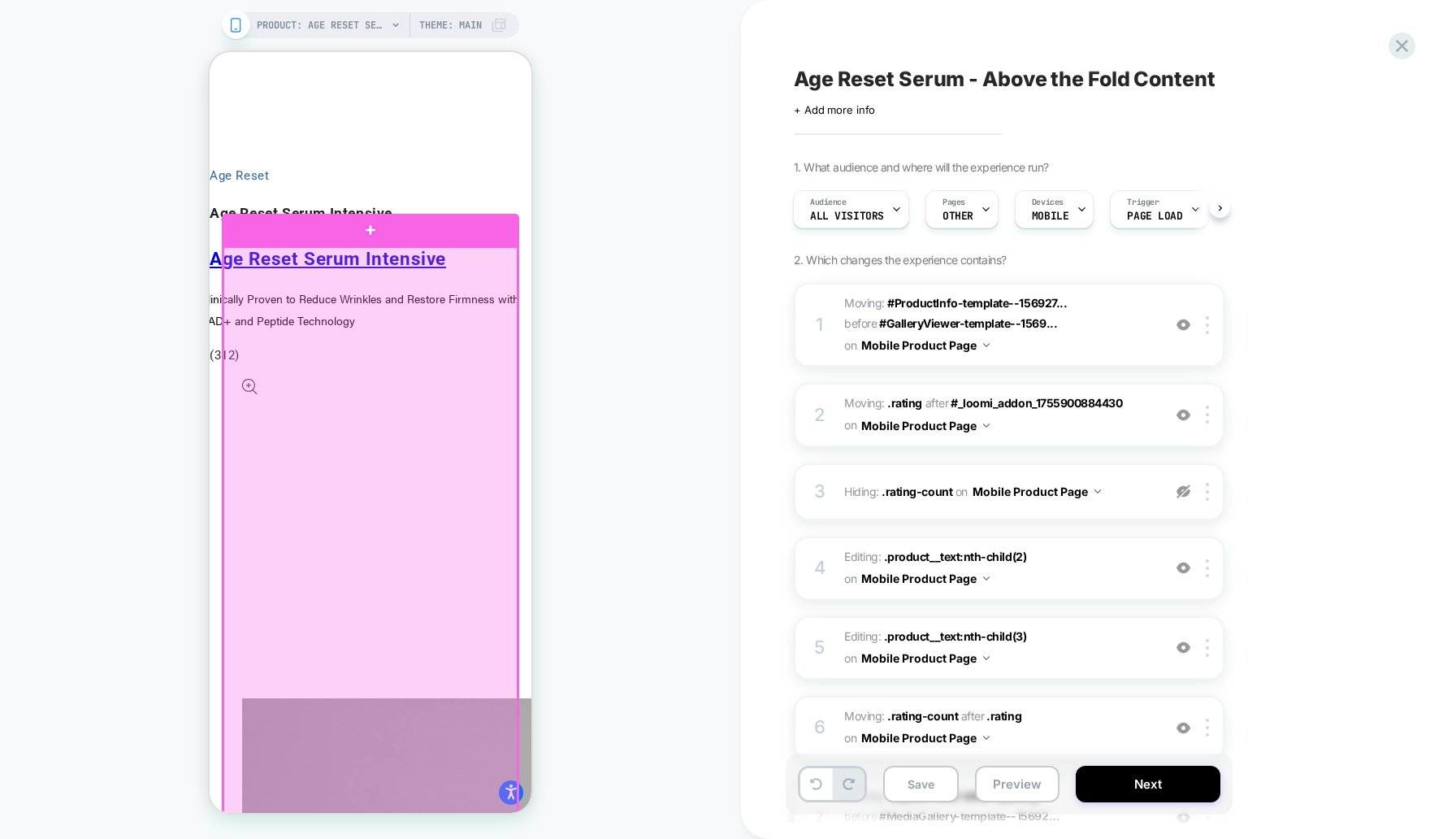
scroll to position [1428, 0]
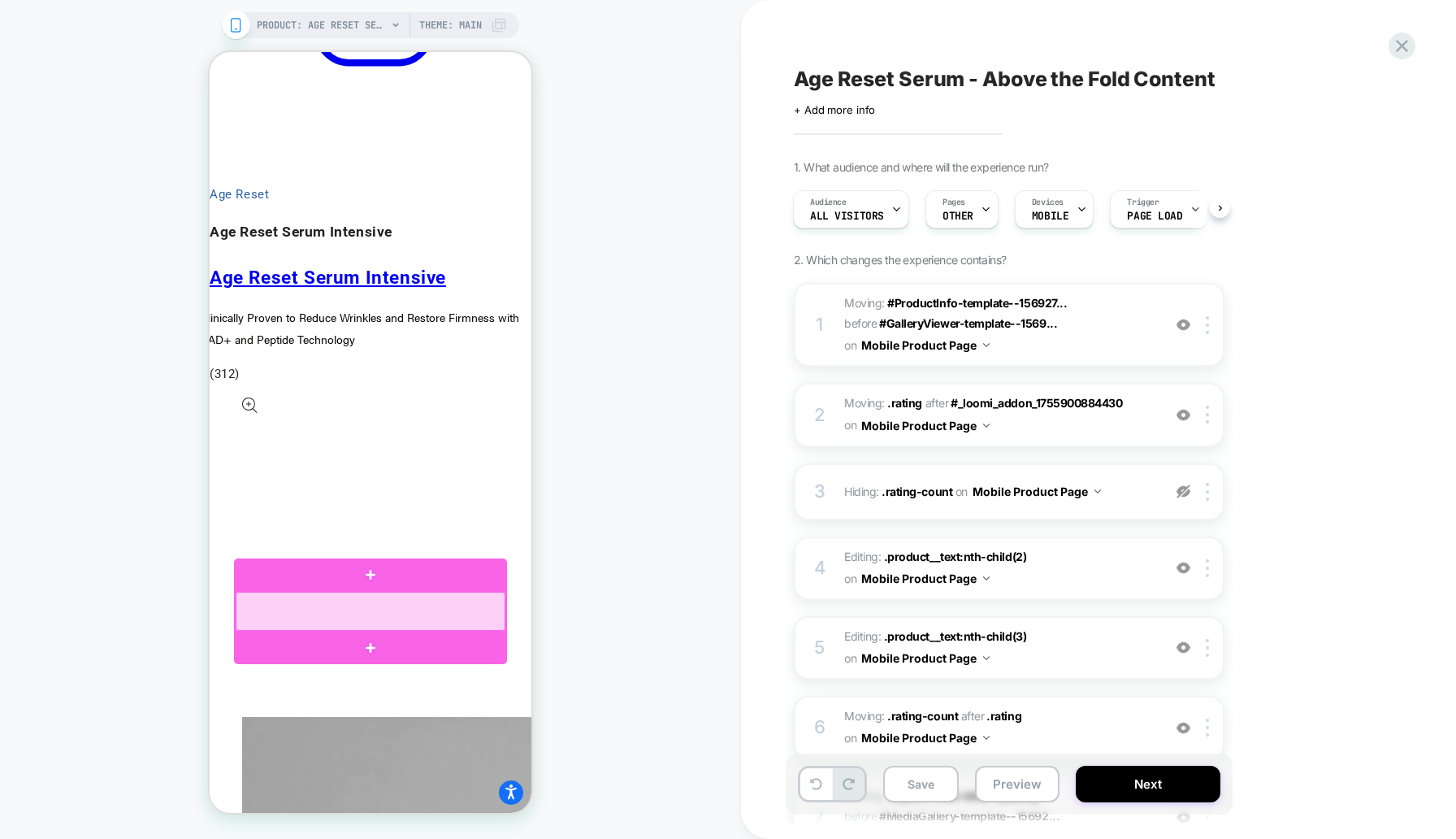
click at [285, 602] on div at bounding box center [370, 611] width 270 height 39
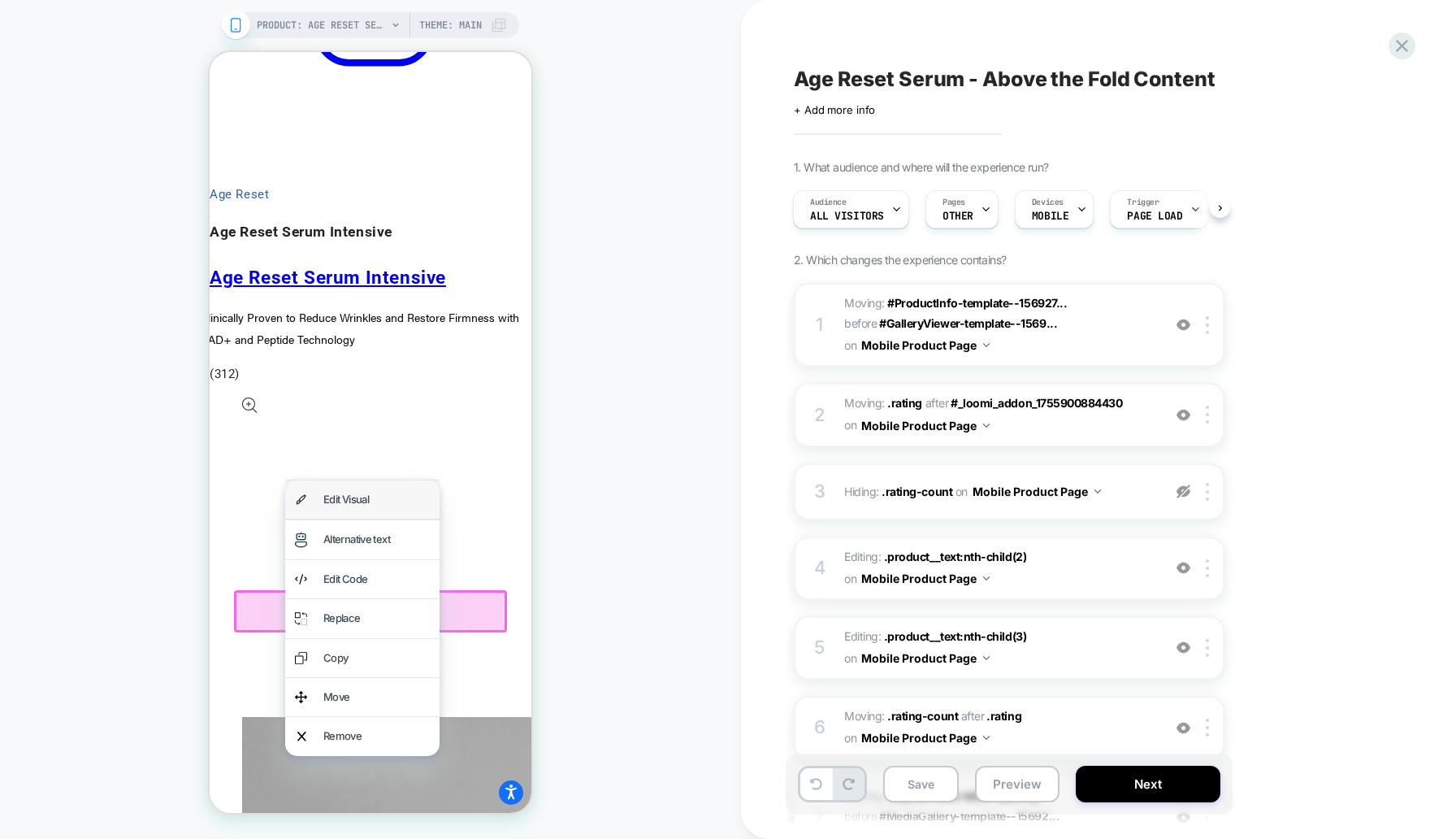
click at [370, 499] on div "Edit Visual" at bounding box center [377, 499] width 107 height 19
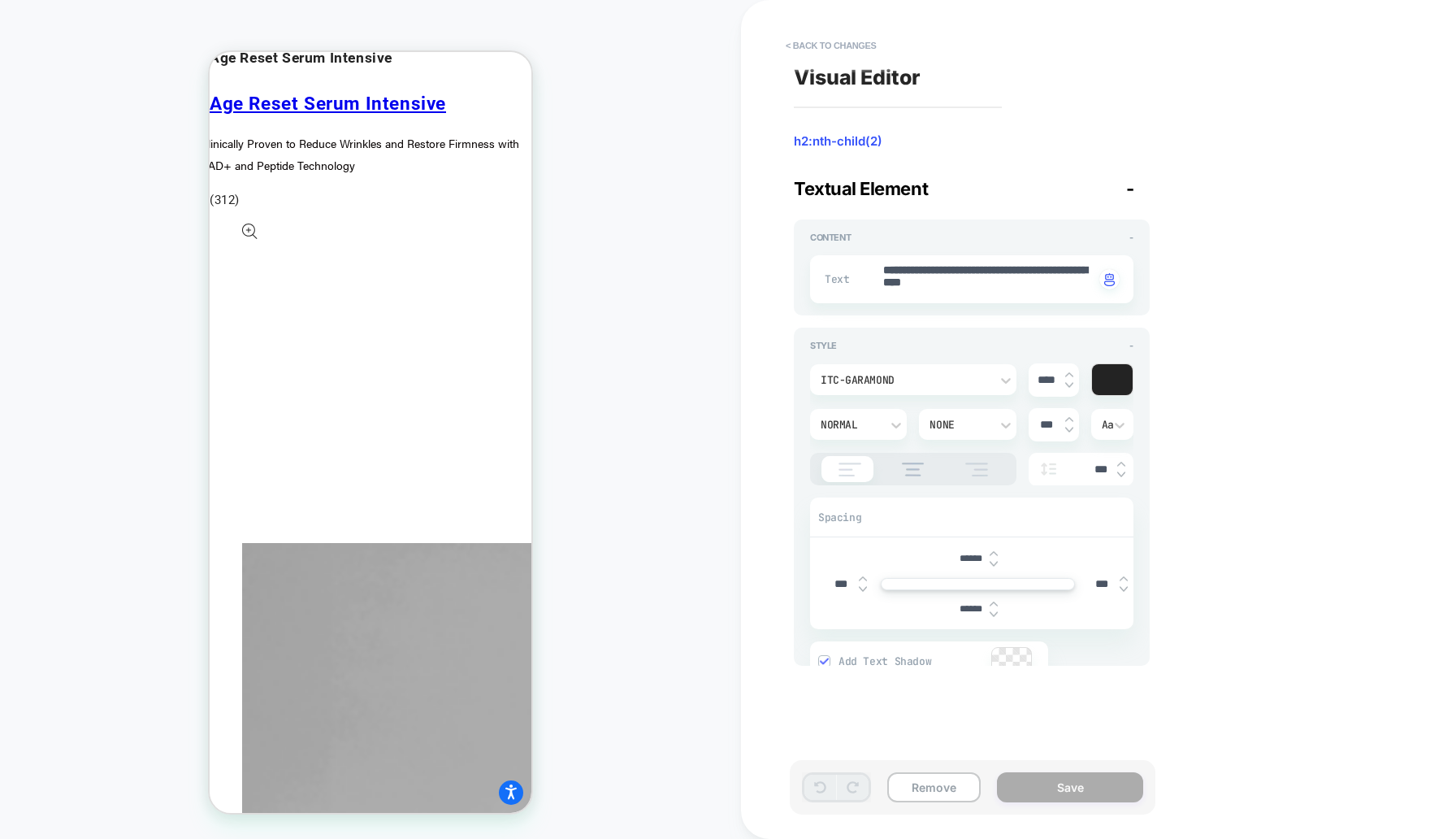
scroll to position [1607, 0]
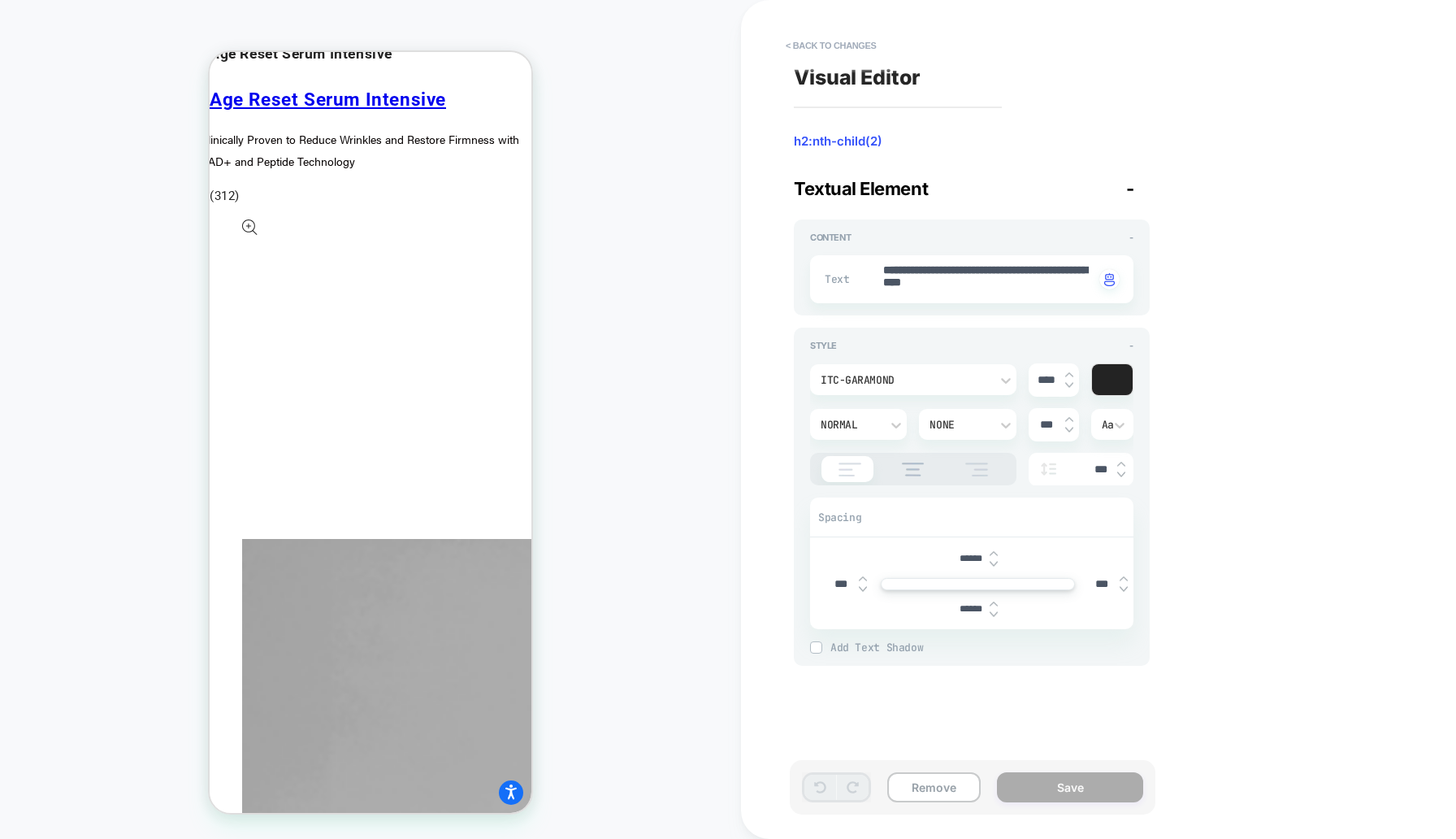
click at [975, 566] on div "******" at bounding box center [978, 559] width 50 height 34
click at [975, 557] on input "******" at bounding box center [971, 559] width 36 height 12
type textarea "*"
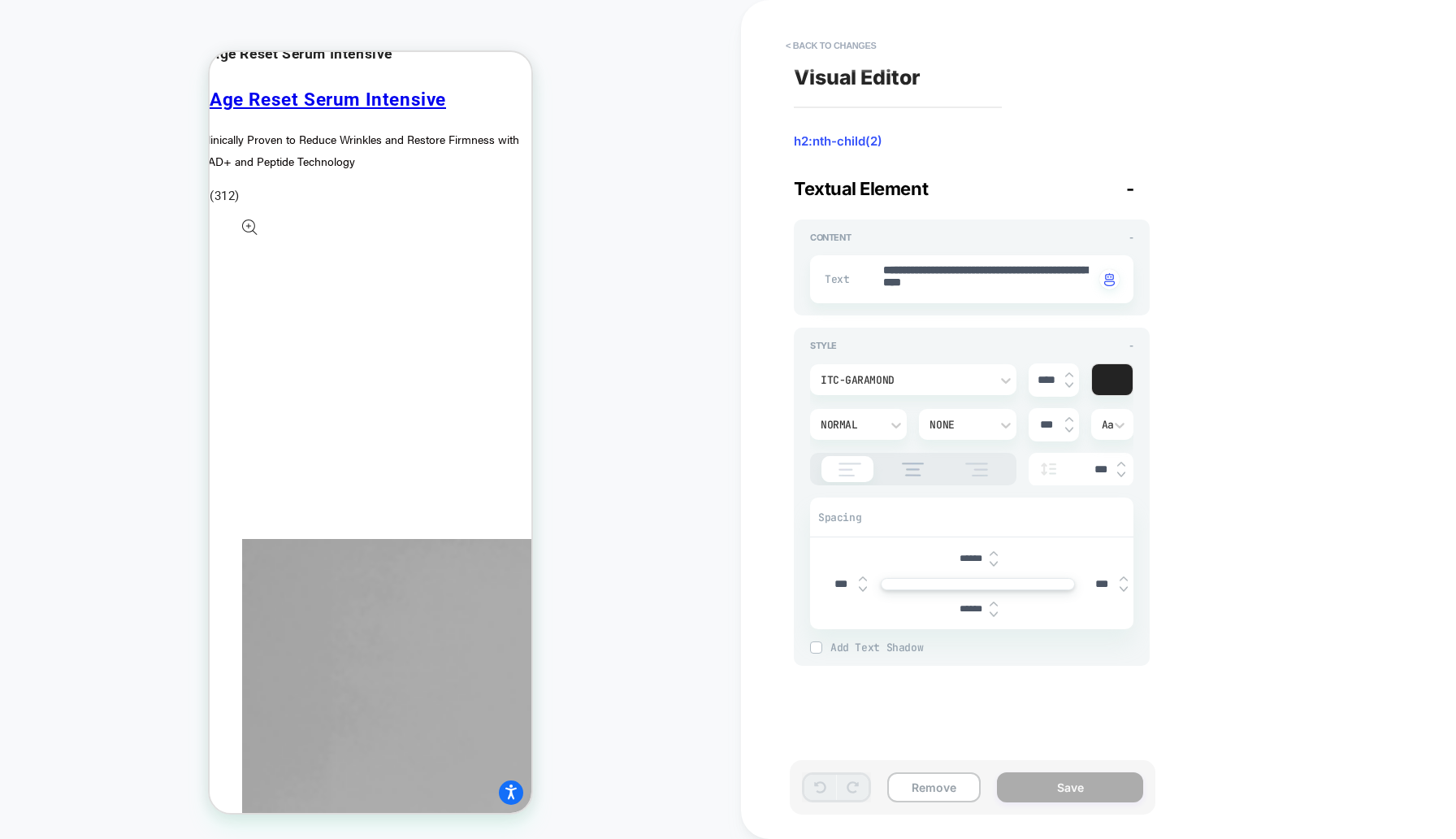
type input "***"
type textarea "*"
type input "***"
type textarea "*"
click at [1172, 485] on div "**********" at bounding box center [1090, 419] width 609 height 806
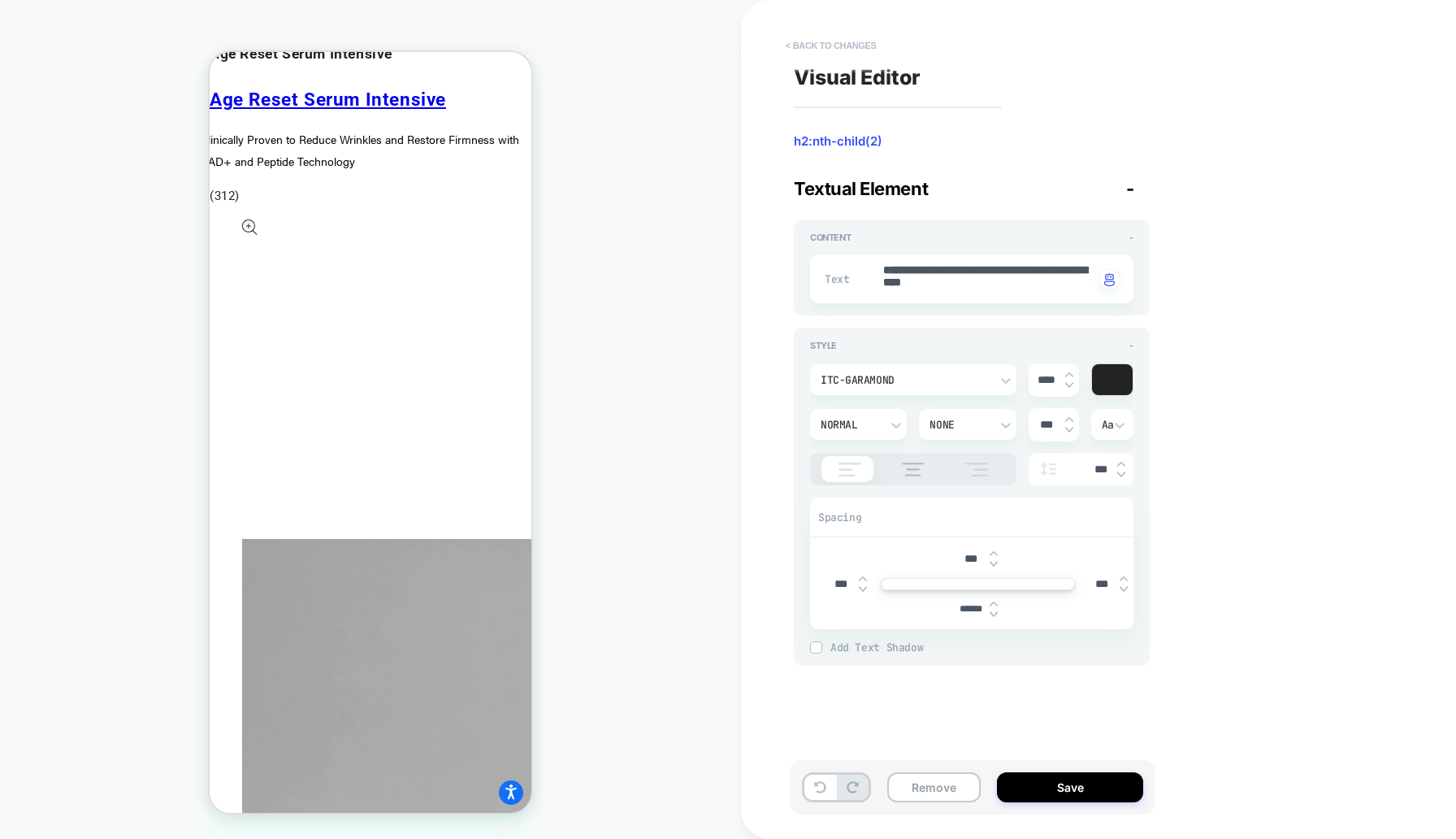
click at [834, 43] on button "< Back to changes" at bounding box center [832, 45] width 108 height 26
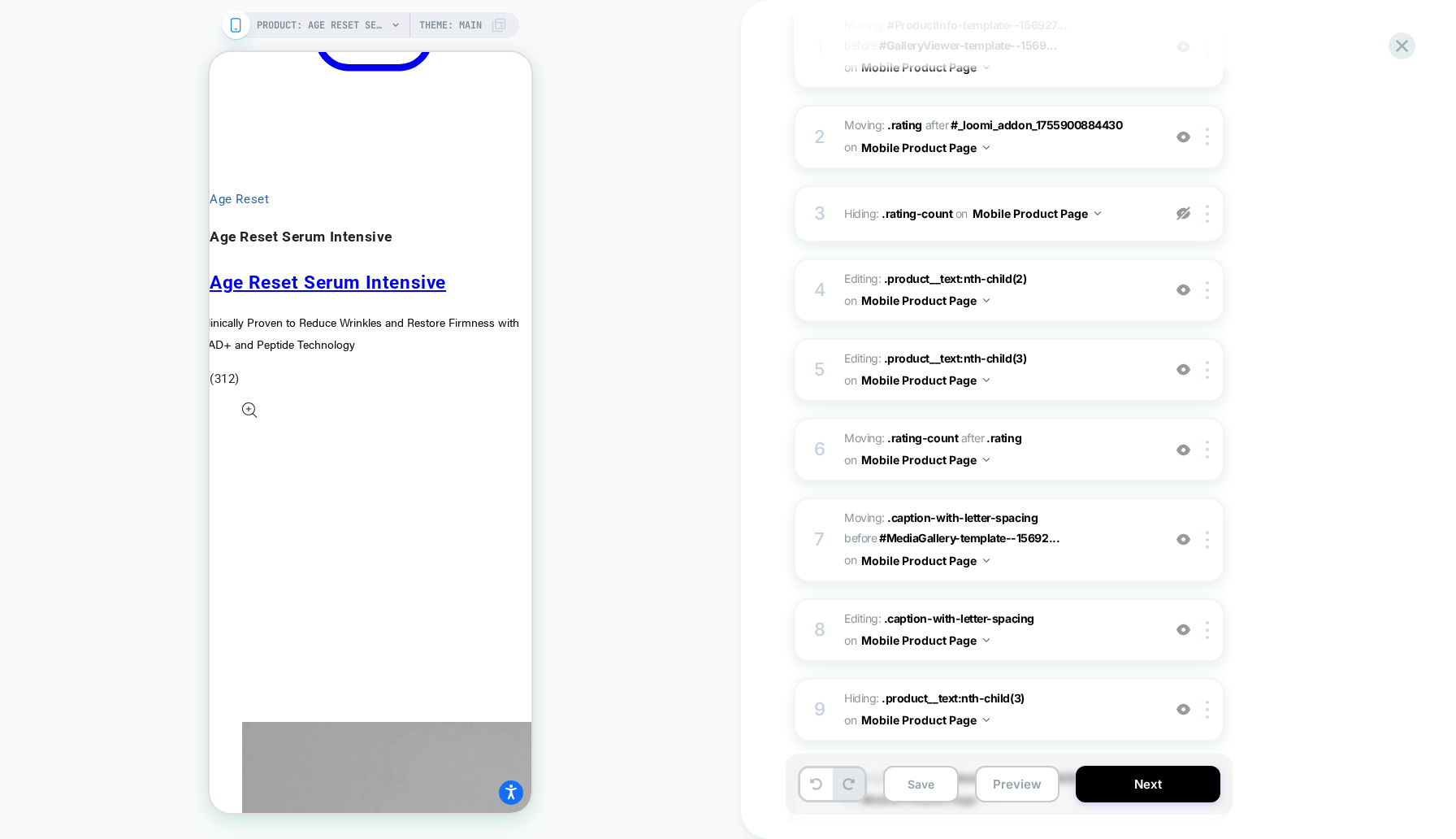
scroll to position [1443, 0]
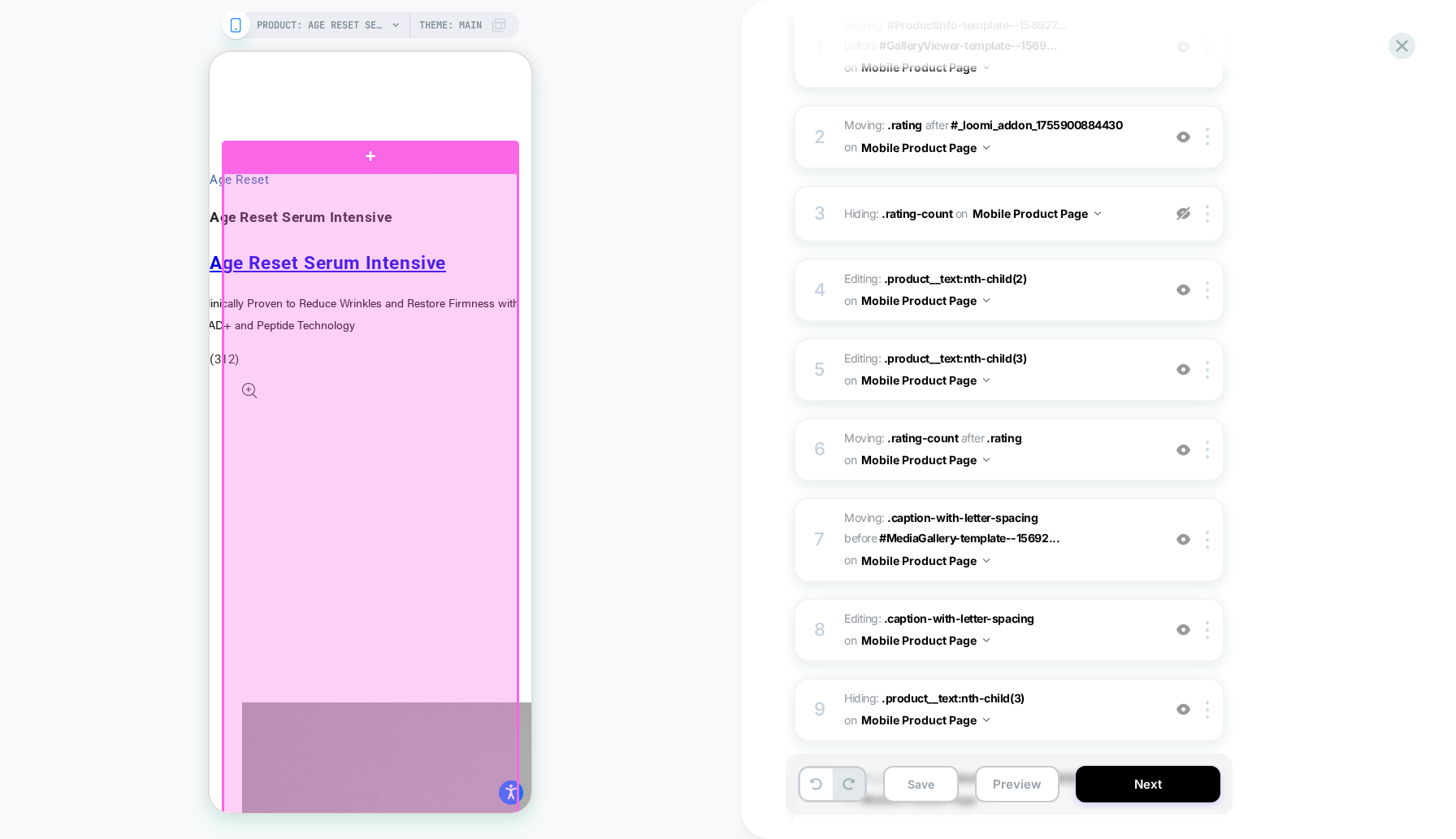
click at [399, 149] on div at bounding box center [370, 156] width 297 height 32
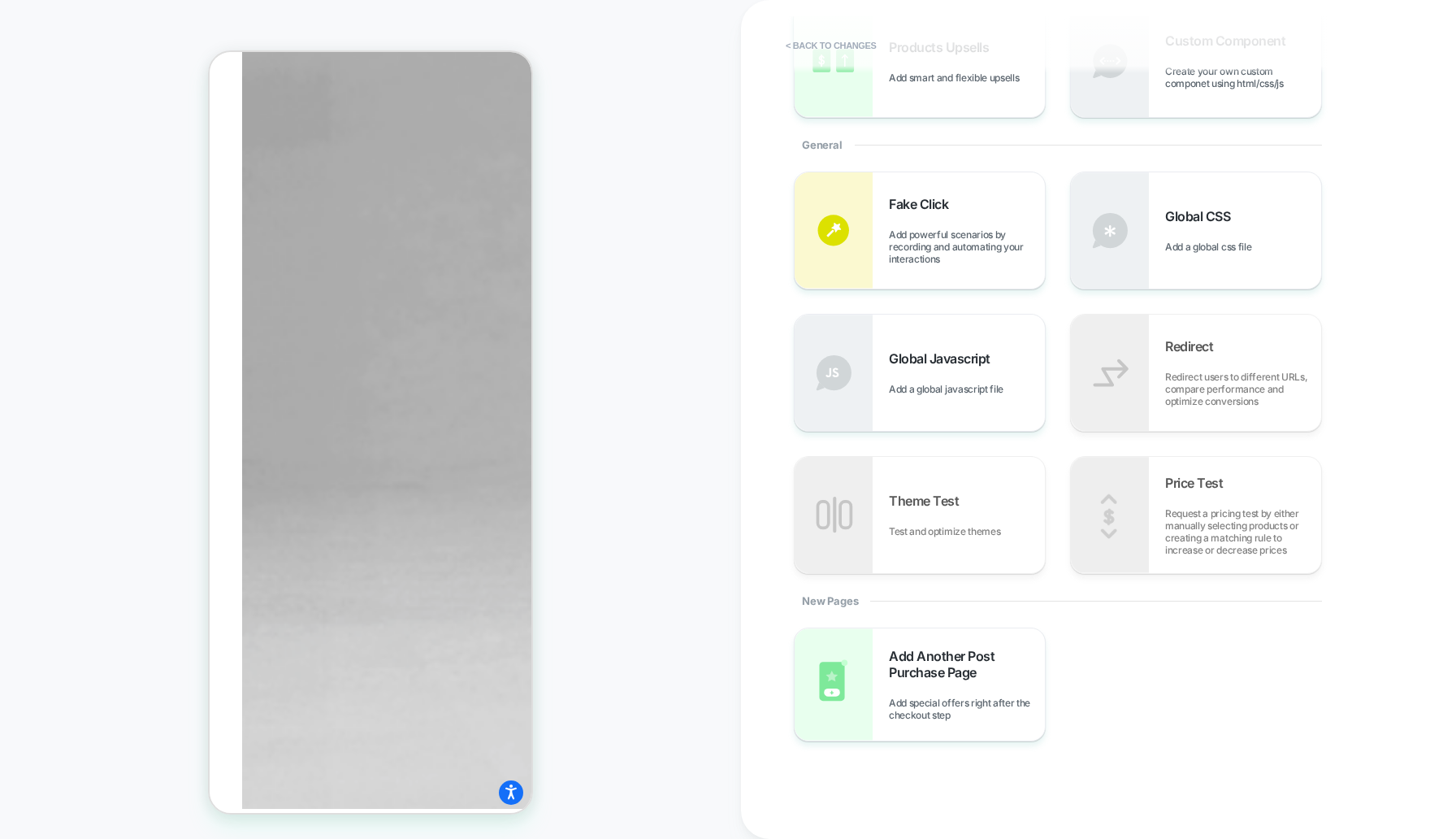
scroll to position [0, 0]
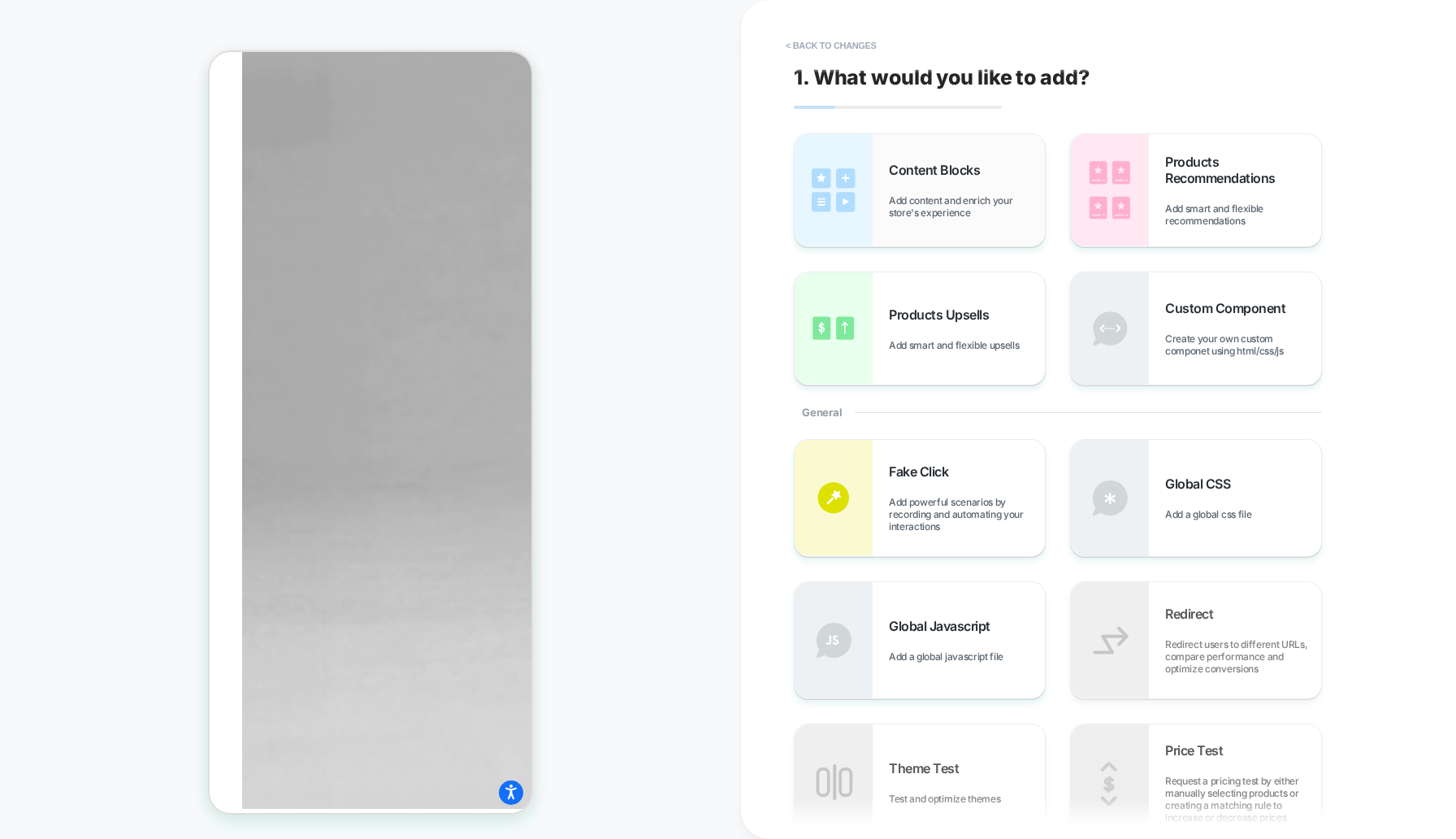
click at [915, 222] on div "Content Blocks Add content and enrich your store's experience" at bounding box center [920, 190] width 250 height 112
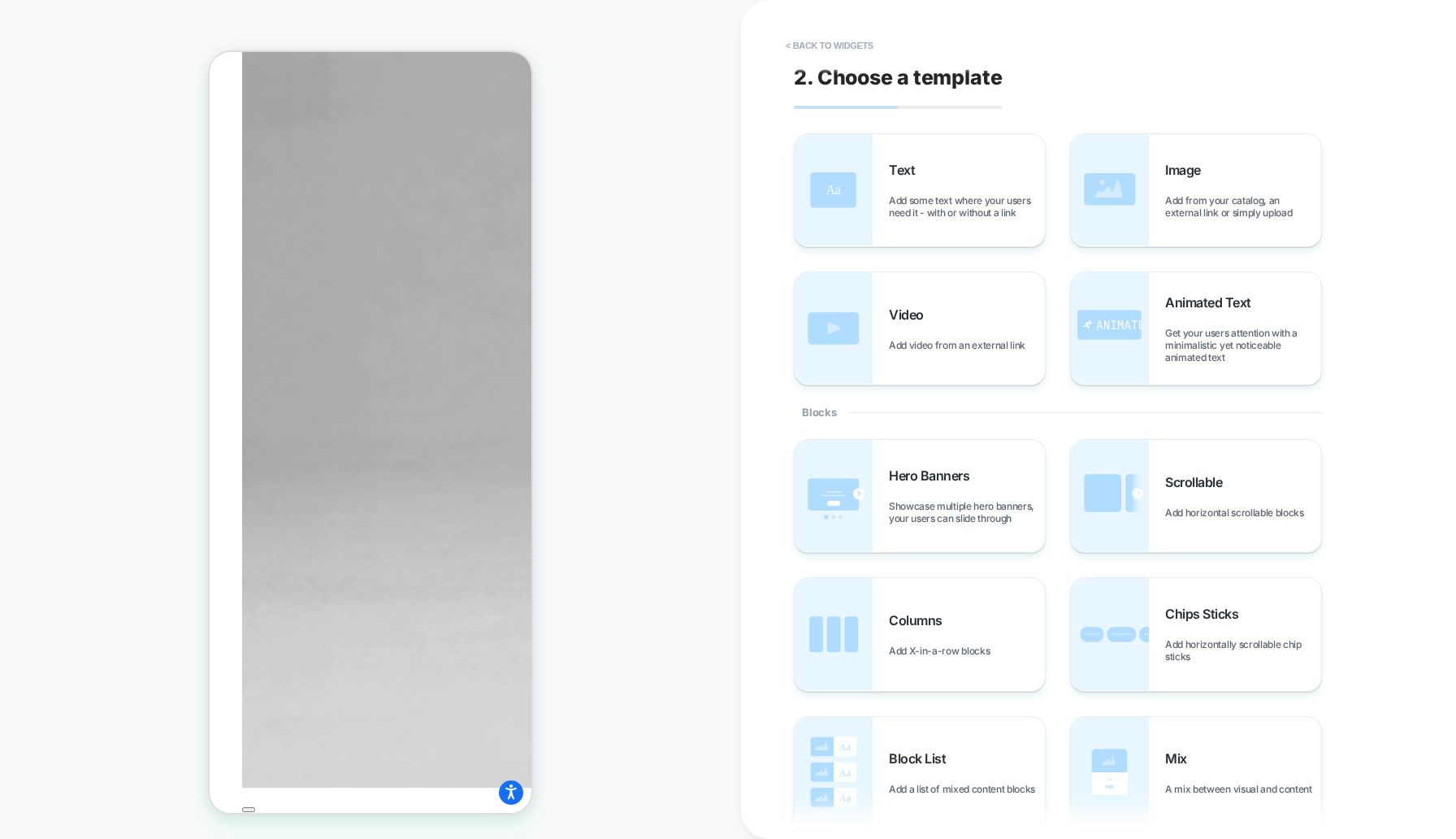
click at [822, 31] on div "2. Choose a template Text Add some text where your users need it - with or with…" at bounding box center [1090, 419] width 609 height 806
click at [822, 42] on button "< Back to widgets" at bounding box center [830, 45] width 104 height 26
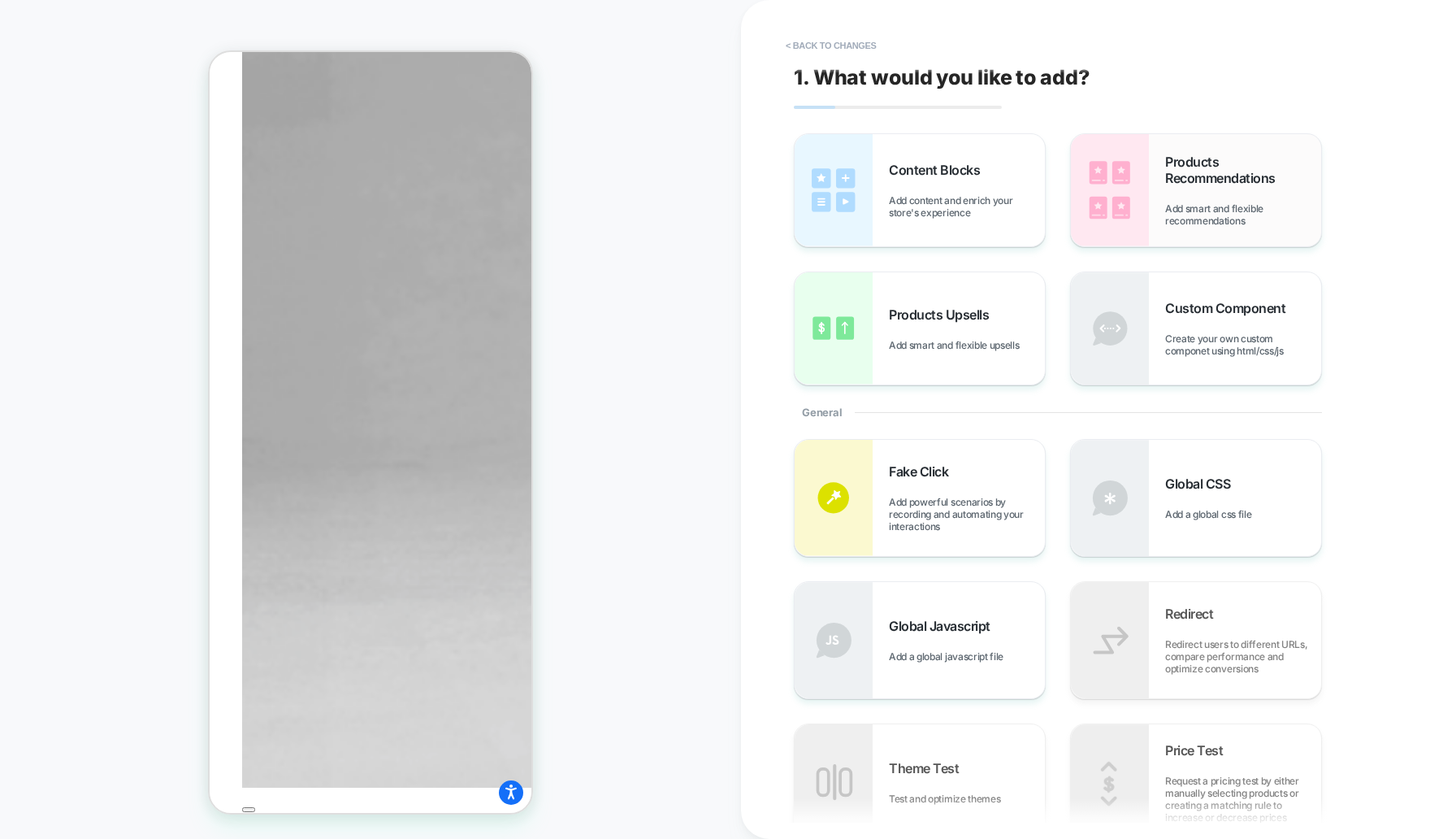
scroll to position [1981, 0]
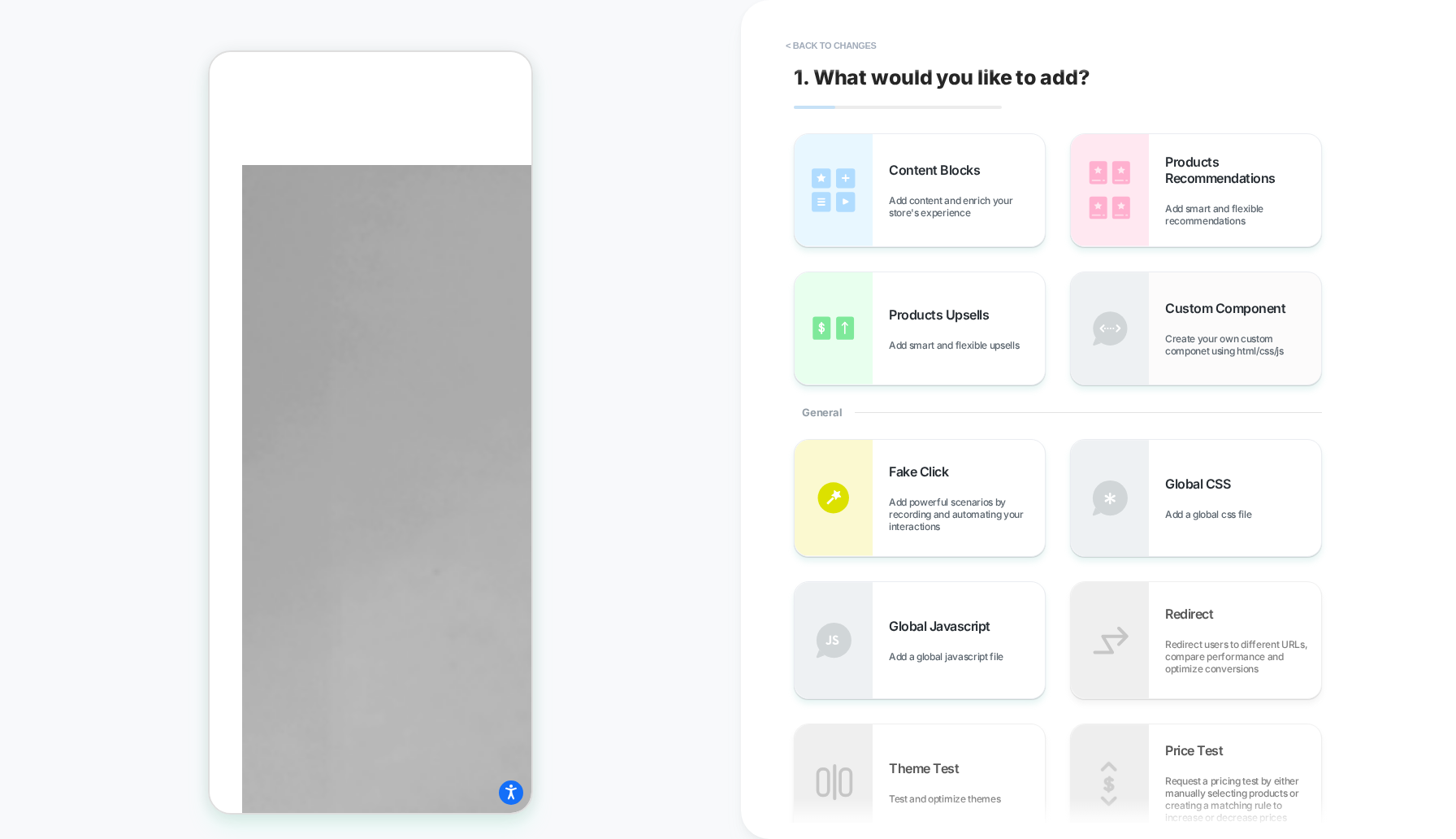
click at [1194, 336] on span "Create your own custom componet using html/css/js" at bounding box center [1243, 345] width 156 height 25
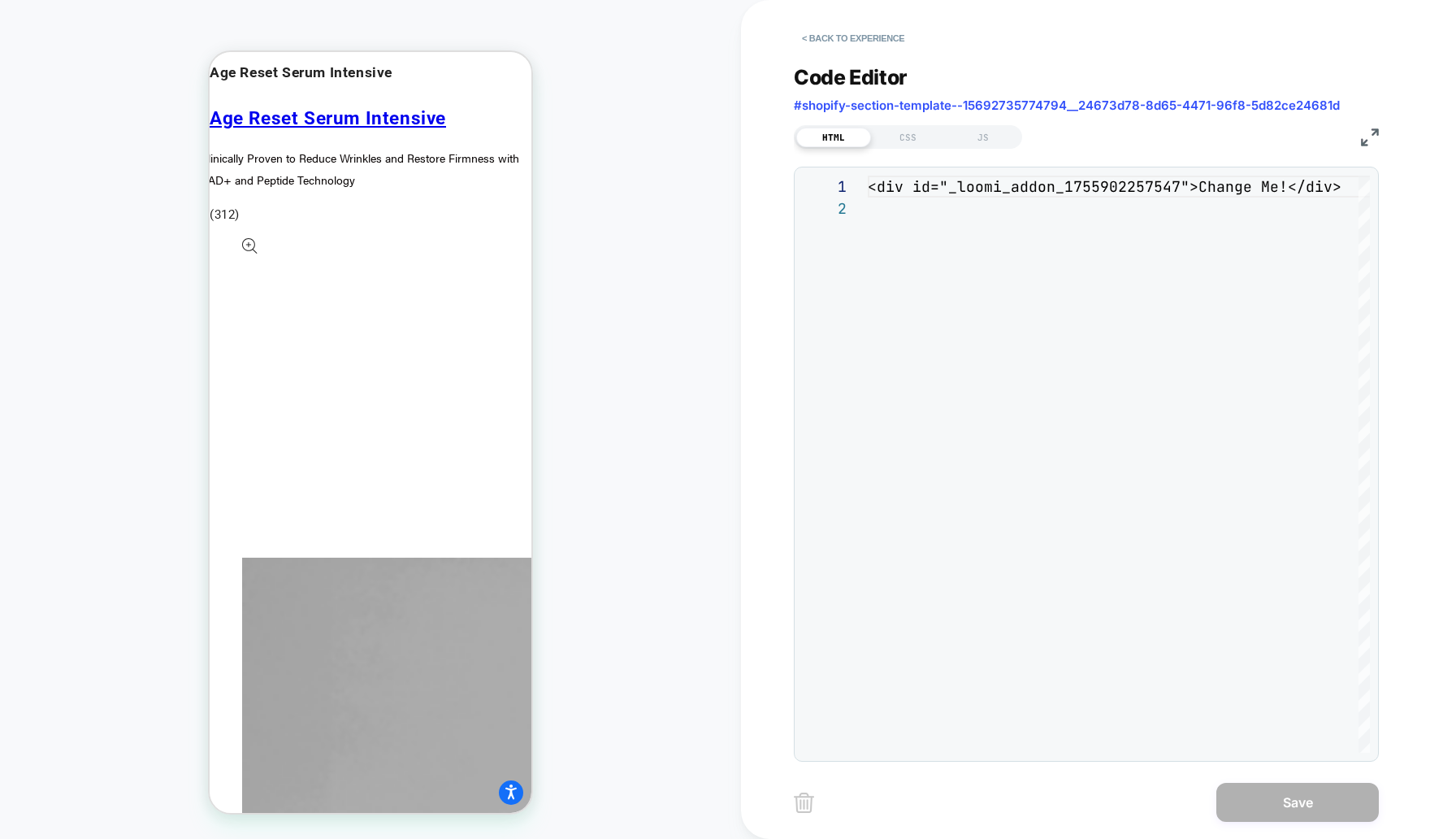
scroll to position [1586, 0]
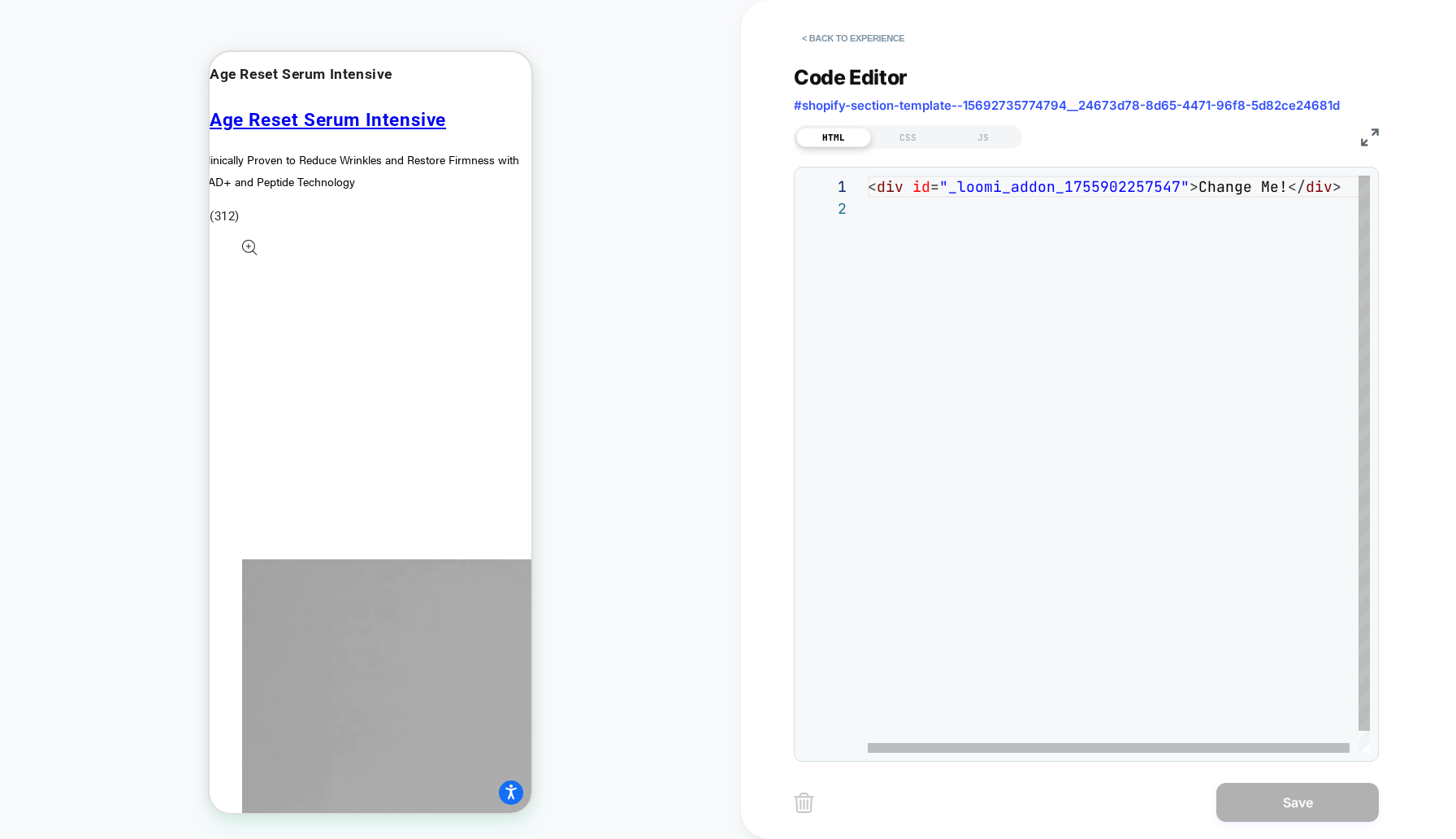
click at [929, 202] on div "< div id = "_loomi_addon_1755902257547" > Change Me! </ div >" at bounding box center [1124, 475] width 511 height 599
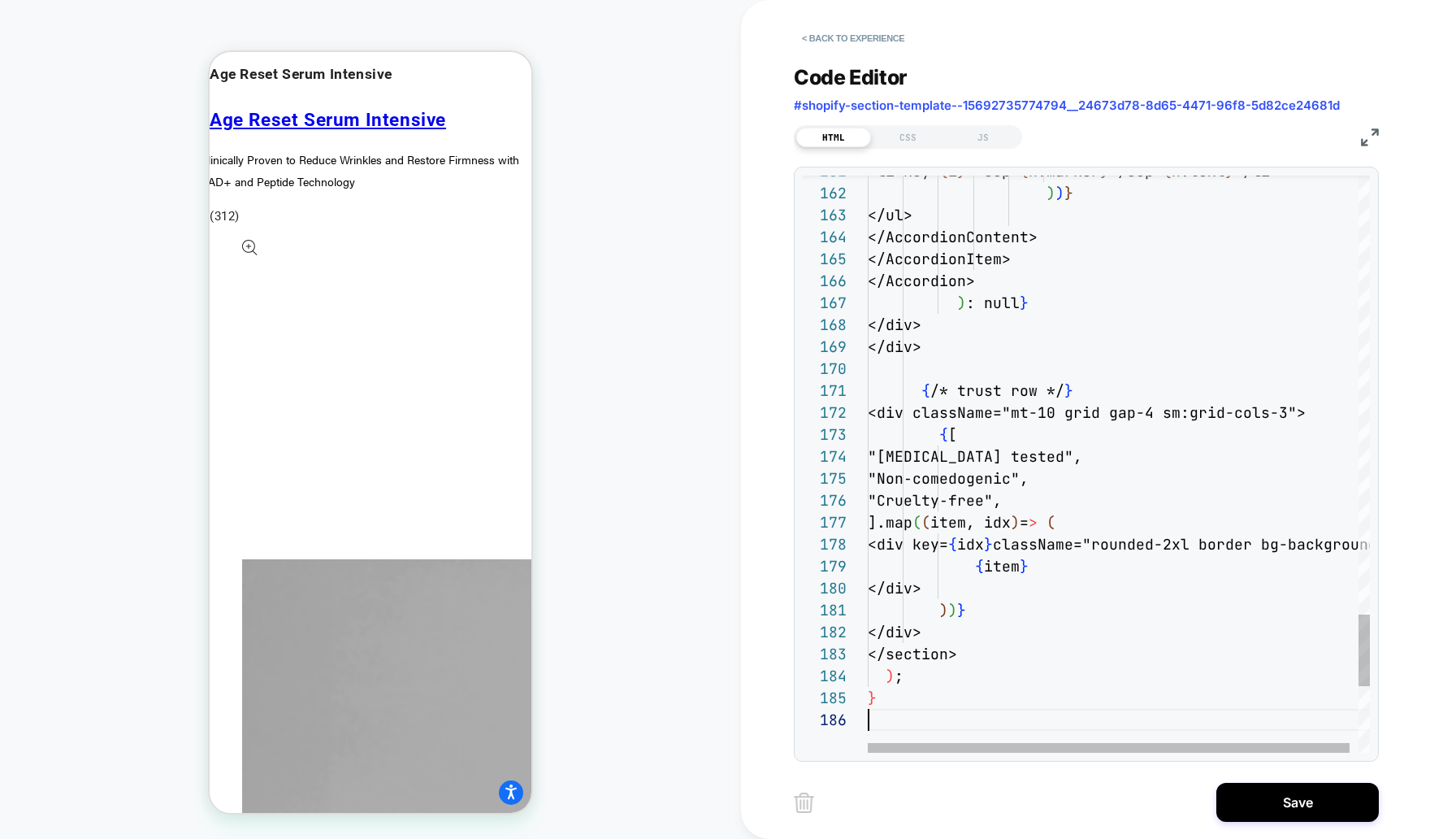
scroll to position [109, 0]
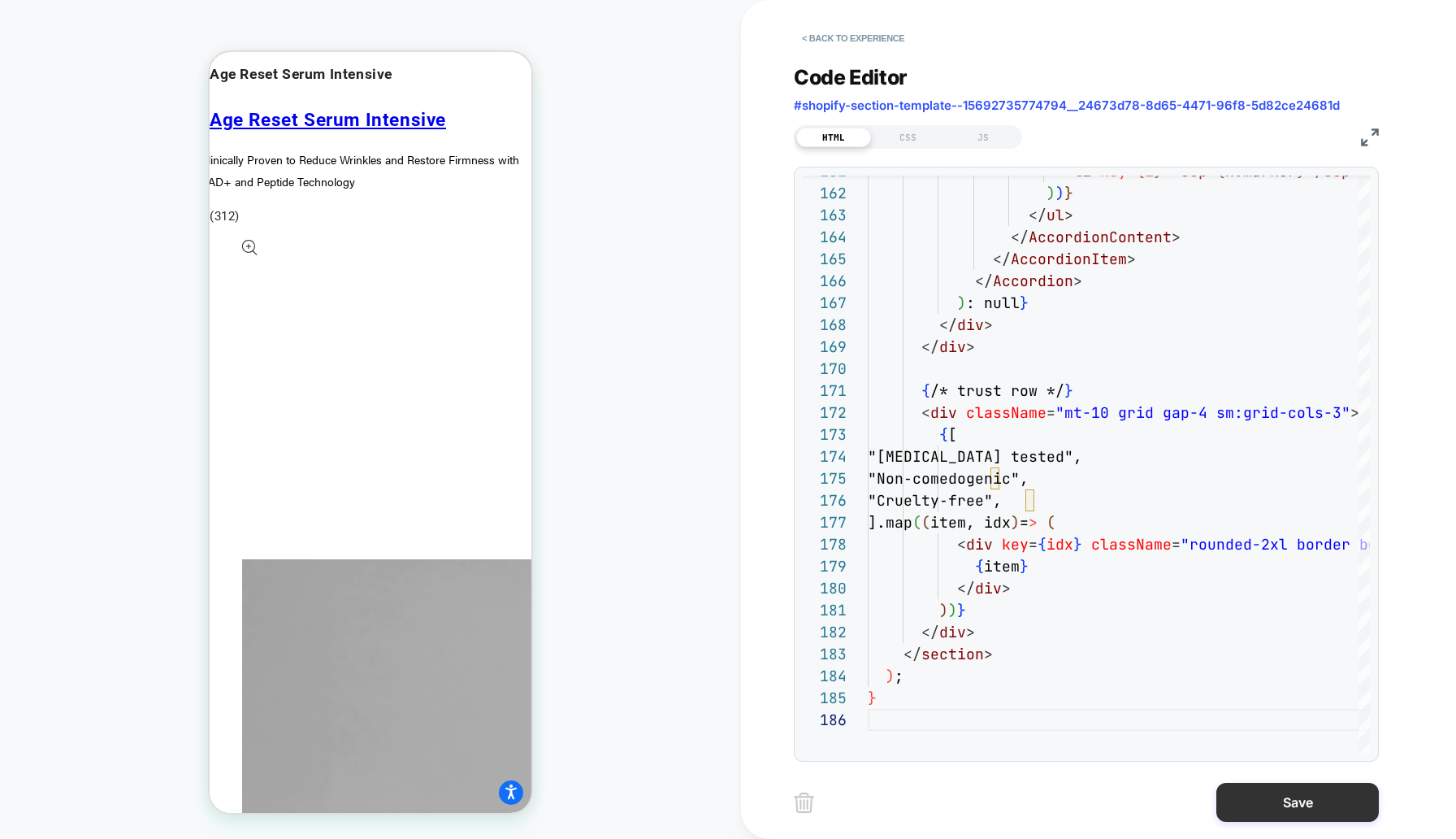
click at [1262, 802] on button "Save" at bounding box center [1297, 802] width 162 height 39
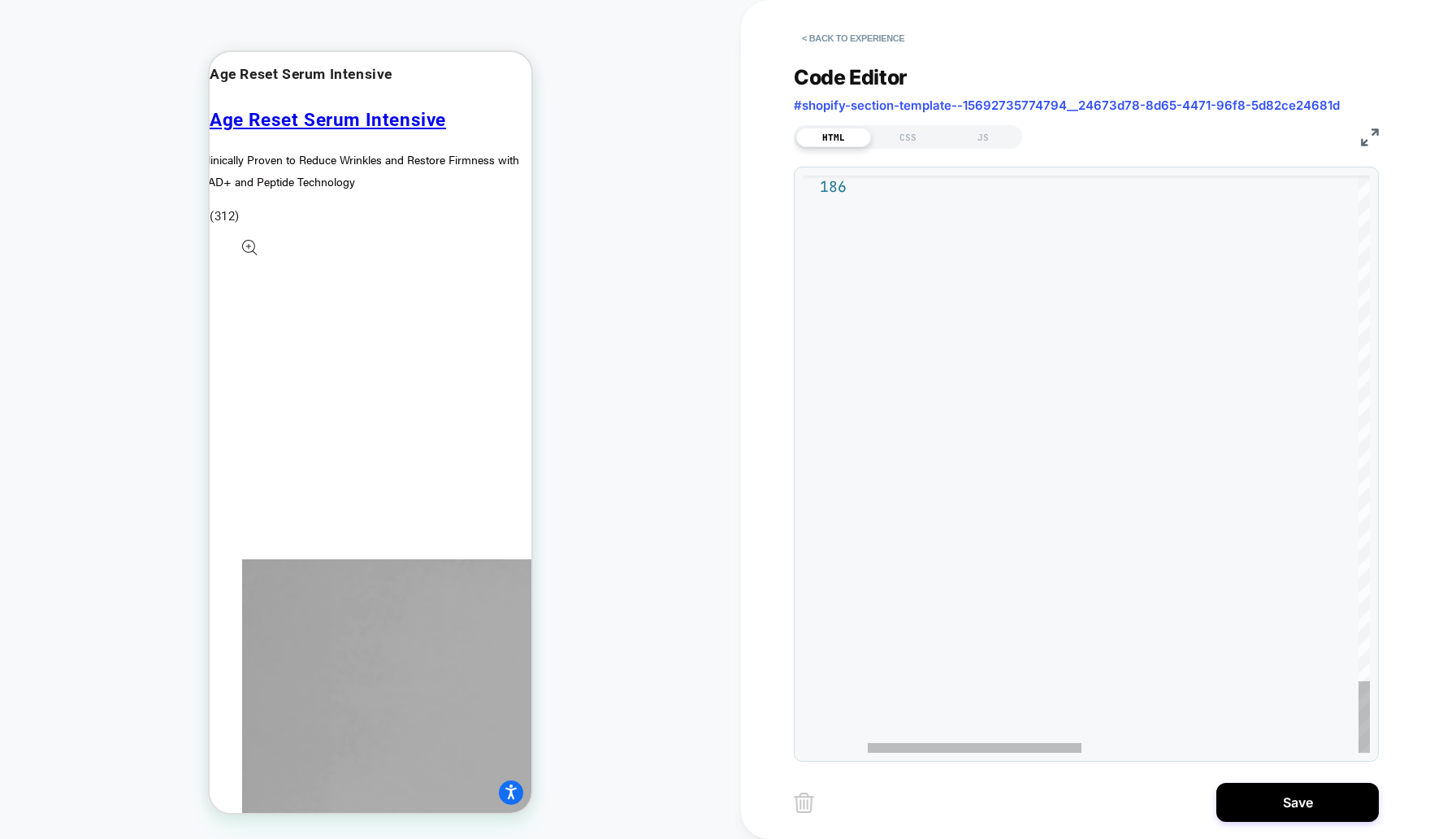
scroll to position [109, 0]
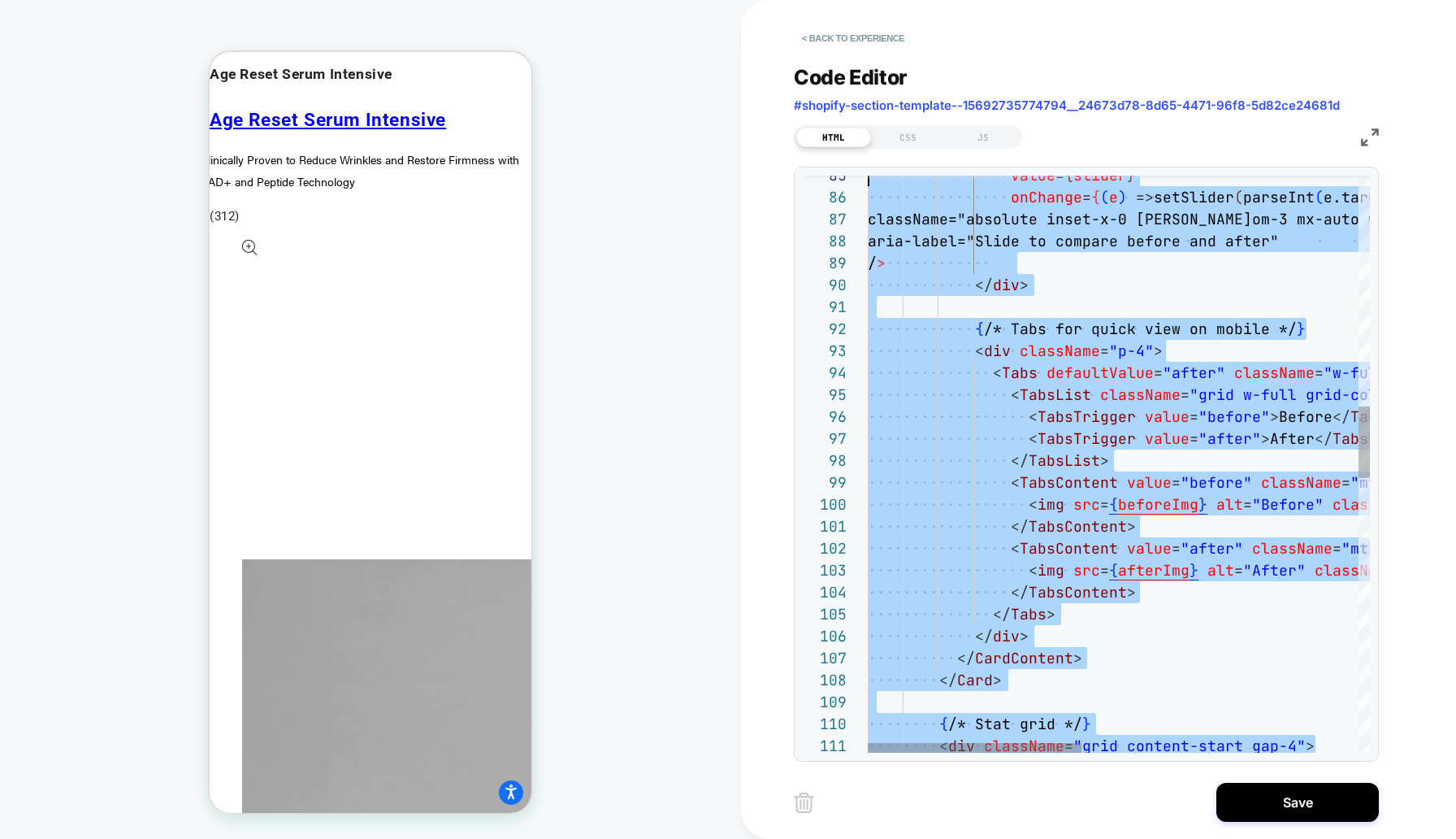
type textarea "**********"
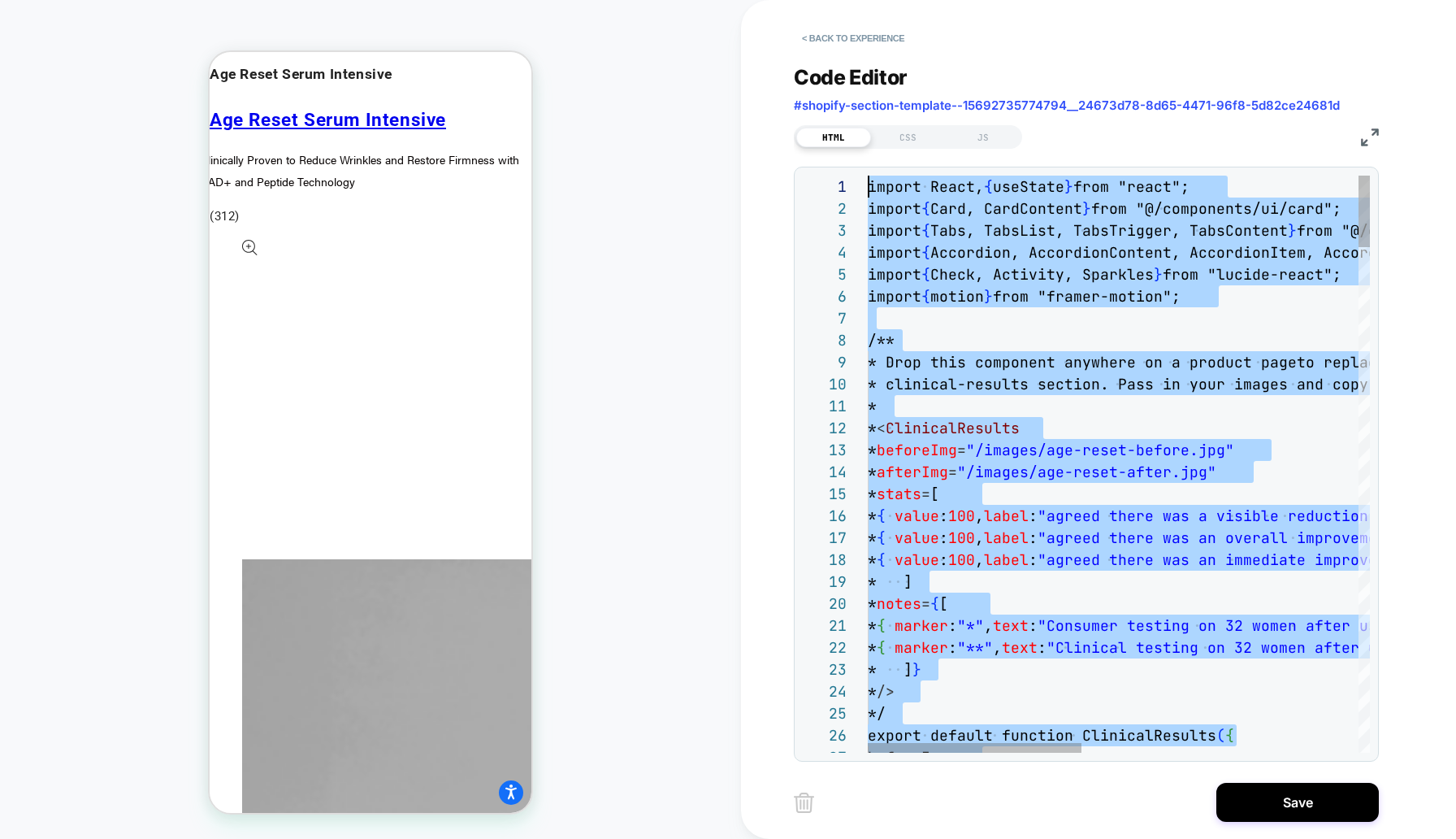
drag, startPoint x: 973, startPoint y: 400, endPoint x: 812, endPoint y: -71, distance: 497.8
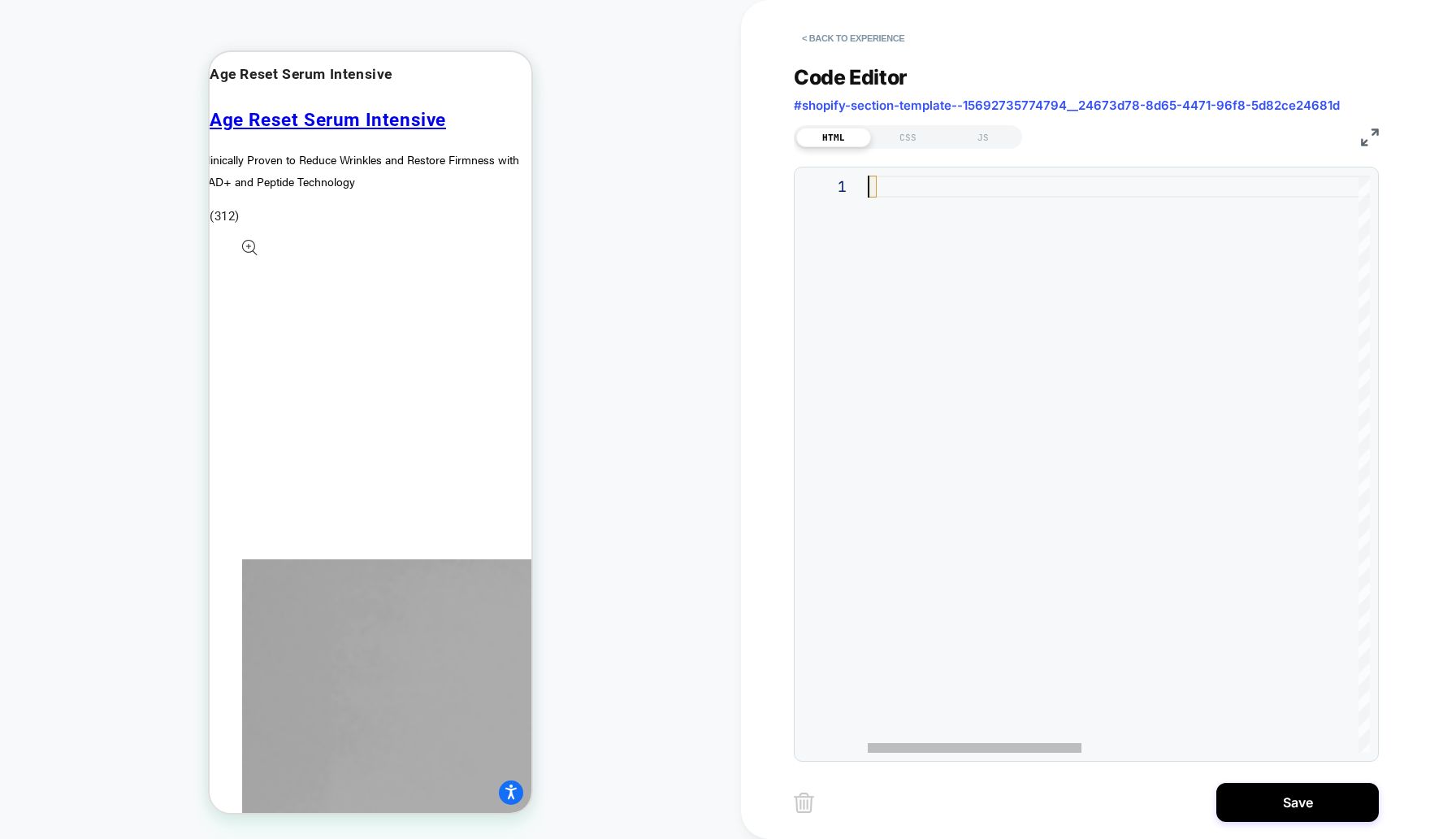
type textarea "**********"
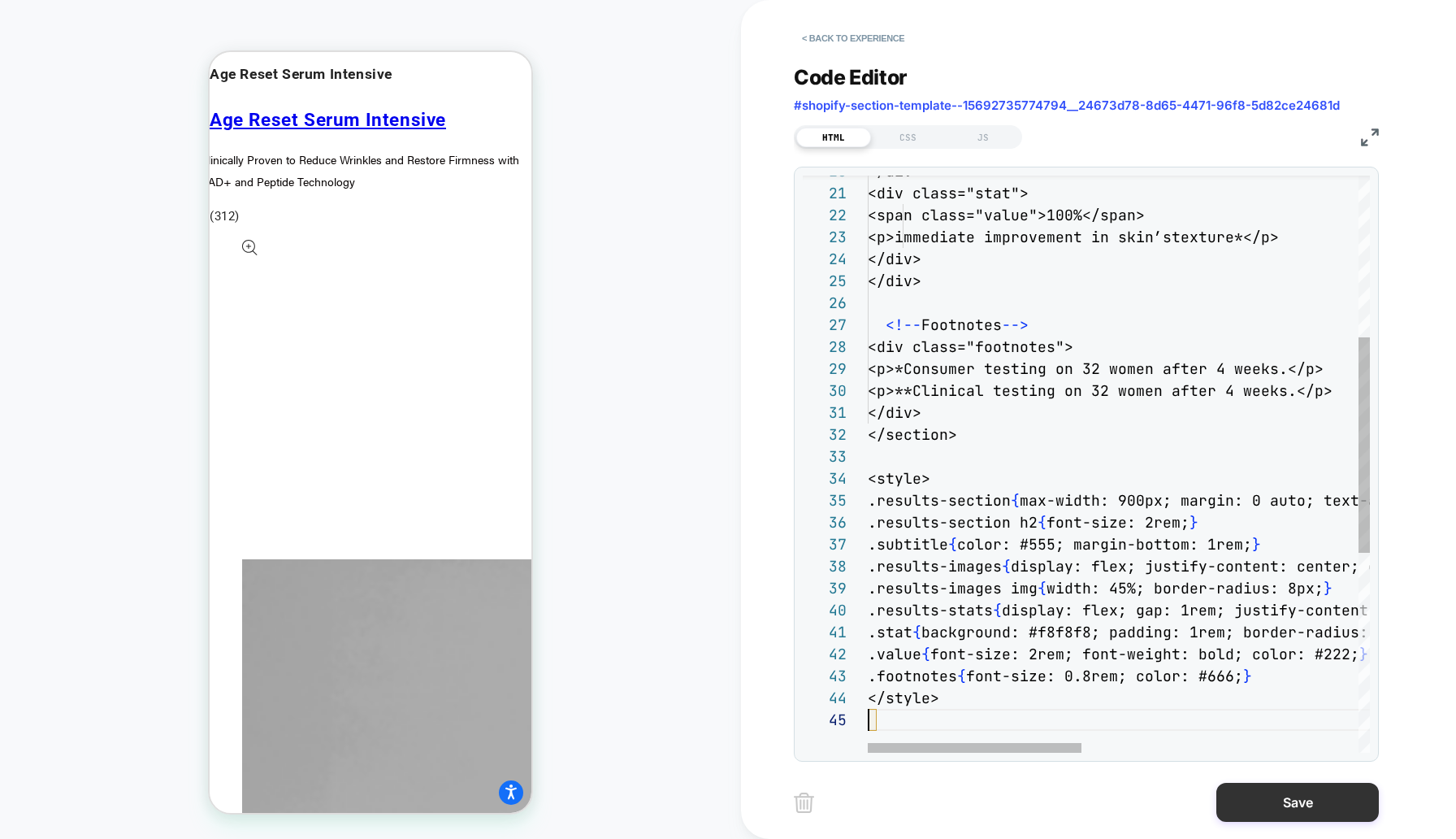
click at [1292, 797] on button "Save" at bounding box center [1297, 802] width 162 height 39
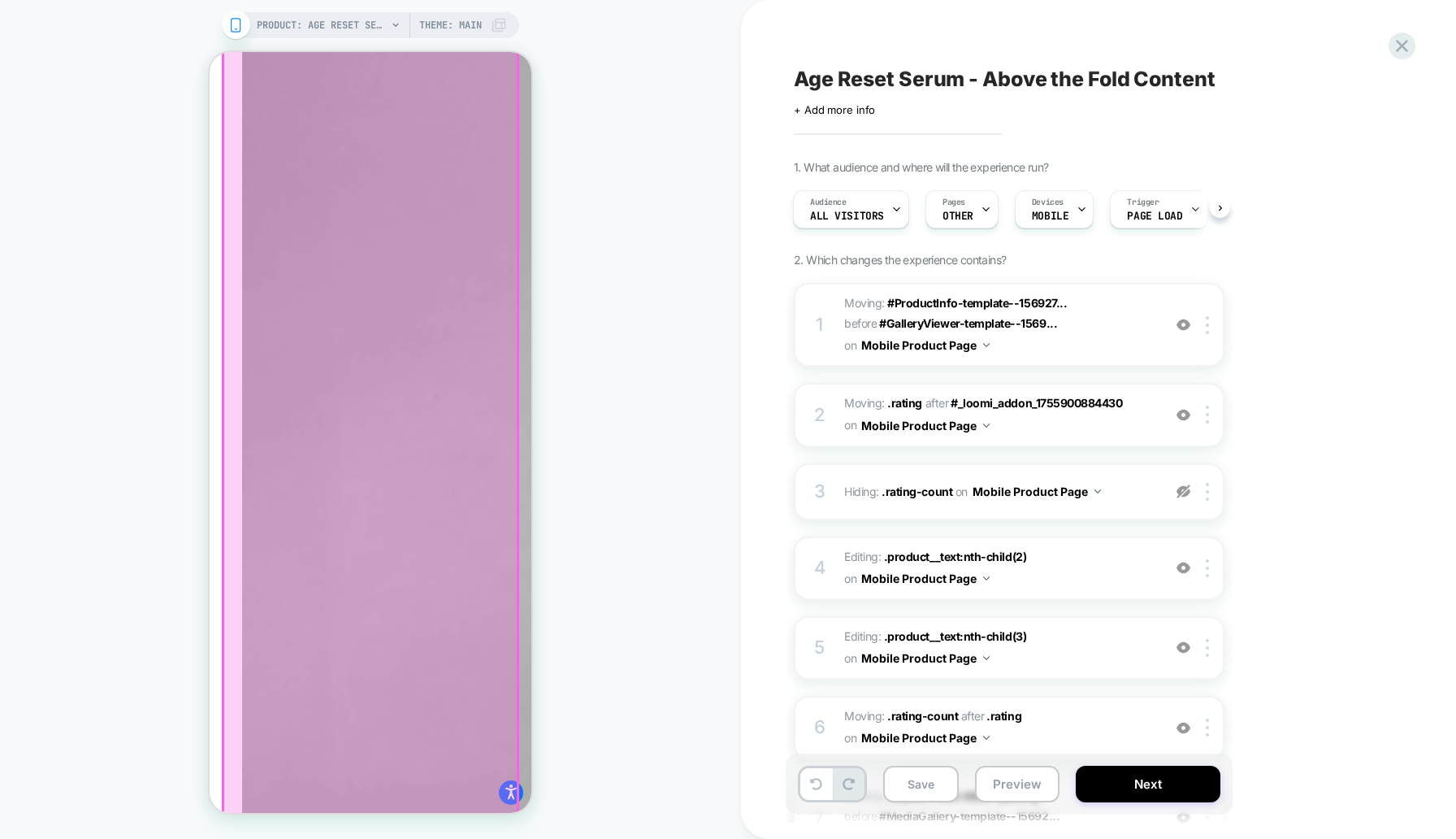
scroll to position [2528, 0]
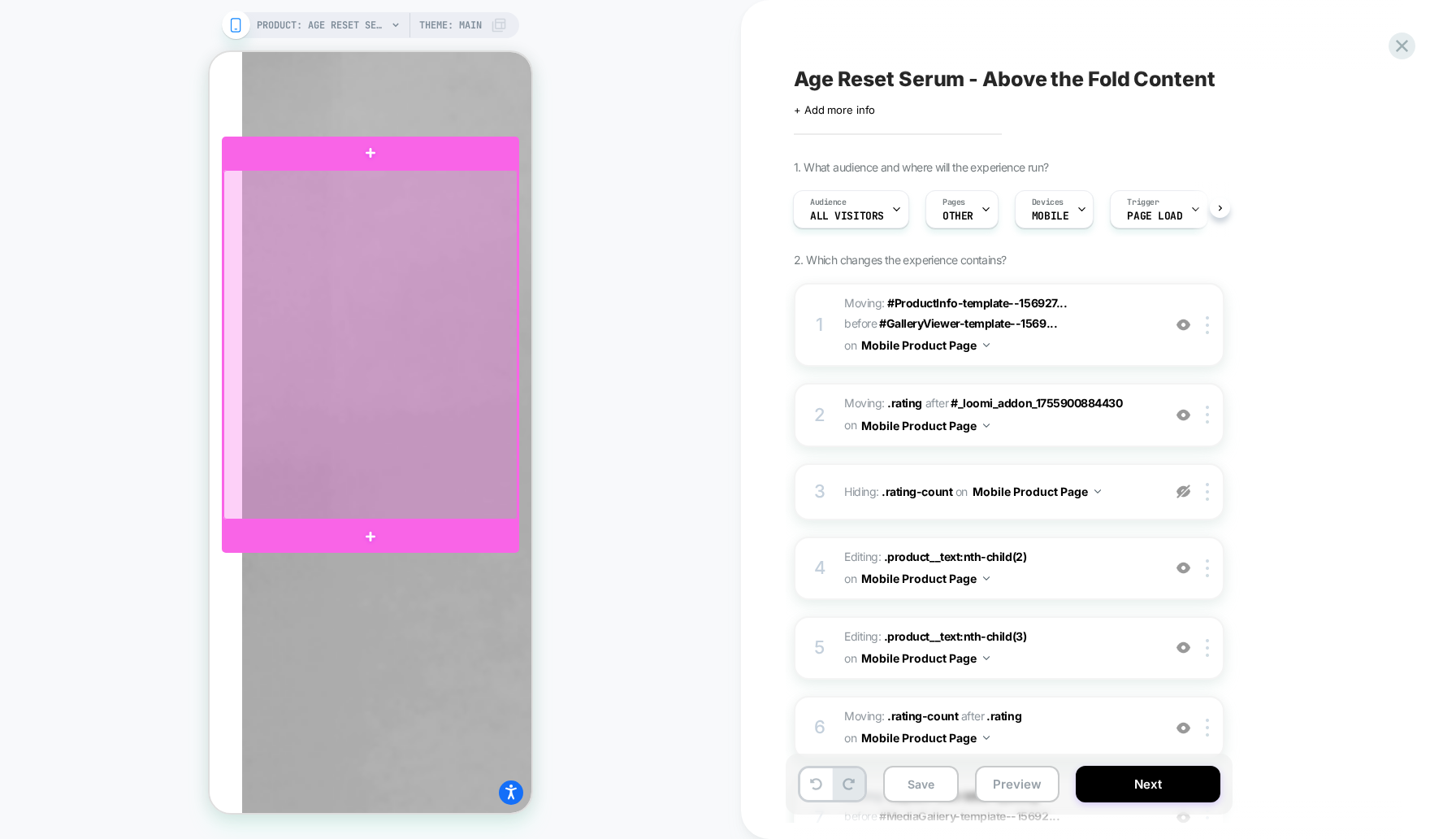
click at [314, 284] on div at bounding box center [370, 345] width 295 height 349
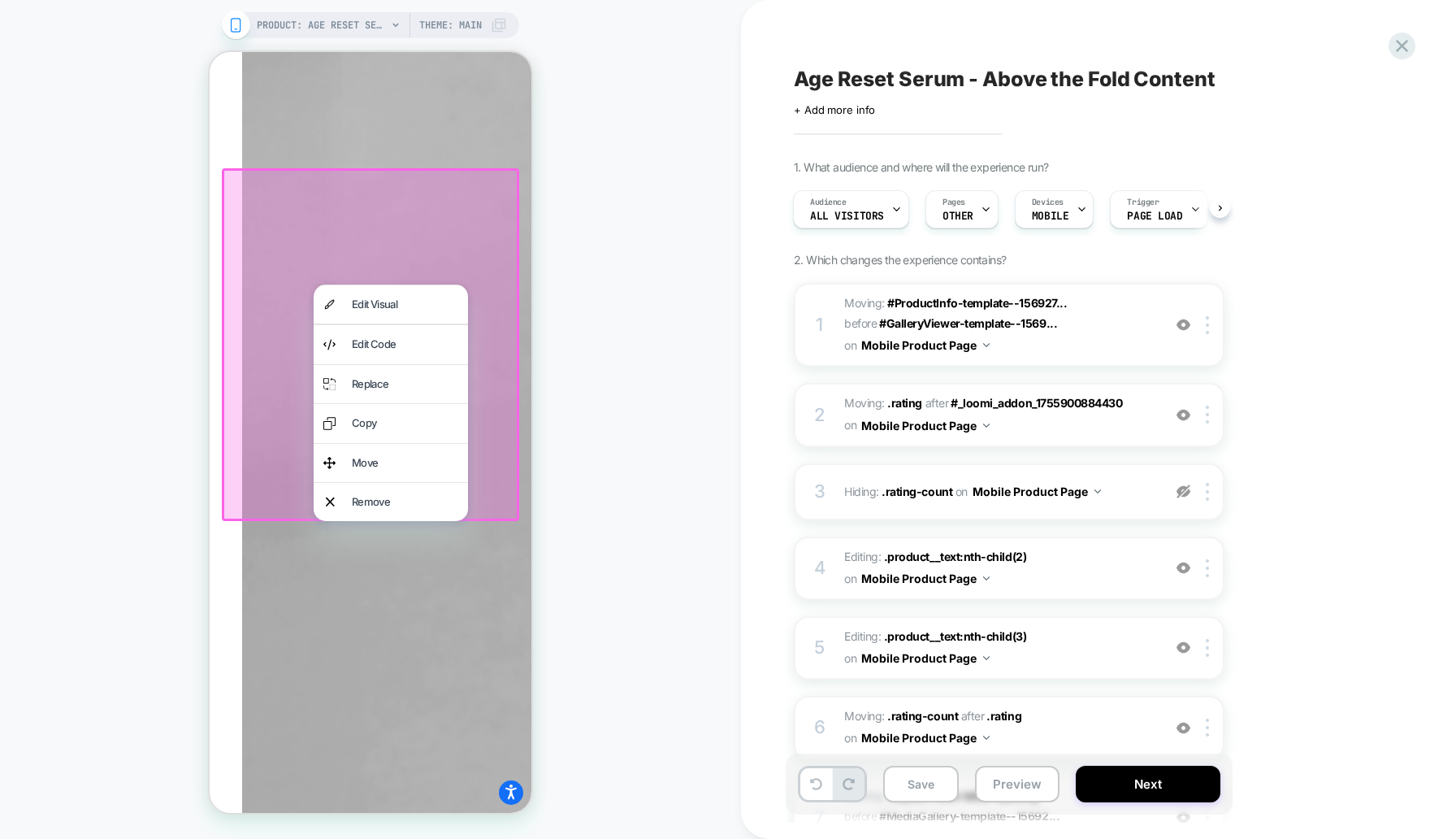
drag, startPoint x: 618, startPoint y: 179, endPoint x: 309, endPoint y: 480, distance: 431.4
click at [618, 179] on div "PRODUCT: Age Reset Serum Intensive [deep wrinkle protocol with frc] PRODUCT: Ag…" at bounding box center [370, 419] width 741 height 806
click at [407, 300] on div "Edit Visual" at bounding box center [405, 303] width 107 height 19
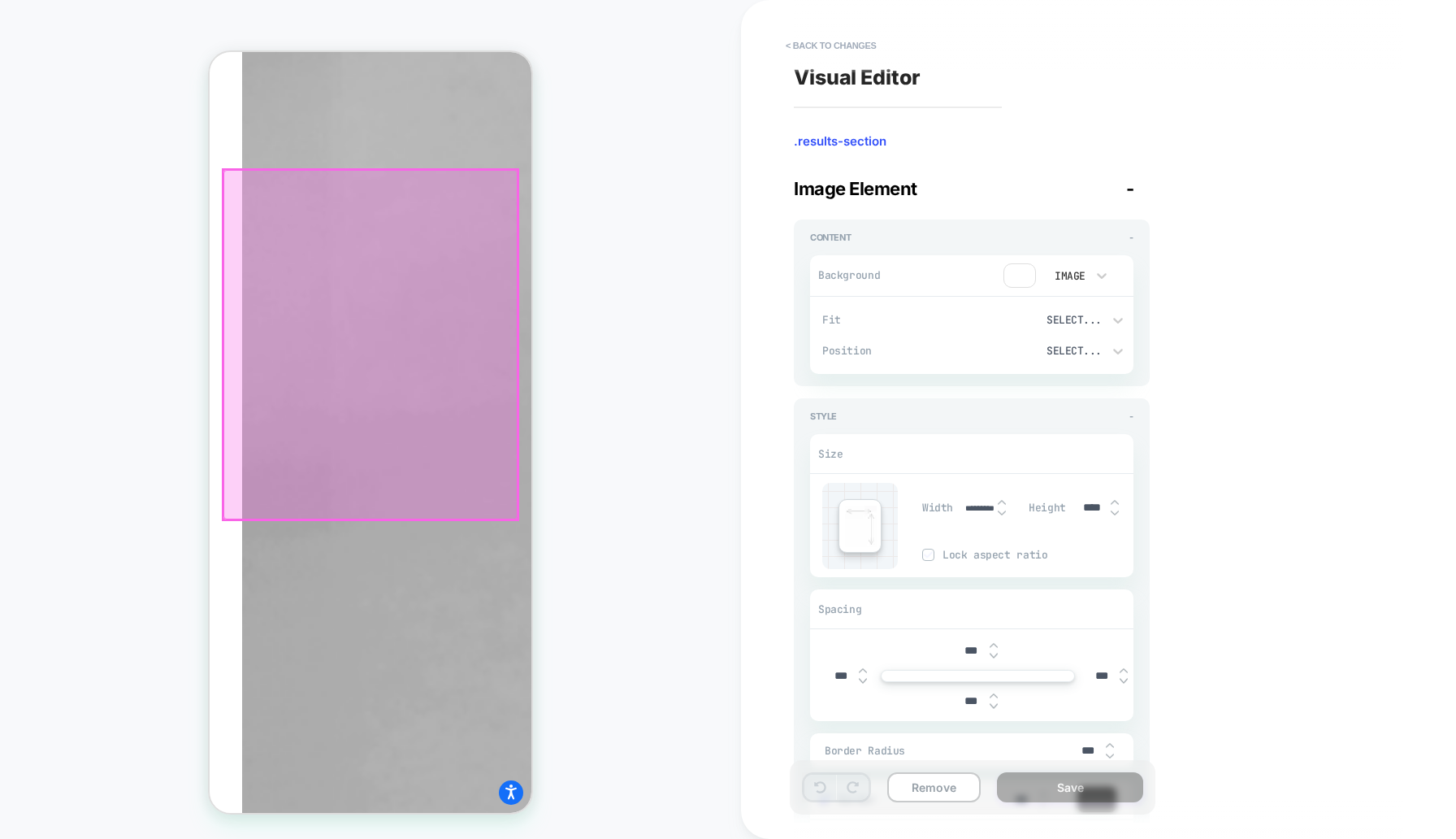
scroll to position [2440, 0]
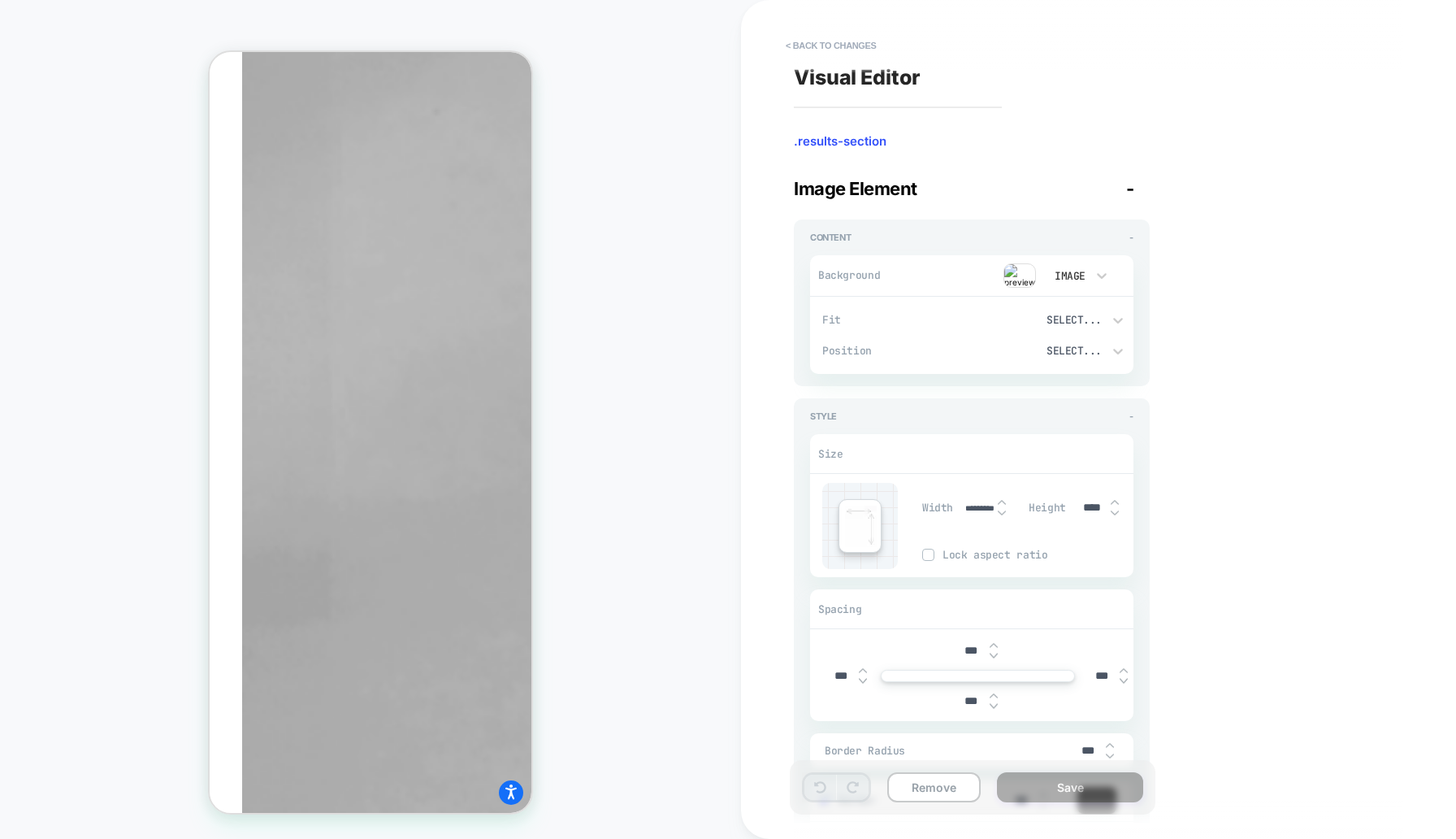
click at [1029, 270] on img at bounding box center [1019, 276] width 33 height 25
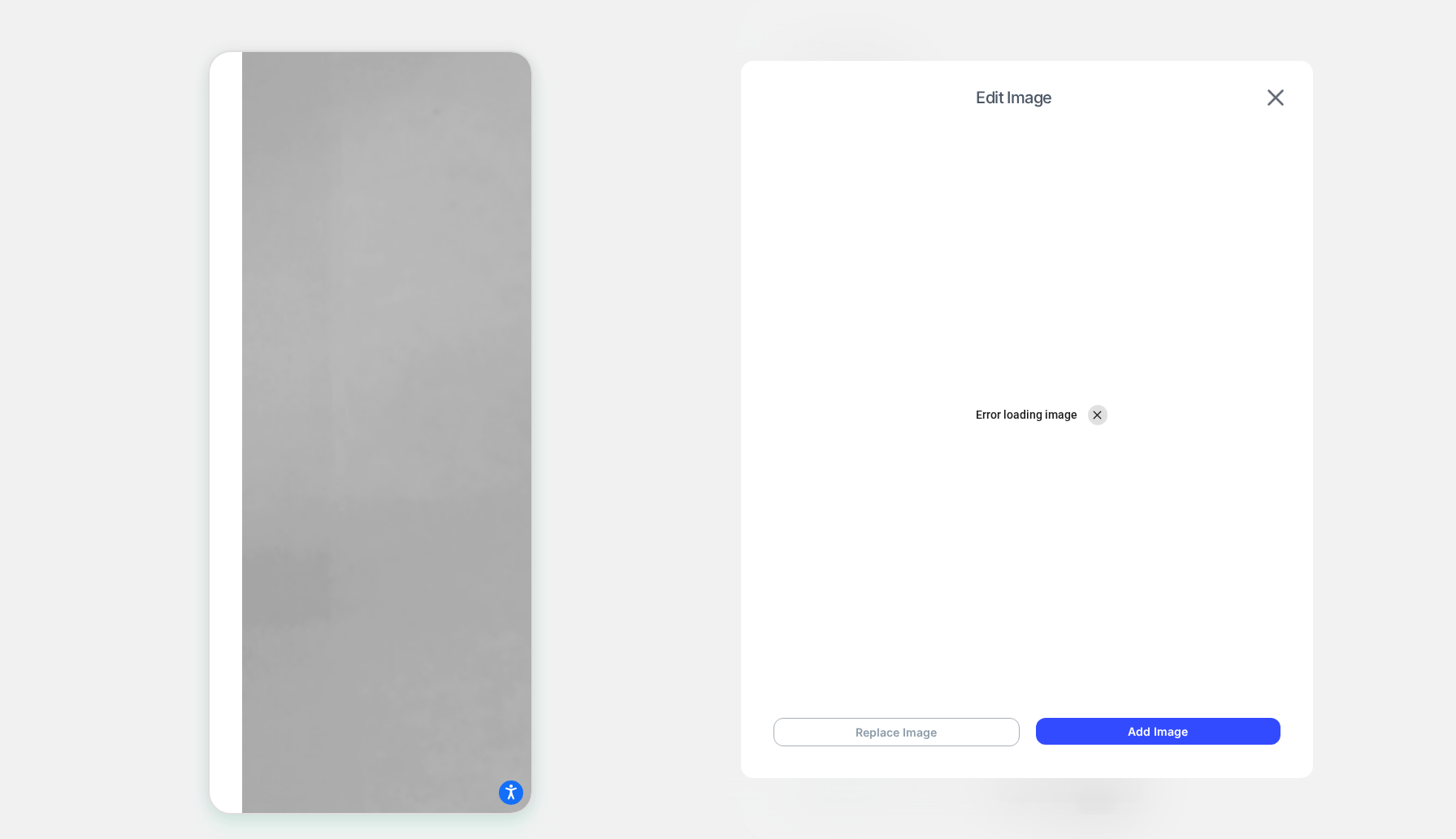
click at [1290, 103] on div "Edit Image" at bounding box center [1027, 98] width 540 height 41
click at [1281, 101] on img at bounding box center [1275, 97] width 16 height 16
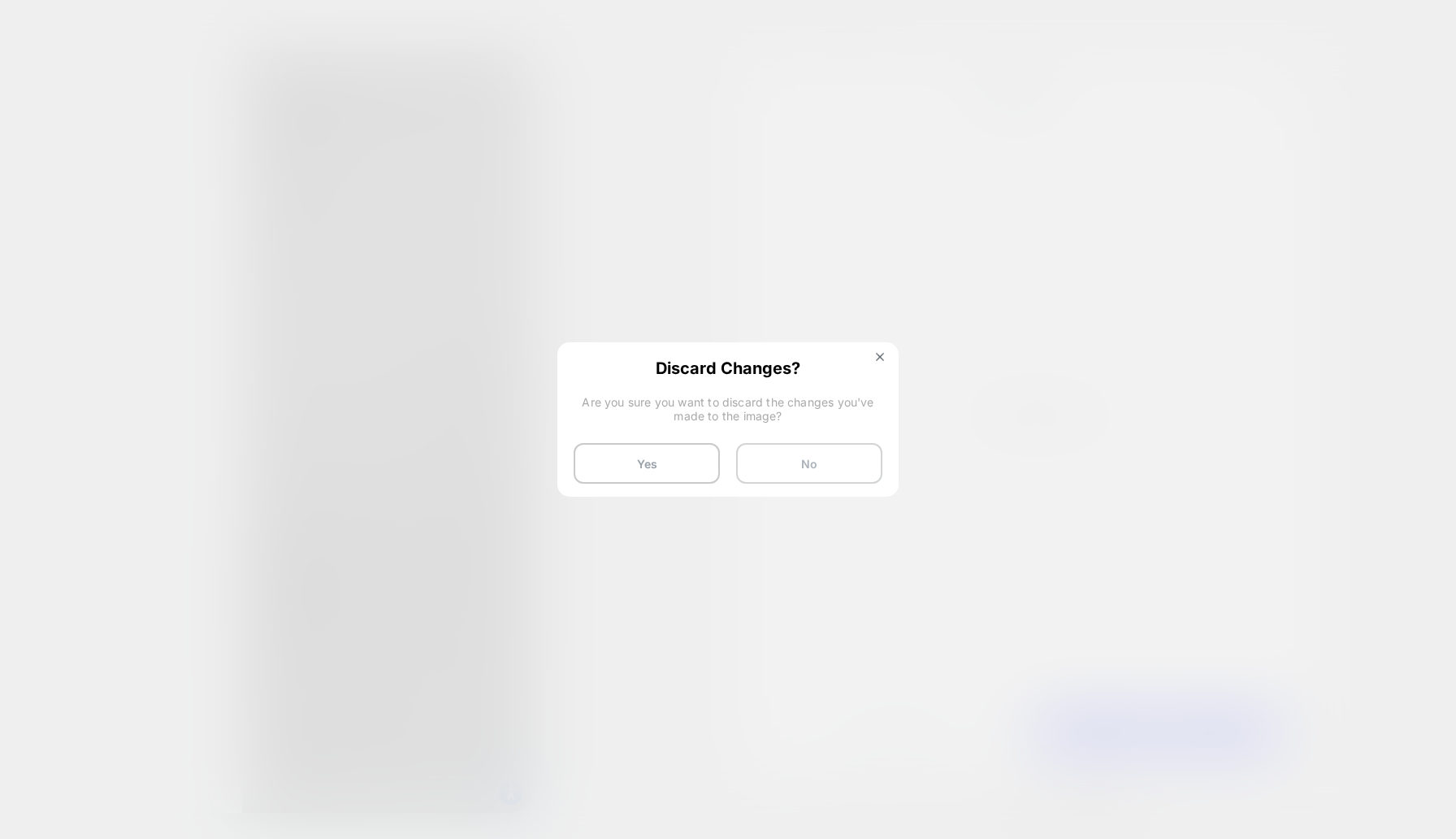
click at [828, 462] on button "No" at bounding box center [810, 463] width 146 height 41
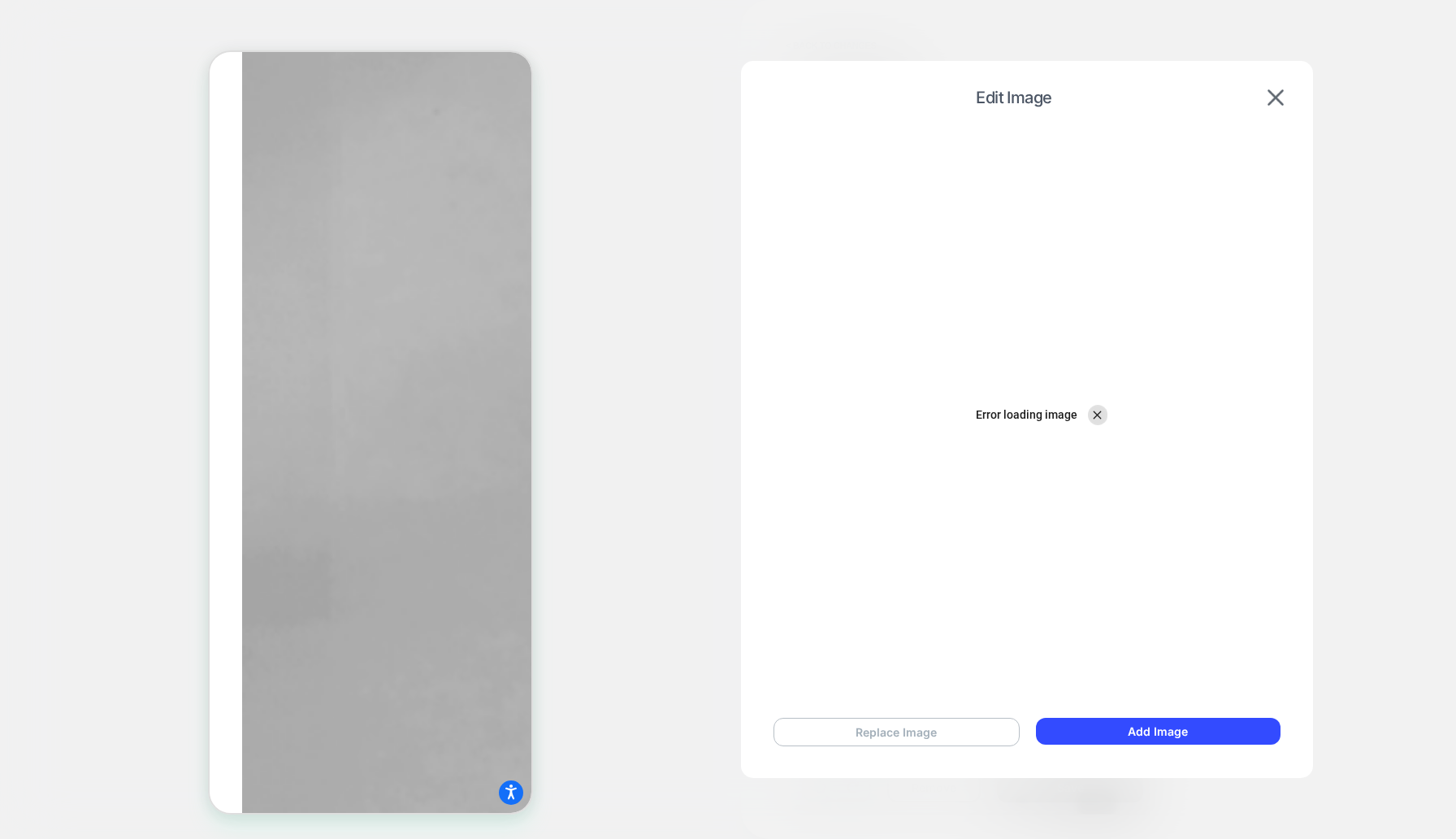
click at [943, 727] on button "Replace Image" at bounding box center [896, 732] width 246 height 28
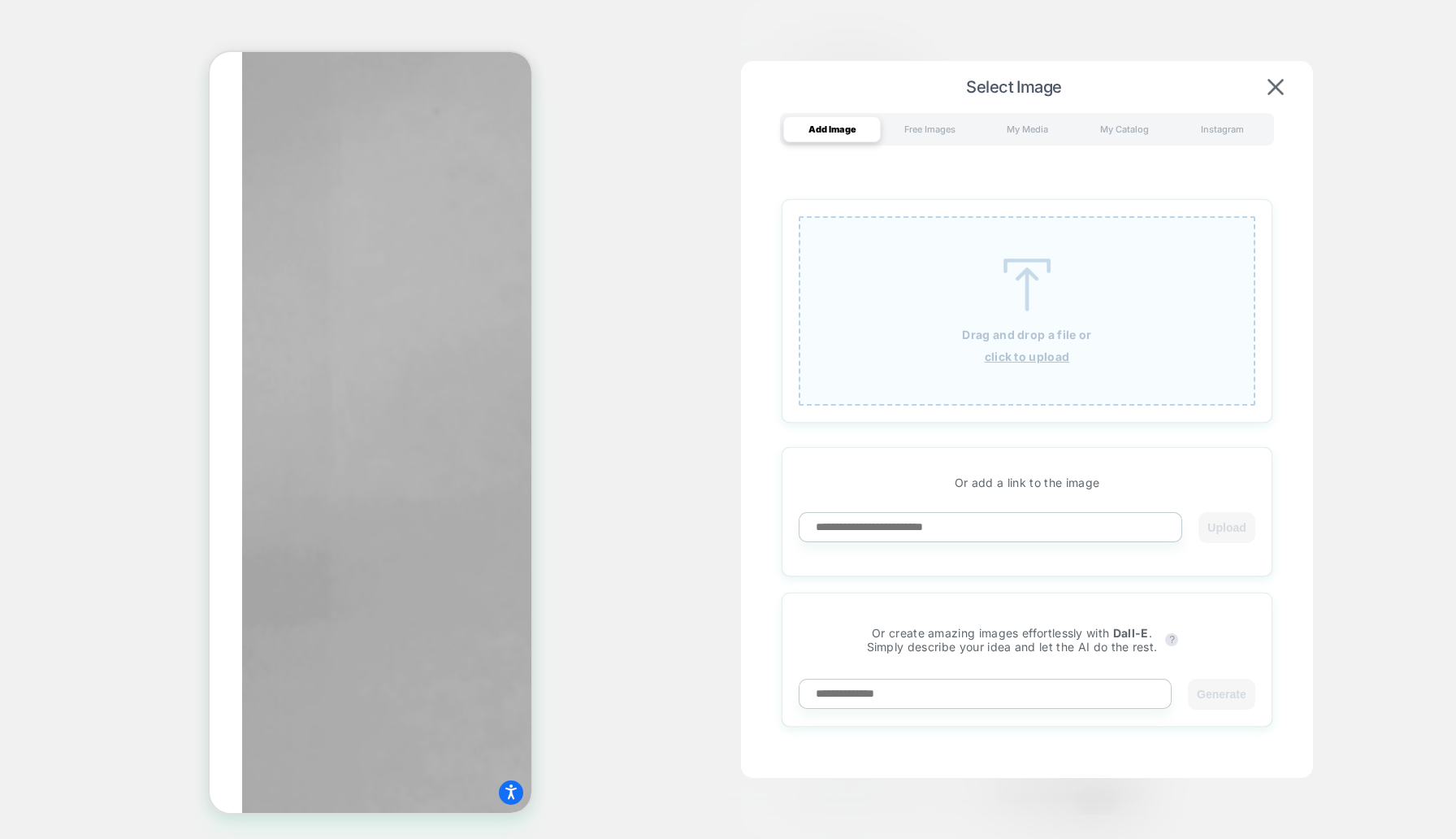
click at [1008, 369] on div "Drag and drop a file or click to upload" at bounding box center [1027, 311] width 457 height 190
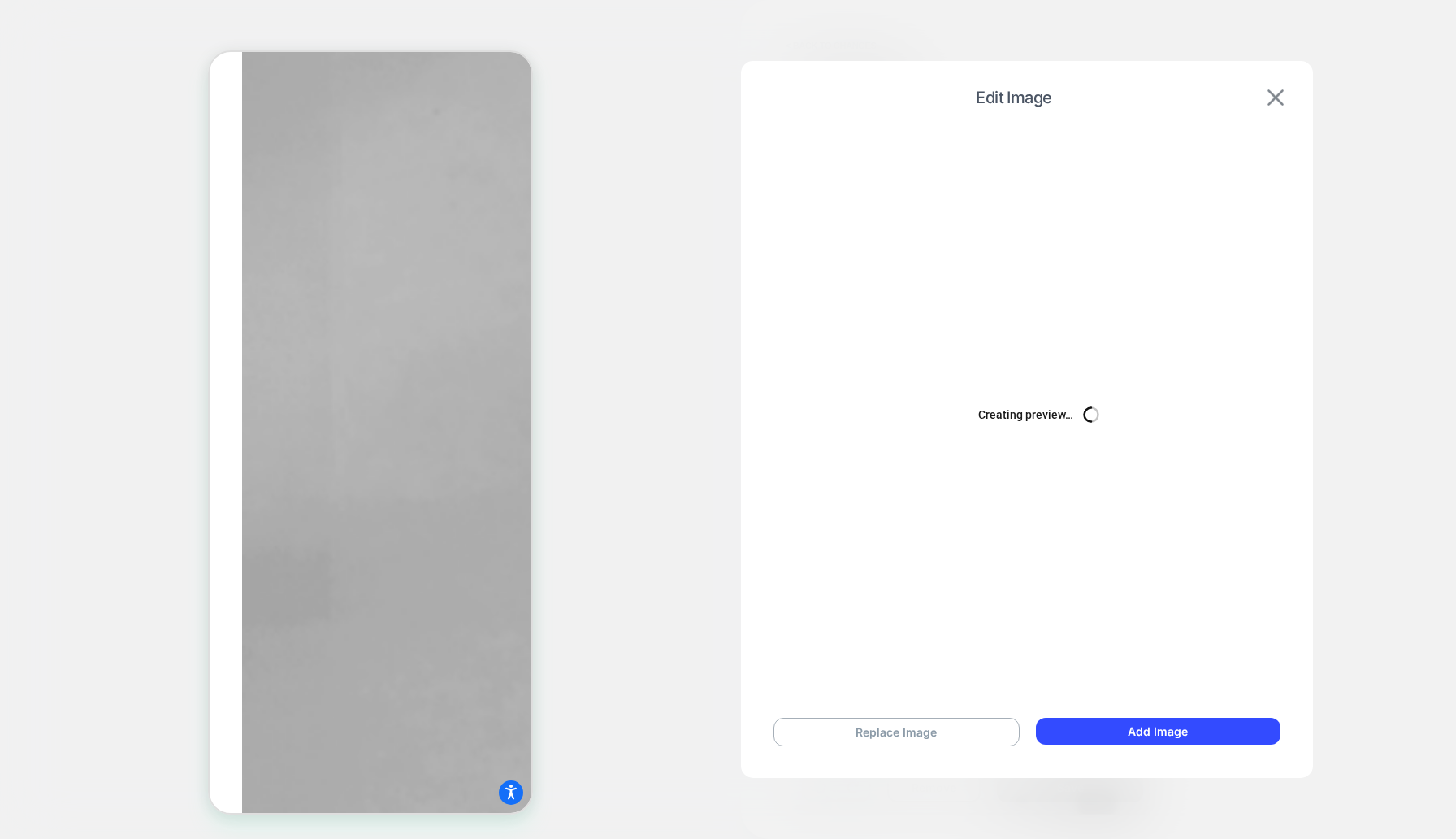
click at [1277, 90] on img at bounding box center [1275, 97] width 16 height 16
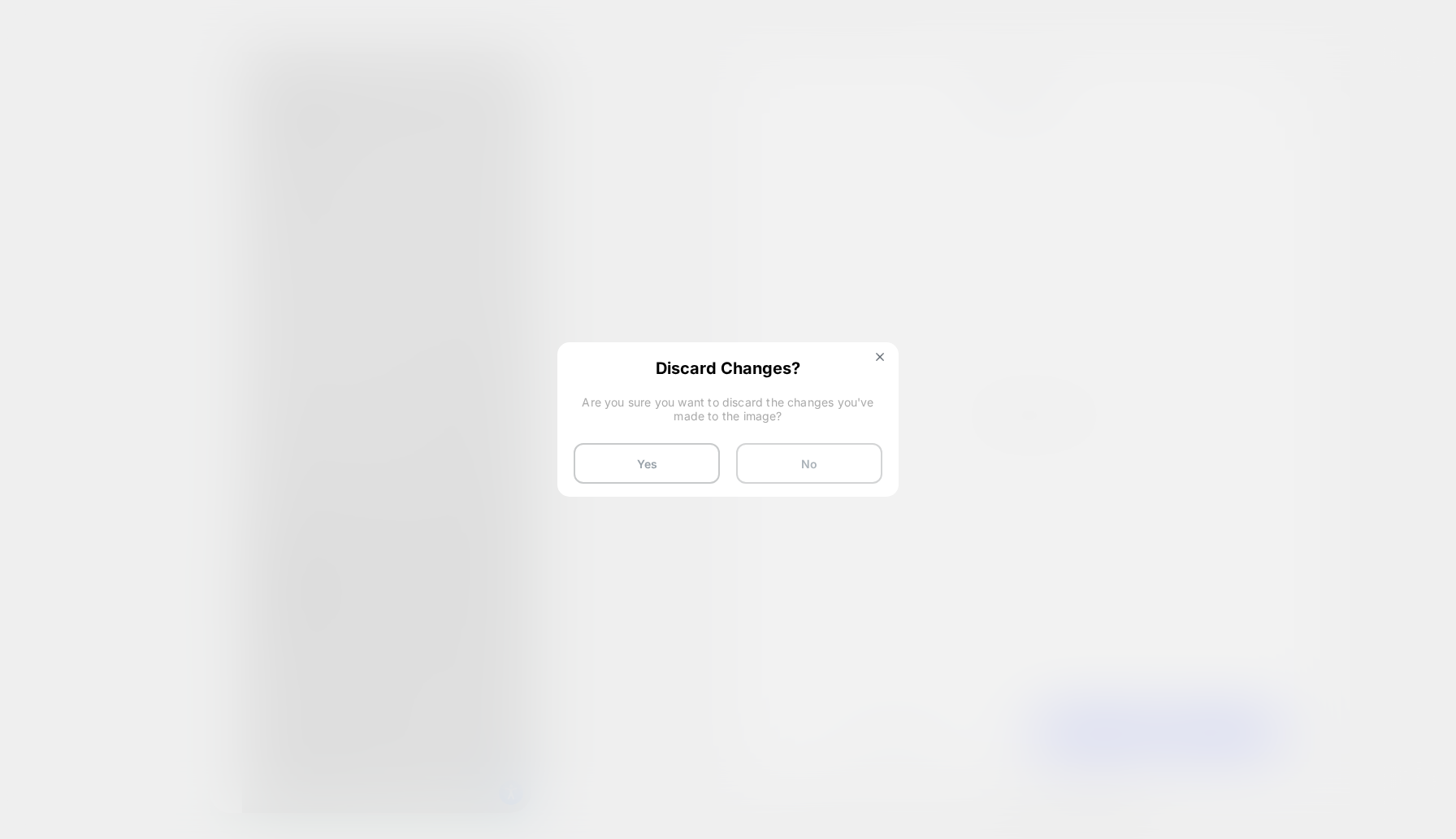
click at [835, 453] on button "No" at bounding box center [810, 463] width 146 height 41
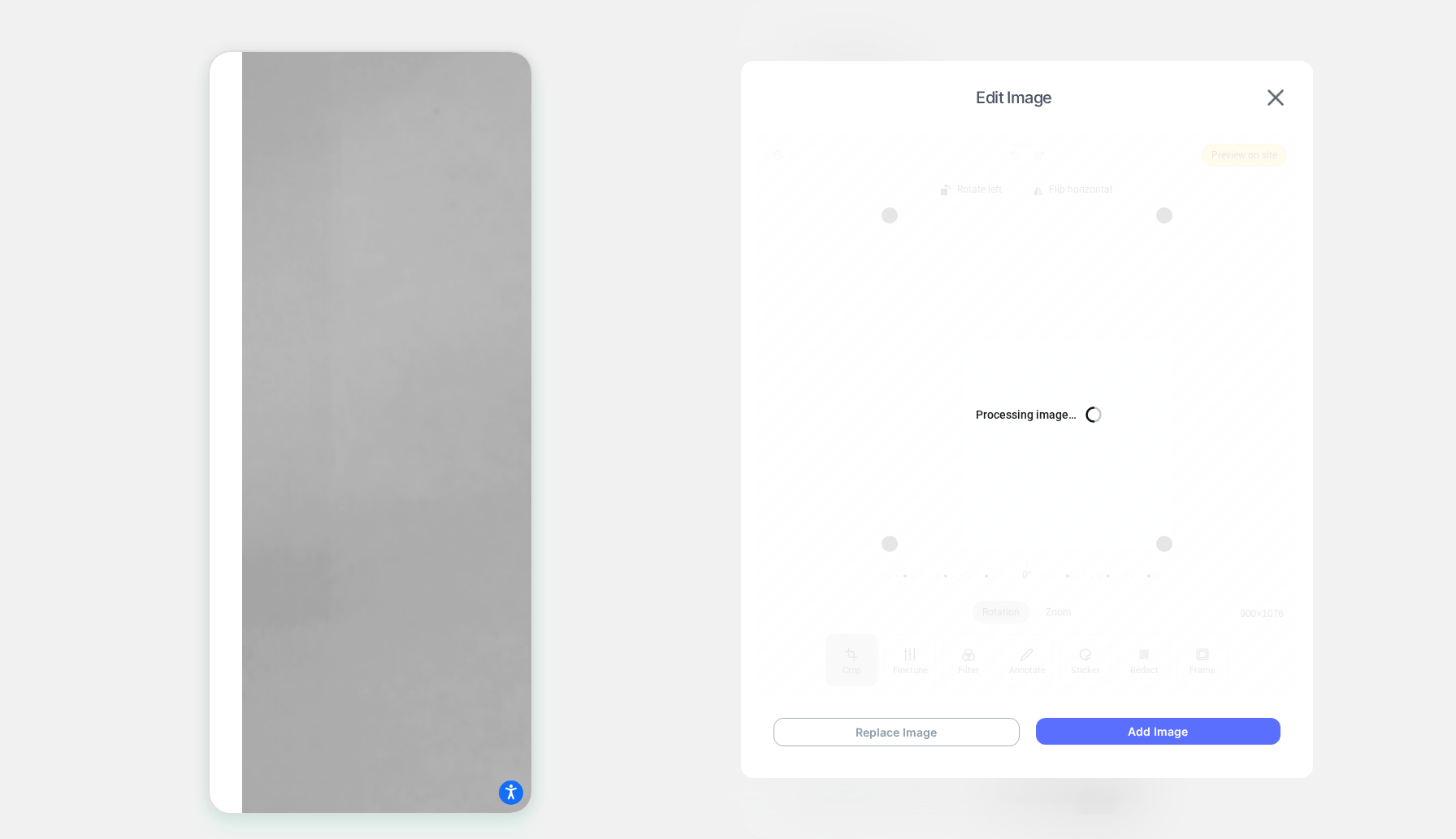
click at [1170, 730] on button "Add Image" at bounding box center [1158, 731] width 244 height 26
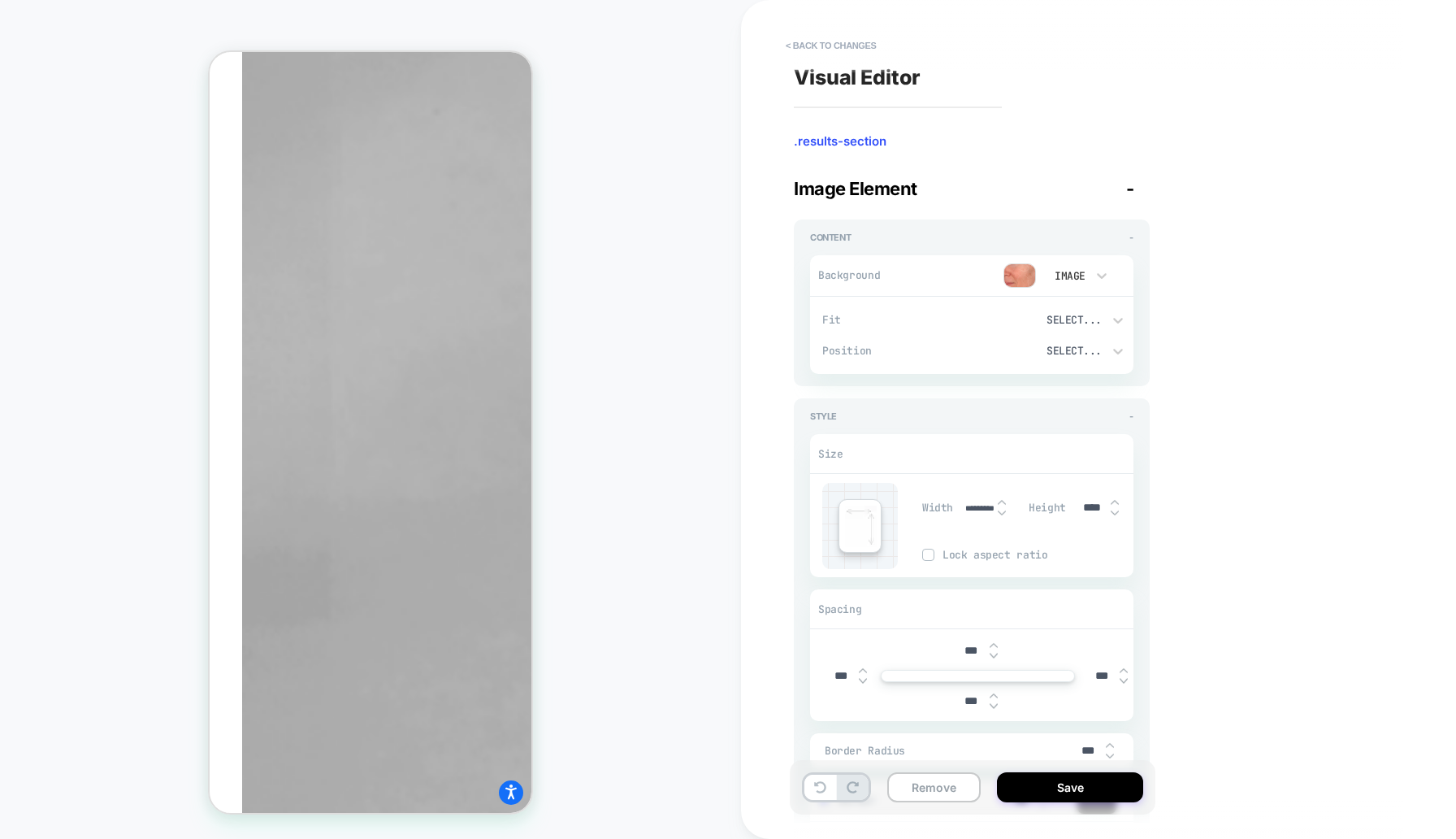
scroll to position [71, 0]
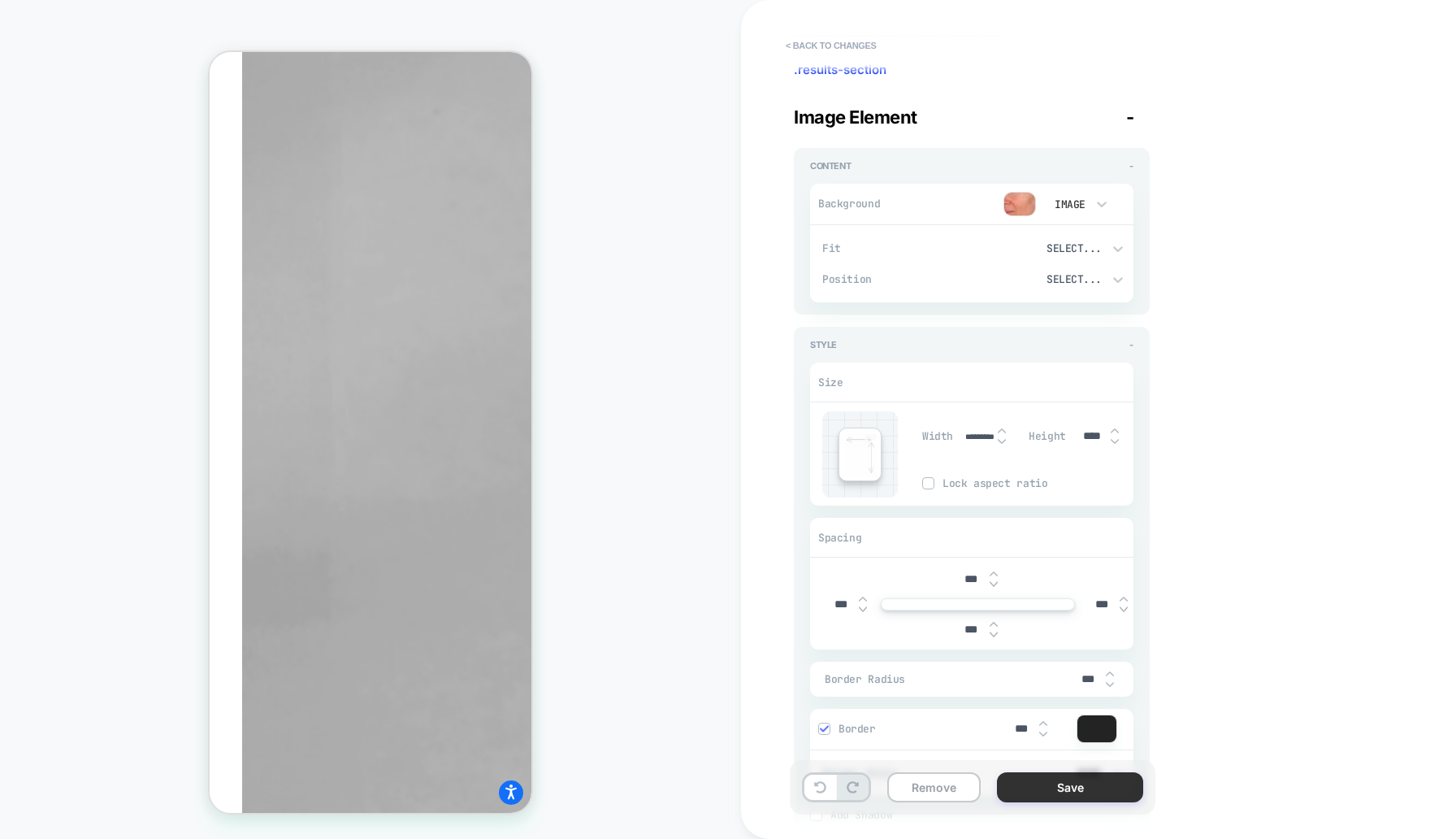
drag, startPoint x: 308, startPoint y: 278, endPoint x: 1102, endPoint y: 794, distance: 946.9
click at [1102, 794] on button "Save" at bounding box center [1071, 787] width 146 height 30
type textarea "*"
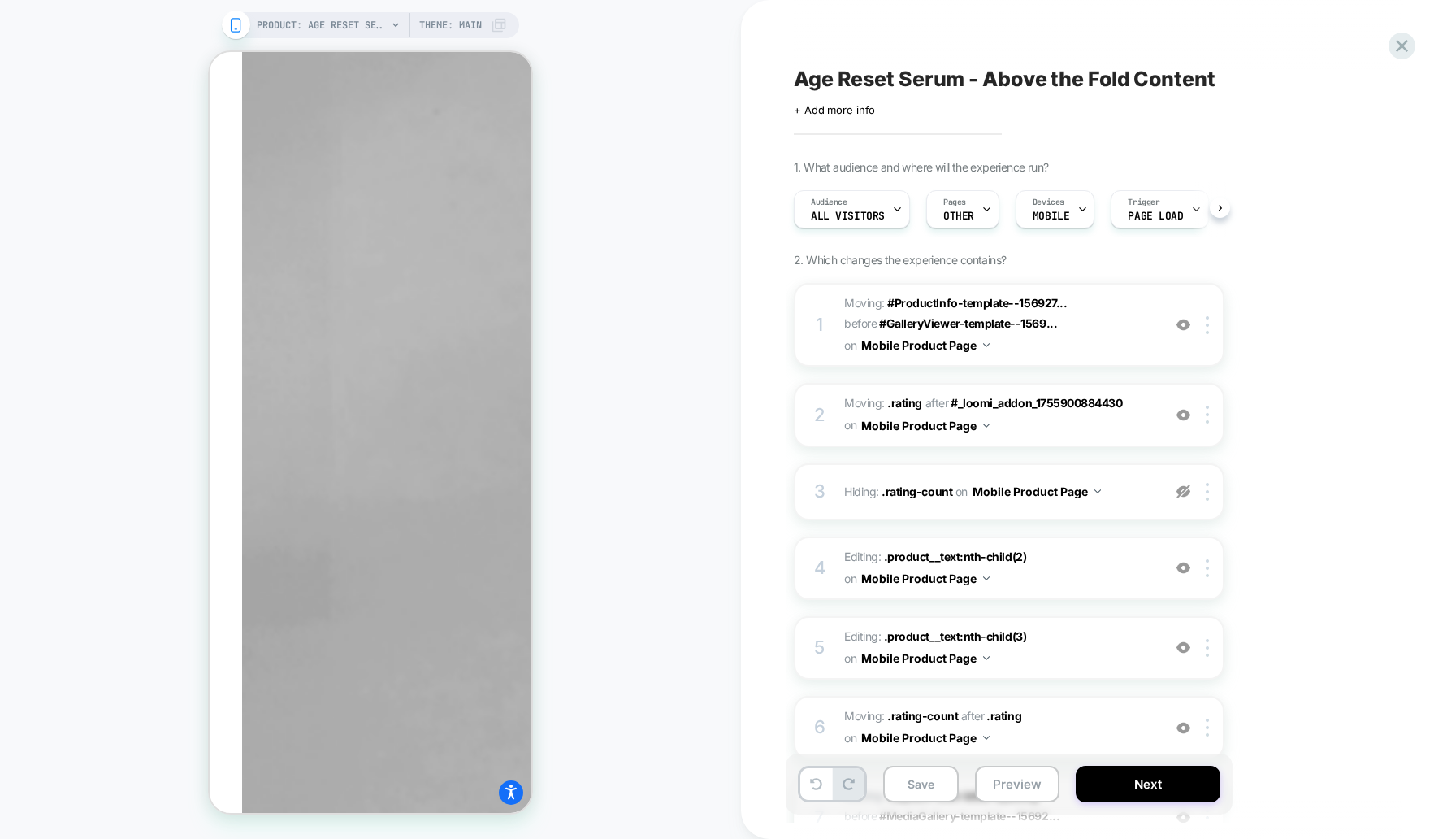
scroll to position [0, 1]
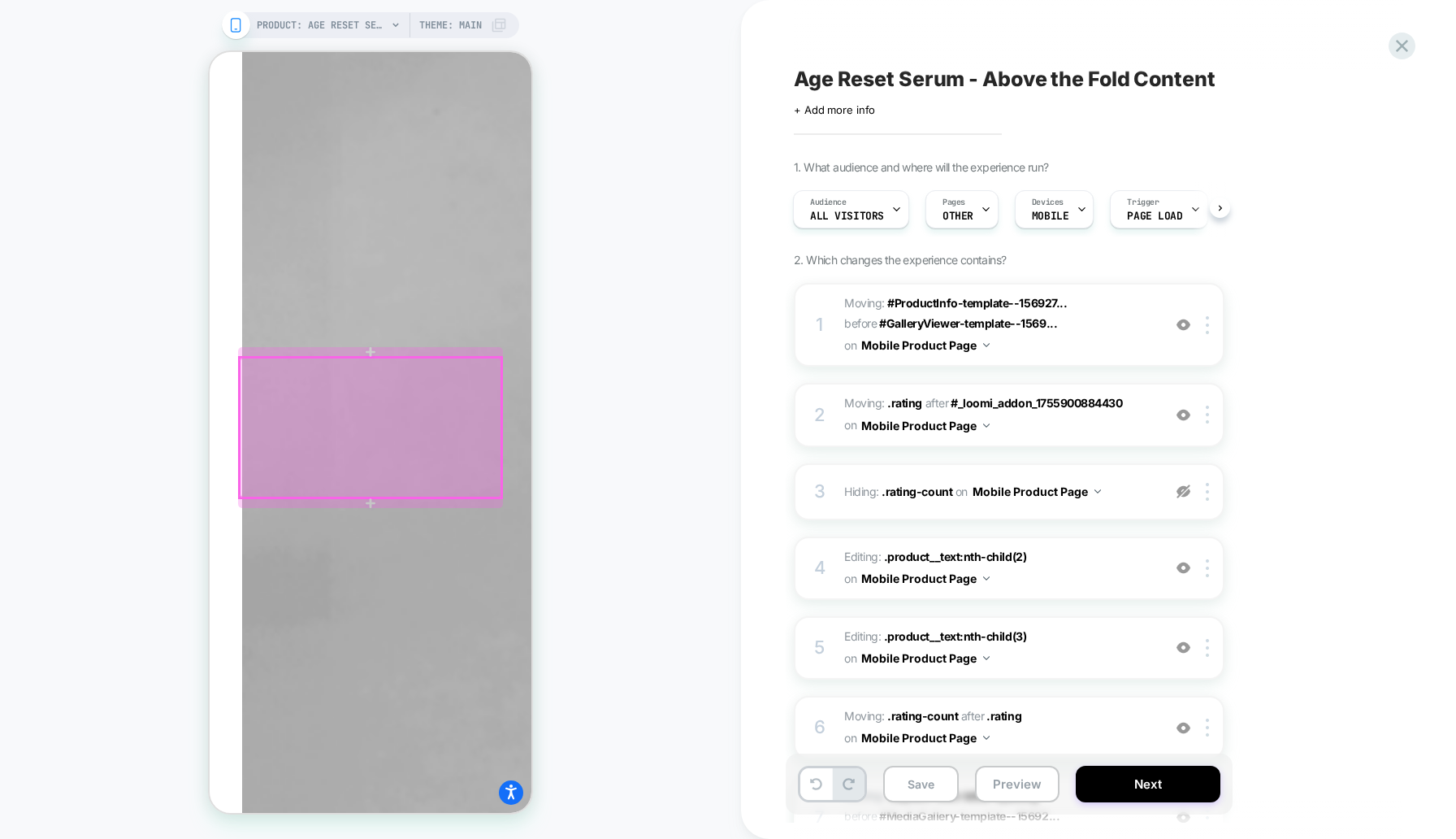
click at [427, 360] on div at bounding box center [370, 427] width 262 height 139
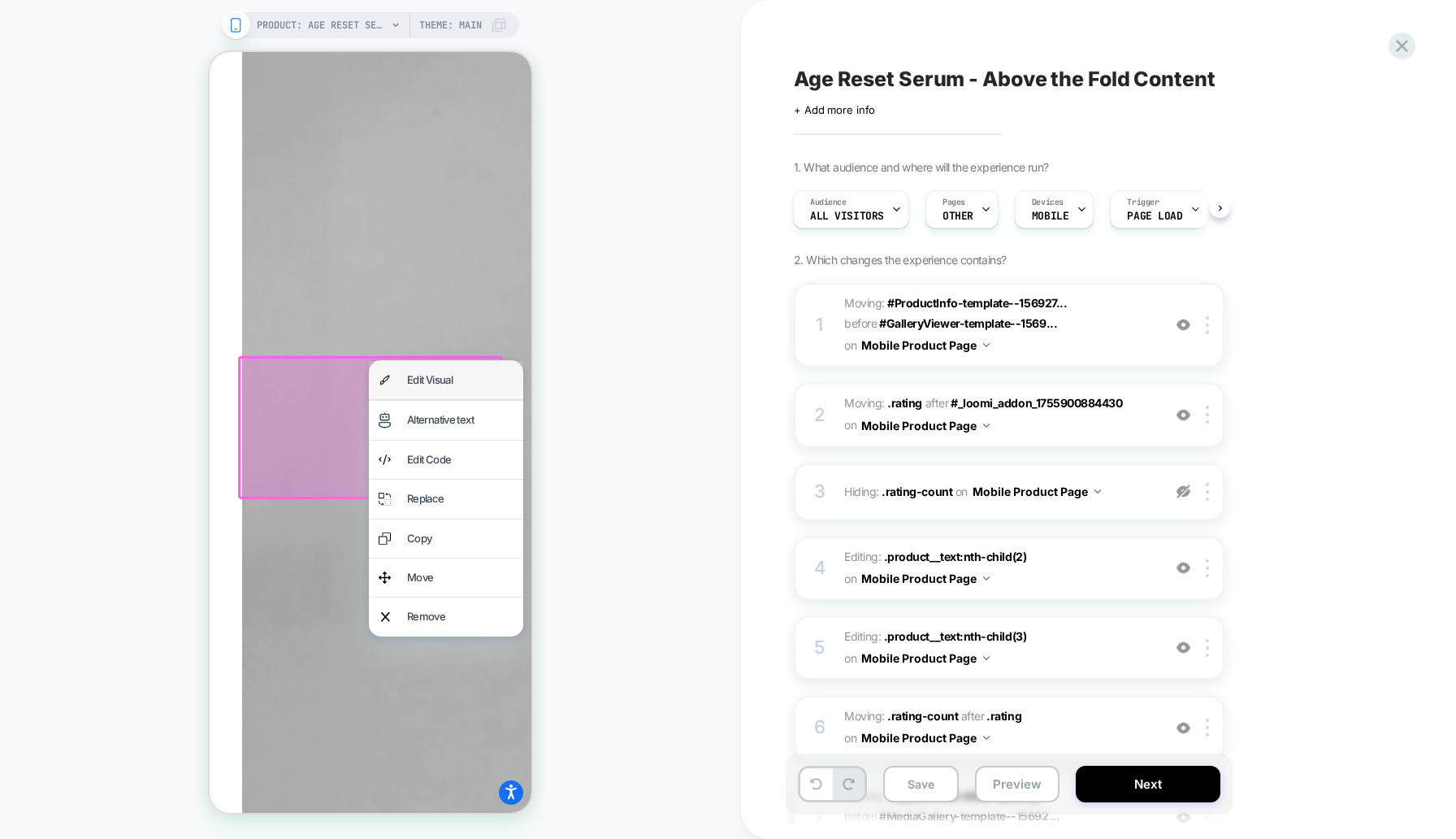
click at [430, 379] on div "Edit Visual" at bounding box center [460, 379] width 107 height 19
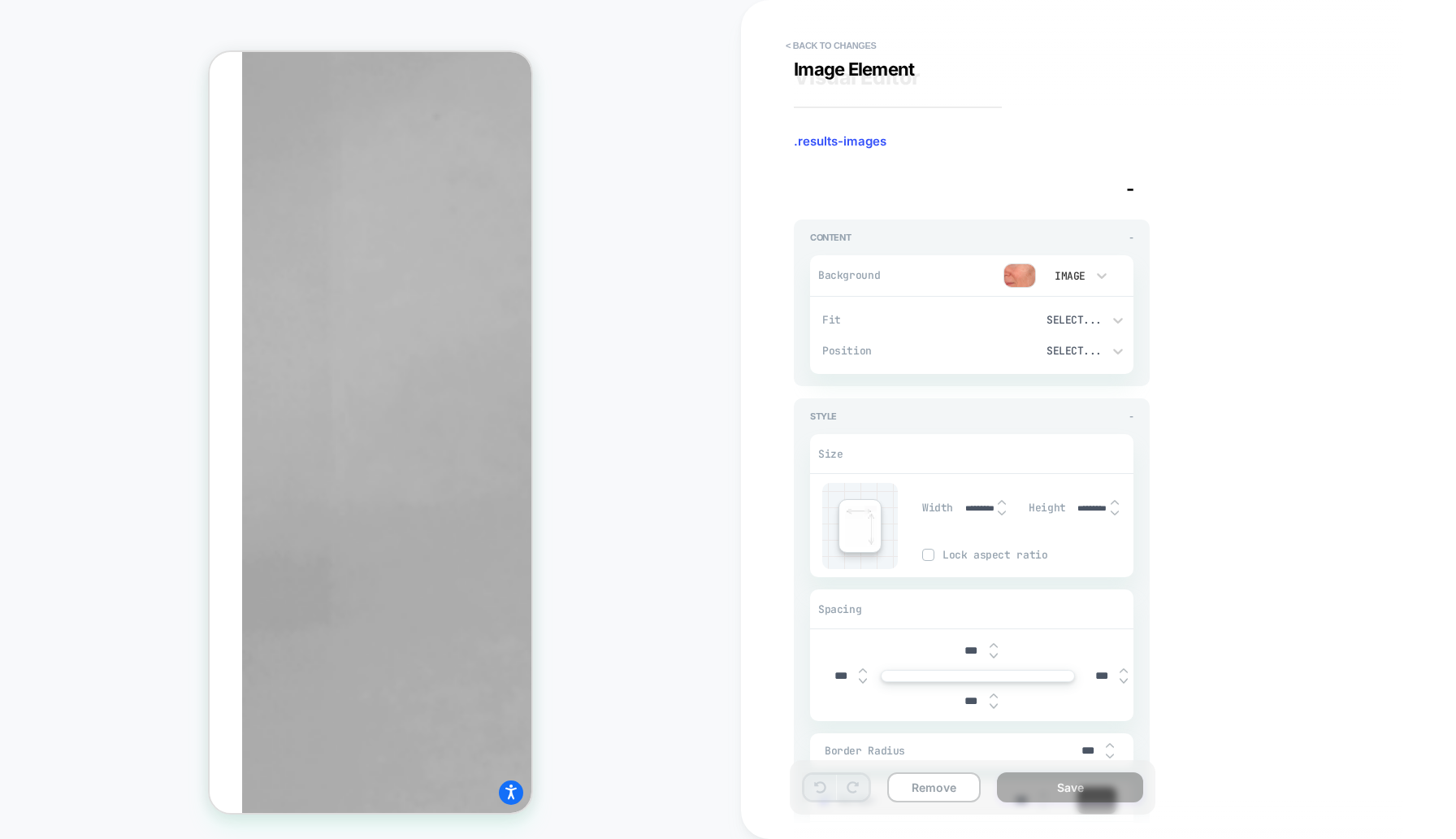
scroll to position [582, 0]
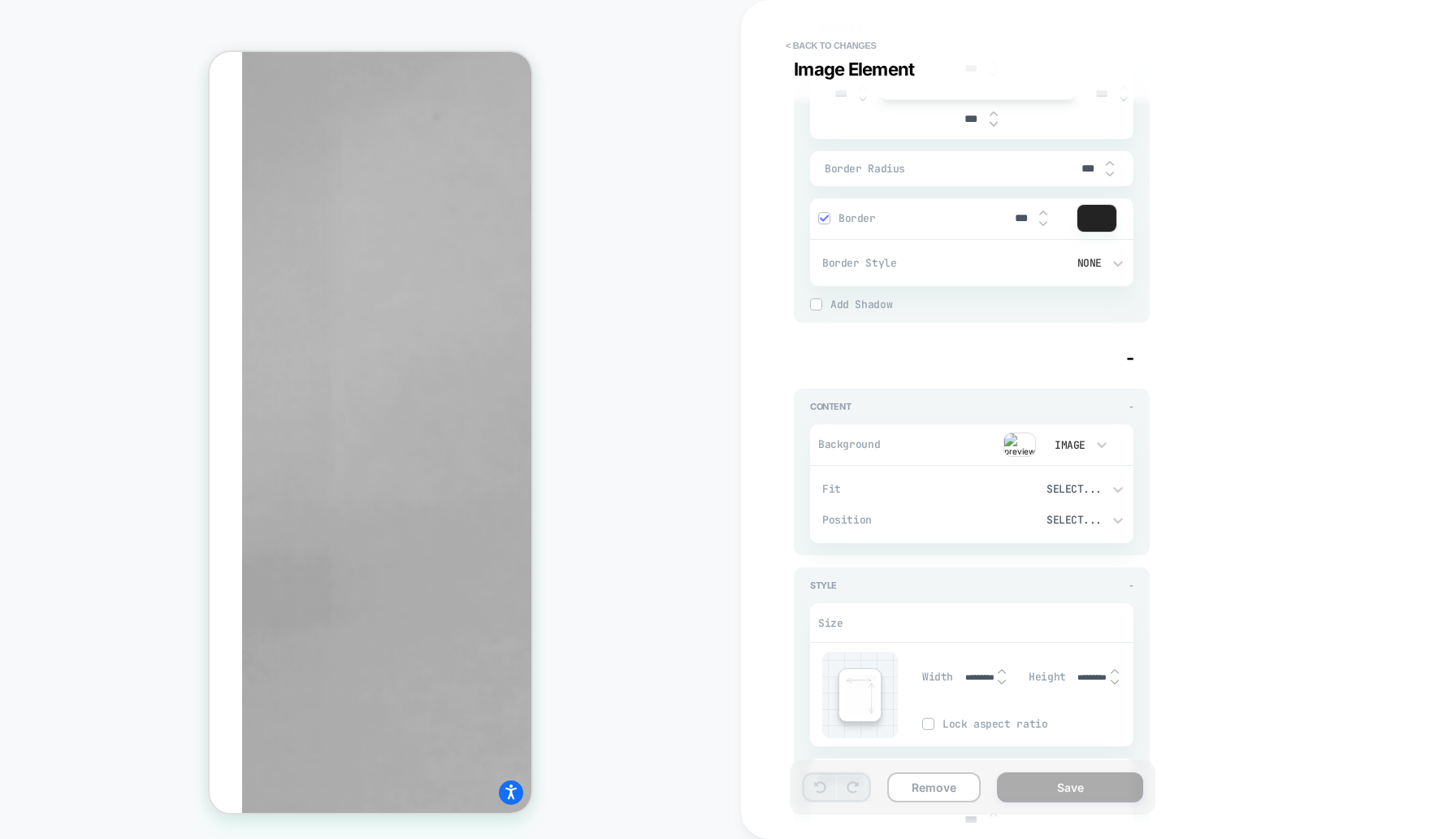
click at [1029, 443] on img at bounding box center [1019, 445] width 33 height 25
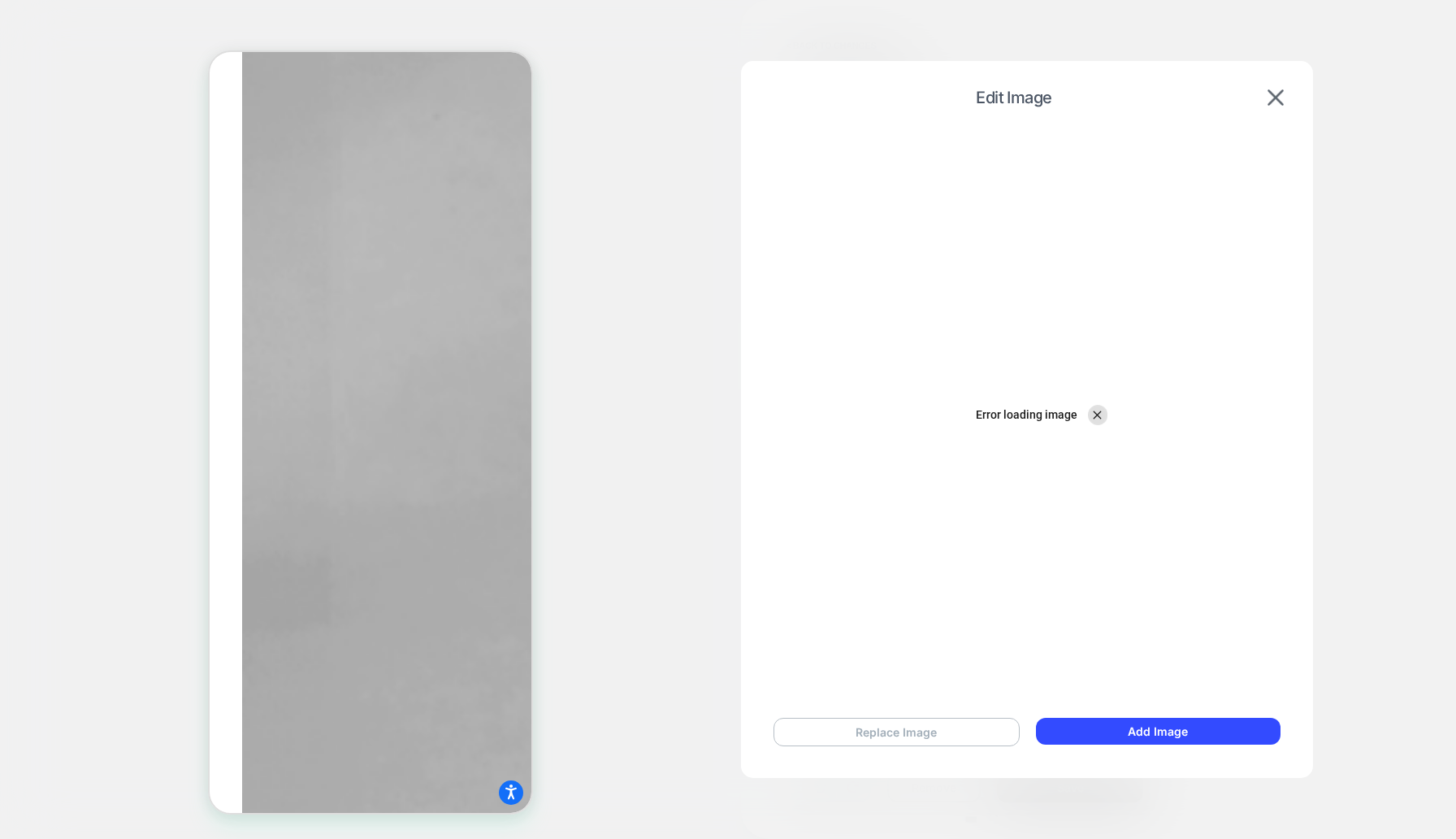
click at [962, 728] on button "Replace Image" at bounding box center [896, 732] width 246 height 28
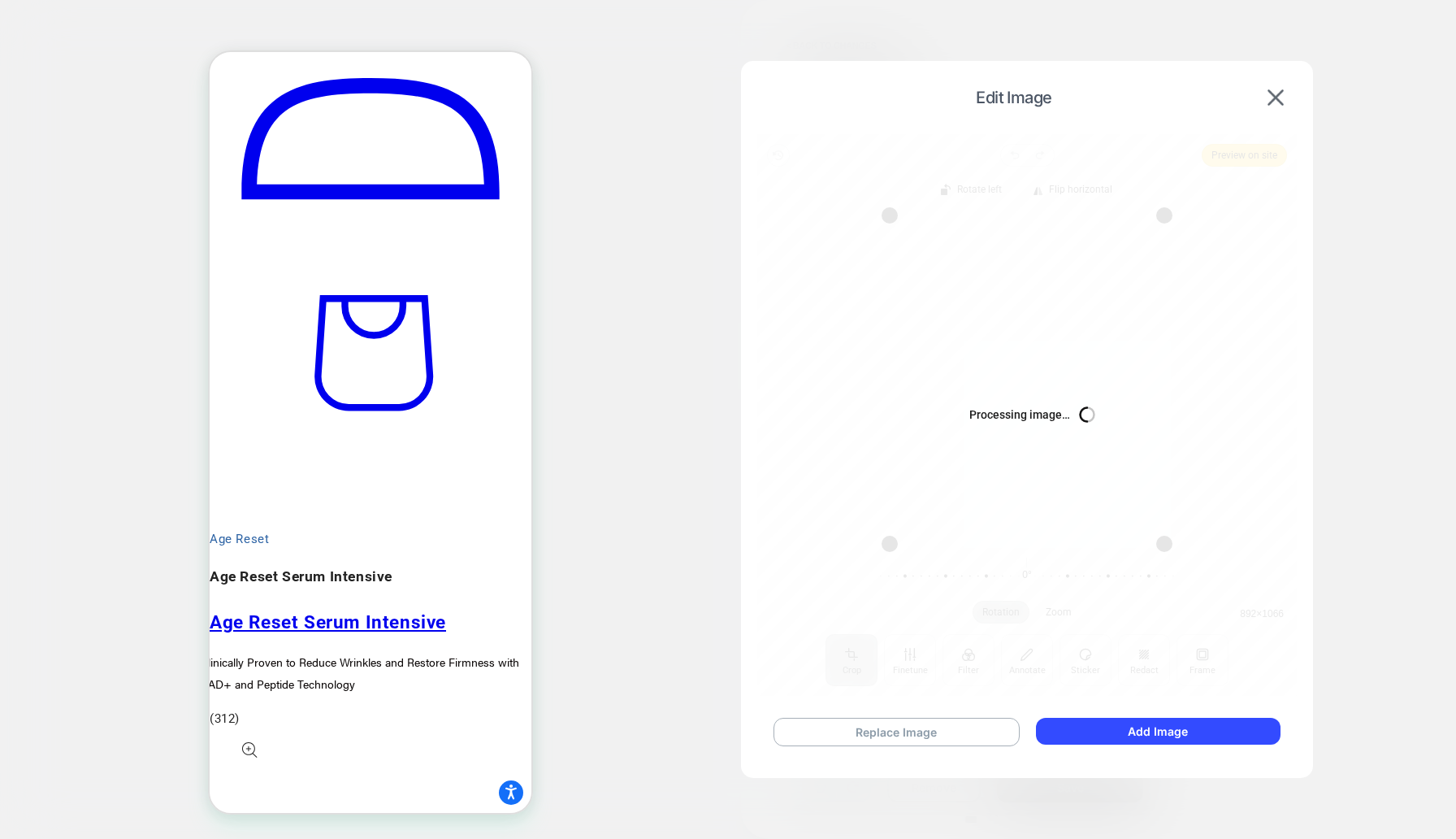
scroll to position [1196, 0]
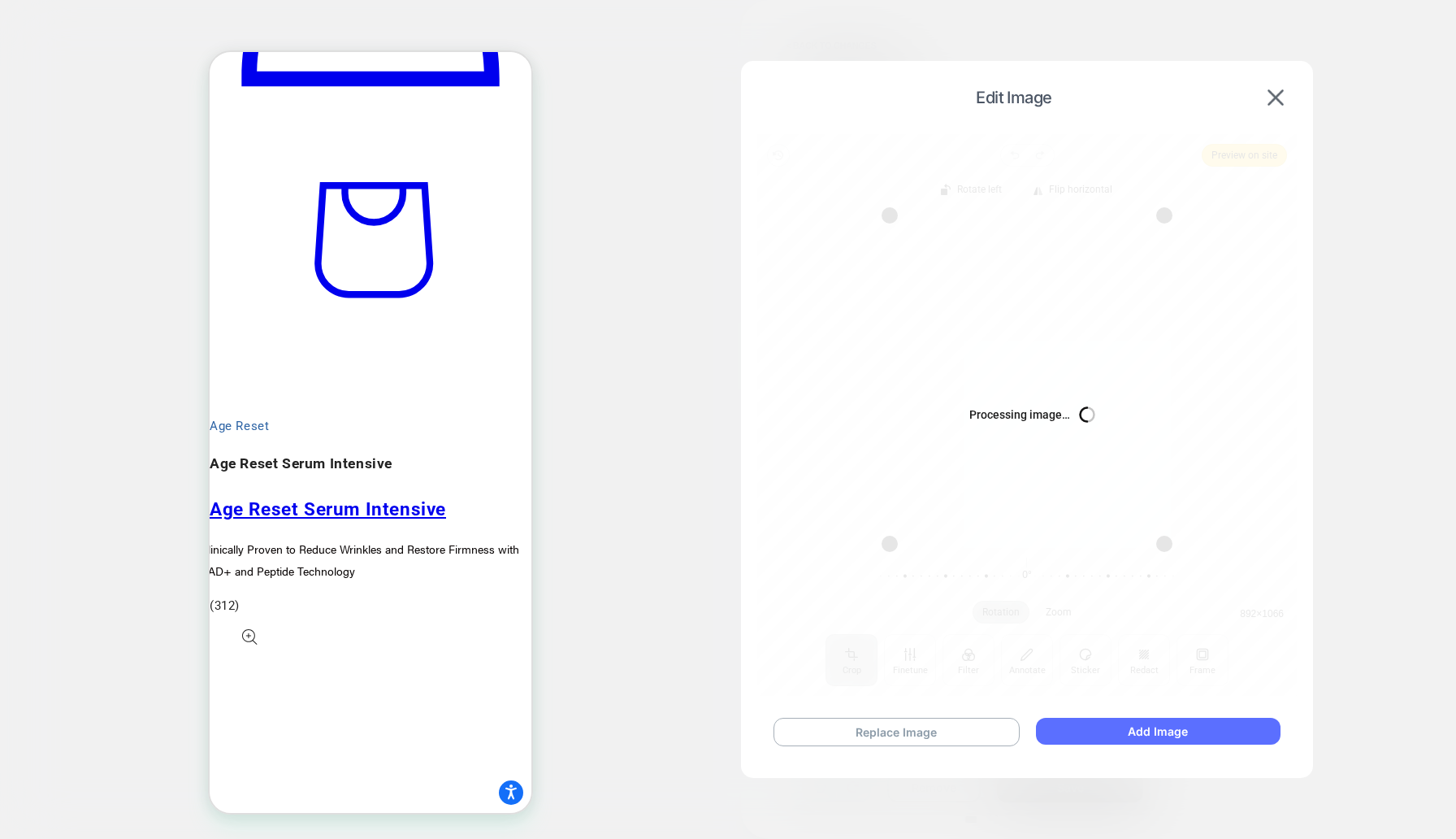
click at [1184, 731] on button "Add Image" at bounding box center [1158, 731] width 244 height 26
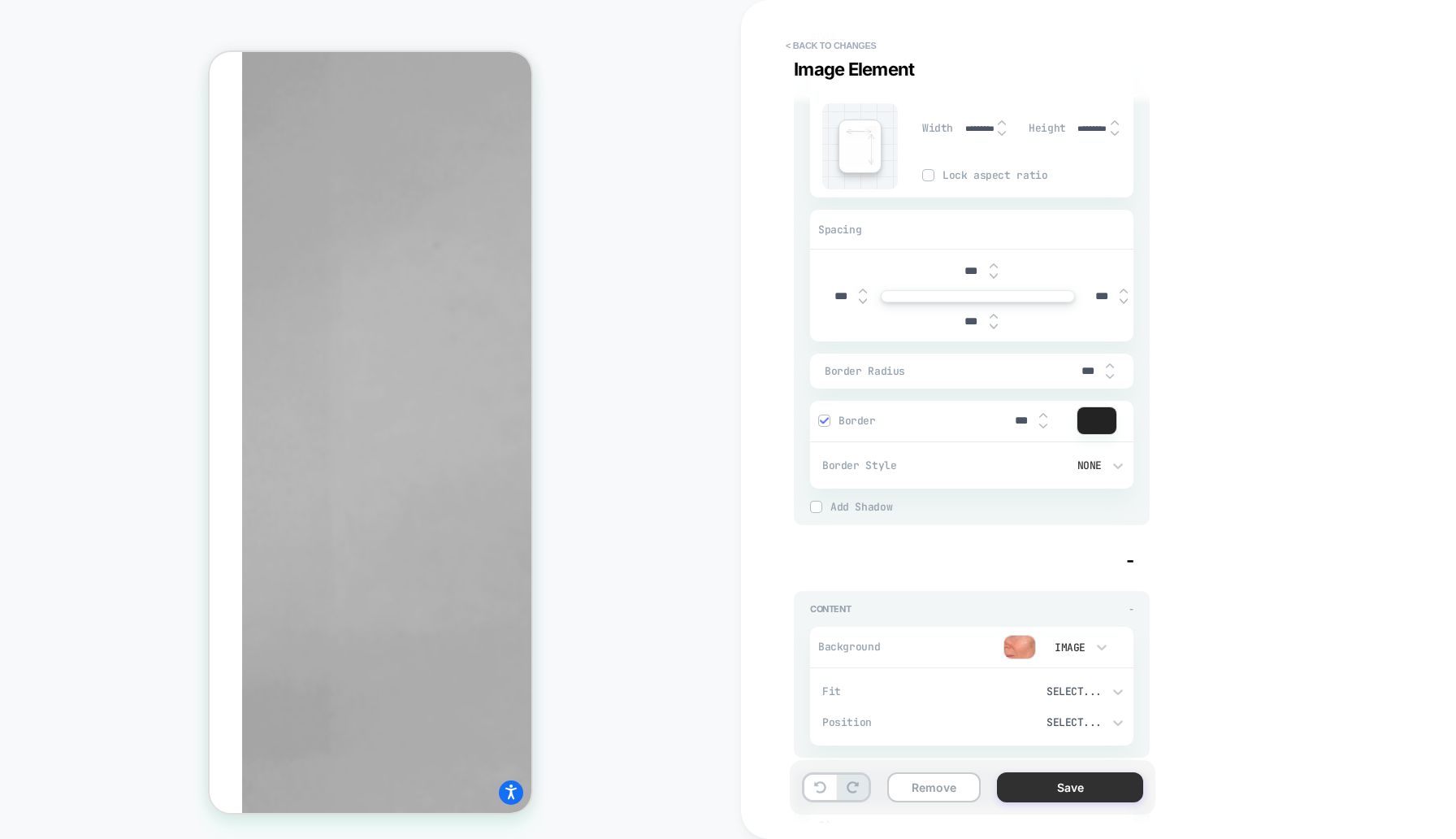
scroll to position [621, 0]
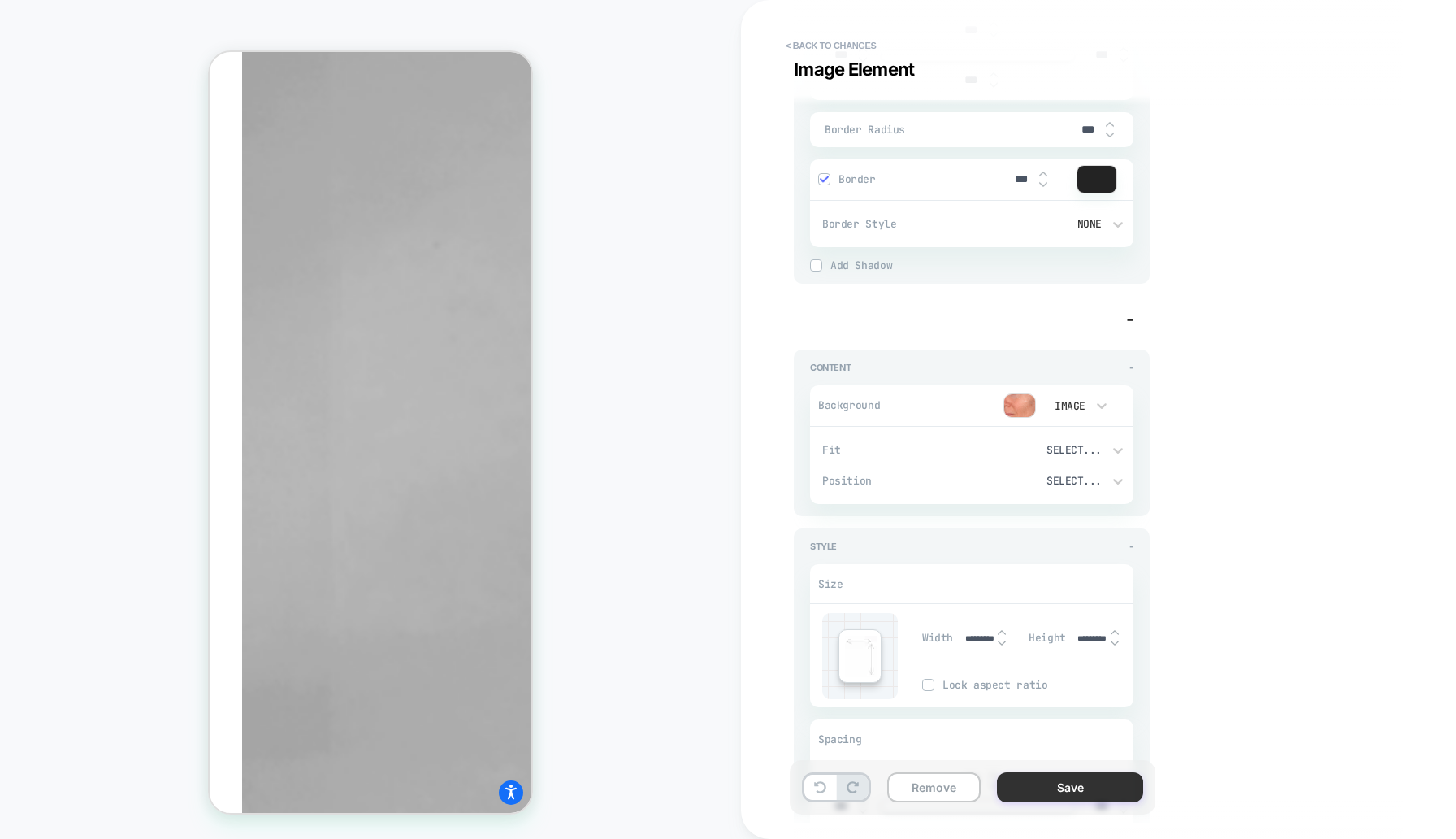
click at [1057, 783] on button "Save" at bounding box center [1071, 787] width 146 height 30
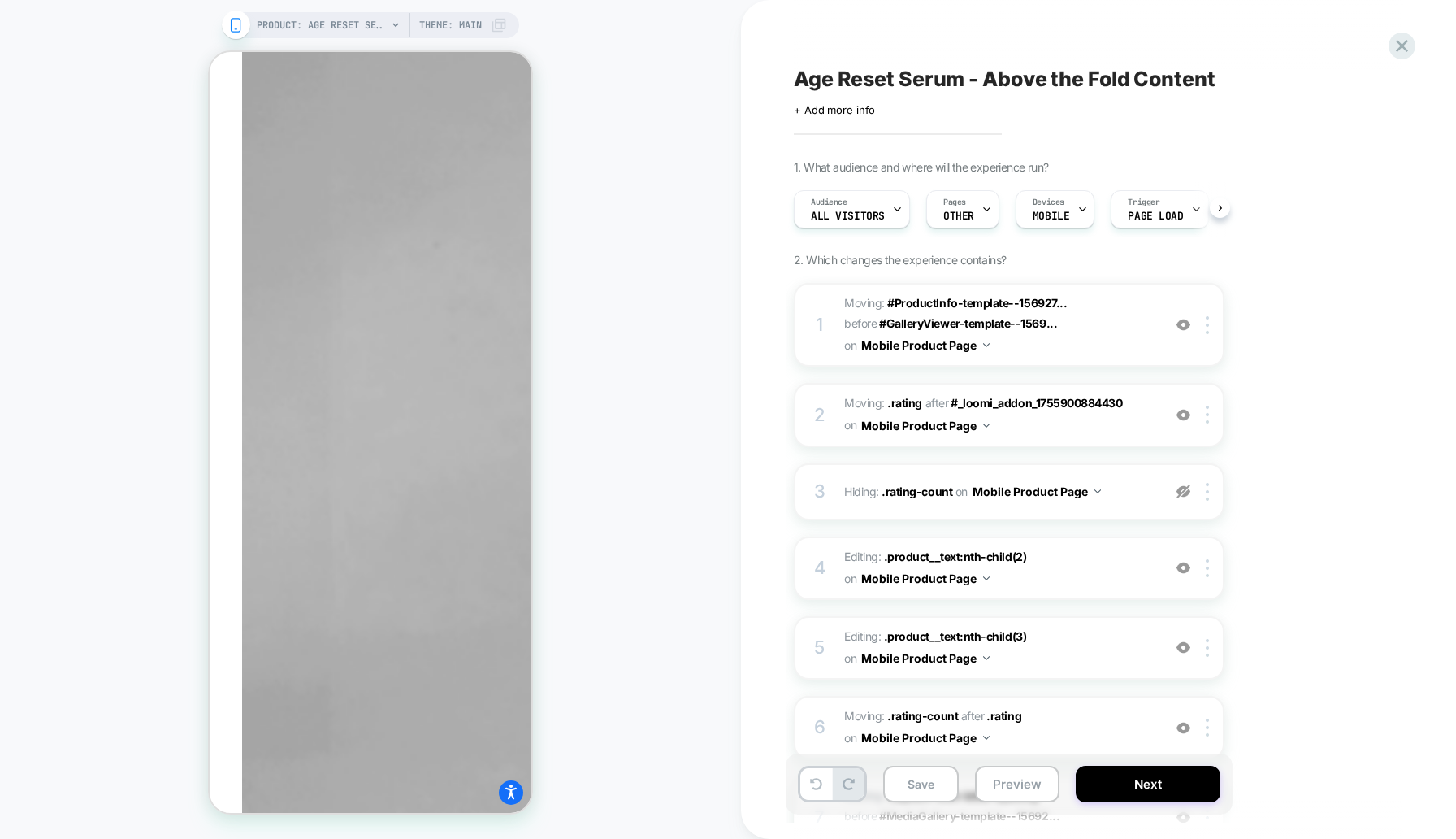
scroll to position [0, 1]
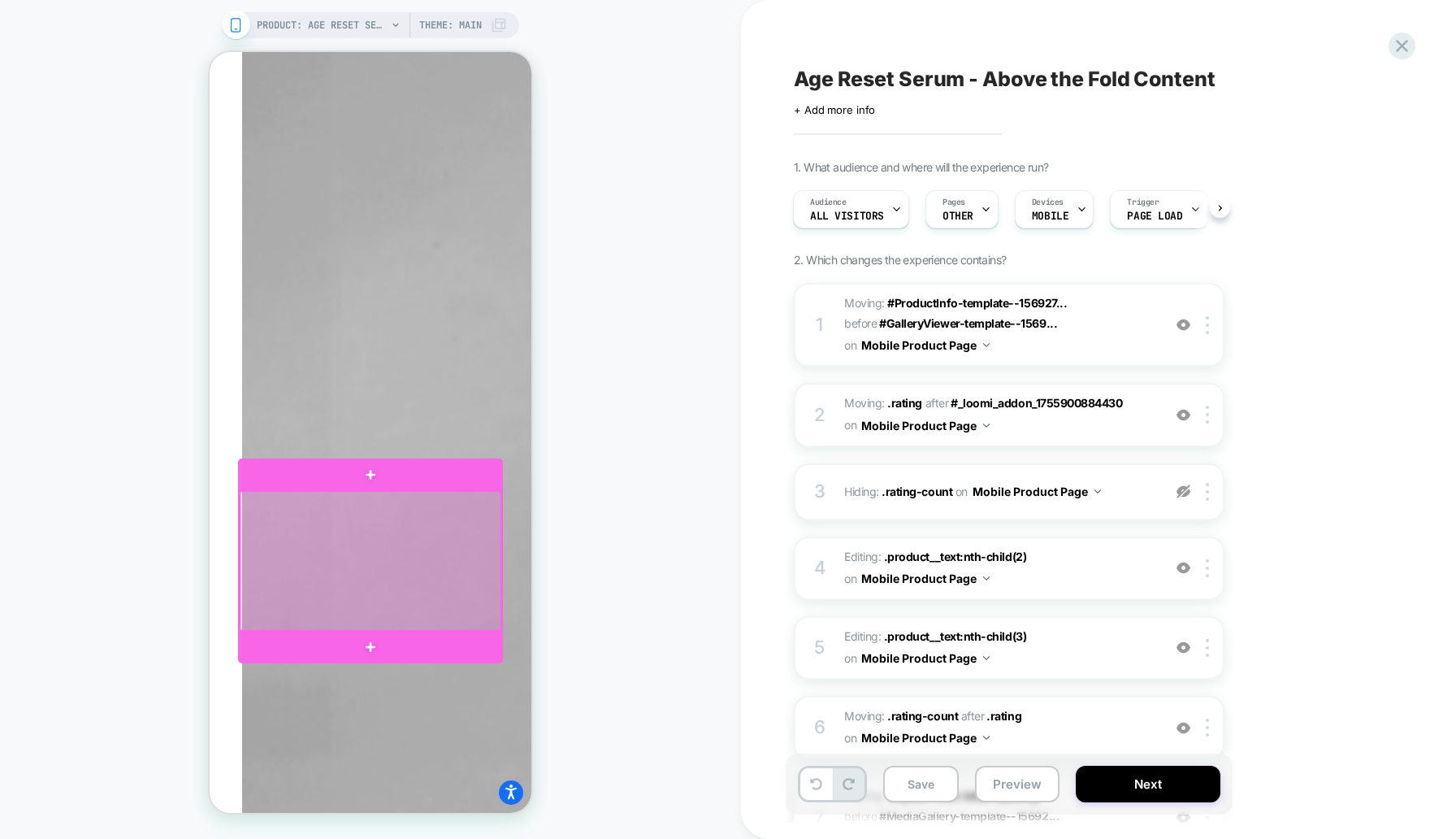
click at [351, 533] on div at bounding box center [370, 561] width 262 height 139
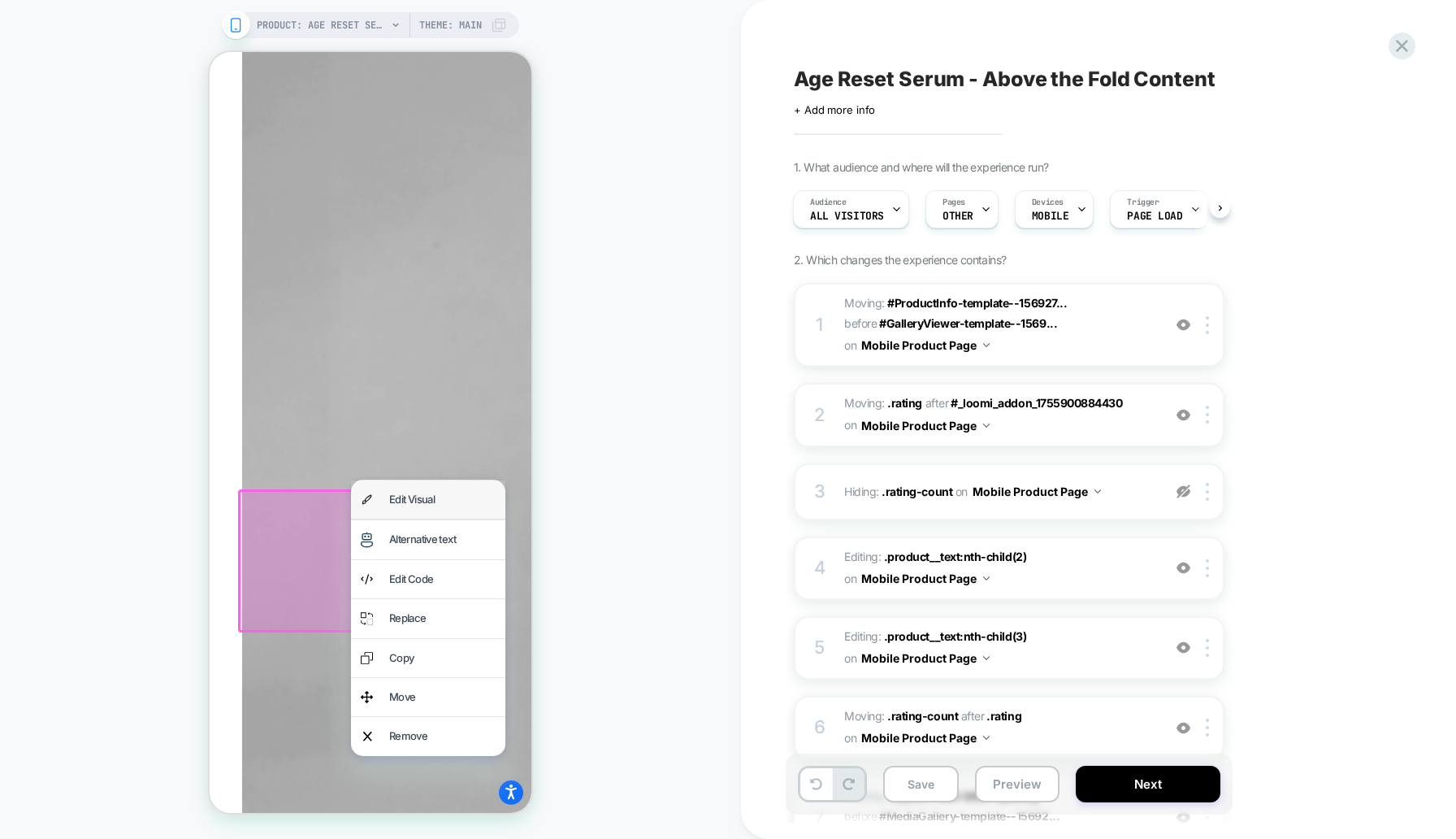
click at [415, 506] on div "Edit Visual" at bounding box center [442, 499] width 107 height 19
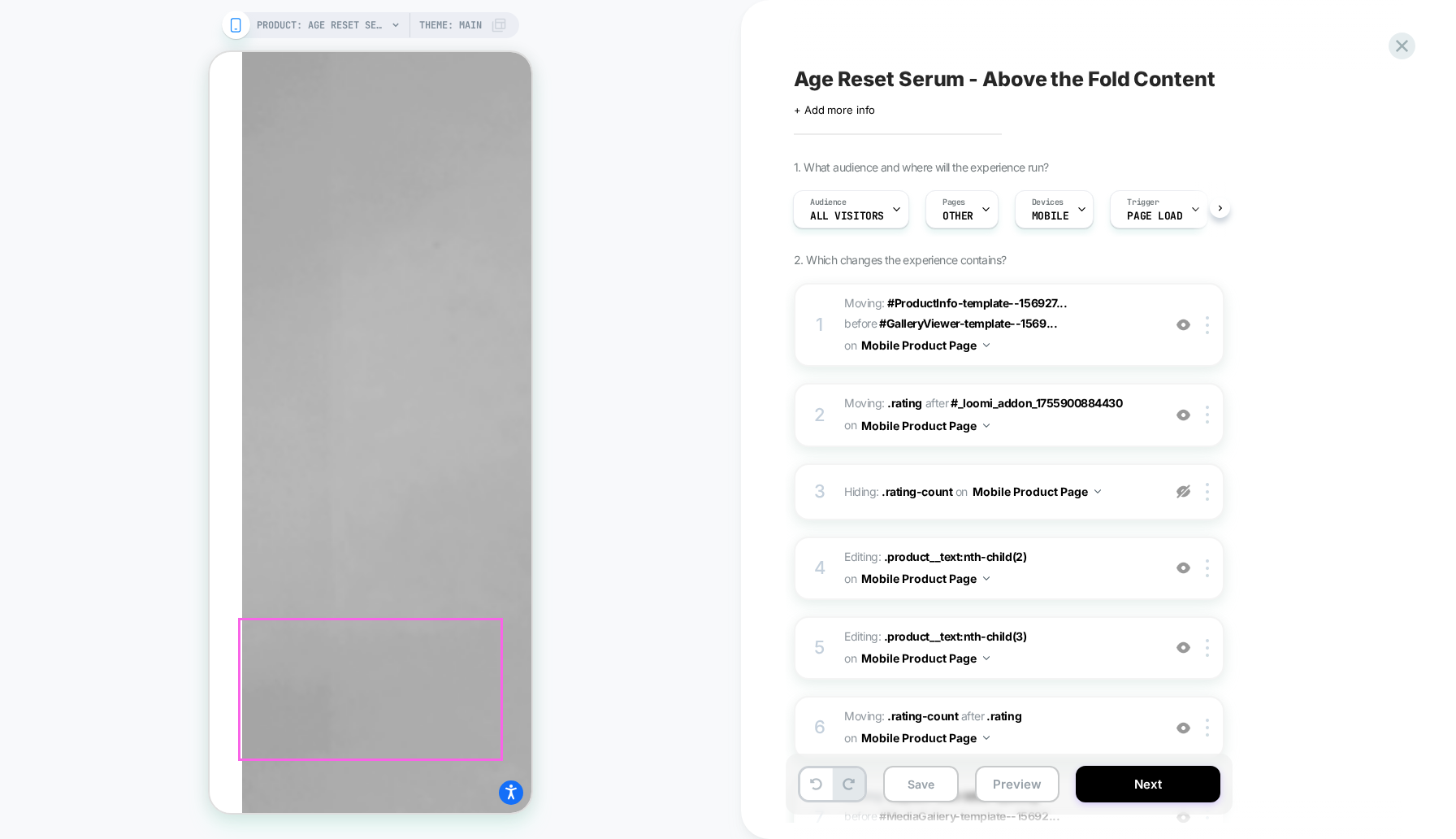
scroll to position [2436, 0]
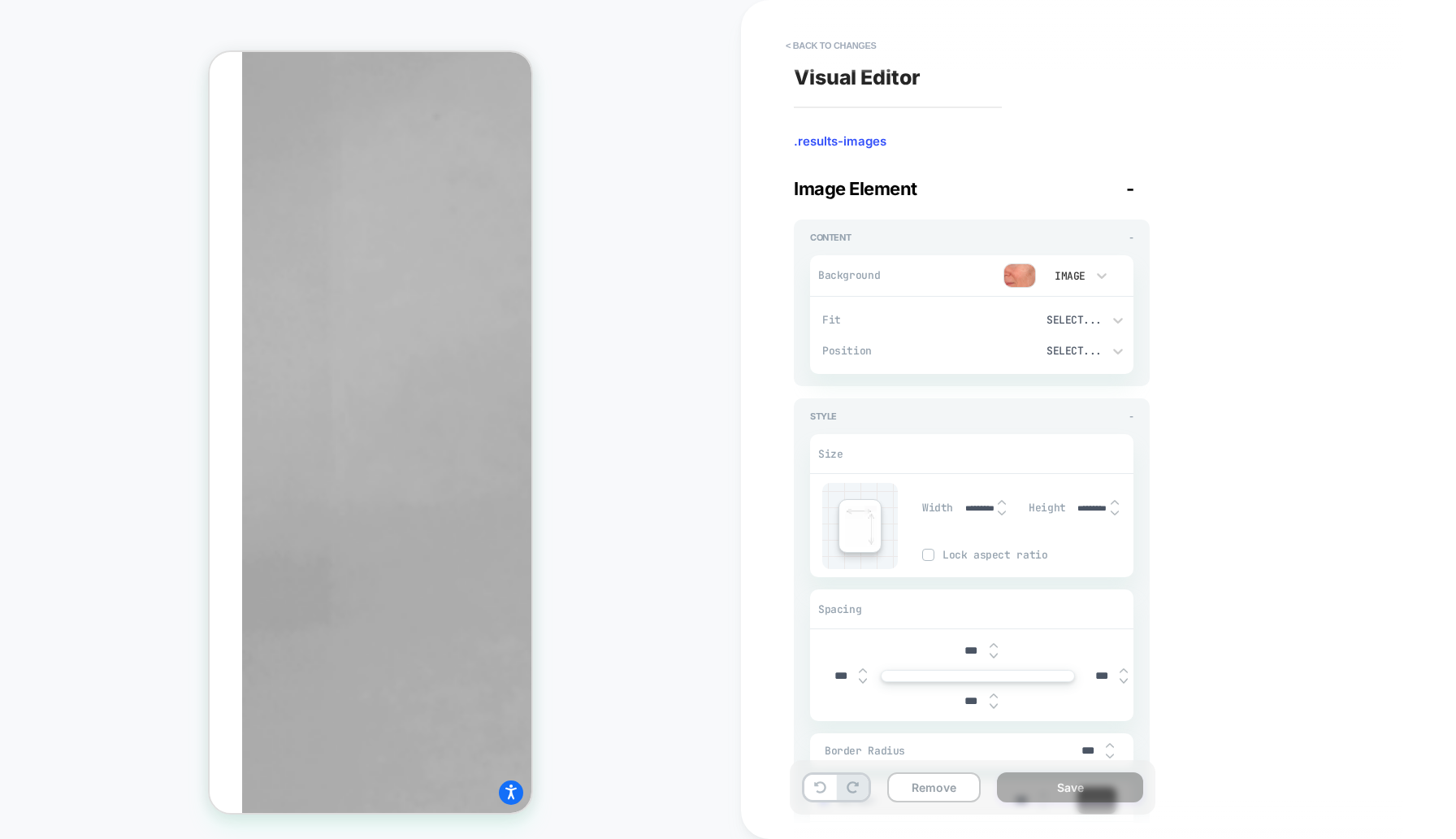
click at [1001, 499] on img at bounding box center [1002, 502] width 8 height 6
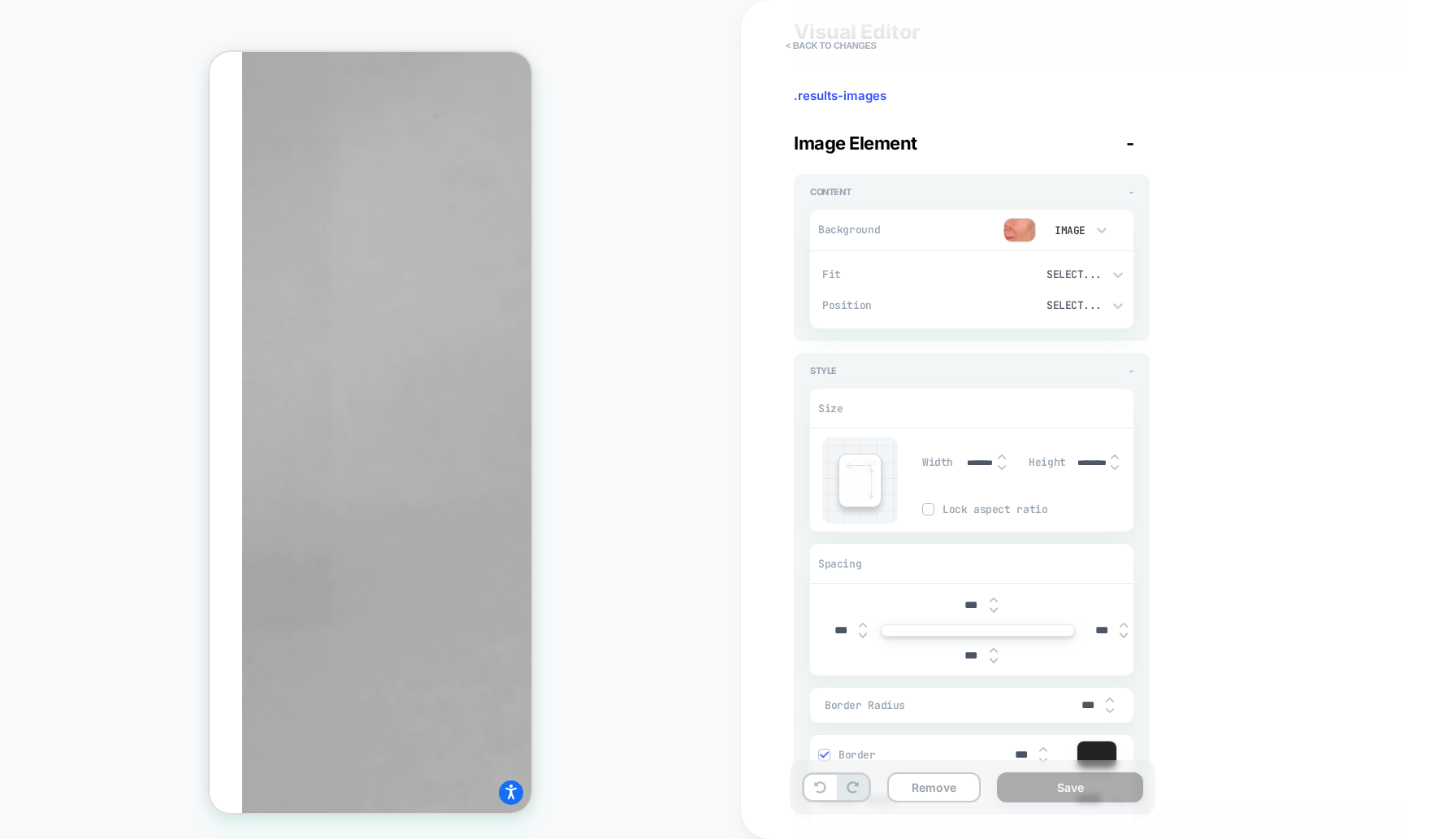
click at [1001, 453] on img at bounding box center [1002, 456] width 8 height 6
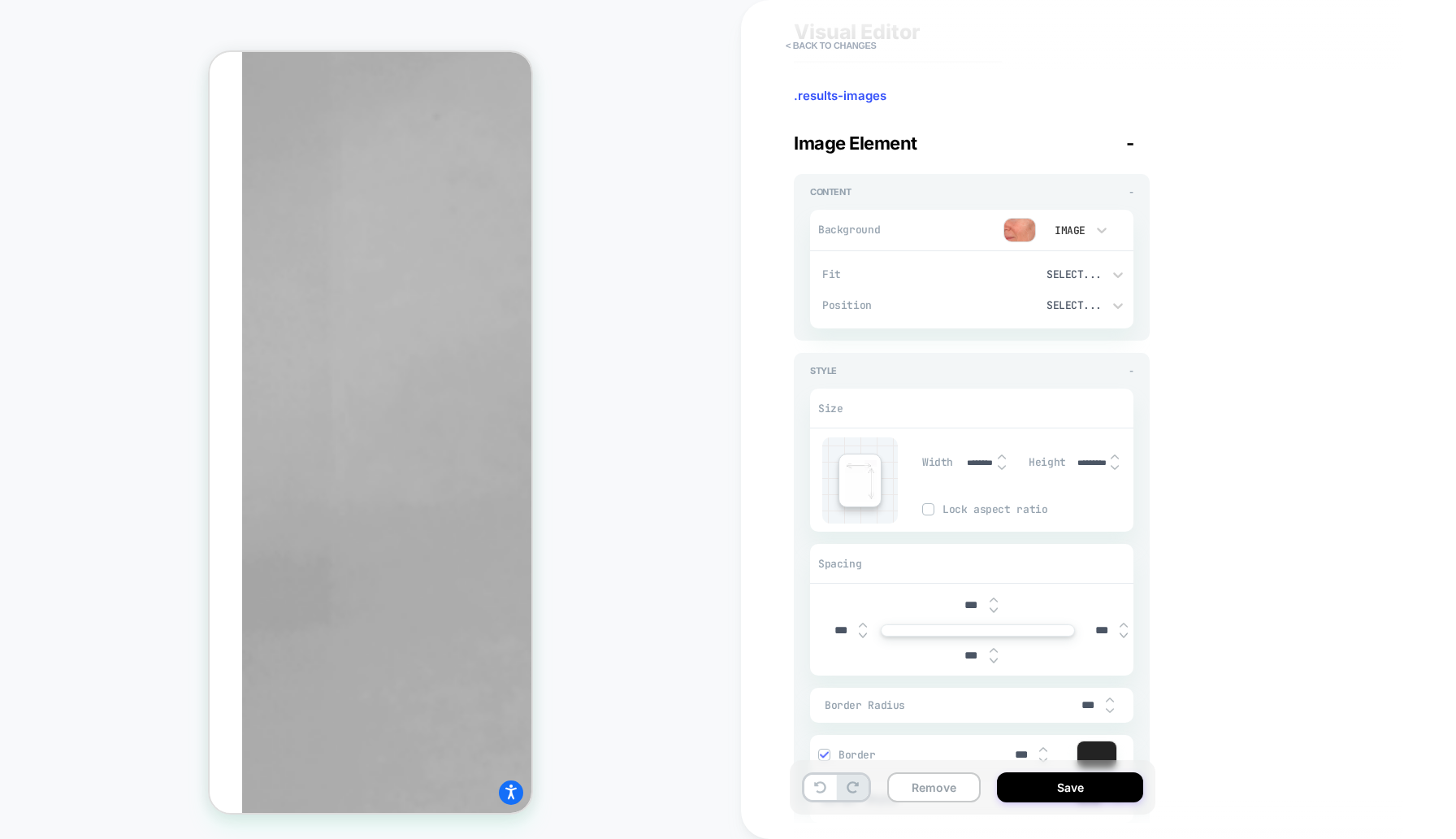
click at [1001, 453] on img at bounding box center [1002, 456] width 8 height 6
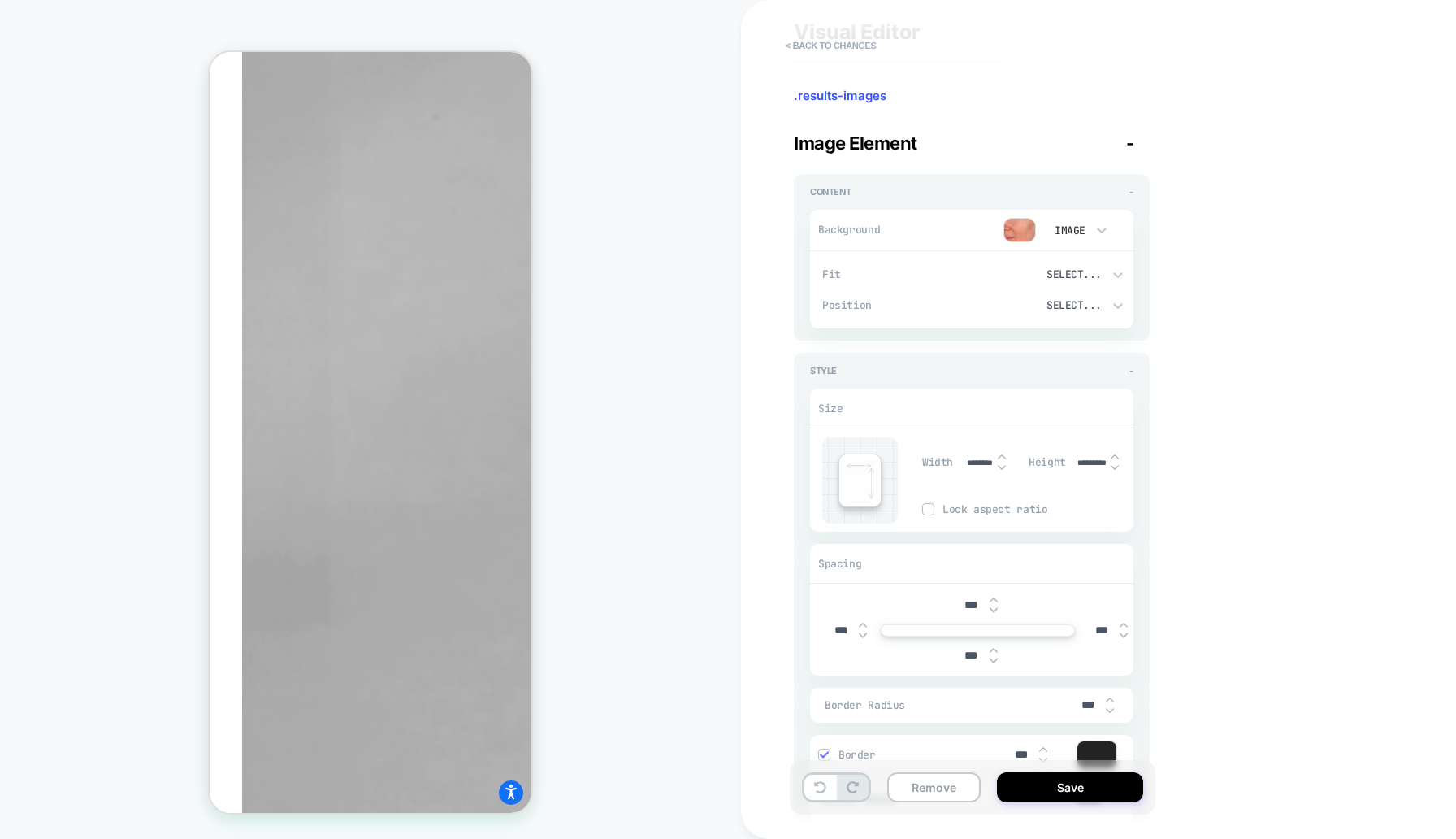
click at [1001, 453] on img at bounding box center [1002, 456] width 8 height 6
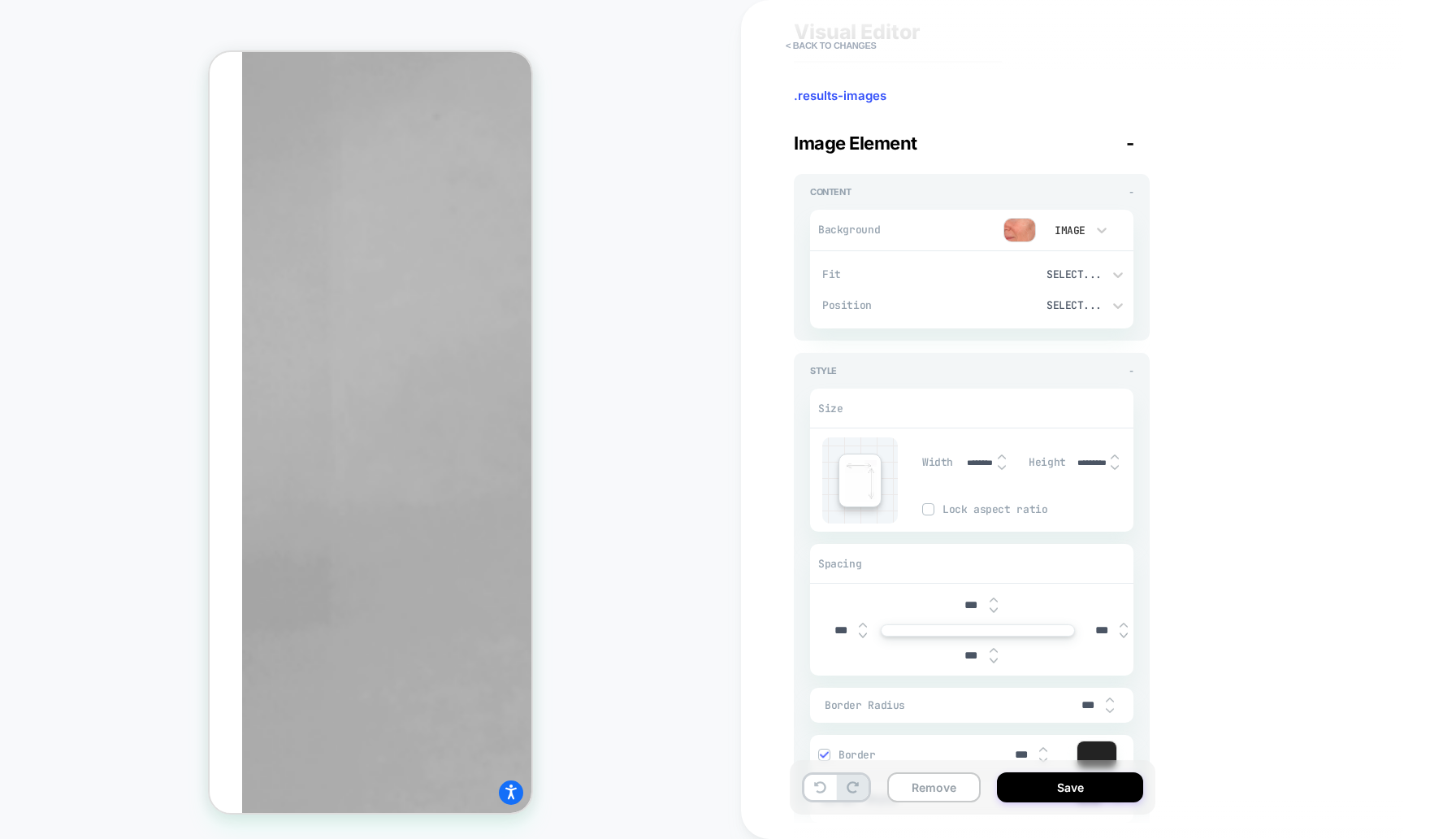
type input "********"
click at [979, 461] on input "********" at bounding box center [979, 463] width 36 height 11
click at [978, 460] on input "********" at bounding box center [979, 463] width 36 height 11
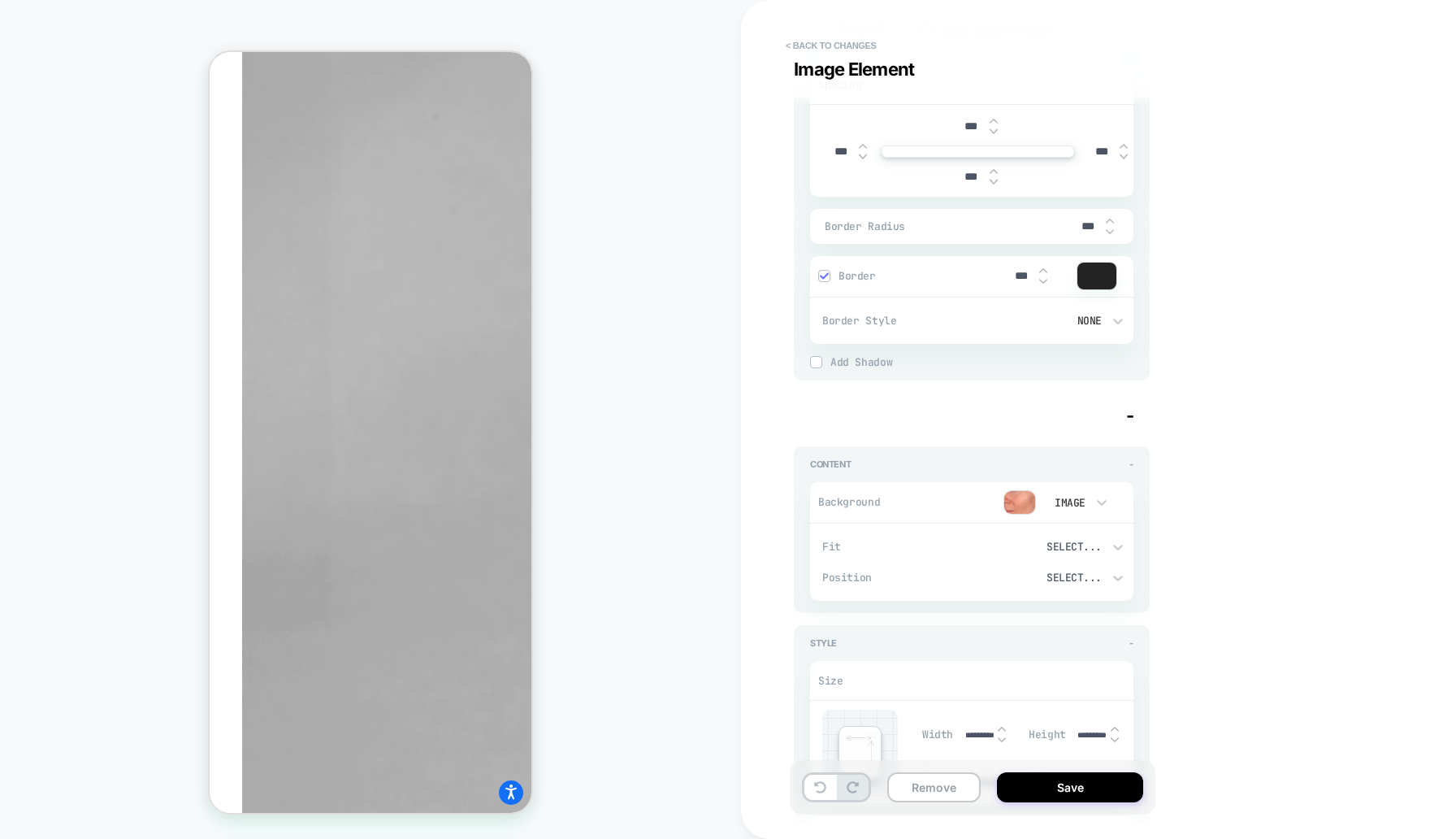
scroll to position [657, 0]
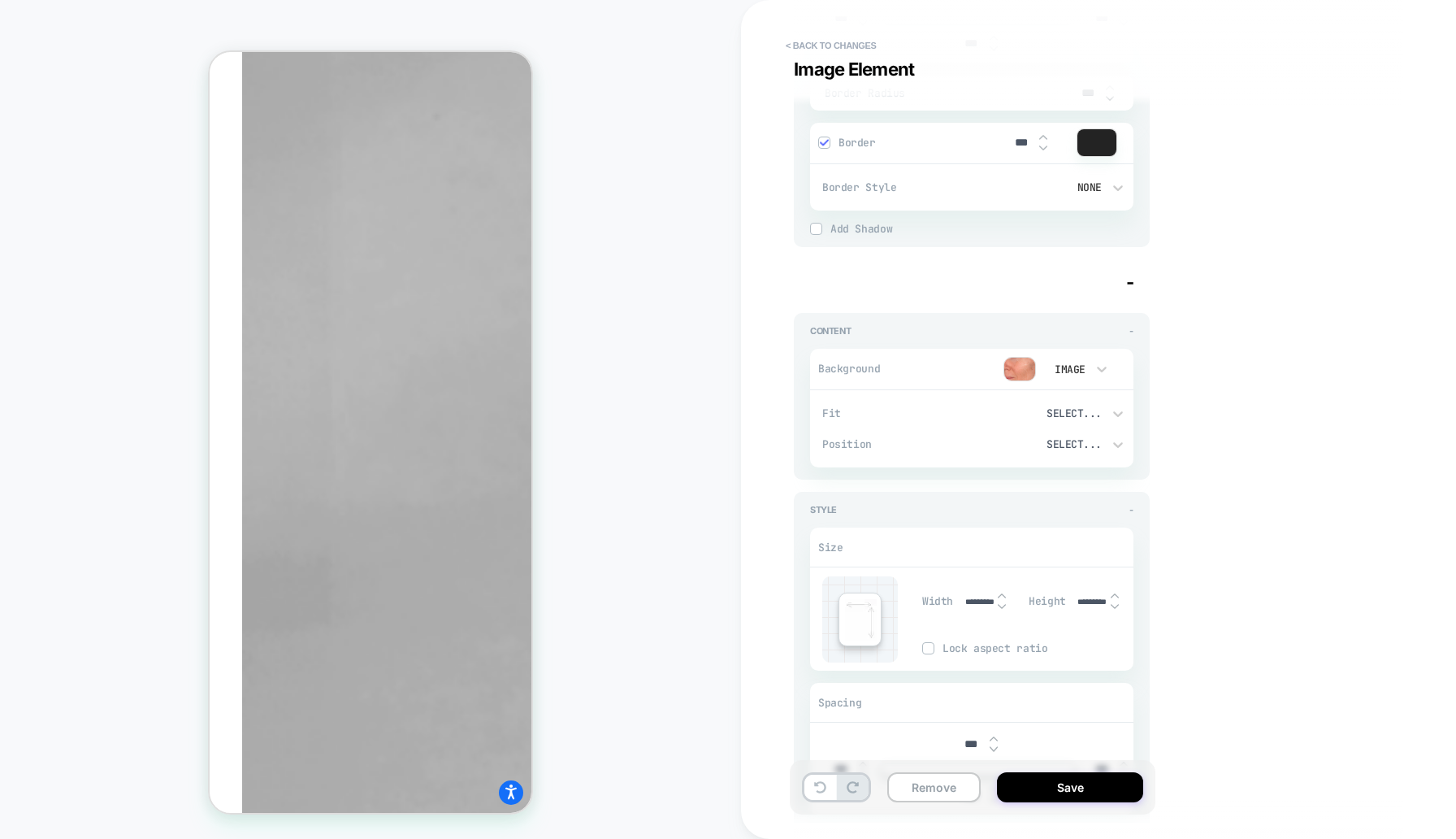
click at [989, 599] on input "*********" at bounding box center [979, 602] width 36 height 11
paste input "text"
type input "********"
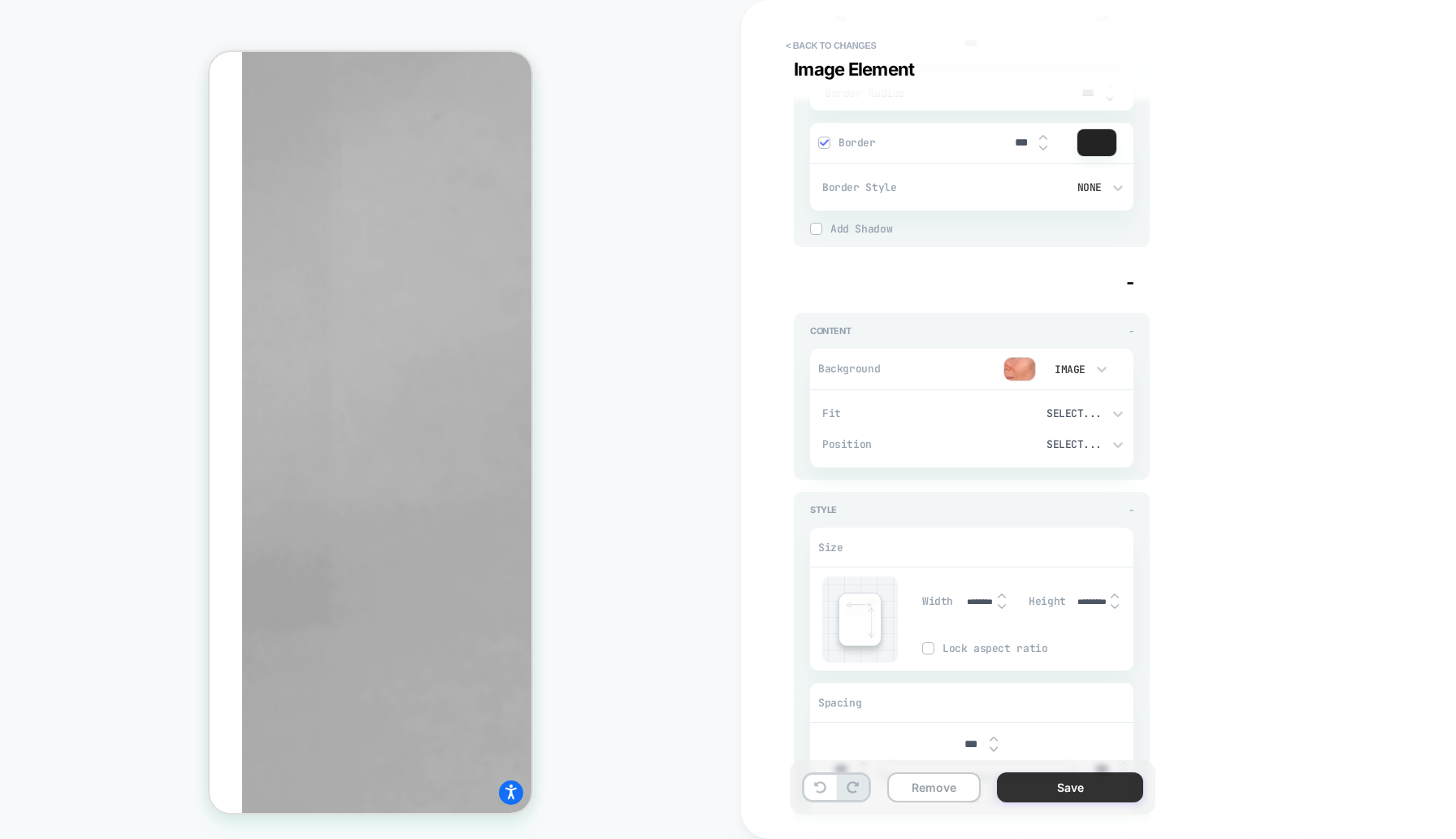
click at [1073, 792] on button "Save" at bounding box center [1071, 787] width 146 height 30
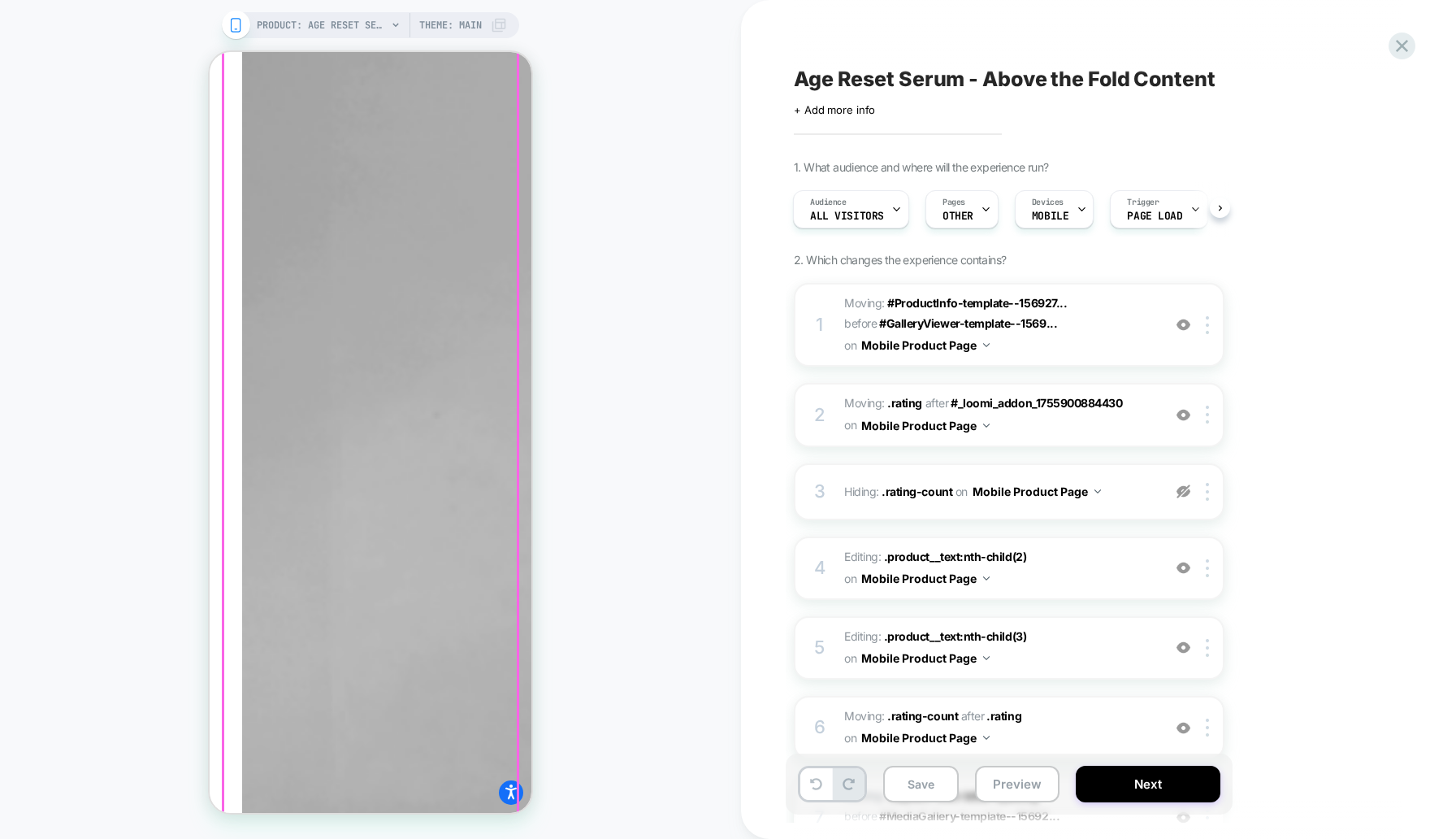
scroll to position [2117, 0]
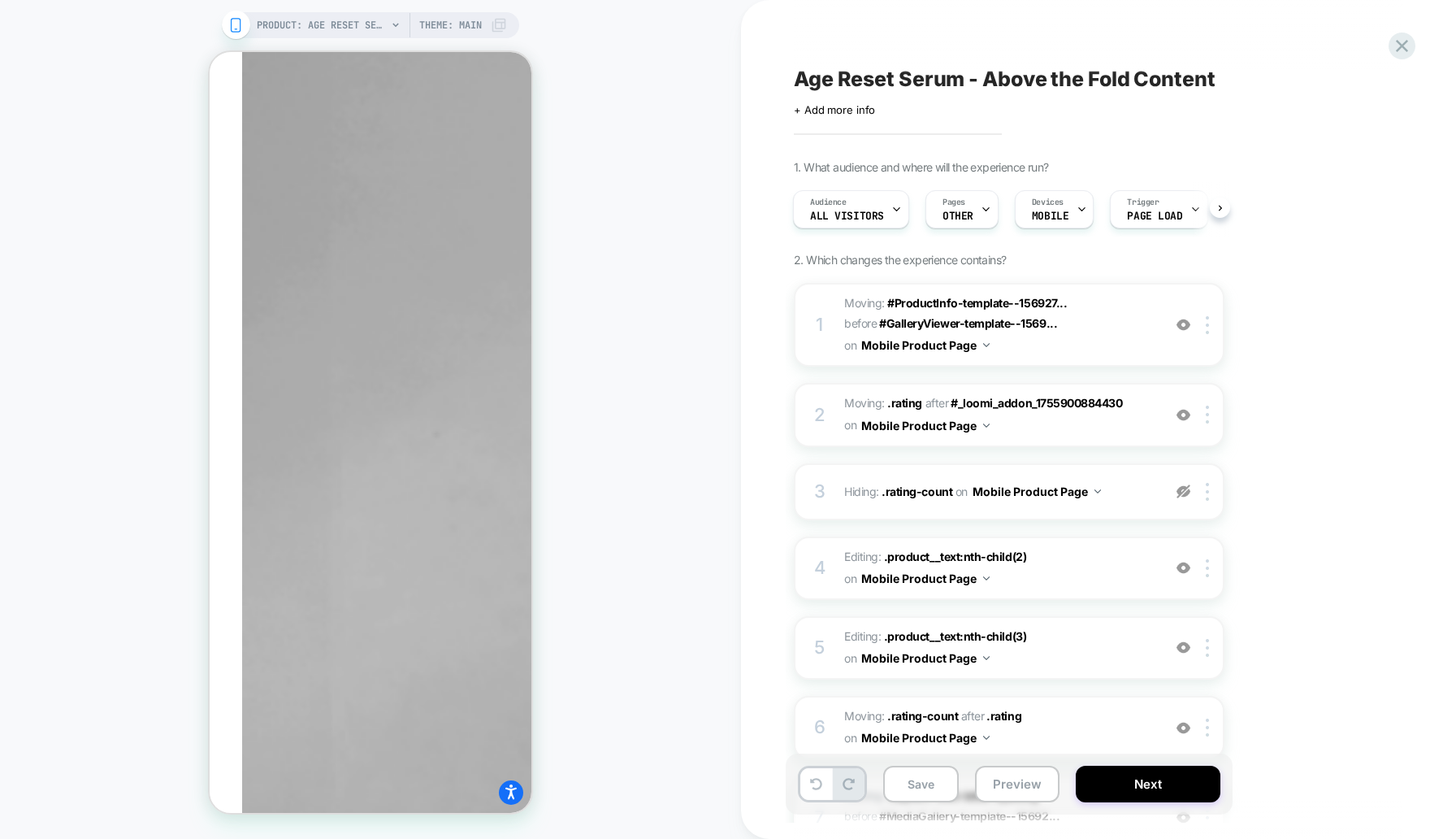
scroll to position [1599, 0]
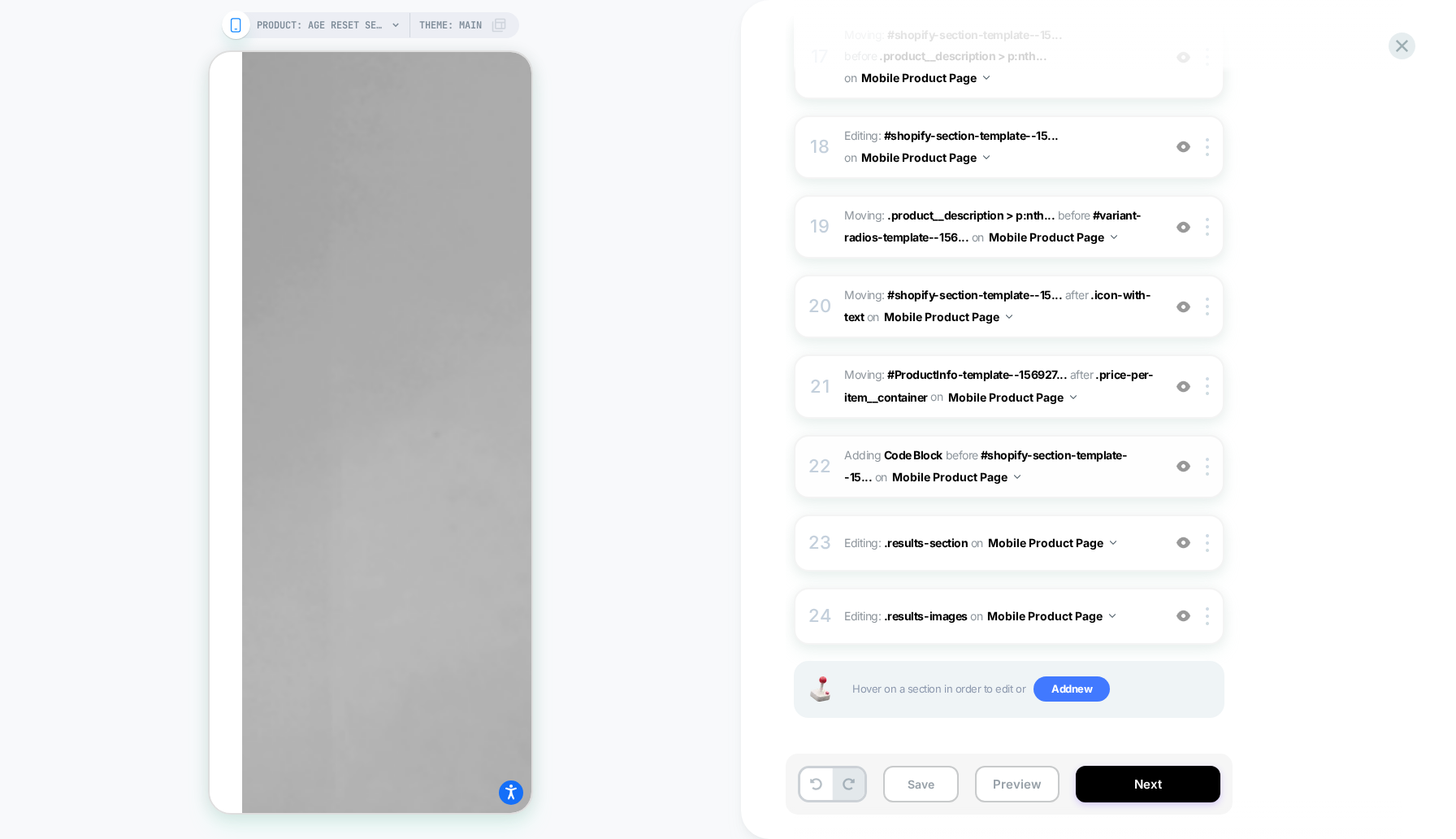
click at [1051, 475] on span "Adding Code Block BEFORE #shopify-section-template--15... #shopify-section-temp…" at bounding box center [998, 467] width 310 height 44
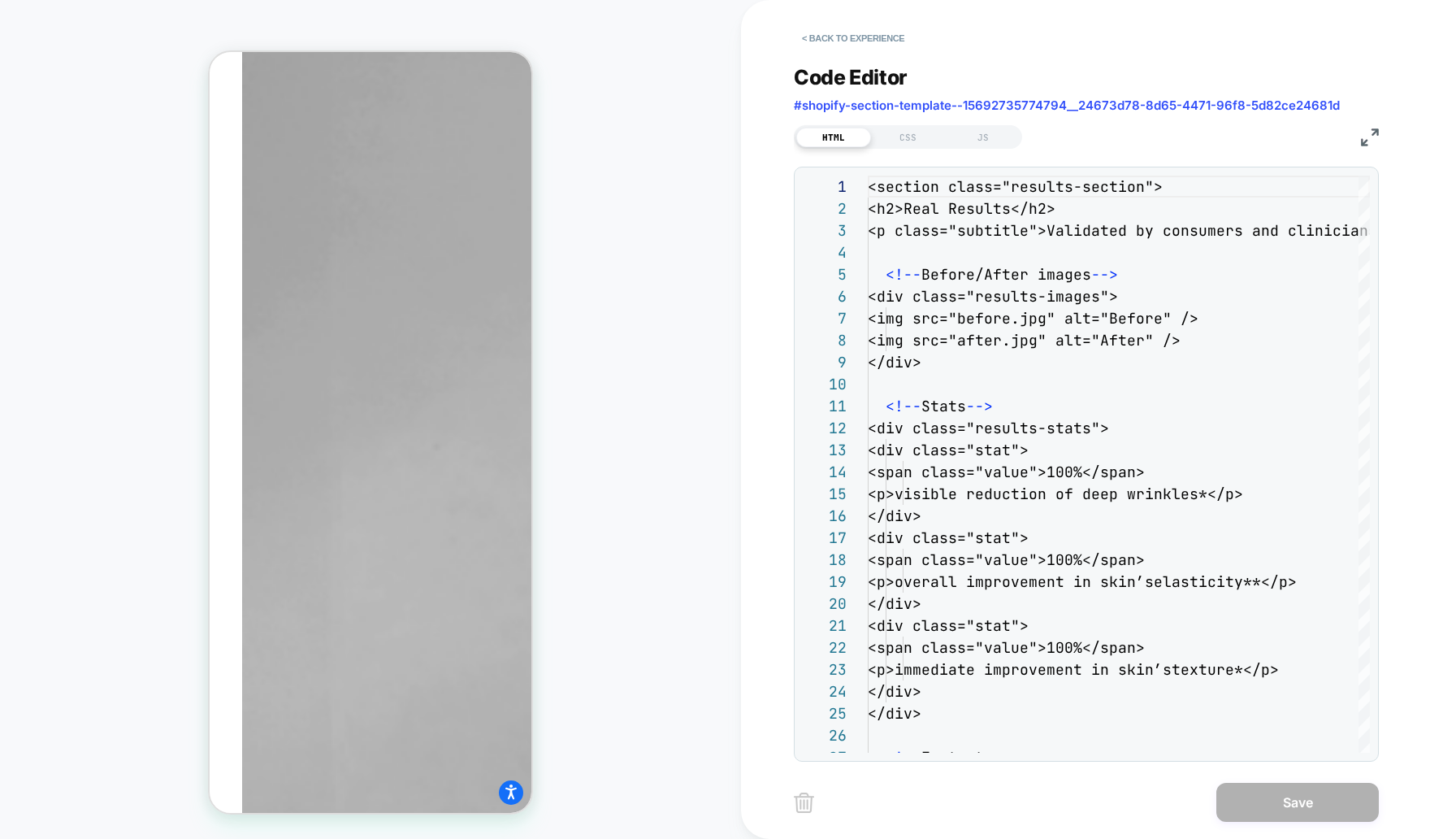
scroll to position [2117, 0]
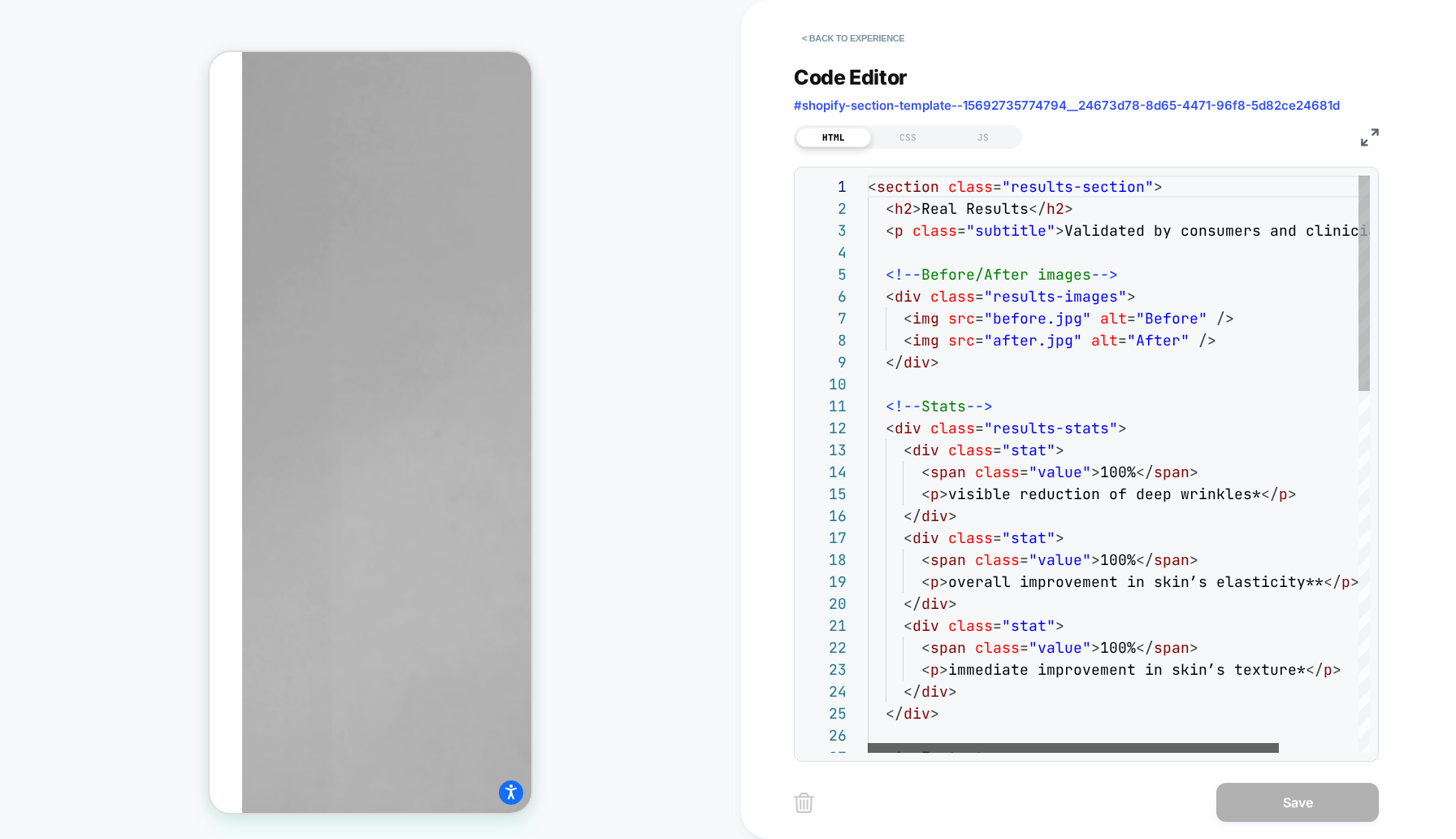
click at [868, 744] on div at bounding box center [1073, 747] width 411 height 10
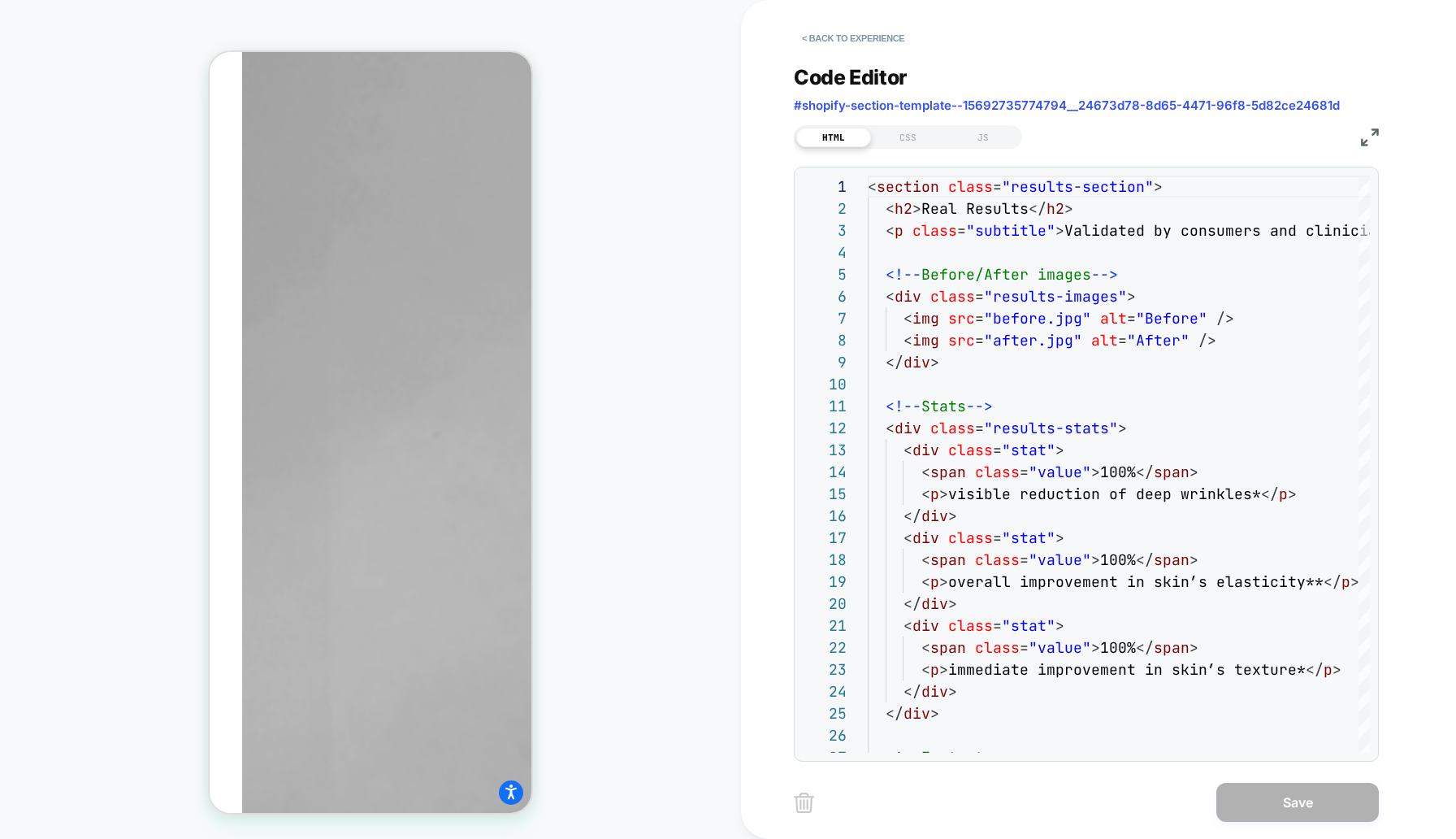
click at [870, 38] on button "< Back to experience" at bounding box center [853, 38] width 119 height 26
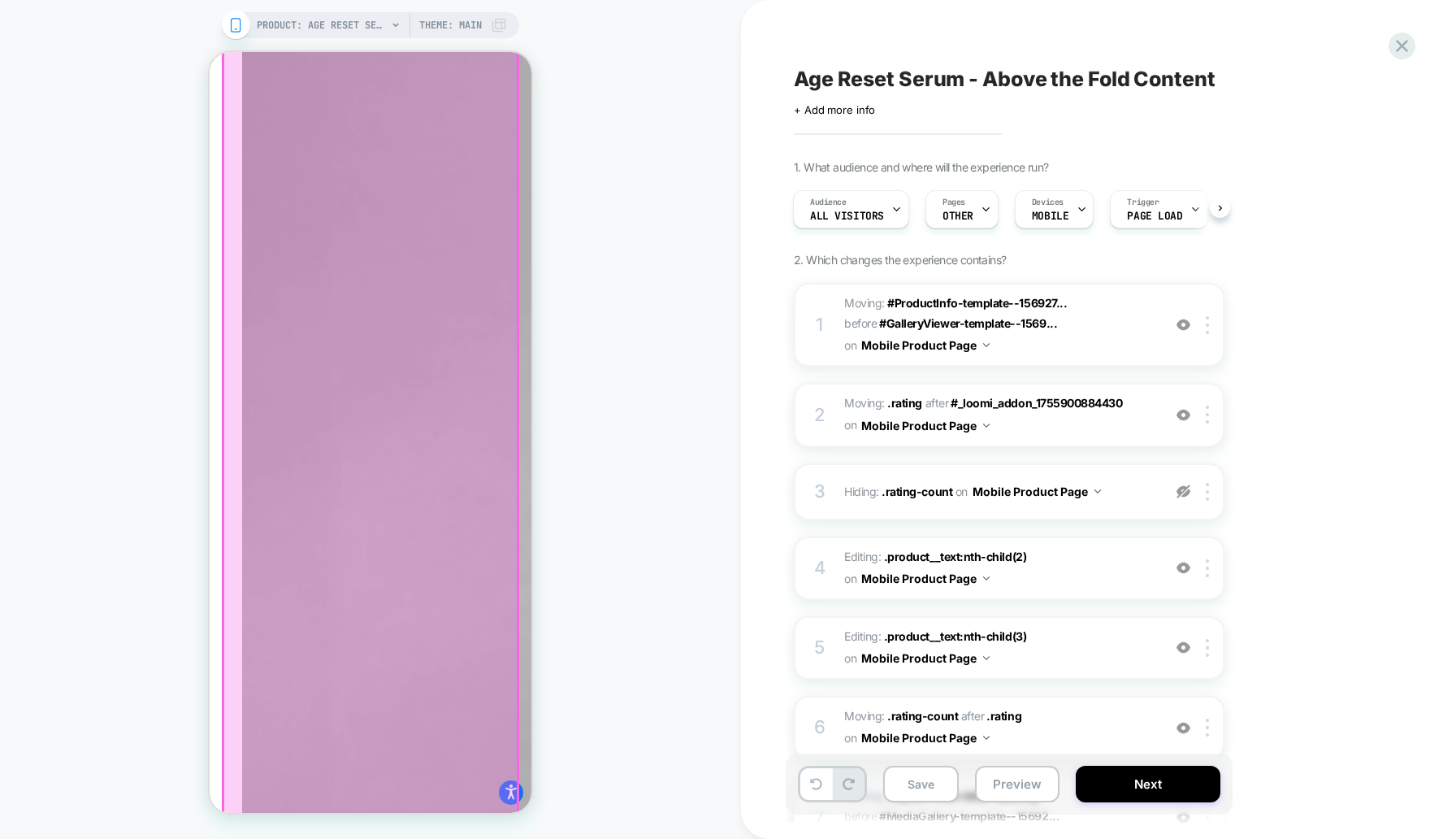
click at [388, 471] on div at bounding box center [370, 336] width 295 height 2737
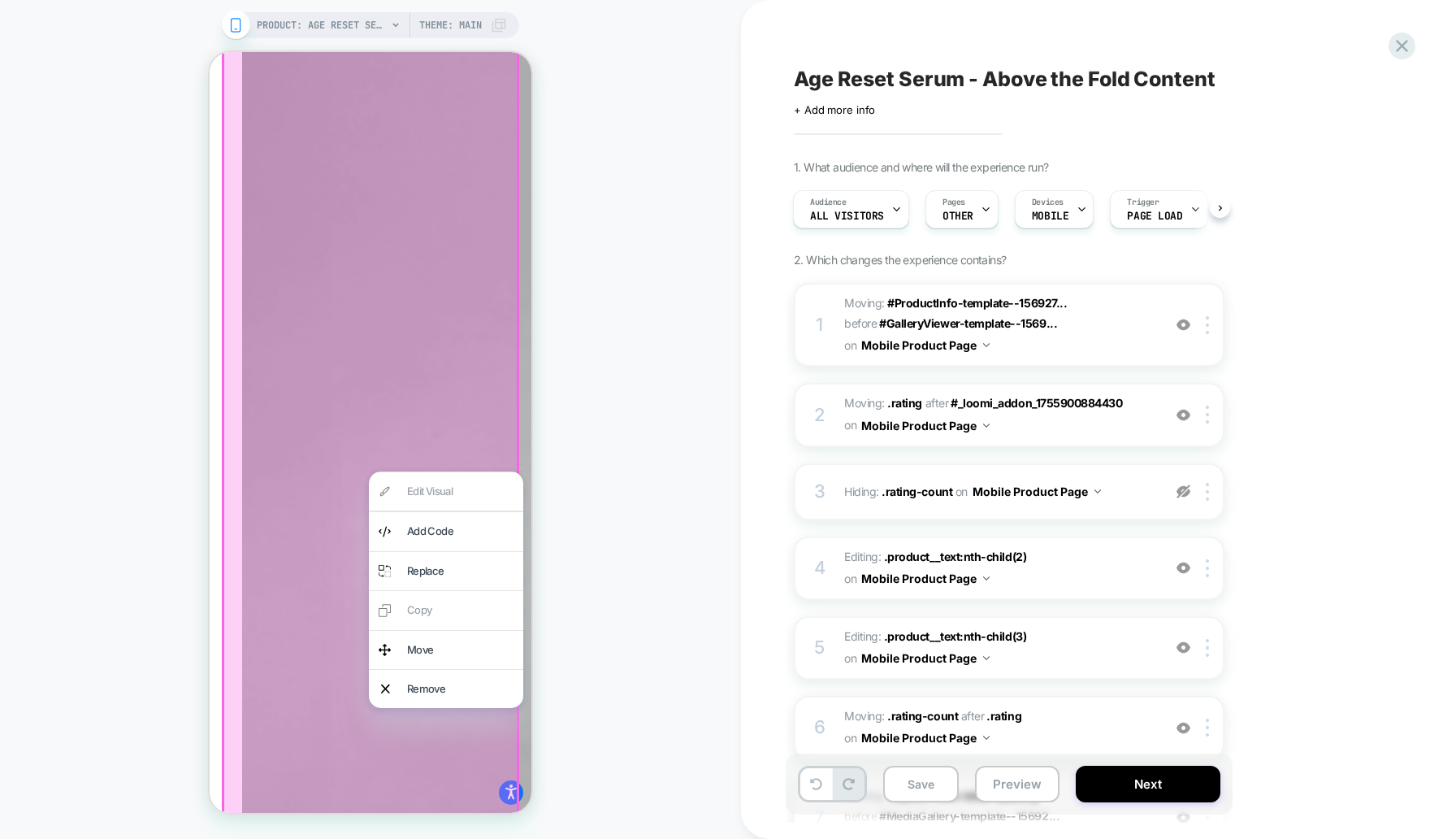
click at [328, 453] on div at bounding box center [370, 336] width 297 height 2740
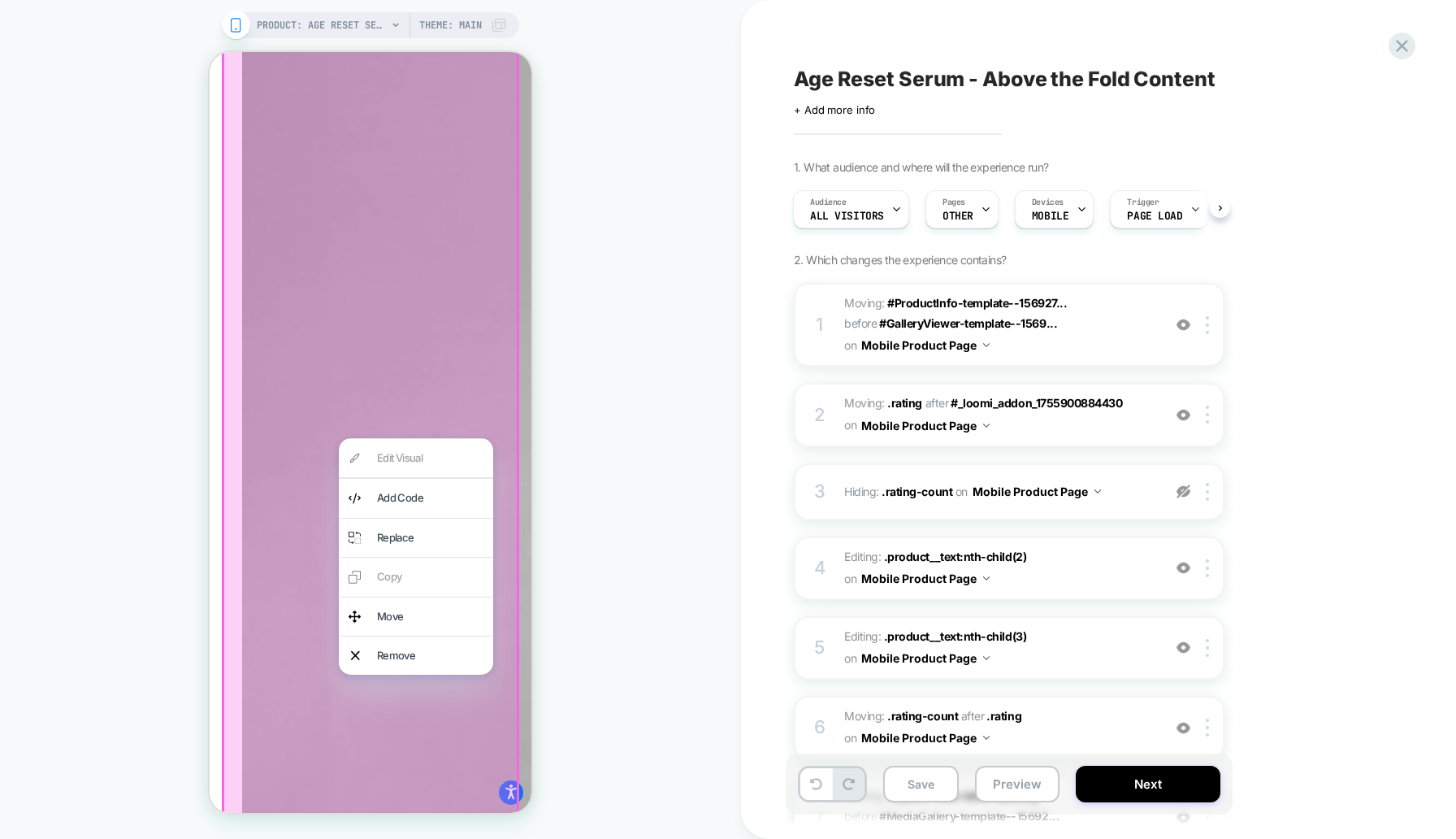
click at [332, 411] on div at bounding box center [370, 336] width 297 height 2740
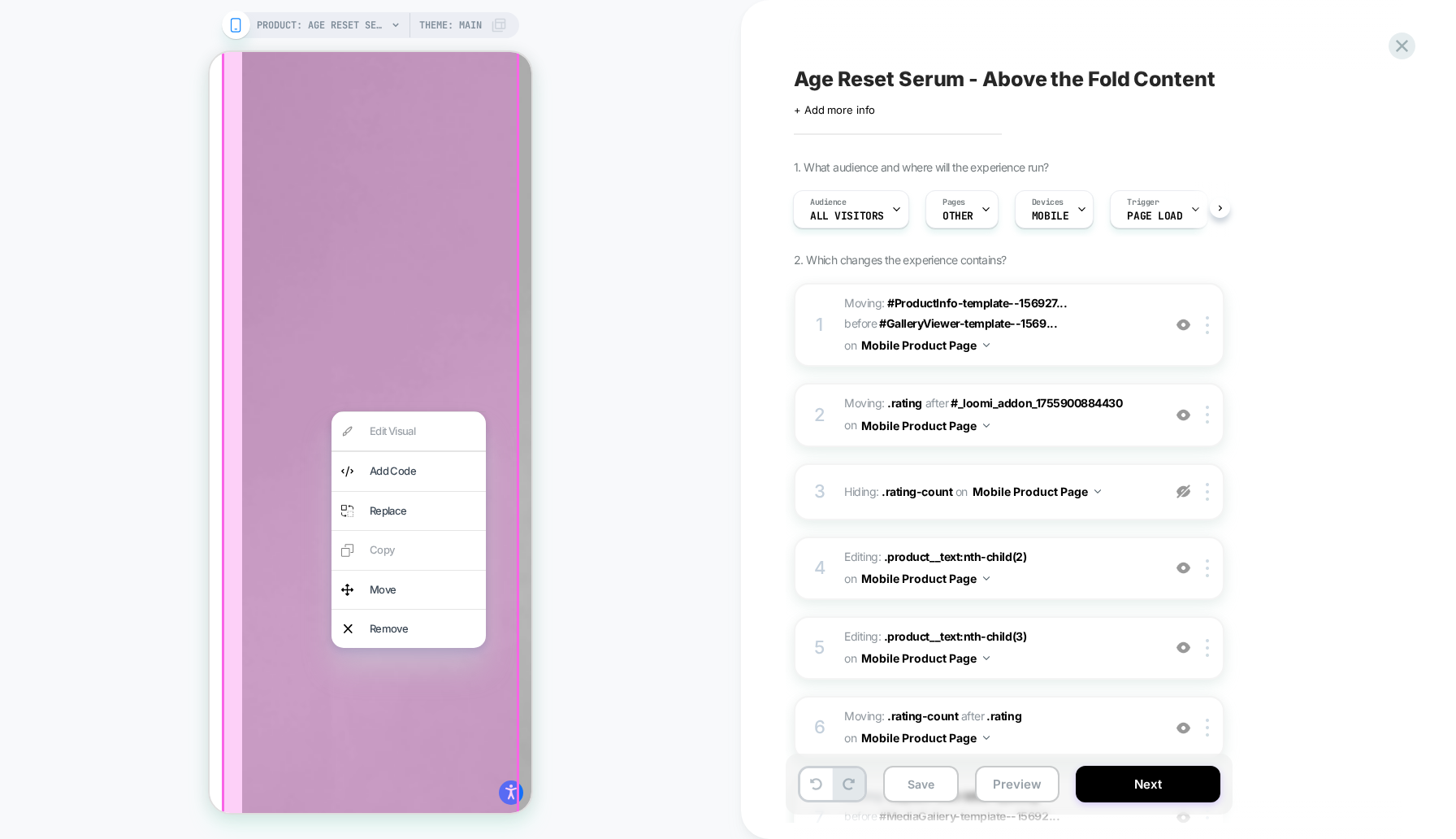
click at [549, 388] on div "PRODUCT: Age Reset Serum Intensive [deep wrinkle protocol with frc] PRODUCT: Ag…" at bounding box center [370, 419] width 741 height 806
click at [454, 341] on div at bounding box center [370, 336] width 297 height 2740
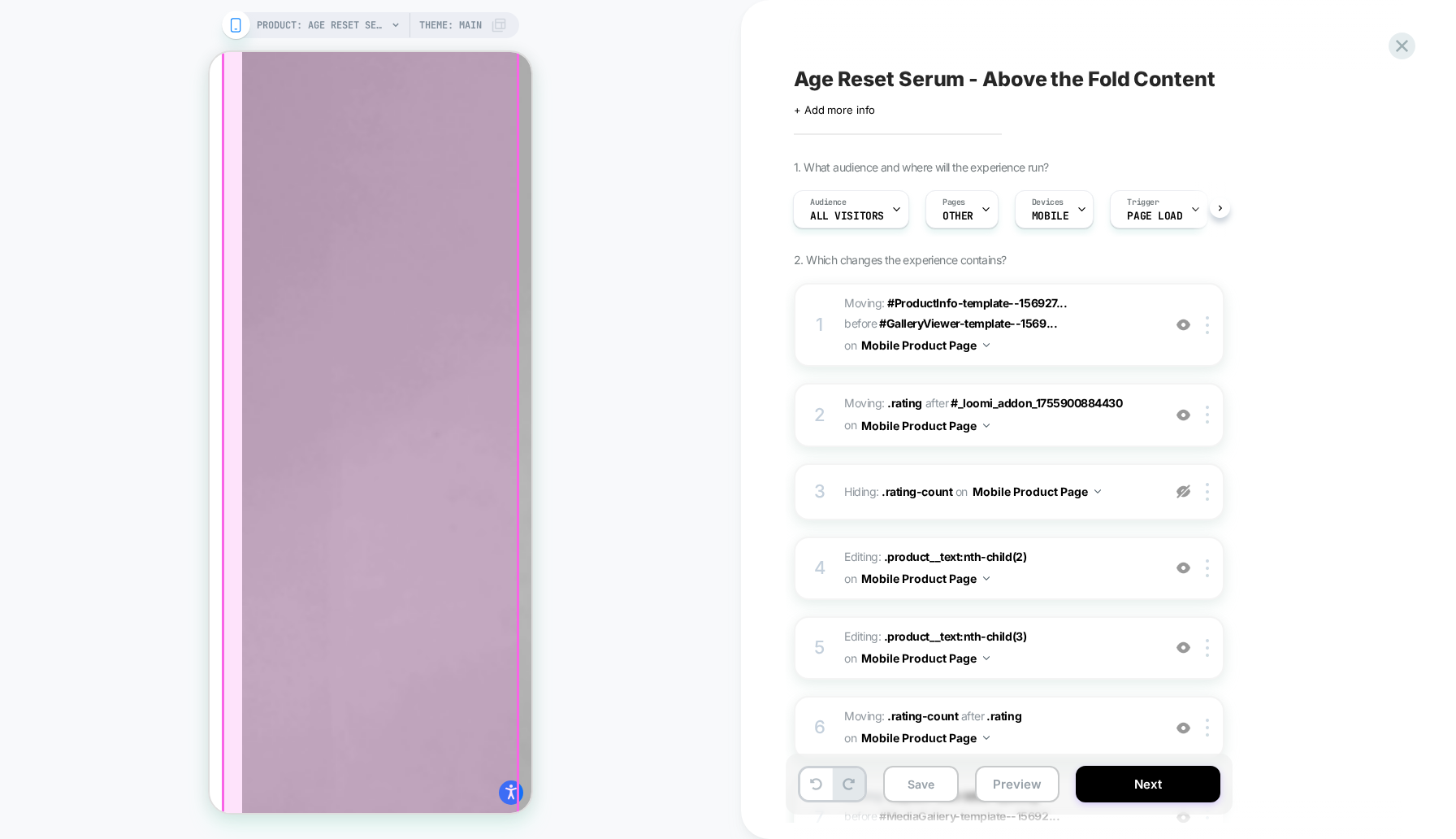
scroll to position [1251, 0]
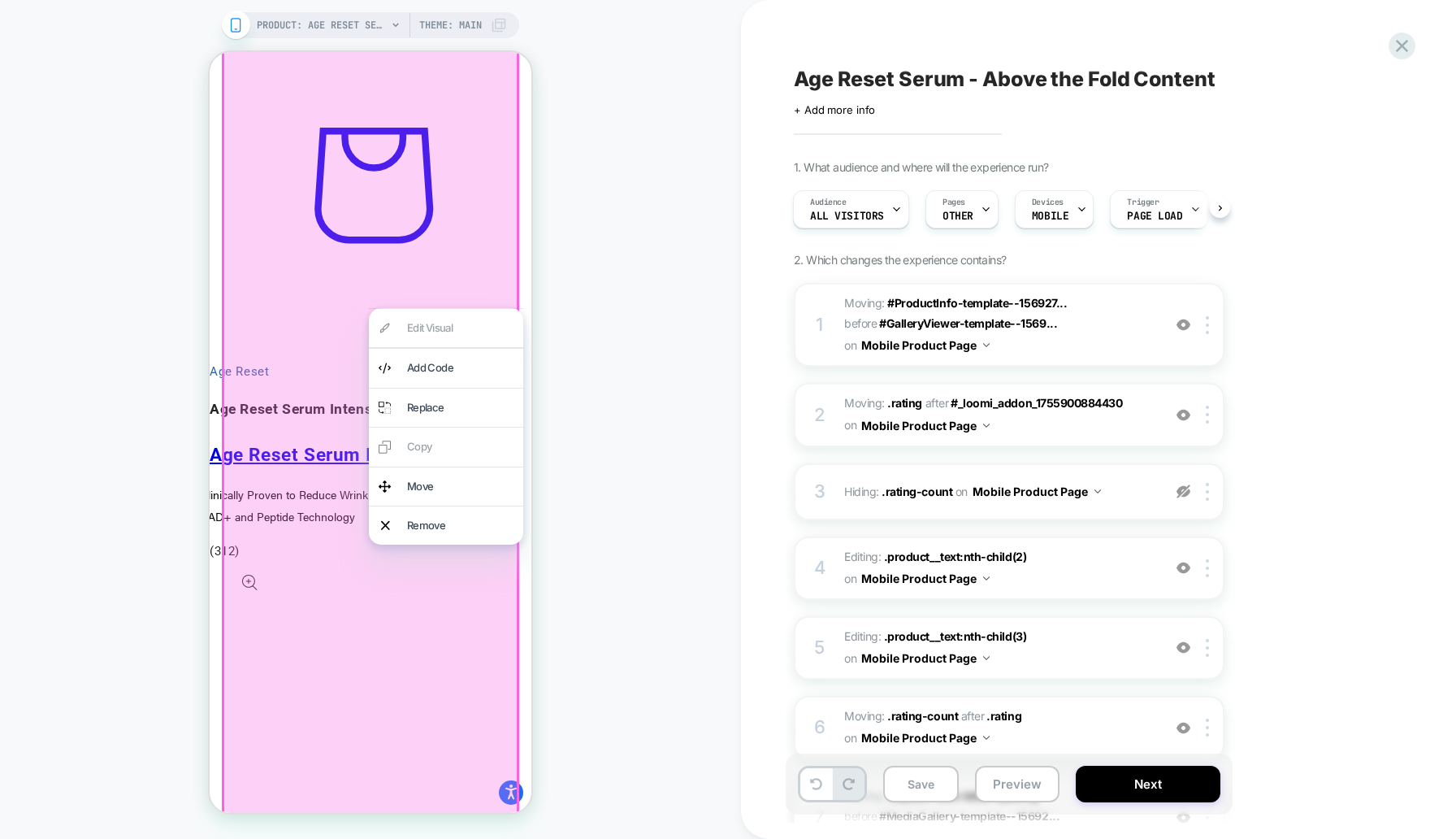
click at [471, 222] on div at bounding box center [370, 336] width 297 height 2740
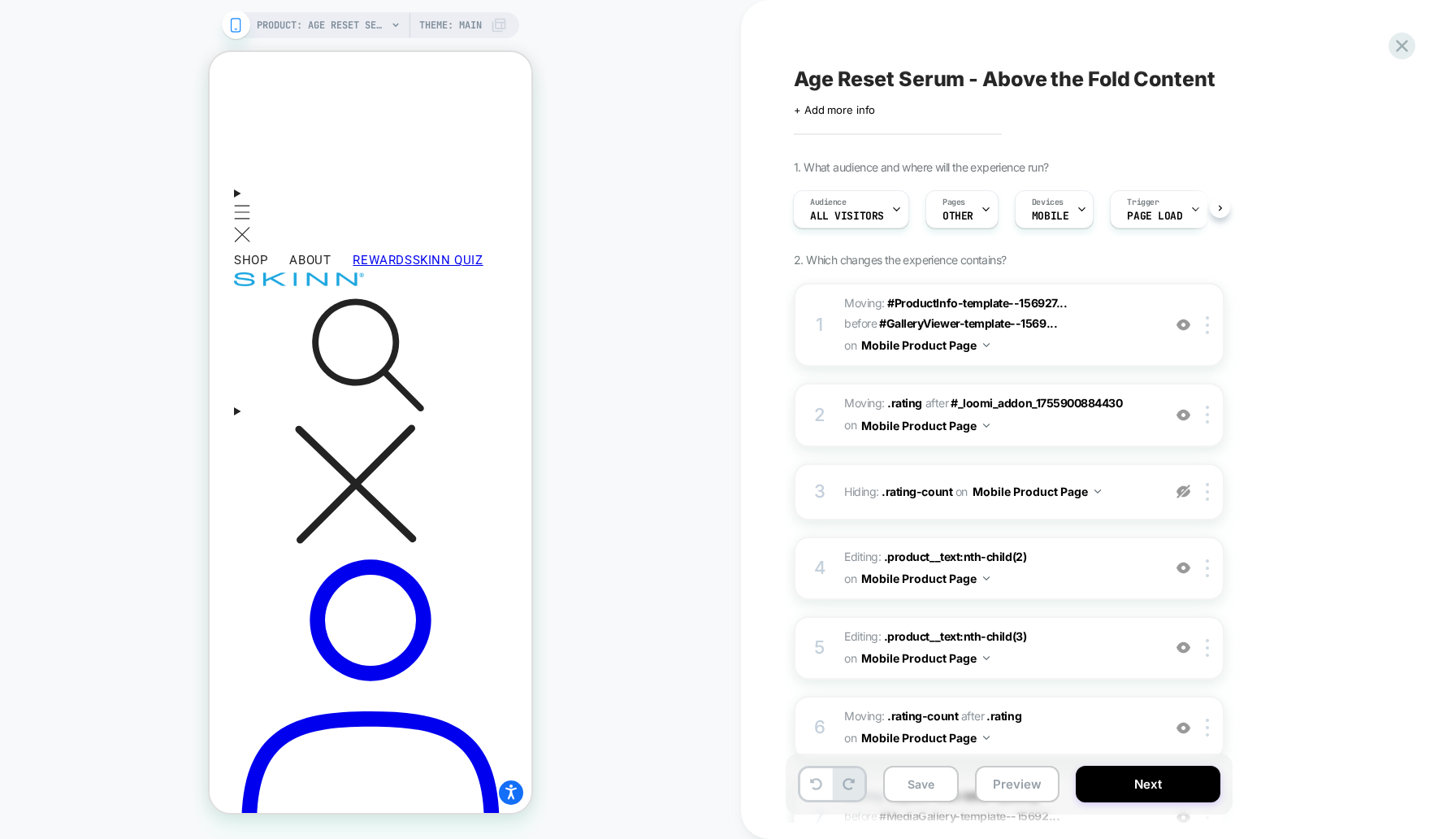
scroll to position [1320, 0]
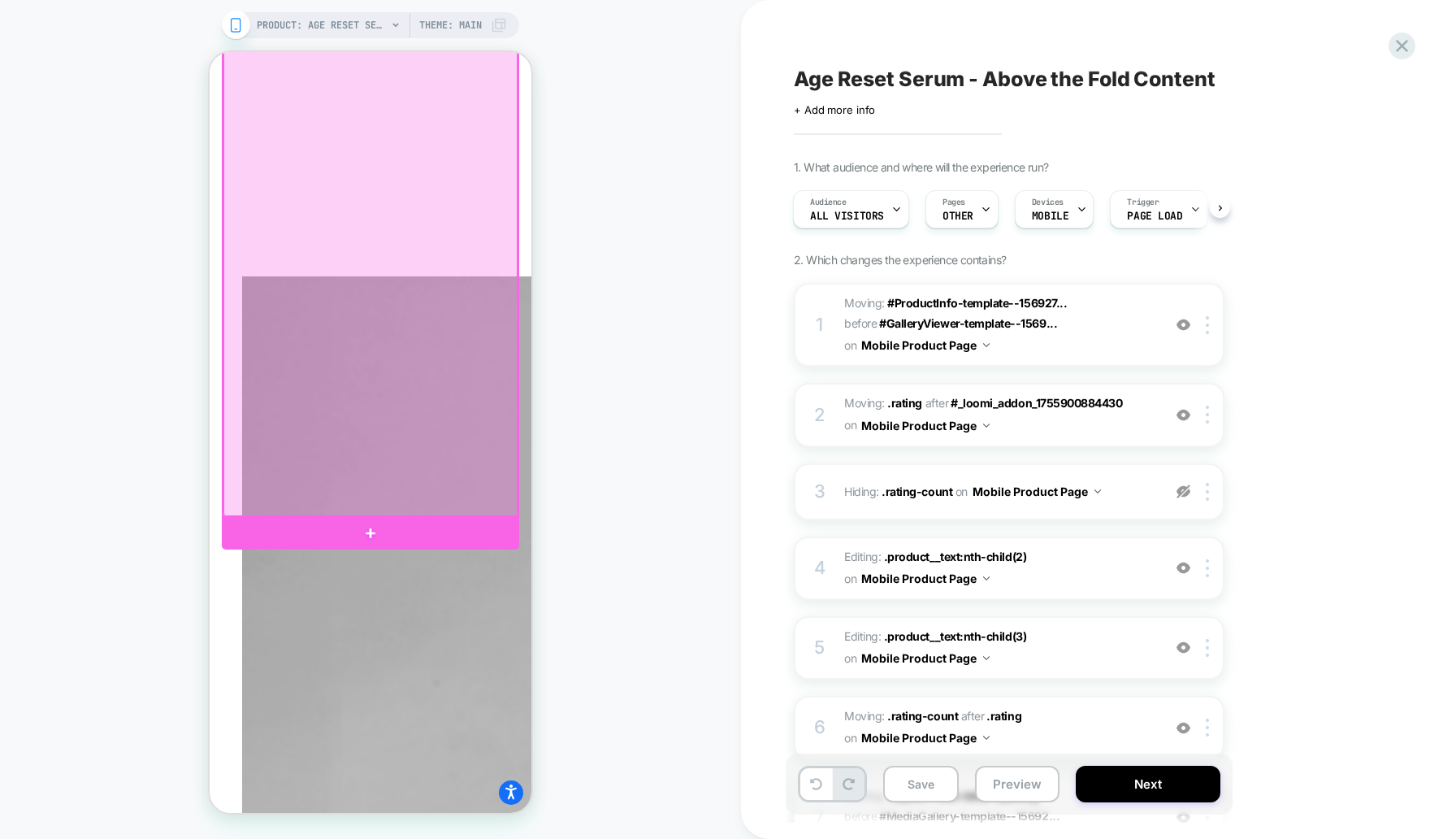
scroll to position [1884, 0]
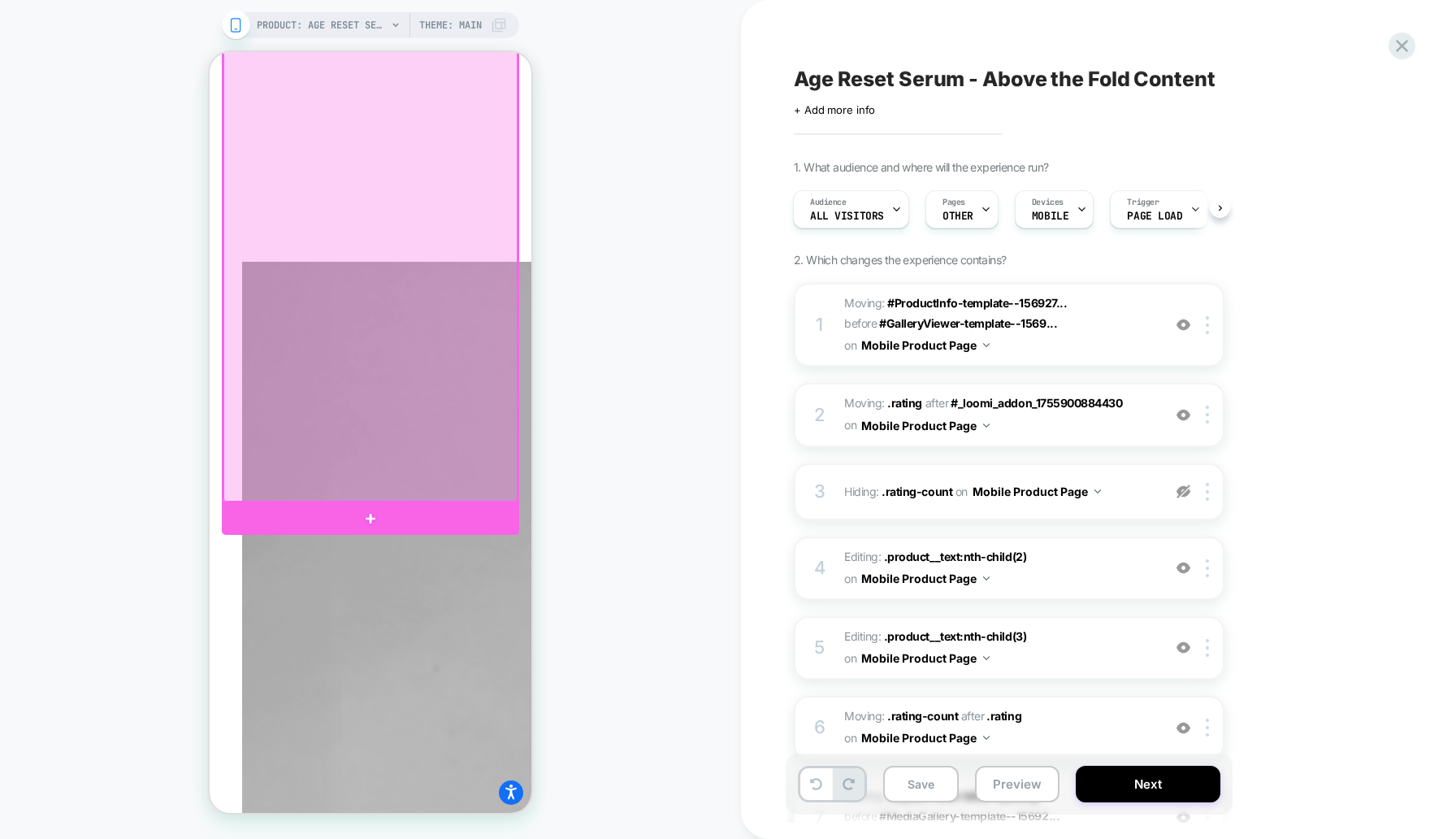
click at [430, 267] on div at bounding box center [370, 67] width 295 height 871
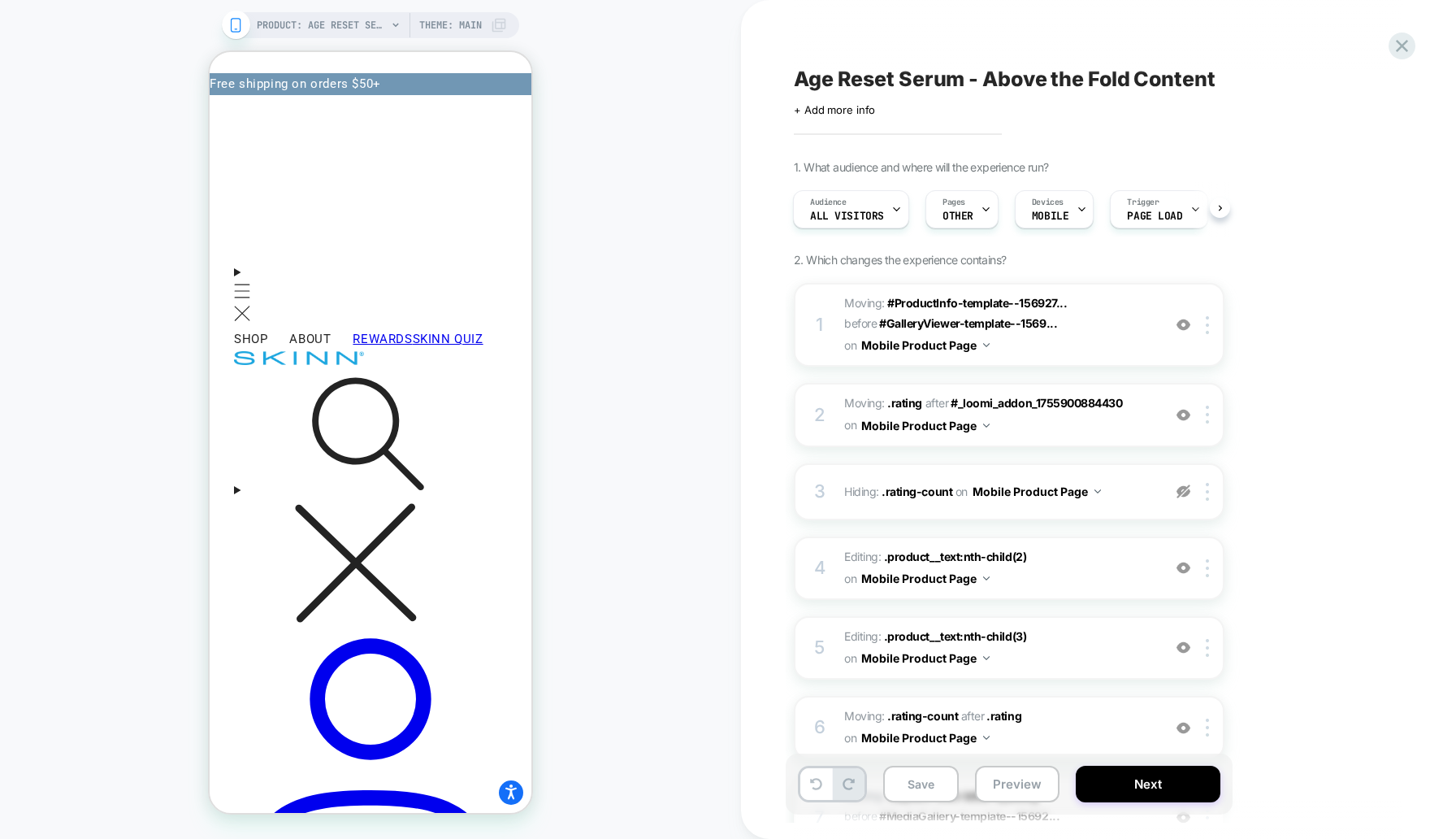
scroll to position [1175, 0]
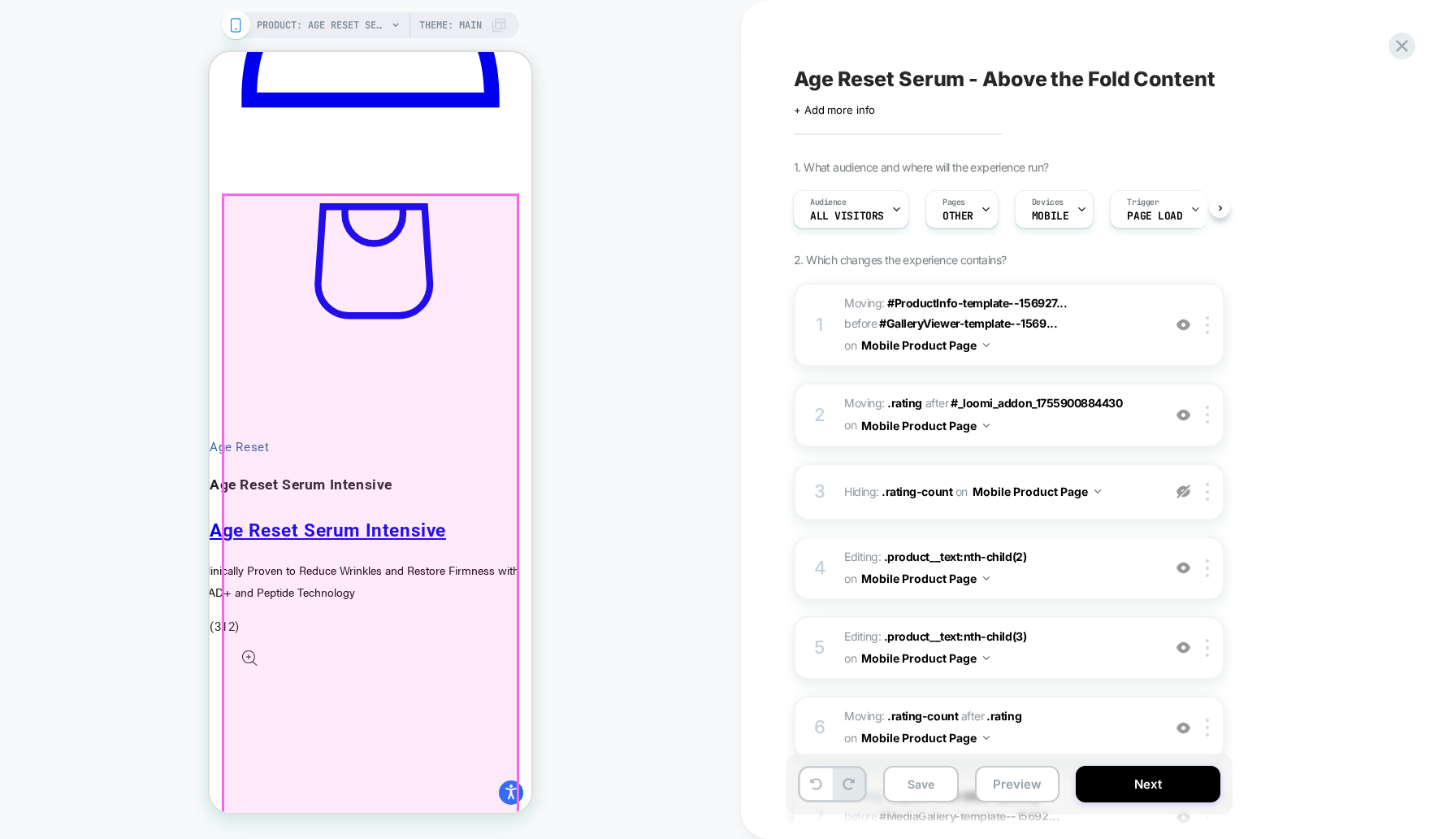
click at [431, 360] on div at bounding box center [370, 630] width 295 height 871
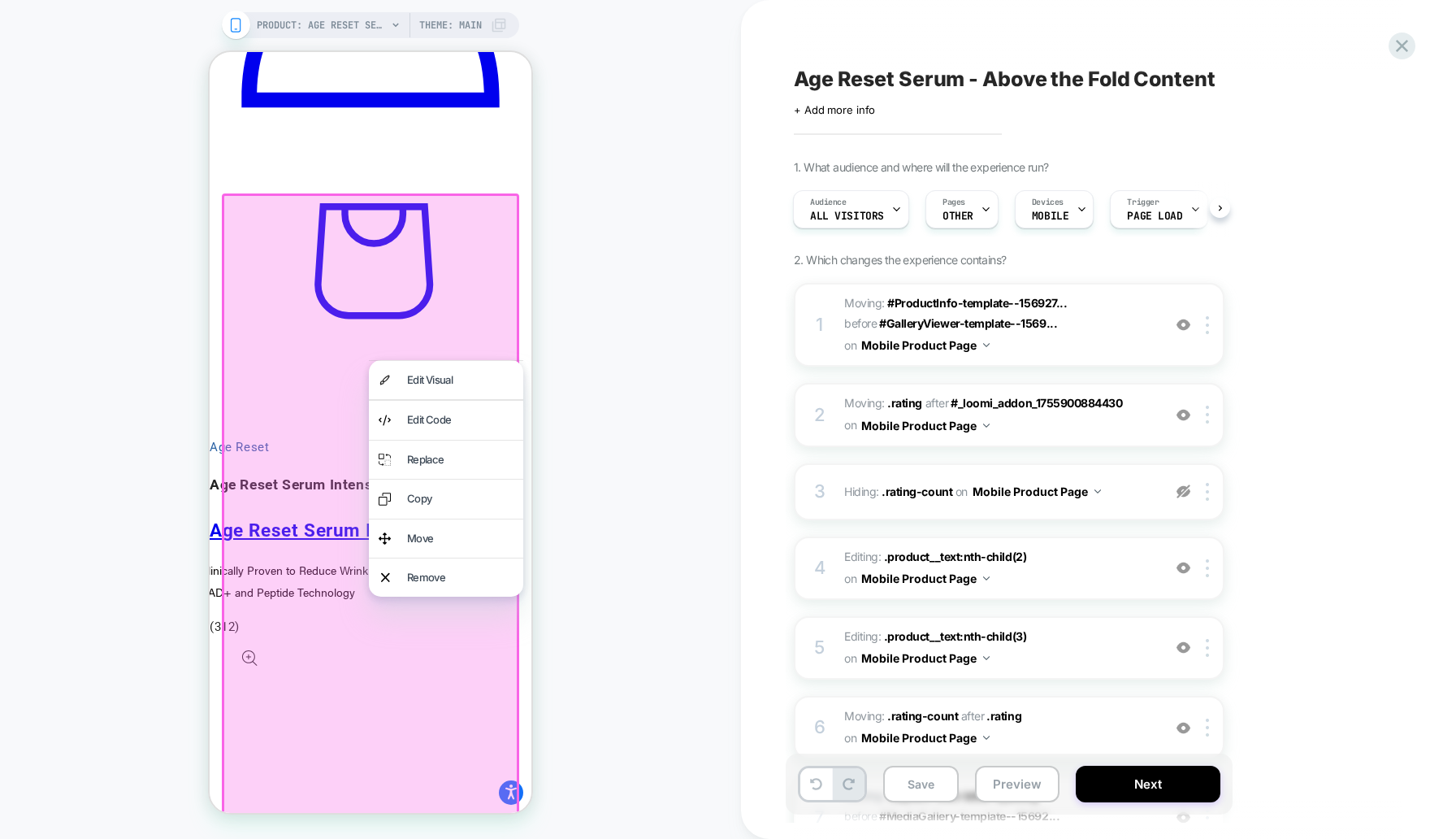
click at [454, 342] on div at bounding box center [370, 630] width 297 height 874
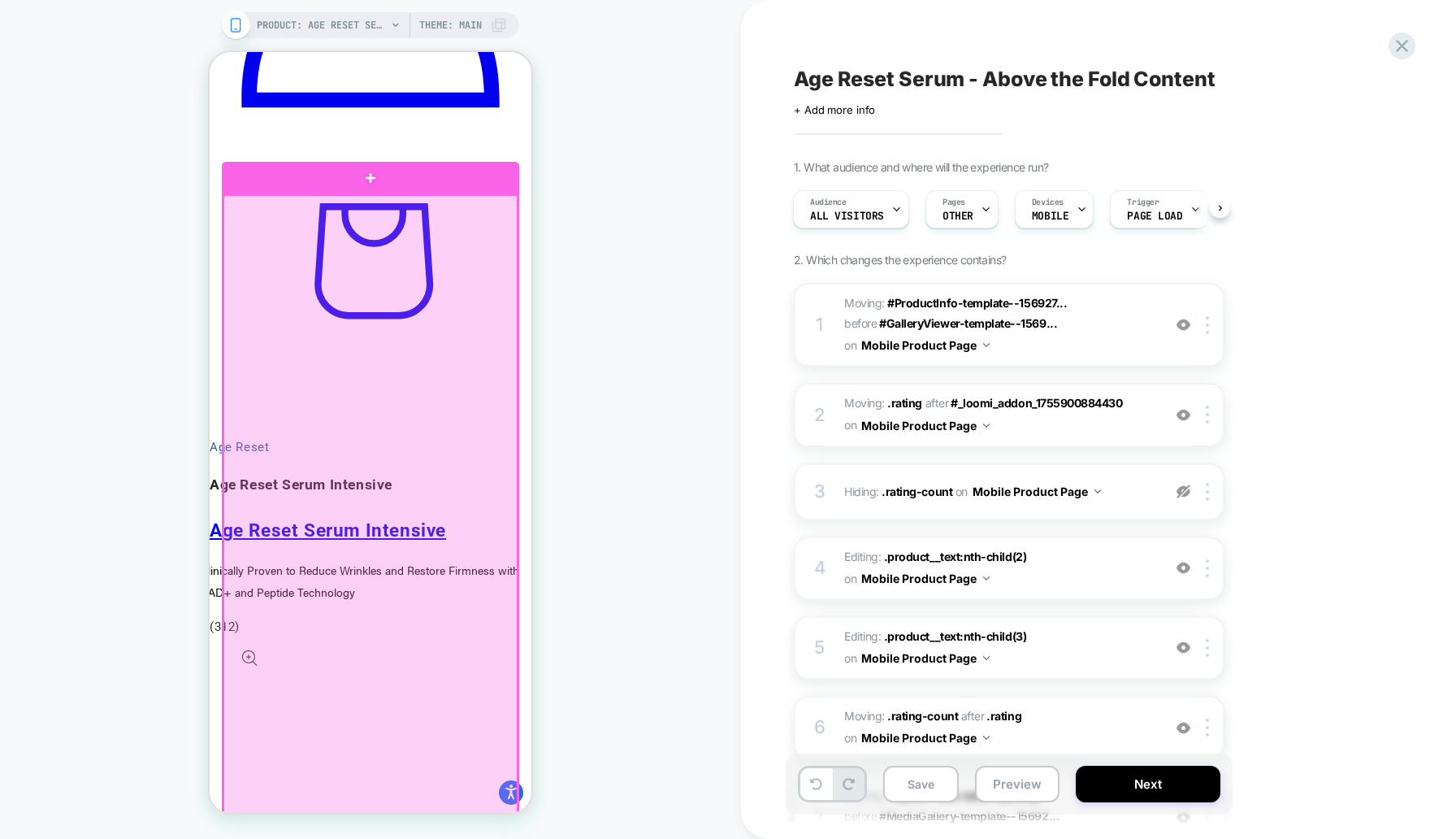
click at [467, 376] on div at bounding box center [370, 630] width 295 height 871
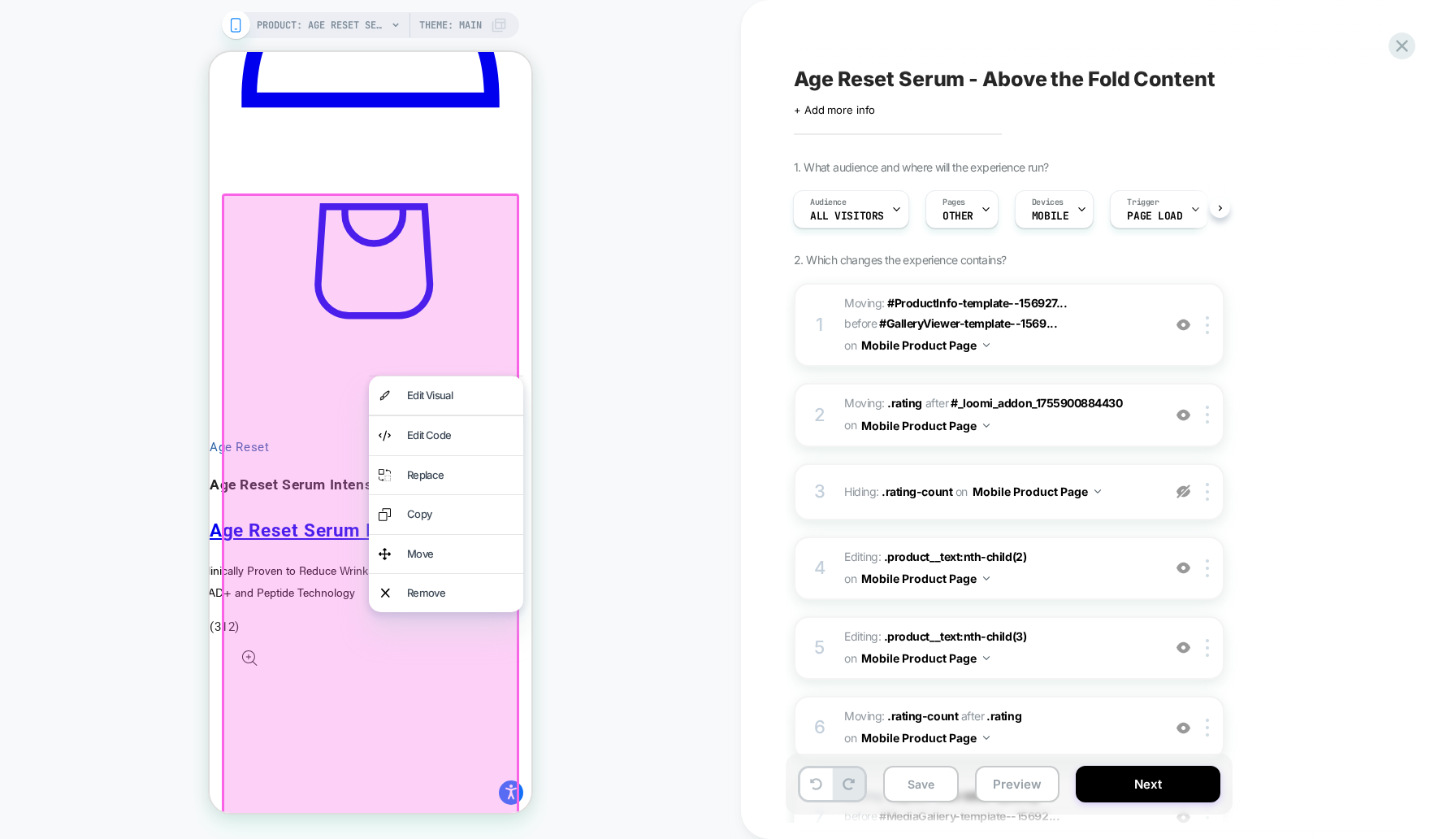
click at [460, 358] on div at bounding box center [370, 630] width 297 height 874
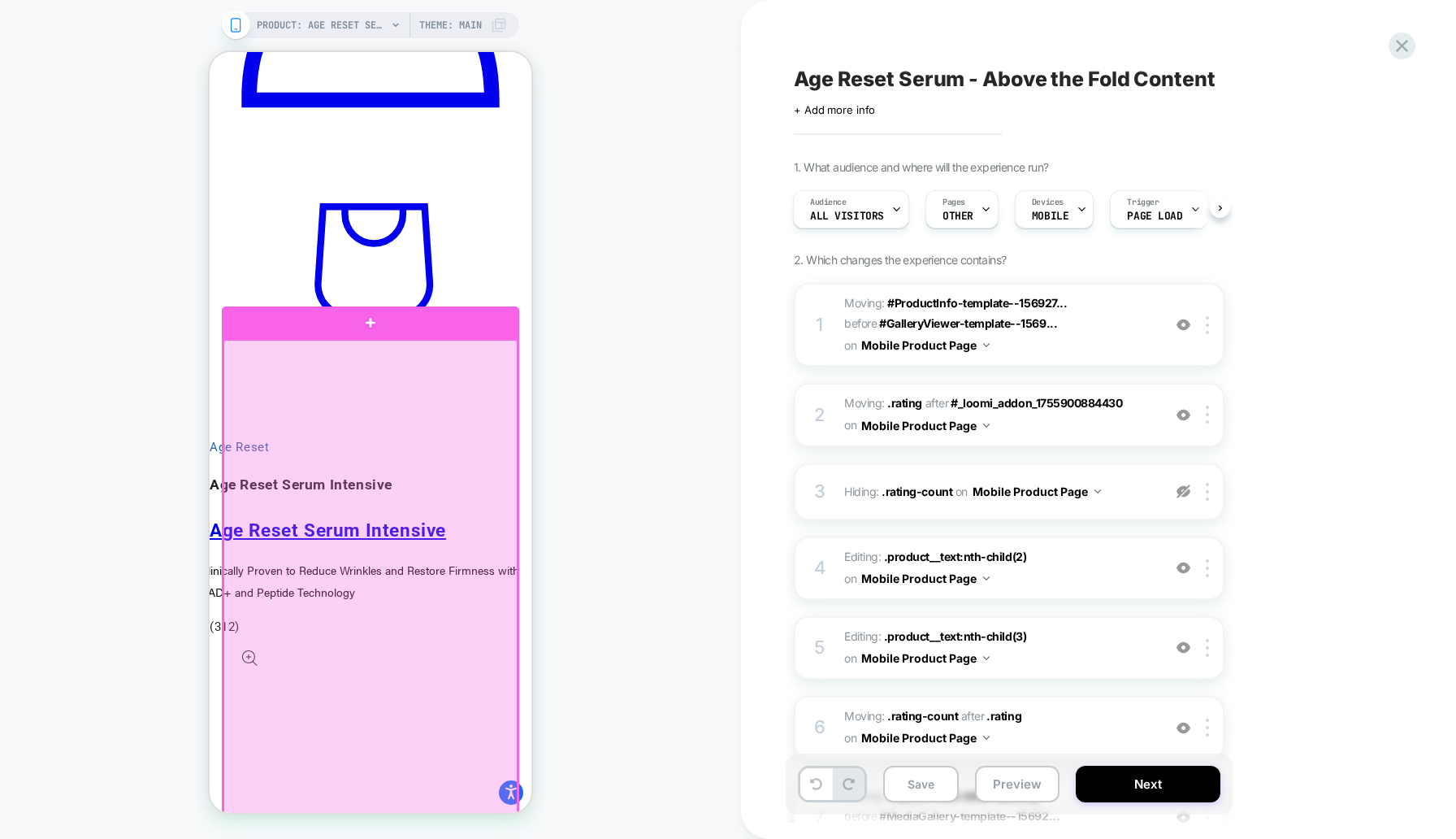
click at [474, 397] on div at bounding box center [370, 775] width 295 height 871
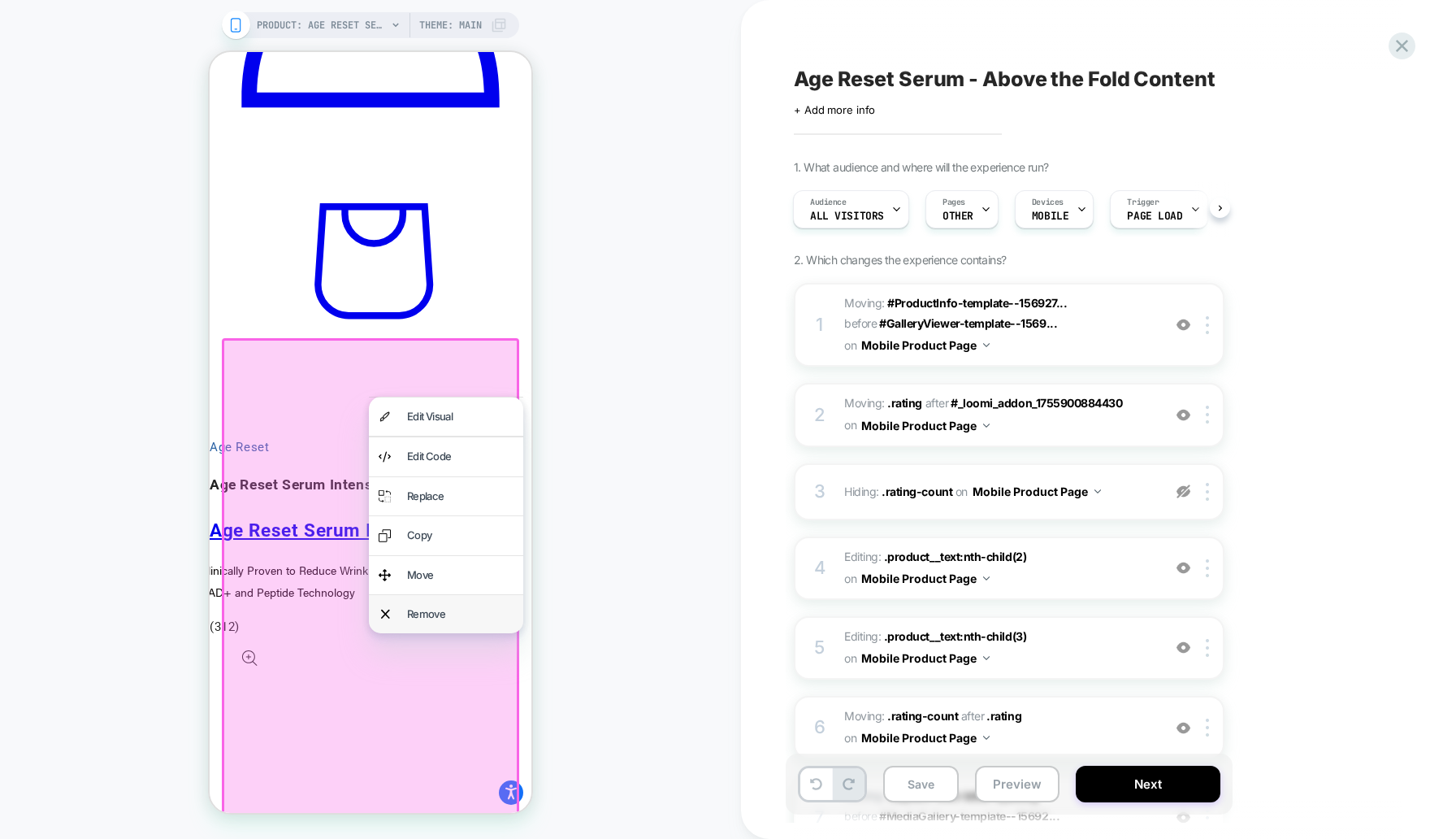
click at [450, 611] on div "Remove" at bounding box center [460, 614] width 107 height 19
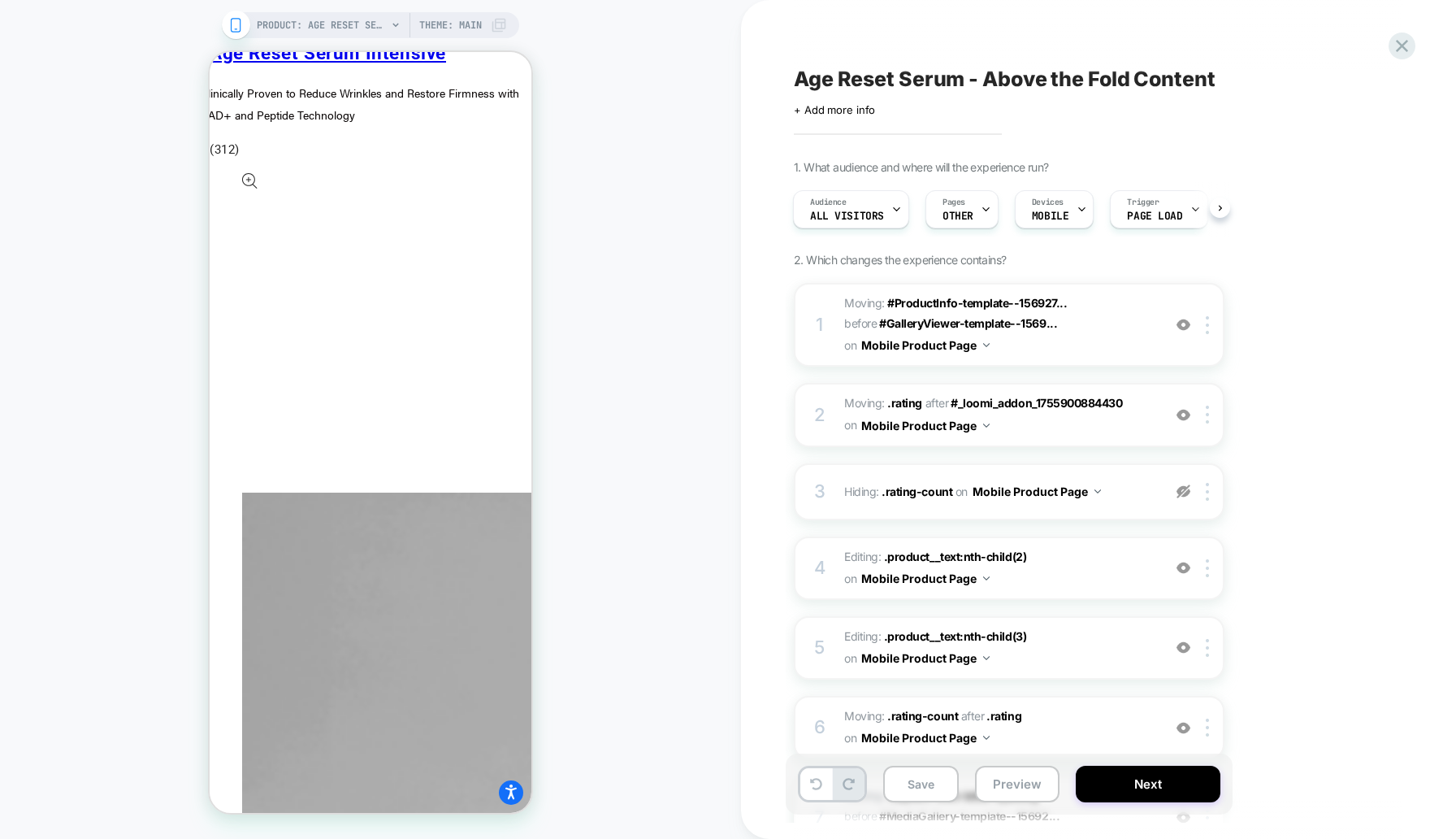
scroll to position [1104, 0]
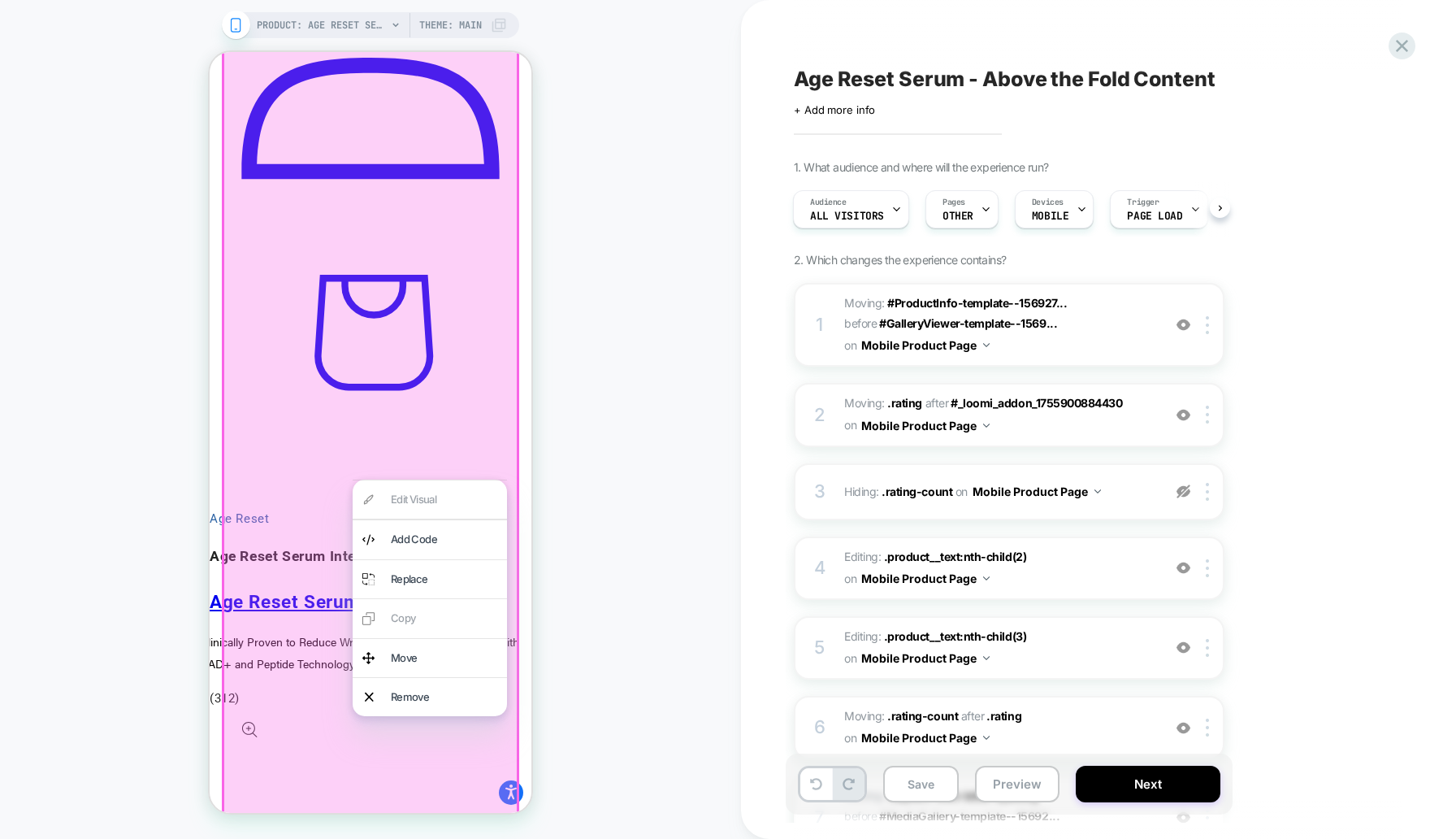
click at [689, 235] on div "PRODUCT: Age Reset Serum Intensive [deep wrinkle protocol with frc] PRODUCT: Ag…" at bounding box center [370, 419] width 741 height 806
drag, startPoint x: 550, startPoint y: 140, endPoint x: 317, endPoint y: 296, distance: 280.4
click at [550, 140] on div "PRODUCT: Age Reset Serum Intensive [deep wrinkle protocol with frc] PRODUCT: Ag…" at bounding box center [370, 419] width 741 height 806
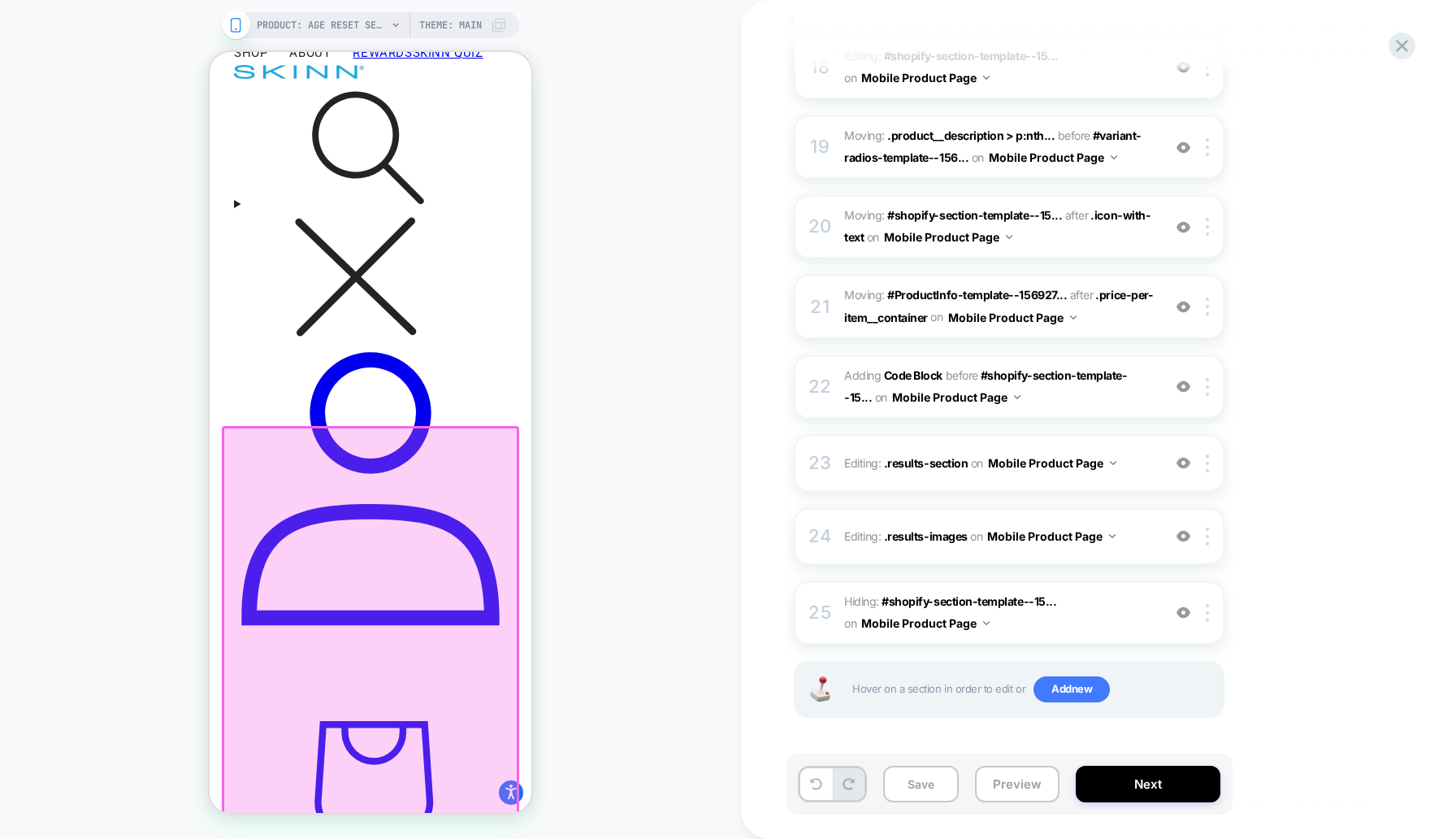
scroll to position [0, 0]
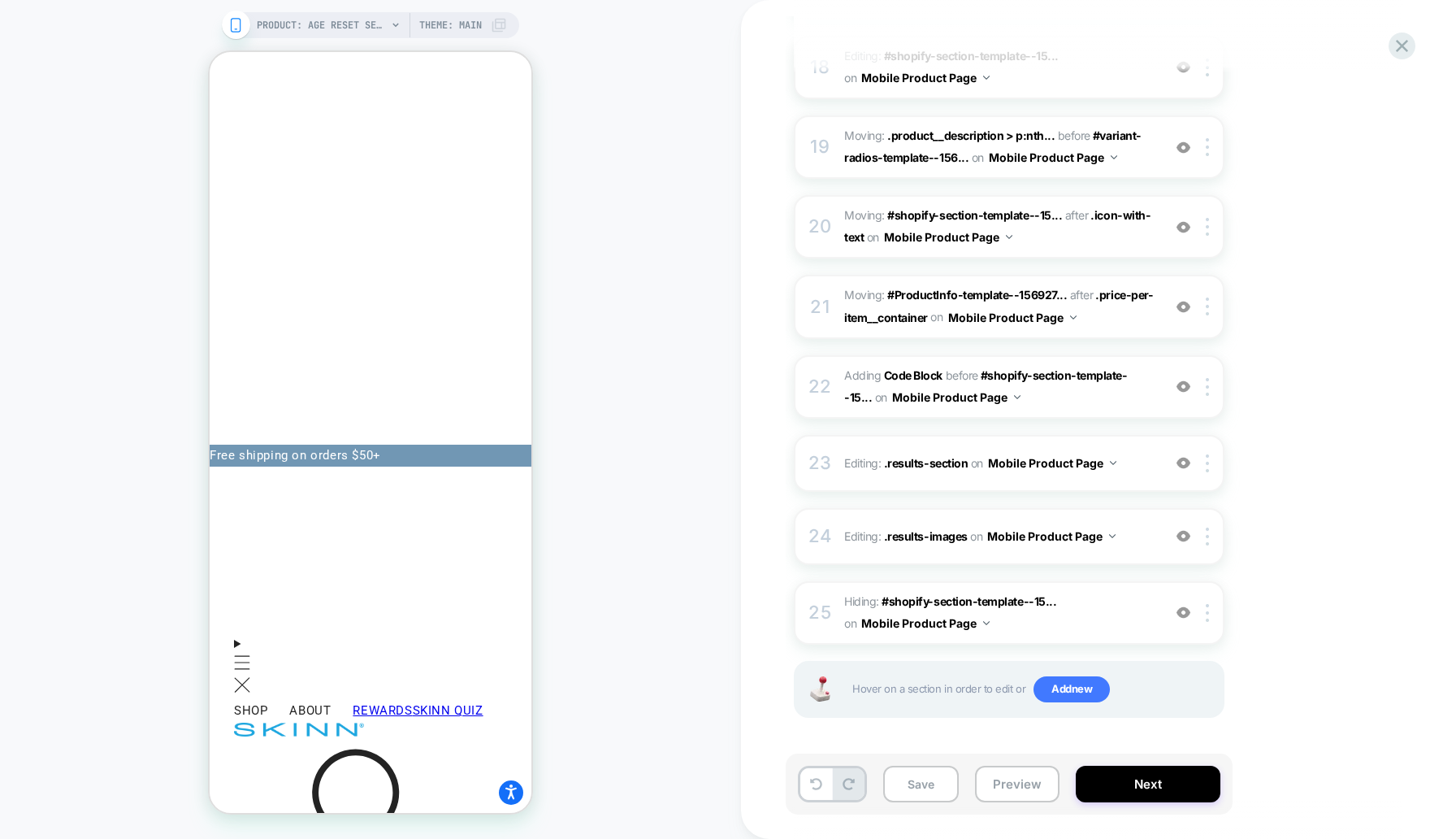
click at [618, 242] on div "PRODUCT: Age Reset Serum Intensive [deep wrinkle protocol with frc] PRODUCT: Ag…" at bounding box center [370, 419] width 741 height 806
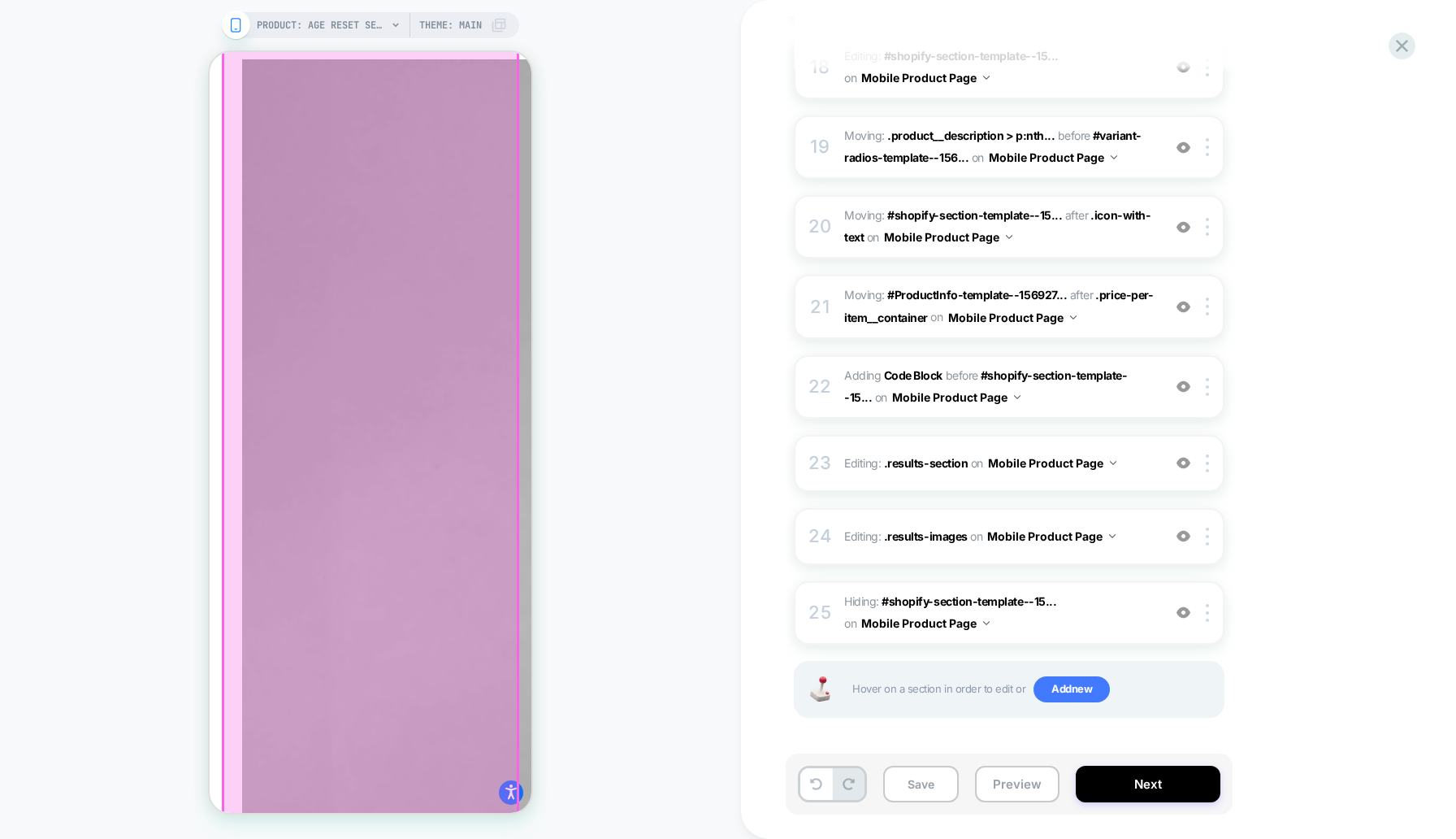
scroll to position [2087, 0]
click at [589, 373] on div "PRODUCT: Age Reset Serum Intensive [deep wrinkle protocol with frc] PRODUCT: Ag…" at bounding box center [370, 419] width 741 height 806
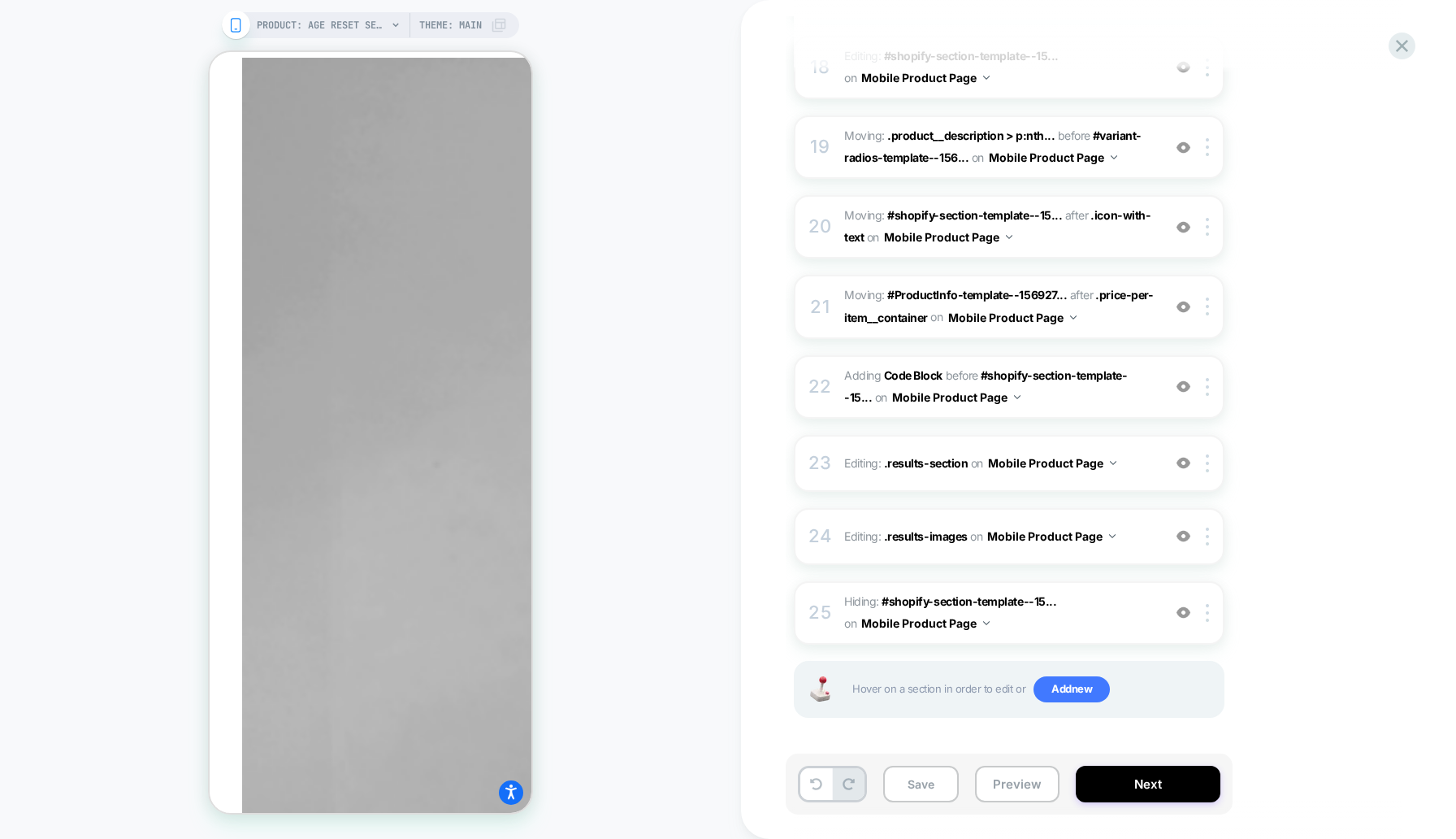
scroll to position [1407, 0]
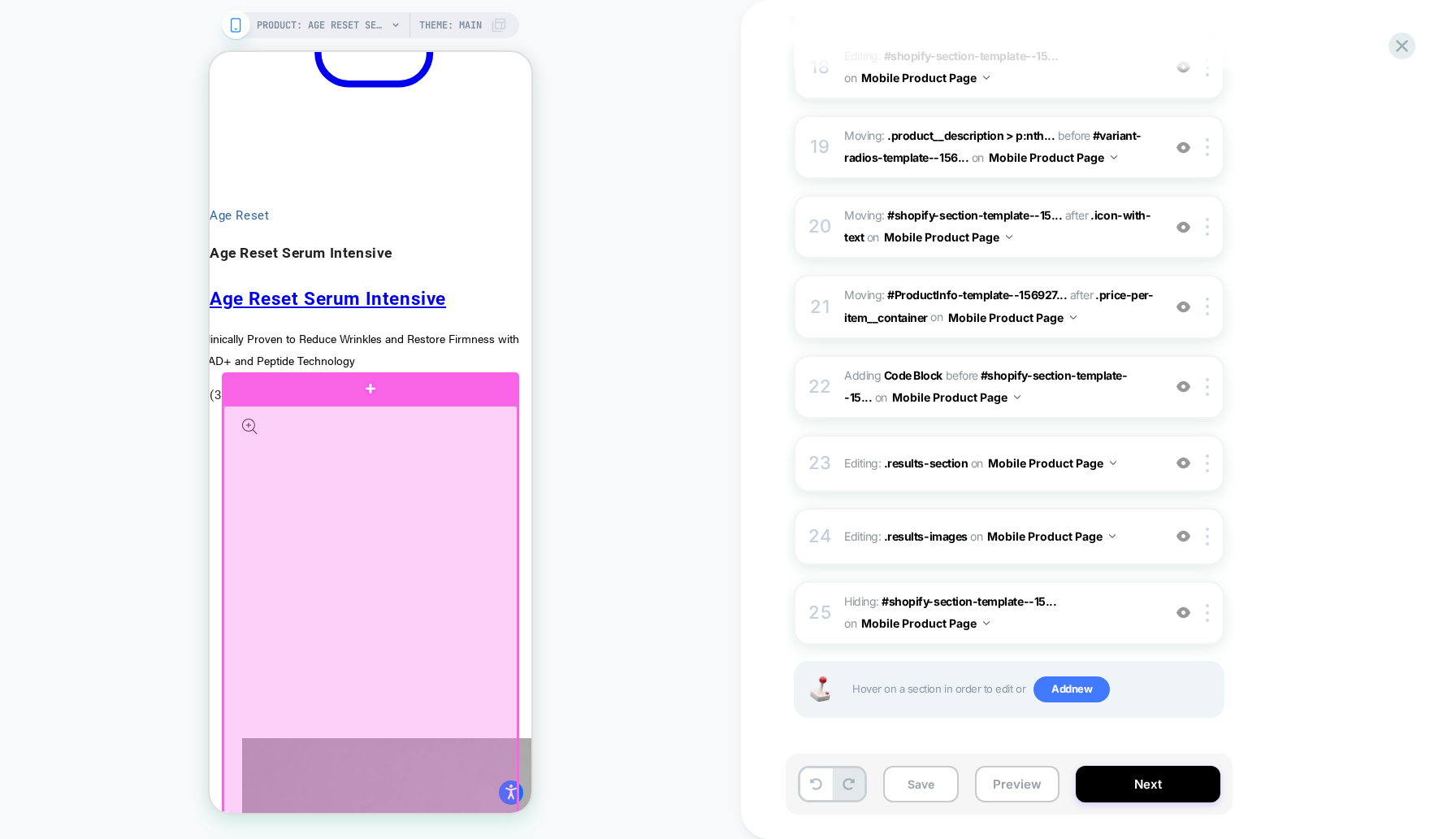
click at [471, 482] on div at bounding box center [370, 648] width 295 height 486
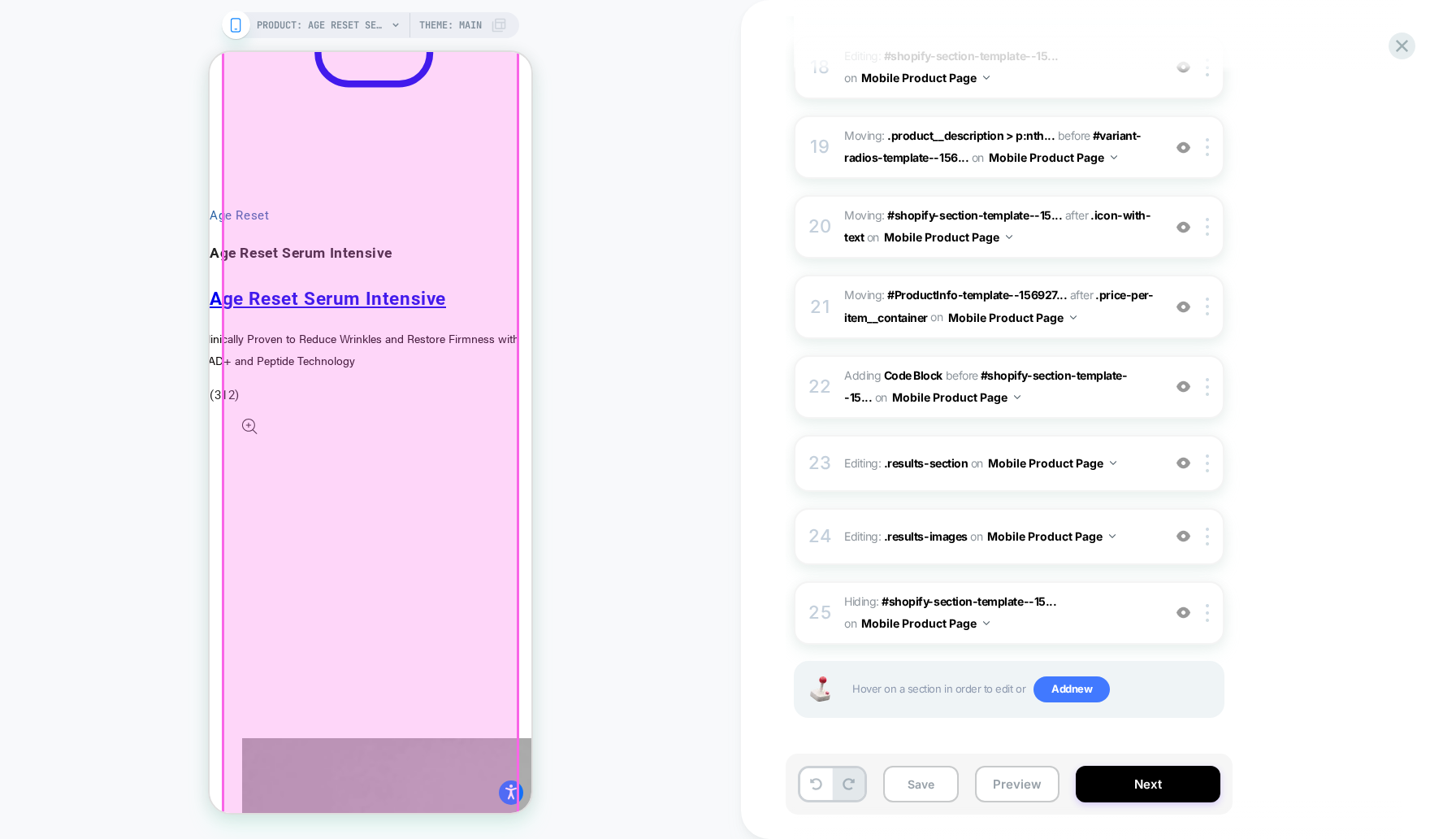
click at [364, 457] on div at bounding box center [370, 600] width 295 height 1884
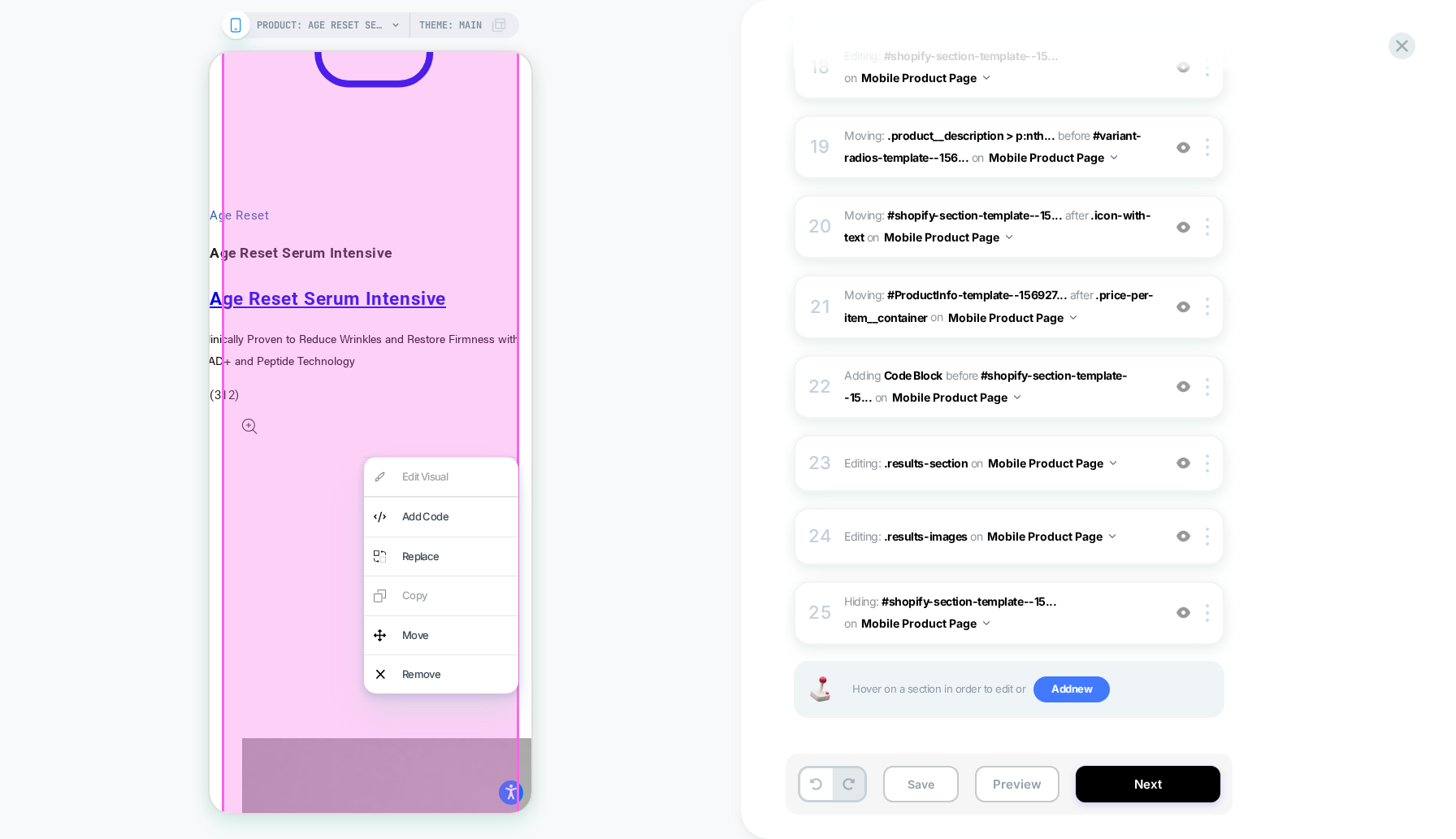
click at [373, 364] on div at bounding box center [370, 600] width 297 height 1888
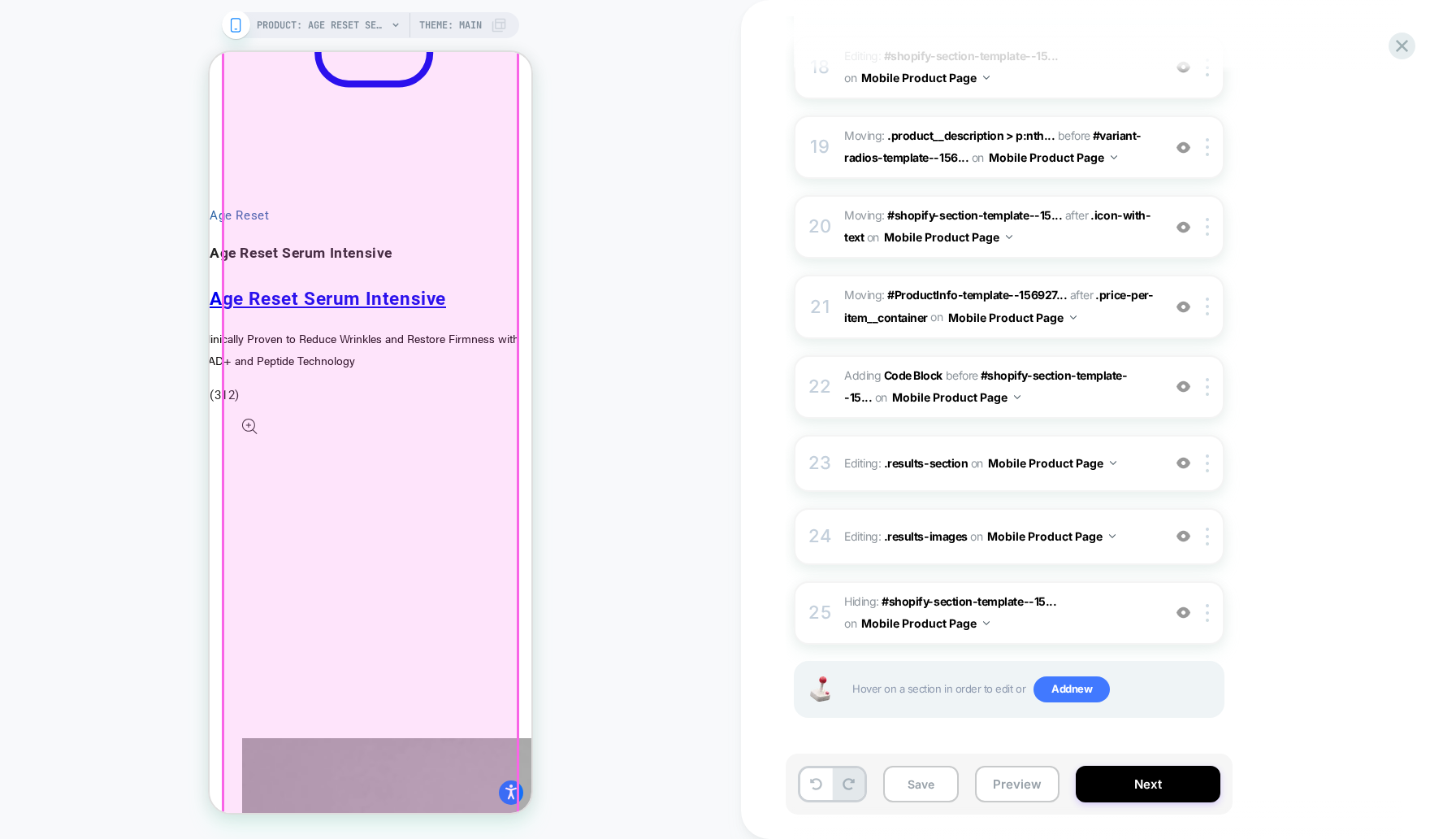
scroll to position [1288, 0]
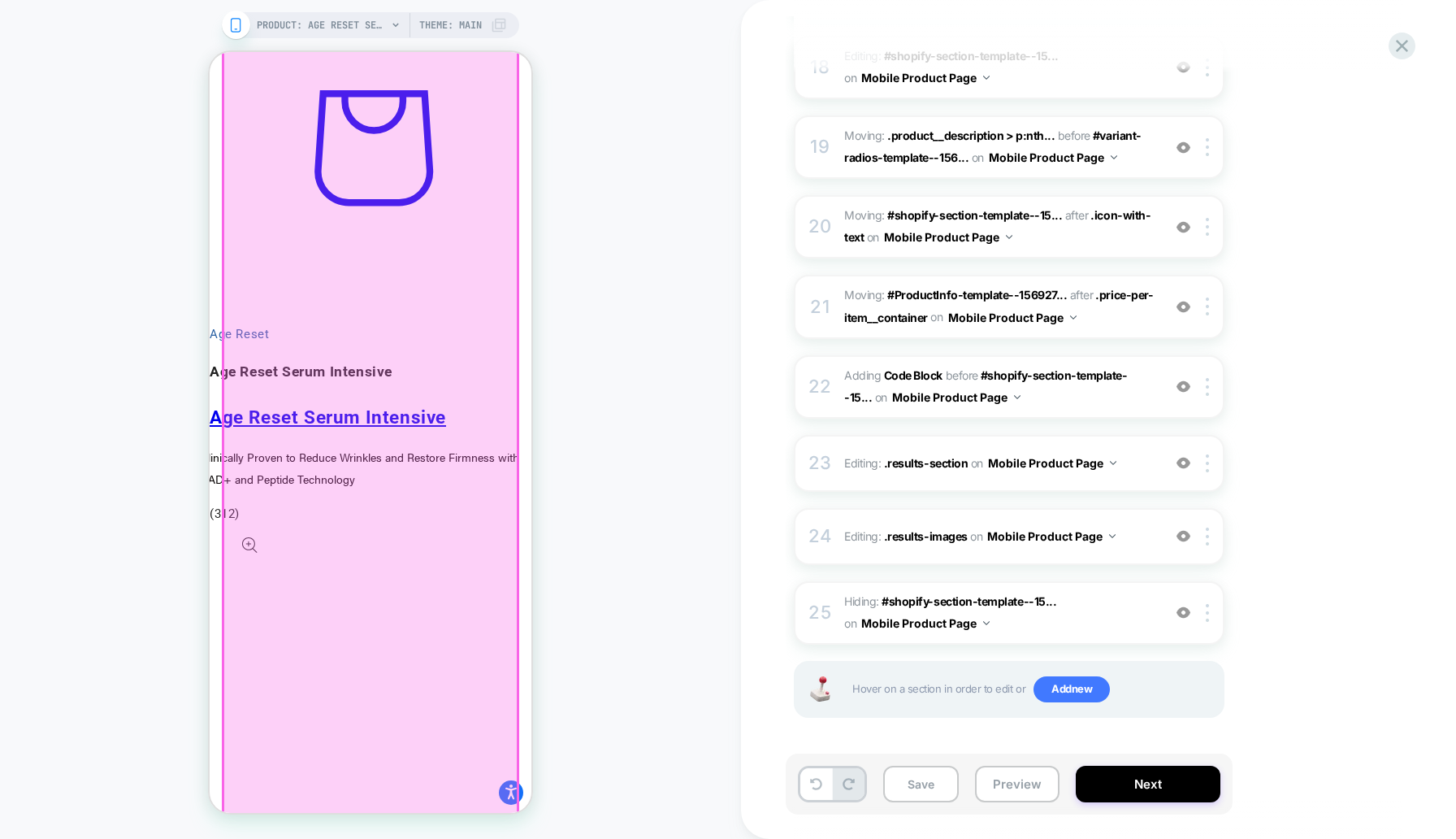
click at [332, 319] on div at bounding box center [370, 719] width 295 height 1884
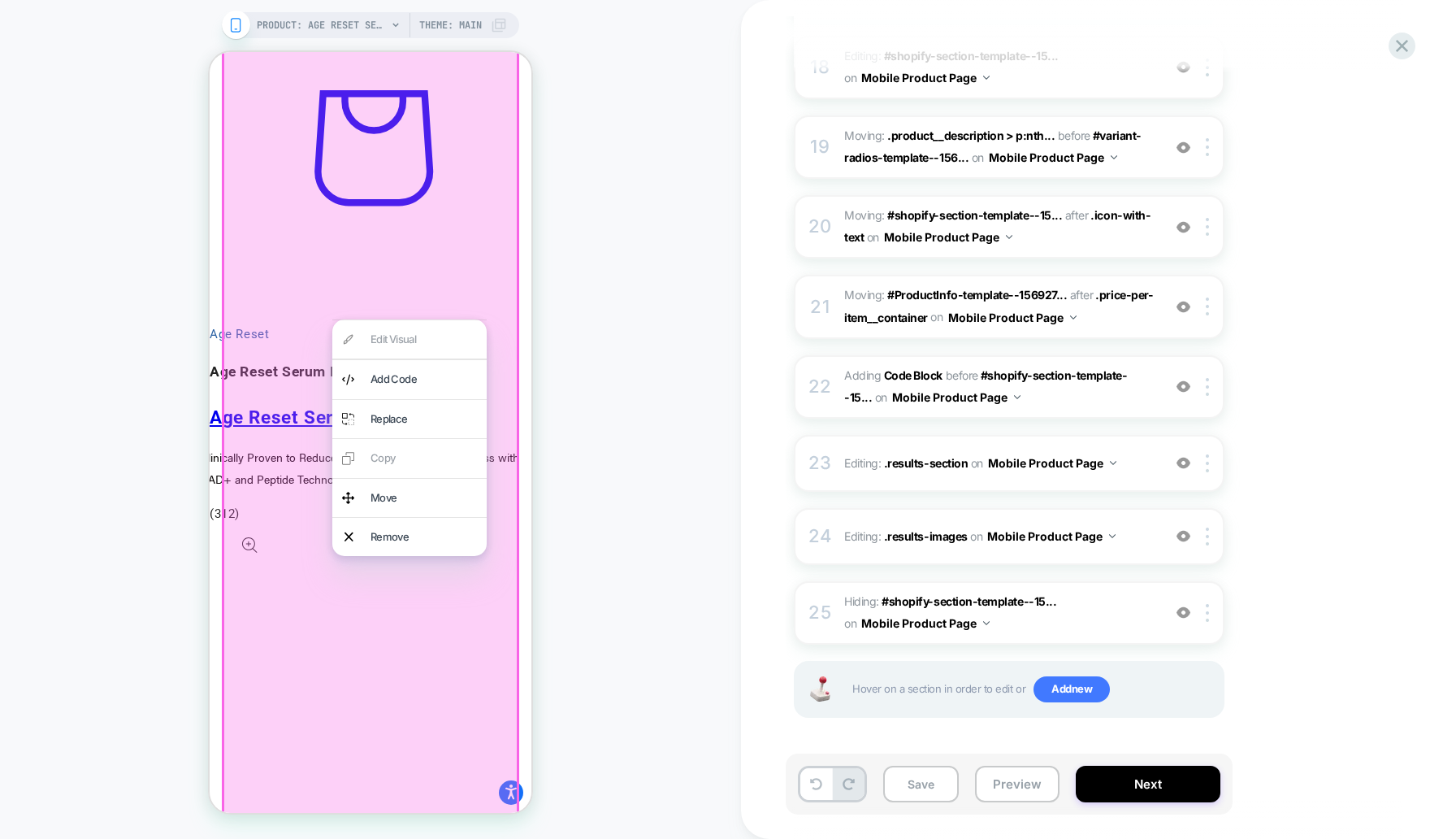
click at [355, 293] on div at bounding box center [370, 600] width 297 height 1888
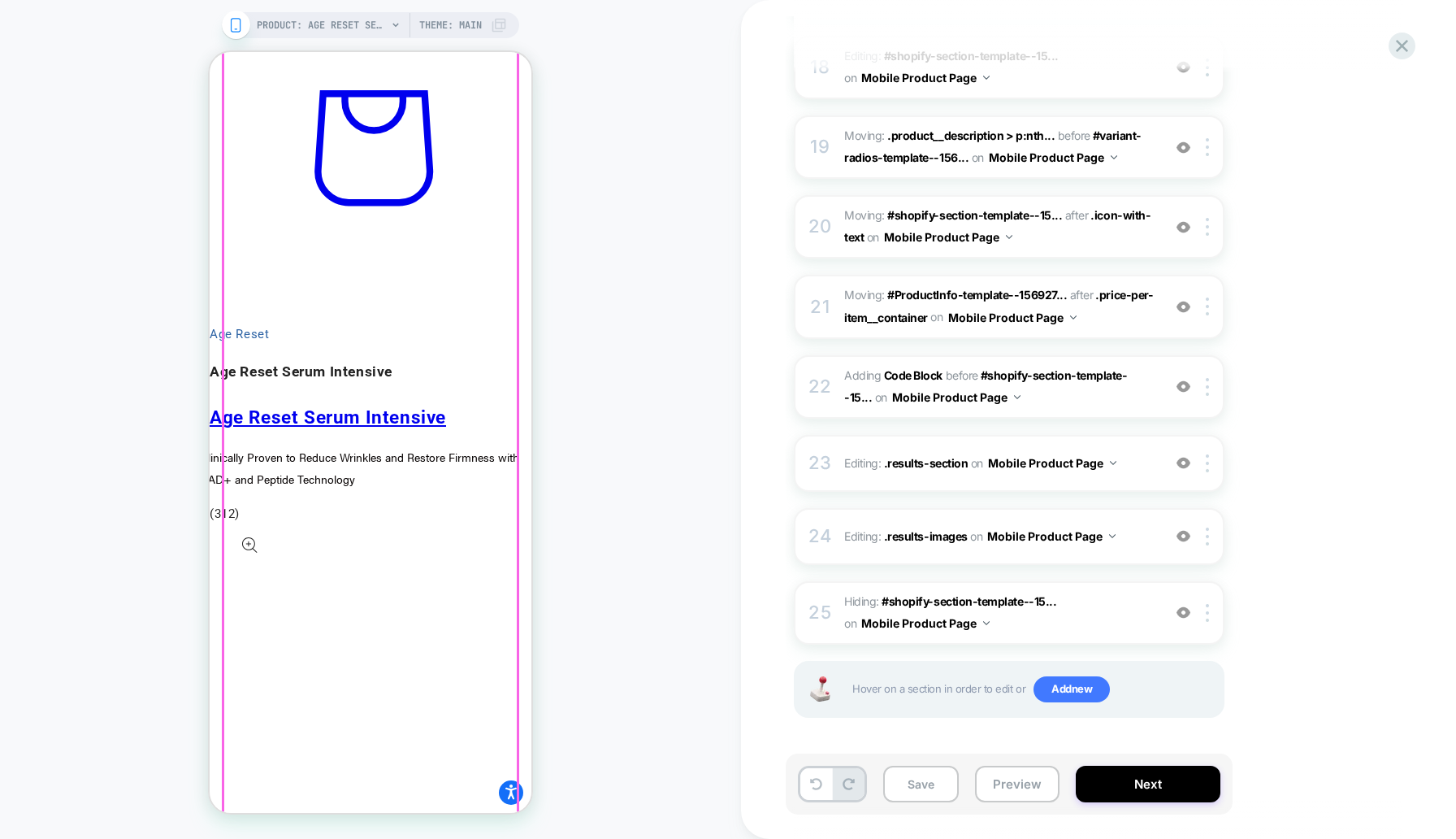
click at [372, 277] on div at bounding box center [370, 600] width 295 height 1884
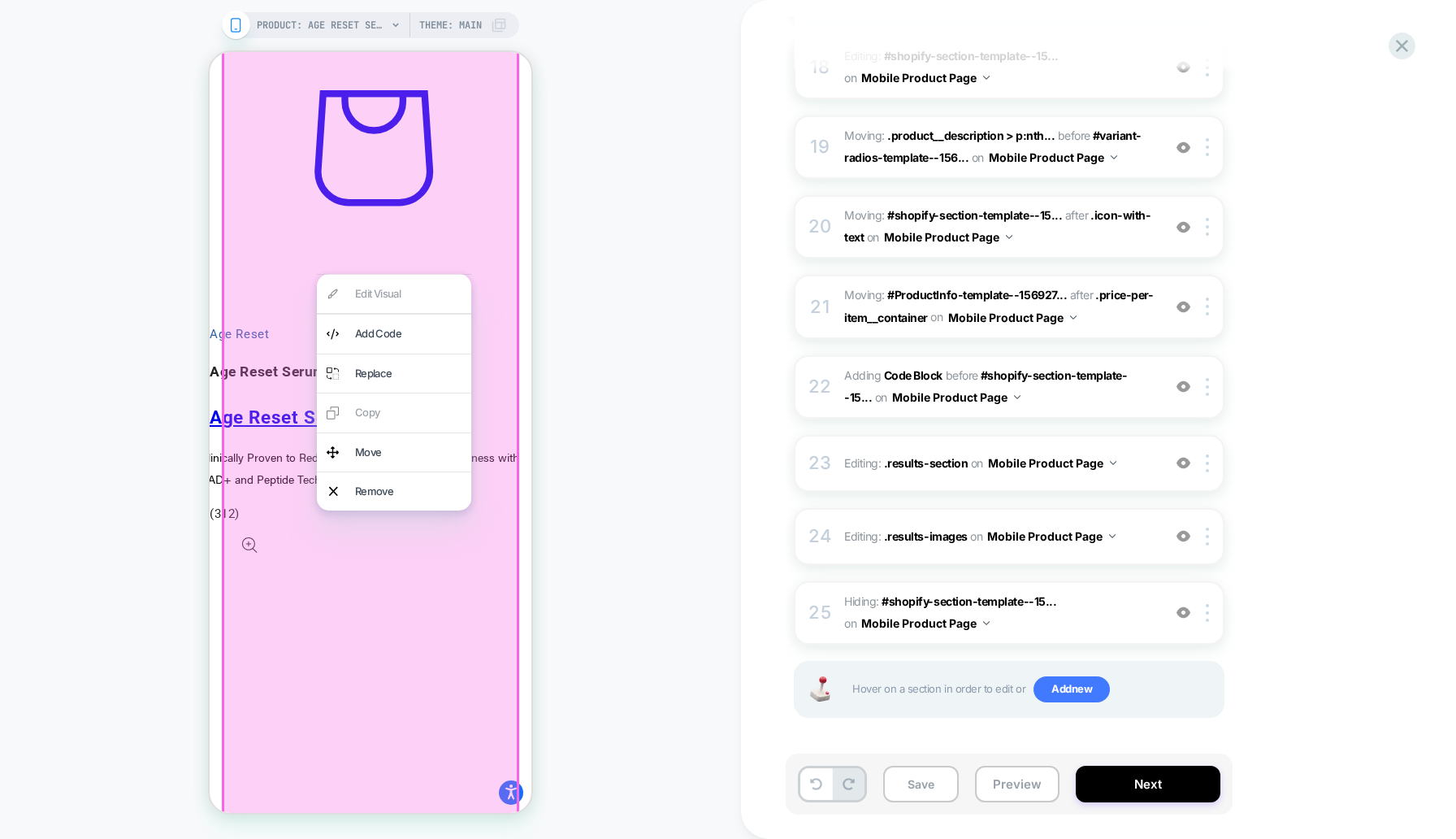
click at [346, 618] on div at bounding box center [370, 600] width 297 height 1888
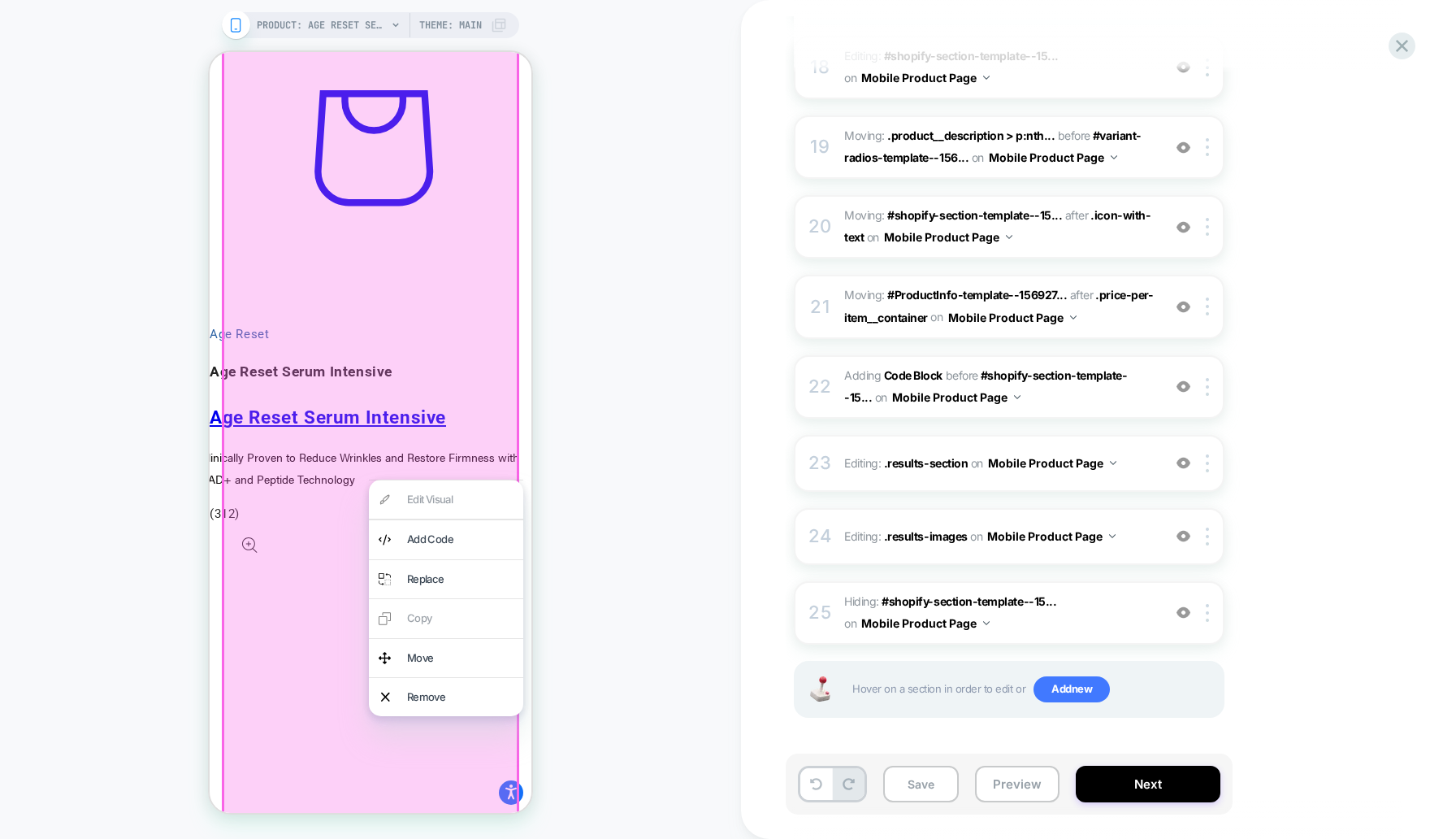
click at [344, 521] on div at bounding box center [370, 600] width 297 height 1888
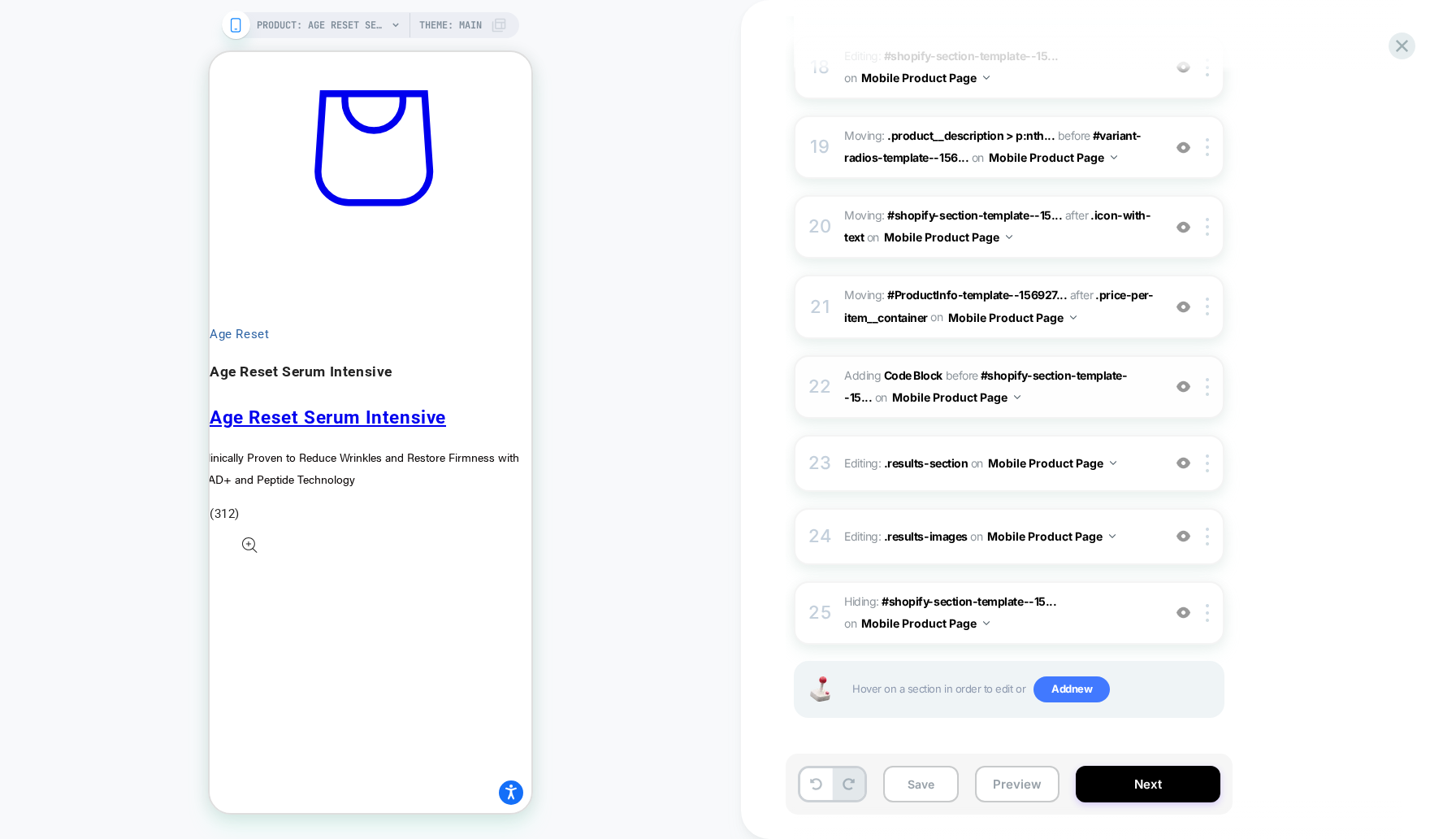
click at [1055, 388] on span "Adding Code Block BEFORE #shopify-section-template--15... #shopify-section-temp…" at bounding box center [998, 387] width 310 height 44
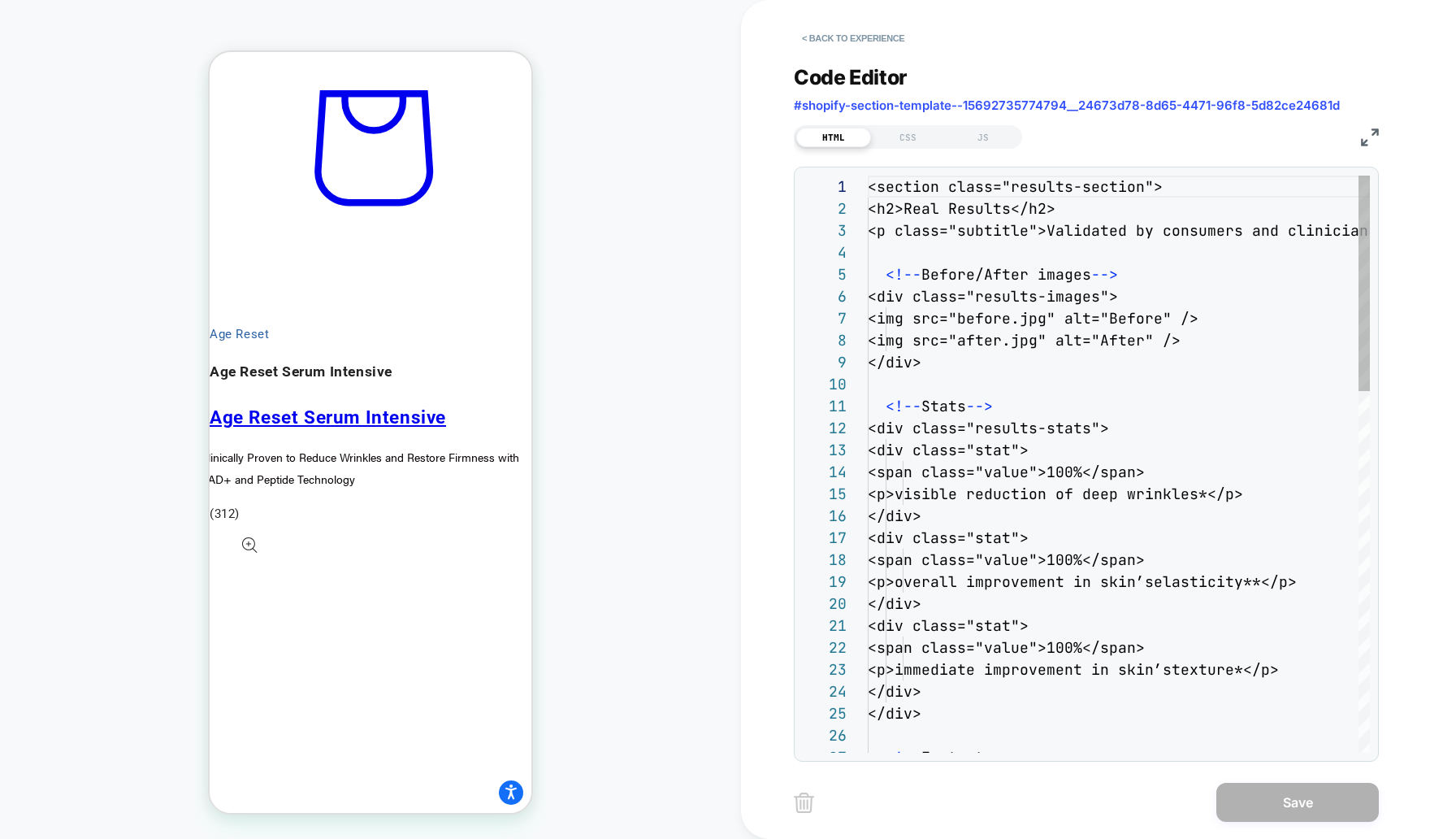
scroll to position [1513, 0]
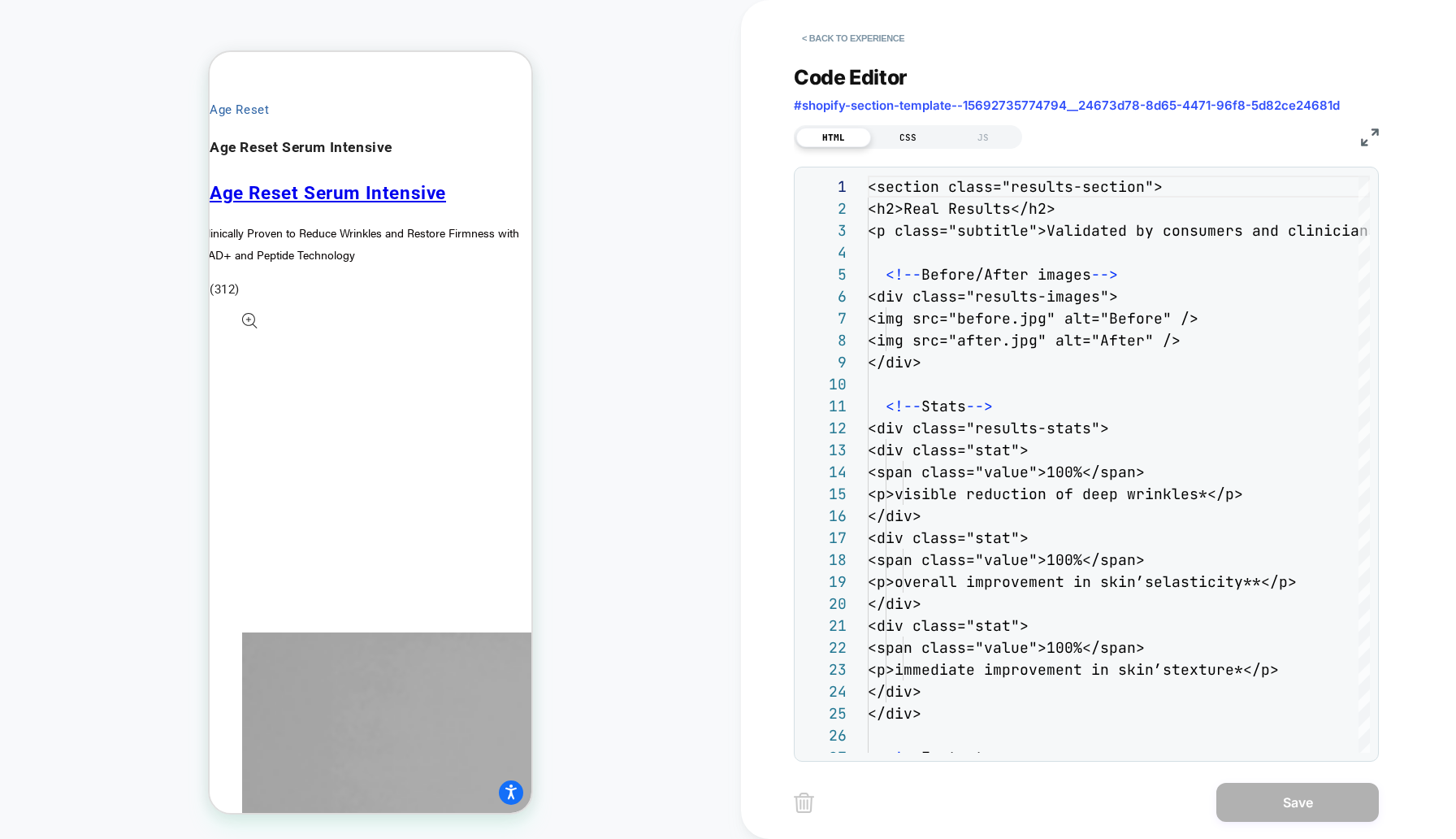
click at [906, 132] on div "CSS" at bounding box center [908, 138] width 75 height 19
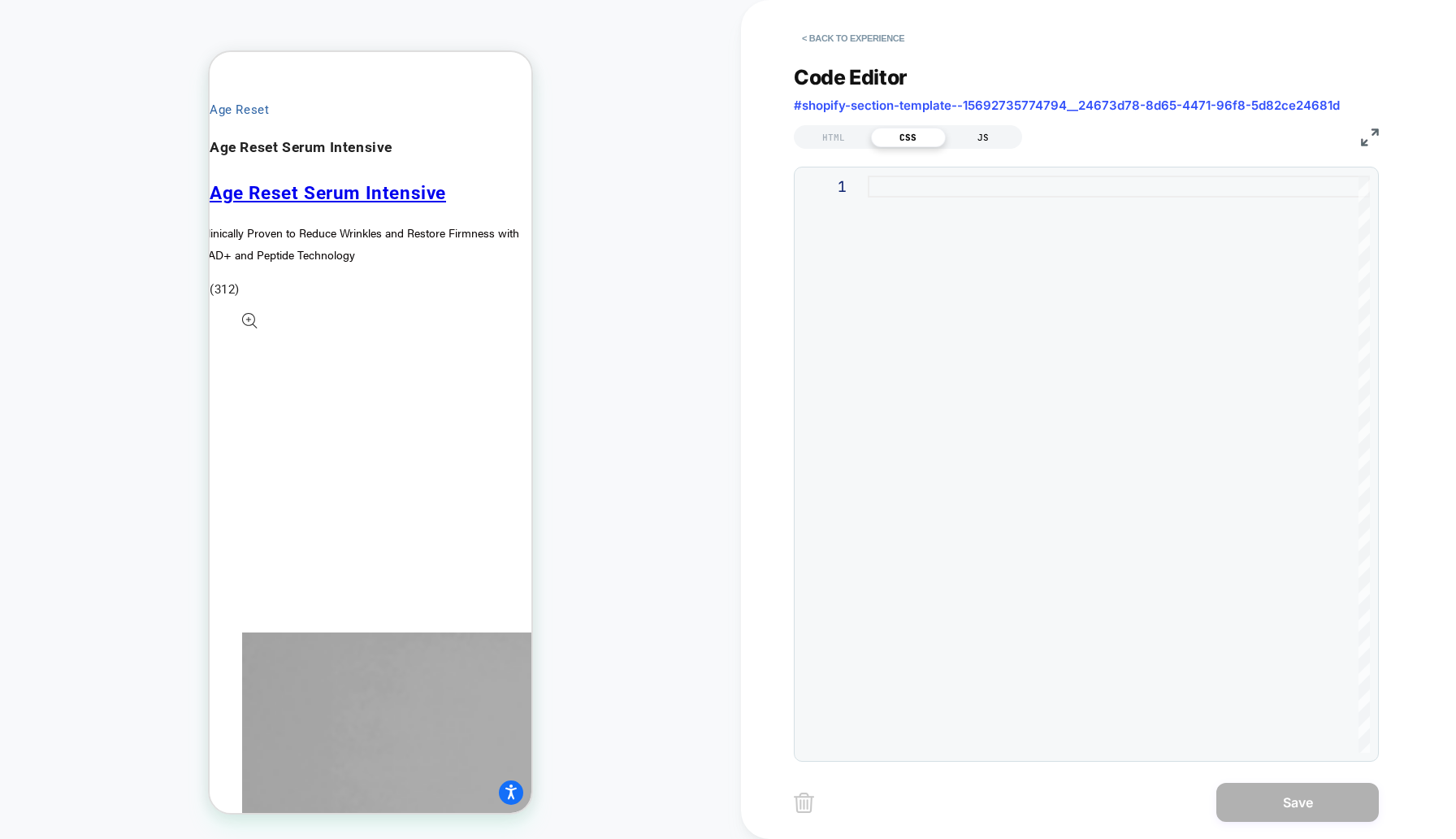
click at [977, 132] on div "JS" at bounding box center [983, 138] width 75 height 19
click at [846, 134] on div "HTML" at bounding box center [833, 138] width 75 height 19
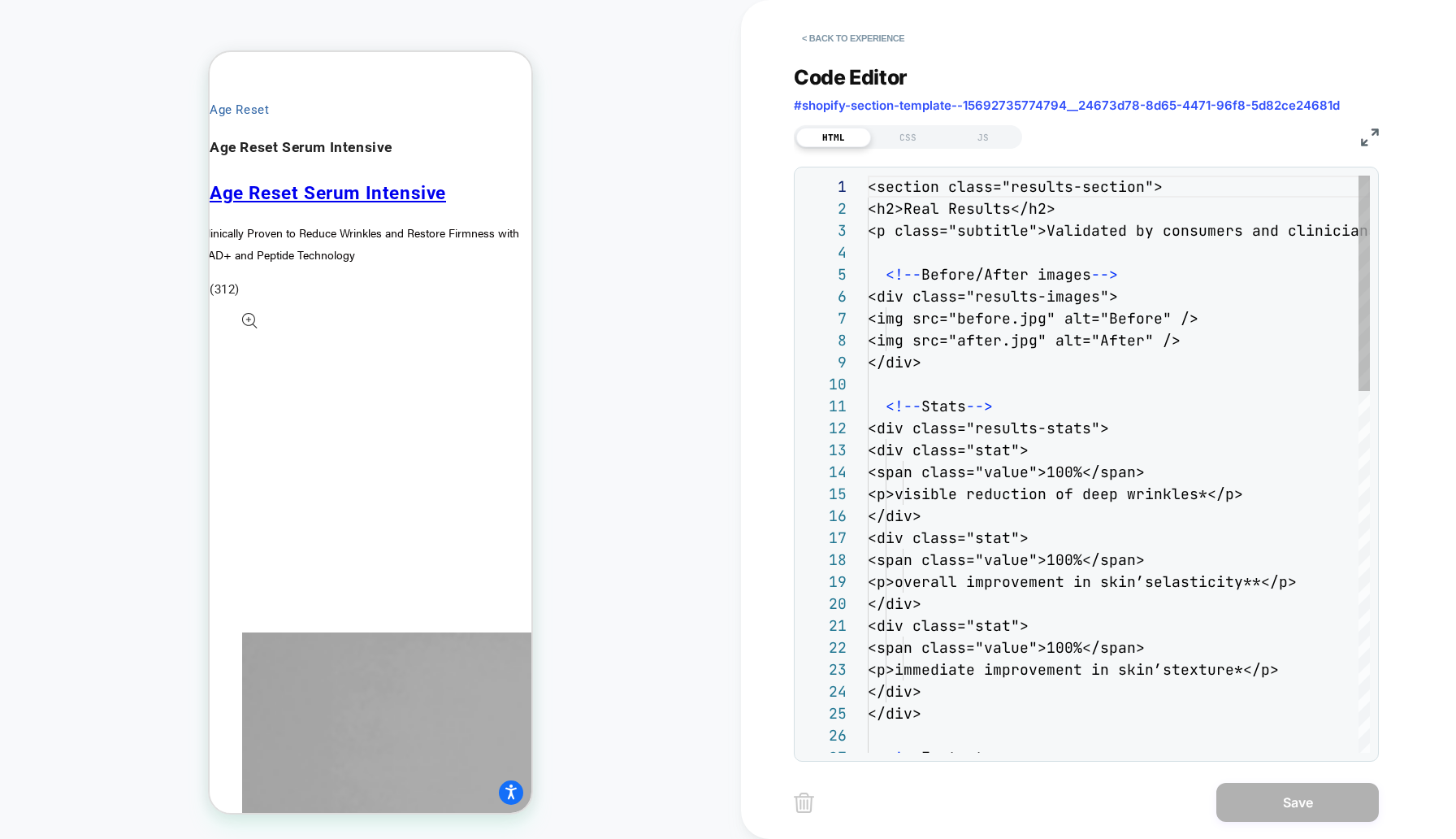
scroll to position [109, 88]
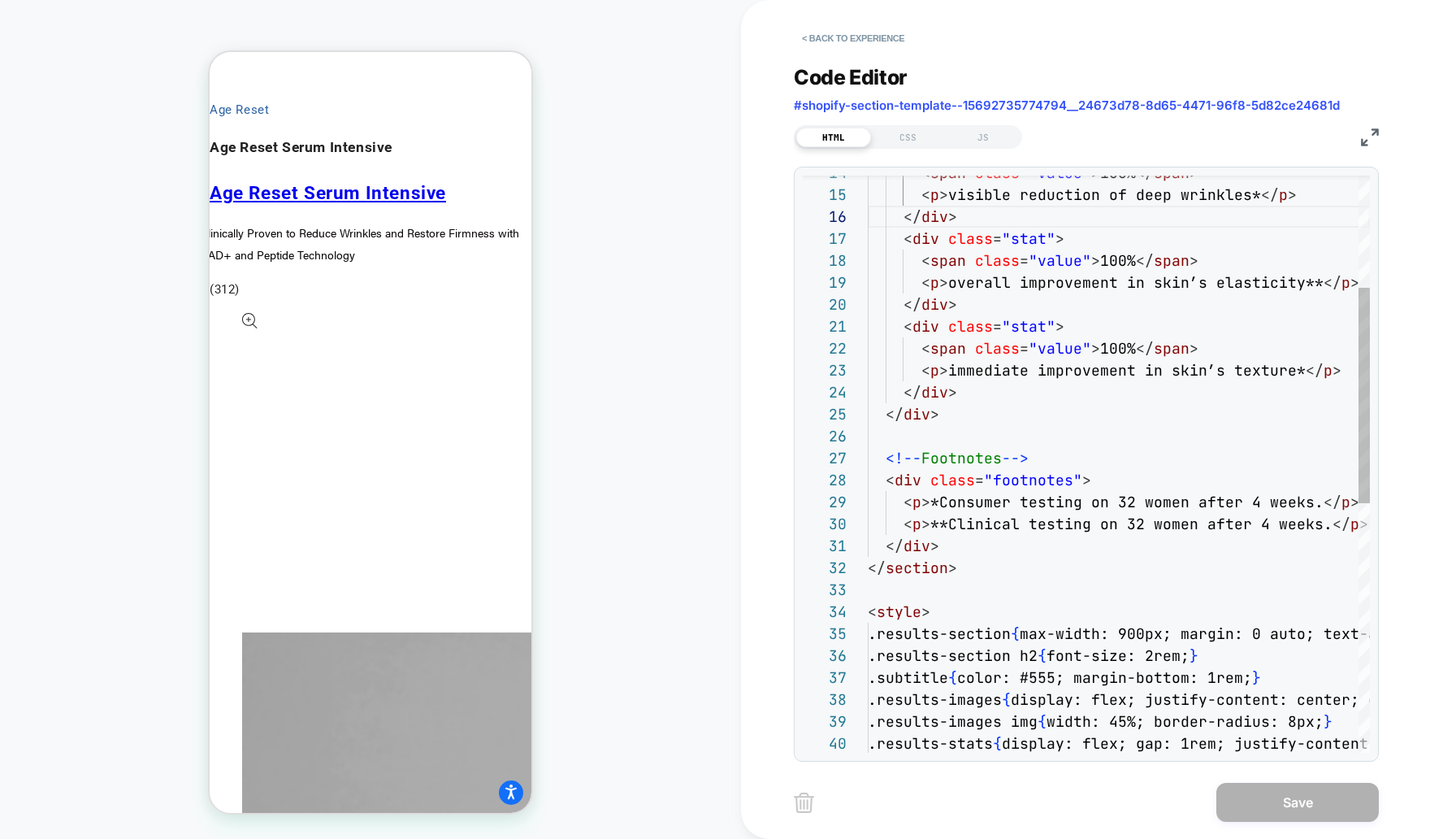
click at [1351, 527] on div "< span class = "value" > 100% </ span > < p > visible reduction of deep wrinkle…" at bounding box center [1118, 648] width 502 height 1543
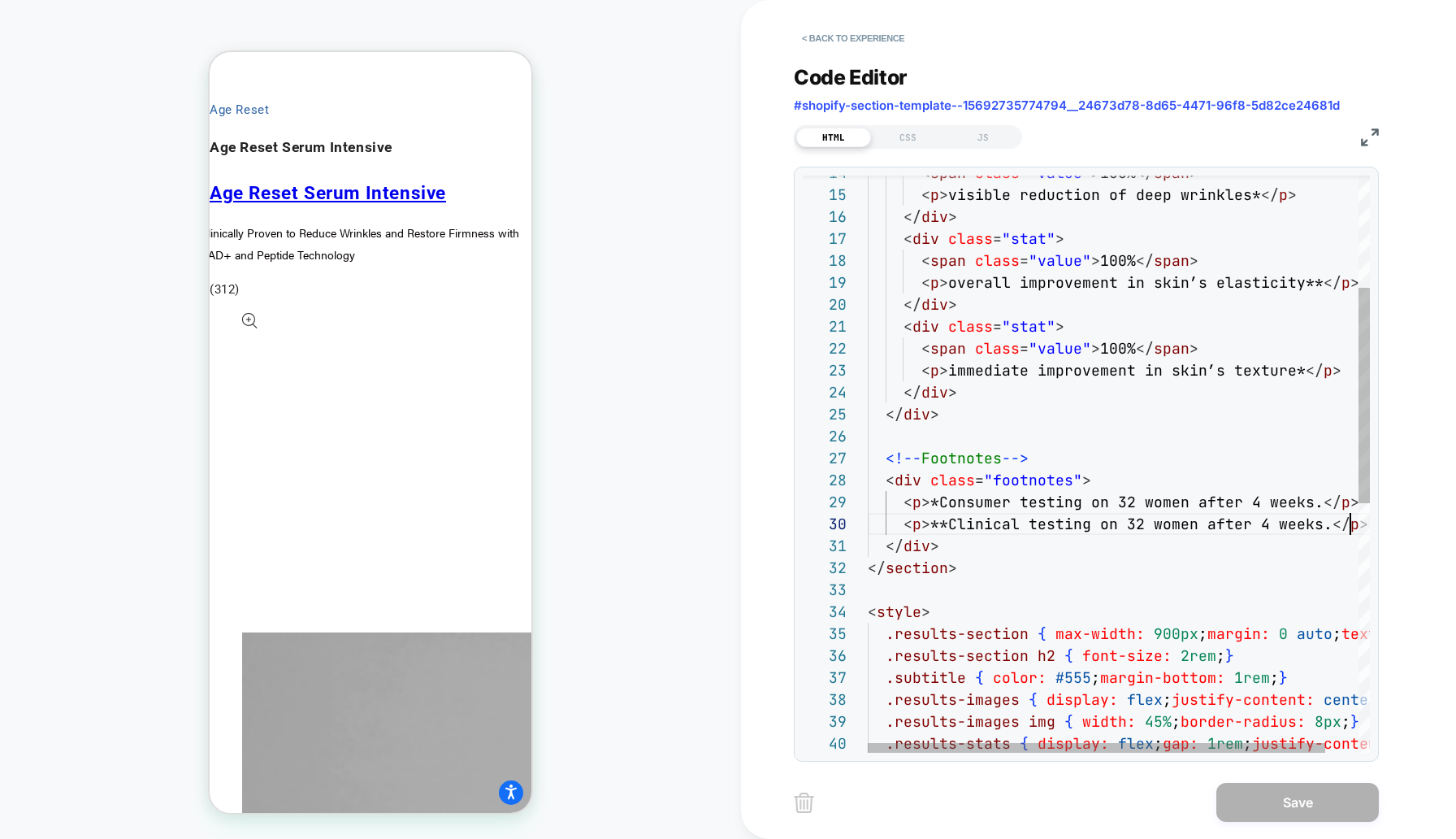
scroll to position [198, 482]
click at [1351, 527] on div "< span class = "value" > 100% </ span > < p > visible reduction of deep wrinkle…" at bounding box center [1137, 648] width 538 height 1543
click at [1230, 524] on div "< span class = "value" > 100% </ span > < p > visible reduction of deep wrinkle…" at bounding box center [1137, 648] width 538 height 1543
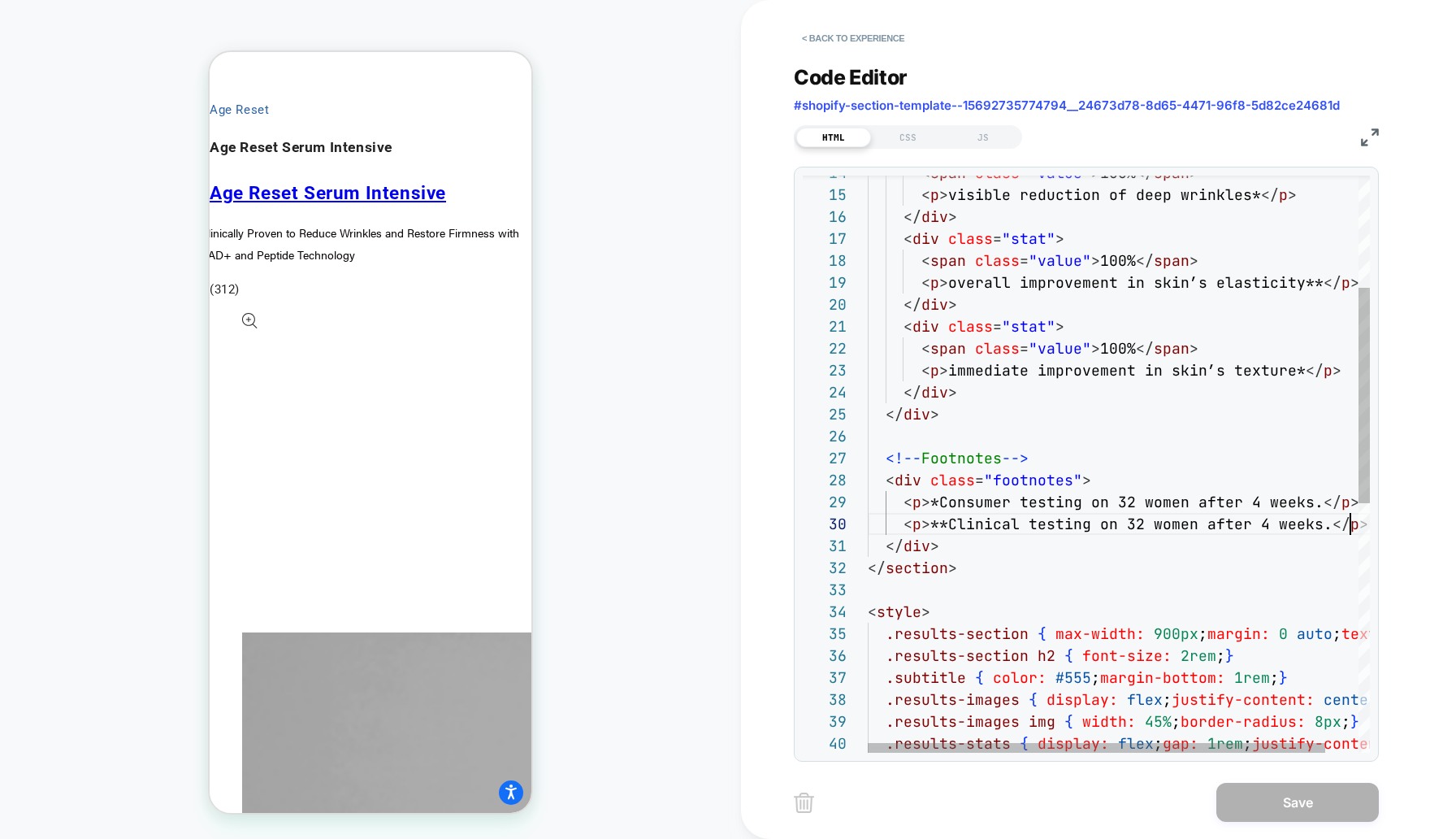
scroll to position [198, 377]
click at [1230, 524] on div "< span class = "value" > 100% </ span > < p > visible reduction of deep wrinkle…" at bounding box center [1137, 648] width 538 height 1543
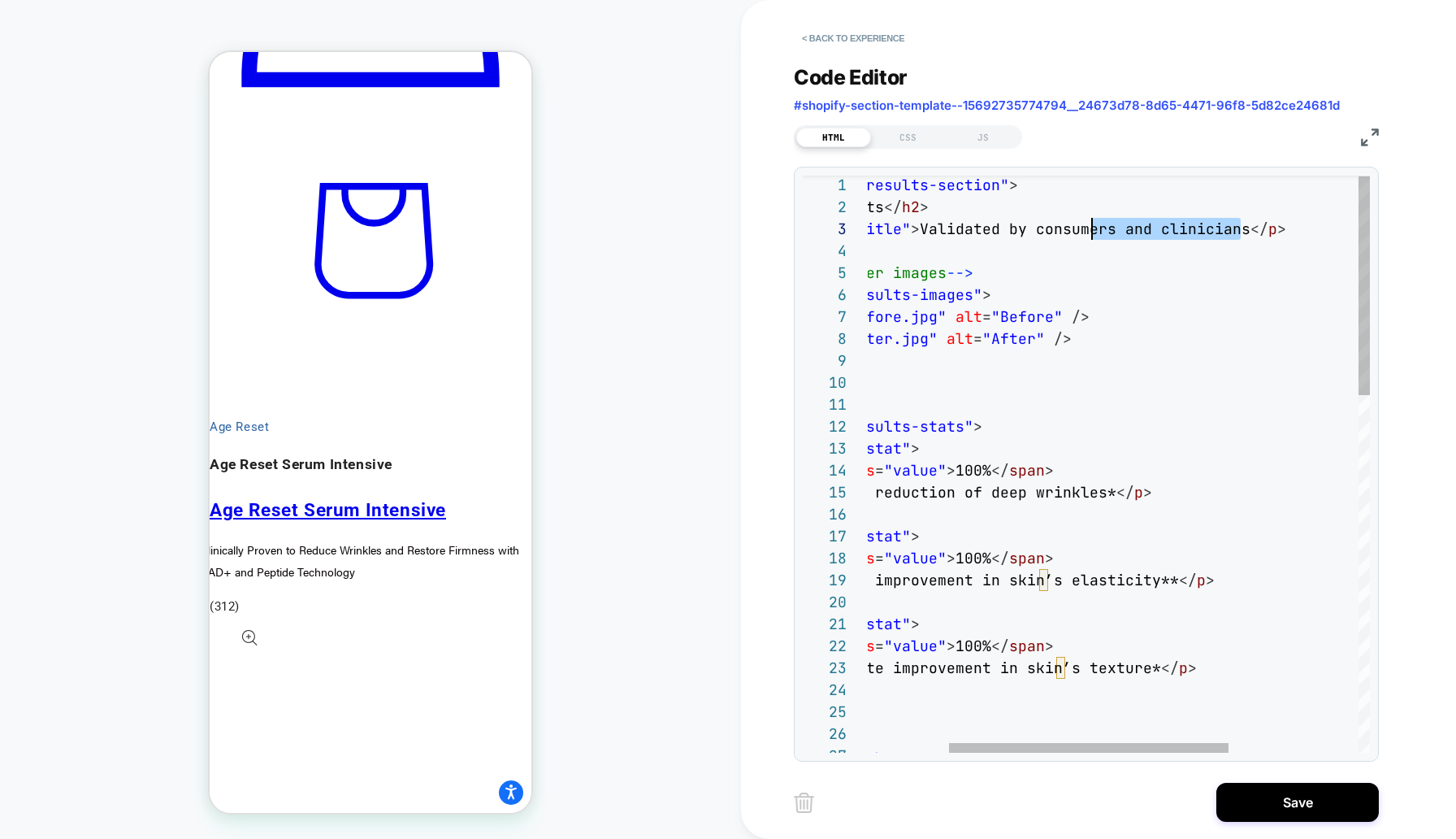
scroll to position [44, 316]
drag, startPoint x: 1242, startPoint y: 233, endPoint x: 1034, endPoint y: 230, distance: 208.0
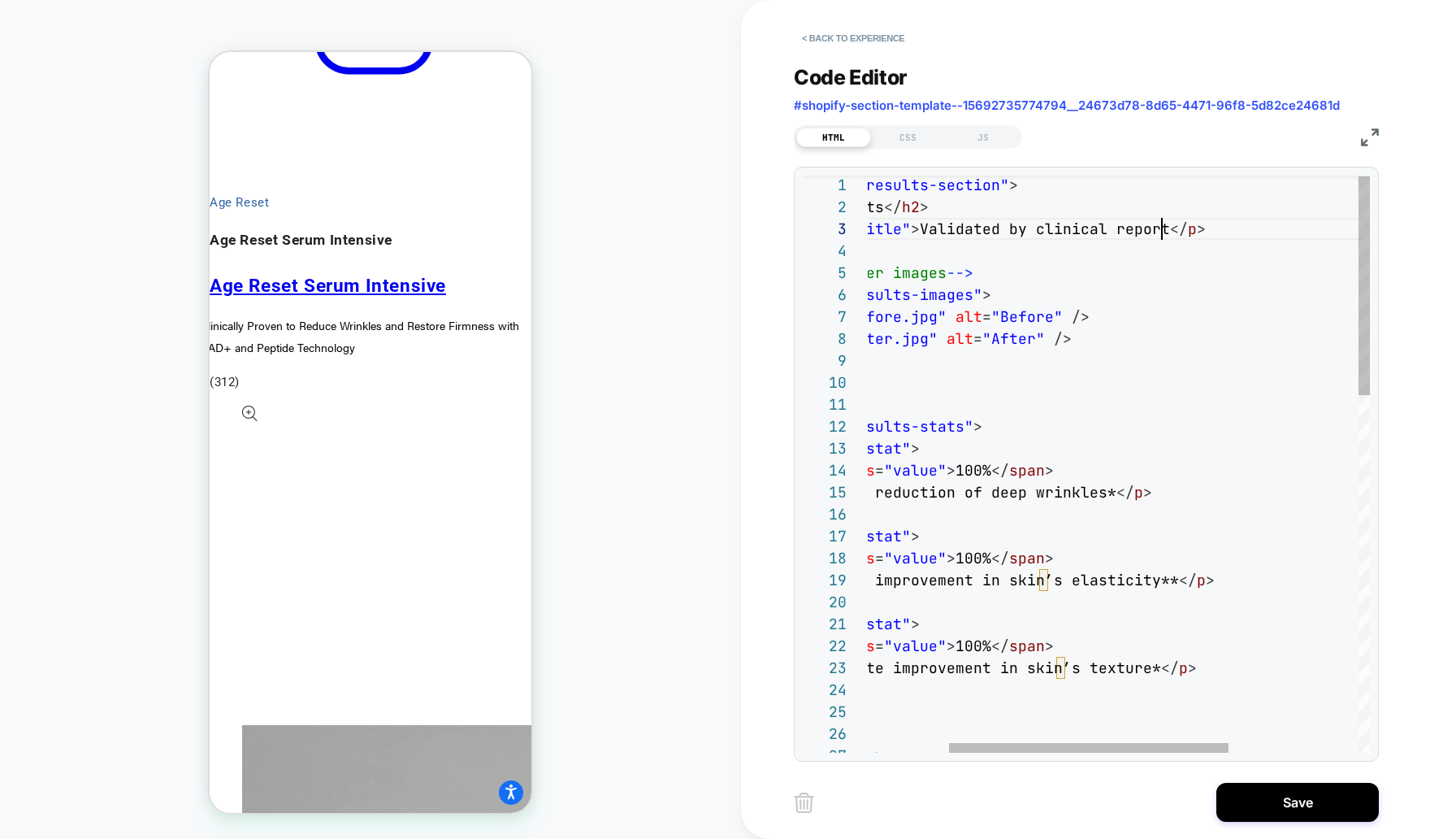
scroll to position [44, 439]
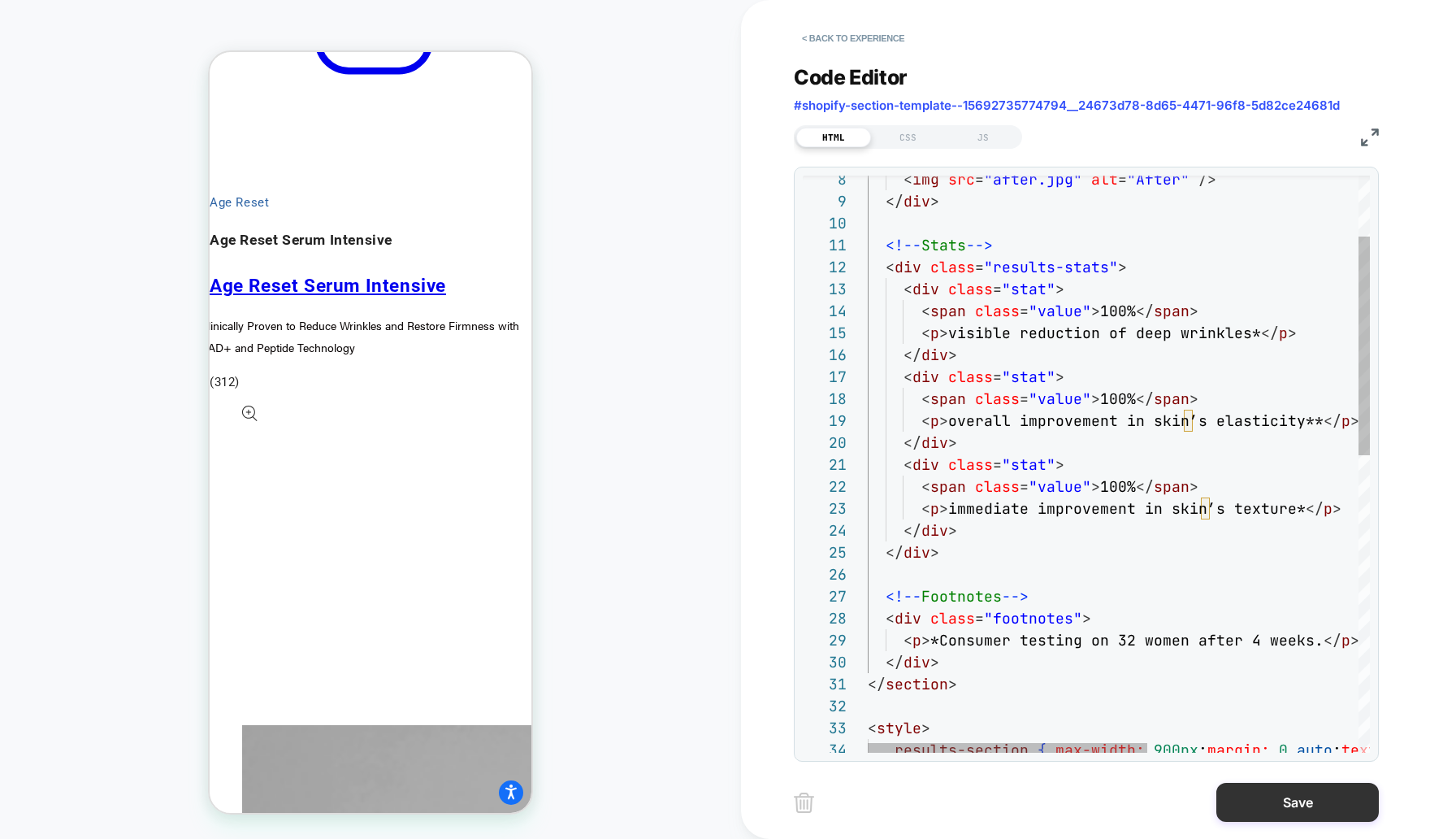
type textarea "**********"
click at [1239, 798] on button "Save" at bounding box center [1297, 802] width 162 height 39
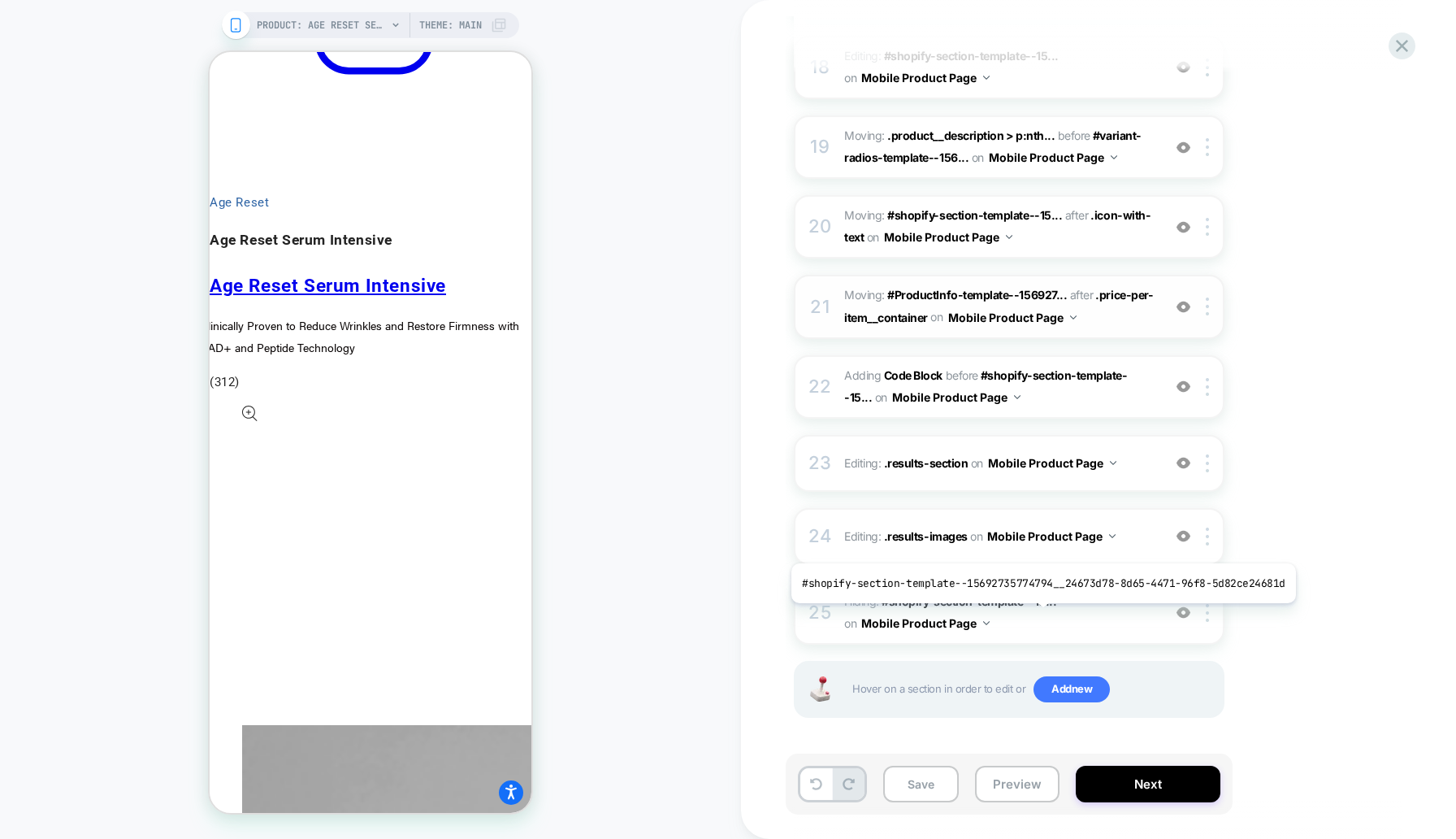
scroll to position [1665, 0]
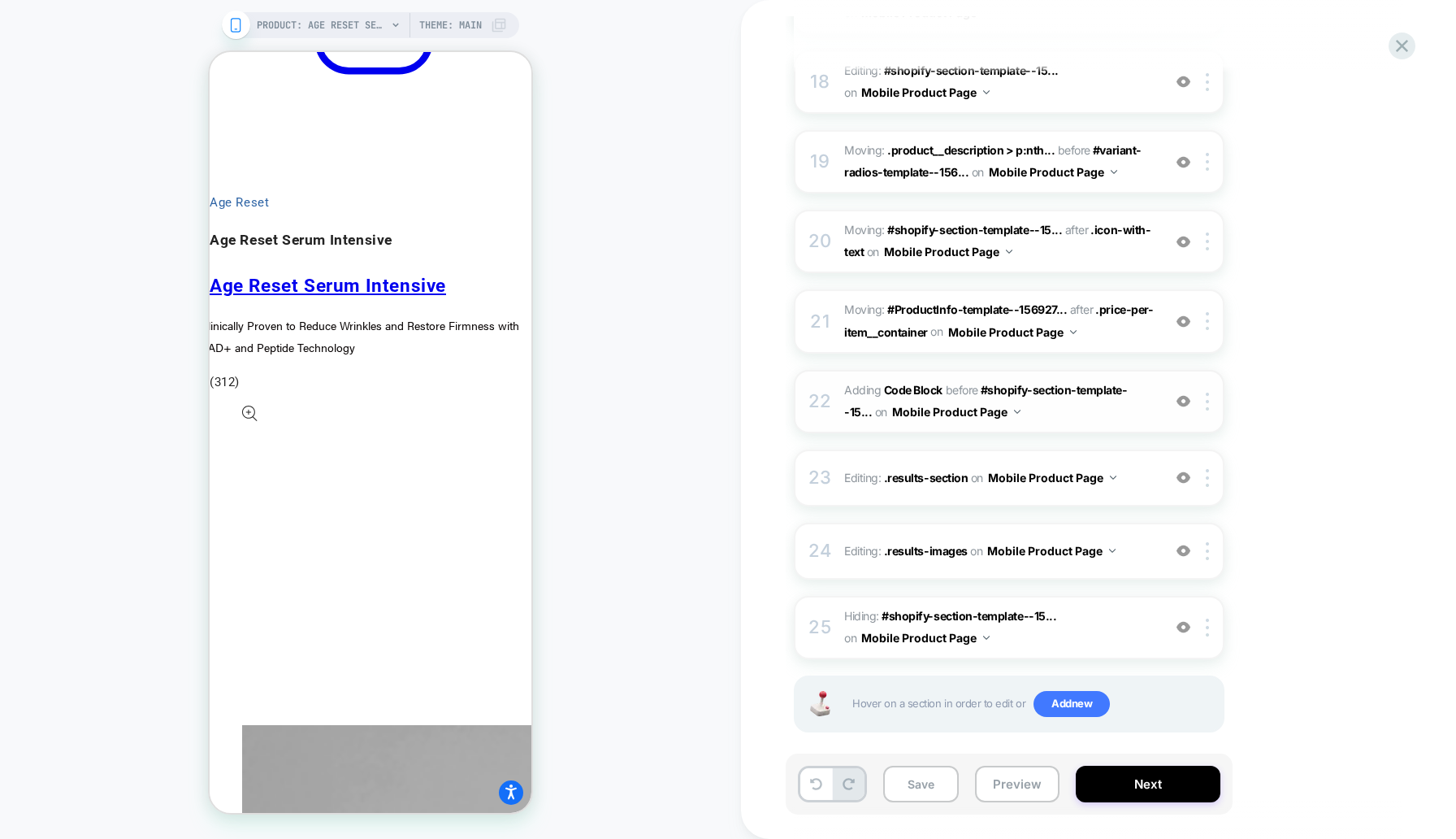
click at [1036, 417] on span "Adding Code Block BEFORE #shopify-section-template--15... #shopify-section-temp…" at bounding box center [998, 401] width 310 height 44
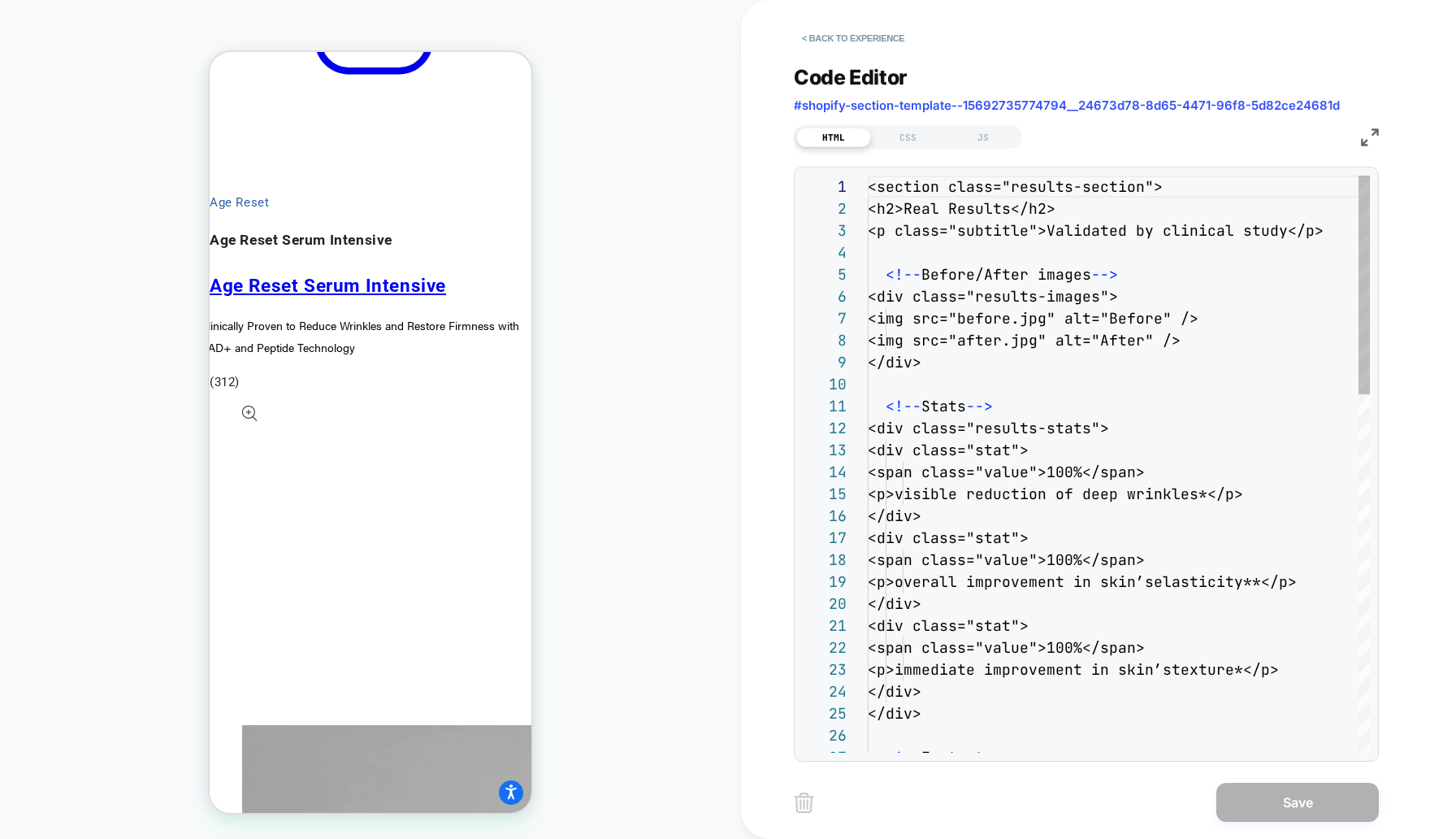
scroll to position [220, 0]
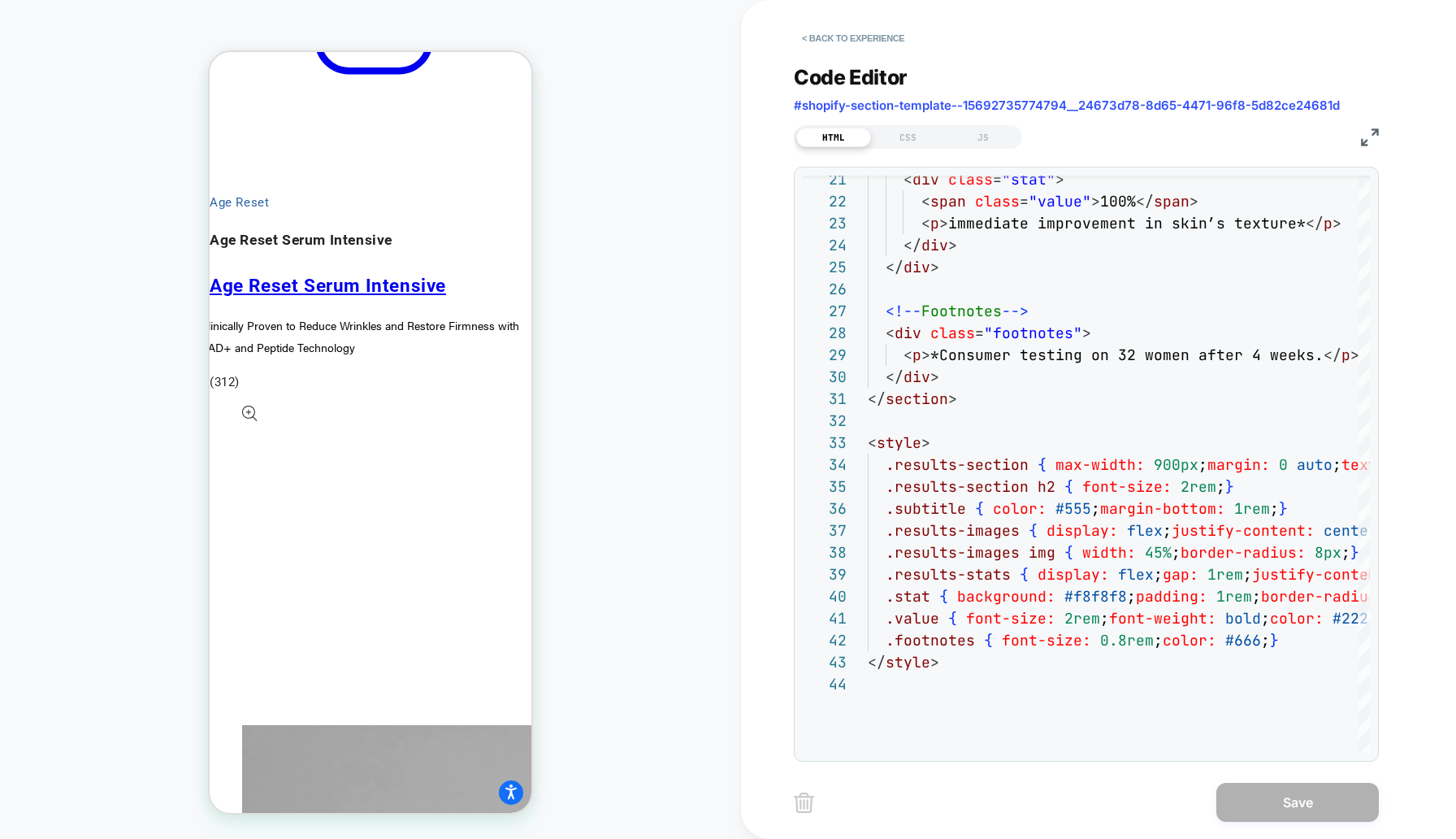
click at [1262, 402] on div "< div class = "stat" > < span class = "value" > 100% </ span > < p > immediate …" at bounding box center [1118, 490] width 502 height 1521
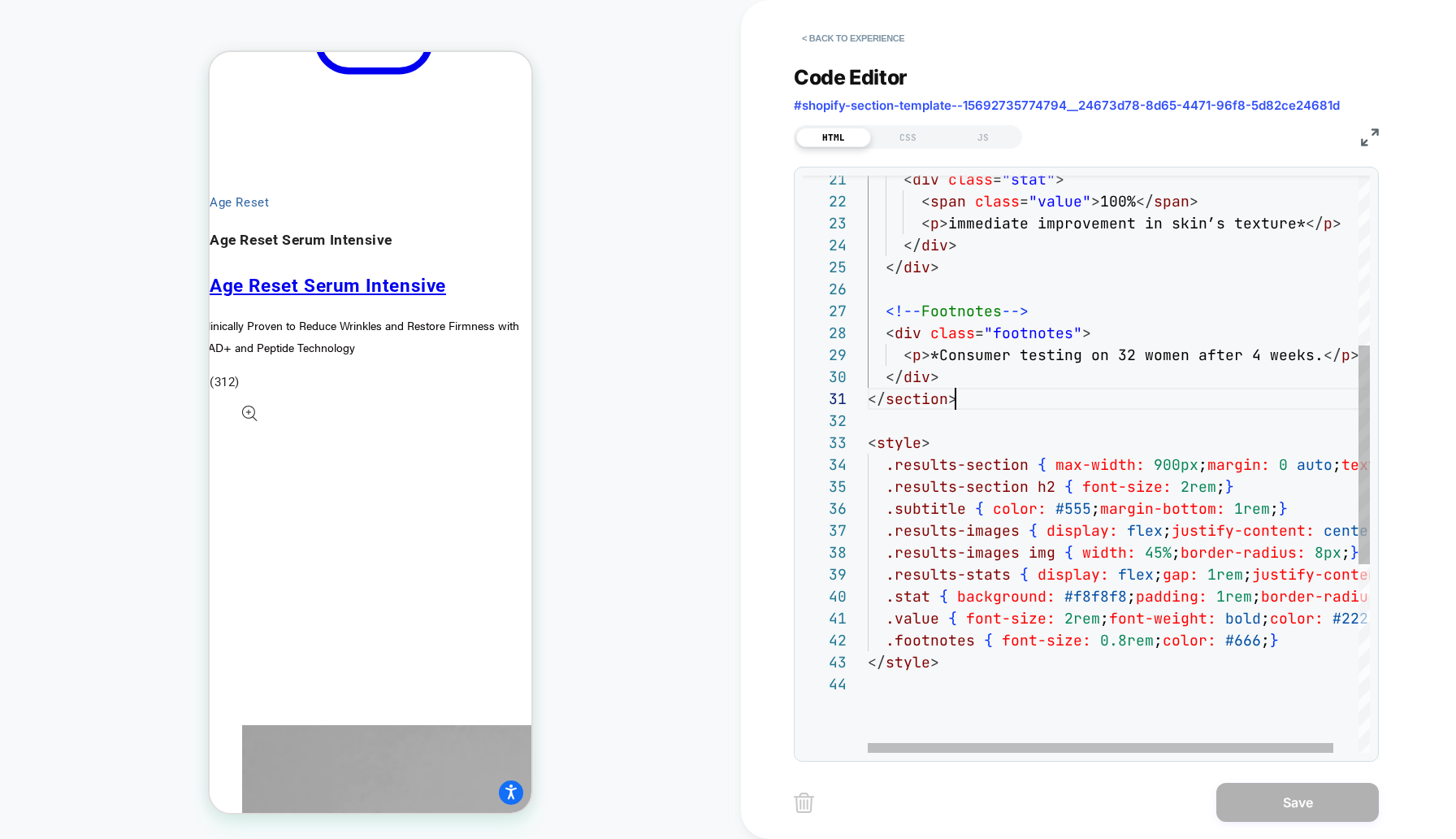
scroll to position [0, 88]
type textarea "**********"
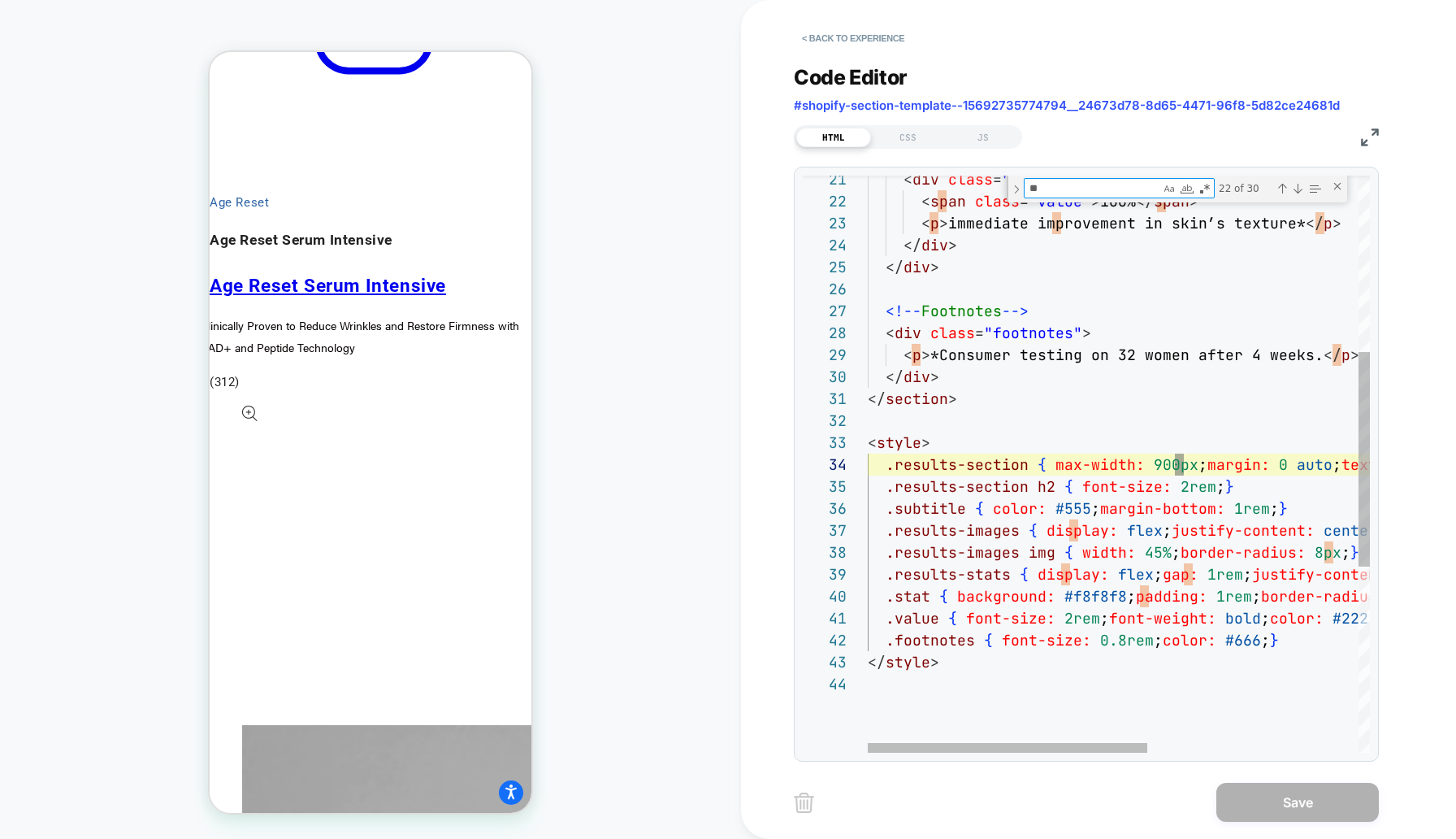
scroll to position [220, 676]
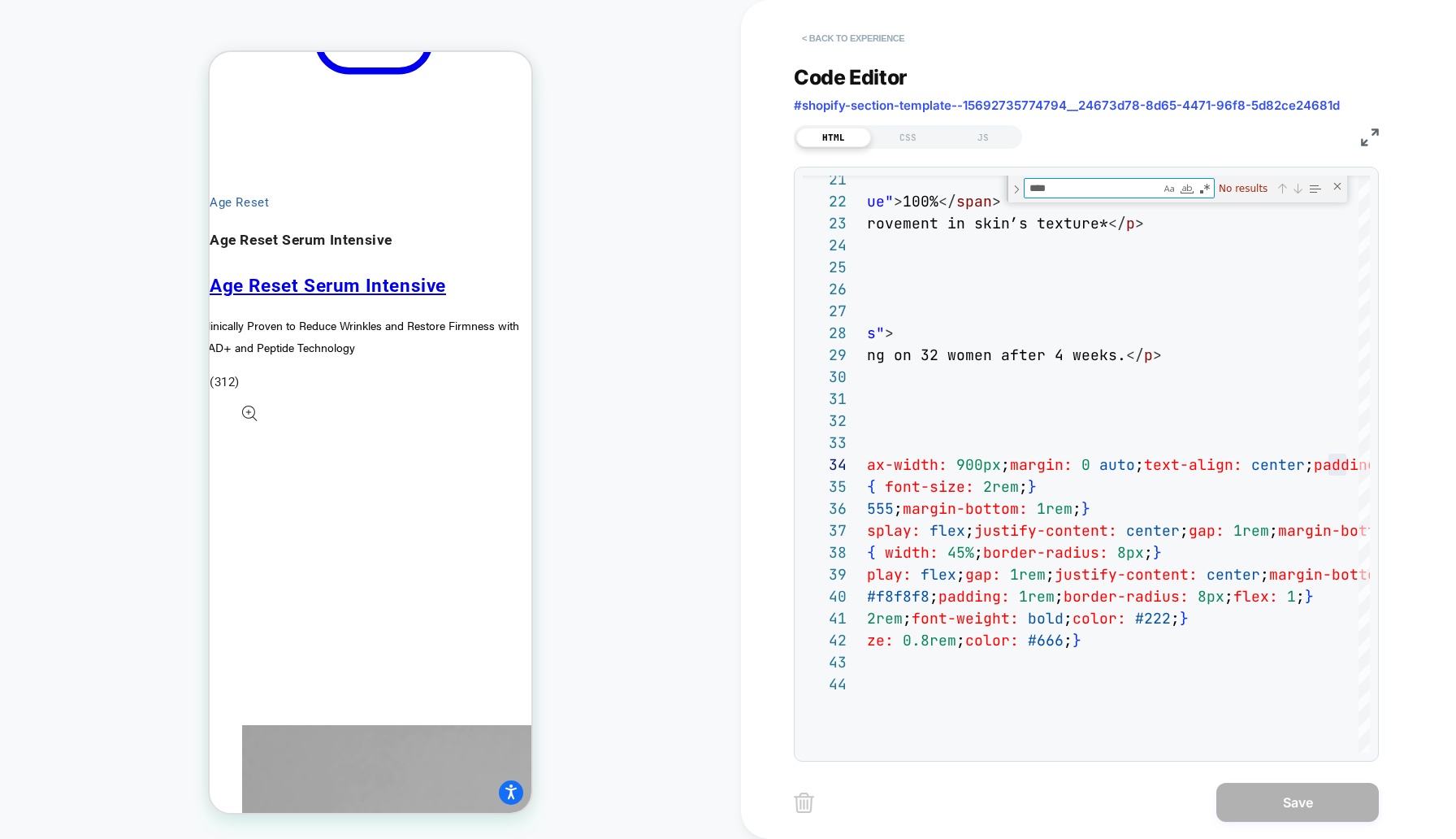
type textarea "****"
click at [889, 41] on button "< Back to experience" at bounding box center [853, 38] width 119 height 26
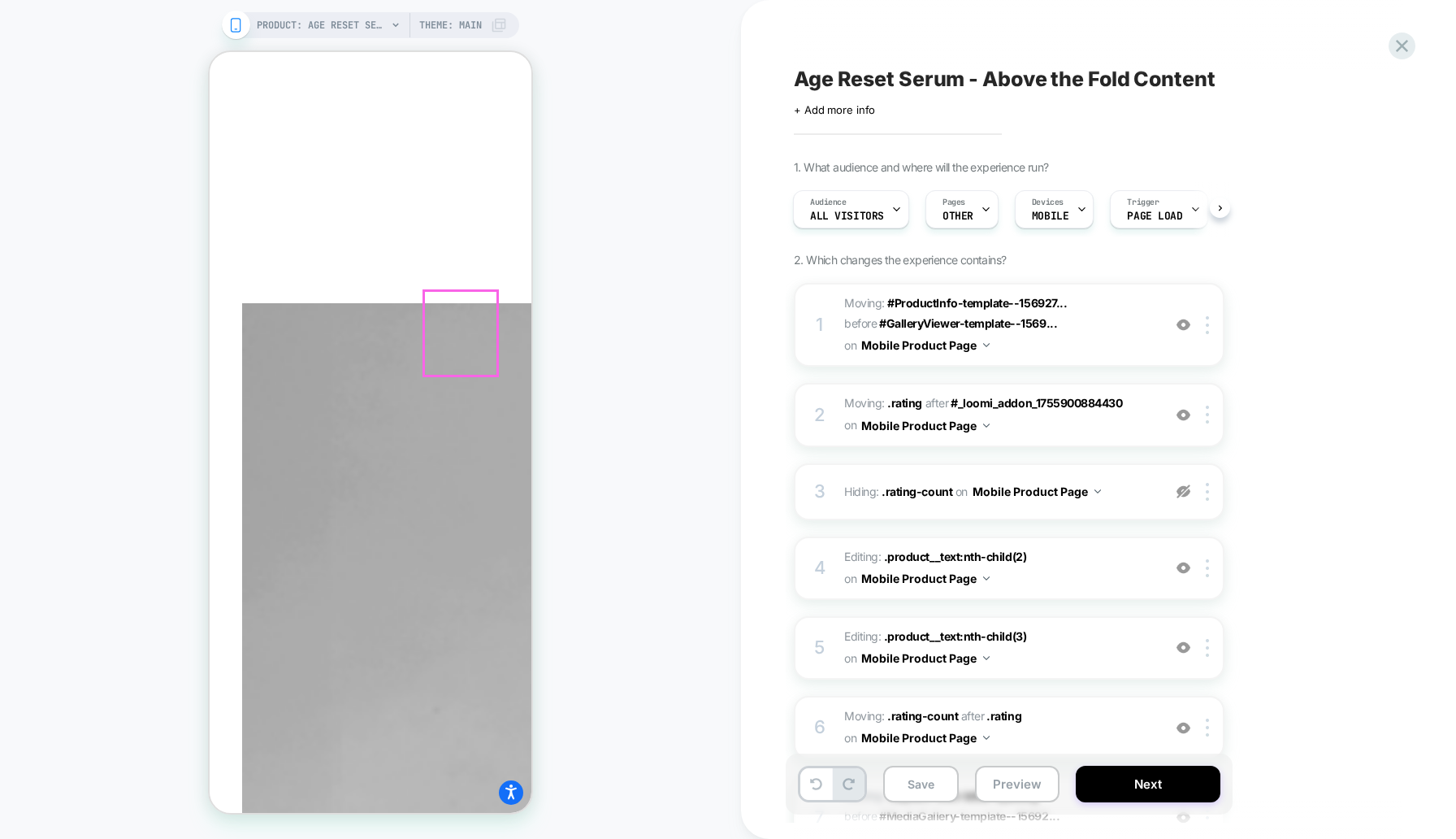
scroll to position [1770, 0]
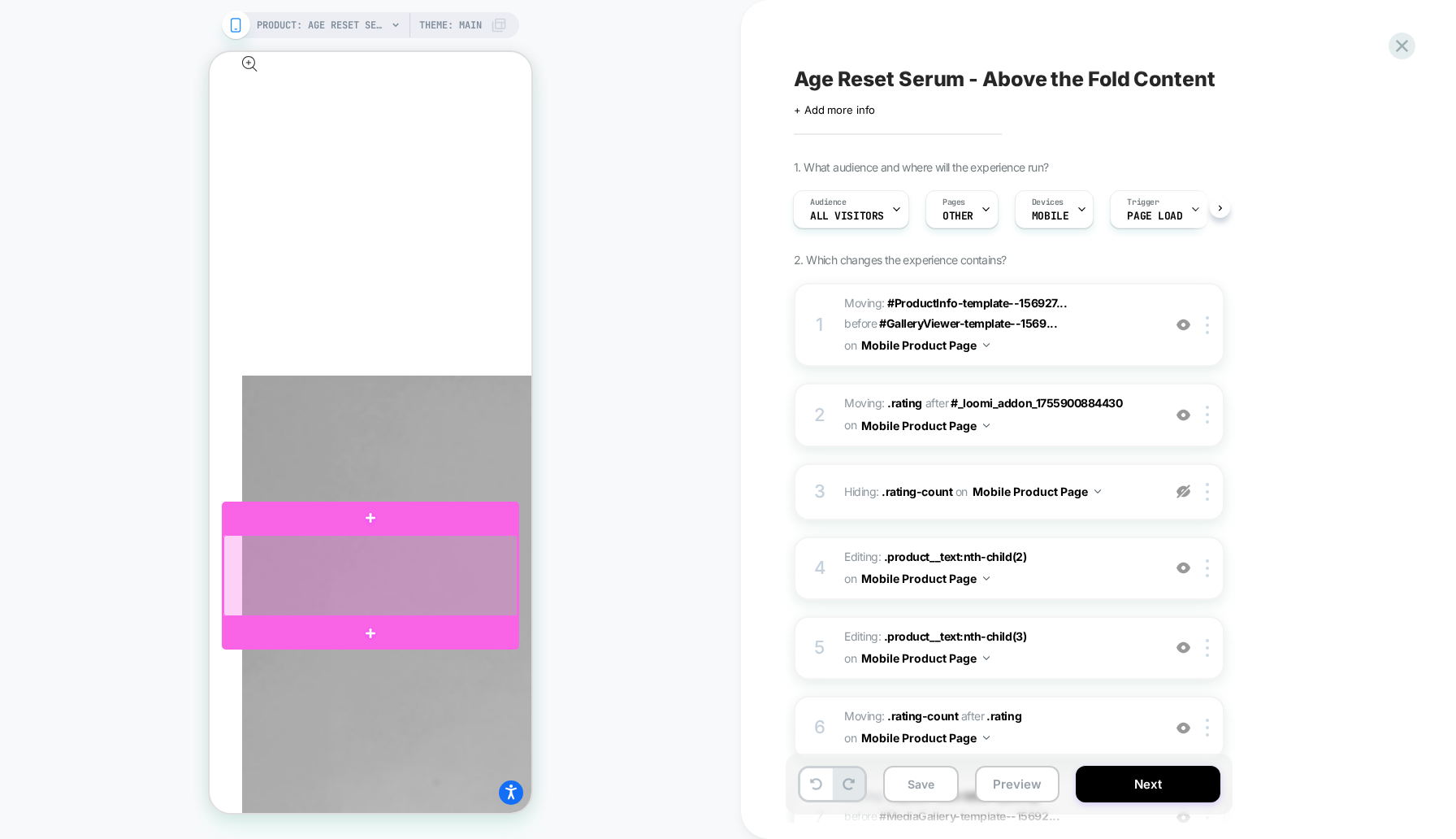
click at [454, 578] on div at bounding box center [370, 575] width 295 height 81
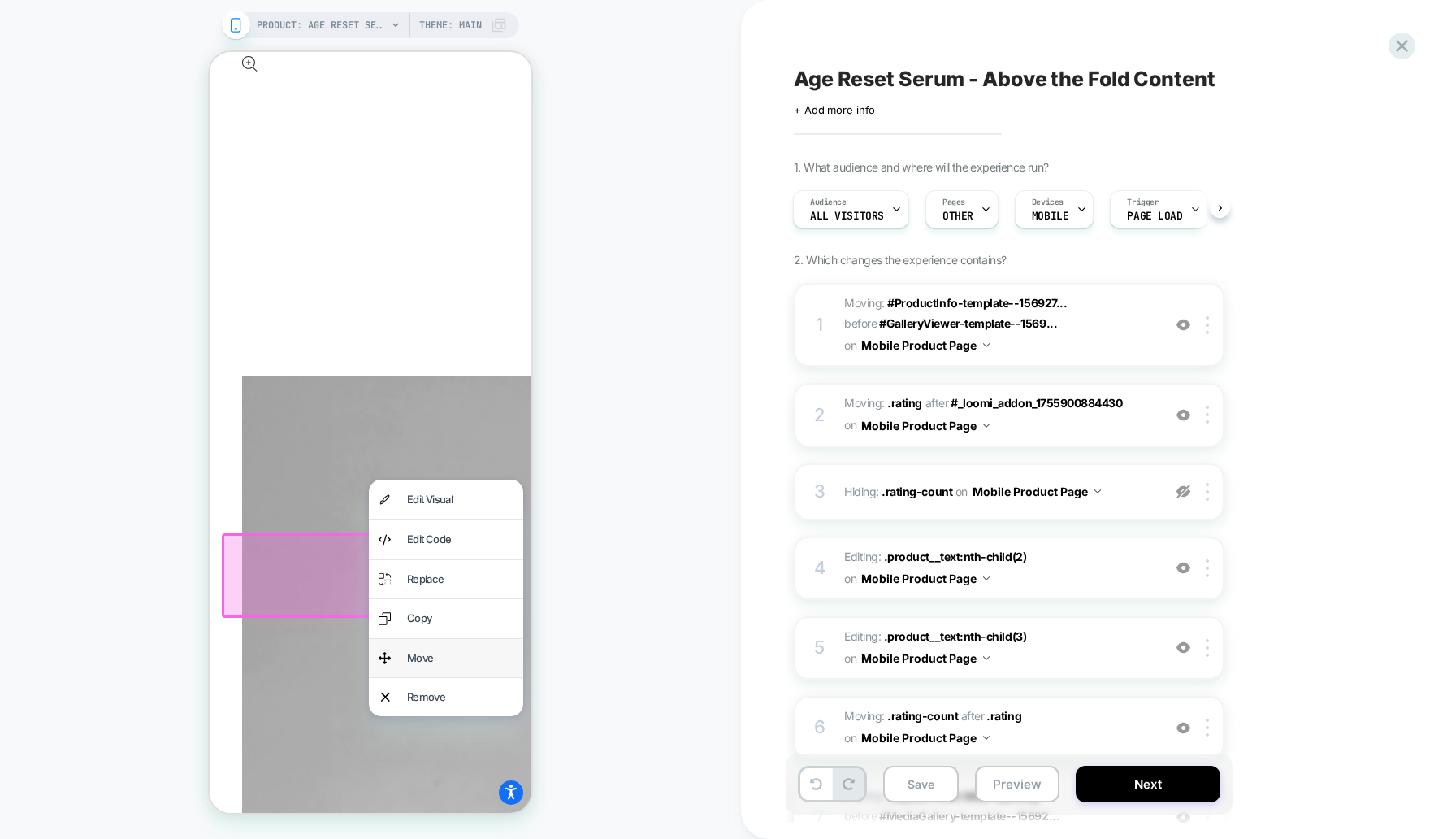
click at [455, 664] on div "Move" at bounding box center [460, 657] width 107 height 19
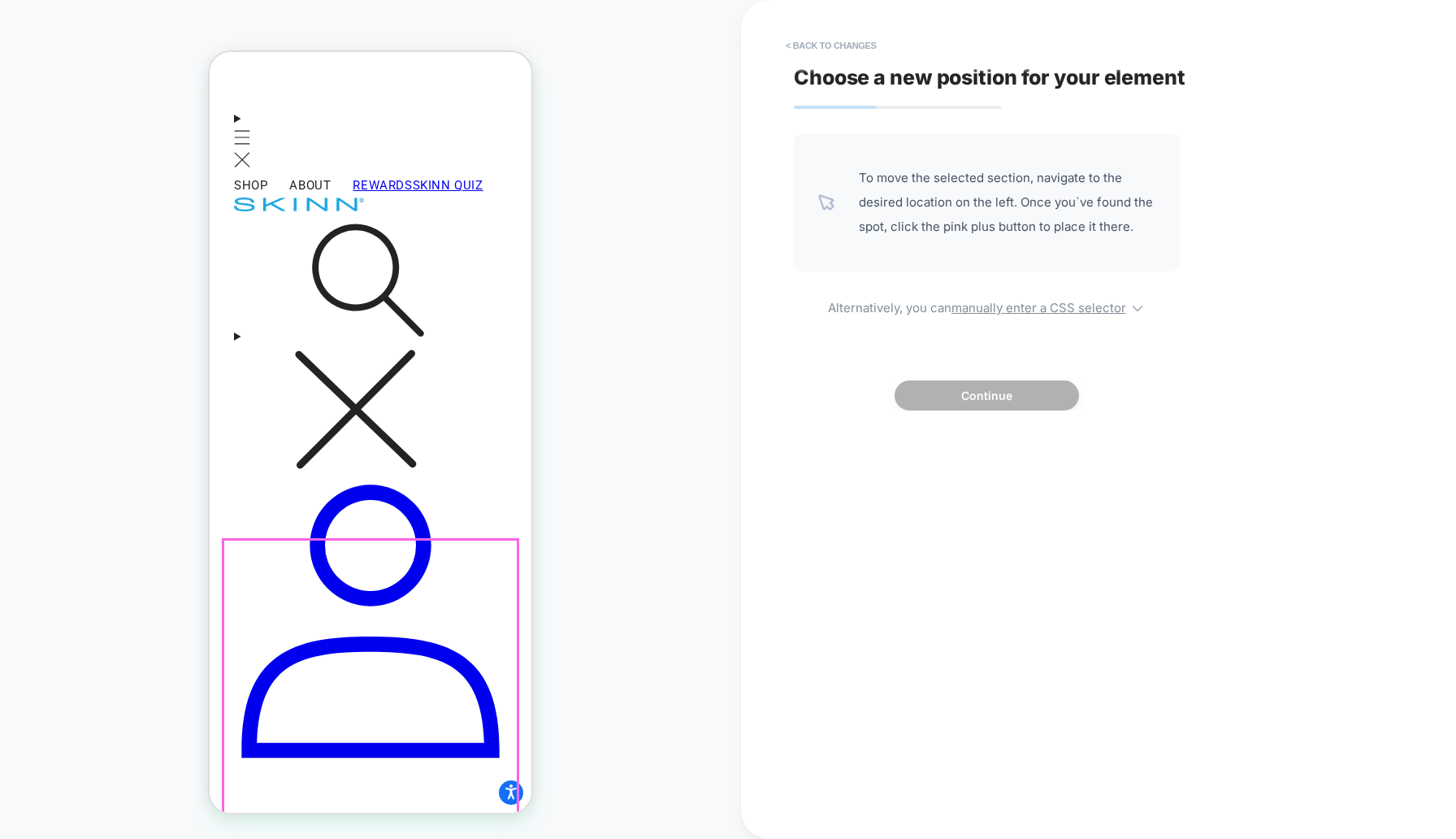
scroll to position [498, 0]
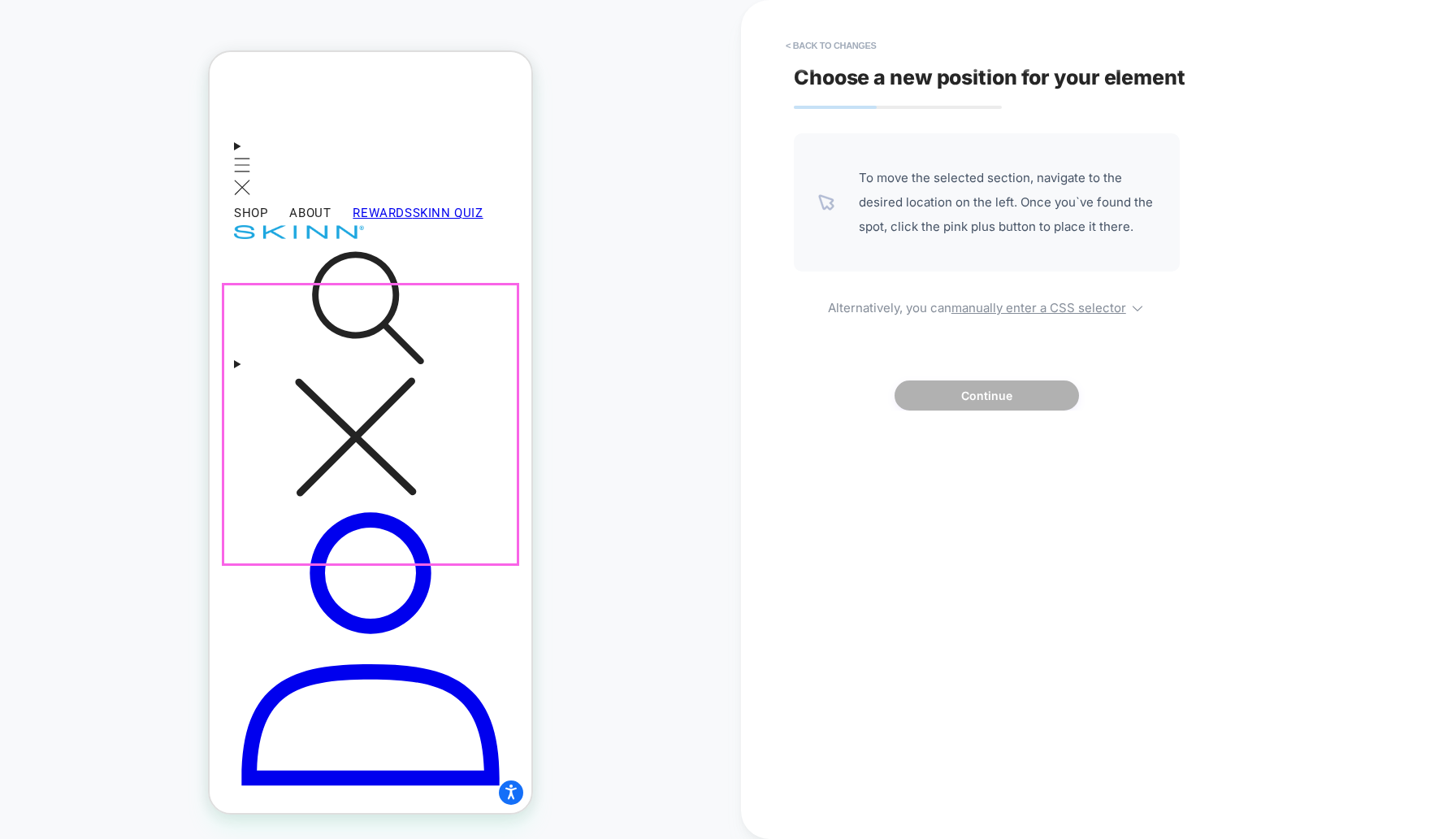
click div "**********"
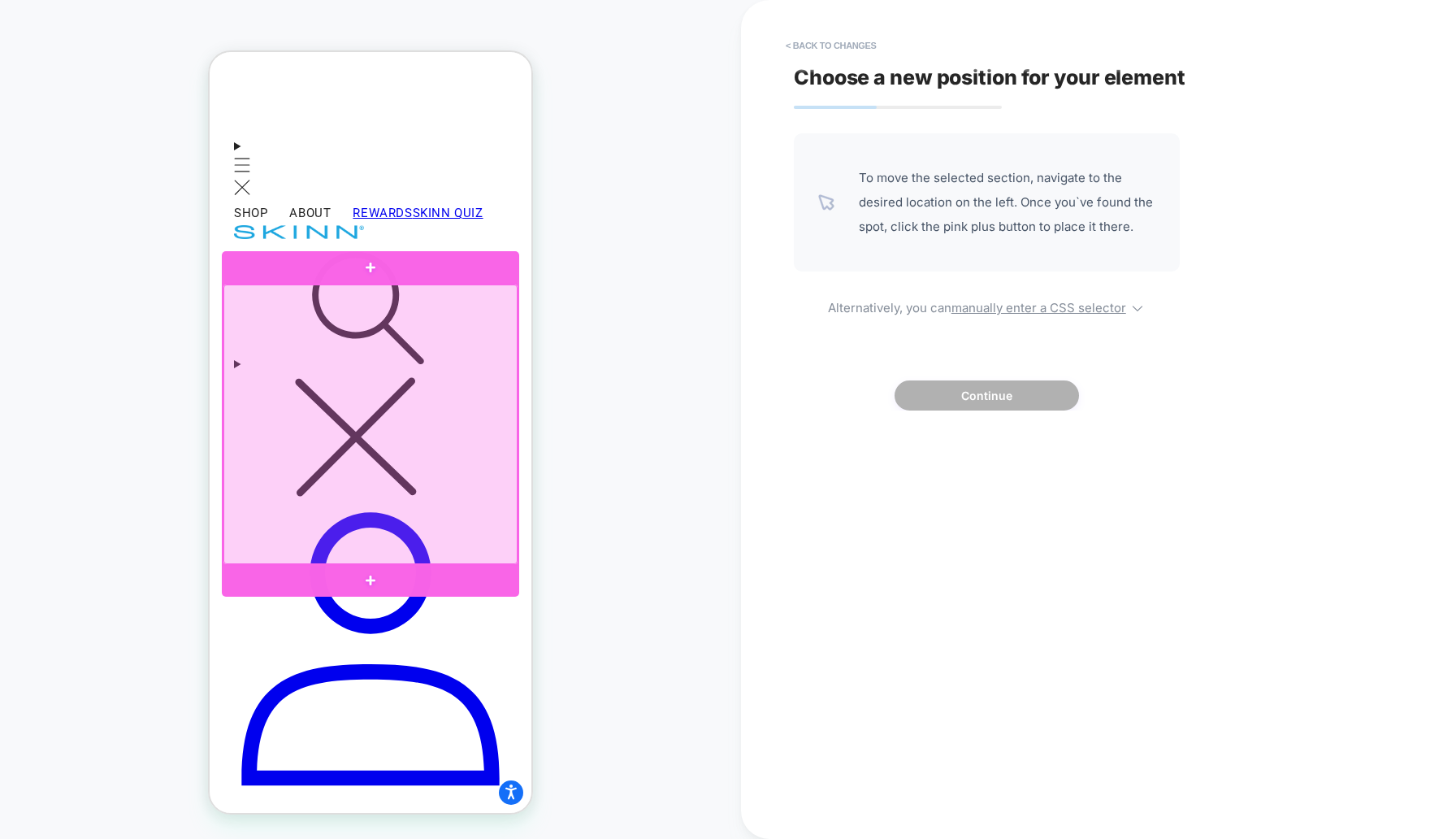
click at [388, 569] on div at bounding box center [370, 581] width 297 height 33
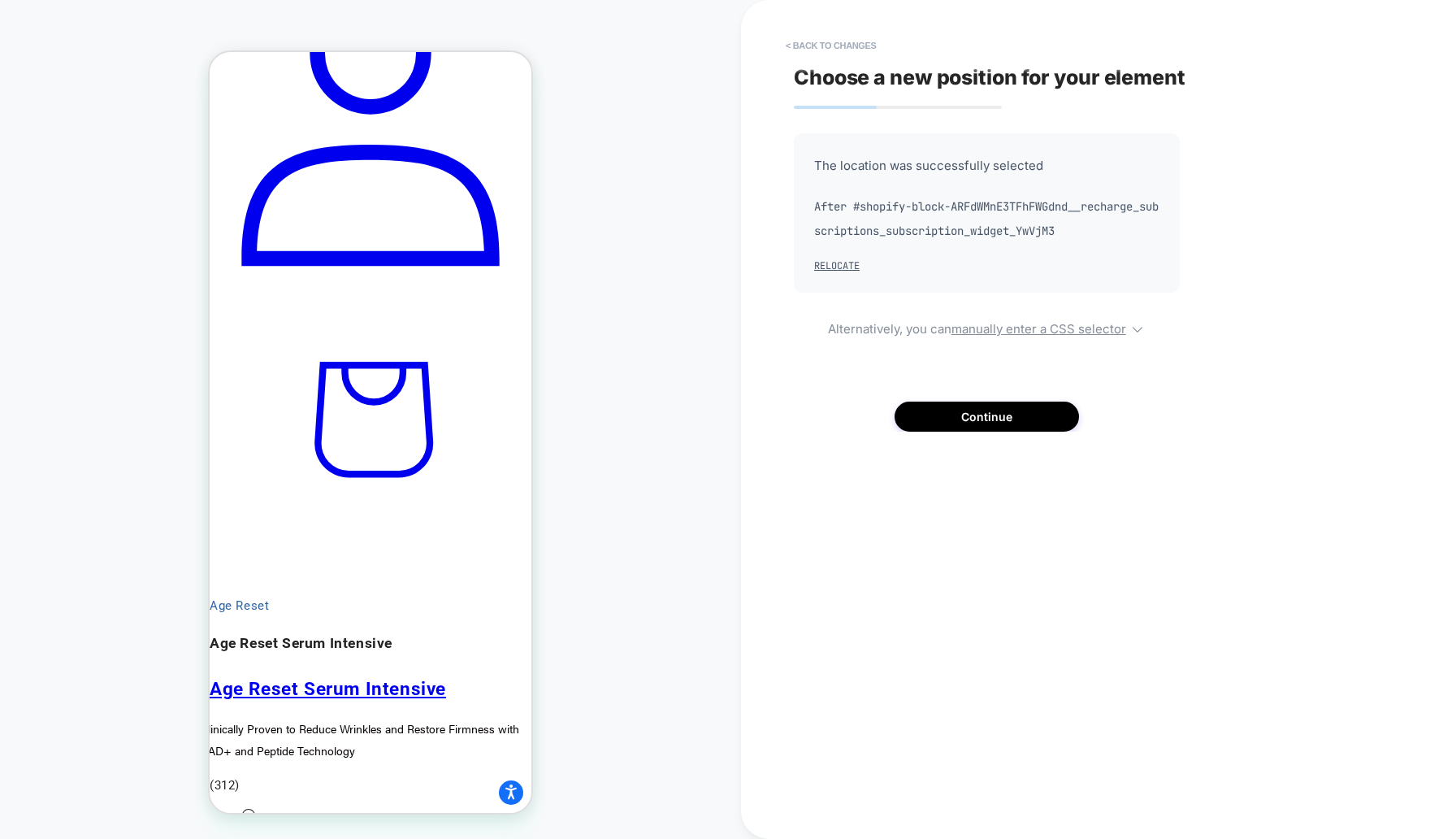
scroll to position [1850, 0]
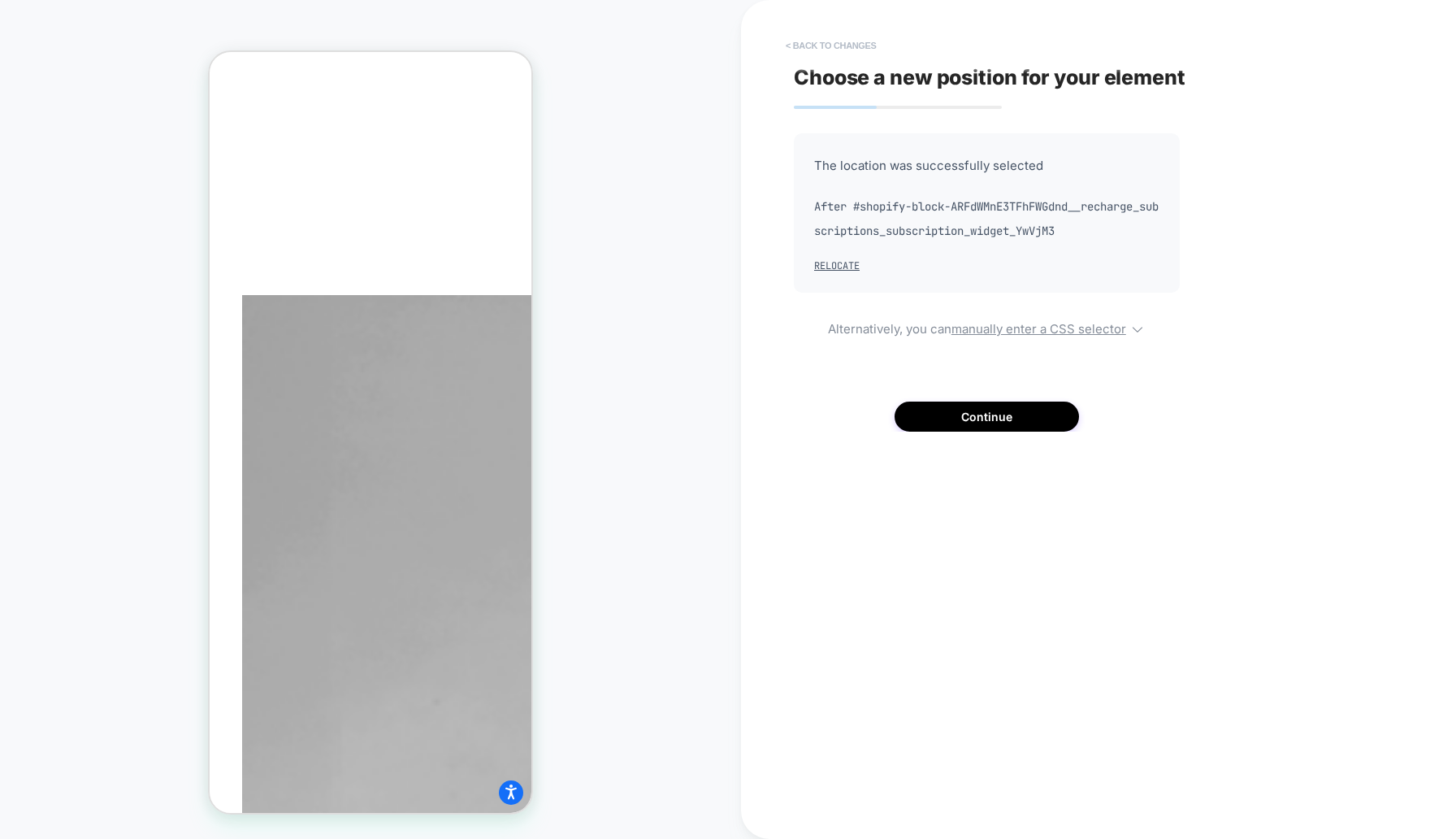
click at [812, 45] on button "< Back to changes" at bounding box center [832, 45] width 108 height 26
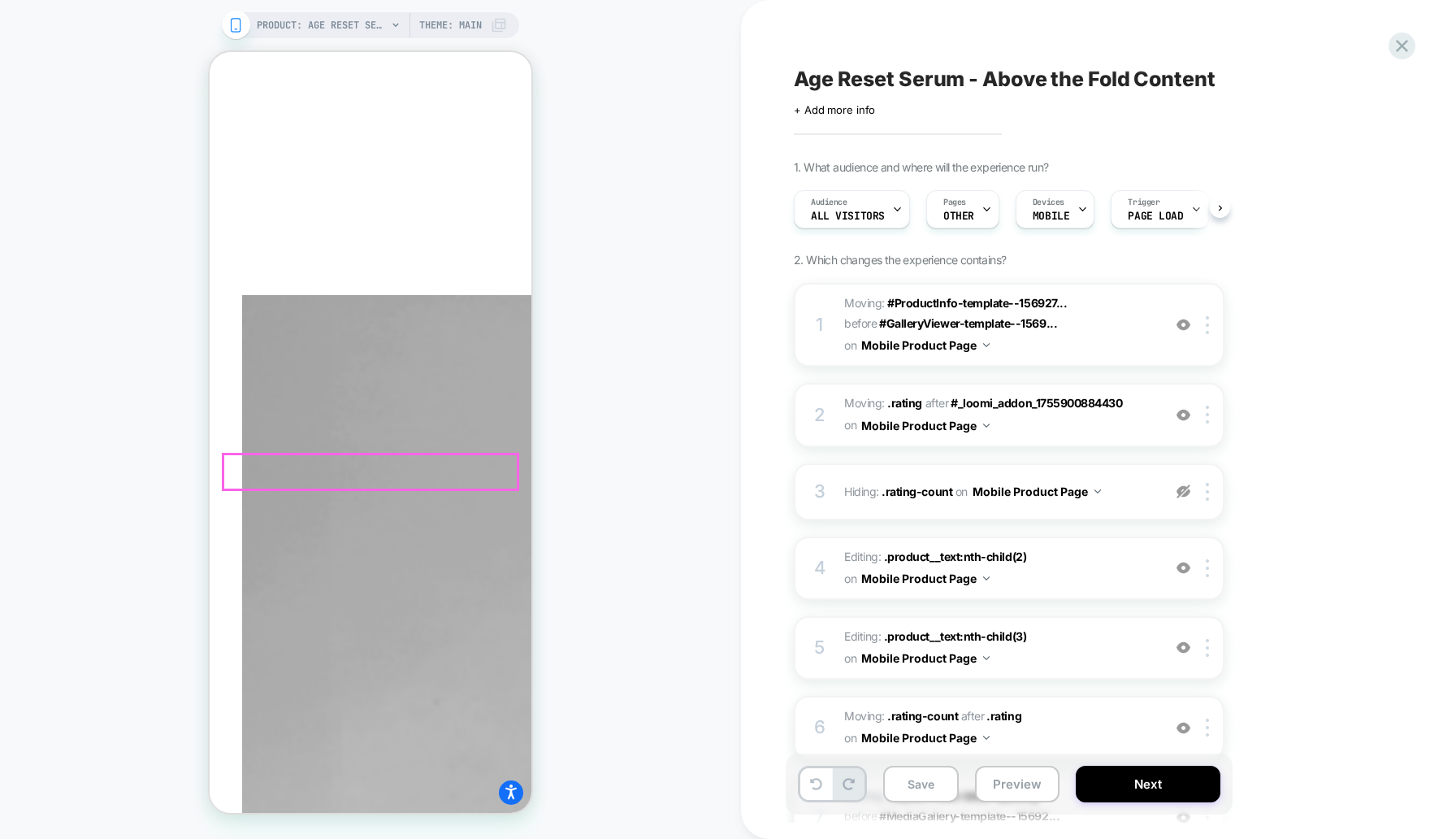
select select "**********"
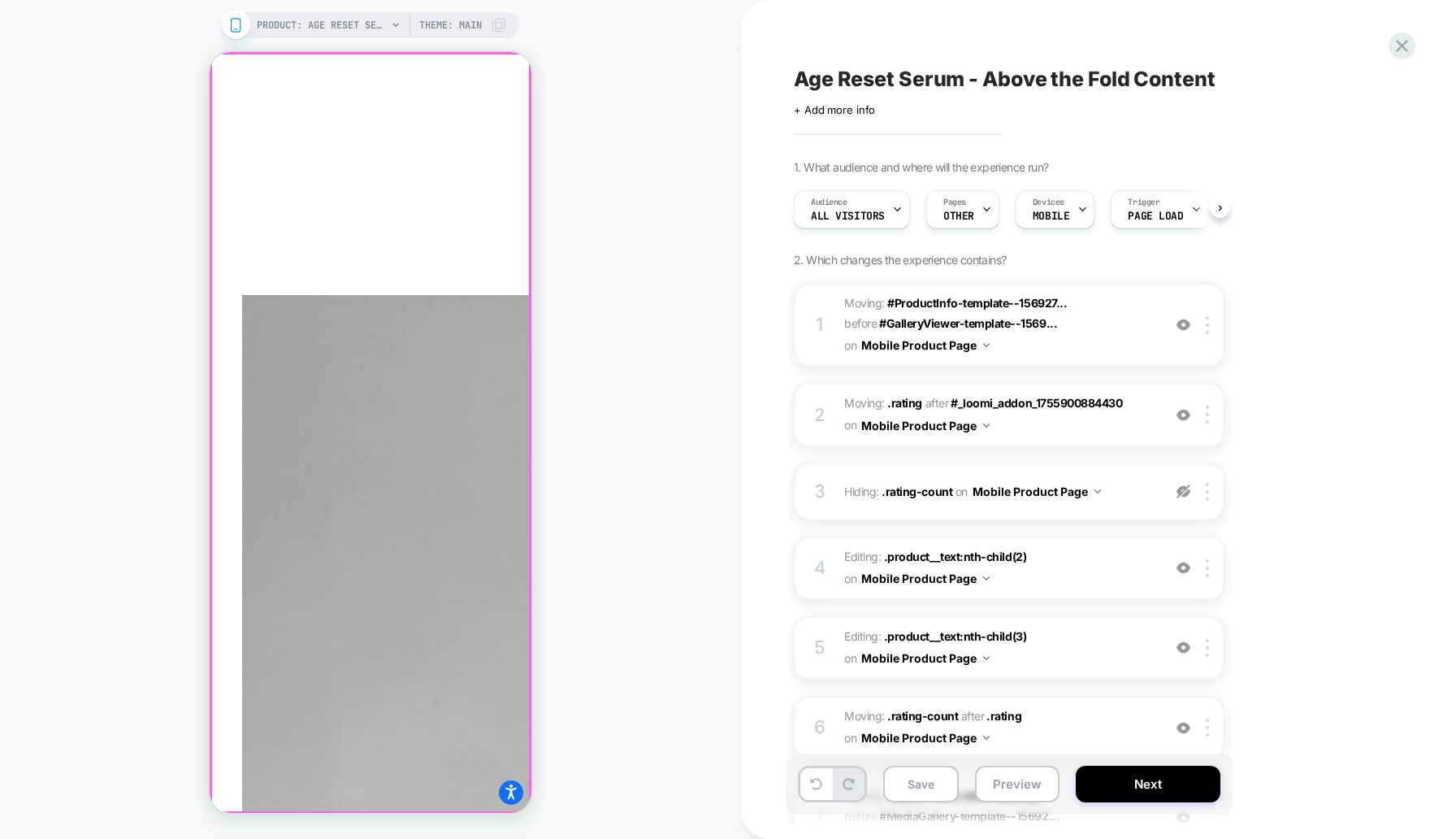
scroll to position [0, 1]
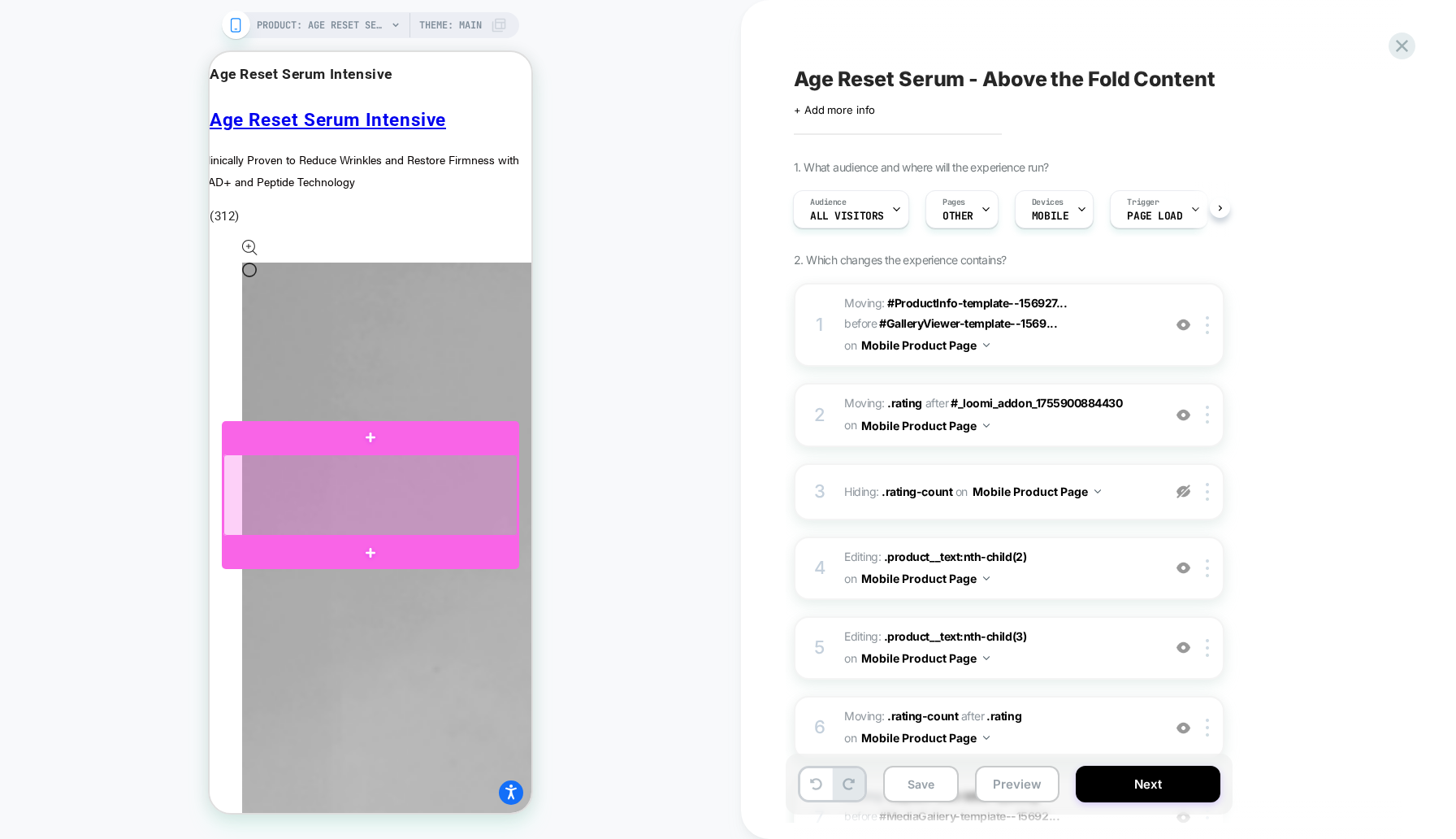
click at [467, 491] on div at bounding box center [370, 495] width 295 height 81
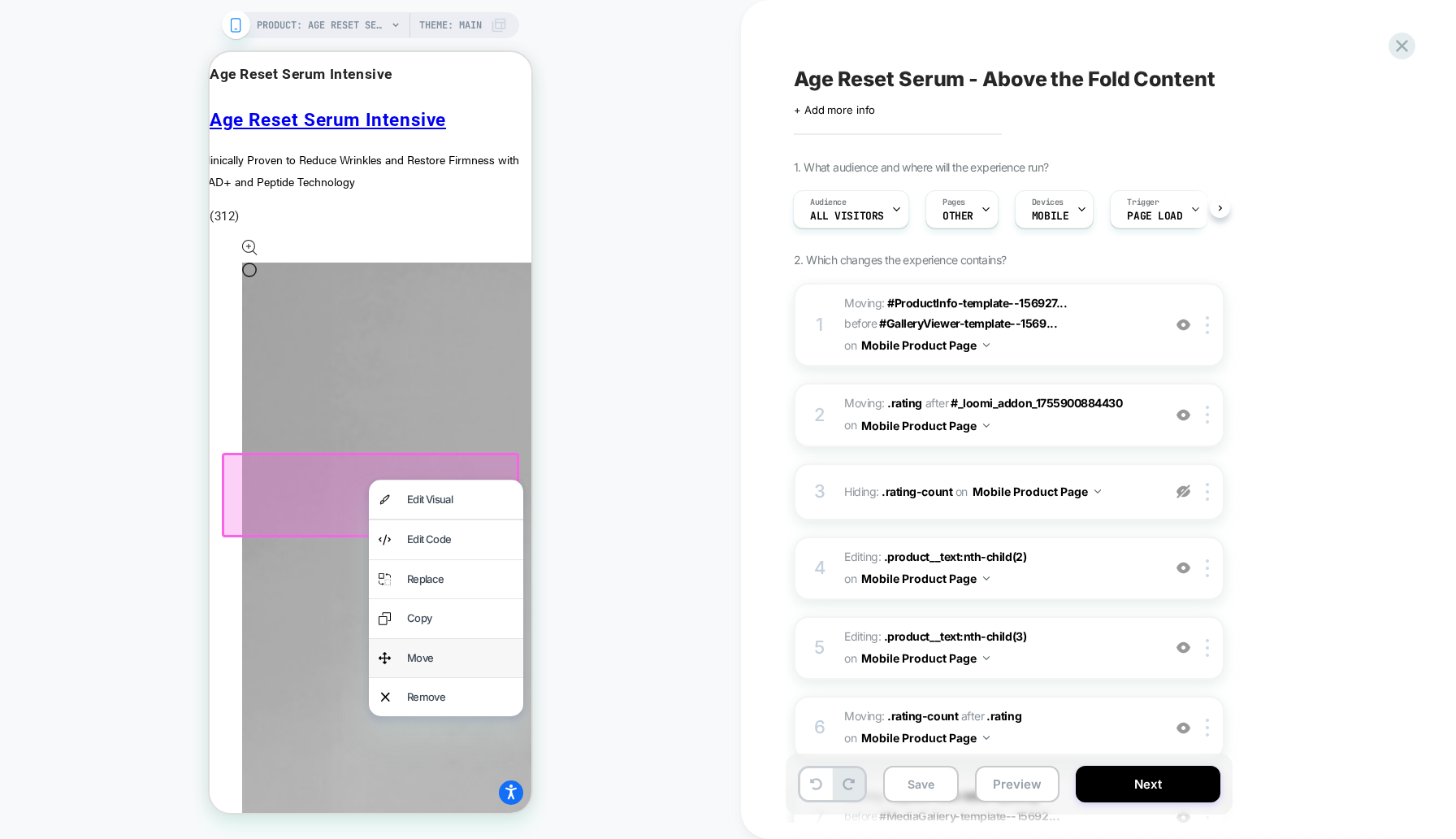
click at [467, 648] on div "Move" at bounding box center [460, 657] width 107 height 19
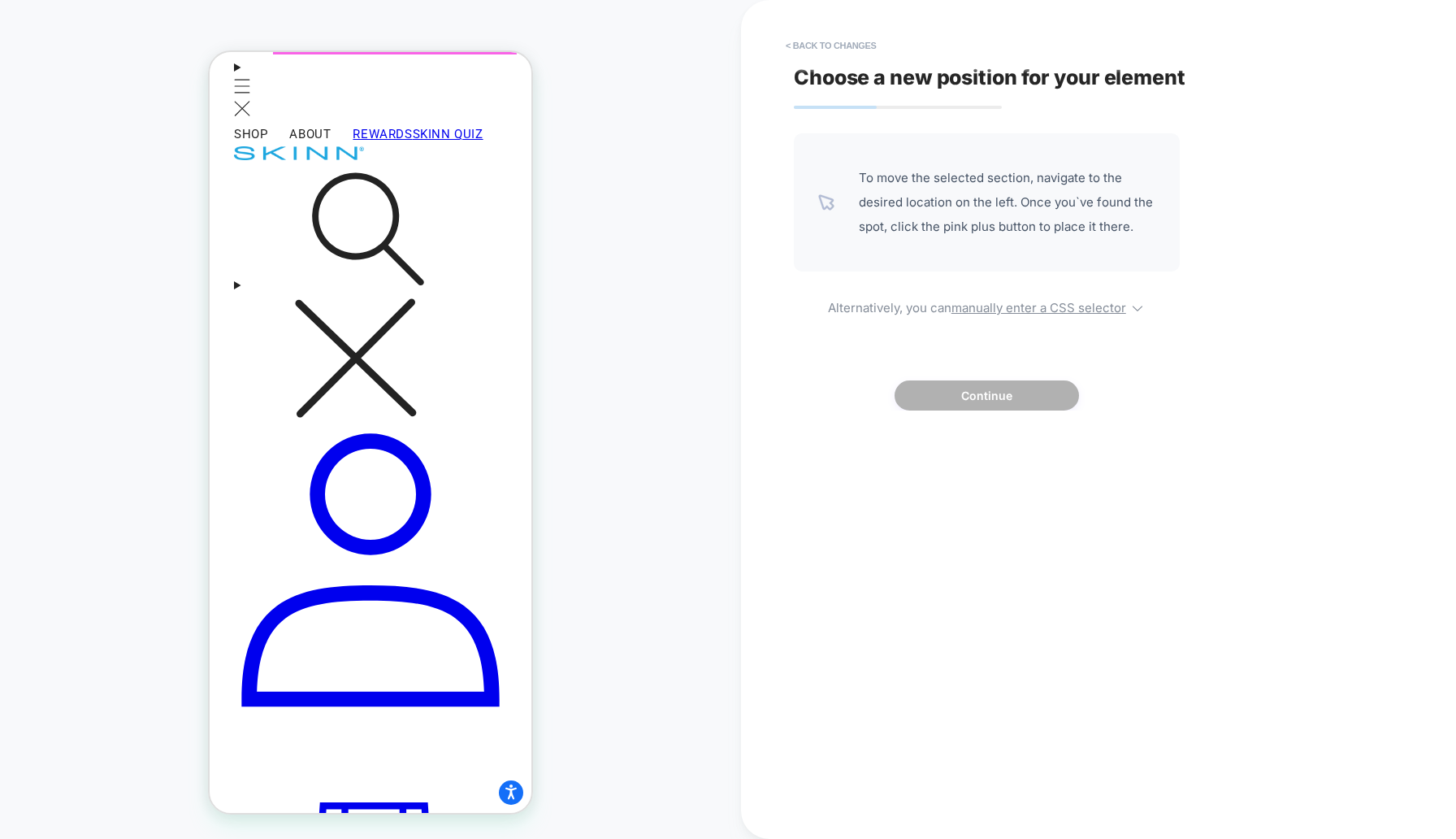
scroll to position [509, 0]
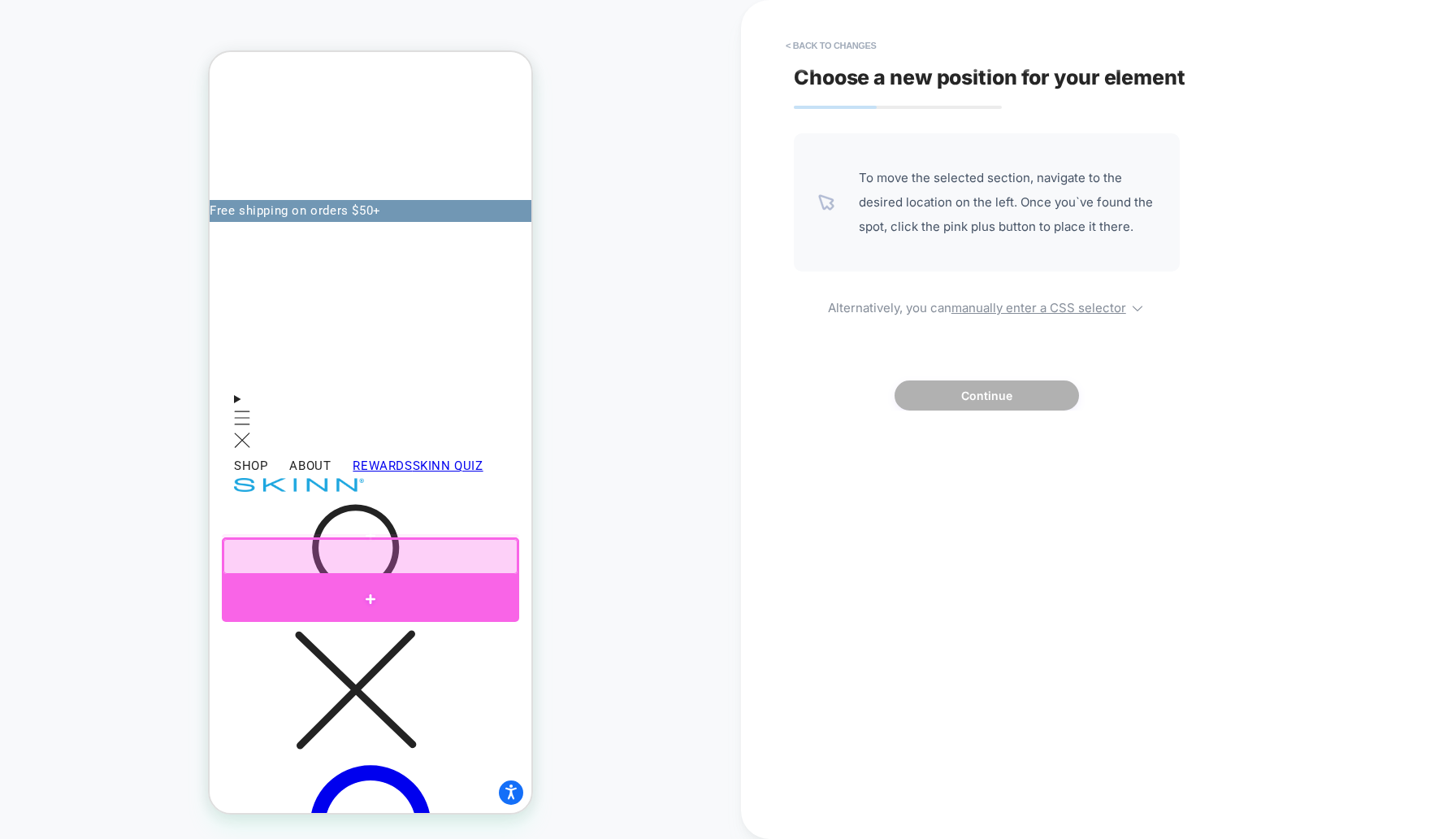
click at [383, 584] on div at bounding box center [370, 598] width 297 height 47
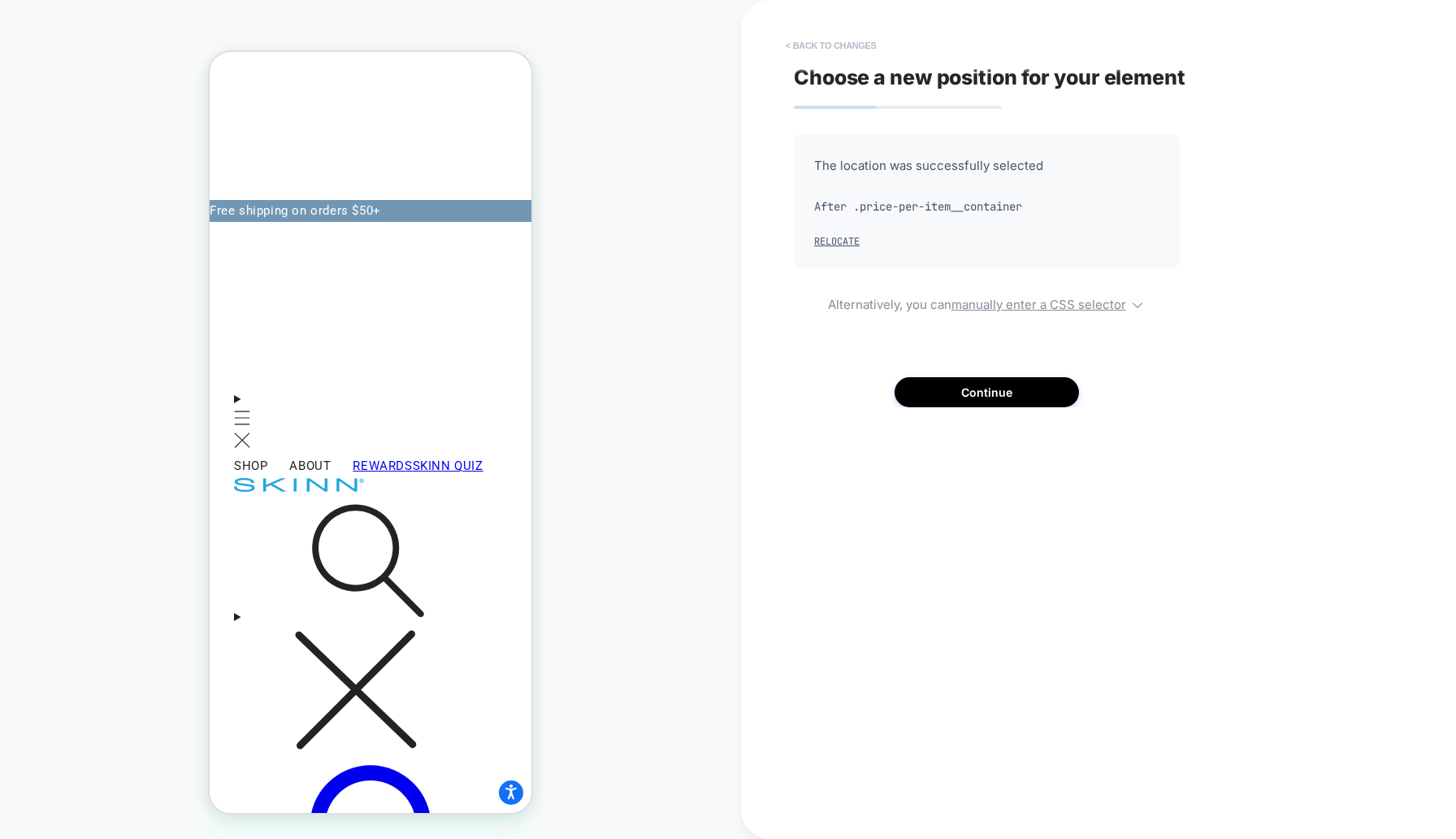
click at [830, 38] on button "< Back to changes" at bounding box center [832, 45] width 108 height 26
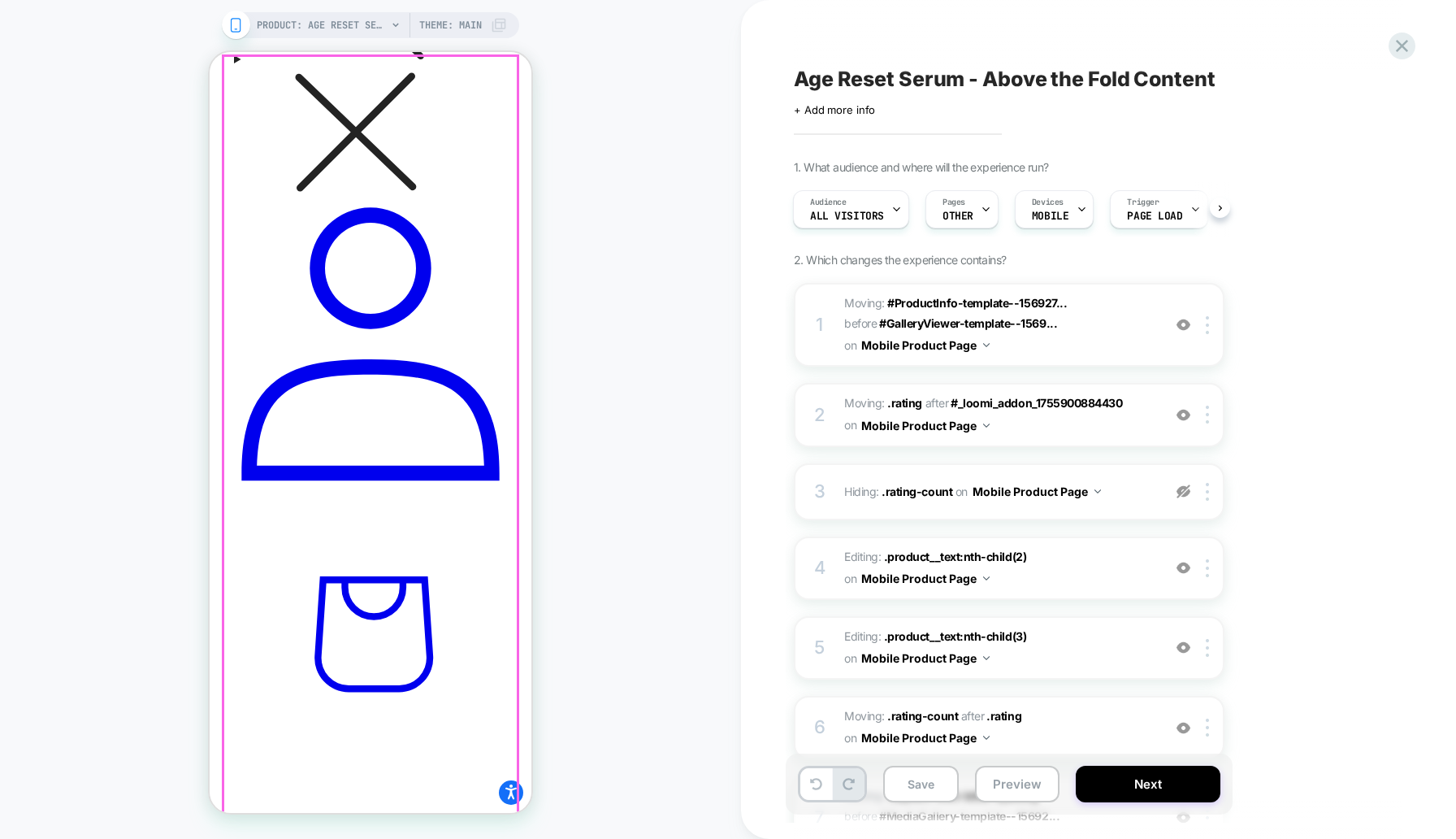
scroll to position [1191, 0]
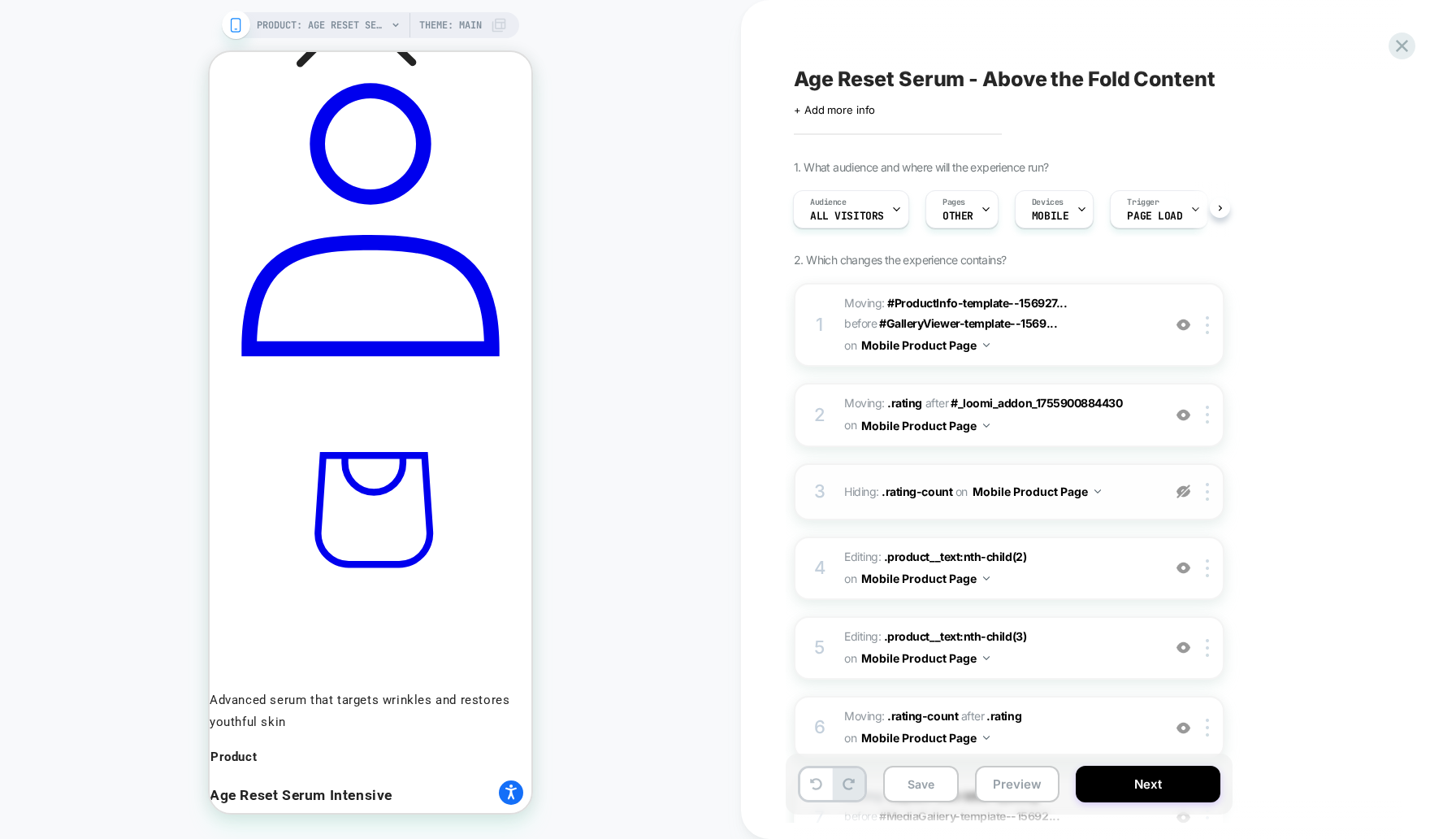
scroll to position [93, 0]
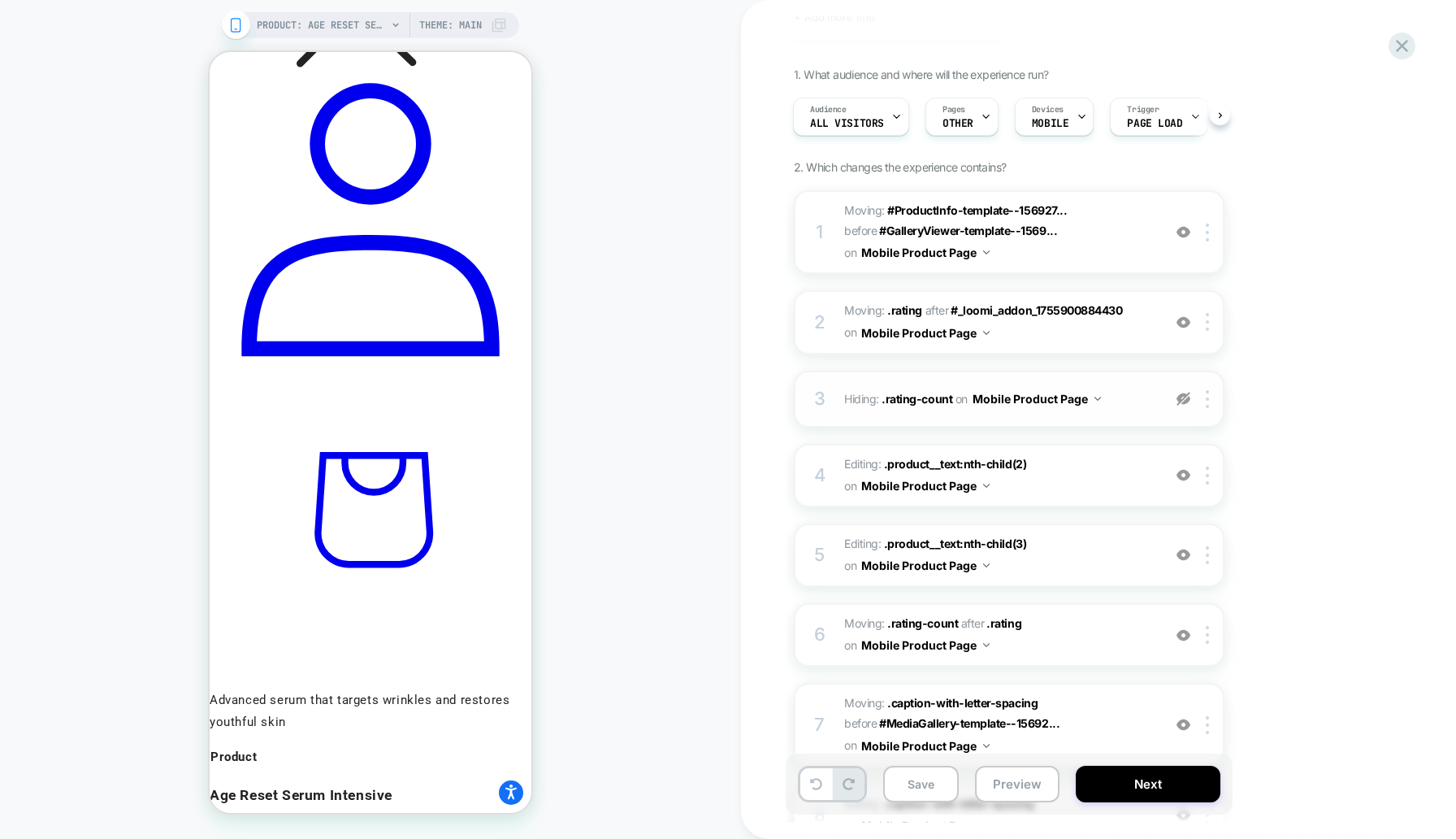
click at [1057, 481] on span "Editing : .product__text:nth-child(2) .product__text:nth-child(2) on Mobile Pro…" at bounding box center [998, 476] width 310 height 44
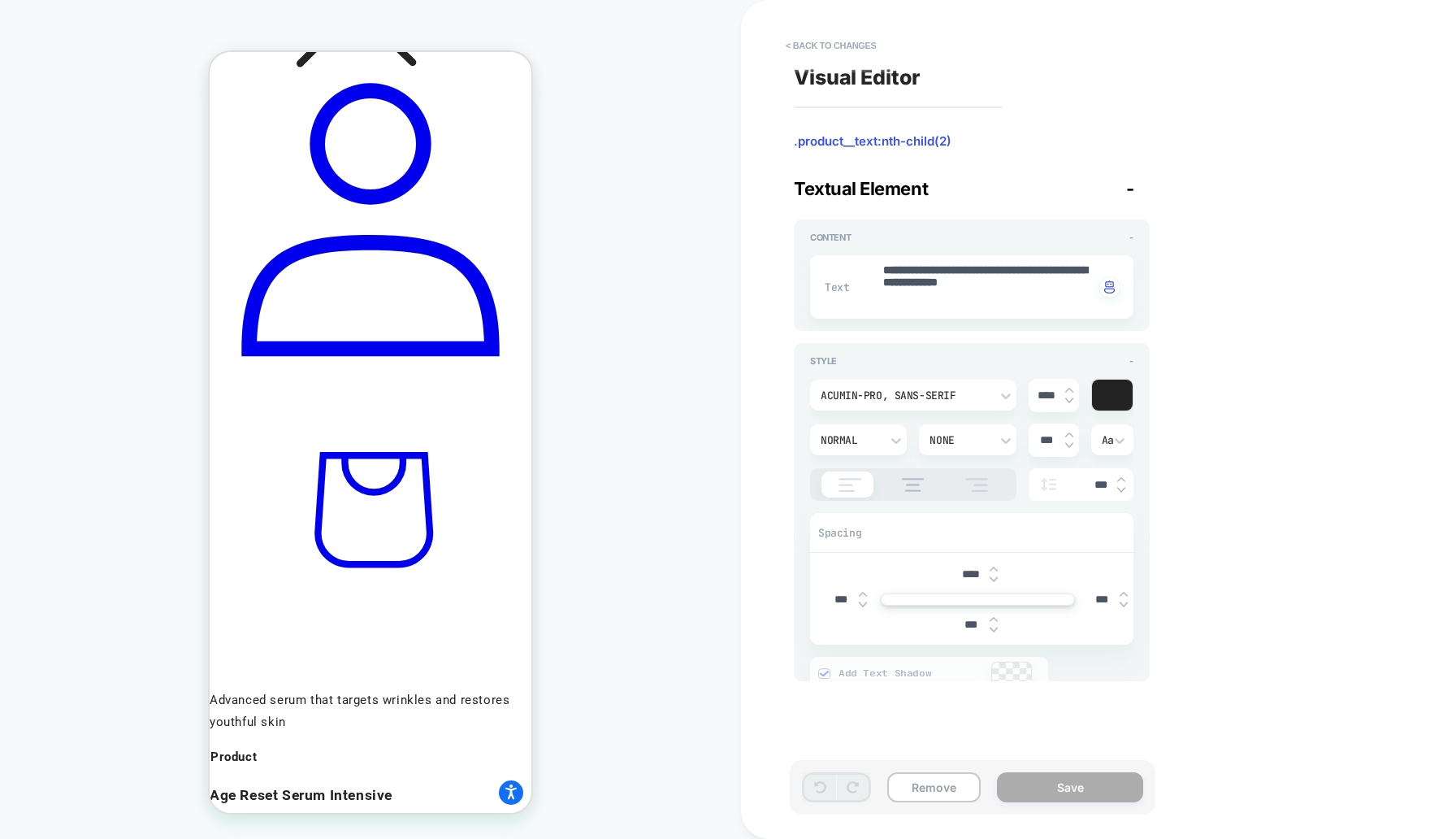
type textarea "*"
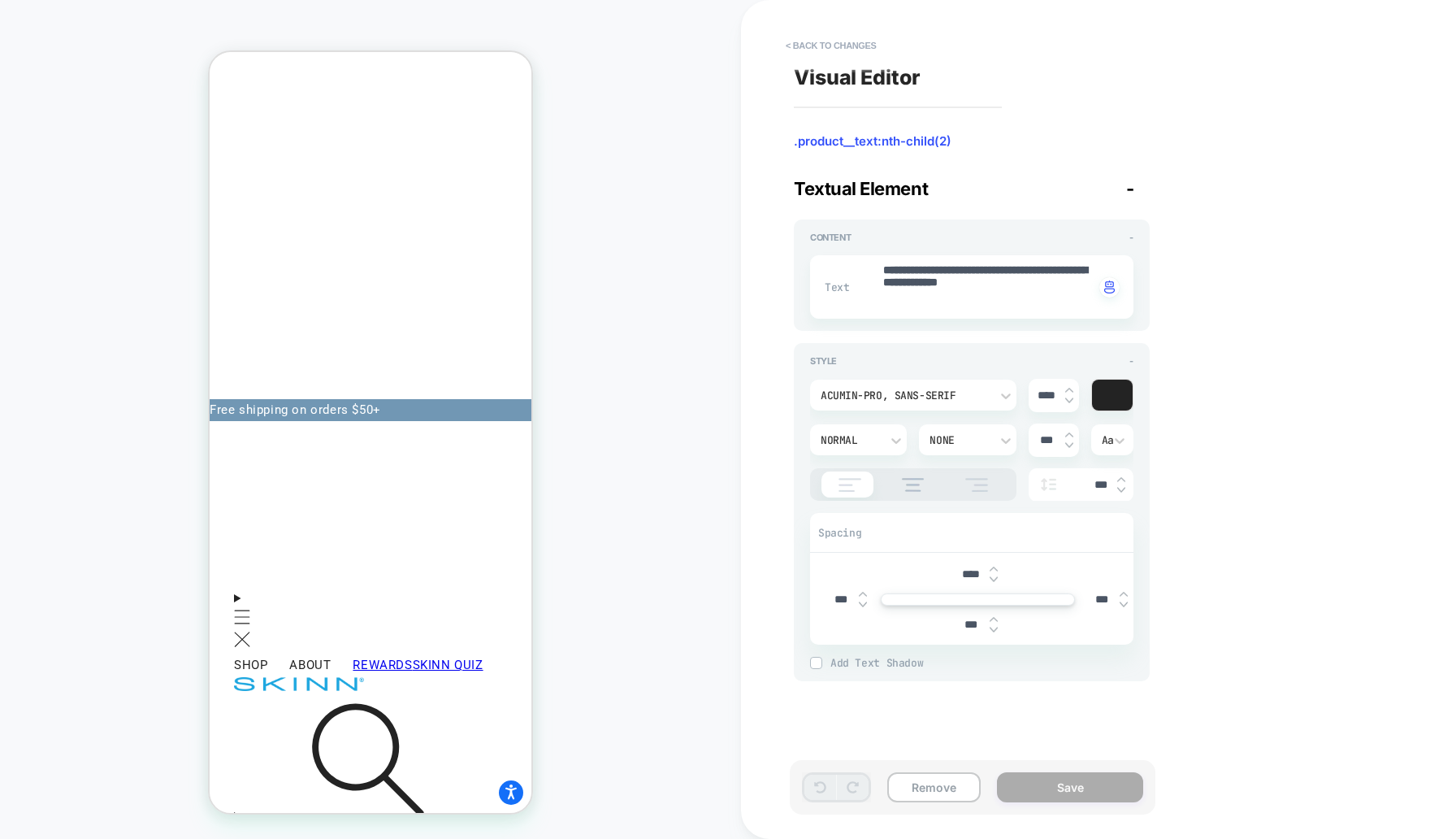
scroll to position [0, 0]
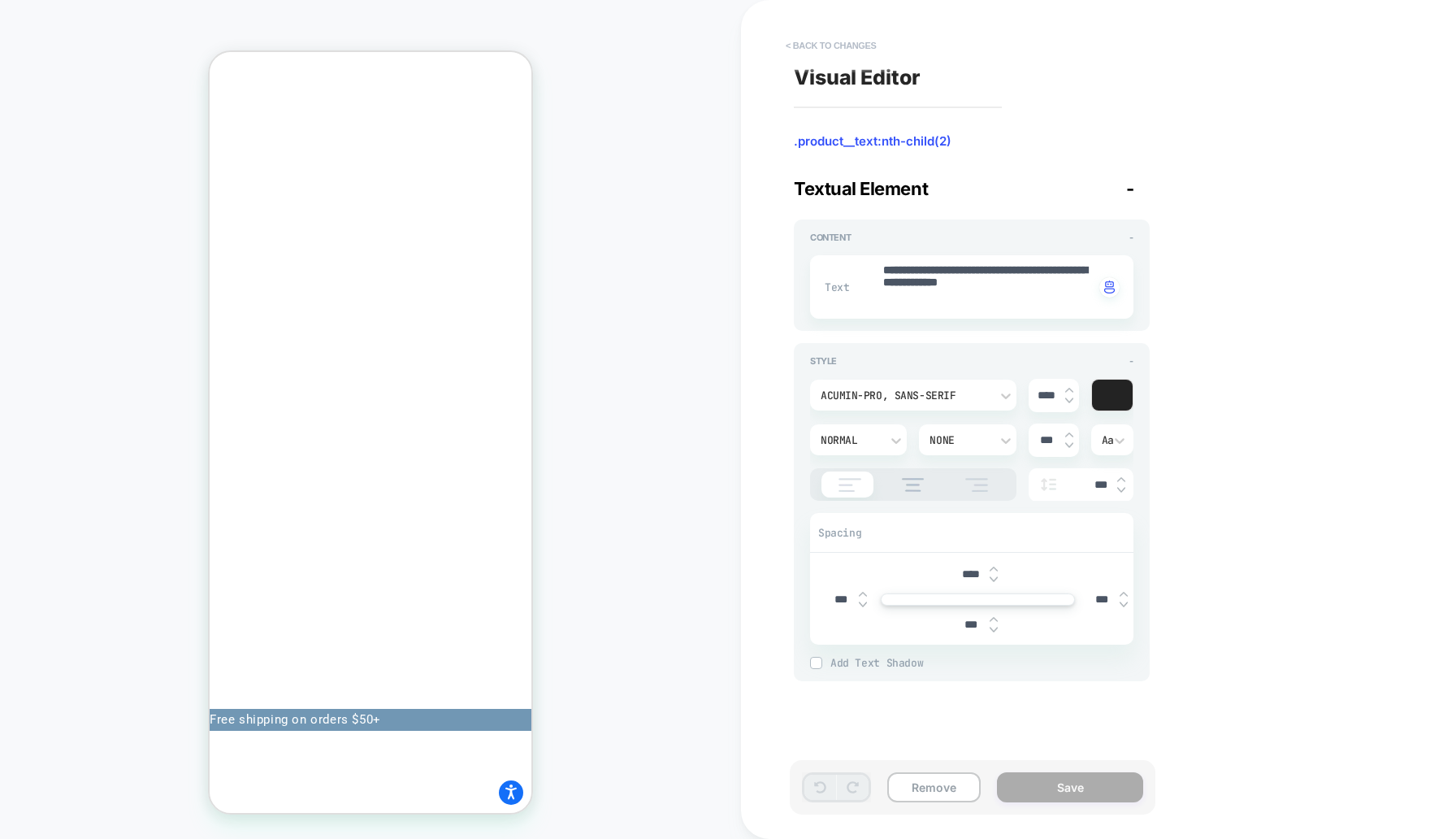
click at [822, 45] on button "< Back to changes" at bounding box center [832, 45] width 108 height 26
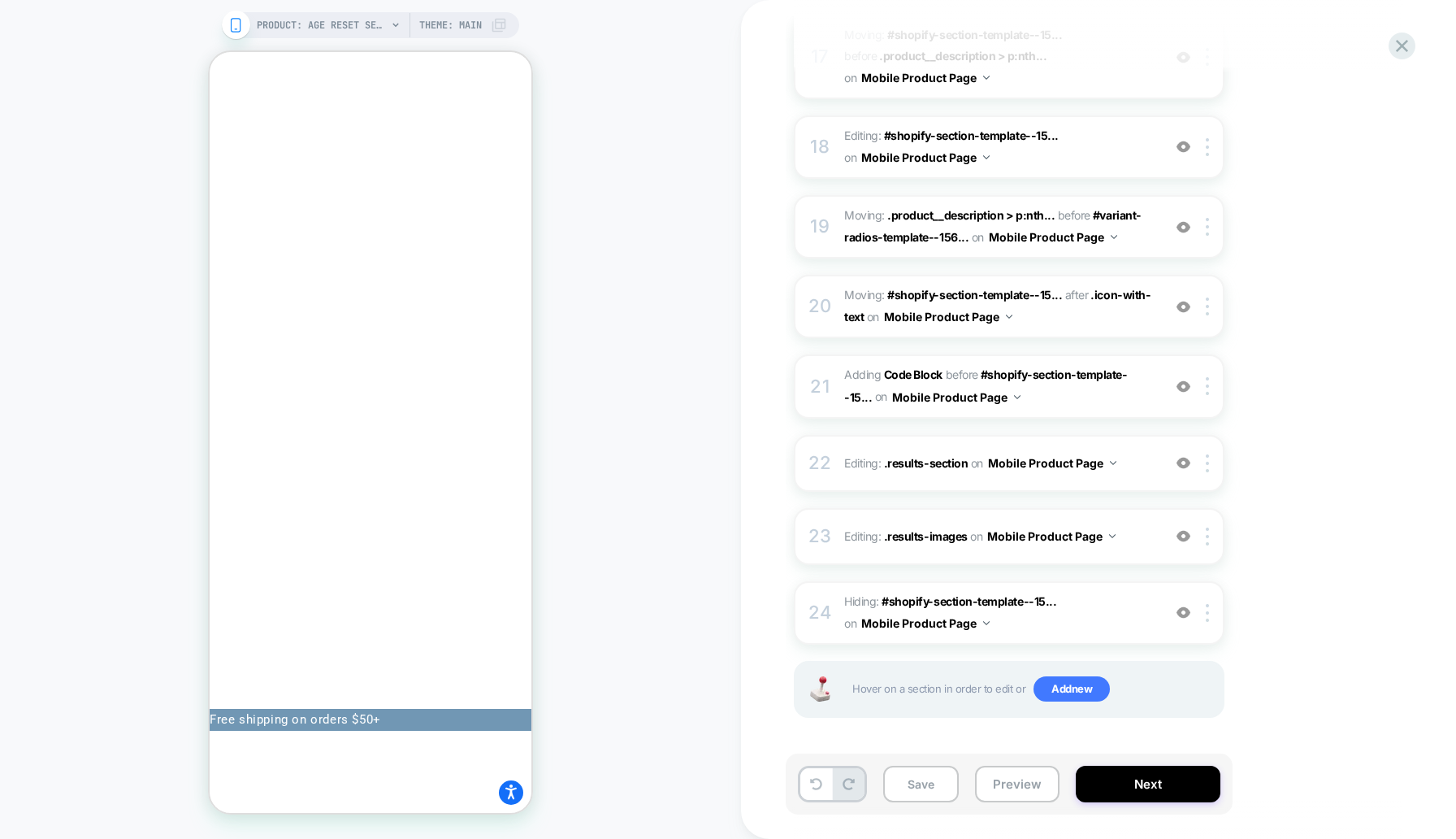
scroll to position [1599, 0]
click at [1027, 626] on span "Hiding : #shopify-section-template--15... #shopify-section-template--1569273577…" at bounding box center [998, 614] width 310 height 44
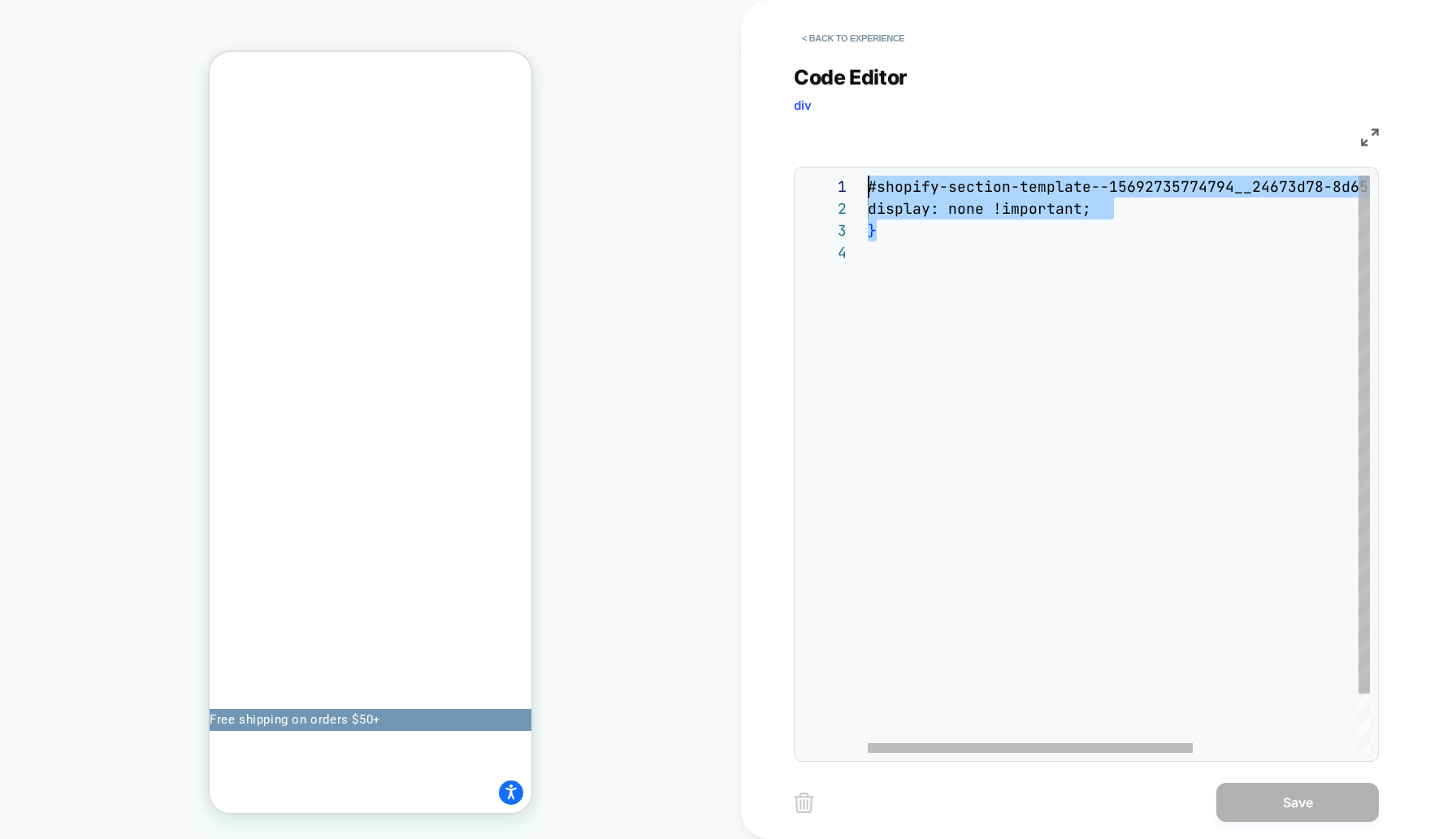
scroll to position [0, 0]
drag, startPoint x: 1133, startPoint y: 238, endPoint x: 850, endPoint y: 143, distance: 298.5
click at [868, 176] on div "#shopify-section-template--15692735774794__24673d7 8-8d65-4471-96f8-5d82ce24681…" at bounding box center [1246, 497] width 758 height 643
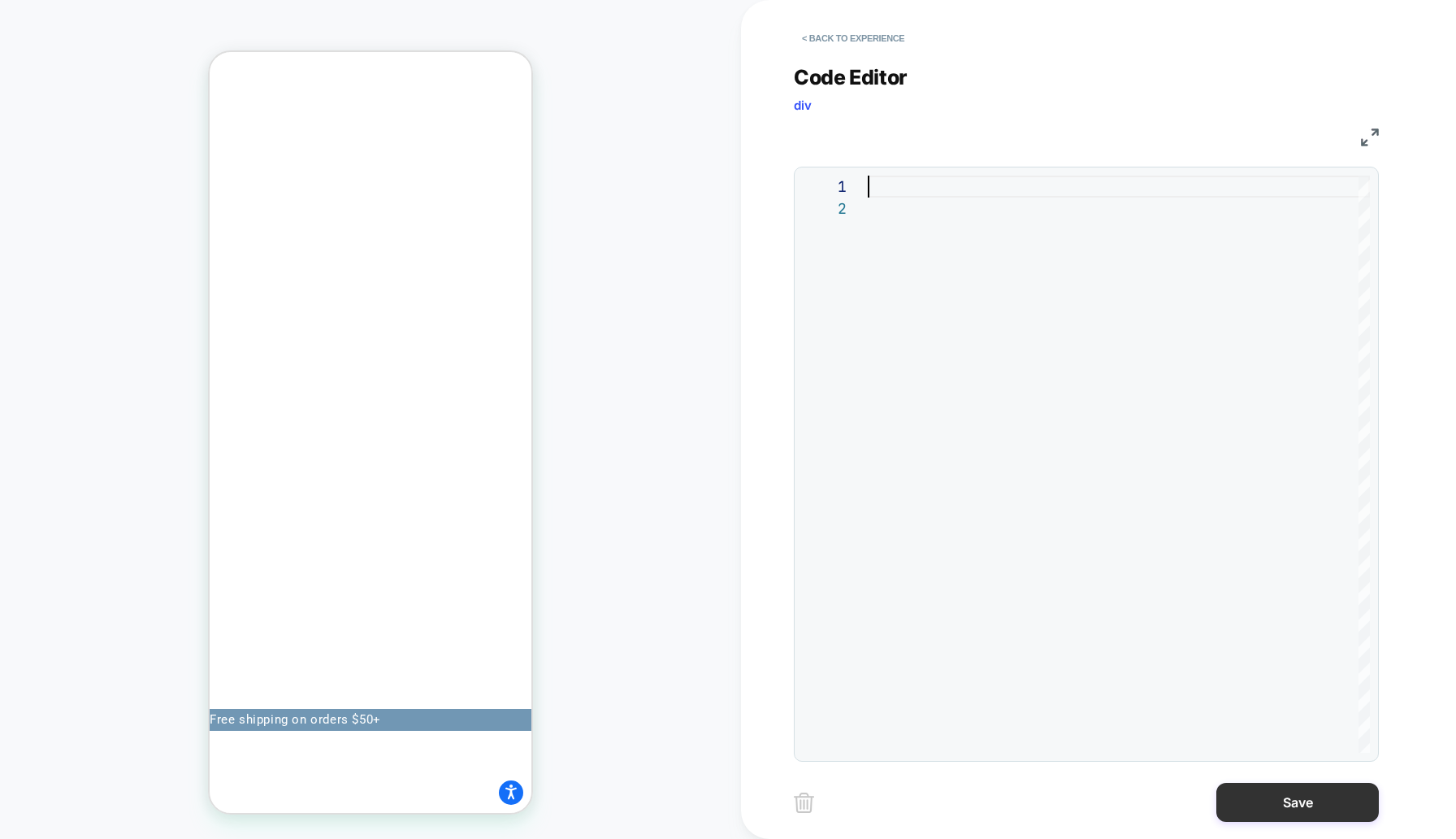
click at [1307, 798] on button "Save" at bounding box center [1297, 802] width 162 height 39
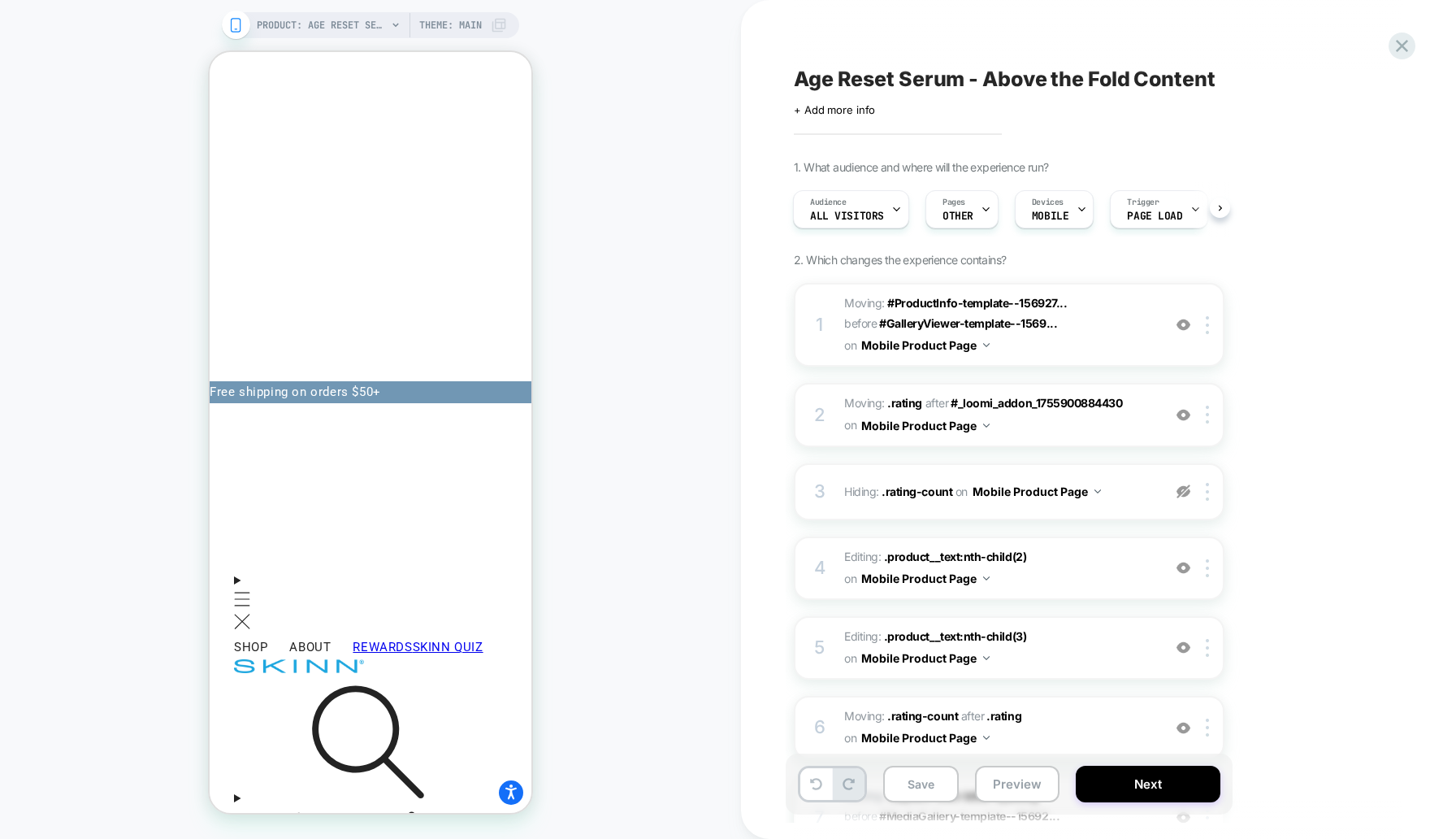
scroll to position [330, 0]
click at [806, 773] on button at bounding box center [817, 784] width 32 height 32
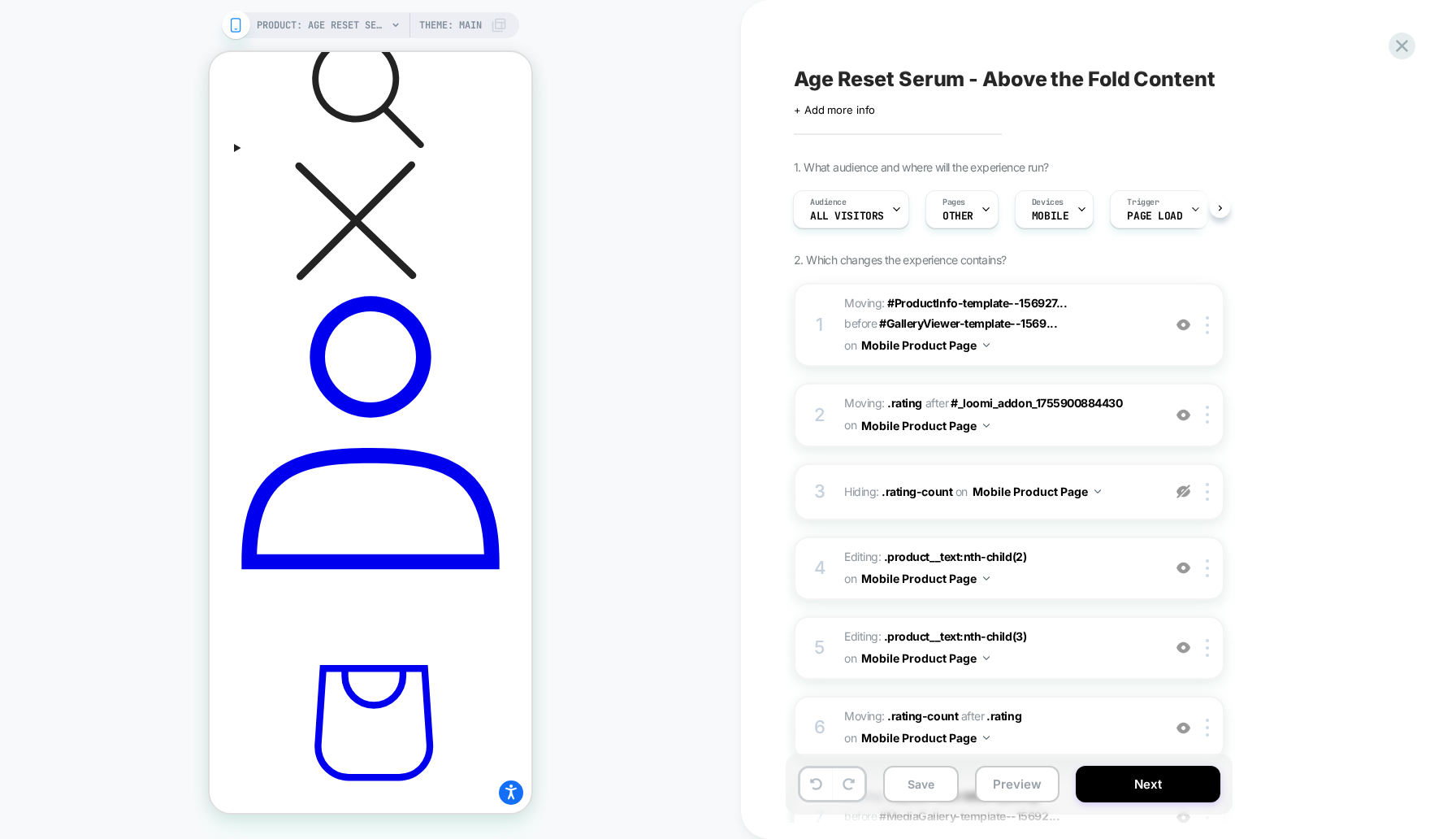
scroll to position [1019, 0]
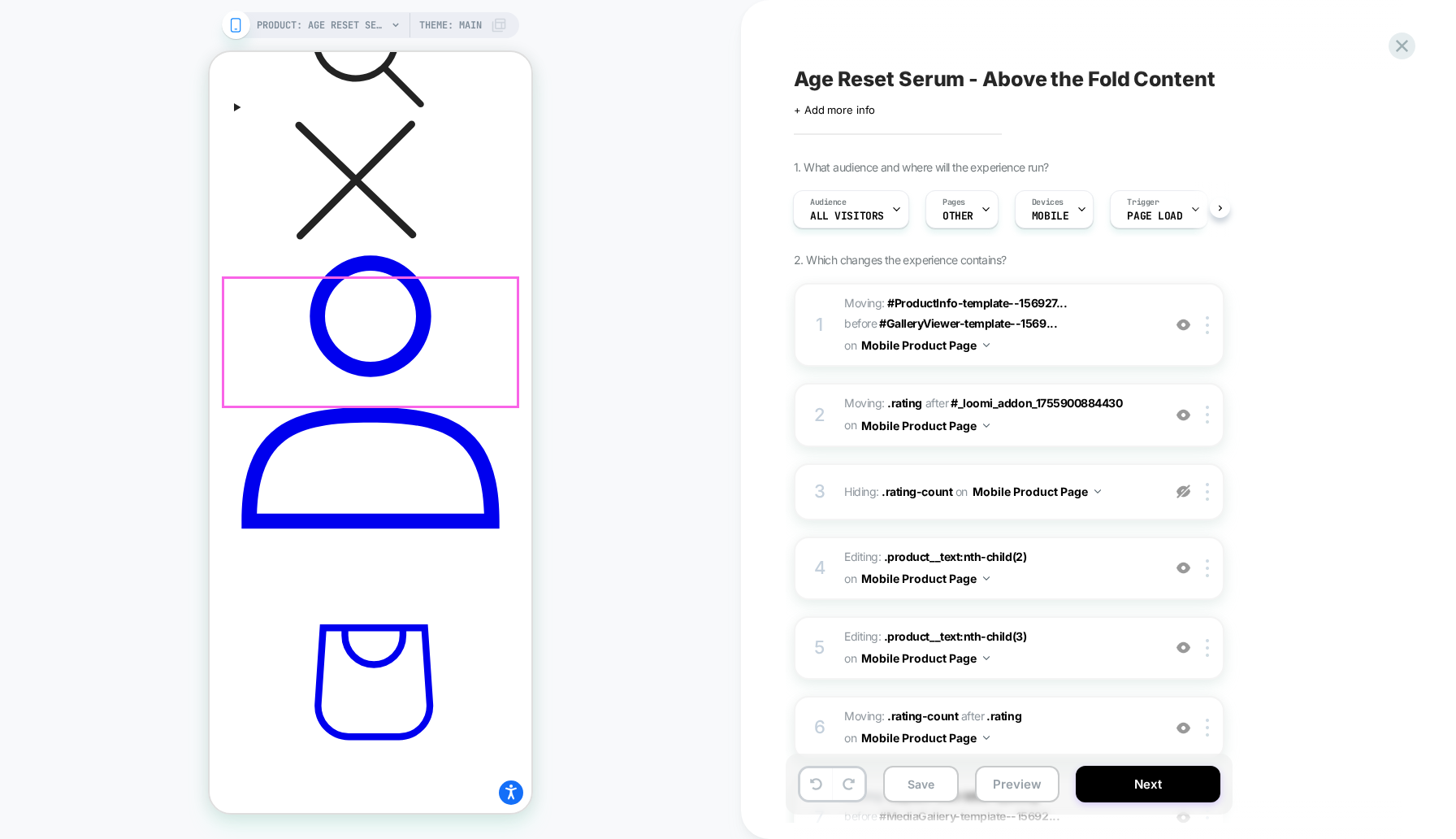
scroll to position [0, 0]
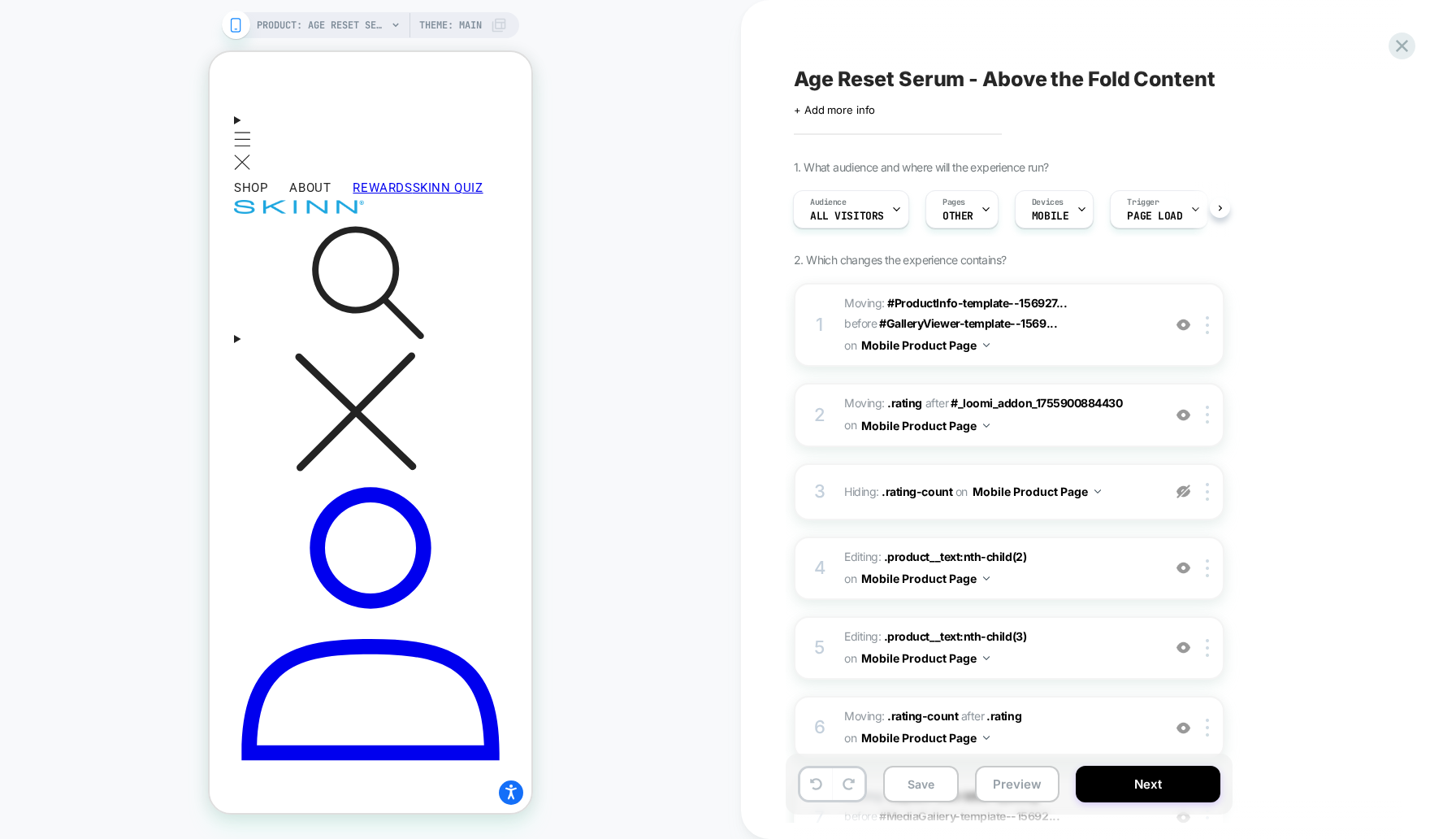
scroll to position [917, 0]
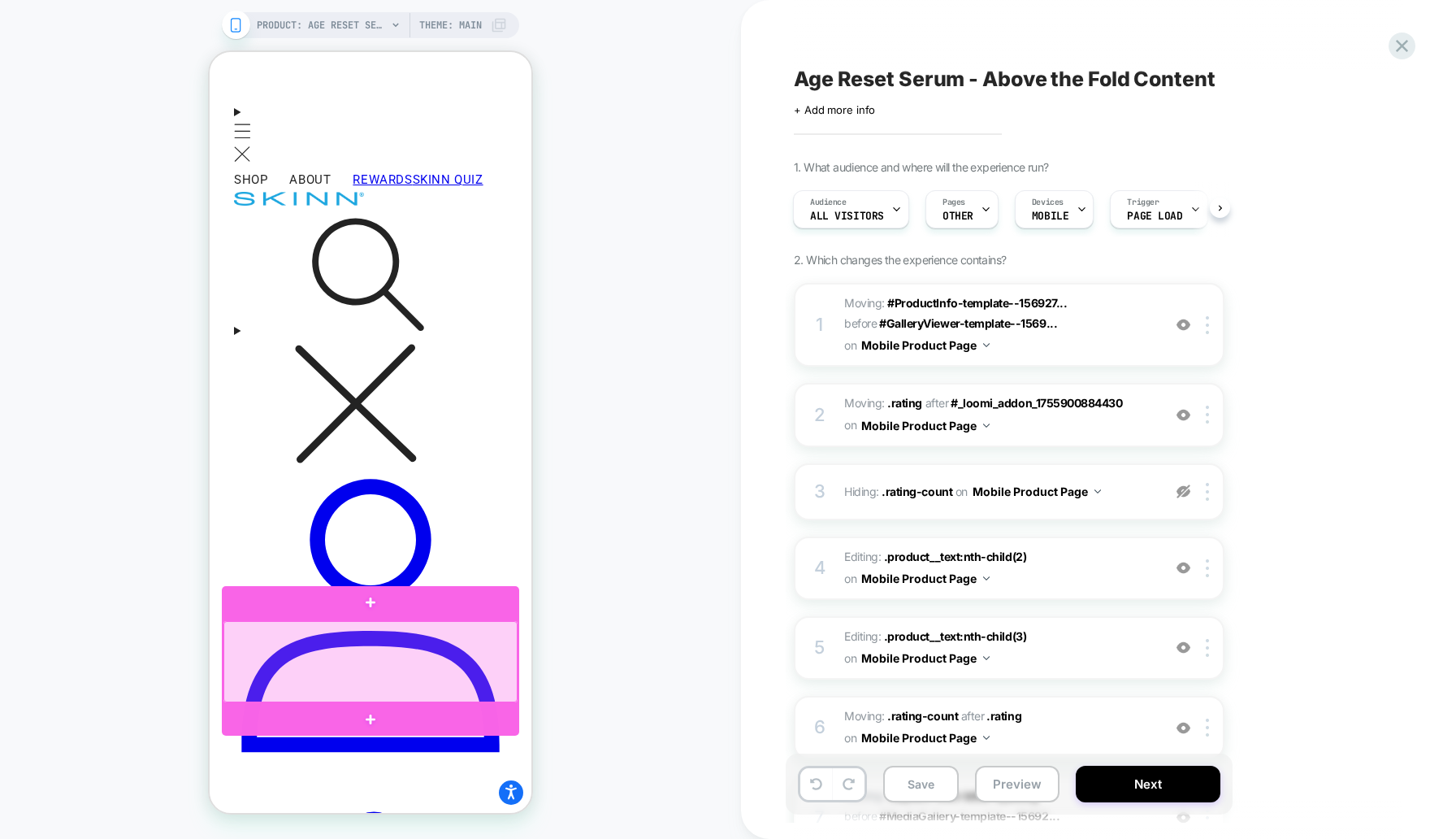
click at [451, 648] on div at bounding box center [370, 662] width 295 height 81
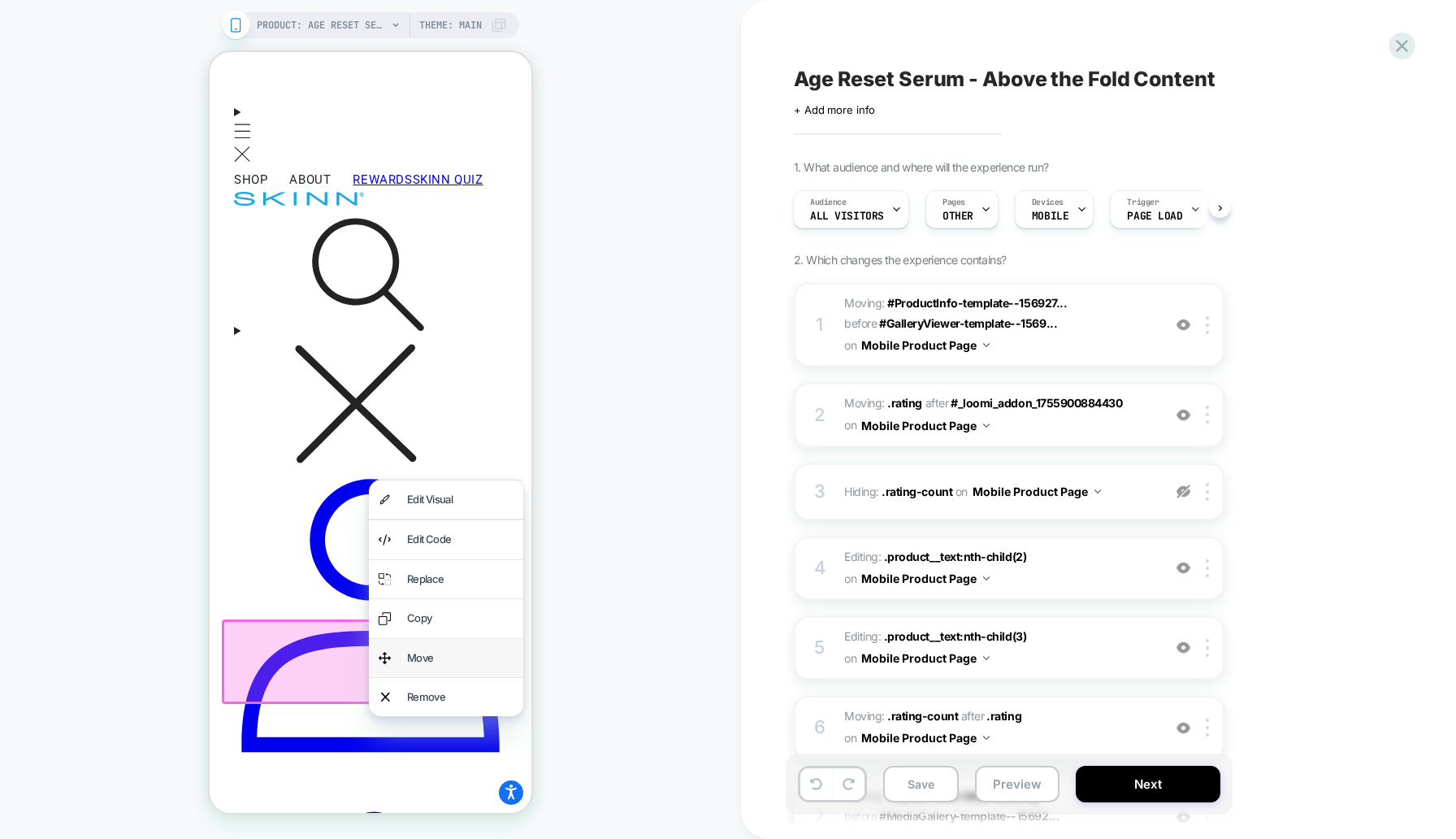
click at [450, 662] on div "Move" at bounding box center [460, 657] width 107 height 19
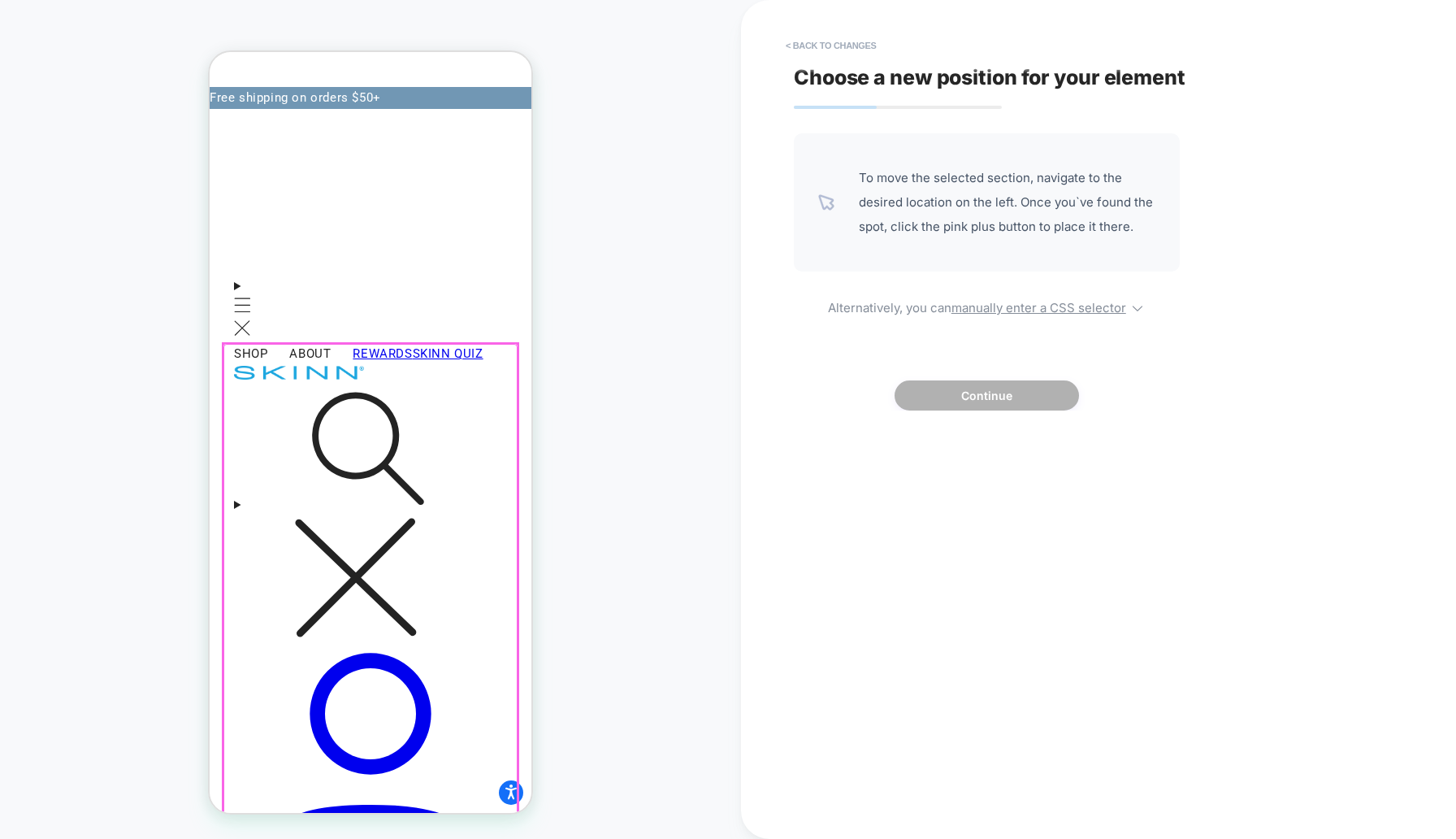
scroll to position [716, 0]
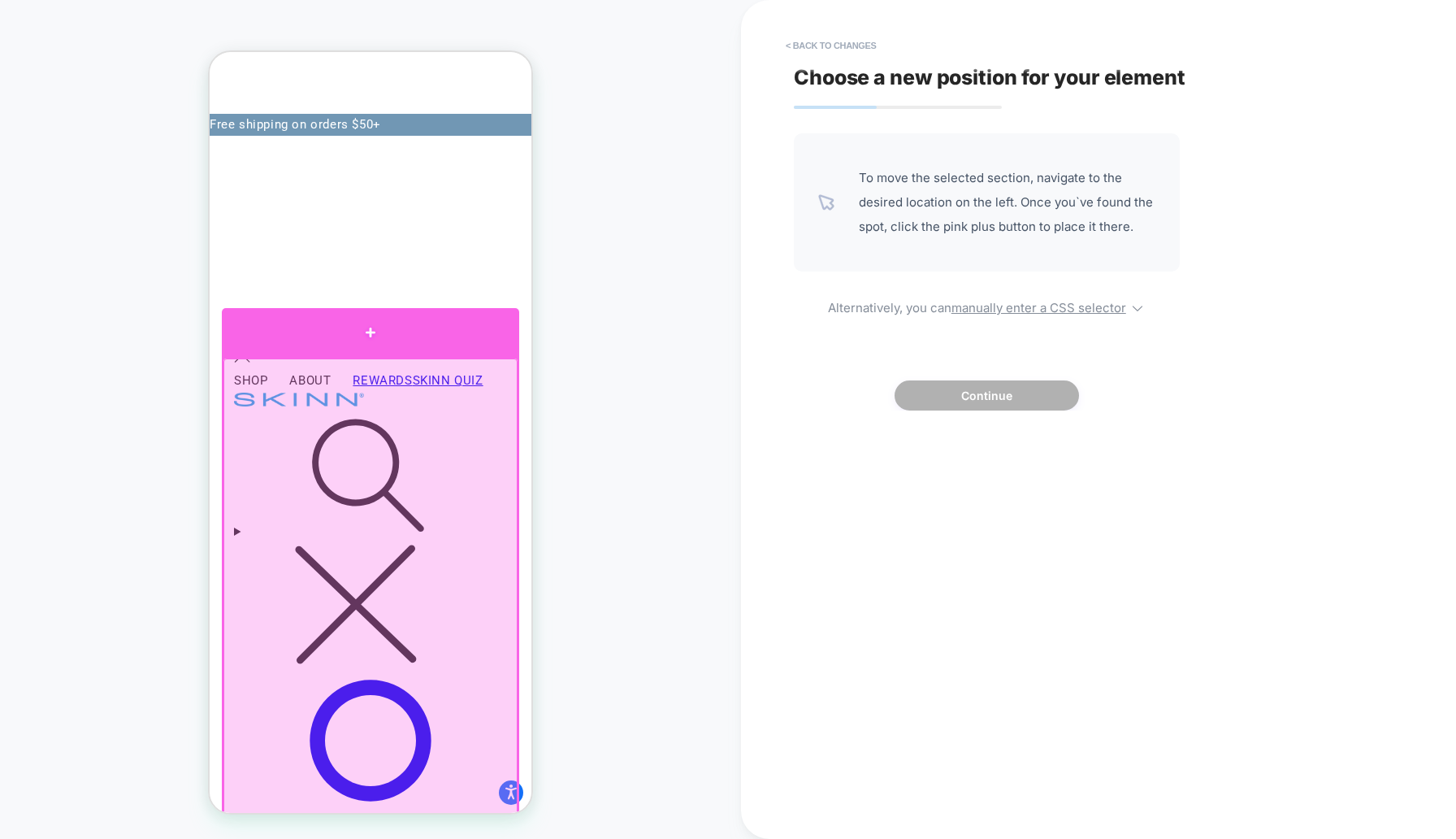
click at [409, 334] on div at bounding box center [370, 332] width 297 height 49
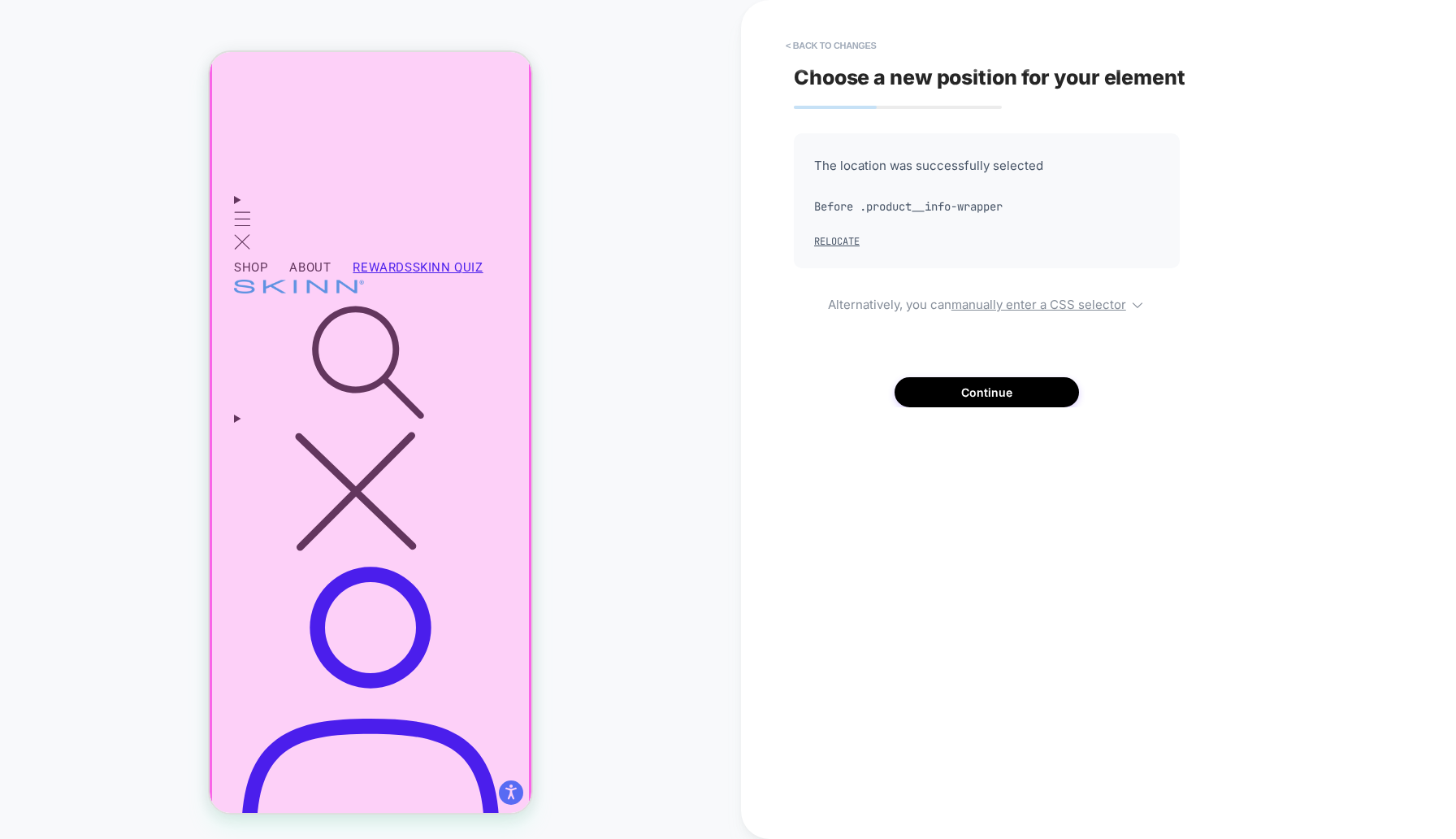
scroll to position [834, 0]
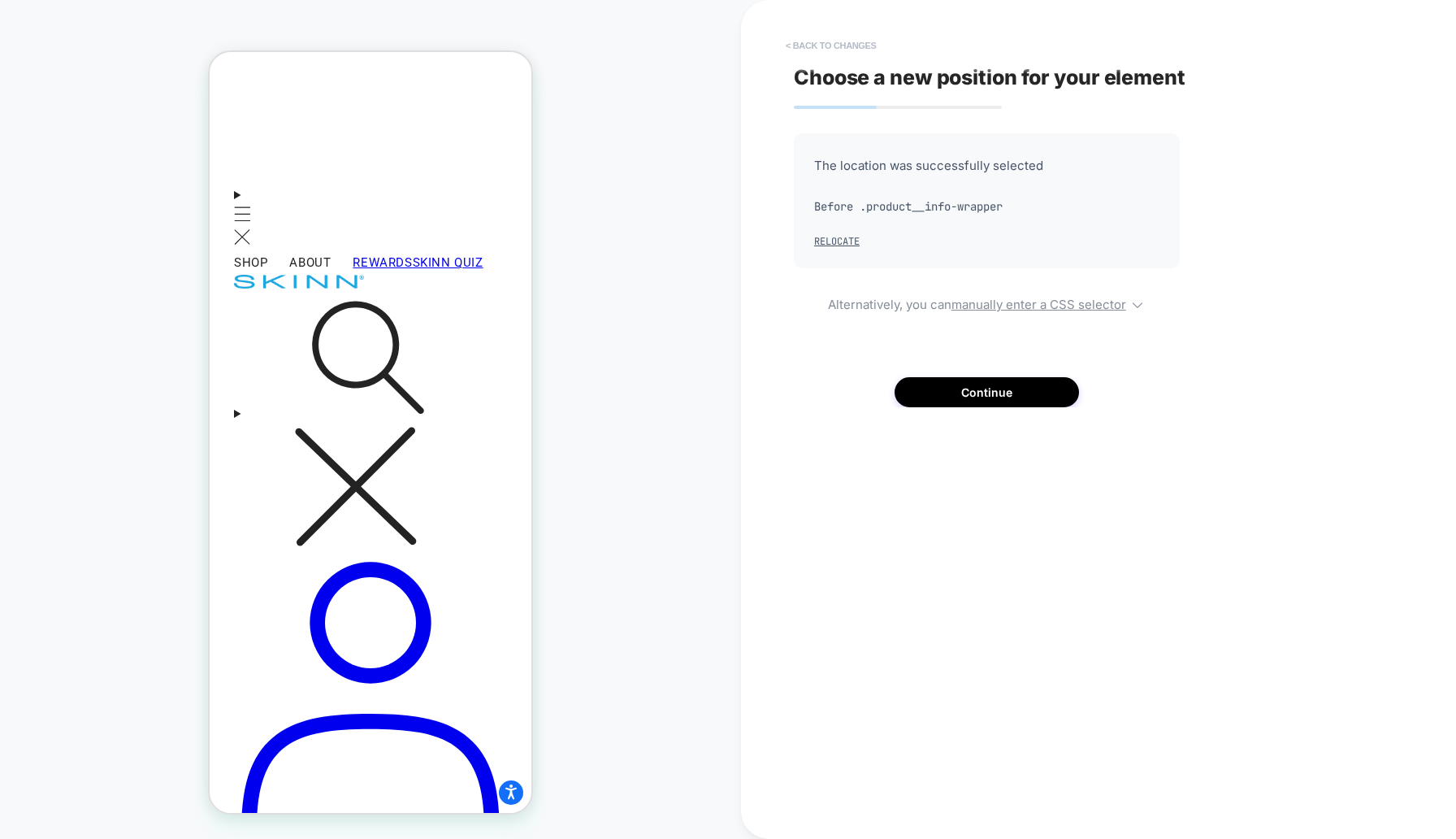
click at [826, 48] on button "< Back to changes" at bounding box center [832, 45] width 108 height 26
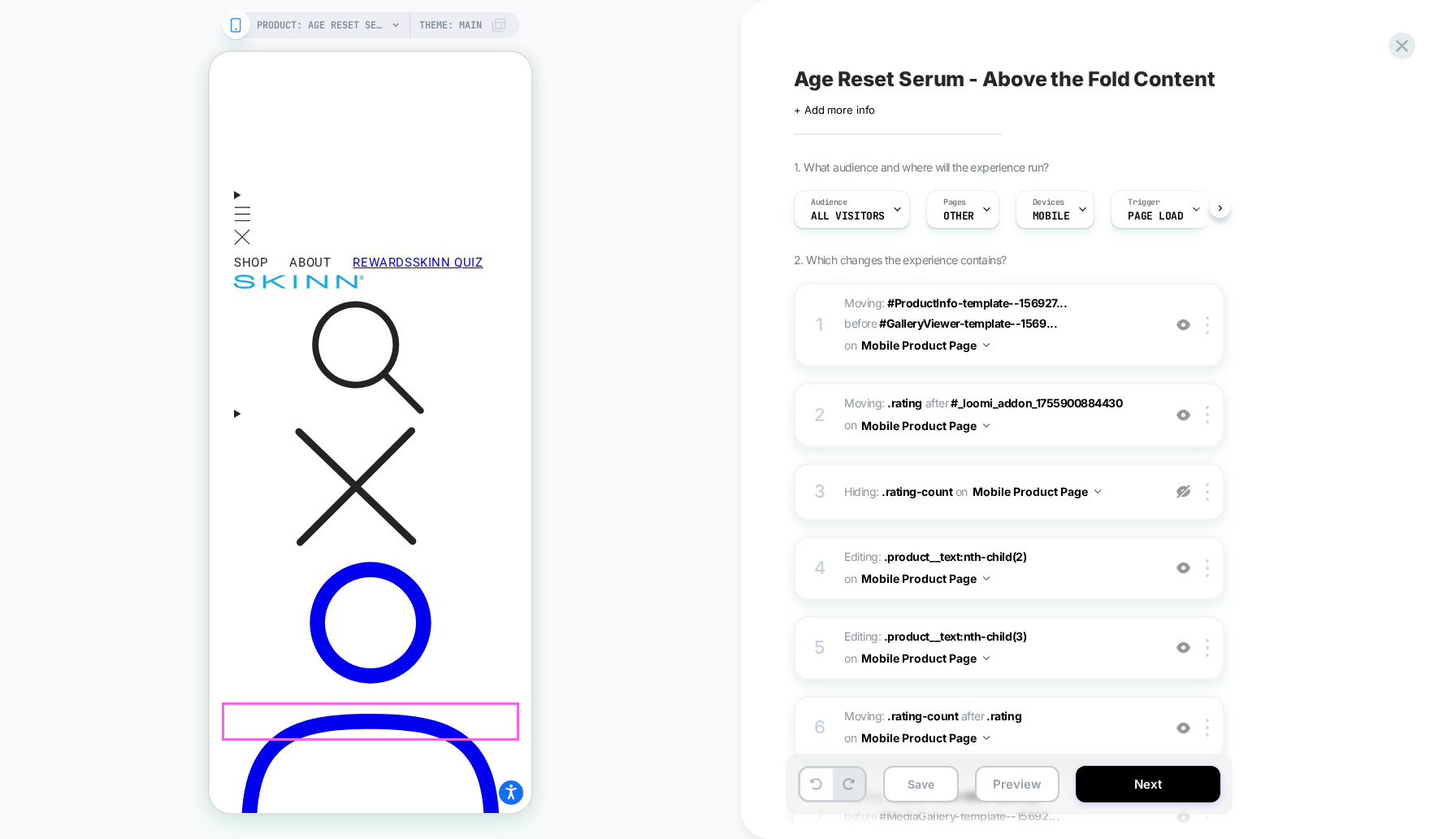
scroll to position [0, 1]
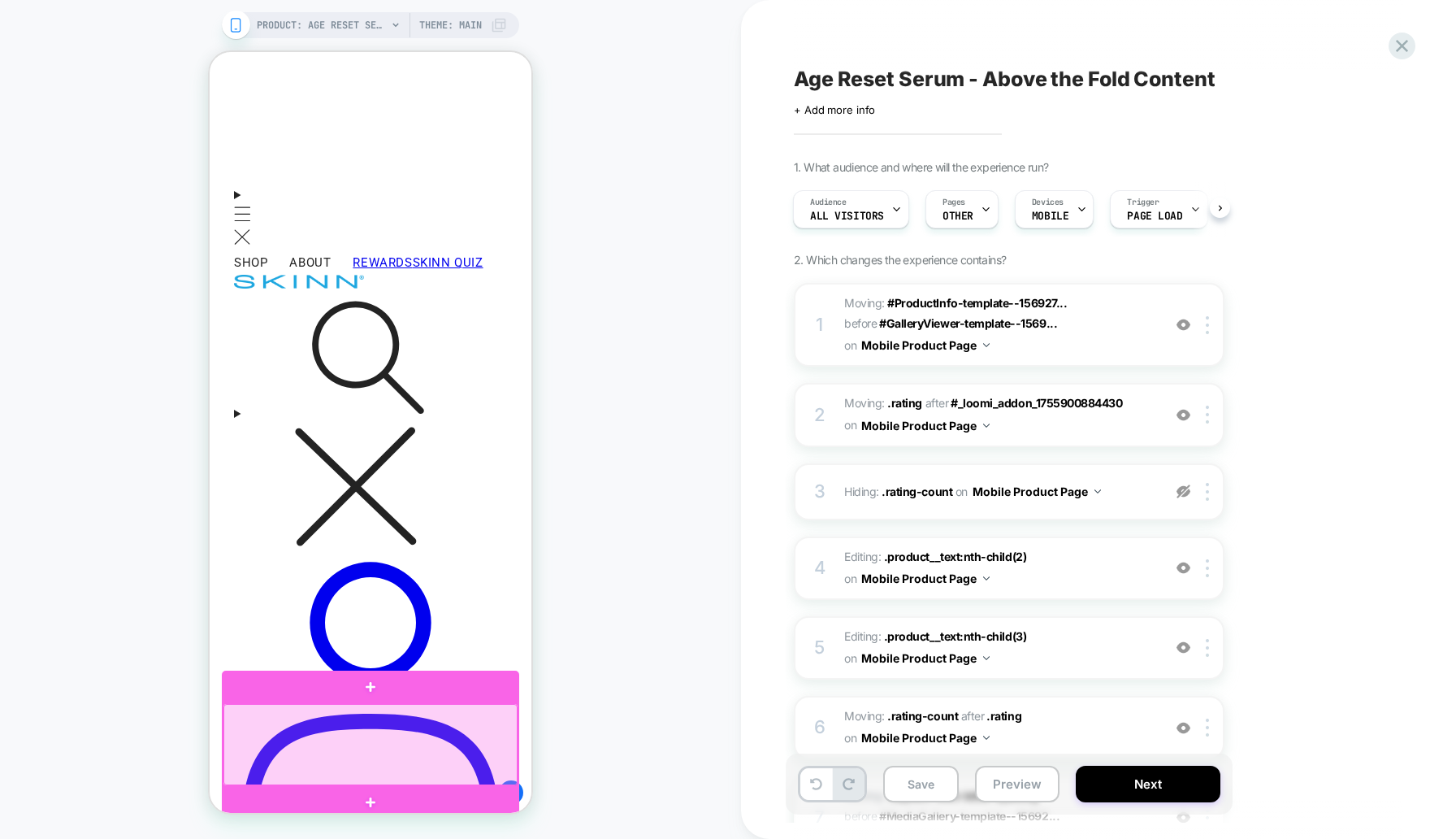
click at [456, 725] on div at bounding box center [370, 745] width 295 height 81
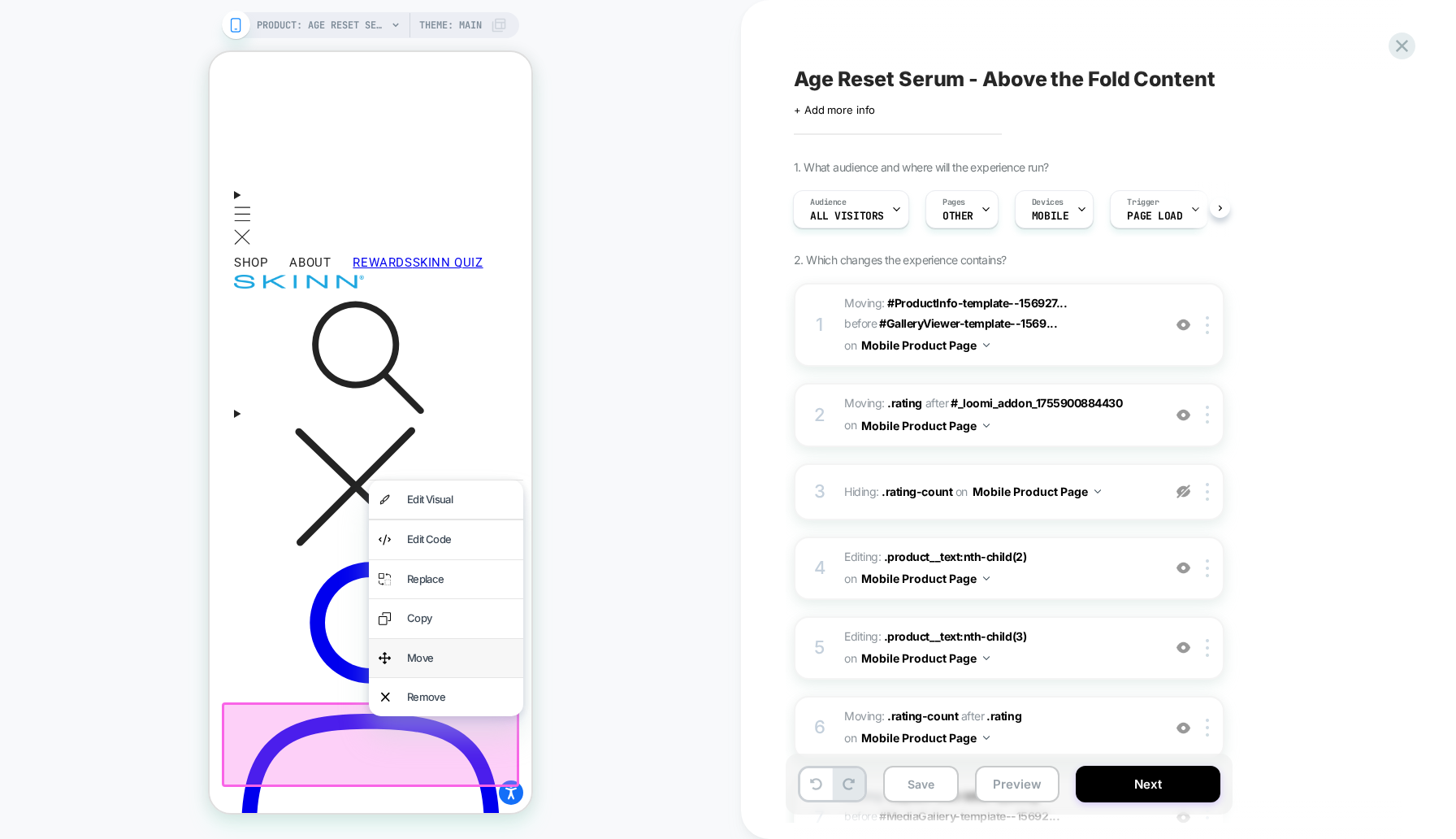
click at [457, 656] on div "Move" at bounding box center [460, 657] width 107 height 19
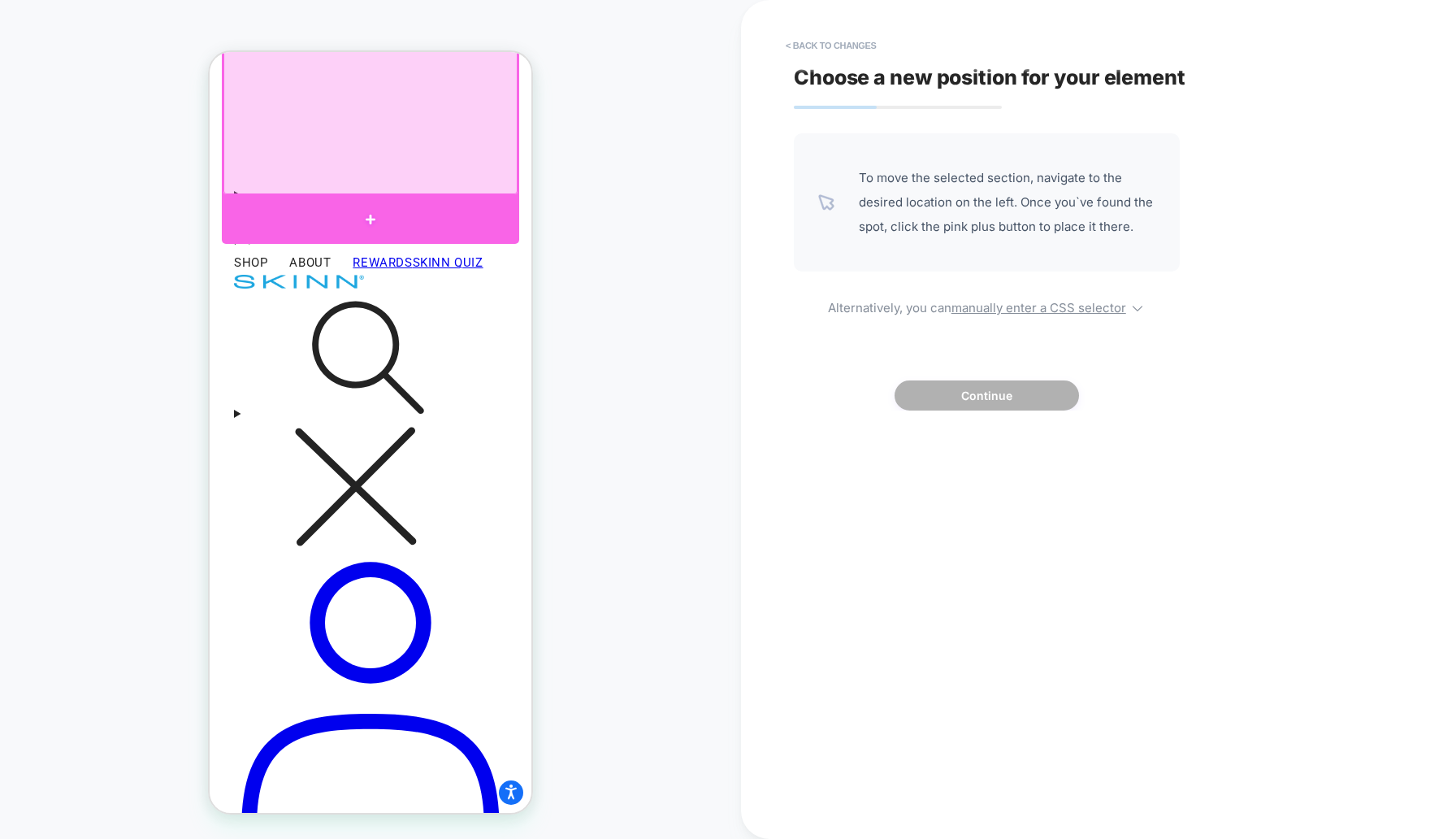
click at [349, 205] on div at bounding box center [370, 220] width 297 height 49
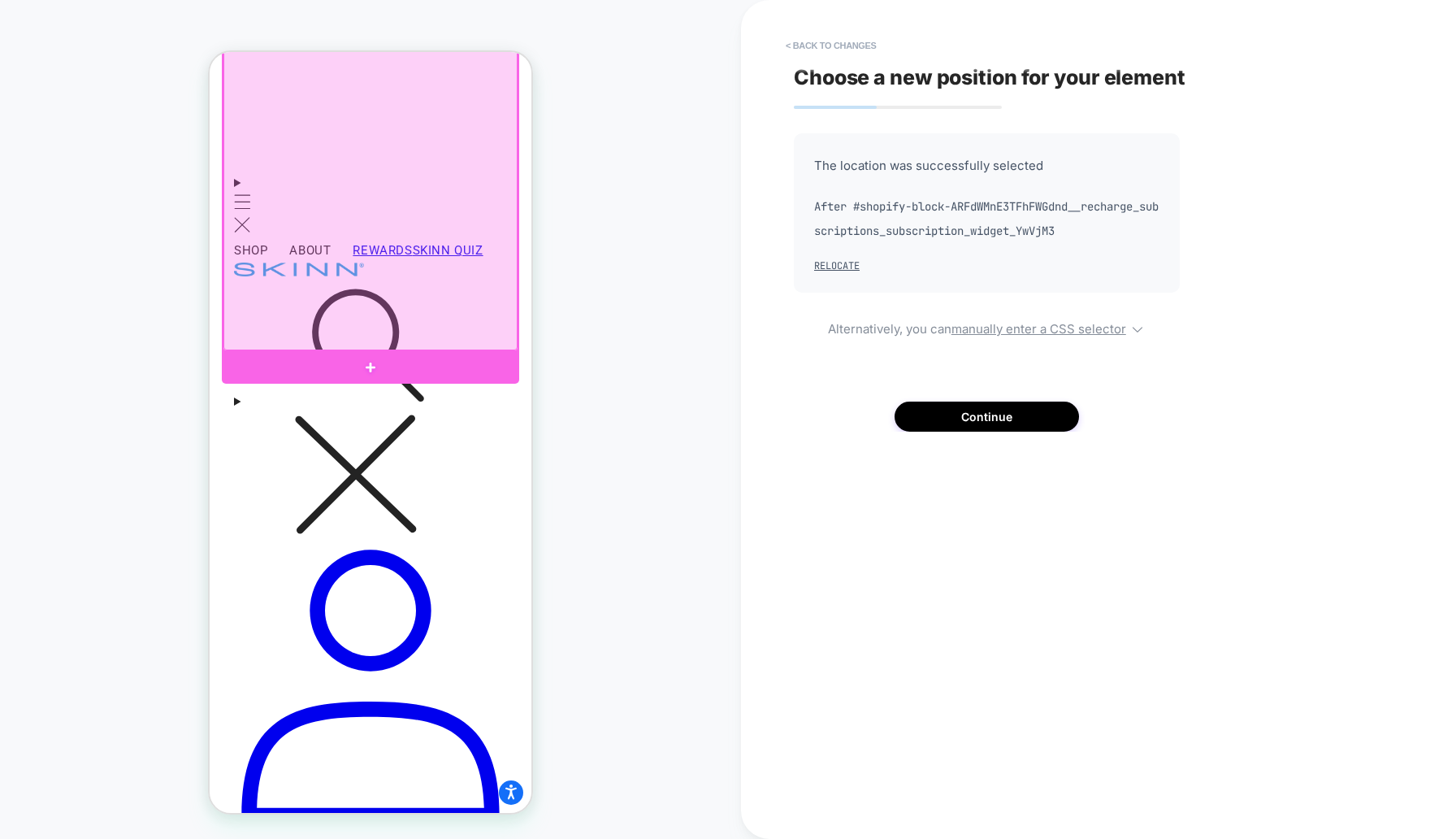
scroll to position [755, 0]
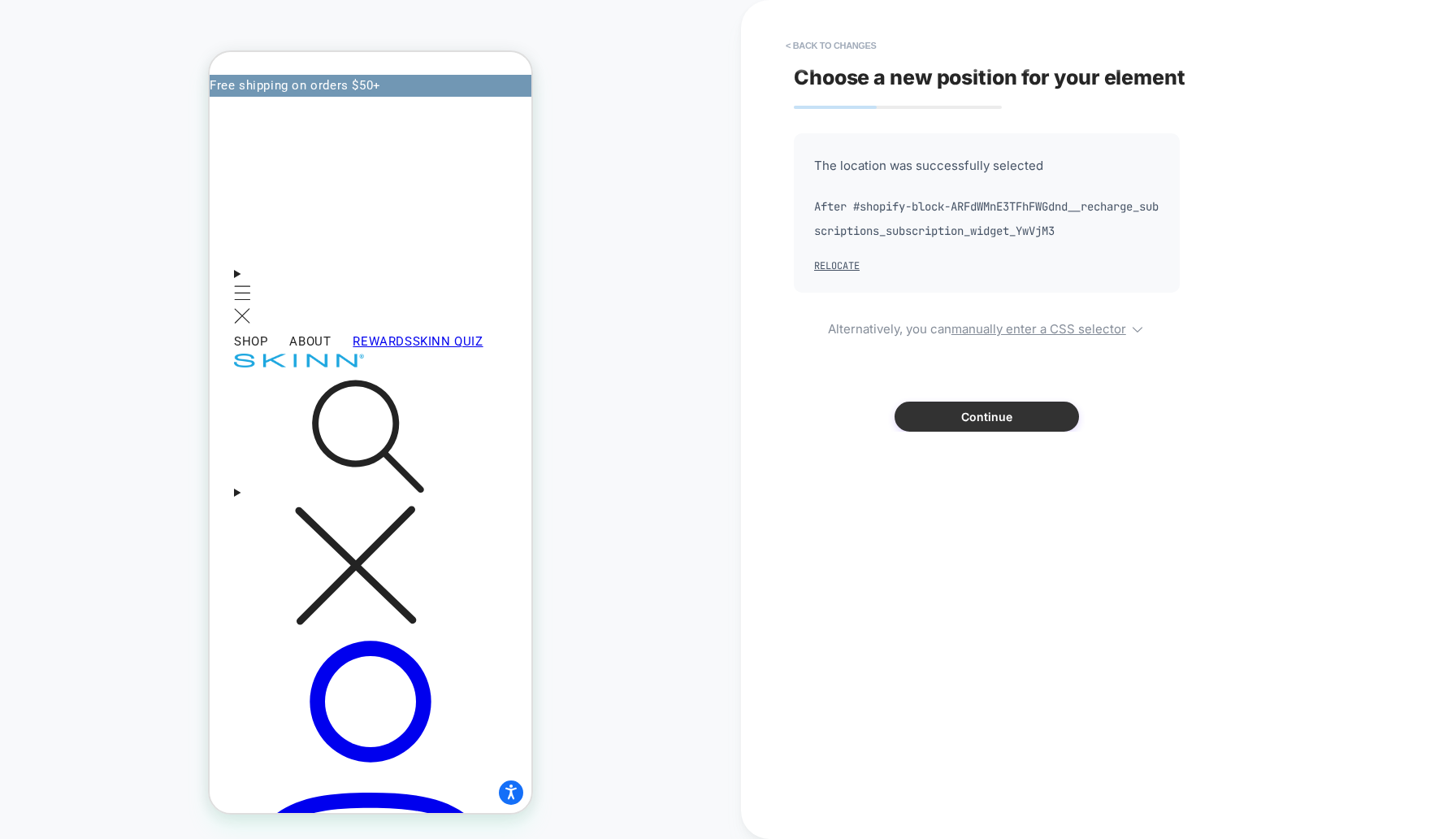
click at [1051, 422] on button "Continue" at bounding box center [986, 416] width 184 height 30
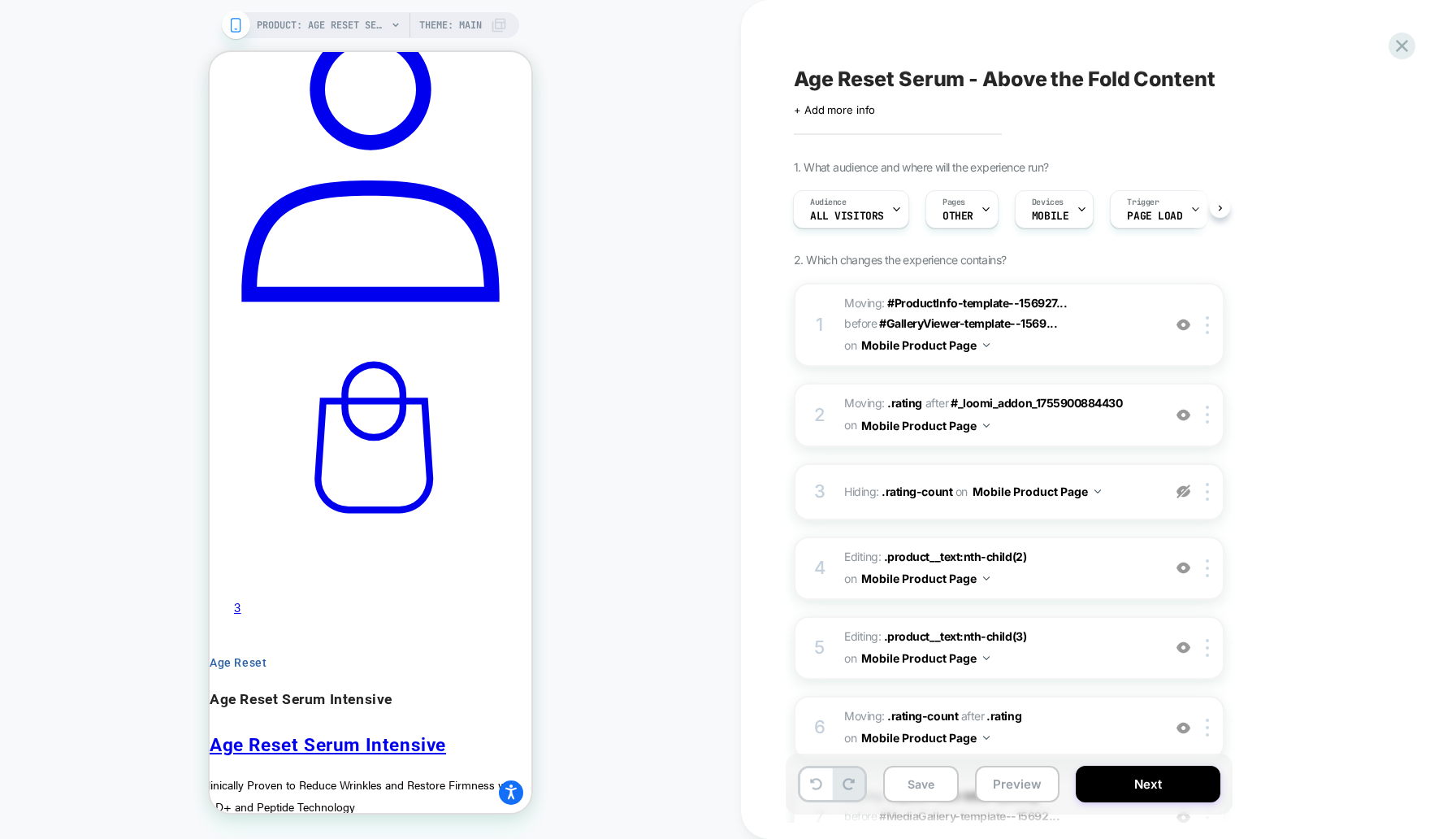
scroll to position [1420, 0]
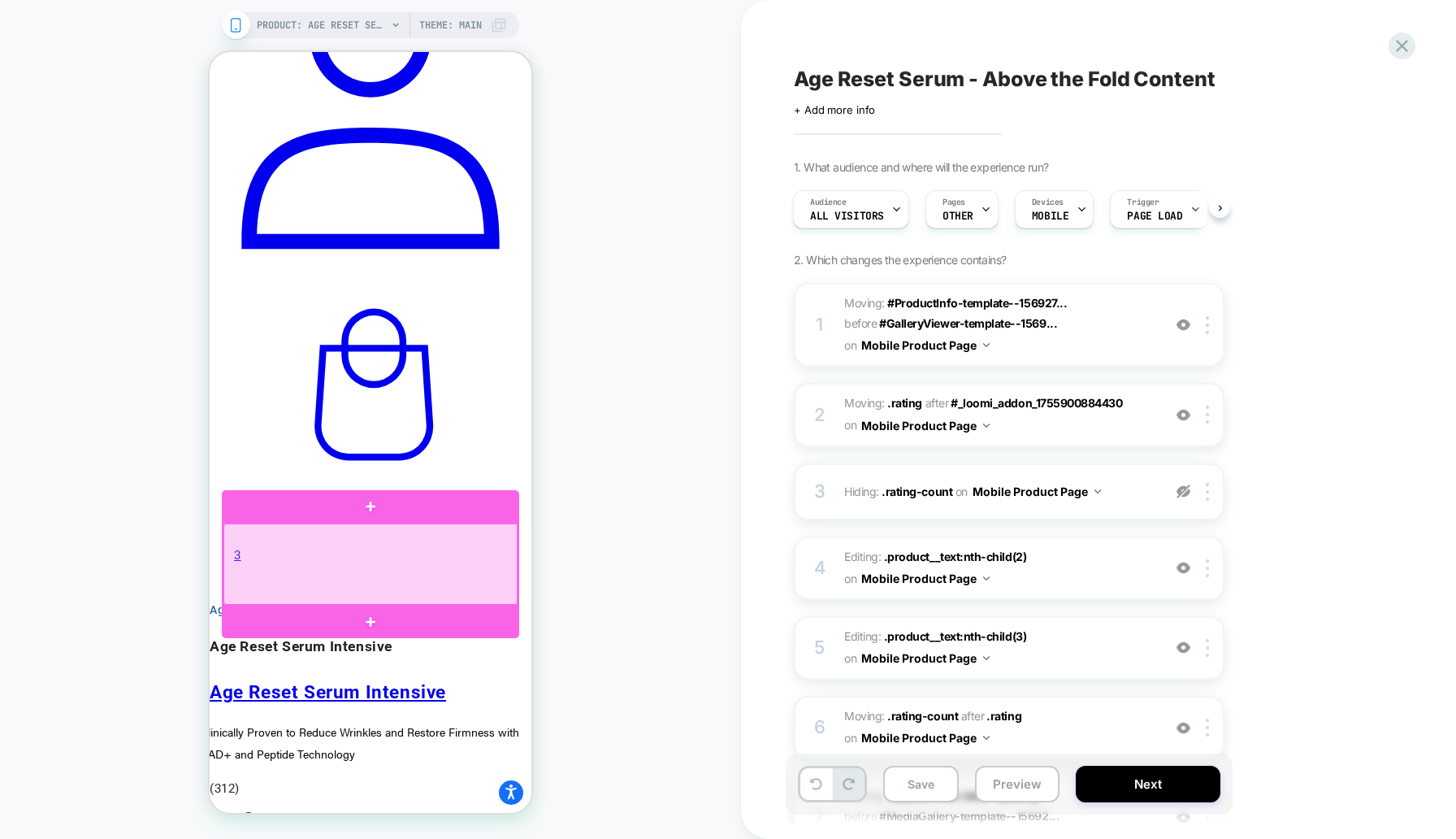
click at [478, 560] on div at bounding box center [370, 564] width 295 height 81
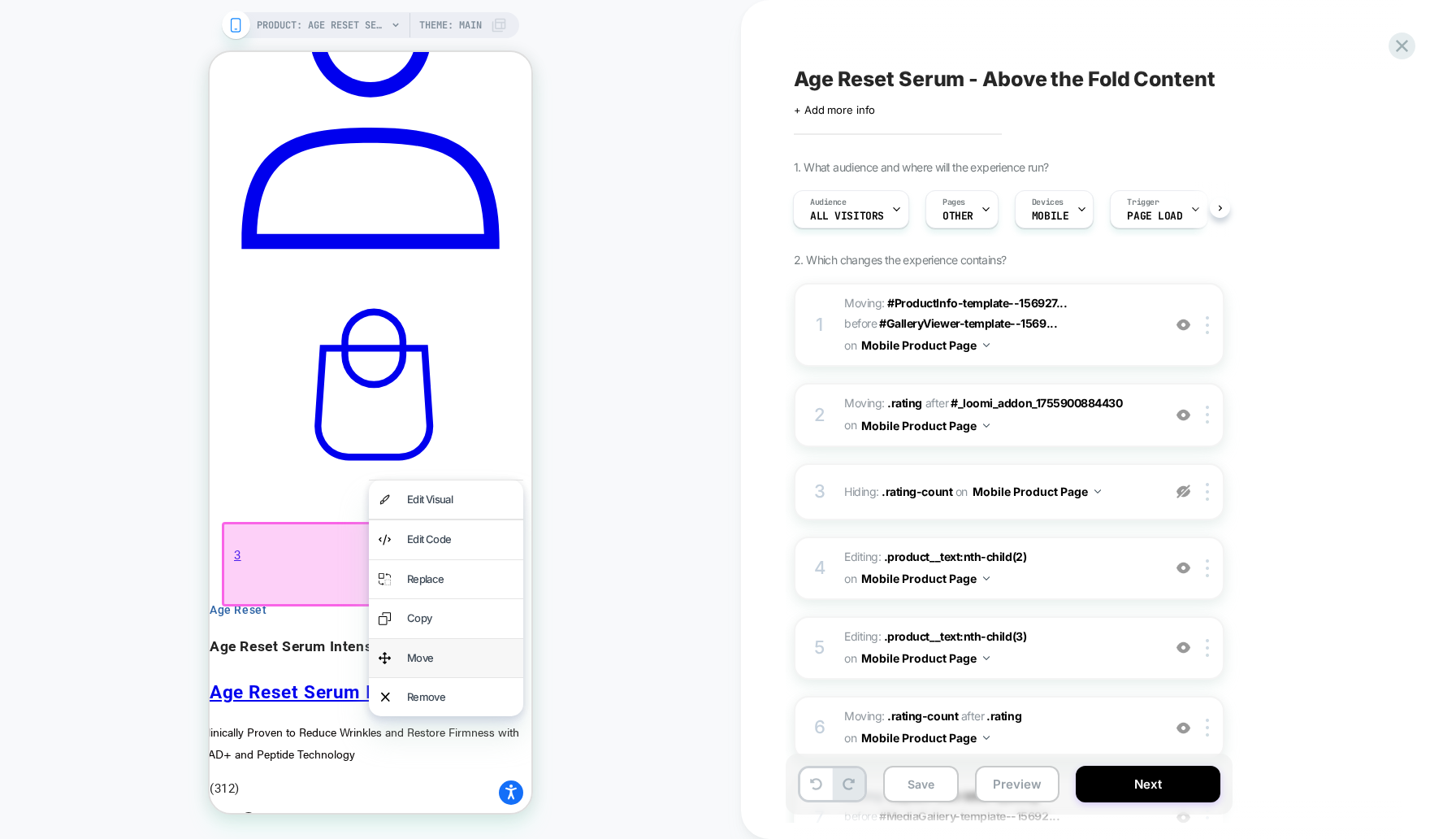
click at [453, 648] on div "Move" at bounding box center [460, 657] width 107 height 19
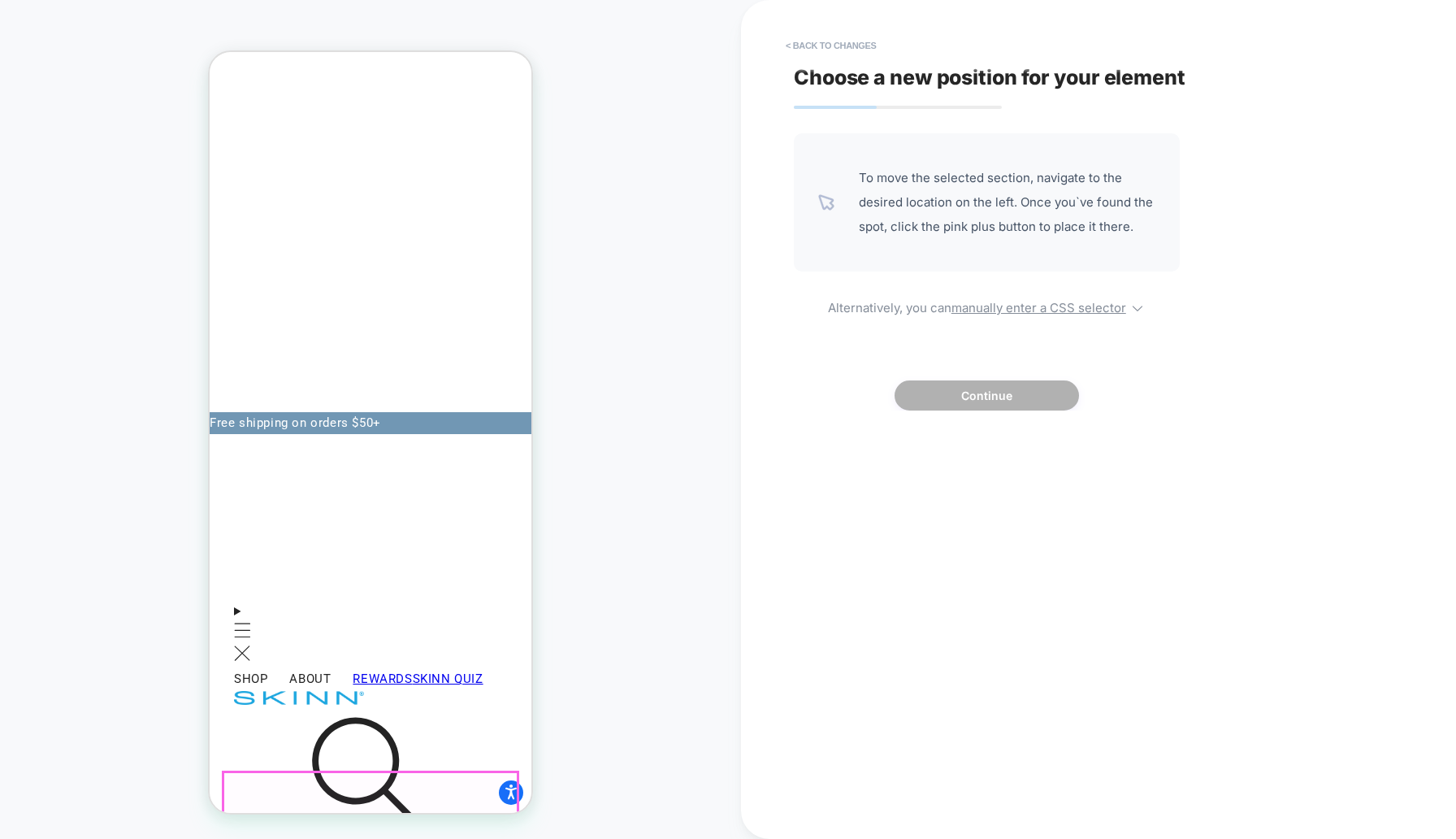
scroll to position [566, 0]
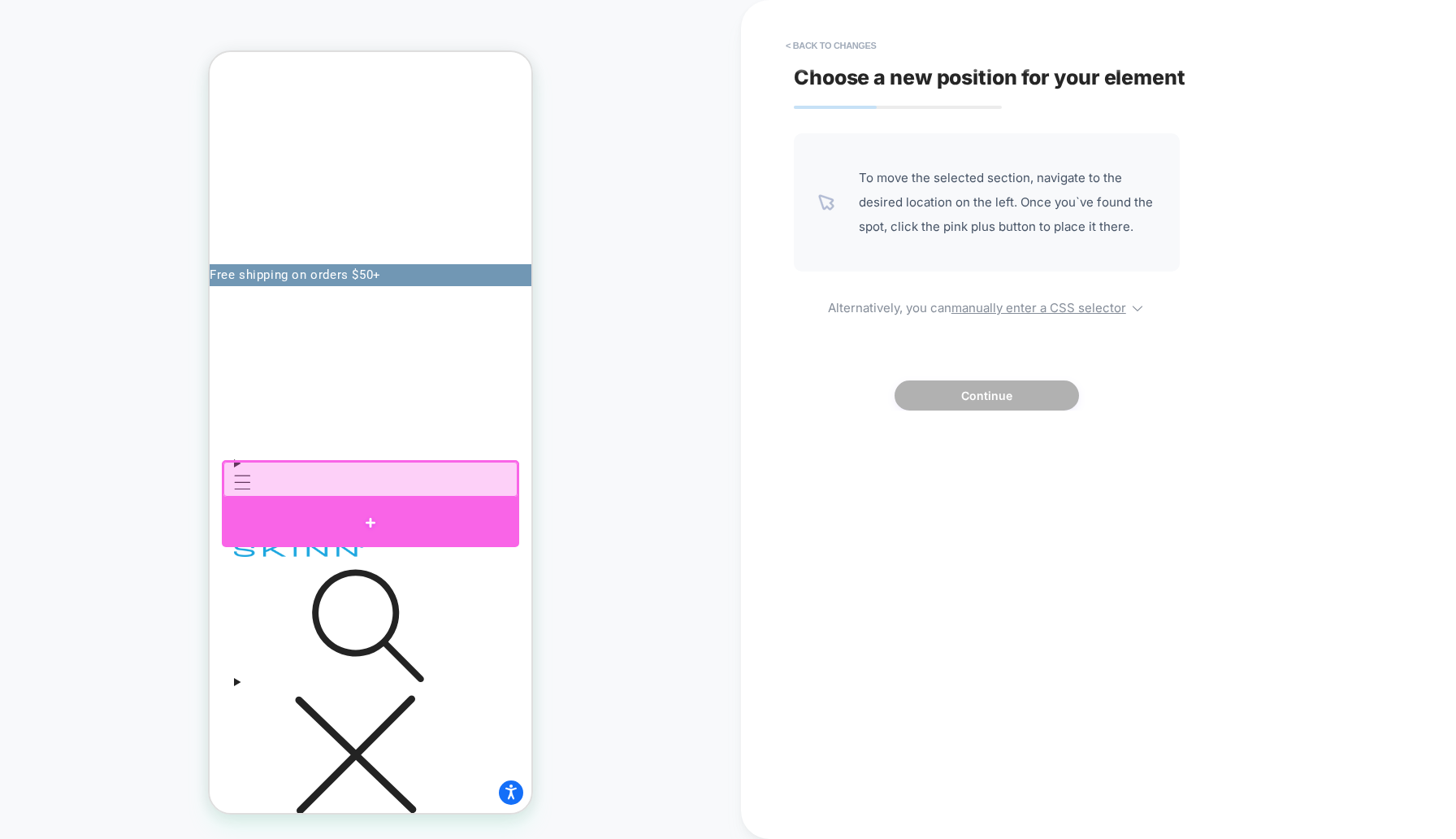
click at [326, 506] on div at bounding box center [370, 522] width 297 height 49
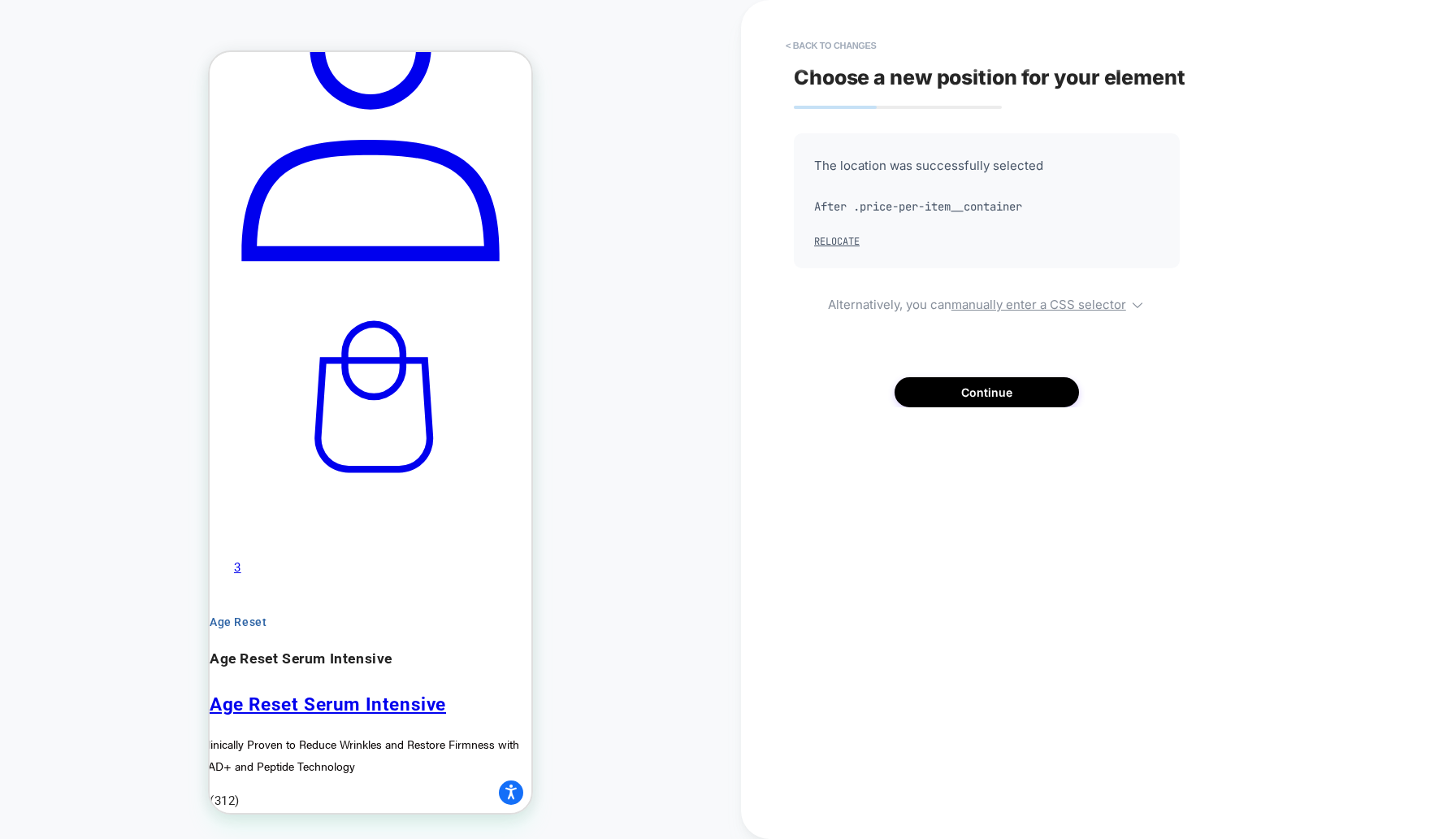
scroll to position [1403, 0]
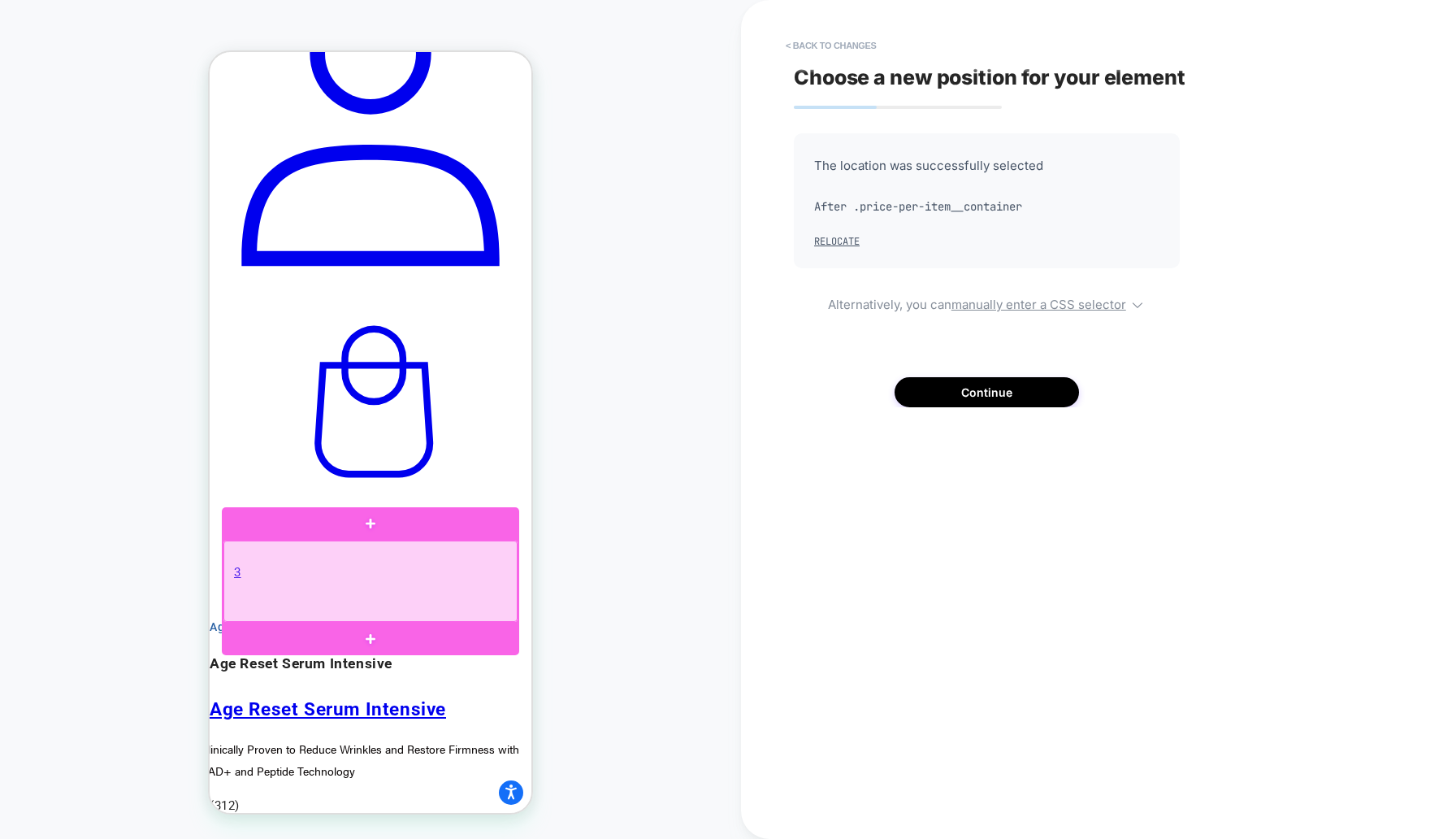
click at [501, 578] on div at bounding box center [370, 581] width 295 height 81
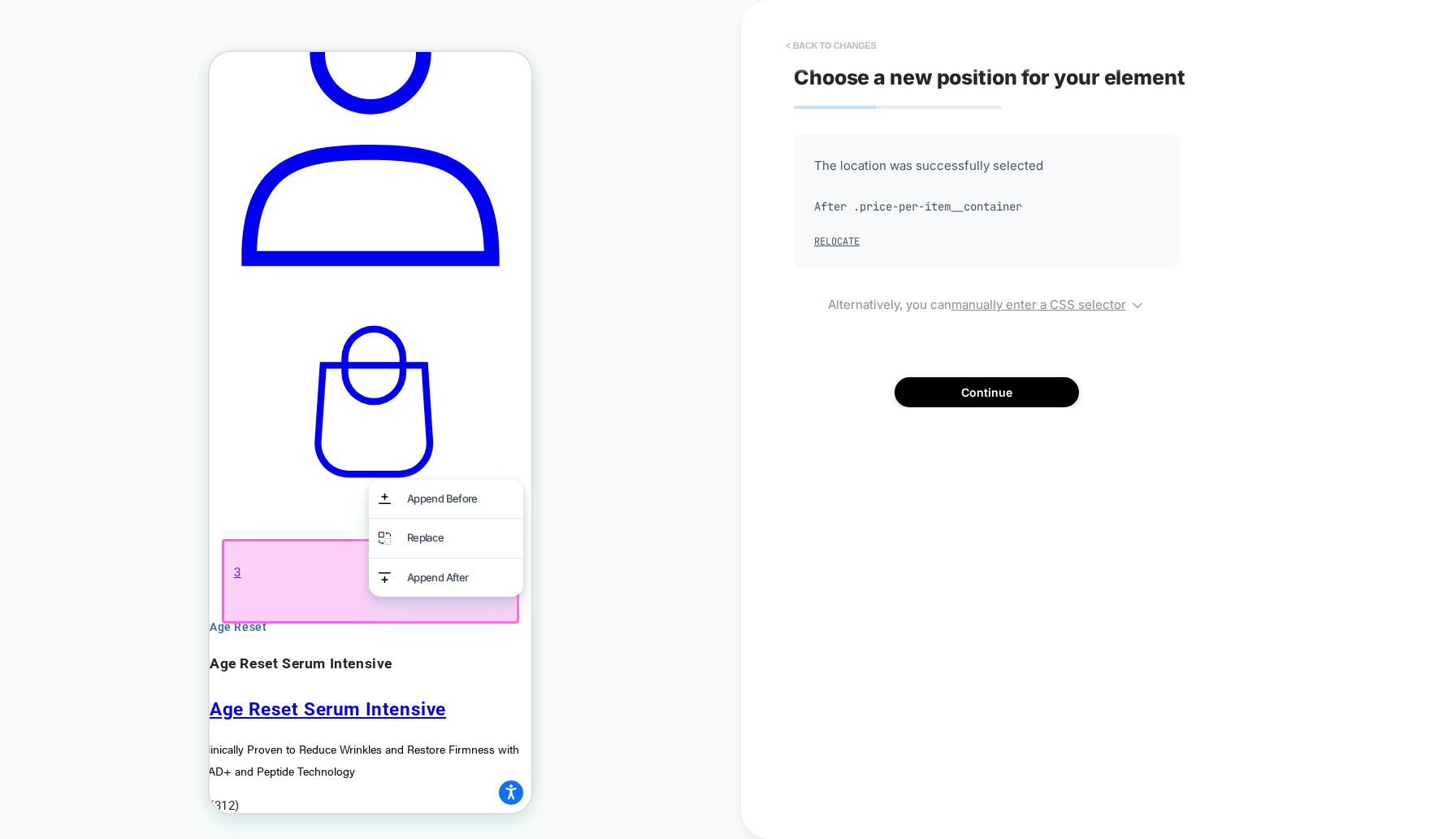
click at [848, 40] on button "< Back to changes" at bounding box center [832, 45] width 108 height 26
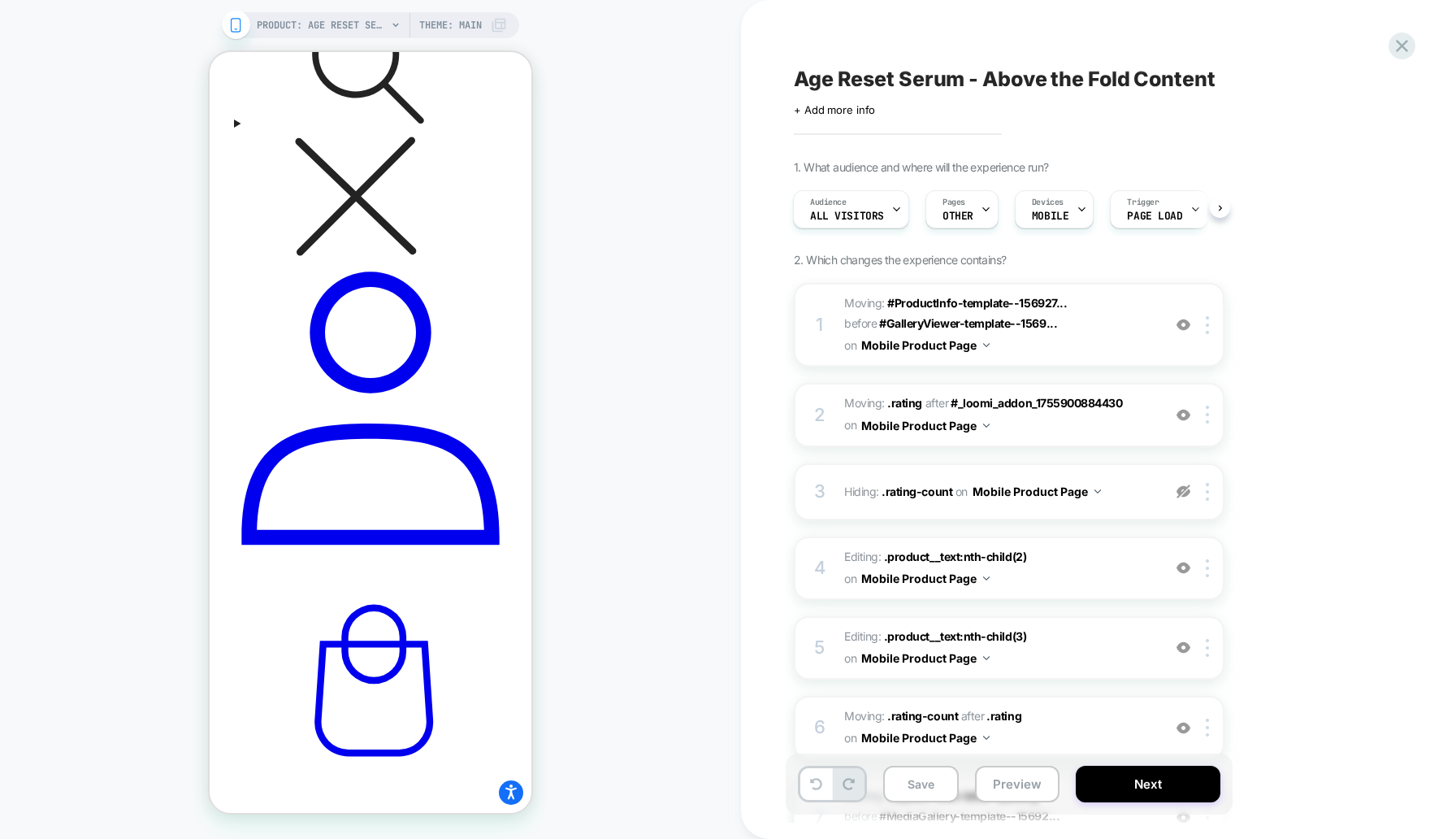
scroll to position [1143, 0]
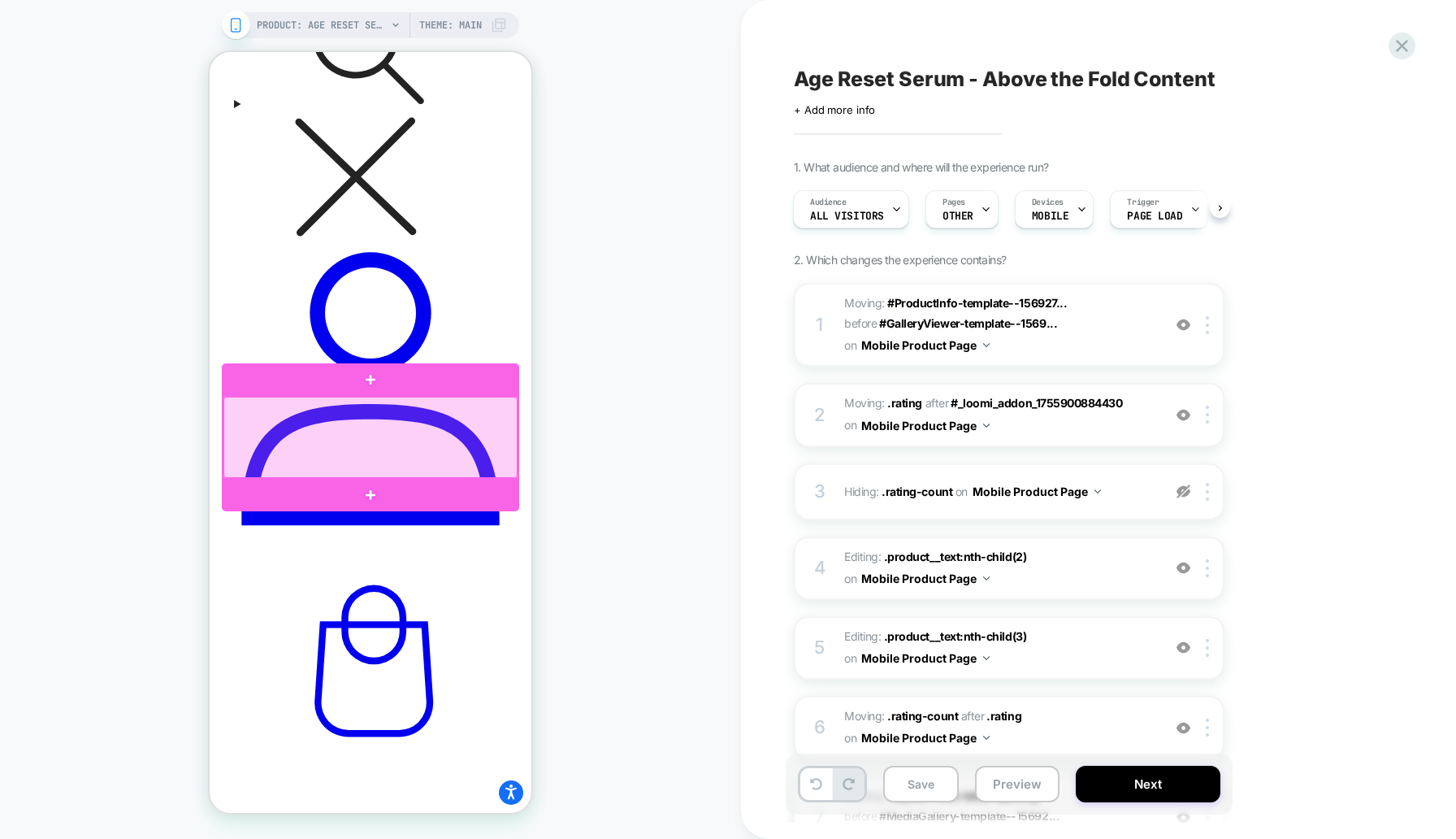
click at [517, 433] on div at bounding box center [370, 438] width 295 height 81
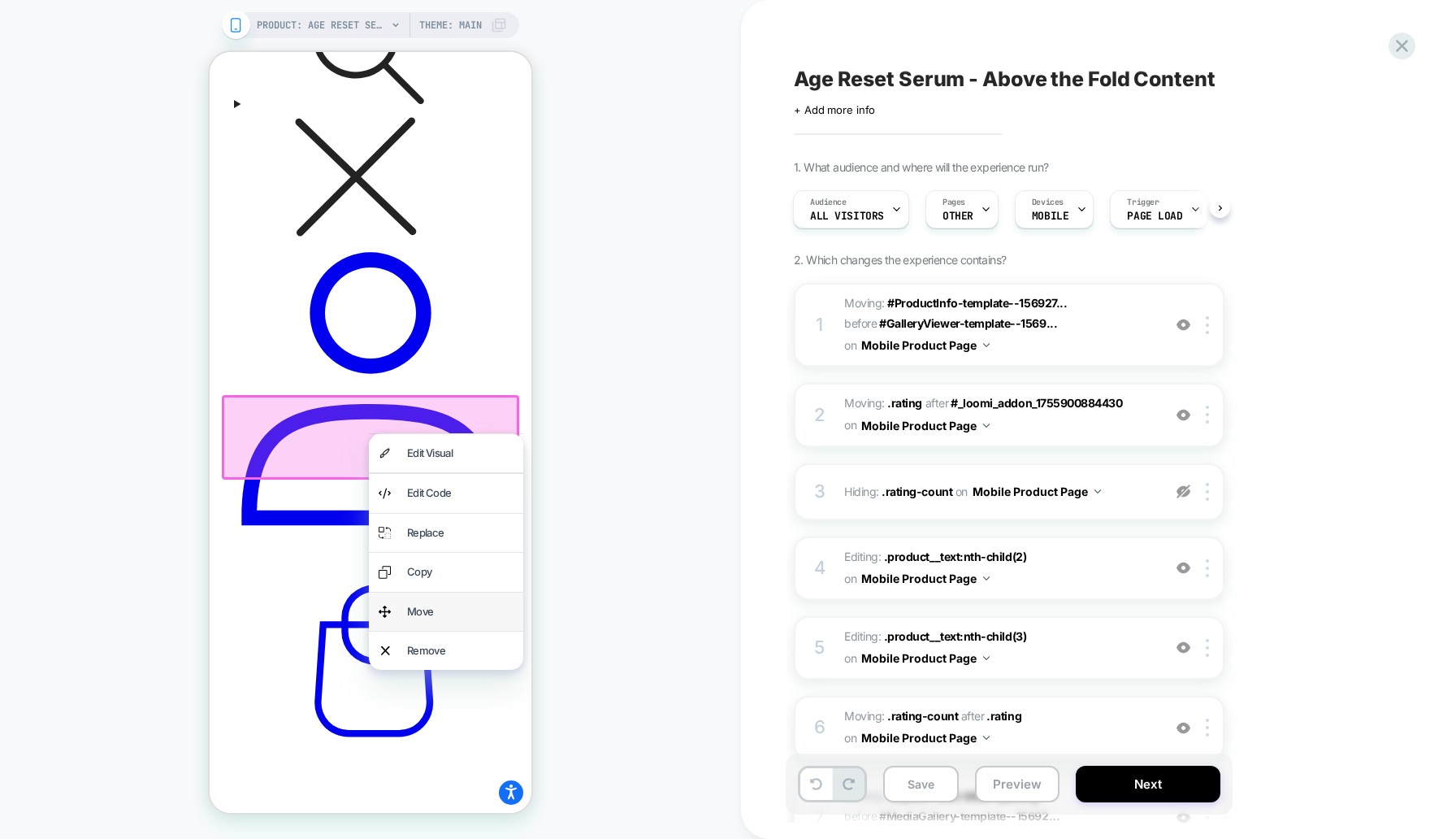
click at [449, 607] on div "Move" at bounding box center [460, 611] width 107 height 19
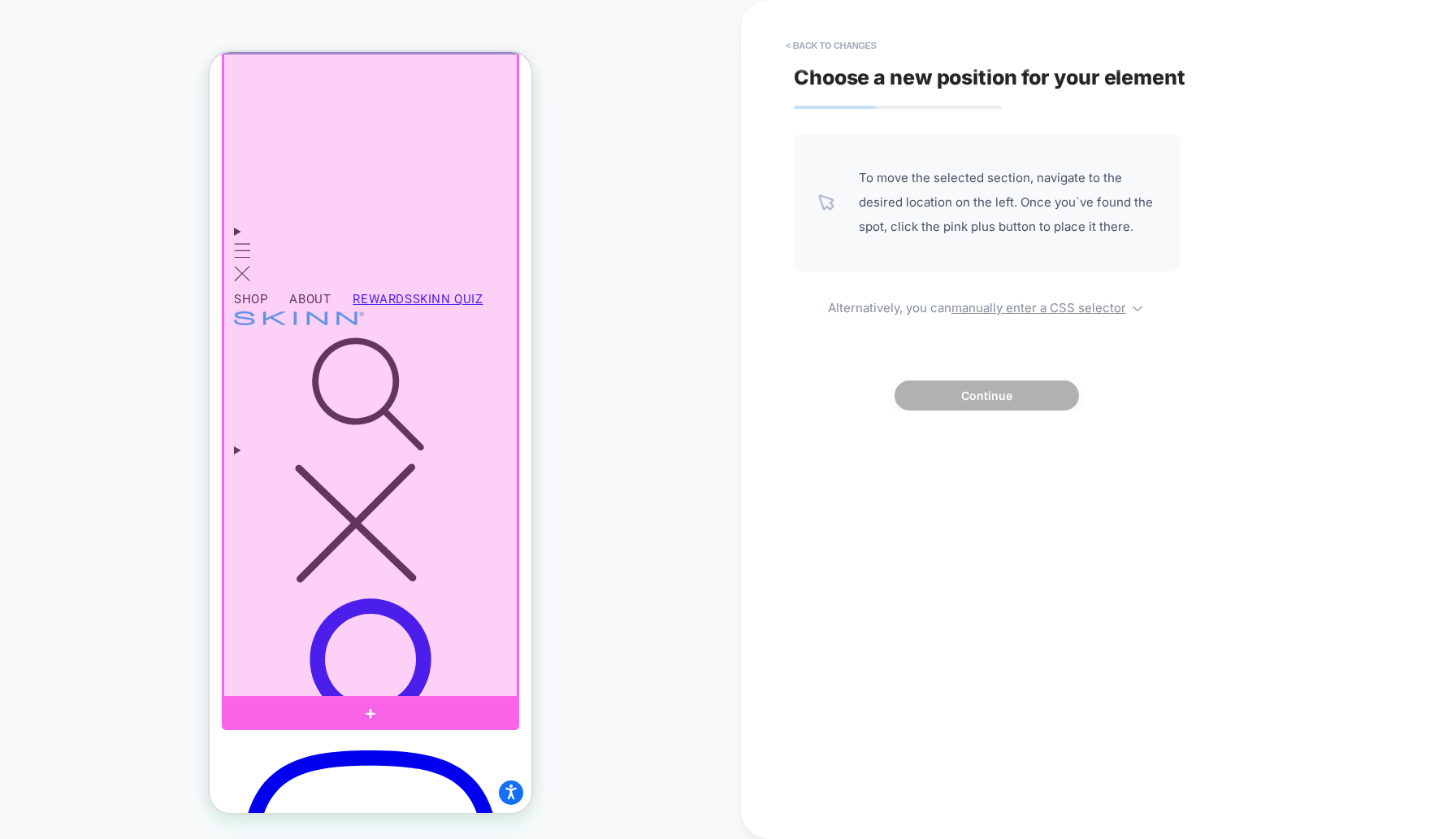
scroll to position [800, 0]
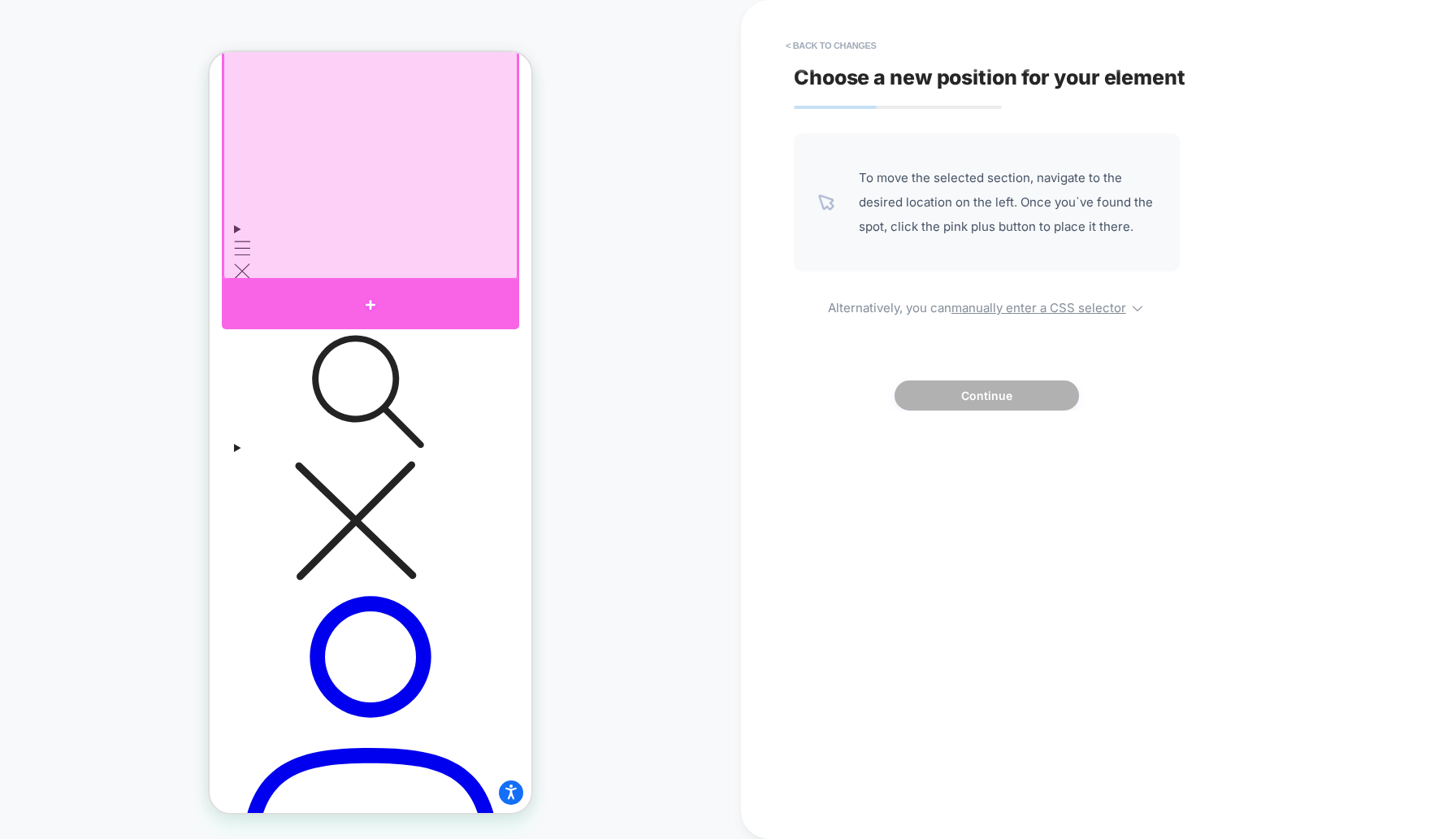
click at [399, 284] on div at bounding box center [370, 304] width 297 height 49
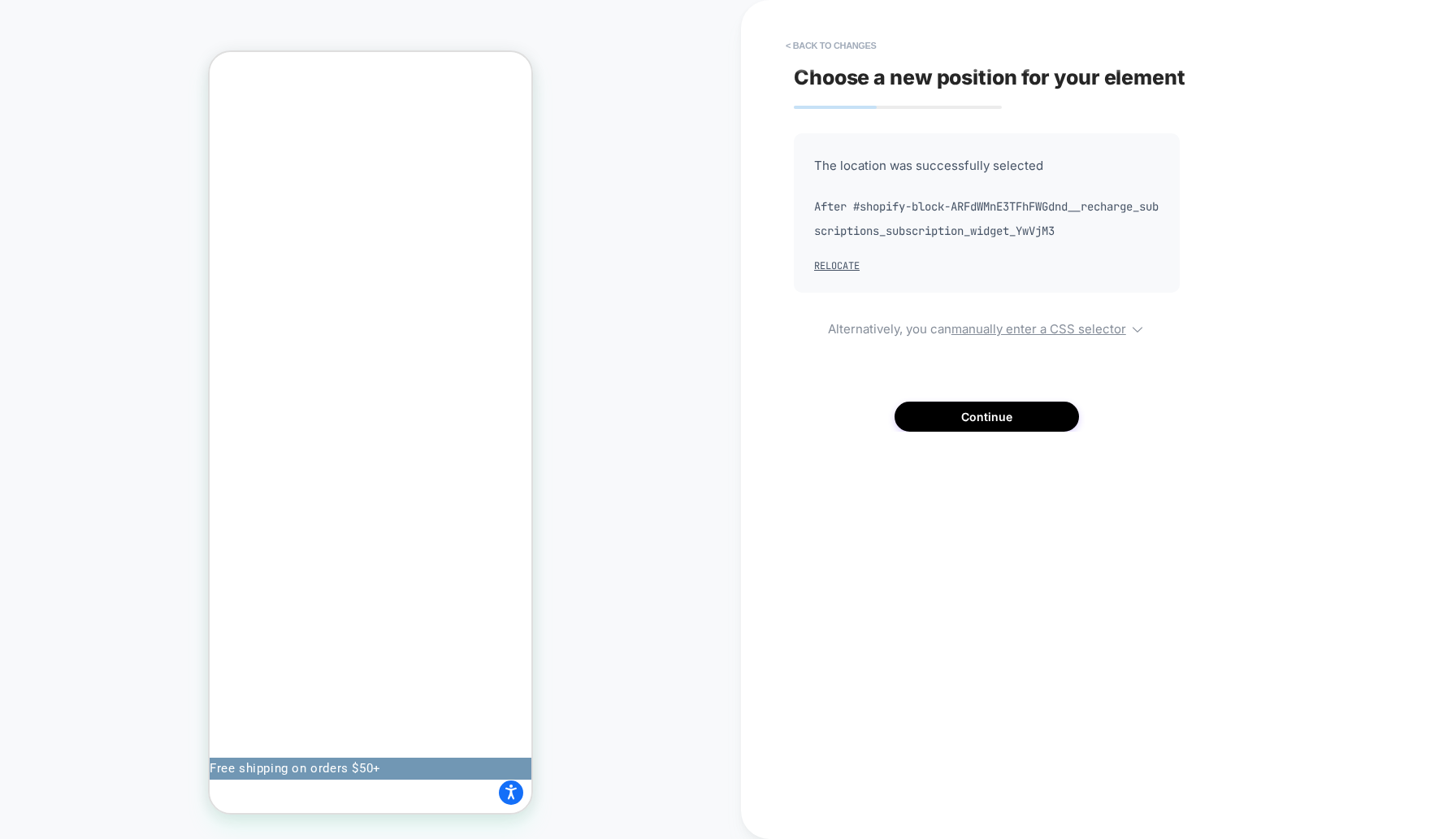
scroll to position [0, 0]
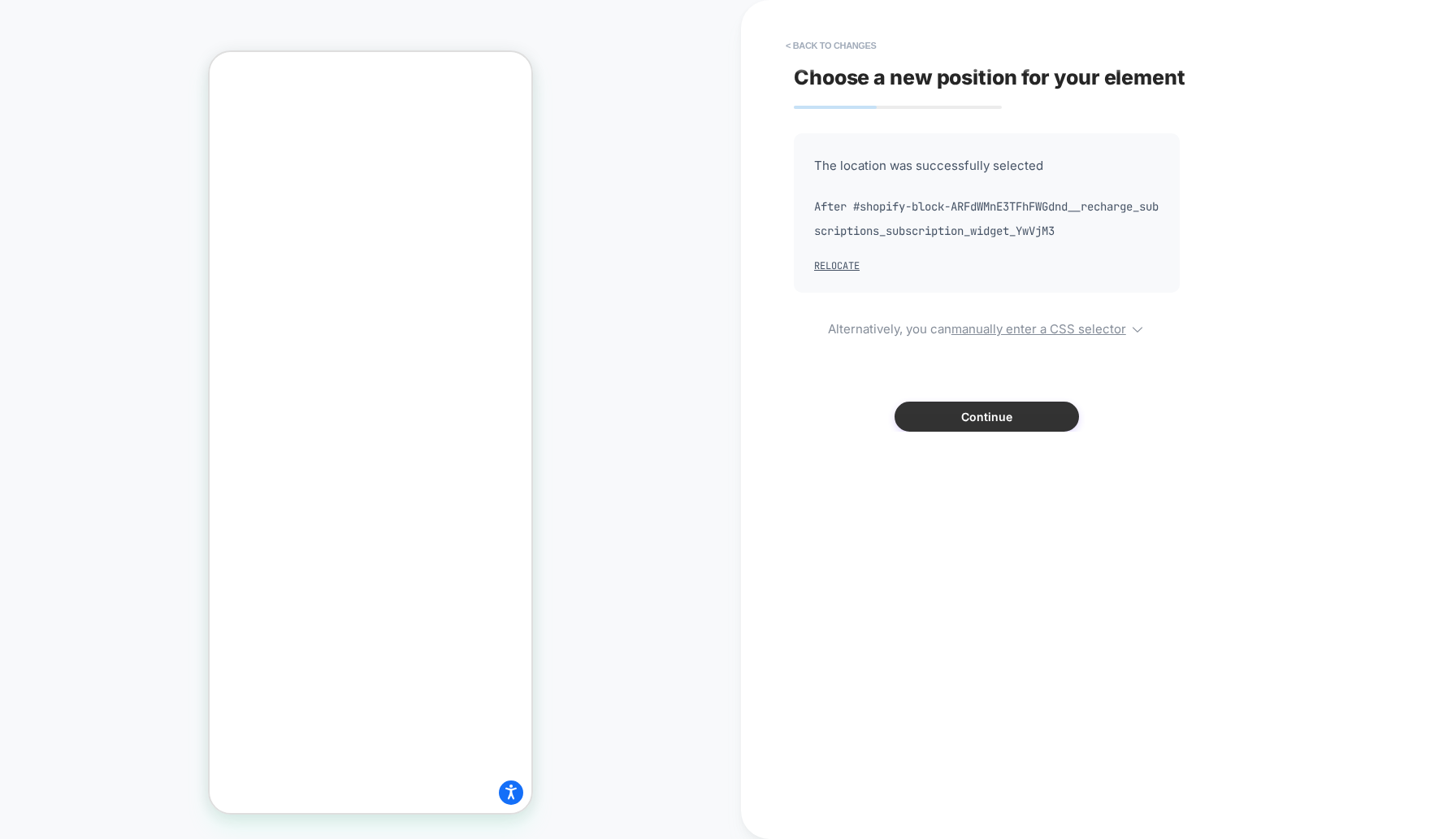
click at [1019, 415] on button "Continue" at bounding box center [986, 416] width 184 height 30
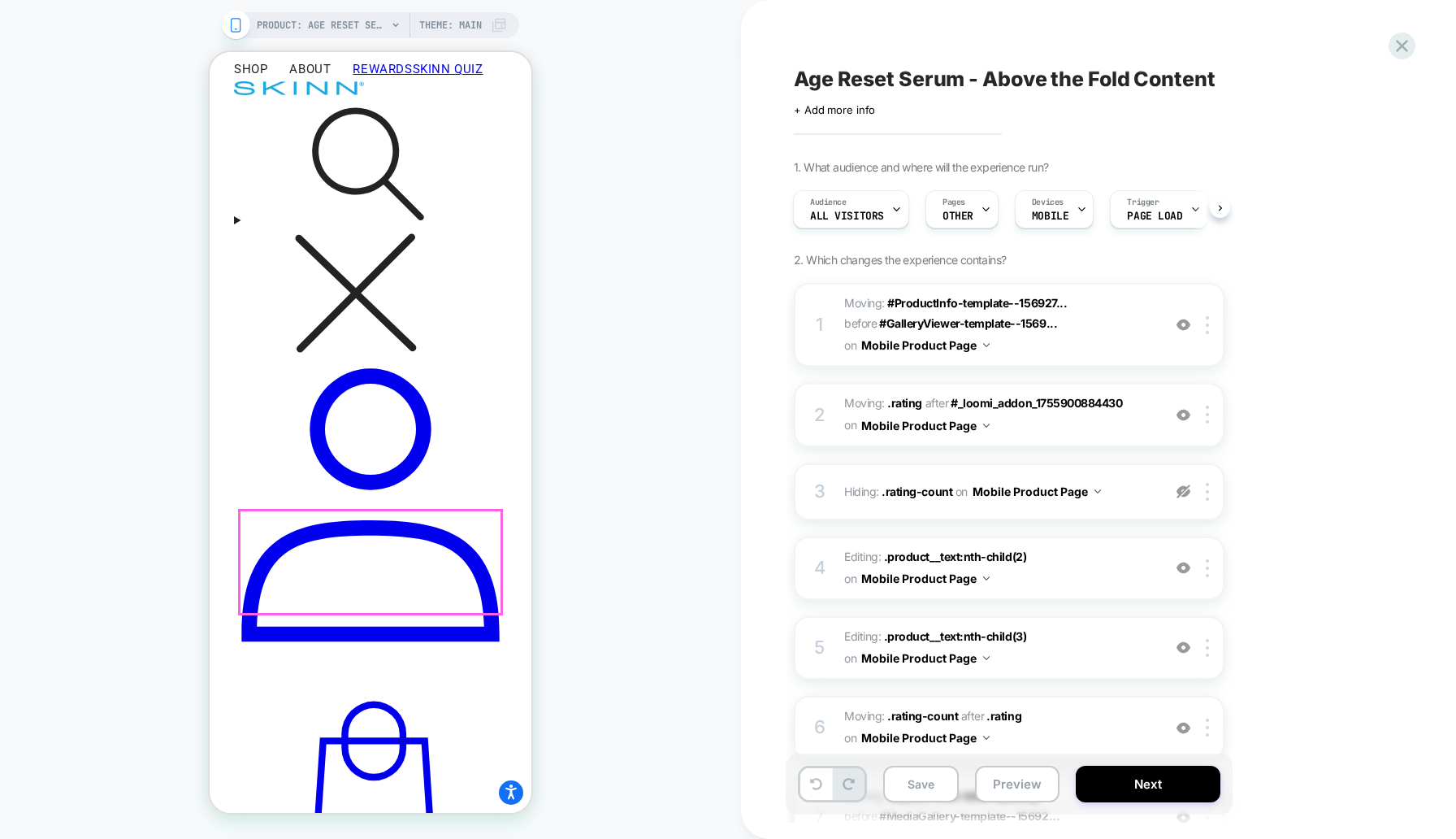
scroll to position [1055, 0]
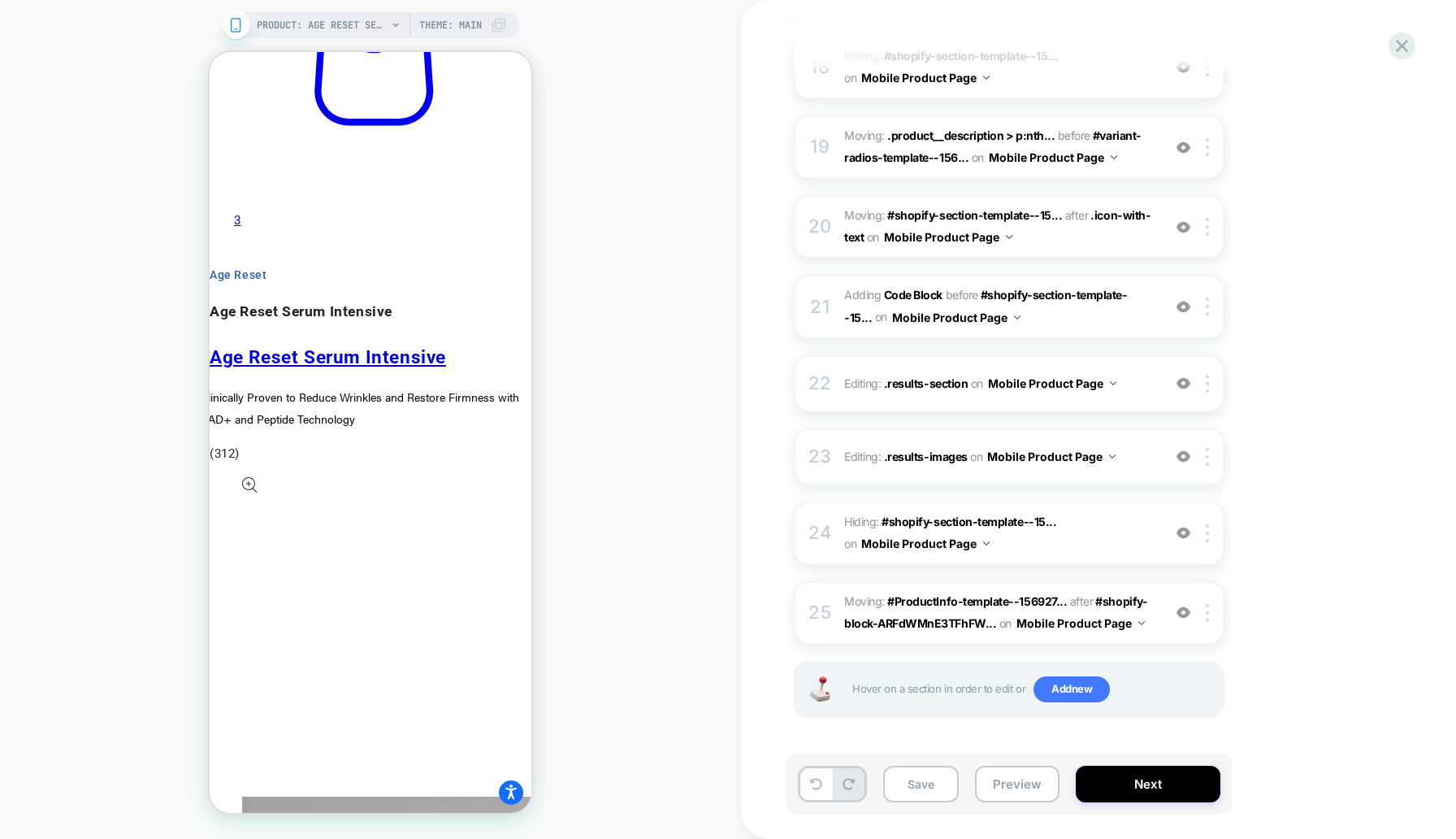
scroll to position [1862, 0]
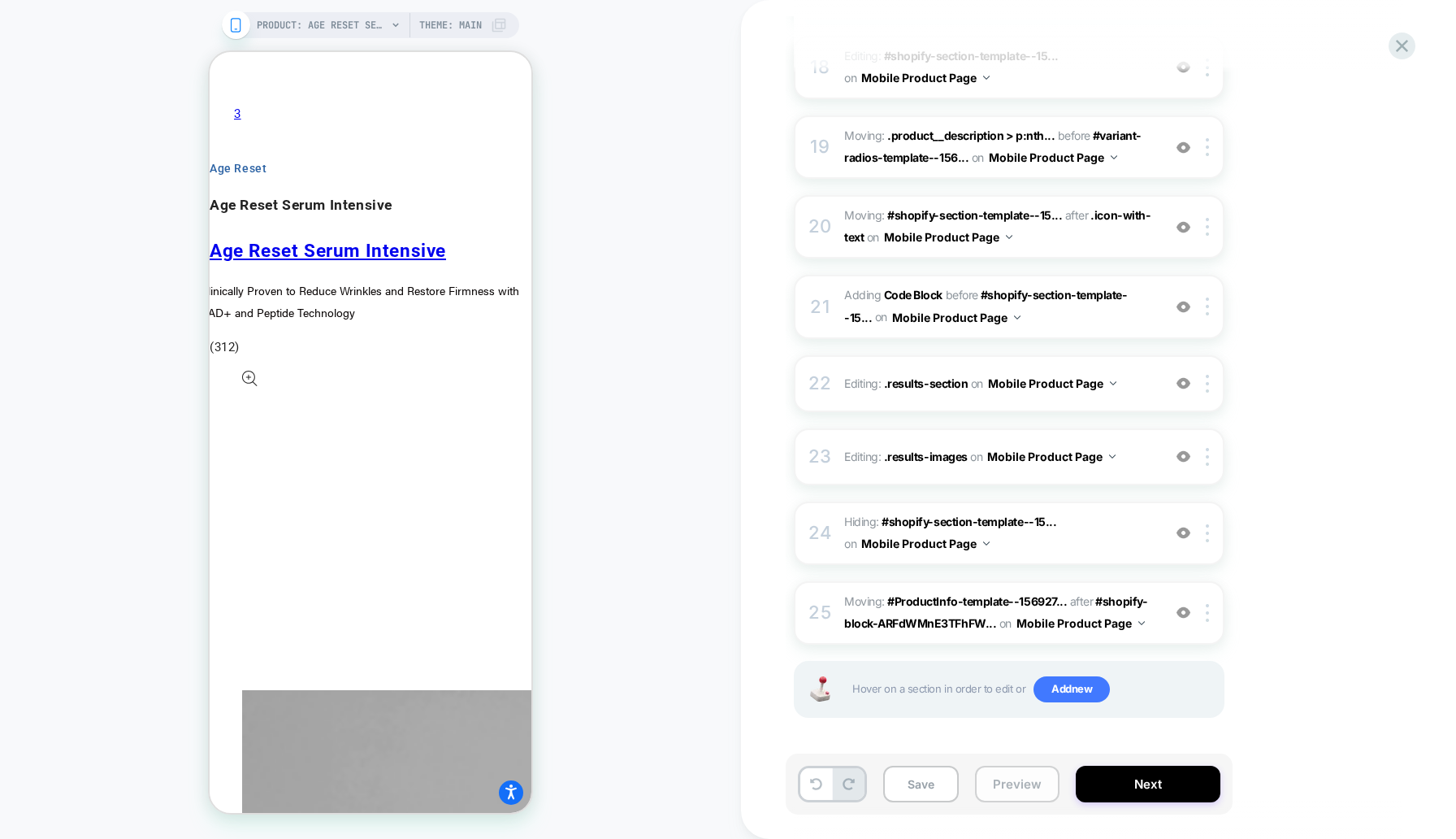
click at [1029, 799] on button "Preview" at bounding box center [1018, 783] width 85 height 36
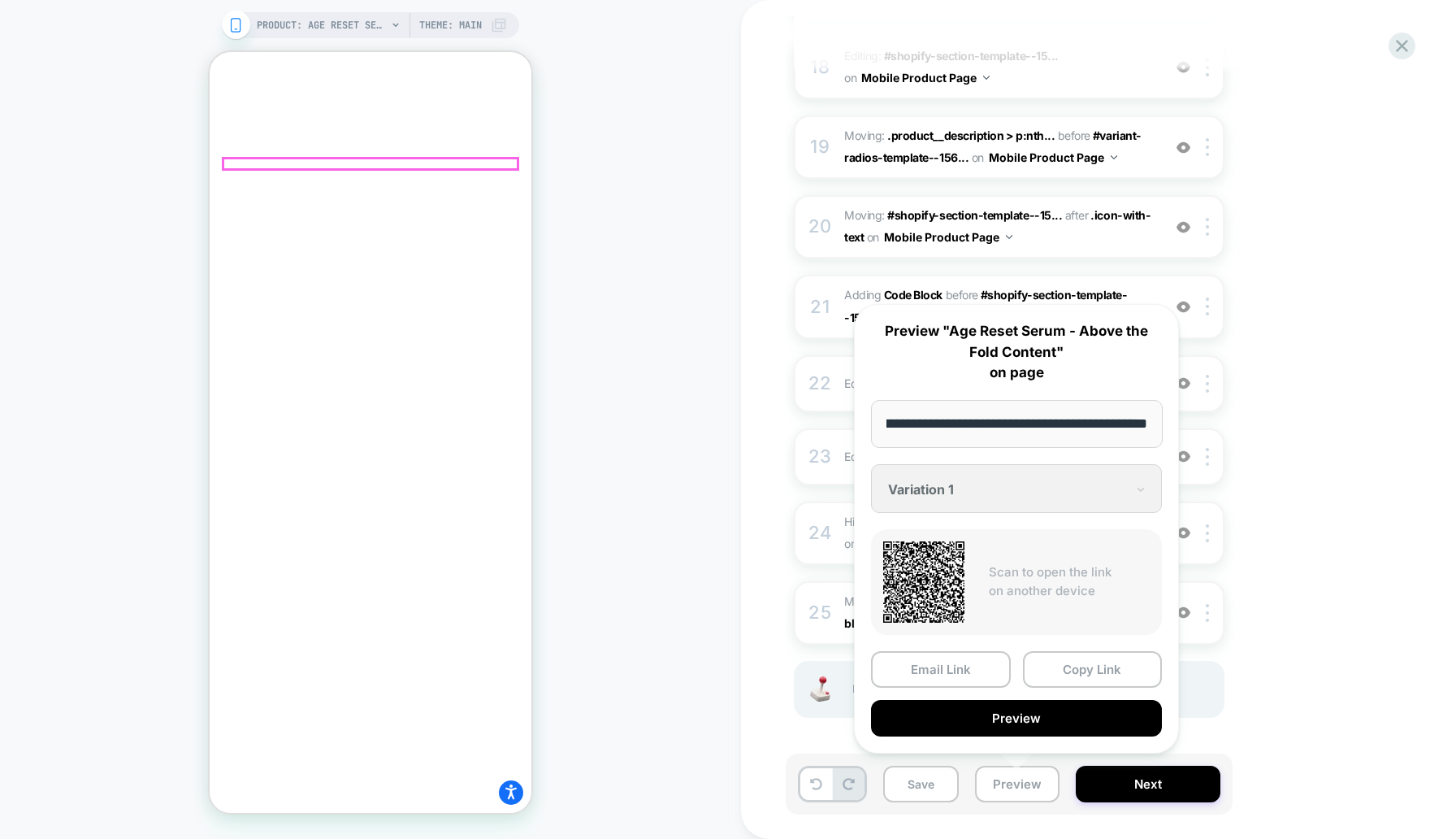
scroll to position [0, 0]
click at [262, 162] on div at bounding box center [370, 164] width 295 height 11
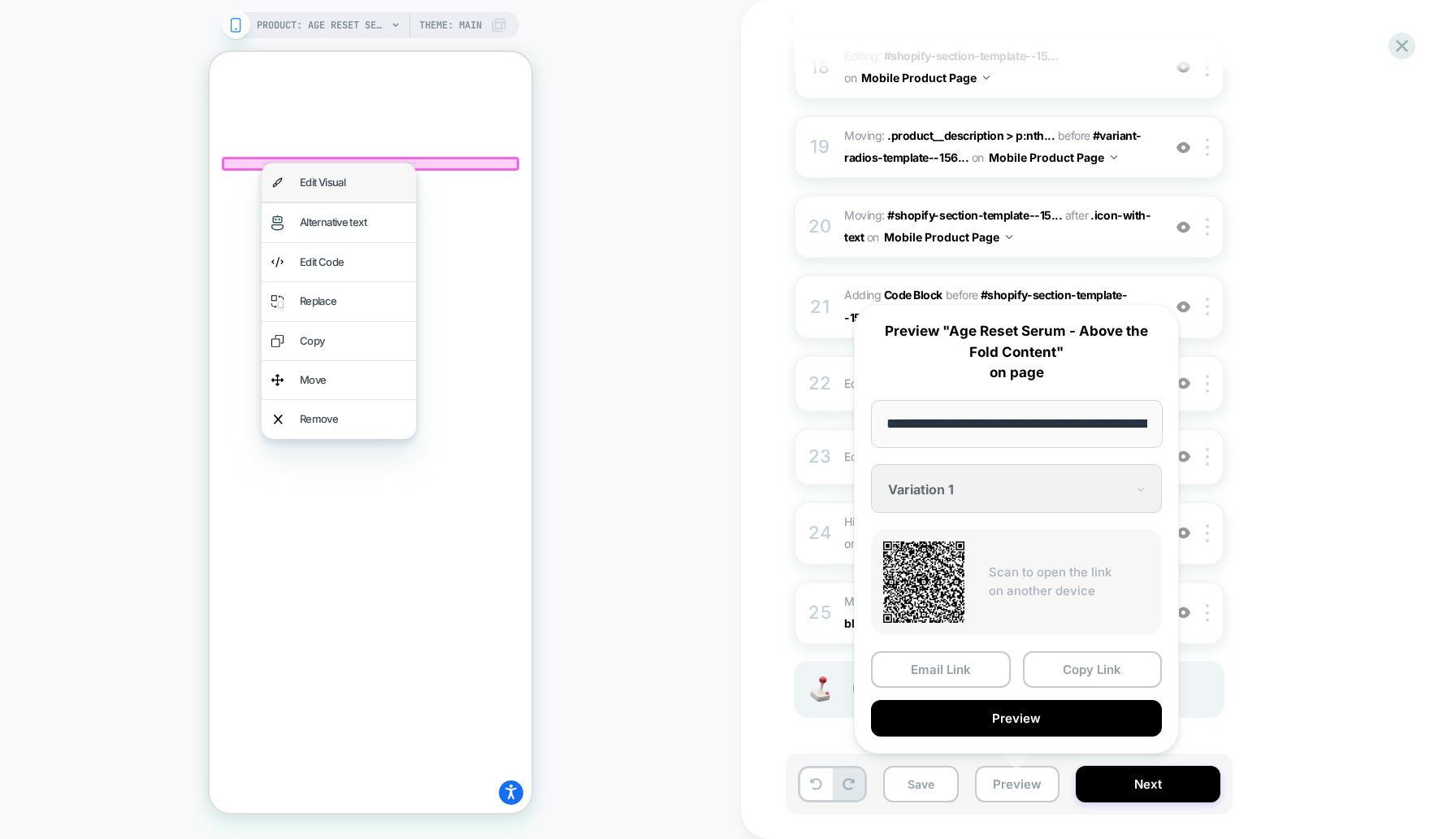
click at [310, 181] on div "Edit Visual" at bounding box center [353, 182] width 107 height 19
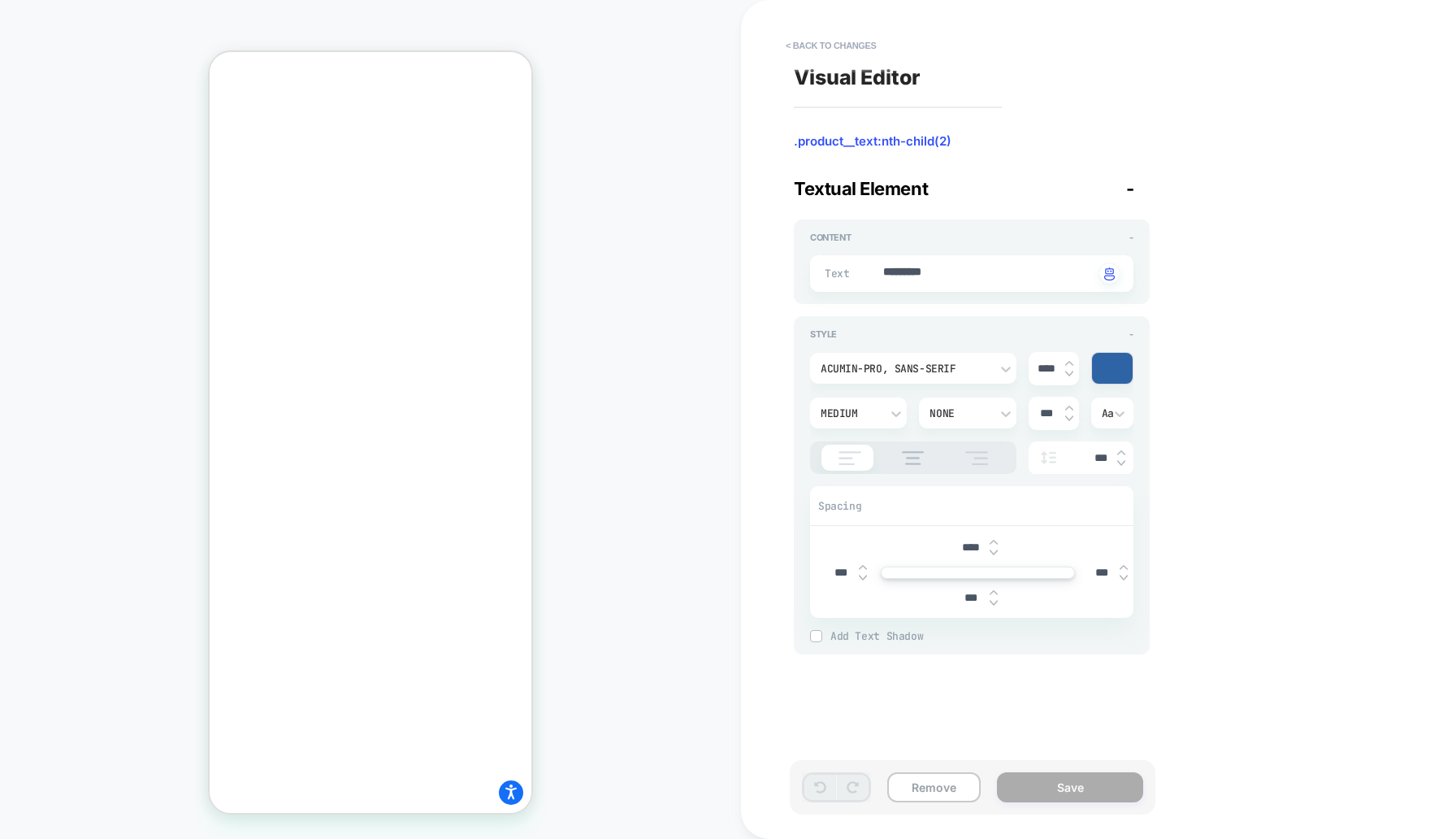
click at [892, 372] on div "acumin-pro, sans-serif" at bounding box center [906, 369] width 169 height 14
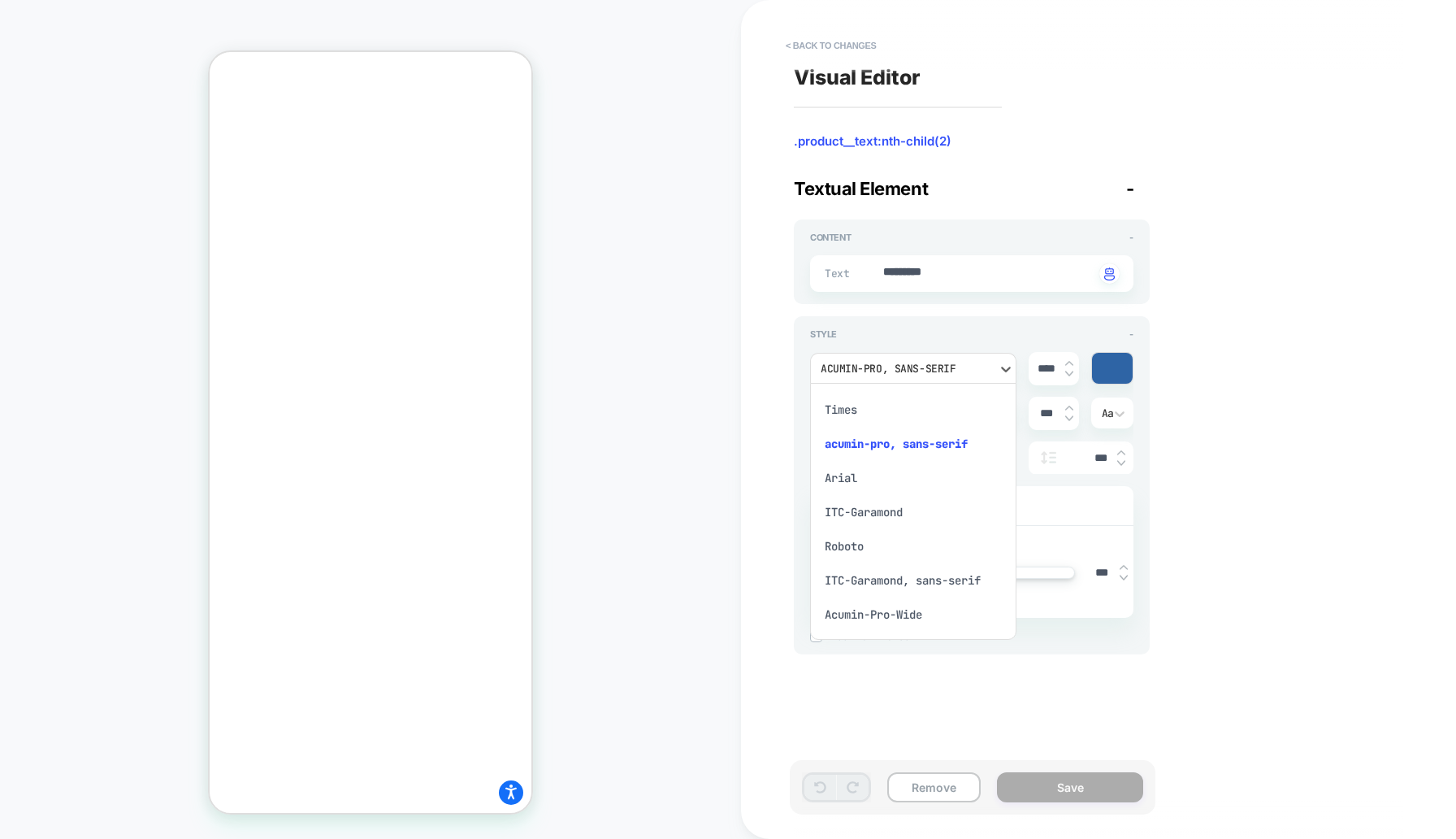
click at [737, 647] on div at bounding box center [728, 419] width 1456 height 839
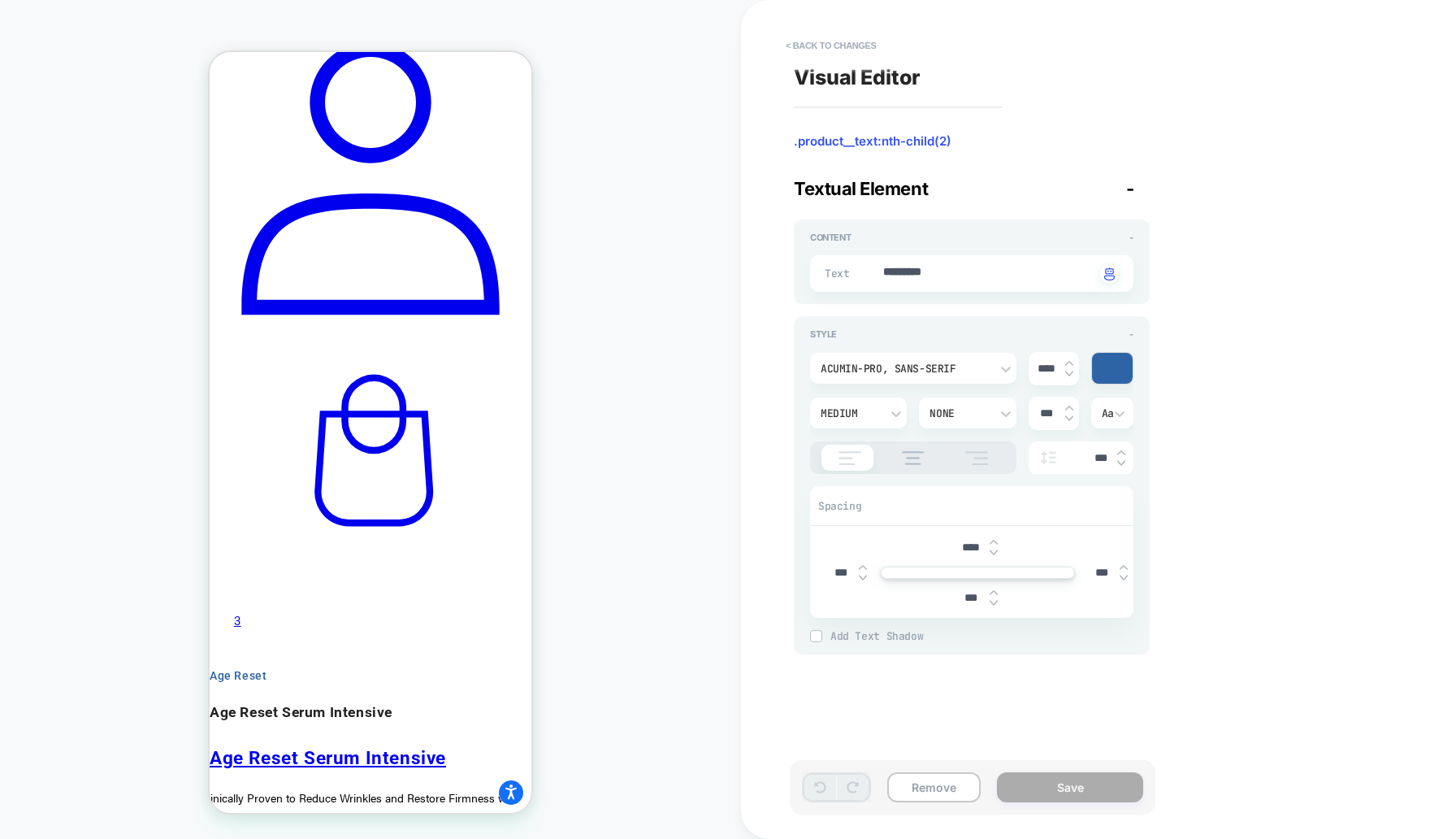
scroll to position [1360, 0]
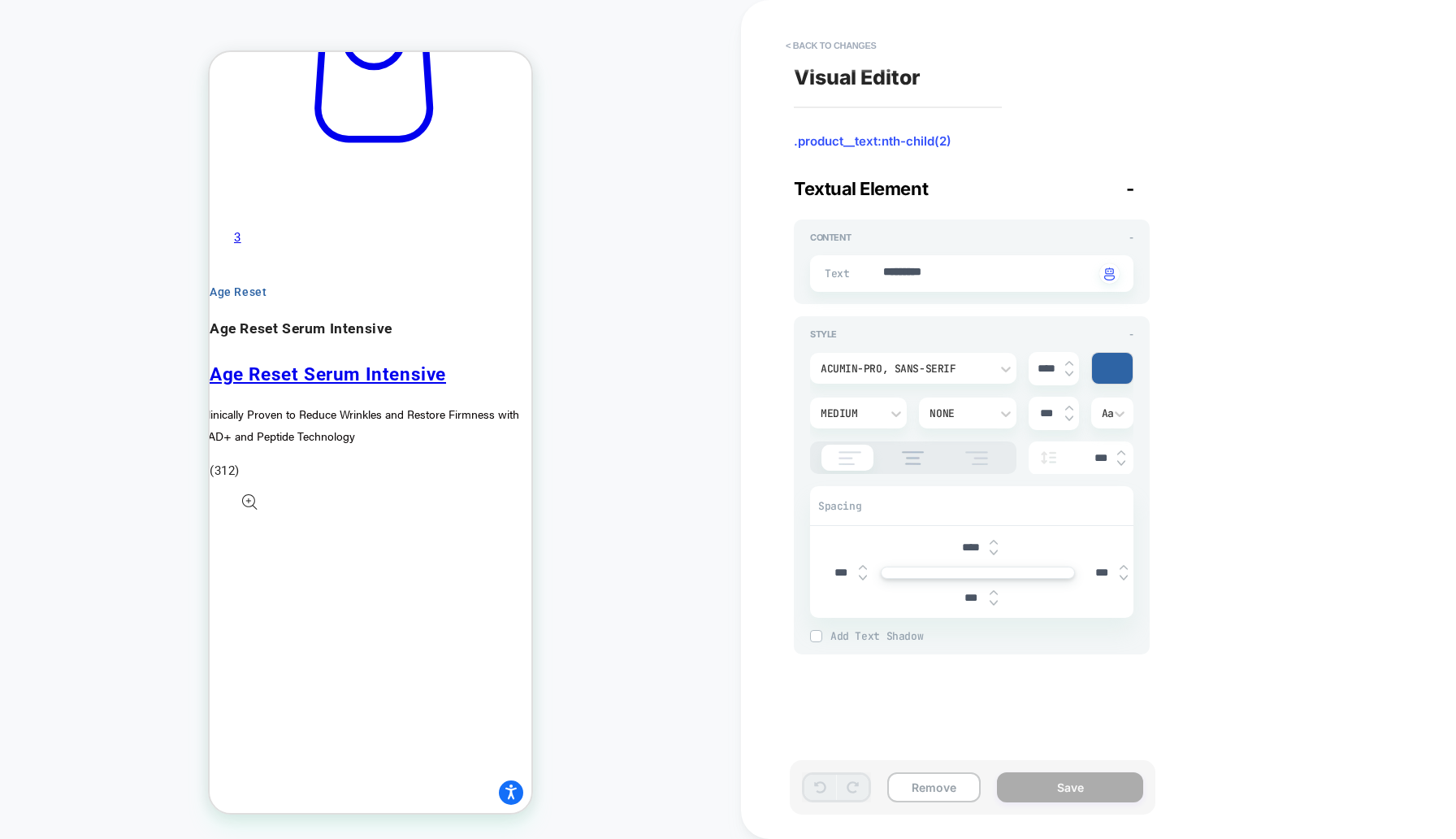
scroll to position [1749, 0]
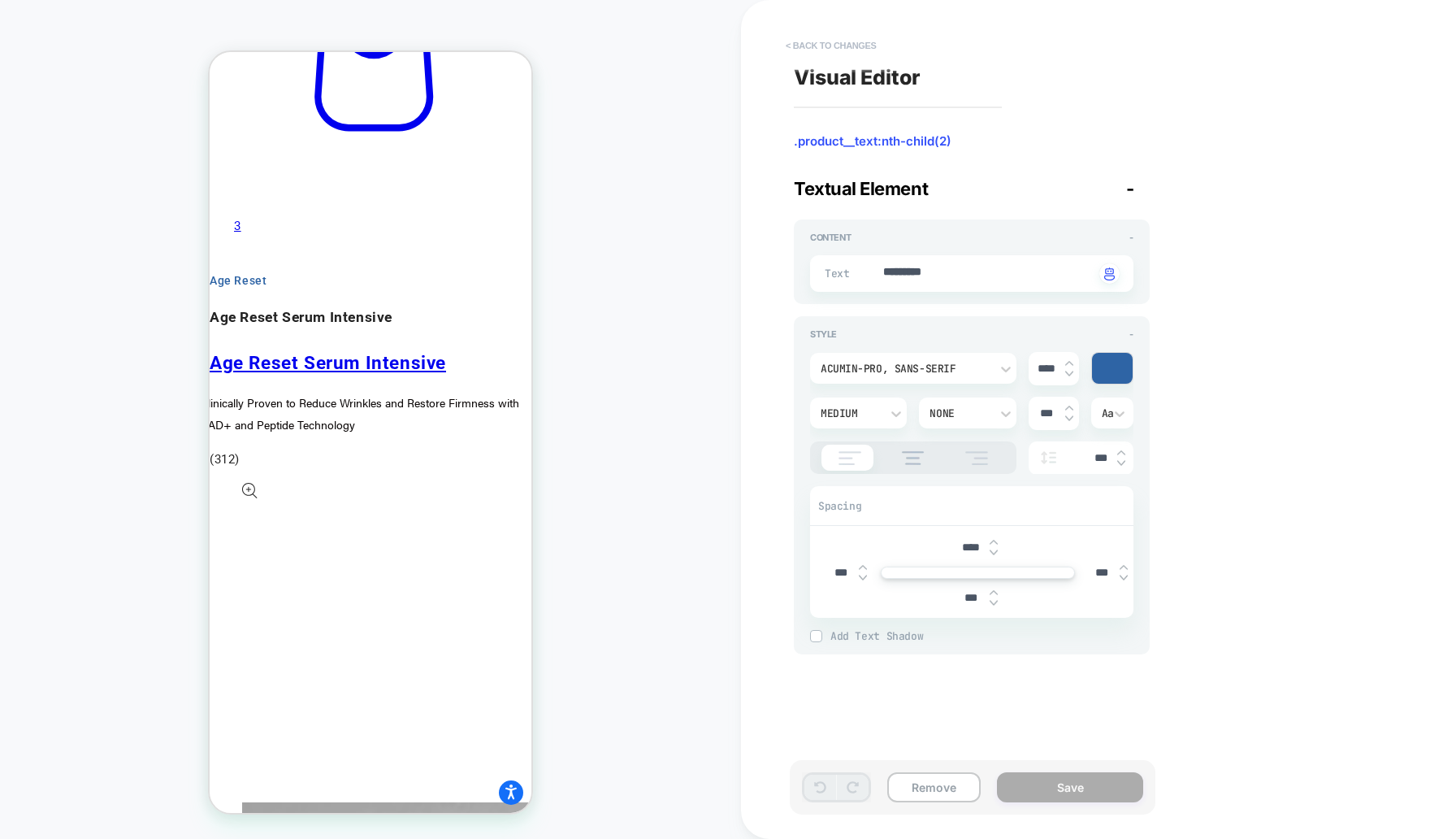
click at [842, 44] on button "< Back to changes" at bounding box center [832, 45] width 108 height 26
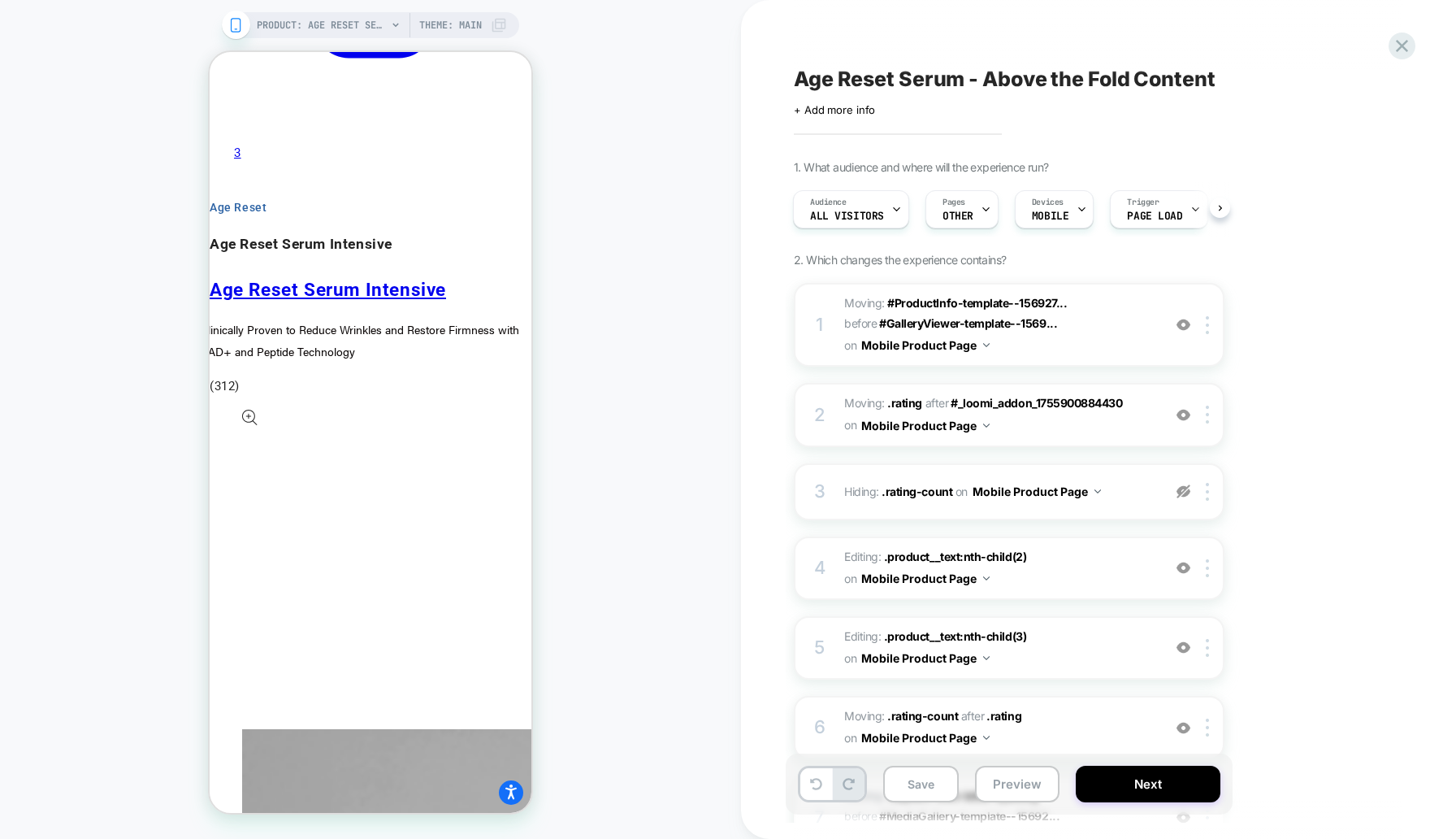
scroll to position [1783, 0]
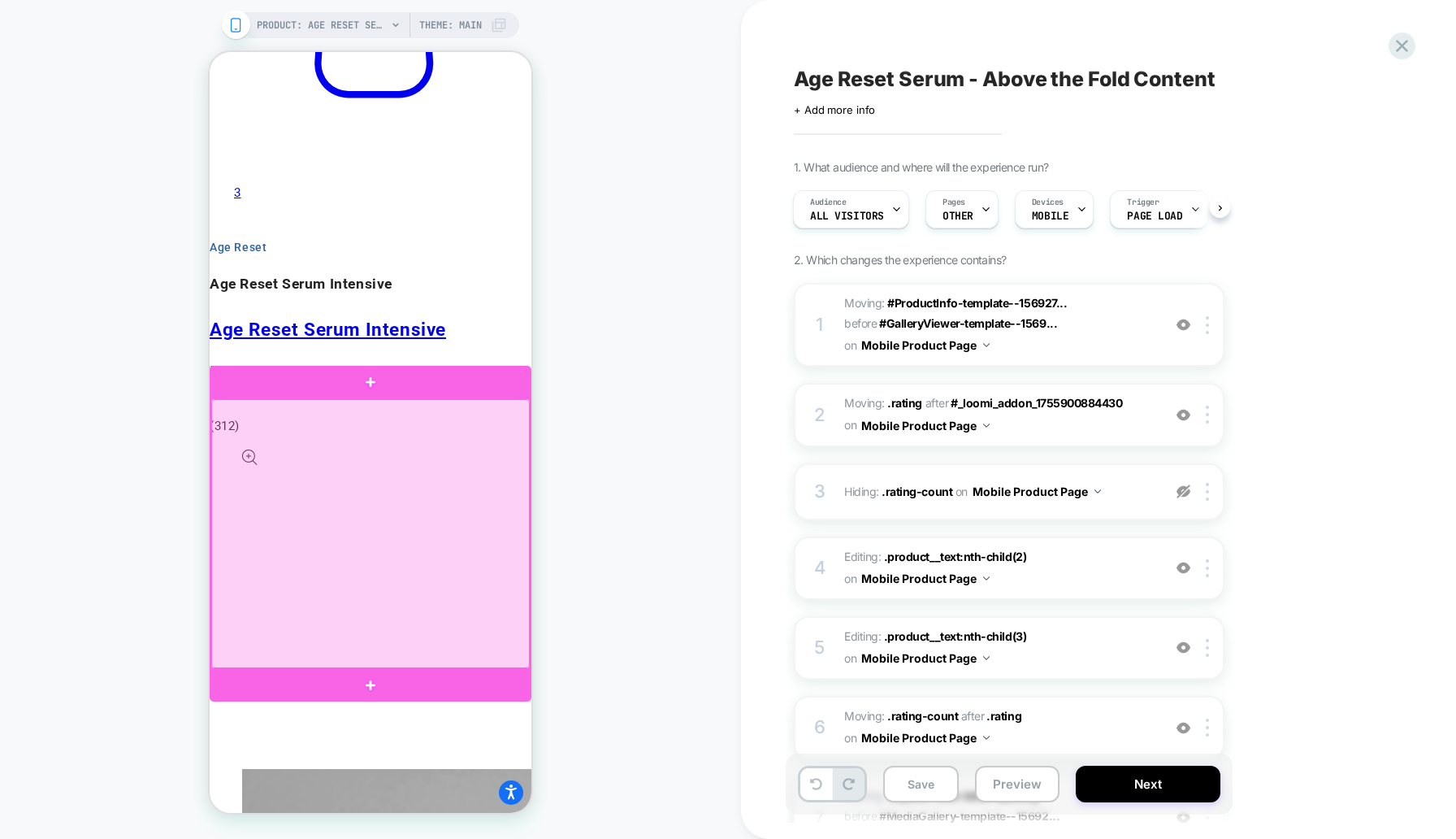
click at [510, 467] on div at bounding box center [370, 533] width 318 height 269
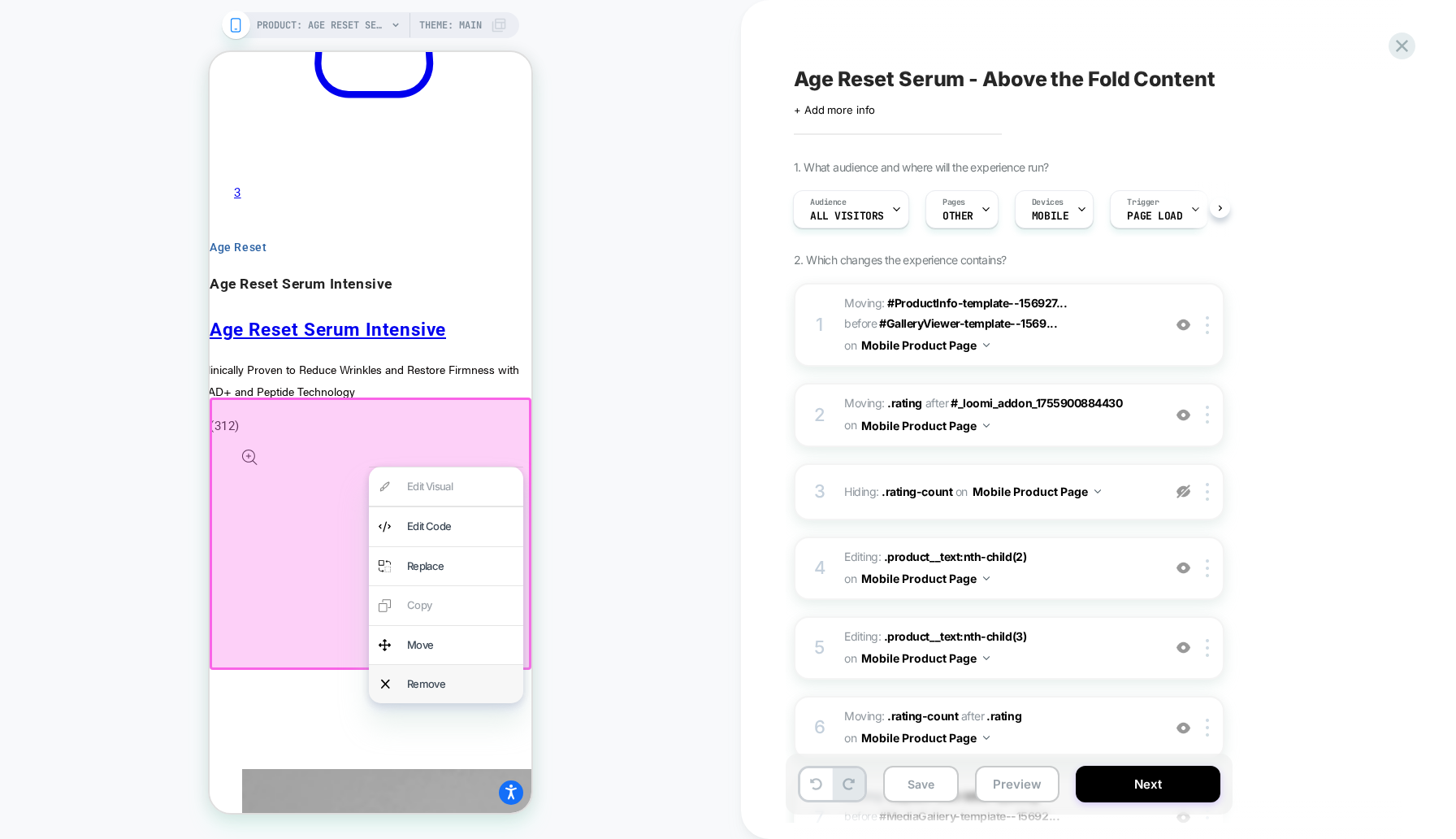
click at [460, 684] on div "Remove" at bounding box center [460, 684] width 107 height 19
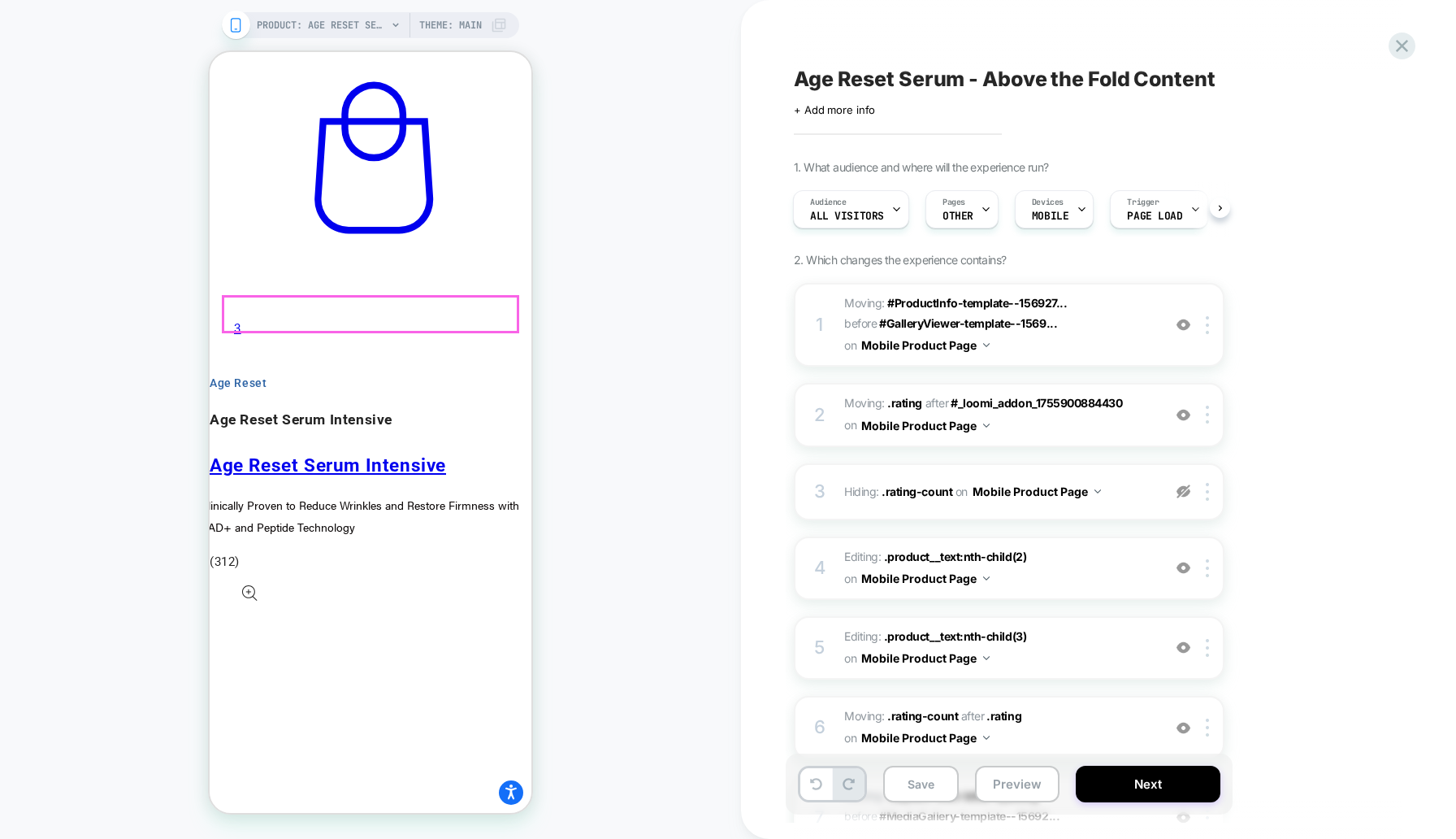
scroll to position [1577, 0]
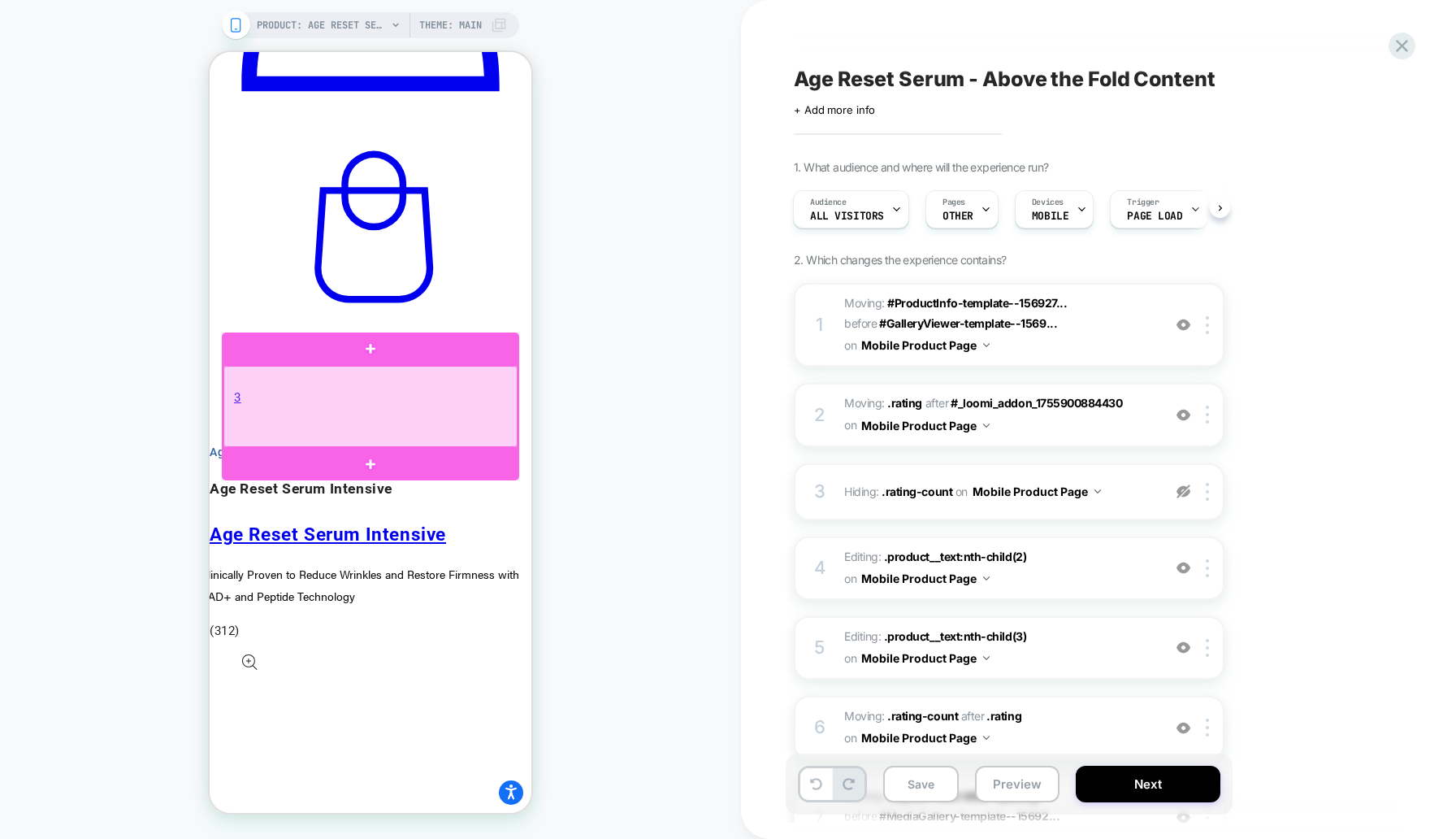
click at [512, 401] on div at bounding box center [370, 407] width 295 height 81
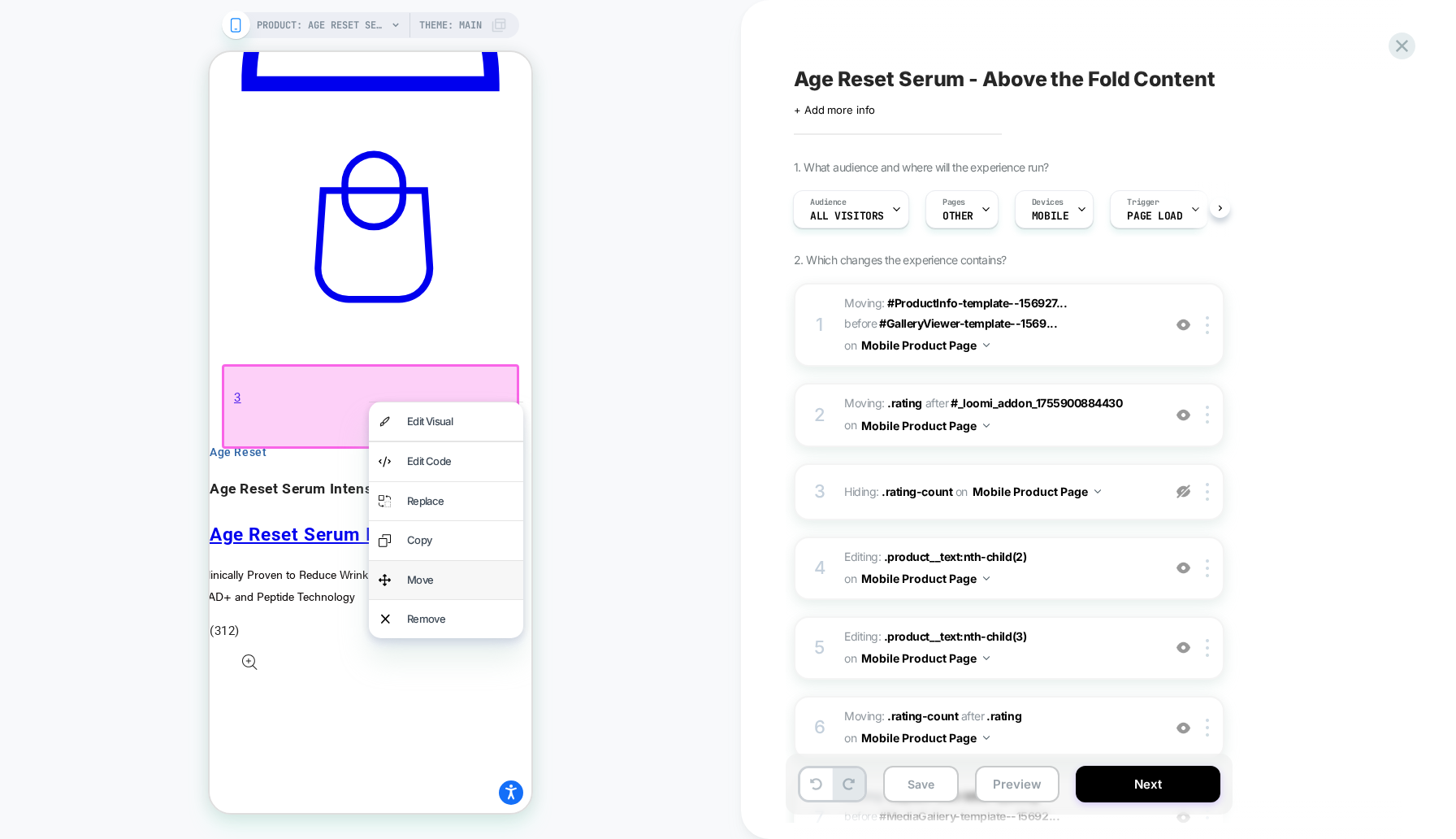
click at [440, 568] on div "Move" at bounding box center [445, 580] width 154 height 38
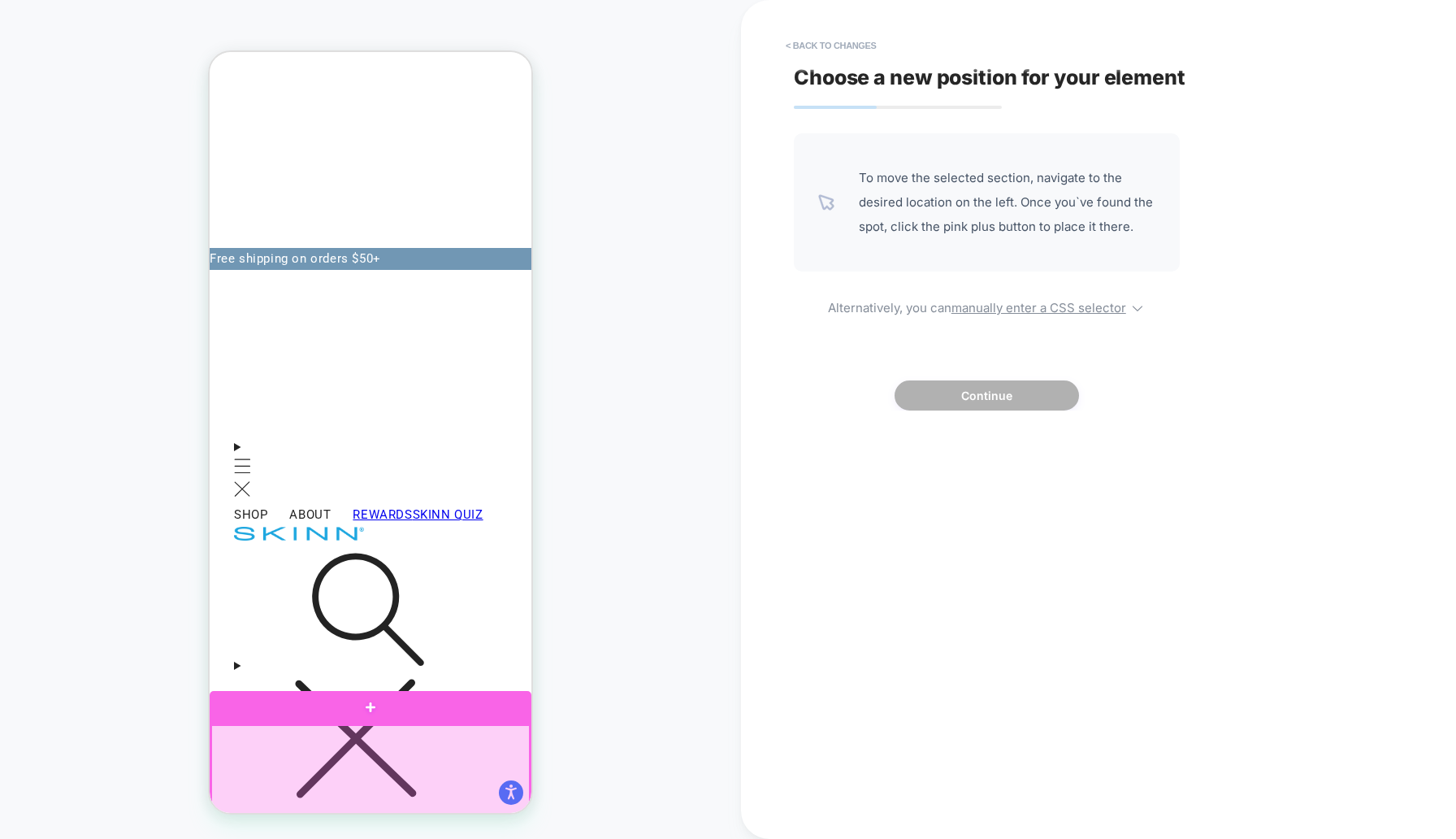
scroll to position [566, 0]
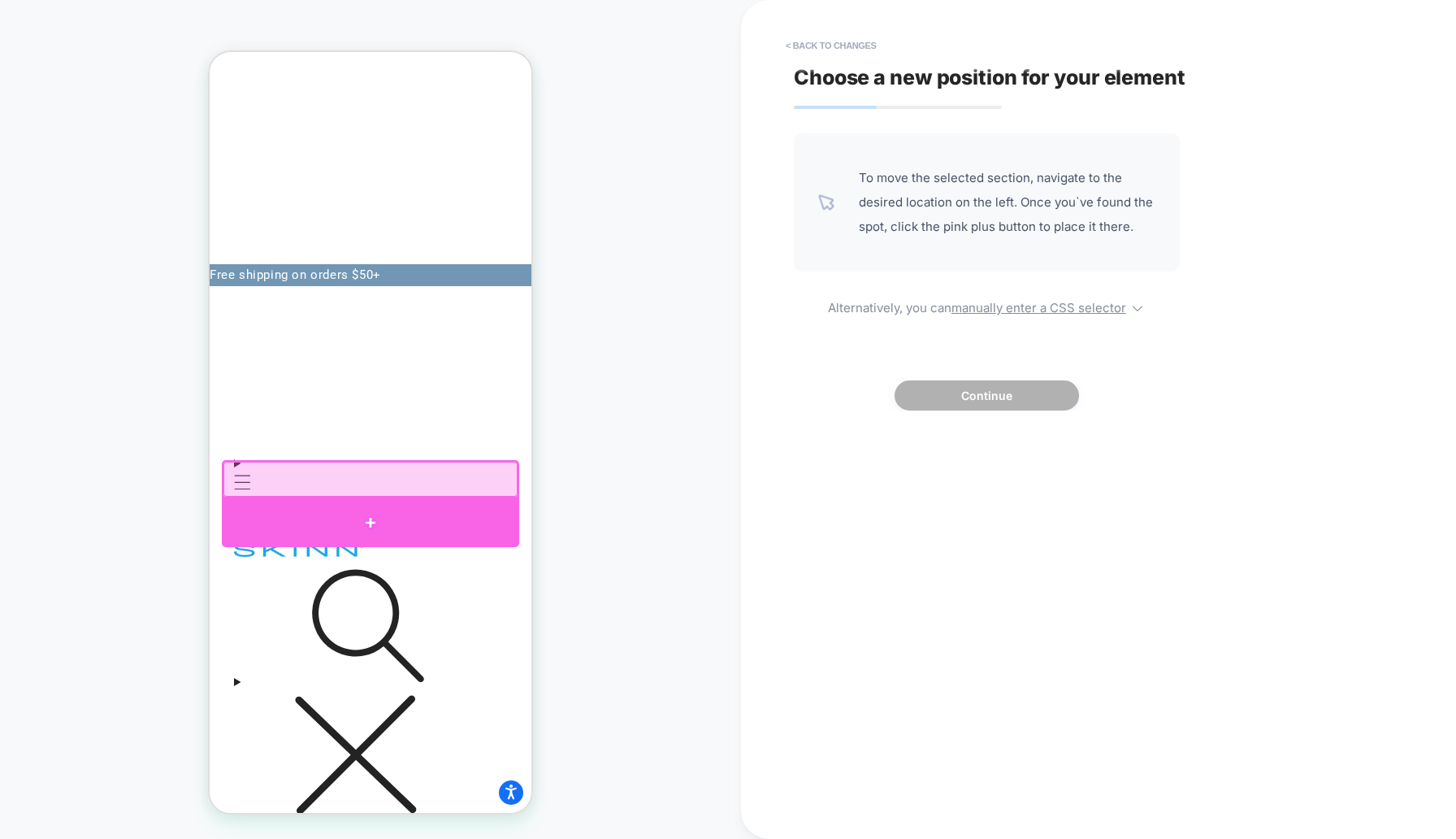
click at [379, 506] on div at bounding box center [370, 522] width 297 height 49
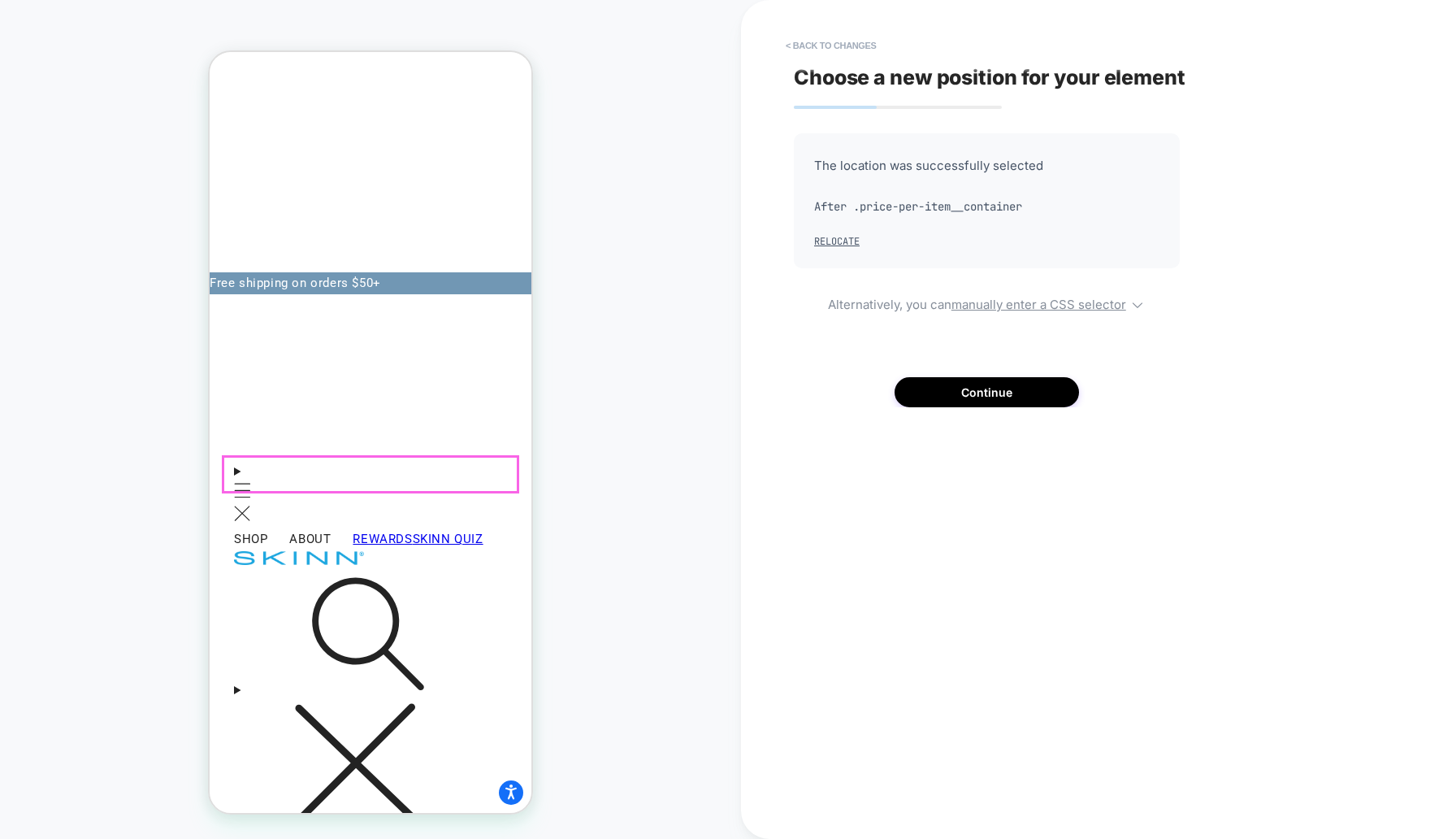
scroll to position [561, 0]
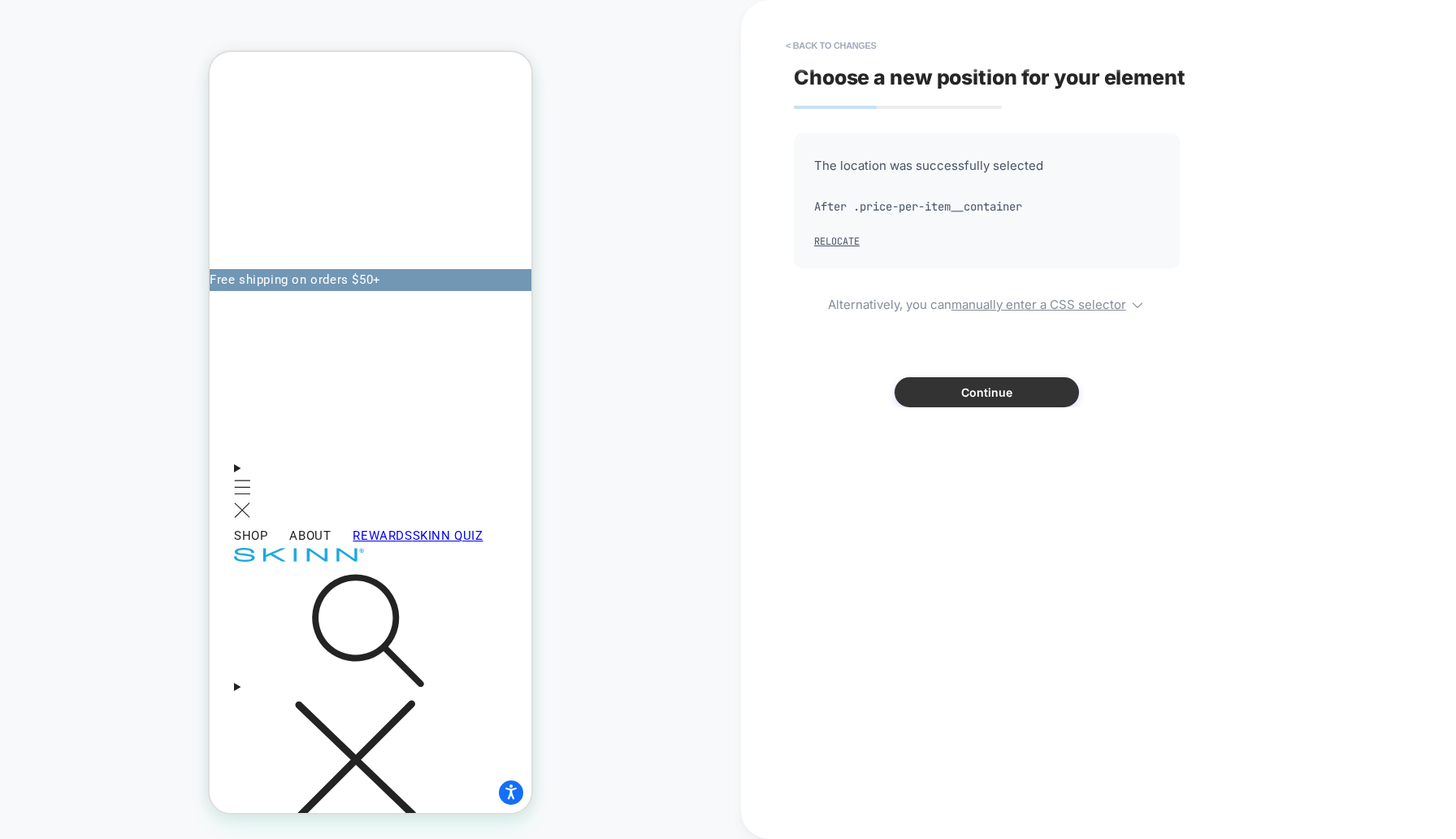
click at [1017, 392] on button "Continue" at bounding box center [986, 393] width 184 height 30
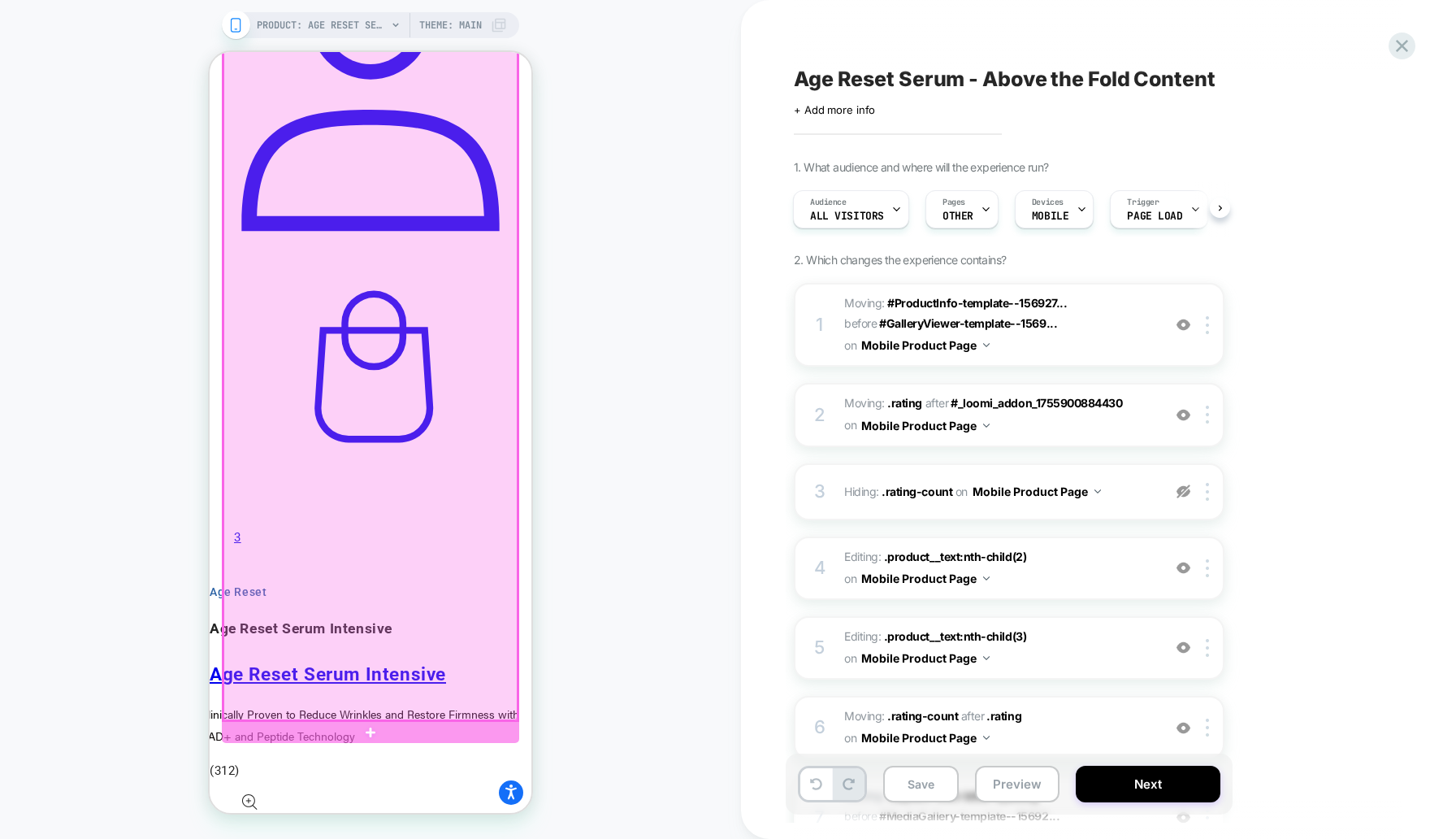
scroll to position [1325, 0]
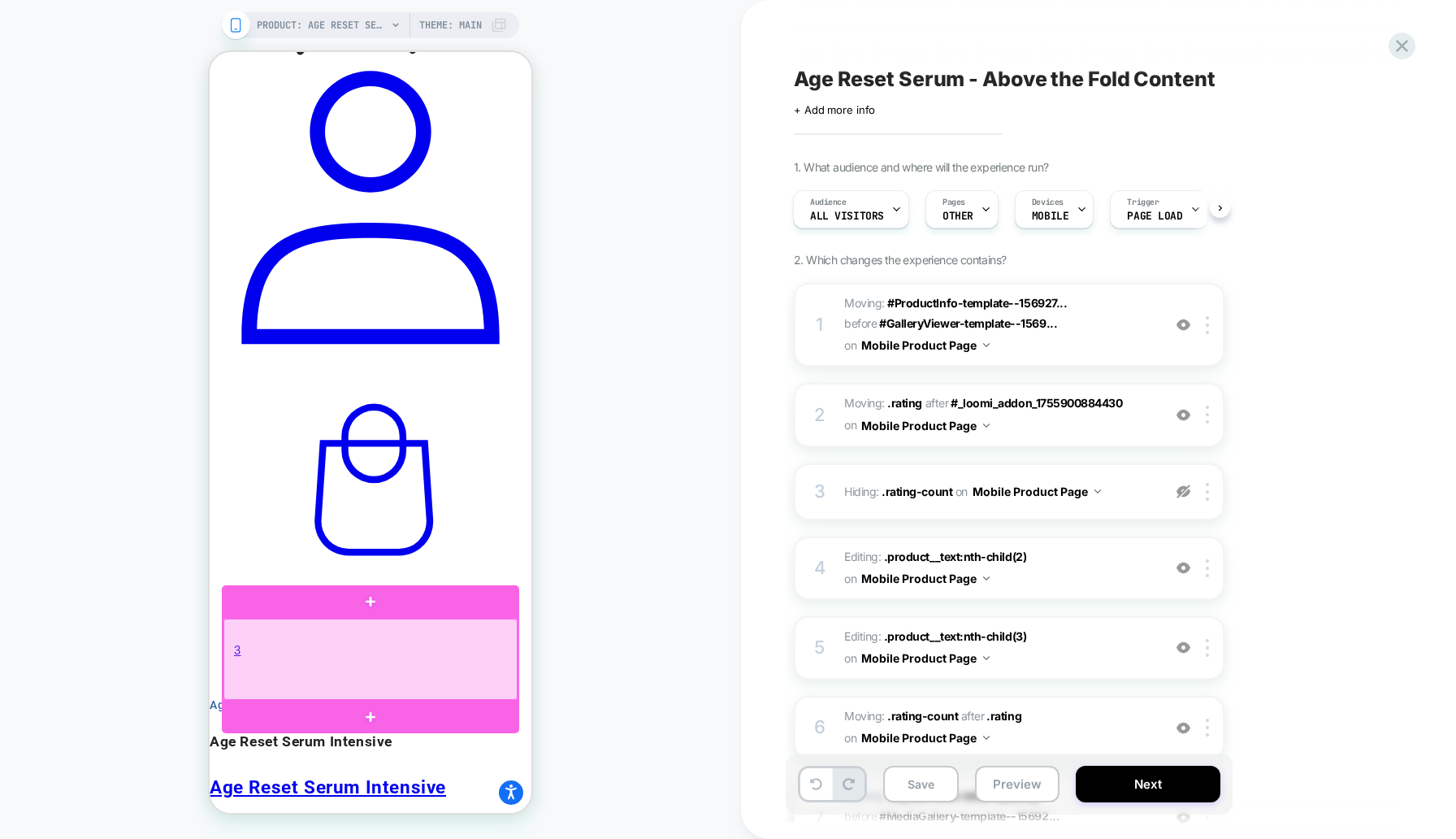
click at [516, 658] on div at bounding box center [370, 659] width 295 height 81
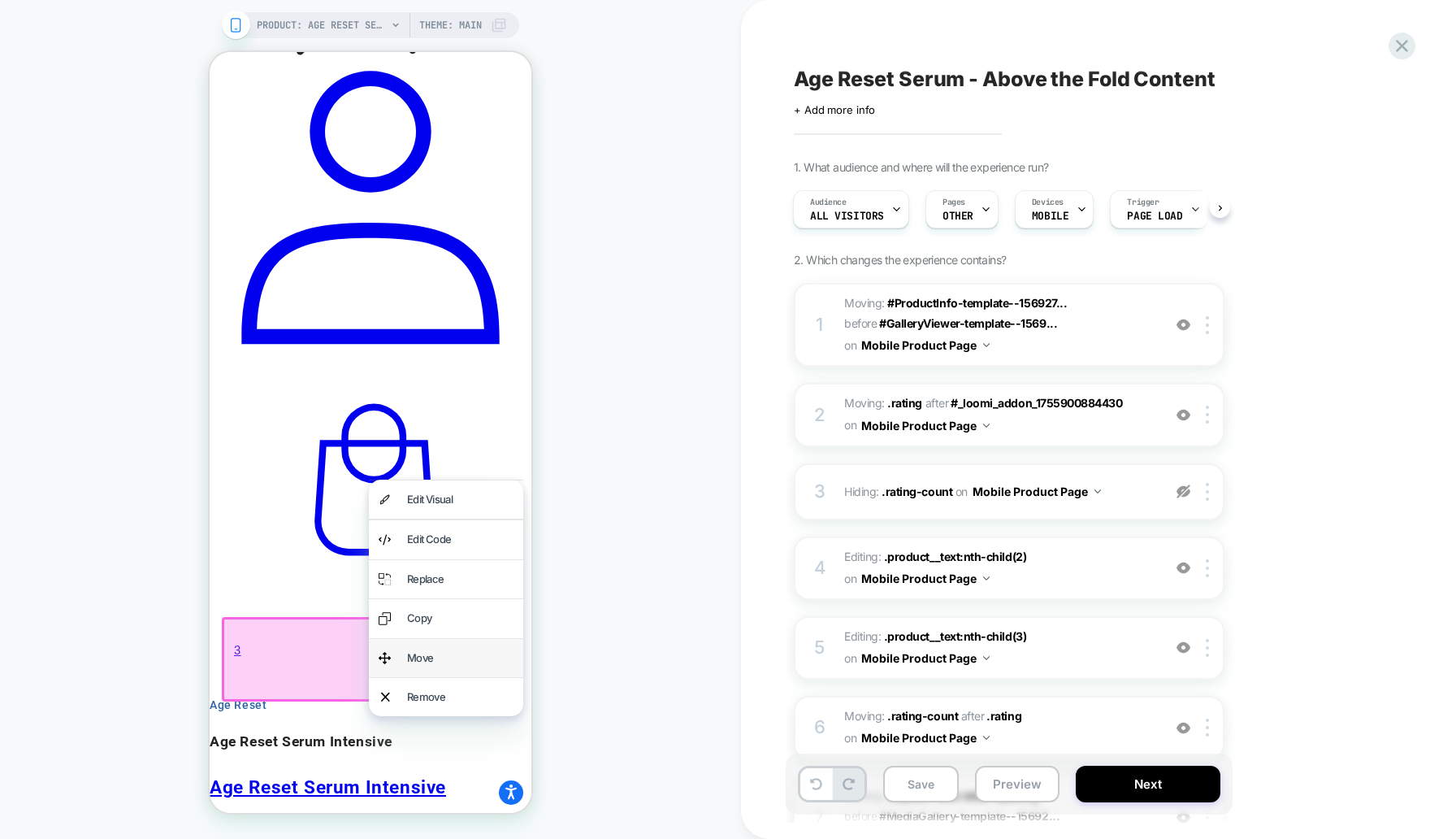
click at [451, 667] on div "Move" at bounding box center [460, 657] width 107 height 19
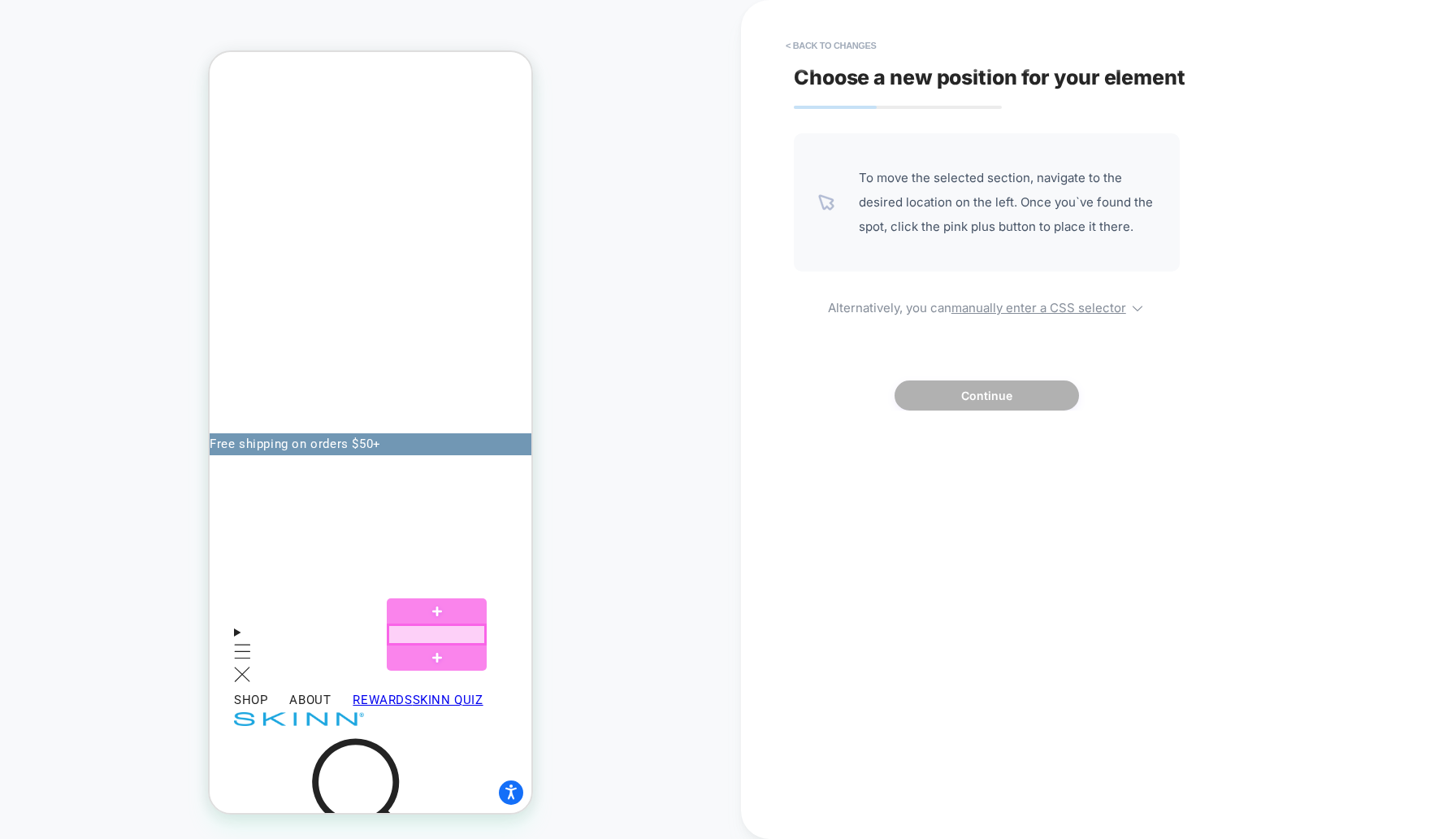
scroll to position [386, 0]
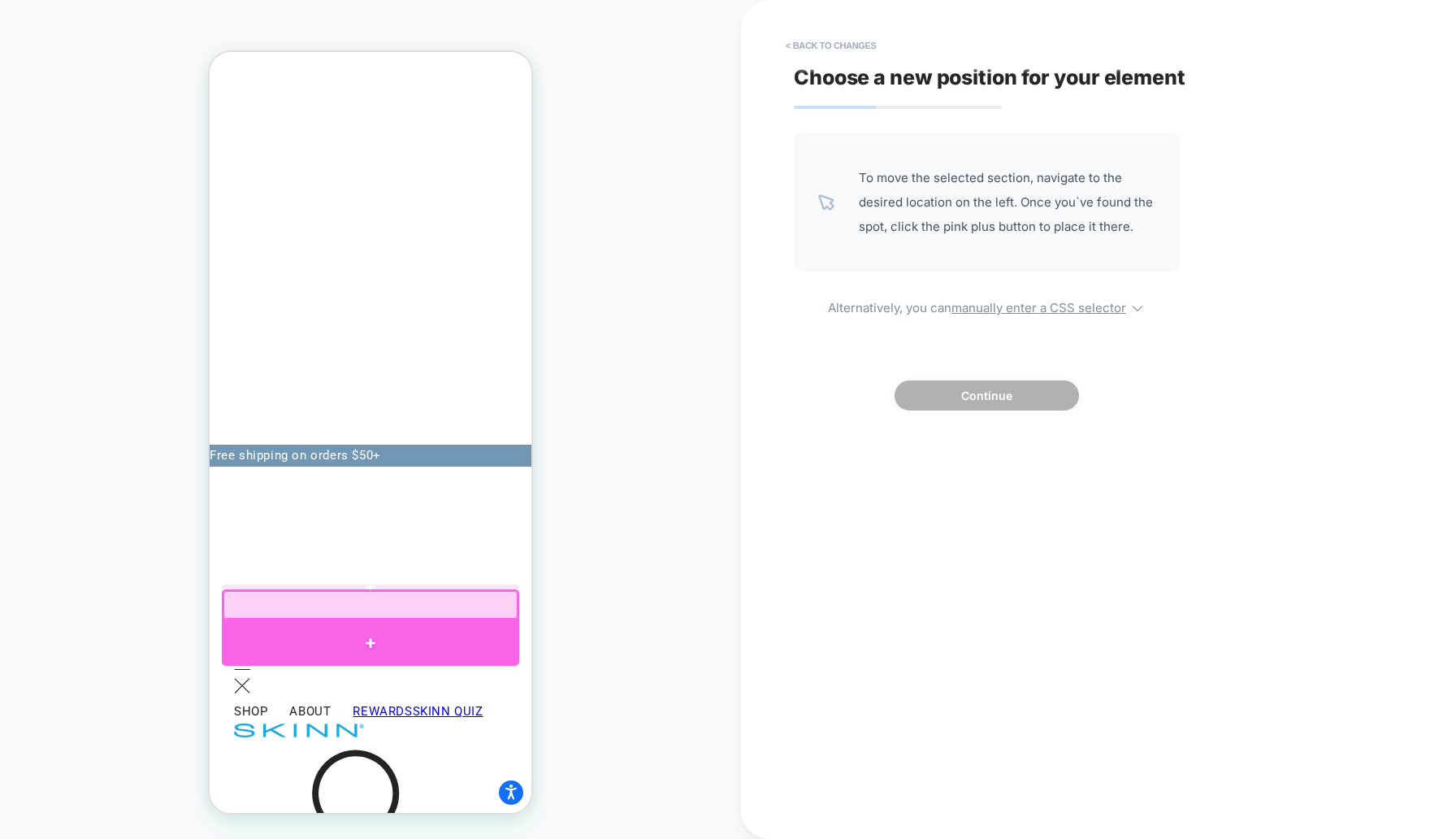
click at [334, 637] on div at bounding box center [370, 643] width 297 height 46
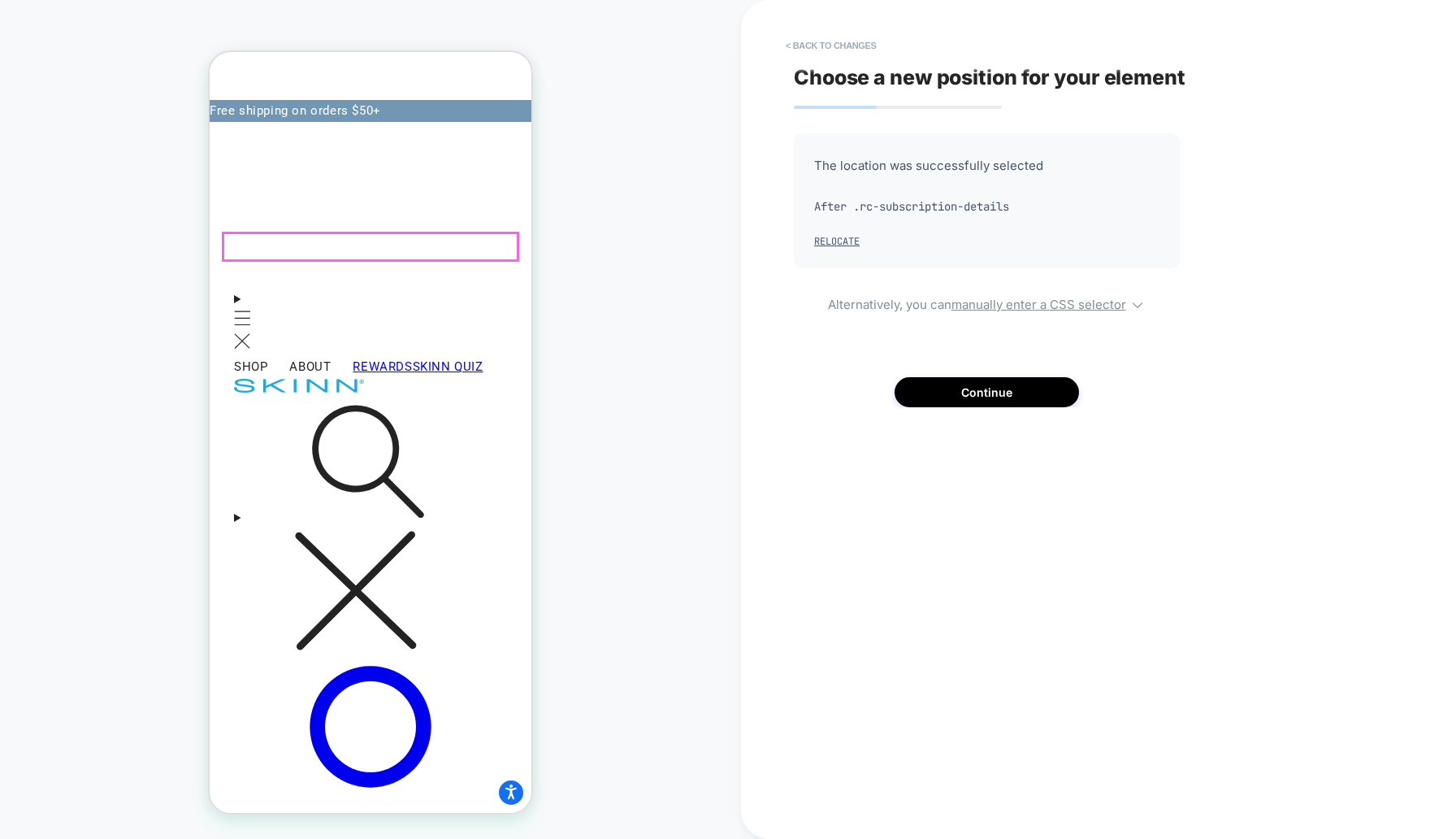
scroll to position [824, 0]
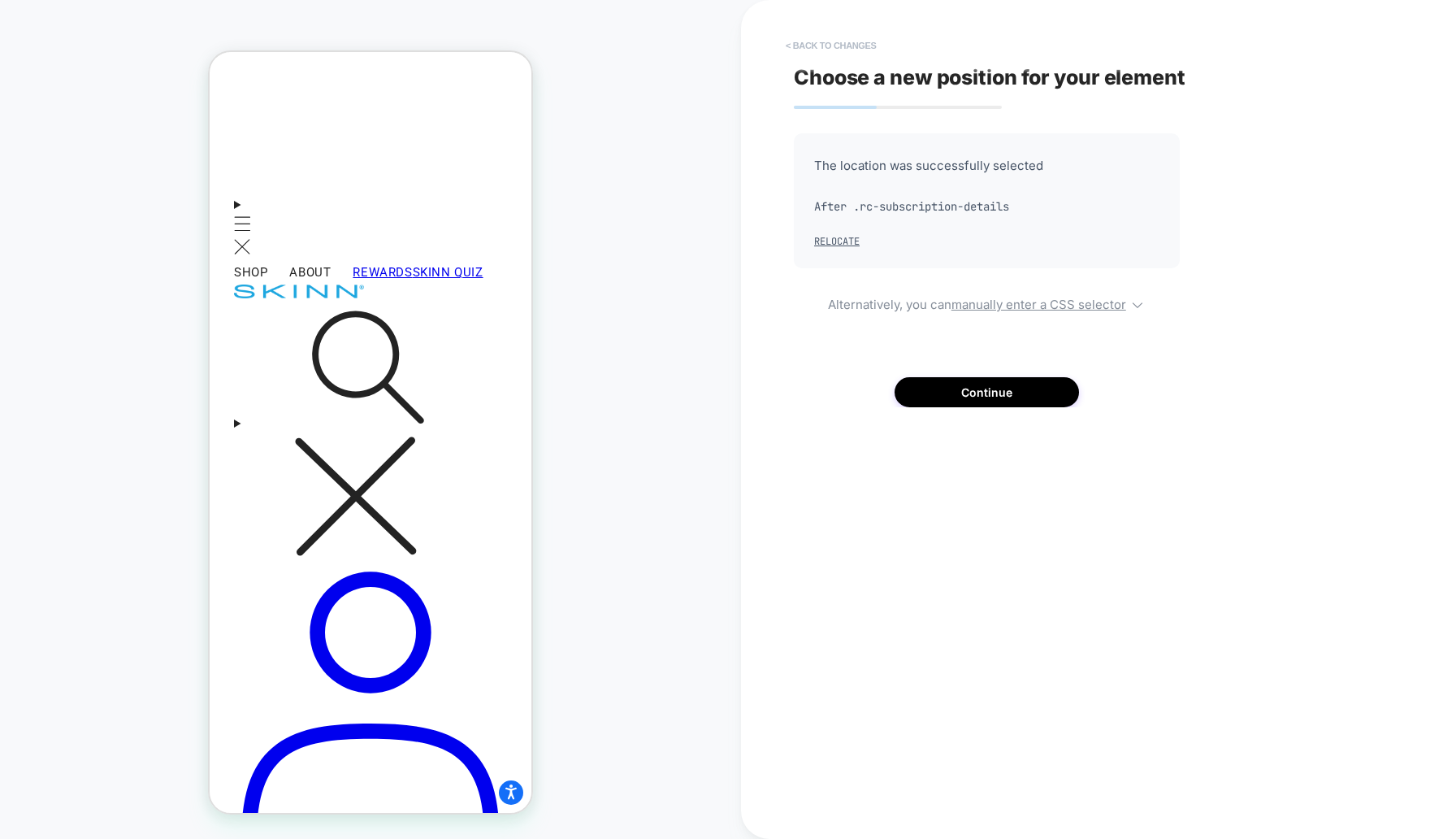
click at [851, 35] on button "< Back to changes" at bounding box center [832, 45] width 108 height 26
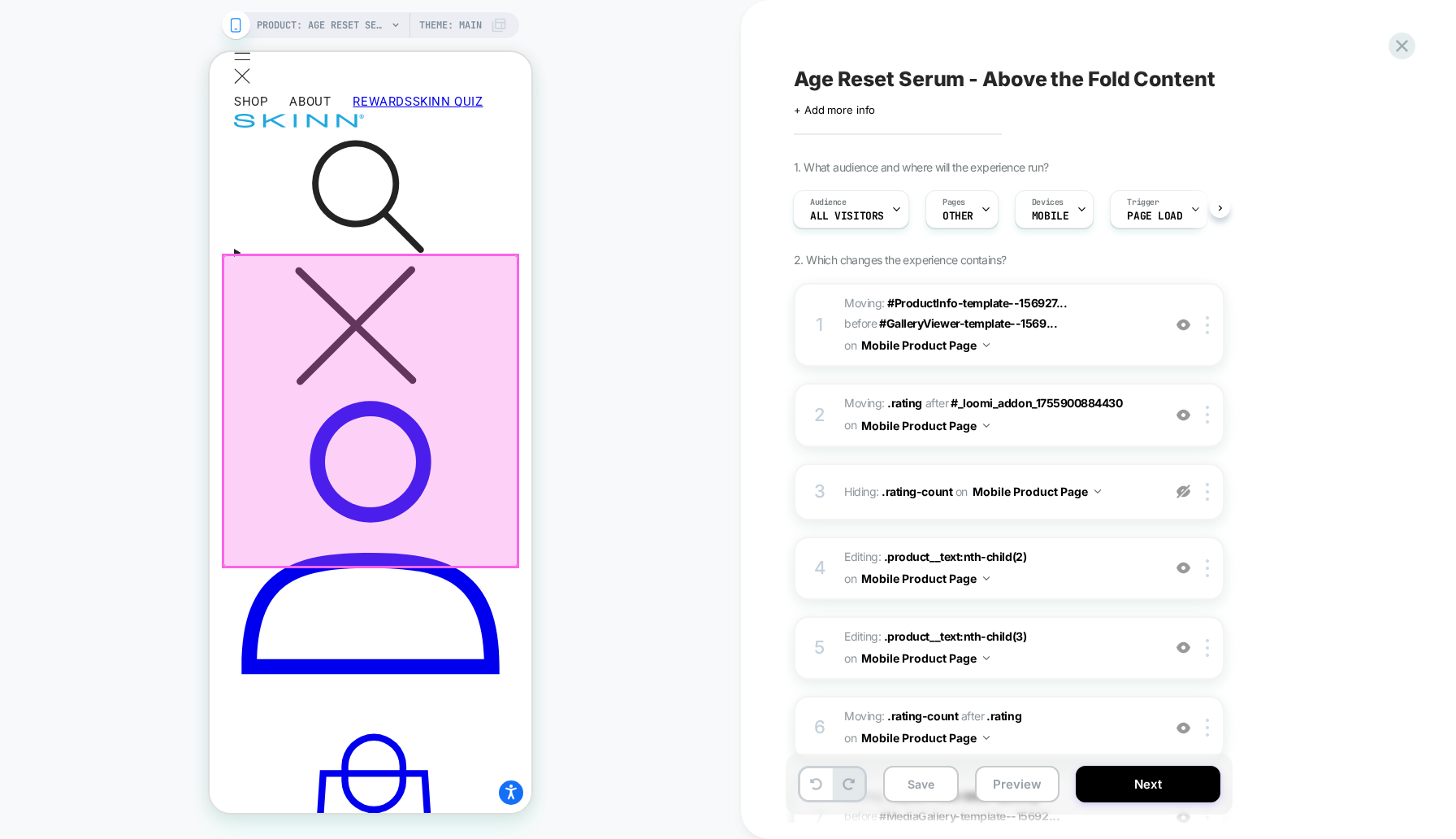
scroll to position [973, 0]
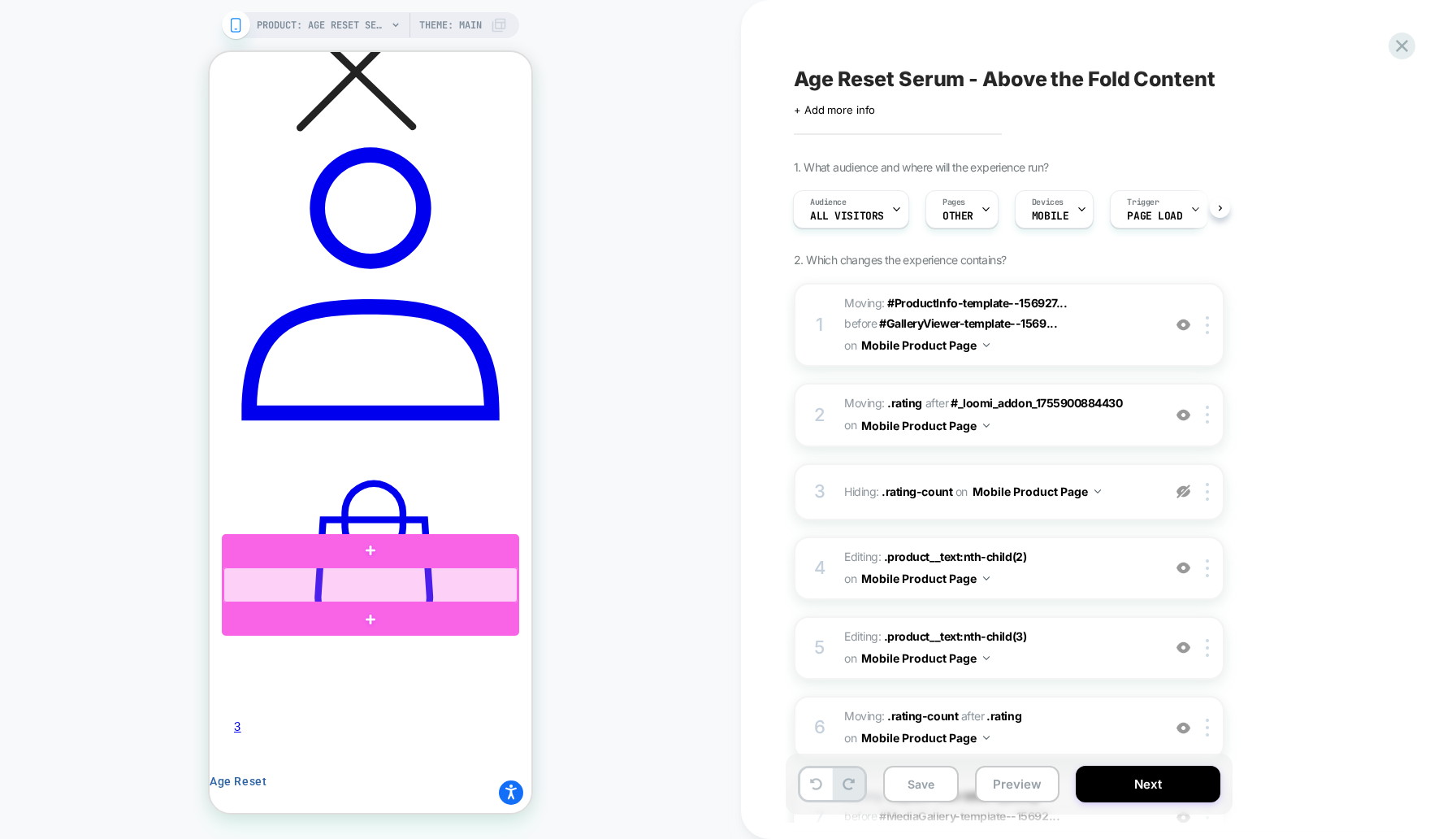
click at [496, 595] on div at bounding box center [370, 585] width 295 height 35
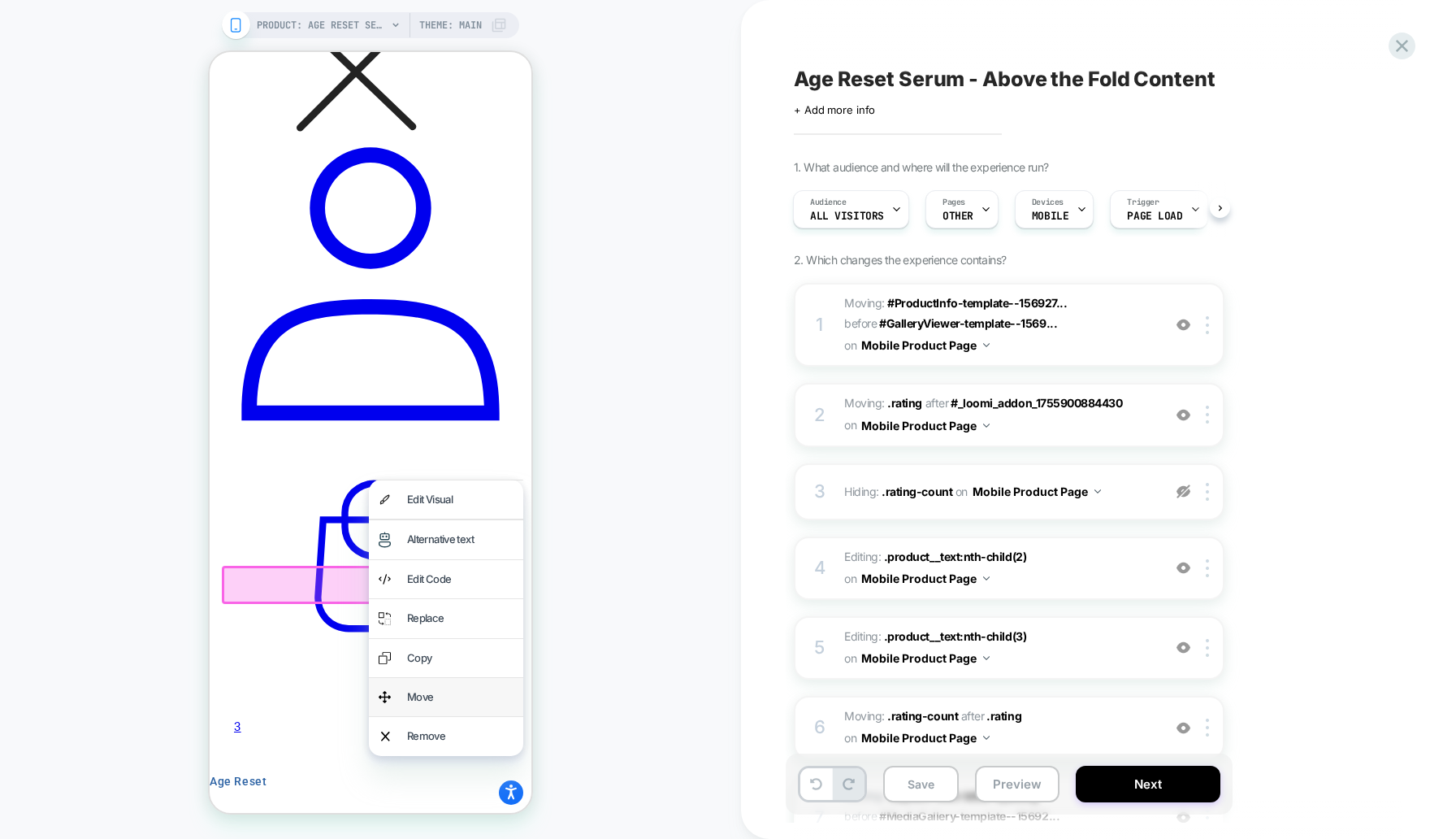
click at [463, 688] on div "Move" at bounding box center [460, 697] width 107 height 19
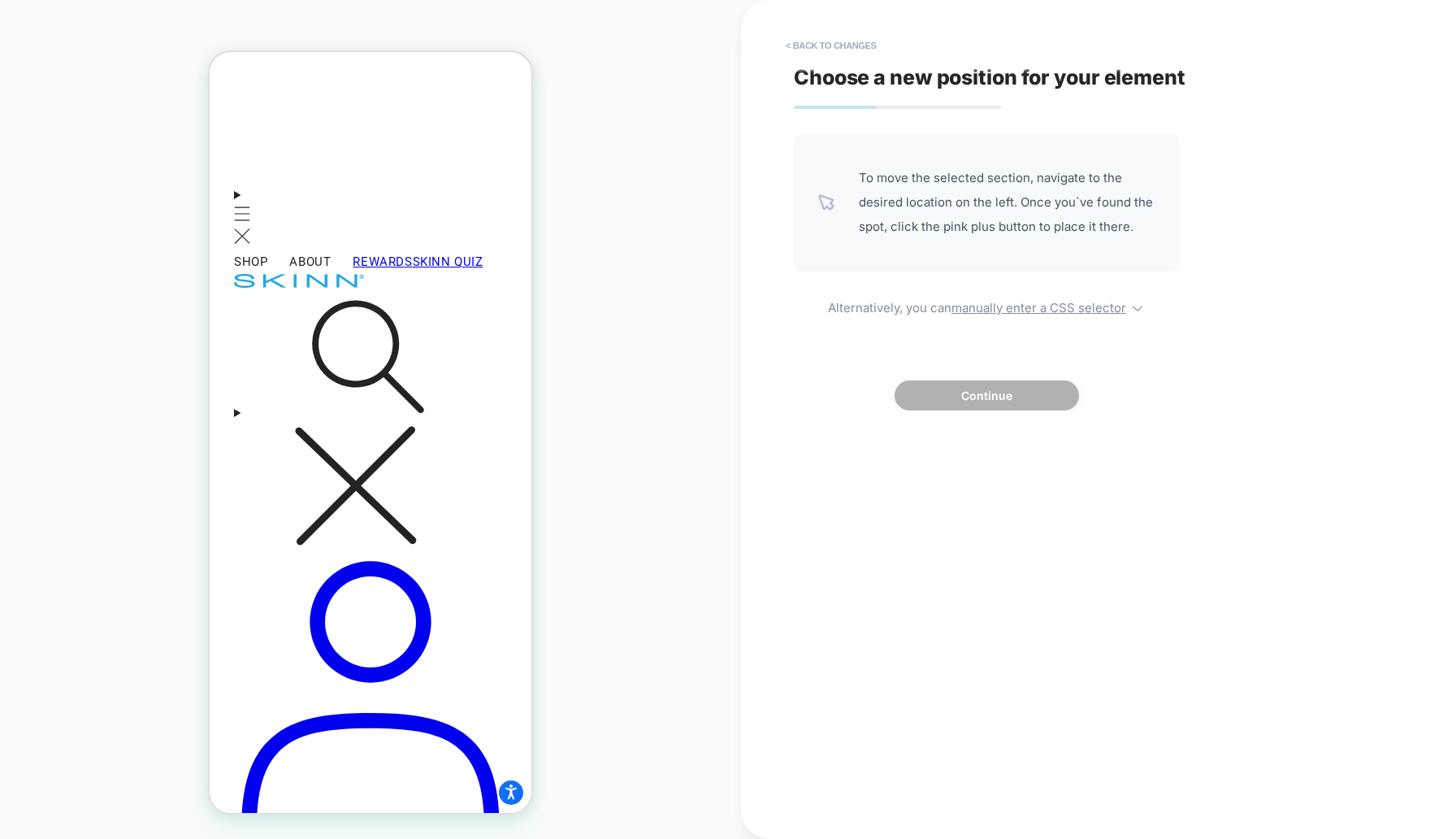
scroll to position [543, 0]
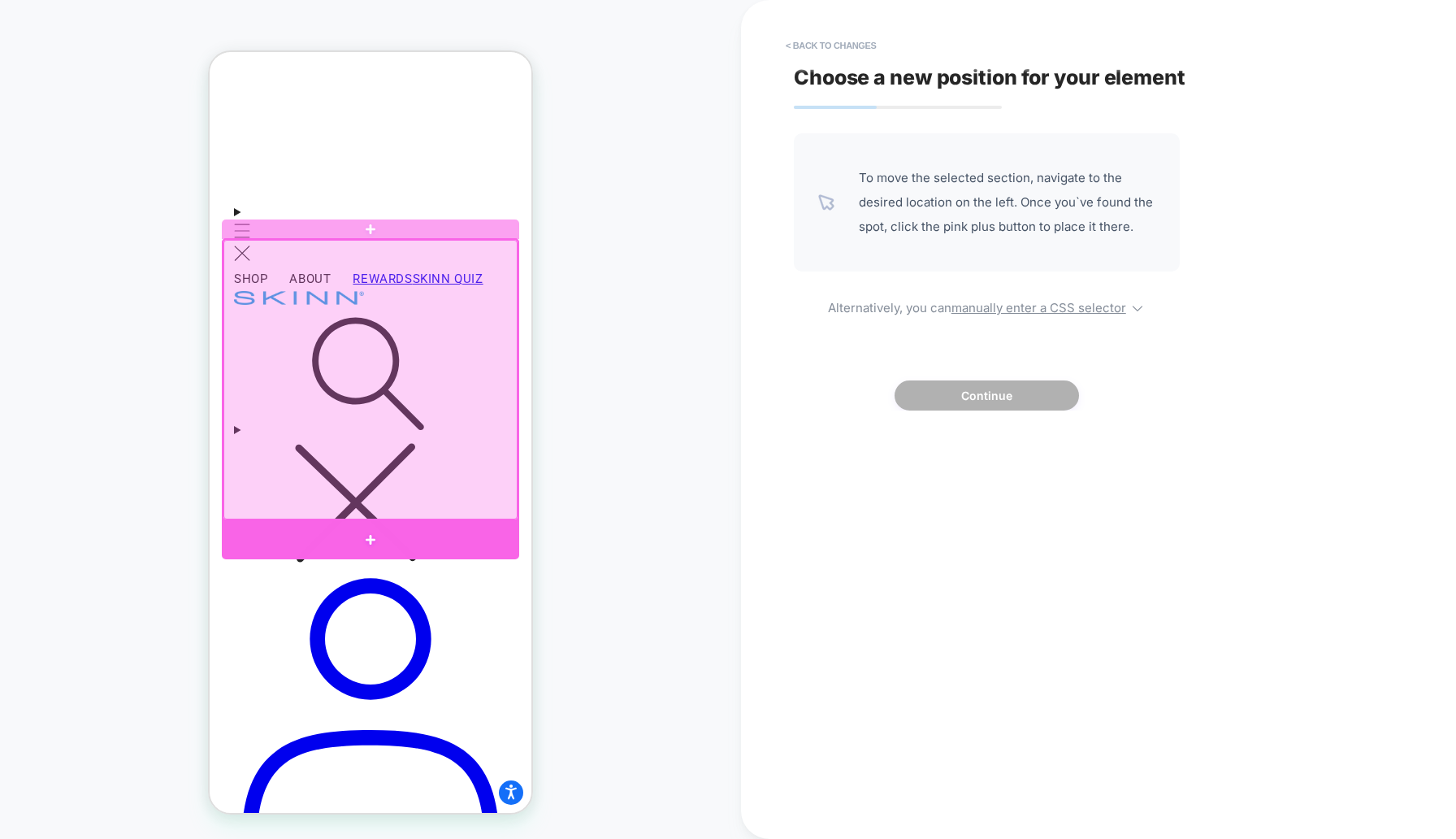
click at [399, 524] on div at bounding box center [370, 540] width 297 height 39
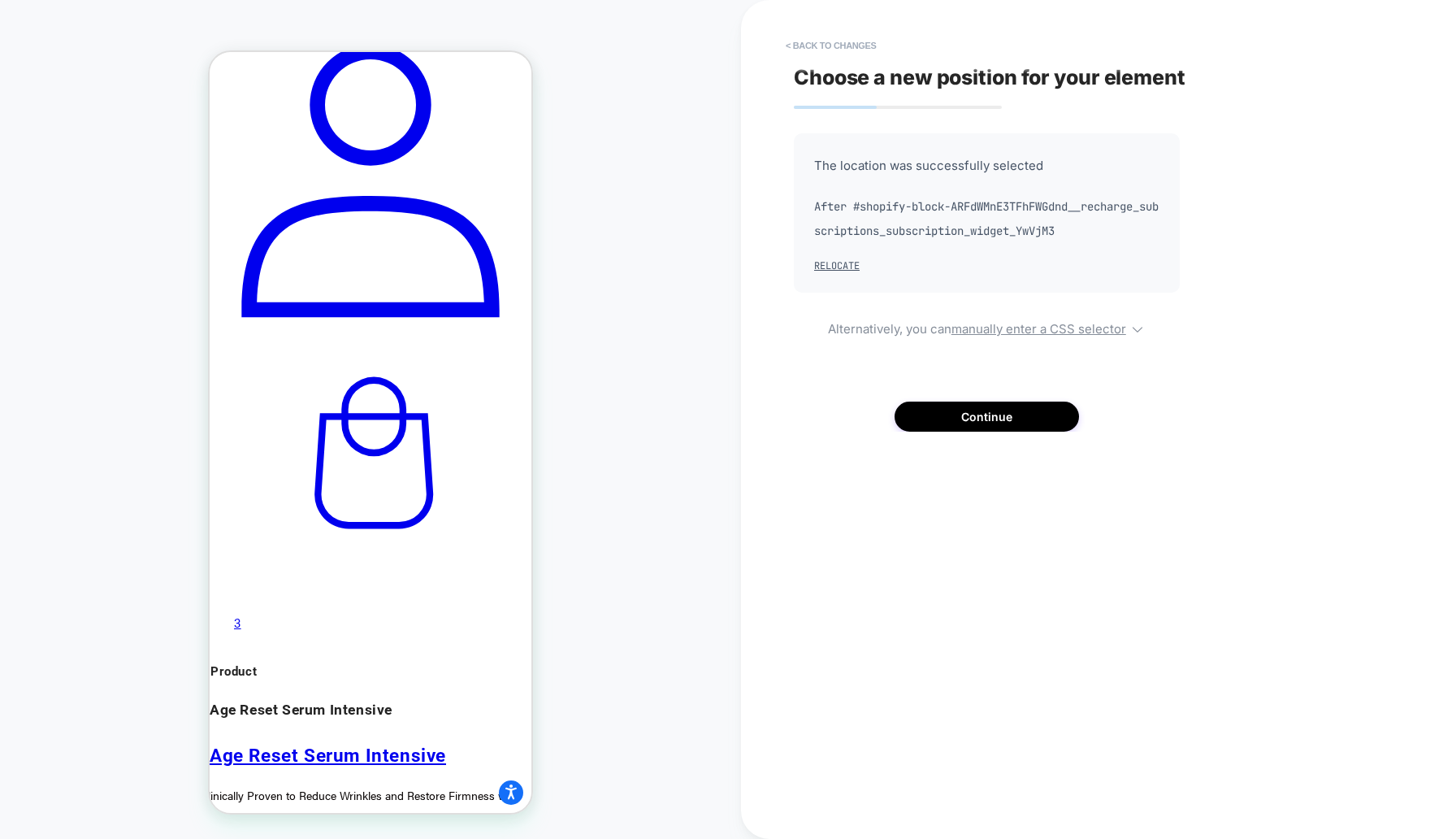
scroll to position [1119, 0]
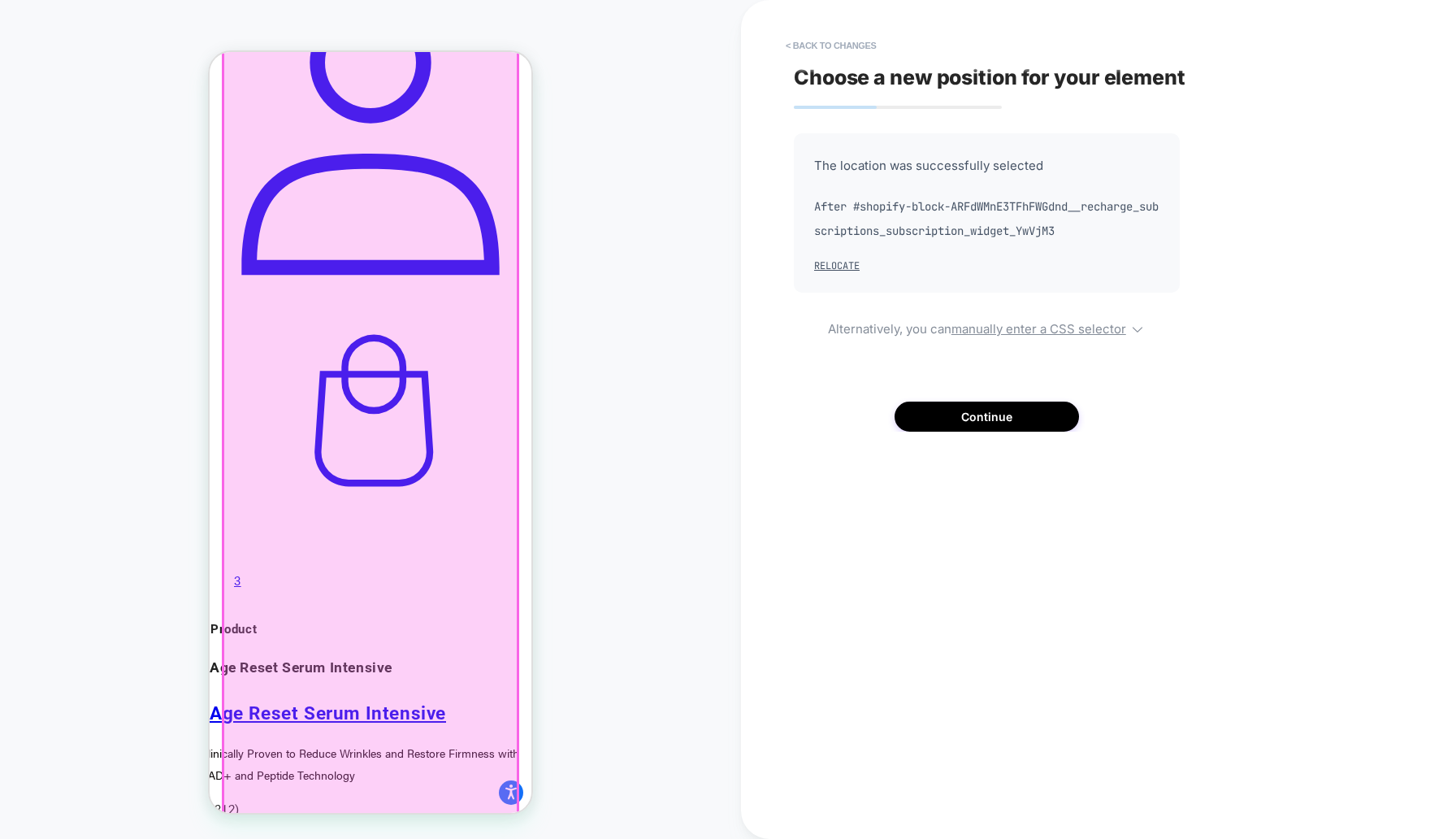
click at [481, 503] on div at bounding box center [370, 529] width 295 height 1038
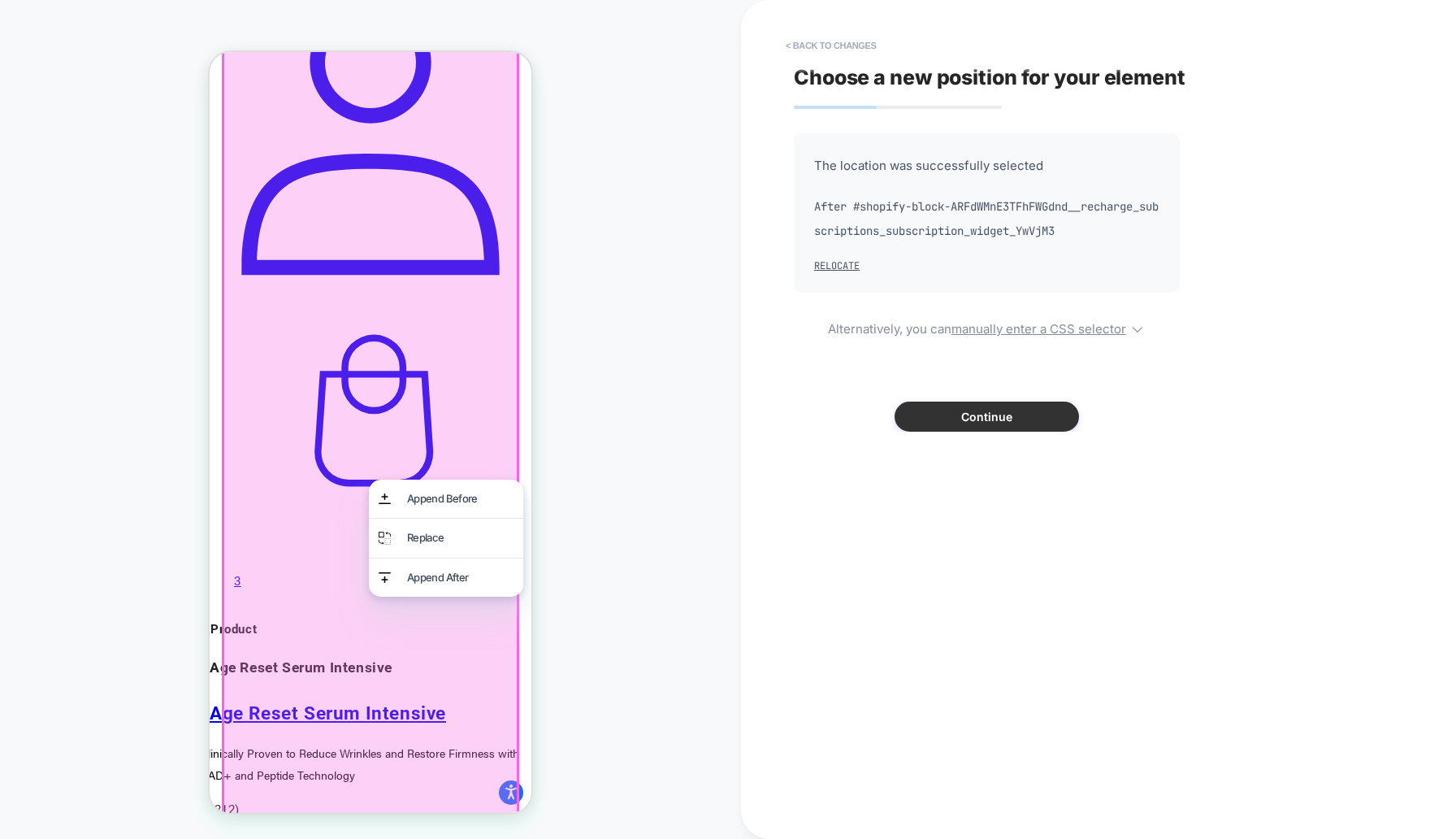
click at [930, 418] on button "Continue" at bounding box center [986, 416] width 184 height 30
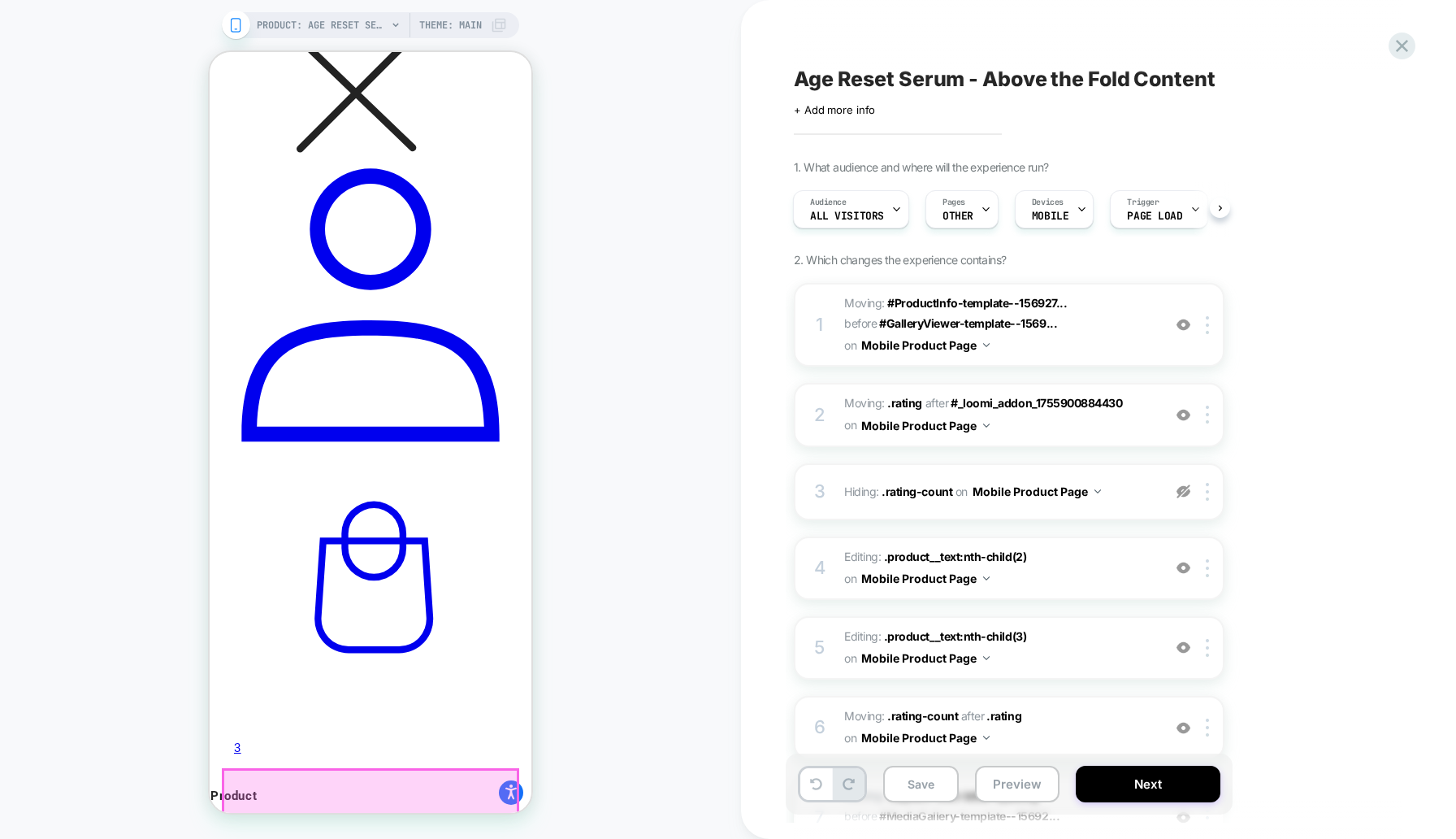
scroll to position [1008, 0]
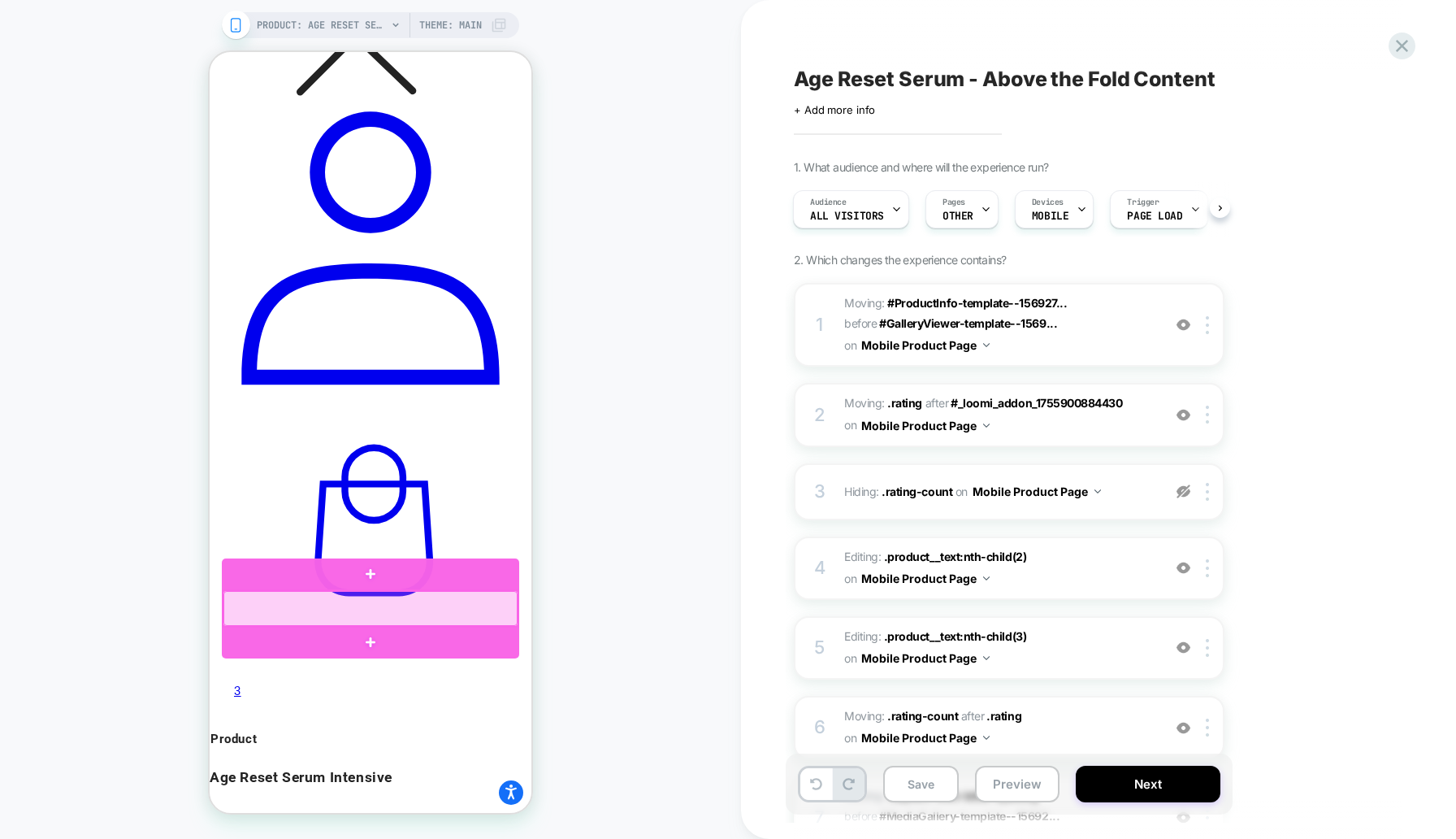
click at [422, 601] on div at bounding box center [370, 609] width 295 height 35
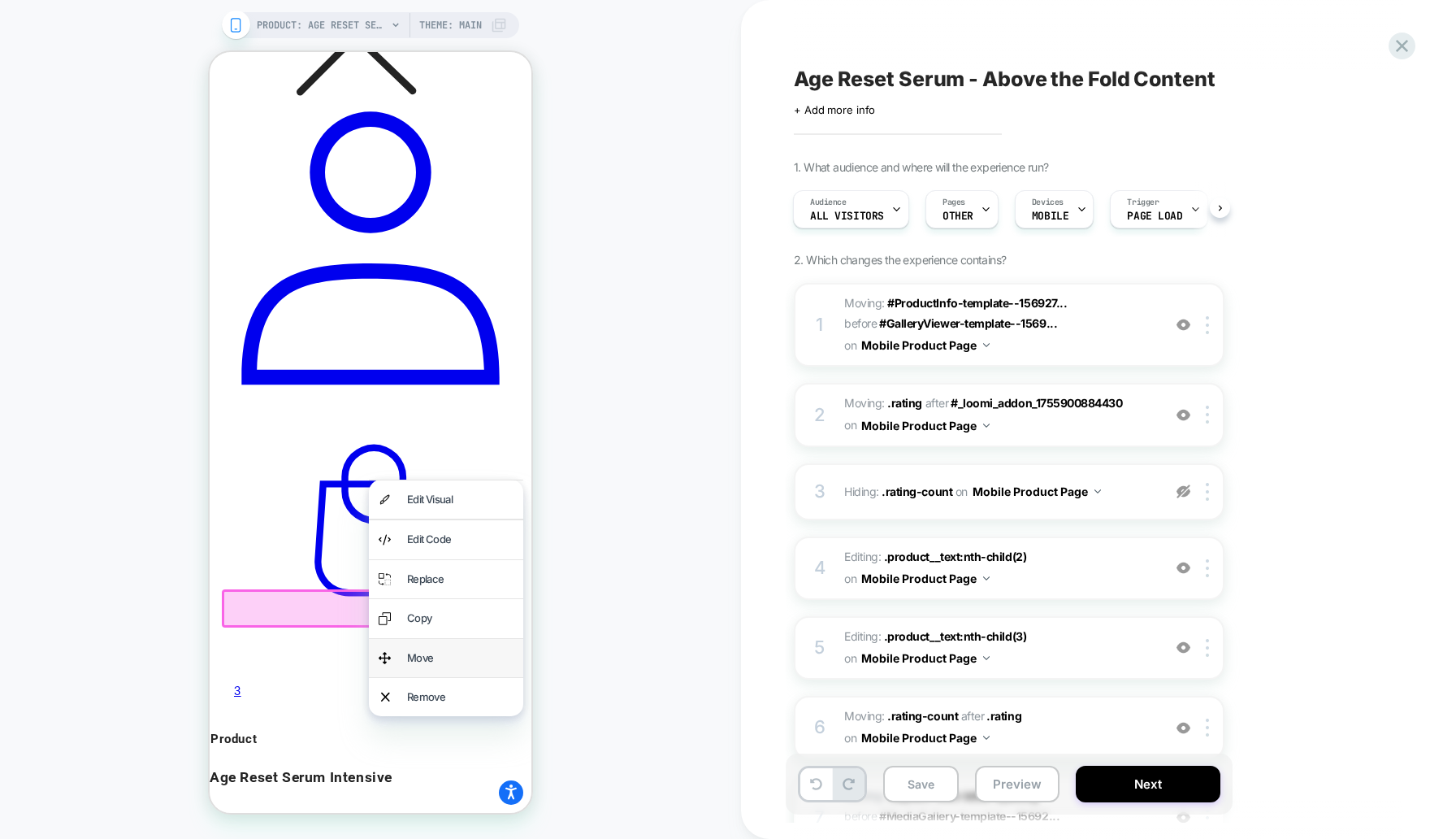
click at [432, 658] on div "Move" at bounding box center [460, 657] width 107 height 19
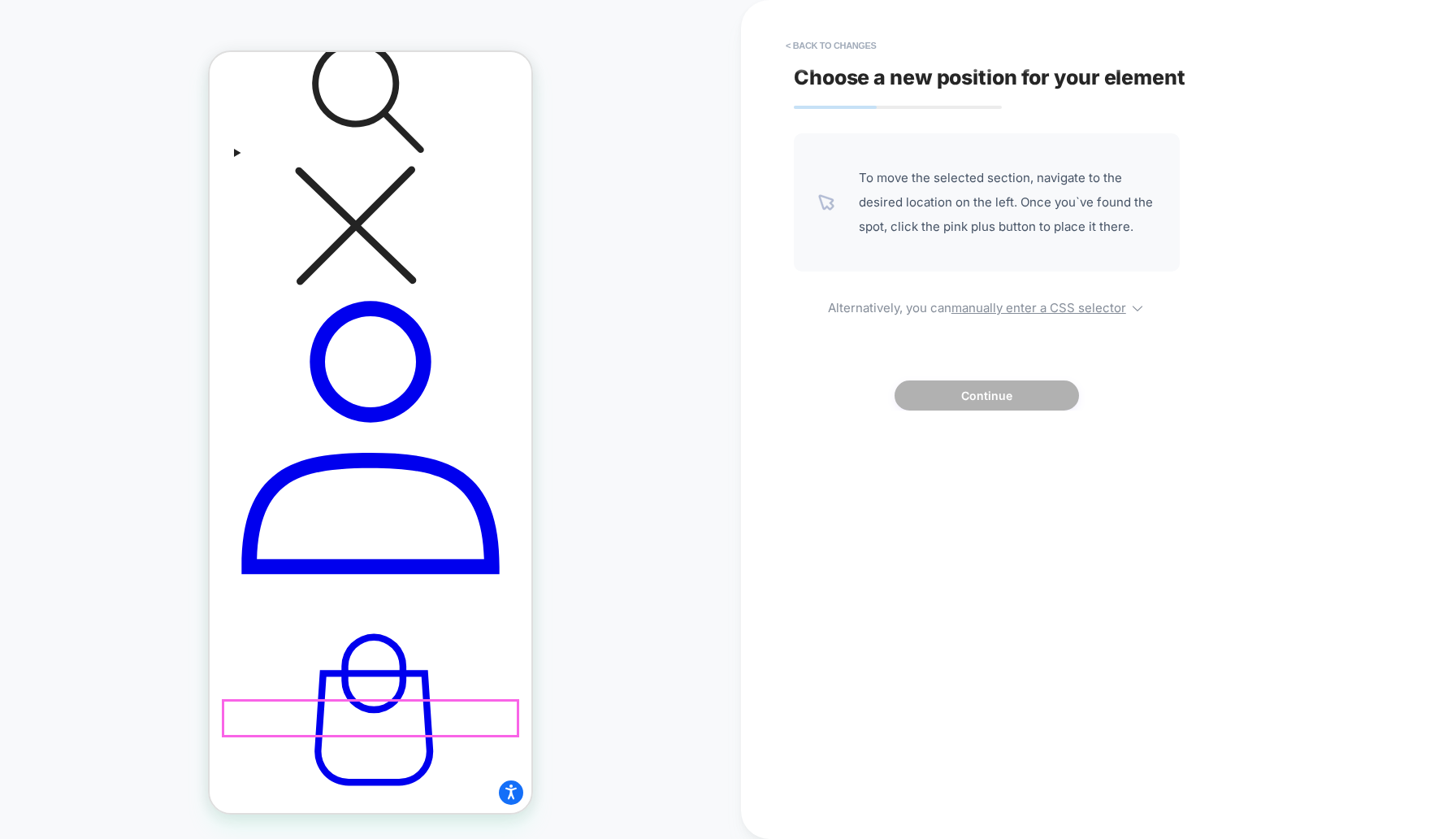
scroll to position [725, 0]
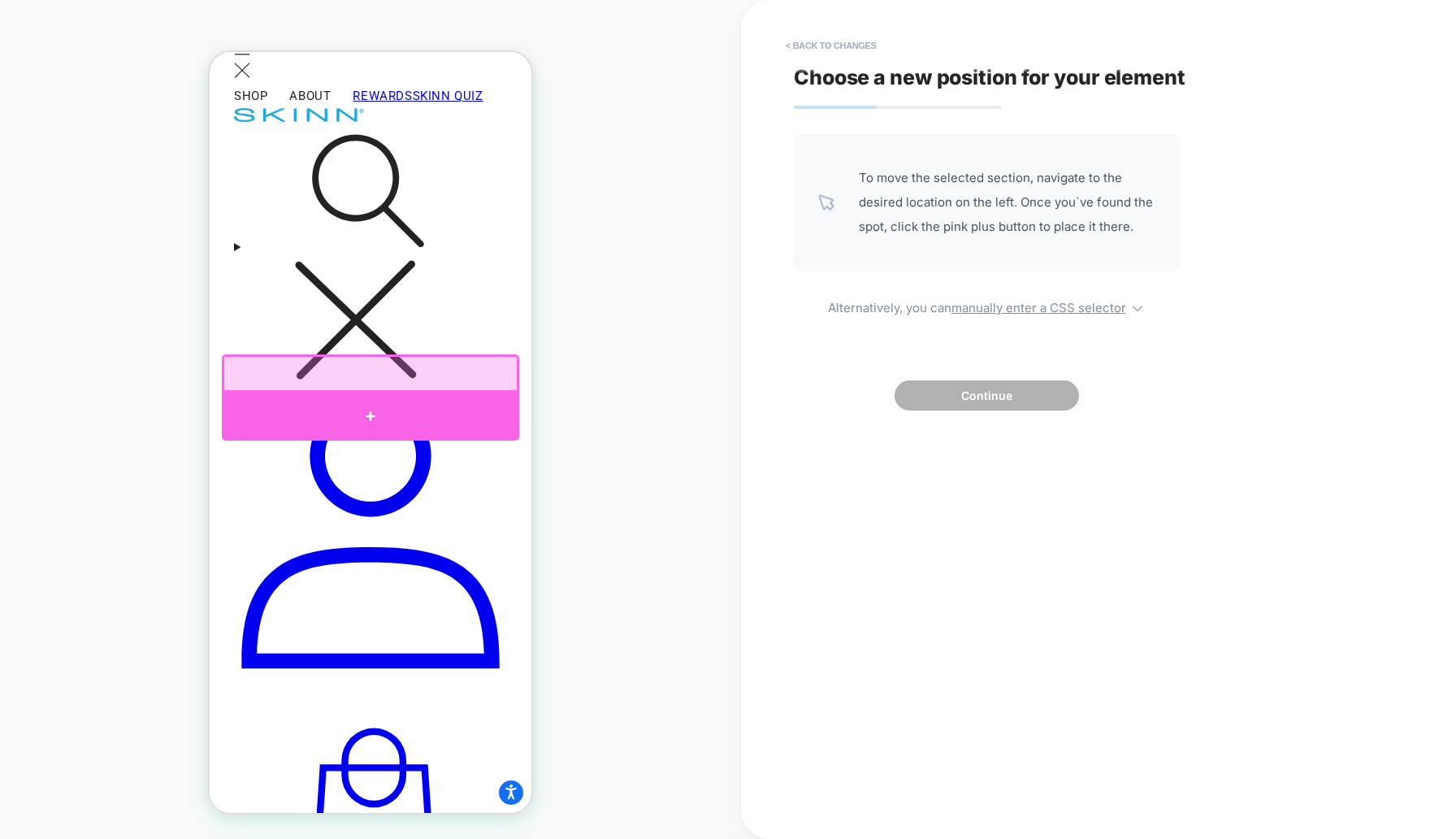
click at [404, 398] on div at bounding box center [370, 416] width 297 height 49
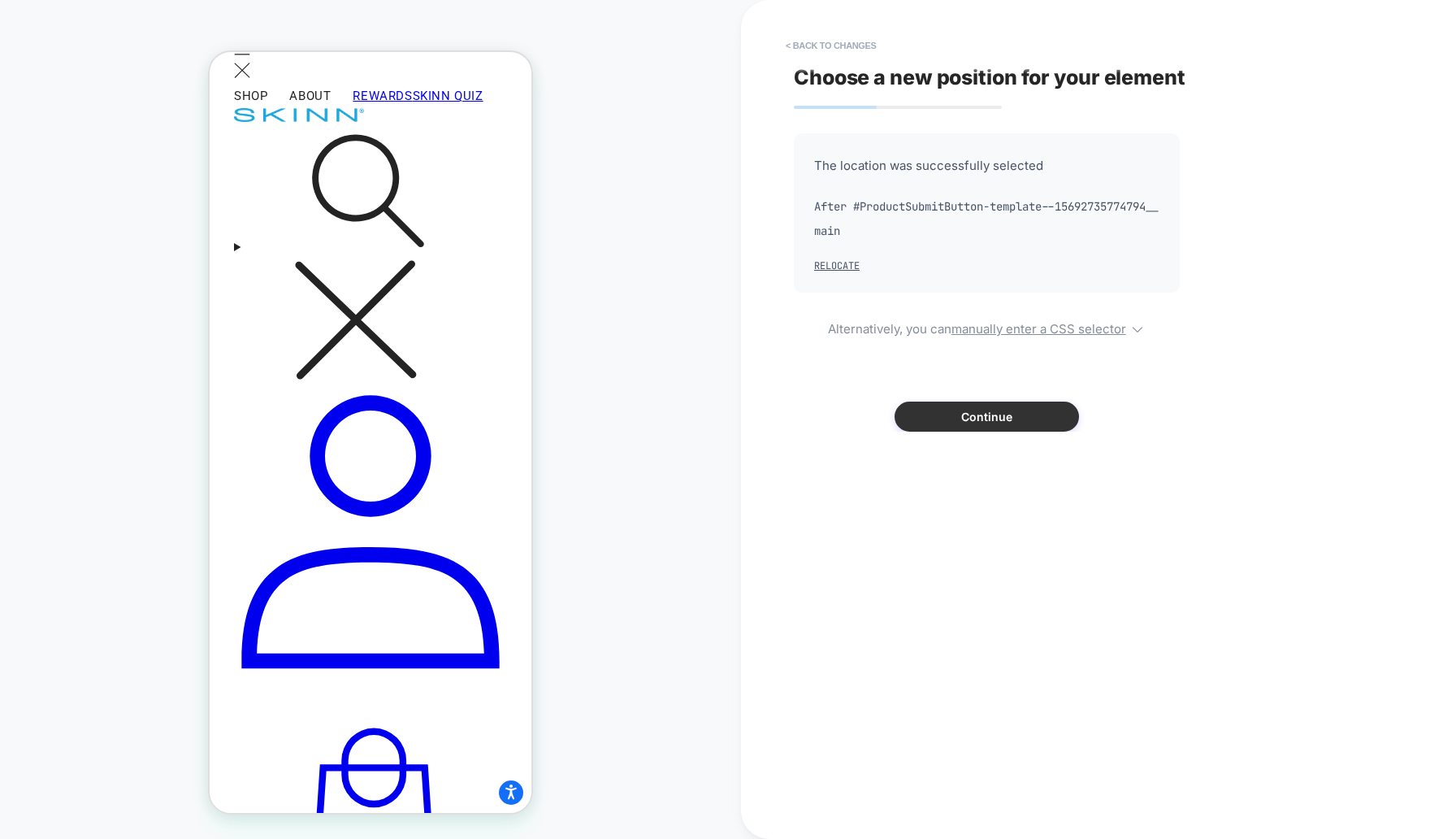
click at [939, 407] on button "Continue" at bounding box center [986, 416] width 184 height 30
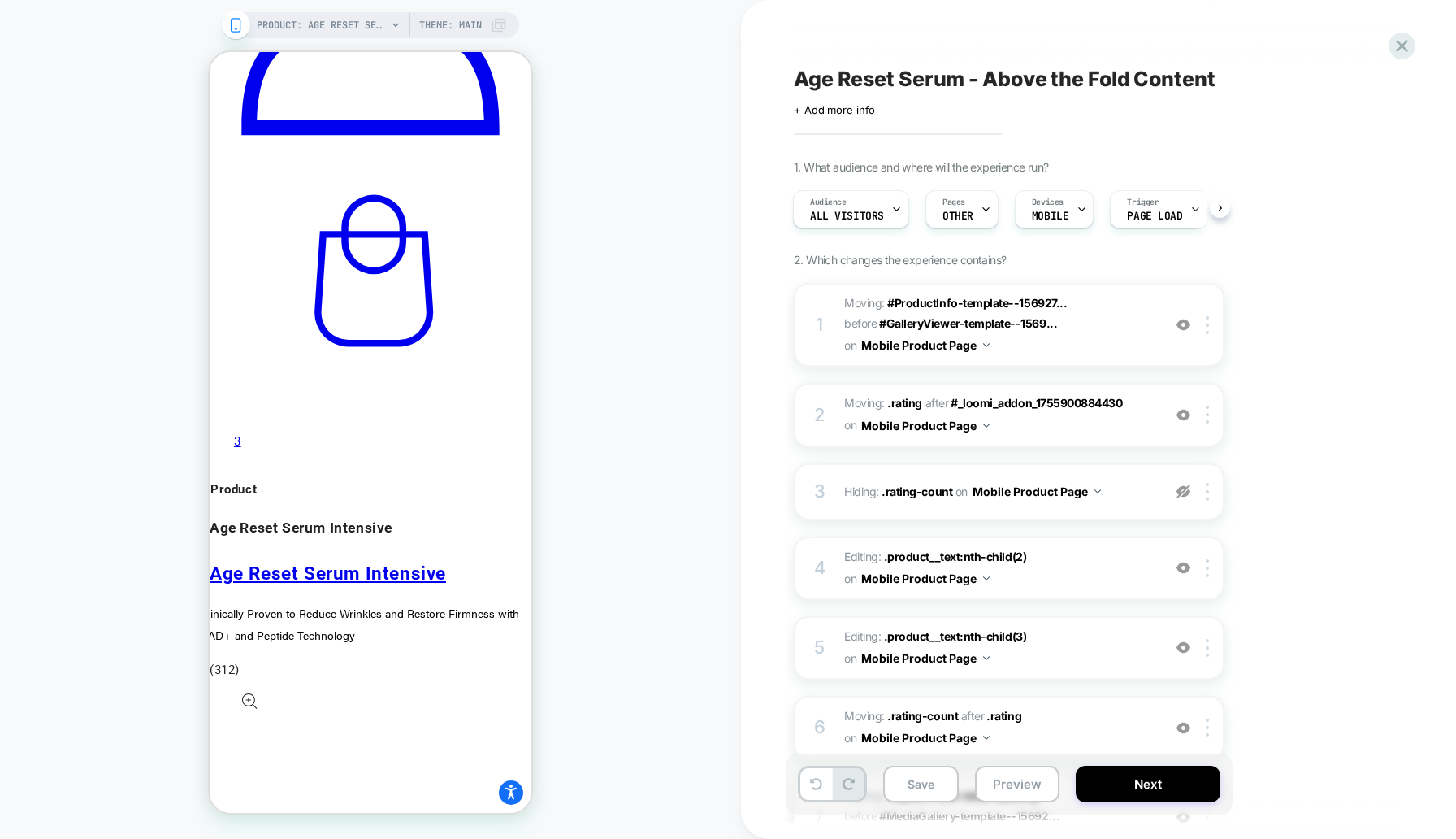
scroll to position [1268, 0]
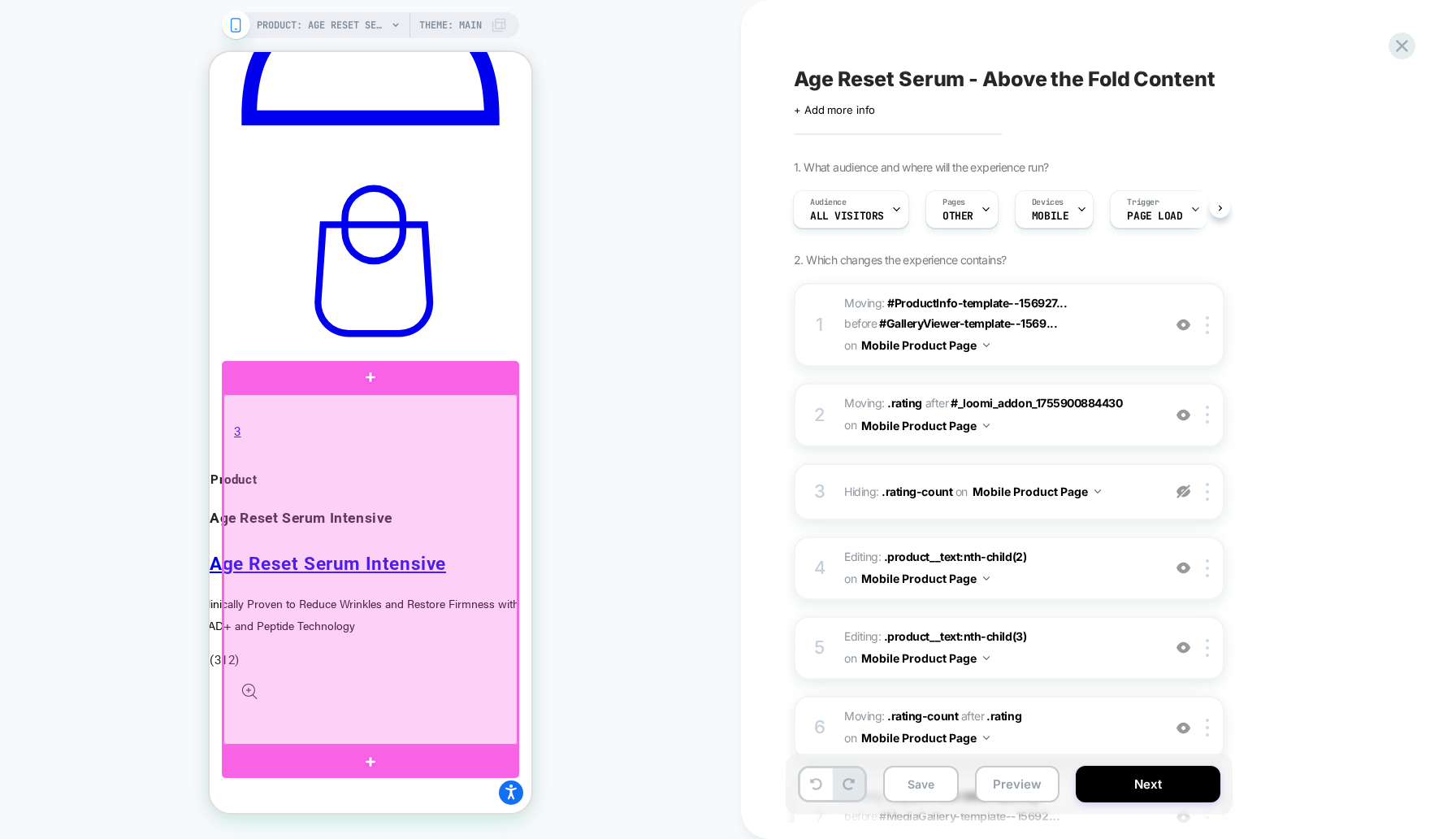
click at [481, 437] on div at bounding box center [370, 570] width 295 height 351
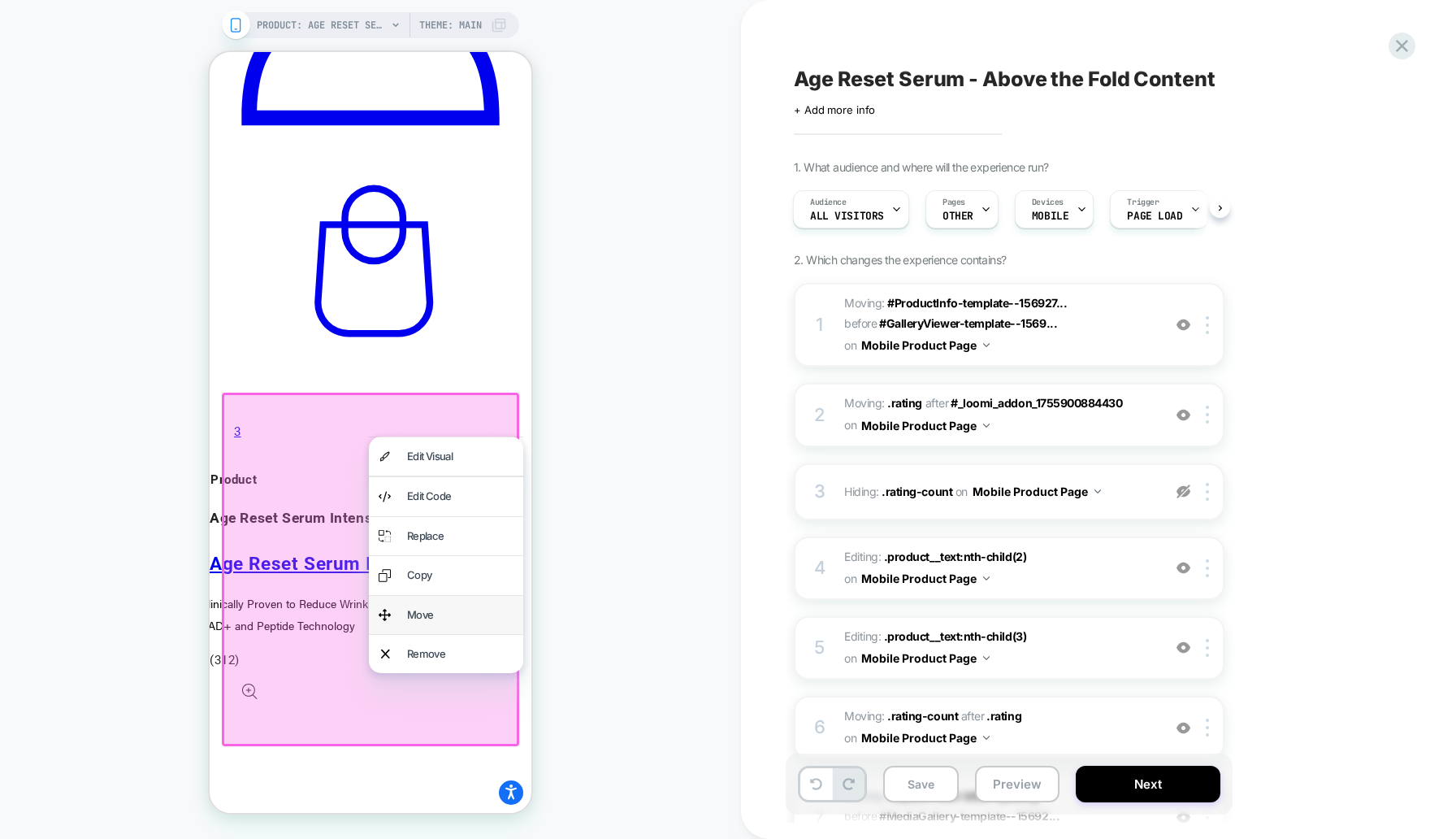
click at [445, 606] on div "Move" at bounding box center [460, 614] width 107 height 19
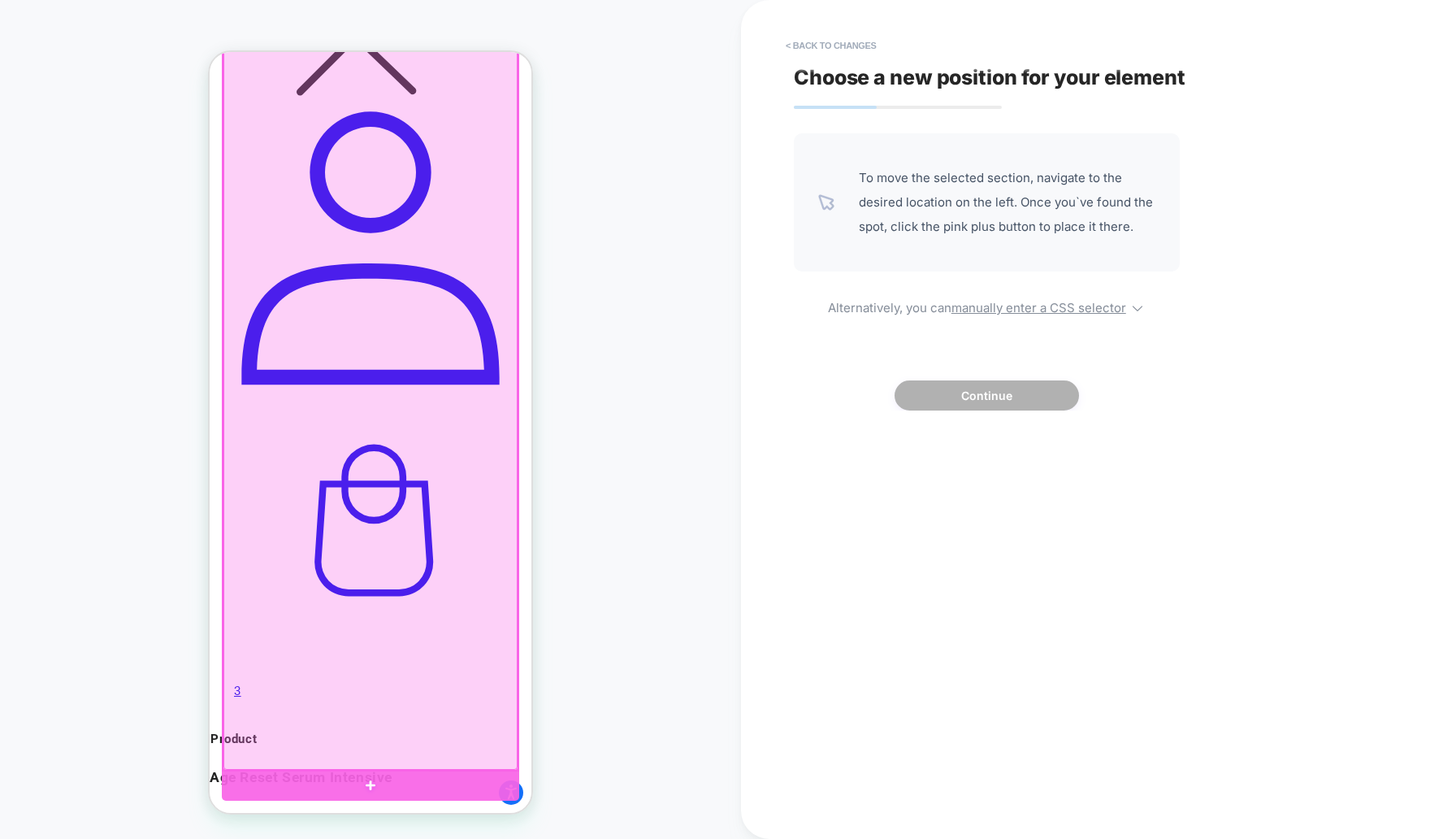
scroll to position [955, 0]
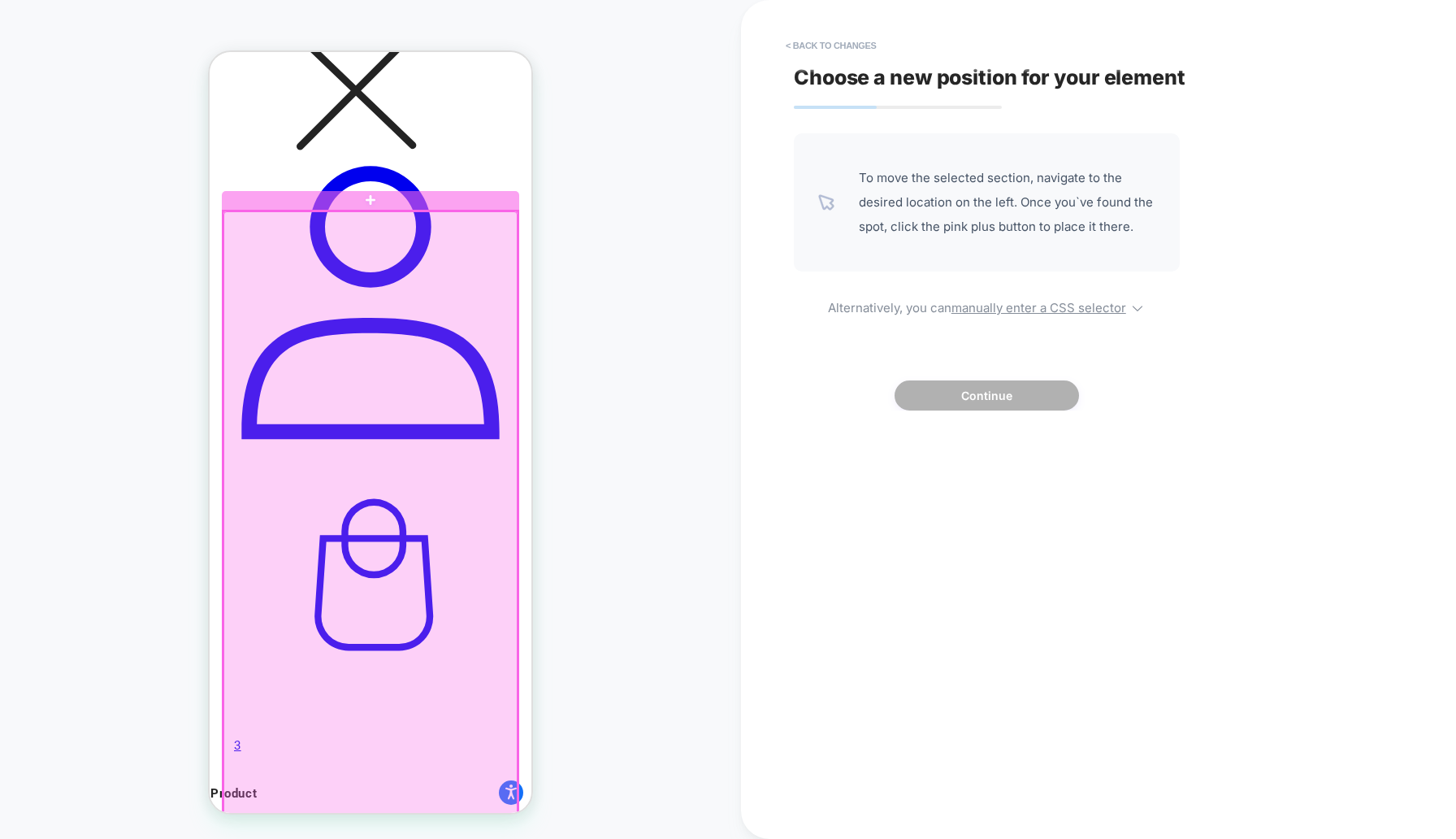
click at [439, 229] on div at bounding box center [370, 708] width 295 height 993
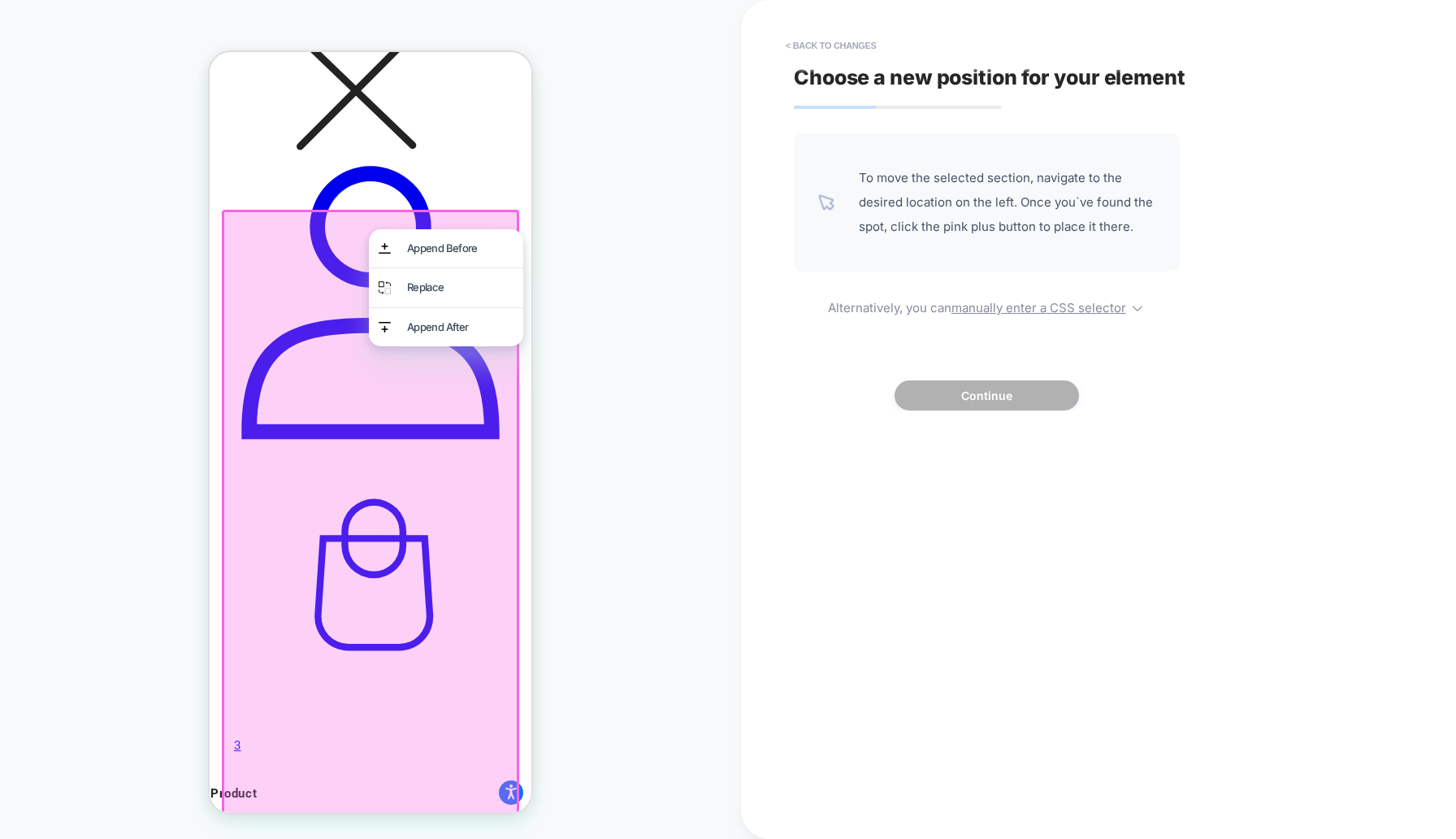
click at [439, 222] on div at bounding box center [370, 708] width 297 height 997
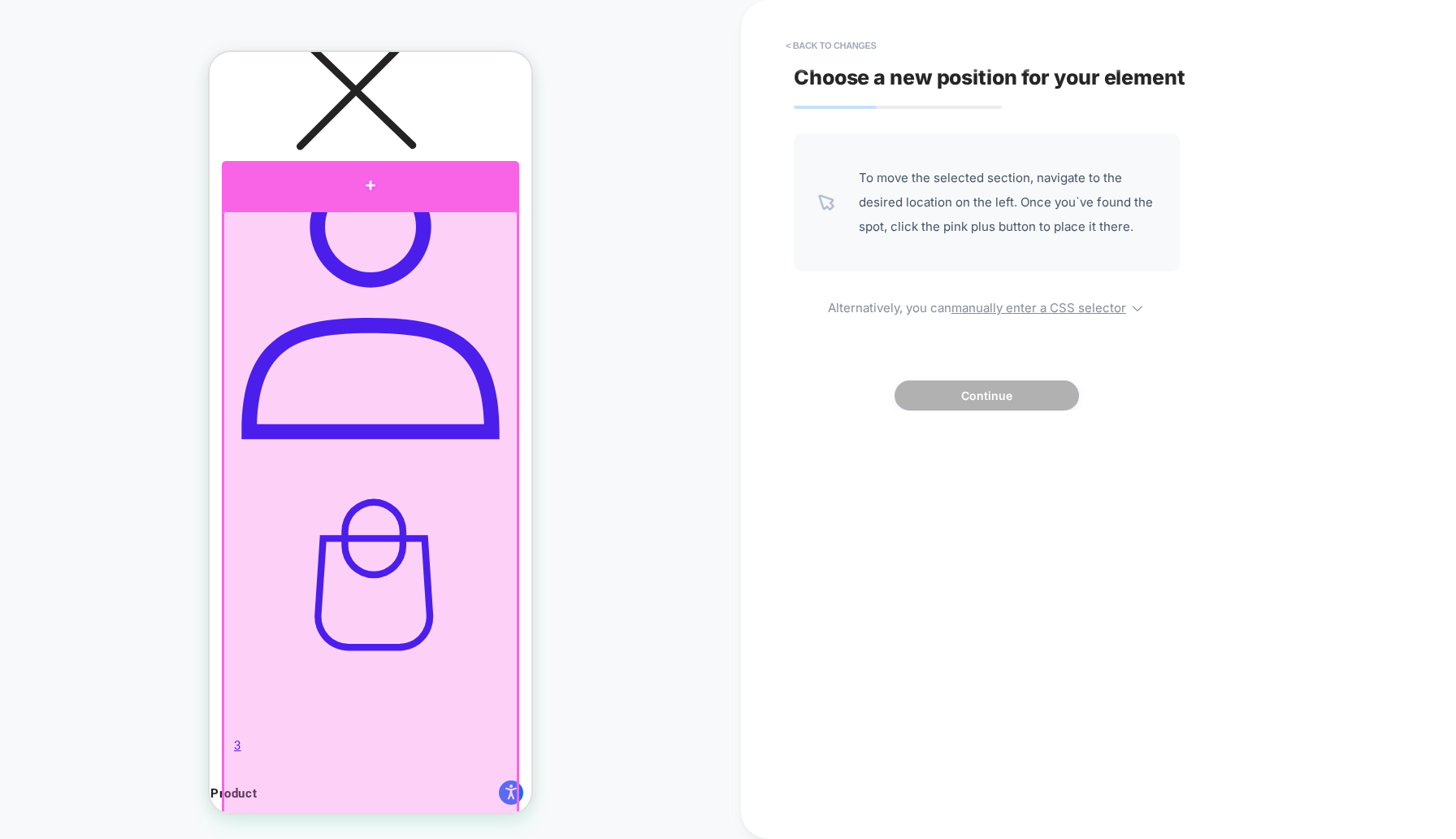
click at [399, 198] on div at bounding box center [370, 184] width 297 height 49
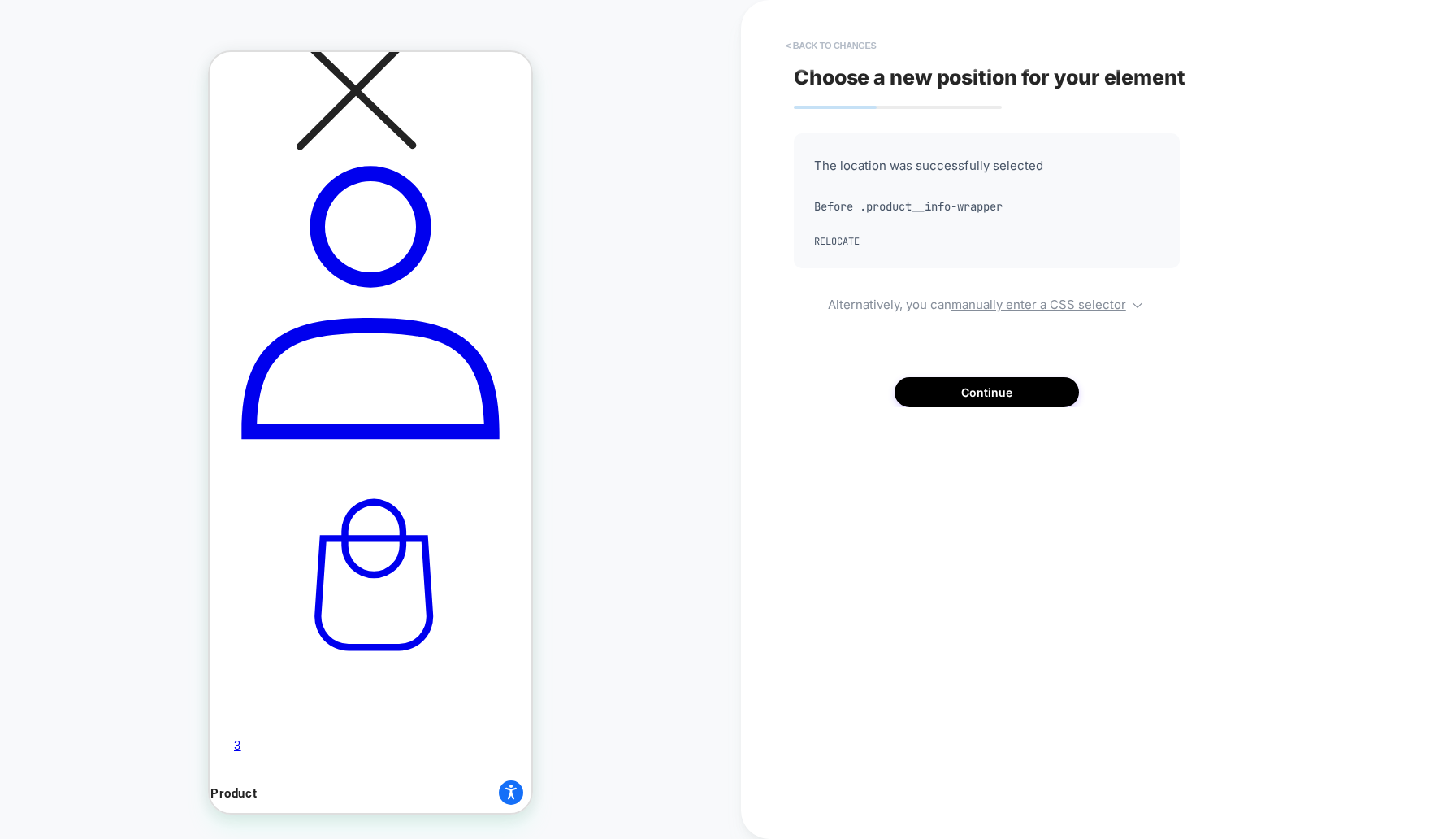
click at [824, 50] on button "< Back to changes" at bounding box center [832, 45] width 108 height 26
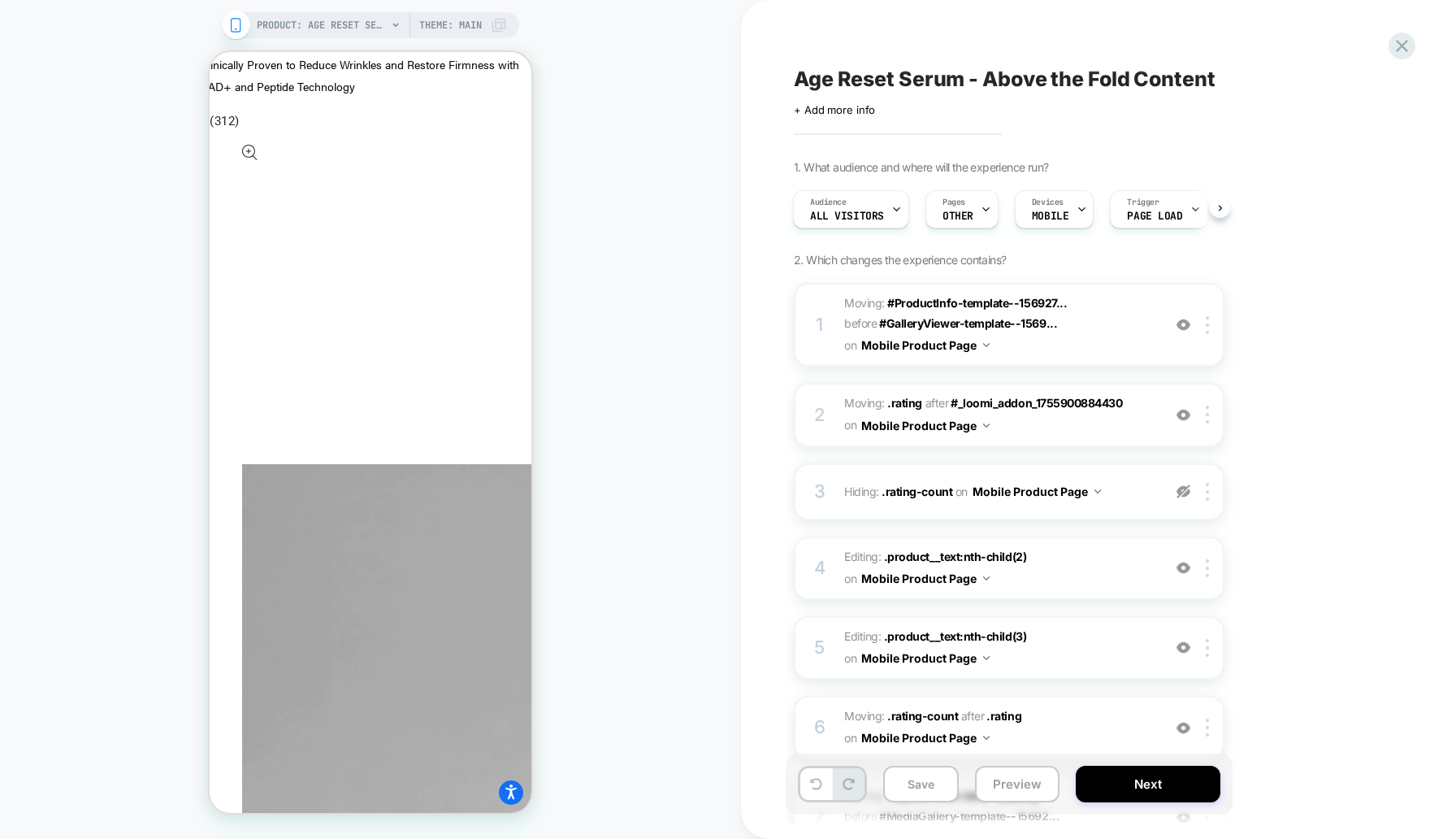
scroll to position [1829, 0]
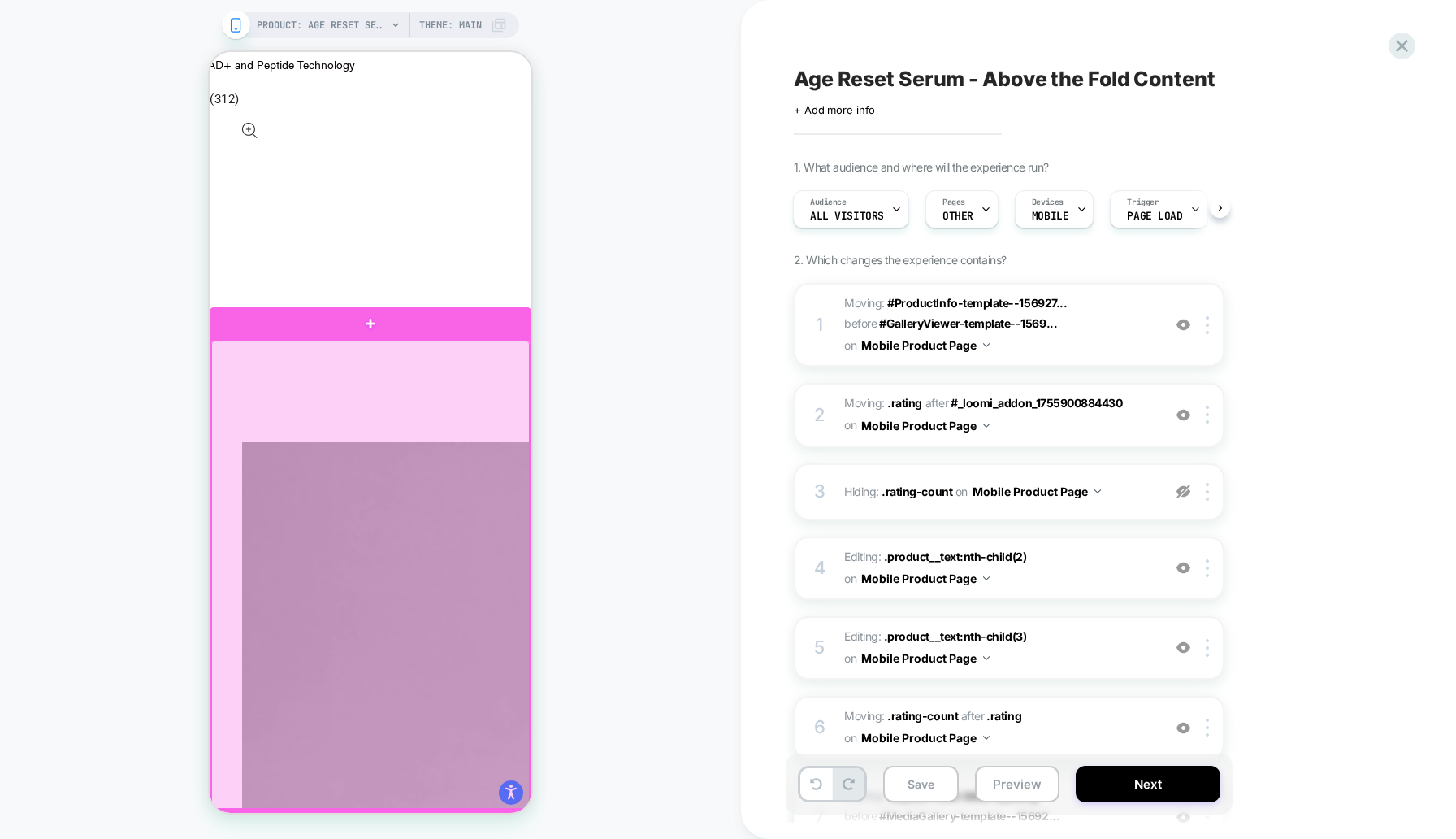
click at [490, 398] on div at bounding box center [370, 574] width 318 height 468
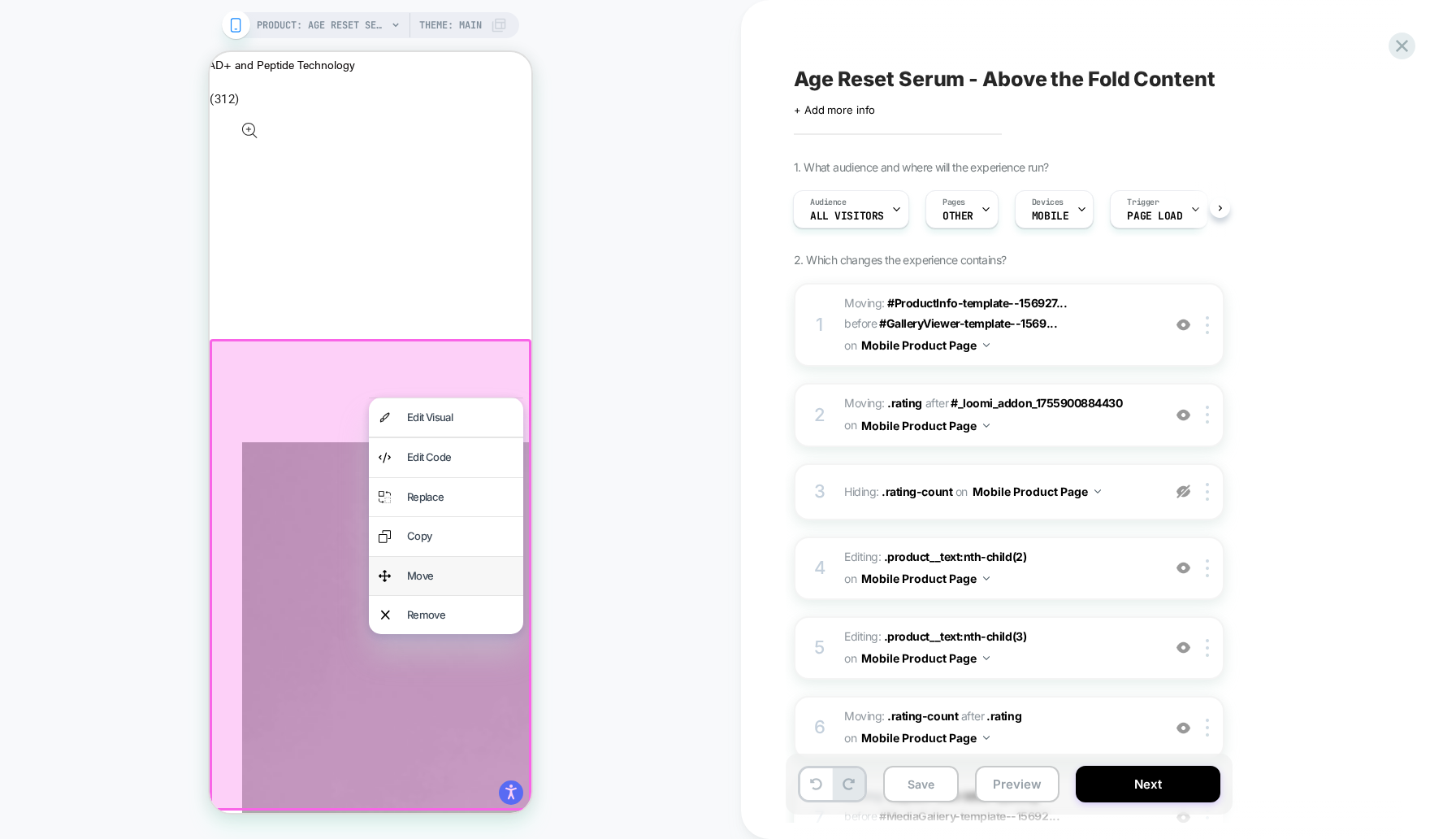
click at [445, 560] on div "Move" at bounding box center [445, 575] width 154 height 38
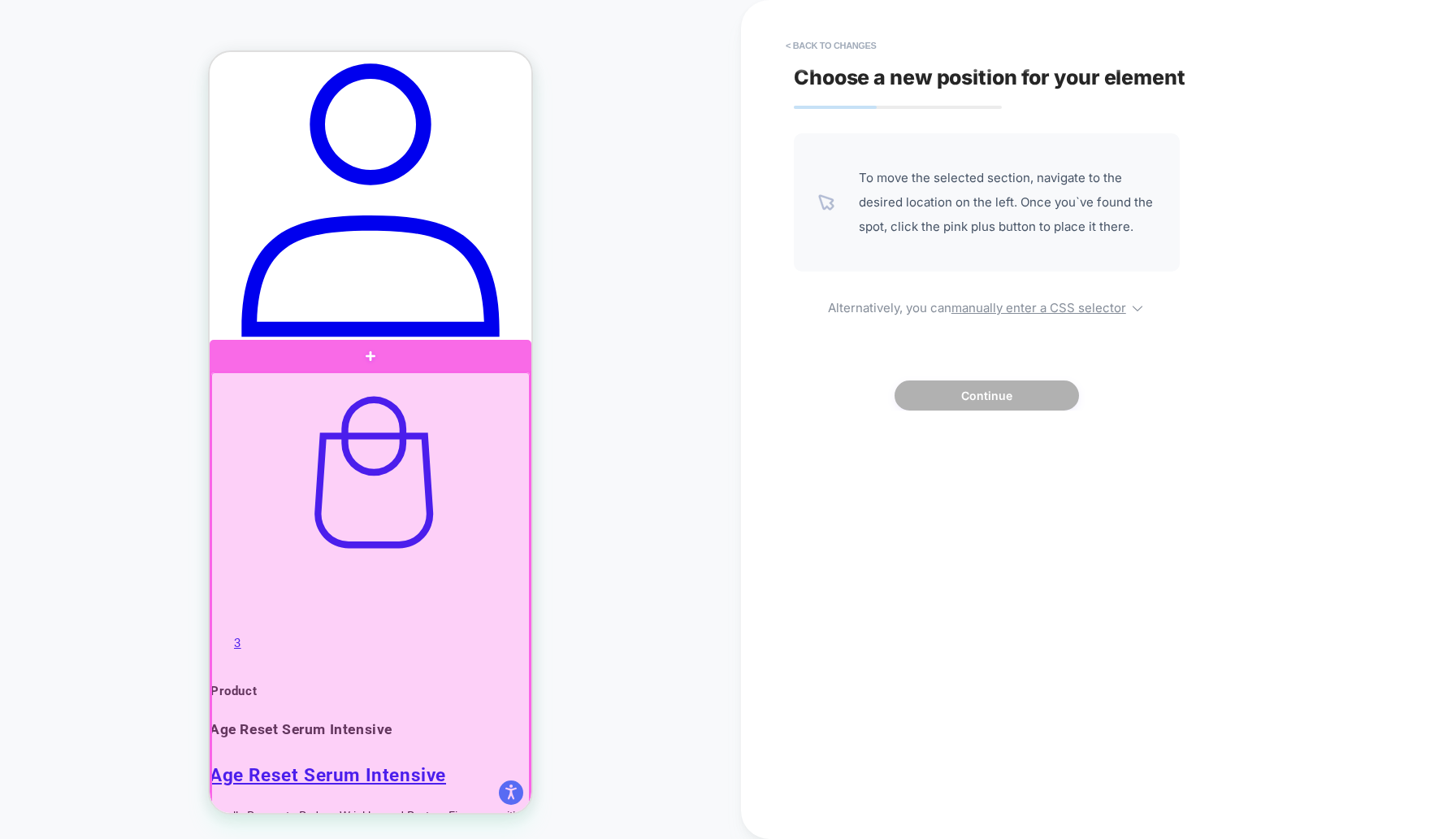
scroll to position [1055, 0]
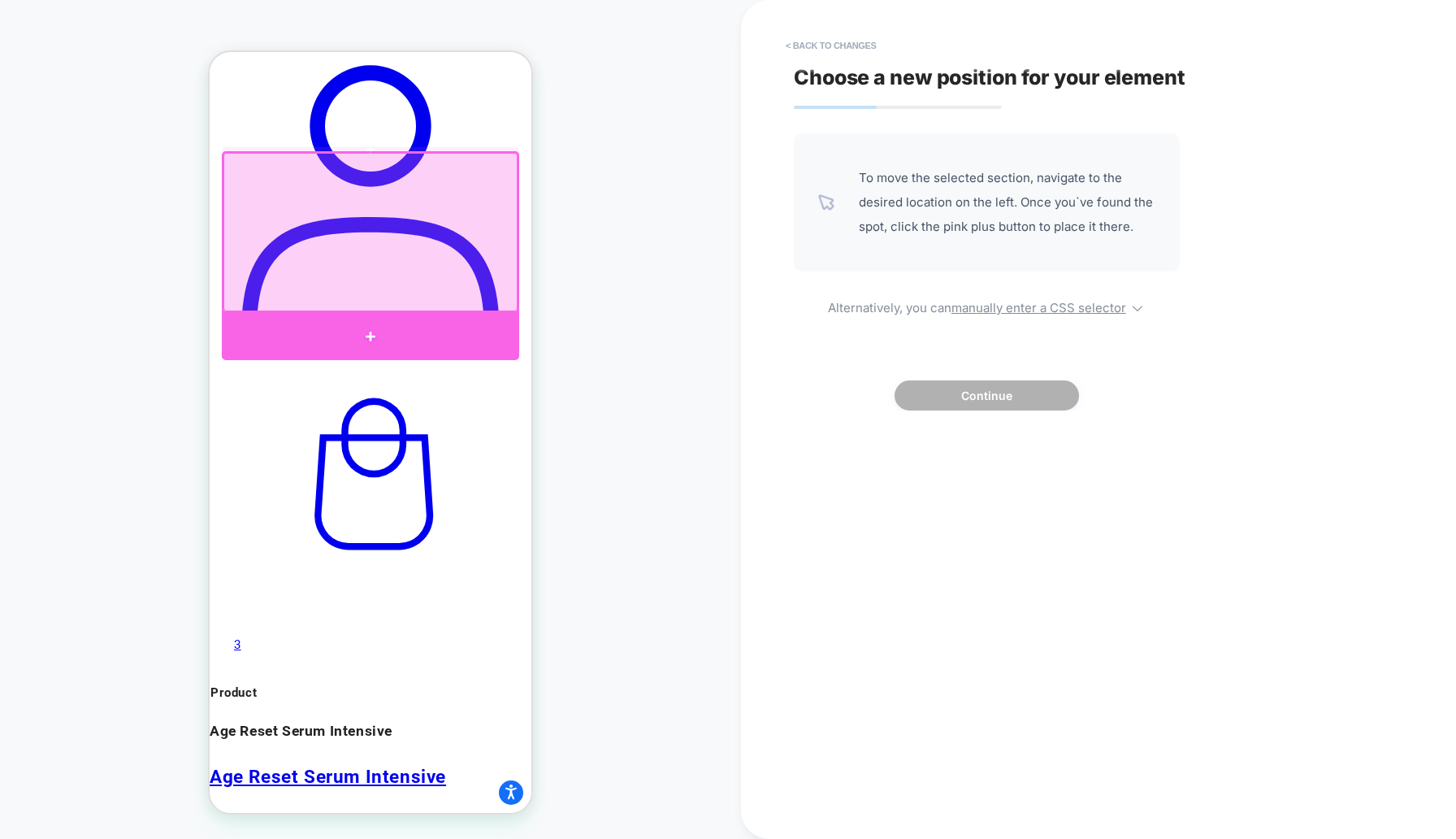
click at [421, 318] on div at bounding box center [370, 336] width 297 height 47
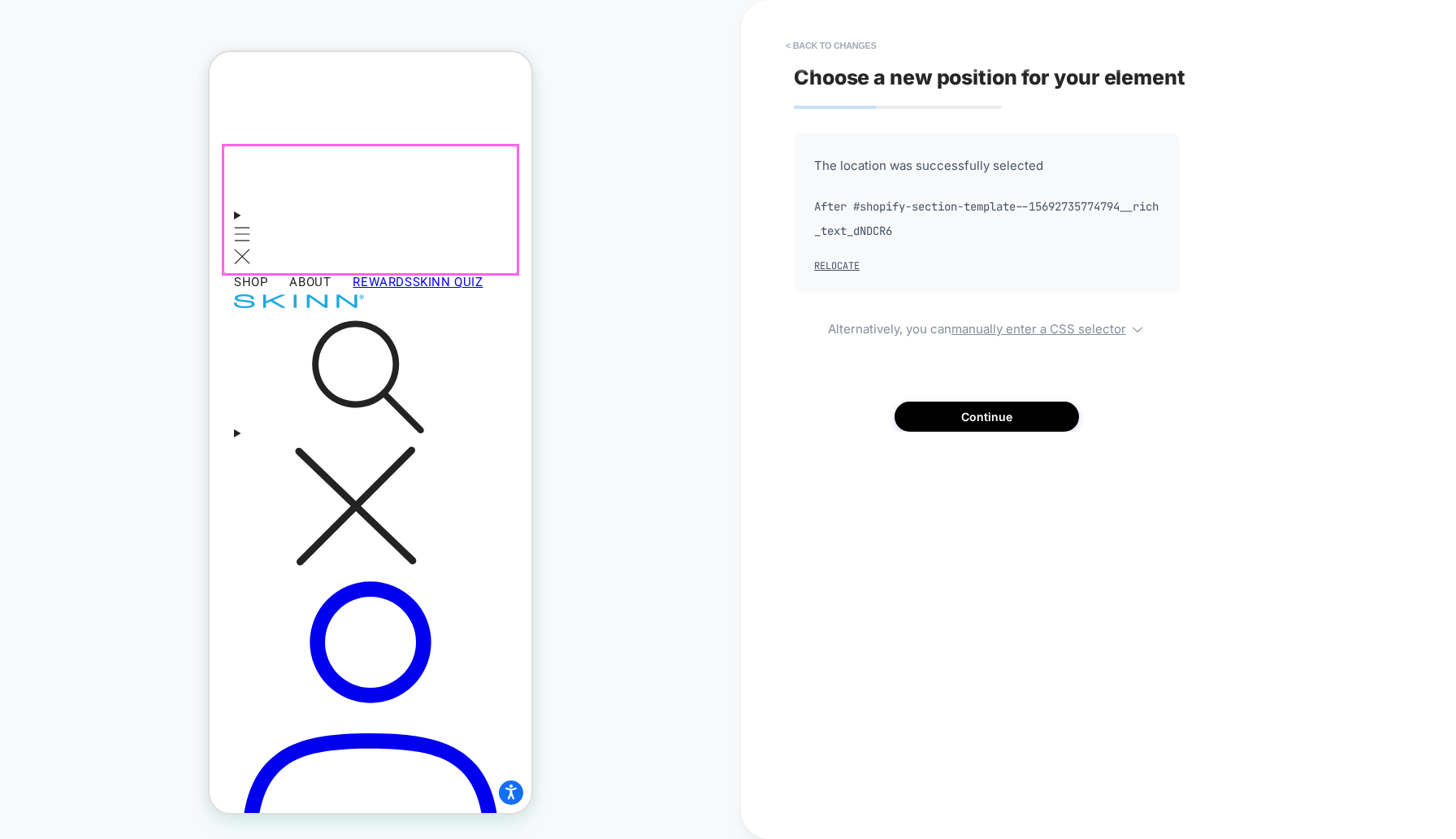
scroll to position [491, 0]
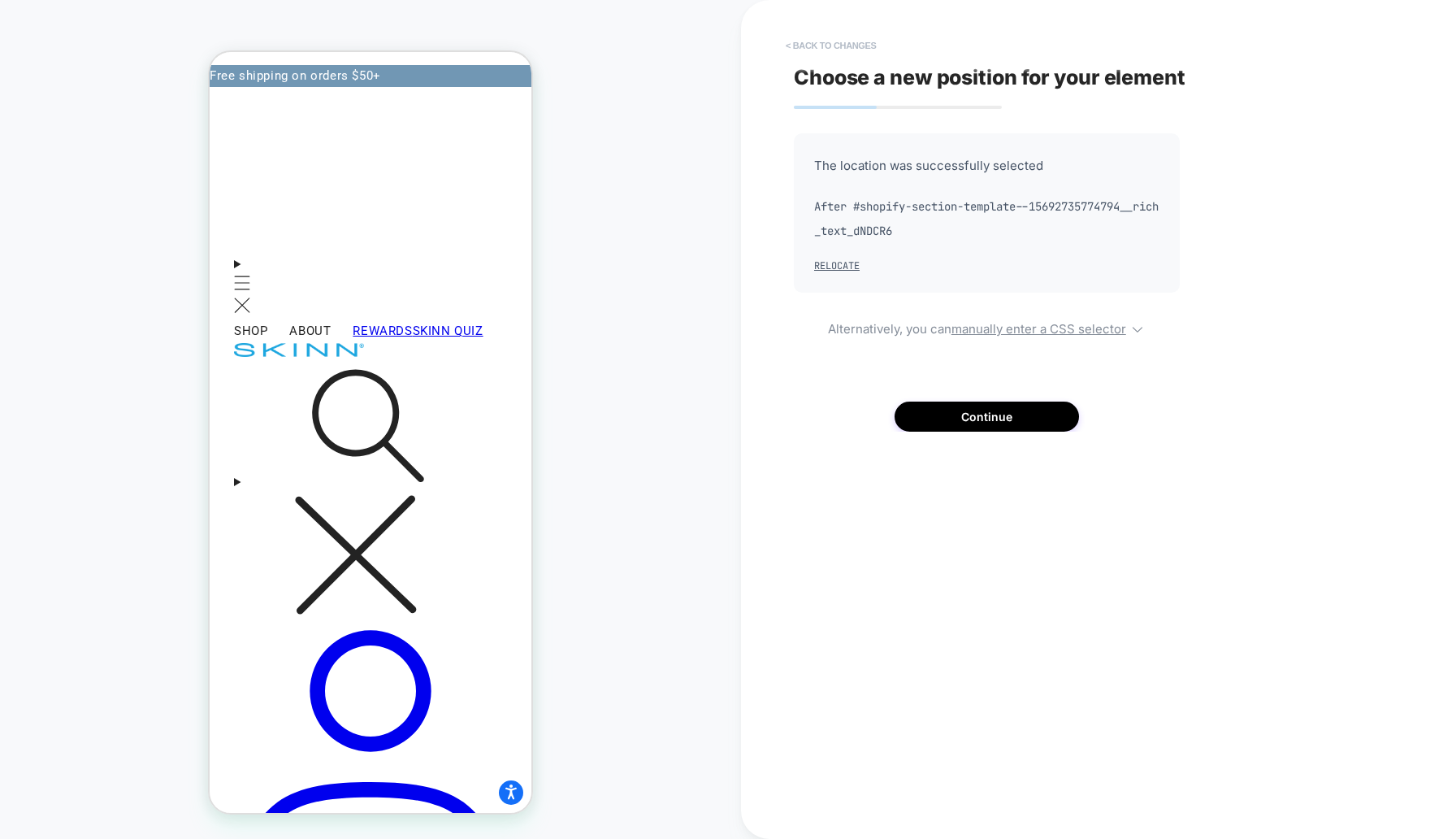
click at [853, 40] on button "< Back to changes" at bounding box center [832, 45] width 108 height 26
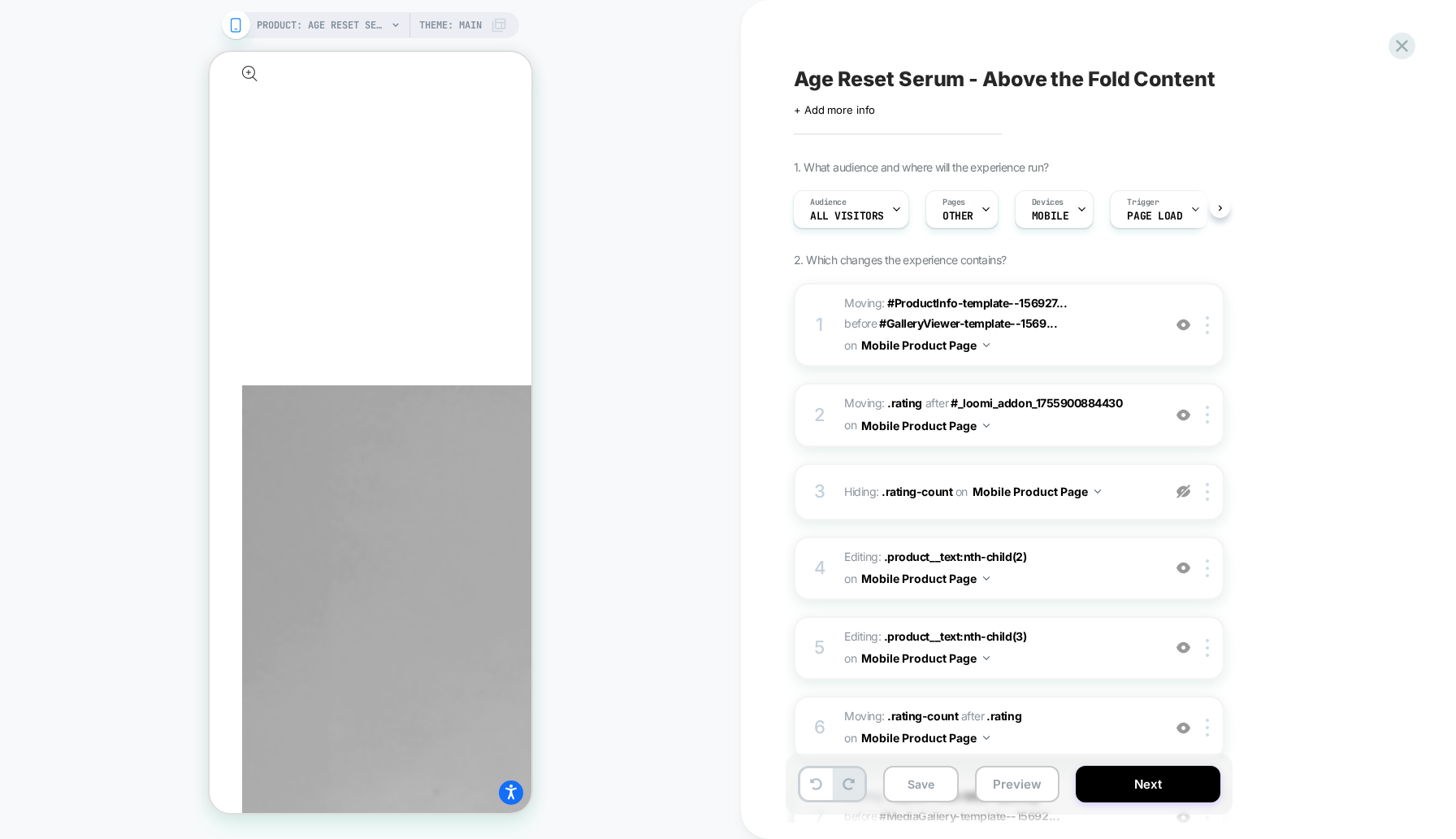
scroll to position [1944, 0]
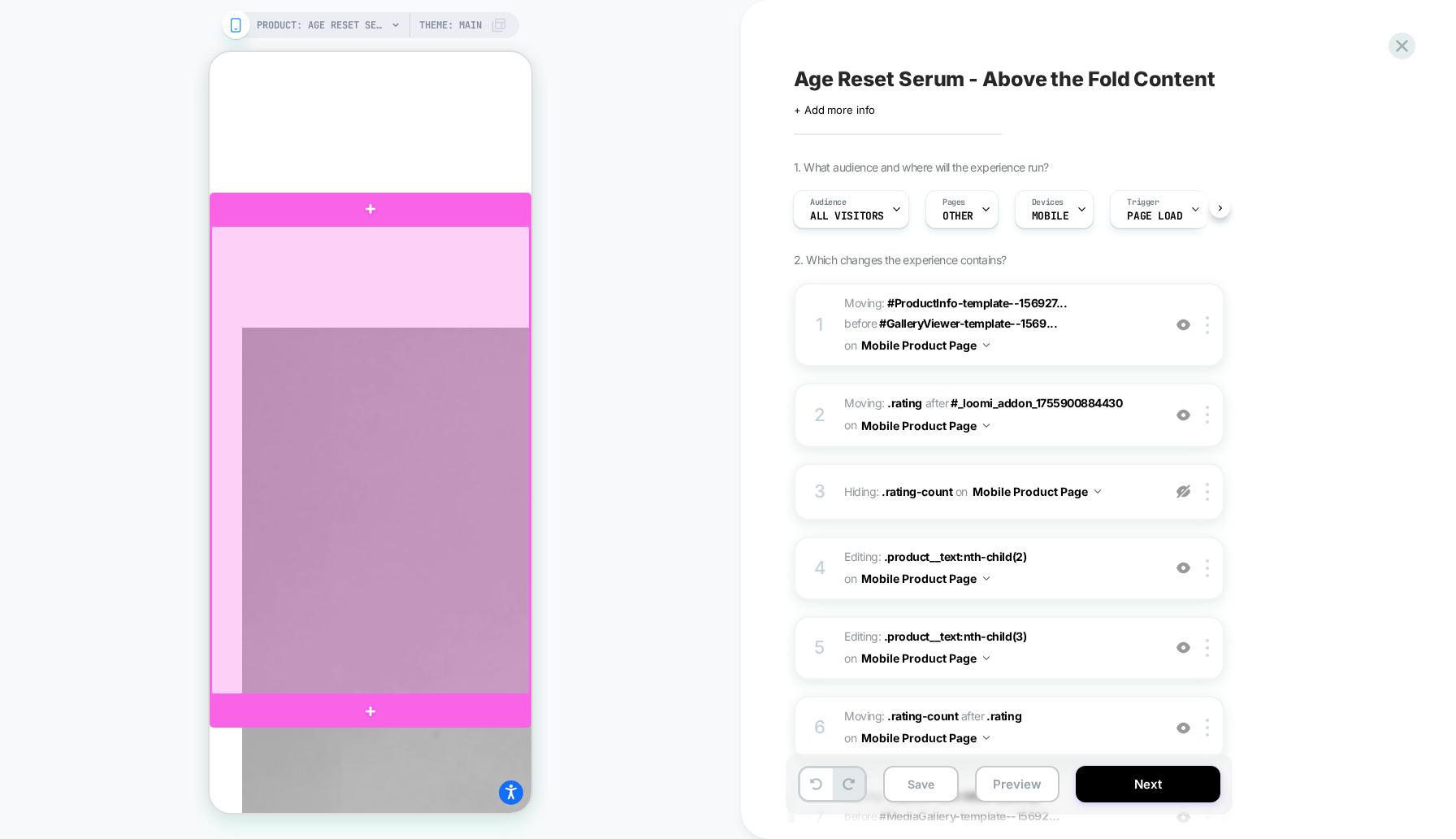
click at [506, 490] on div at bounding box center [370, 460] width 318 height 468
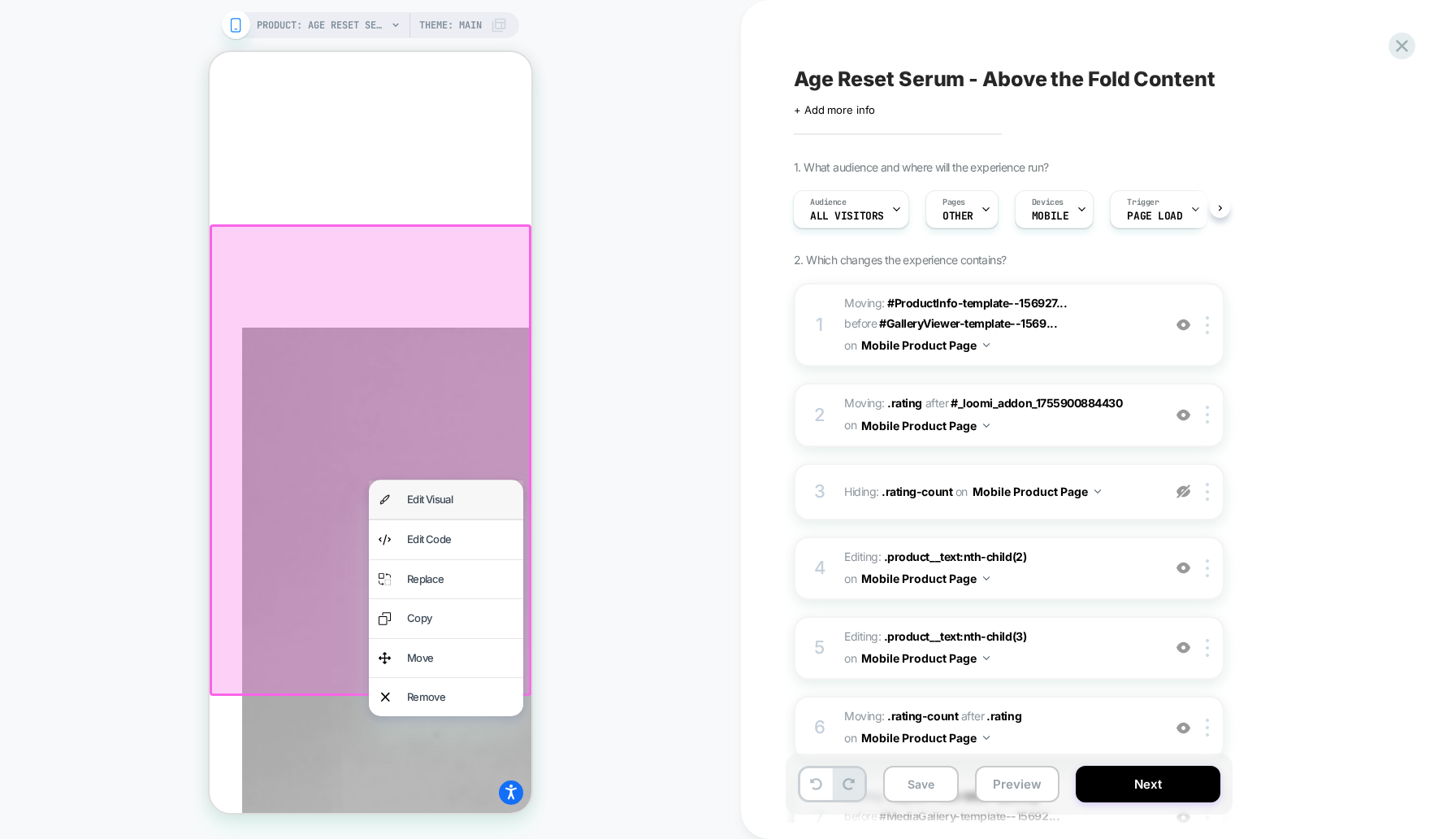
click at [489, 496] on div "Edit Visual" at bounding box center [460, 499] width 107 height 19
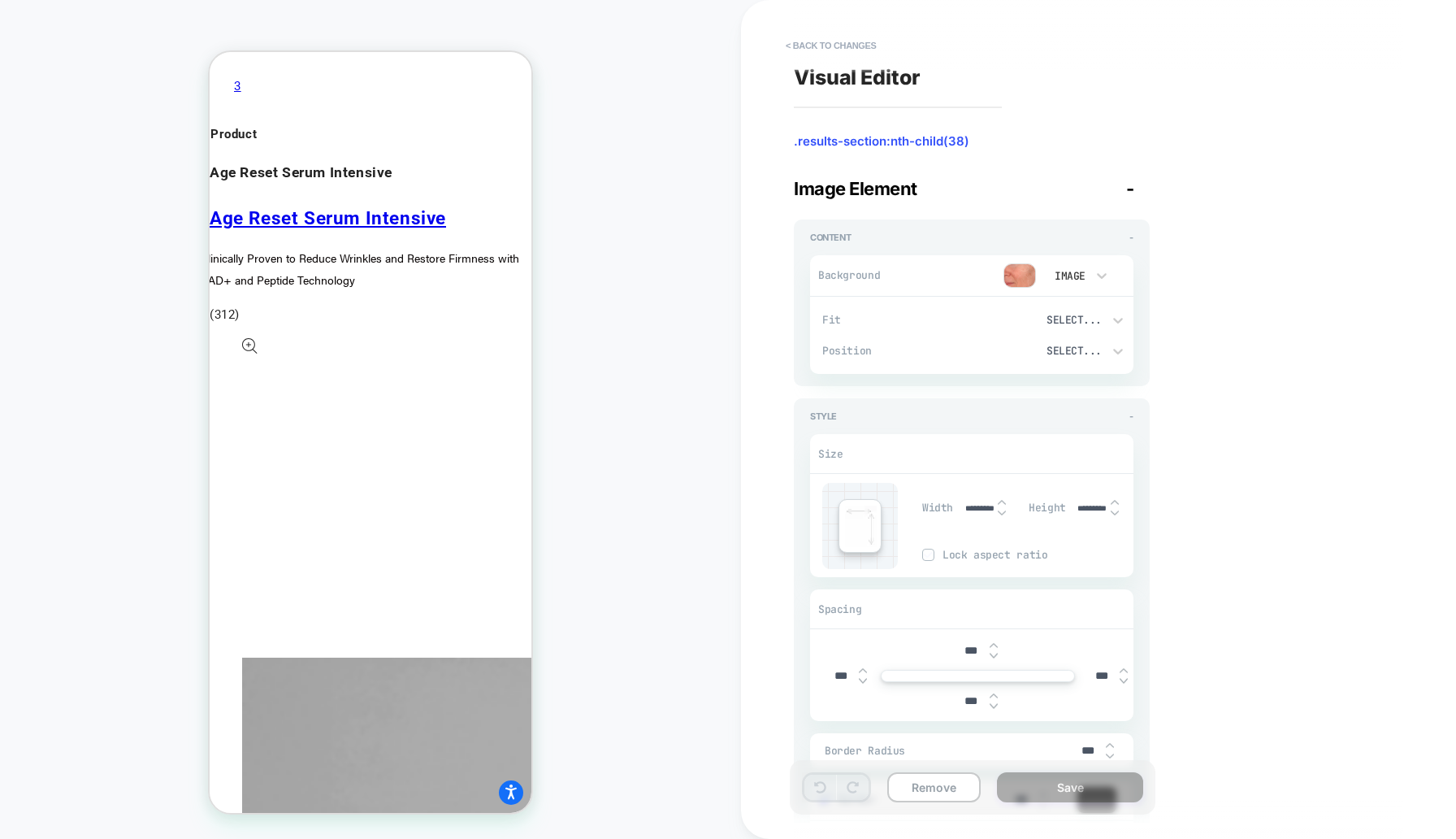
type textarea "*"
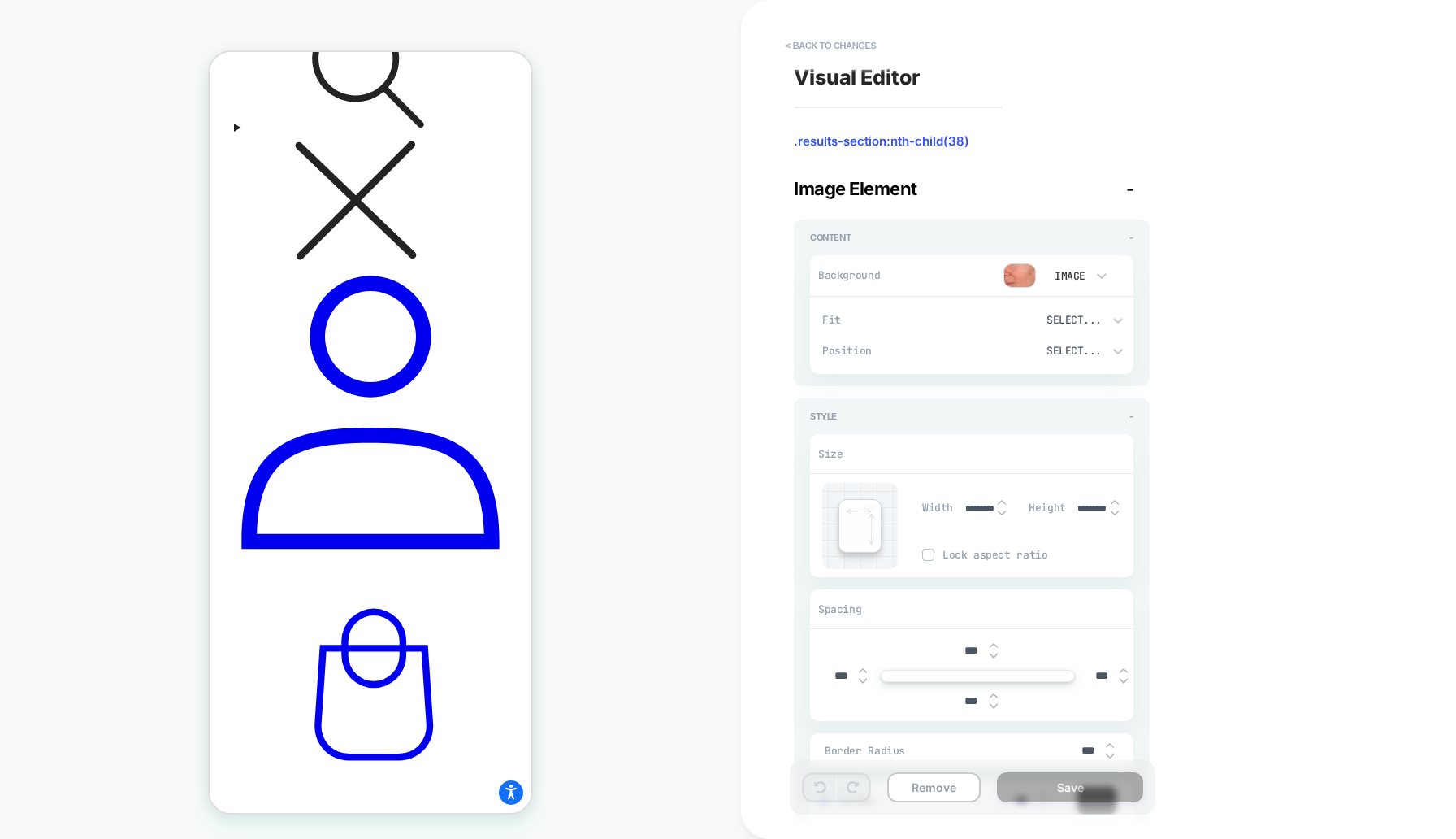
scroll to position [826, 0]
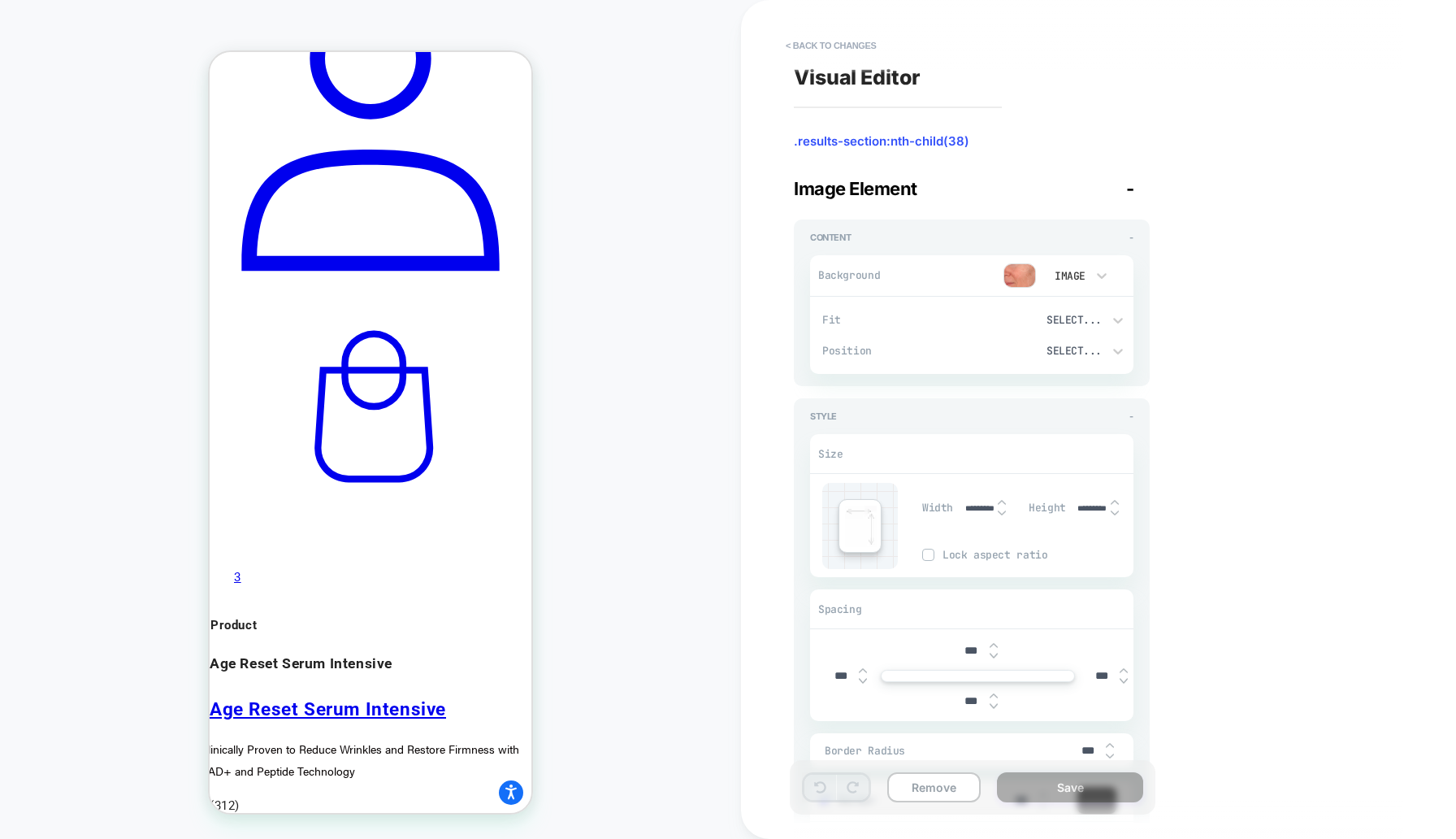
scroll to position [1098, 0]
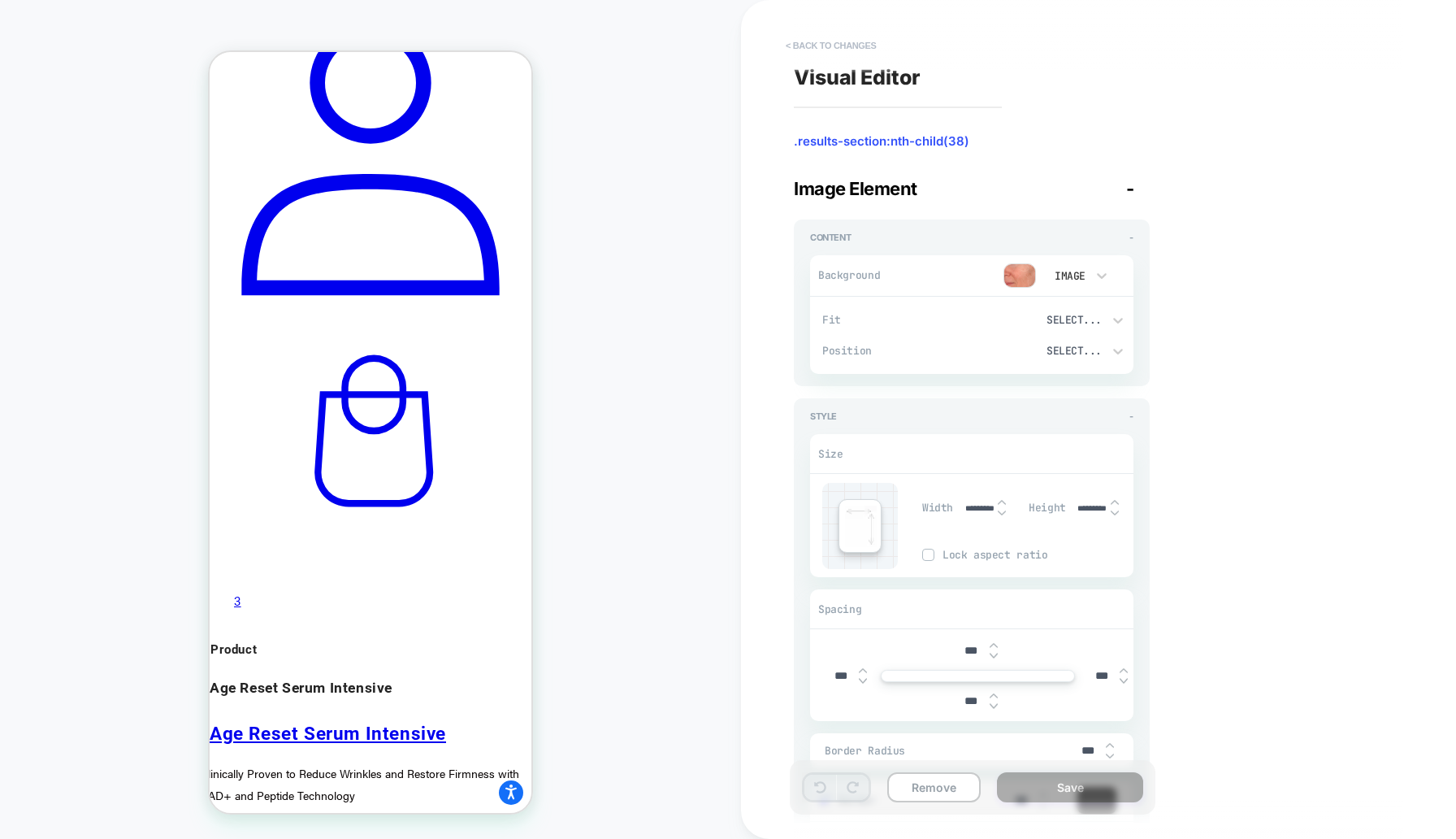
click at [824, 41] on button "< Back to changes" at bounding box center [832, 45] width 108 height 26
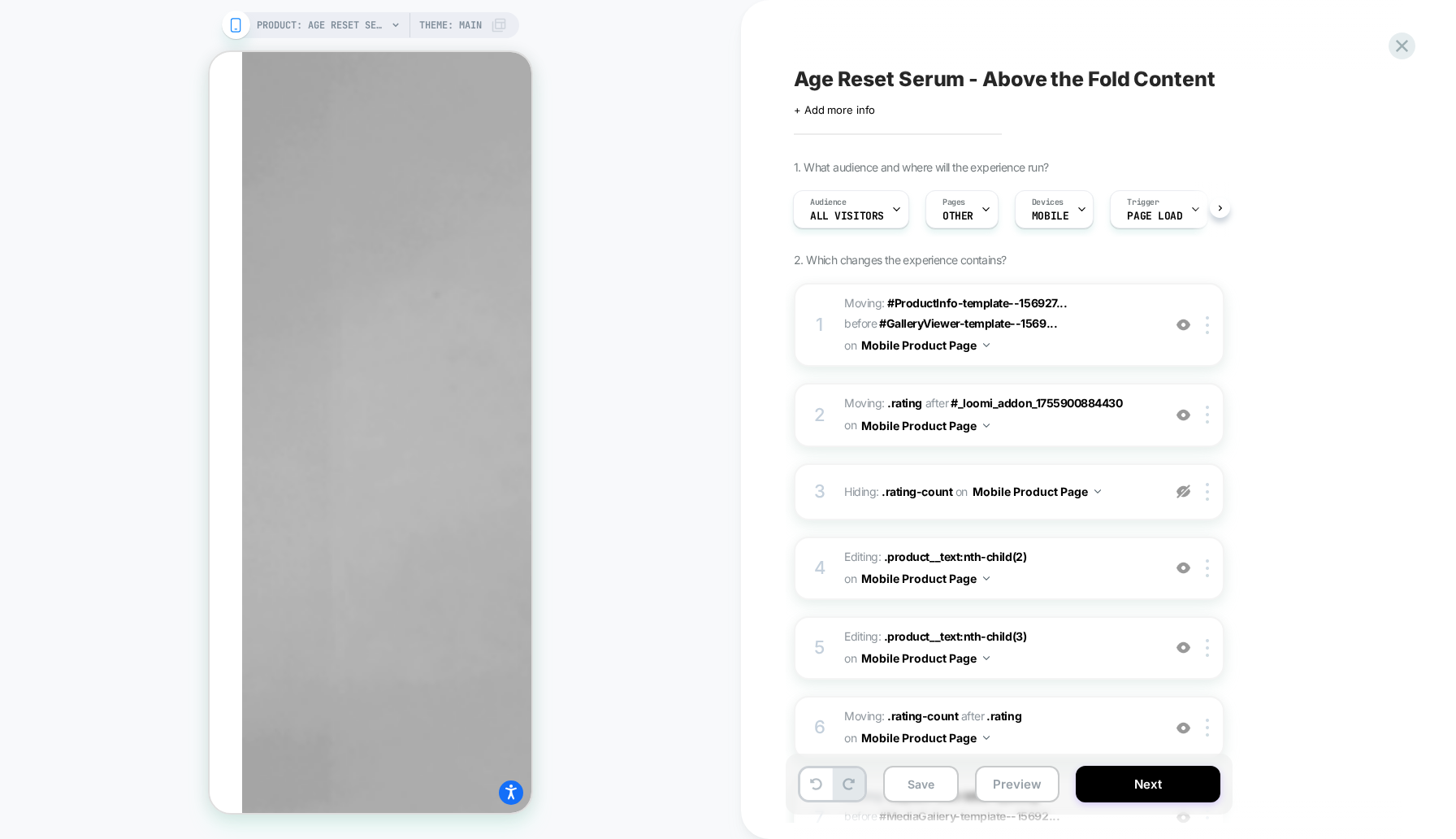
scroll to position [2392, 0]
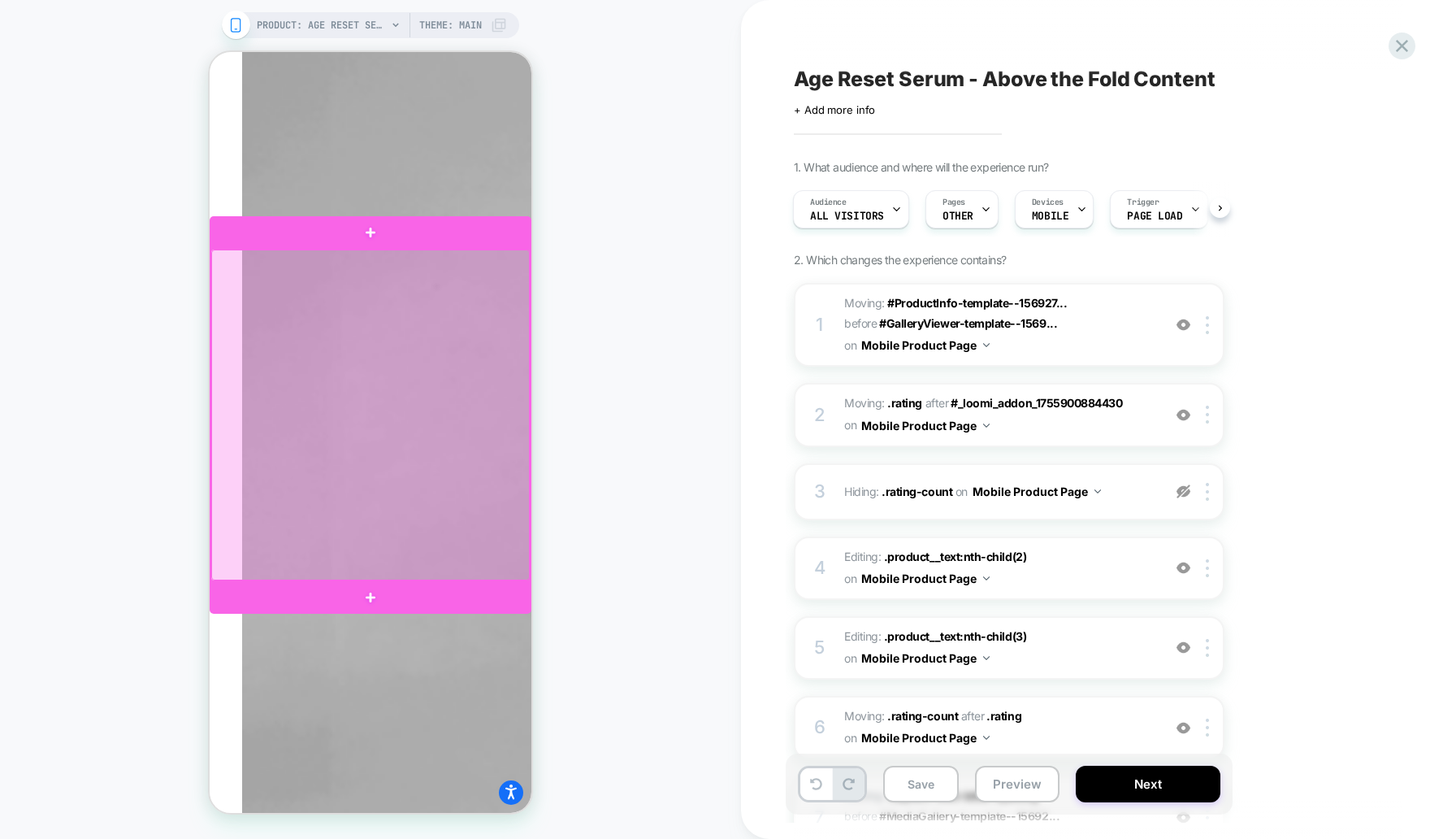
click at [498, 341] on div at bounding box center [370, 415] width 318 height 331
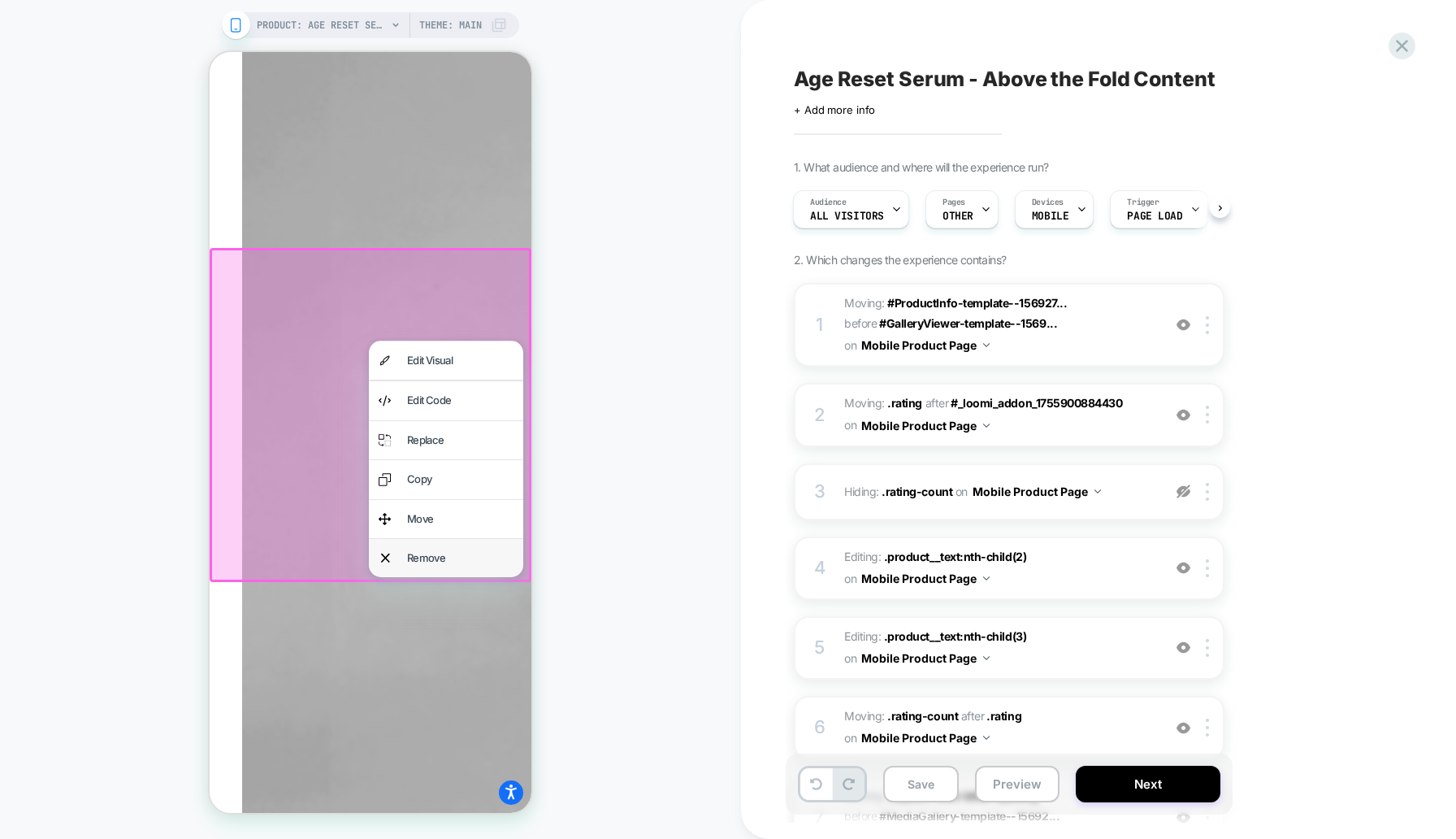
click at [456, 558] on div "Remove" at bounding box center [460, 558] width 107 height 19
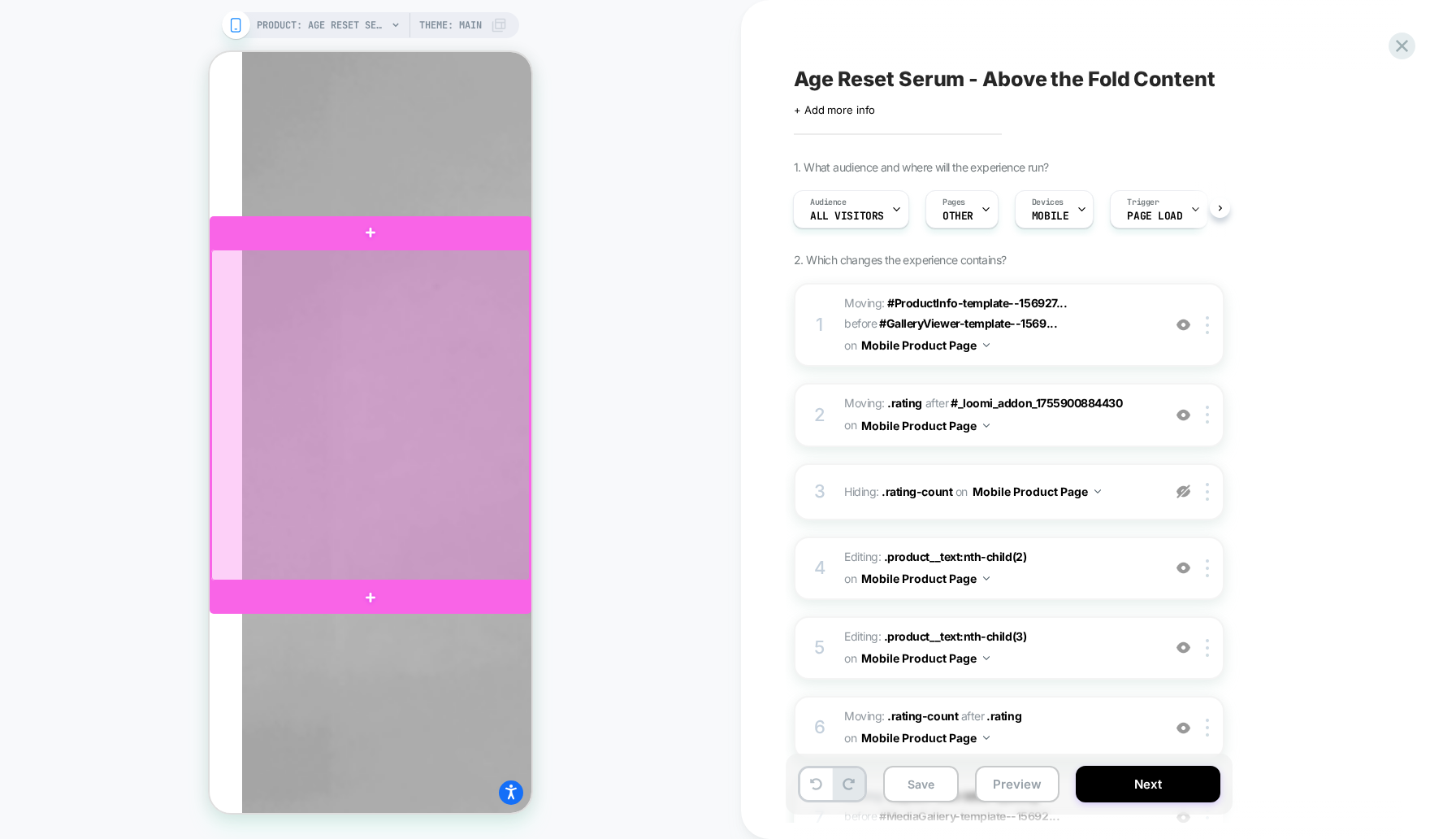
click at [396, 506] on div at bounding box center [370, 415] width 318 height 331
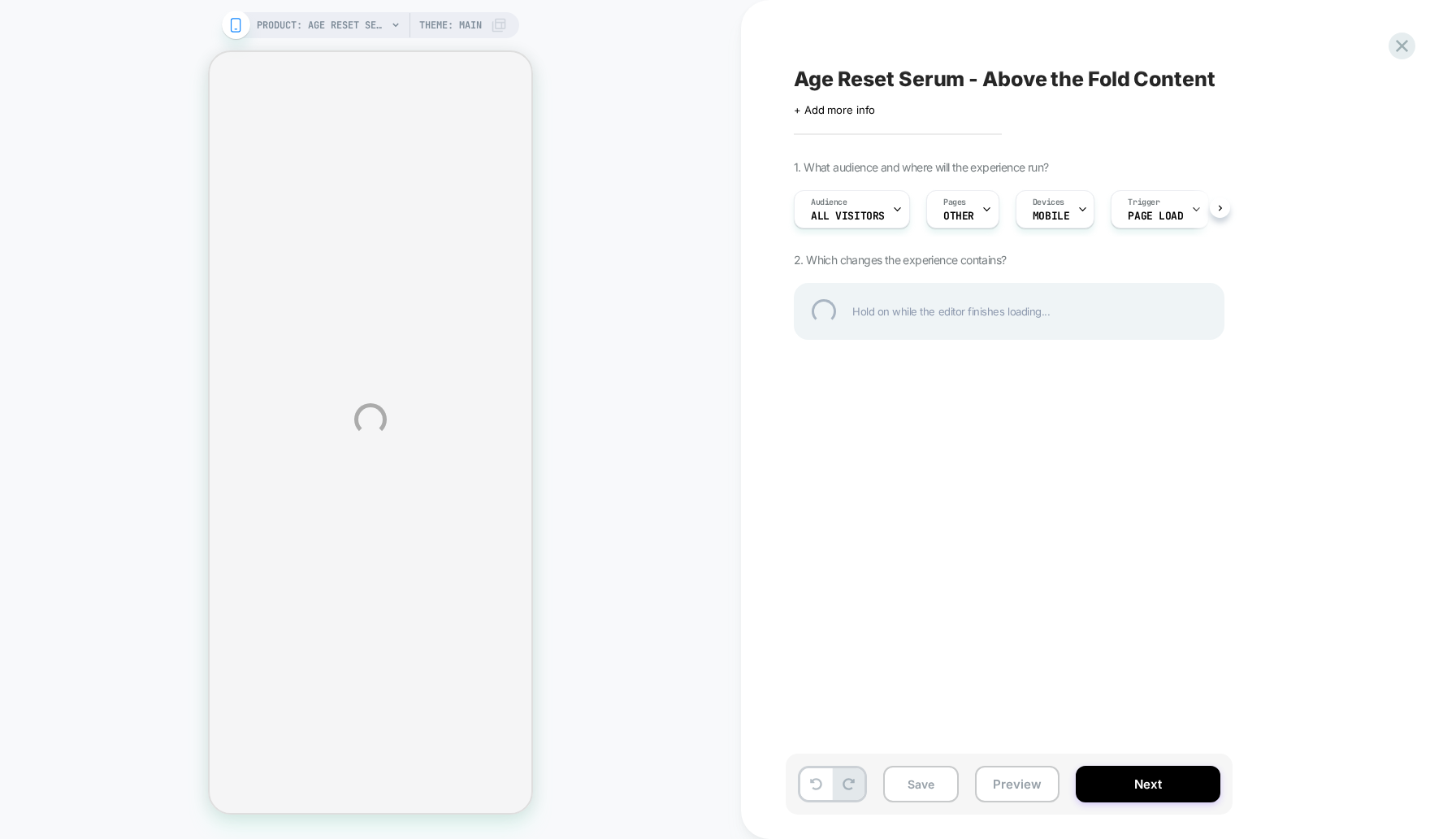
select select "**********"
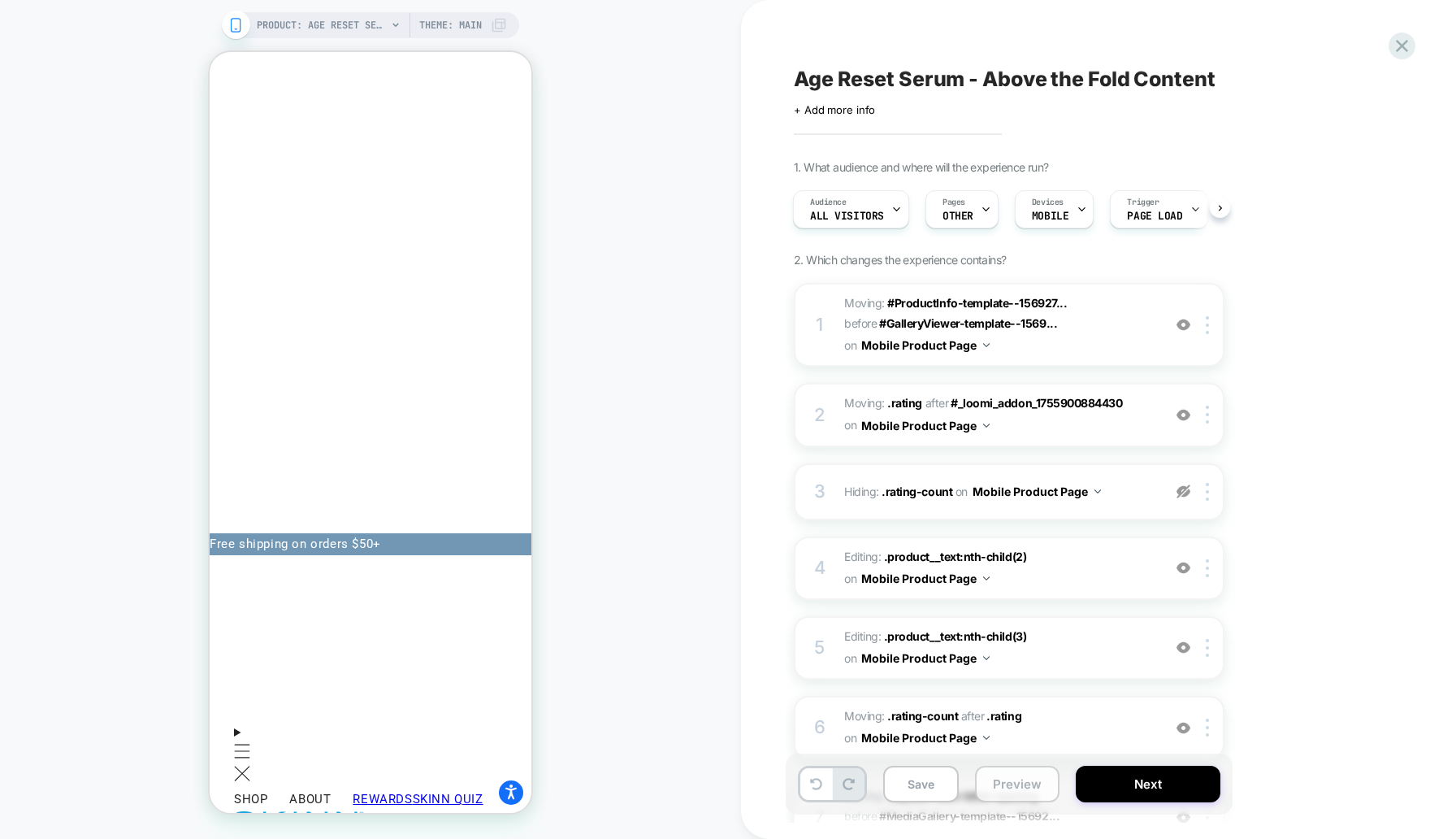
click at [998, 782] on button "Preview" at bounding box center [1018, 783] width 85 height 36
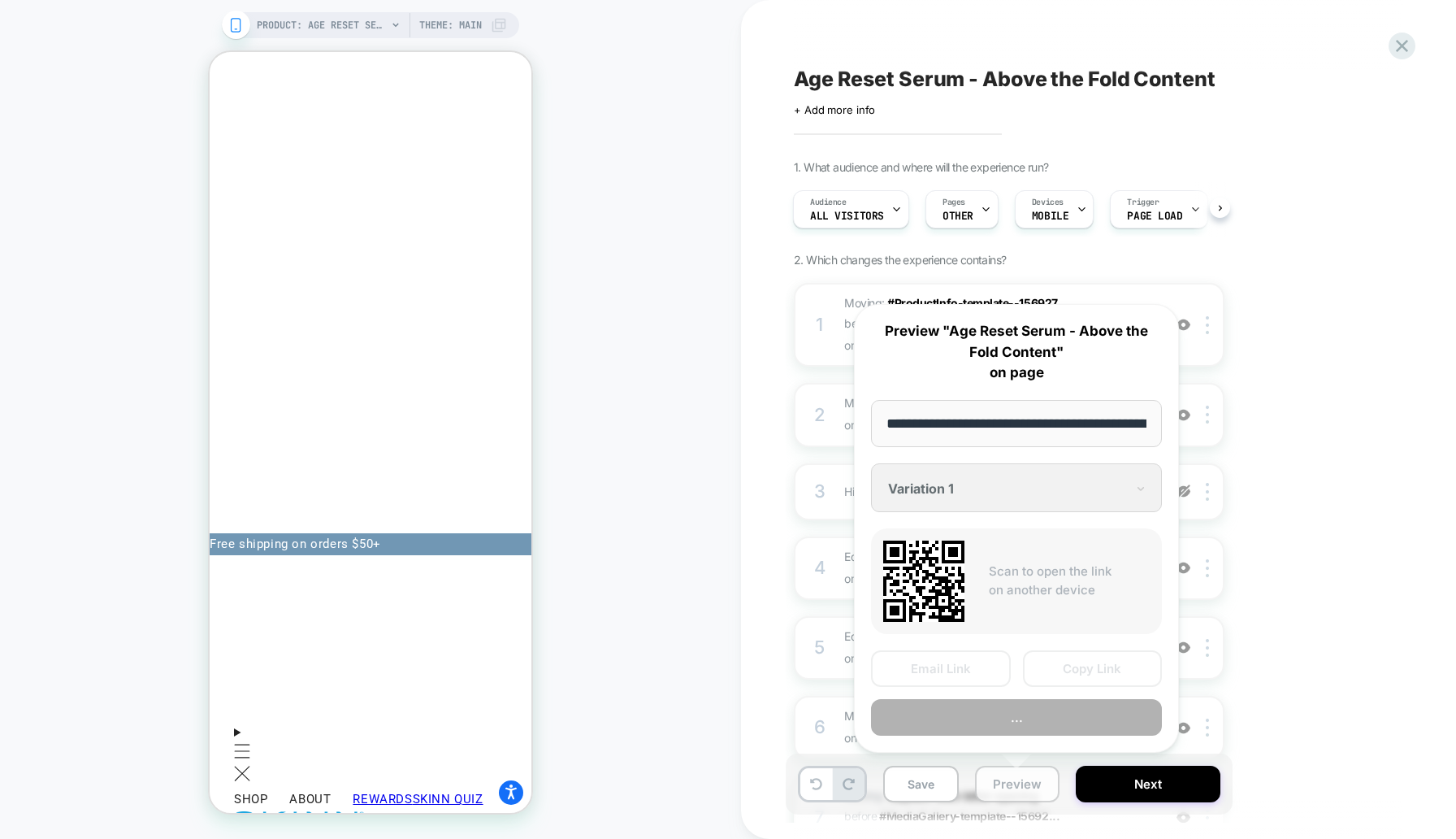
scroll to position [0, 415]
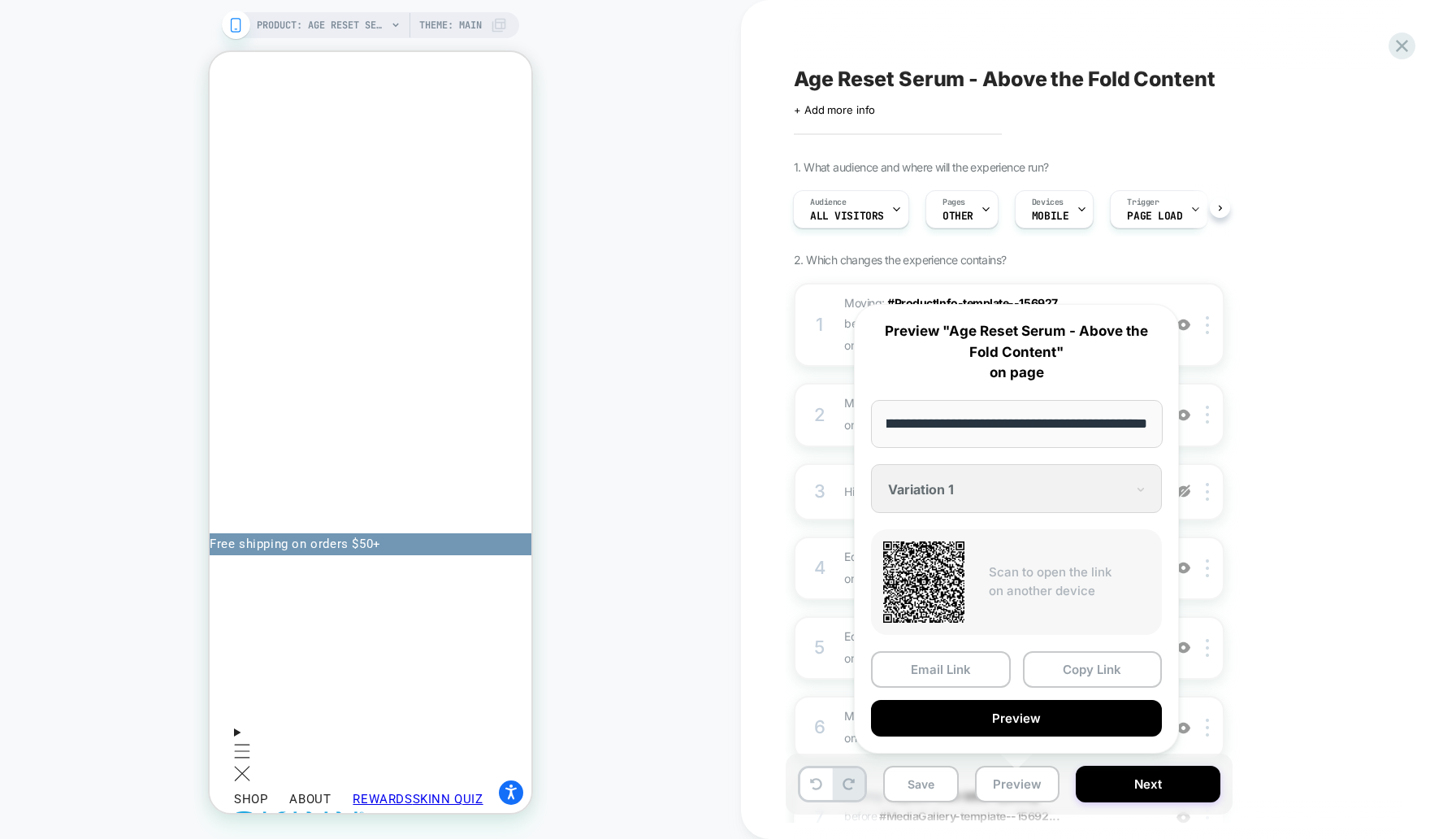
click at [666, 274] on div "PRODUCT: Age Reset Serum Intensive [deep wrinkle protocol with frc] PRODUCT: Ag…" at bounding box center [370, 419] width 741 height 806
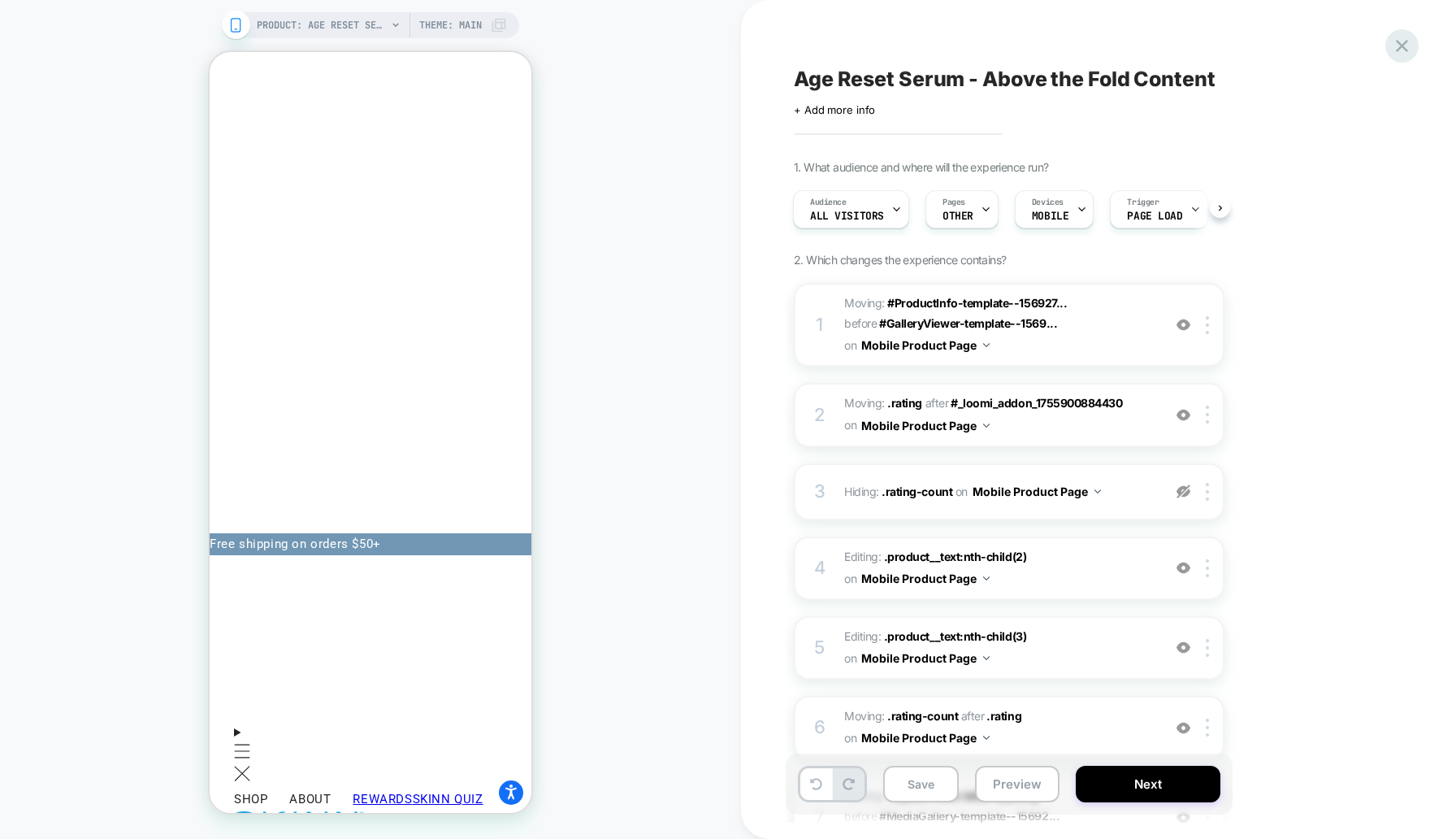
click at [1403, 44] on icon at bounding box center [1402, 46] width 12 height 12
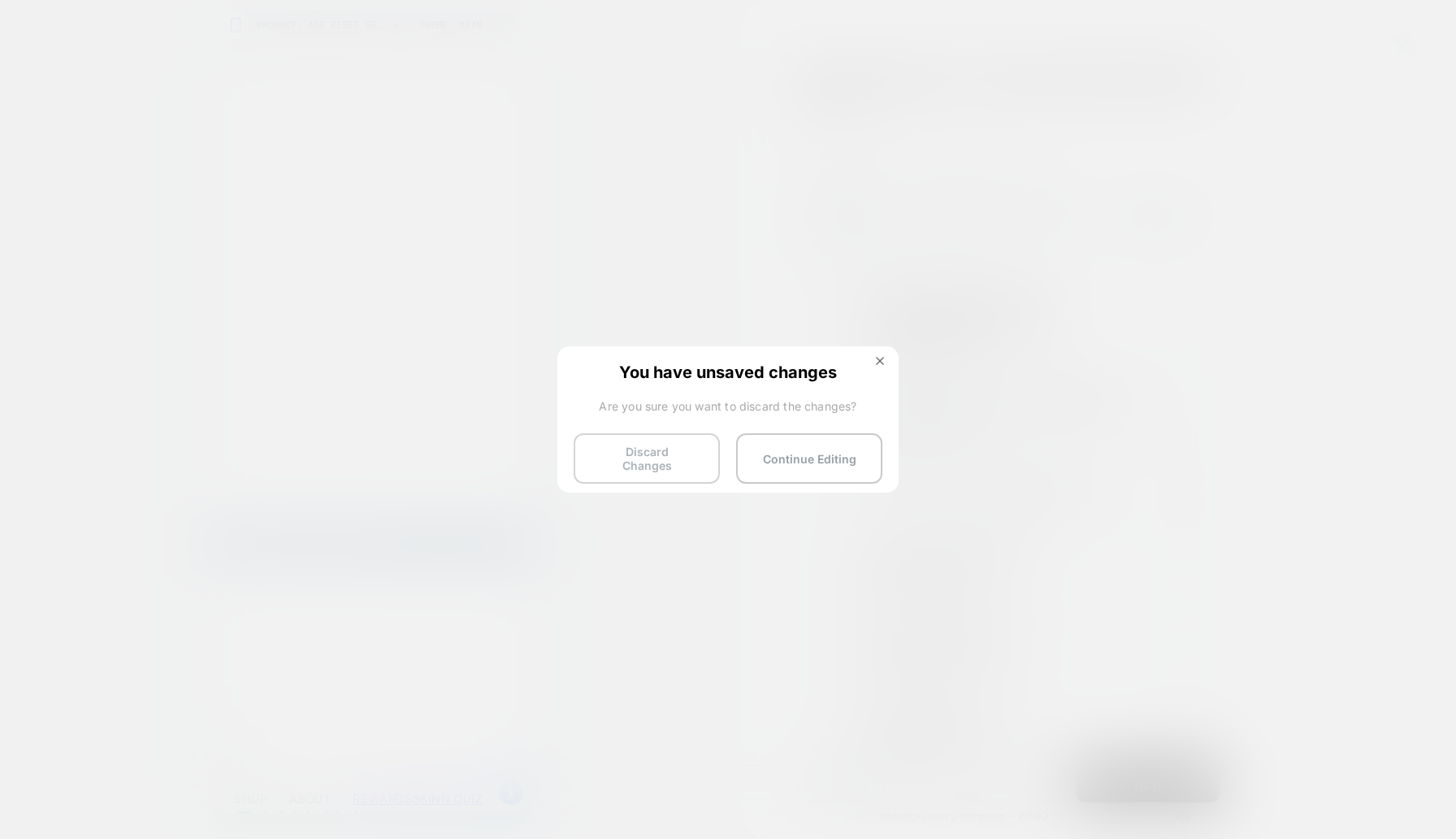
click at [669, 438] on button "Discard Changes" at bounding box center [647, 458] width 146 height 50
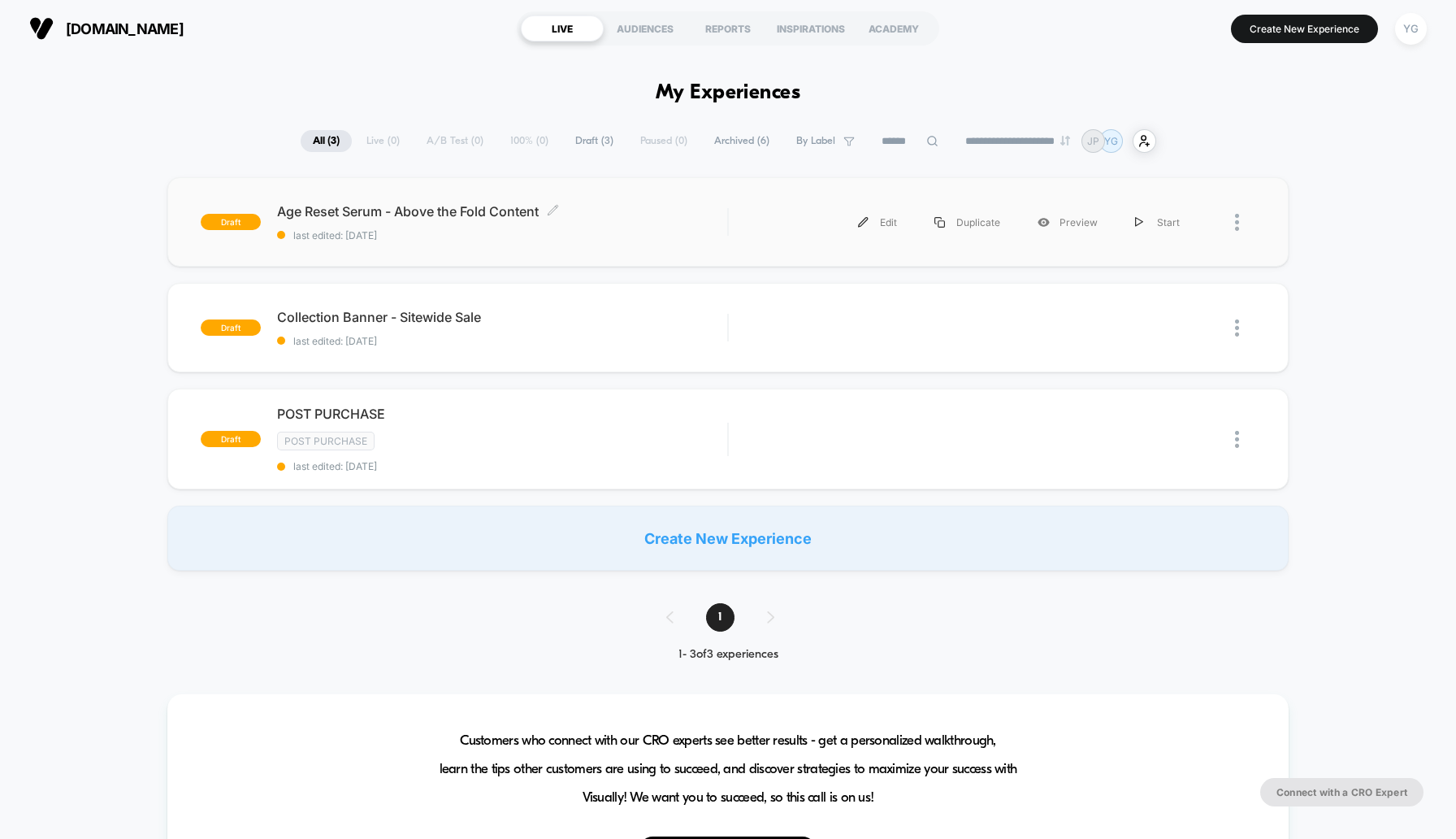
click at [649, 234] on span "last edited: [DATE]" at bounding box center [502, 236] width 450 height 12
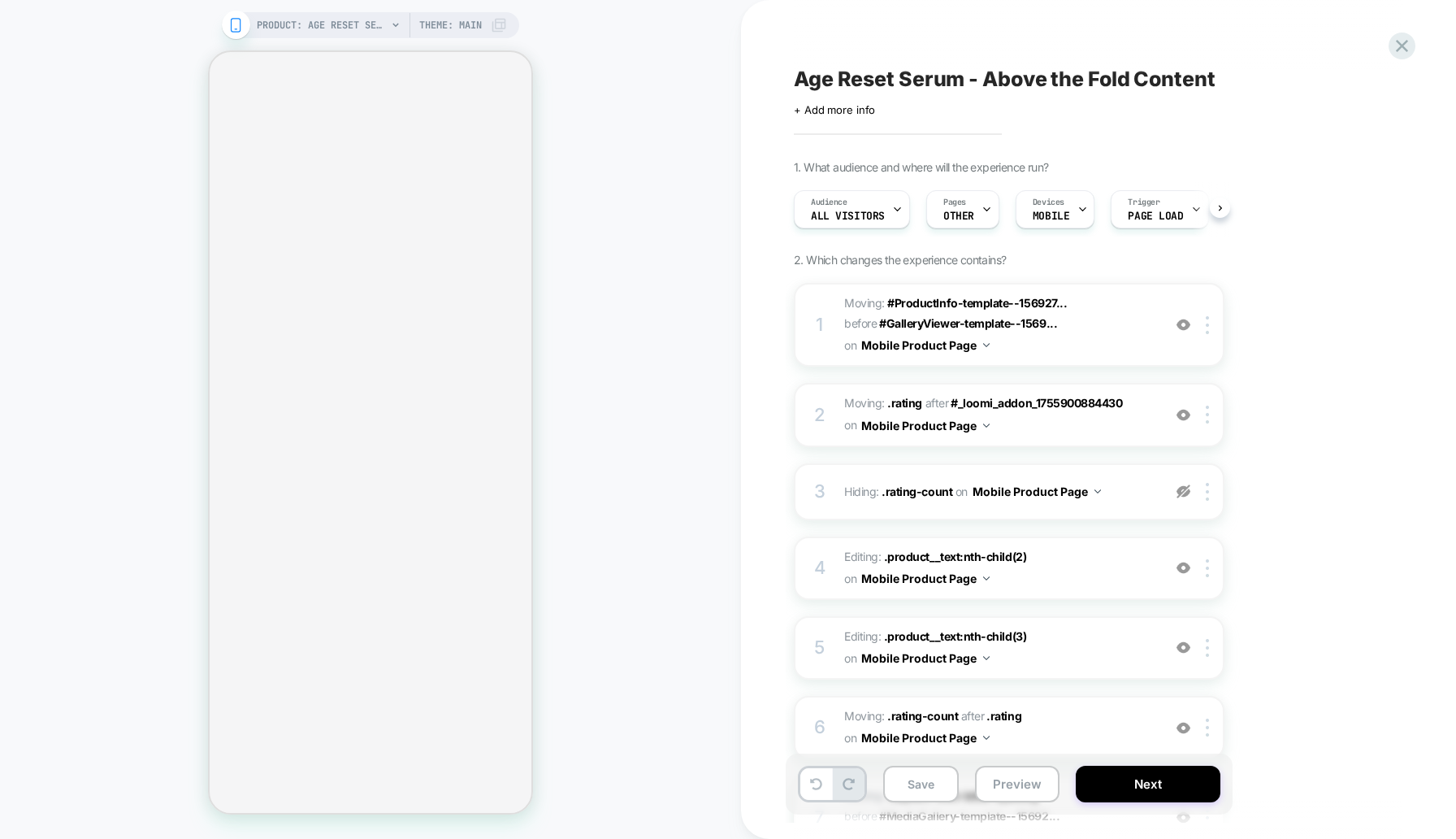
scroll to position [0, 1]
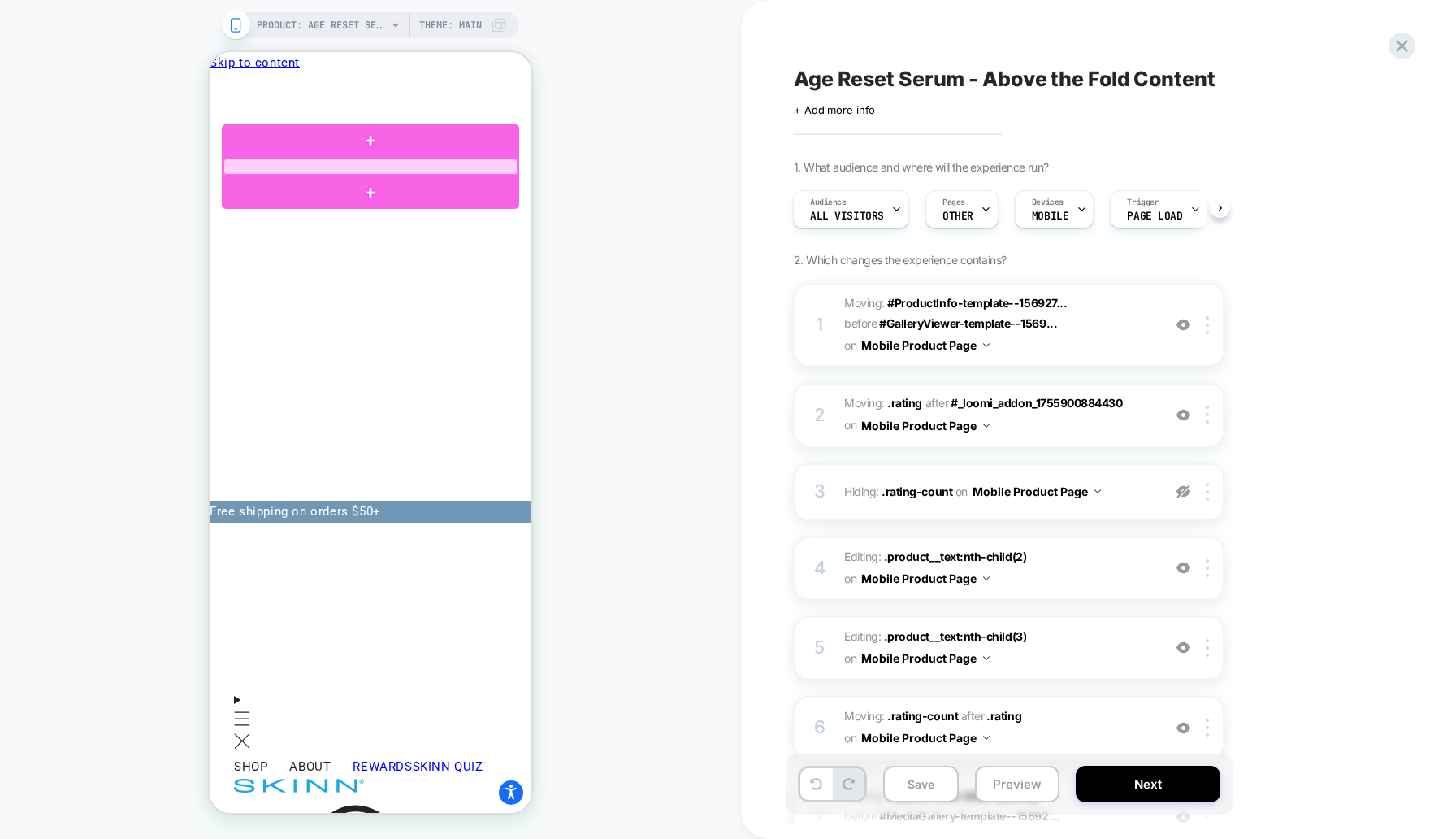
click at [444, 165] on div at bounding box center [370, 167] width 295 height 16
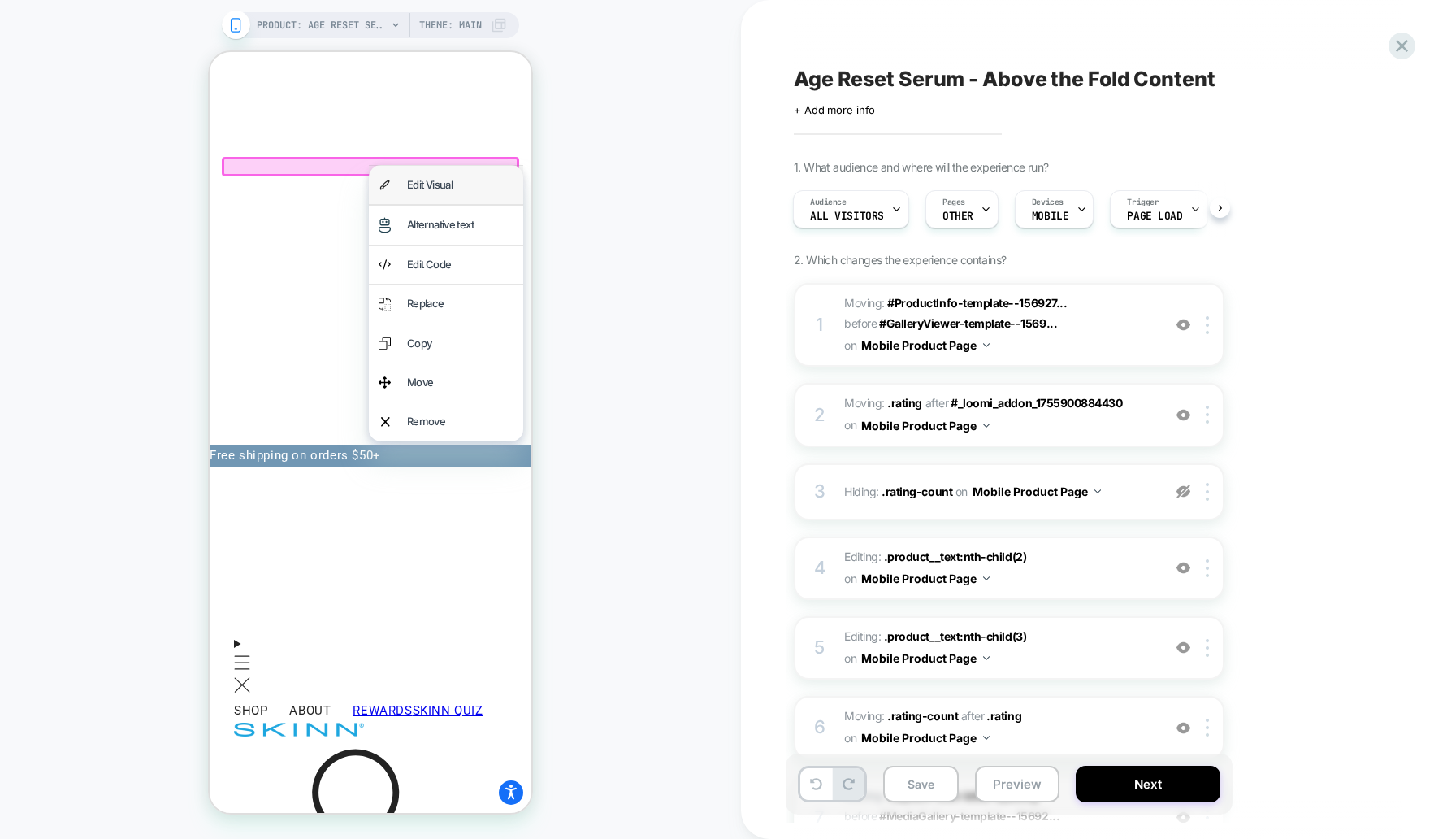
click at [444, 179] on div "Edit Visual" at bounding box center [460, 184] width 107 height 19
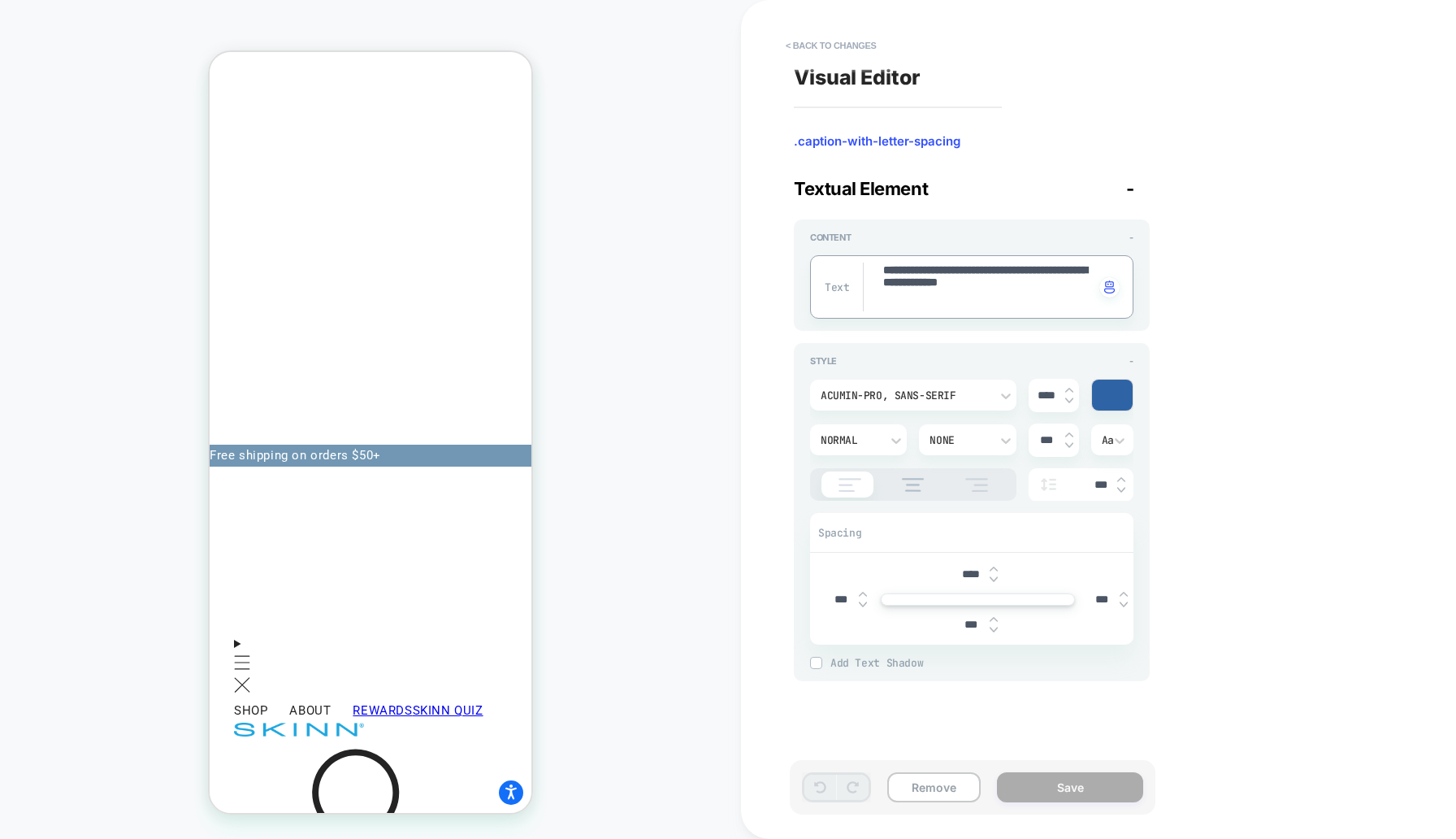
click at [933, 295] on textarea "**********" at bounding box center [988, 287] width 213 height 49
type textarea "*"
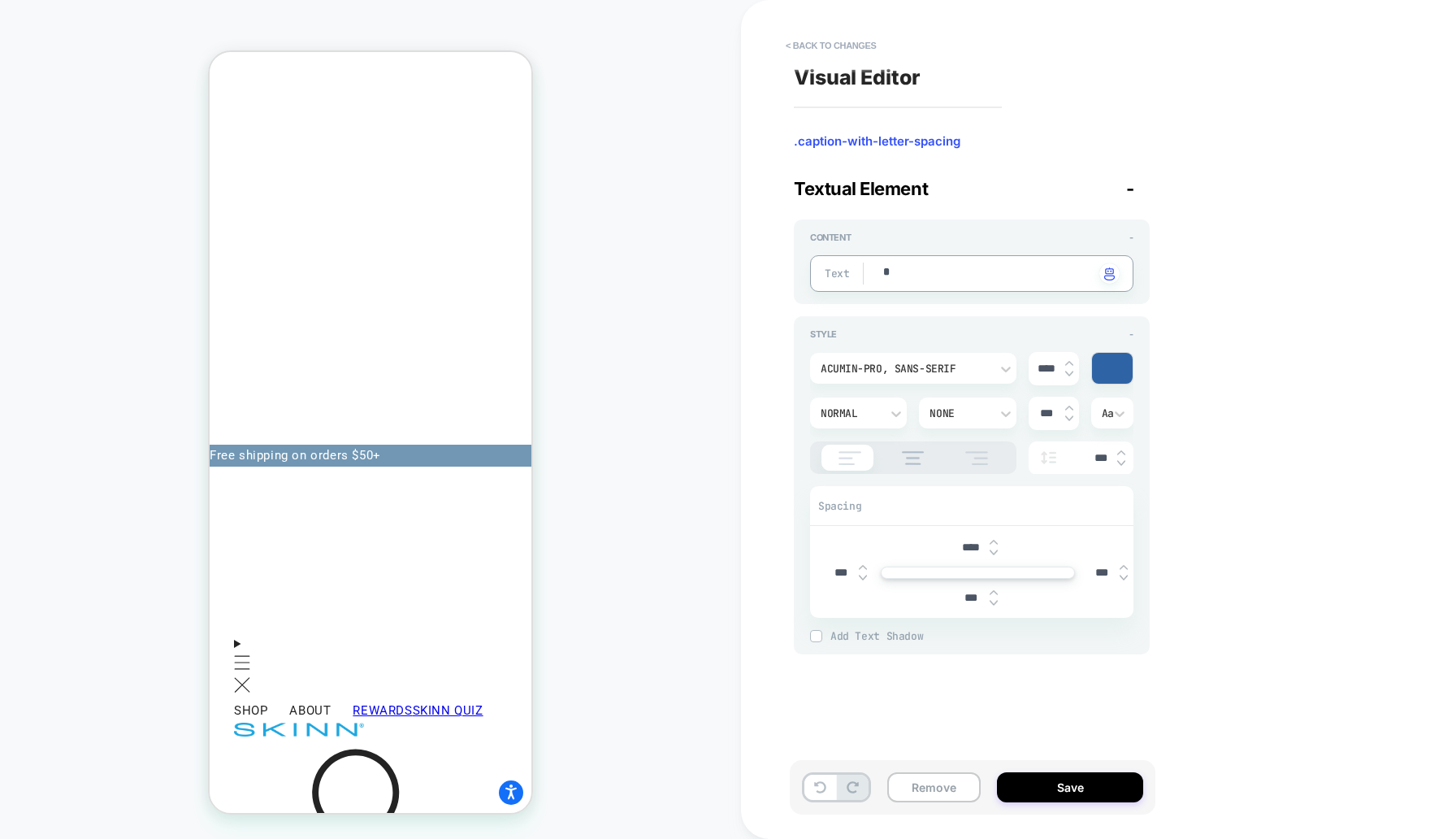
type textarea "*"
type textarea "**"
type textarea "*"
type textarea "***"
type textarea "*"
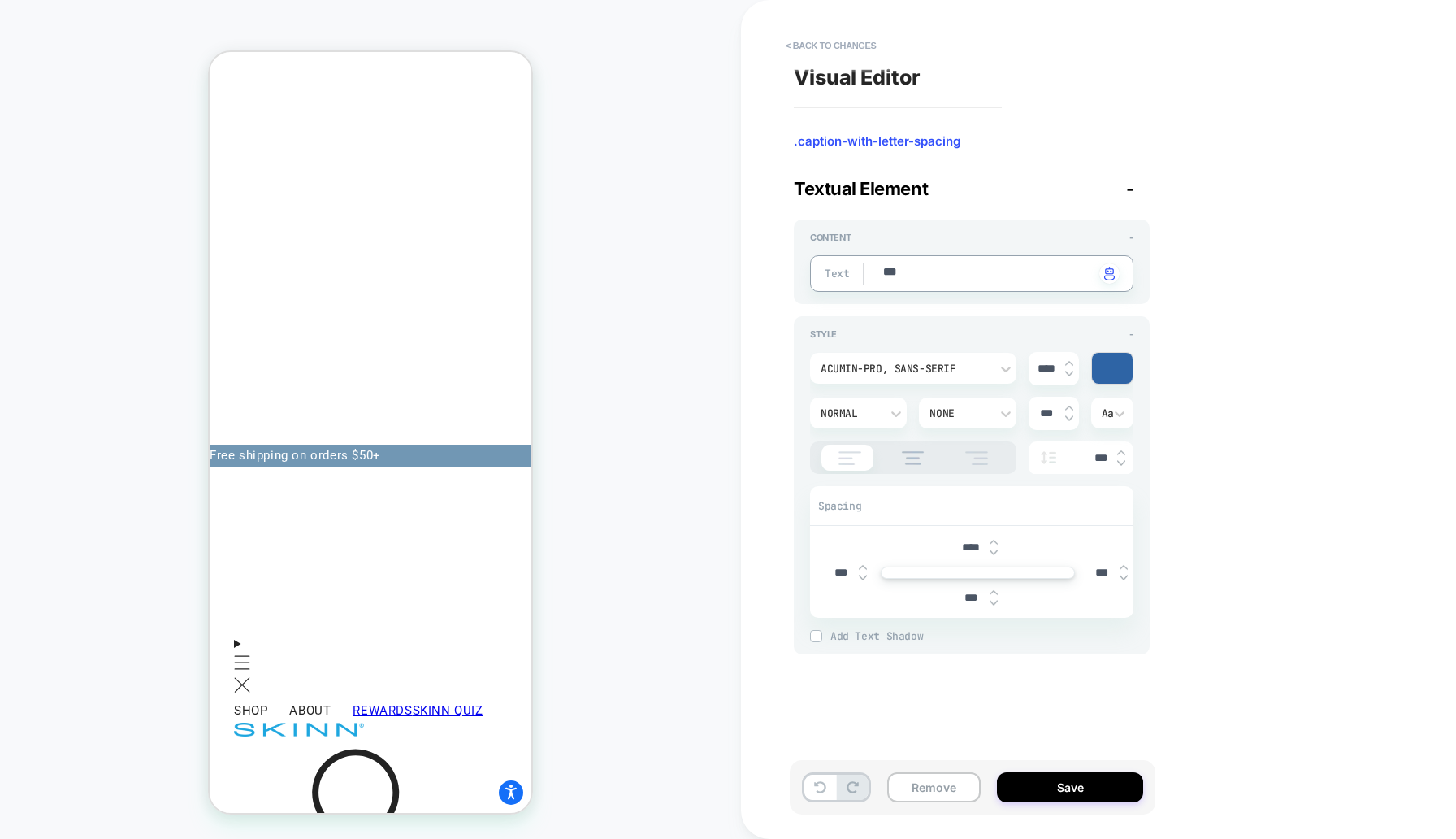
type textarea "***"
type textarea "*"
type textarea "*****"
type textarea "*"
type textarea "******"
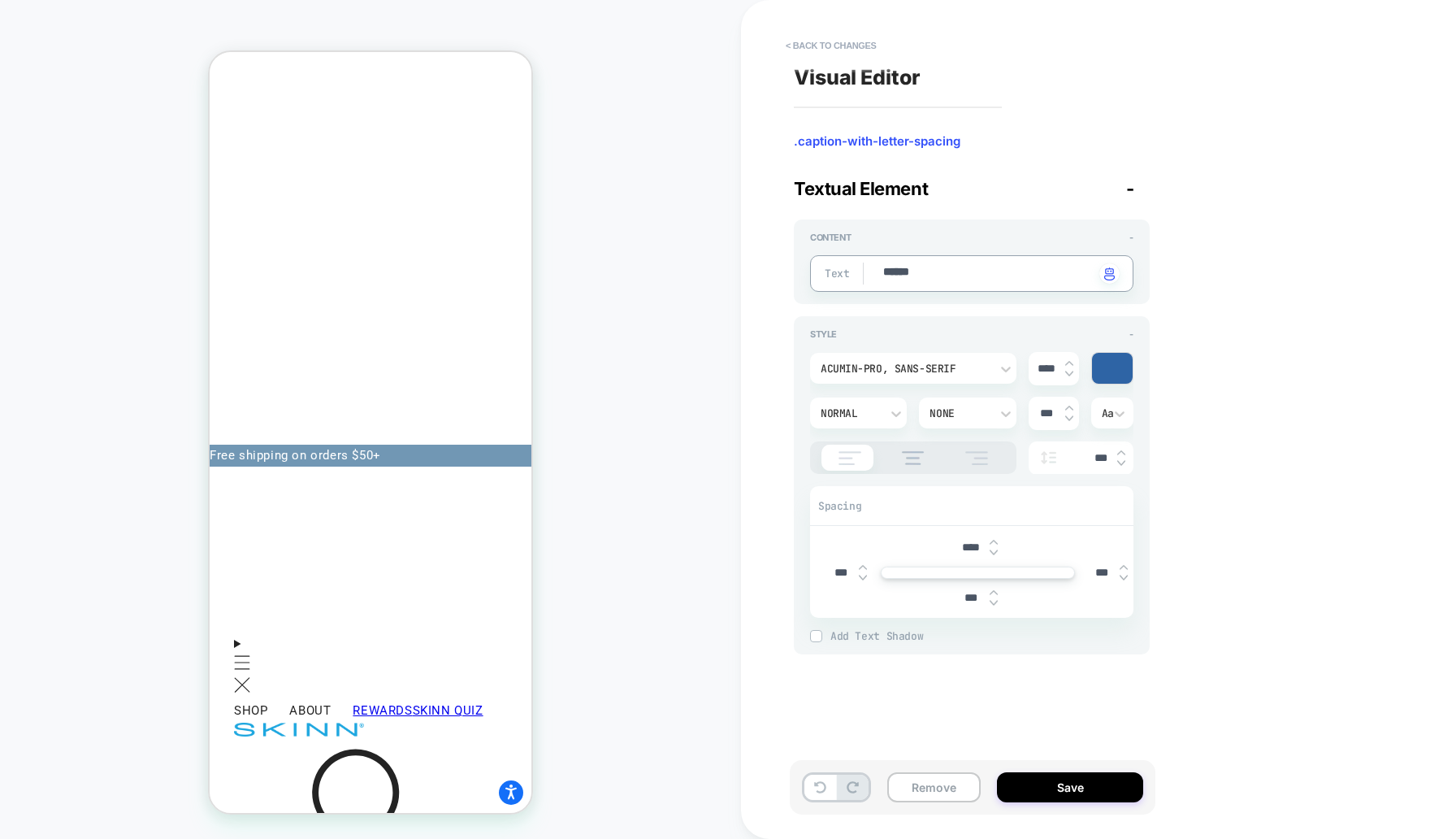
type textarea "*"
type textarea "*******"
type textarea "*"
type textarea "********"
type textarea "*"
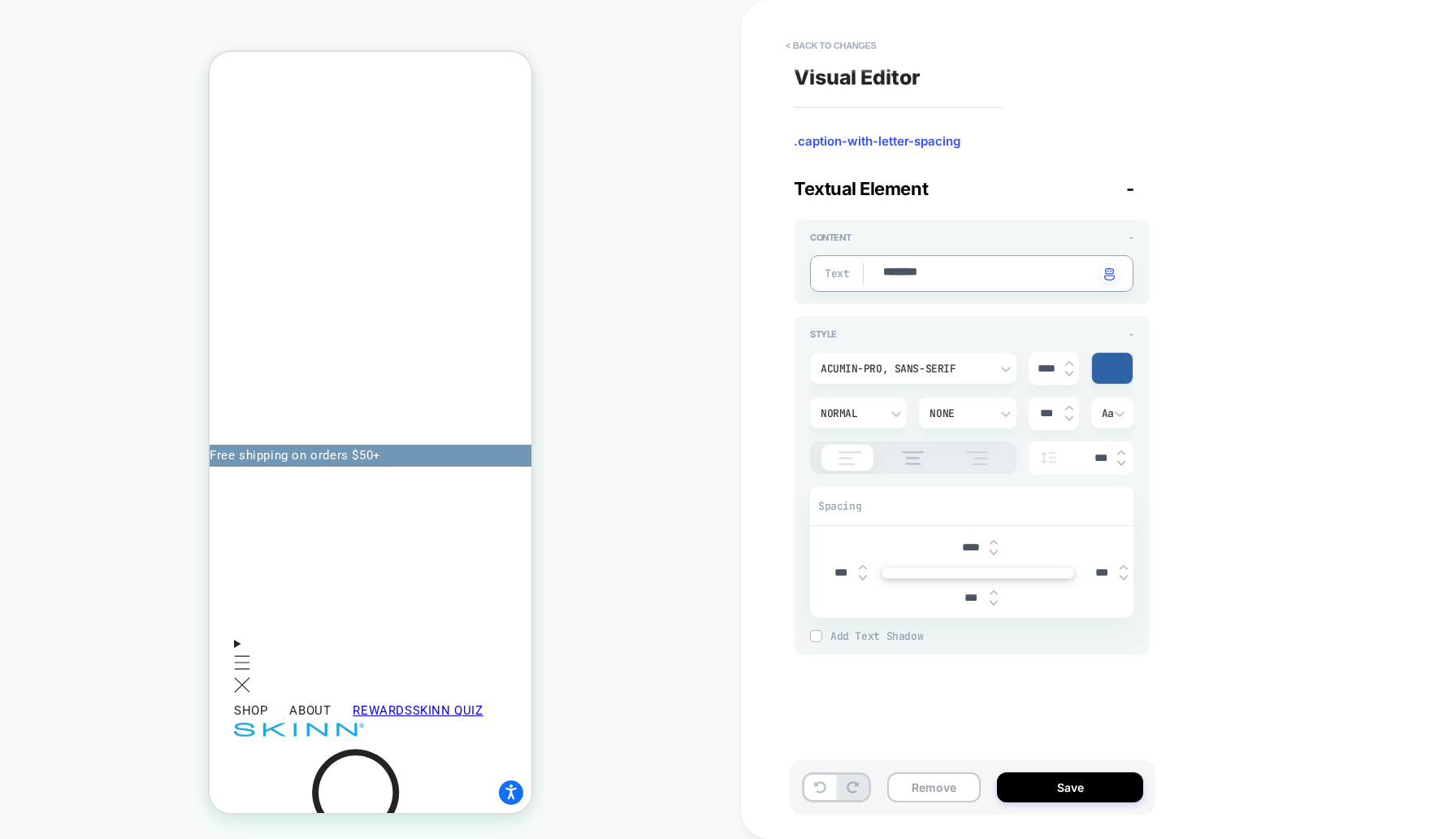
type textarea "*********"
type textarea "*"
type textarea "*********"
click at [1049, 775] on button "Save" at bounding box center [1071, 787] width 146 height 30
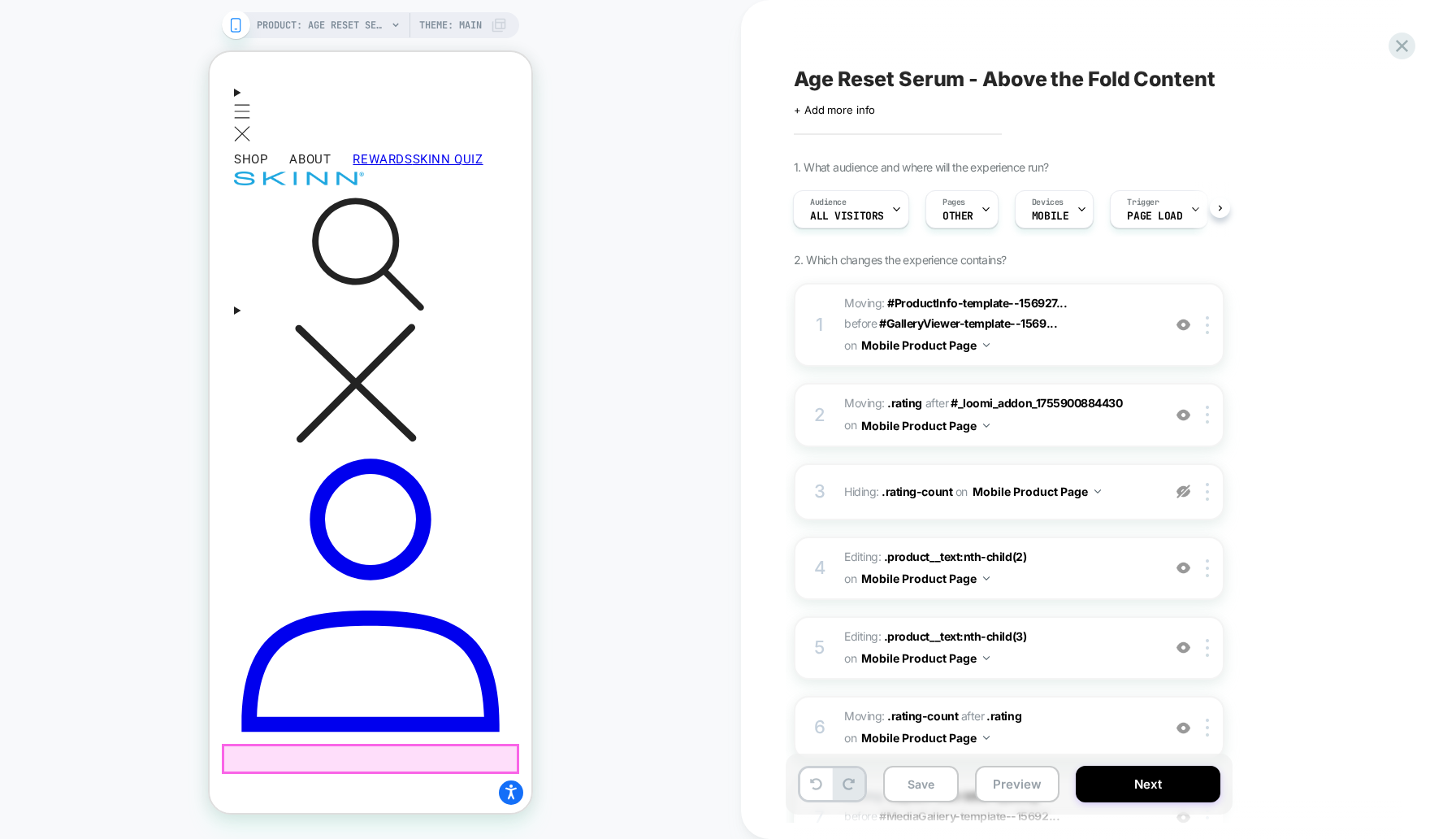
scroll to position [498, 0]
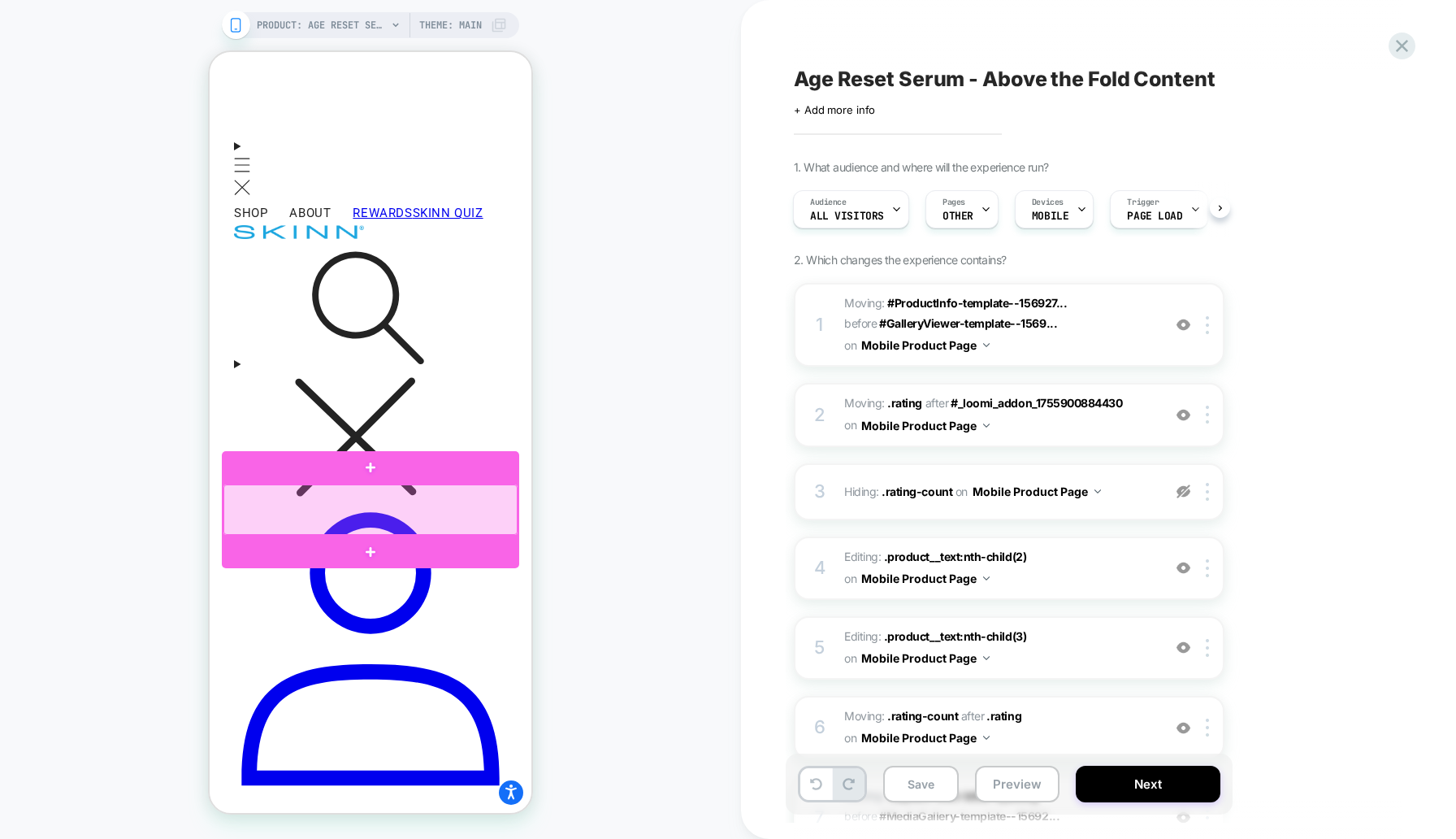
click at [442, 511] on div at bounding box center [370, 510] width 295 height 51
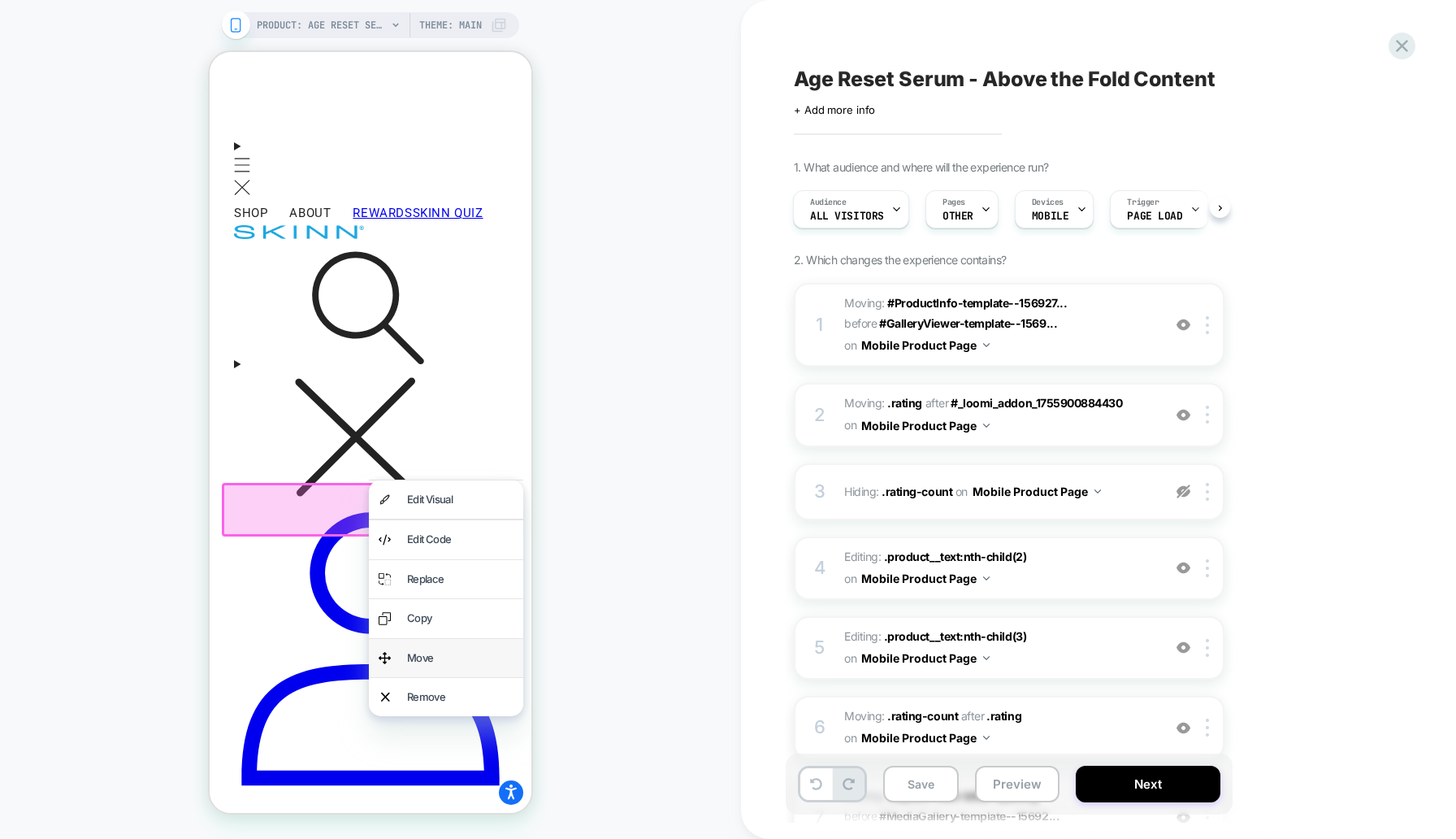
click at [448, 656] on div "Move" at bounding box center [460, 657] width 107 height 19
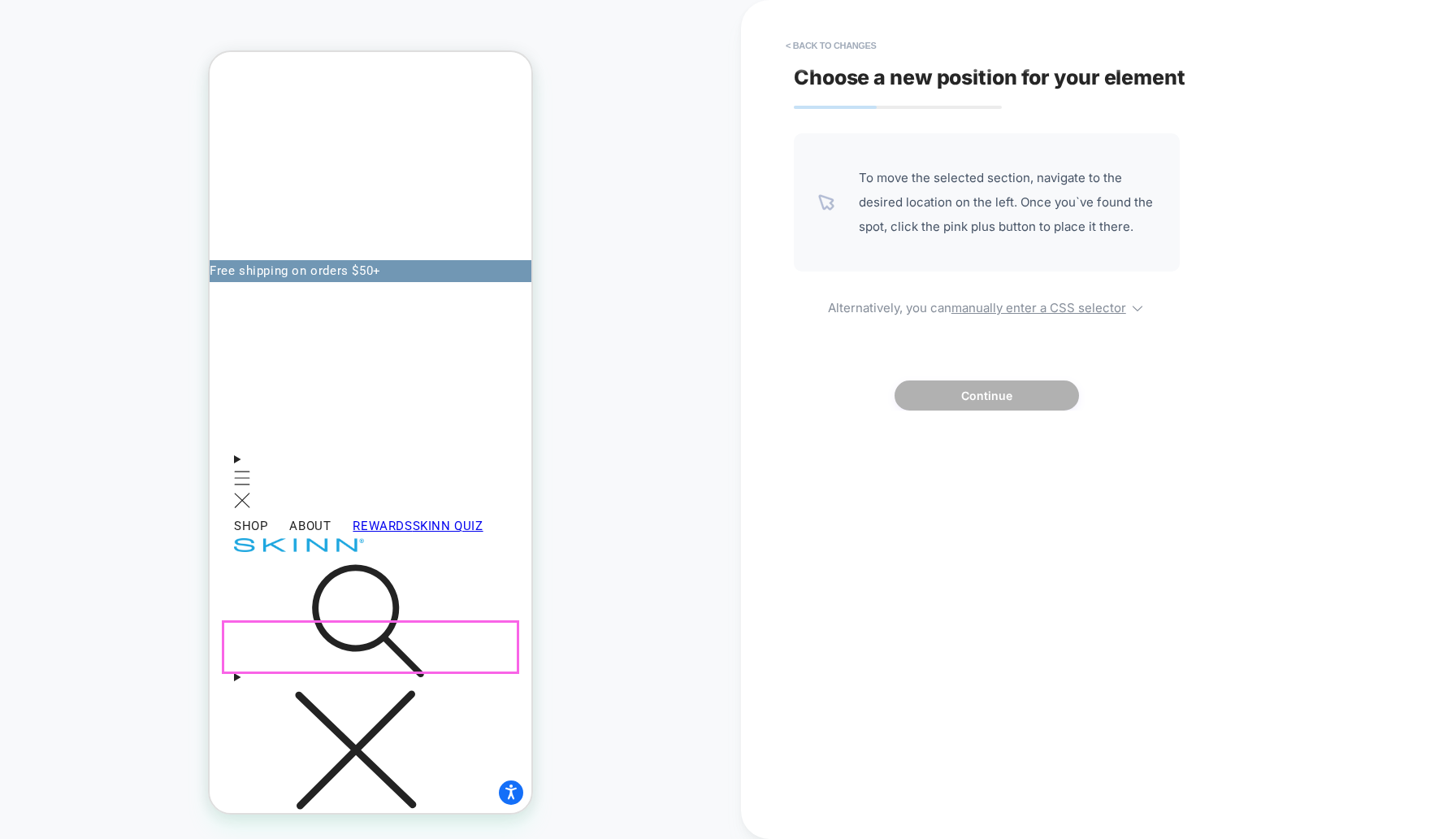
scroll to position [160, 0]
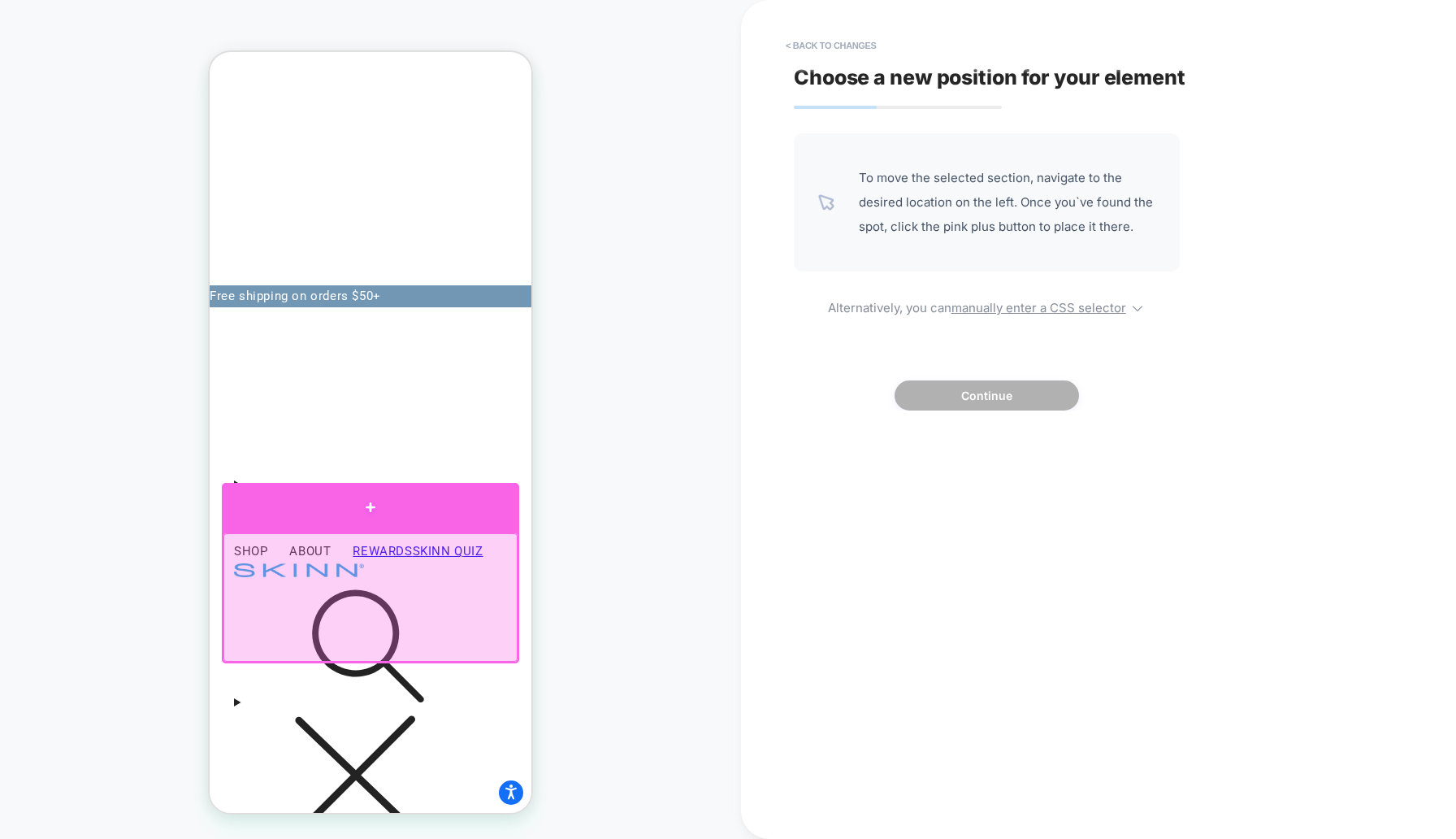
click at [422, 511] on div at bounding box center [370, 506] width 297 height 48
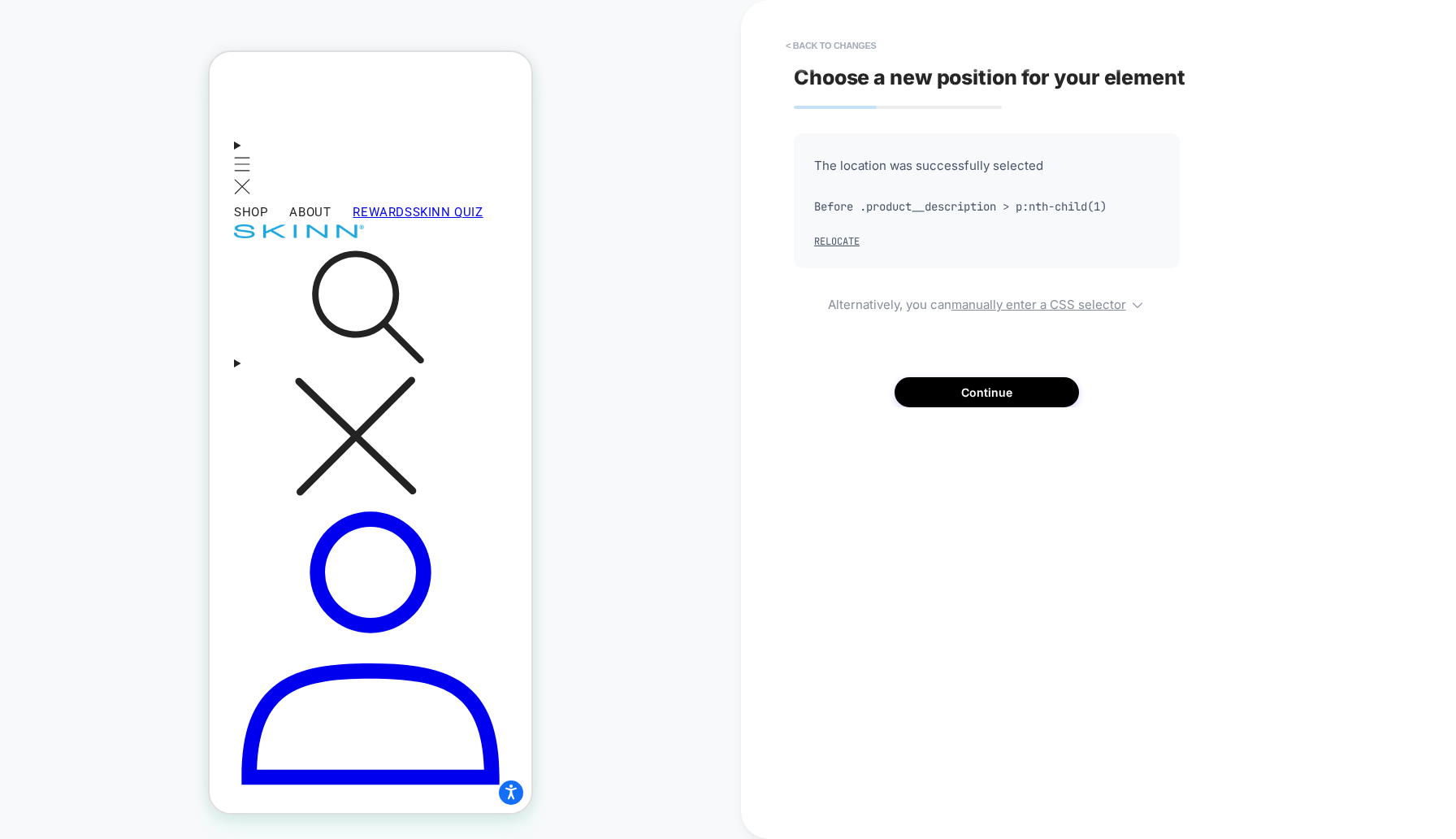
scroll to position [504, 0]
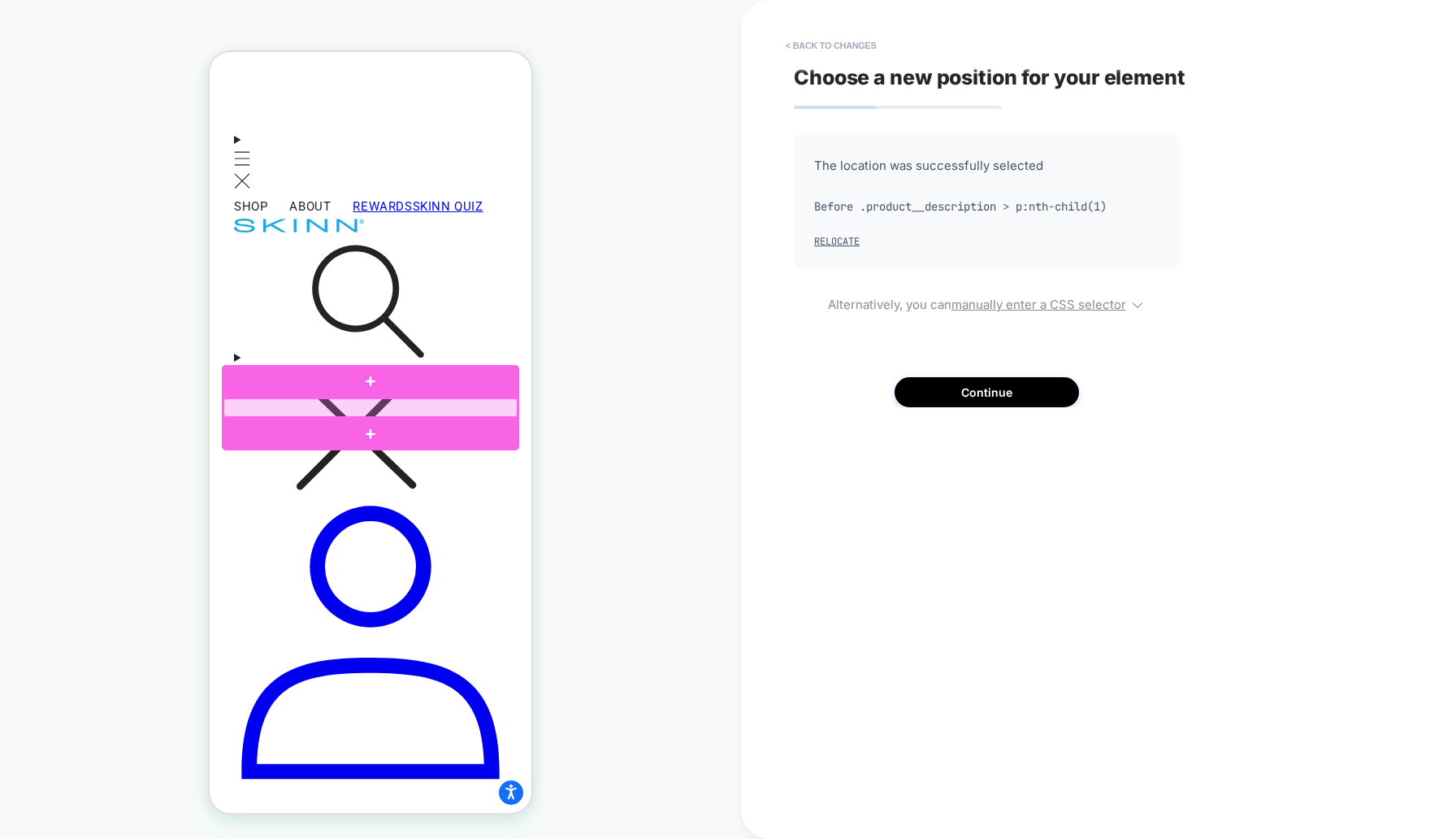
click at [279, 402] on div at bounding box center [370, 407] width 295 height 19
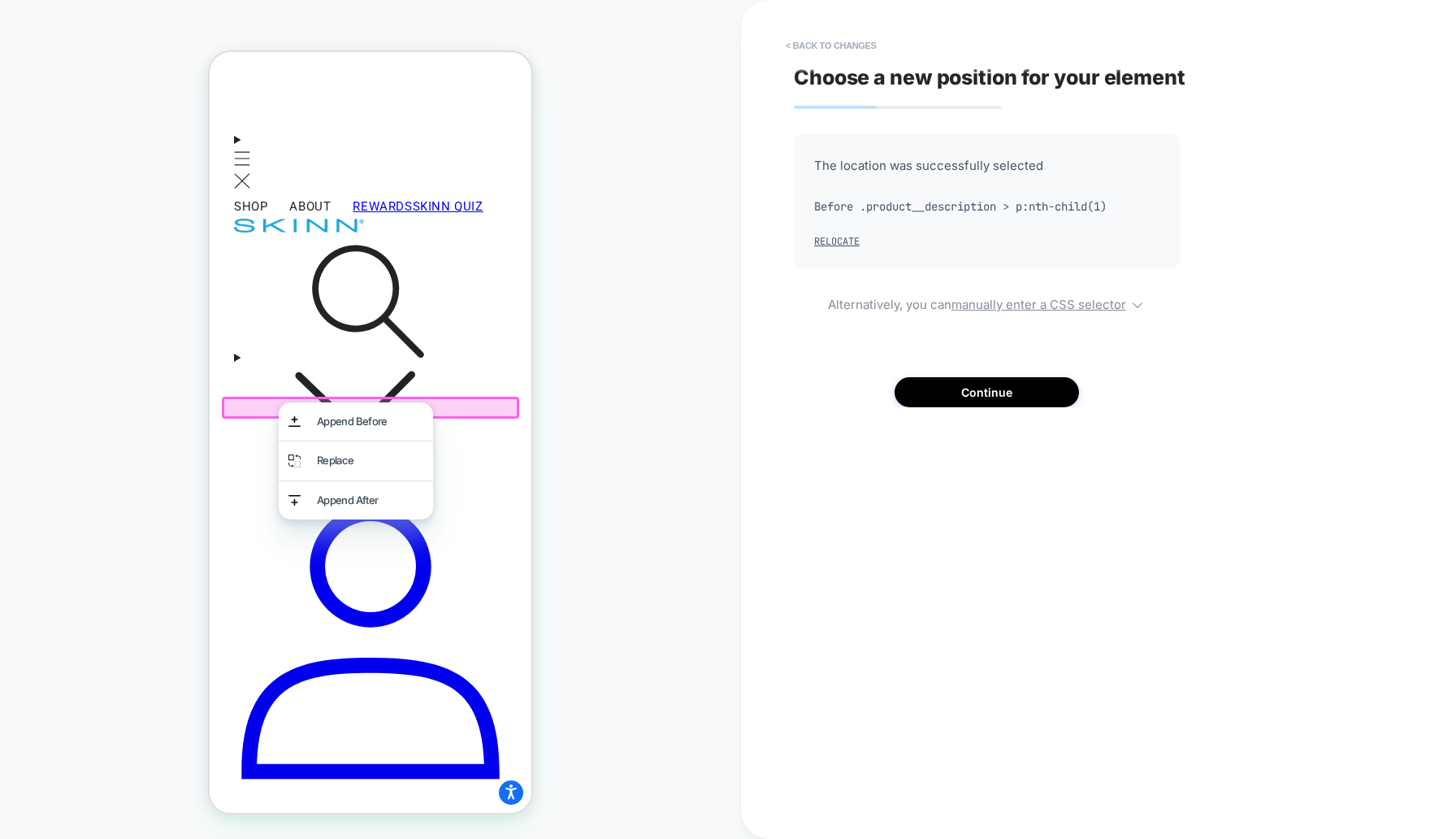
click at [257, 401] on div at bounding box center [370, 408] width 297 height 22
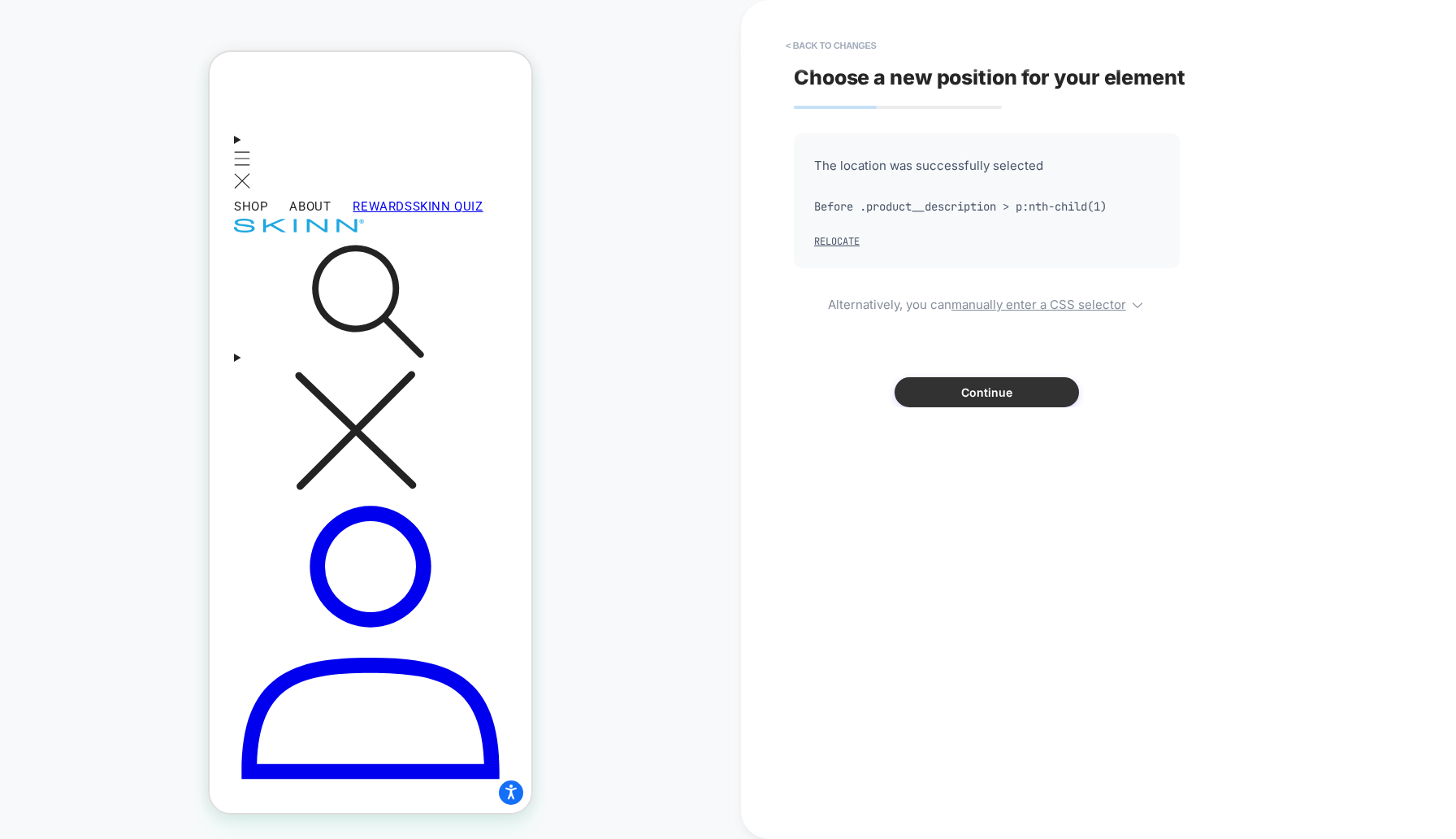
click at [925, 403] on button "Continue" at bounding box center [986, 393] width 184 height 30
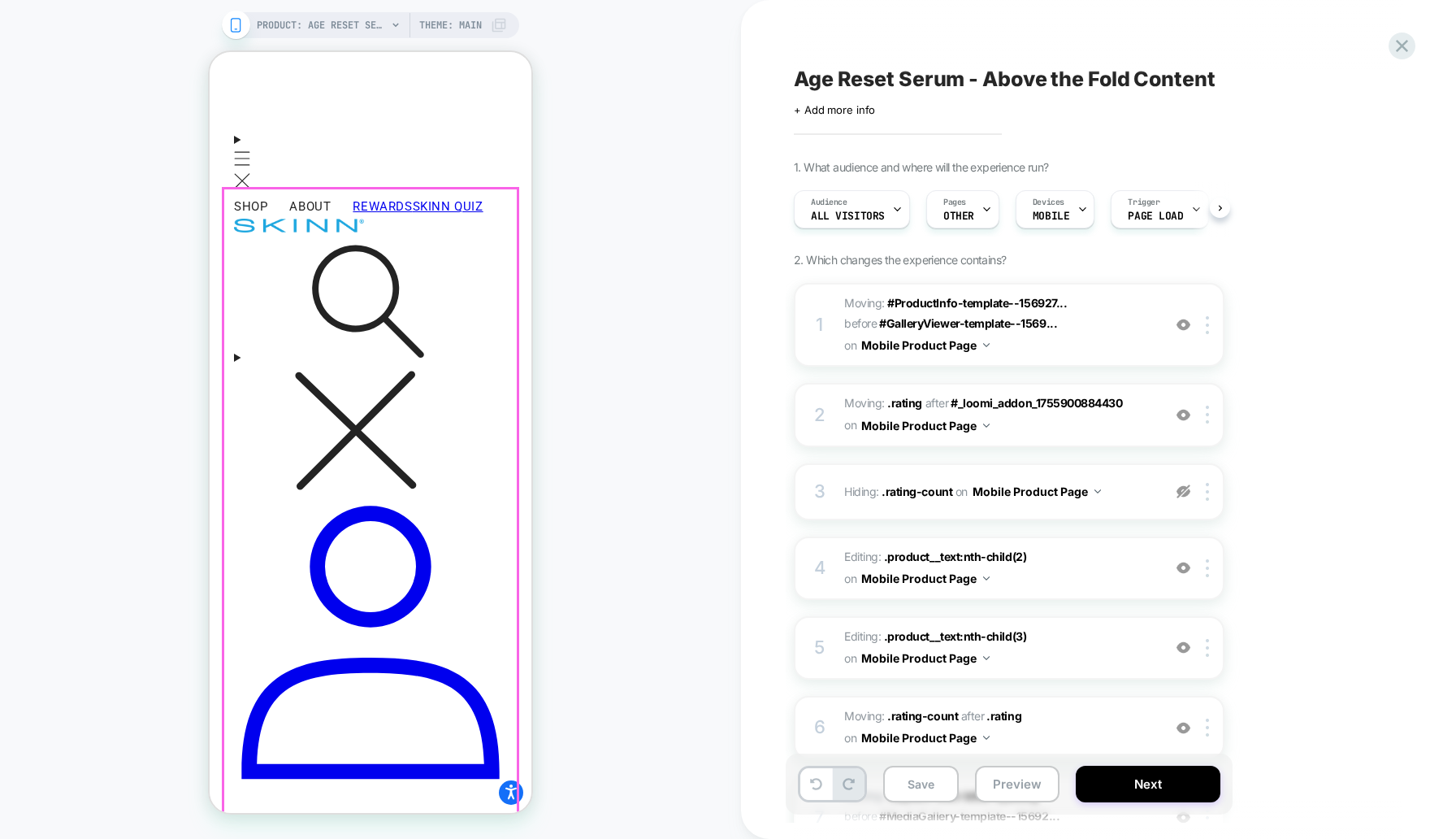
scroll to position [0, 1]
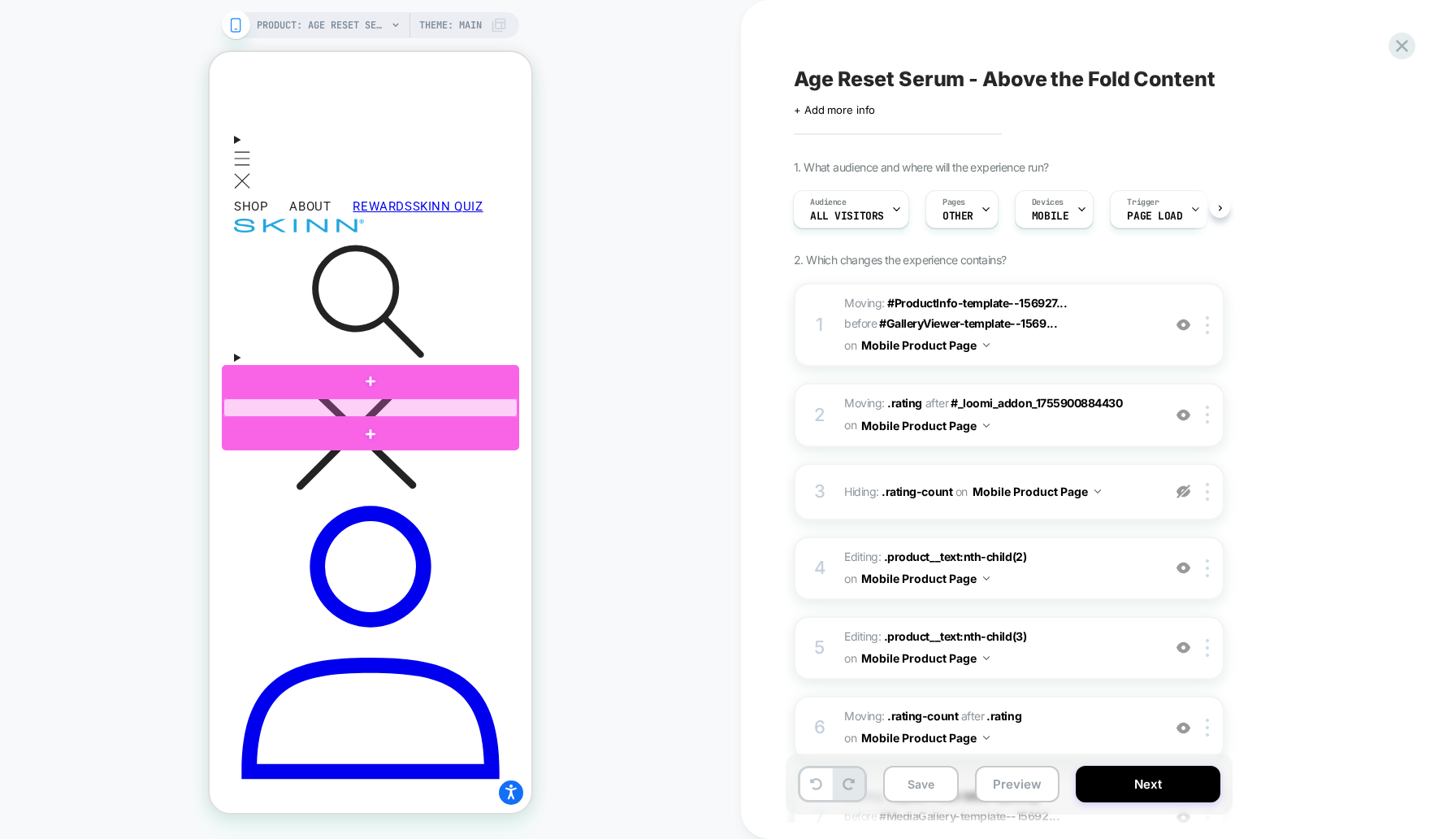
click at [366, 415] on div at bounding box center [370, 407] width 295 height 19
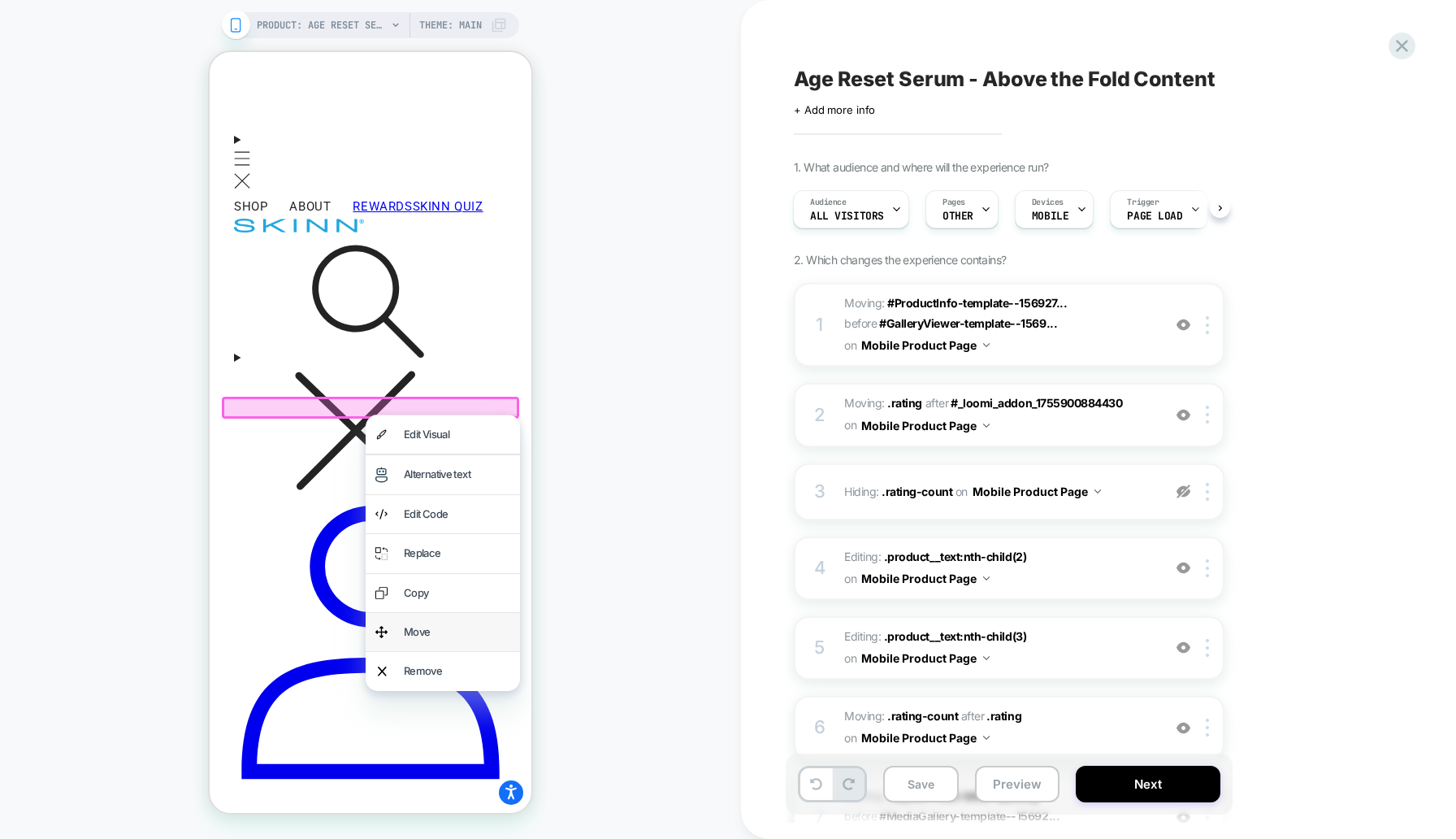
click at [429, 623] on div "Move" at bounding box center [457, 632] width 107 height 19
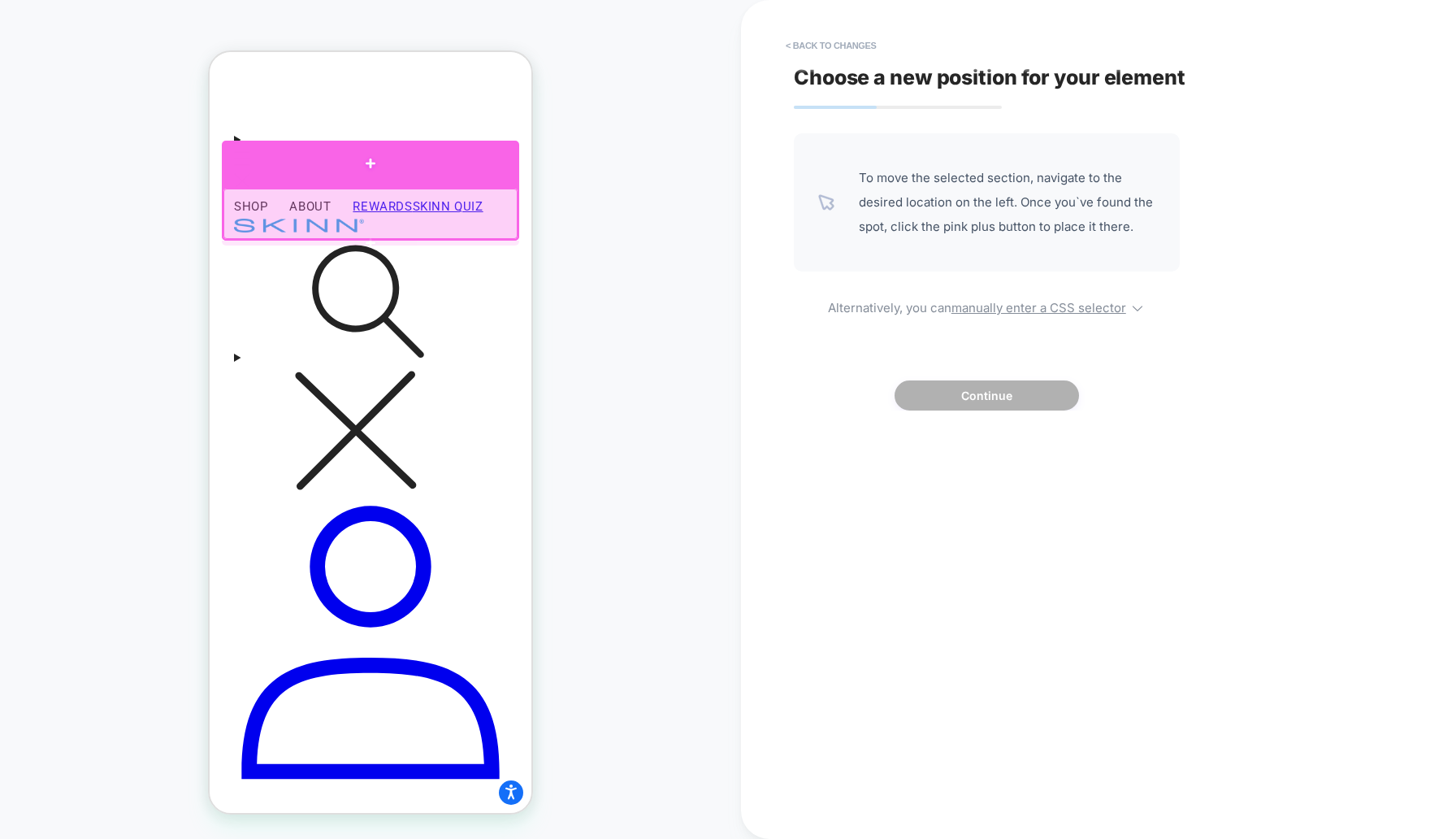
click at [274, 165] on div at bounding box center [370, 163] width 297 height 47
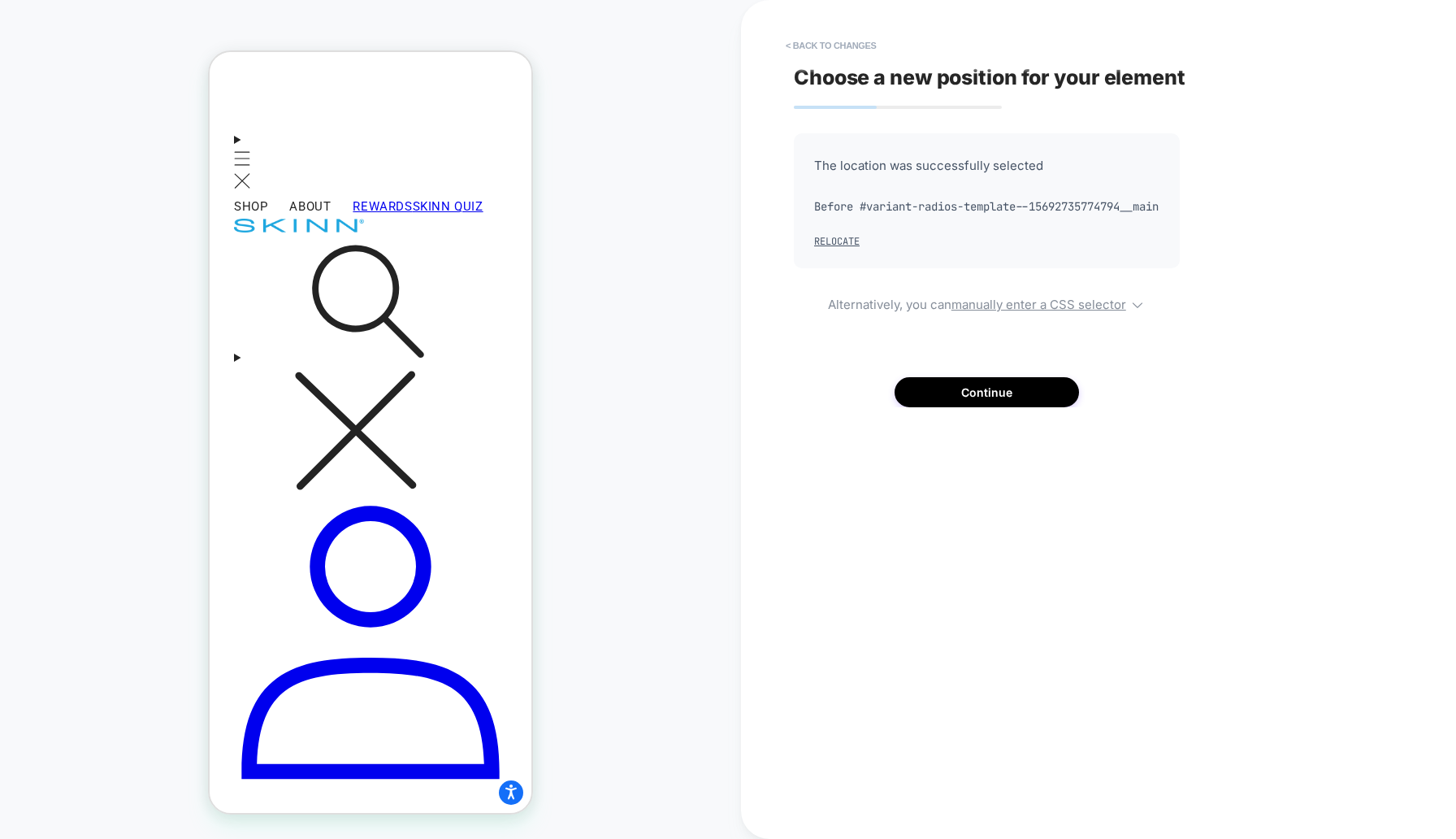
click at [937, 394] on div "The location was successfully selected Before #variant-radios-template--1569273…" at bounding box center [987, 270] width 386 height 274
click at [937, 402] on button "Continue" at bounding box center [986, 393] width 184 height 30
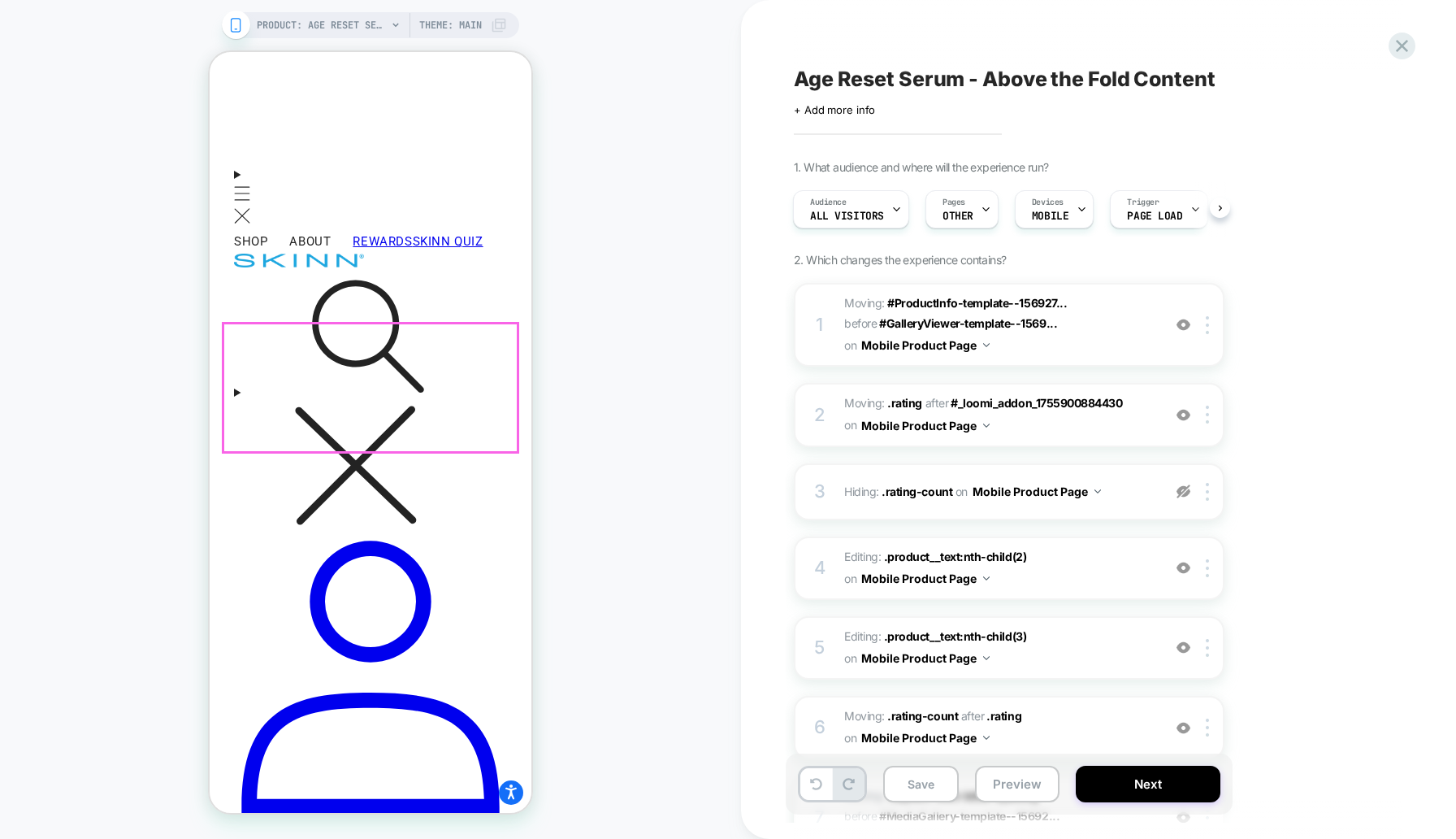
scroll to position [460, 0]
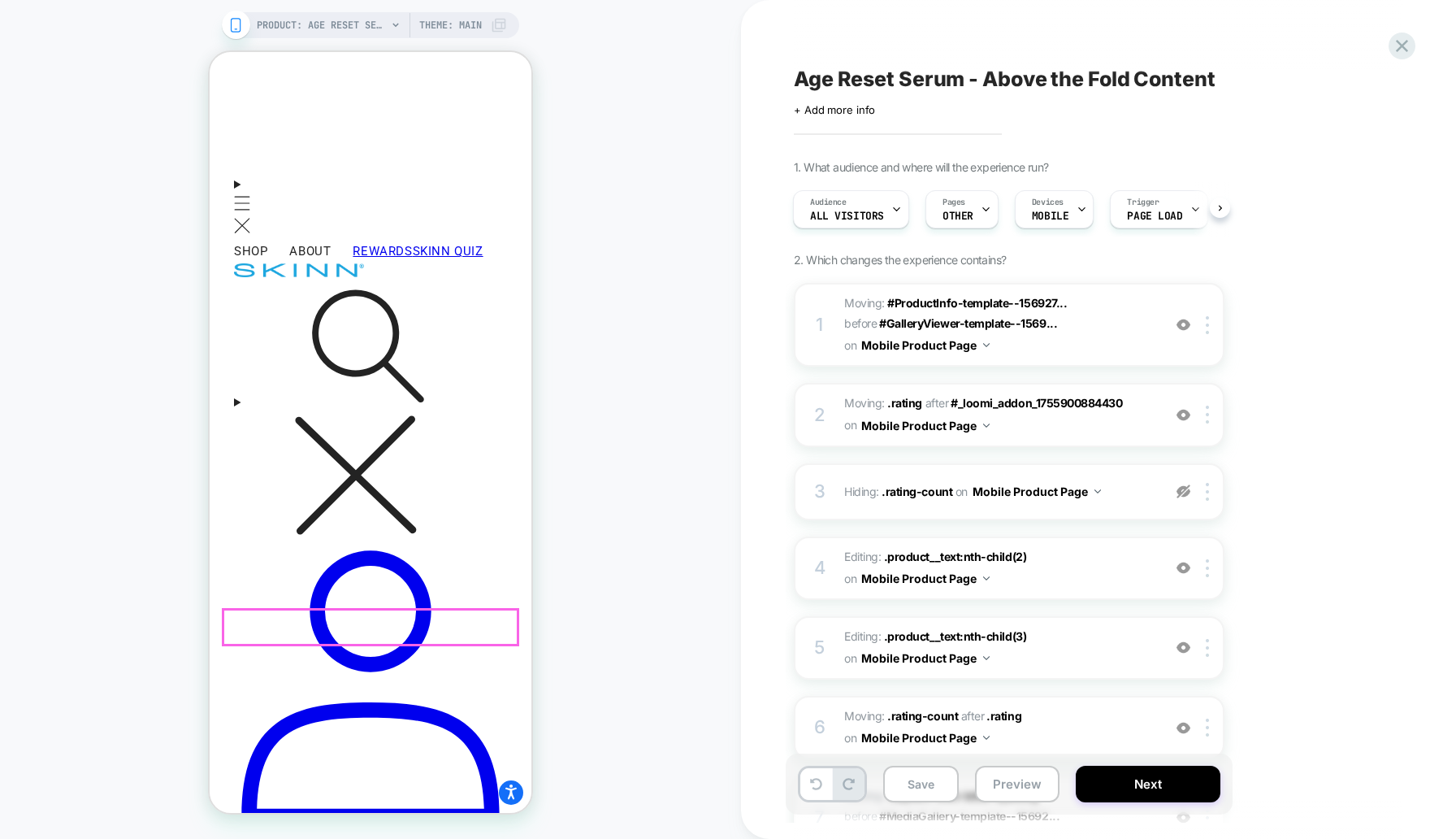
click at [632, 617] on div "PRODUCT: Age Reset Serum Intensive [deep wrinkle protocol with frc] PRODUCT: Ag…" at bounding box center [370, 419] width 741 height 806
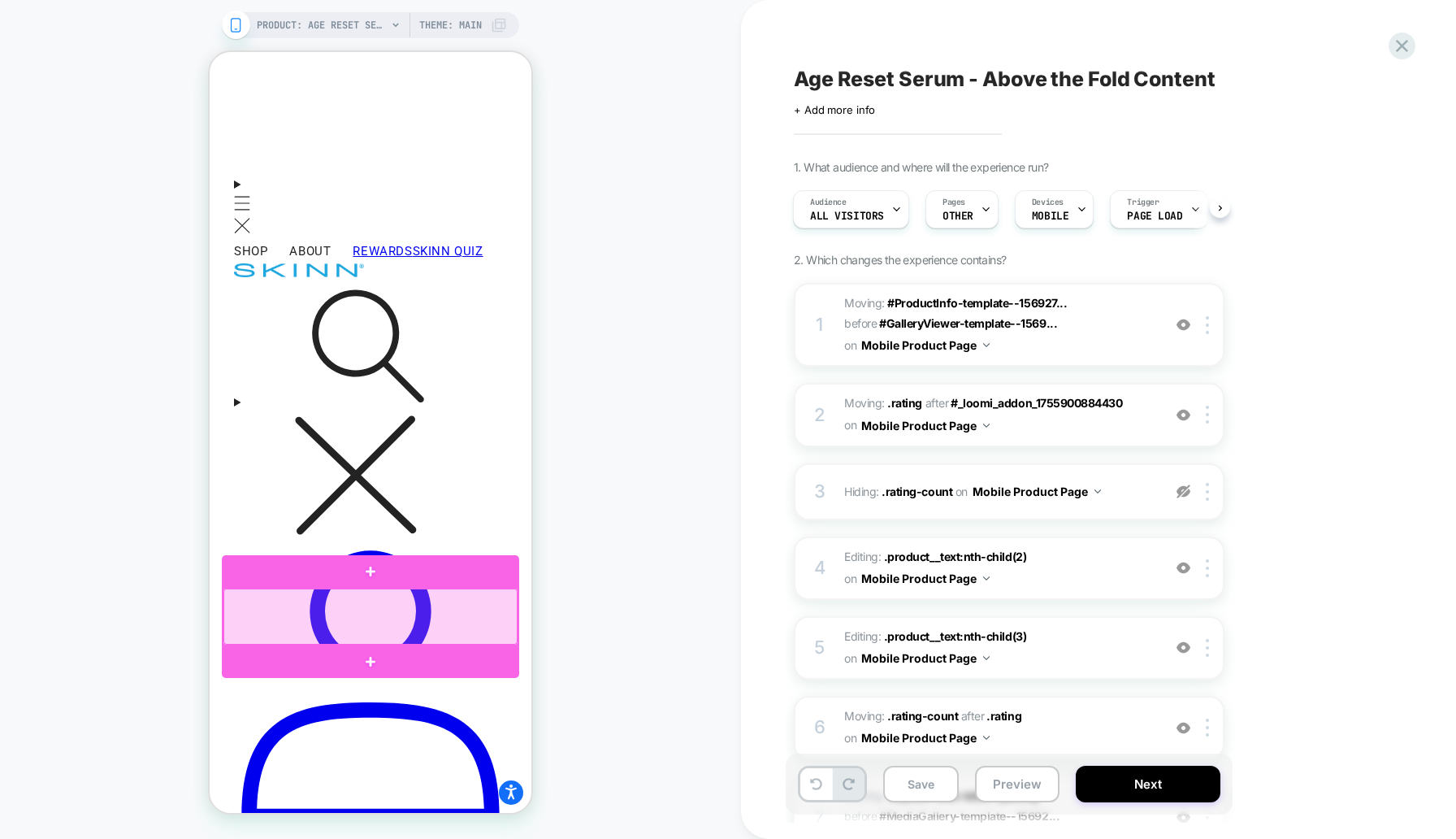
click at [460, 605] on div at bounding box center [370, 617] width 295 height 56
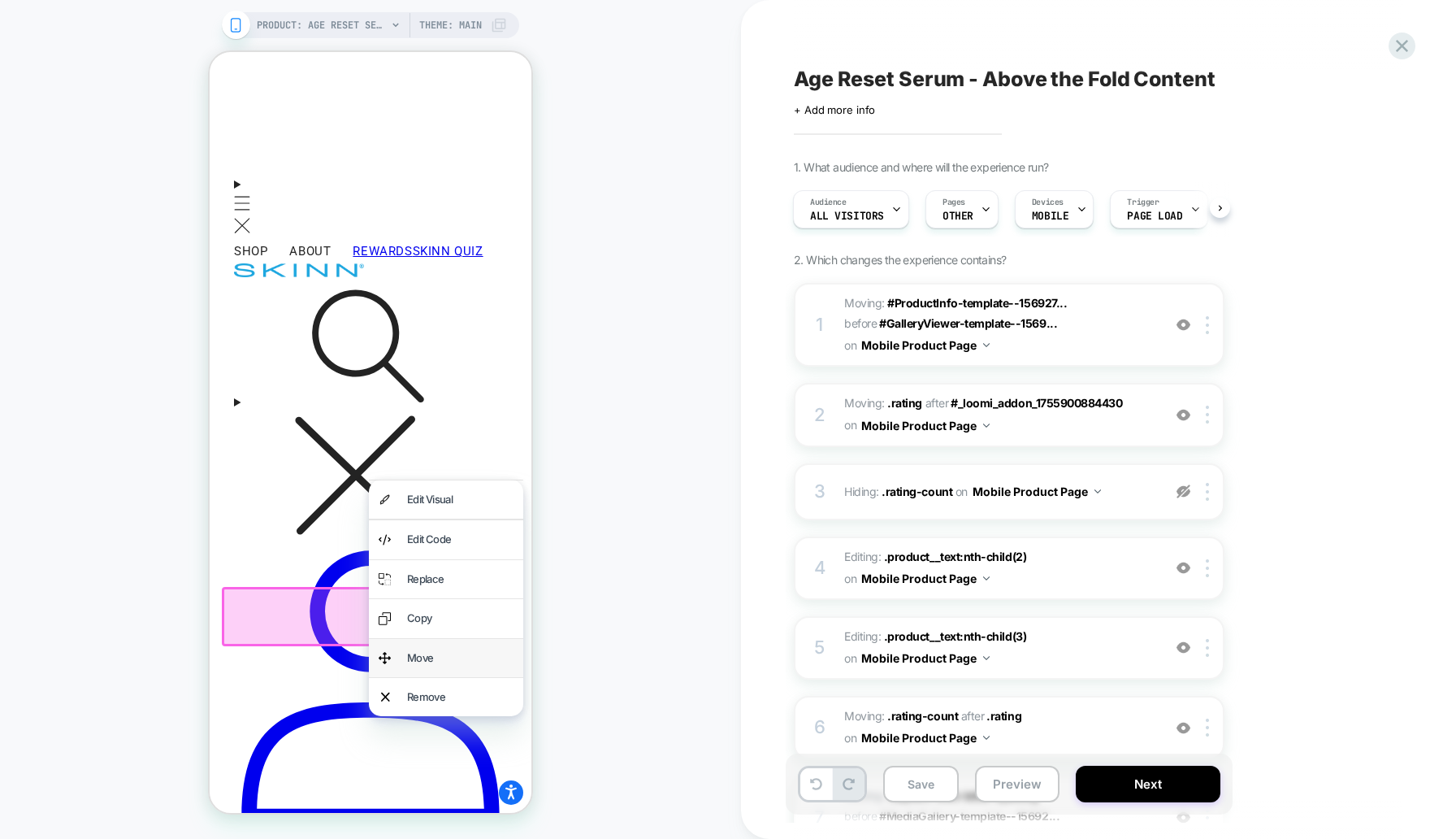
click at [456, 652] on div "Move" at bounding box center [460, 657] width 107 height 19
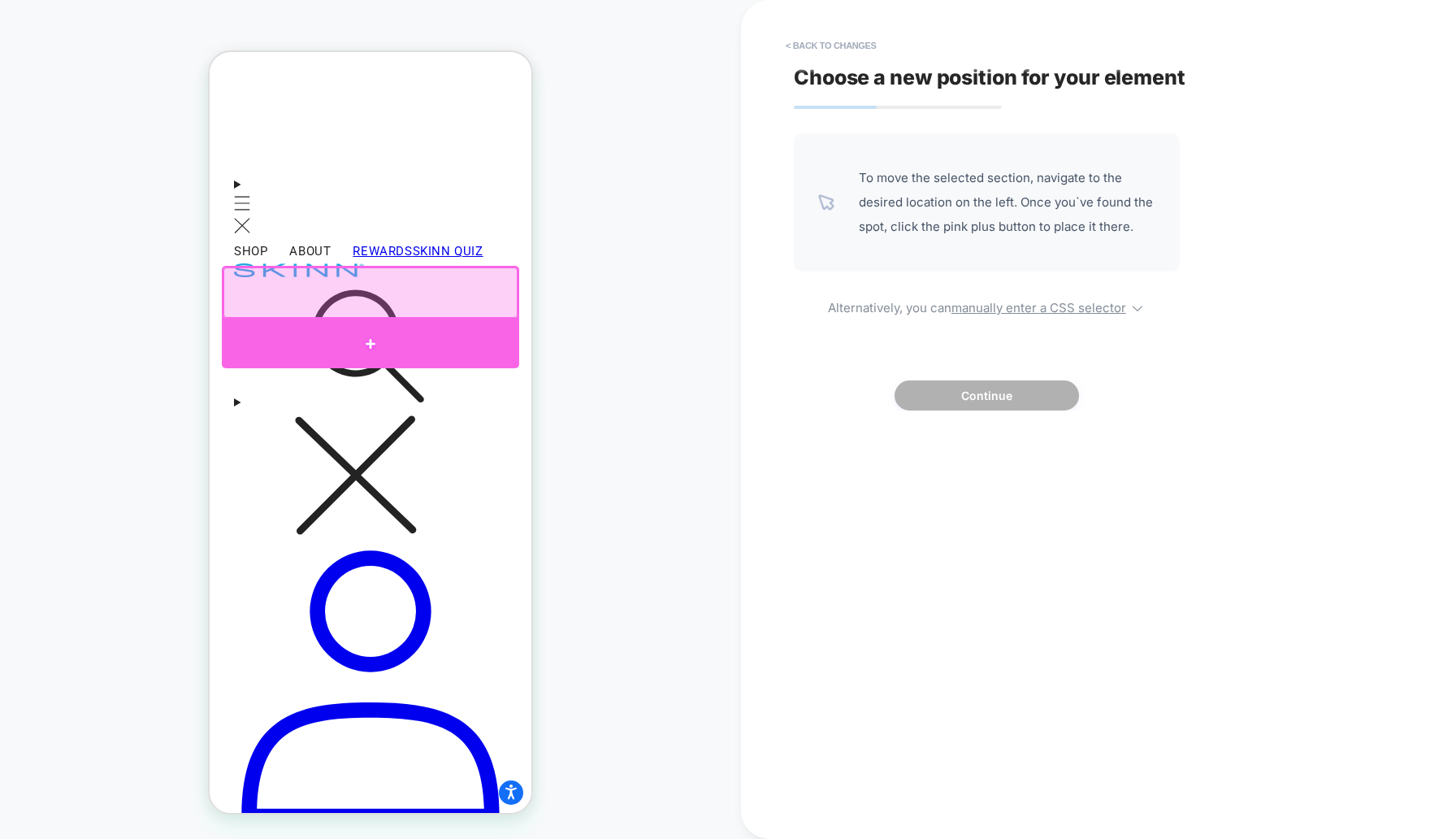
click at [392, 326] on div at bounding box center [370, 343] width 297 height 49
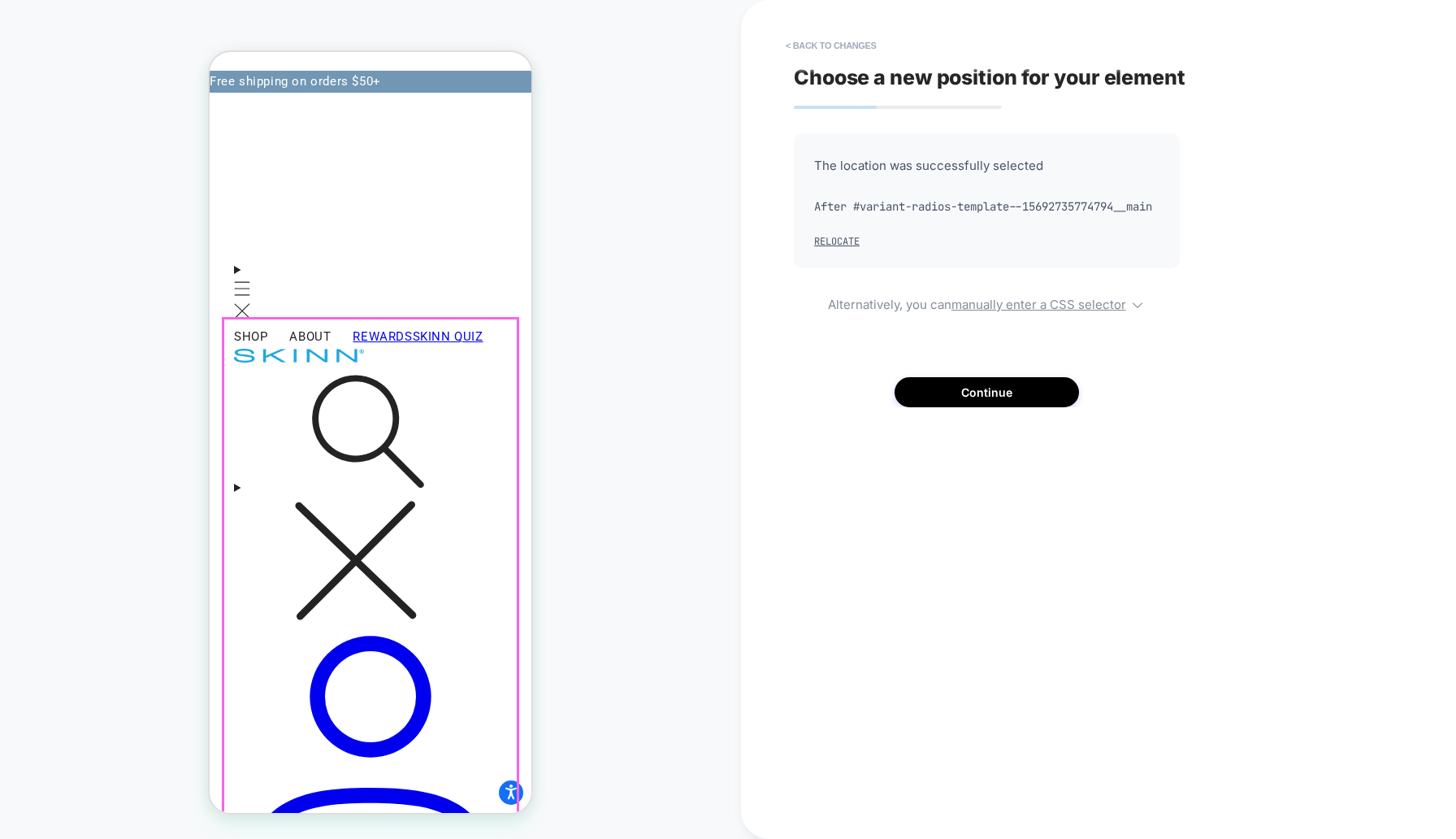
scroll to position [373, 0]
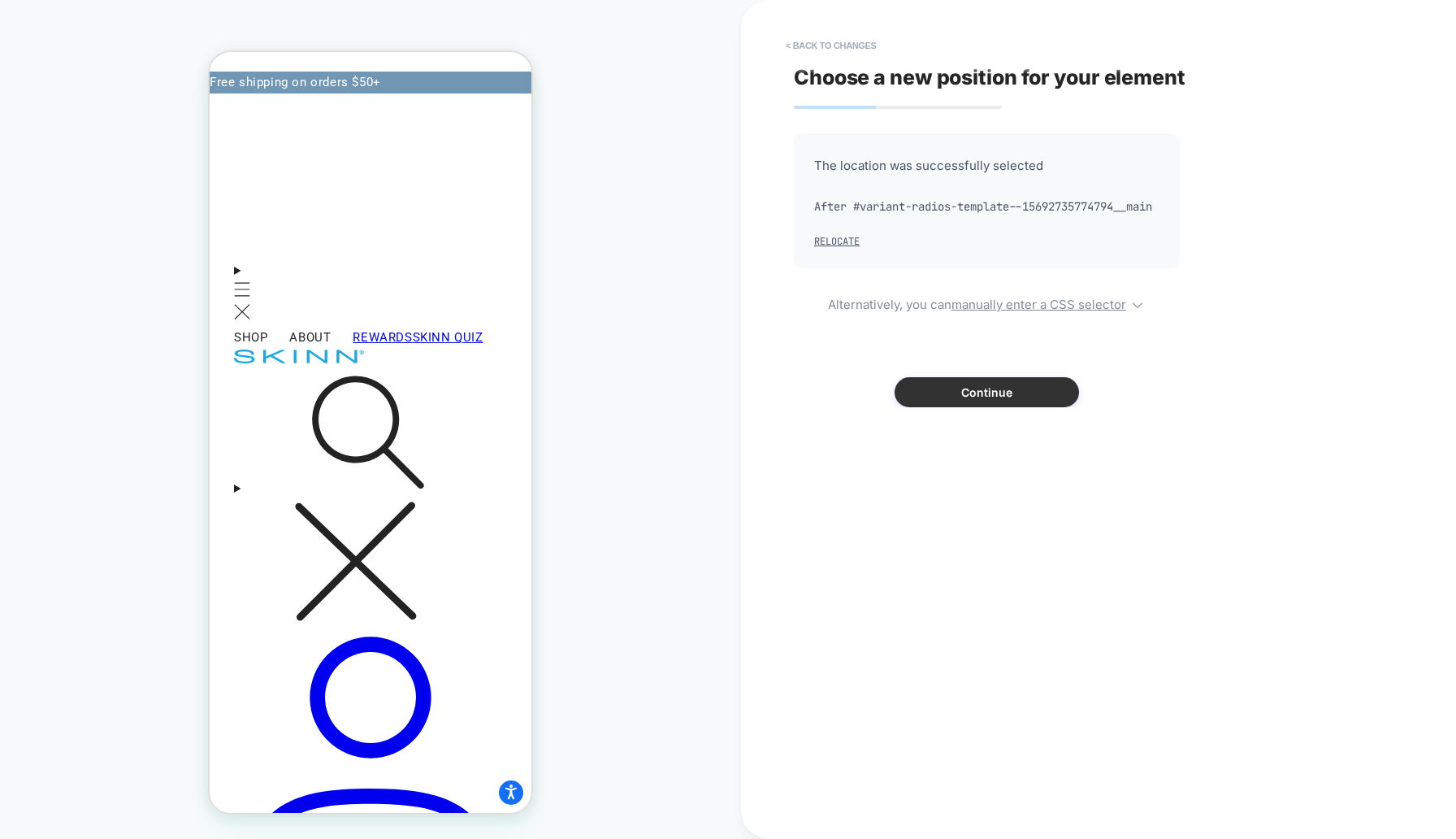
click at [918, 408] on button "Continue" at bounding box center [986, 393] width 184 height 30
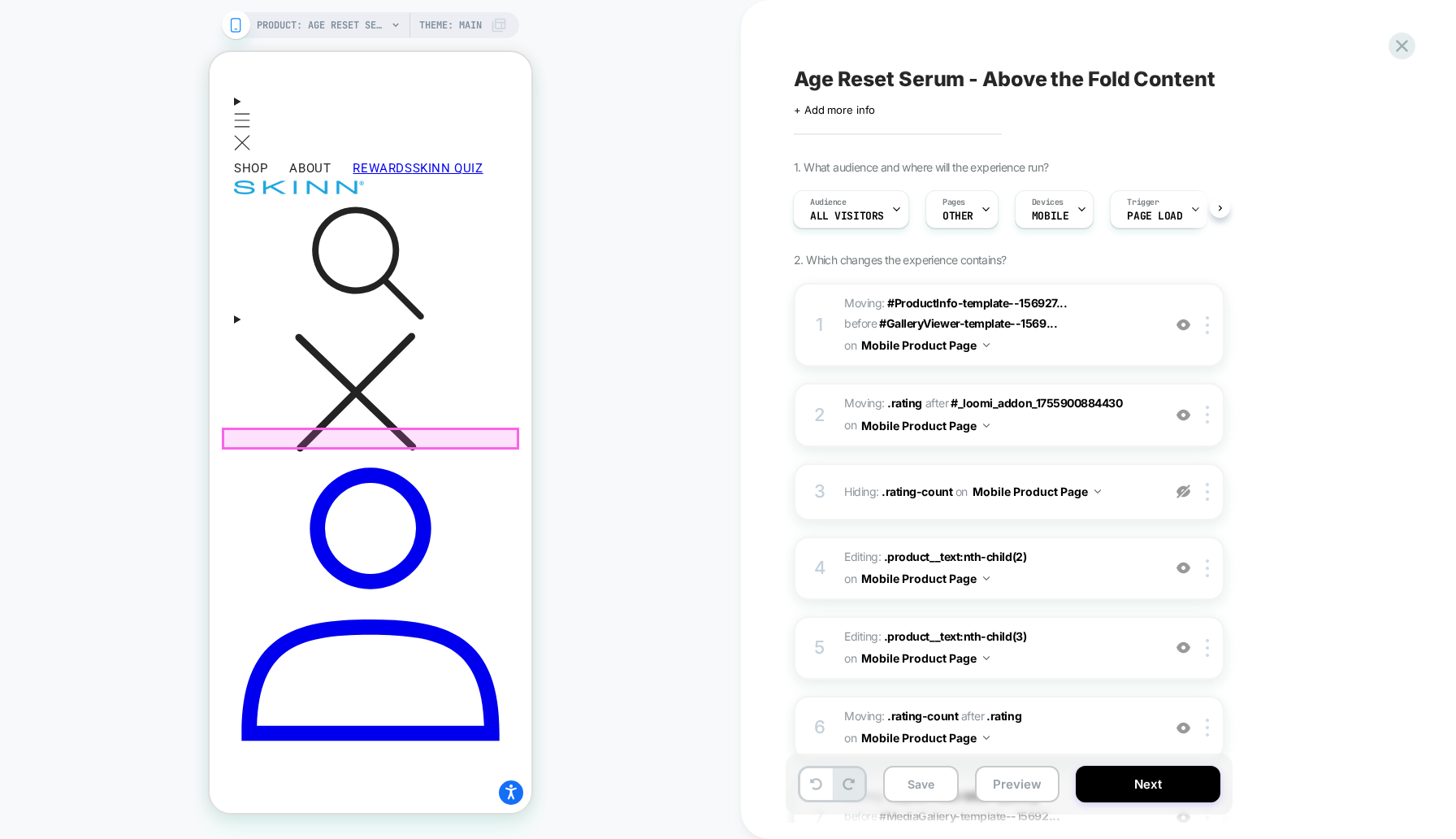
scroll to position [558, 0]
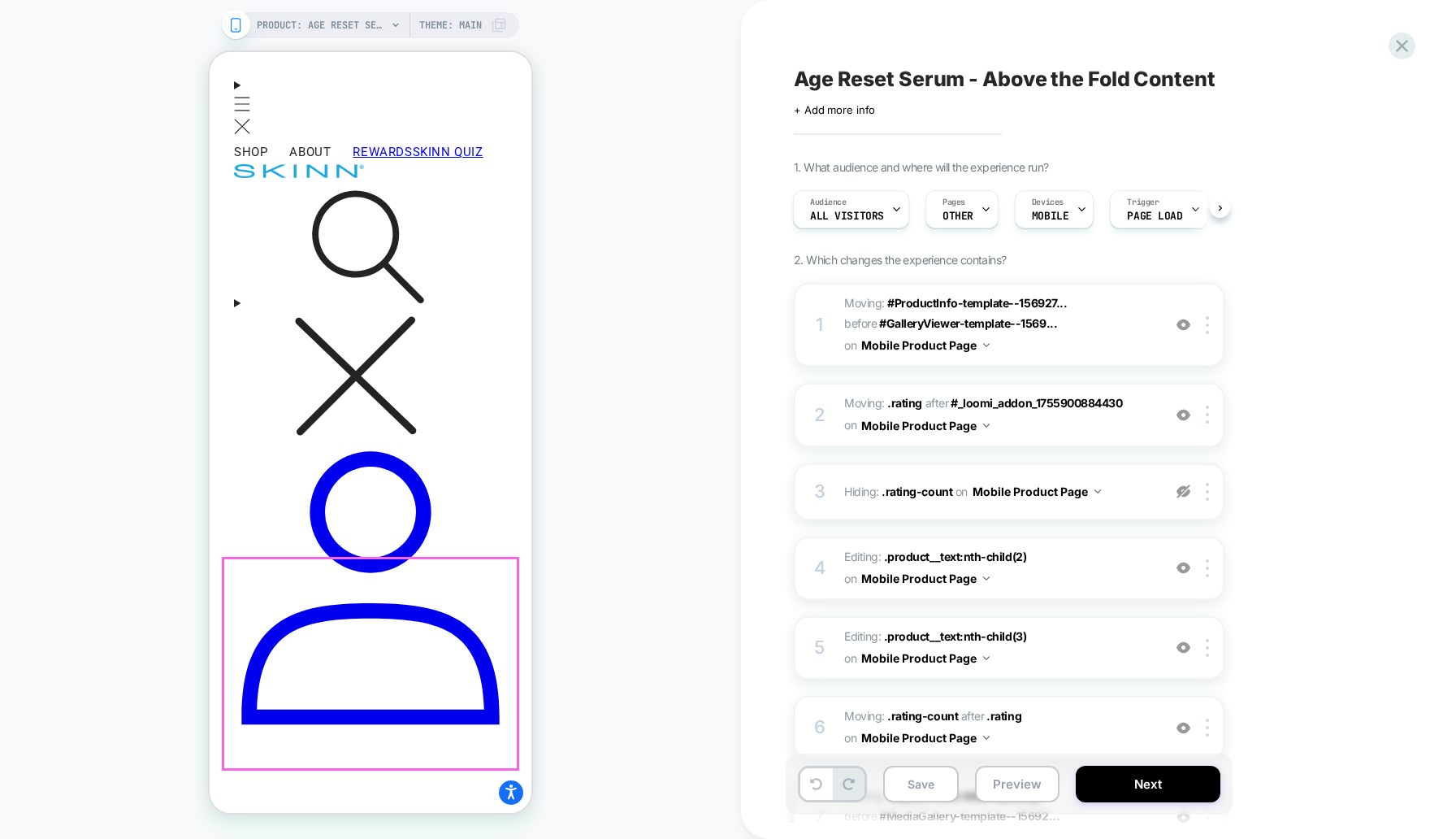
click div "**********"
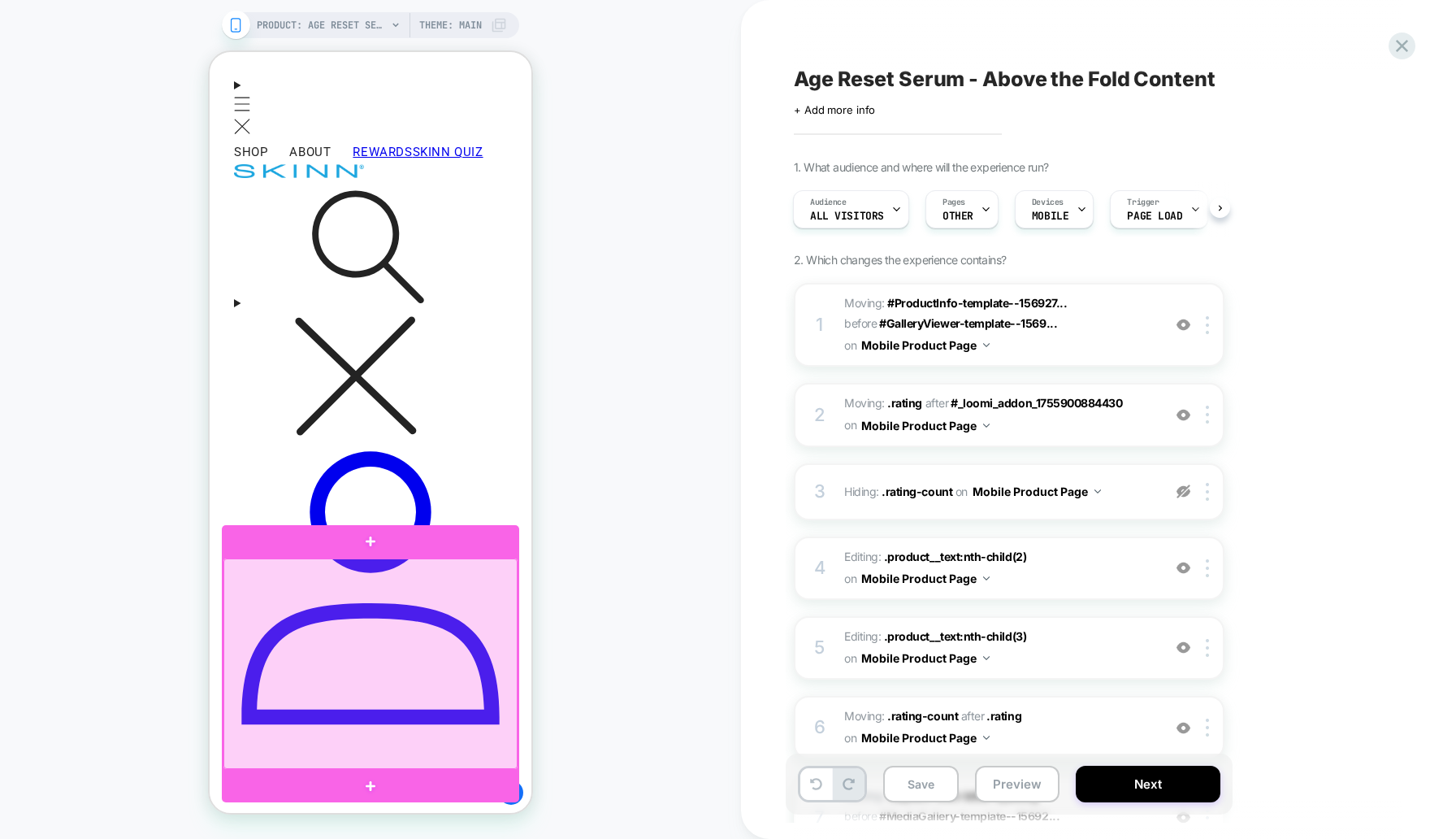
click at [407, 616] on div at bounding box center [370, 663] width 295 height 211
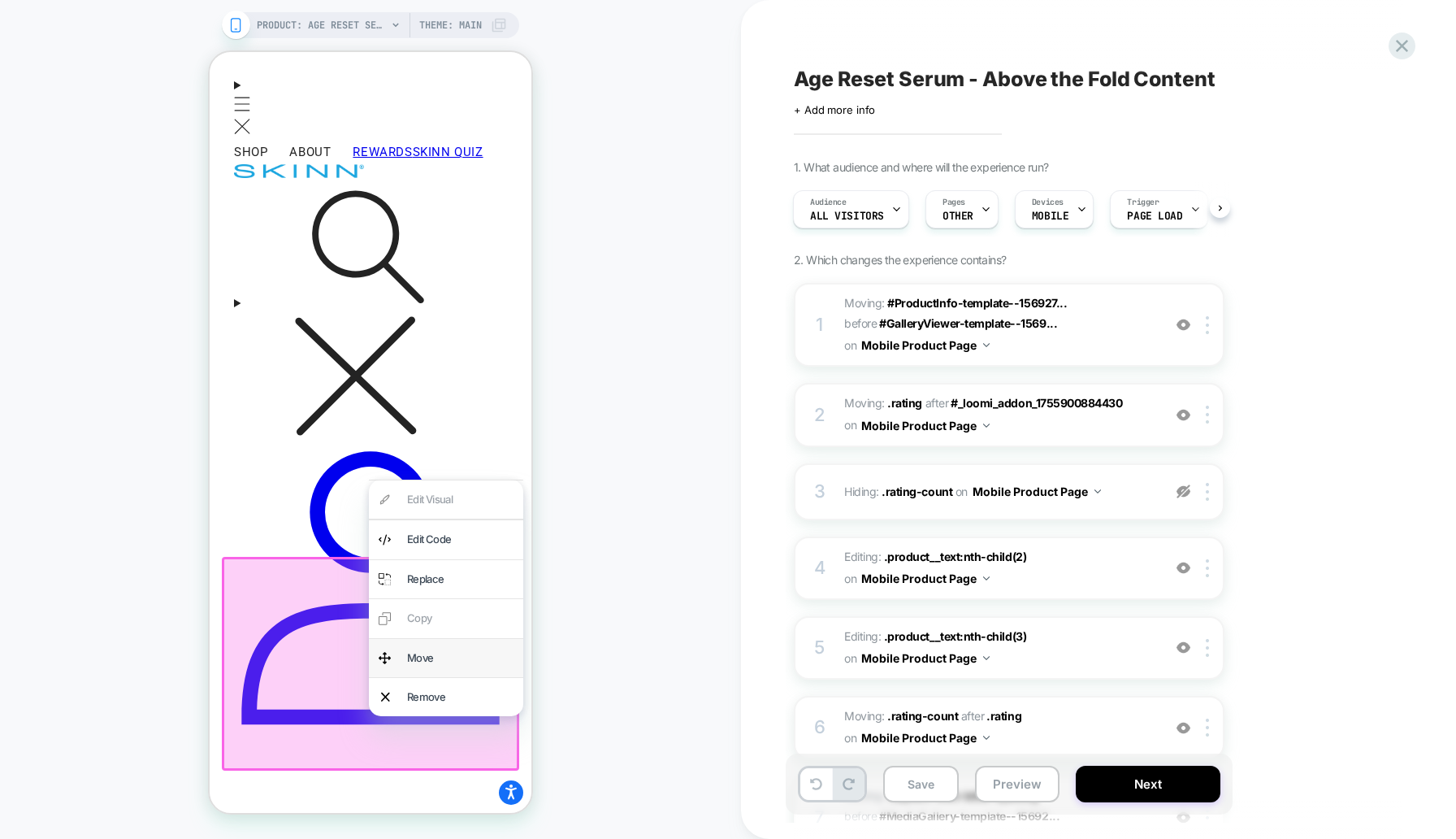
click at [427, 653] on div "Move" at bounding box center [460, 657] width 107 height 19
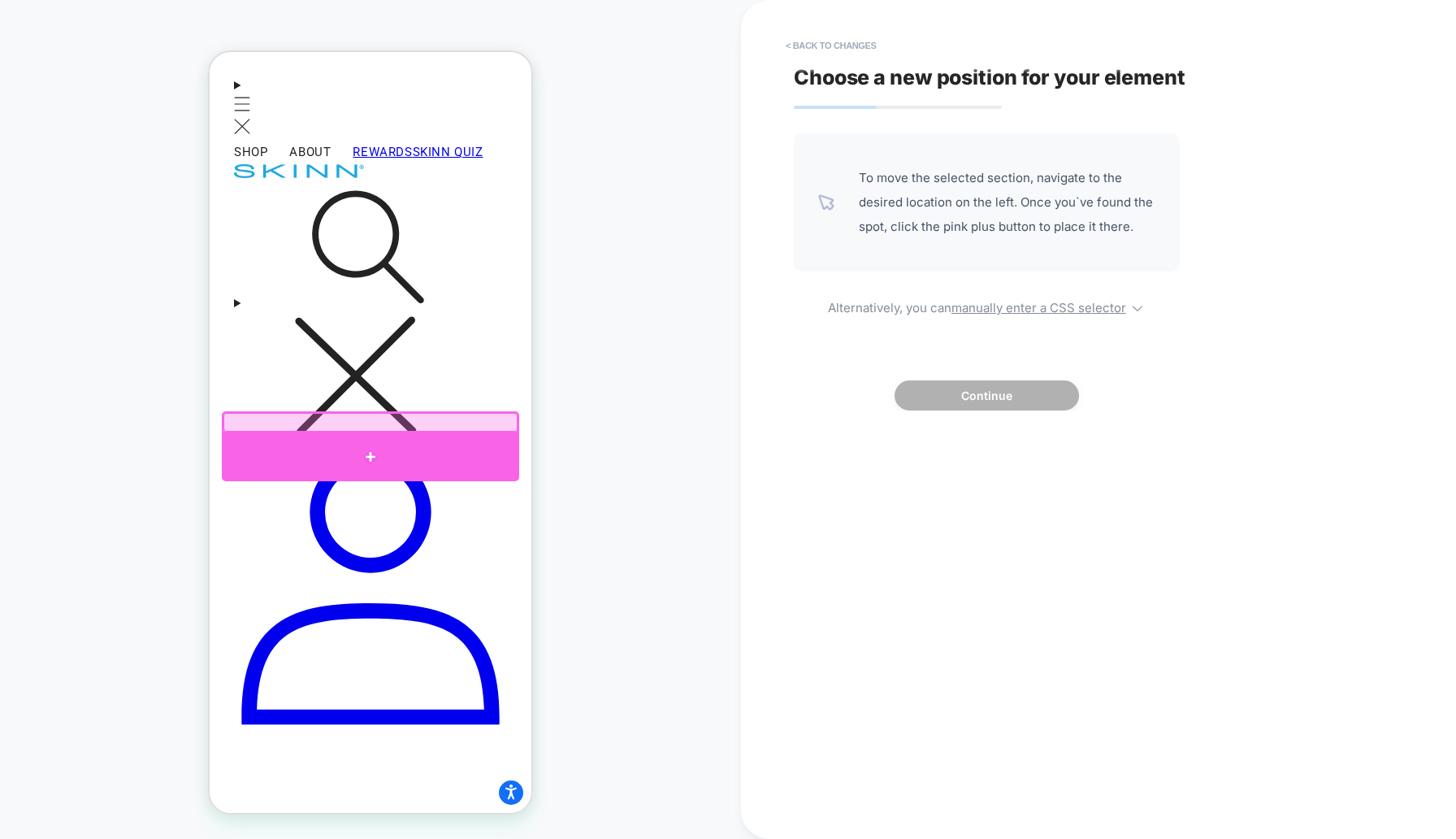
click at [265, 439] on div at bounding box center [370, 457] width 297 height 49
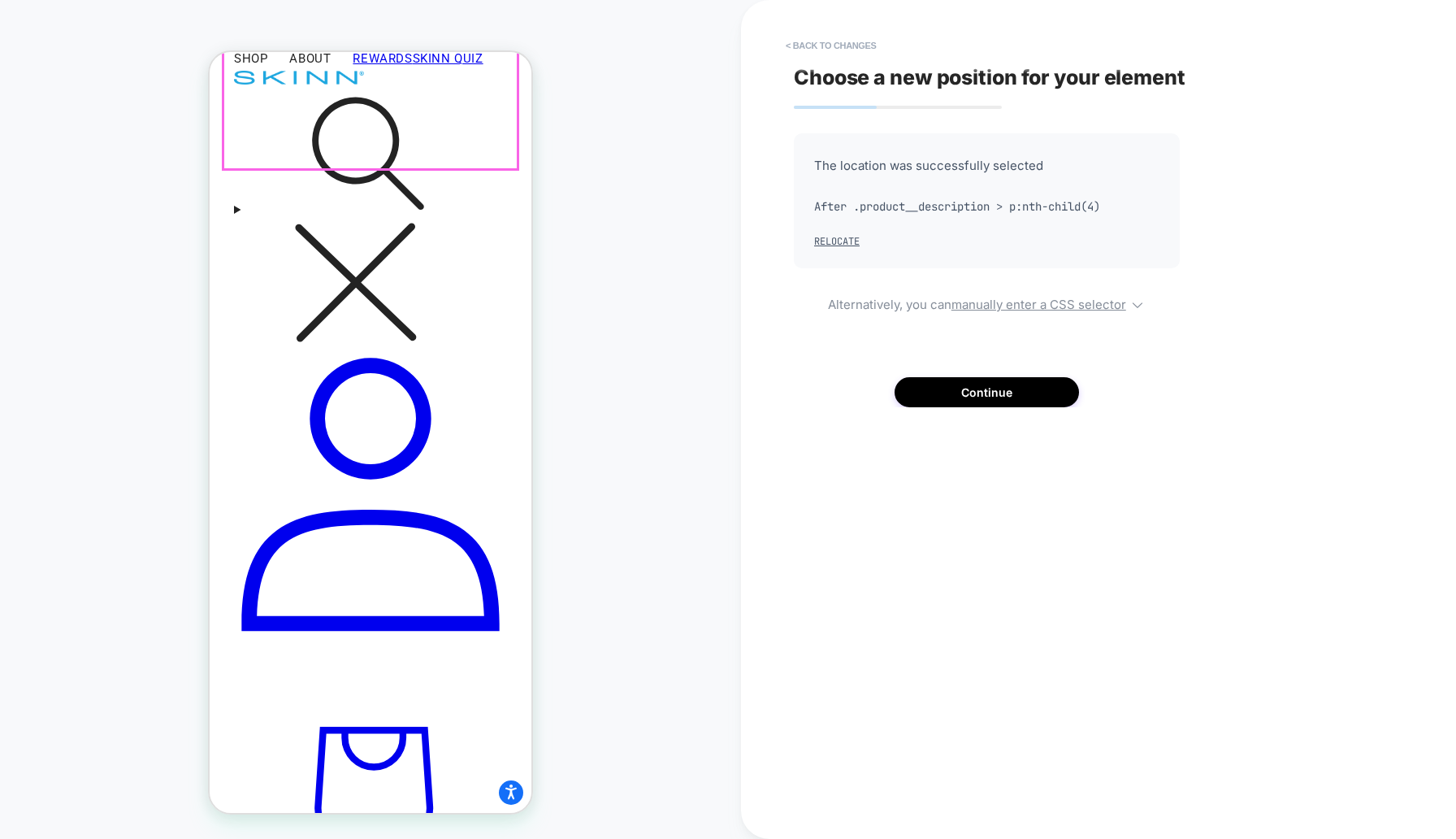
scroll to position [715, 0]
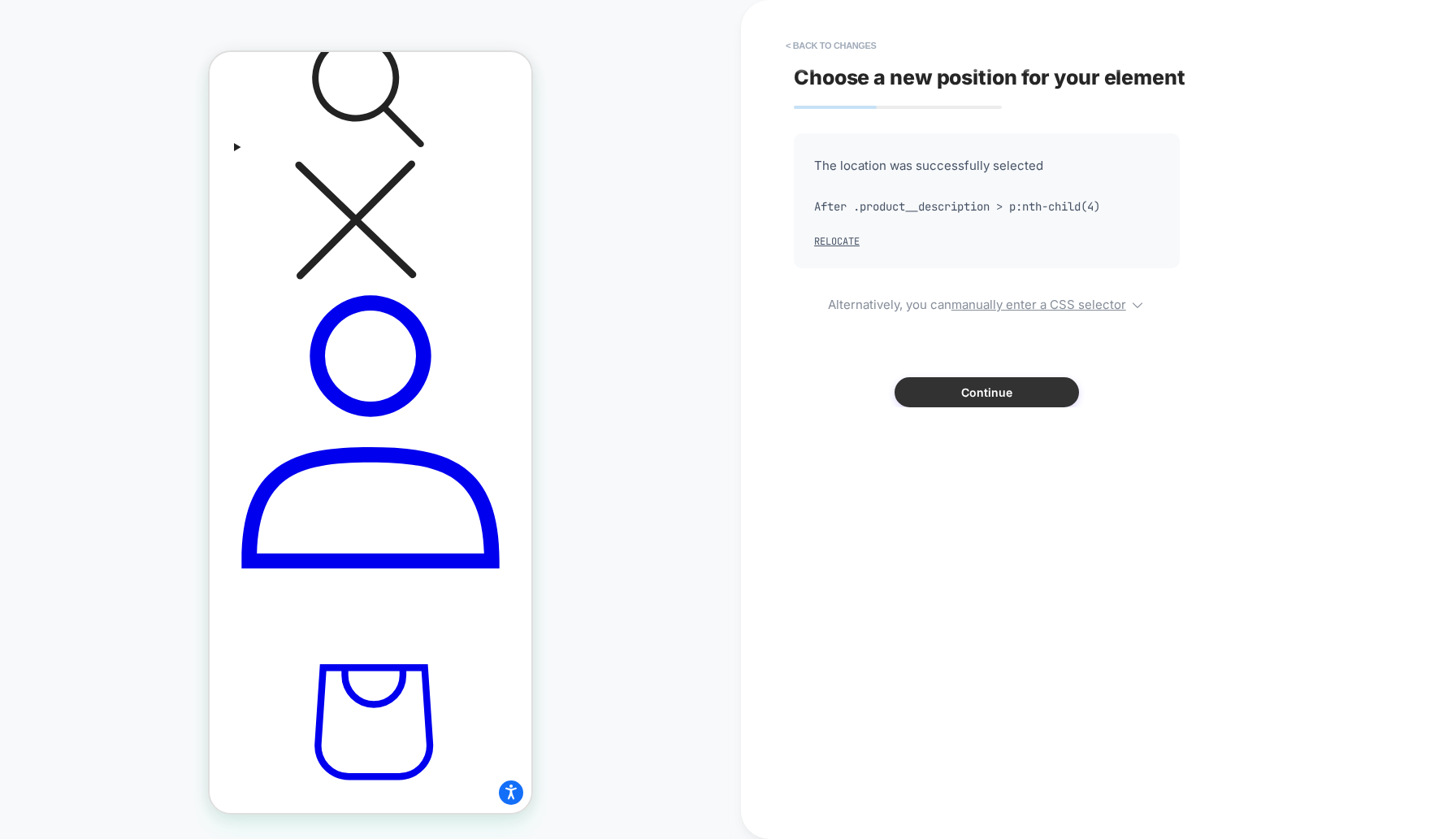
click at [957, 395] on button "Continue" at bounding box center [986, 393] width 184 height 30
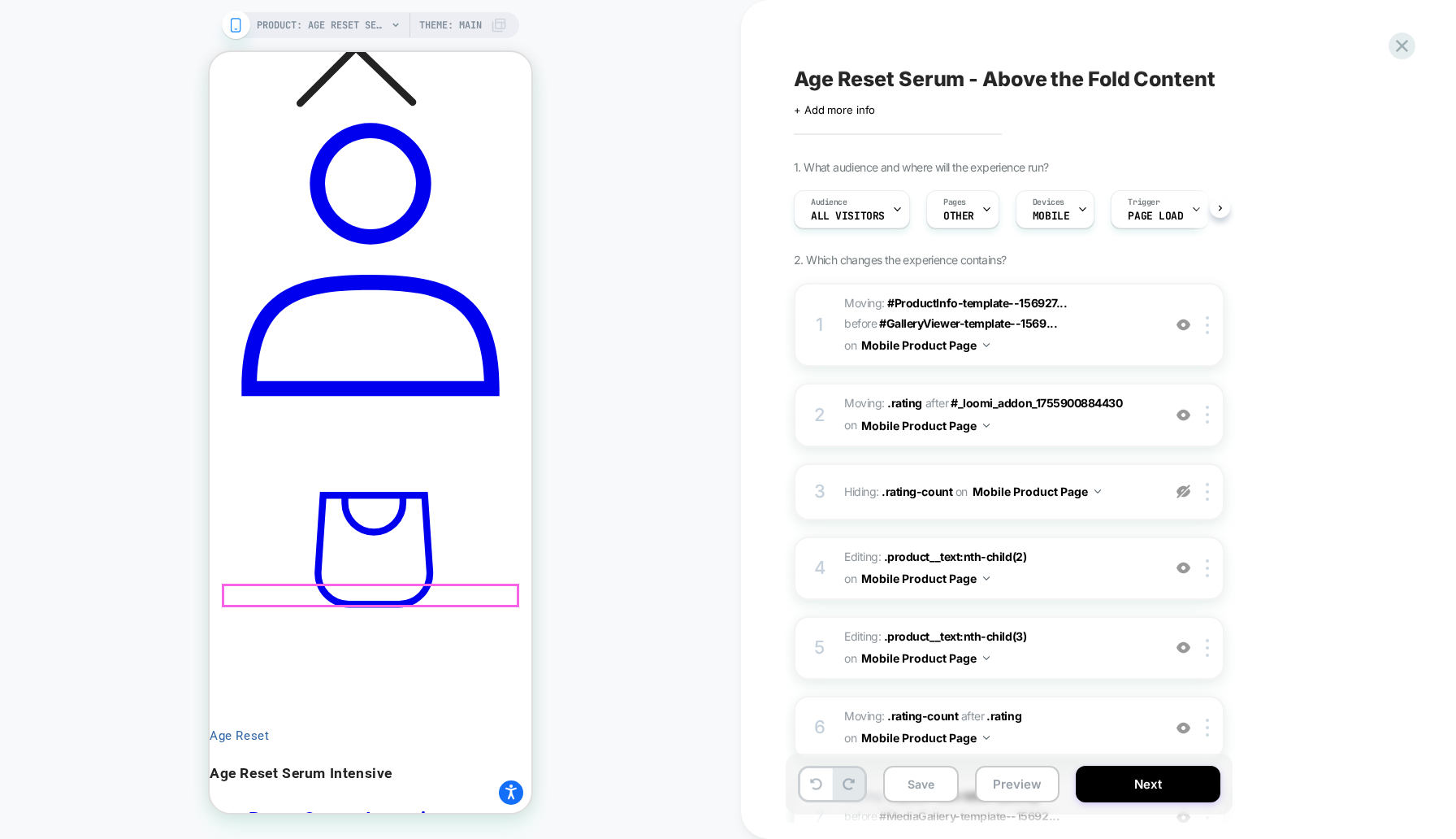
scroll to position [0, 1]
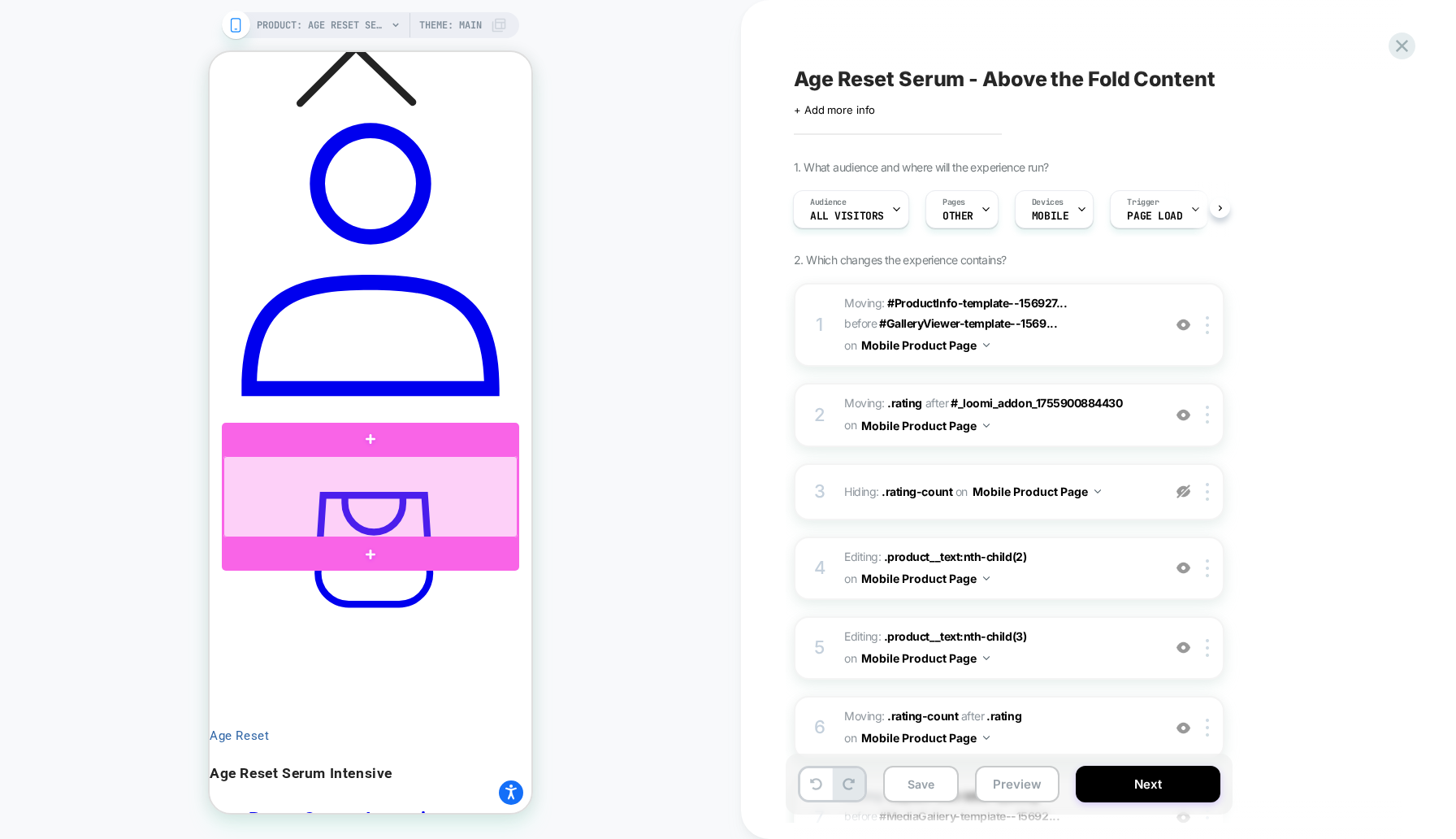
click at [389, 491] on div at bounding box center [370, 497] width 295 height 81
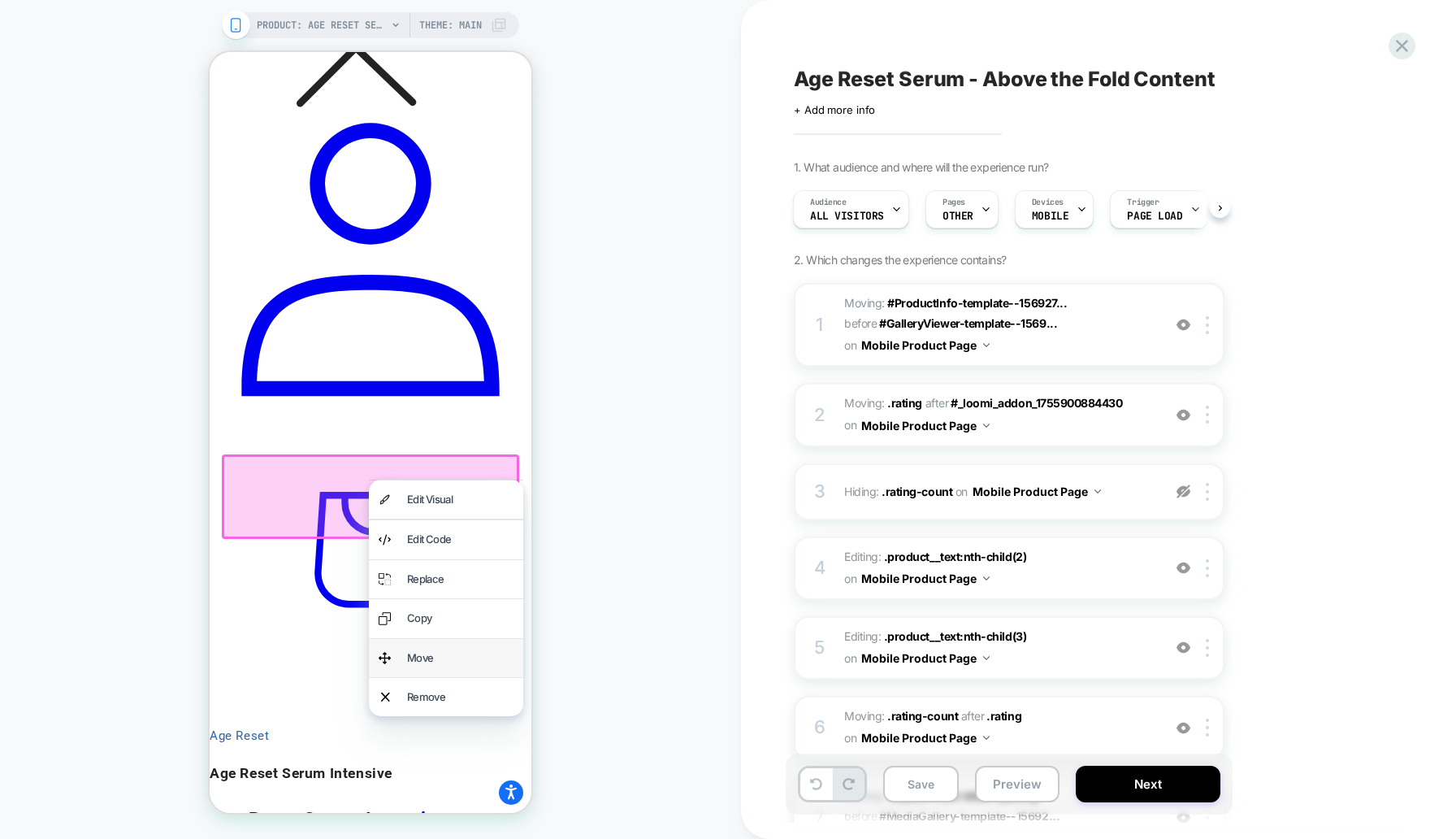
click at [426, 660] on div "Move" at bounding box center [460, 657] width 107 height 19
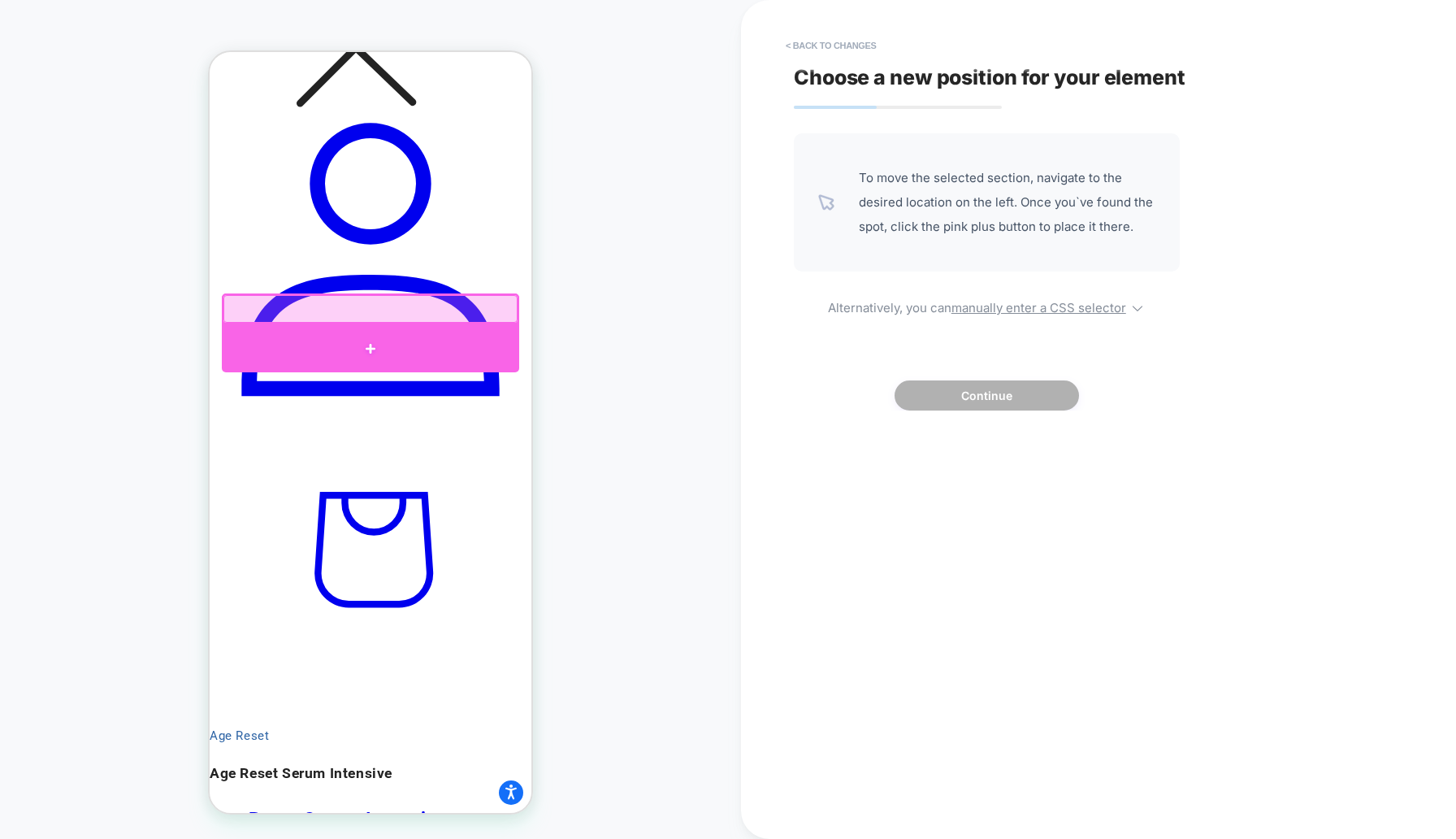
click at [403, 330] on div at bounding box center [370, 348] width 297 height 49
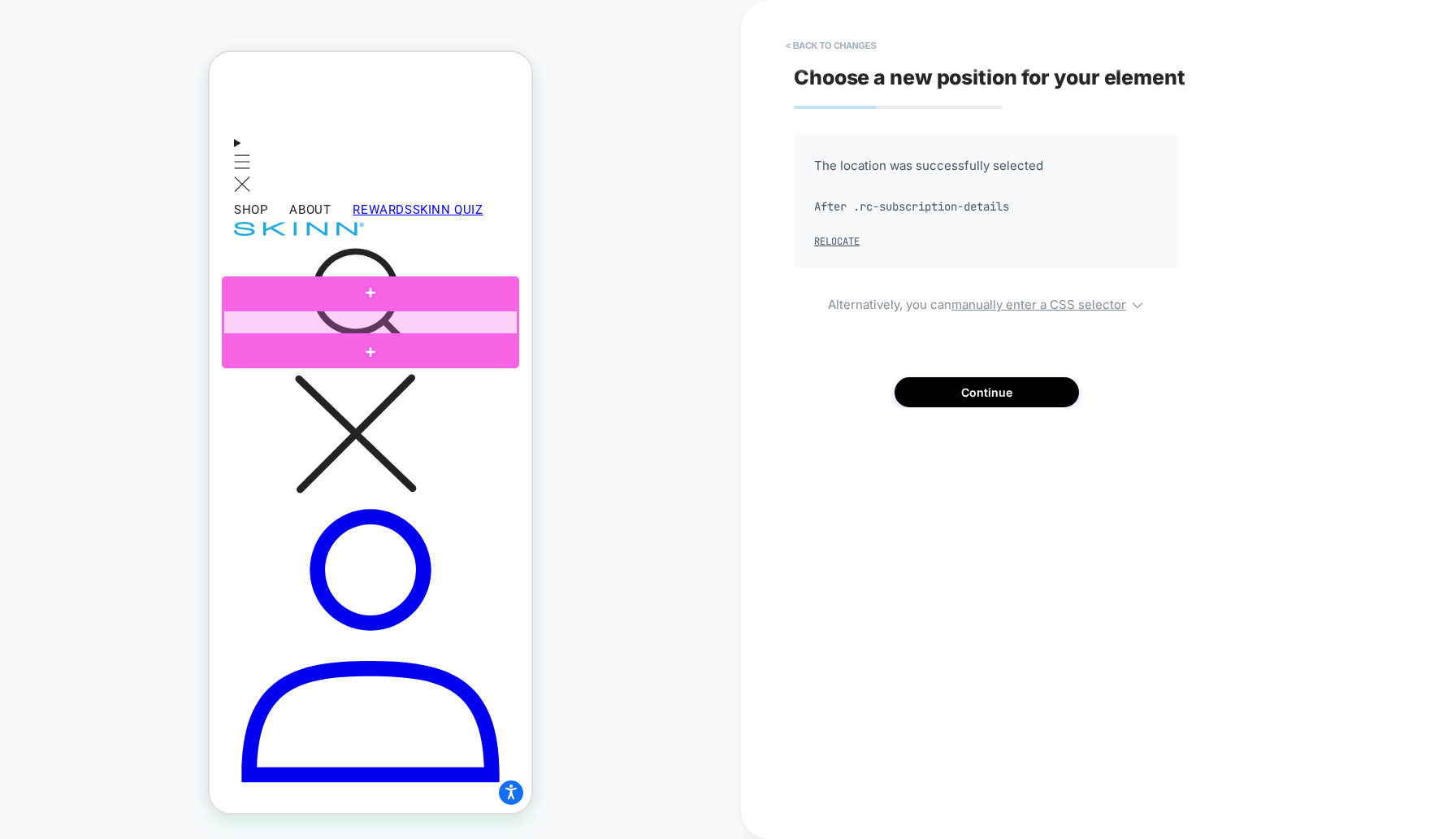
scroll to position [481, 0]
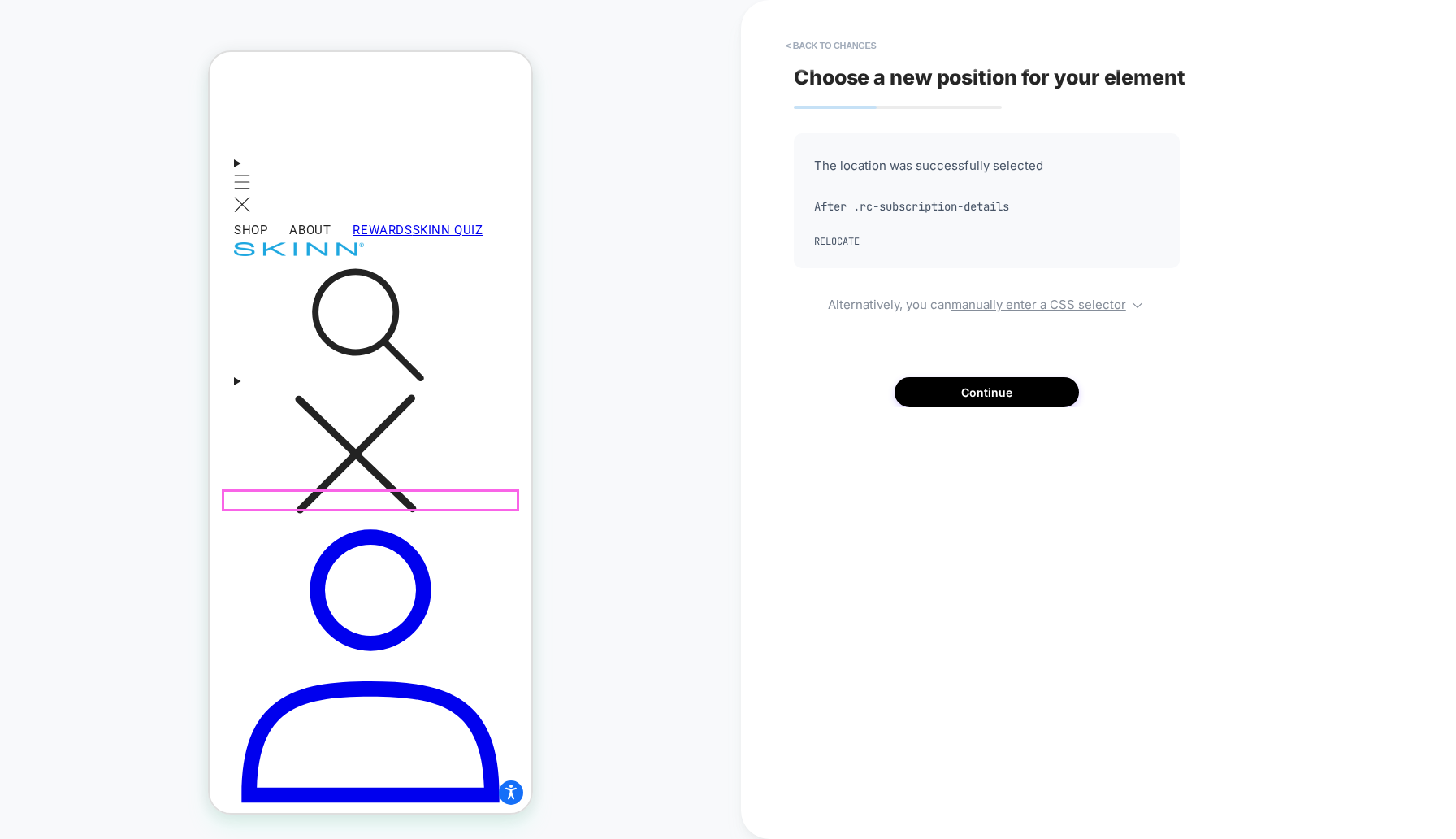
click at [937, 393] on button "Continue" at bounding box center [986, 393] width 184 height 30
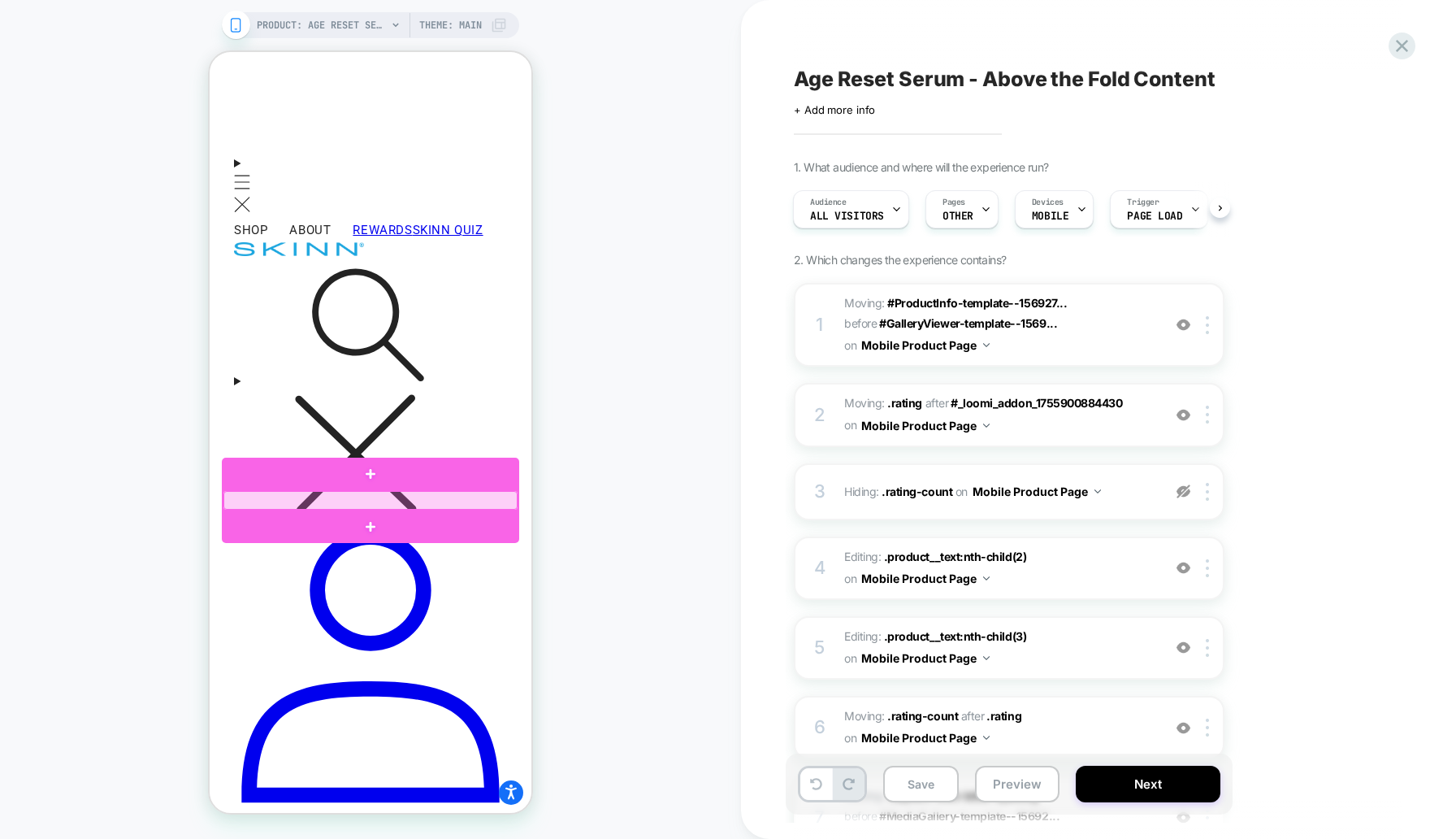
click at [313, 502] on div at bounding box center [370, 500] width 295 height 19
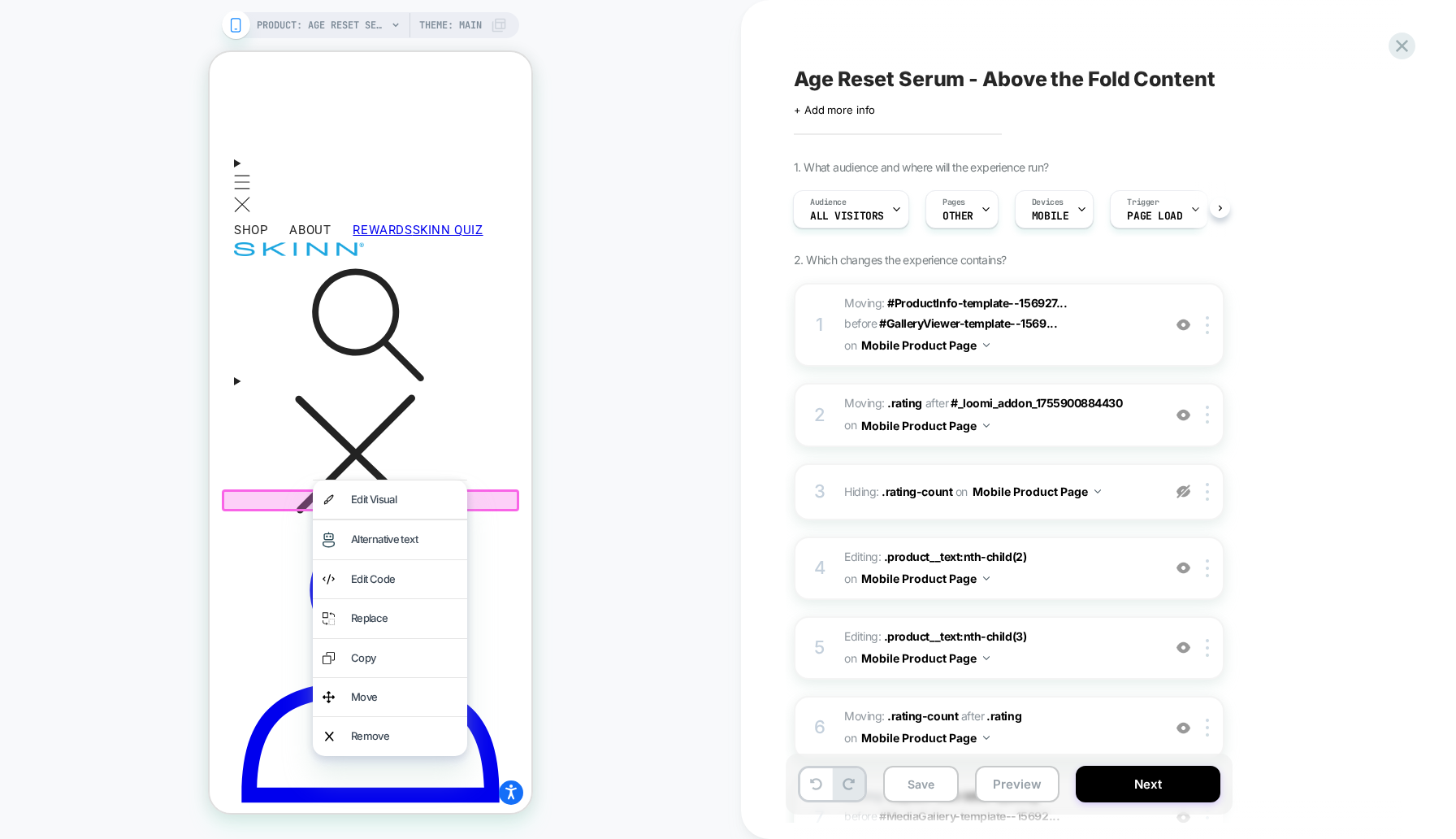
click at [370, 693] on div "Move" at bounding box center [404, 697] width 107 height 19
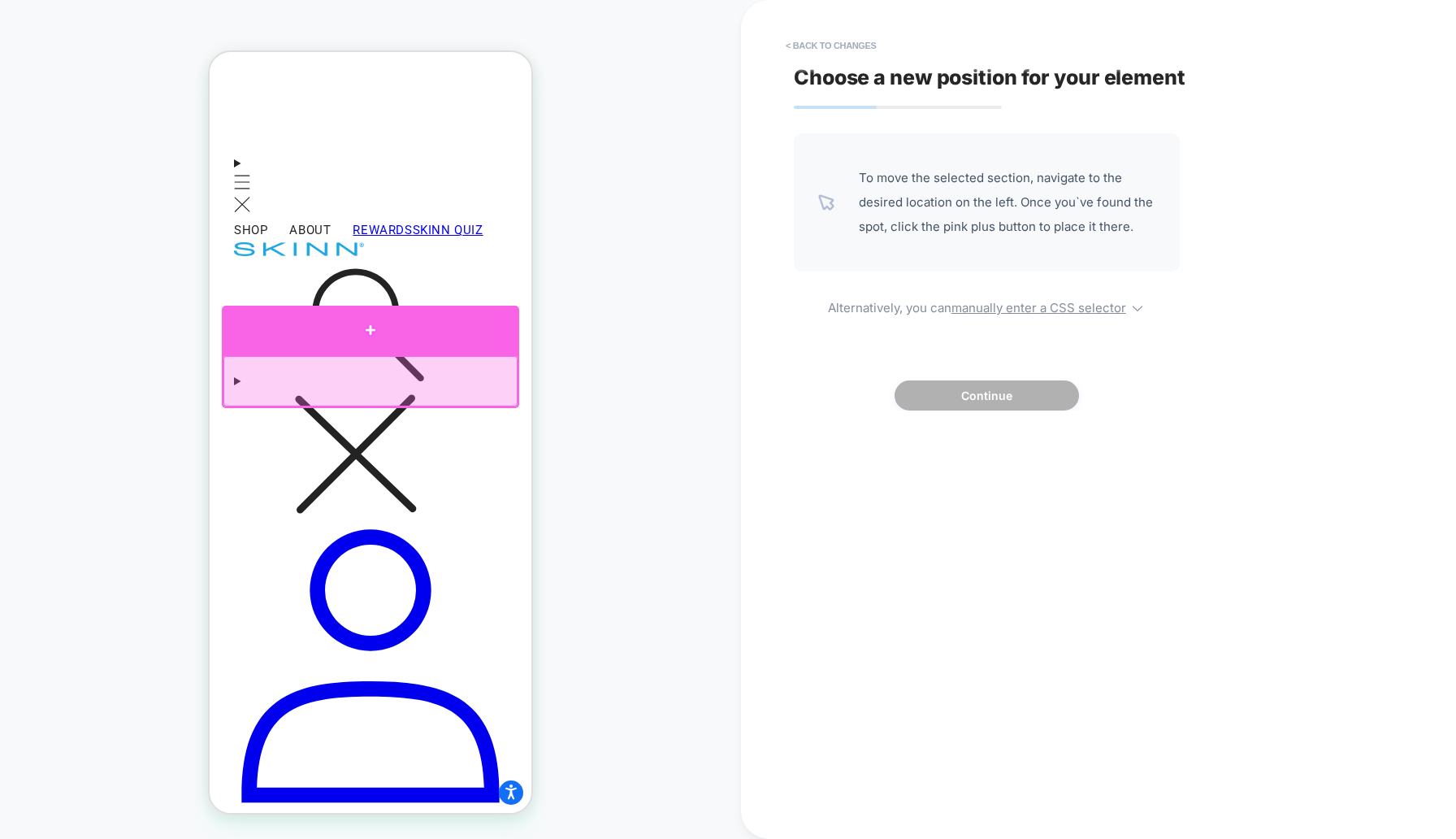
click at [271, 342] on div at bounding box center [370, 329] width 297 height 49
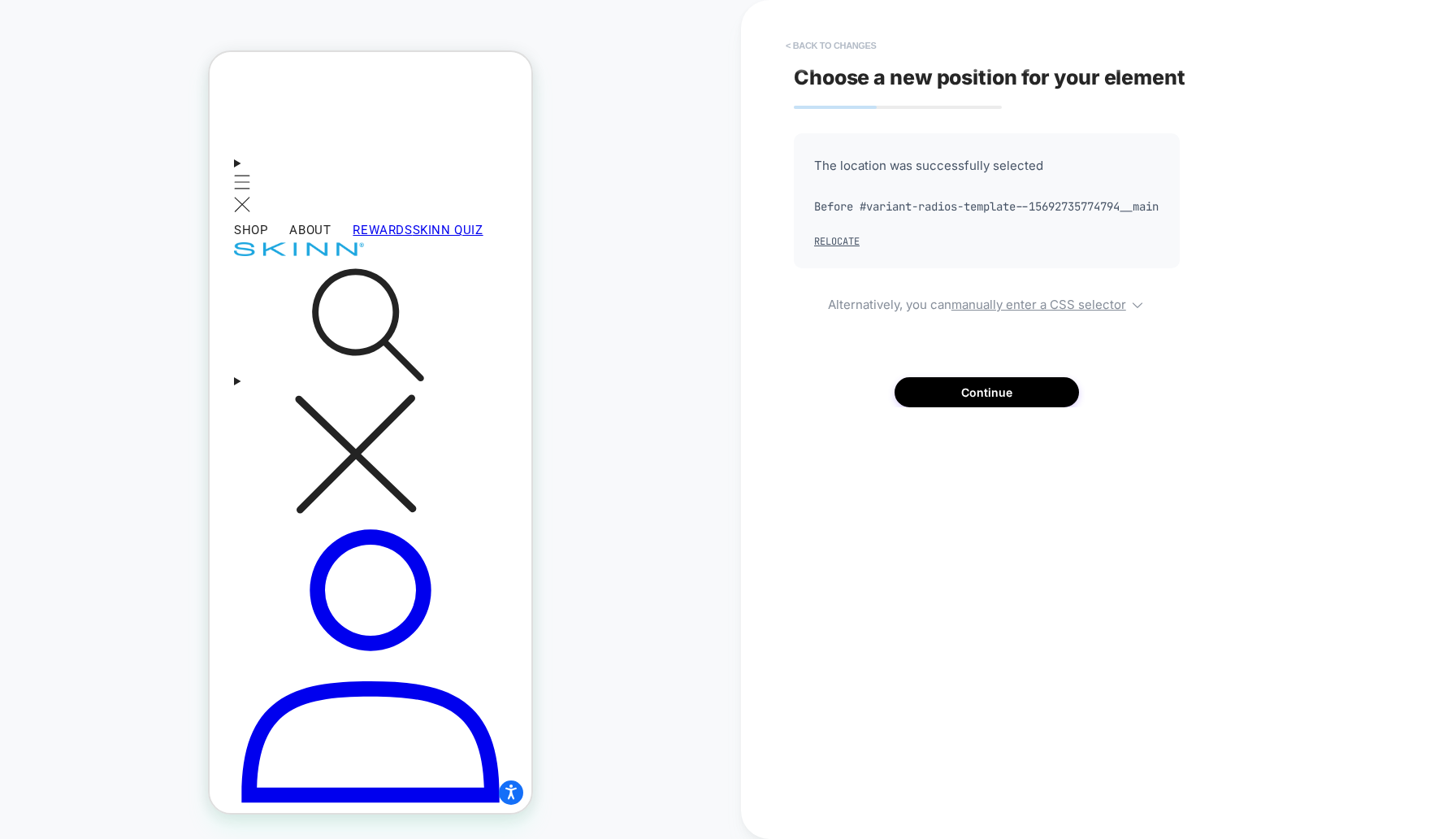
click at [837, 41] on button "< Back to changes" at bounding box center [832, 45] width 108 height 26
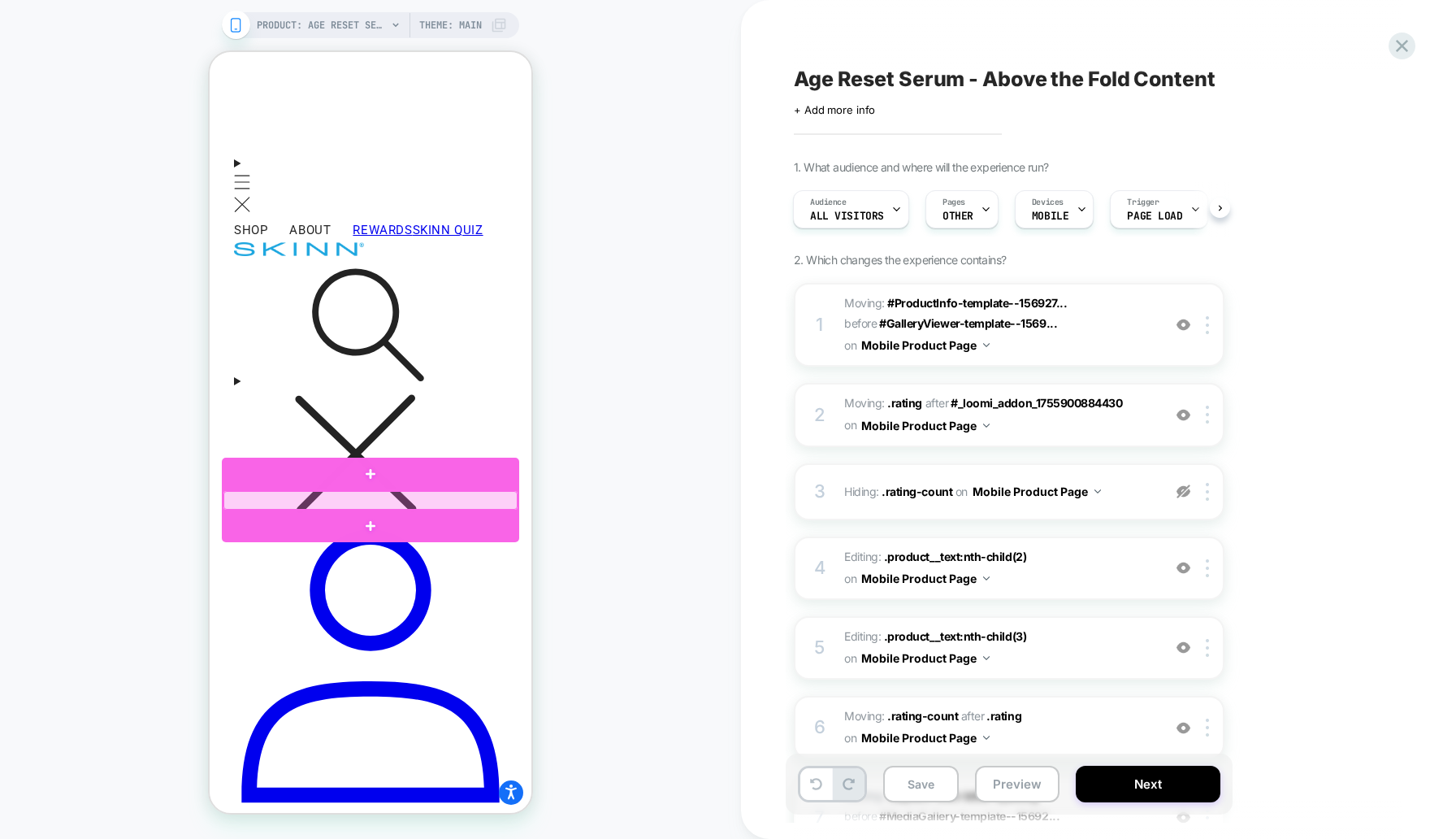
click at [320, 498] on div at bounding box center [370, 500] width 295 height 19
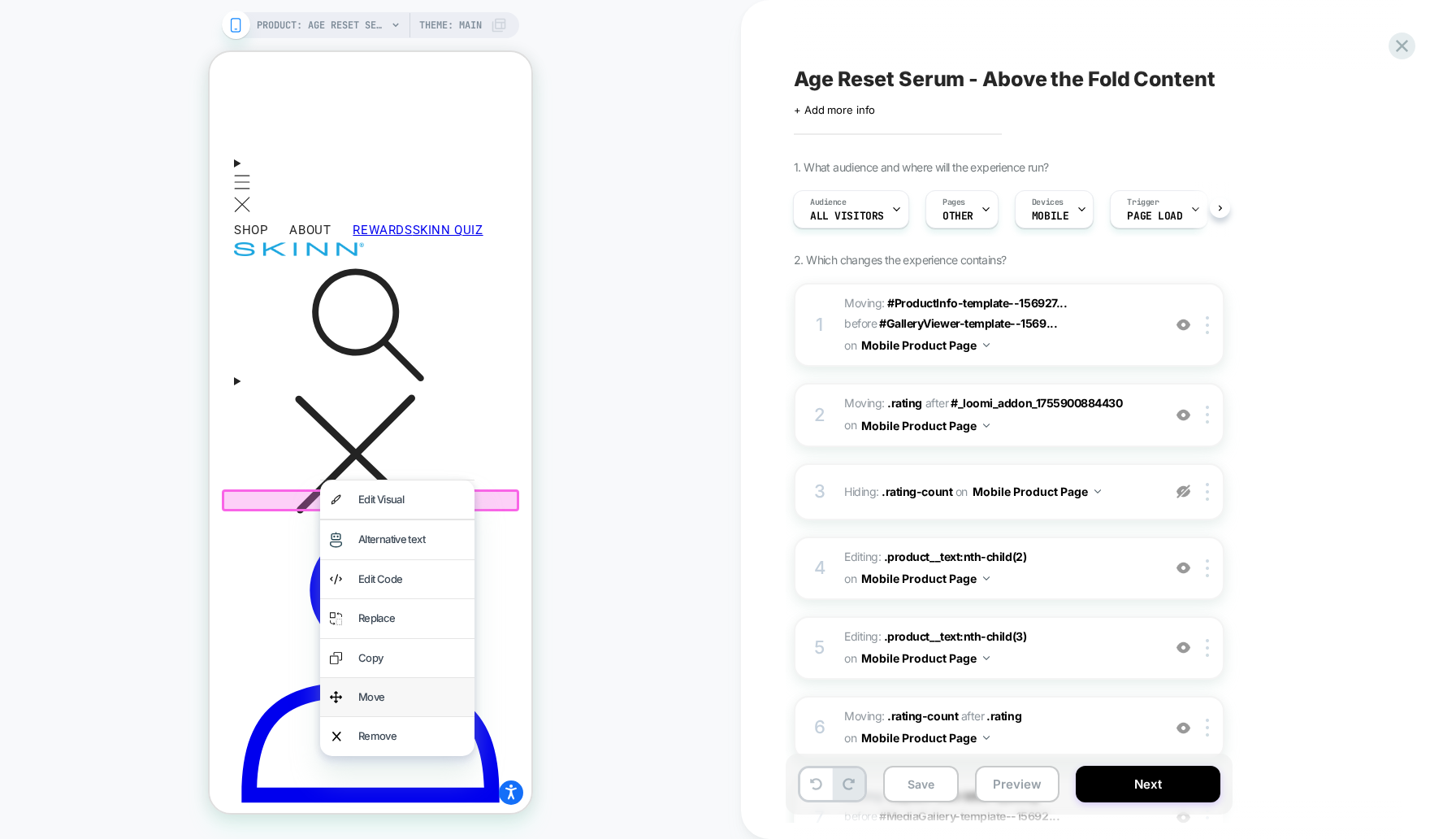
click at [379, 689] on div "Move" at bounding box center [411, 697] width 107 height 19
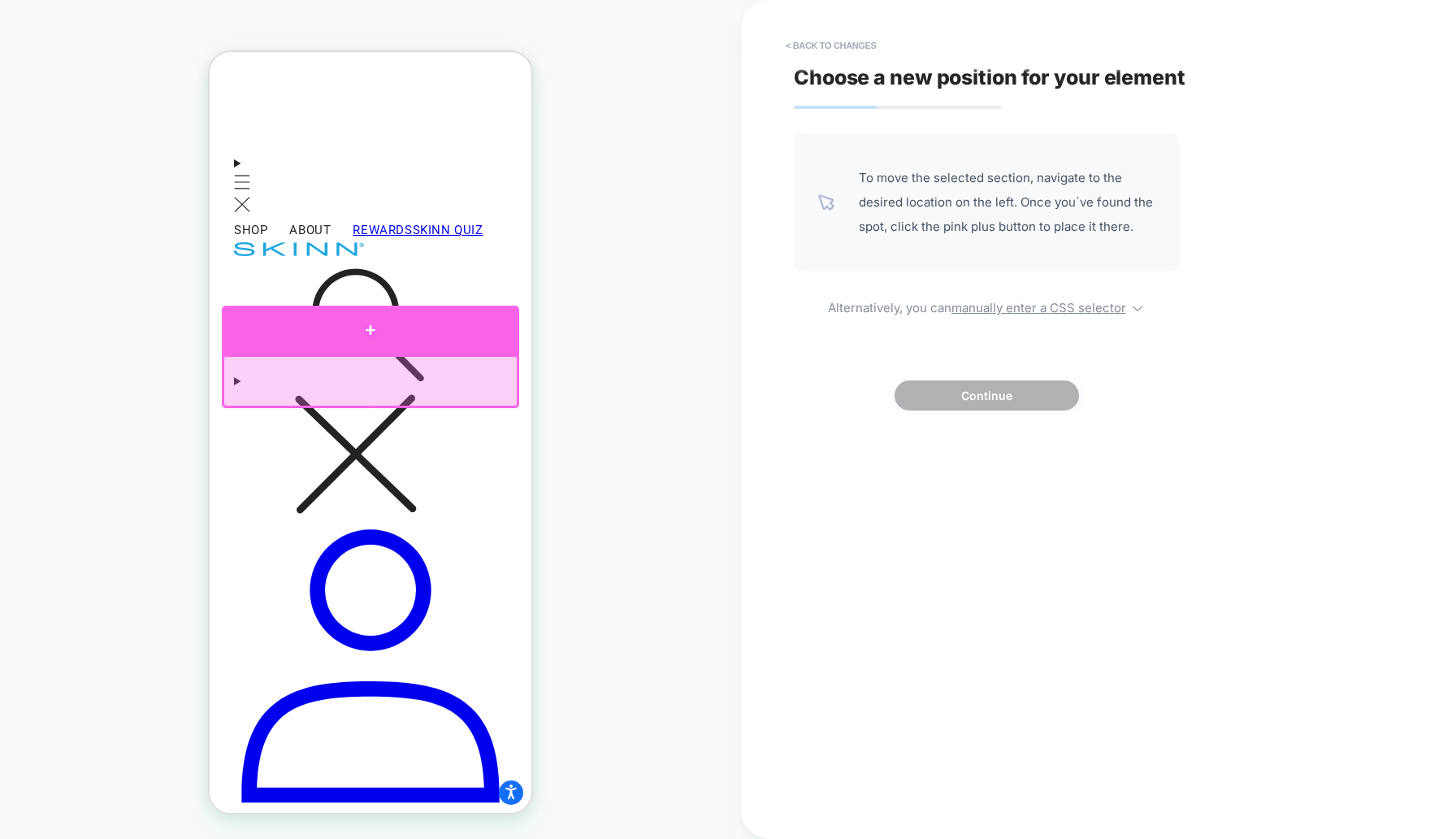
click at [308, 336] on div at bounding box center [370, 329] width 297 height 48
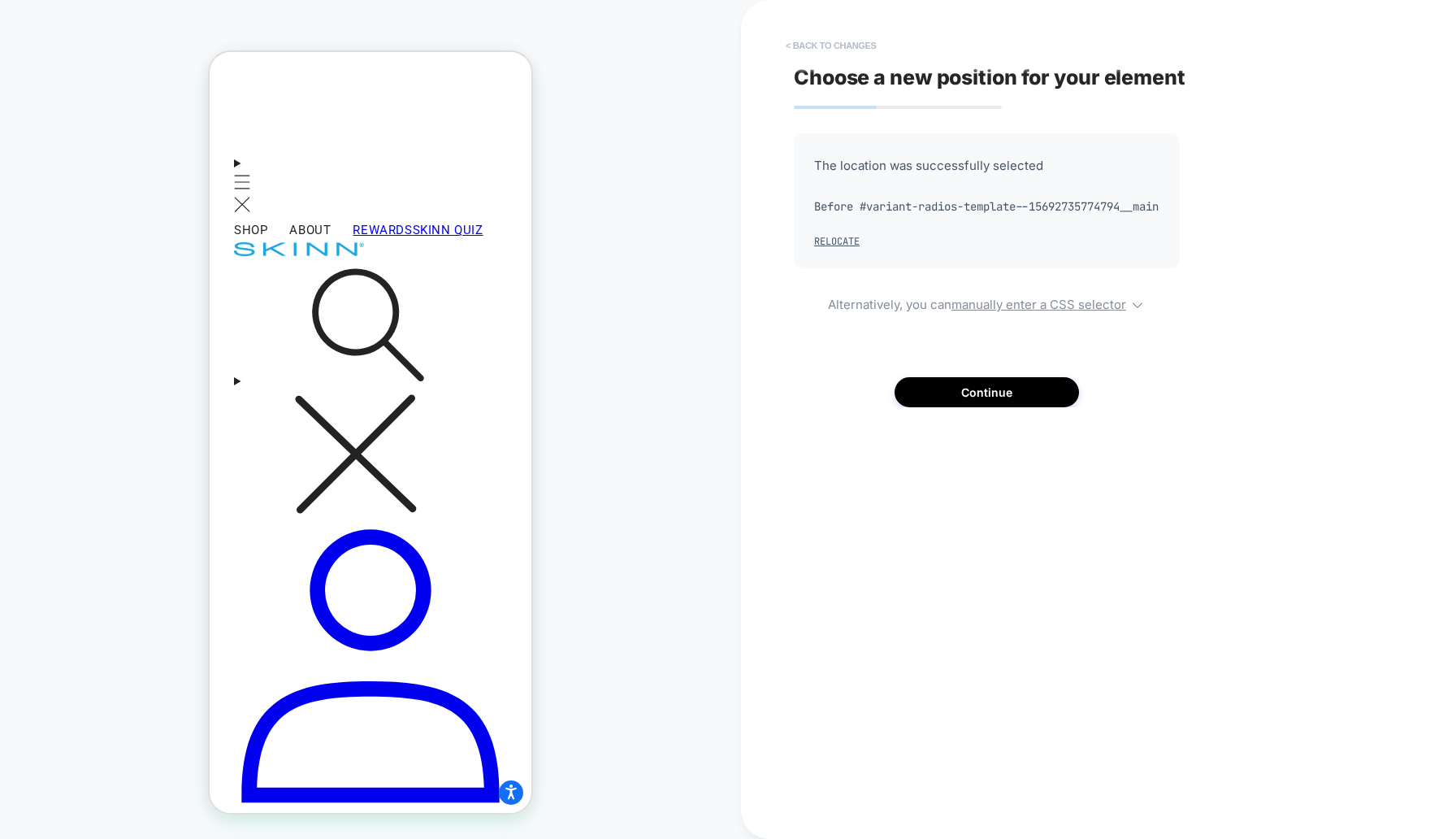
click at [806, 42] on button "< Back to changes" at bounding box center [832, 45] width 108 height 26
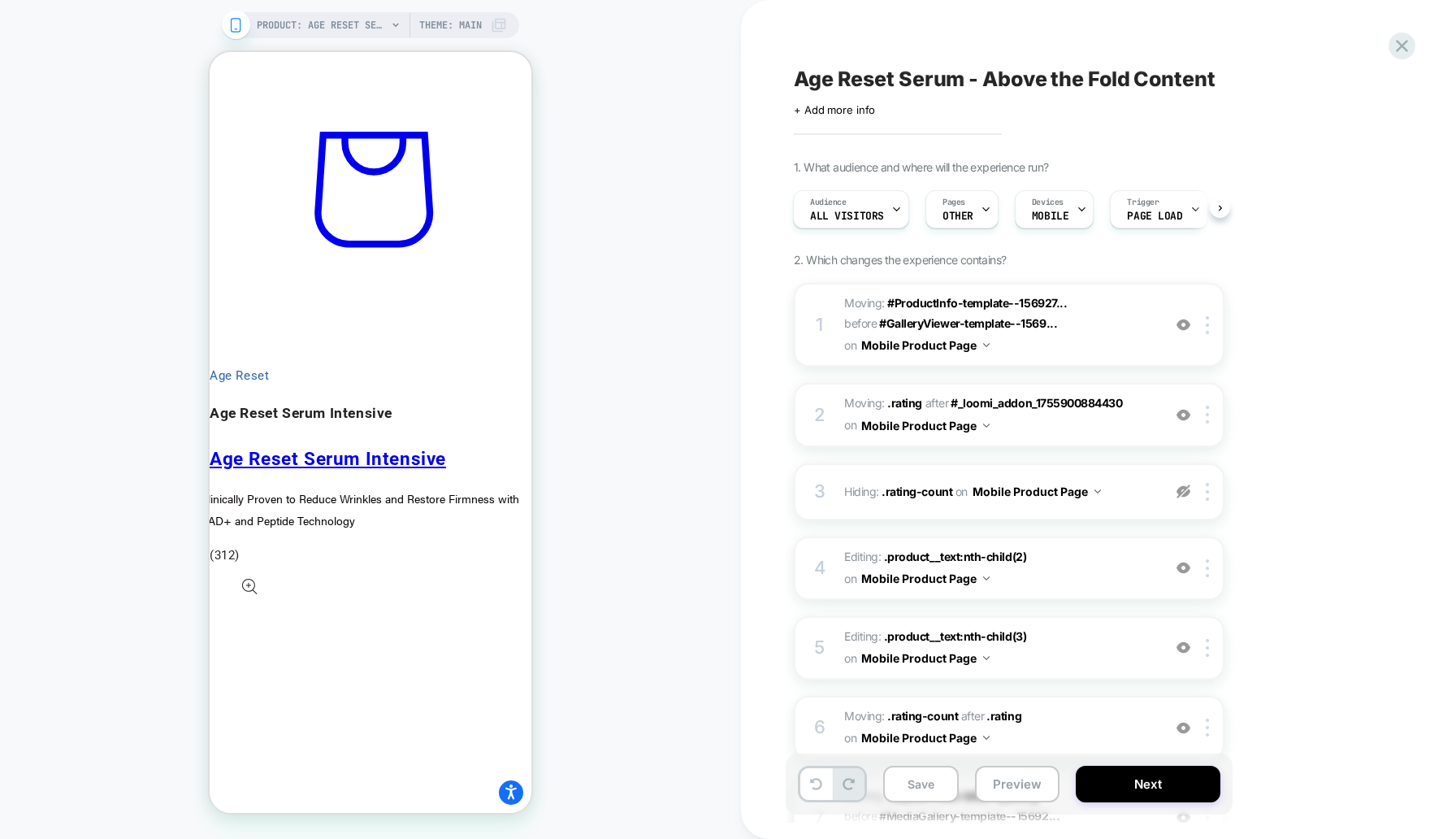
scroll to position [1592, 0]
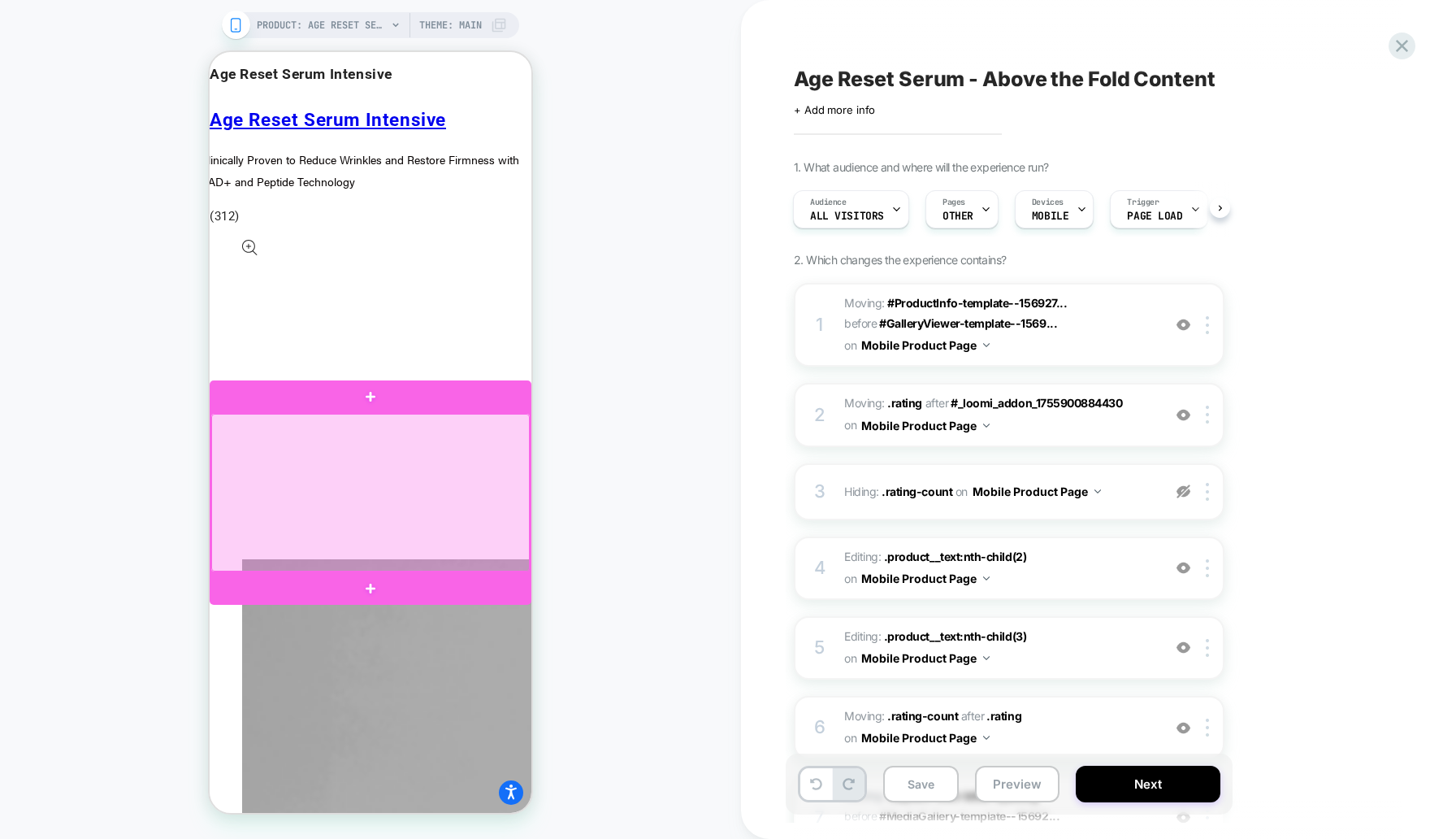
scroll to position [1537, 0]
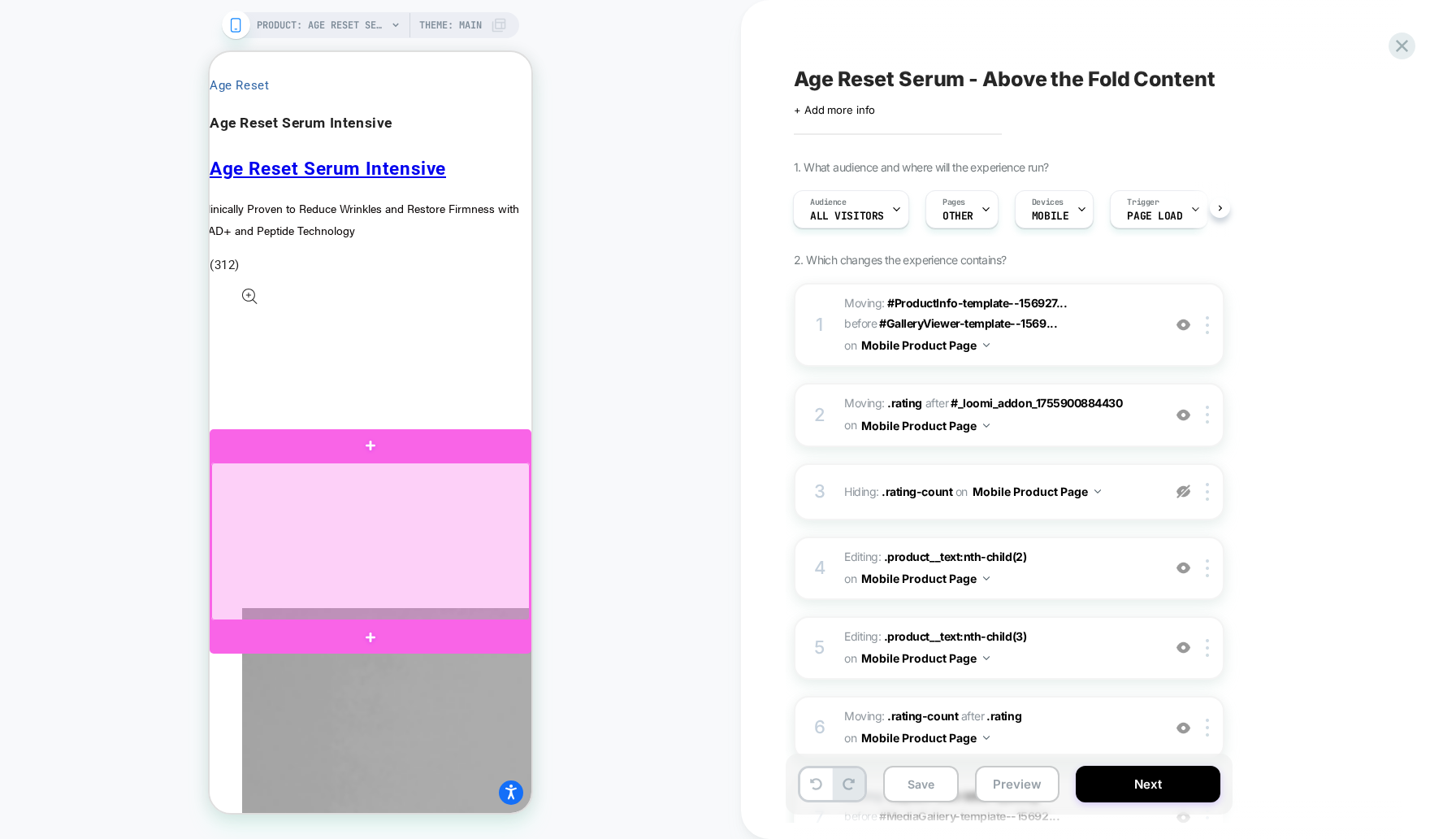
click at [477, 500] on div at bounding box center [370, 541] width 318 height 157
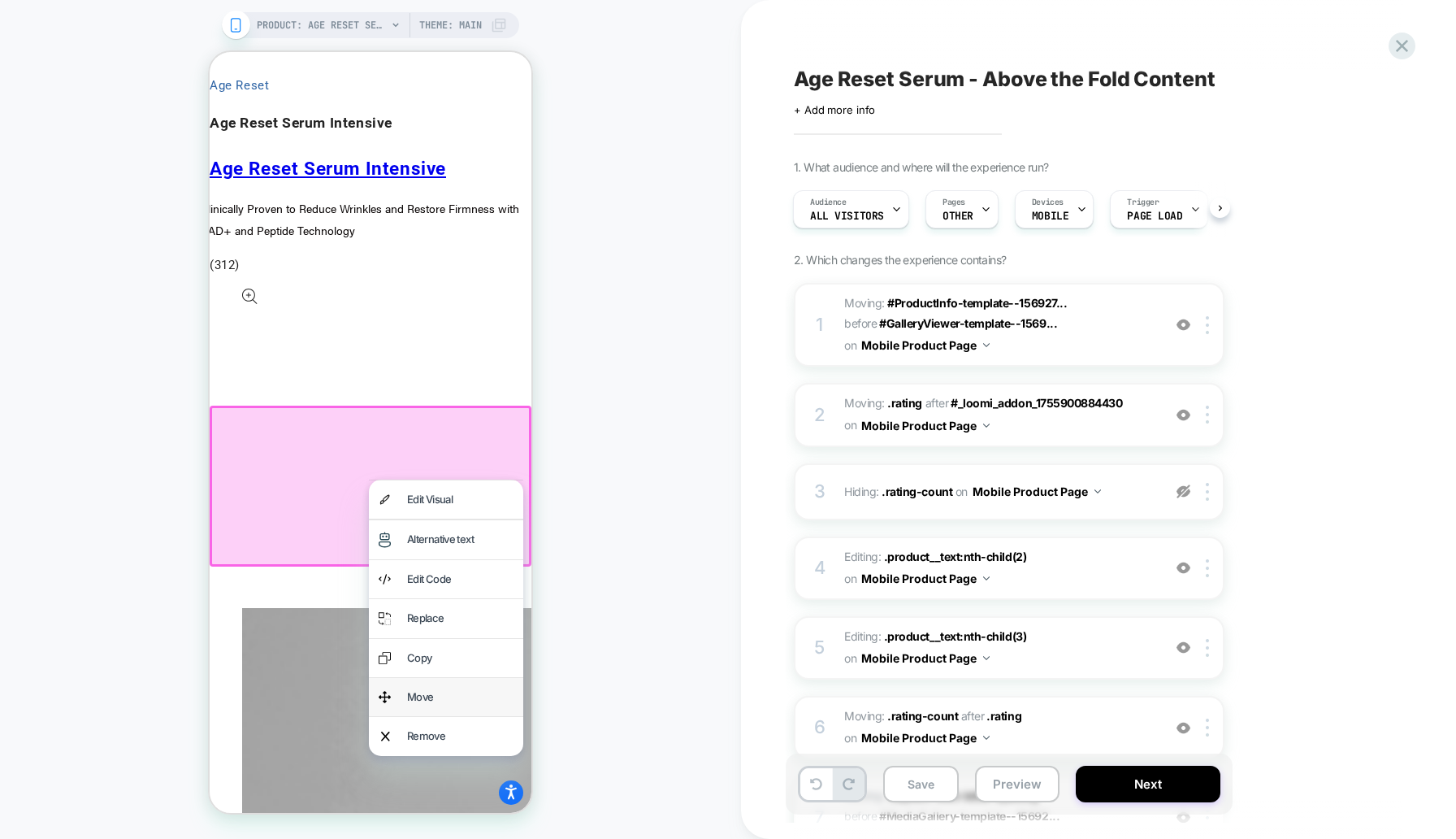
click at [458, 700] on div "Move" at bounding box center [460, 697] width 107 height 19
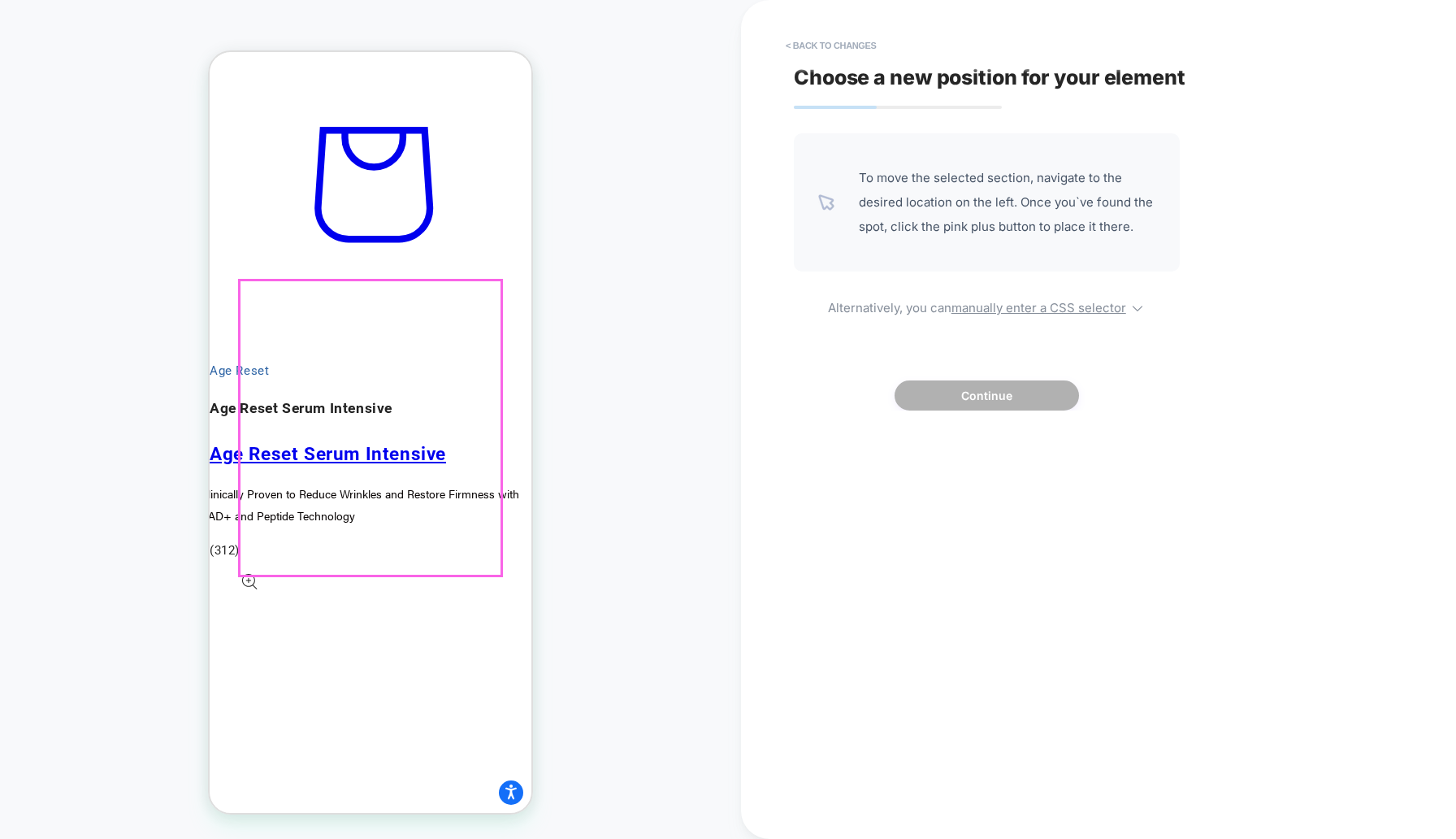
scroll to position [1271, 0]
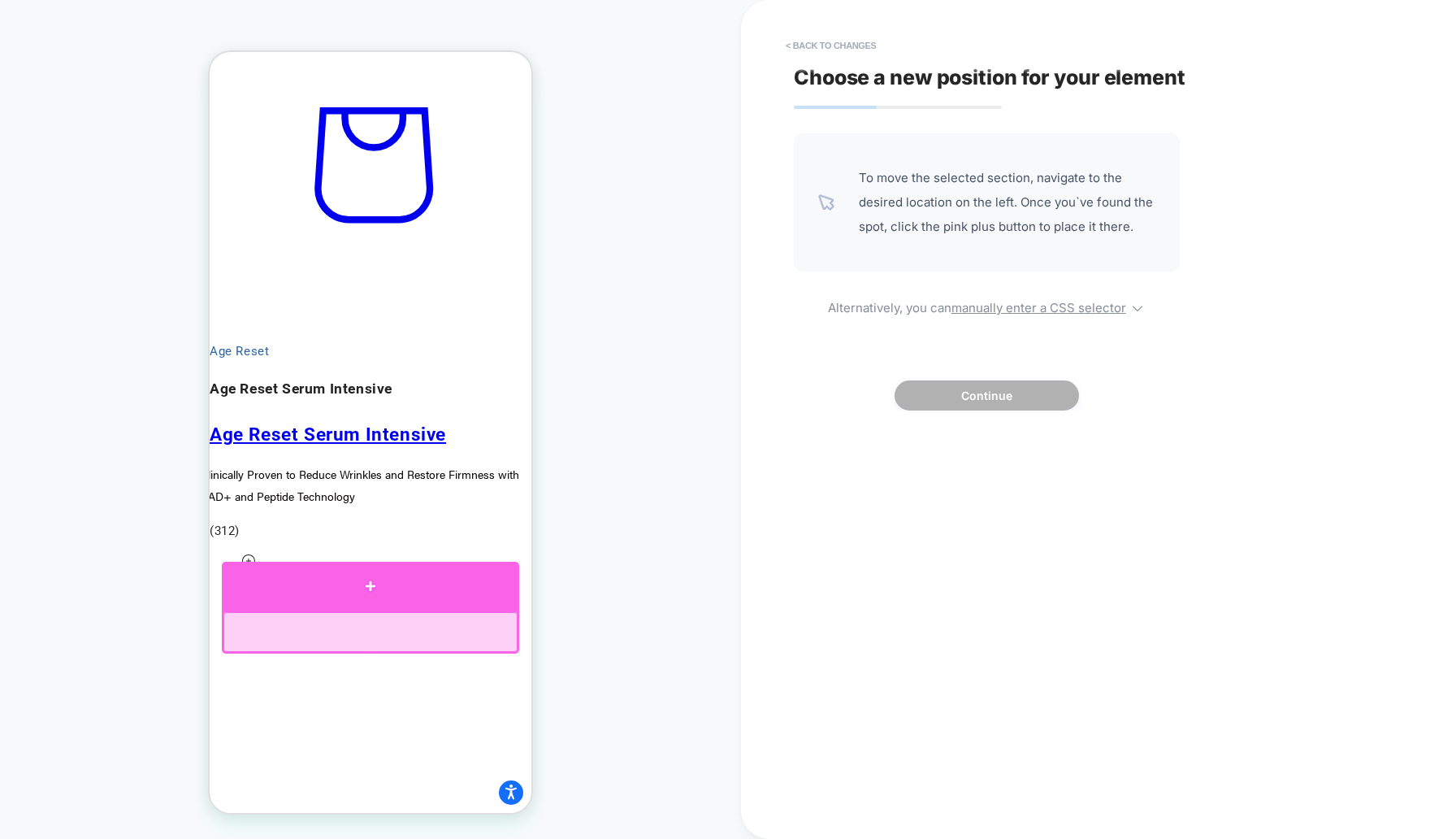
click at [485, 591] on div at bounding box center [370, 586] width 297 height 49
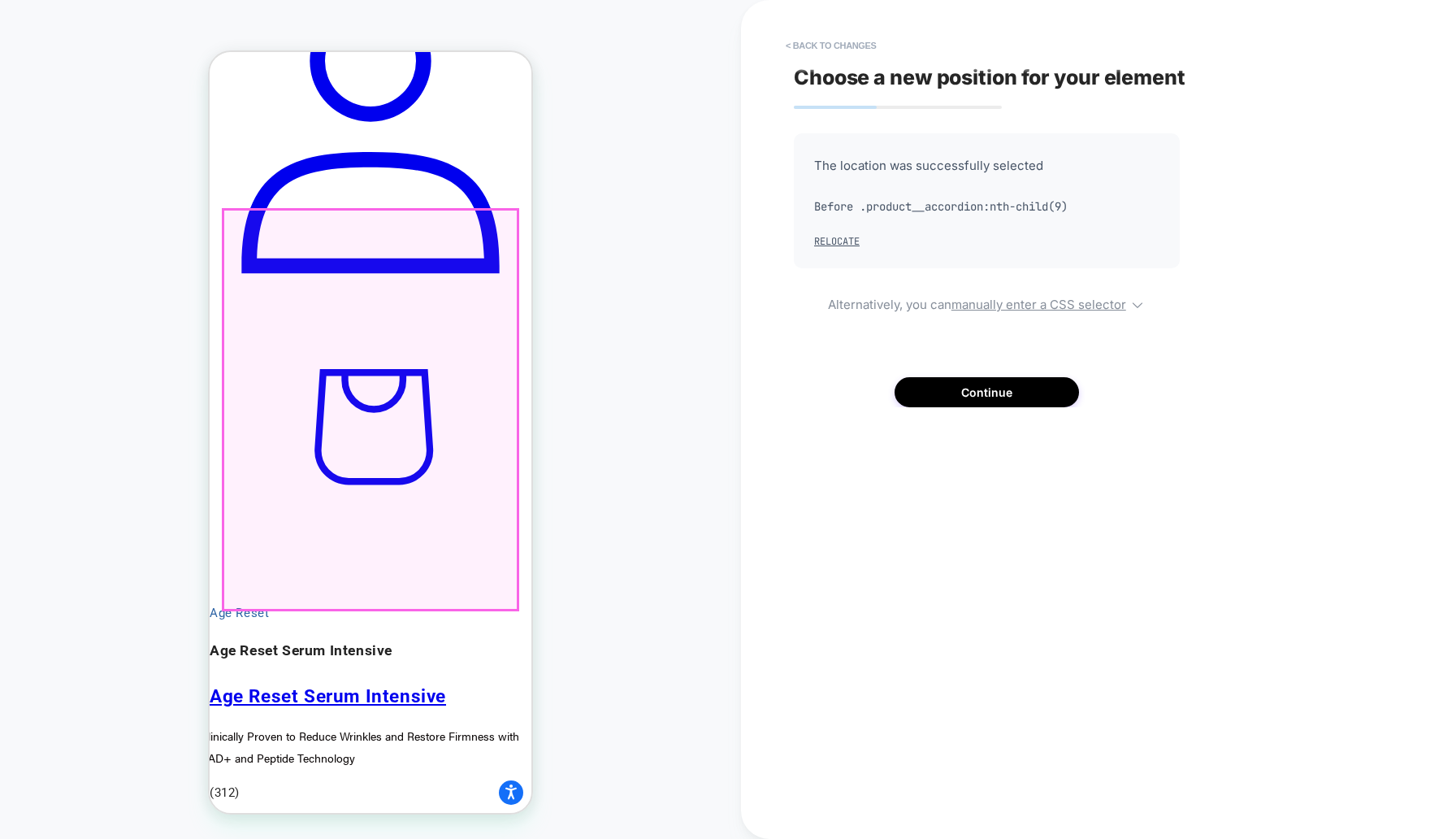
scroll to position [977, 0]
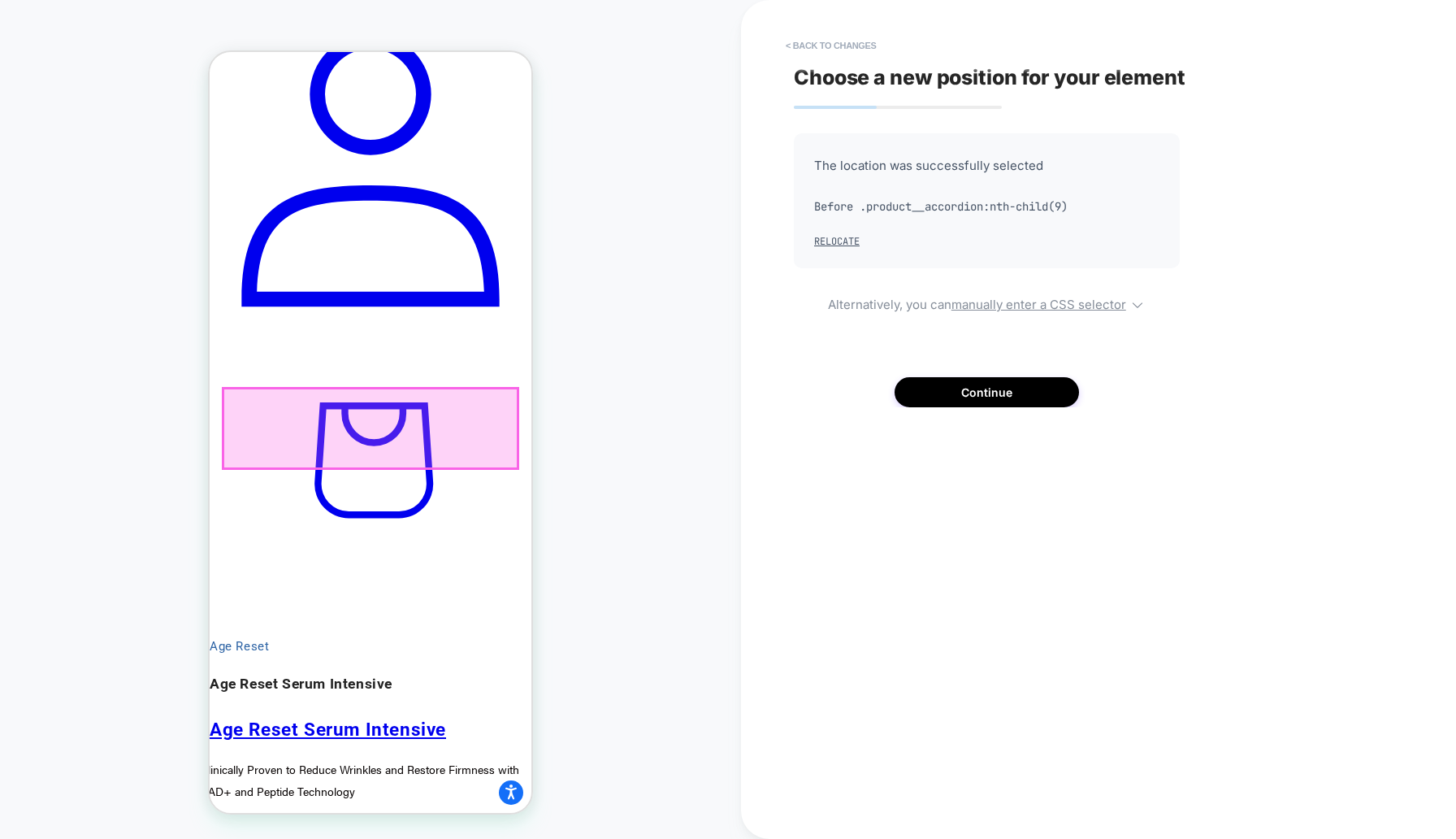
click at [472, 408] on div at bounding box center [370, 428] width 295 height 79
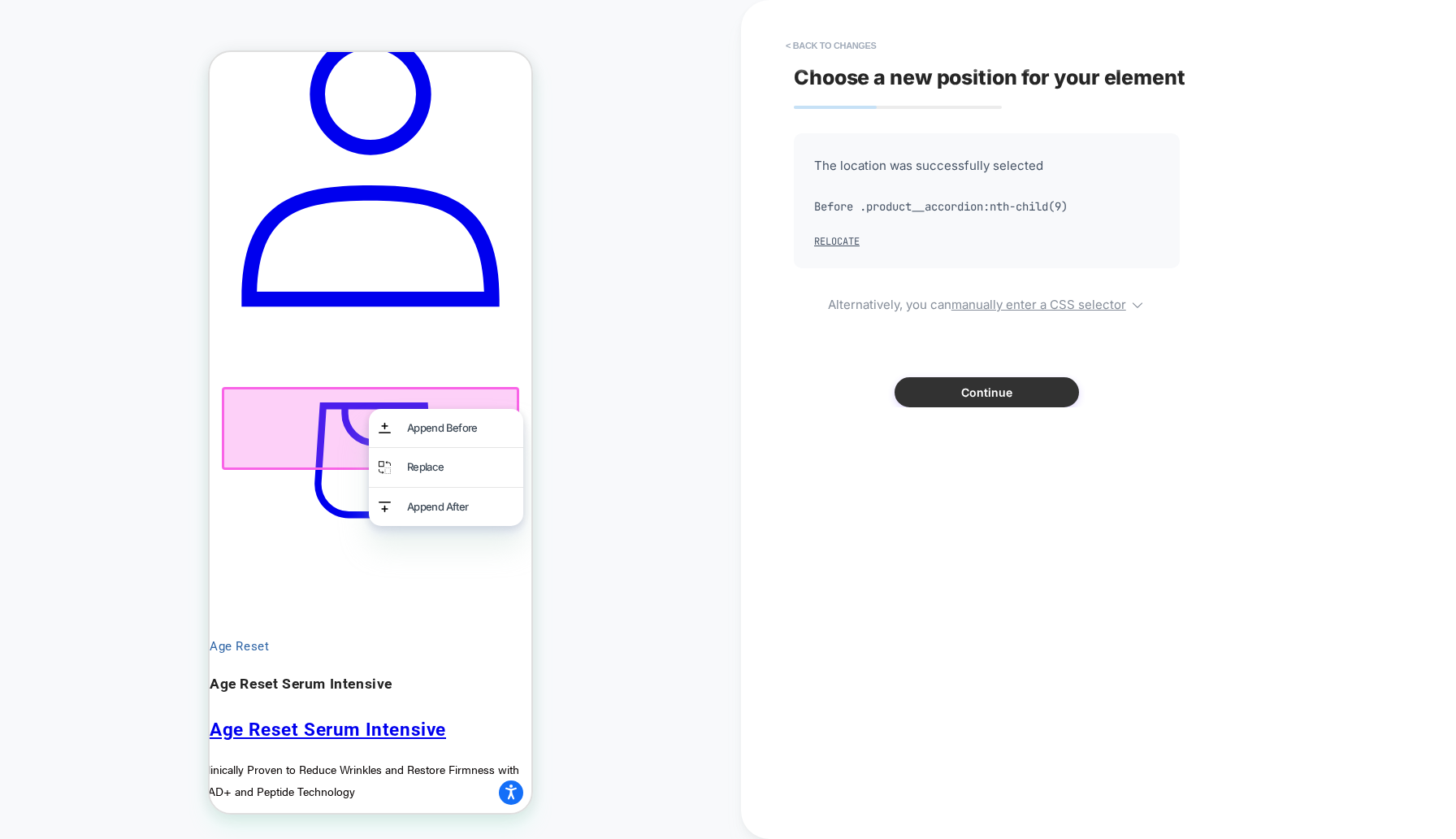
click at [989, 376] on div "The location was successfully selected Before .product__accordion:nth-child(9) …" at bounding box center [987, 270] width 386 height 274
click at [989, 386] on button "Continue" at bounding box center [986, 393] width 184 height 30
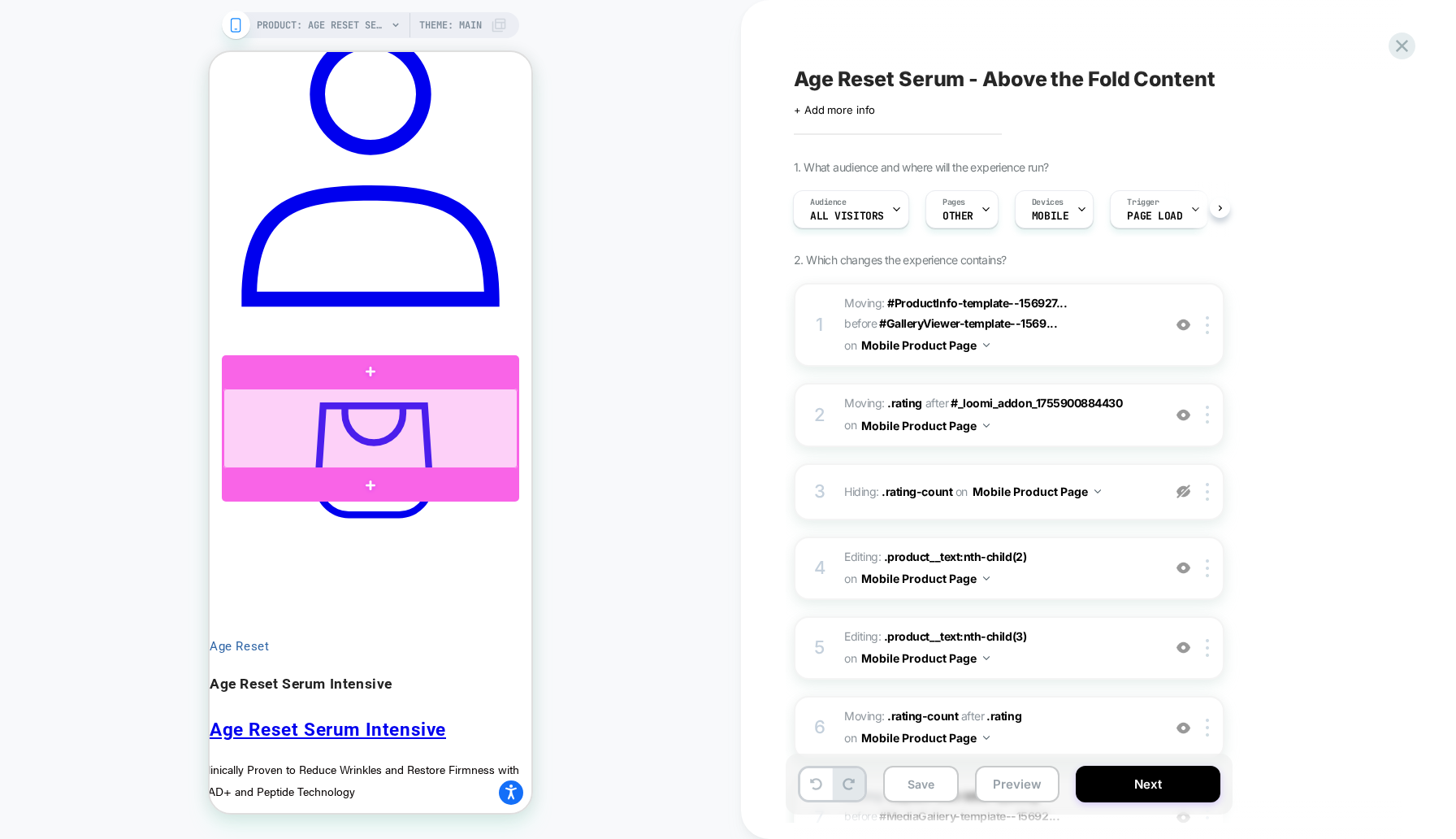
click at [510, 416] on div at bounding box center [370, 428] width 295 height 79
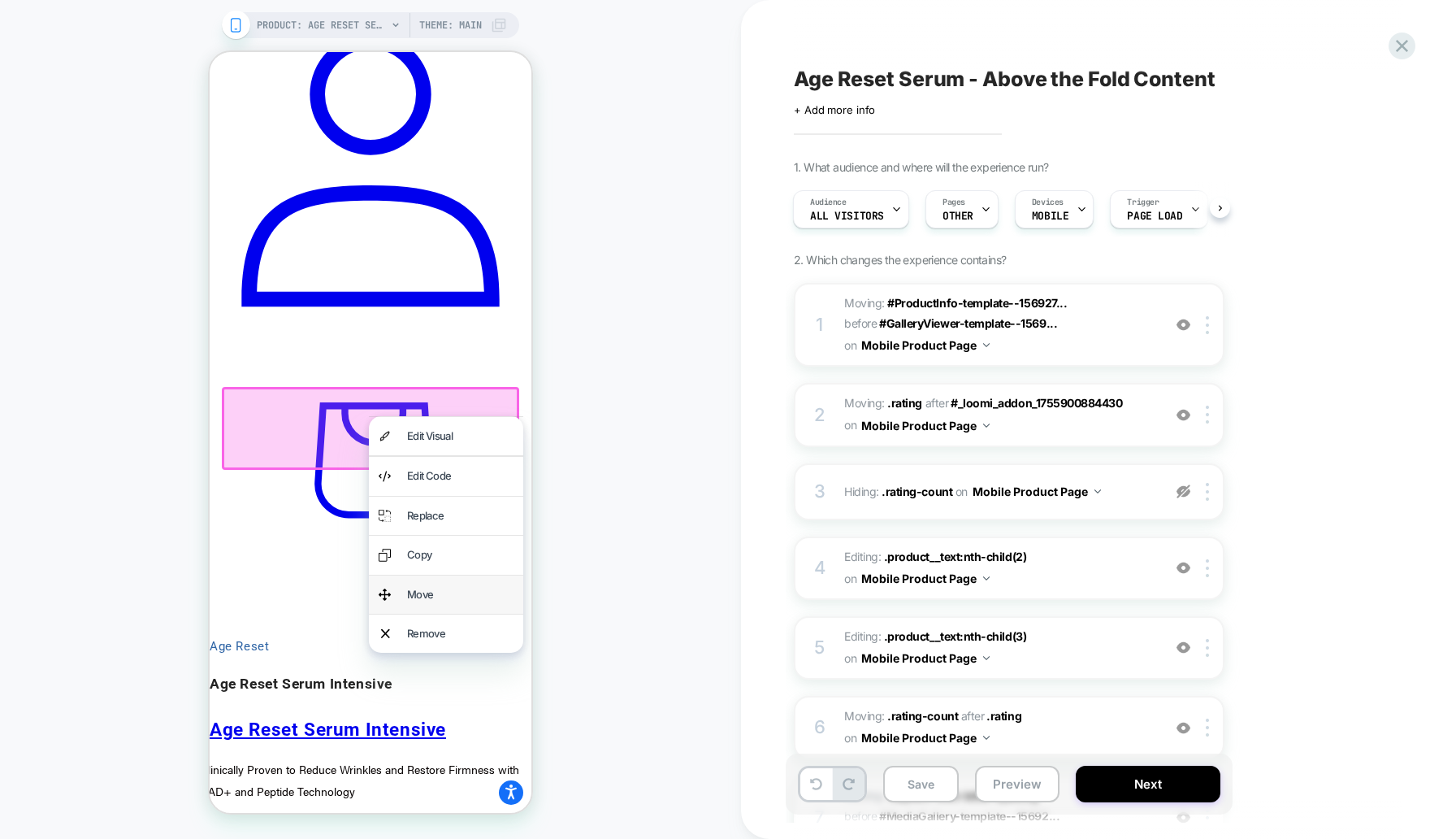
click at [462, 586] on div "Move" at bounding box center [460, 594] width 107 height 19
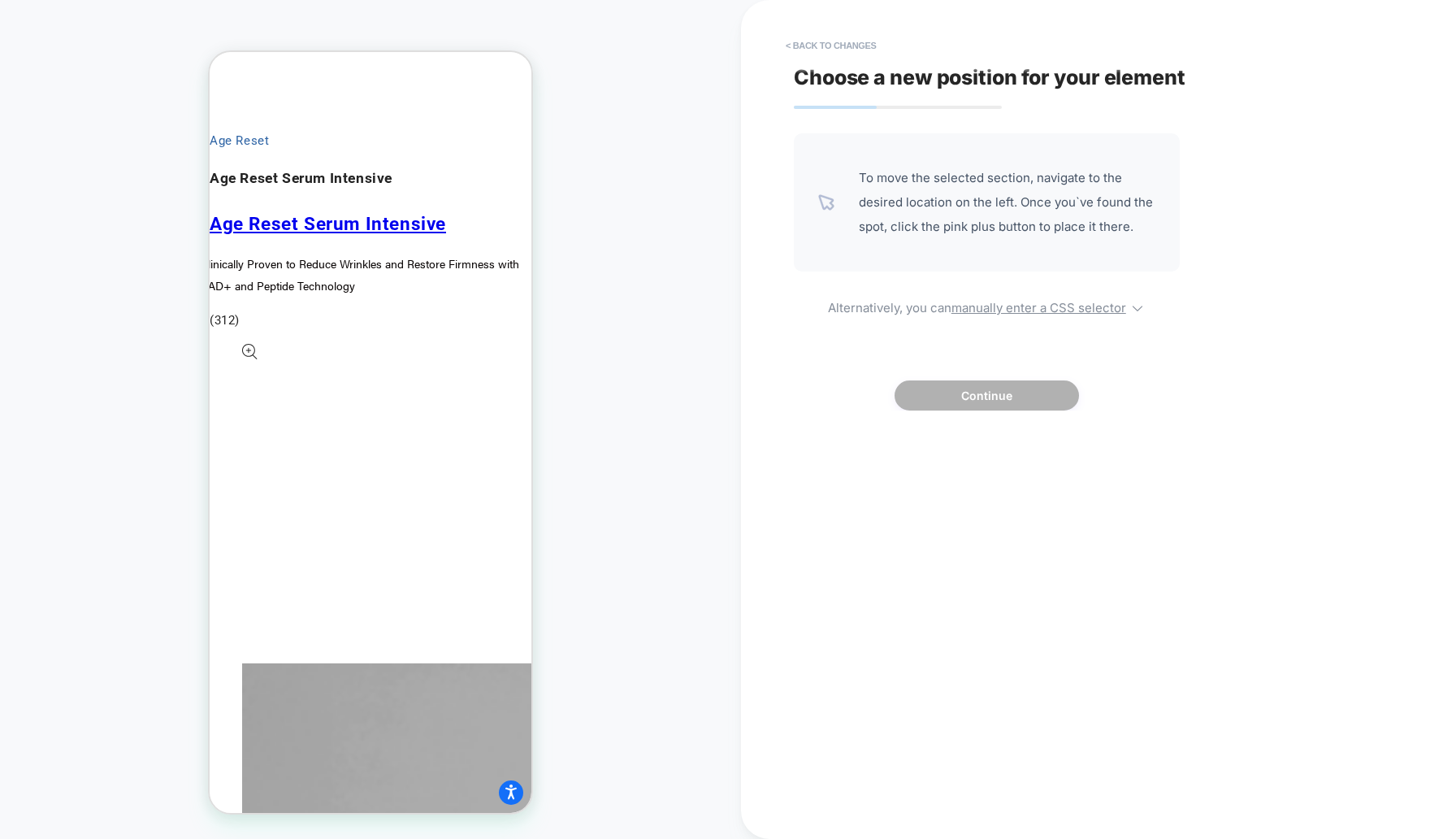
scroll to position [1488, 0]
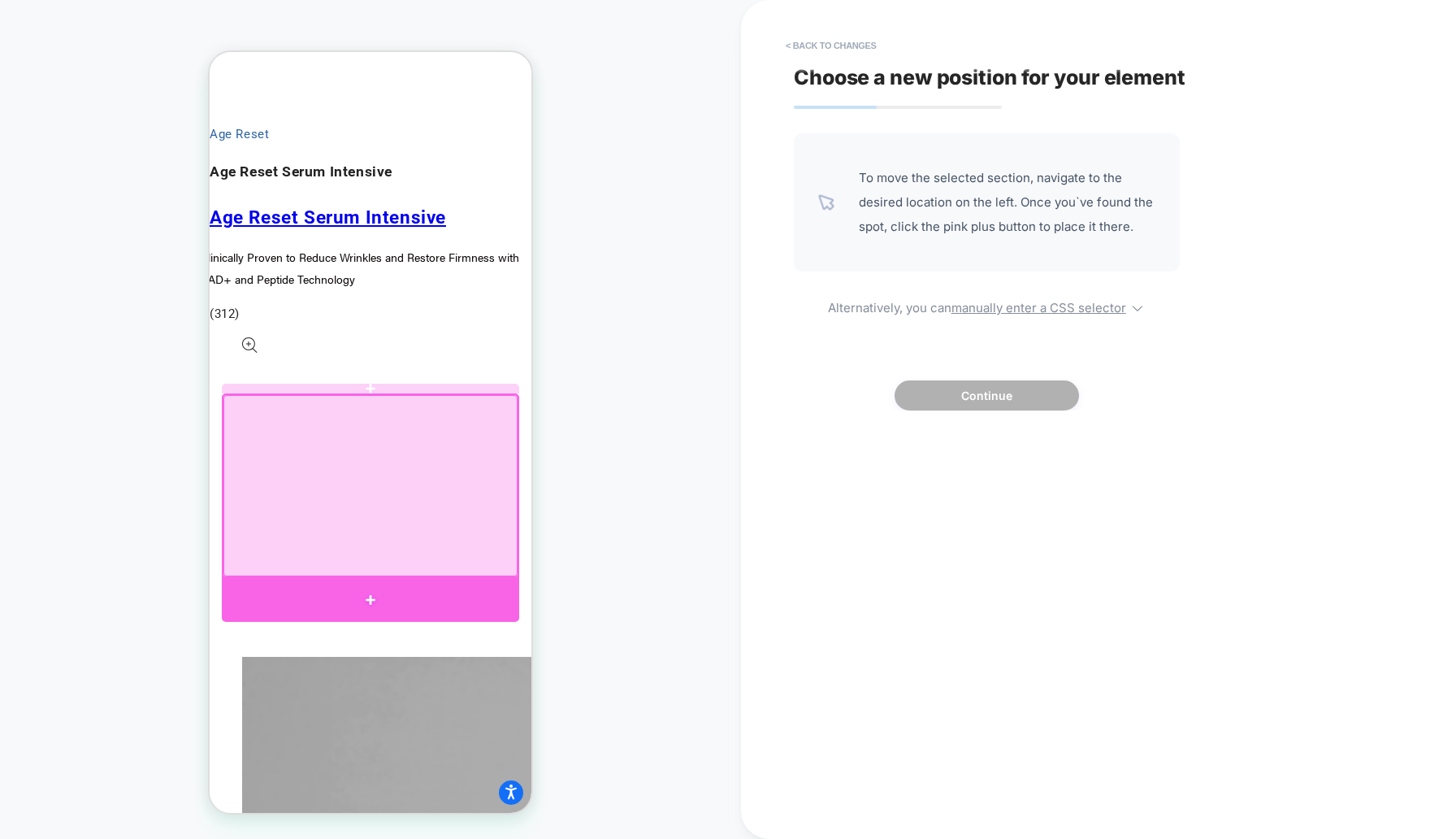
click at [458, 585] on div at bounding box center [370, 600] width 297 height 44
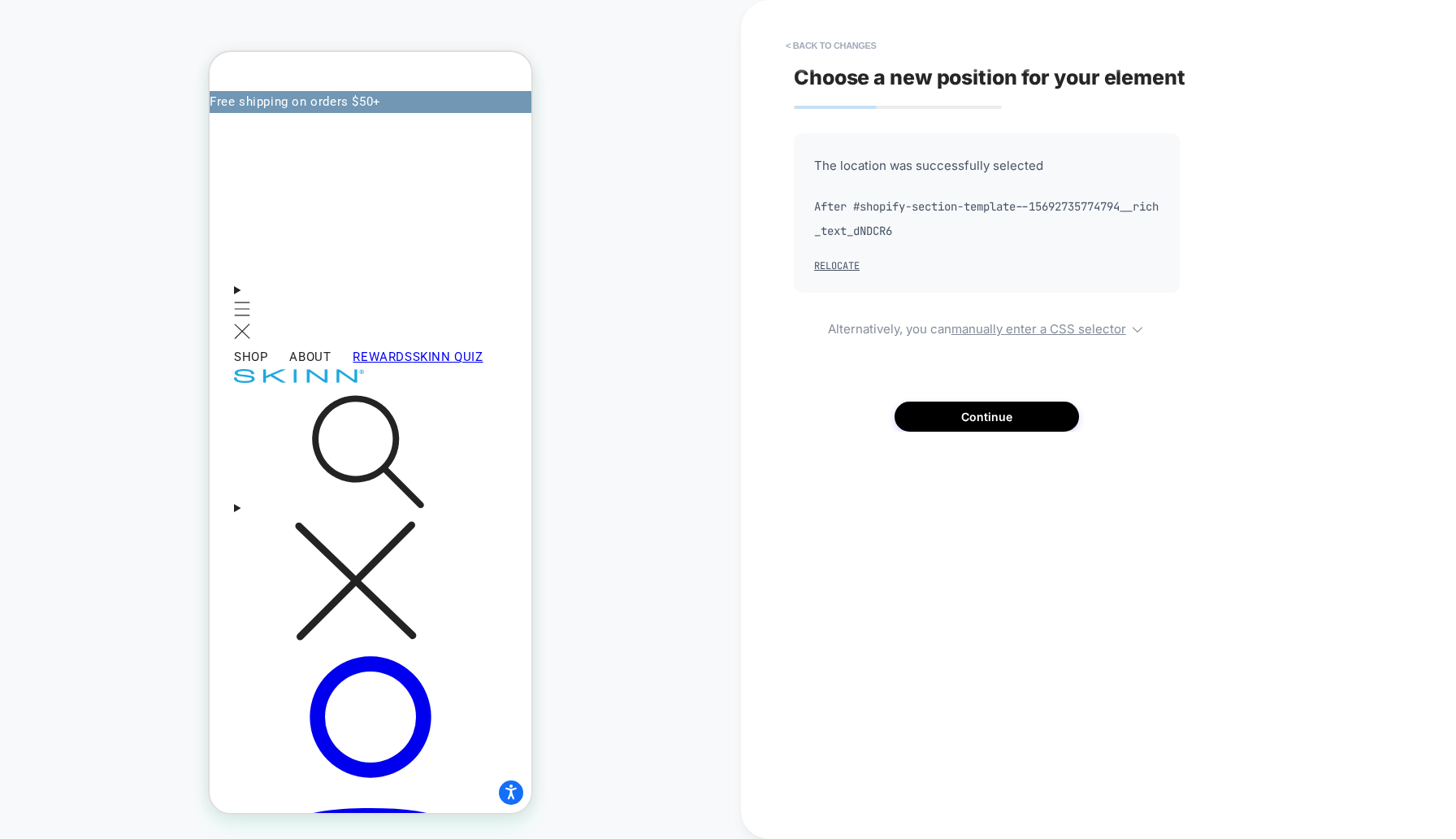
scroll to position [308, 0]
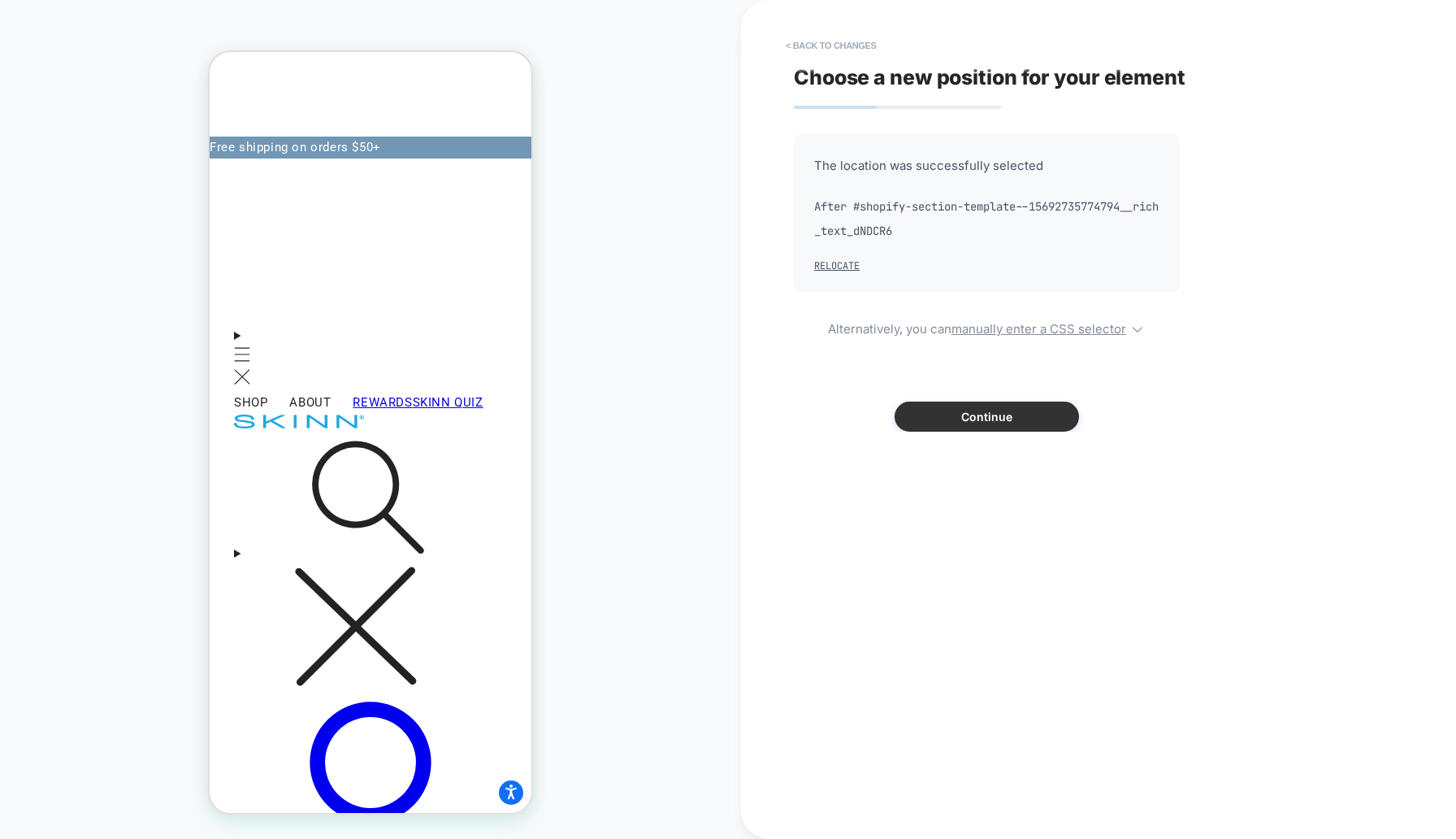
click at [967, 411] on button "Continue" at bounding box center [986, 416] width 184 height 30
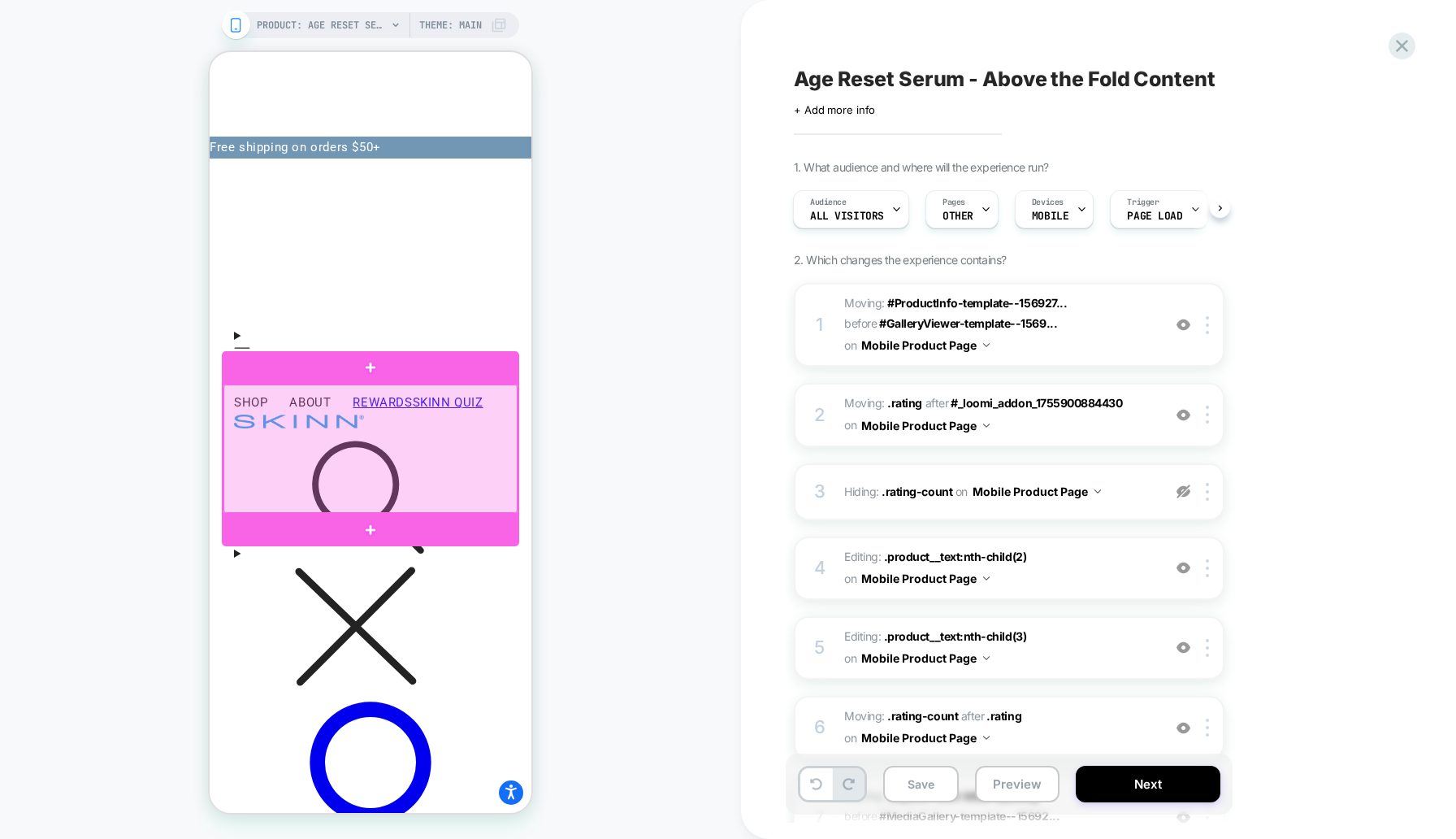
click at [385, 454] on div at bounding box center [370, 449] width 295 height 129
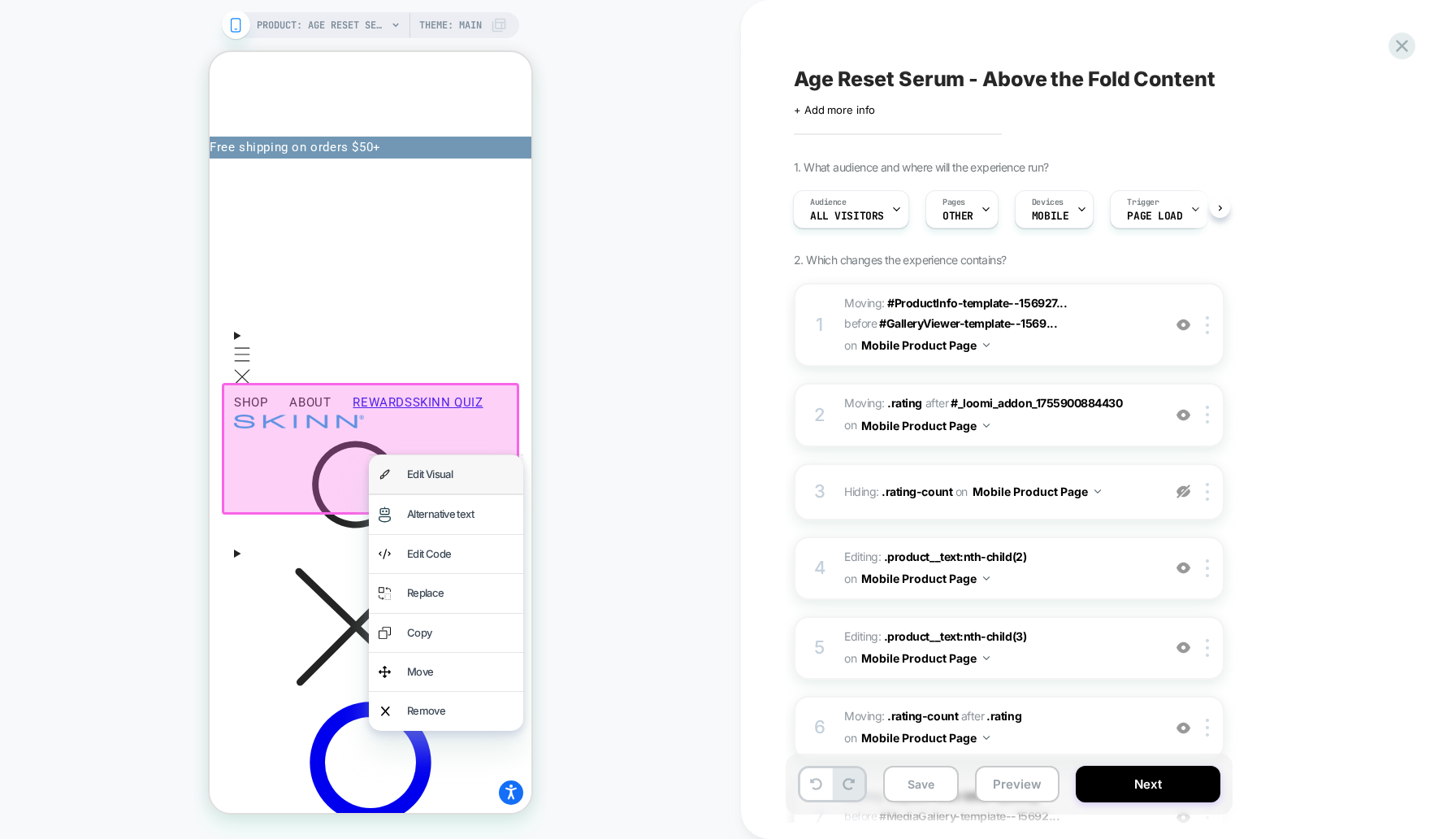
click at [429, 474] on div "Edit Visual" at bounding box center [460, 474] width 107 height 19
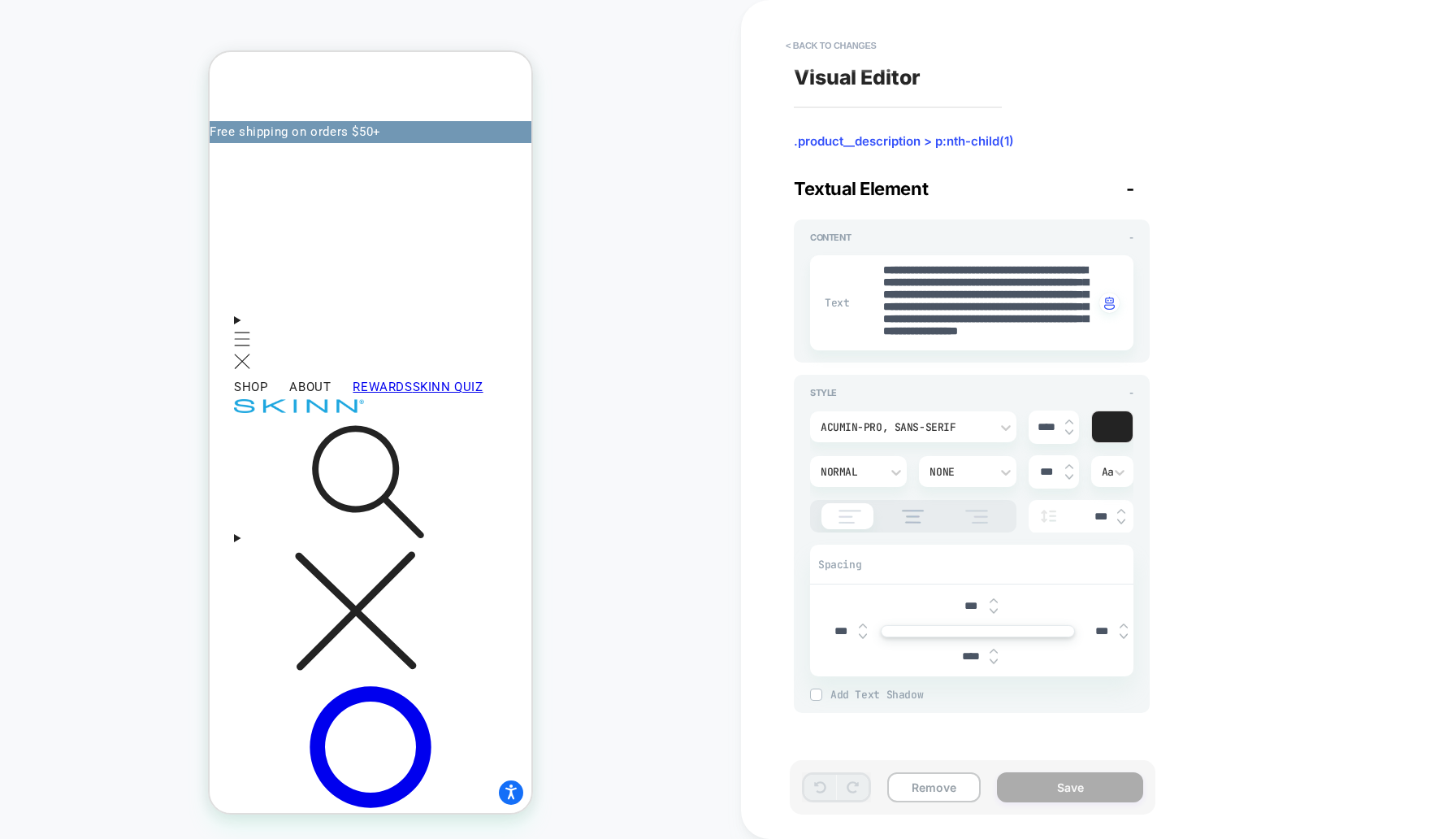
scroll to position [0, 0]
drag, startPoint x: 1057, startPoint y: 302, endPoint x: 840, endPoint y: 241, distance: 225.4
type textarea "*"
type textarea "**********"
type textarea "*"
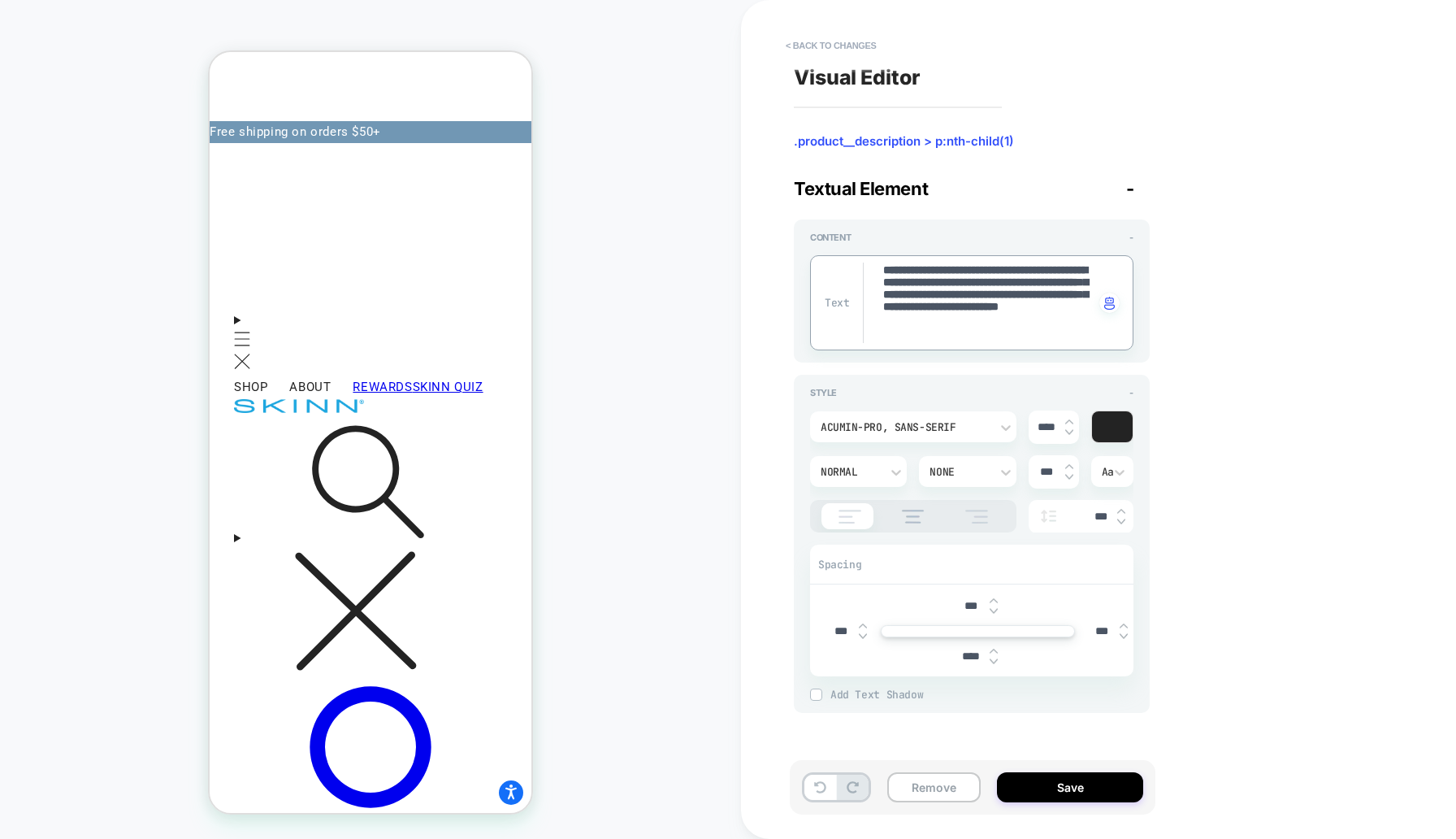
click at [893, 270] on textarea "**********" at bounding box center [988, 303] width 213 height 80
click at [889, 270] on textarea "**********" at bounding box center [988, 303] width 213 height 80
type textarea "**********"
type textarea "*"
type textarea "**********"
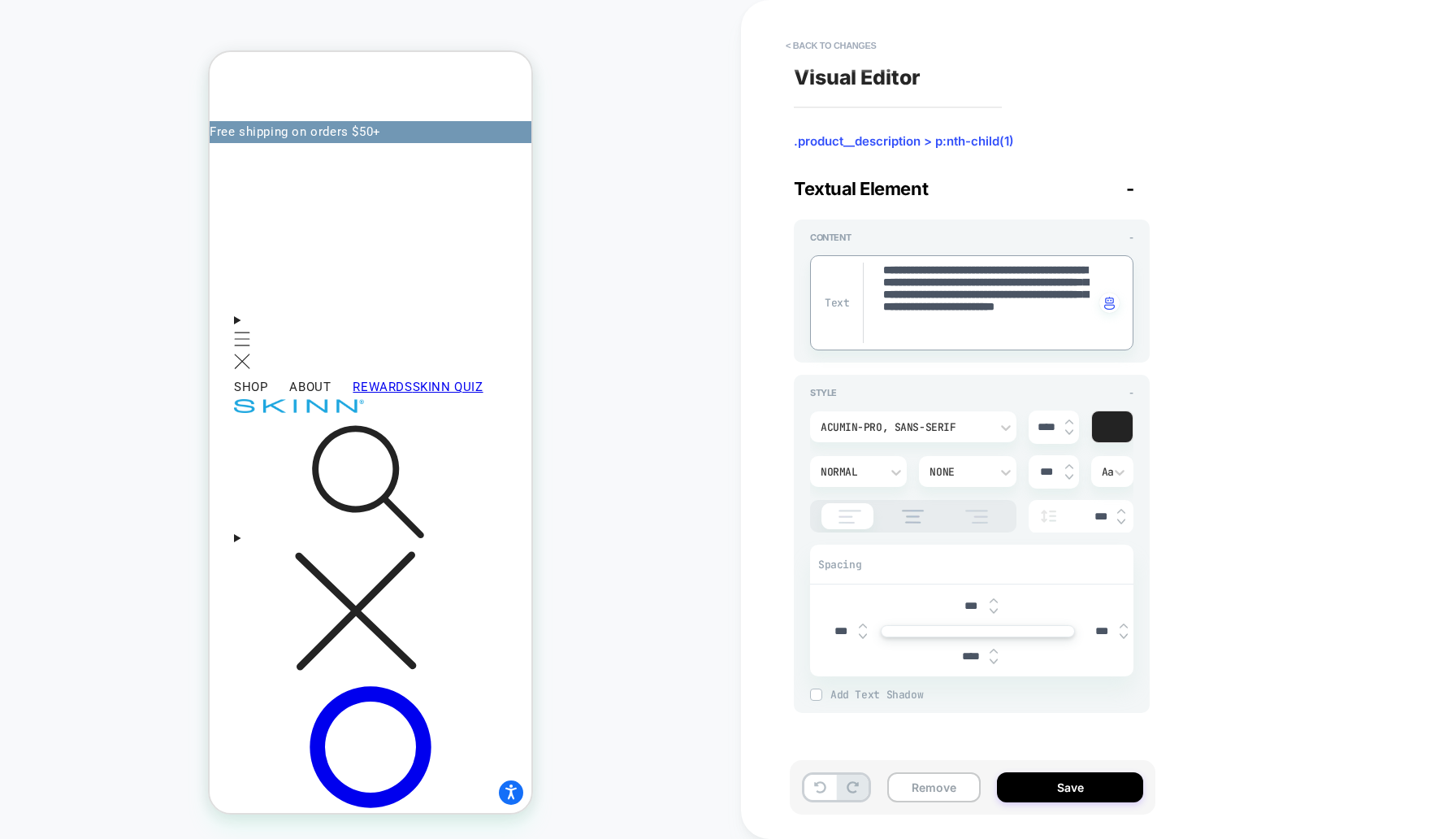
type textarea "*"
type textarea "**********"
click at [1067, 432] on img at bounding box center [1069, 432] width 8 height 6
type textarea "*"
type input "****"
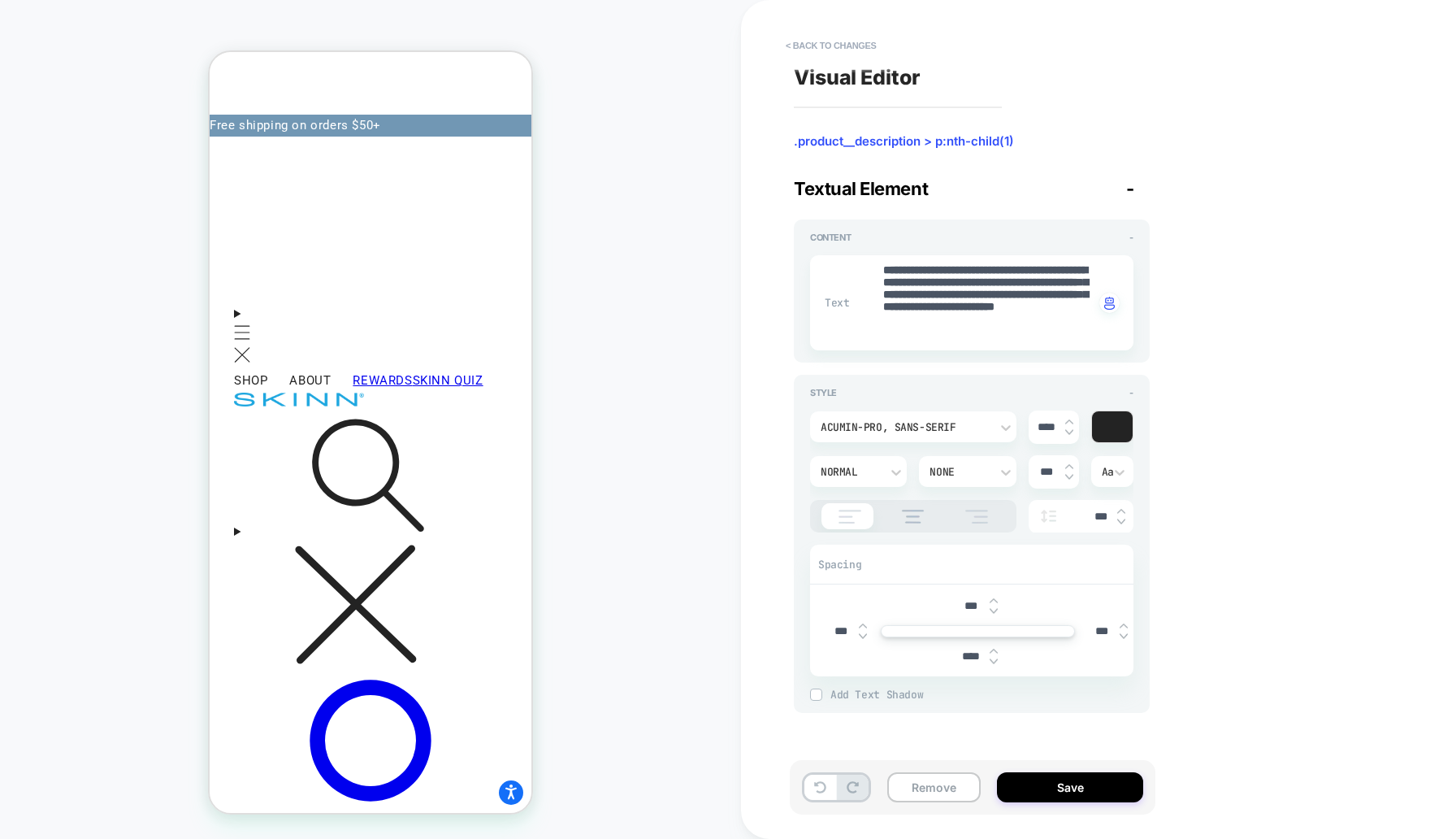
scroll to position [333, 0]
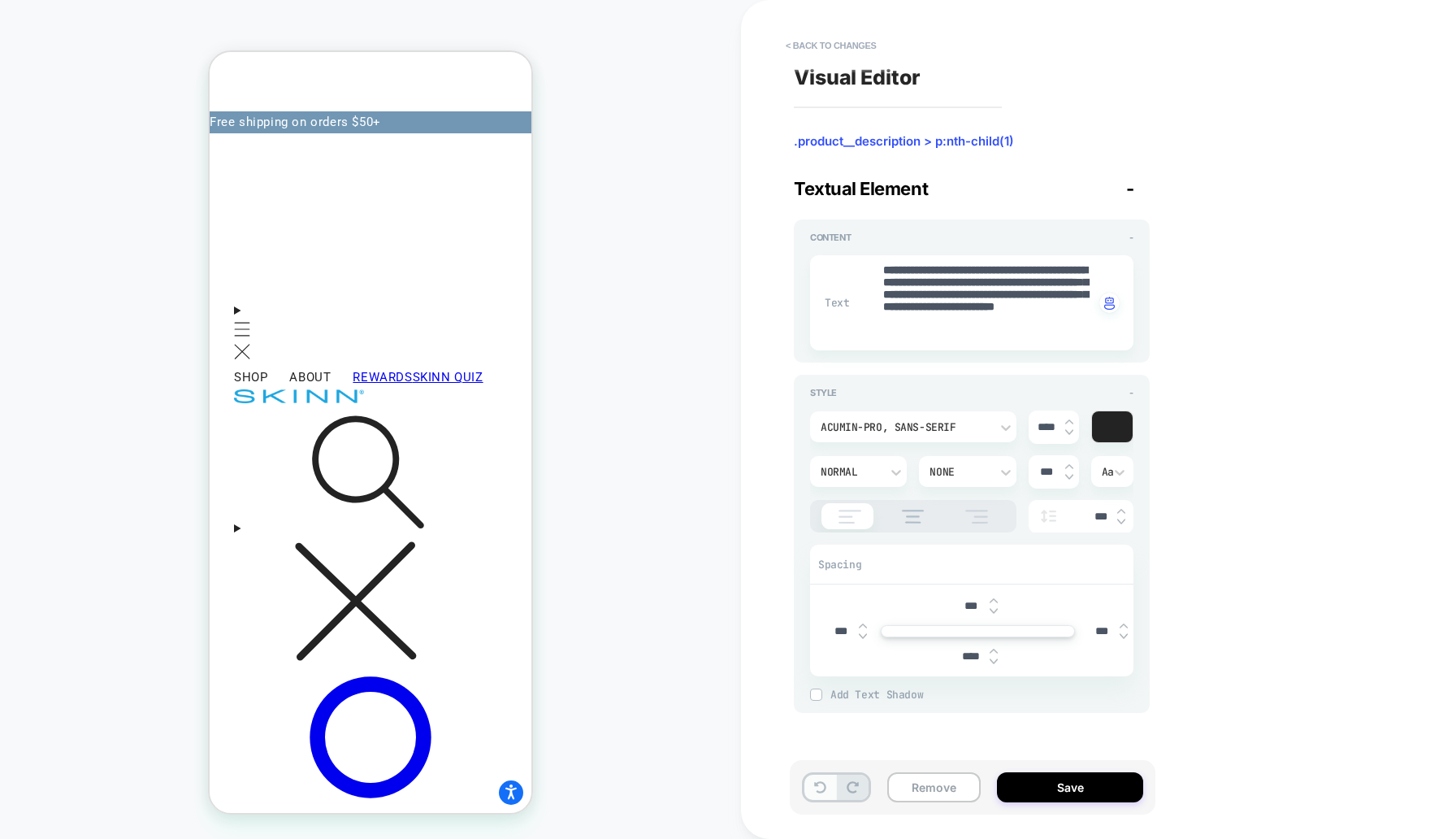
click at [820, 788] on icon at bounding box center [820, 787] width 12 height 12
type textarea "*"
type input "****"
type textarea "*"
click at [855, 46] on button "< Back to changes" at bounding box center [832, 45] width 108 height 26
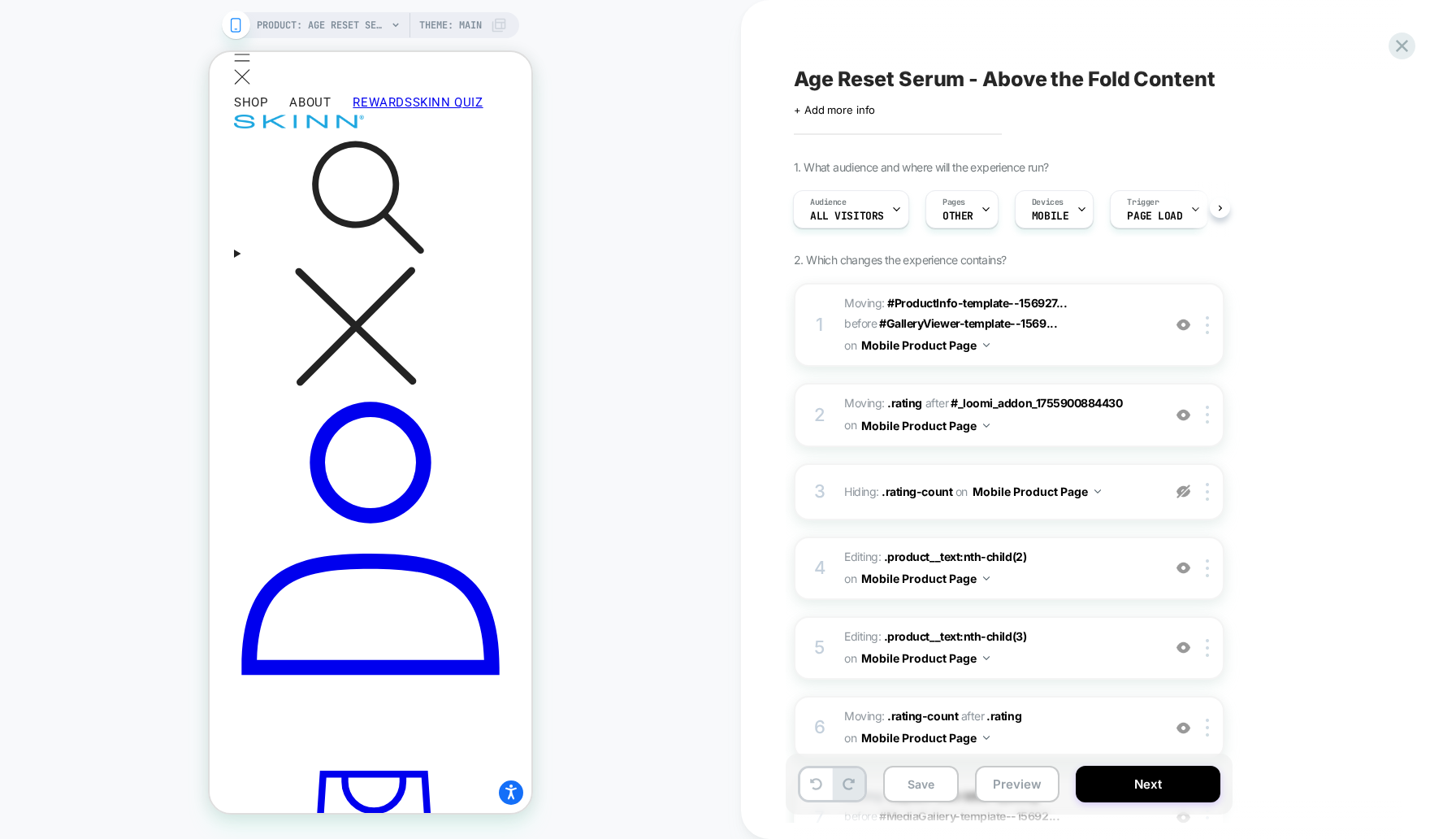
scroll to position [361, 0]
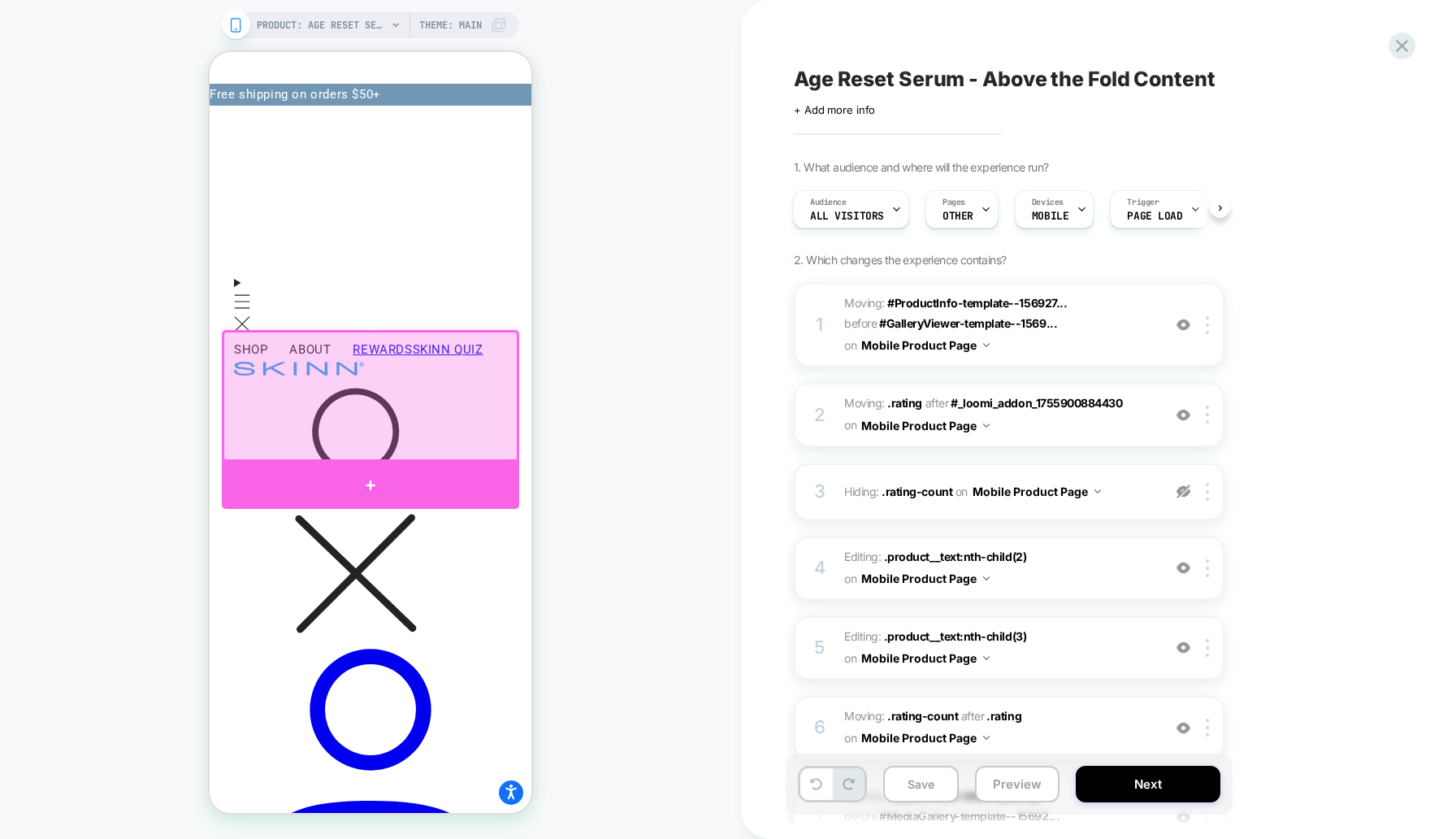
click at [415, 429] on div at bounding box center [370, 396] width 295 height 129
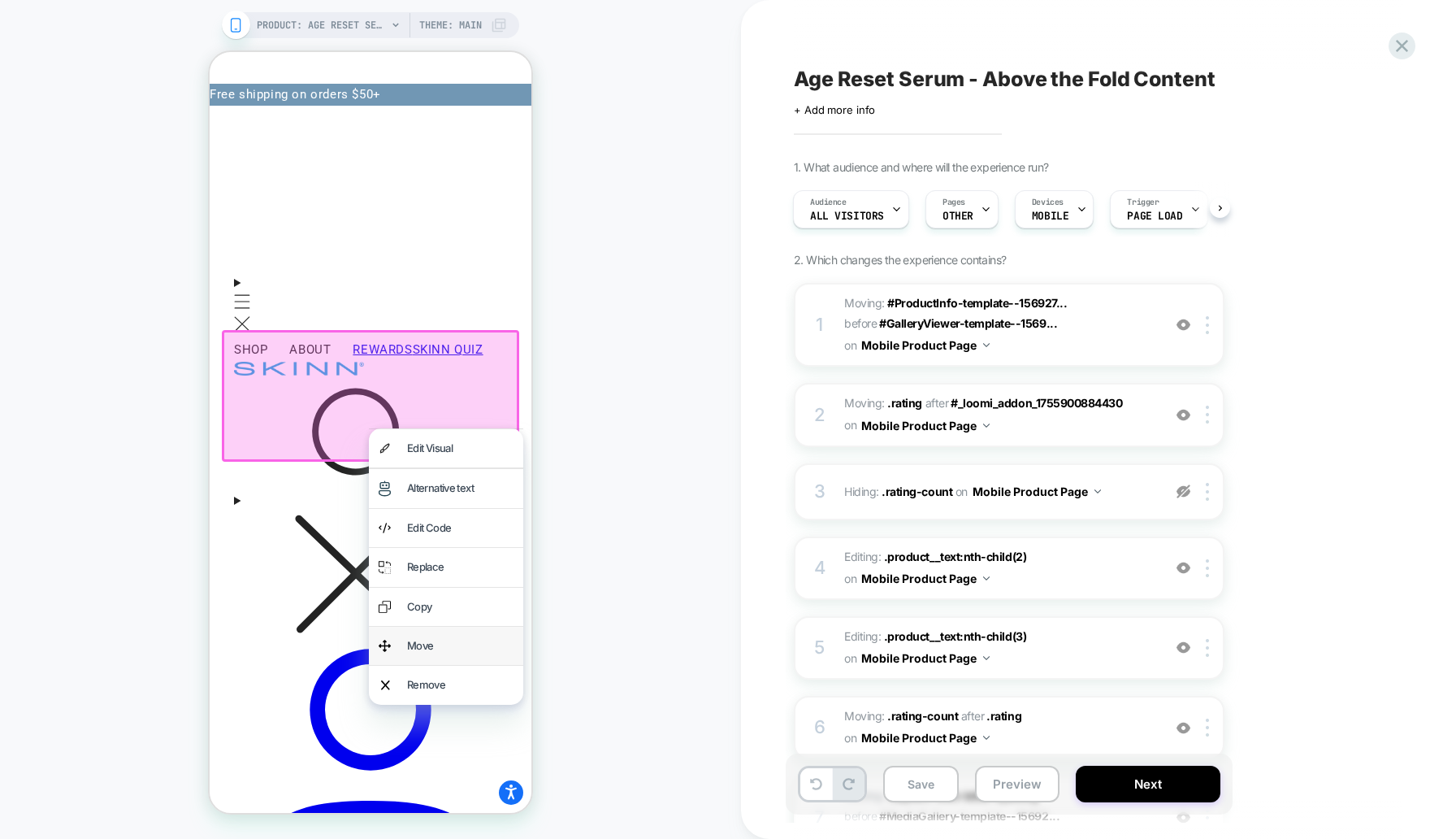
click at [439, 647] on div "Move" at bounding box center [460, 645] width 107 height 19
